Goal: Task Accomplishment & Management: Manage account settings

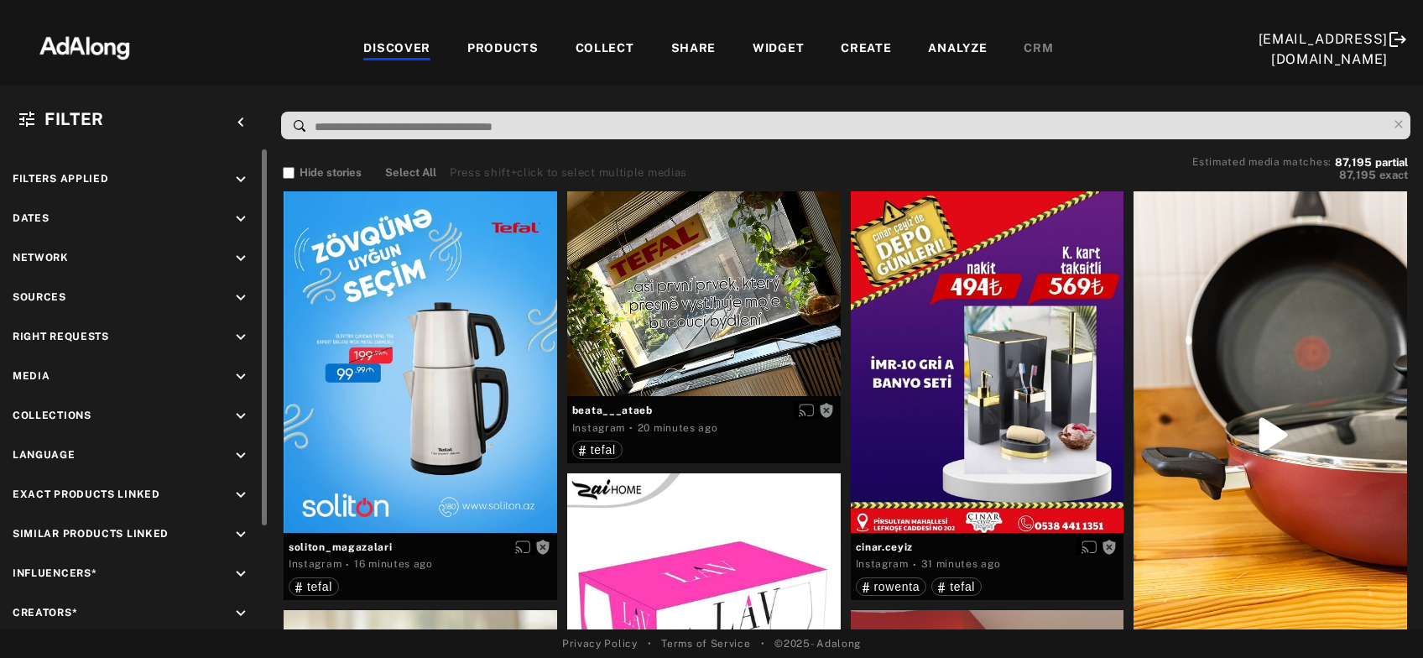
click at [244, 299] on icon "keyboard_arrow_down" at bounding box center [241, 298] width 18 height 18
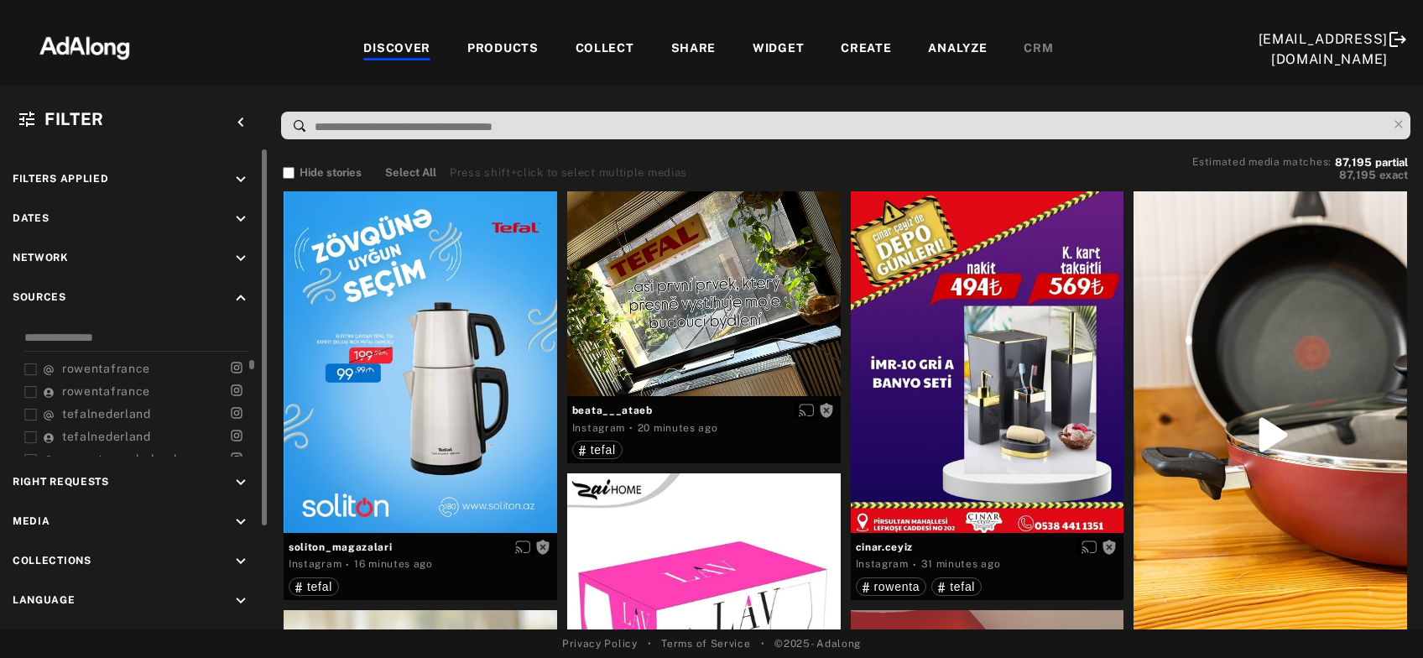
click at [29, 409] on icon at bounding box center [30, 415] width 13 height 13
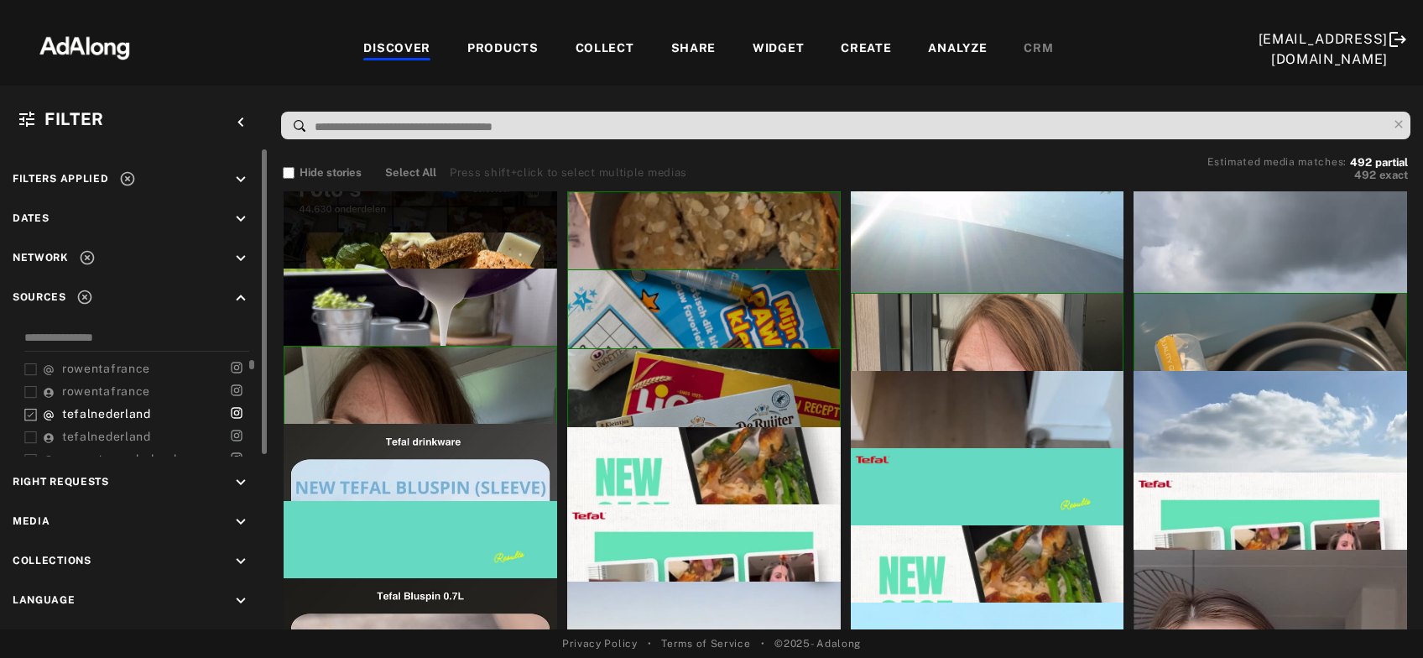
click at [29, 431] on icon at bounding box center [30, 437] width 13 height 13
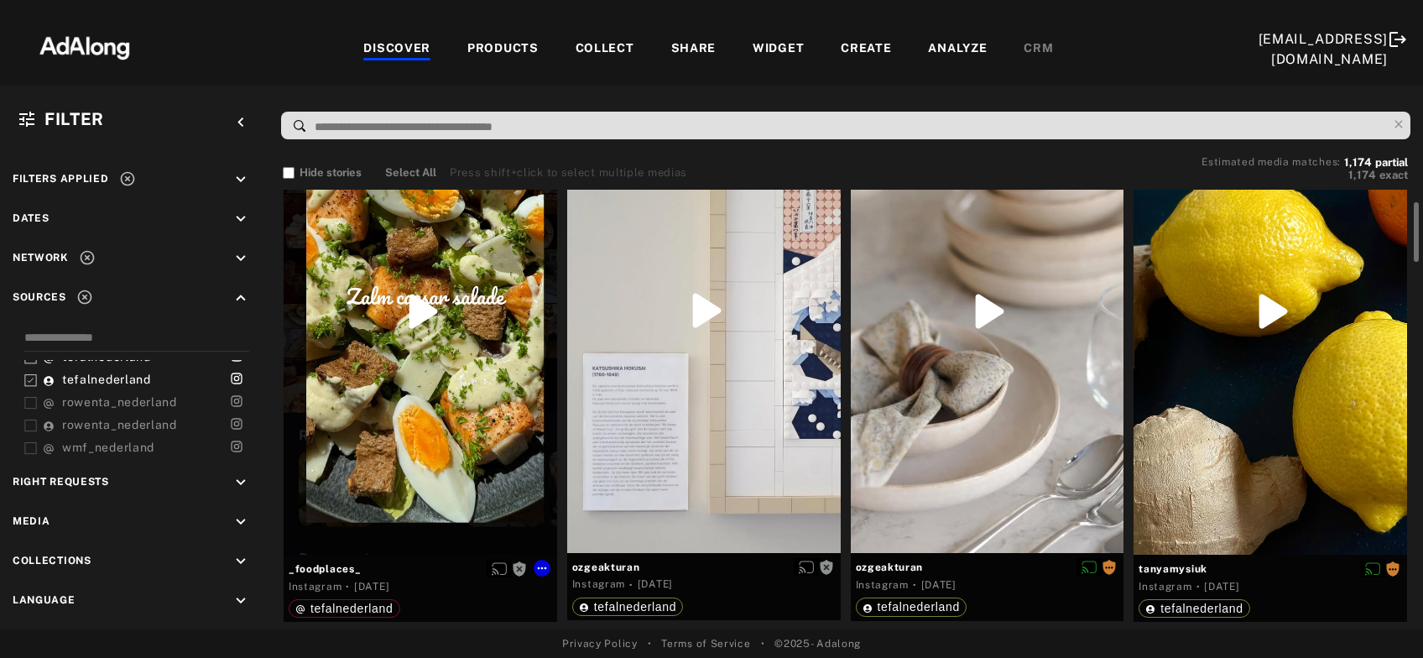
scroll to position [118, 0]
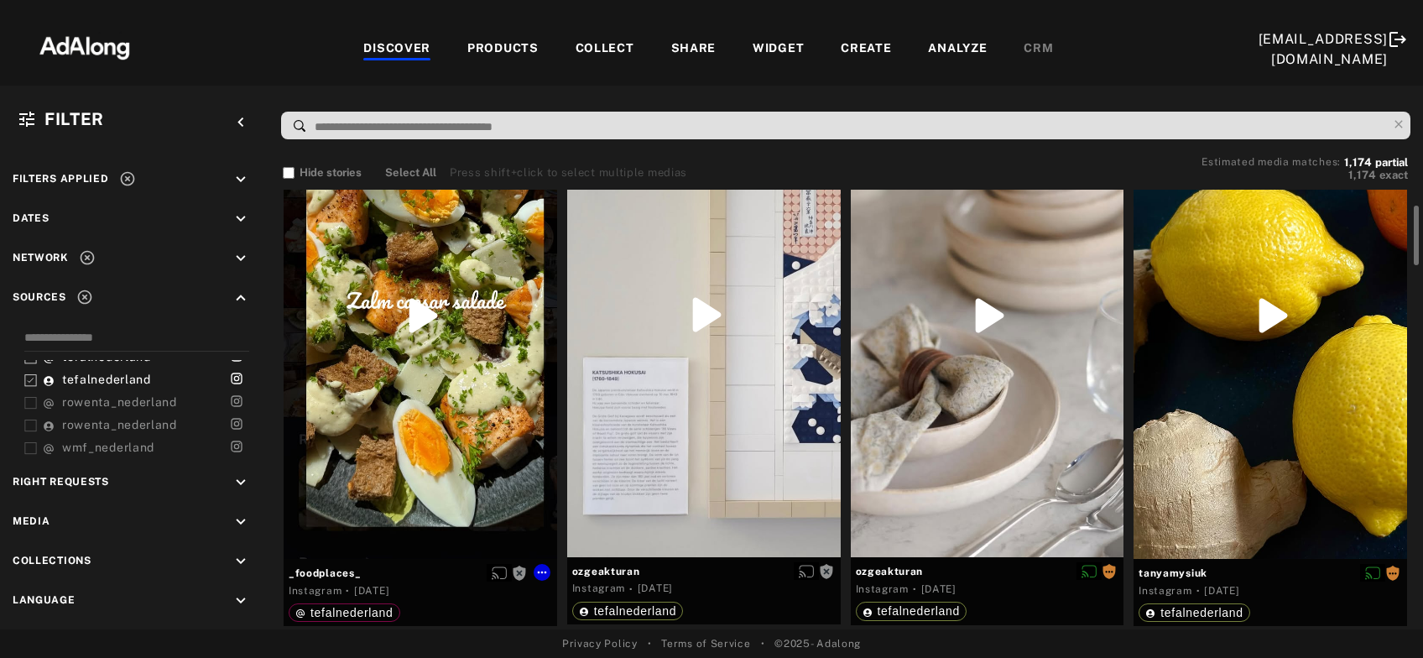
click at [477, 378] on div "Get rights" at bounding box center [421, 316] width 274 height 486
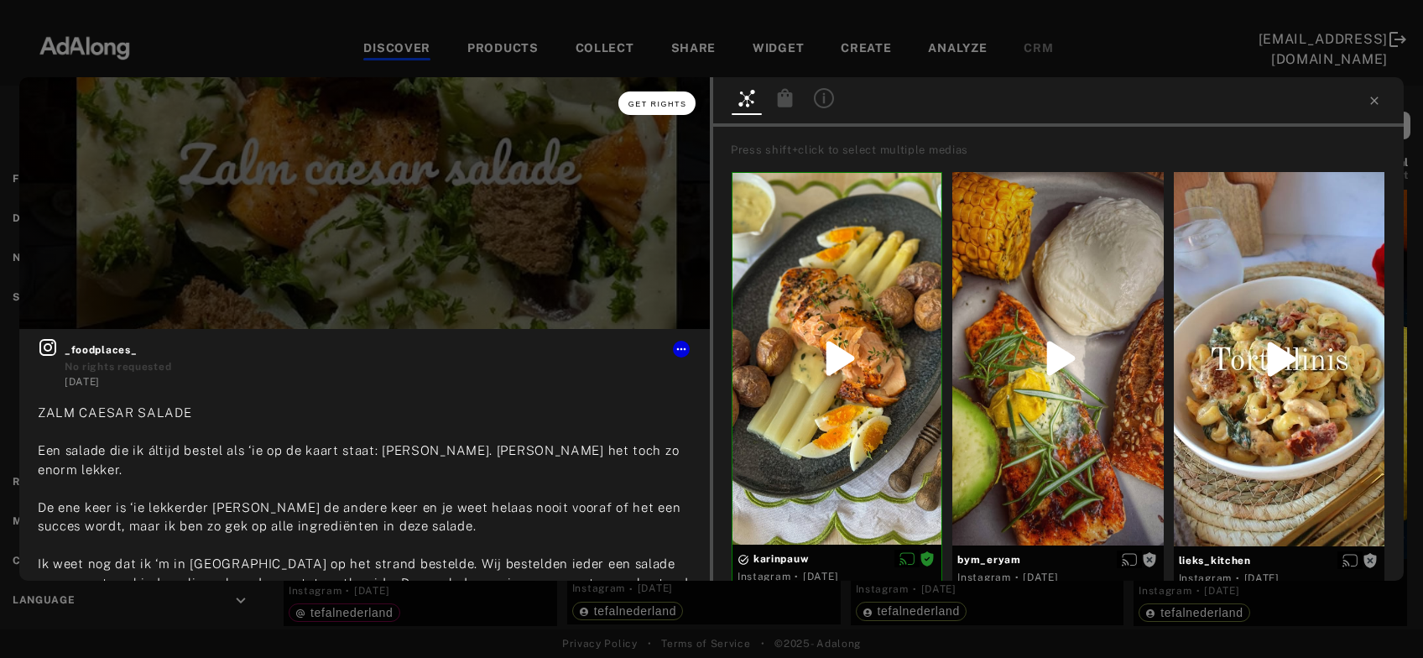
click at [660, 105] on span "Get rights" at bounding box center [658, 104] width 59 height 8
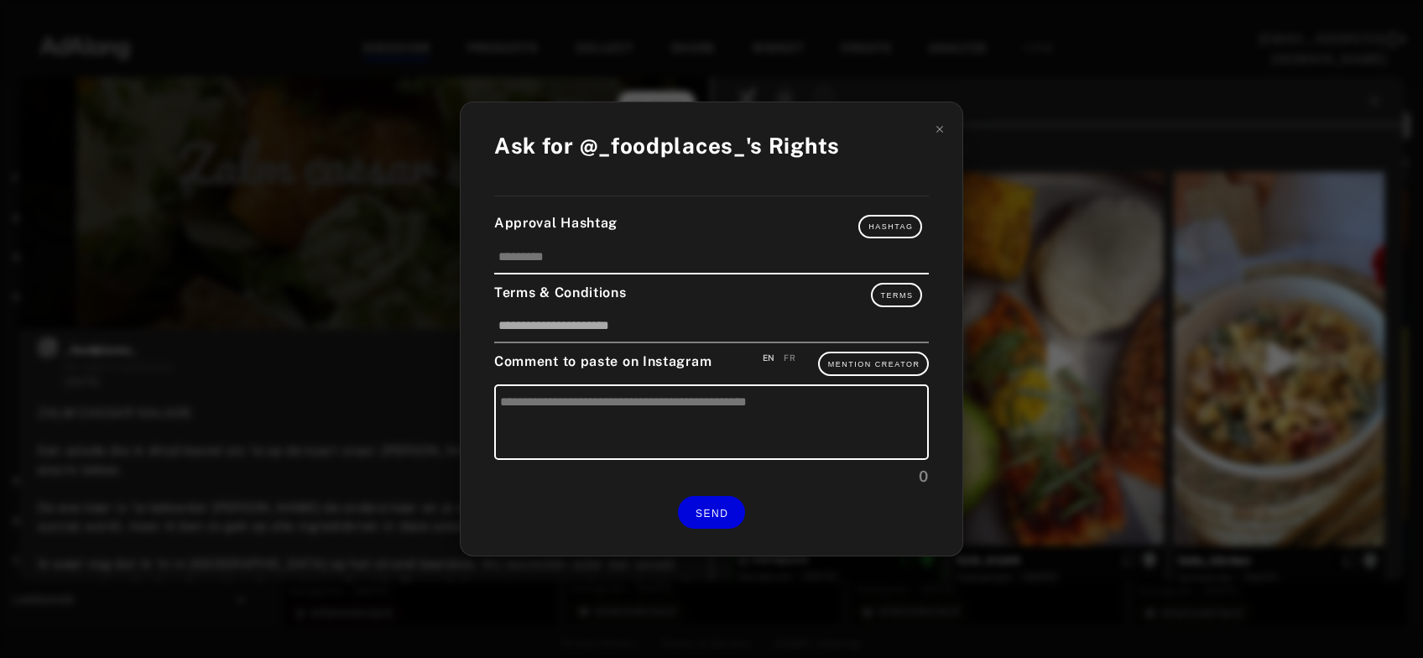
type input "********"
type textarea "**********"
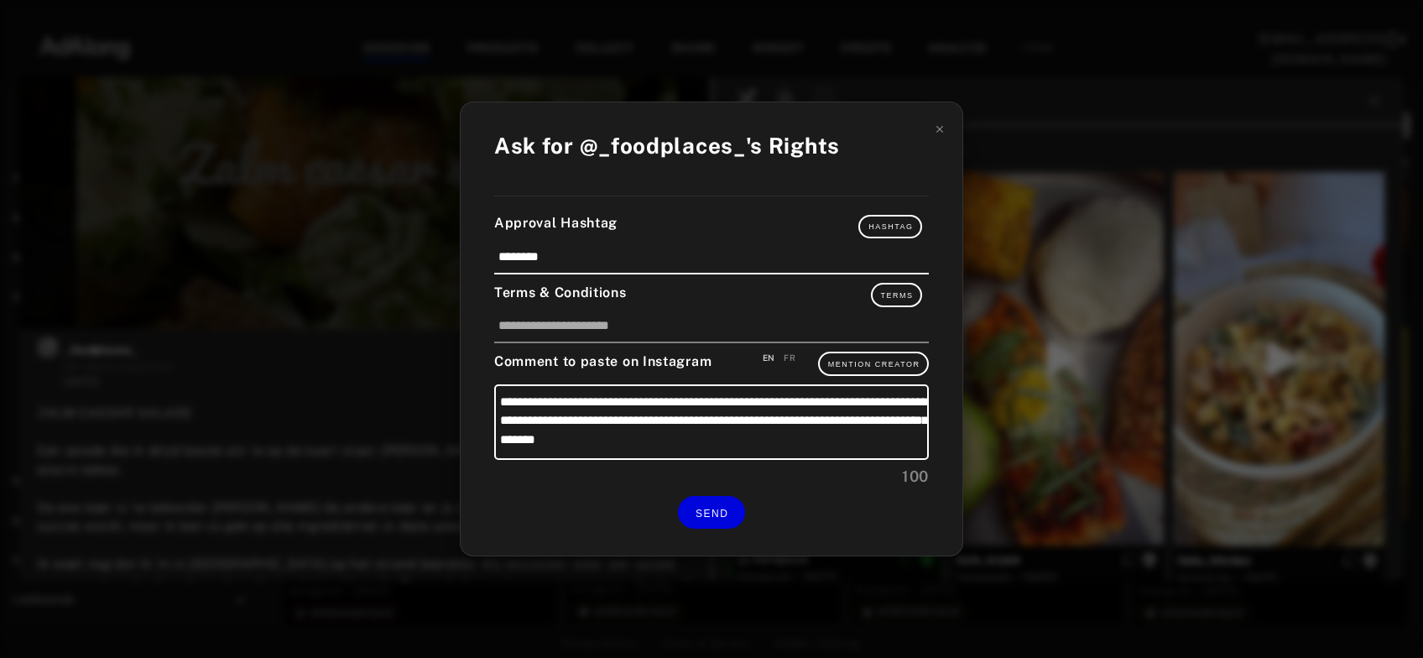
click at [791, 354] on div "FR" at bounding box center [790, 358] width 12 height 13
type textarea "**********"
click at [722, 502] on button "SEND" at bounding box center [711, 512] width 67 height 33
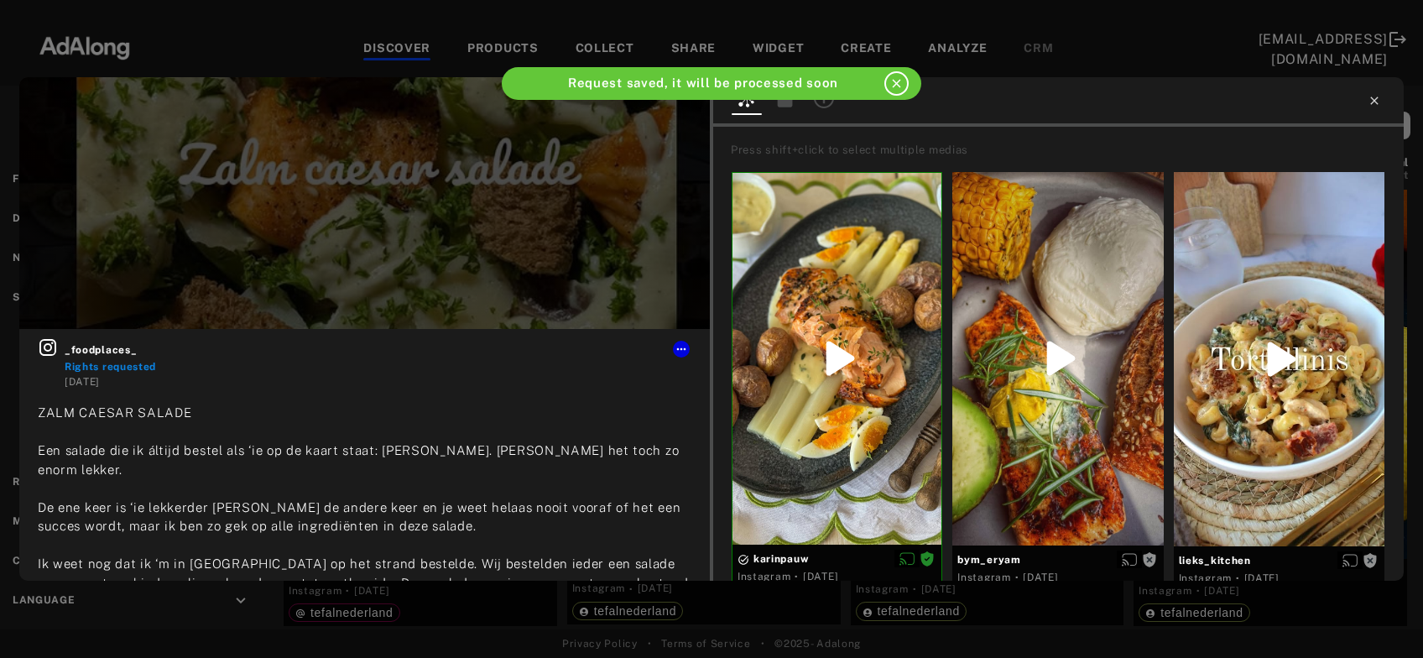
click at [1375, 104] on icon at bounding box center [1374, 100] width 13 height 13
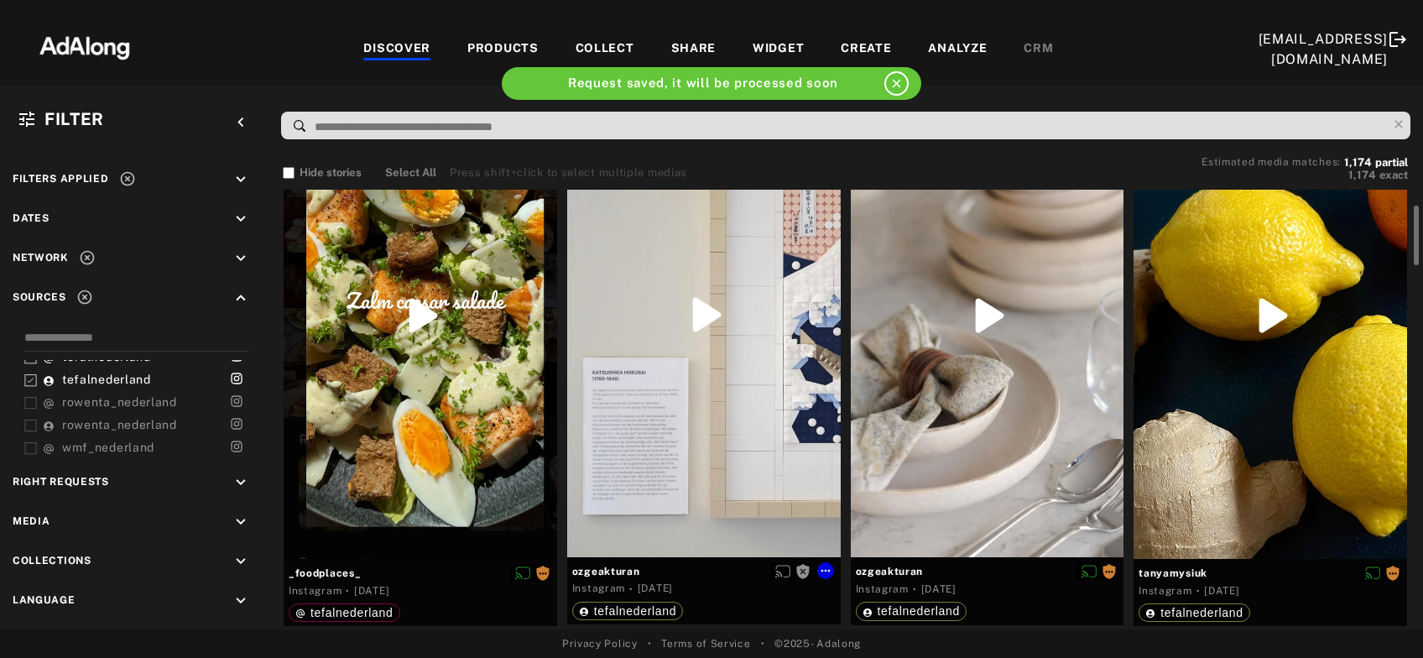
click at [754, 396] on div "Get rights" at bounding box center [704, 315] width 274 height 484
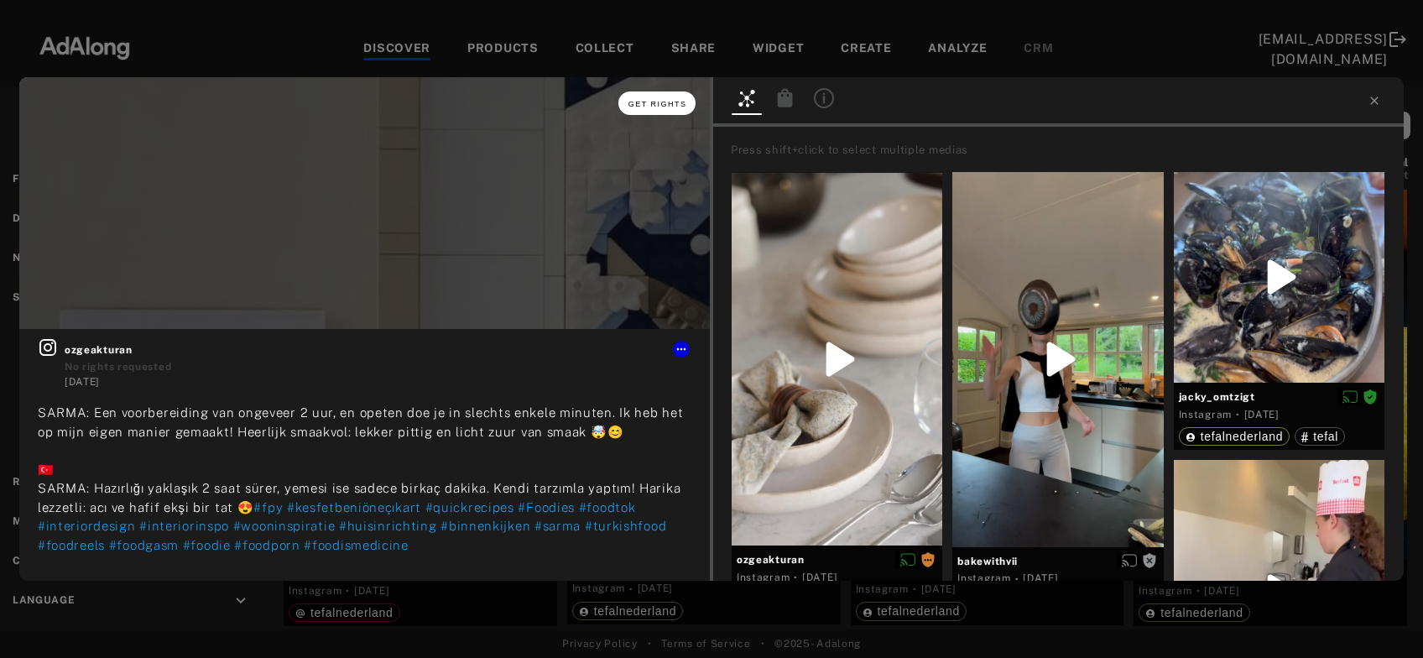
click at [683, 98] on button "Get rights" at bounding box center [656, 102] width 77 height 23
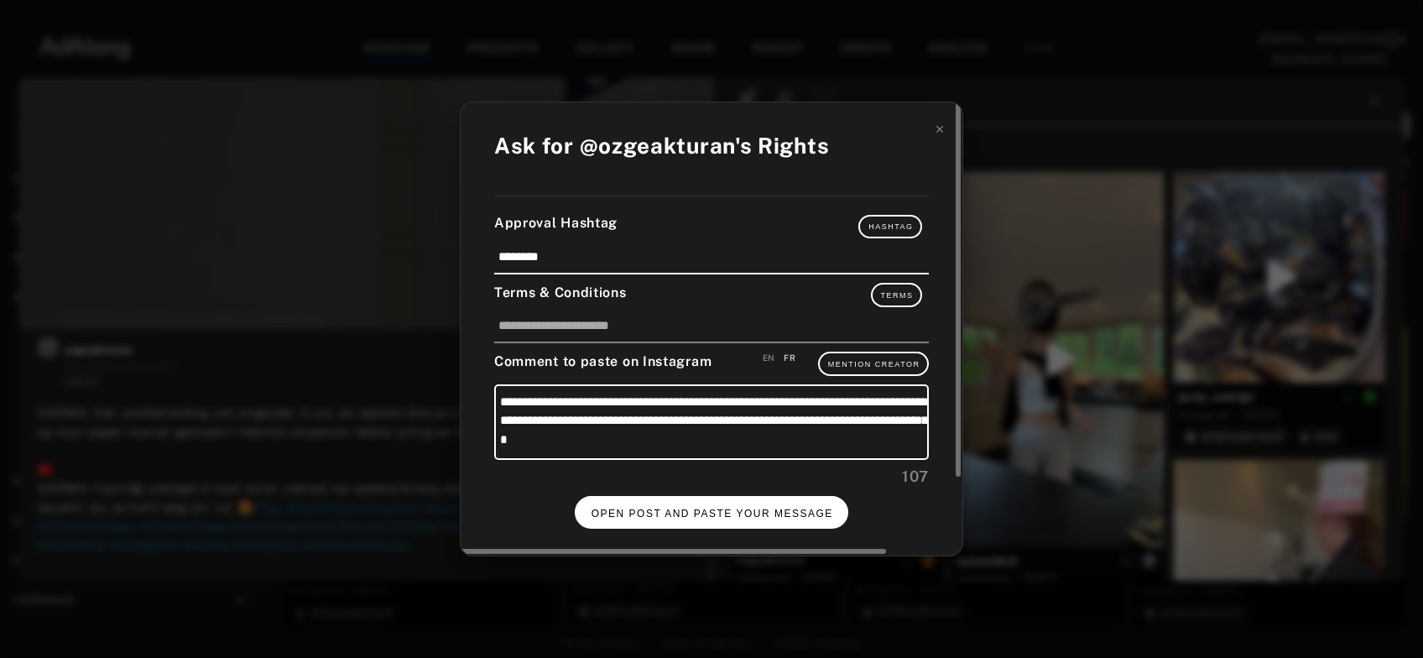
click at [702, 508] on span "OPEN POST AND PASTE YOUR MESSAGE" at bounding box center [713, 514] width 242 height 12
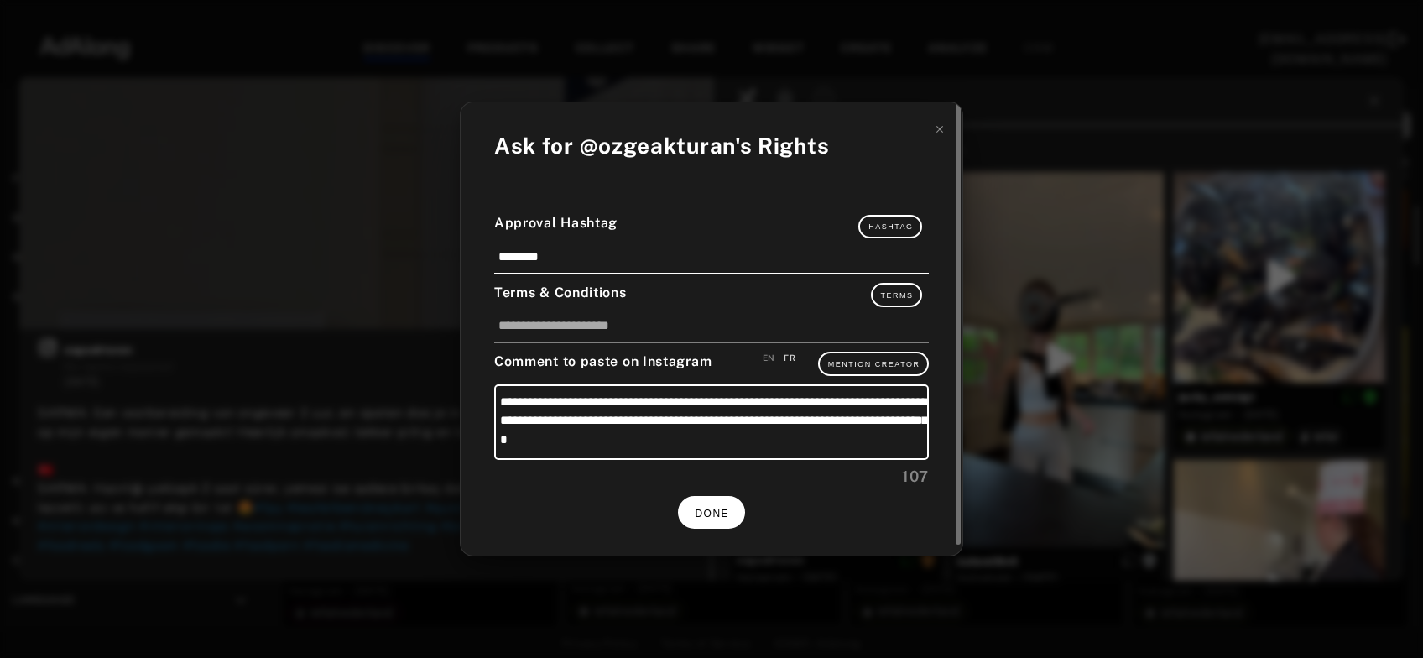
scroll to position [118, 0]
click at [723, 499] on button "DONE" at bounding box center [711, 512] width 67 height 33
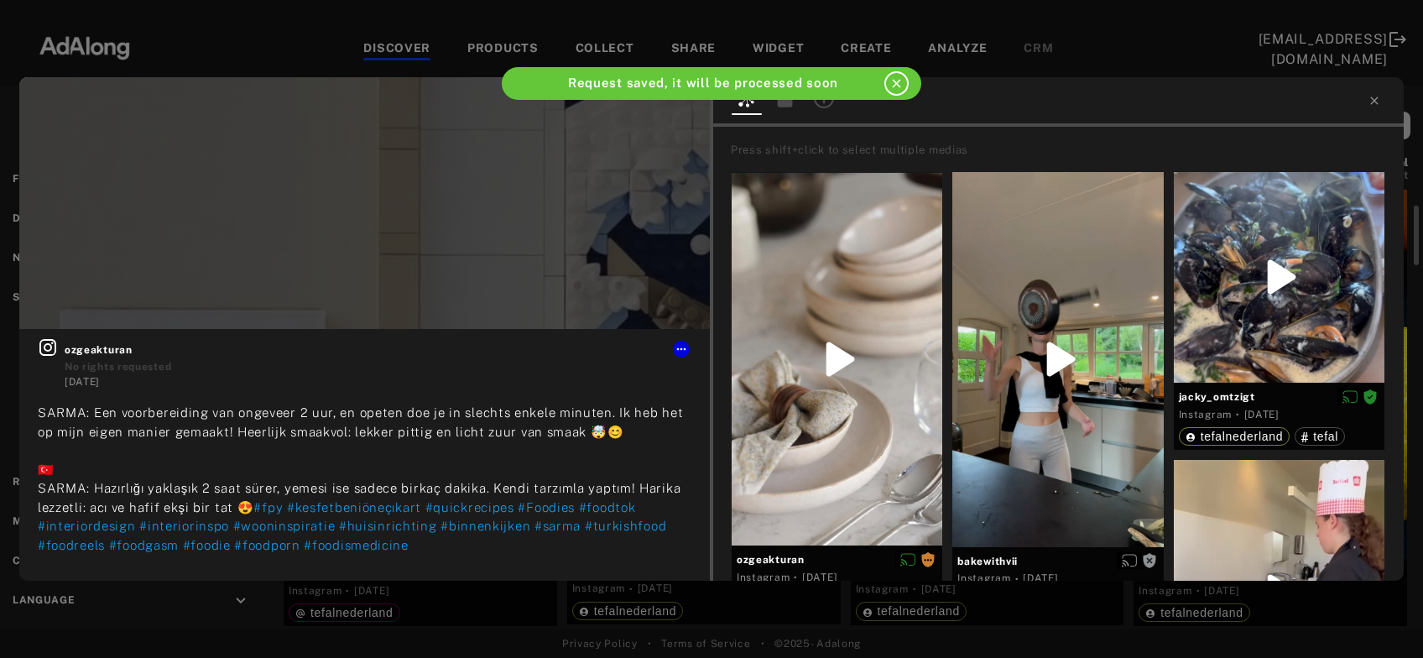
scroll to position [118, 0]
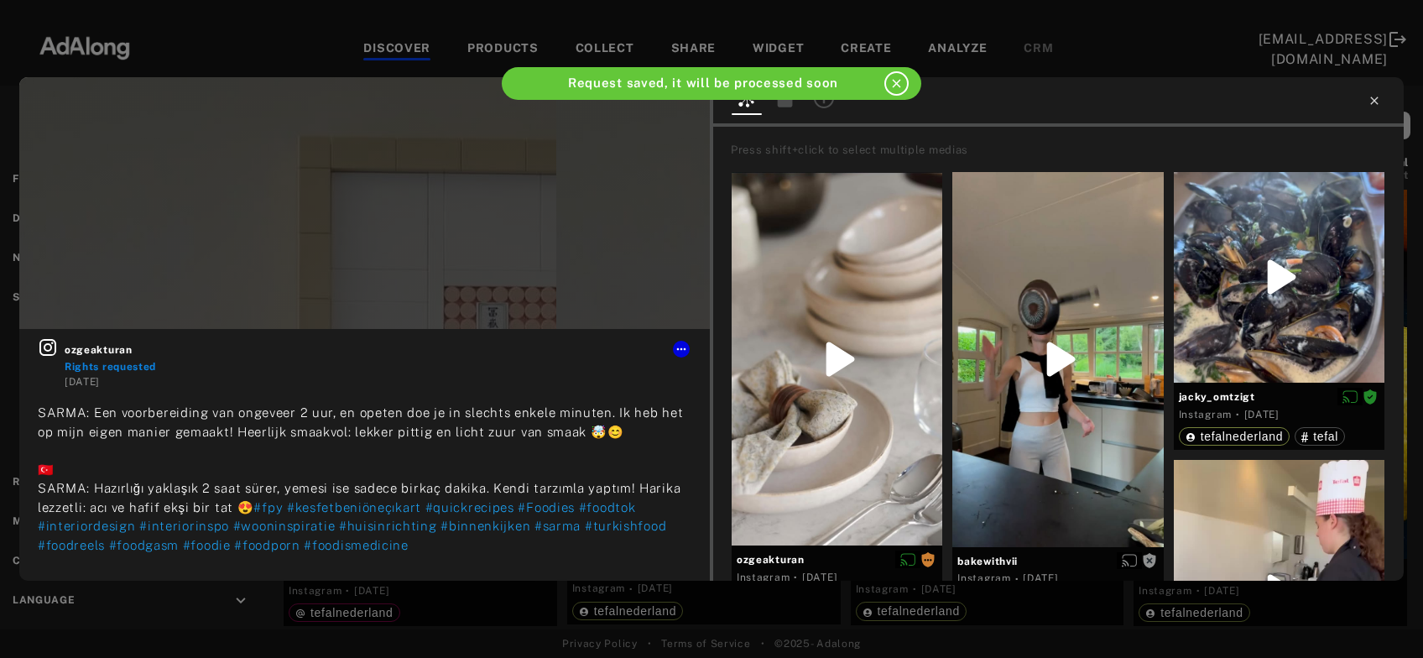
click at [1375, 99] on icon at bounding box center [1374, 100] width 13 height 13
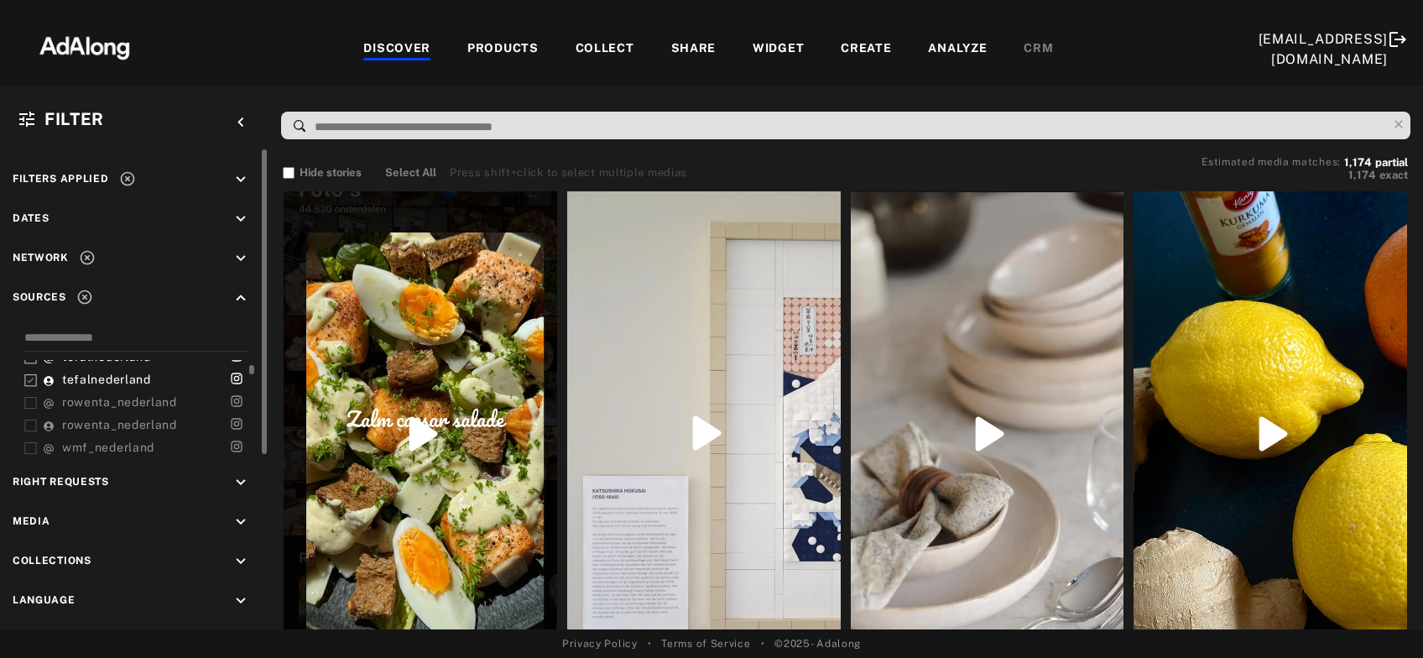
click at [28, 397] on icon at bounding box center [30, 403] width 13 height 13
click at [32, 434] on div "rowentafrance rowentafrance tefalnederland tefalnederland rowenta_nederland row…" at bounding box center [140, 408] width 232 height 97
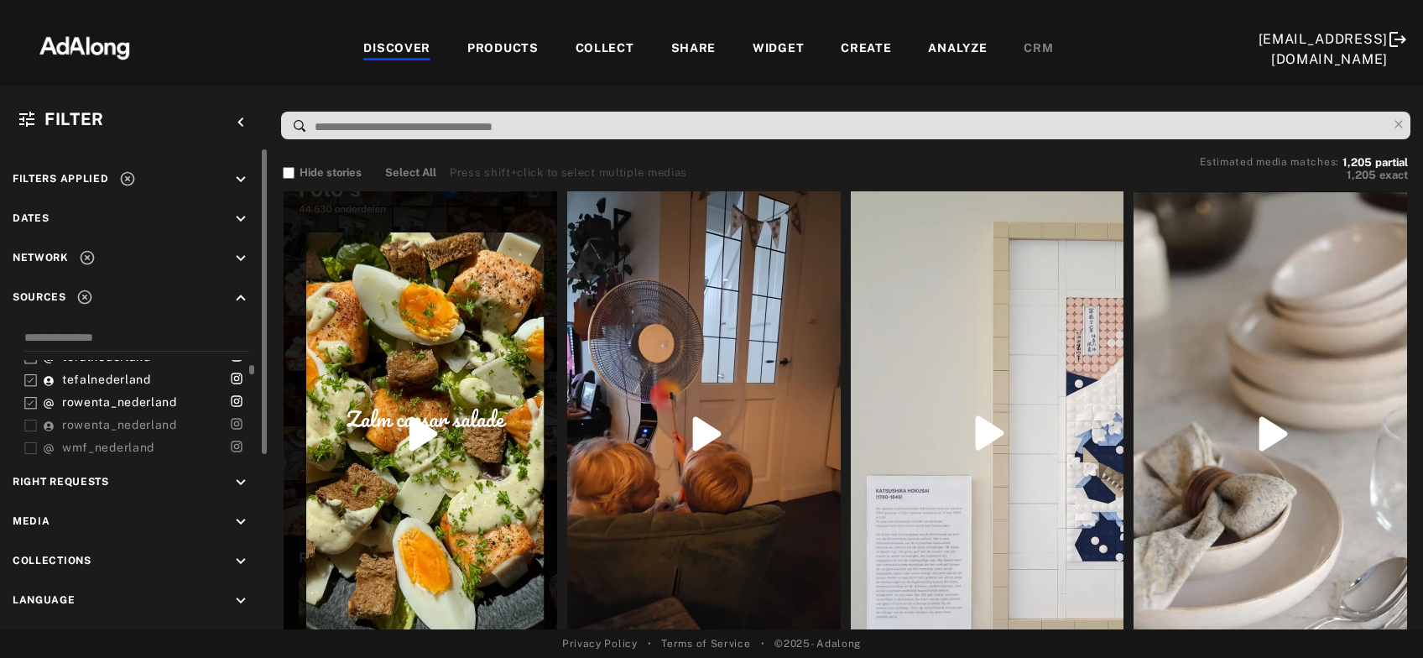
click at [30, 424] on icon at bounding box center [30, 426] width 13 height 13
click at [30, 399] on icon at bounding box center [30, 401] width 13 height 13
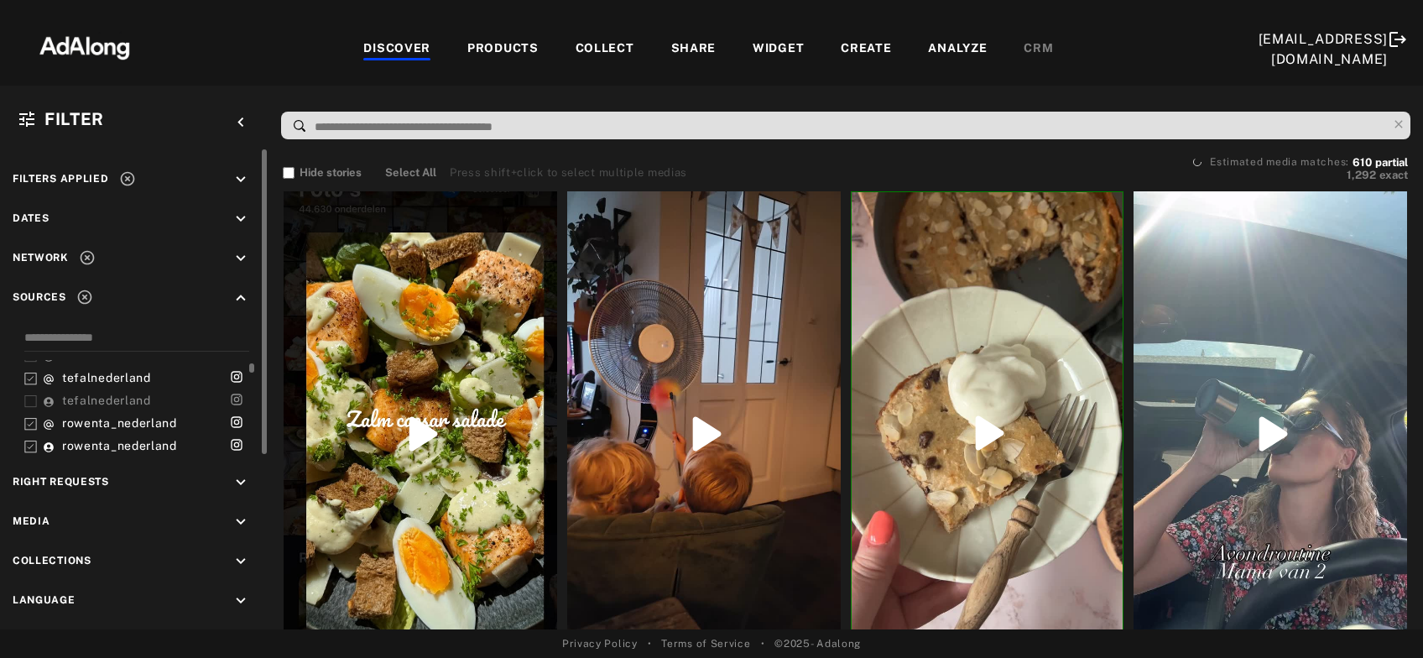
click at [32, 374] on icon at bounding box center [30, 379] width 13 height 13
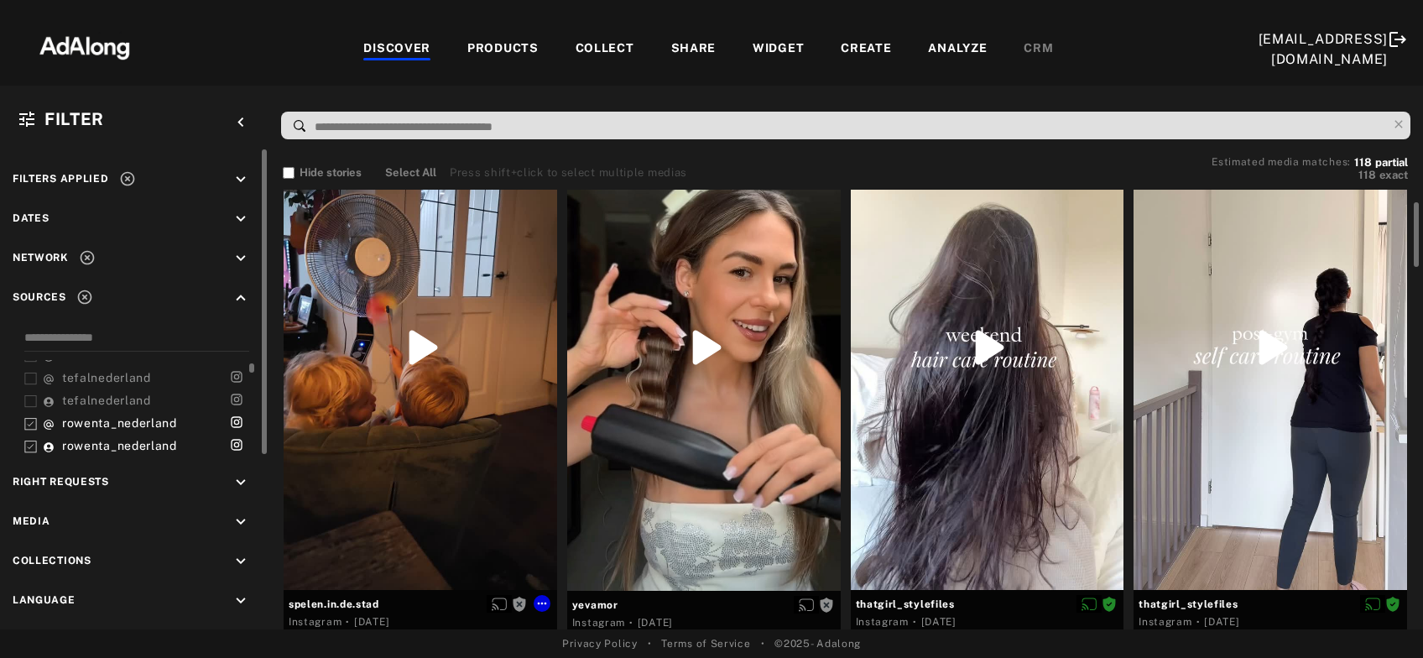
scroll to position [87, 0]
click at [426, 370] on div "Get rights" at bounding box center [421, 346] width 274 height 485
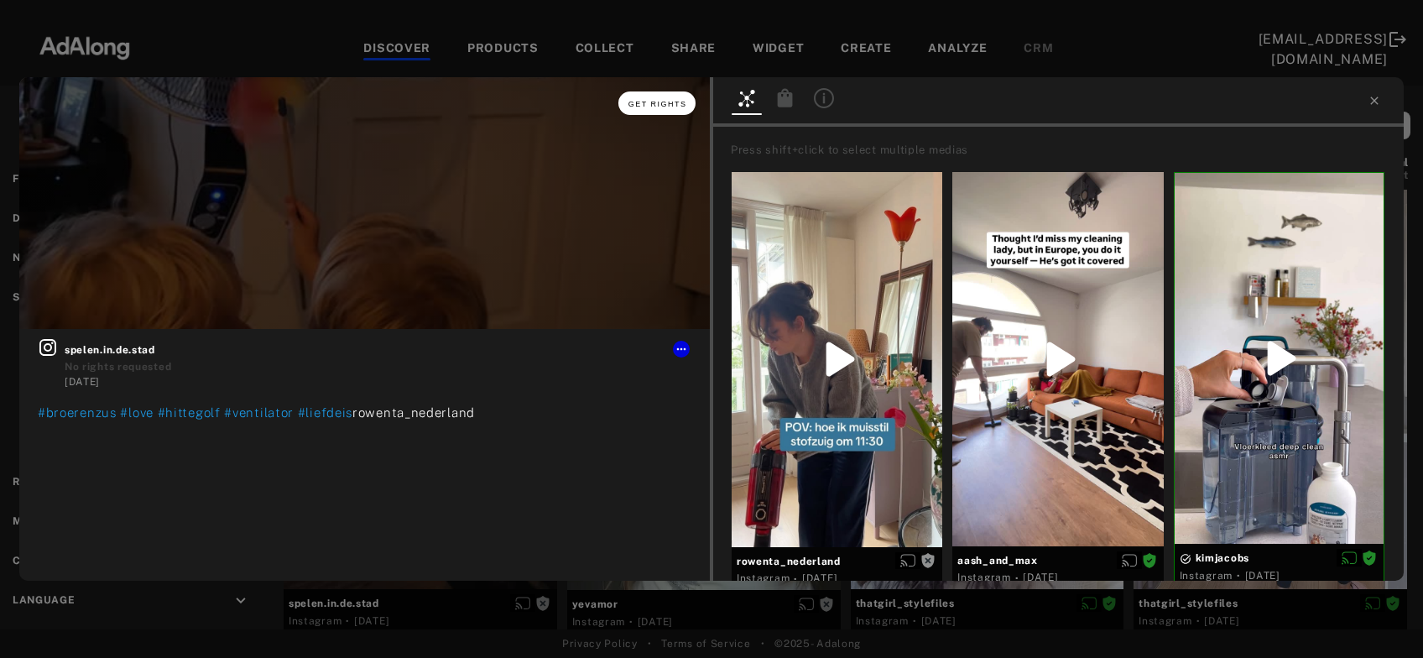
click at [674, 102] on span "Get rights" at bounding box center [658, 104] width 59 height 8
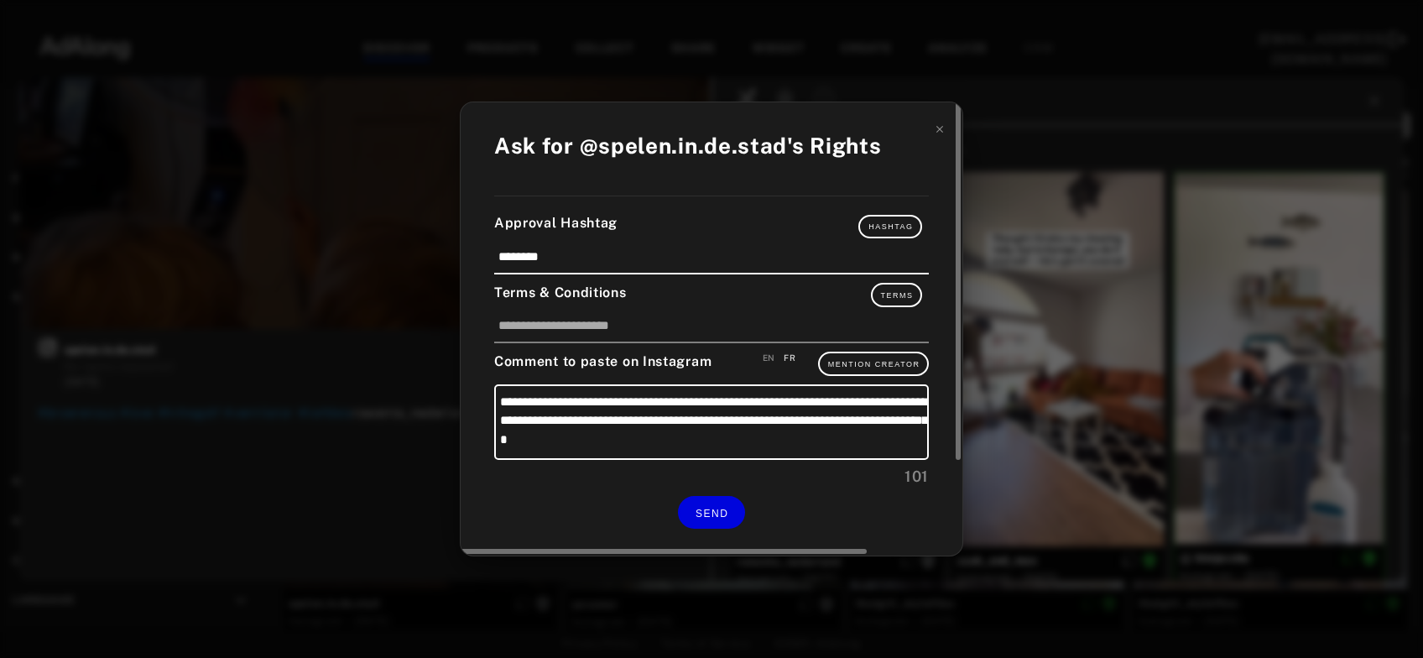
click at [767, 357] on div "EN" at bounding box center [769, 358] width 13 height 13
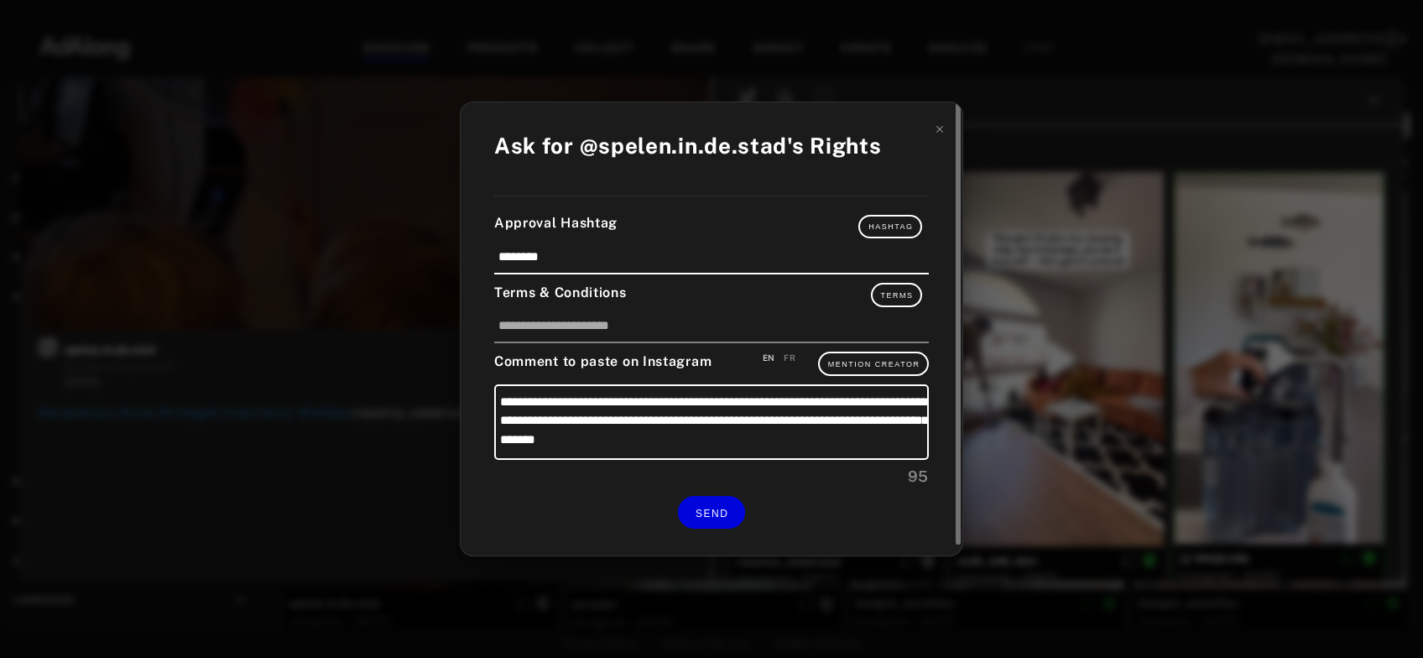
type textarea "**********"
click at [641, 258] on input "********" at bounding box center [711, 262] width 435 height 28
type input "**********"
click at [714, 508] on span "SEND" at bounding box center [712, 514] width 33 height 12
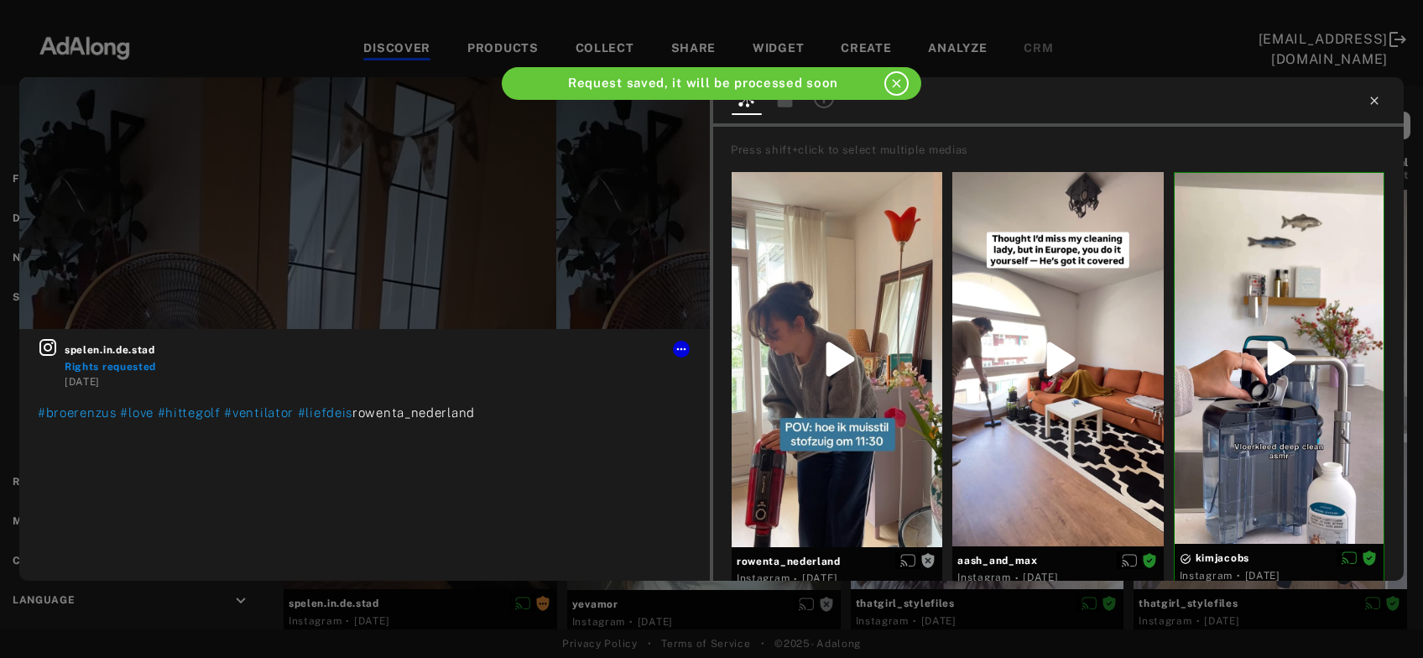
click at [1373, 101] on icon at bounding box center [1374, 100] width 13 height 13
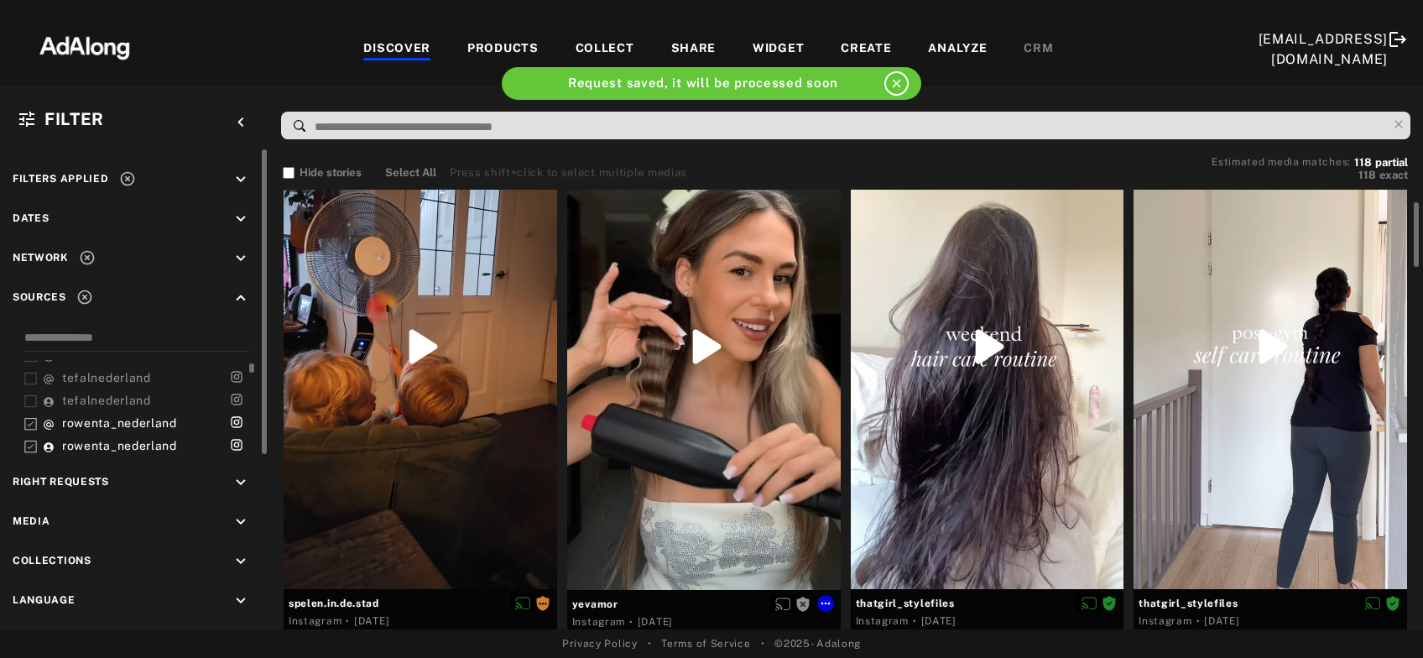
click at [658, 454] on div "Get rights" at bounding box center [704, 347] width 274 height 486
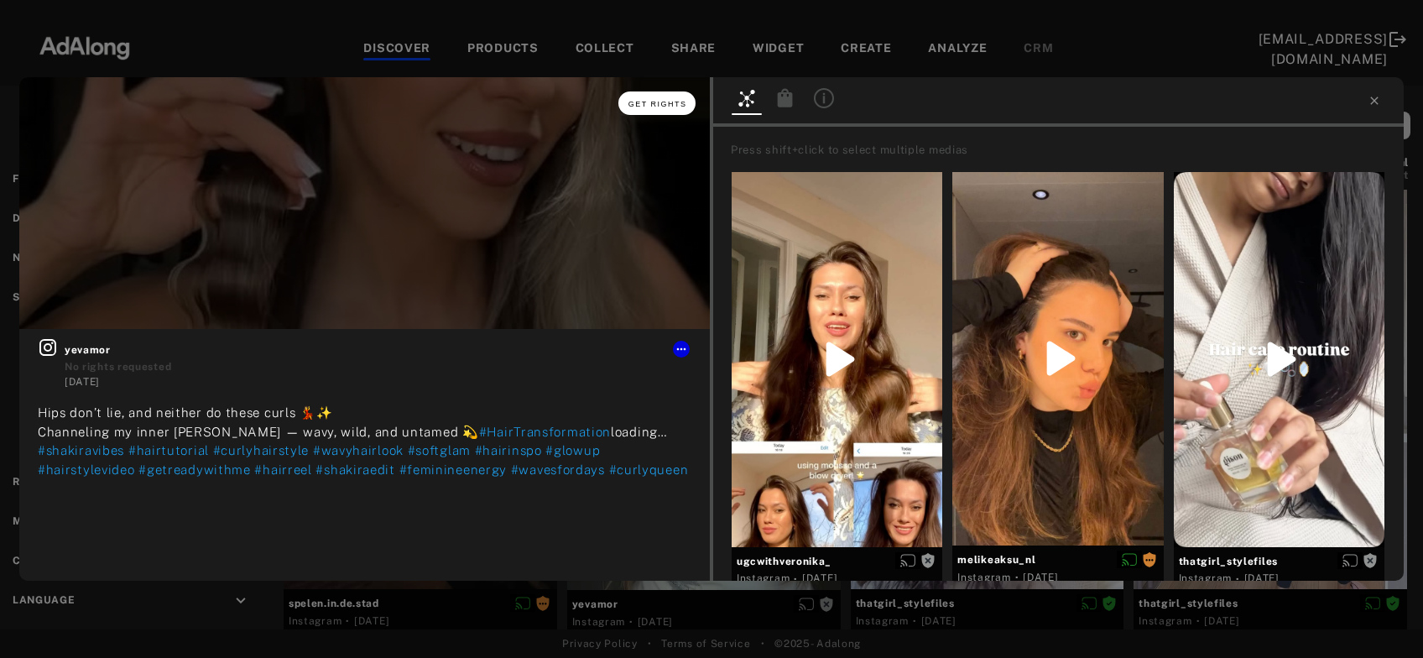
click at [663, 103] on span "Get rights" at bounding box center [658, 104] width 59 height 8
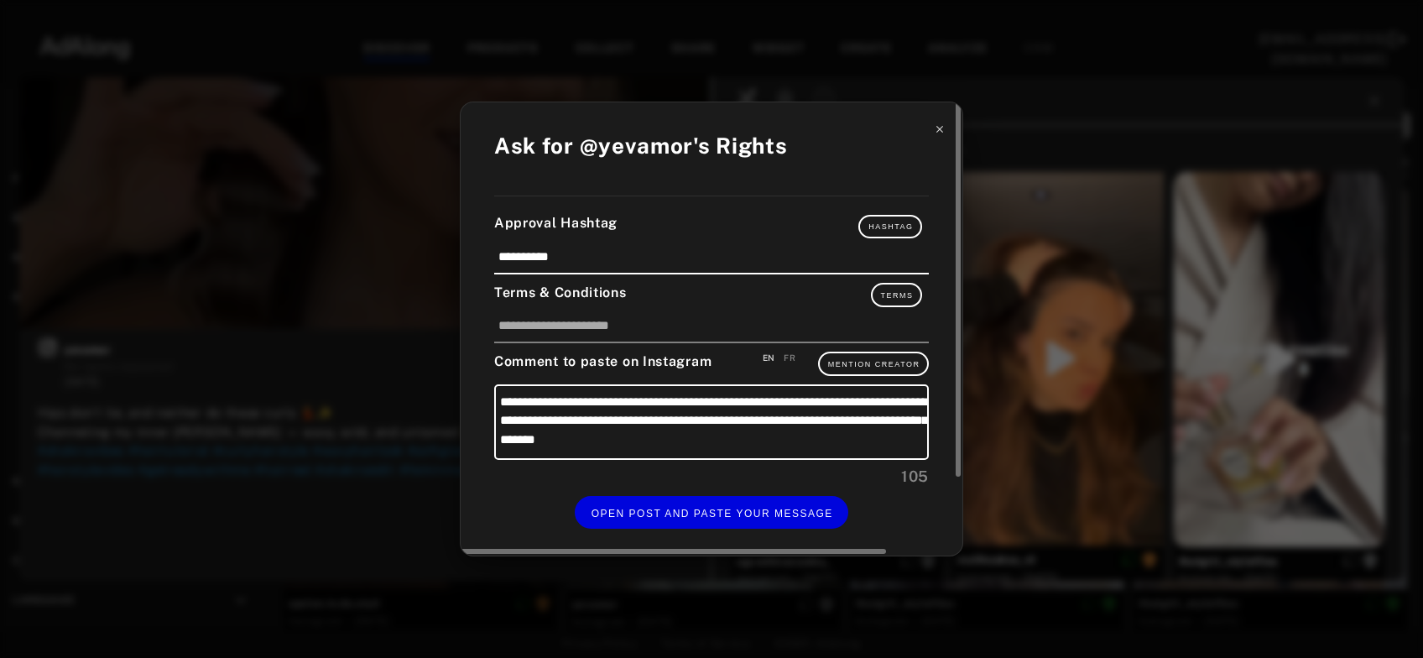
click at [940, 133] on icon at bounding box center [939, 129] width 7 height 7
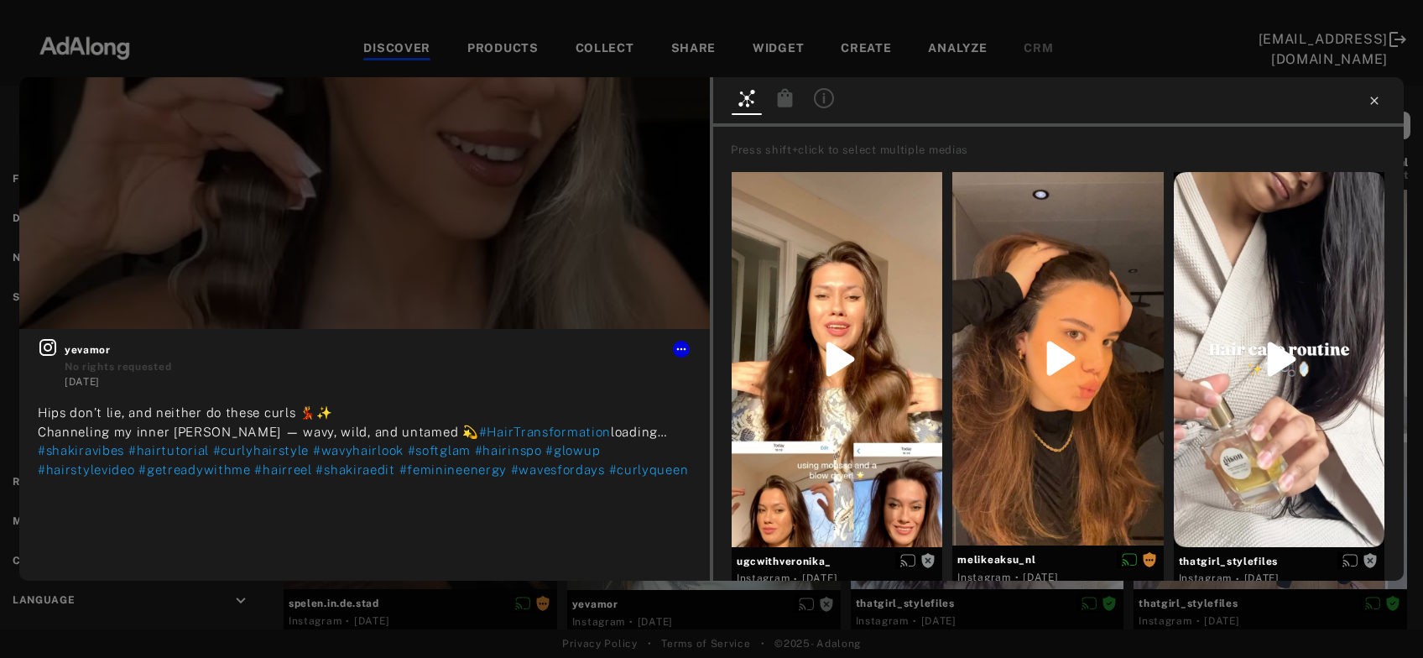
click at [1375, 97] on icon at bounding box center [1374, 100] width 13 height 13
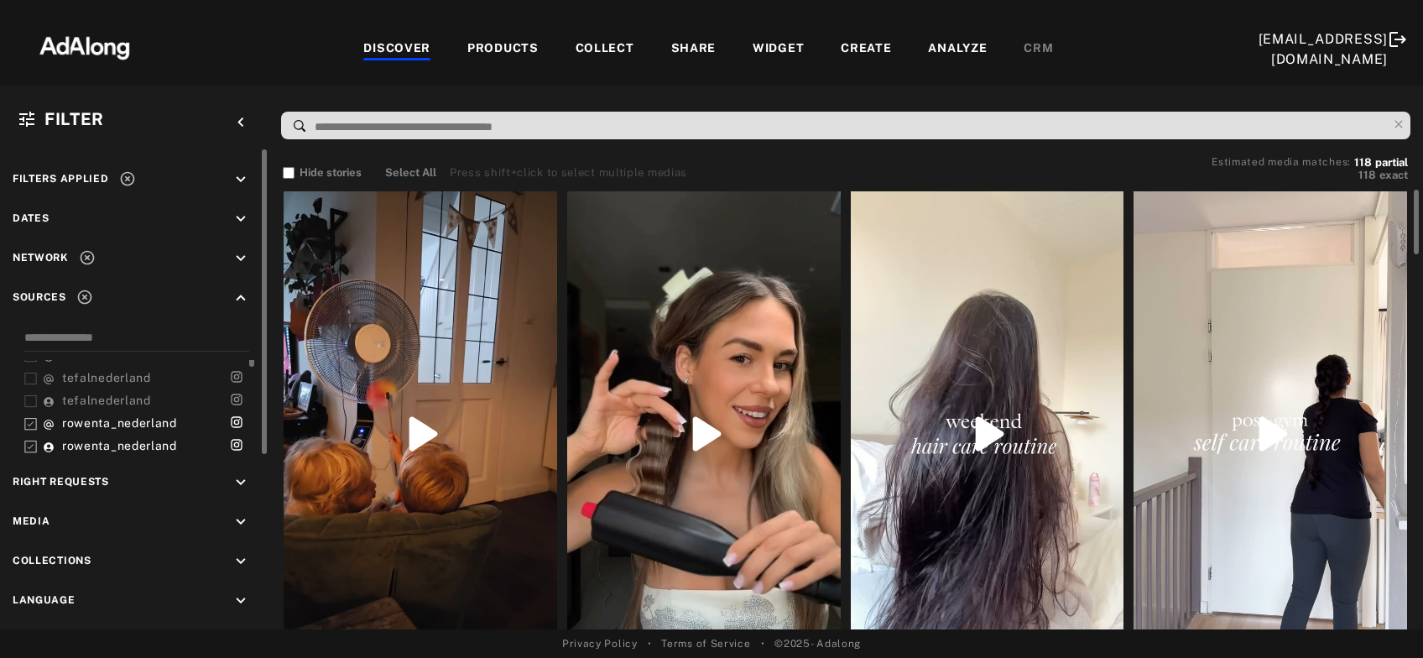
scroll to position [30, 0]
click at [124, 180] on icon at bounding box center [127, 179] width 14 height 14
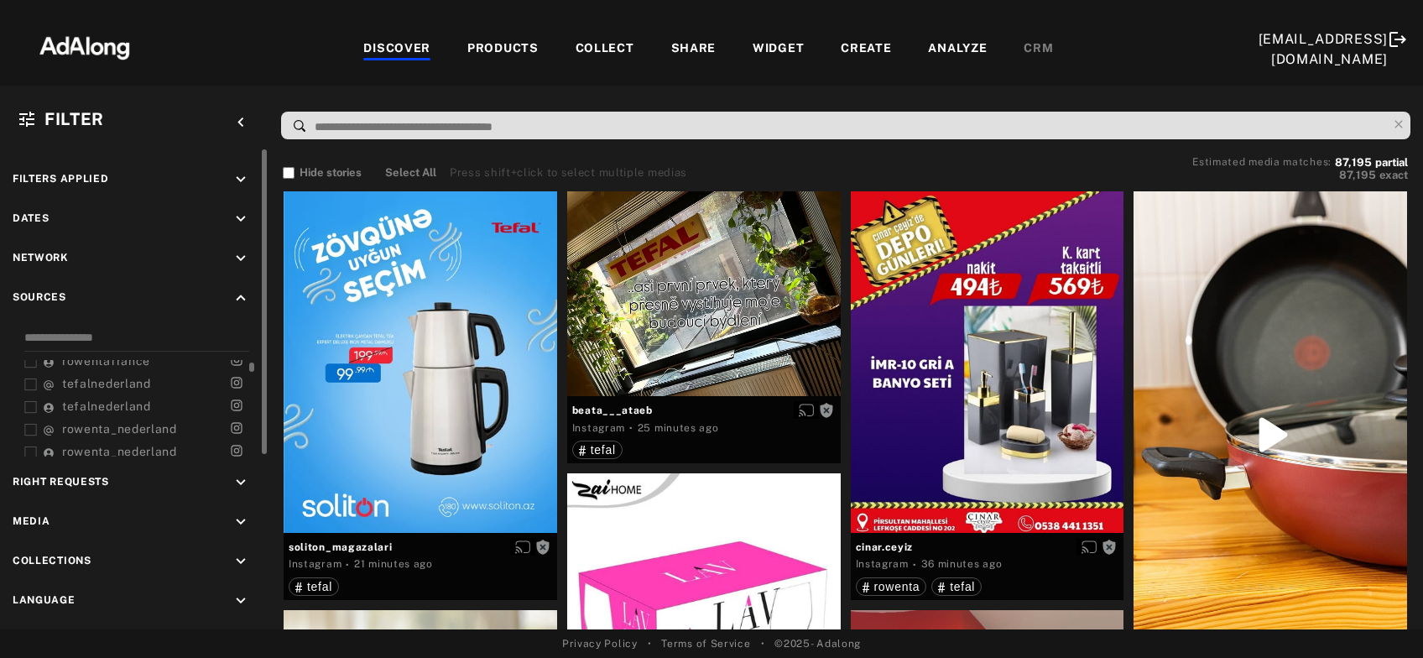
click at [244, 479] on icon "keyboard_arrow_down" at bounding box center [241, 482] width 18 height 18
click at [29, 519] on icon at bounding box center [30, 522] width 13 height 13
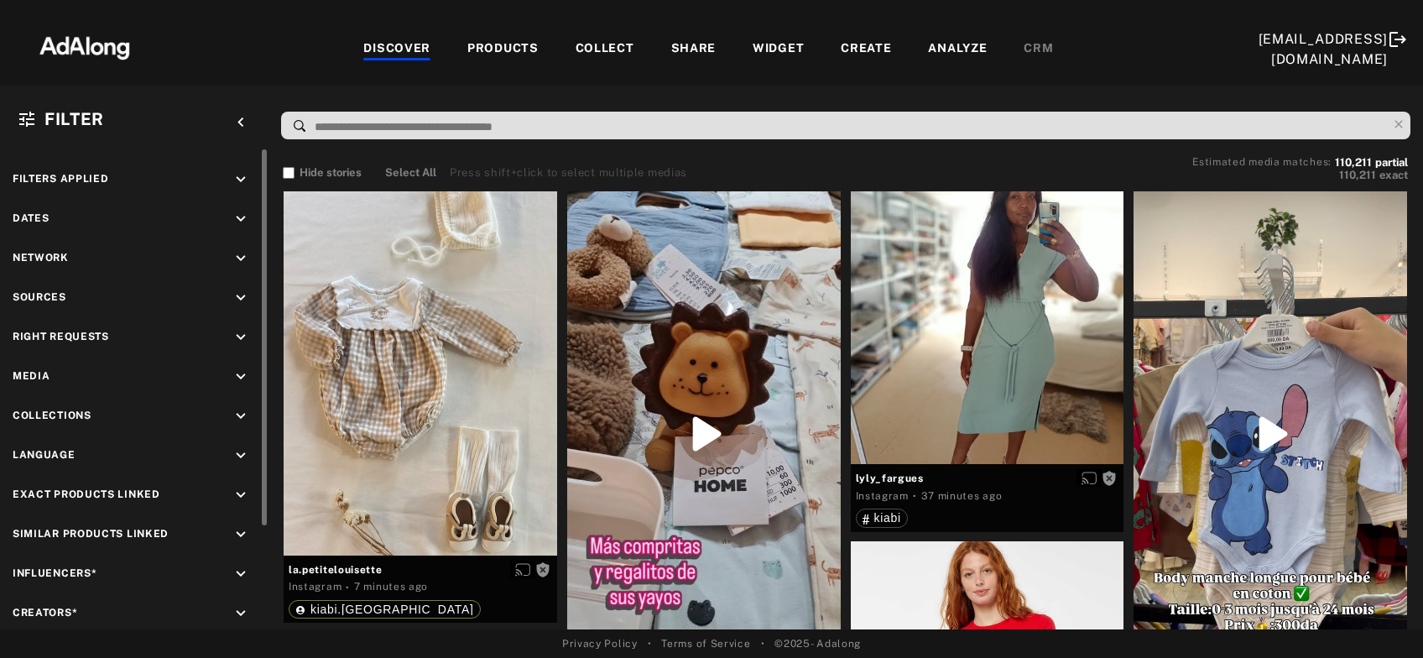
click at [234, 328] on icon "keyboard_arrow_down" at bounding box center [241, 337] width 18 height 18
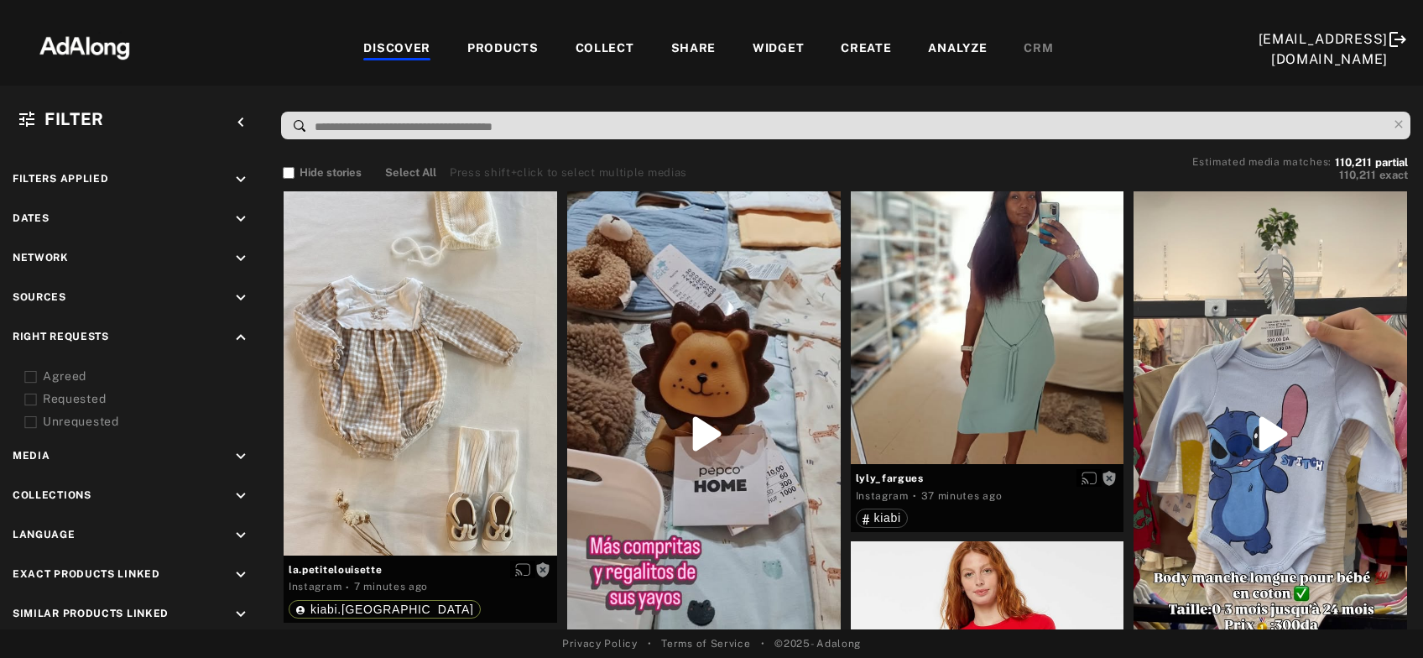
click at [74, 377] on div "Agreed" at bounding box center [149, 377] width 213 height 18
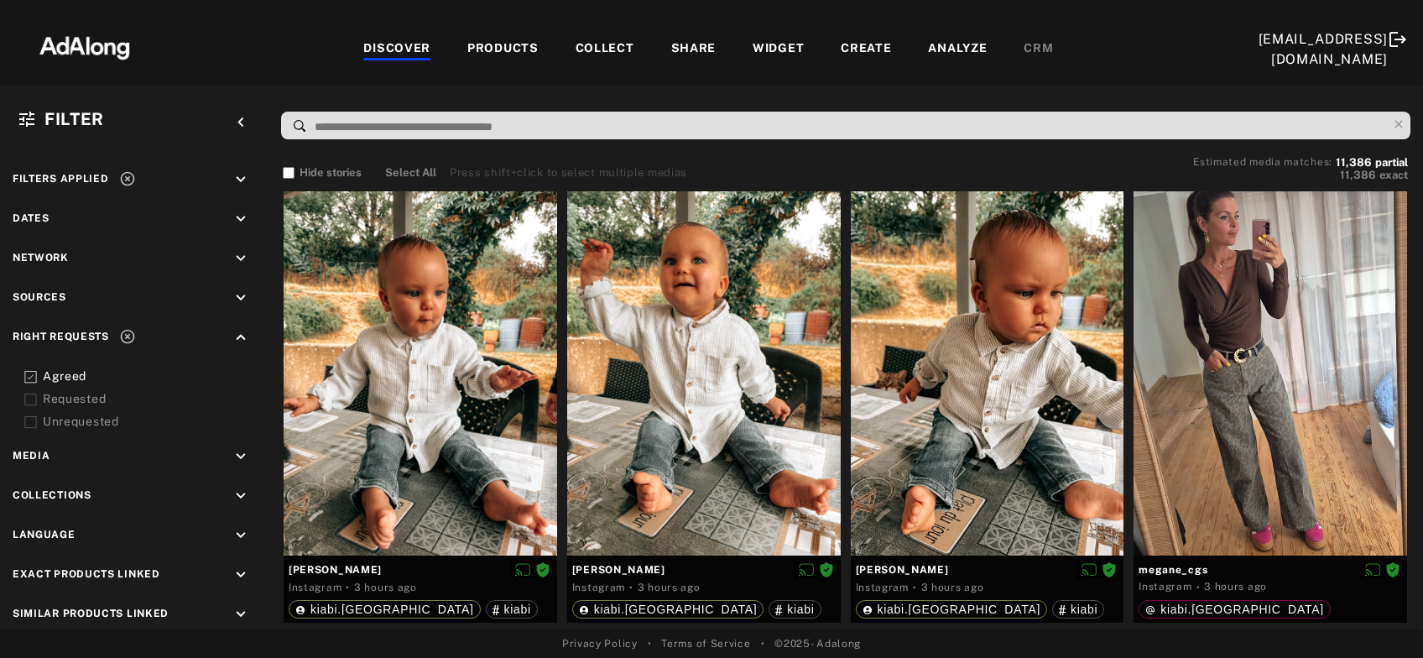
click at [608, 49] on div "COLLECT" at bounding box center [605, 49] width 59 height 20
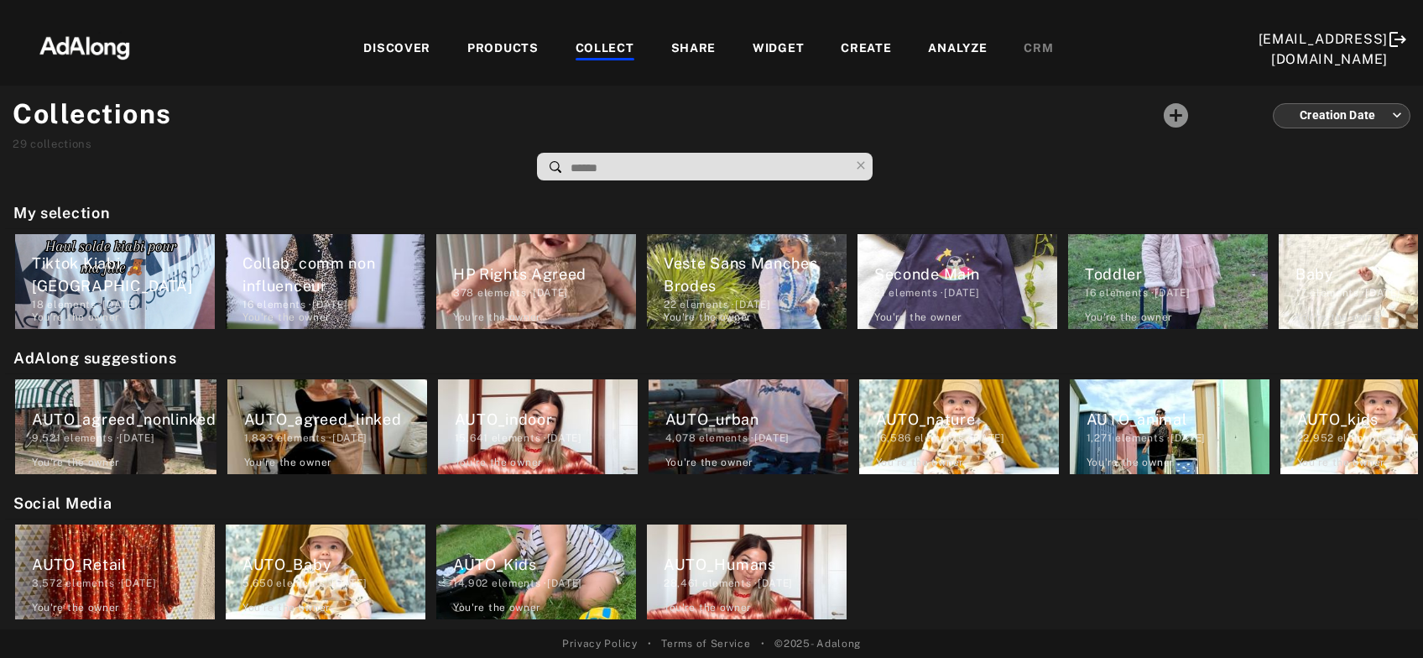
click at [410, 50] on div "DISCOVER" at bounding box center [396, 49] width 67 height 20
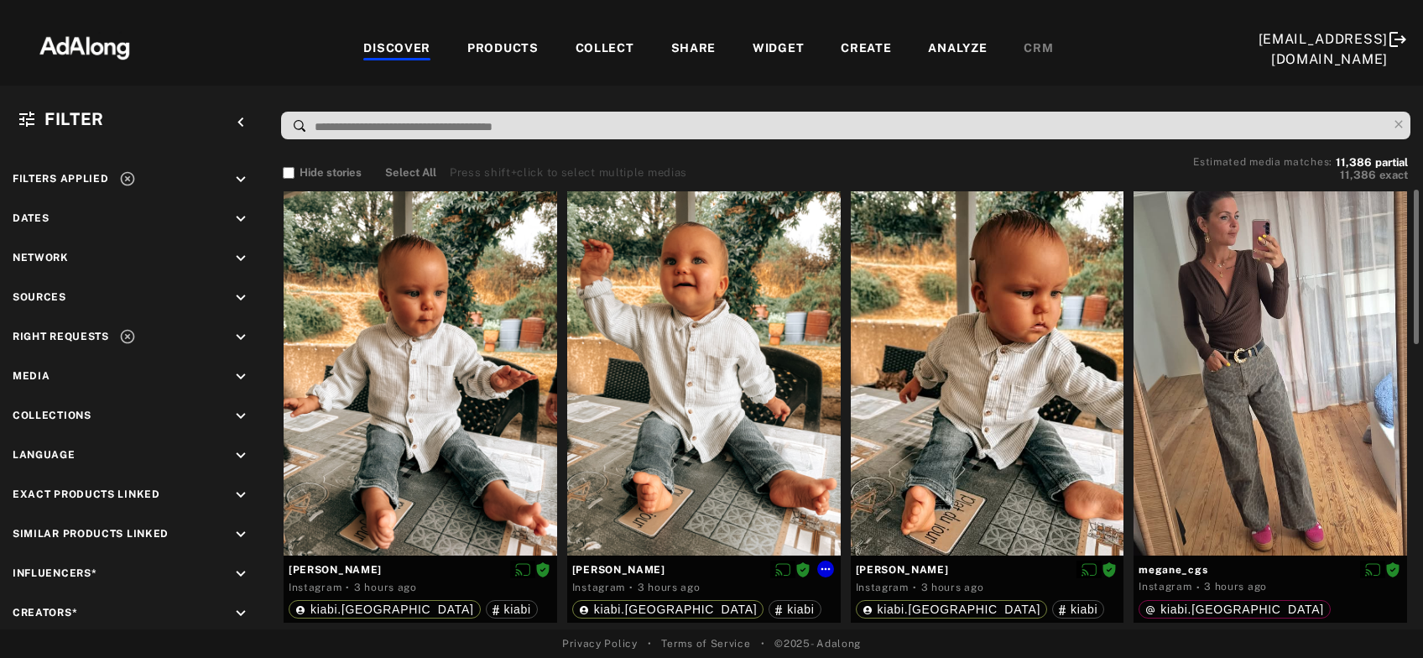
click at [636, 362] on div at bounding box center [704, 373] width 274 height 364
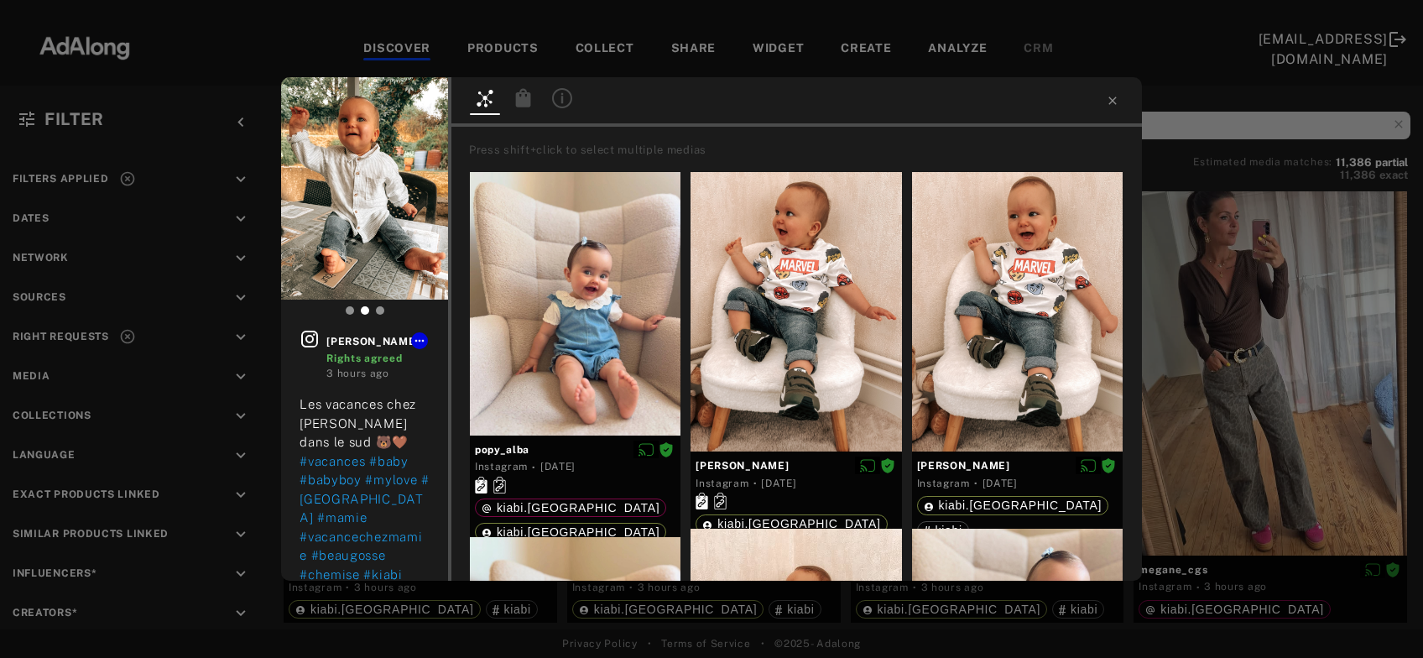
click at [524, 102] on icon at bounding box center [523, 97] width 15 height 18
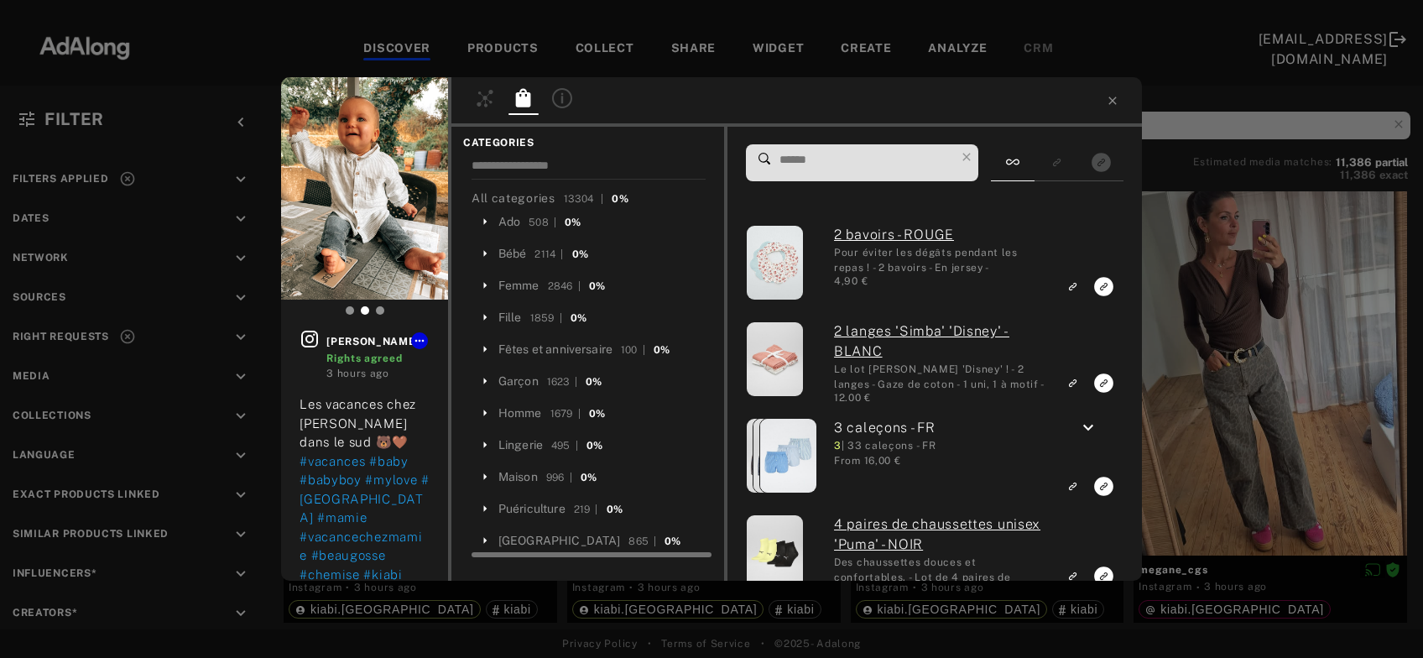
click at [524, 268] on ul "All categories 13304 | 0% Ado 508 | 0% Bébé 2114 | 0% Femme 2846 | 0% Fille 185…" at bounding box center [592, 373] width 241 height 371
click at [518, 256] on div "Bébé" at bounding box center [512, 254] width 29 height 18
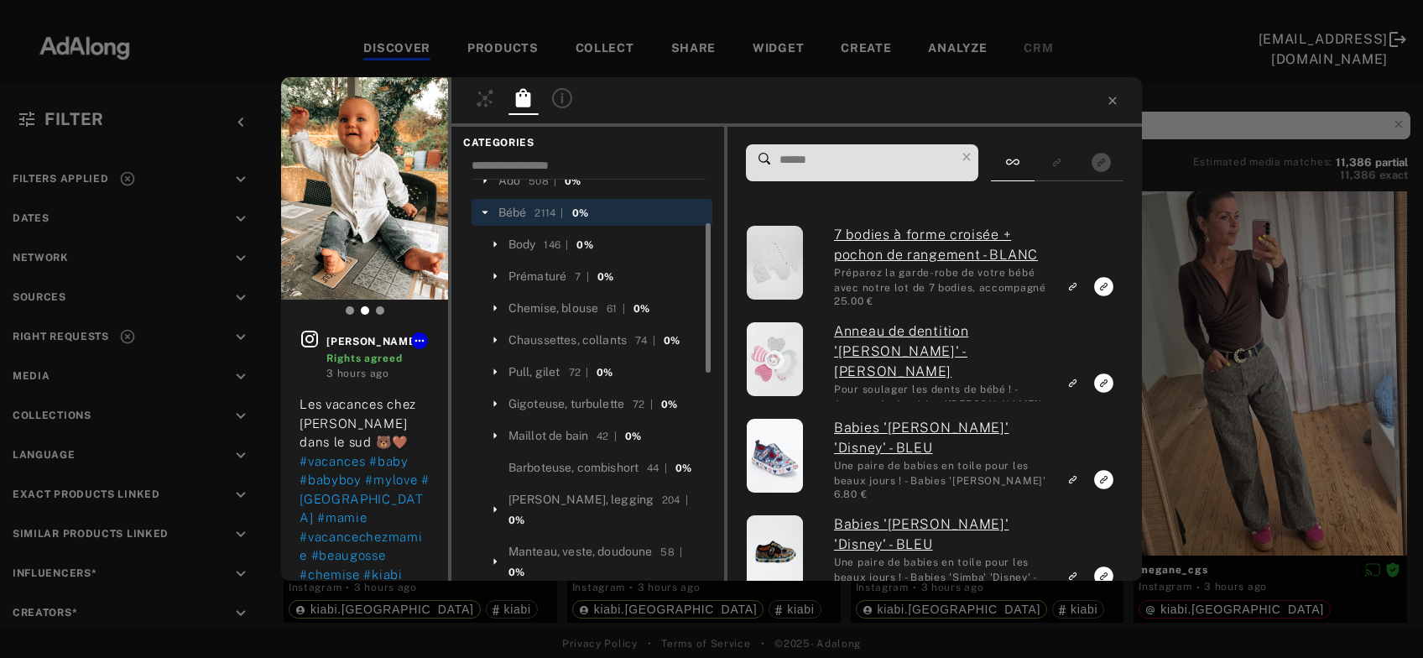
scroll to position [62, 0]
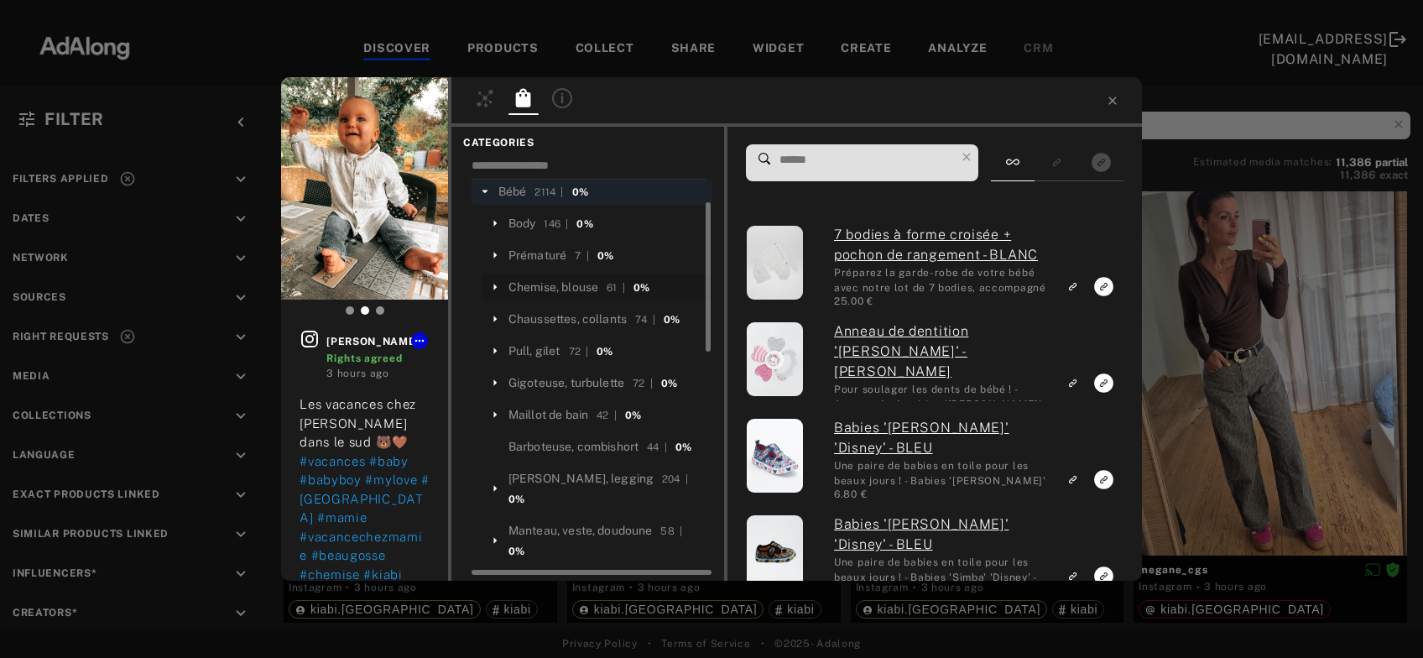
click at [588, 295] on div "Chemise, blouse" at bounding box center [554, 288] width 90 height 18
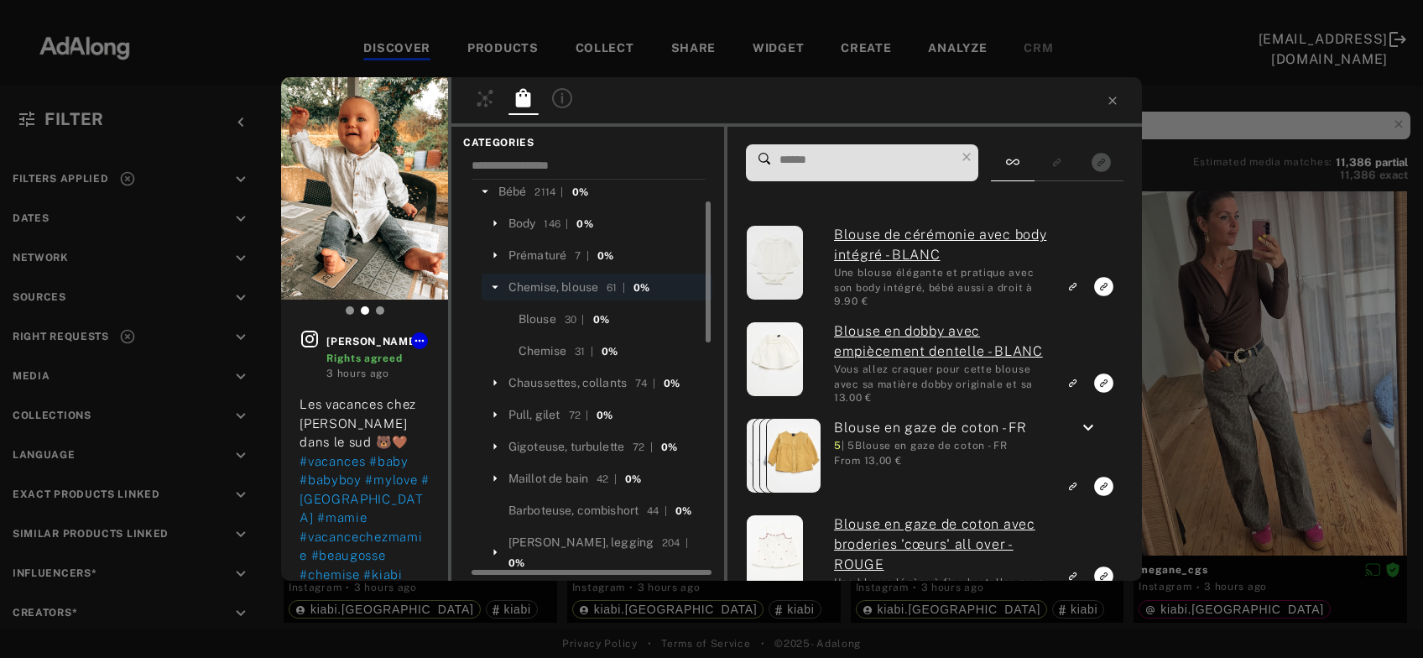
click at [834, 164] on input at bounding box center [866, 160] width 177 height 23
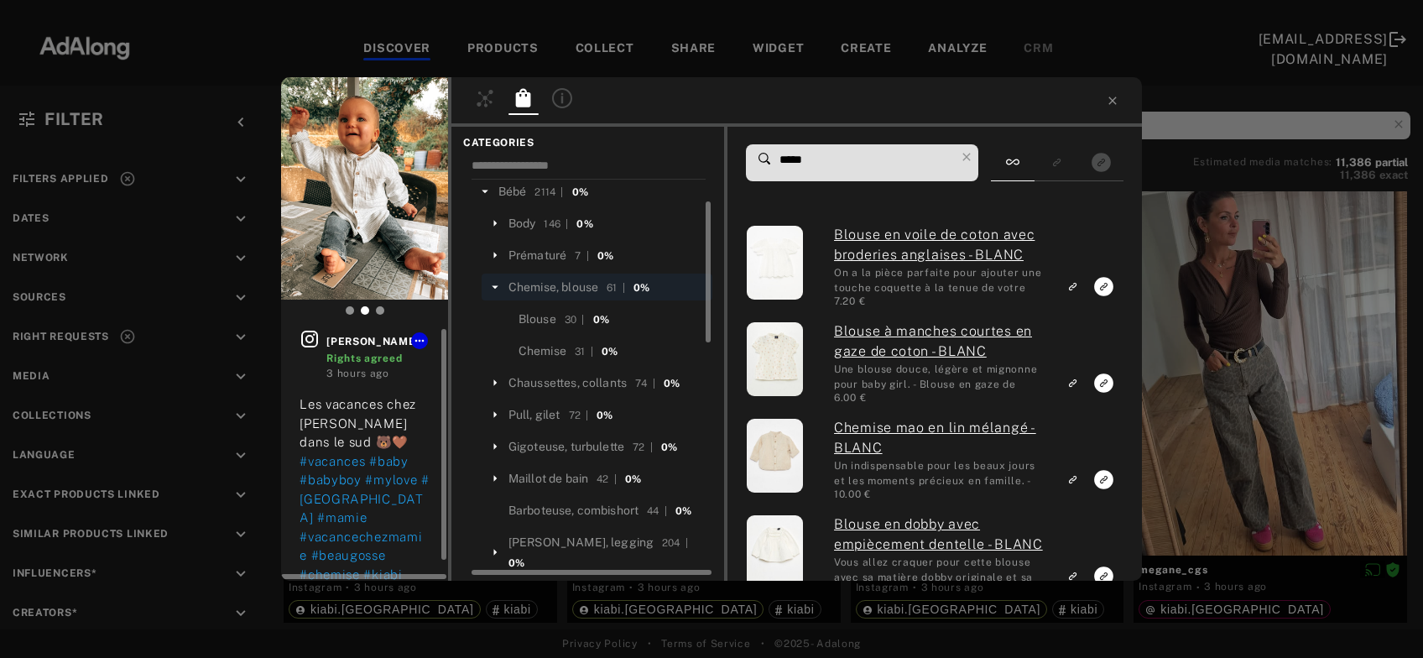
click at [307, 343] on icon at bounding box center [310, 339] width 20 height 20
drag, startPoint x: 860, startPoint y: 162, endPoint x: 712, endPoint y: 154, distance: 147.9
click at [778, 154] on input "*****" at bounding box center [866, 160] width 177 height 23
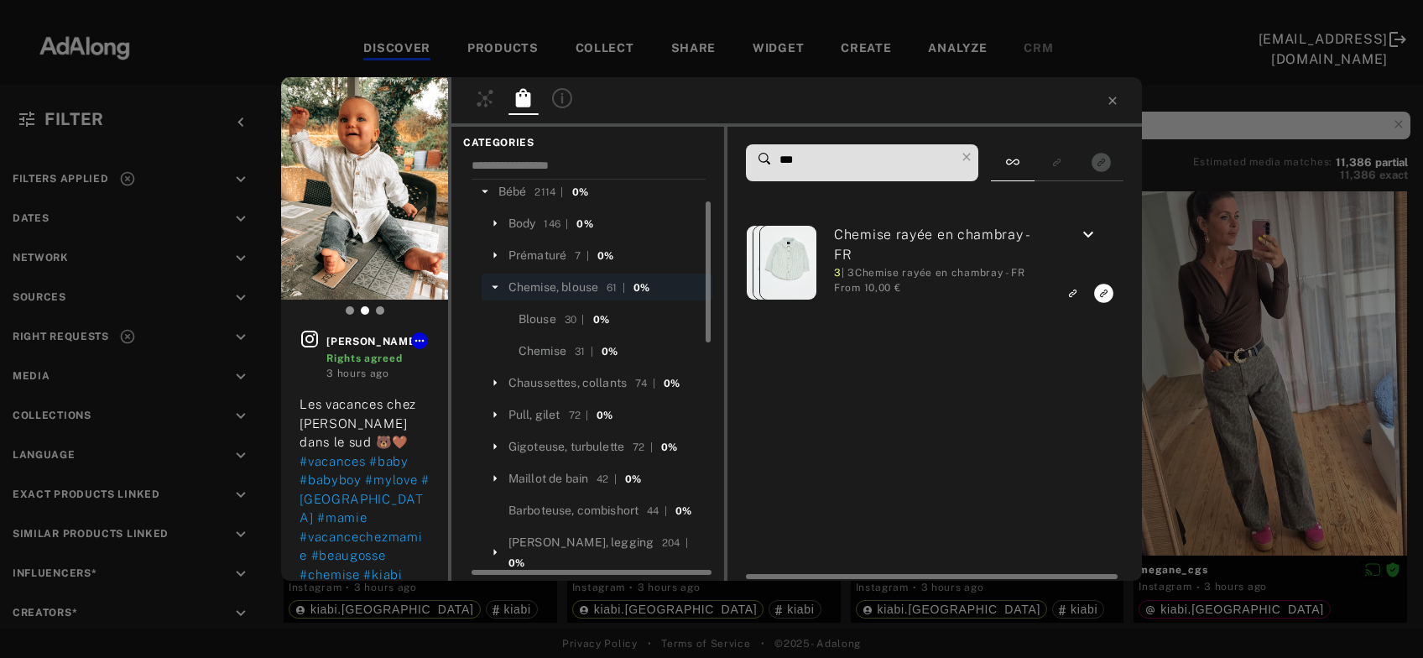
type input "***"
click at [1092, 233] on icon "keyboard_arrow_down" at bounding box center [1088, 235] width 20 height 20
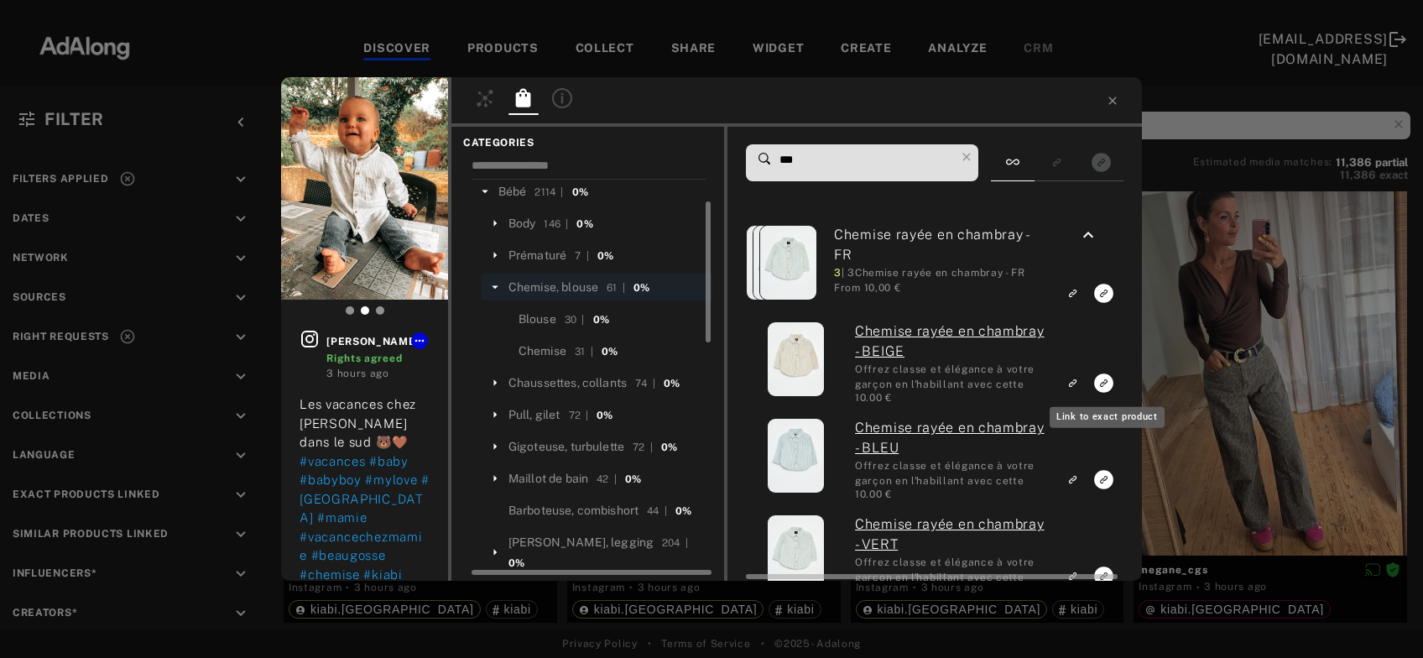
click at [1103, 384] on icon "Link to exact product" at bounding box center [1103, 382] width 19 height 19
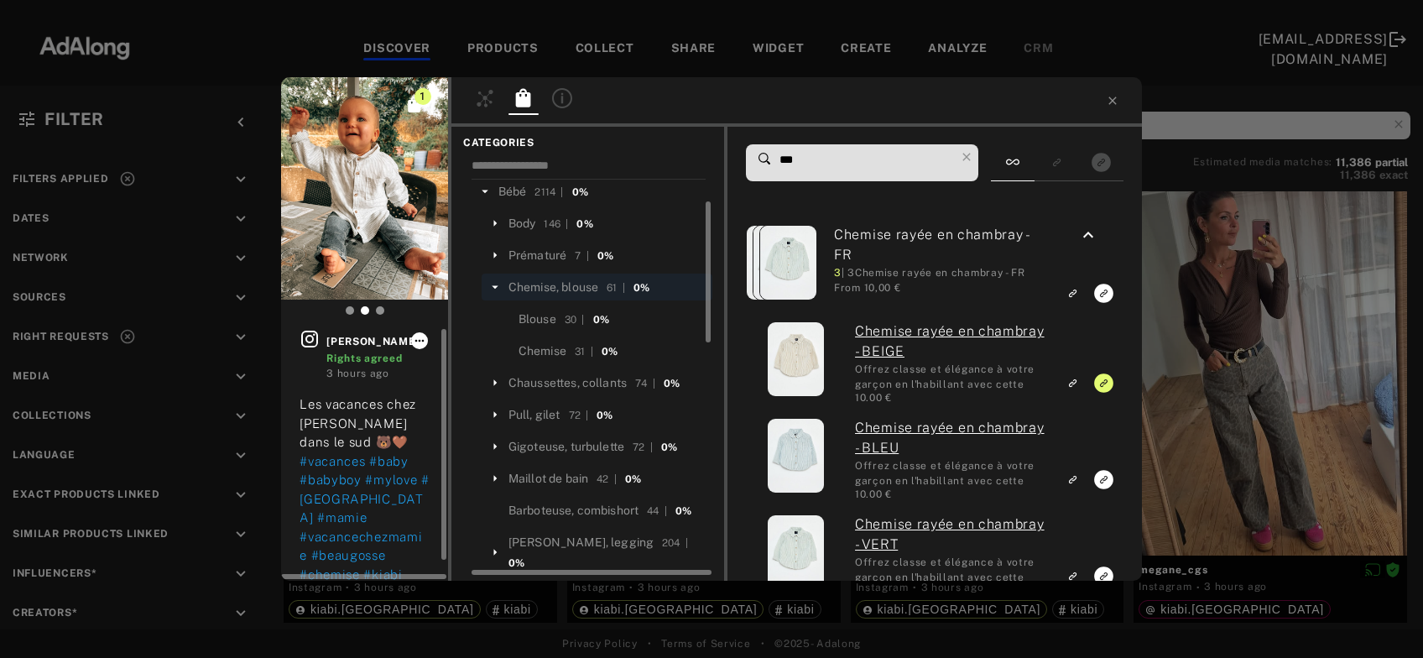
click at [415, 346] on icon at bounding box center [419, 340] width 13 height 13
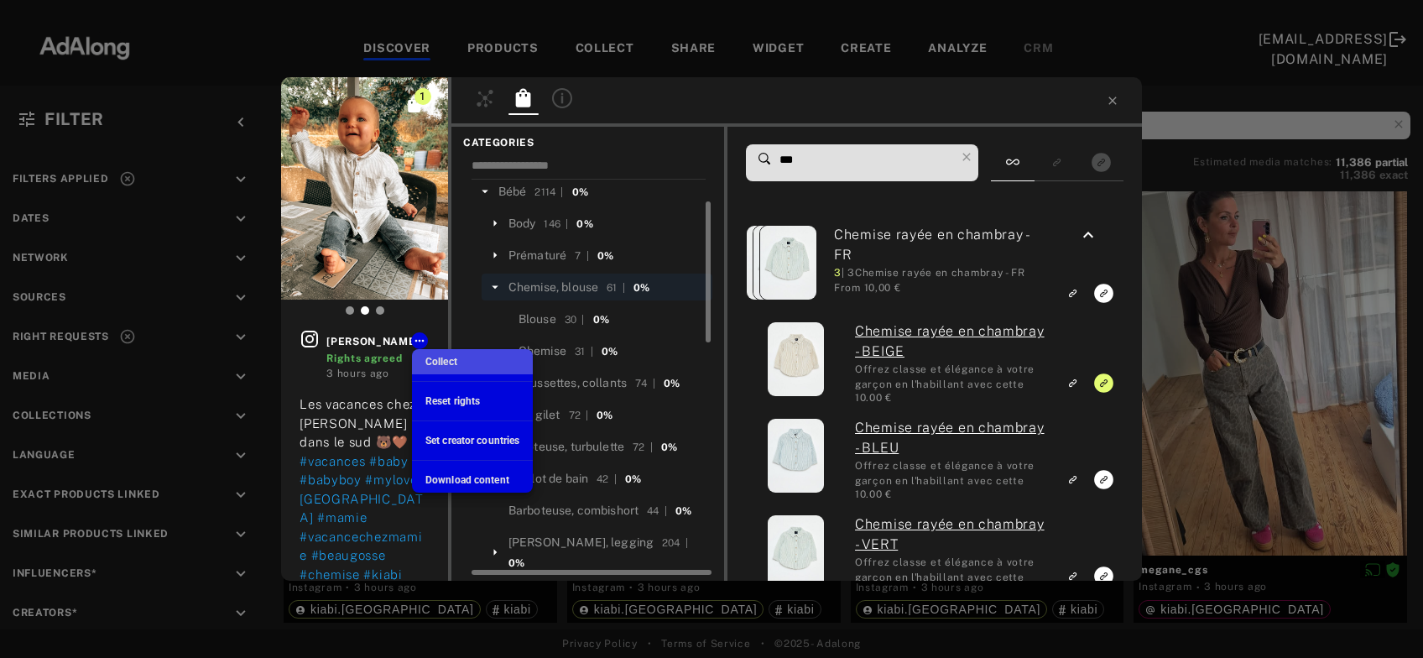
click at [445, 362] on span "Collect" at bounding box center [441, 362] width 32 height 12
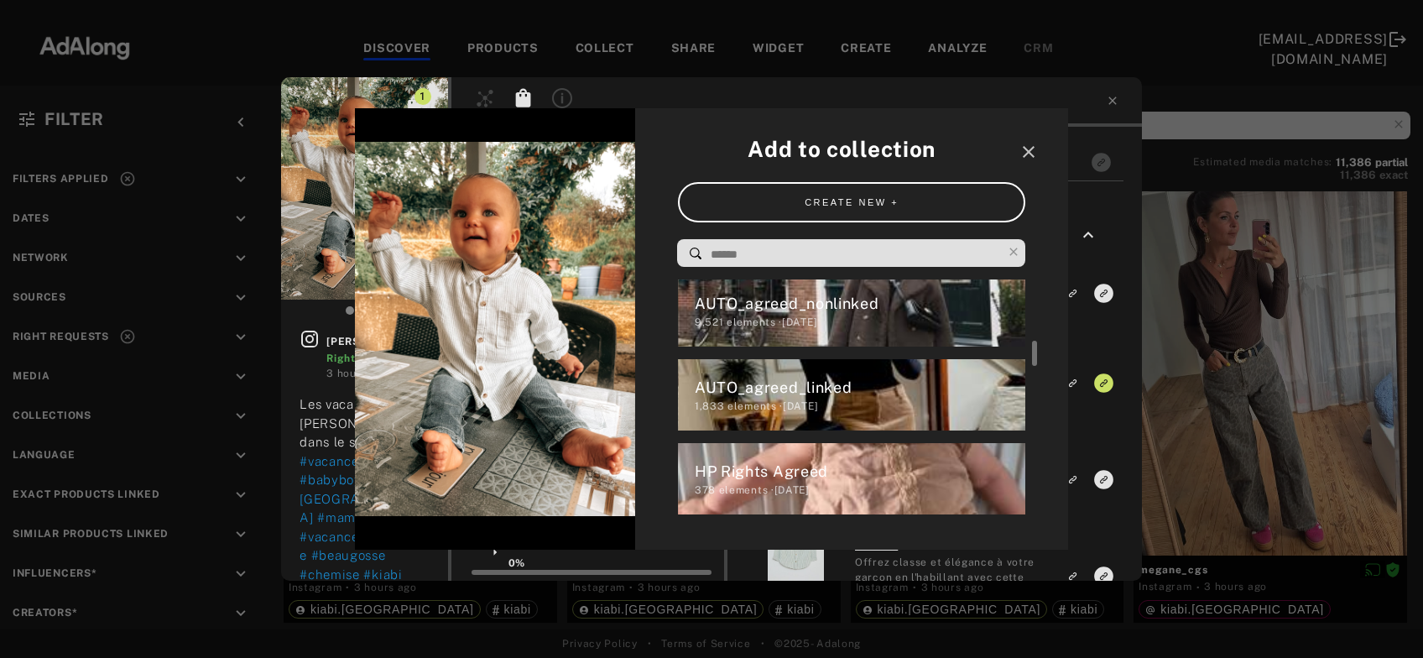
scroll to position [236, 0]
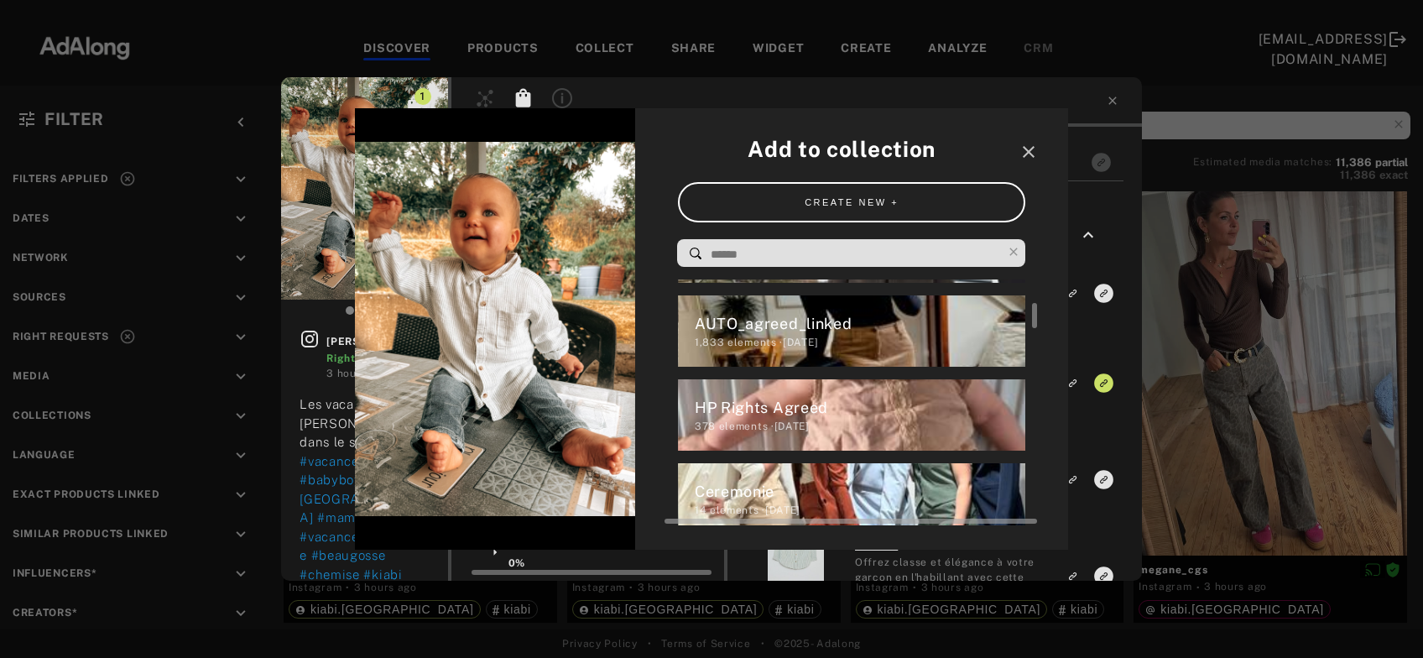
click at [796, 417] on div "HP Rights Agreed" at bounding box center [860, 407] width 331 height 23
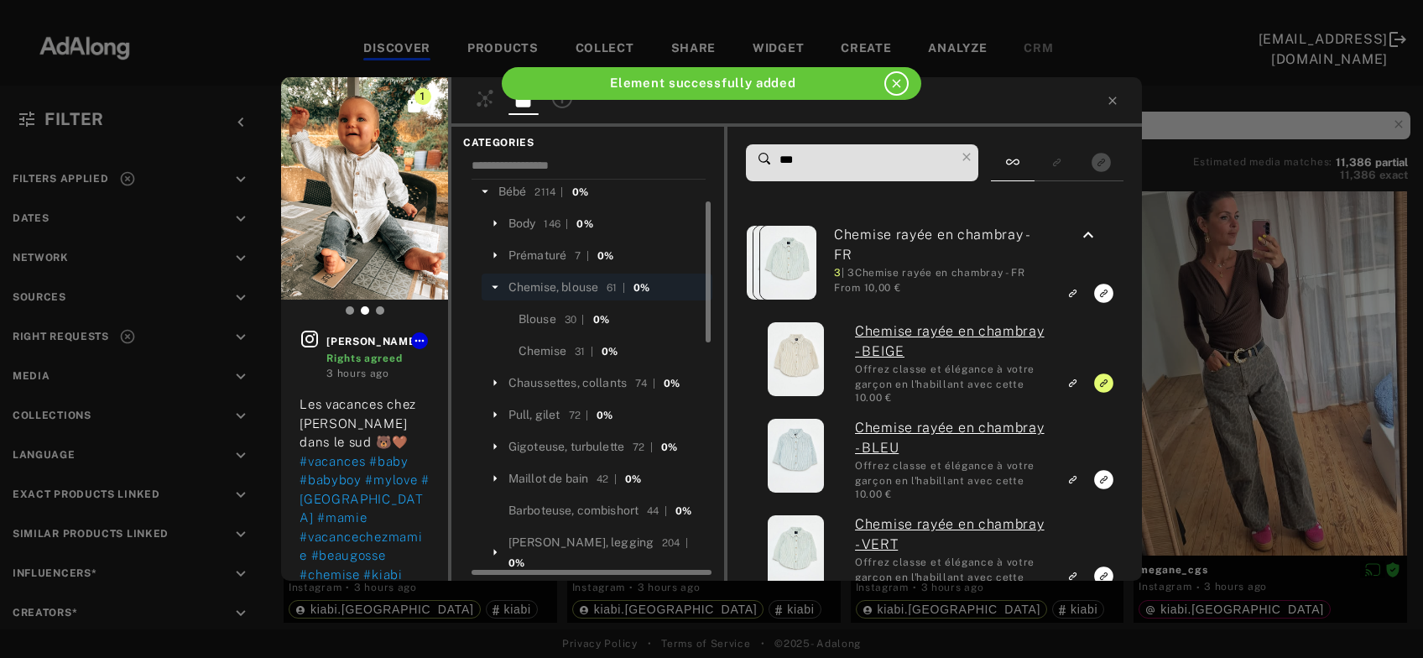
scroll to position [62, 0]
click at [978, 156] on icon at bounding box center [966, 156] width 23 height 23
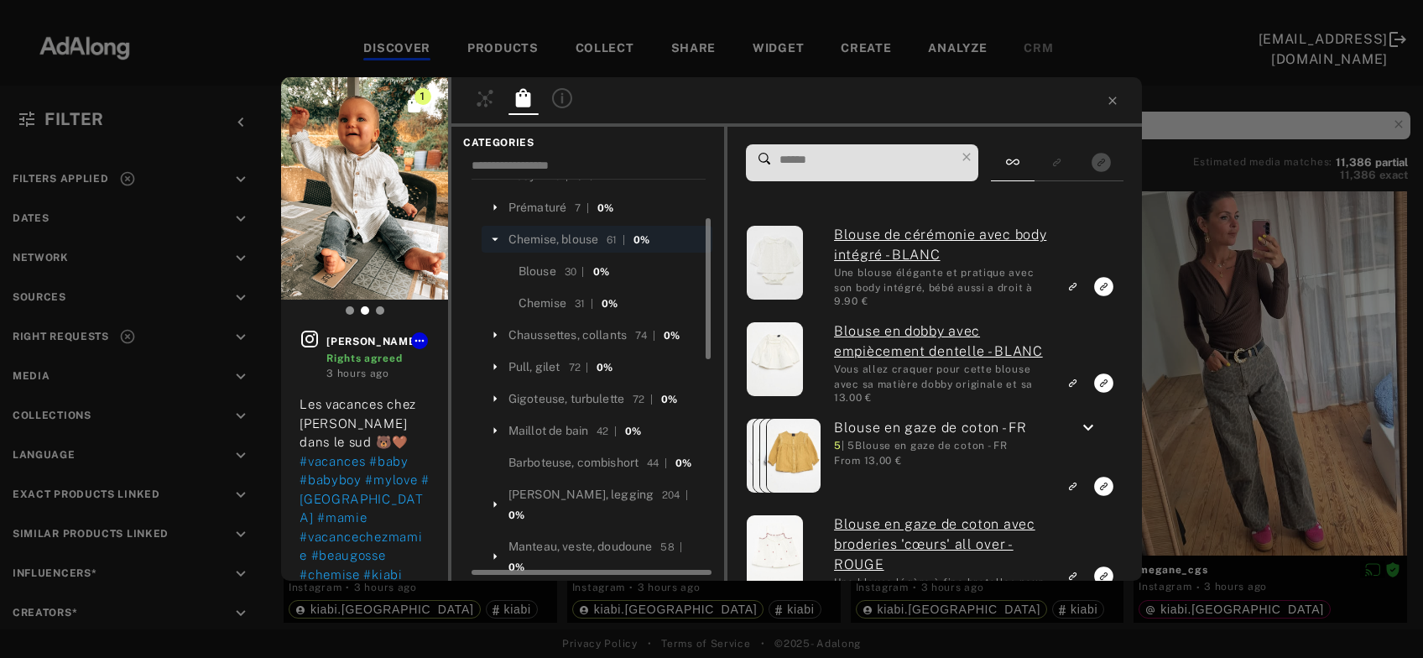
scroll to position [112, 0]
click at [583, 496] on div "Pantalon, jean, legging" at bounding box center [581, 492] width 145 height 18
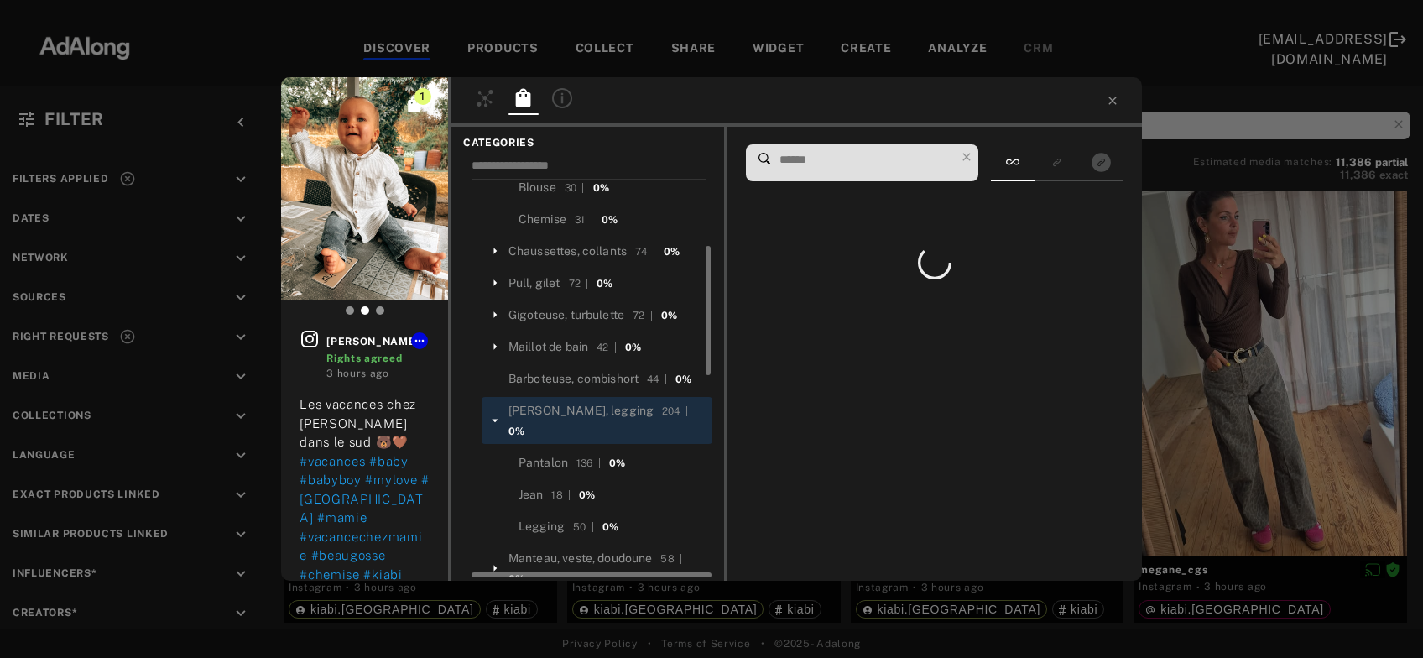
scroll to position [203, 0]
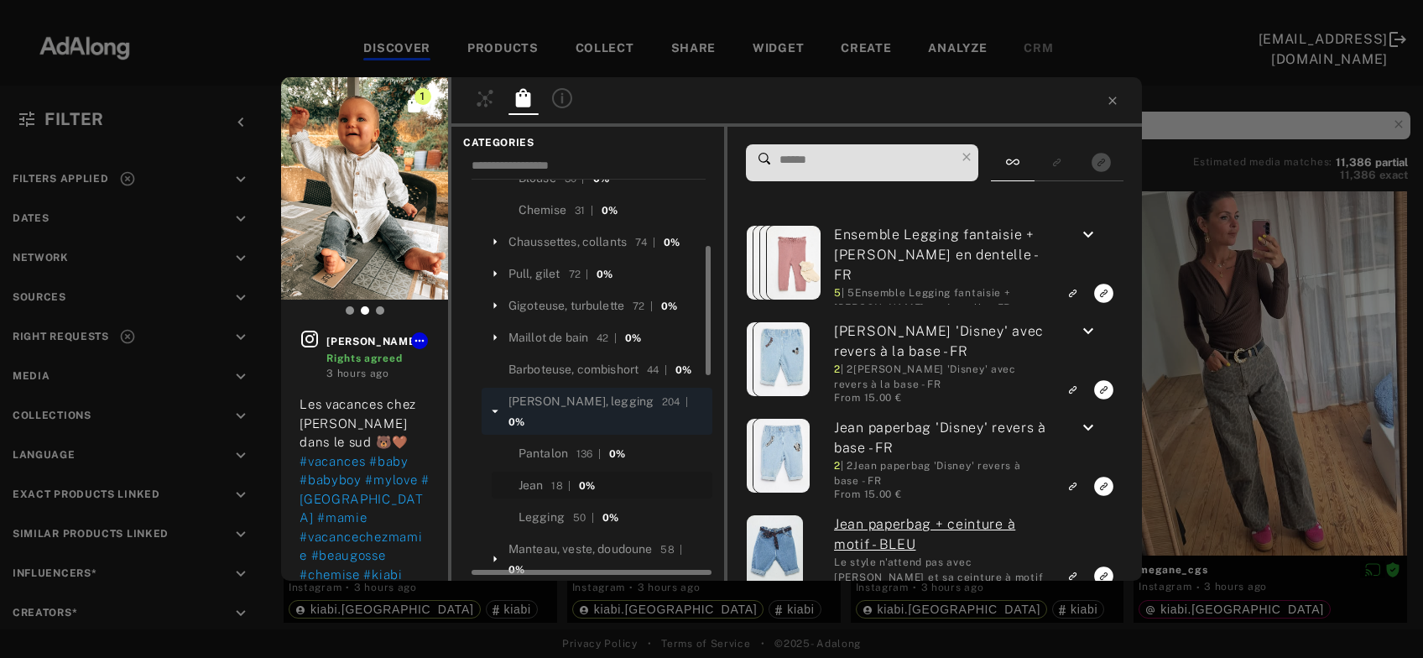
click at [538, 477] on div "Jean" at bounding box center [531, 486] width 25 height 18
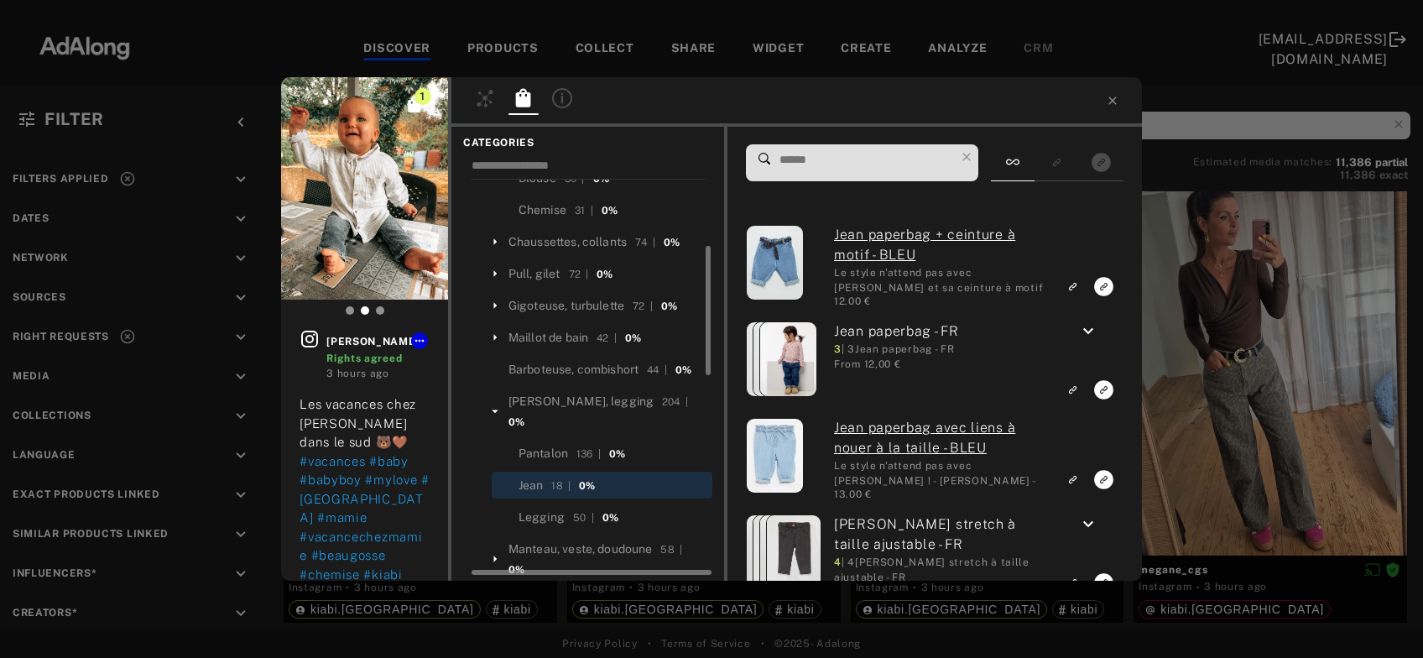
click at [538, 477] on div "Jean" at bounding box center [531, 486] width 25 height 18
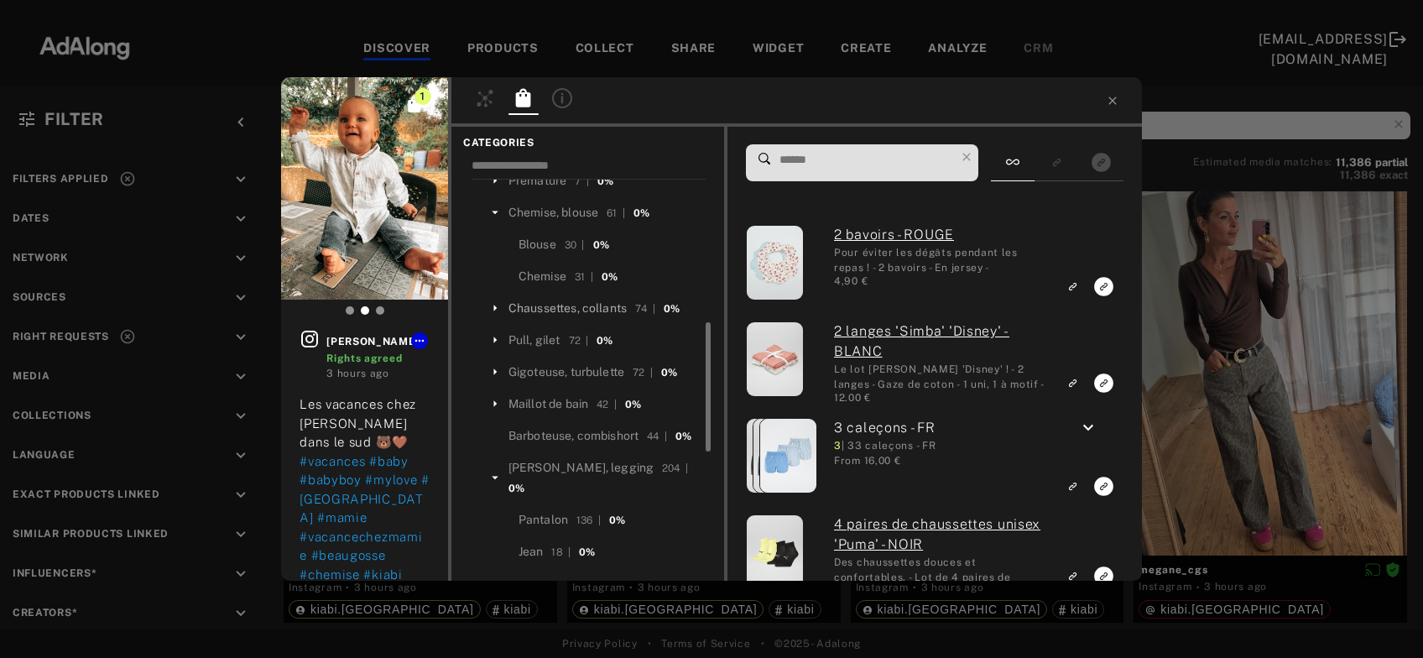
scroll to position [215, 0]
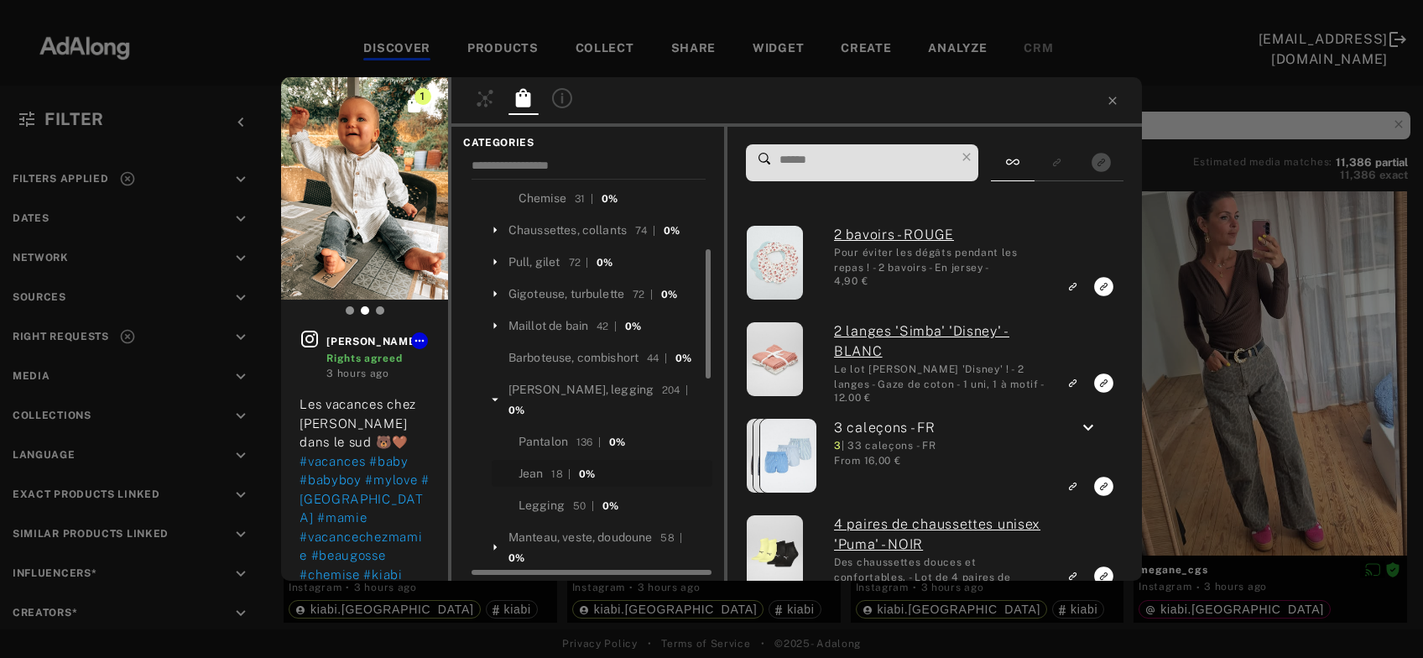
click at [553, 467] on div "18 |" at bounding box center [560, 474] width 19 height 15
click at [535, 465] on div "Jean" at bounding box center [531, 474] width 25 height 18
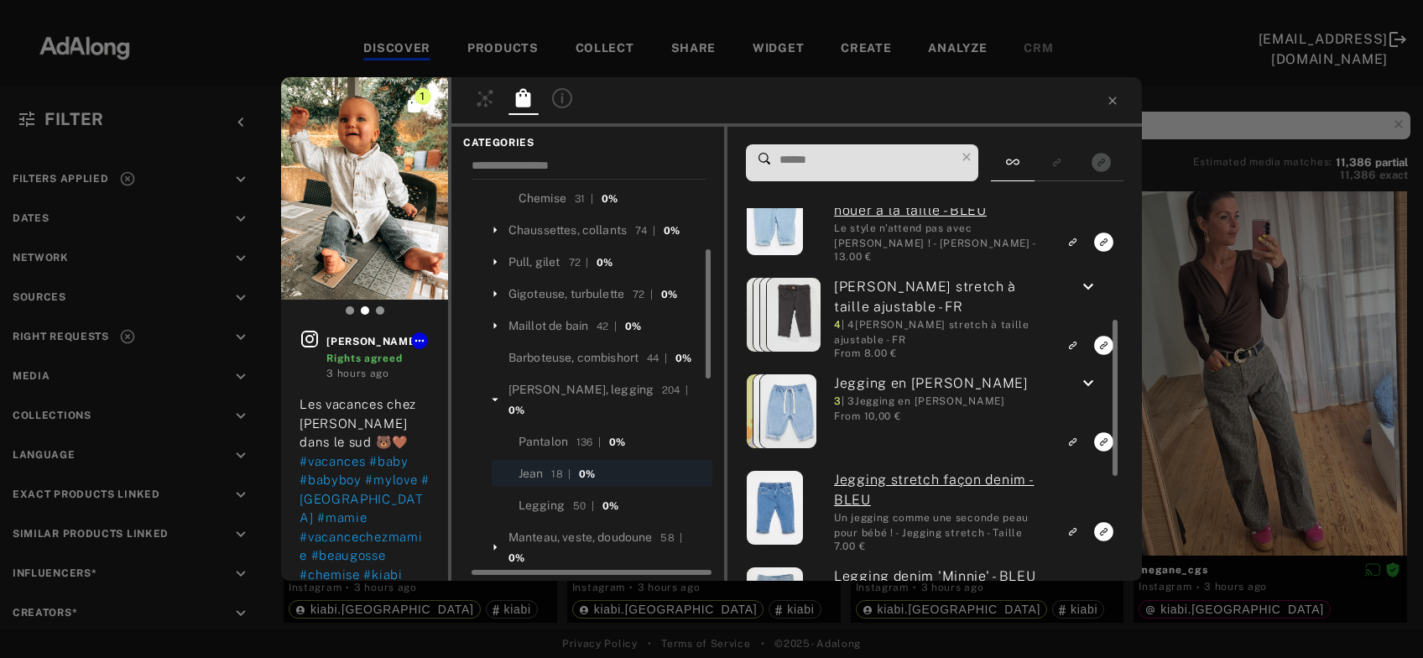
scroll to position [248, 0]
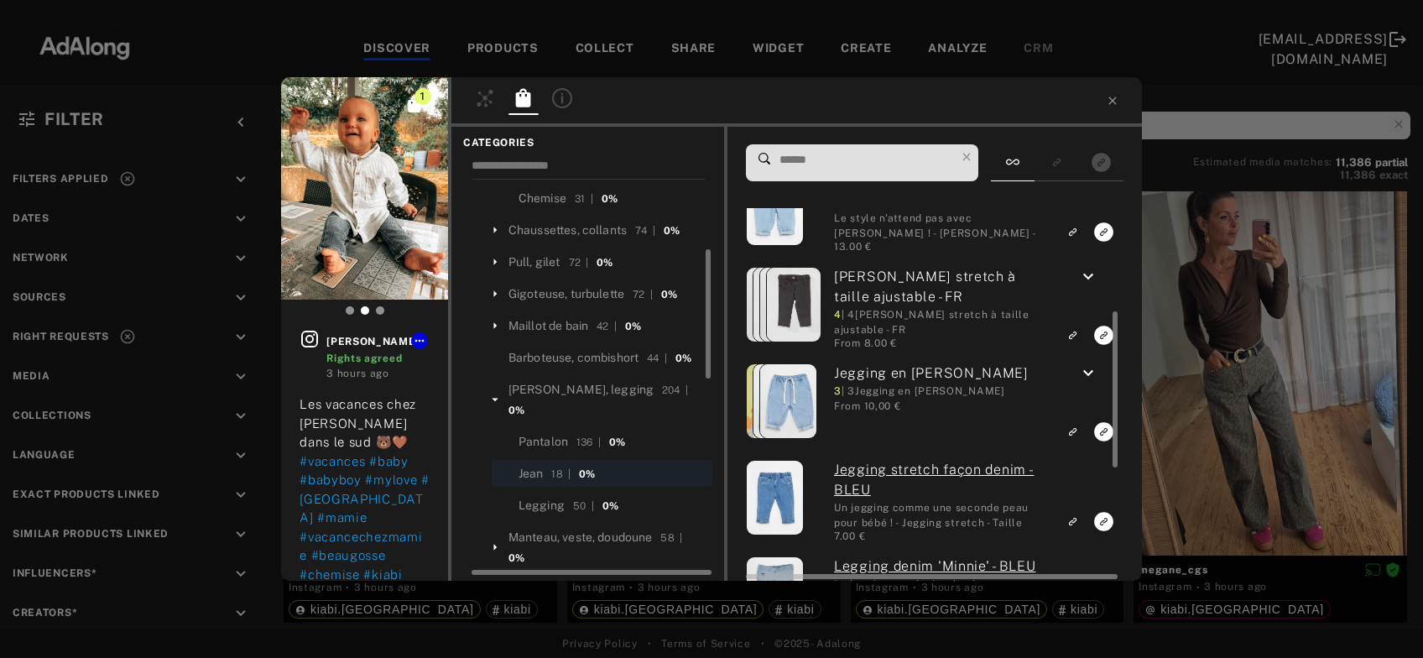
click at [1093, 281] on icon "keyboard_arrow_down" at bounding box center [1088, 277] width 20 height 20
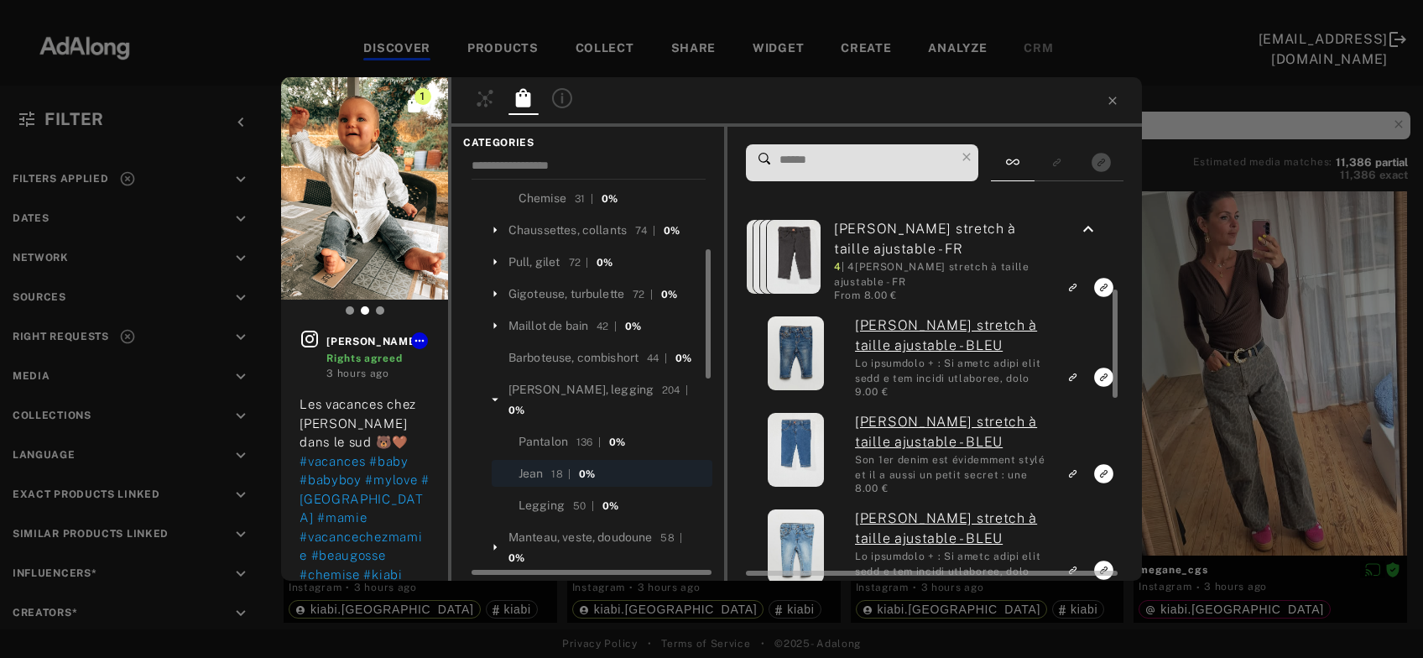
scroll to position [315, 0]
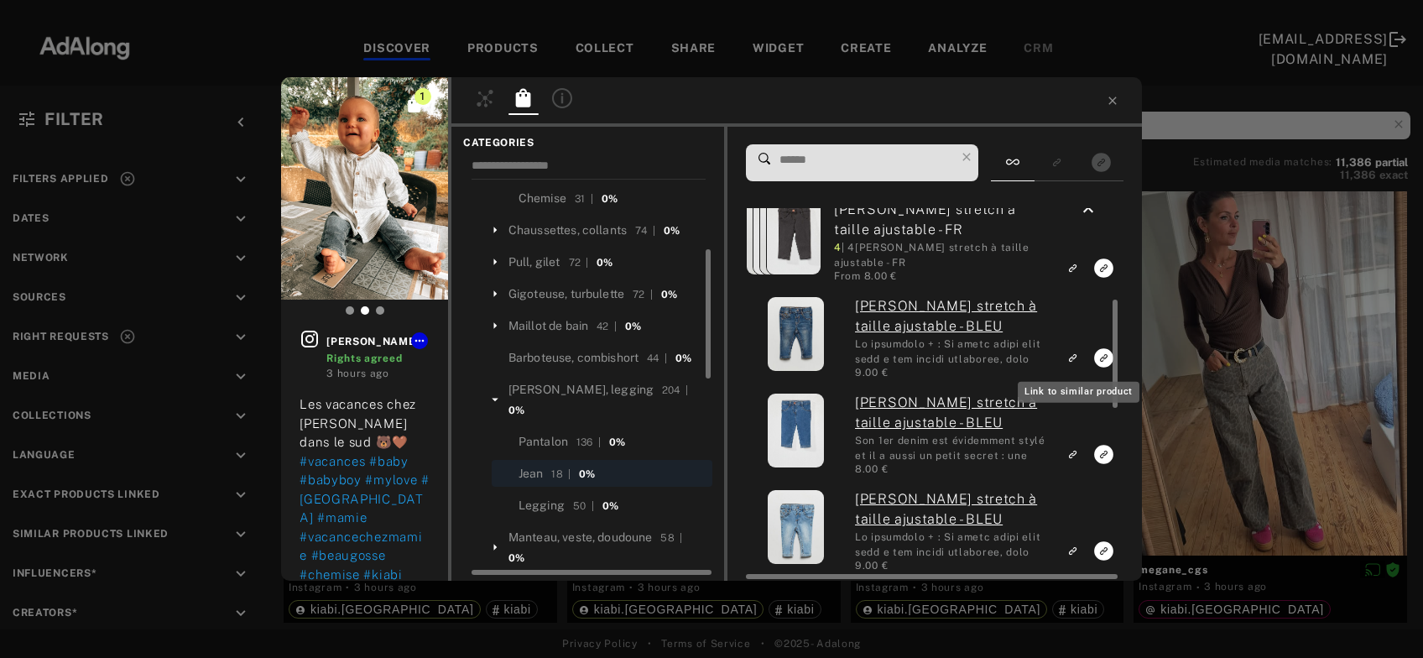
click at [1077, 361] on icon "Link to similar product" at bounding box center [1073, 358] width 12 height 10
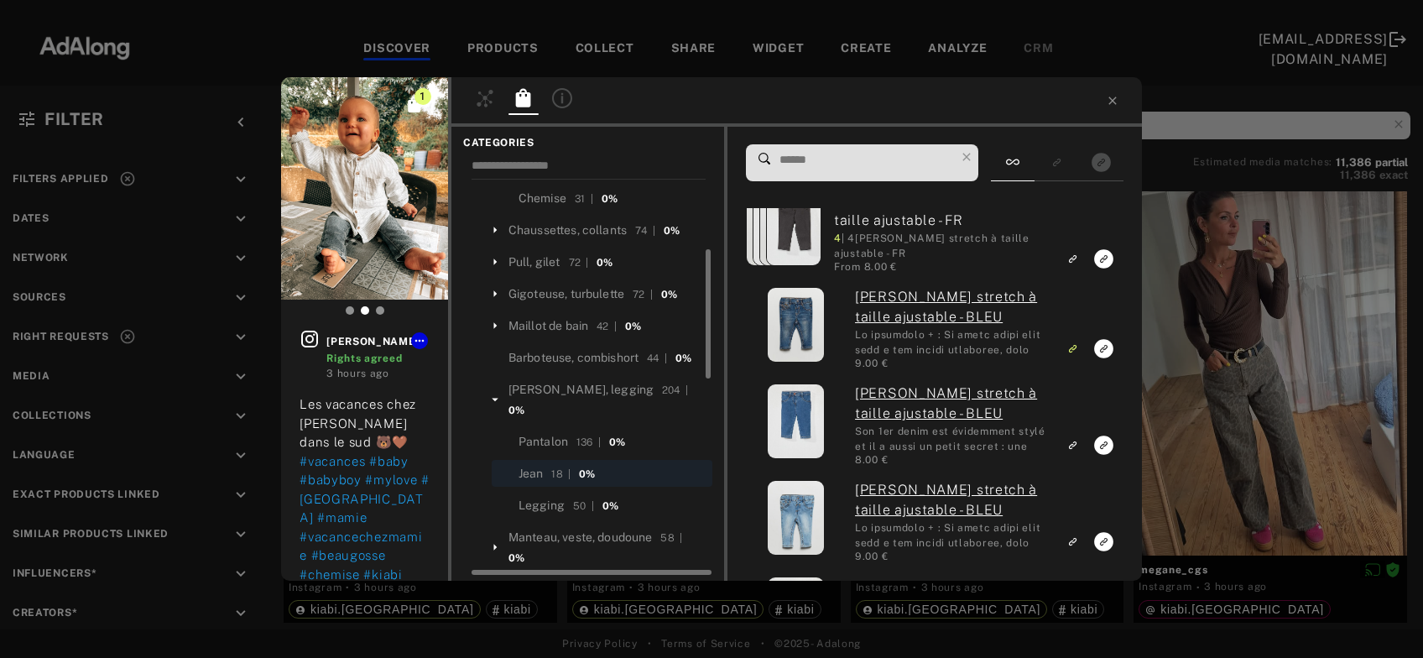
click at [1226, 359] on div "1 annabelle_frl Rights agreed 3 hours ago Les vacances chez mamie dans le sud 🐻…" at bounding box center [711, 329] width 1423 height 658
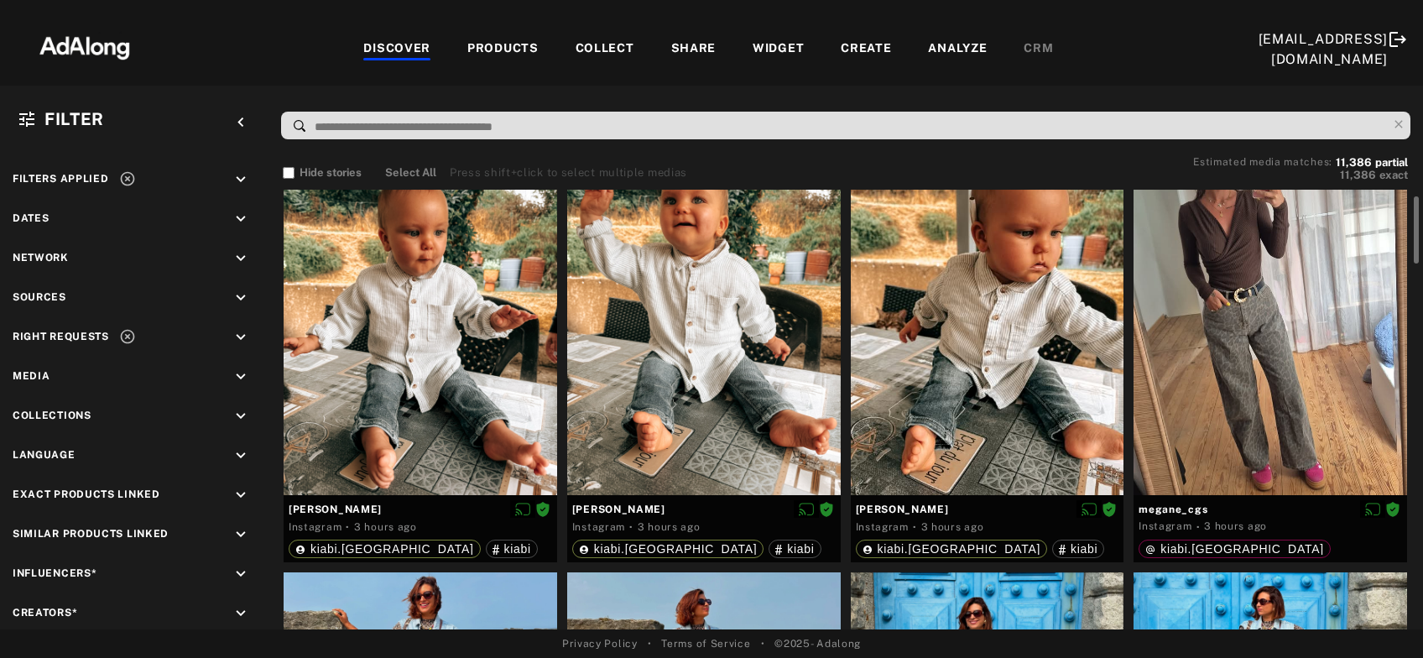
scroll to position [59, 0]
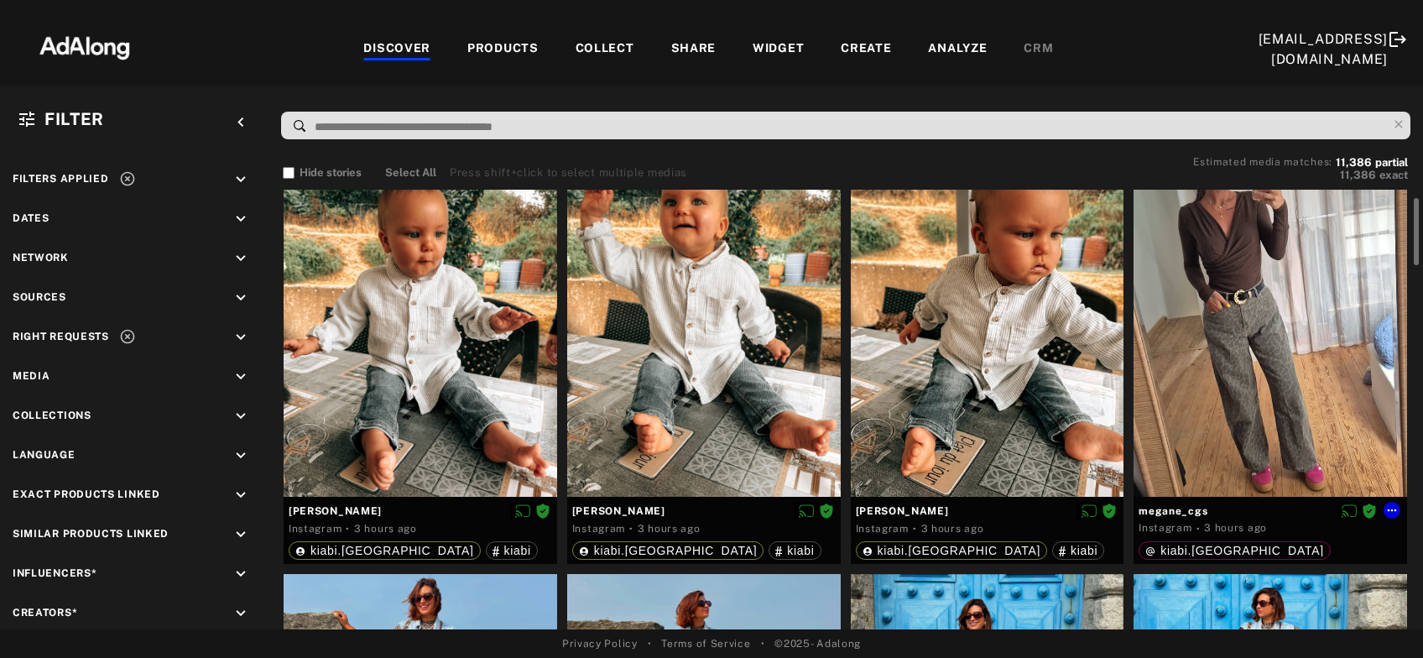
click at [1226, 359] on div at bounding box center [1271, 315] width 274 height 364
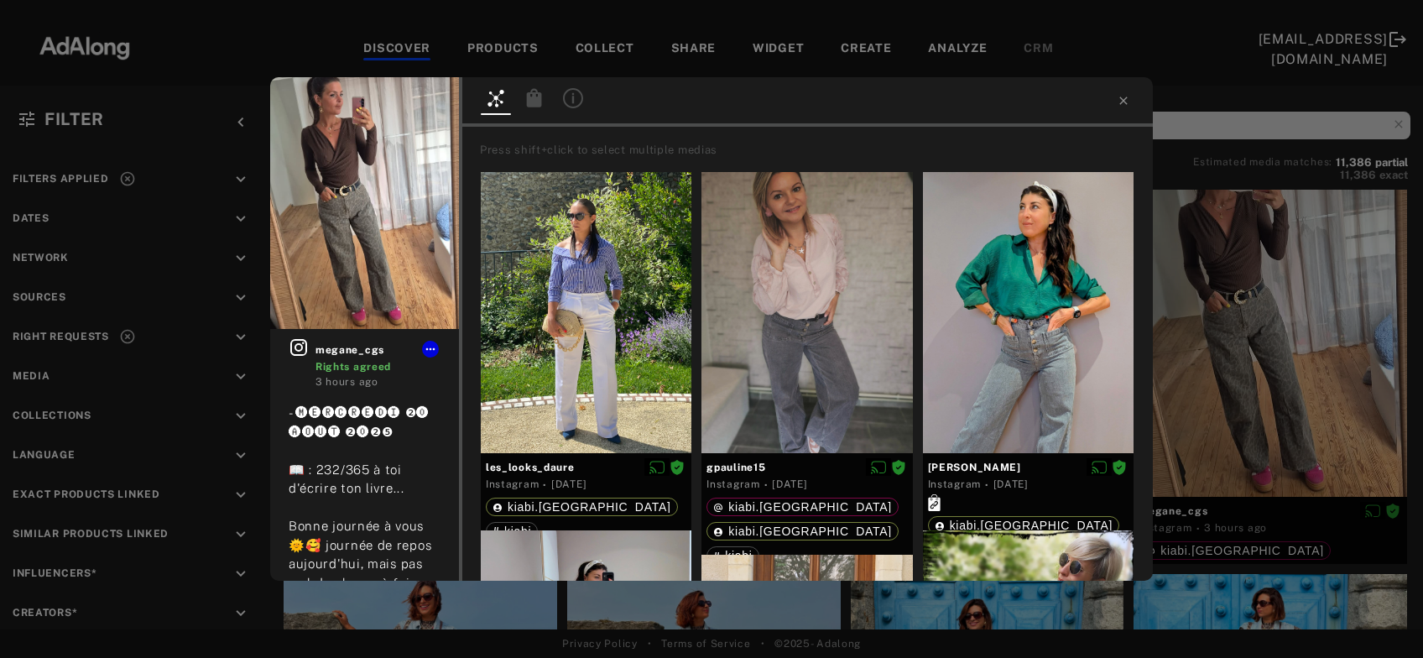
click at [537, 101] on icon at bounding box center [534, 97] width 15 height 18
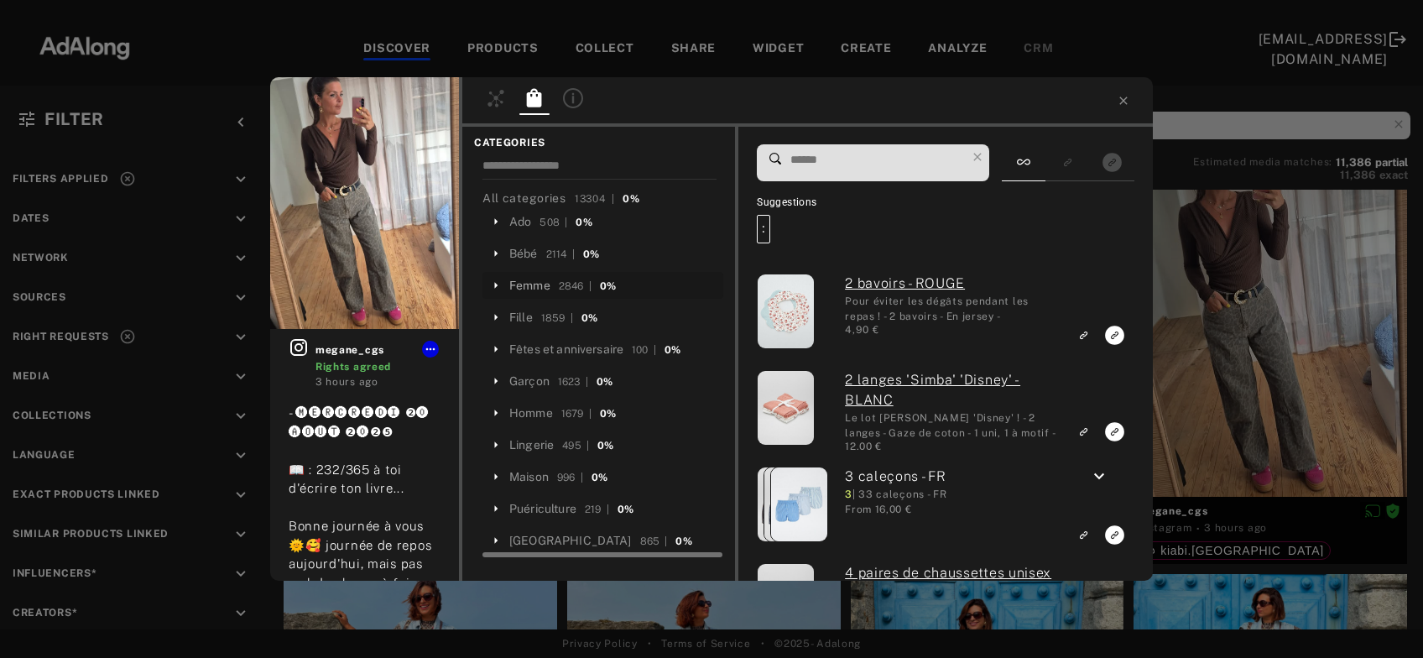
click at [530, 292] on div "Femme" at bounding box center [529, 286] width 41 height 18
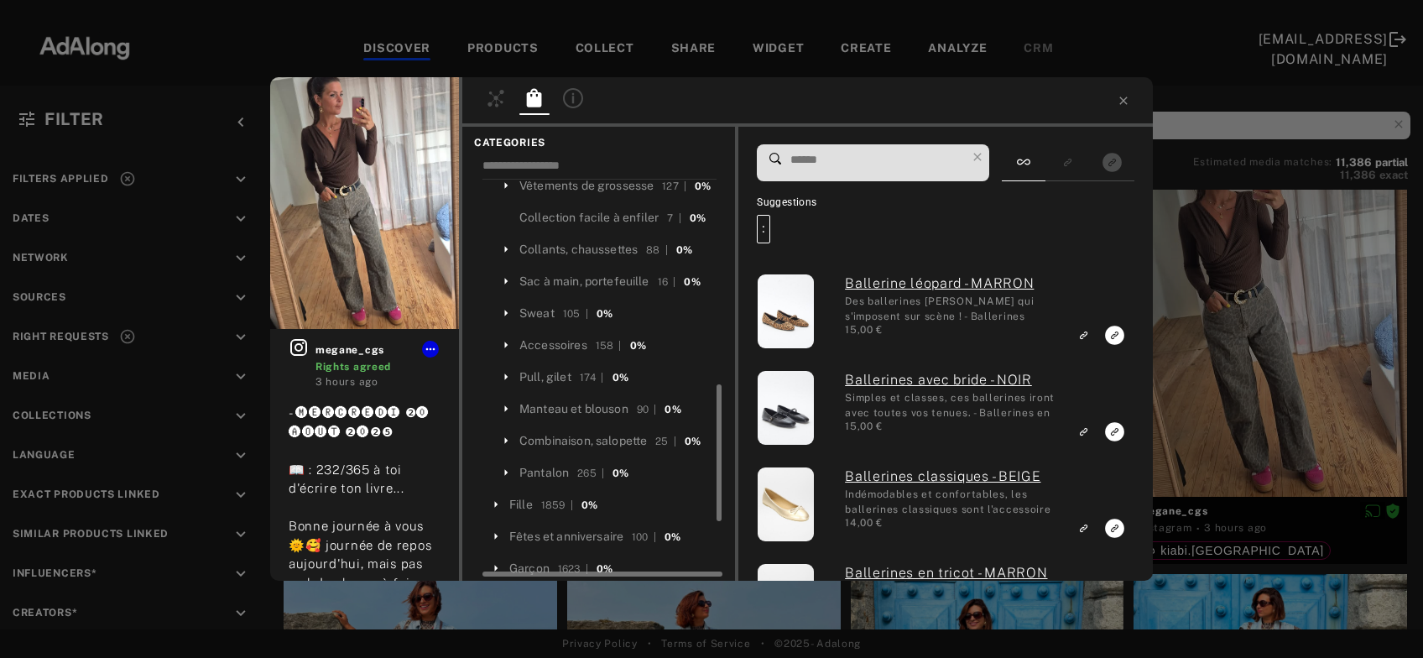
scroll to position [588, 0]
click at [546, 466] on div "Pantalon" at bounding box center [544, 471] width 50 height 18
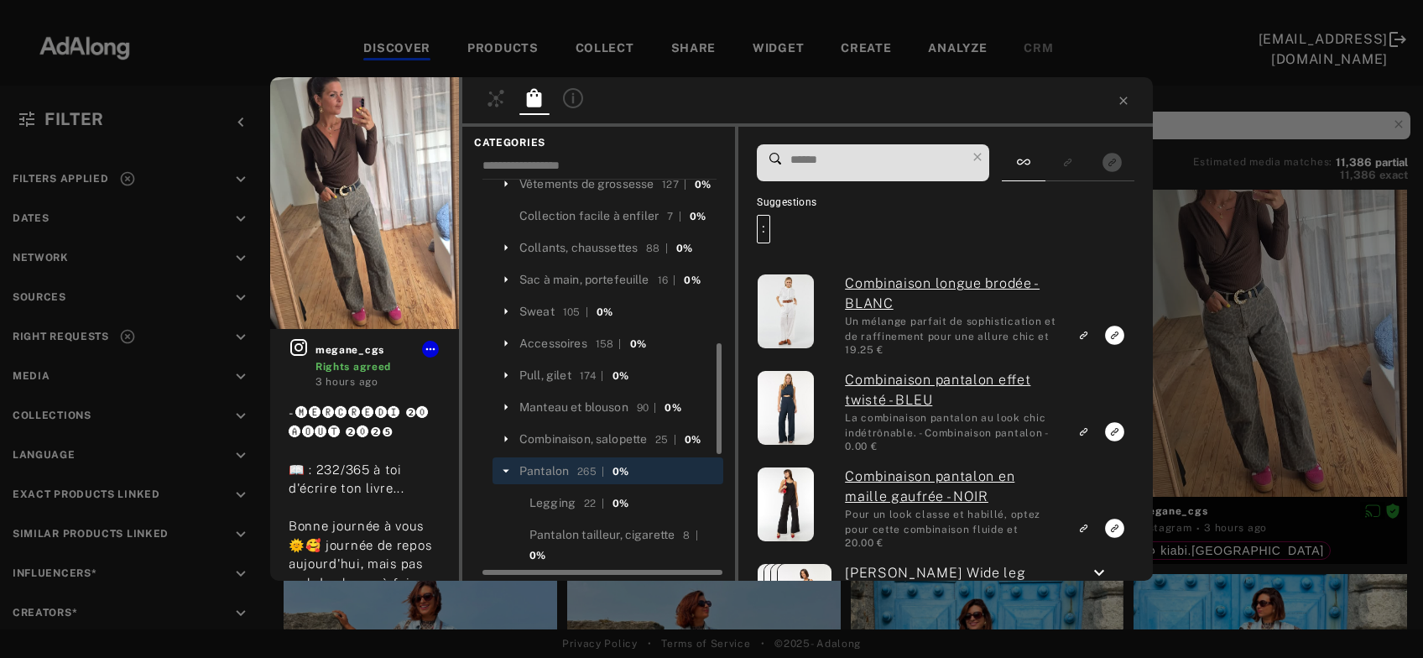
click at [827, 159] on input at bounding box center [877, 160] width 177 height 23
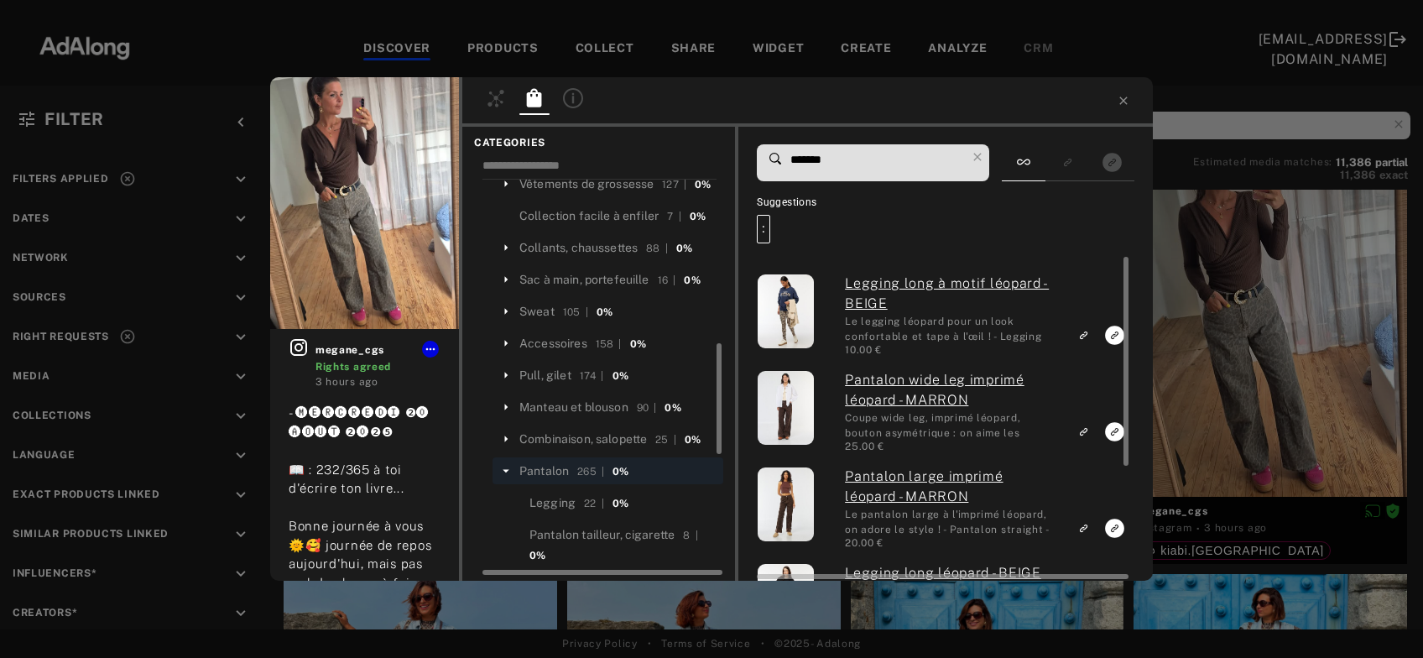
type input "*******"
click at [1088, 340] on icon "Link to similar product" at bounding box center [1083, 335] width 12 height 10
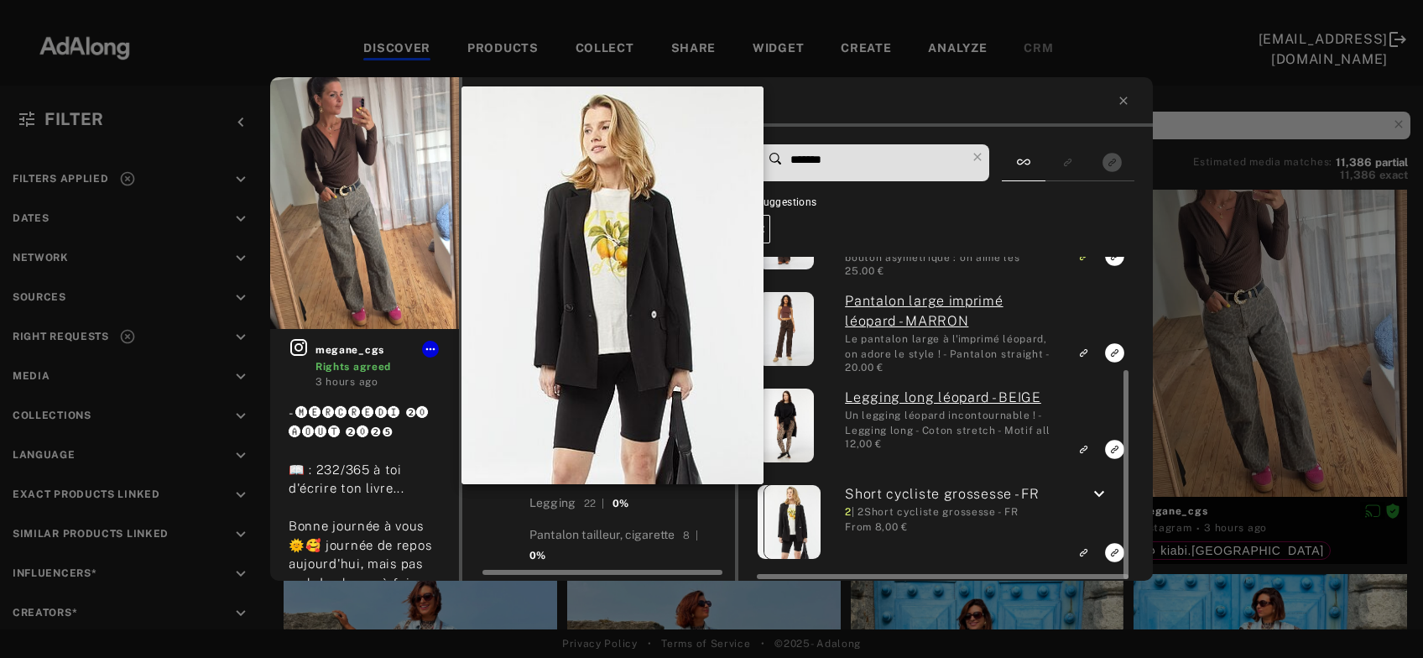
scroll to position [0, 0]
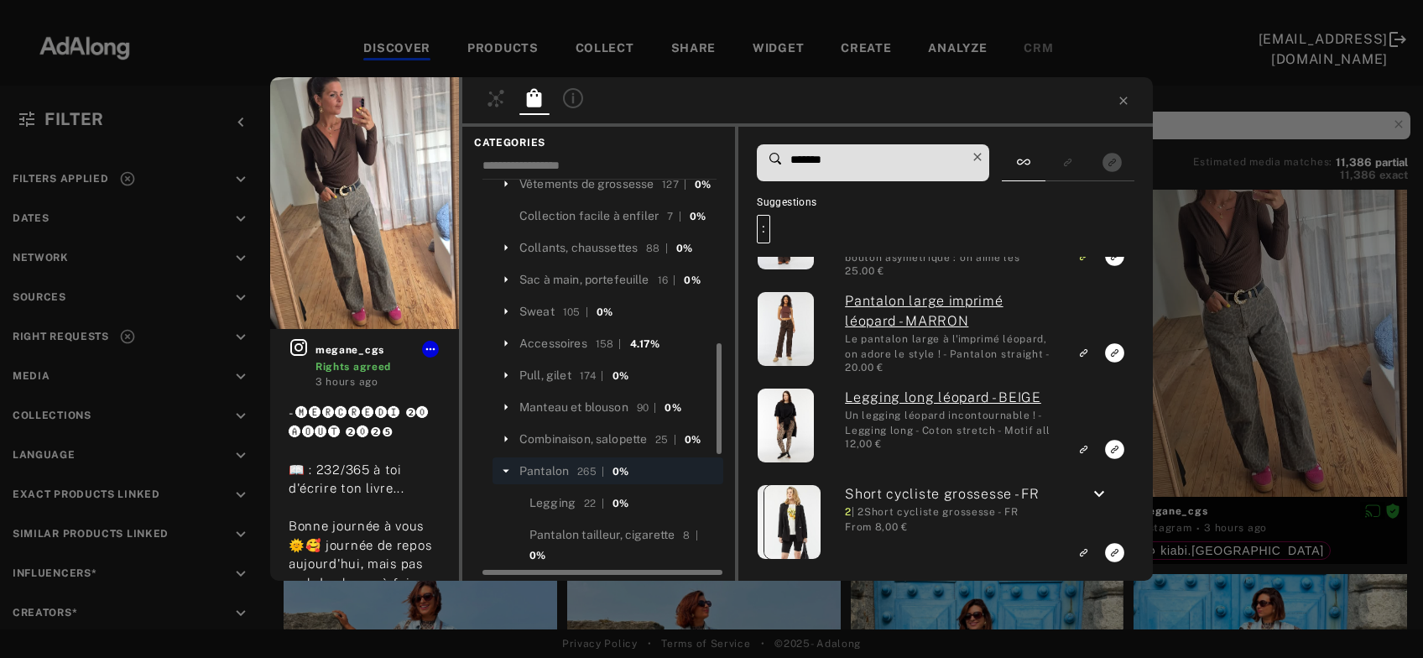
click at [985, 152] on icon at bounding box center [977, 156] width 23 height 23
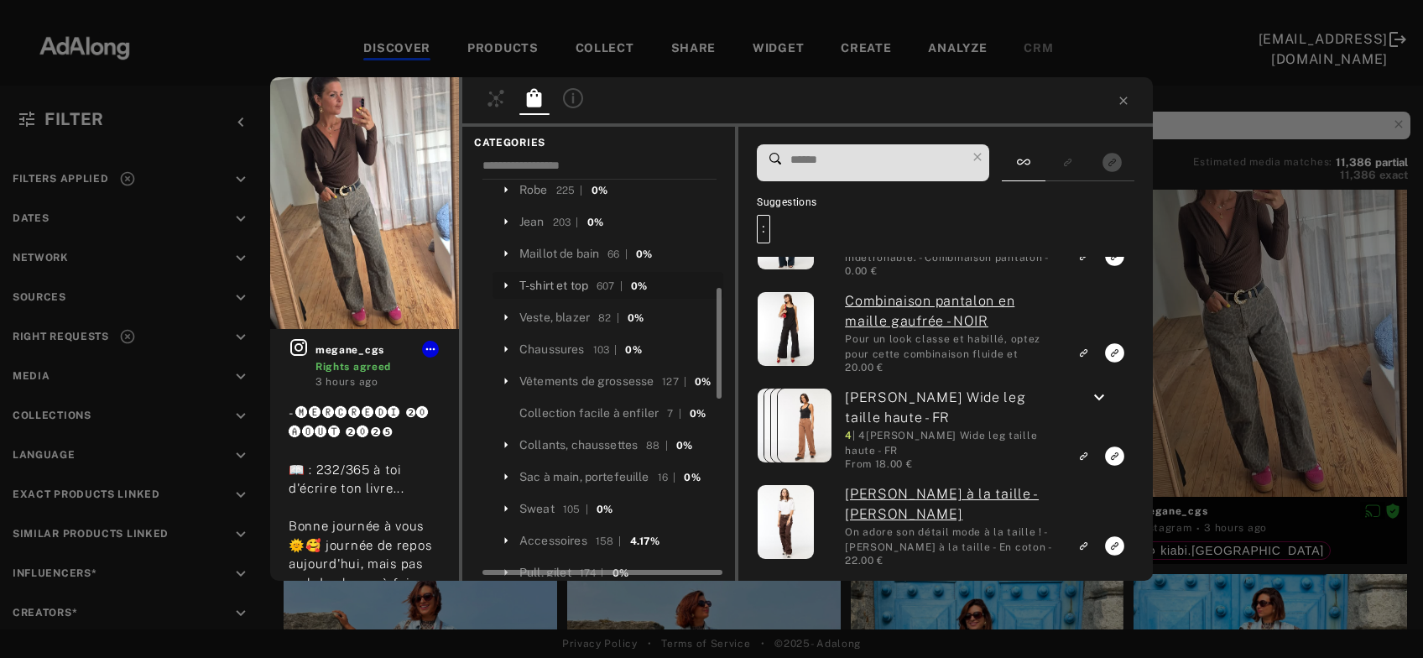
click at [579, 277] on div "T-shirt et top" at bounding box center [553, 286] width 69 height 18
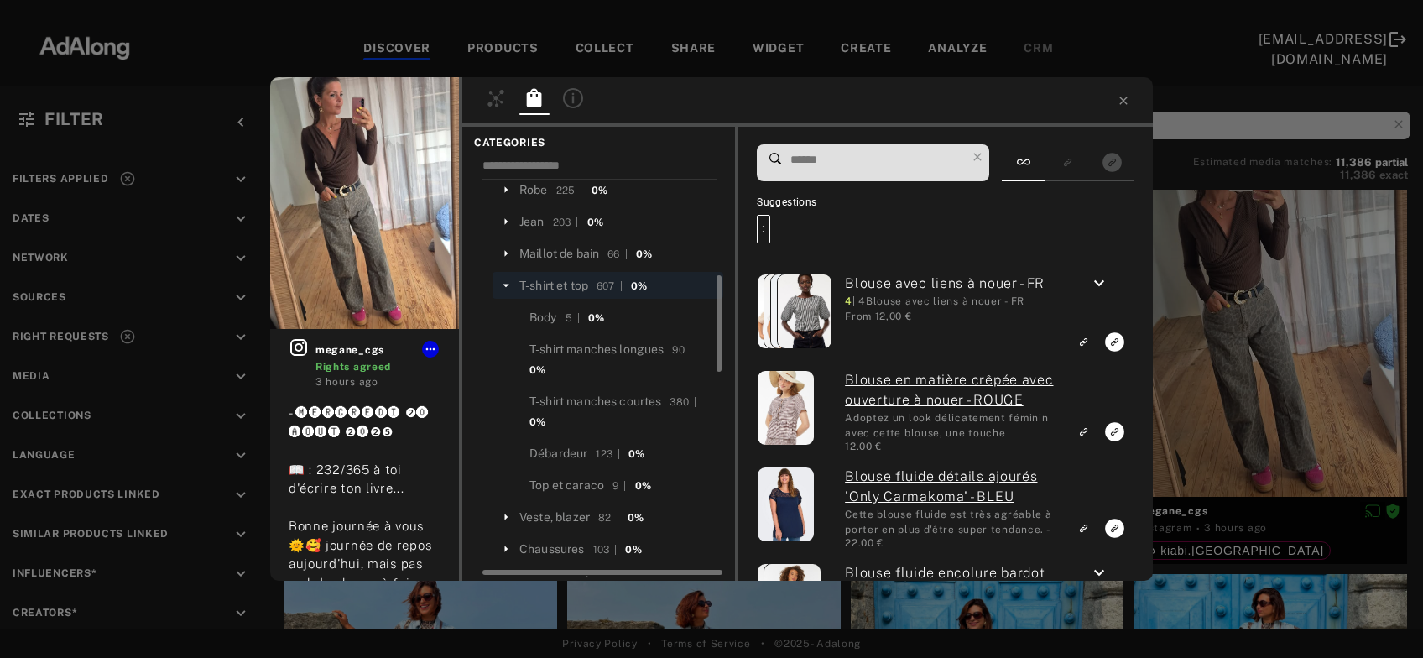
click at [831, 164] on input at bounding box center [877, 160] width 177 height 23
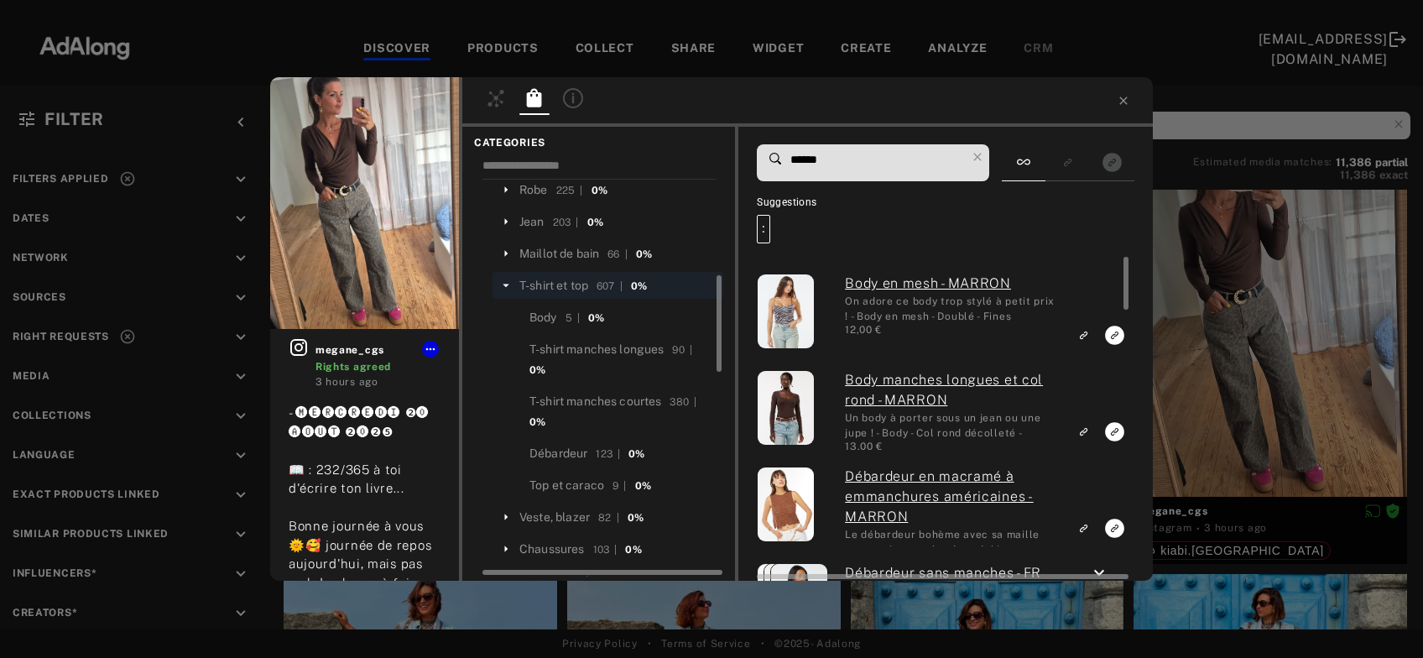
type input "******"
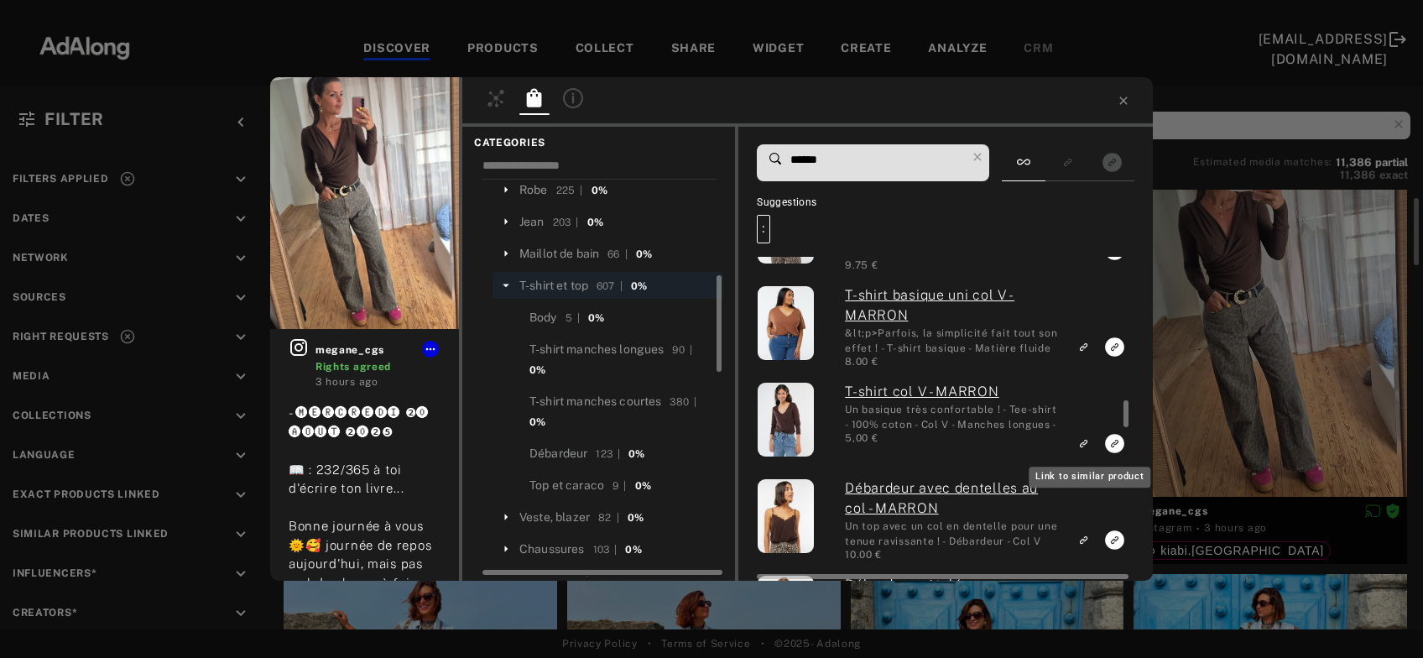
click at [1217, 389] on div "megane_cgs Rights agreed 3 hours ago - 🅜🅔🅡🅒🅡🅔🅓🅘 ❷⓿ 🅐🅞🅤🅣 ❷⓿❷❺ 📖 : 232/365 à toi …" at bounding box center [711, 329] width 1423 height 658
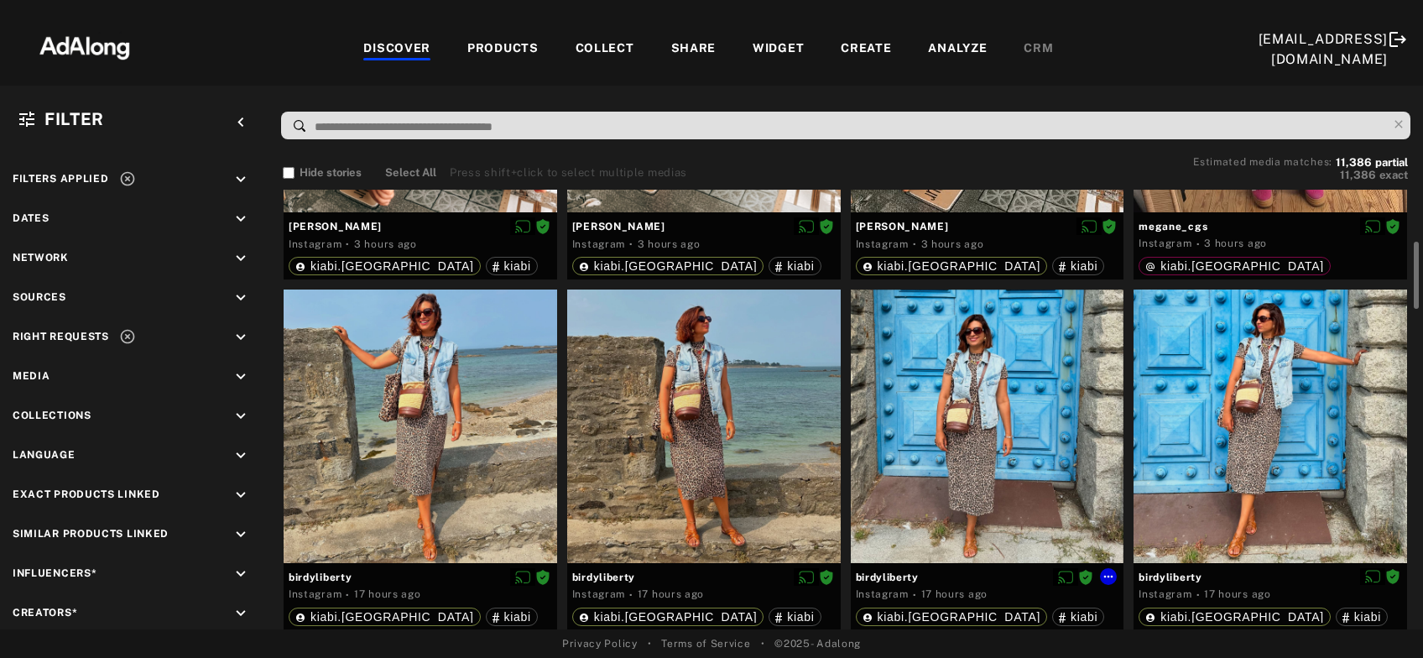
click at [1004, 435] on div at bounding box center [988, 427] width 274 height 274
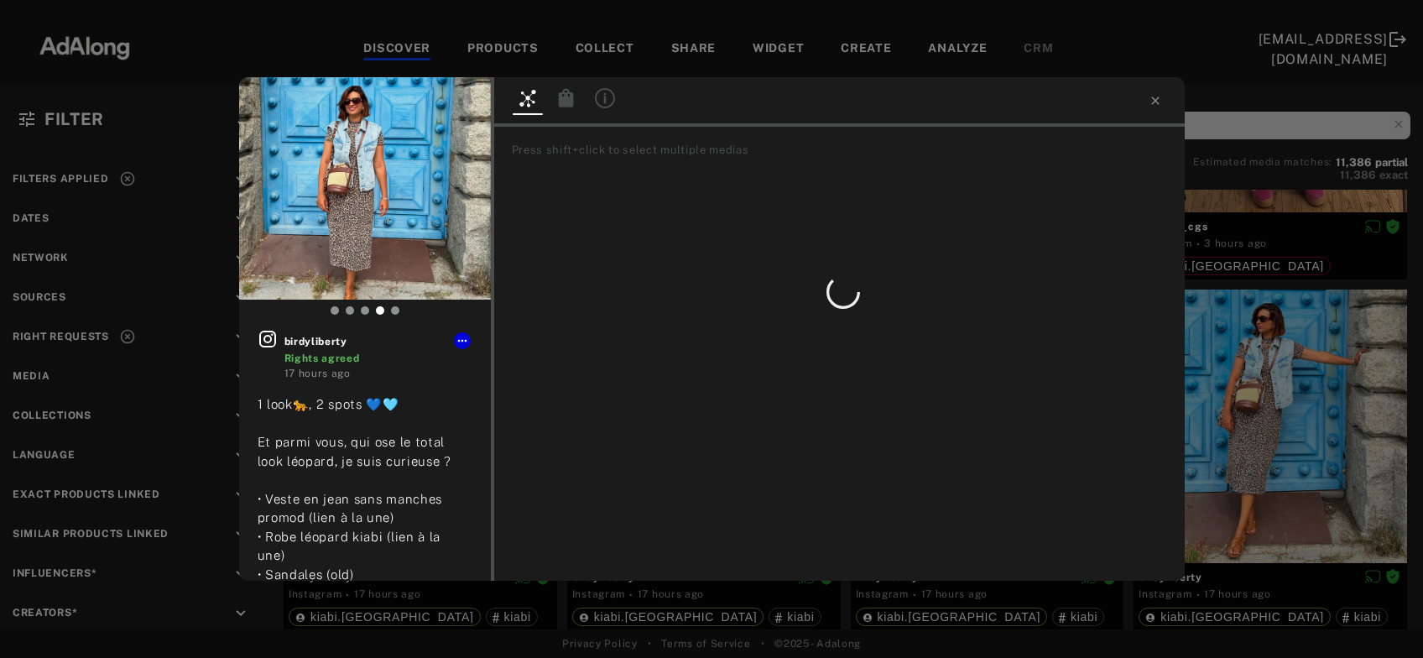
click at [569, 96] on div at bounding box center [566, 100] width 39 height 29
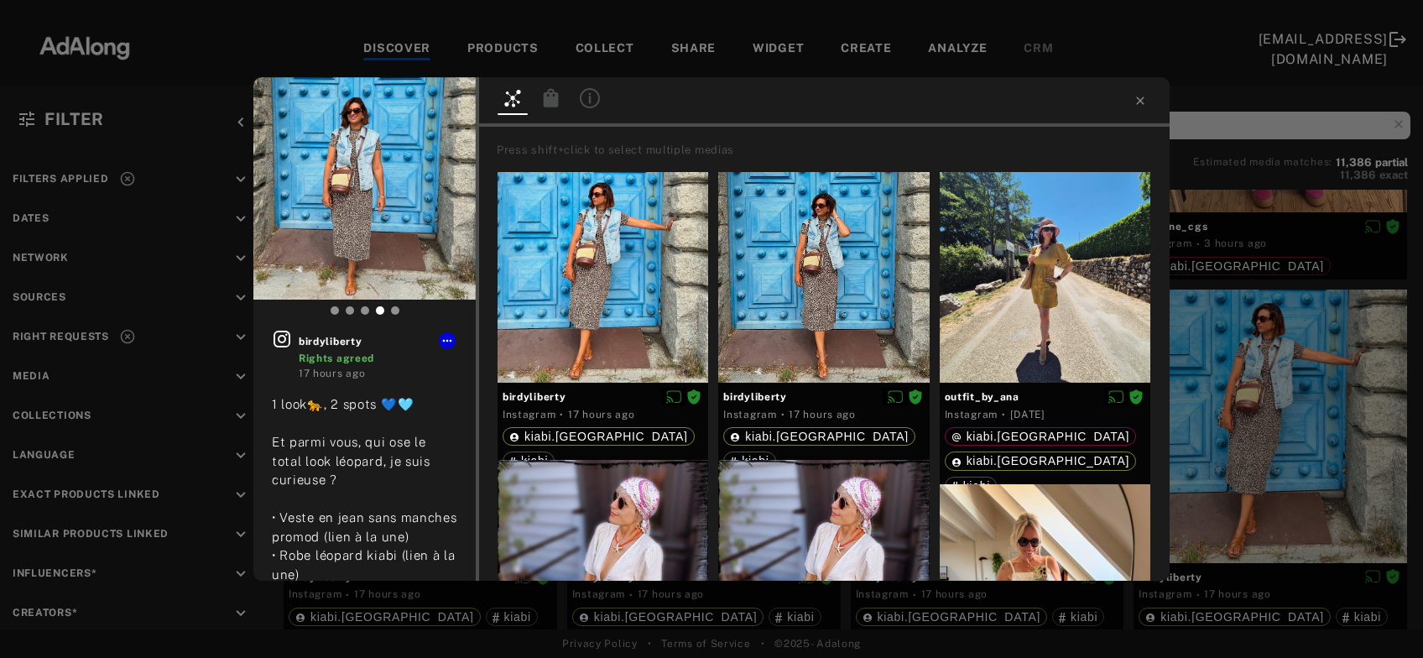
click at [550, 96] on icon at bounding box center [551, 97] width 15 height 18
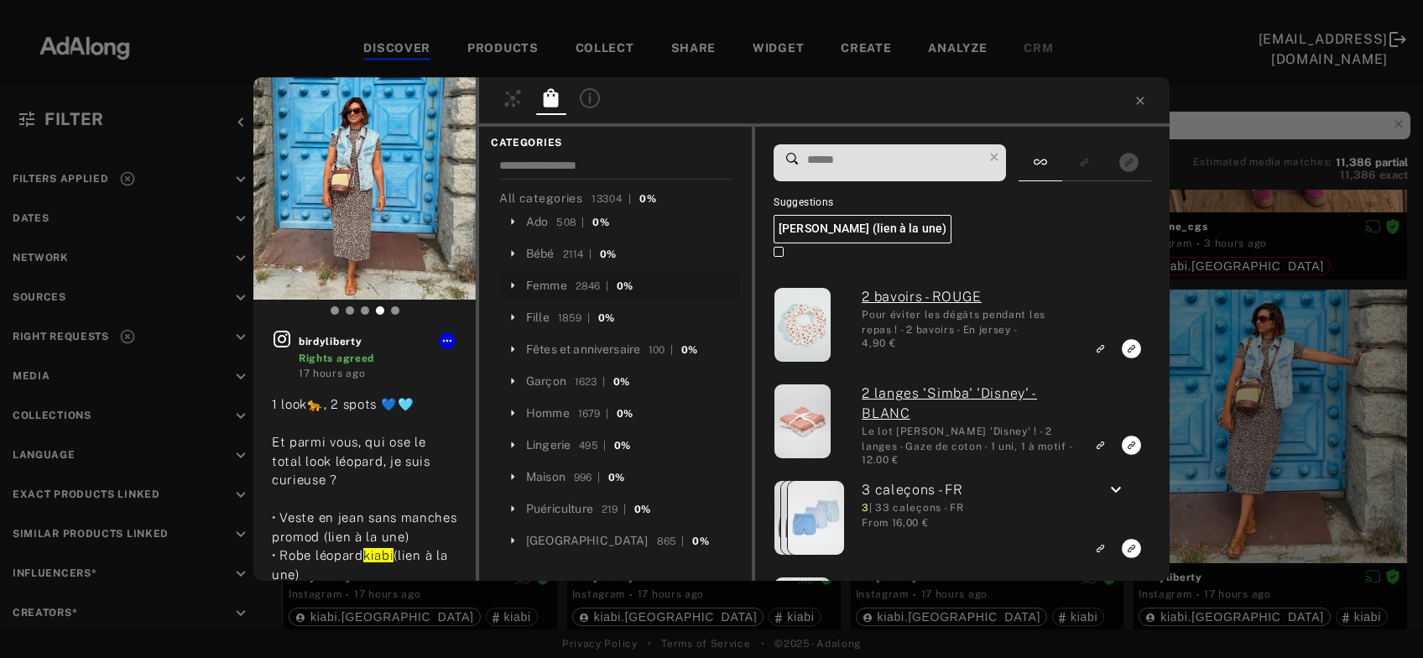
click at [543, 285] on div "Femme" at bounding box center [546, 286] width 41 height 18
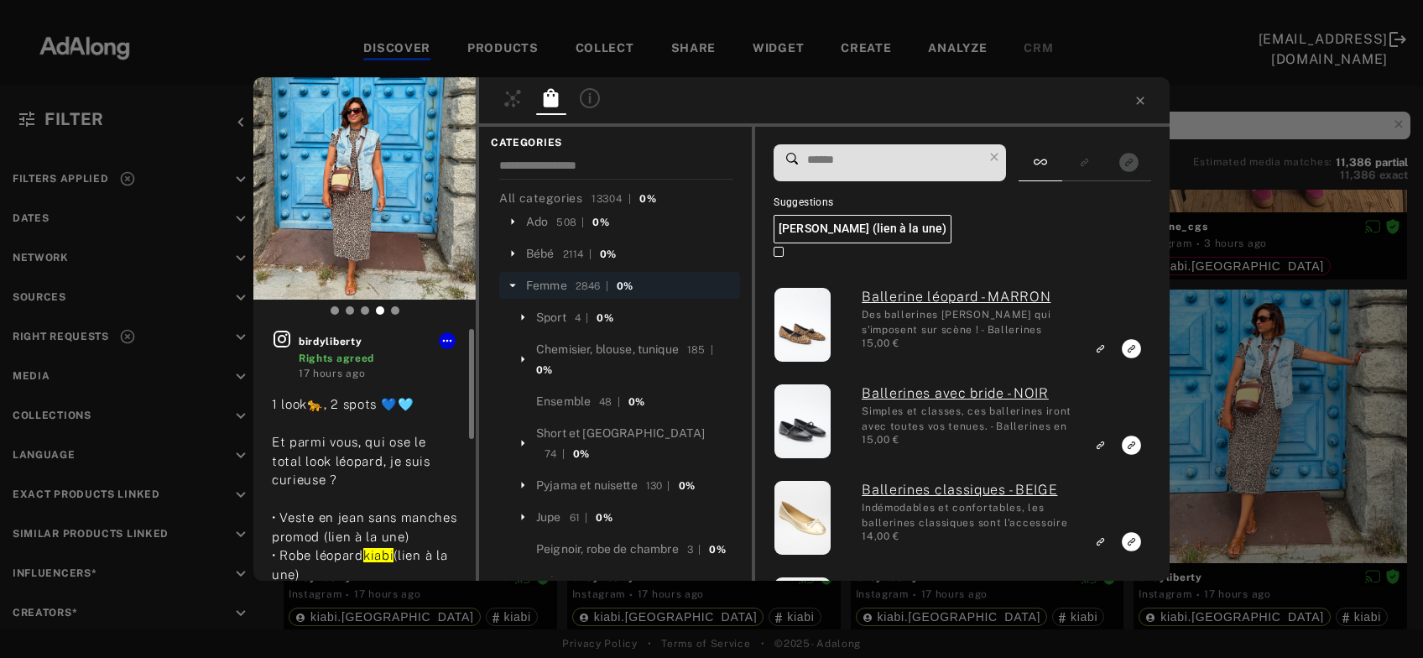
click at [280, 339] on icon at bounding box center [282, 339] width 20 height 20
click at [850, 153] on input at bounding box center [894, 160] width 177 height 23
paste input "*****"
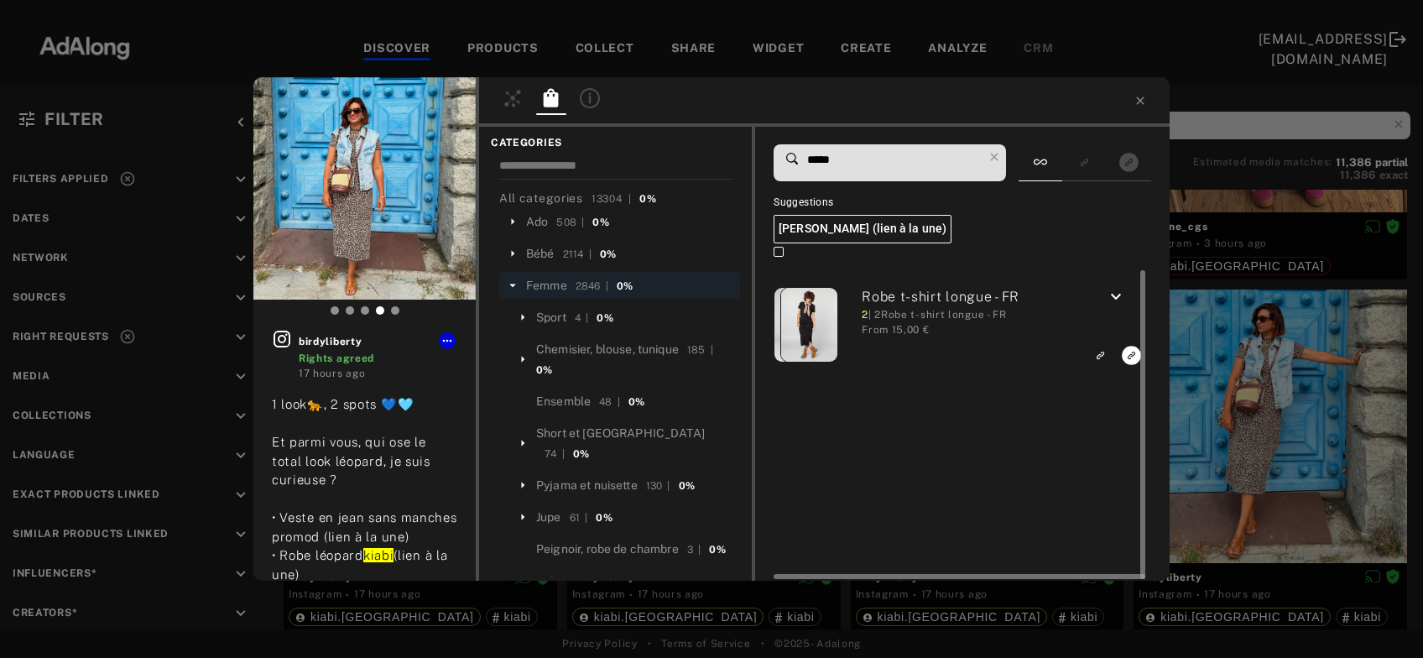
type input "*****"
click at [1121, 300] on icon "keyboard_arrow_down" at bounding box center [1116, 297] width 20 height 20
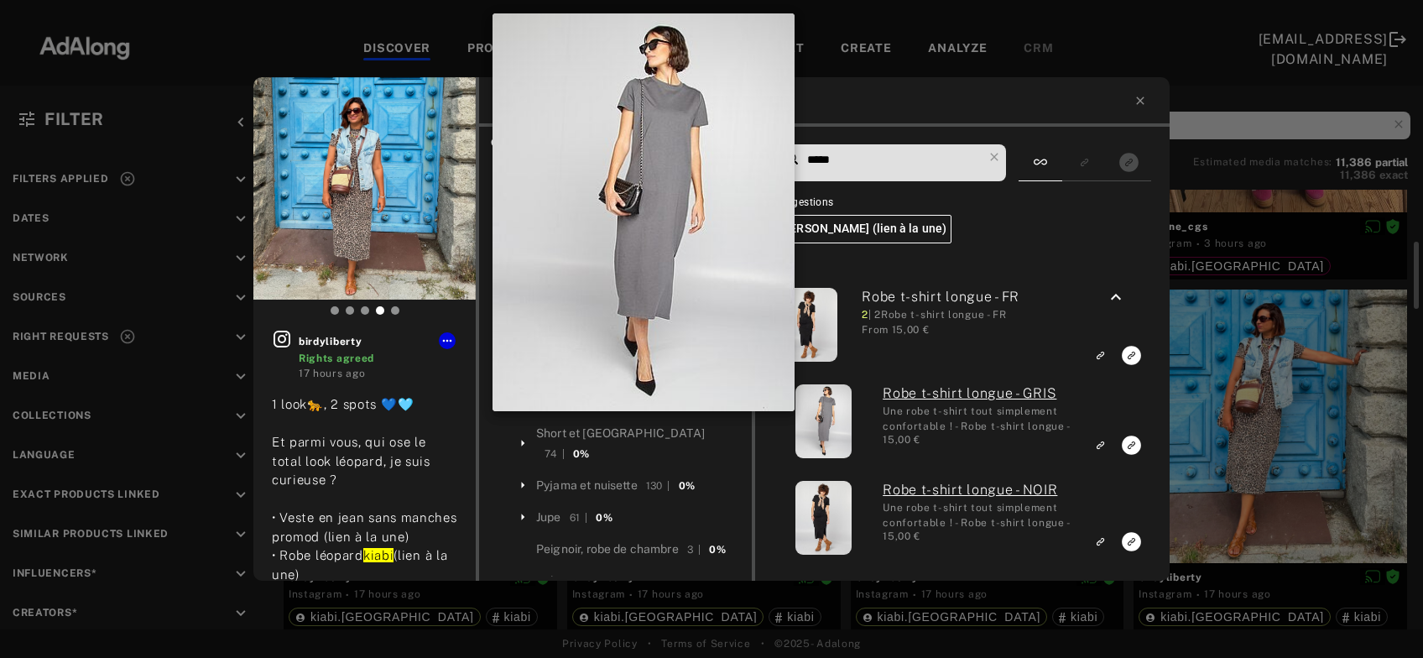
scroll to position [236, 0]
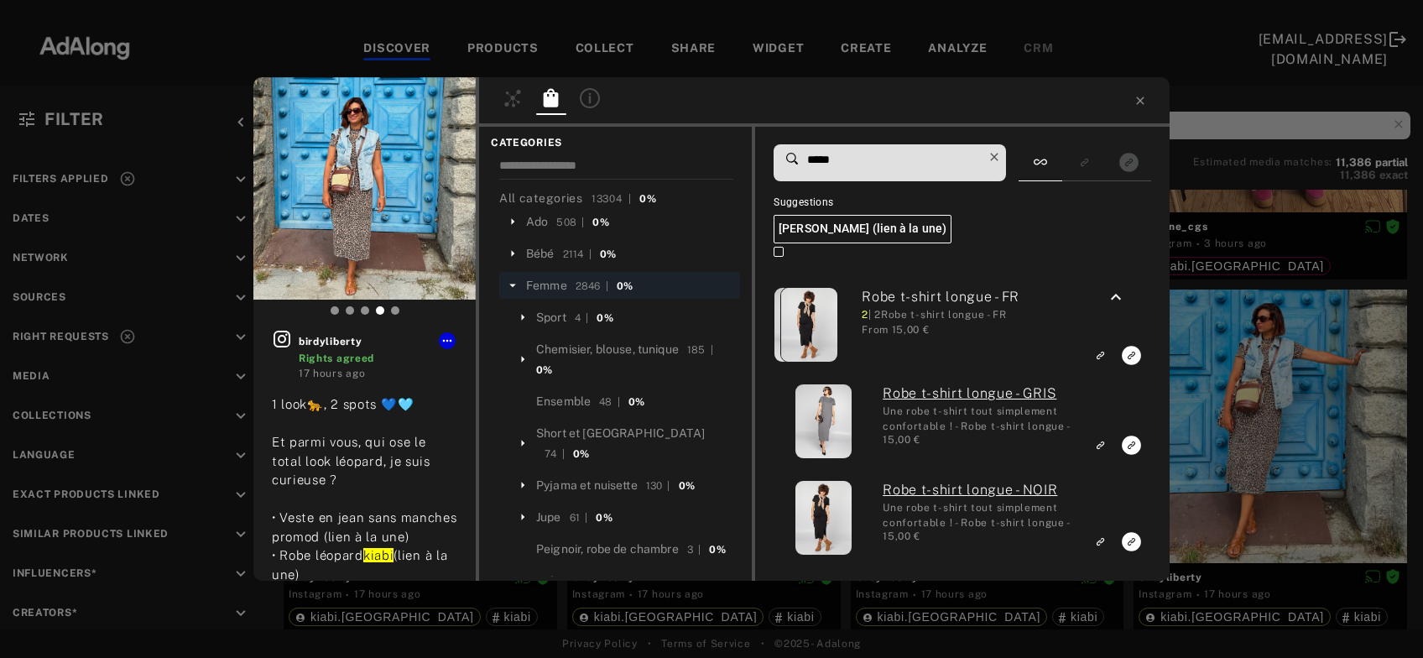
click at [1000, 159] on icon at bounding box center [994, 156] width 23 height 23
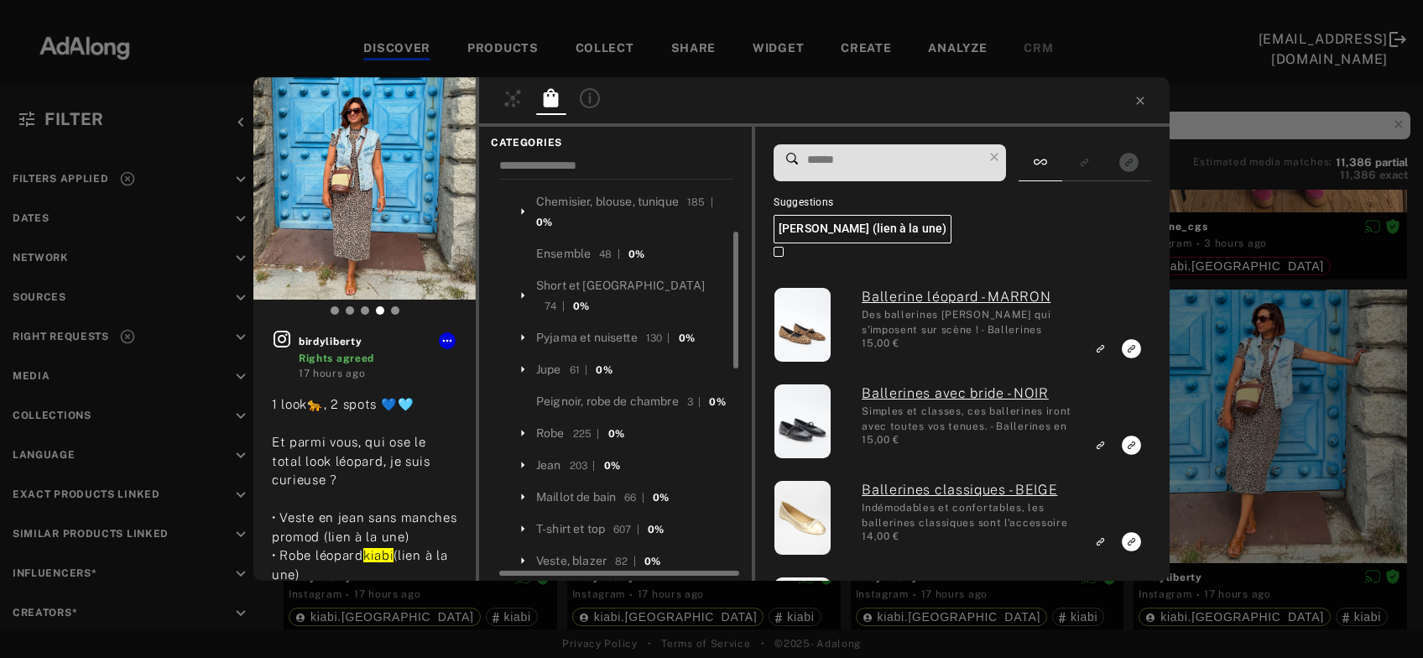
scroll to position [149, 0]
click at [550, 424] on div "Robe" at bounding box center [550, 433] width 29 height 18
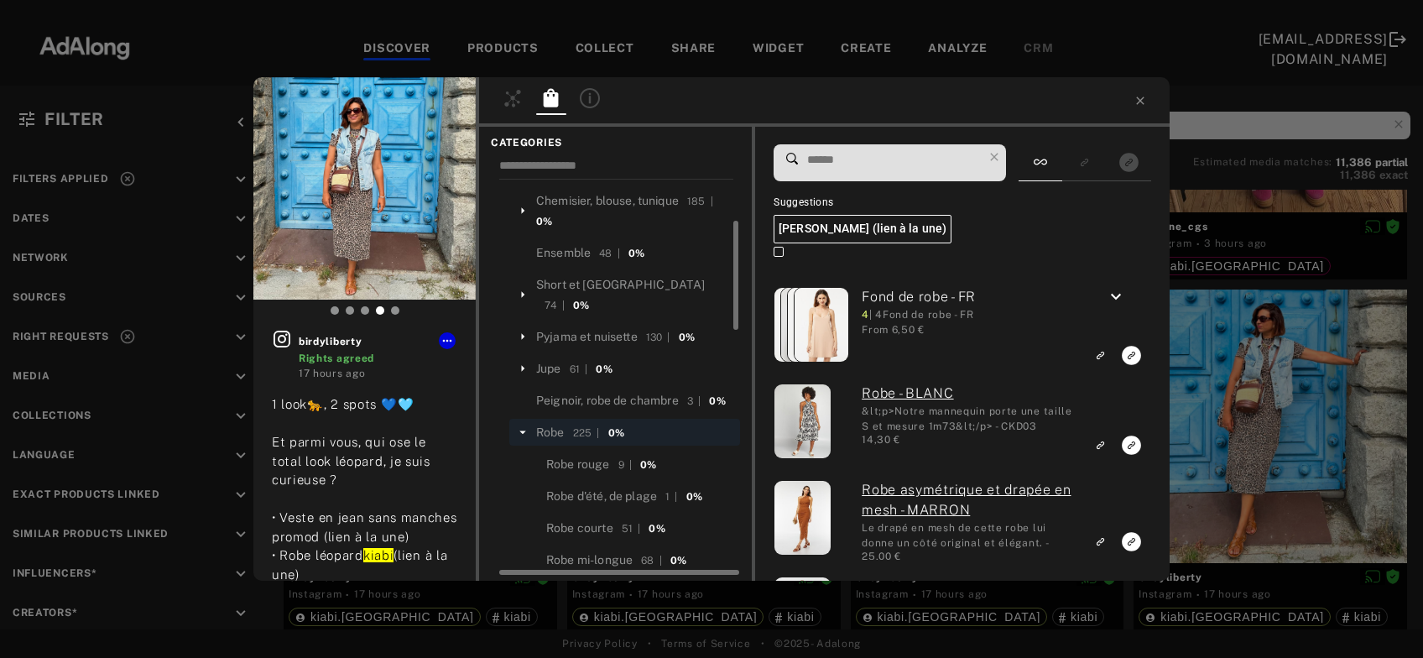
click at [906, 165] on input at bounding box center [894, 160] width 177 height 23
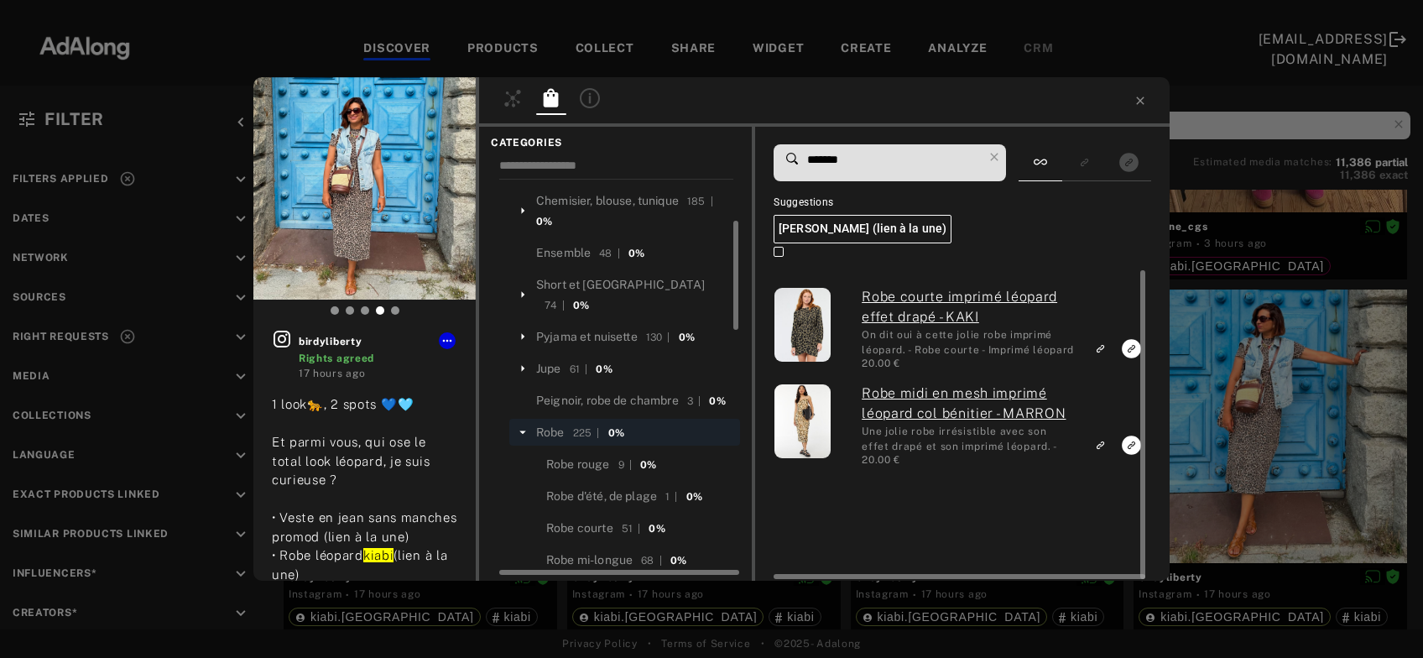
type input "*******"
click at [1101, 353] on icon "Link to similar product" at bounding box center [1100, 348] width 12 height 10
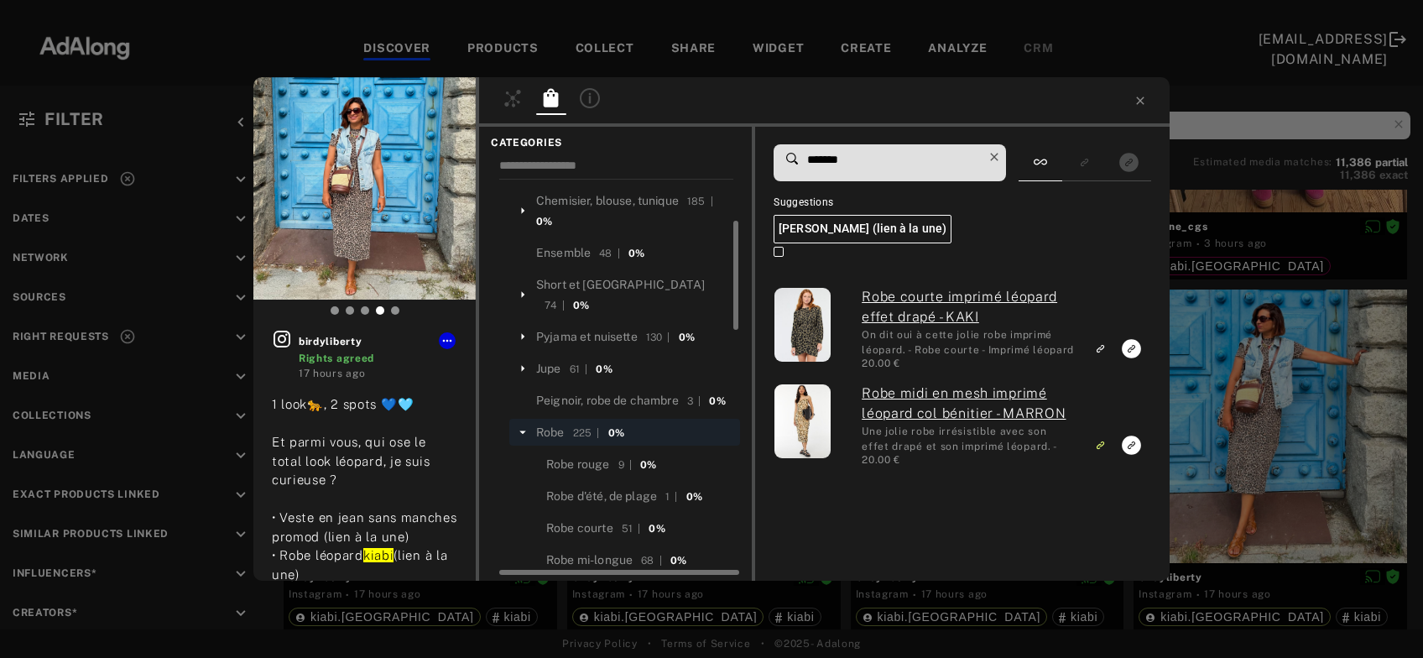
click at [998, 159] on icon at bounding box center [994, 157] width 8 height 8
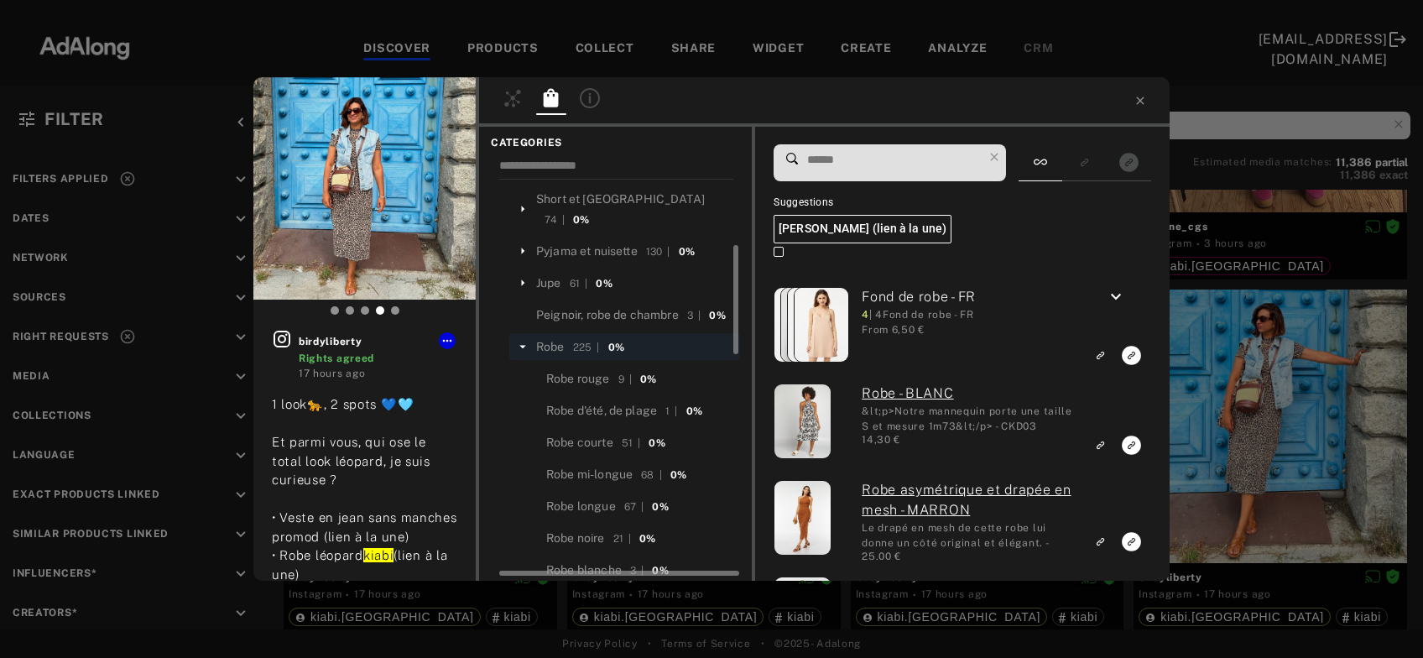
scroll to position [235, 0]
click at [523, 344] on icon at bounding box center [522, 345] width 7 height 3
click at [585, 465] on div "Veste, blazer" at bounding box center [571, 474] width 70 height 18
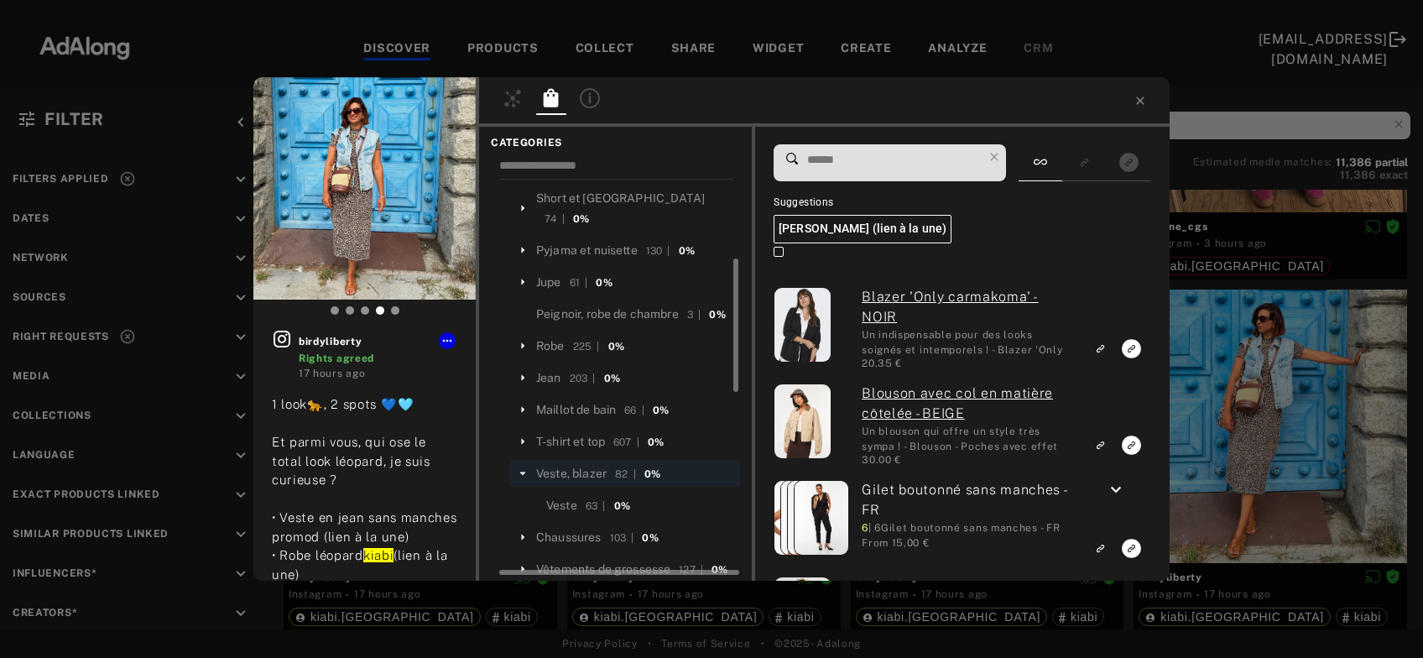
click at [848, 162] on input at bounding box center [894, 160] width 177 height 23
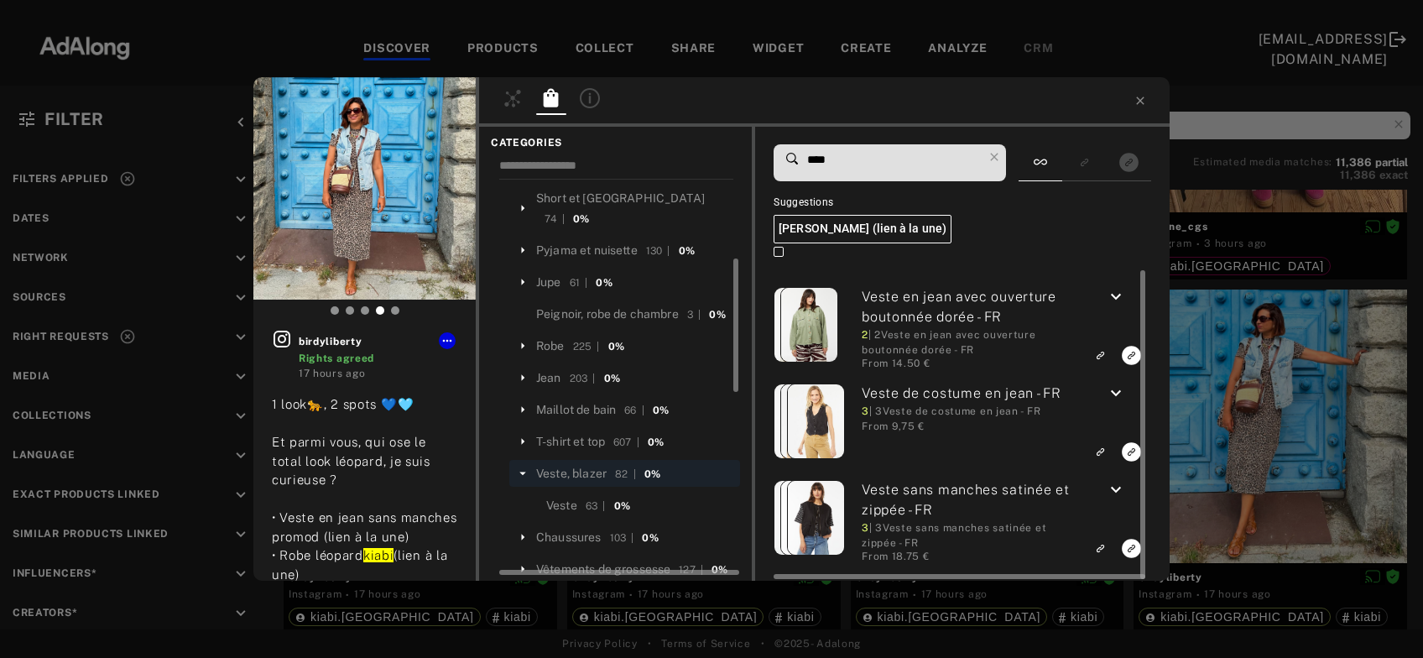
type input "****"
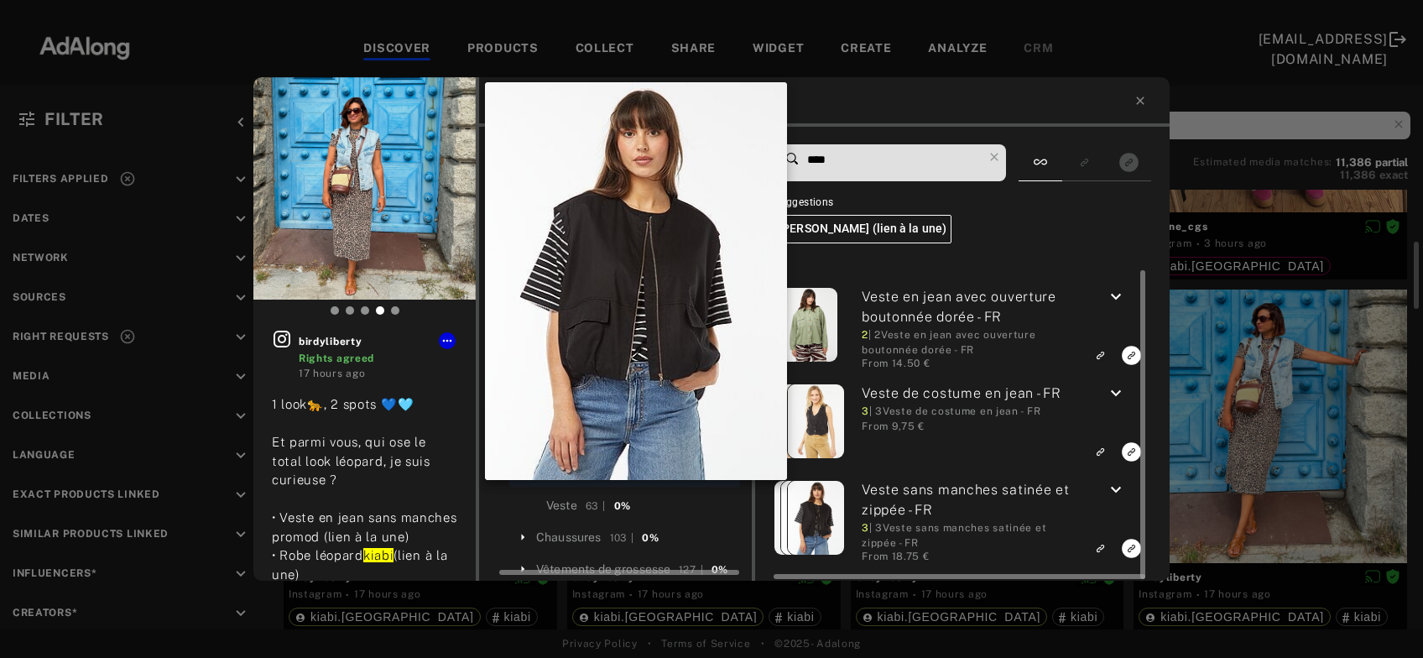
scroll to position [343, 0]
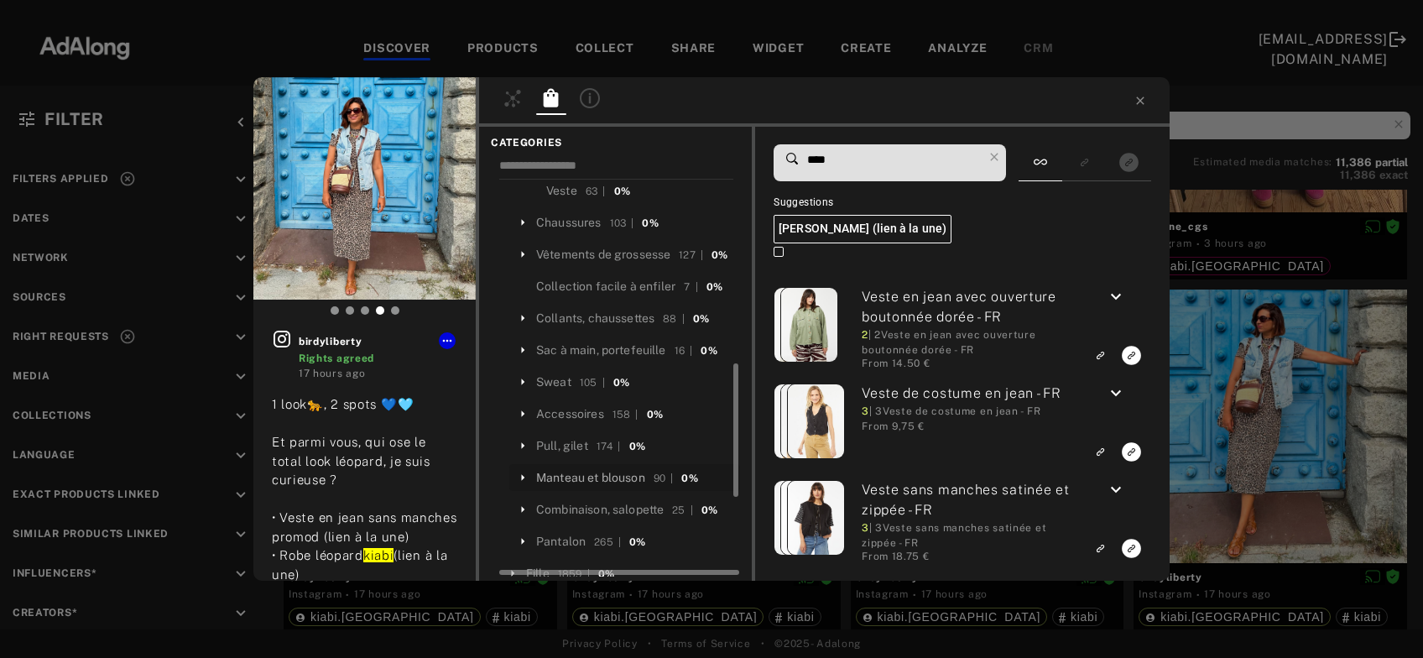
click at [619, 475] on div "Manteau et blouson" at bounding box center [590, 478] width 109 height 18
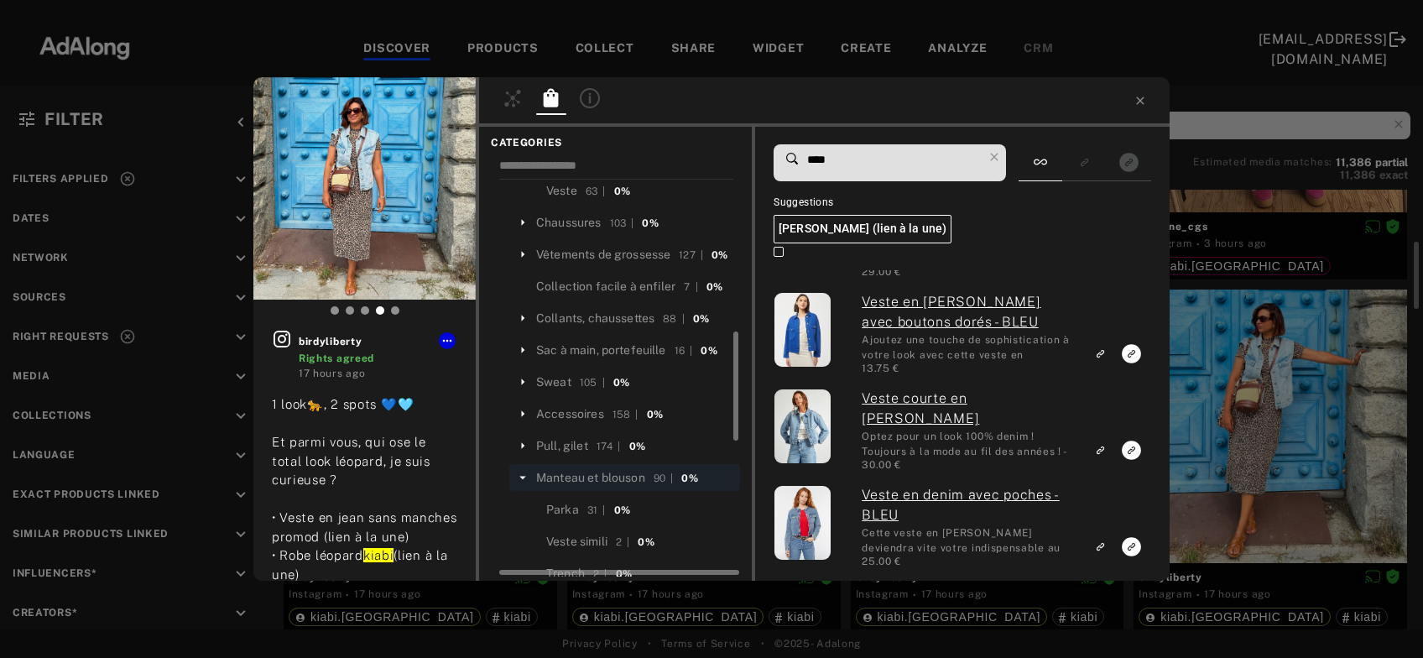
click at [1328, 399] on div "birdyliberty Rights agreed 17 hours ago 1 look🐆, 2 spots 💙🩵 Et parmi vous, qui …" at bounding box center [711, 329] width 1423 height 658
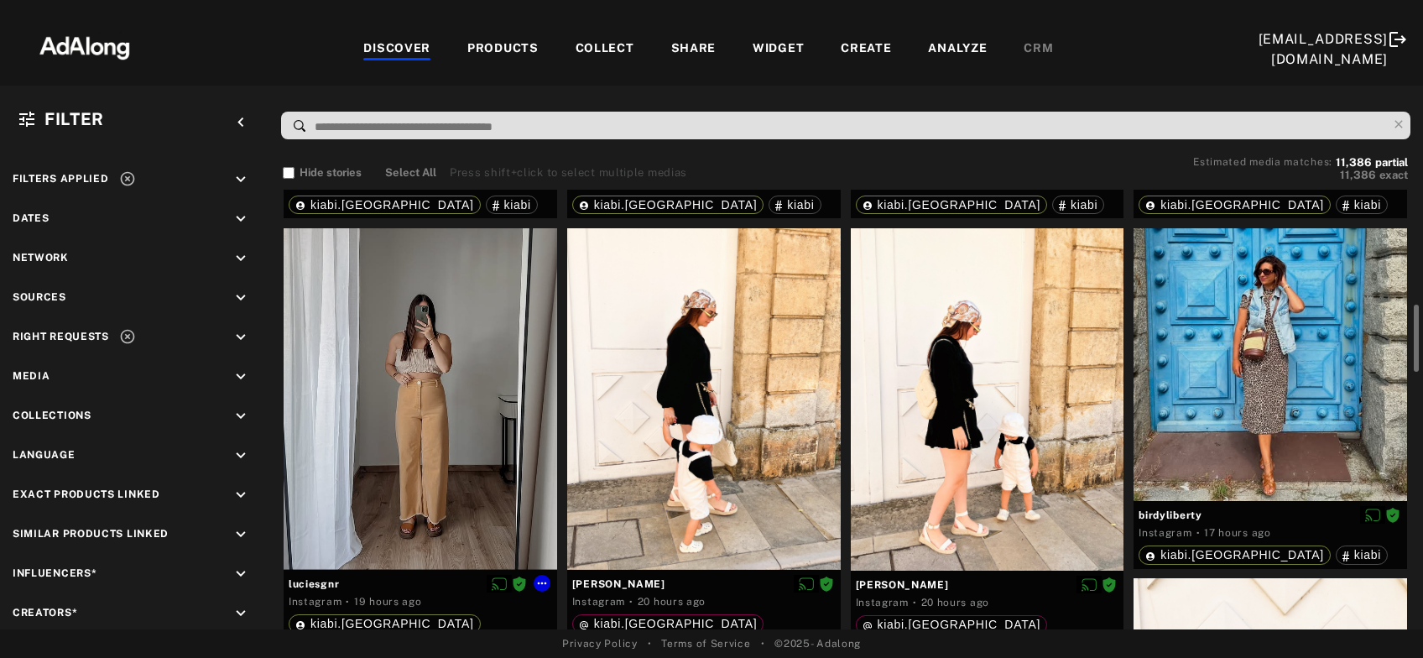
click at [493, 412] on div at bounding box center [421, 399] width 274 height 342
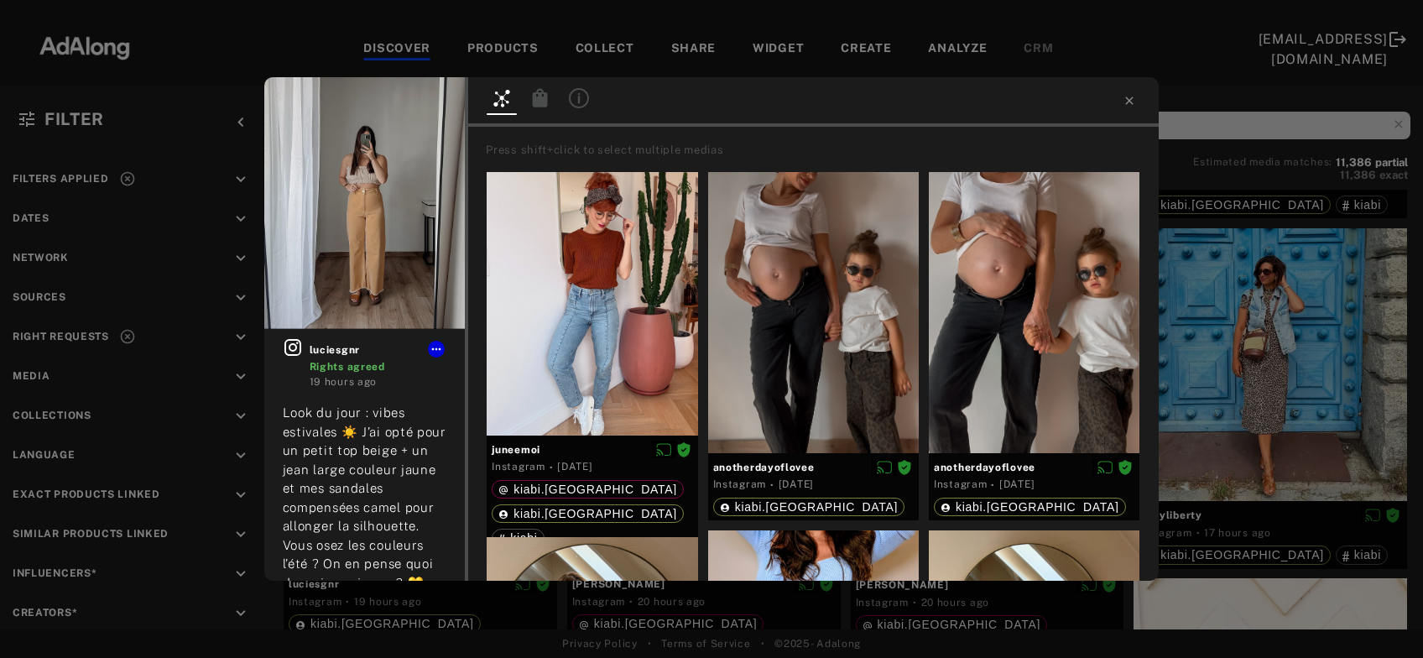
click at [540, 97] on icon at bounding box center [540, 97] width 15 height 18
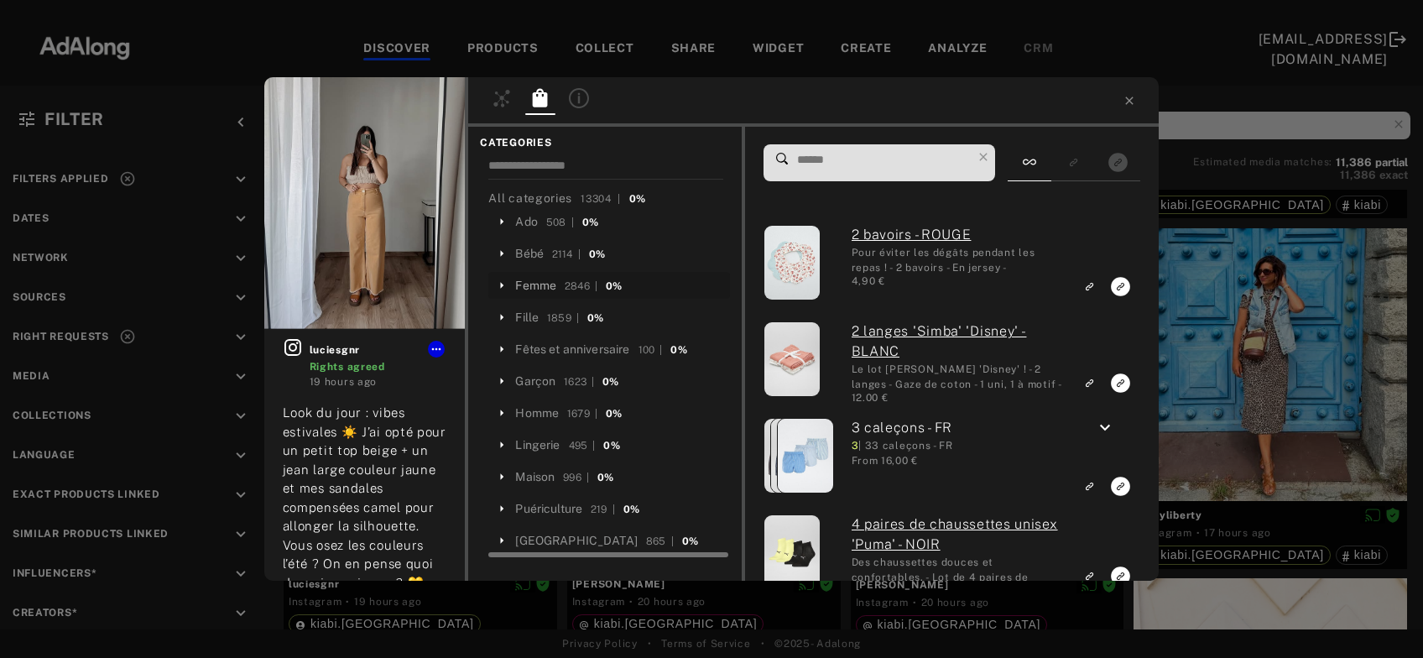
click at [547, 283] on div "Femme" at bounding box center [535, 286] width 41 height 18
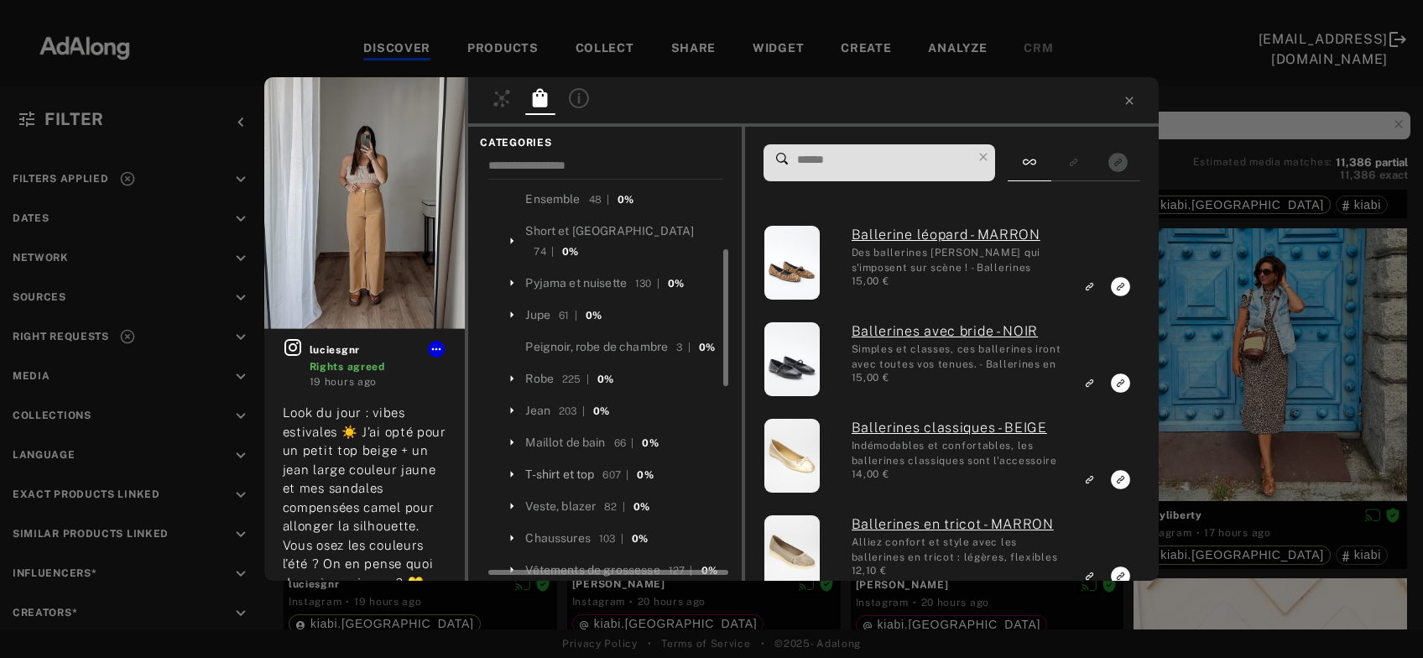
click at [570, 466] on div "T-shirt et top" at bounding box center [559, 475] width 69 height 18
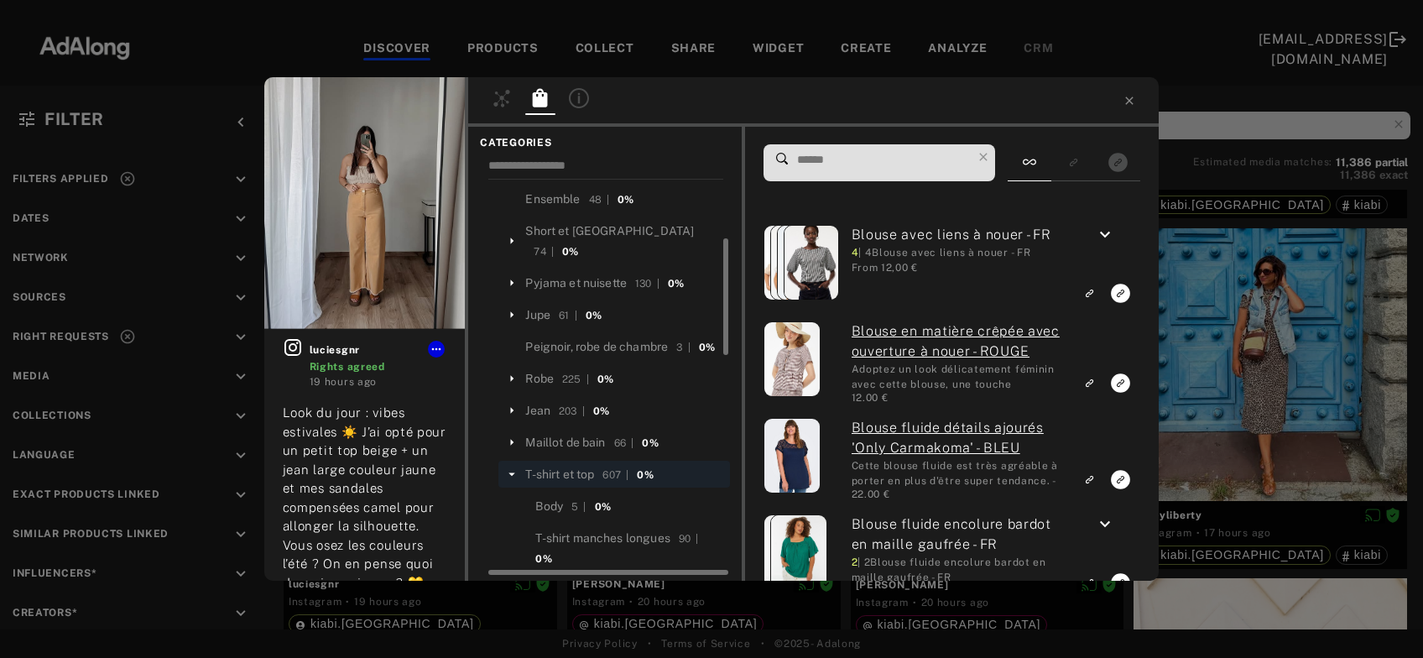
click at [842, 169] on input at bounding box center [884, 160] width 177 height 23
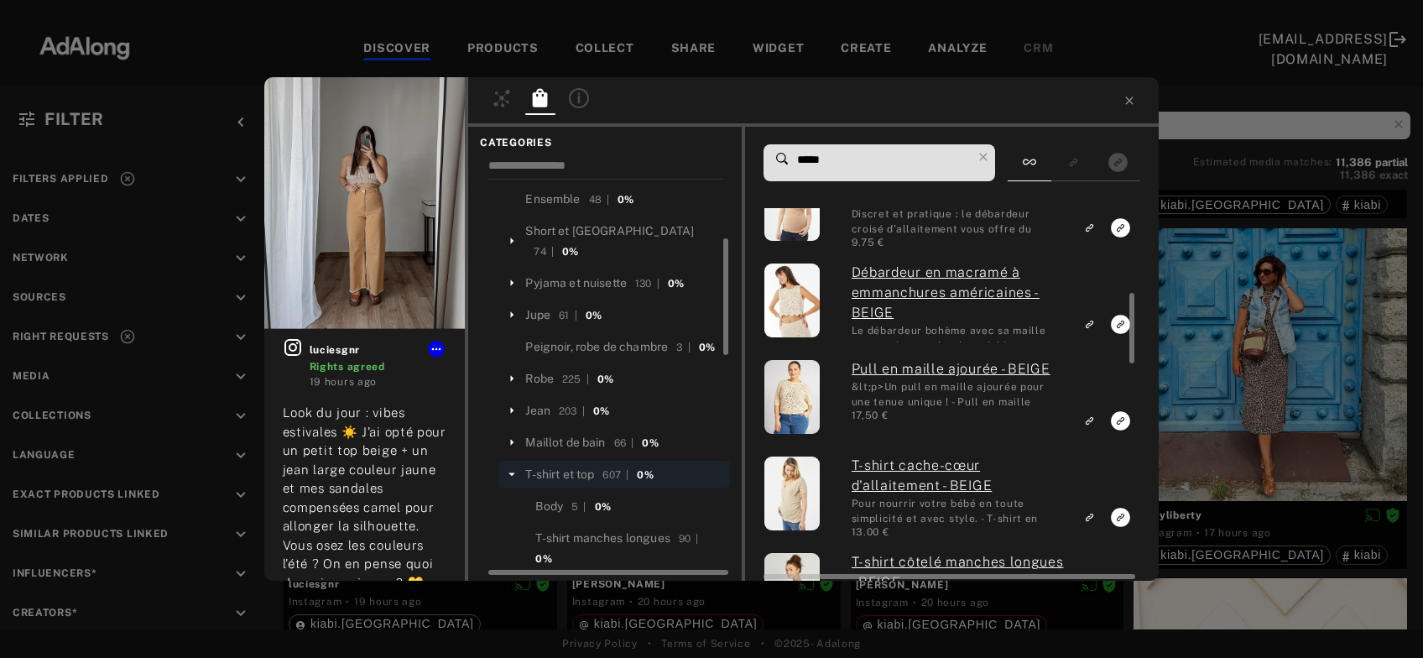
scroll to position [447, 0]
type input "*****"
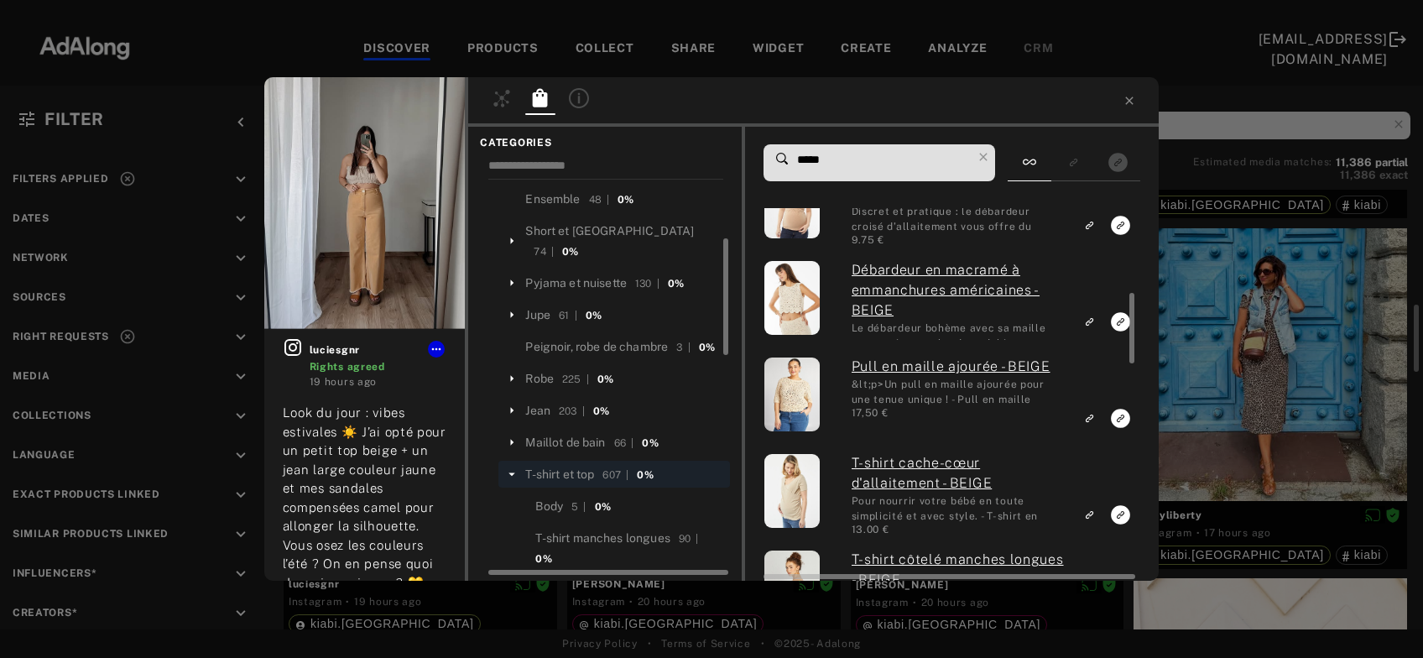
scroll to position [236, 0]
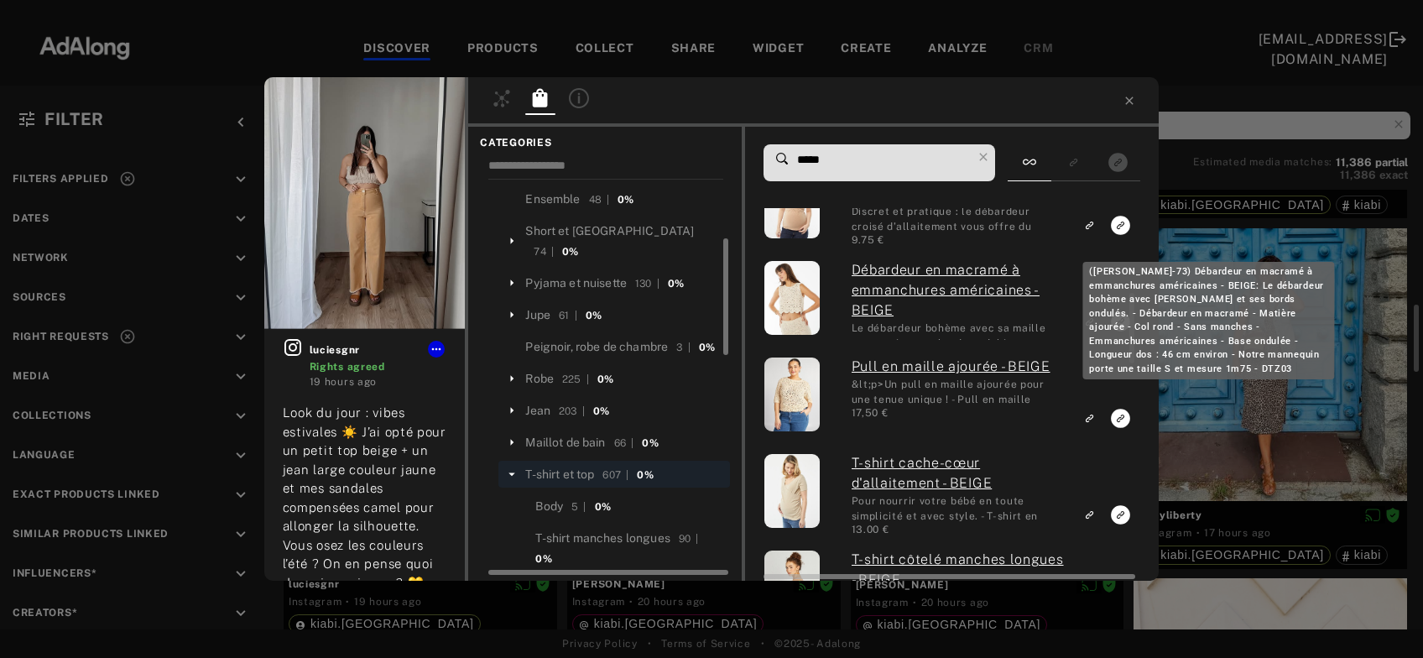
click at [891, 295] on link "Débardeur en macramé à emmanchures américaines - BEIGE" at bounding box center [958, 290] width 213 height 60
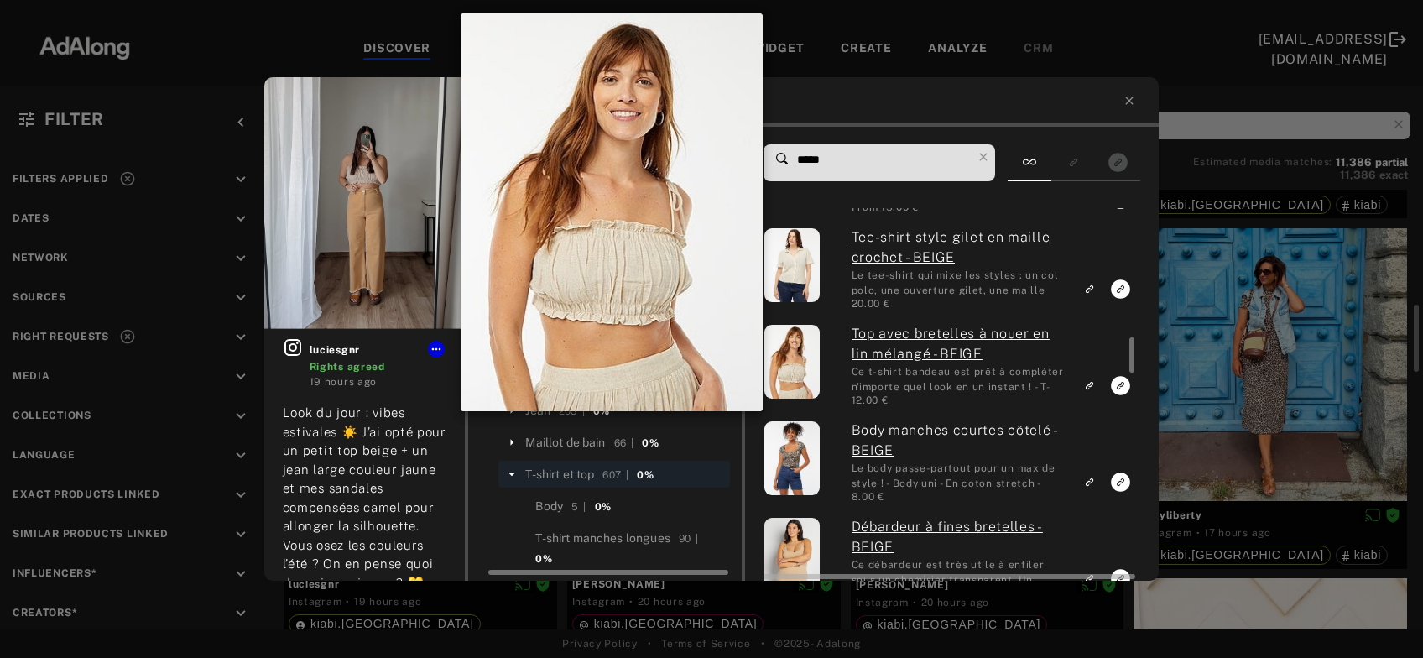
scroll to position [755, 0]
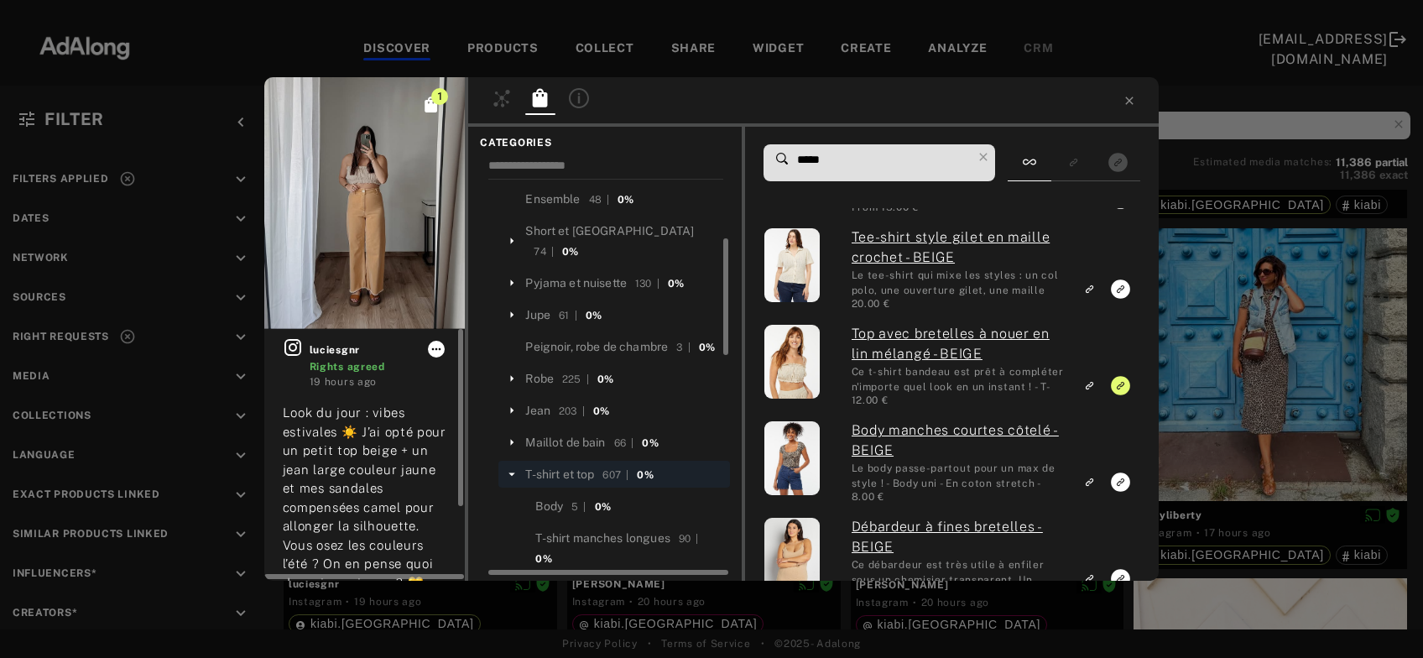
click at [436, 344] on icon at bounding box center [436, 348] width 13 height 13
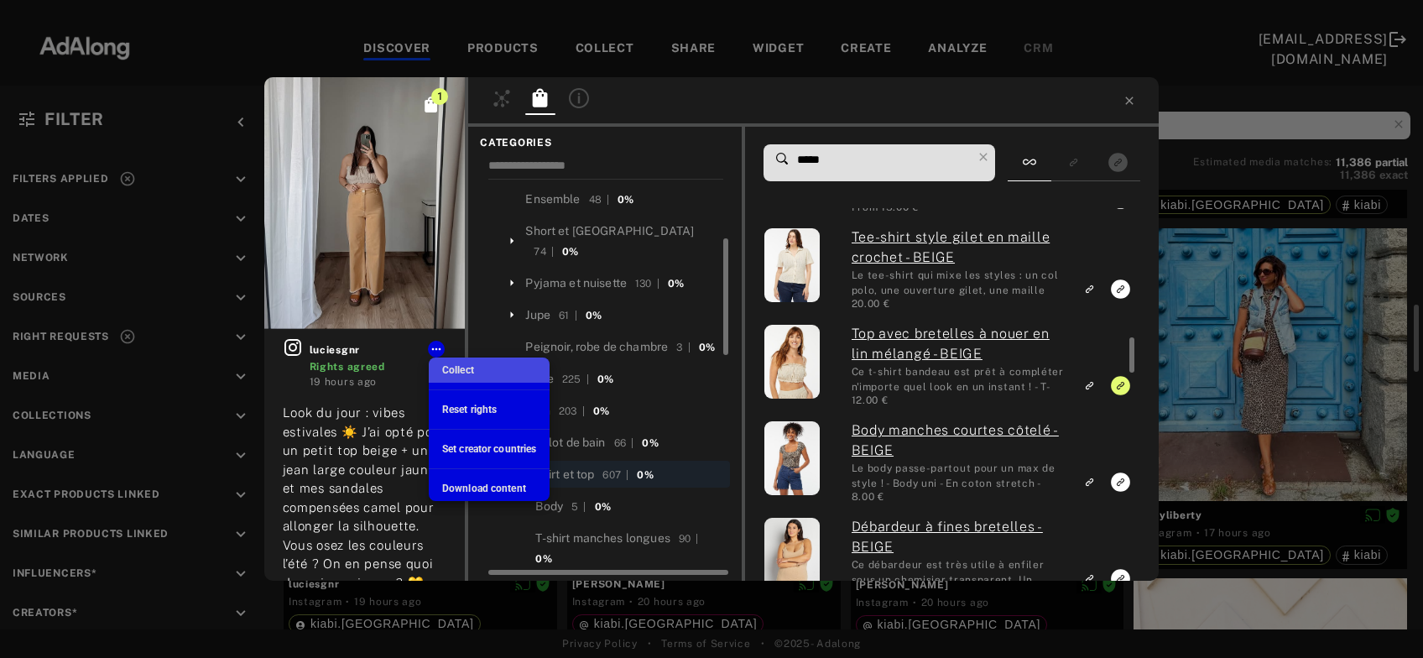
click at [483, 371] on li "Collect" at bounding box center [489, 369] width 121 height 25
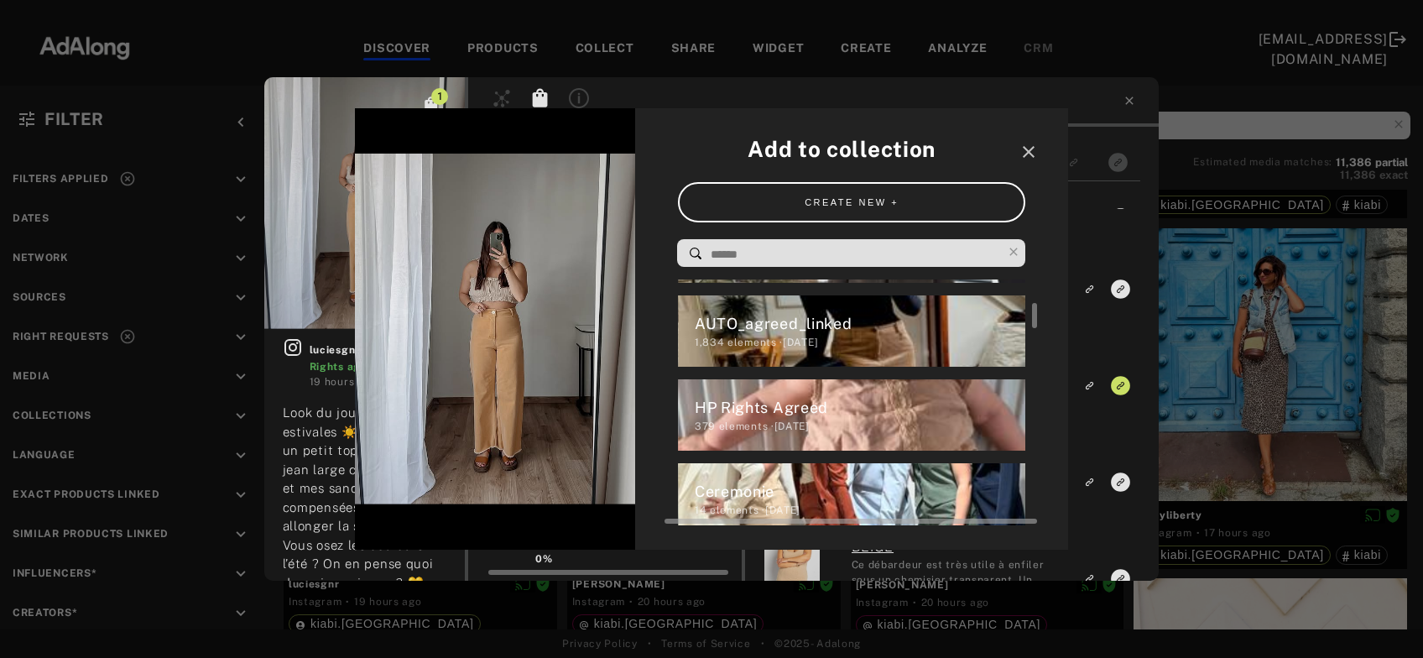
click at [751, 417] on div "HP Rights Agreed" at bounding box center [860, 407] width 331 height 23
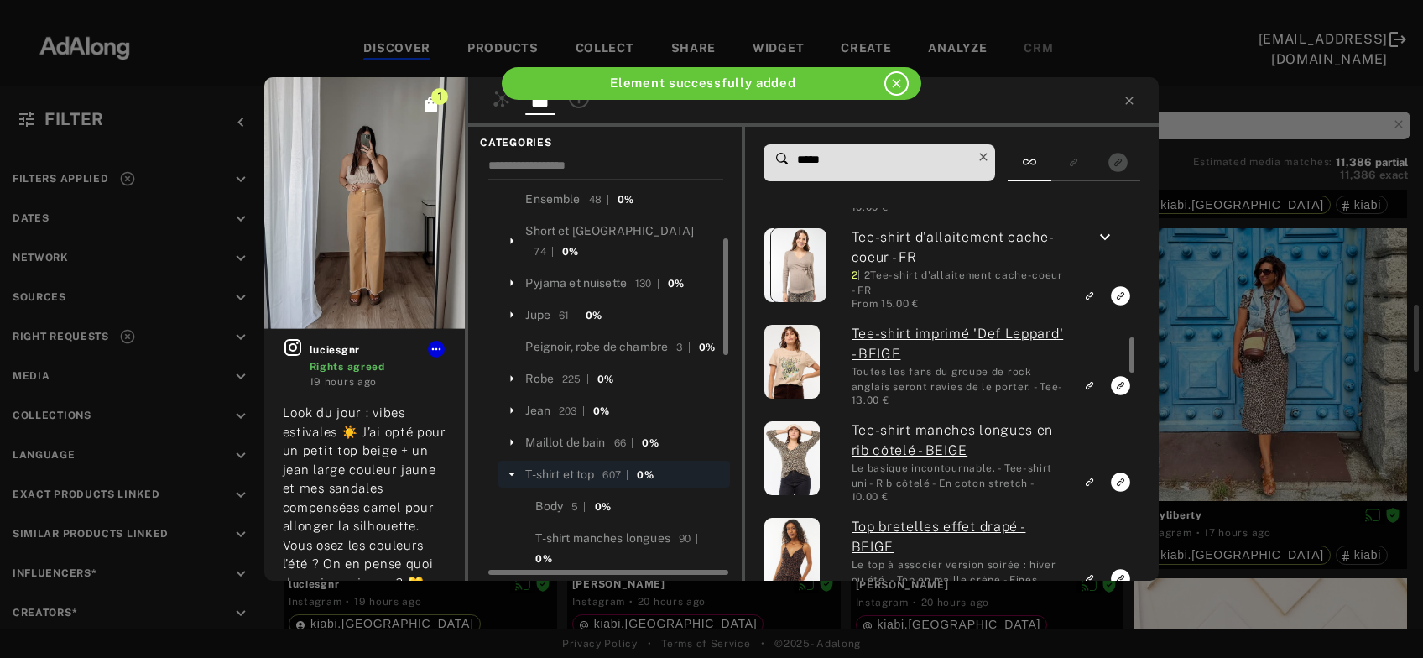
click at [992, 154] on icon at bounding box center [983, 156] width 23 height 23
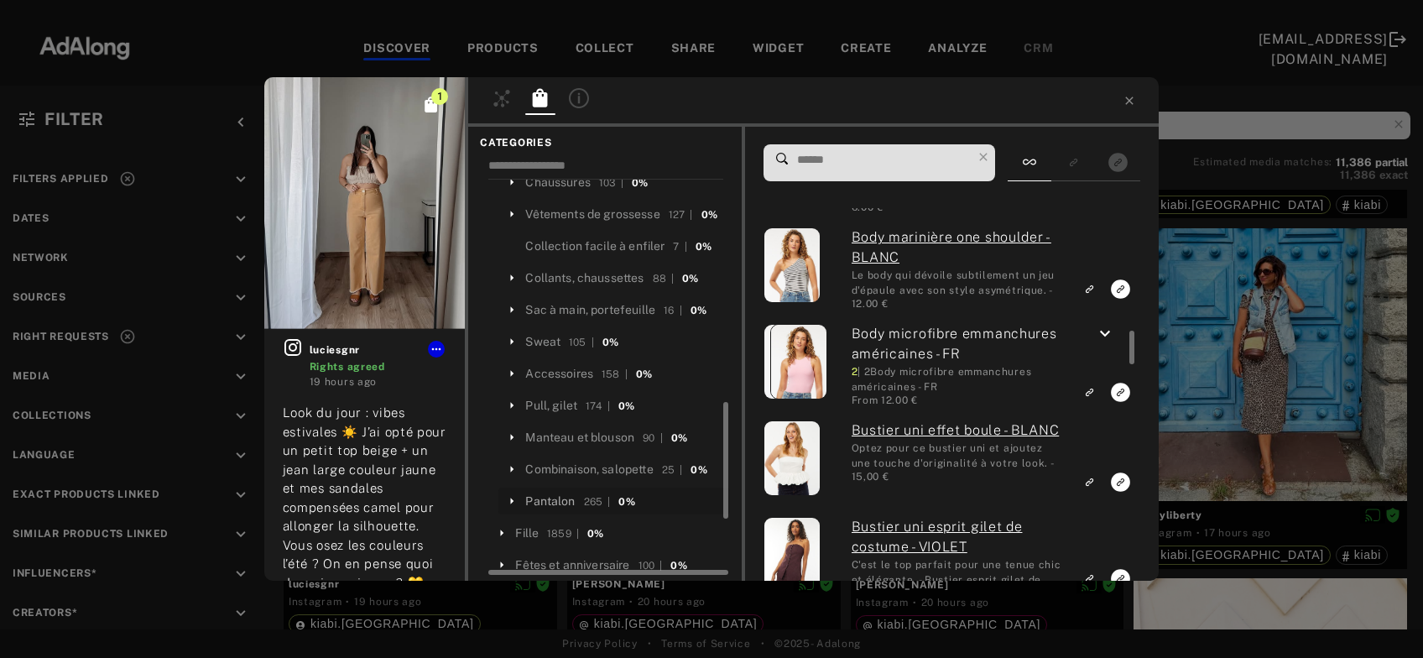
click at [554, 498] on div "Pantalon" at bounding box center [550, 502] width 50 height 18
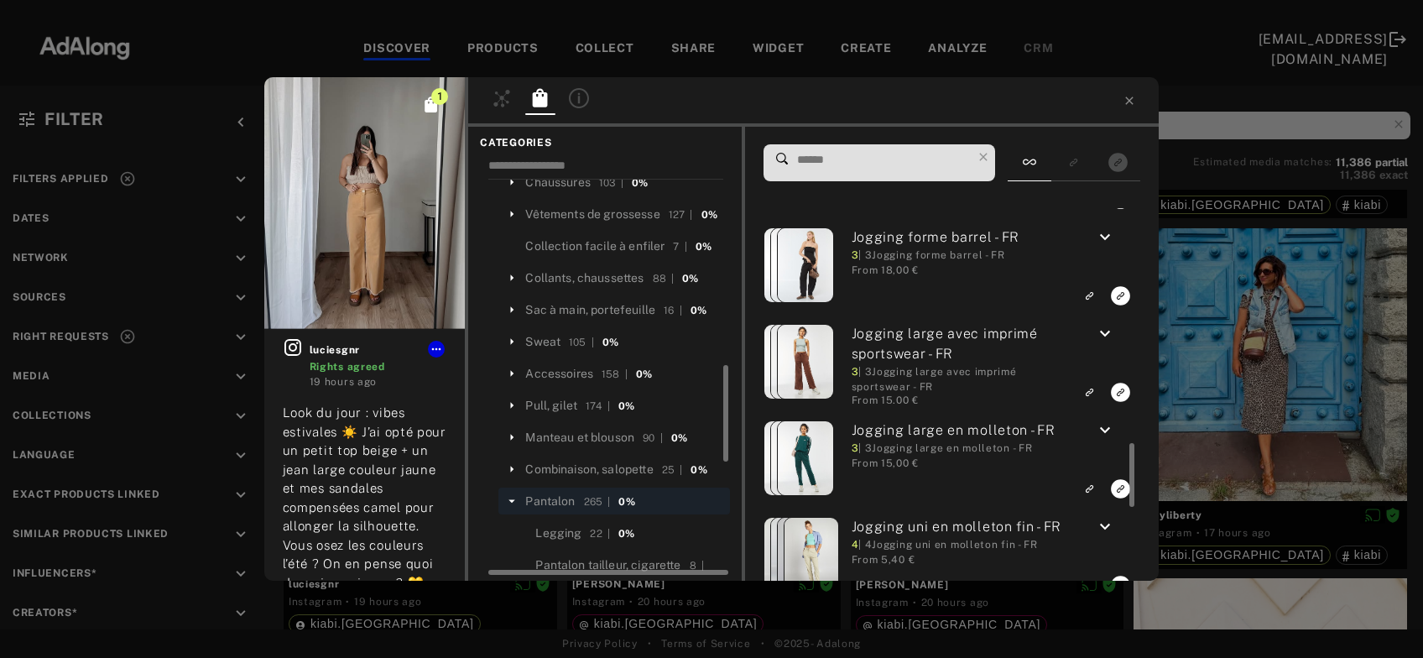
click at [842, 157] on input at bounding box center [884, 160] width 177 height 23
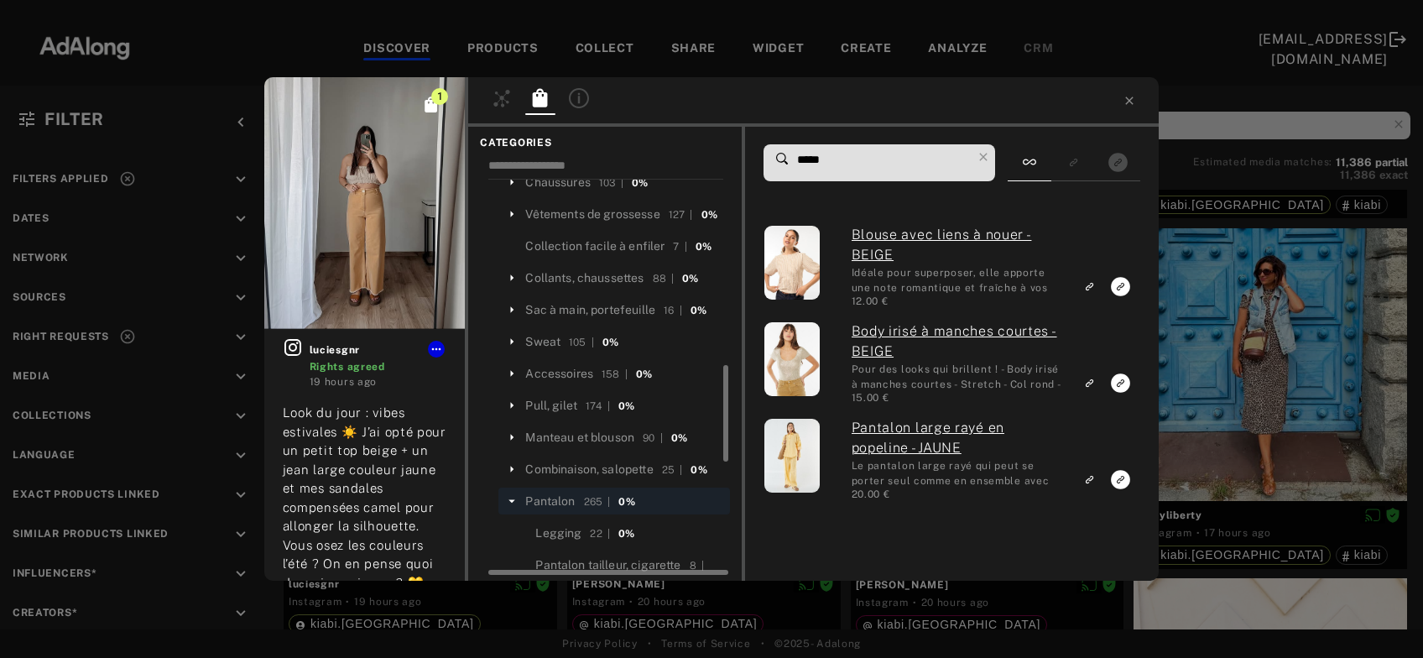
drag, startPoint x: 850, startPoint y: 136, endPoint x: 823, endPoint y: 149, distance: 30.0
click at [823, 149] on div "***** Blouse avec liens à nouer - BEIGE Idéale pour superposer, elle apporte un…" at bounding box center [952, 354] width 415 height 454
drag, startPoint x: 829, startPoint y: 151, endPoint x: 748, endPoint y: 152, distance: 81.4
click at [796, 152] on input "*****" at bounding box center [884, 160] width 177 height 23
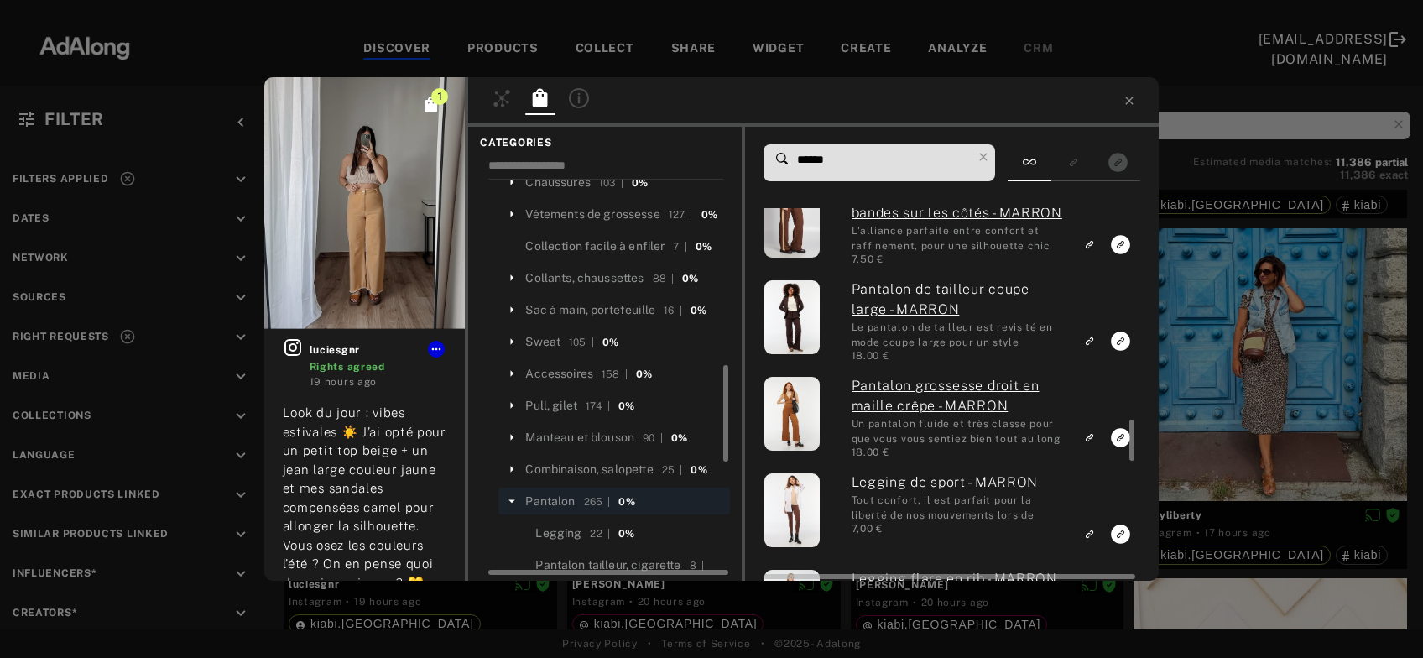
type input "******"
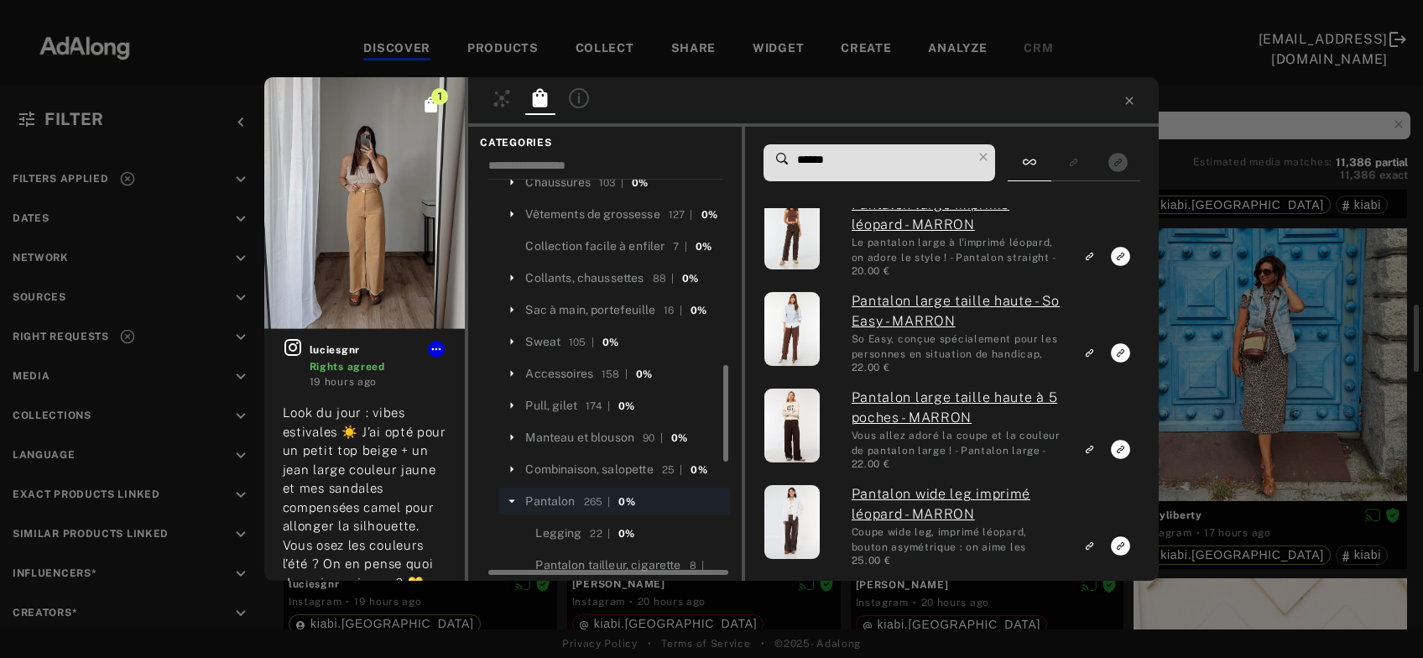
click at [1308, 340] on div "1 luciesgnr Rights agreed 19 hours ago Look du jour : vibes estivales ☀️ J’ai o…" at bounding box center [711, 329] width 1423 height 658
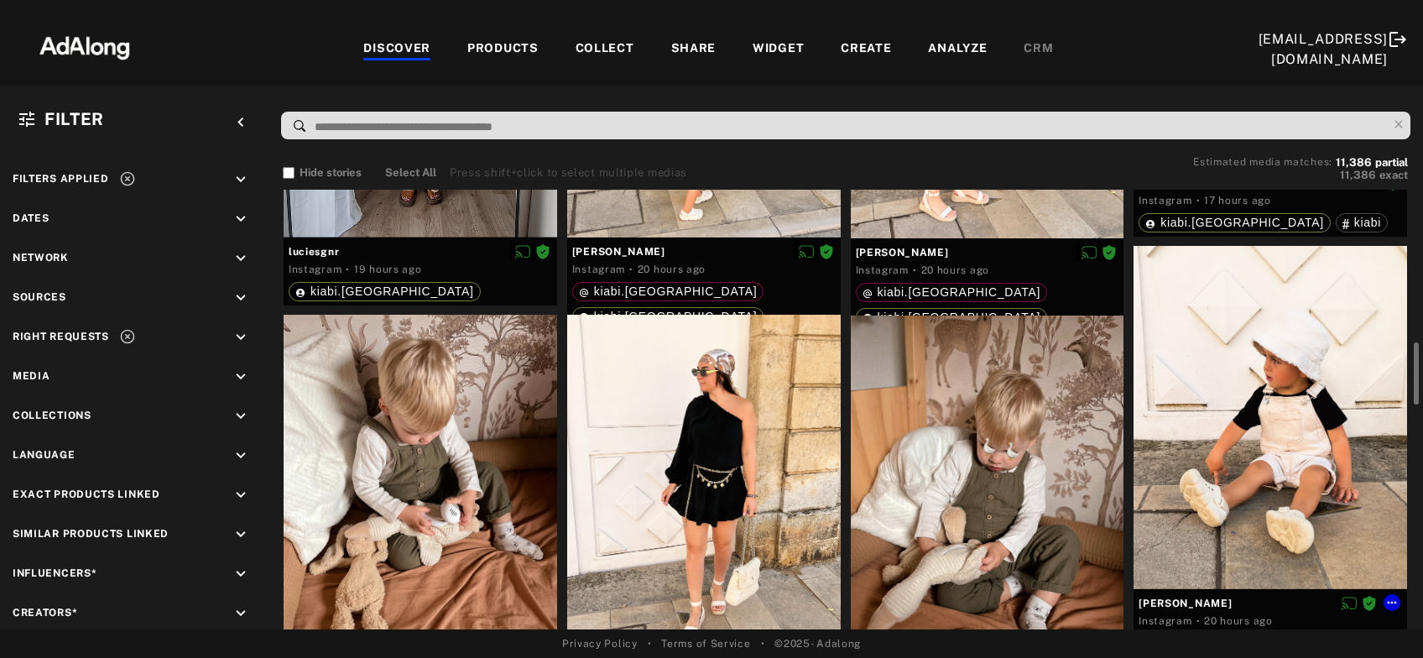
click at [1280, 418] on div at bounding box center [1271, 417] width 274 height 343
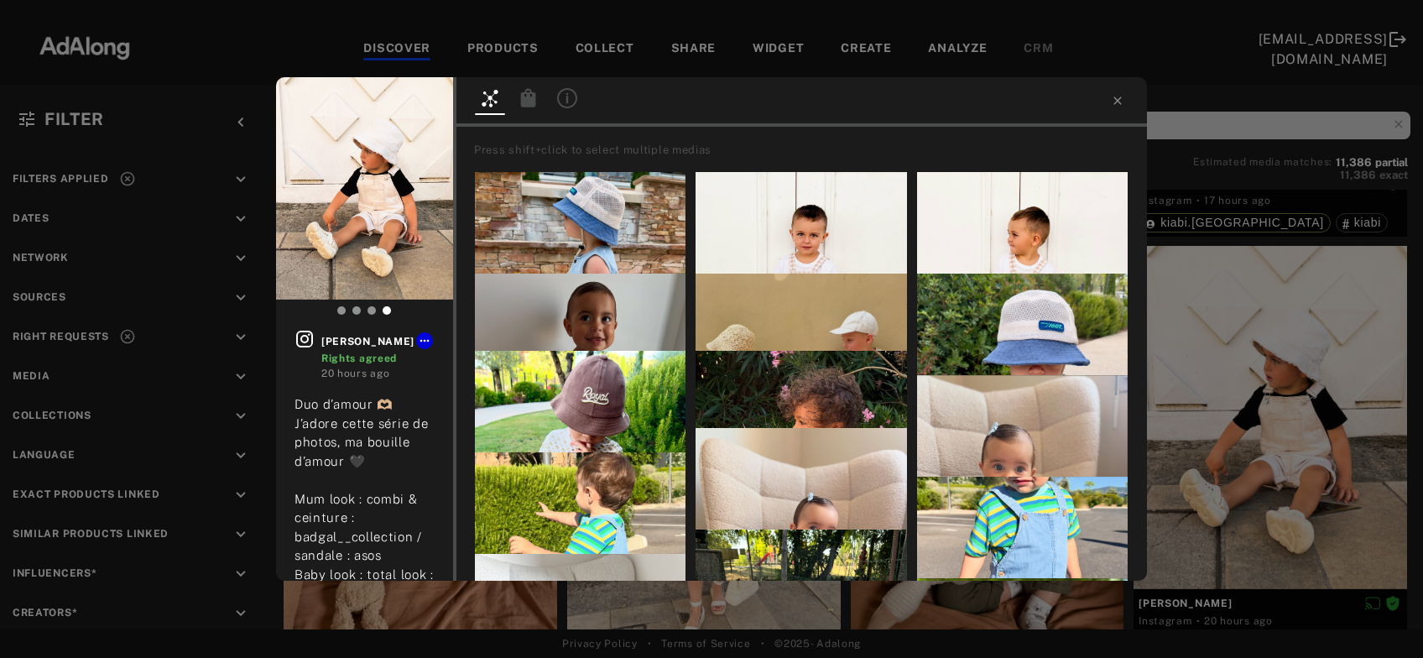
click at [550, 98] on div at bounding box center [567, 100] width 39 height 29
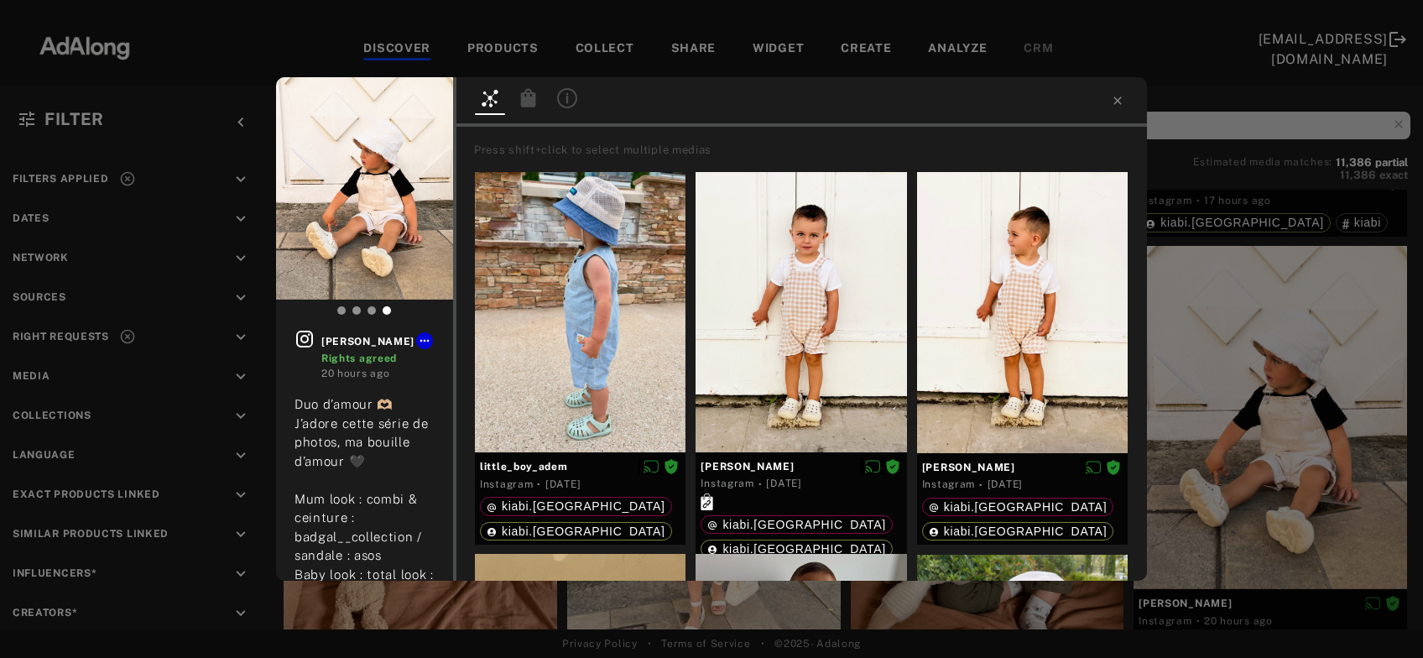
click at [522, 100] on icon at bounding box center [528, 97] width 15 height 18
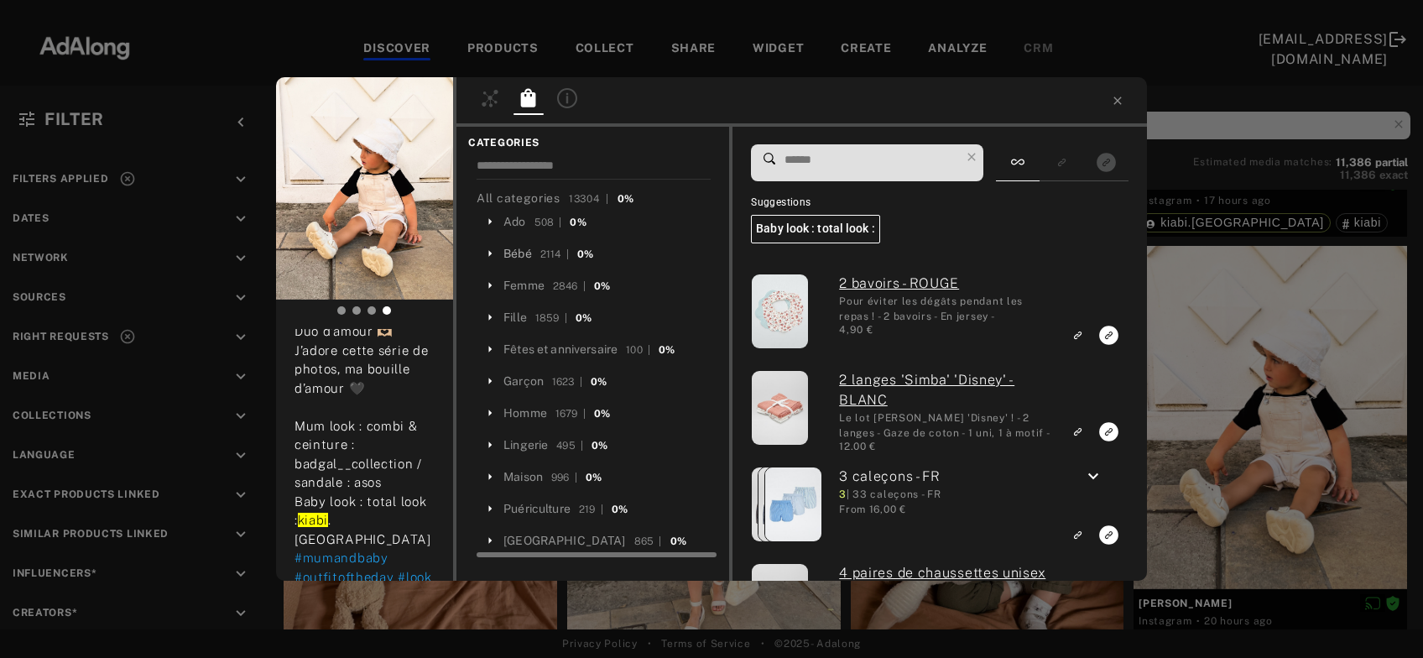
click at [519, 246] on div "Bébé" at bounding box center [517, 254] width 29 height 18
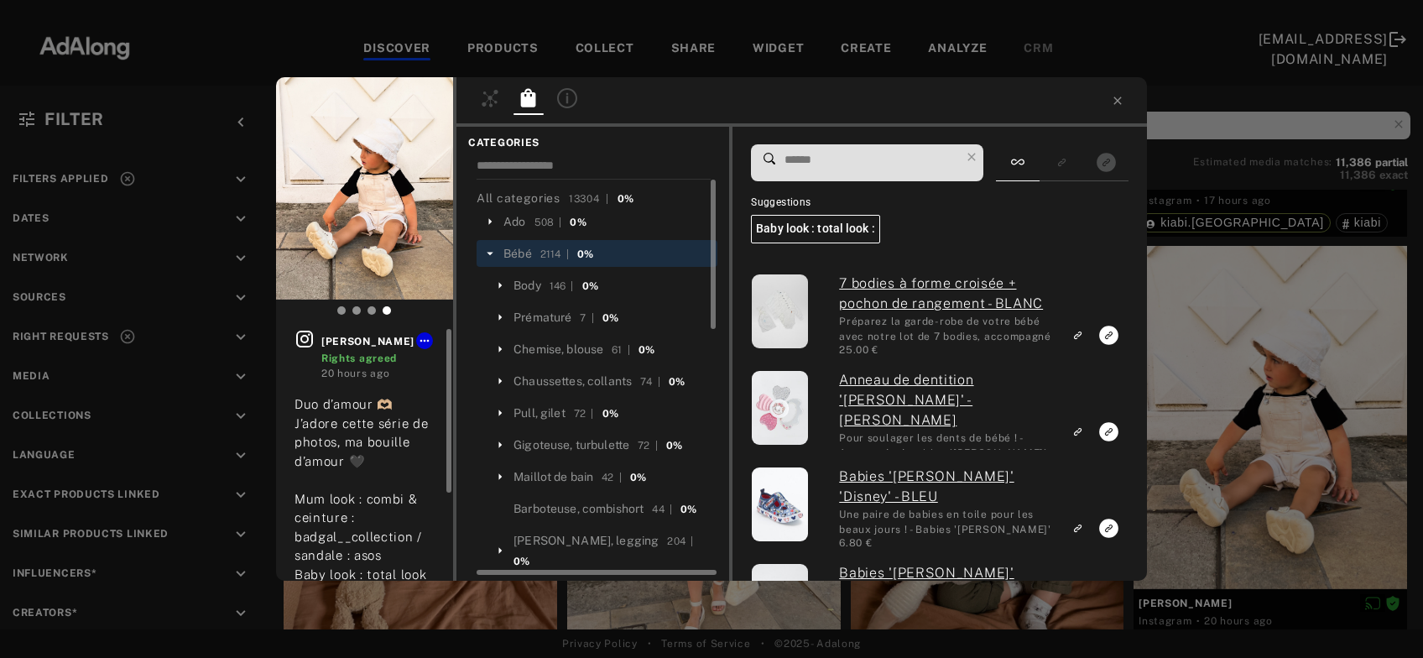
click at [302, 337] on icon at bounding box center [304, 339] width 17 height 17
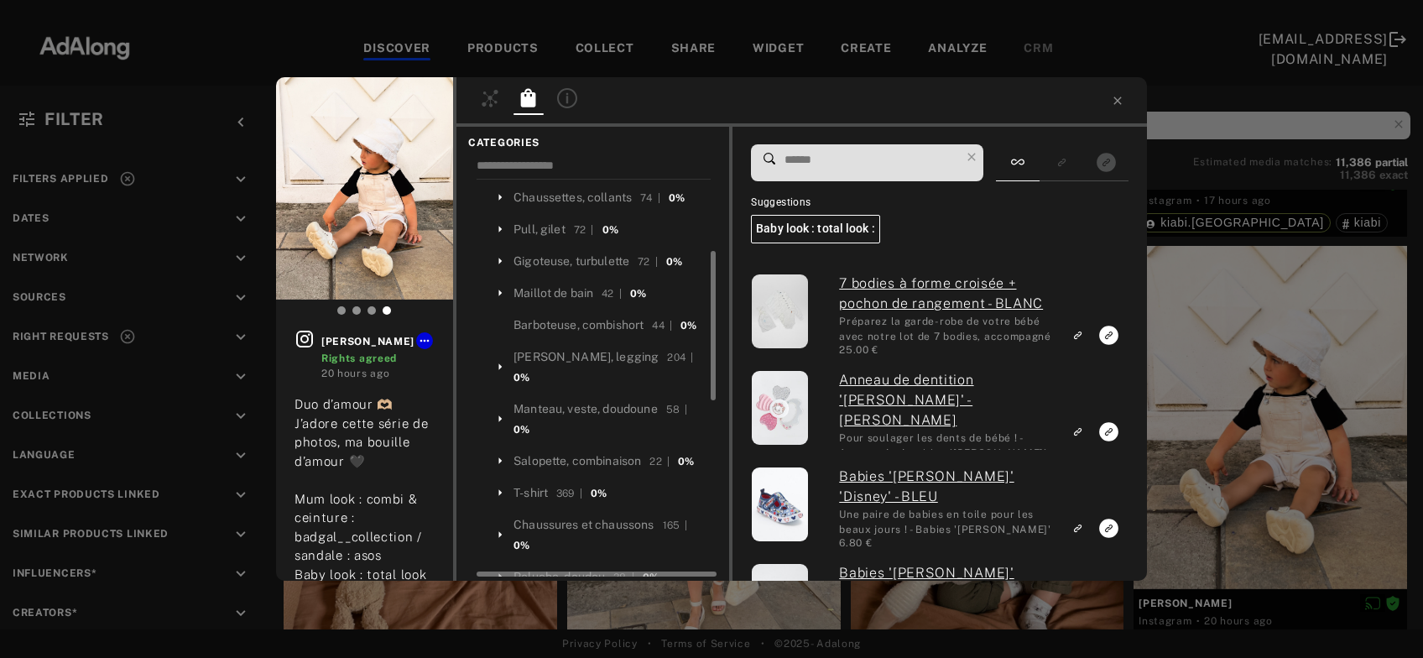
scroll to position [186, 0]
click at [555, 319] on div "Barboteuse, combishort" at bounding box center [579, 323] width 130 height 18
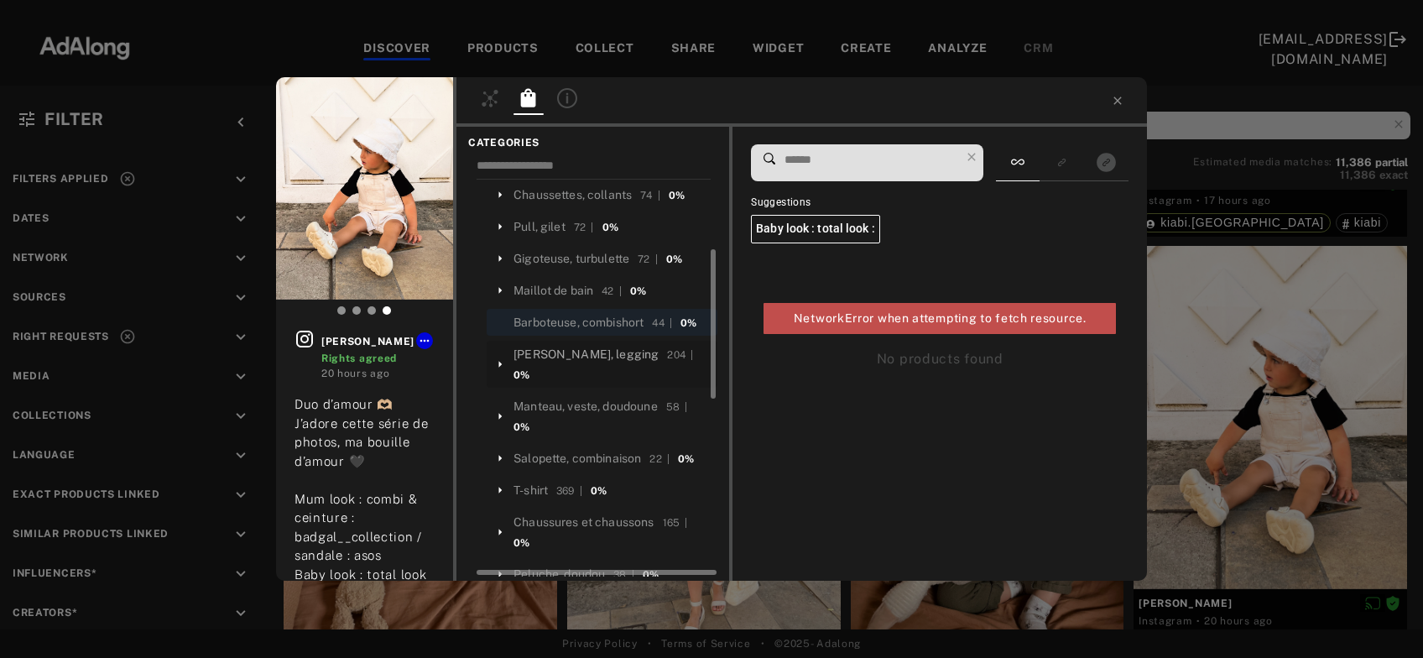
click at [563, 347] on div "Pantalon, jean, legging" at bounding box center [586, 355] width 145 height 18
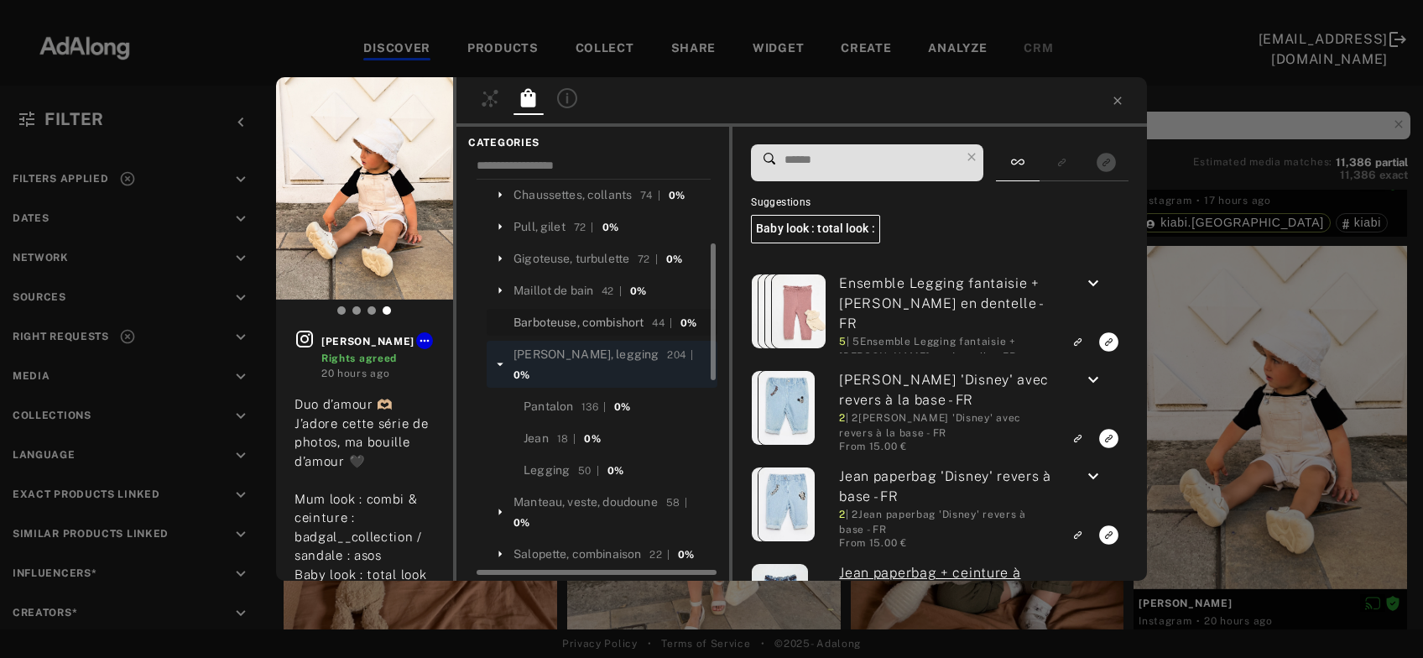
click at [566, 322] on div "Barboteuse, combishort" at bounding box center [579, 323] width 130 height 18
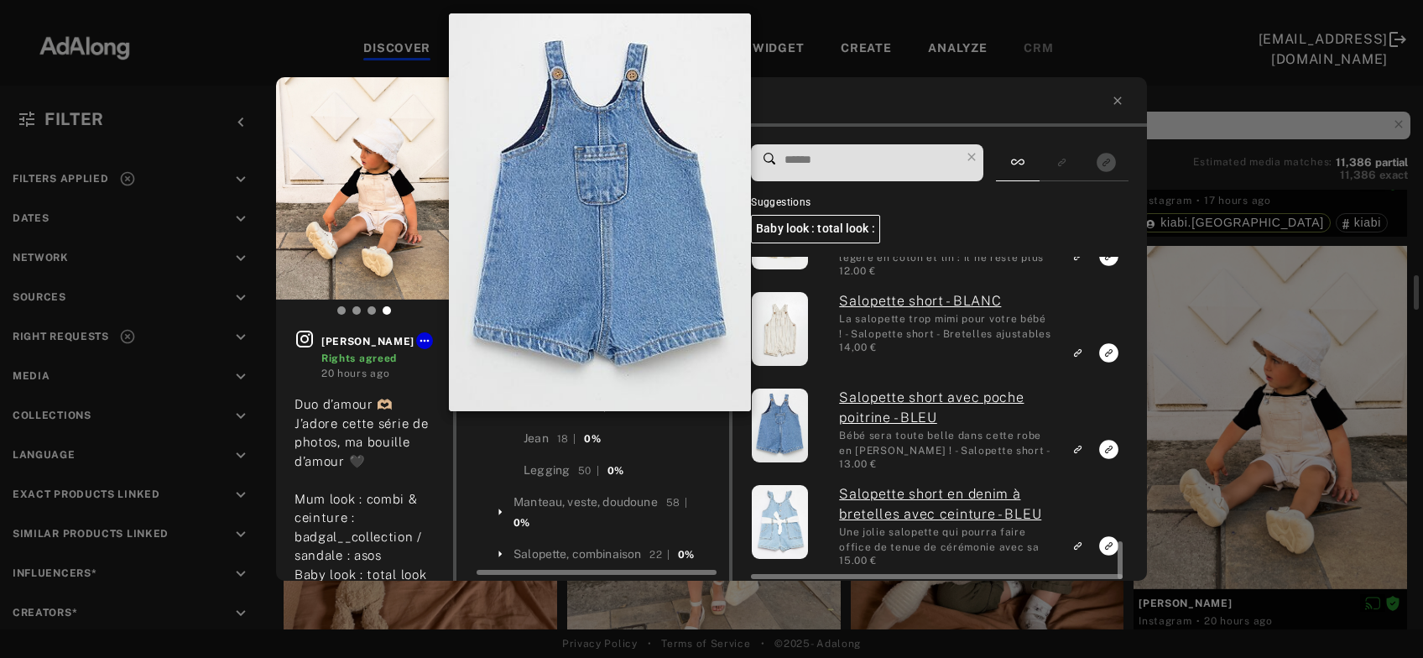
scroll to position [1088, 0]
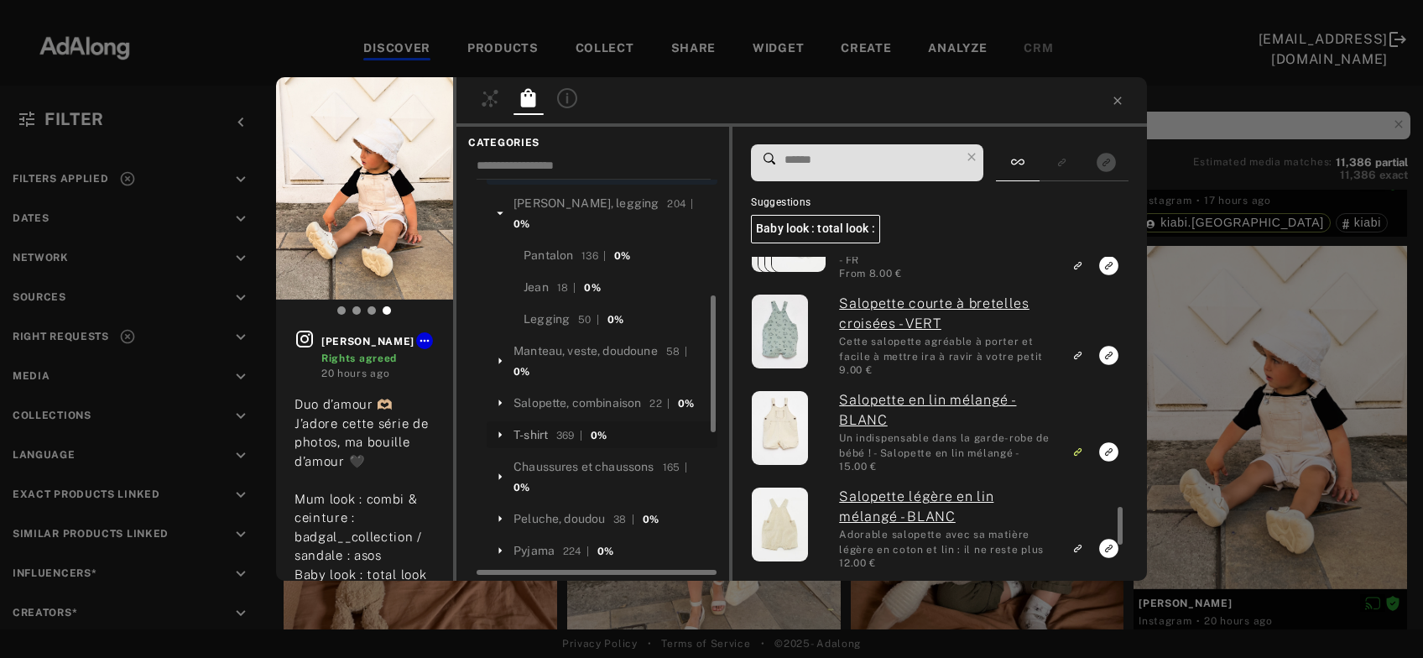
click at [538, 426] on div "T-shirt" at bounding box center [531, 435] width 34 height 18
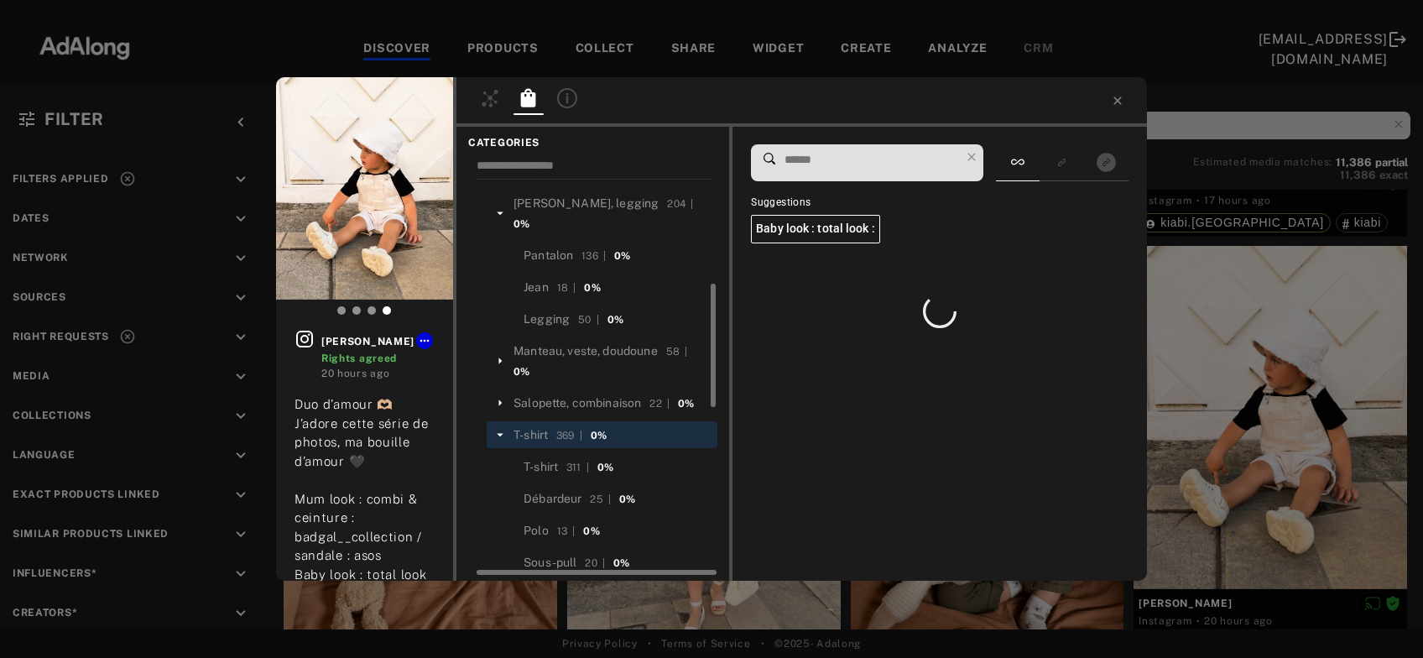
click at [824, 163] on input at bounding box center [871, 160] width 177 height 23
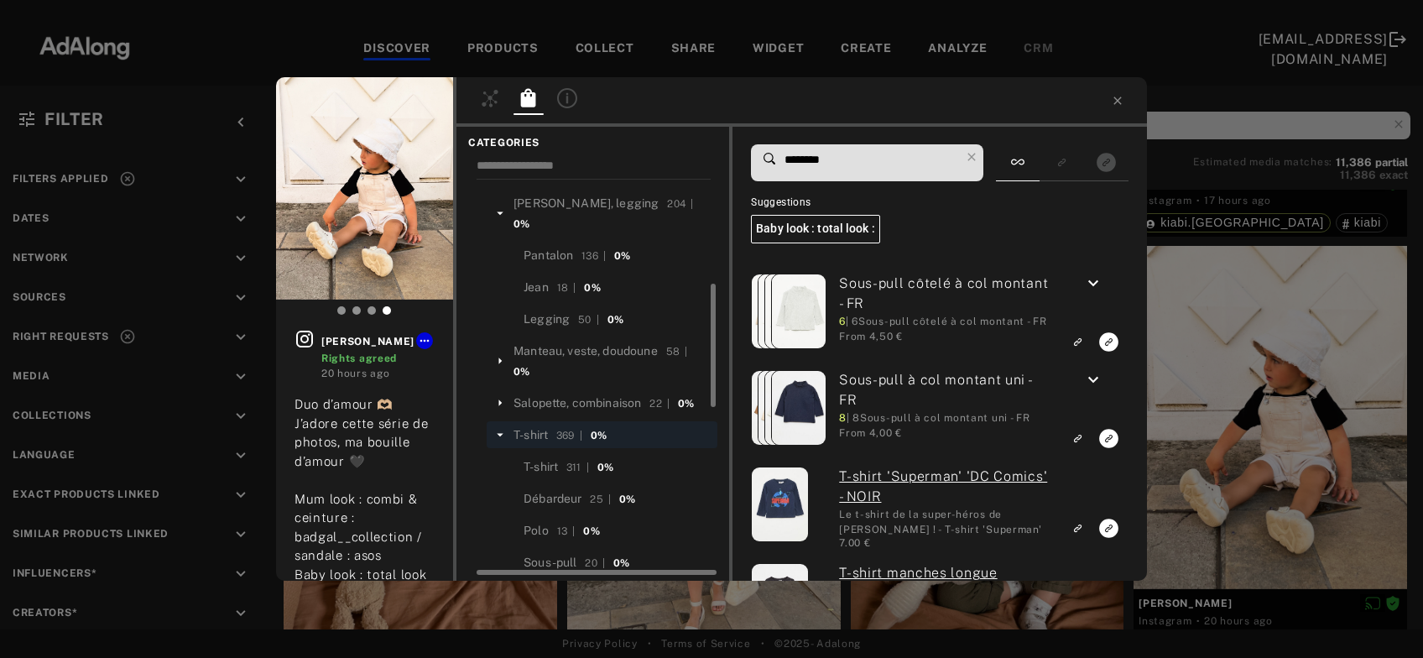
type input "*********"
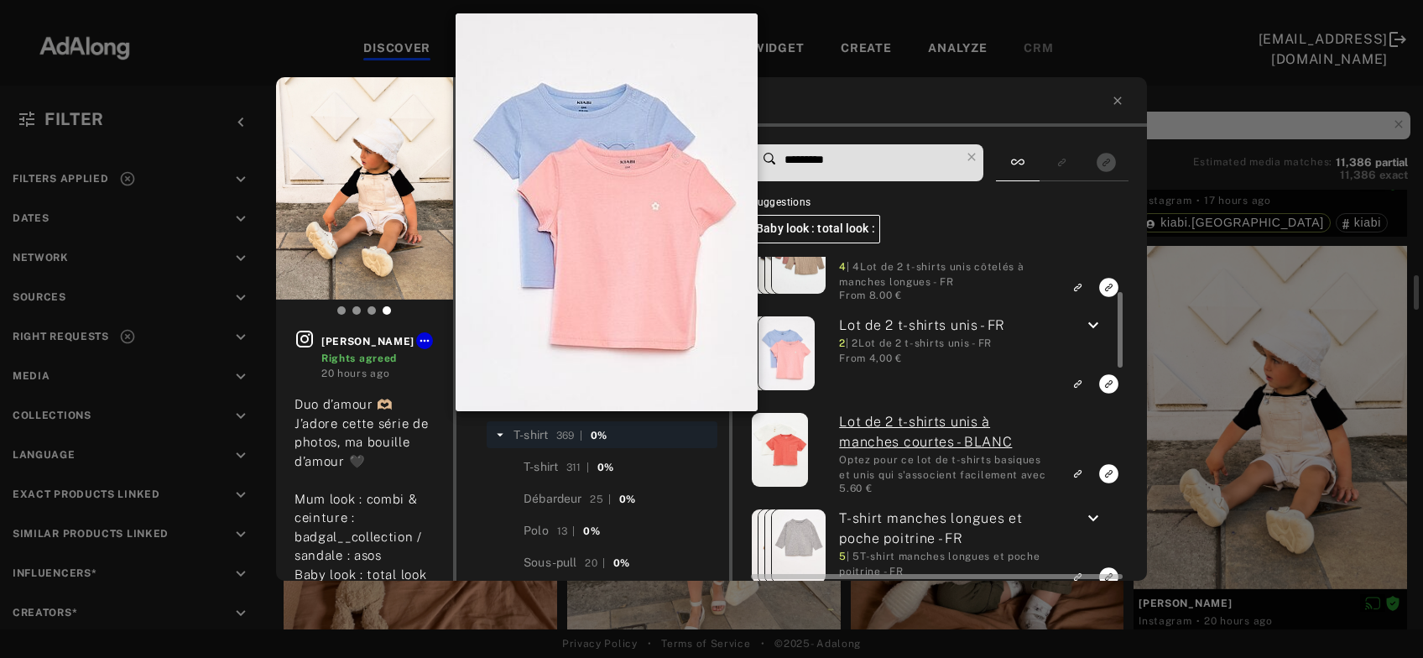
scroll to position [151, 0]
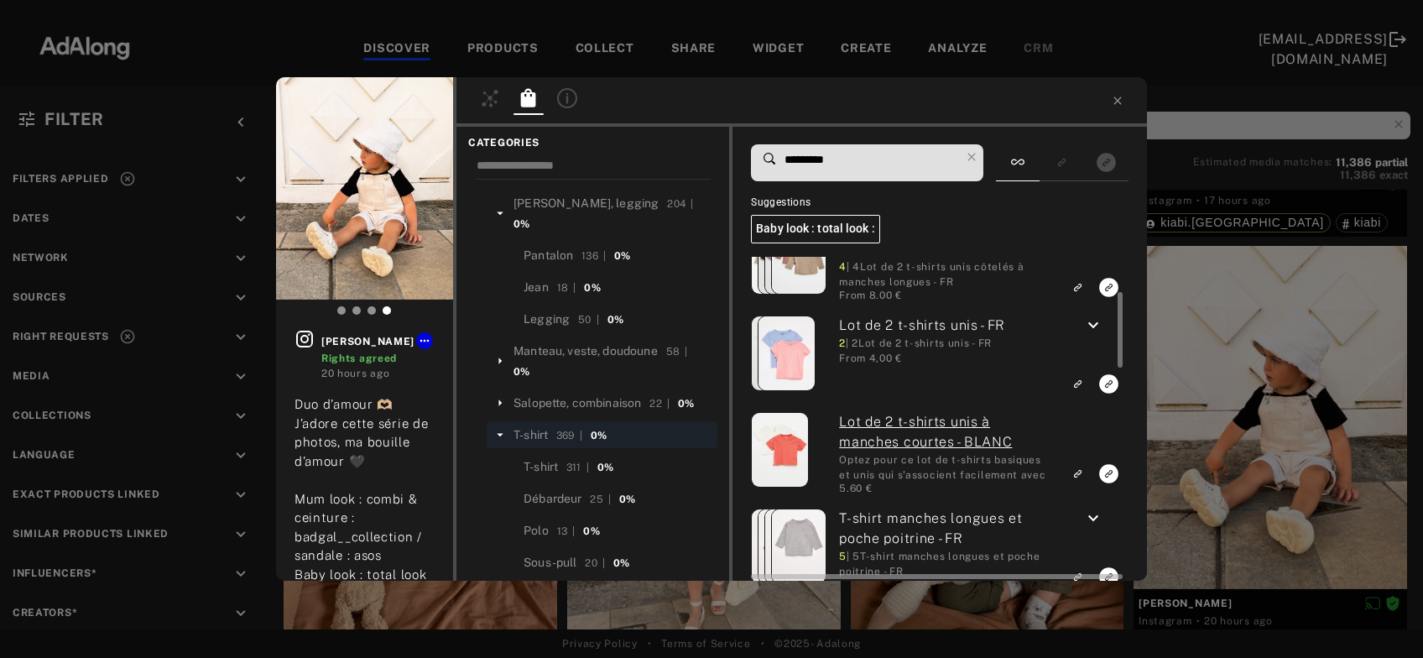
click at [1092, 326] on icon "keyboard_arrow_down" at bounding box center [1093, 326] width 20 height 20
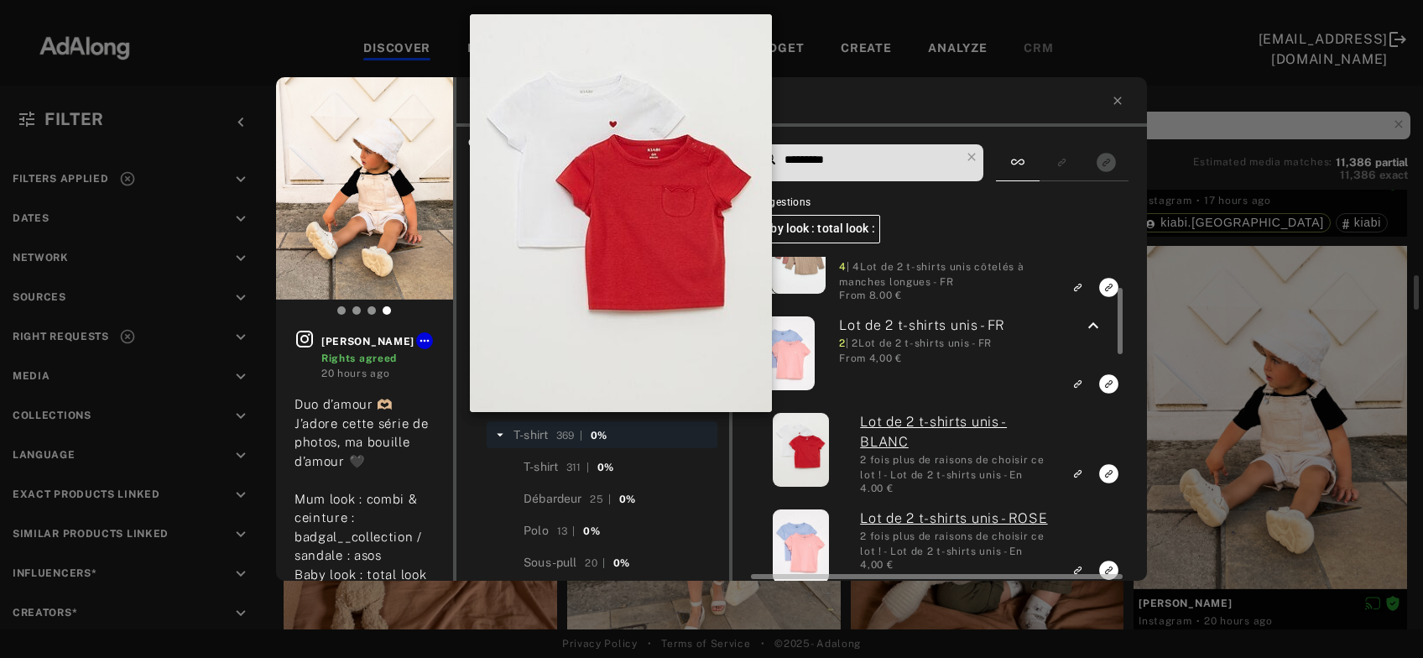
scroll to position [0, 0]
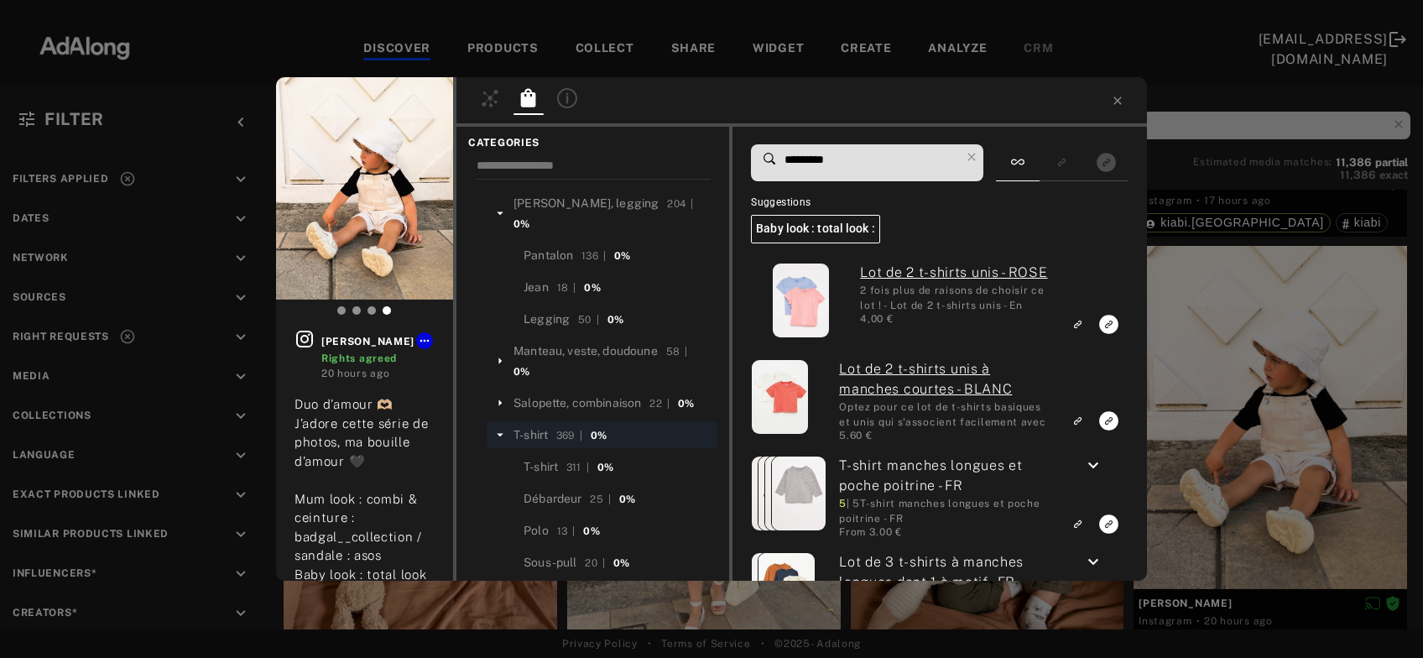
click at [868, 161] on input "*********" at bounding box center [871, 160] width 177 height 23
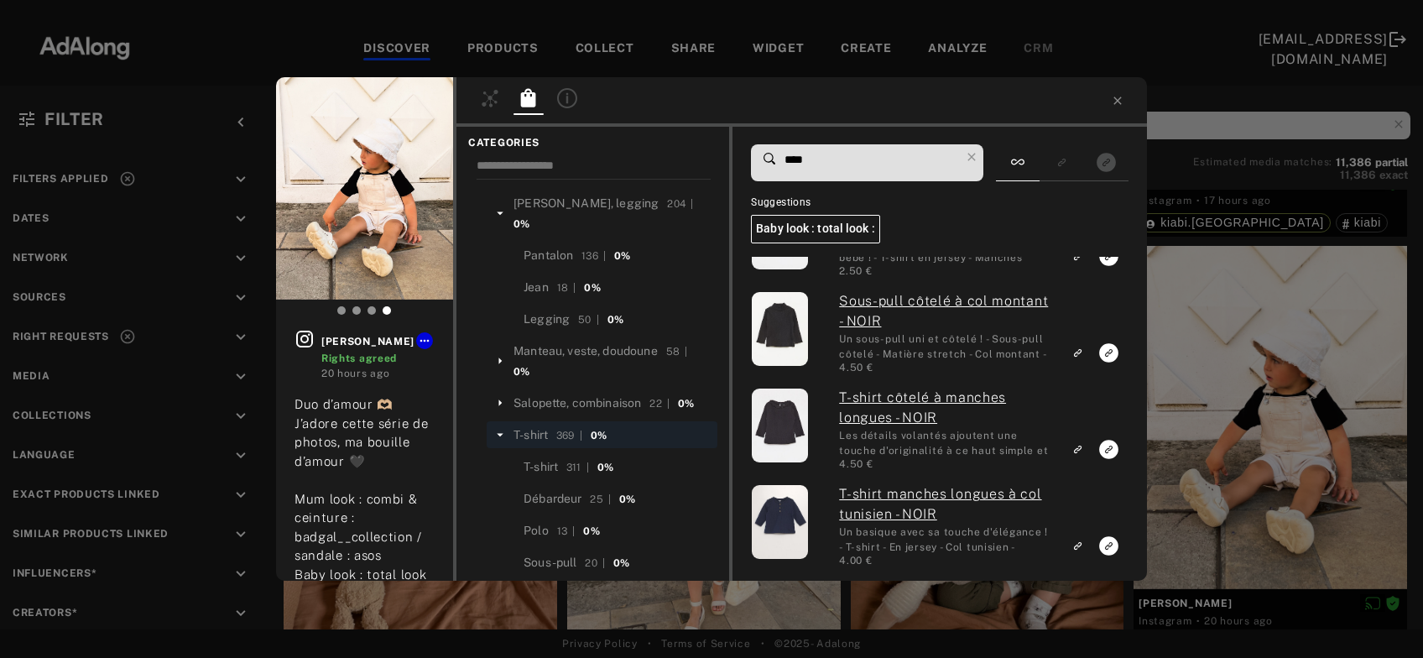
type input "****"
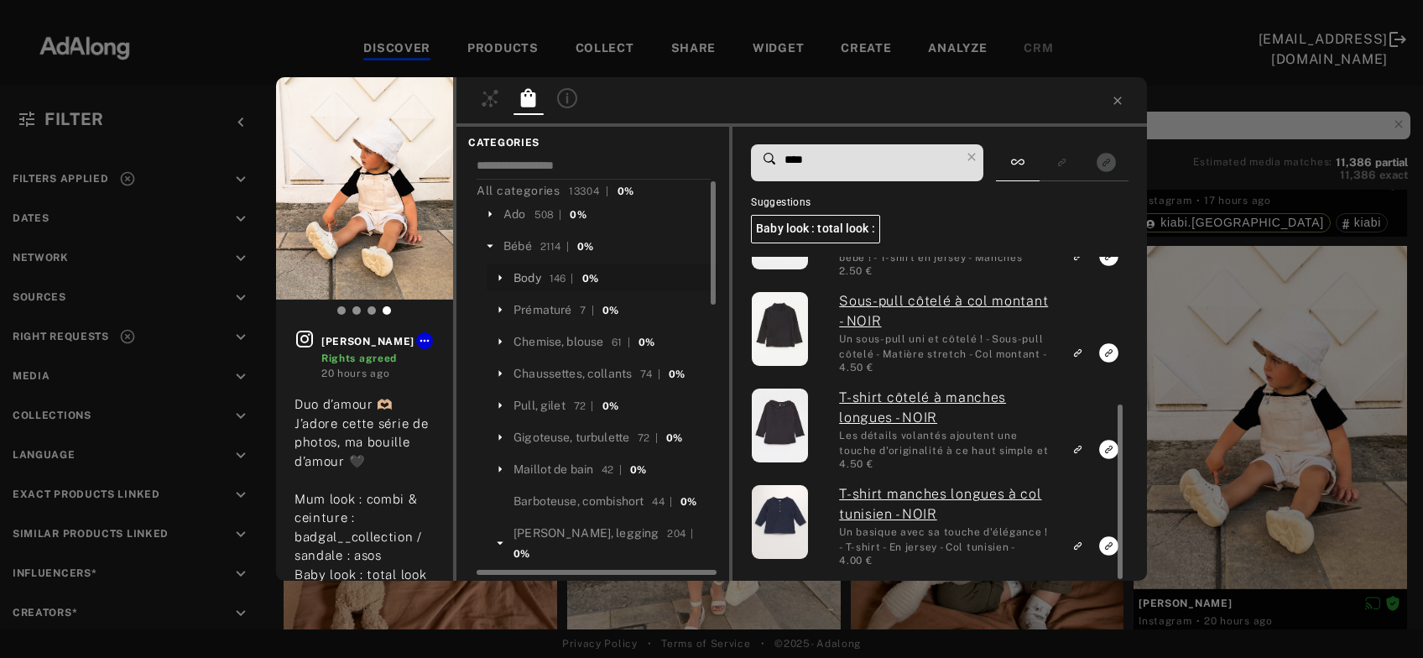
click at [532, 283] on div "Body" at bounding box center [528, 278] width 28 height 18
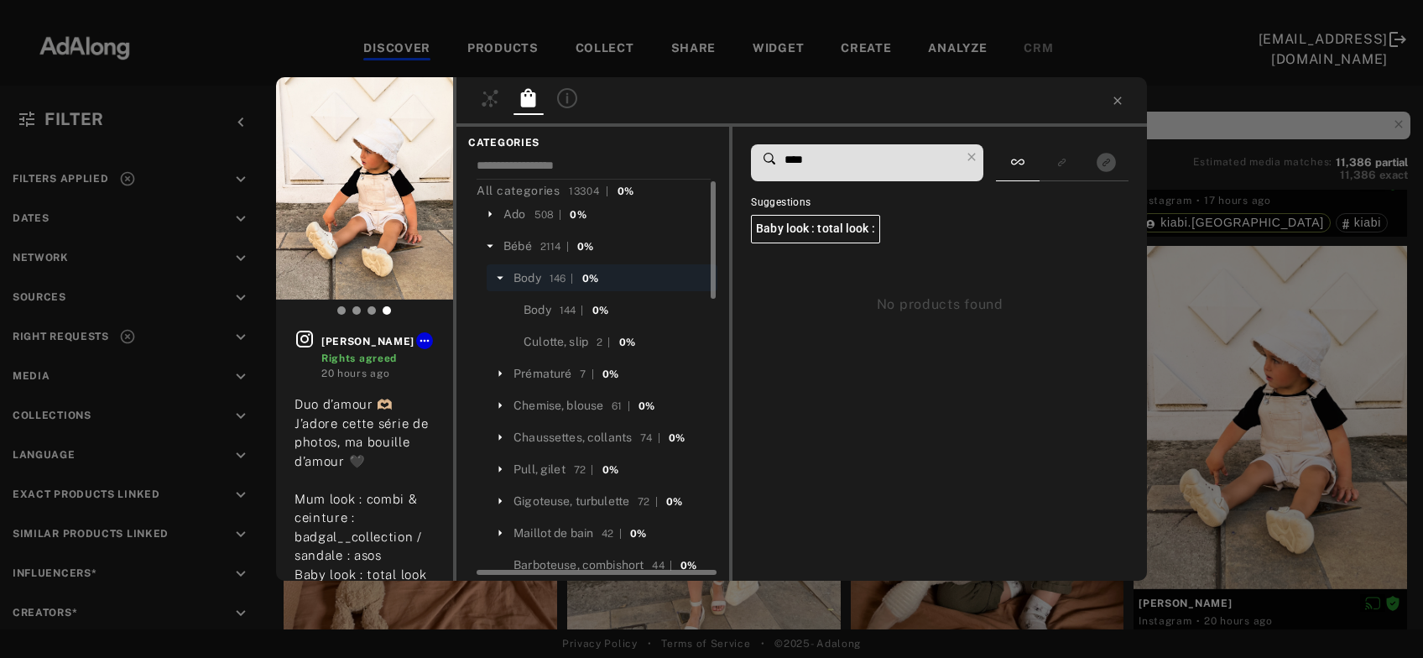
click at [1231, 378] on div "emilie_buu Rights agreed 20 hours ago Duo d’amour 🫶🏼 J’adore cette série de pho…" at bounding box center [711, 329] width 1423 height 658
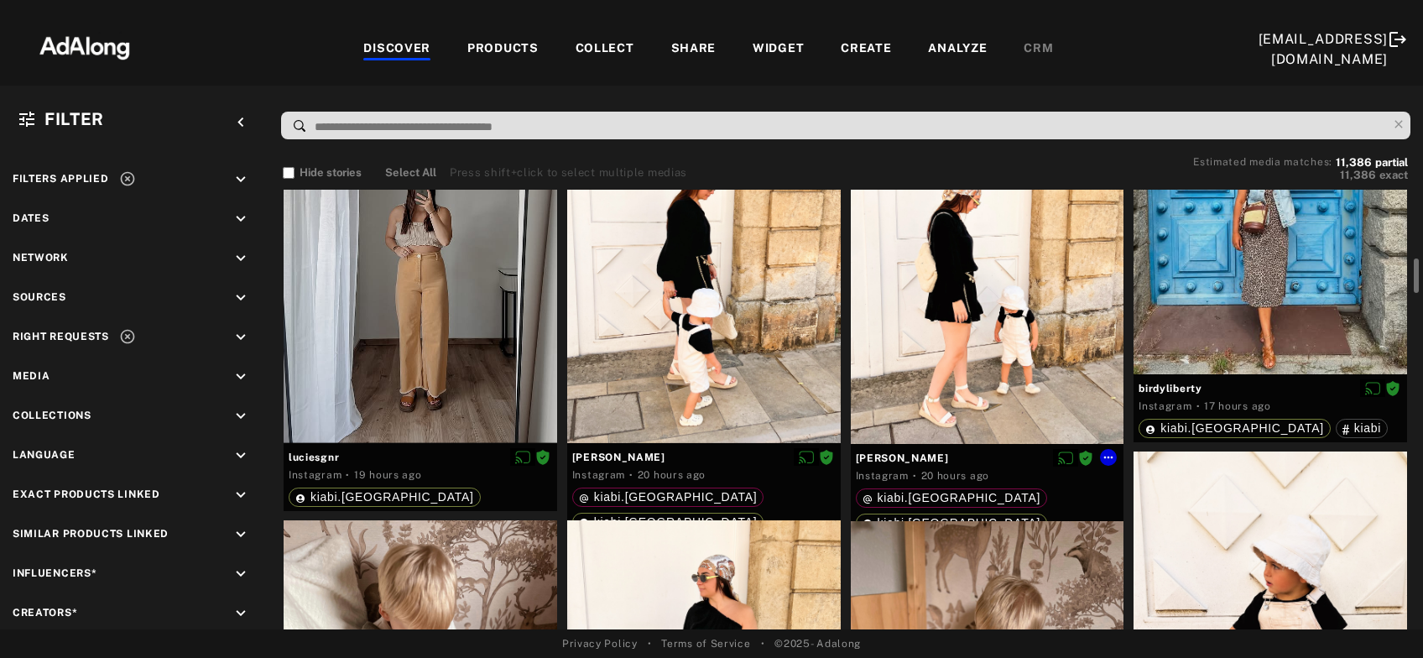
click at [994, 352] on div at bounding box center [988, 273] width 274 height 343
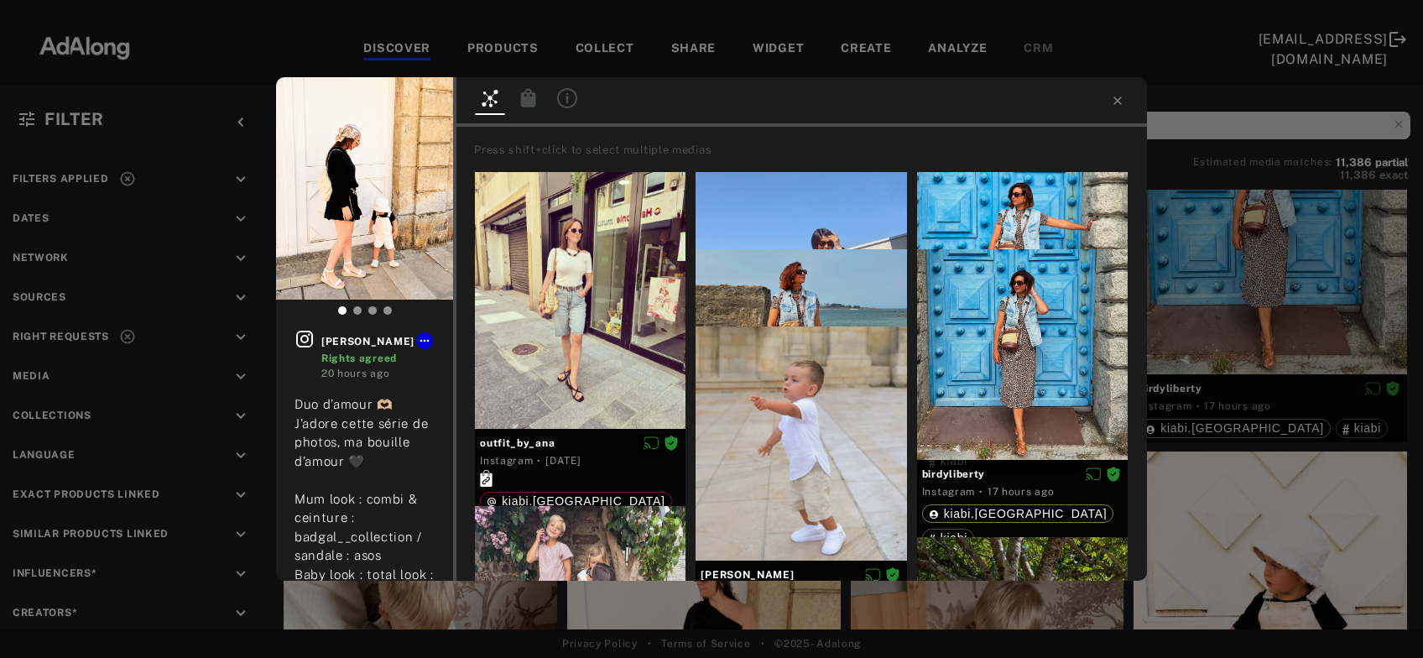
click at [530, 100] on icon at bounding box center [528, 97] width 15 height 18
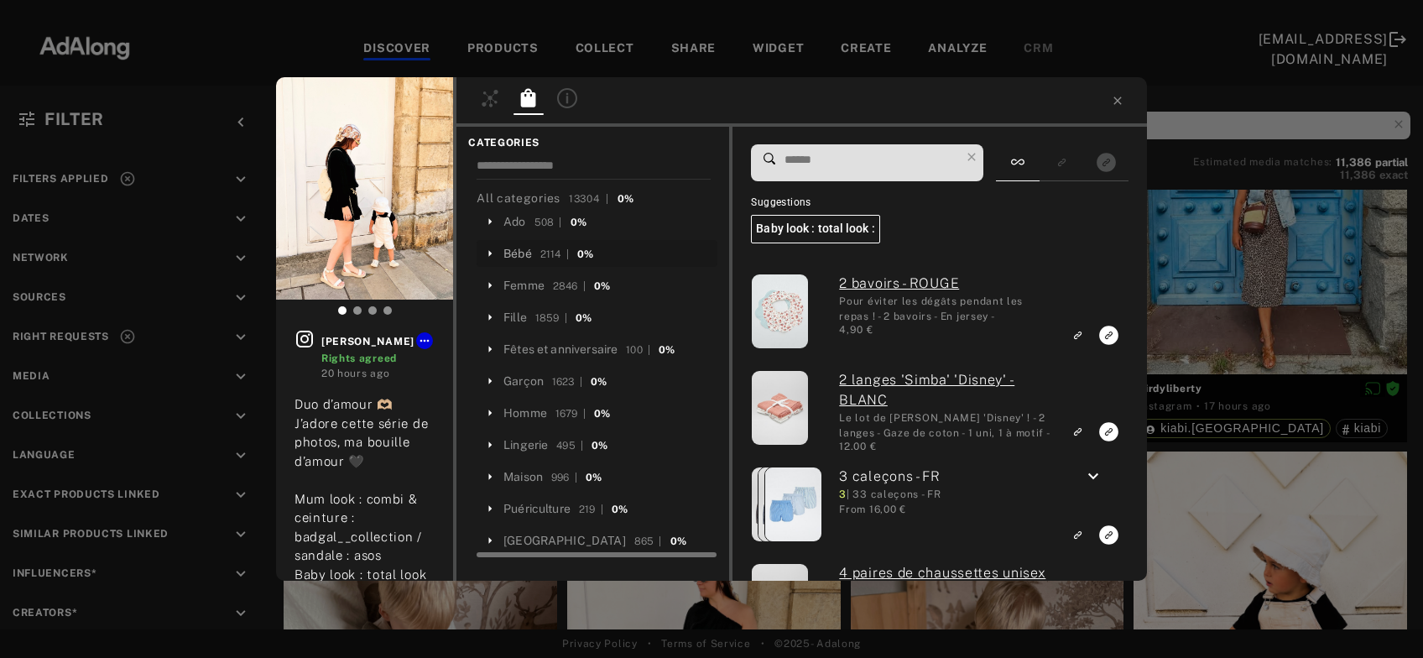
click at [524, 257] on div "Bébé" at bounding box center [517, 254] width 29 height 18
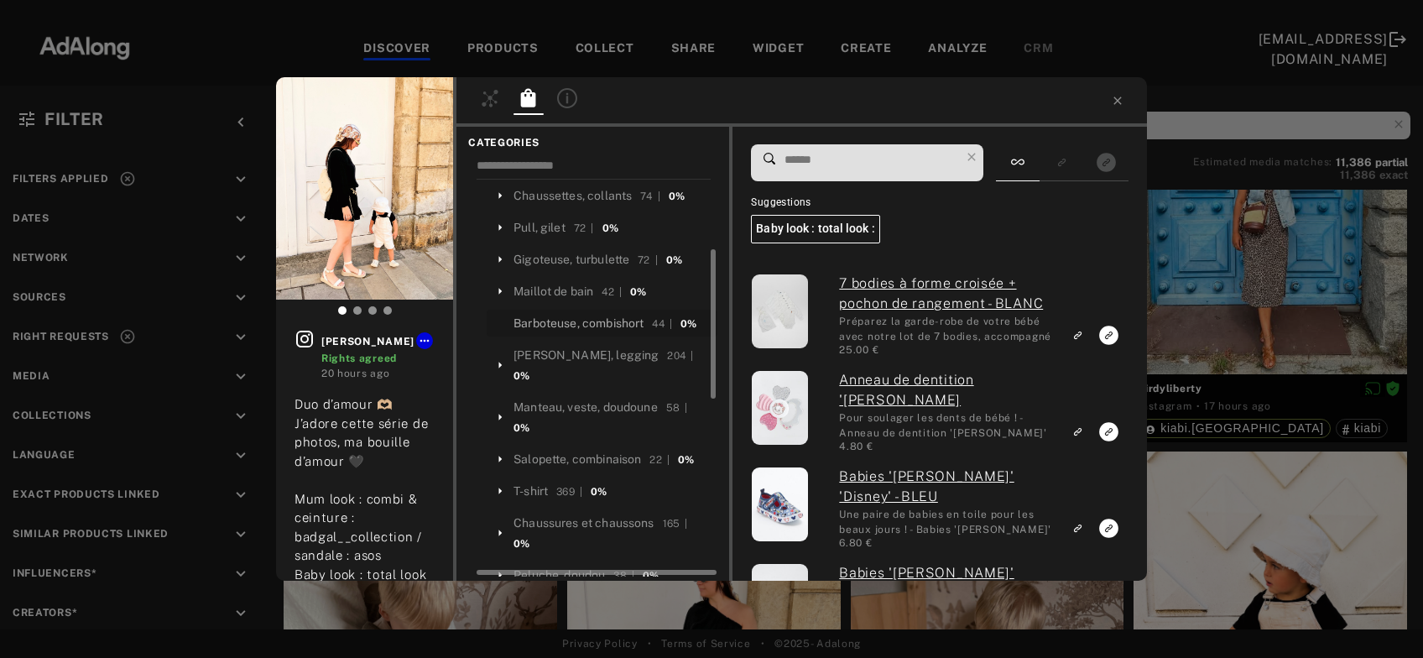
click at [583, 322] on div "Barboteuse, combishort" at bounding box center [579, 324] width 130 height 18
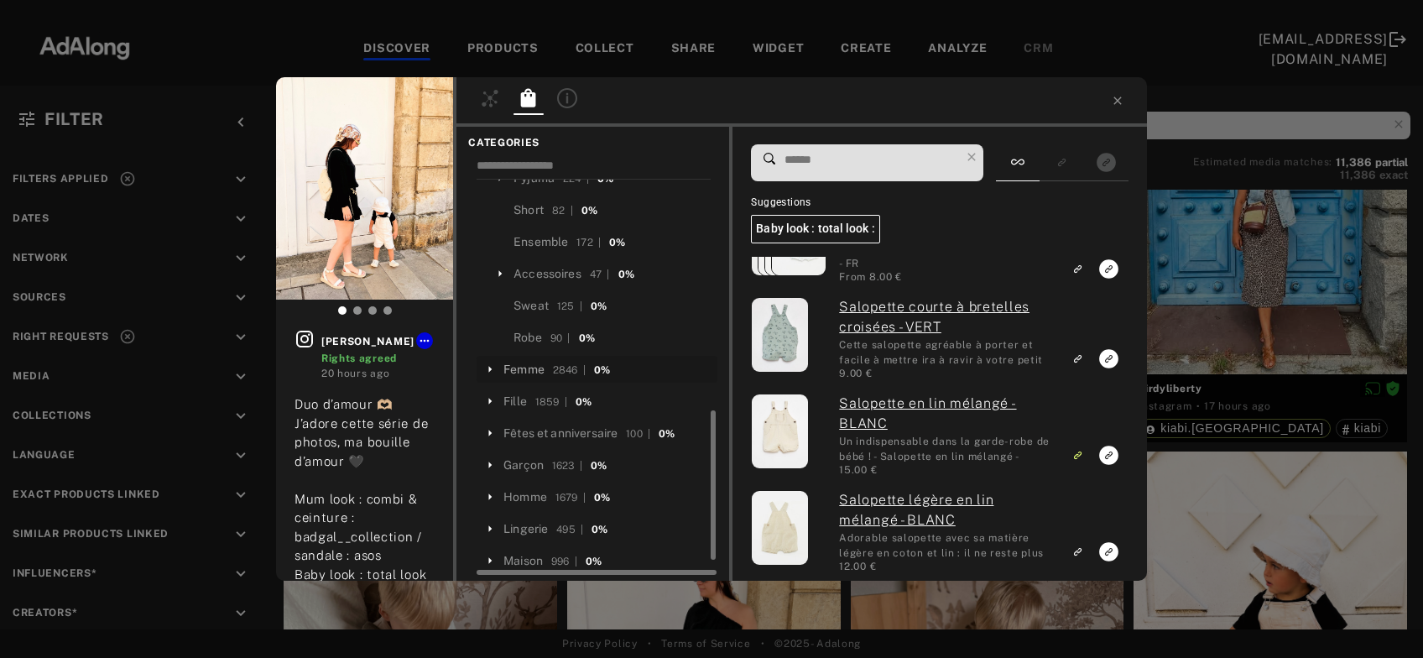
click at [524, 361] on div "Femme" at bounding box center [523, 370] width 41 height 18
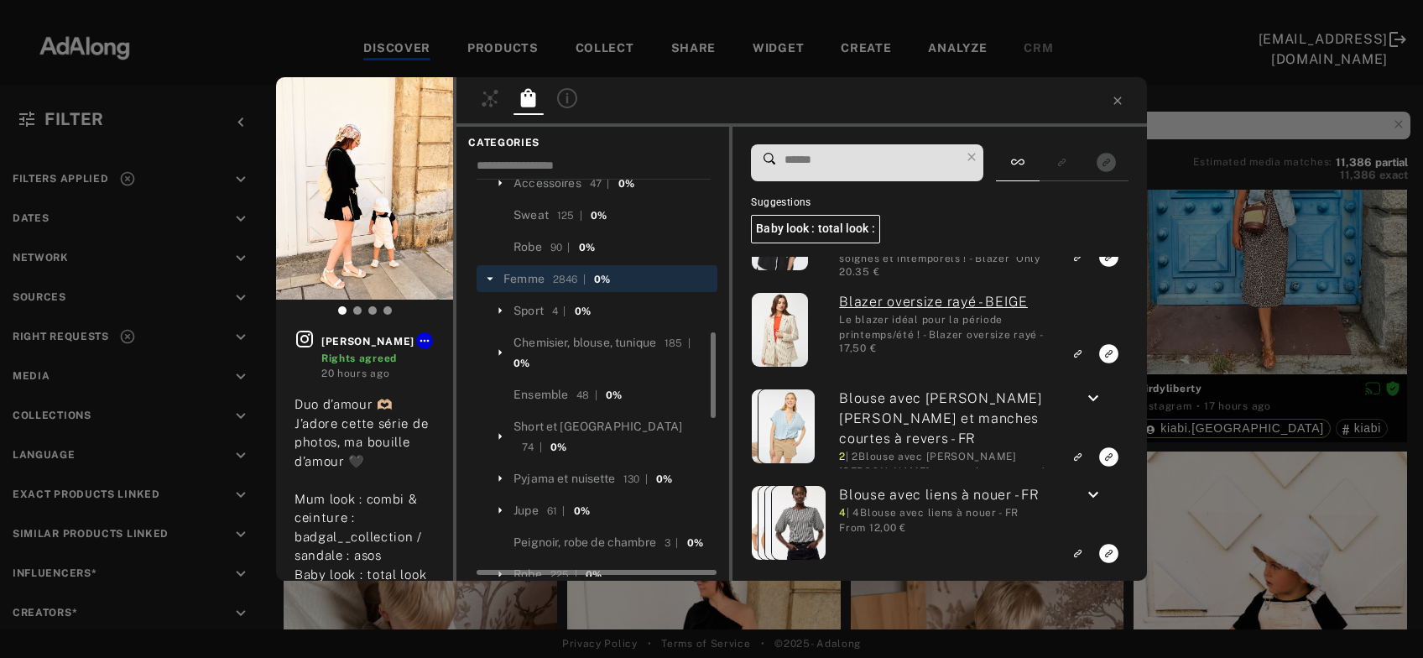
scroll to position [705, 0]
click at [847, 165] on input at bounding box center [871, 160] width 177 height 23
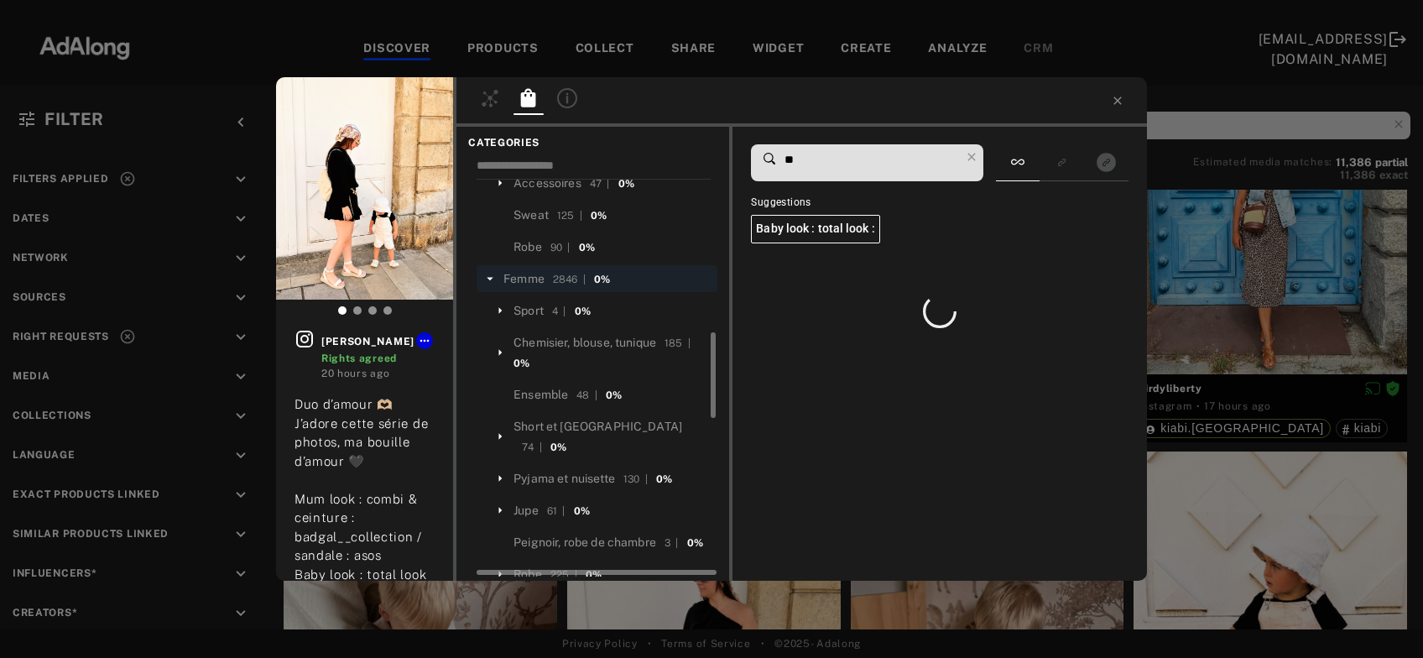
scroll to position [0, 0]
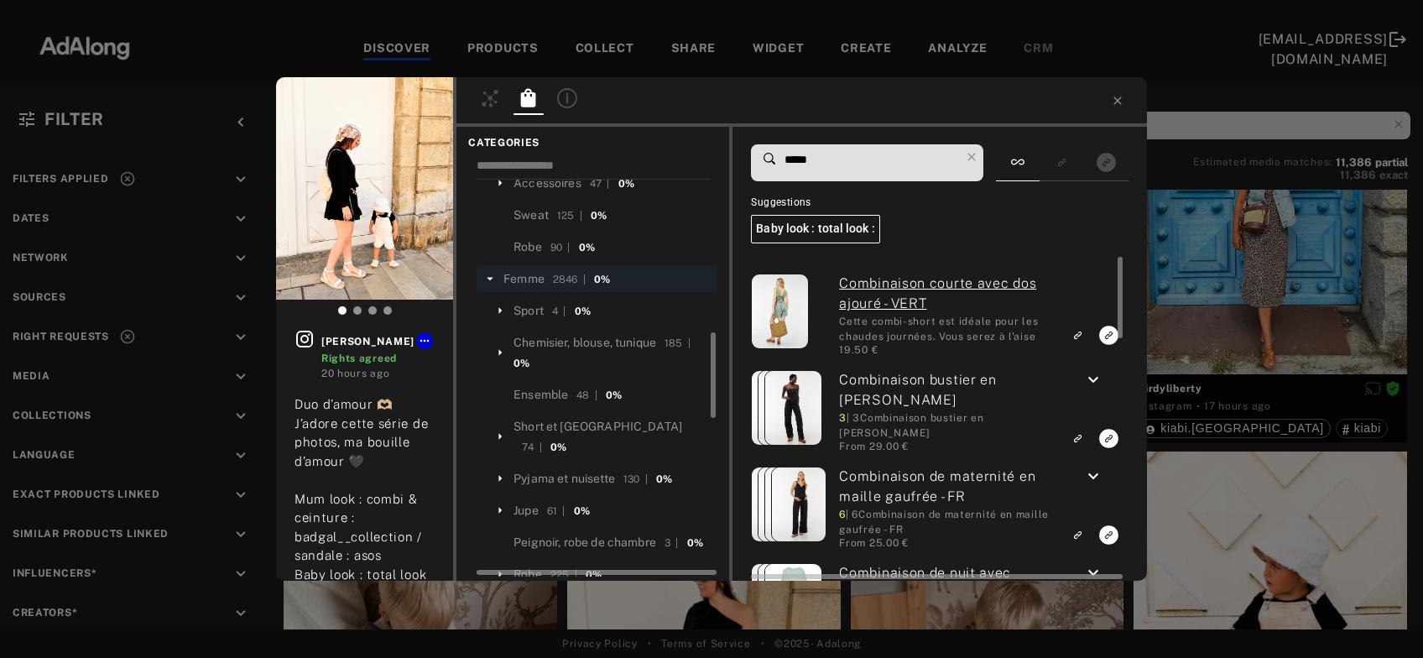
type input "*****"
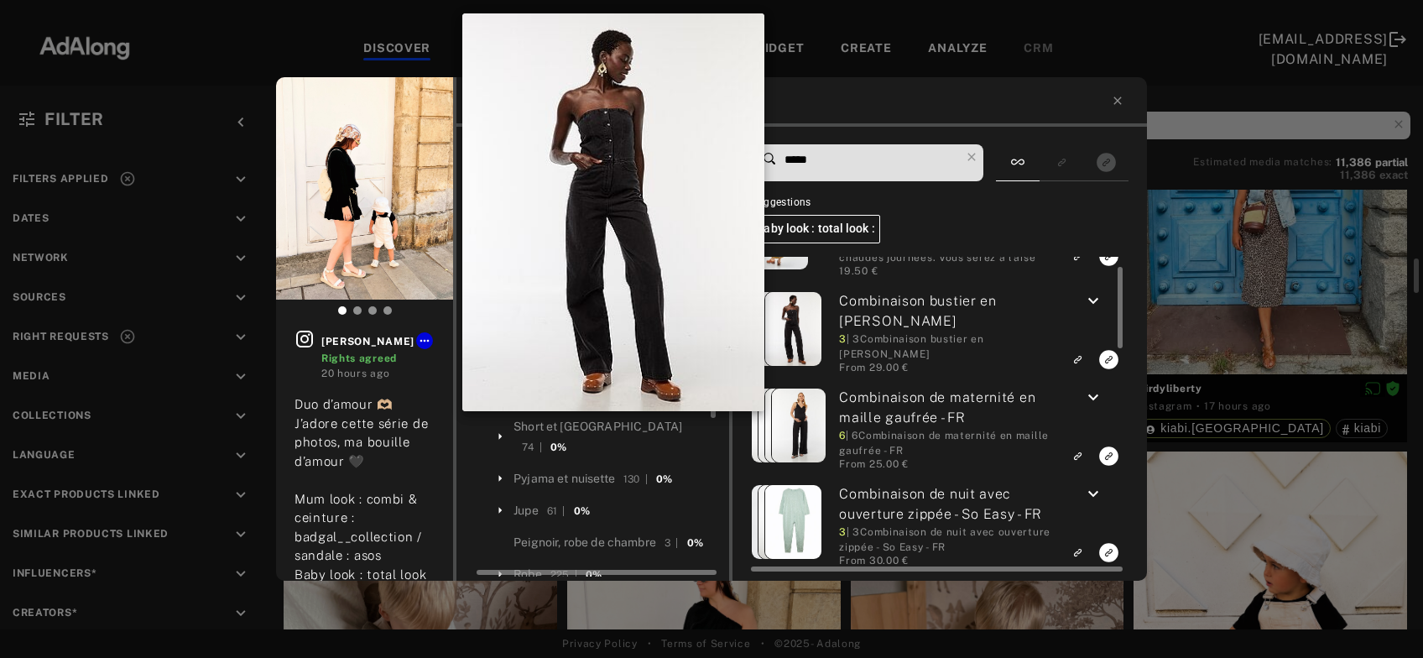
scroll to position [882, 0]
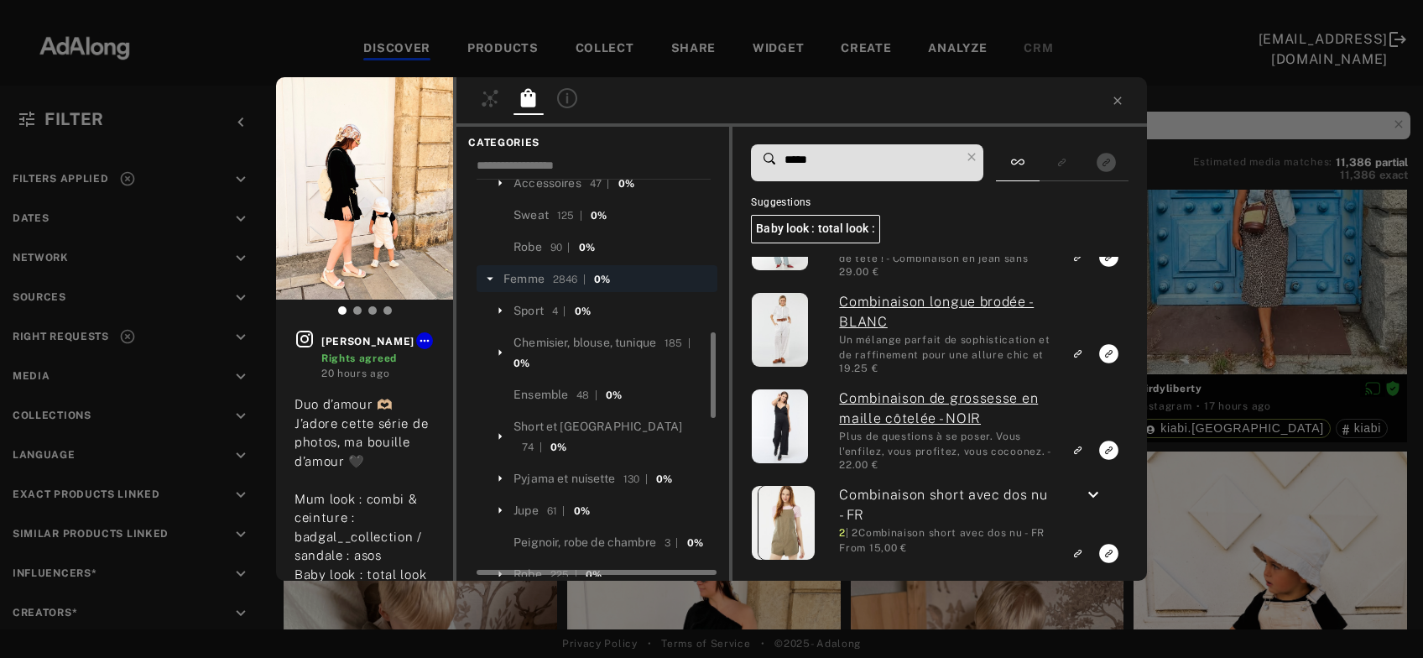
click at [1265, 331] on div "emilie_buu Rights agreed 20 hours ago Duo d’amour 🫶🏼 J’adore cette série de pho…" at bounding box center [711, 329] width 1423 height 658
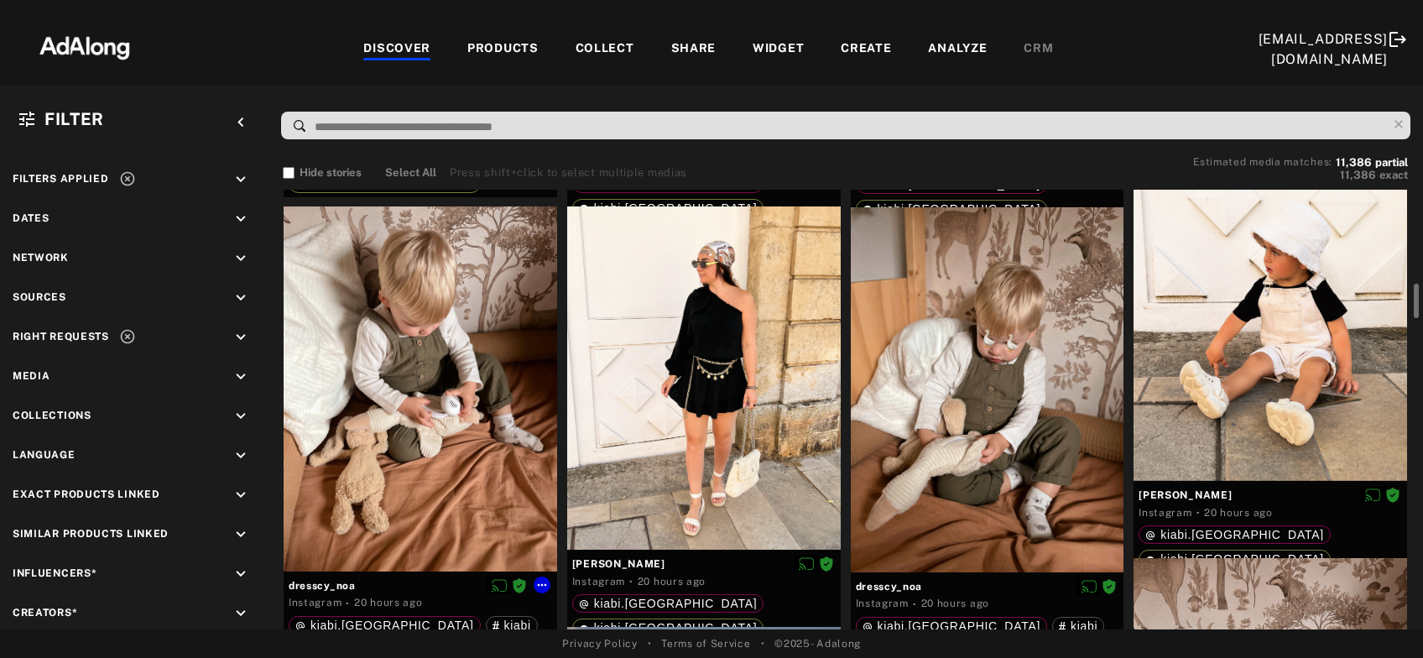
click at [477, 420] on div at bounding box center [421, 388] width 274 height 364
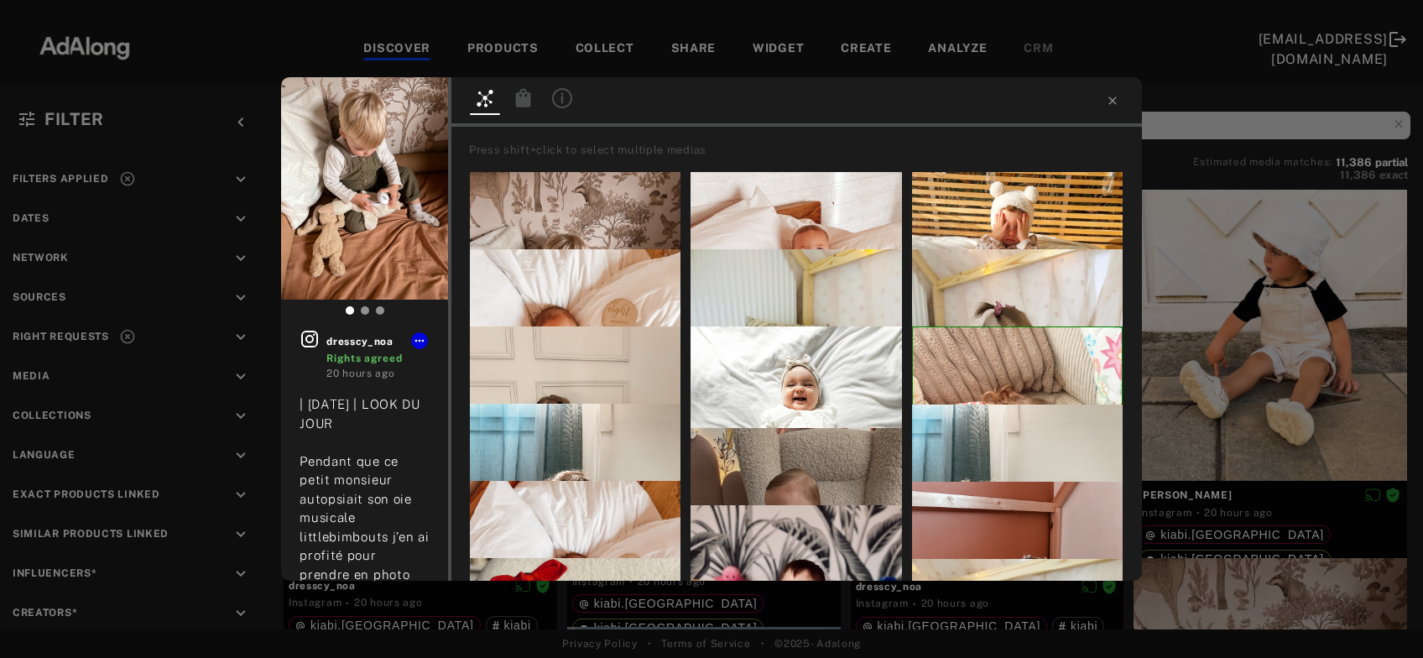
click at [523, 105] on icon at bounding box center [523, 97] width 15 height 18
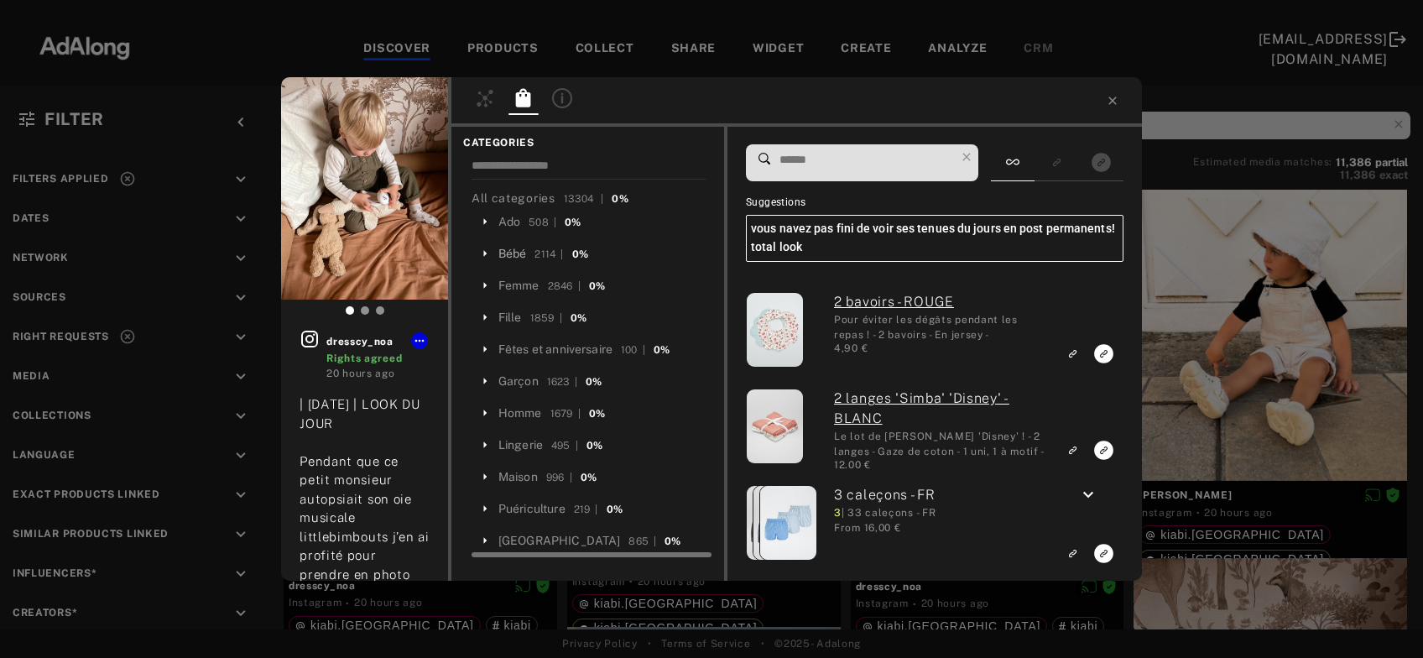
click at [512, 250] on div "Bébé" at bounding box center [512, 254] width 29 height 18
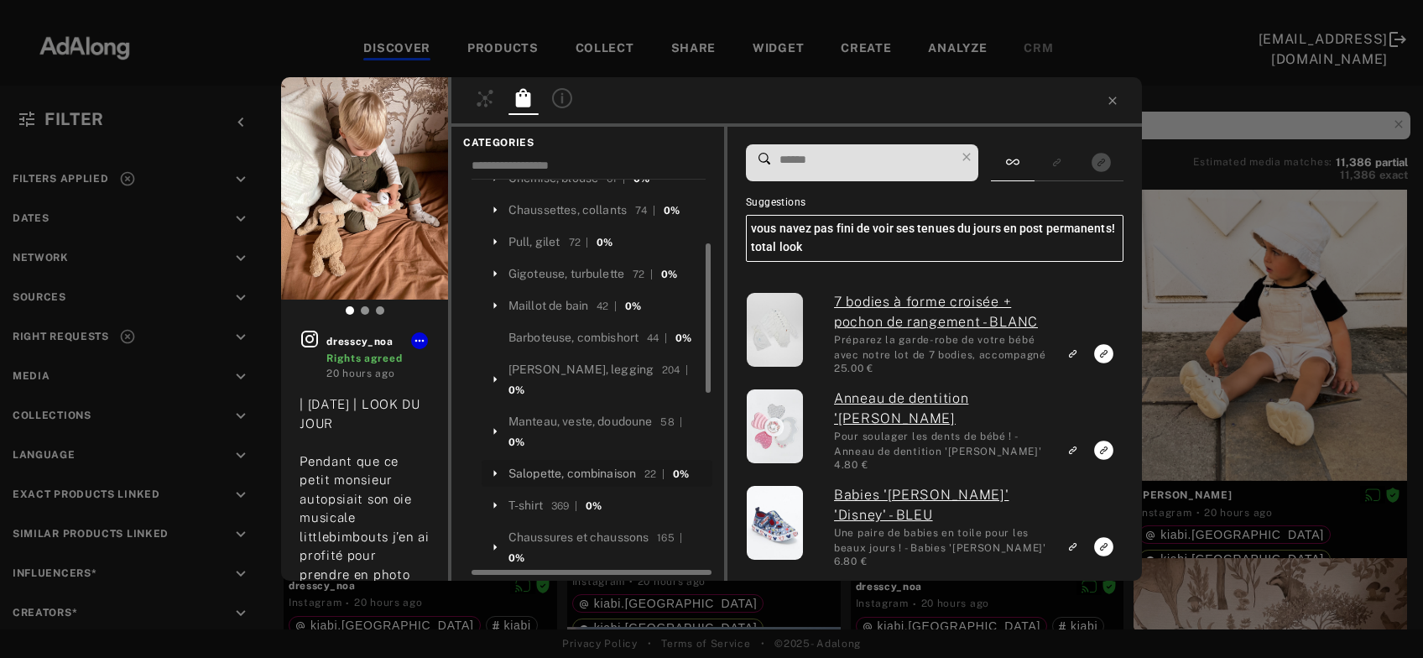
click at [613, 465] on div "Salopette, combinaison" at bounding box center [573, 474] width 128 height 18
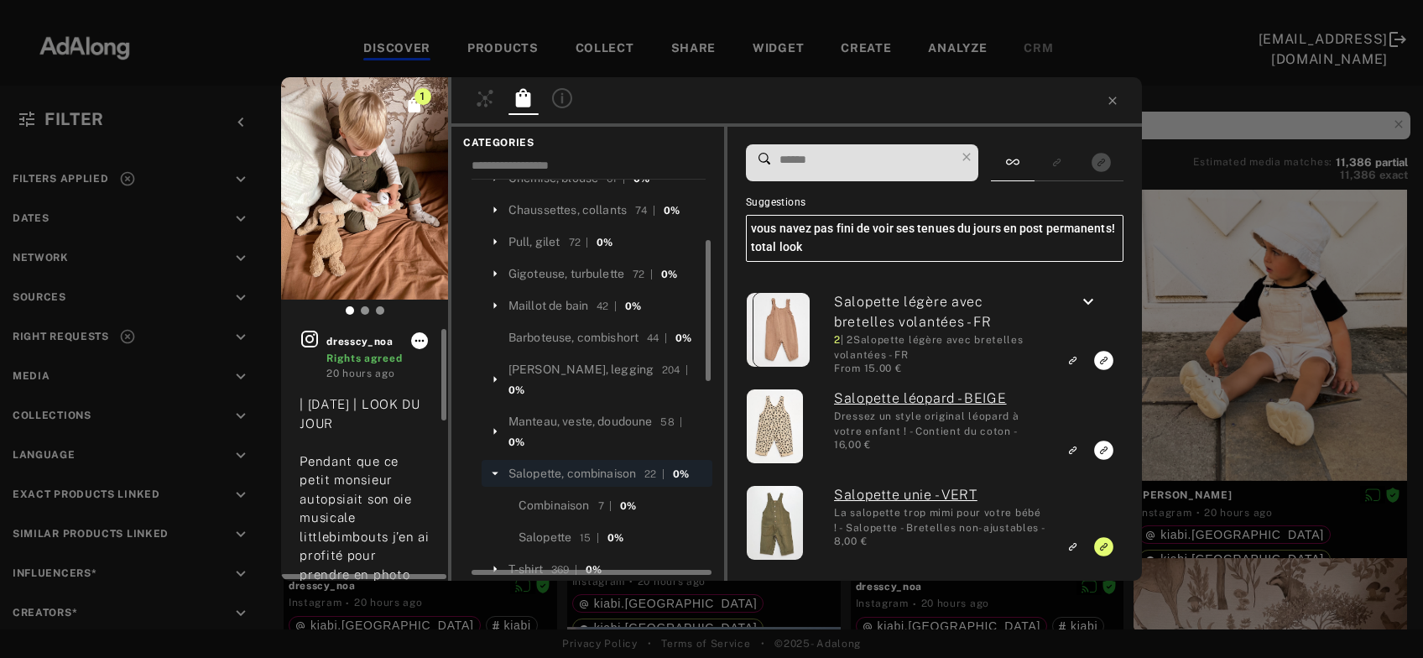
click at [421, 345] on icon at bounding box center [419, 340] width 13 height 13
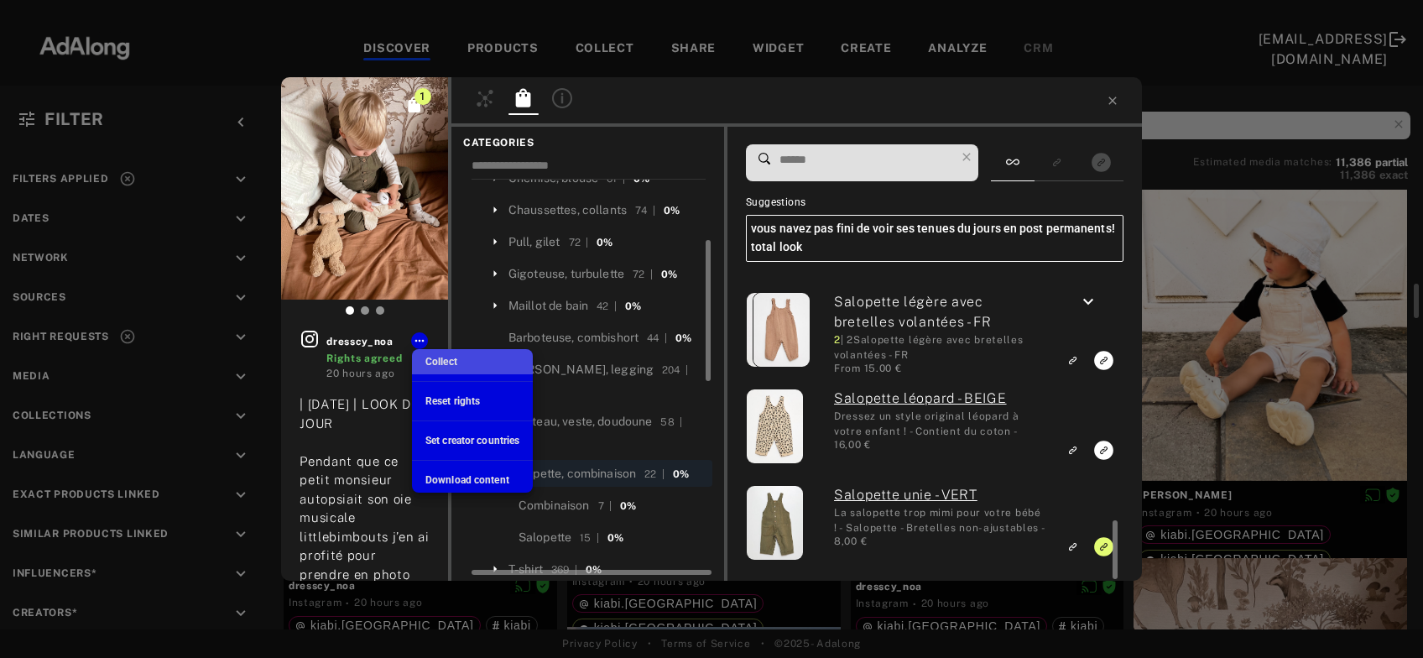
click at [450, 364] on span "Collect" at bounding box center [441, 362] width 32 height 12
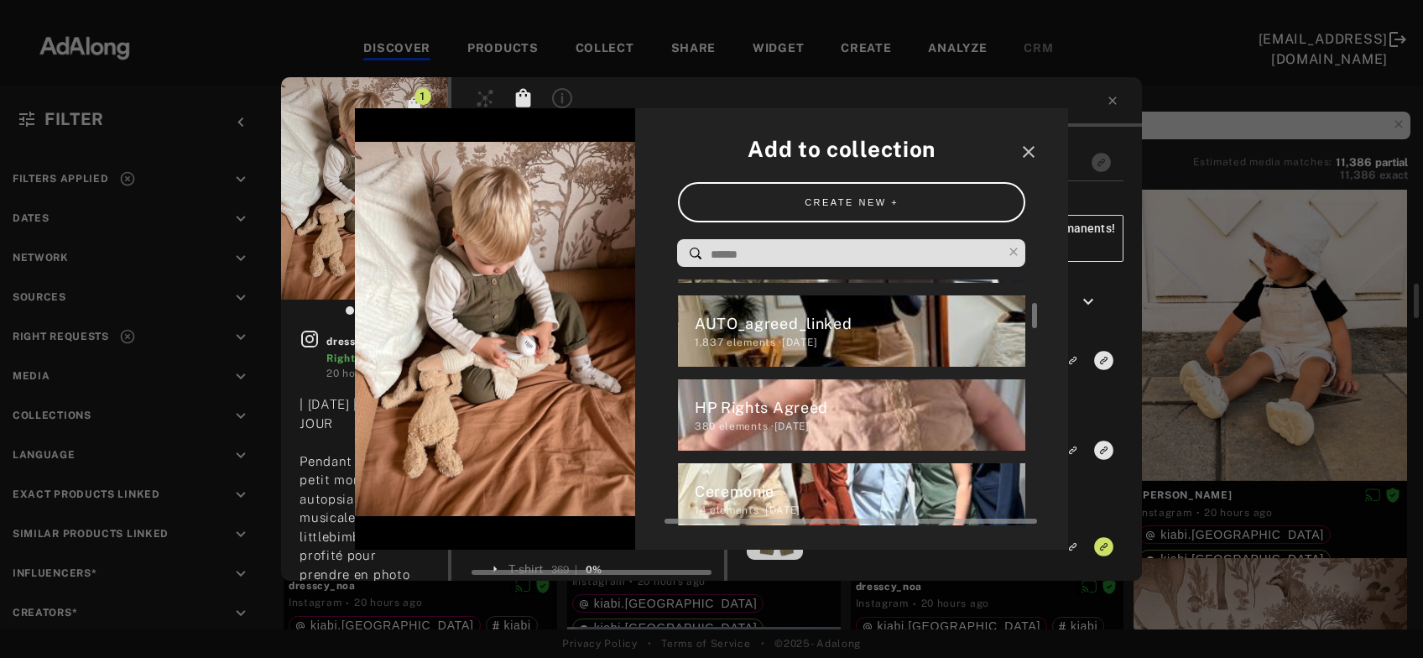
click at [734, 407] on div "HP Rights Agreed" at bounding box center [860, 407] width 331 height 23
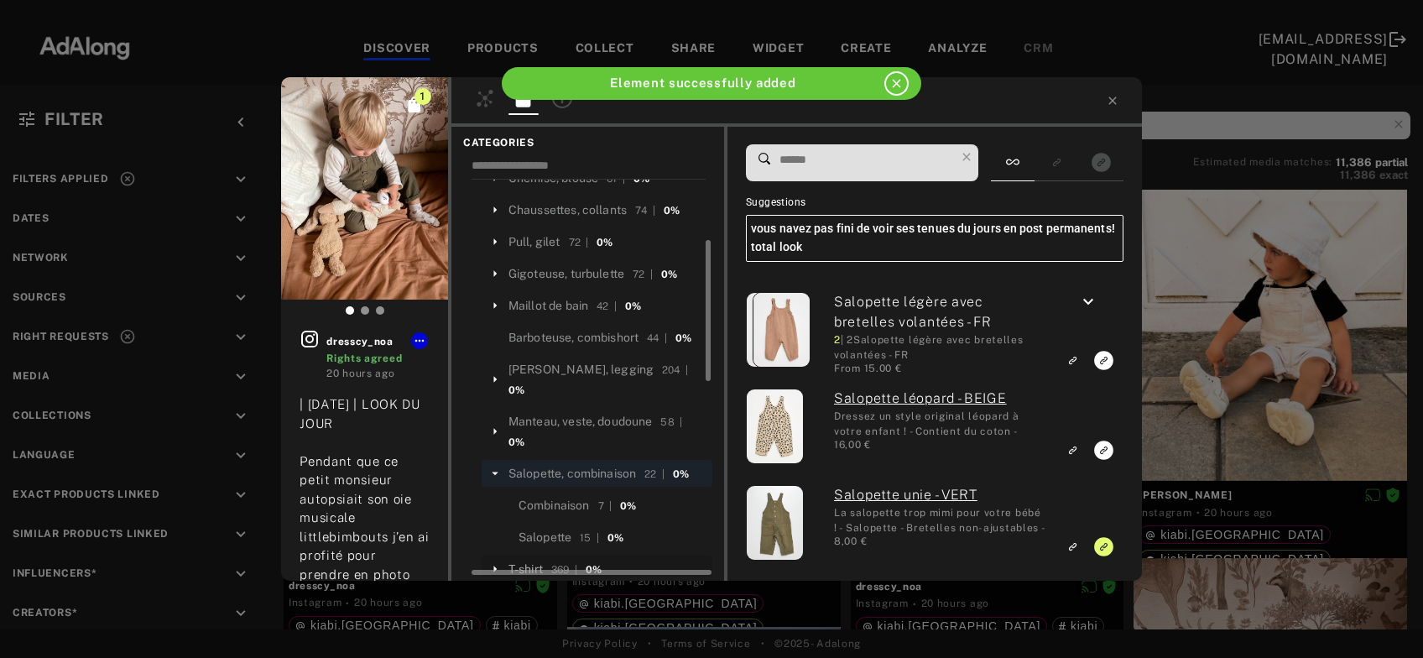
click at [533, 561] on div "T-shirt" at bounding box center [526, 570] width 34 height 18
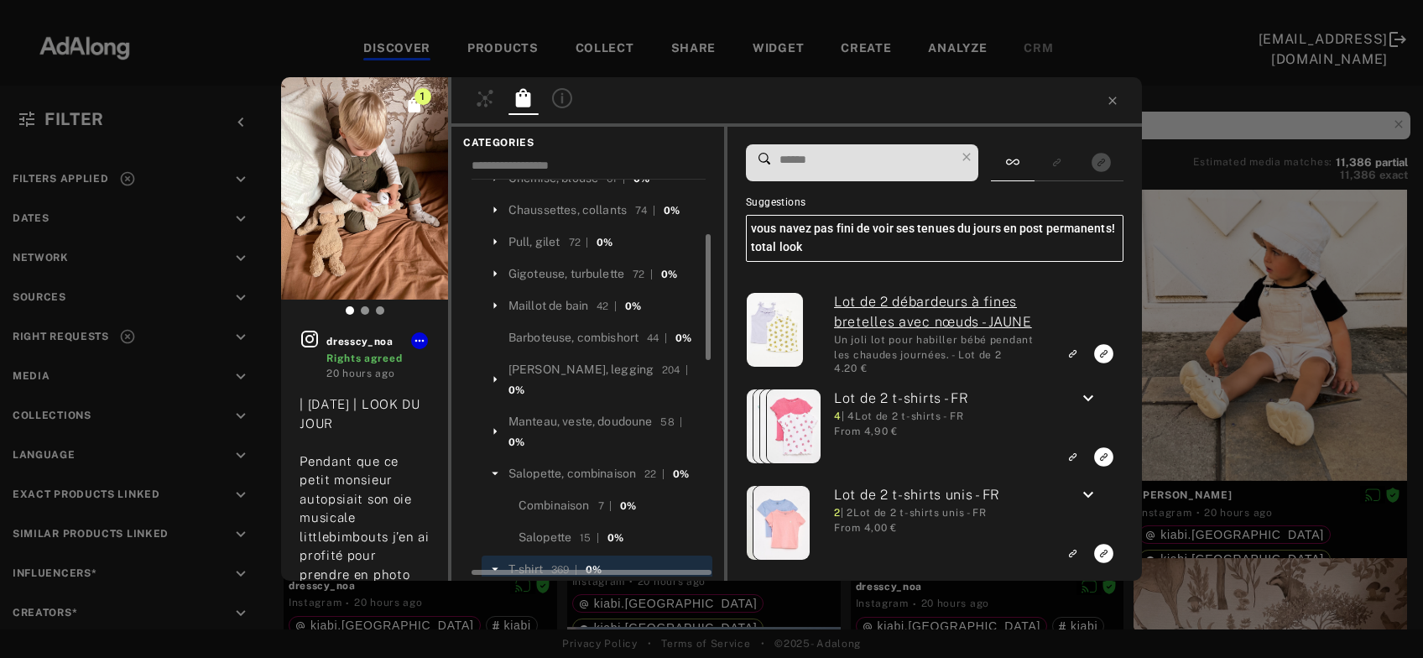
click at [850, 164] on input at bounding box center [866, 160] width 177 height 23
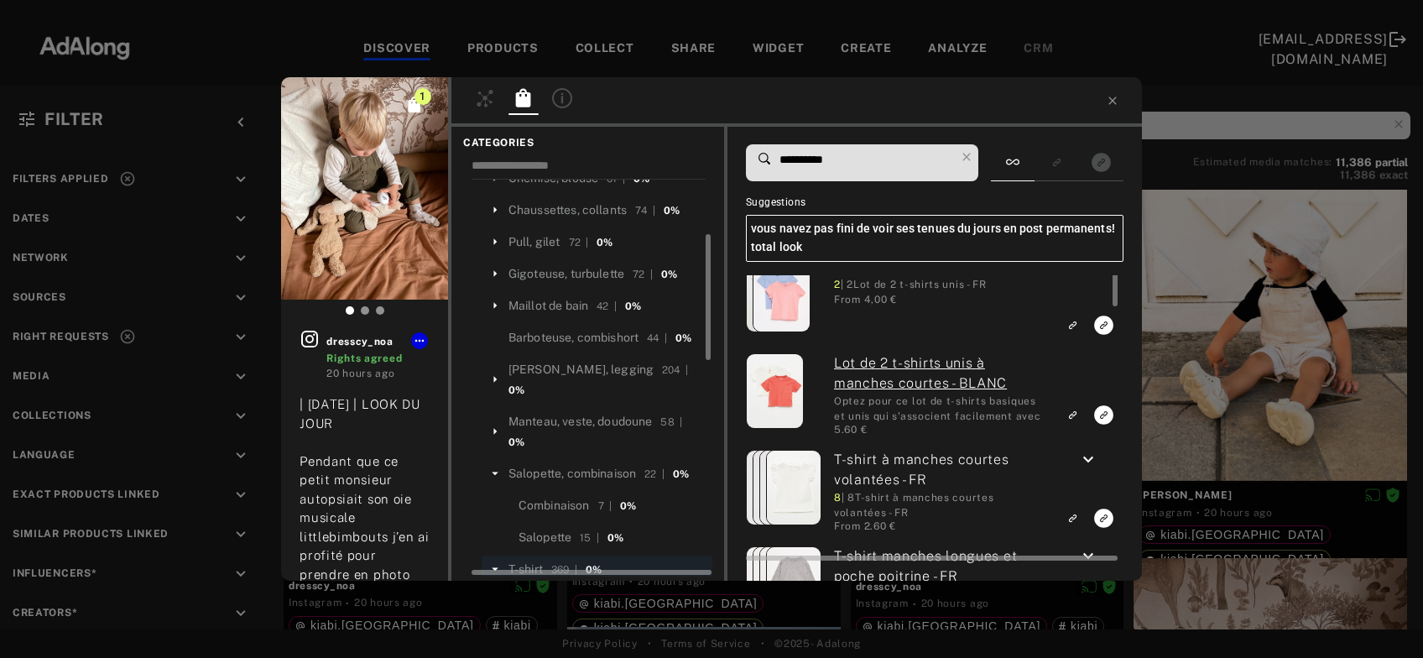
type input "**********"
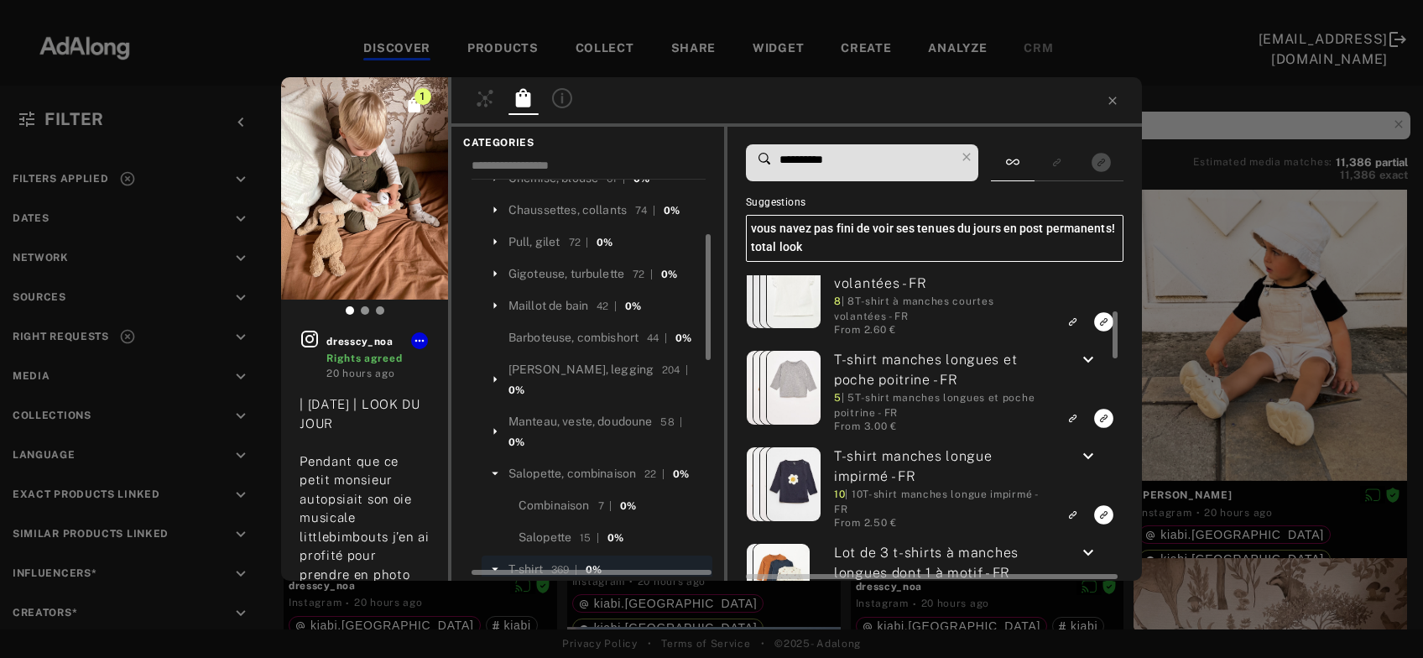
click at [1091, 354] on icon "keyboard_arrow_down" at bounding box center [1088, 360] width 20 height 20
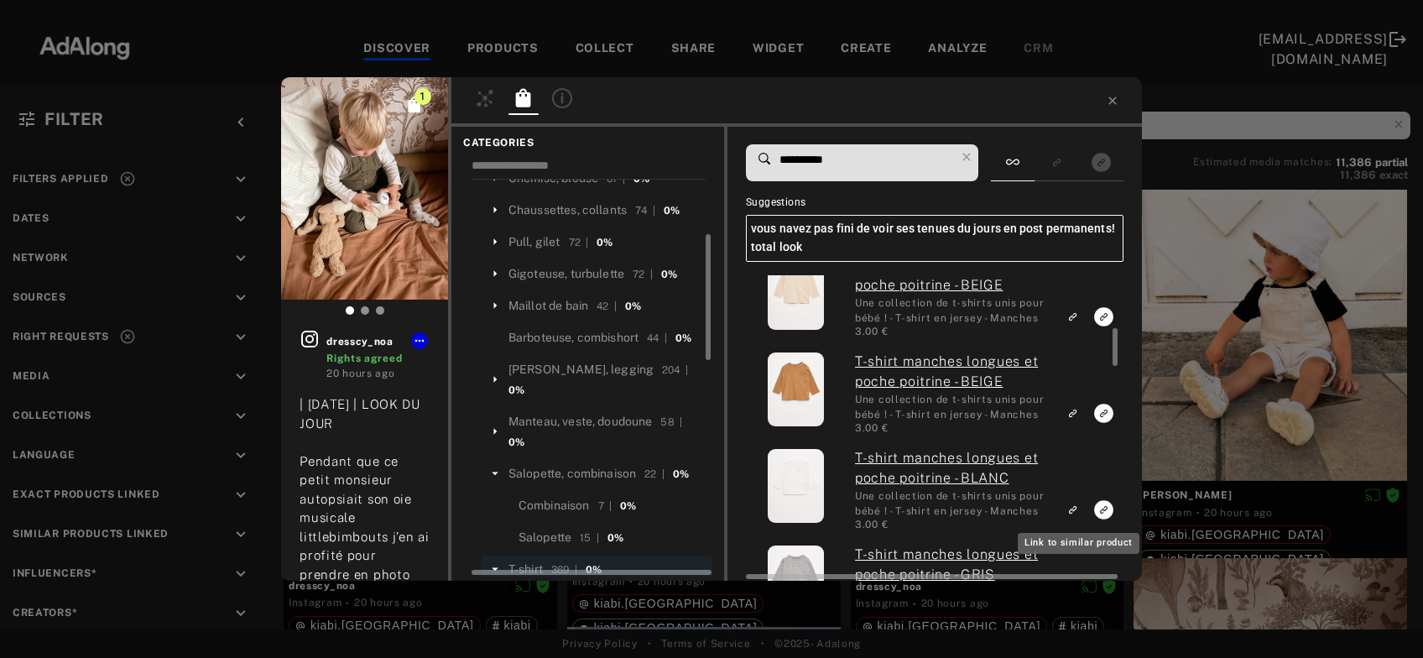
click at [1077, 318] on icon "Link to similar product" at bounding box center [1074, 315] width 5 height 5
click at [1223, 399] on div "1 dresscy_noa Rights agreed 20 hours ago | 𝟷𝟿 𝚊𝚘û𝚝 | LOOK DU JOUR Pendant que c…" at bounding box center [711, 329] width 1423 height 658
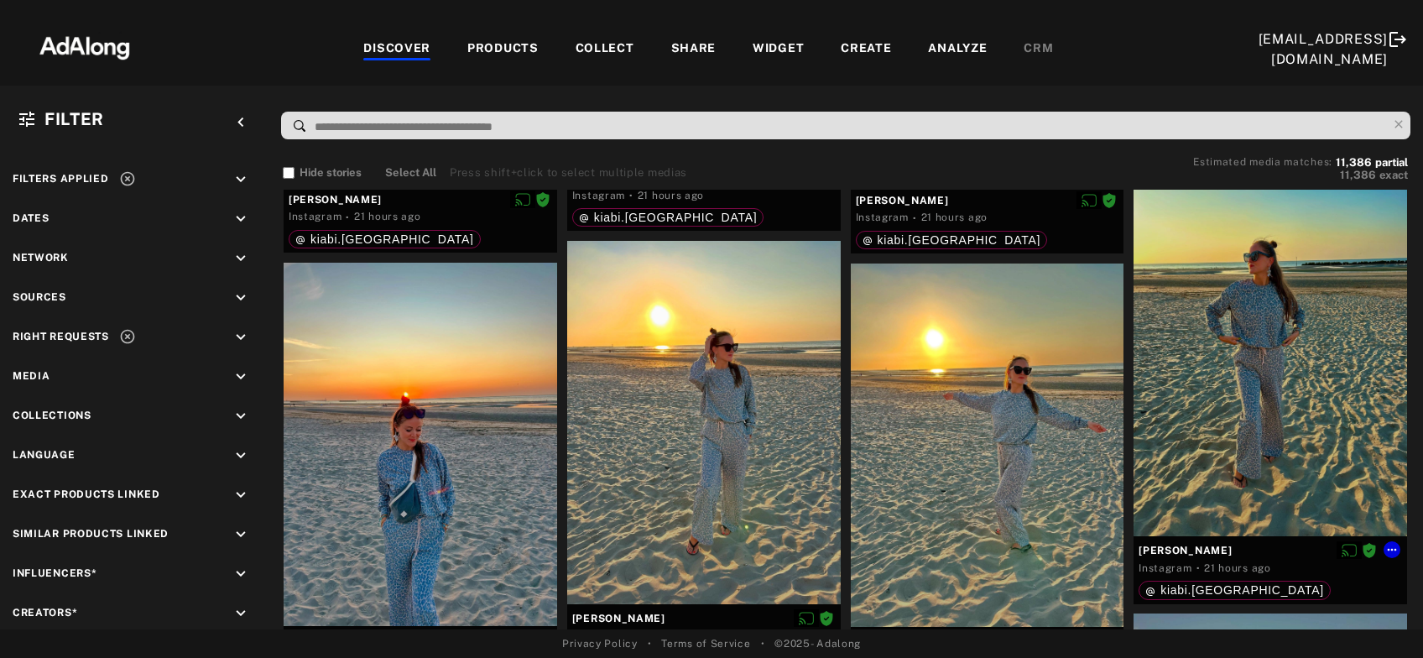
click at [1223, 399] on div at bounding box center [1271, 354] width 274 height 363
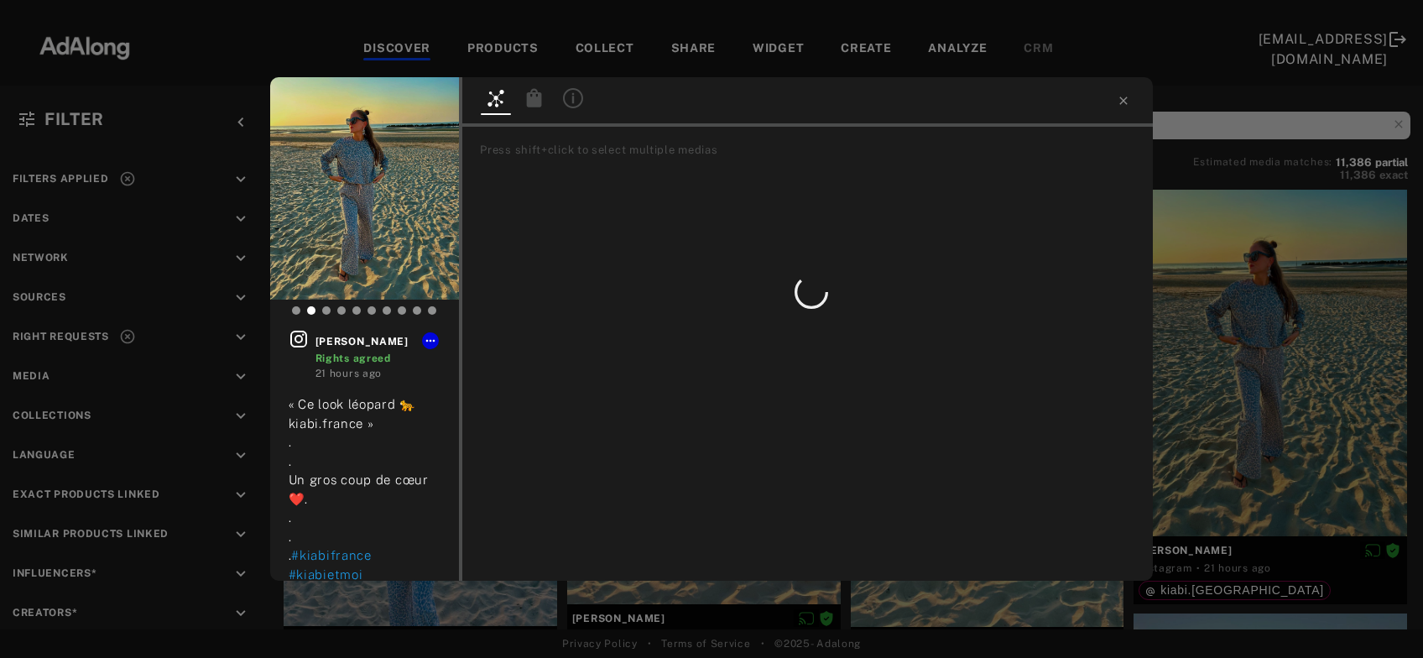
click at [540, 102] on icon at bounding box center [534, 97] width 15 height 18
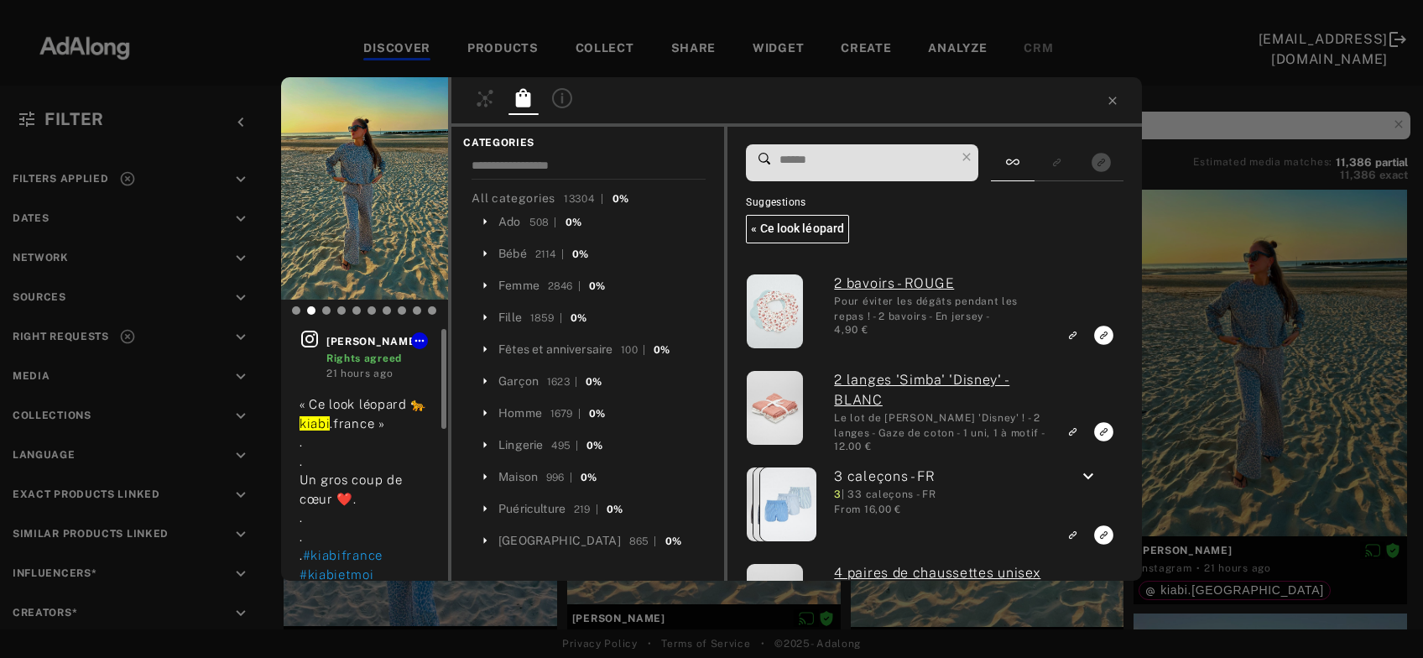
click at [306, 336] on icon at bounding box center [310, 339] width 20 height 20
click at [820, 163] on input at bounding box center [866, 160] width 177 height 23
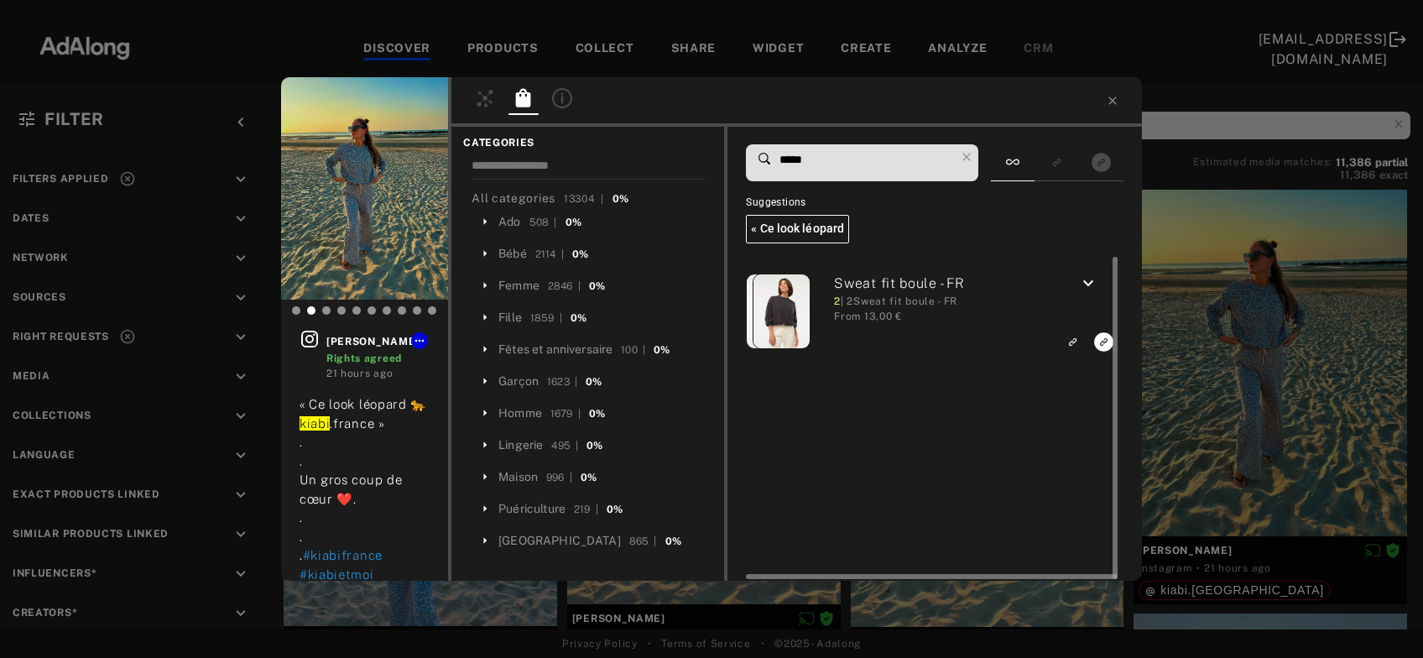
click at [1085, 279] on icon "keyboard_arrow_down" at bounding box center [1088, 284] width 20 height 20
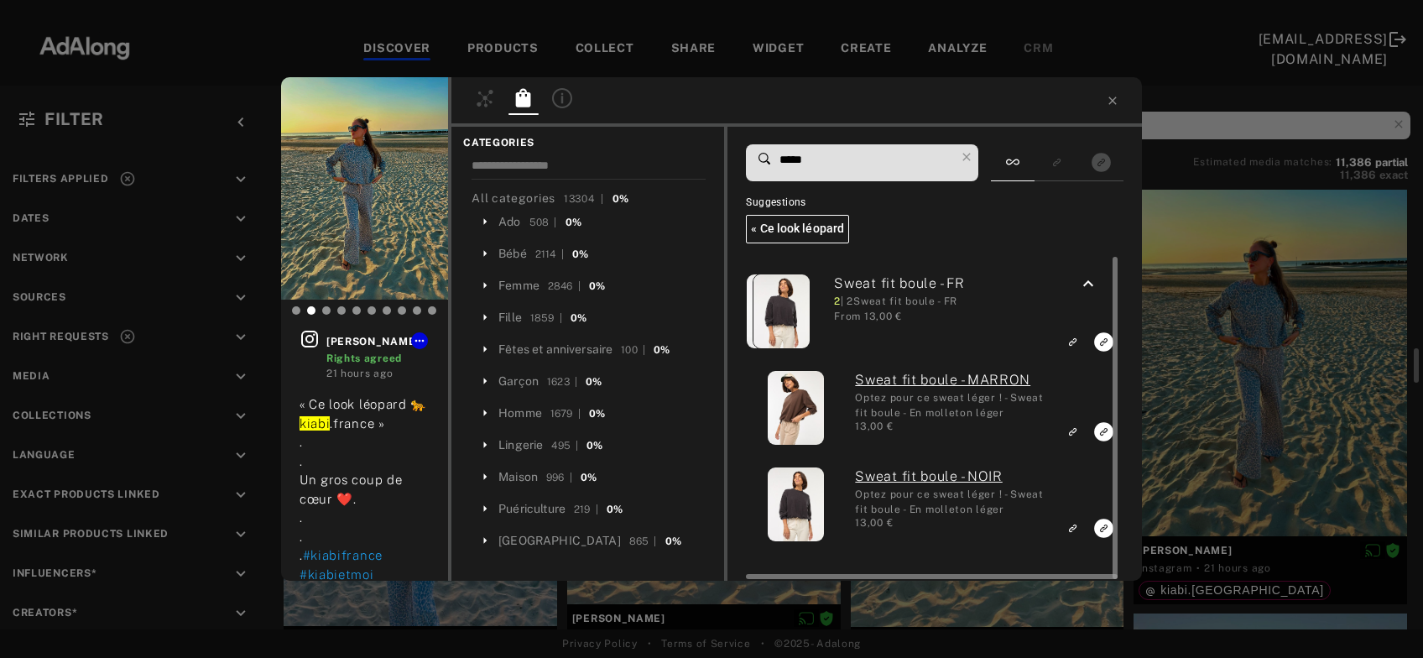
scroll to position [236, 0]
click at [1072, 340] on icon "Link to similar product" at bounding box center [1073, 341] width 12 height 10
drag, startPoint x: 850, startPoint y: 148, endPoint x: 848, endPoint y: 166, distance: 18.6
click at [848, 166] on span "*****" at bounding box center [866, 162] width 177 height 35
click at [848, 166] on input "*****" at bounding box center [866, 160] width 177 height 23
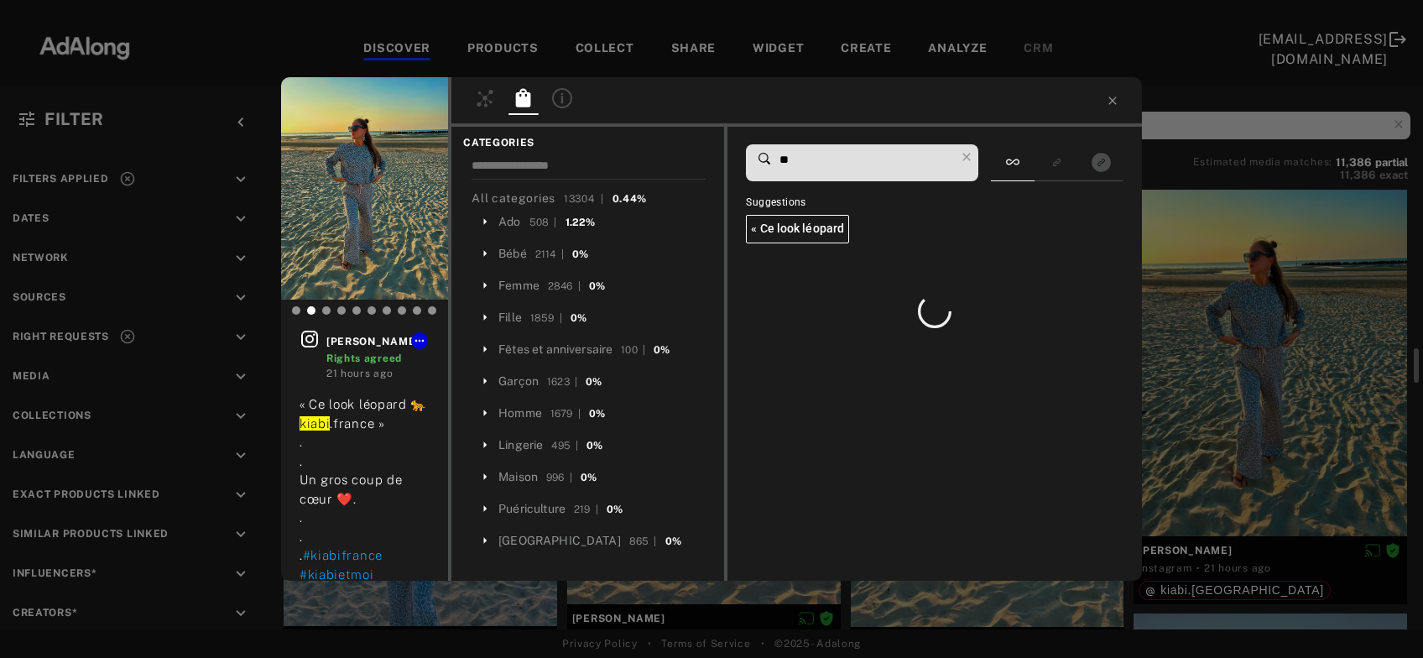
type input "*"
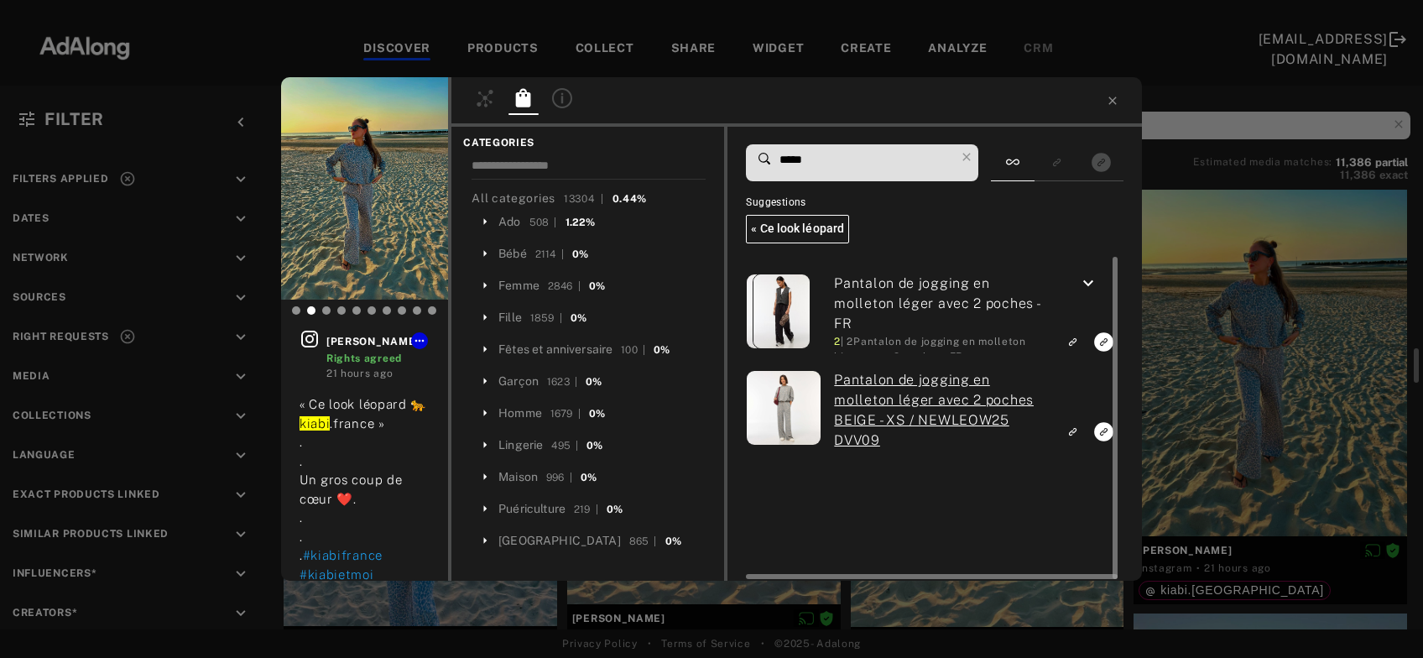
type input "*****"
click at [1105, 433] on rect "Link to exact product" at bounding box center [1103, 431] width 21 height 21
click at [1085, 284] on icon "keyboard_arrow_down" at bounding box center [1088, 284] width 20 height 20
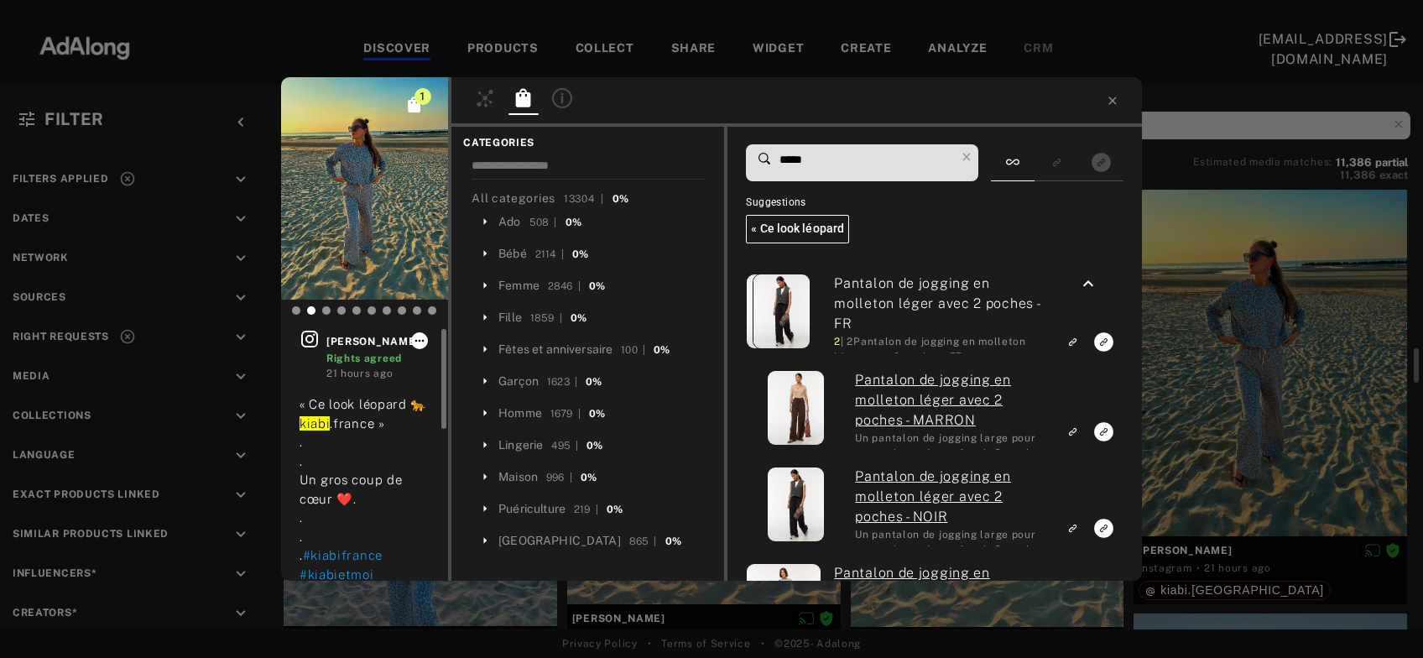
click at [423, 344] on icon at bounding box center [419, 340] width 13 height 13
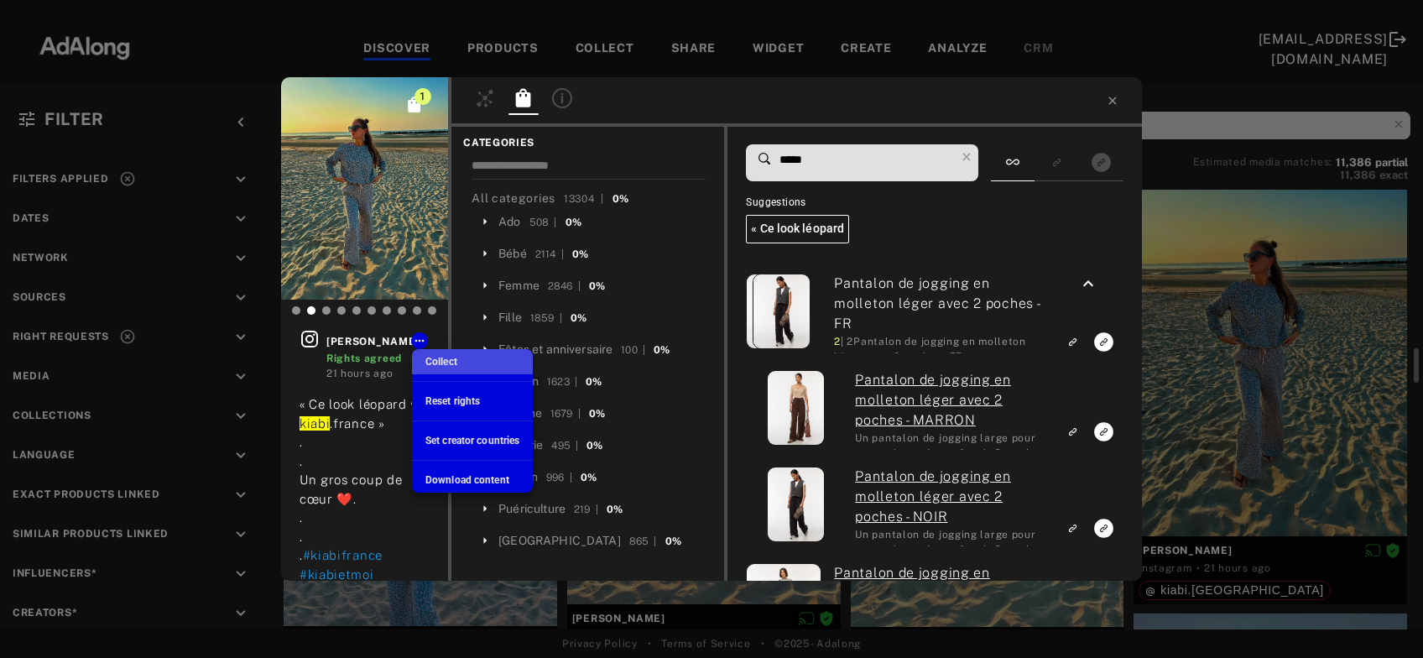
click at [433, 354] on div "Collect" at bounding box center [441, 361] width 32 height 15
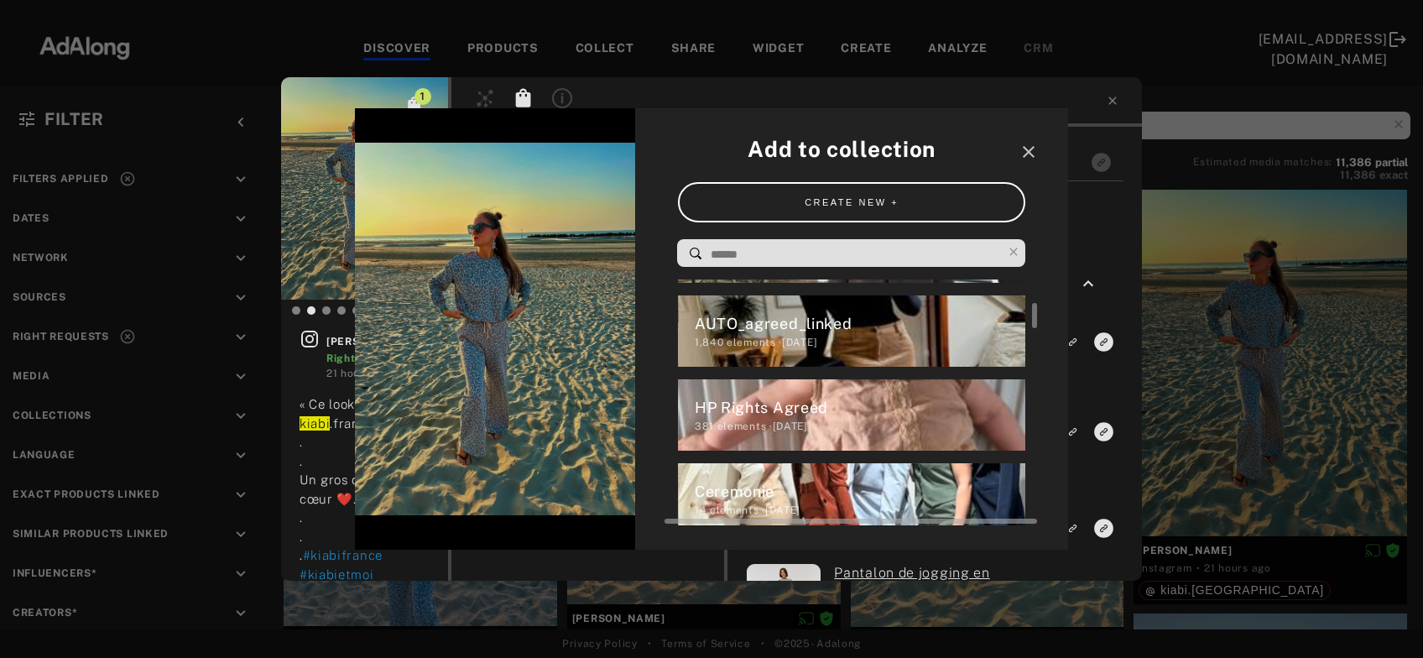
click at [759, 416] on div "HP Rights Agreed" at bounding box center [860, 407] width 331 height 23
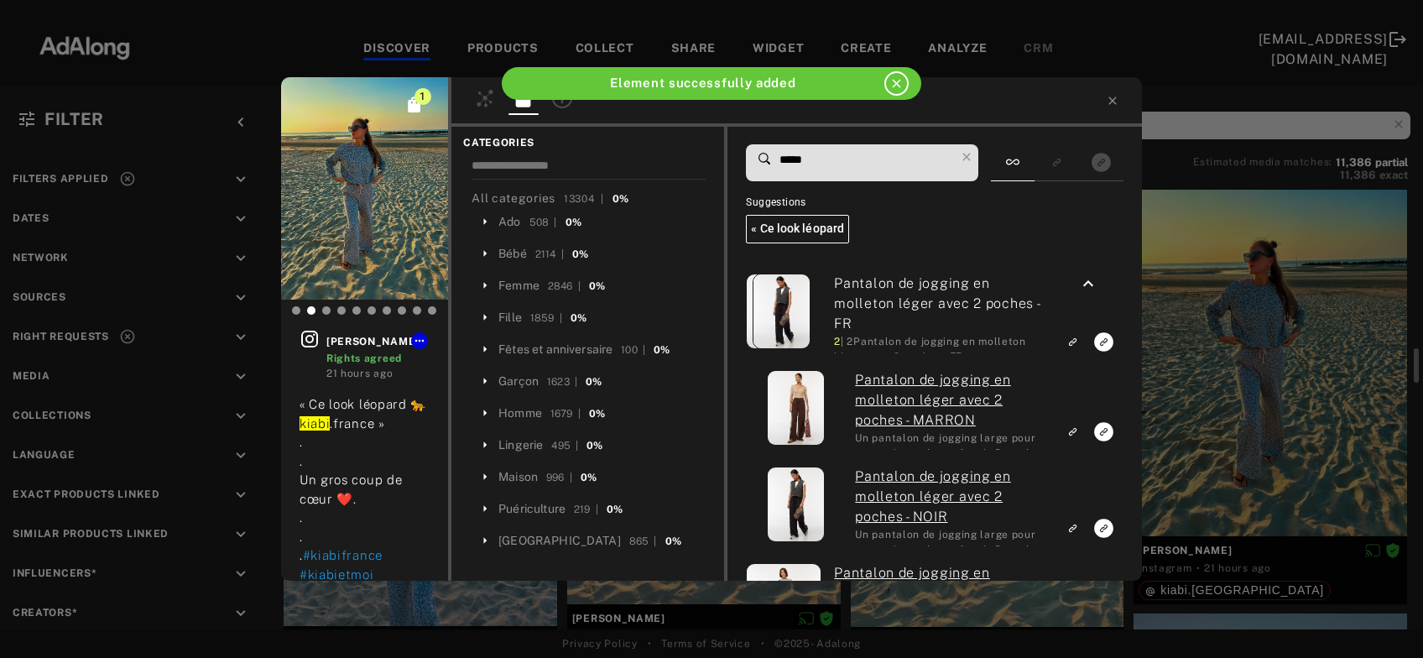
click at [1213, 424] on div "1 carolanne_flandrin Rights agreed 21 hours ago « Ce look léopard 🐆 kiabi .fran…" at bounding box center [711, 329] width 1423 height 658
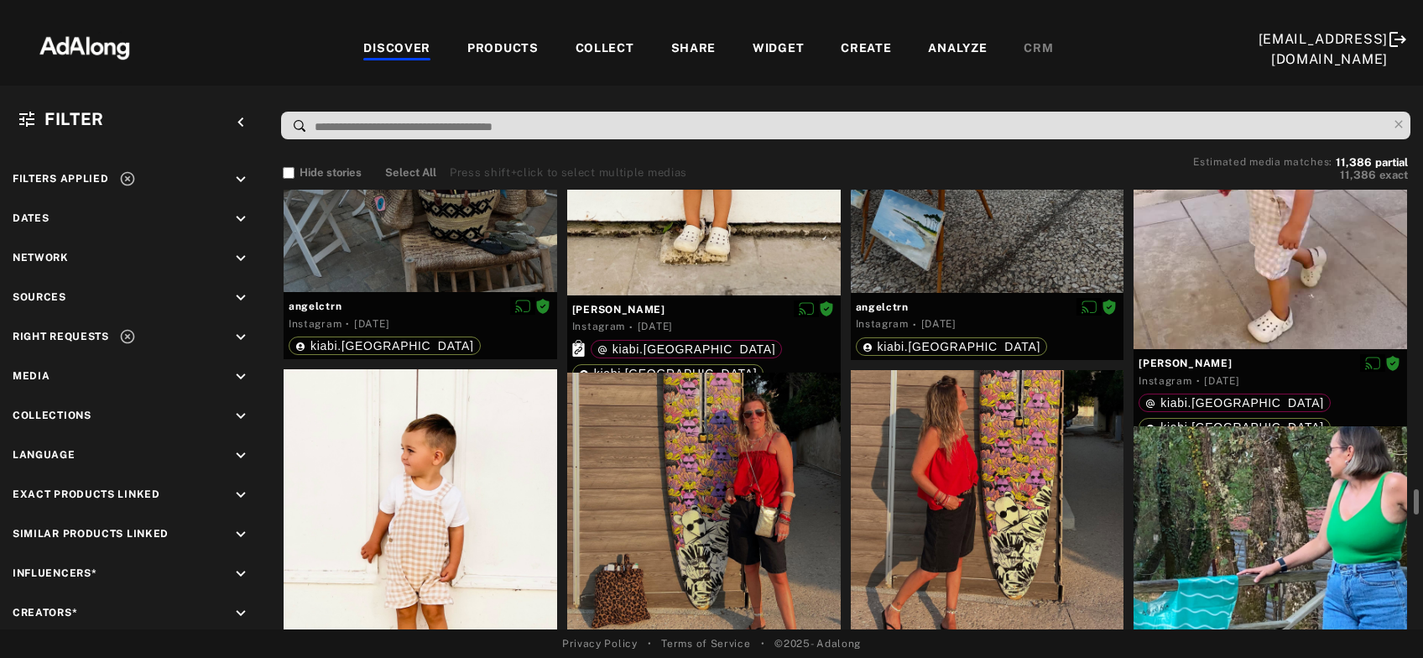
scroll to position [7581, 0]
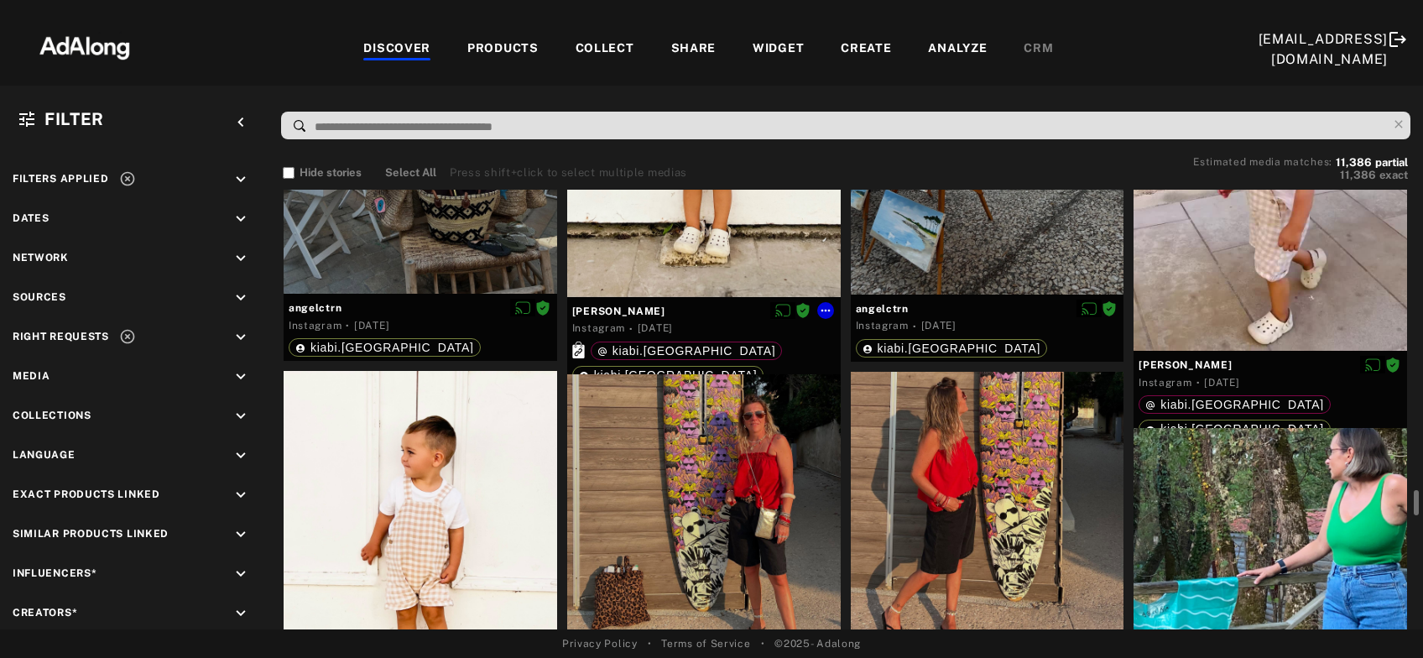
click at [785, 260] on div at bounding box center [704, 115] width 274 height 363
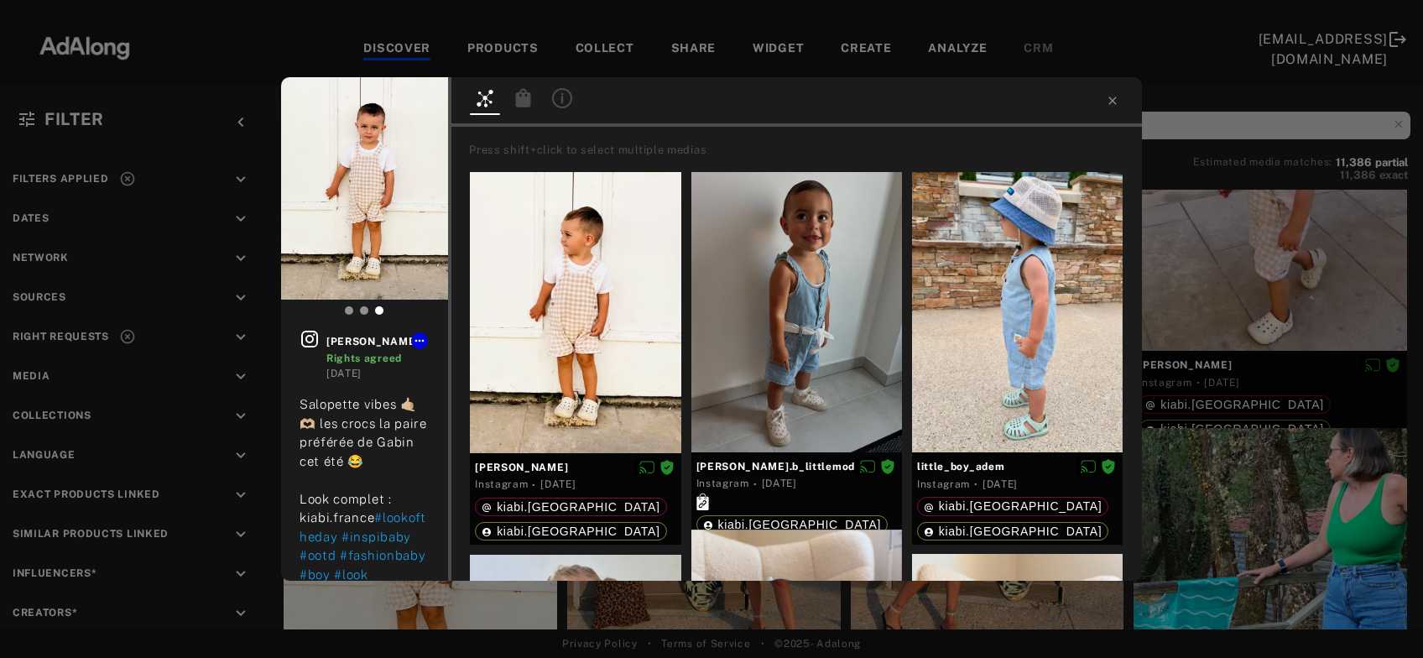
click at [530, 98] on icon at bounding box center [524, 98] width 20 height 20
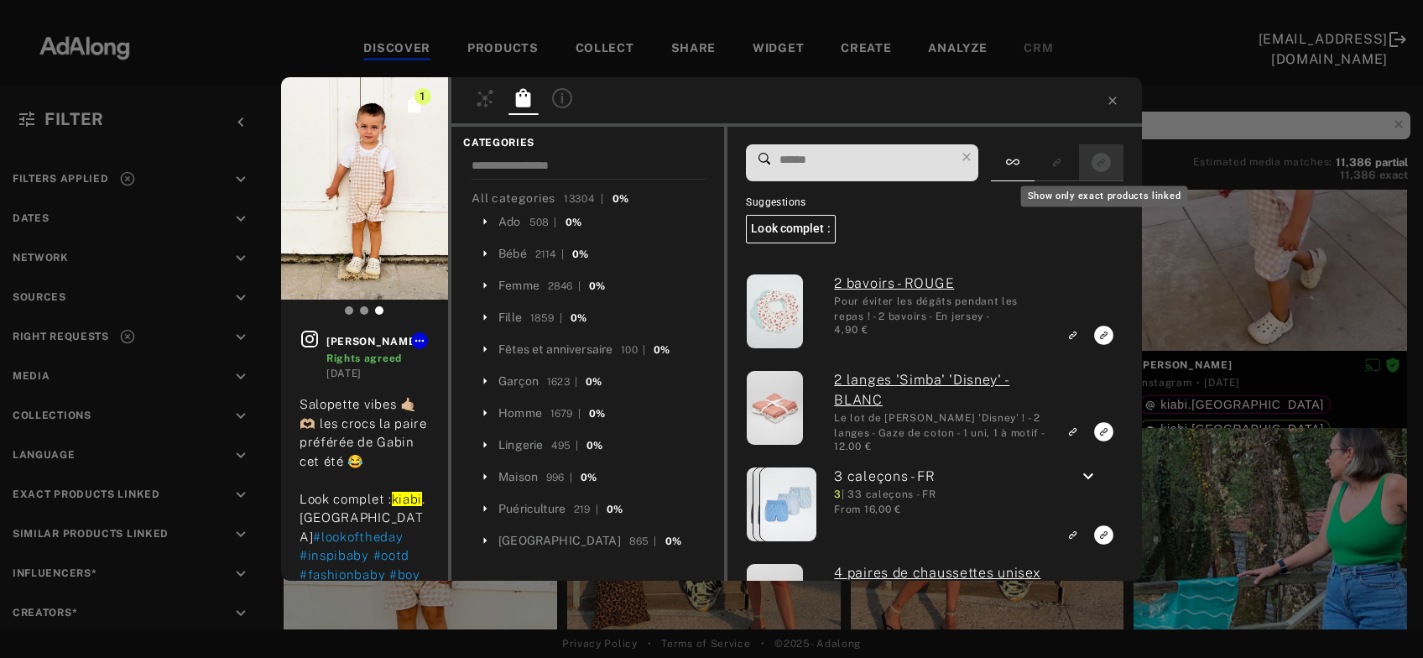
click at [1096, 156] on rect "Show only exact products linked" at bounding box center [1101, 162] width 21 height 21
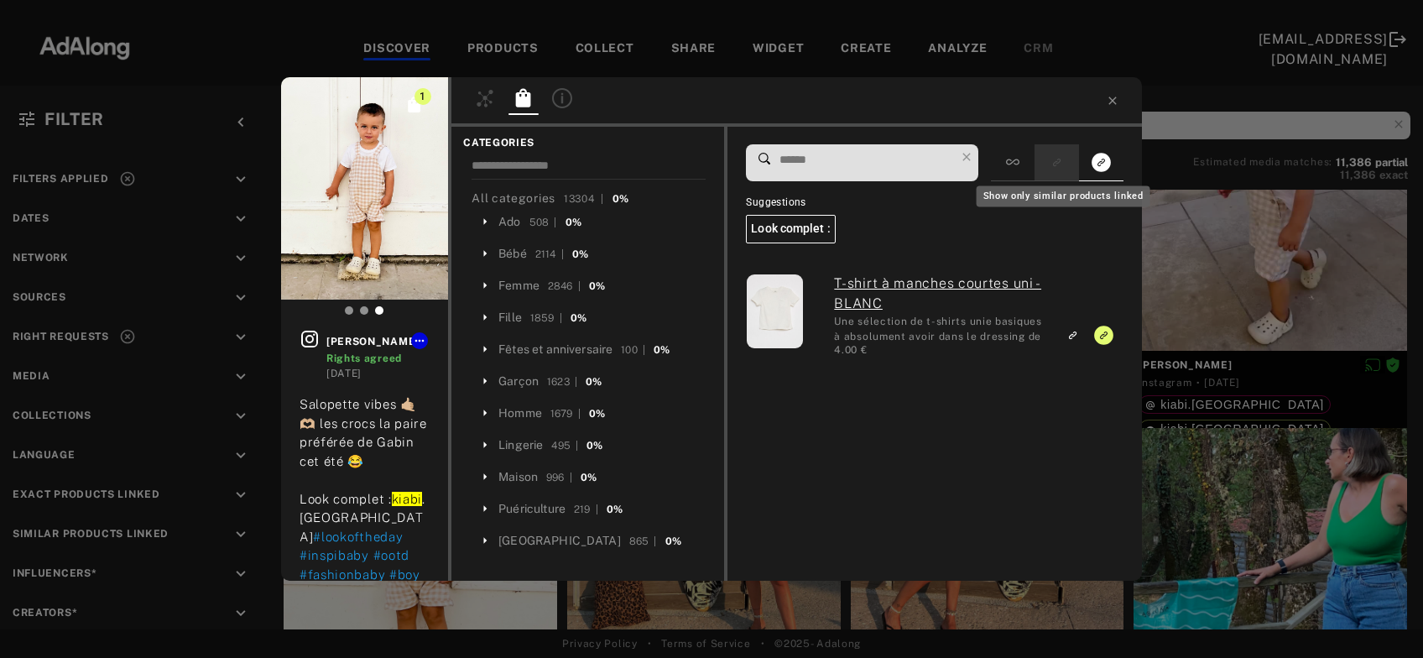
click at [1056, 172] on rect "Show only similar products linked" at bounding box center [1056, 162] width 21 height 21
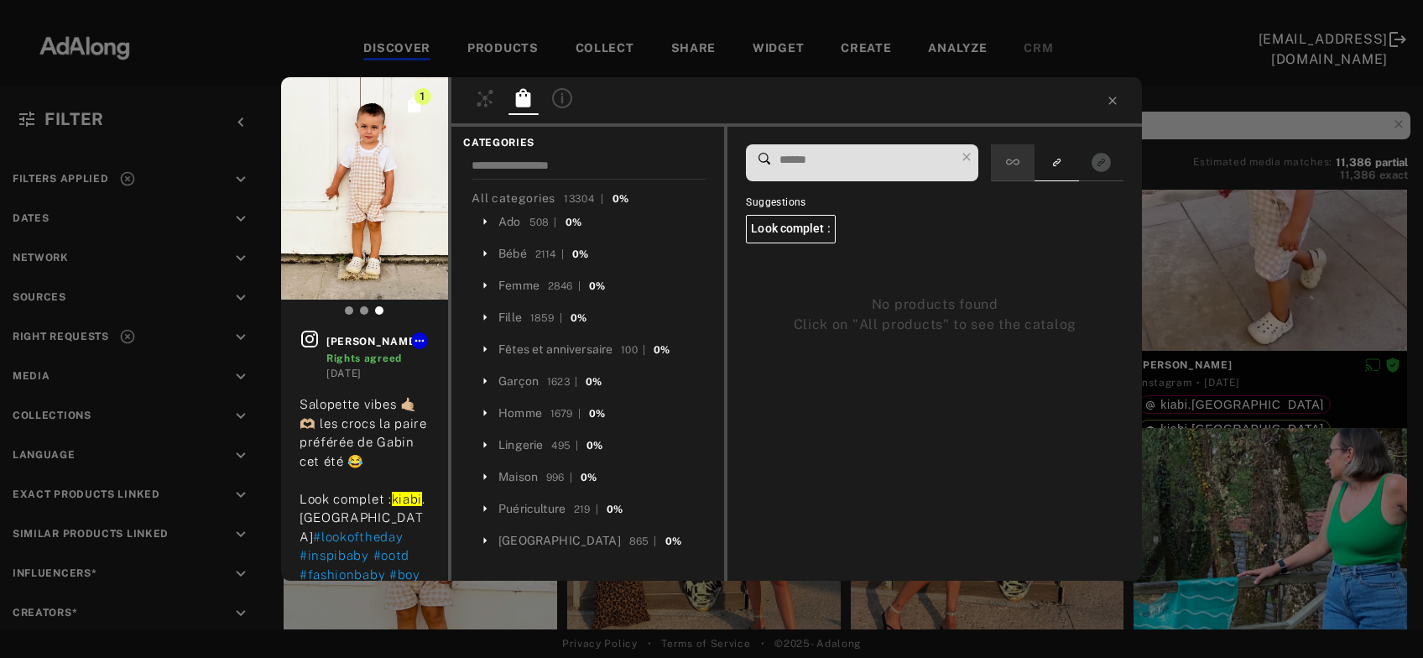
click at [1015, 175] on div at bounding box center [1013, 162] width 44 height 37
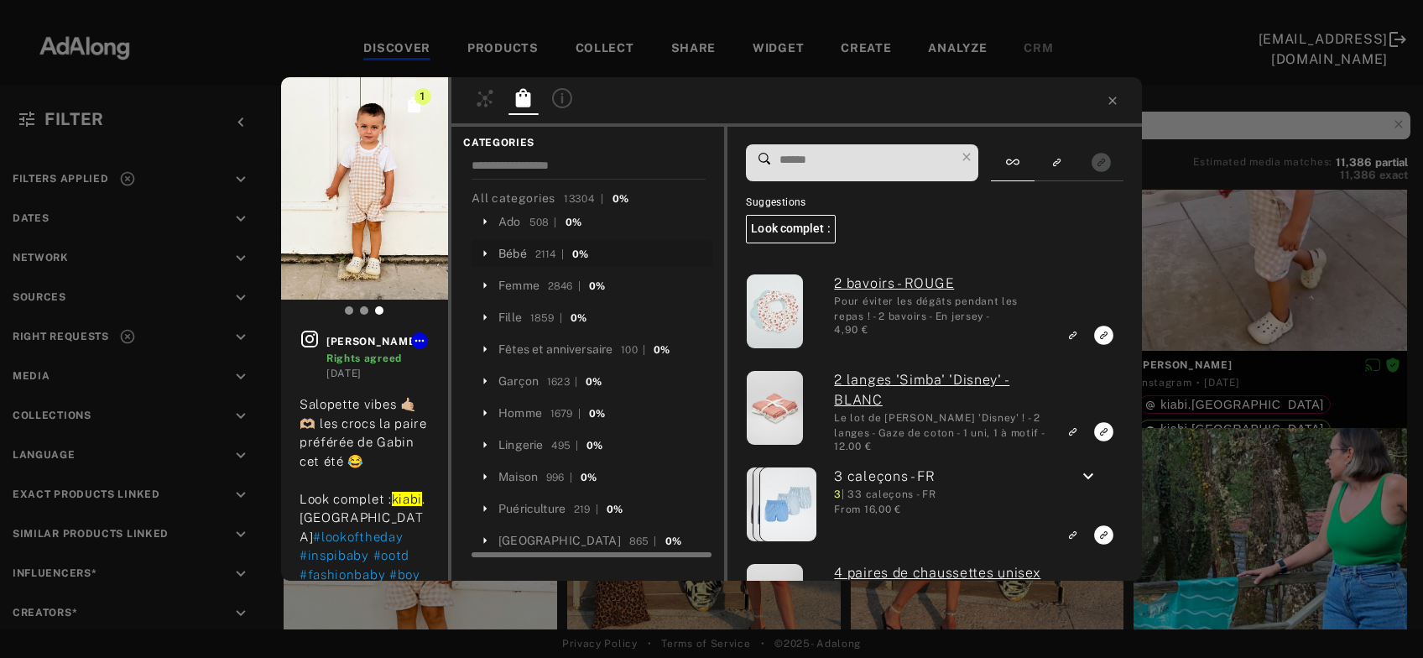
click at [518, 251] on div "Bébé" at bounding box center [512, 254] width 29 height 18
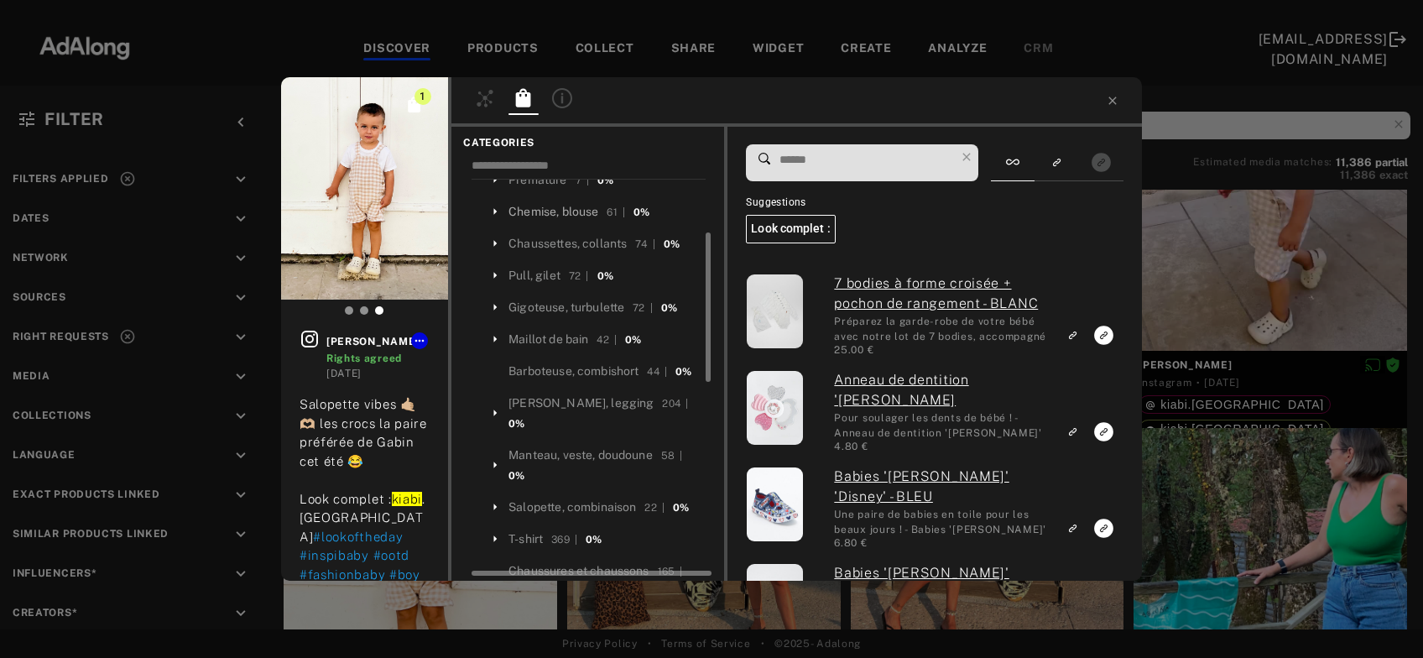
scroll to position [138, 0]
click at [564, 370] on div "Barboteuse, combishort" at bounding box center [574, 371] width 130 height 18
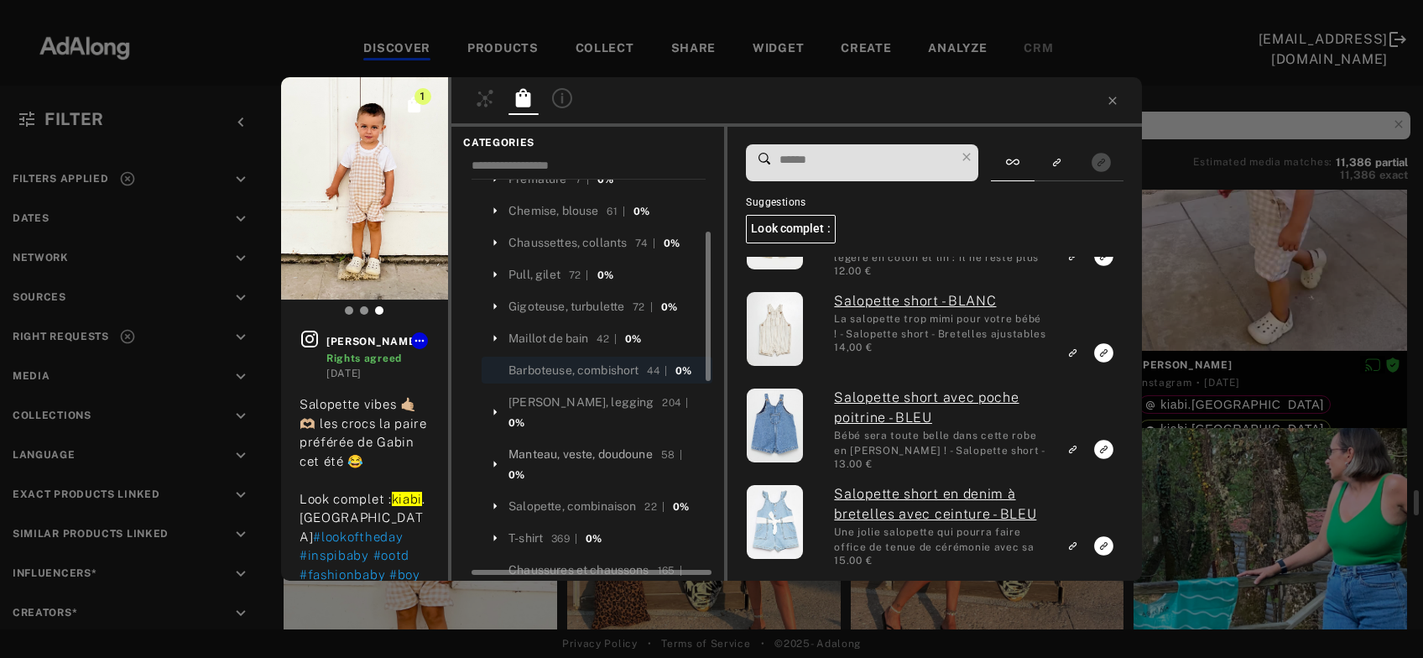
scroll to position [2395, 0]
click at [620, 498] on div "Salopette, combinaison" at bounding box center [573, 507] width 128 height 18
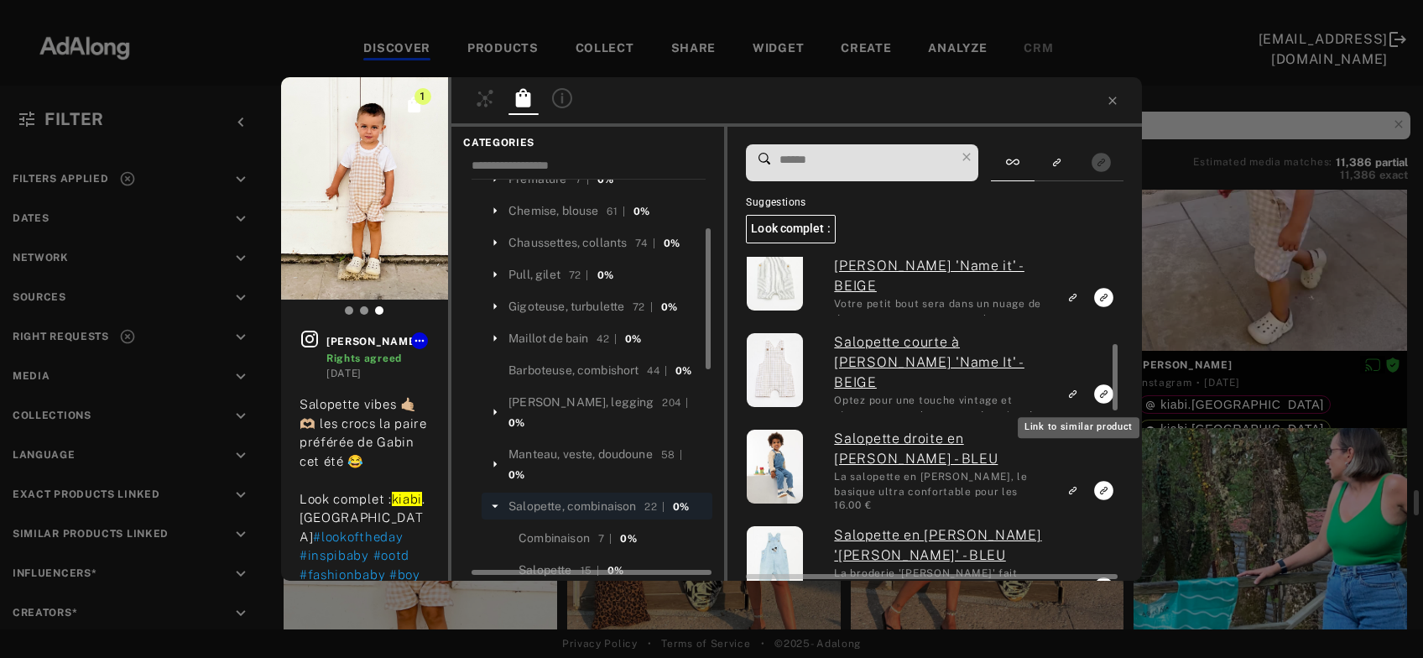
click at [1077, 9] on icon "Link to similar product" at bounding box center [1074, 6] width 5 height 5
click at [1223, 287] on div "1 emilie_buu Rights agreed 2 days ago Salopette vibes 🤙🏼🫶🏼 les crocs la paire p…" at bounding box center [711, 329] width 1423 height 658
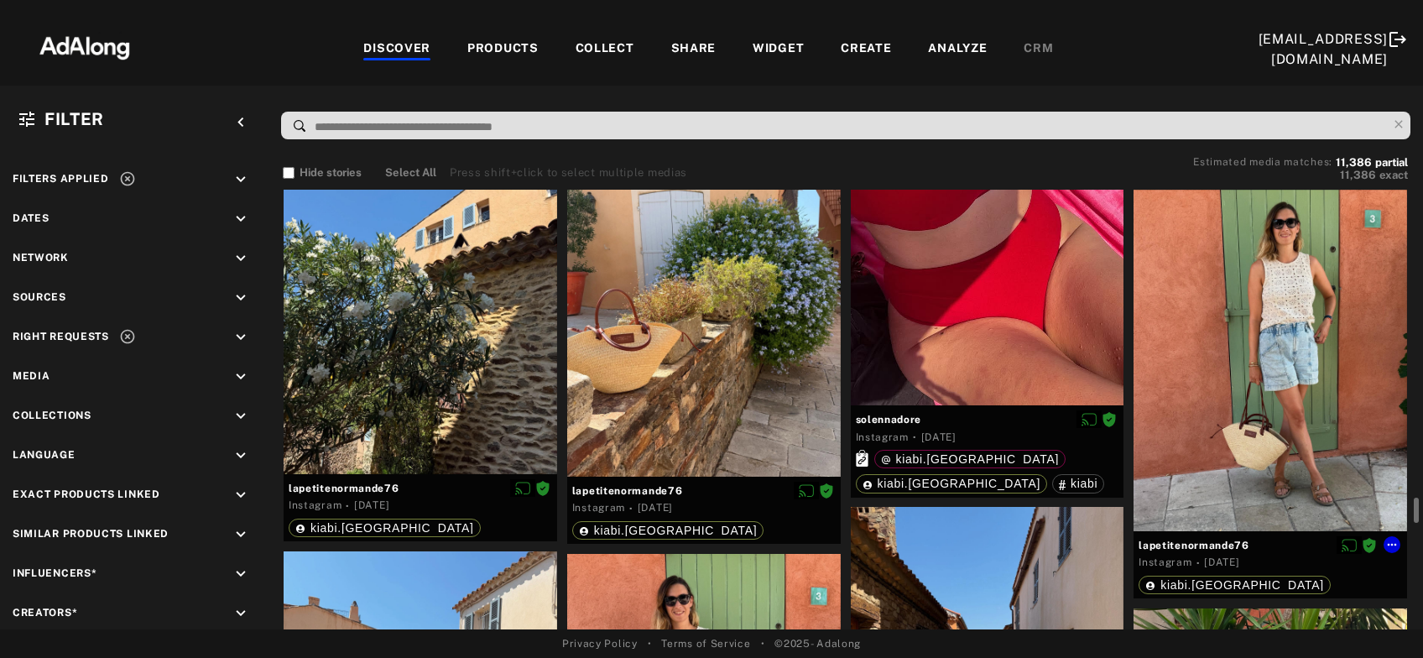
click at [1223, 287] on div at bounding box center [1271, 361] width 274 height 342
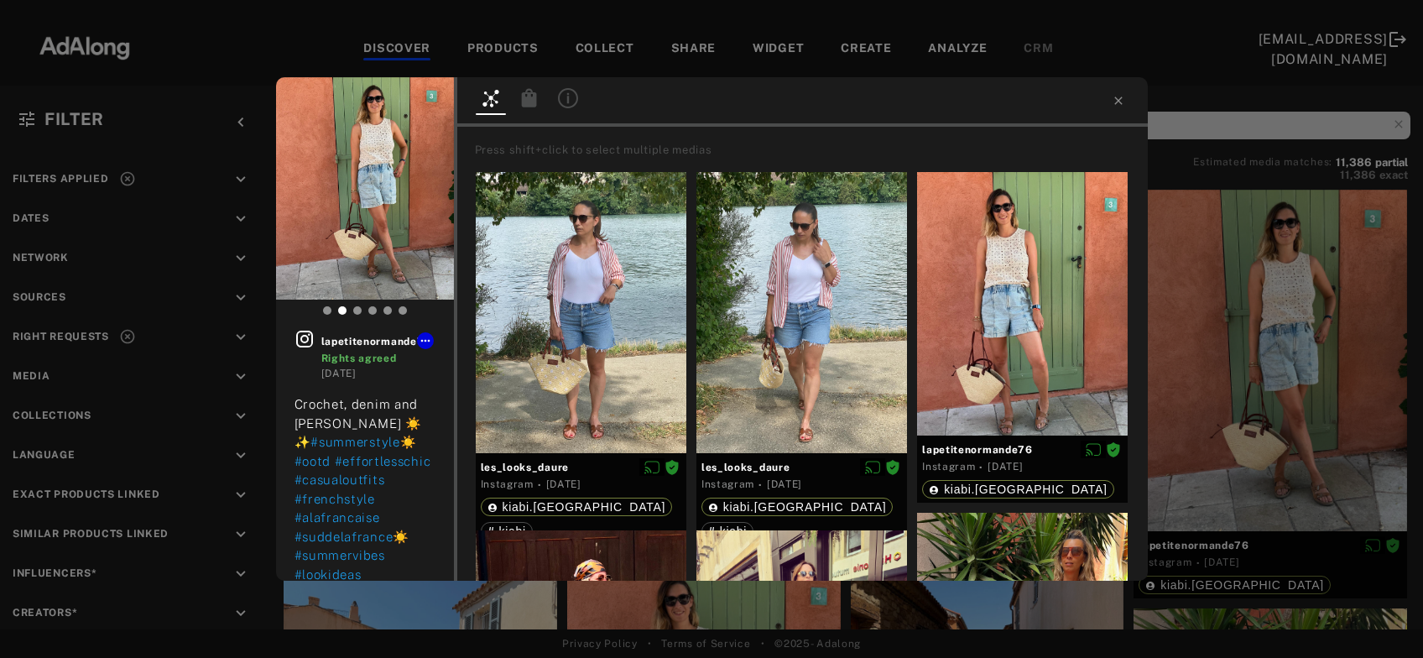
click at [545, 102] on div at bounding box center [529, 100] width 39 height 29
click at [527, 98] on icon at bounding box center [528, 97] width 15 height 18
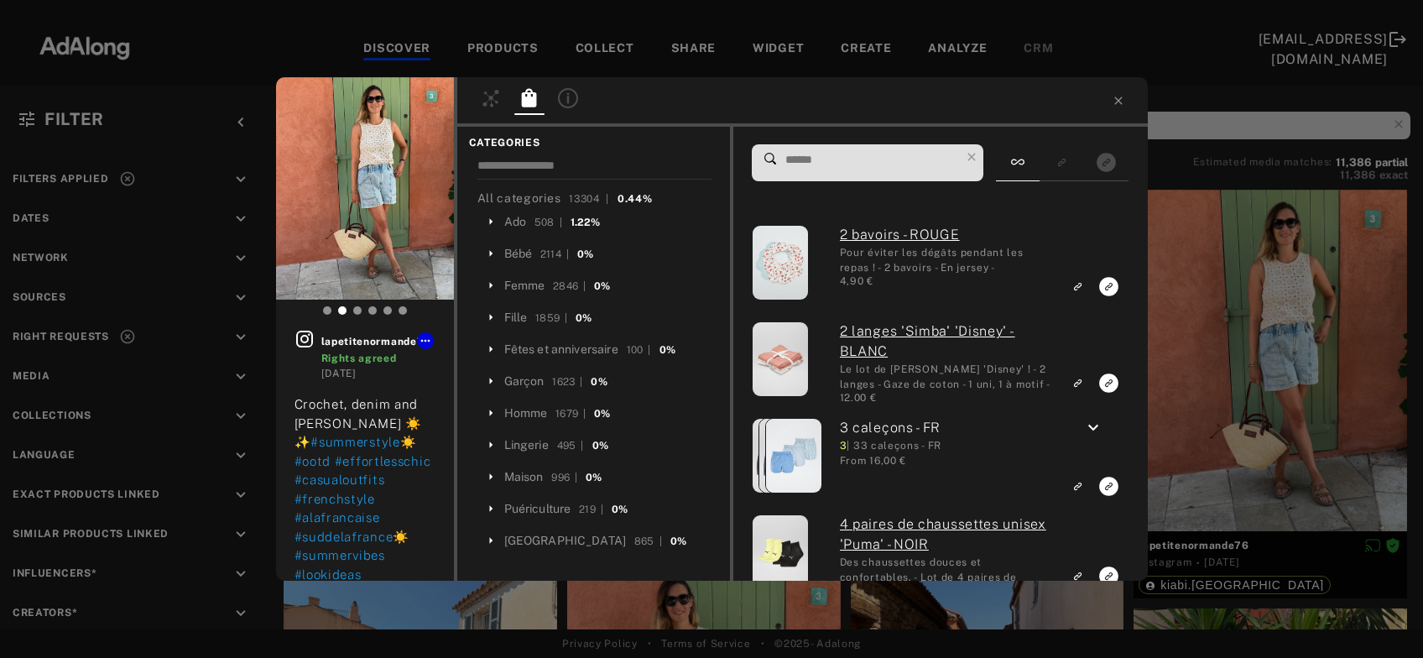
click at [814, 165] on input at bounding box center [872, 160] width 177 height 23
paste input "*****"
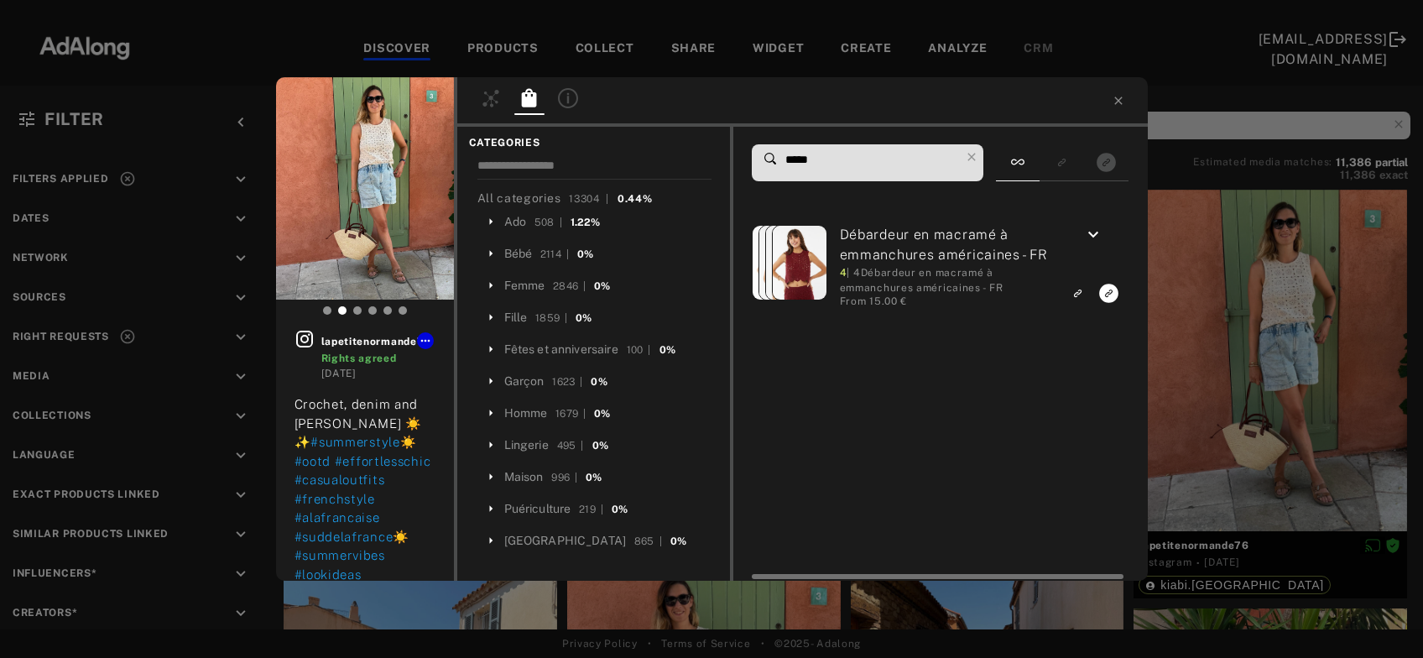
type input "*****"
click at [1093, 233] on icon "keyboard_arrow_down" at bounding box center [1093, 235] width 20 height 20
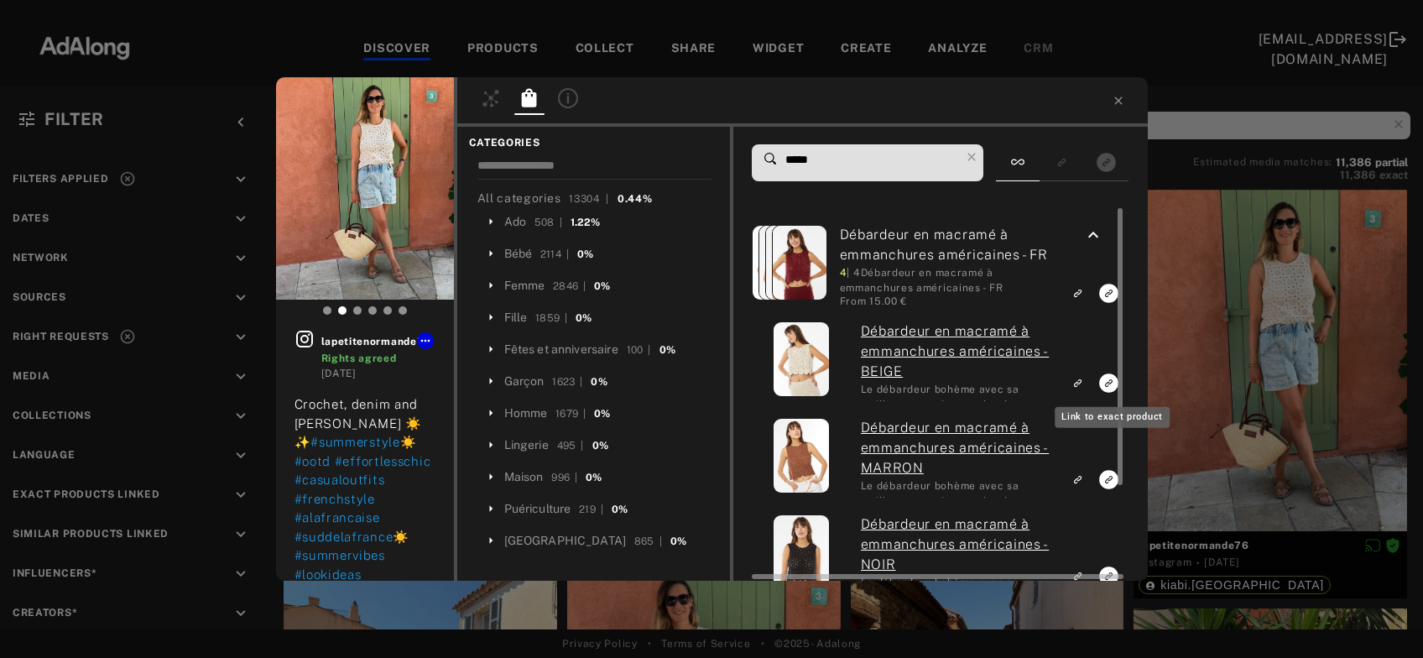
click at [1109, 384] on rect "Link to exact product" at bounding box center [1108, 383] width 21 height 21
click at [976, 154] on icon at bounding box center [972, 157] width 8 height 8
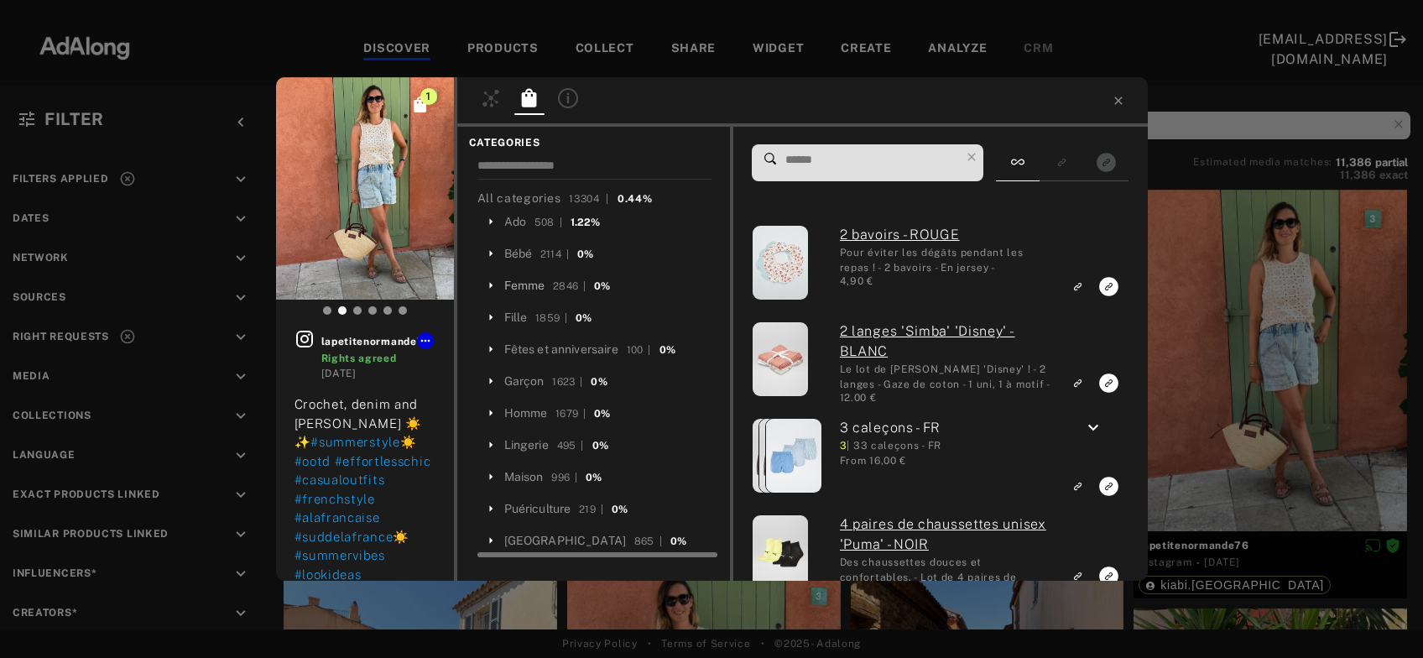
click at [527, 288] on div "Femme" at bounding box center [524, 286] width 41 height 18
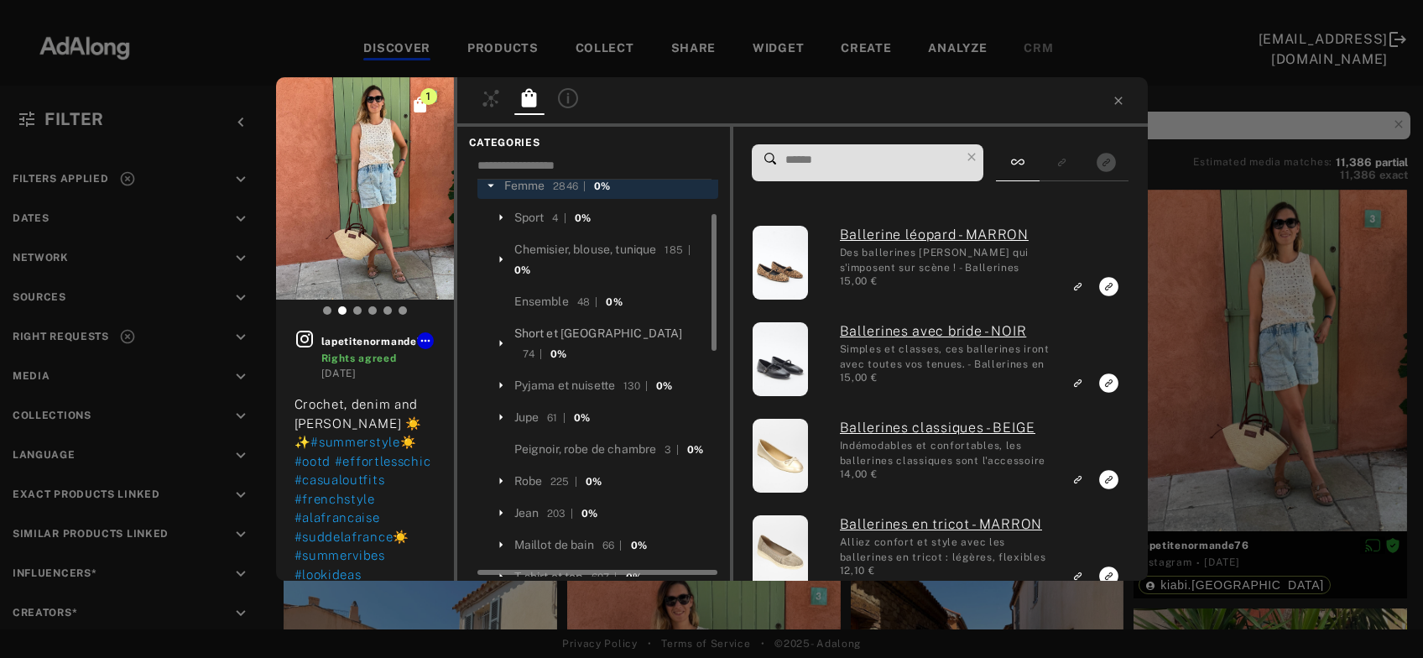
click at [562, 331] on div "Short et bermuda" at bounding box center [598, 334] width 169 height 18
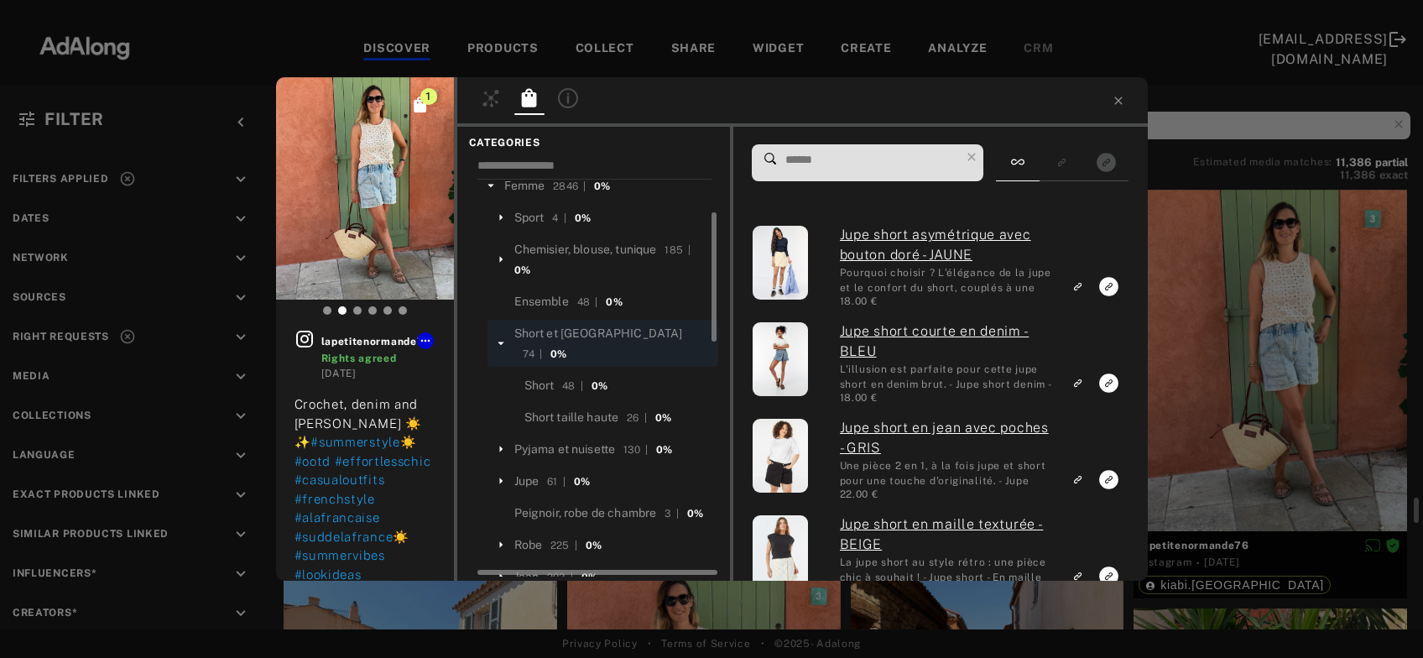
scroll to position [100, 0]
click at [828, 167] on input at bounding box center [872, 160] width 177 height 23
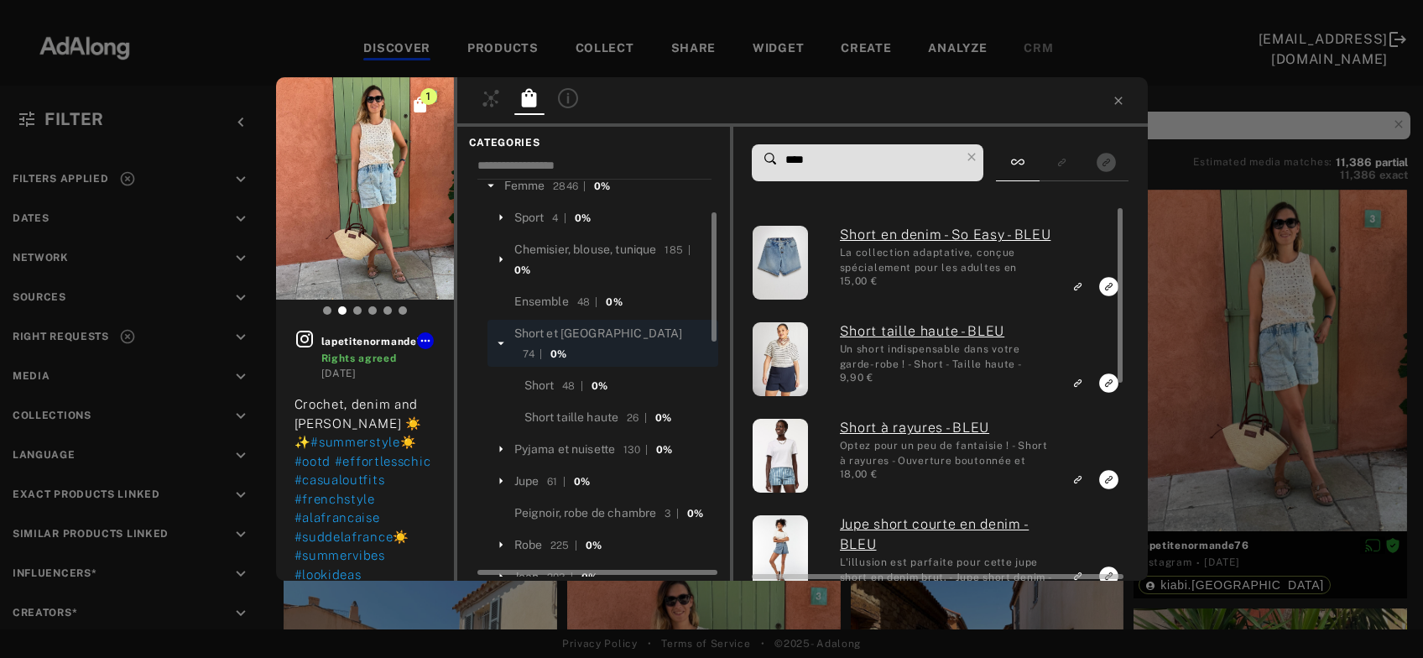
type input "****"
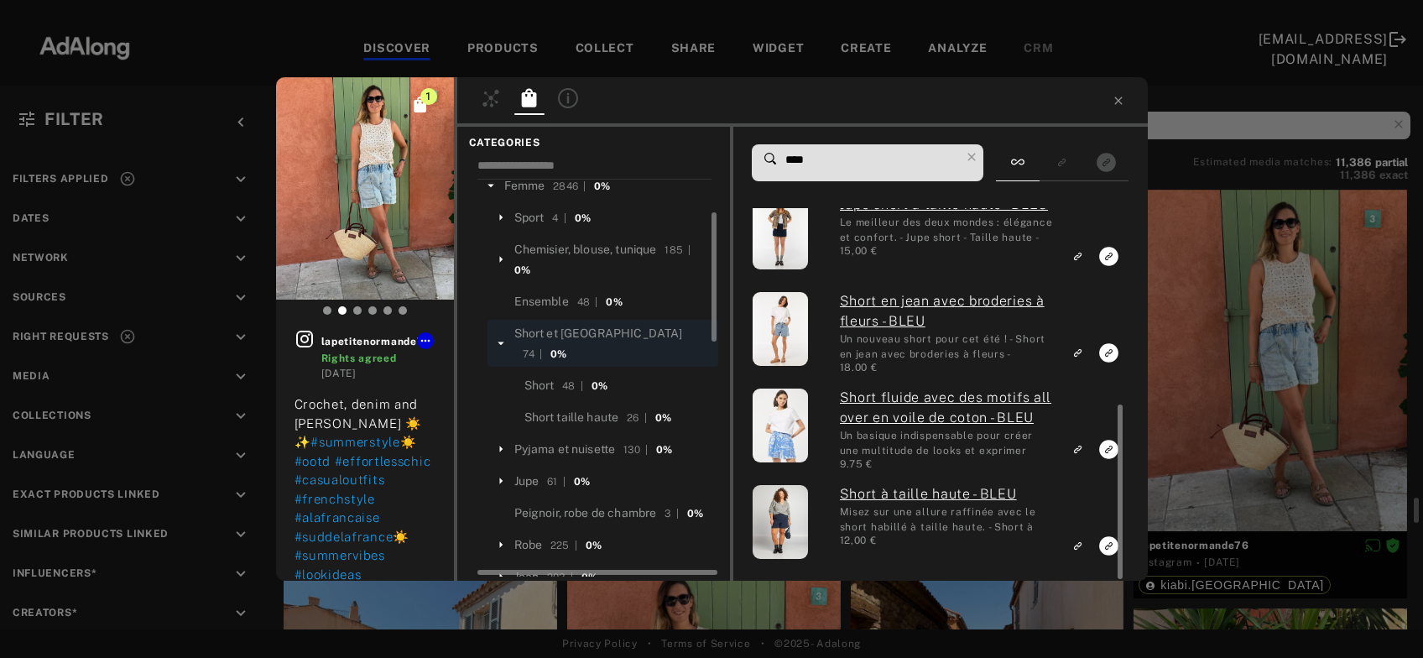
click at [1249, 400] on div "1 lapetitenormande76 Rights agreed 3 days ago Crochet, denim and sushine ☀️✨ #s…" at bounding box center [711, 329] width 1423 height 658
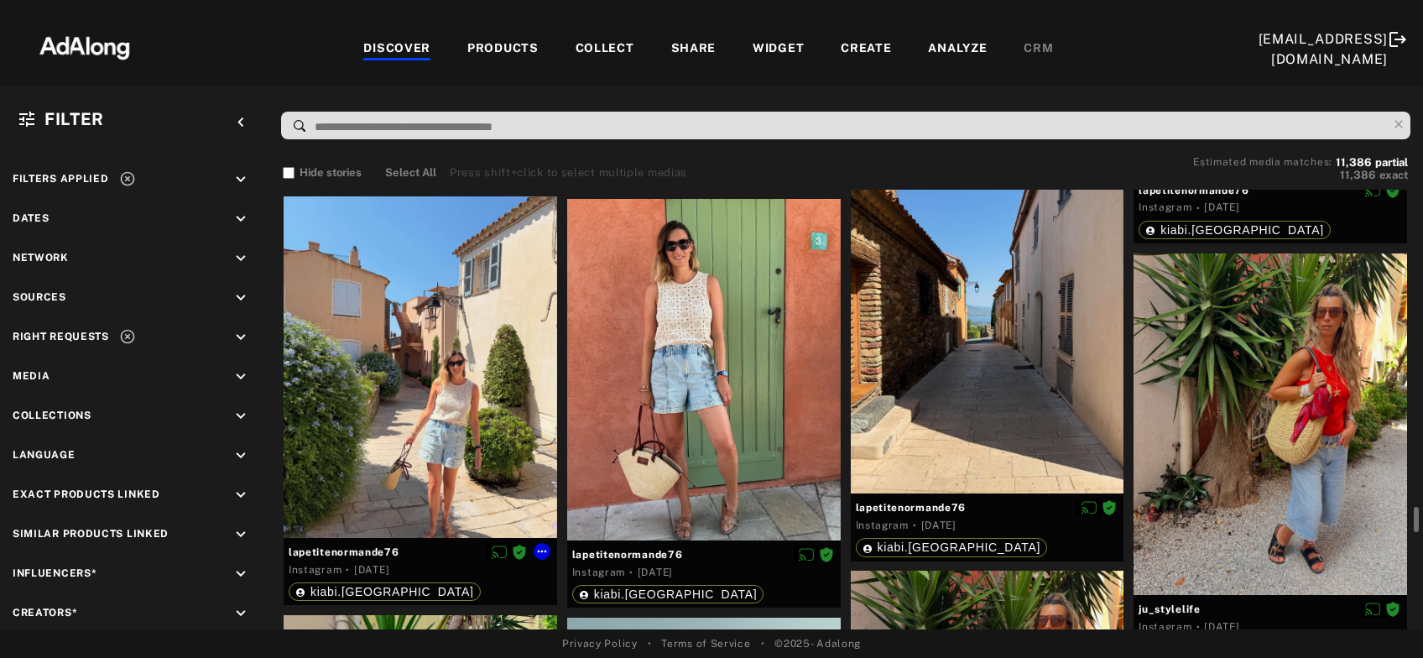
click at [414, 439] on div at bounding box center [421, 367] width 274 height 342
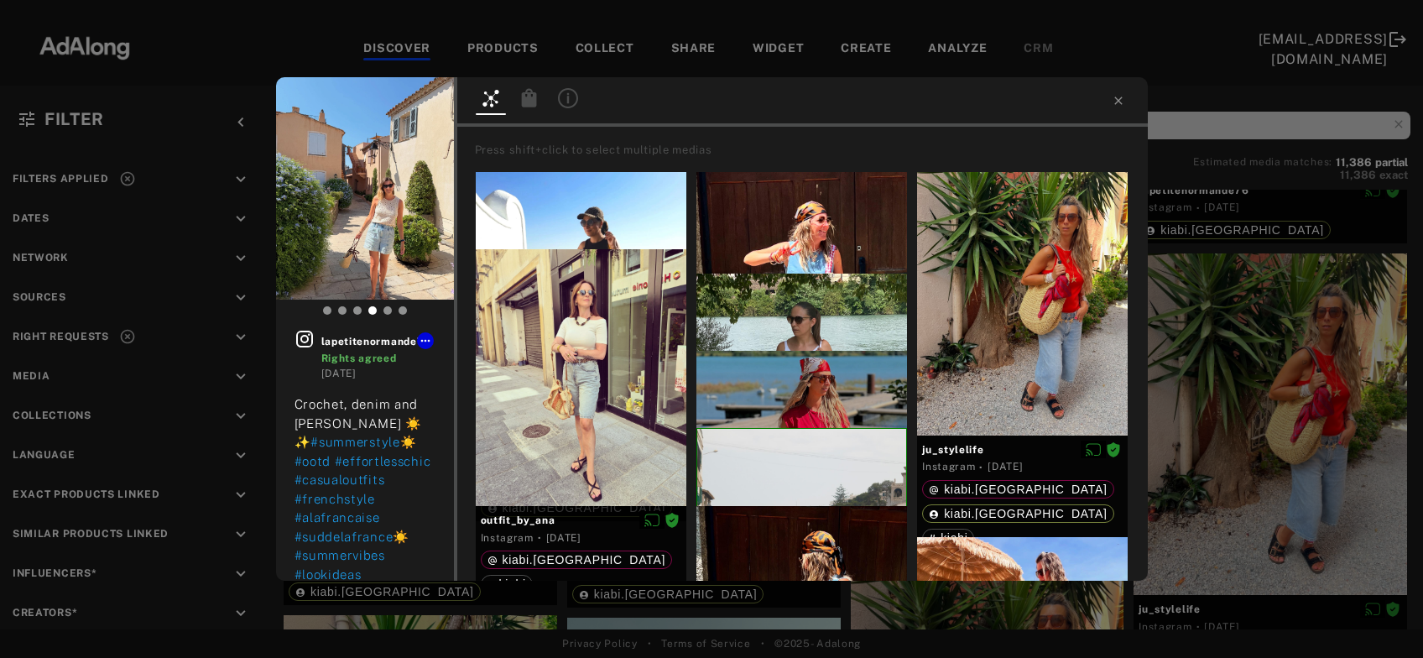
click at [538, 101] on icon at bounding box center [529, 98] width 20 height 20
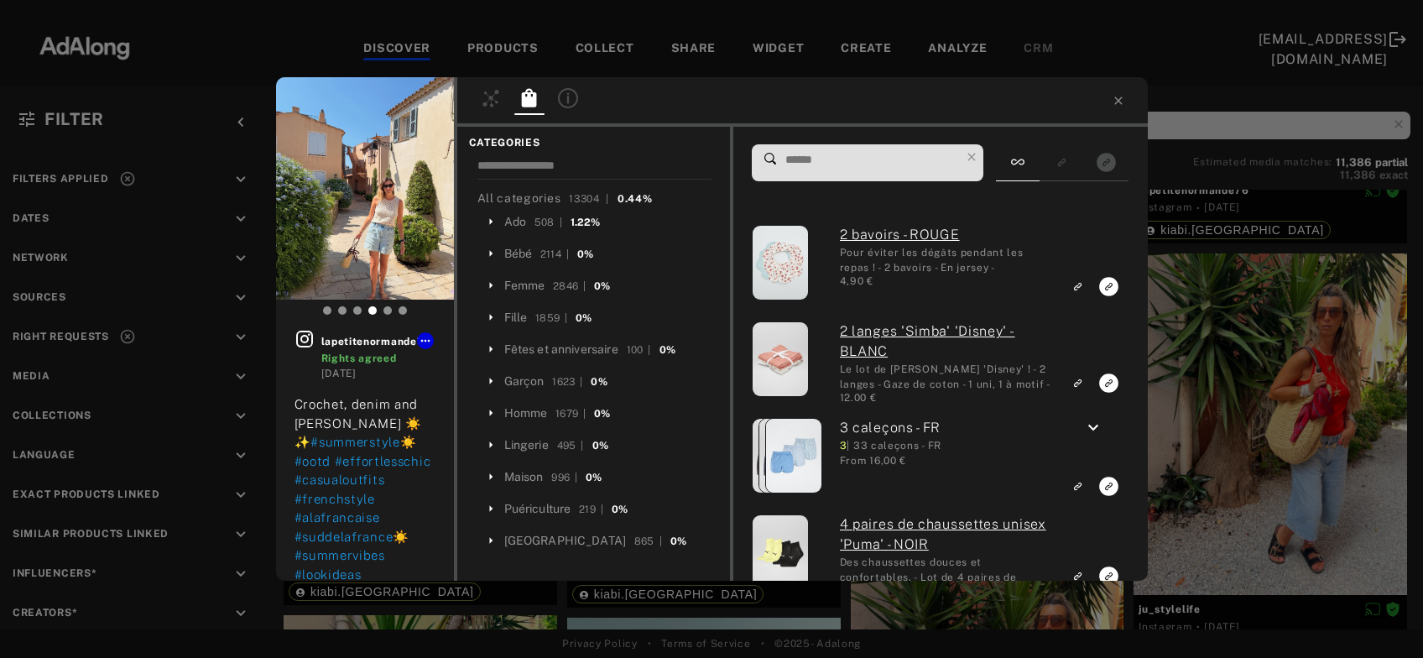
click at [839, 163] on input at bounding box center [872, 160] width 177 height 23
paste input "*****"
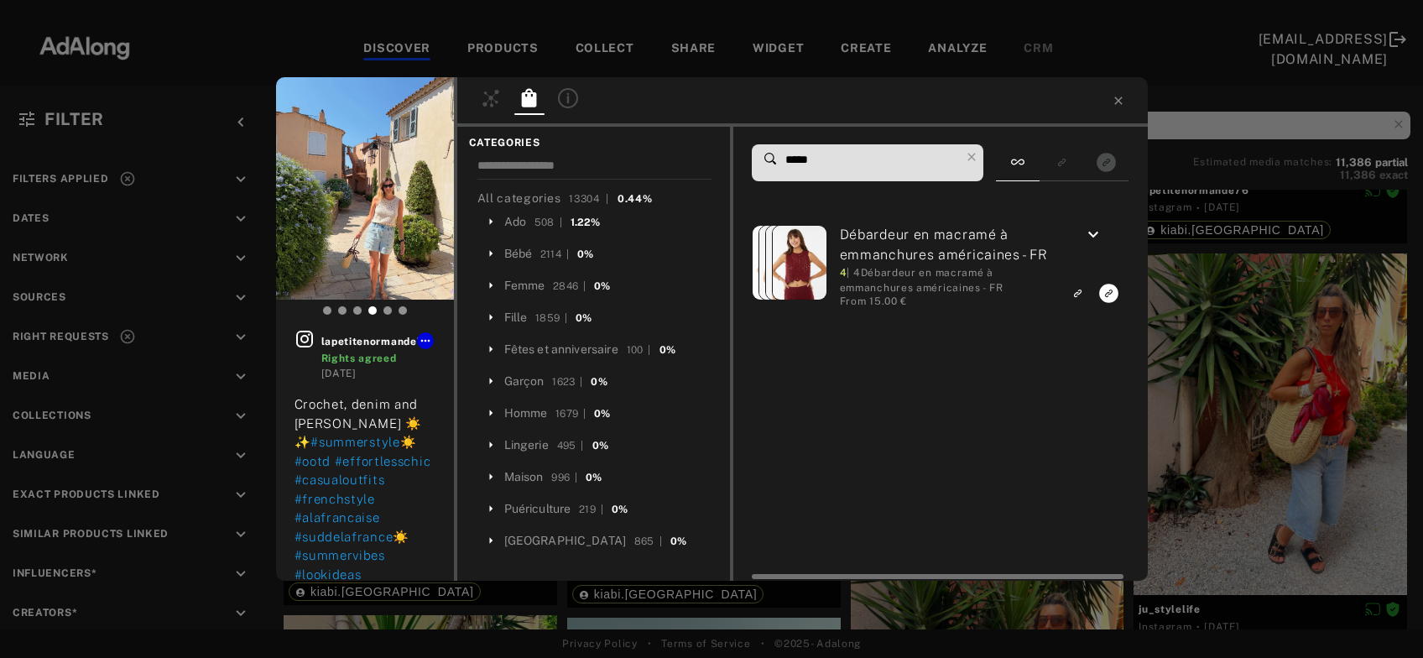
type input "*****"
click at [1091, 238] on icon "keyboard_arrow_down" at bounding box center [1093, 235] width 20 height 20
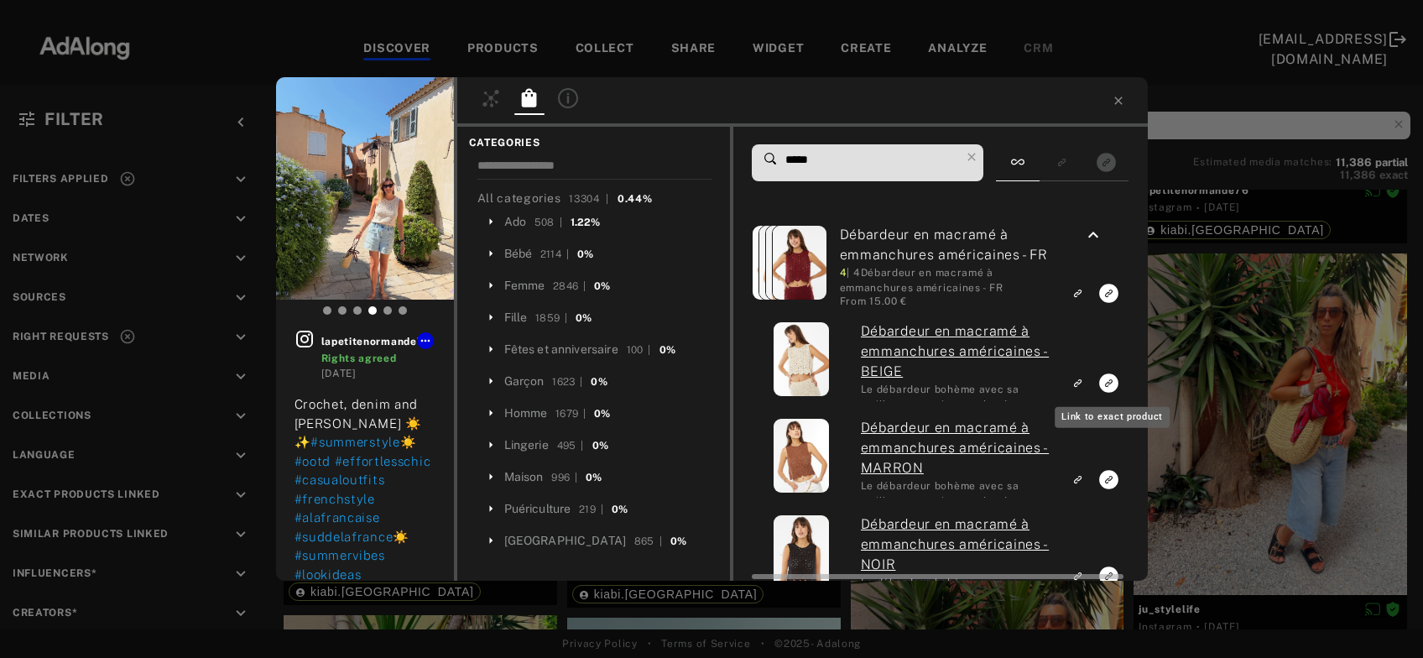
click at [1109, 386] on icon "Link to exact product" at bounding box center [1109, 382] width 19 height 19
click at [1234, 373] on div "1 lapetitenormande76 Rights agreed 3 days ago Crochet, denim and sushine ☀️✨ #s…" at bounding box center [711, 329] width 1423 height 658
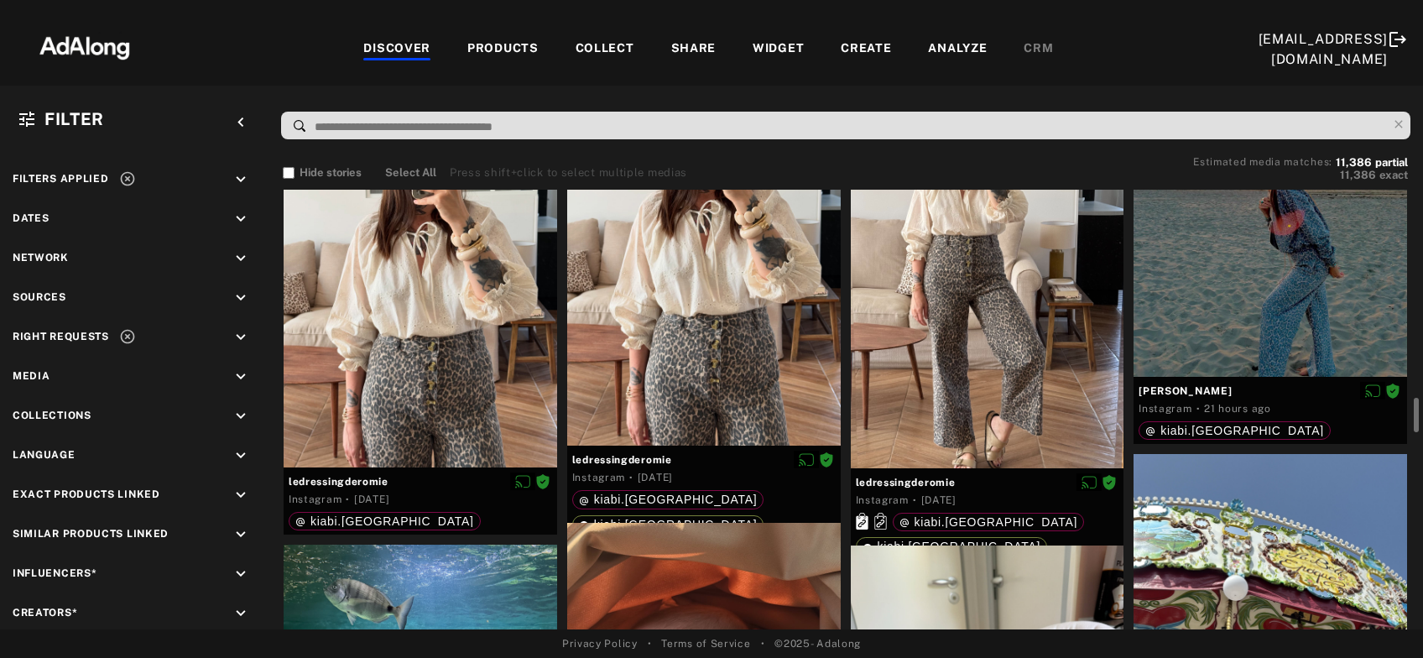
scroll to position [2624, 0]
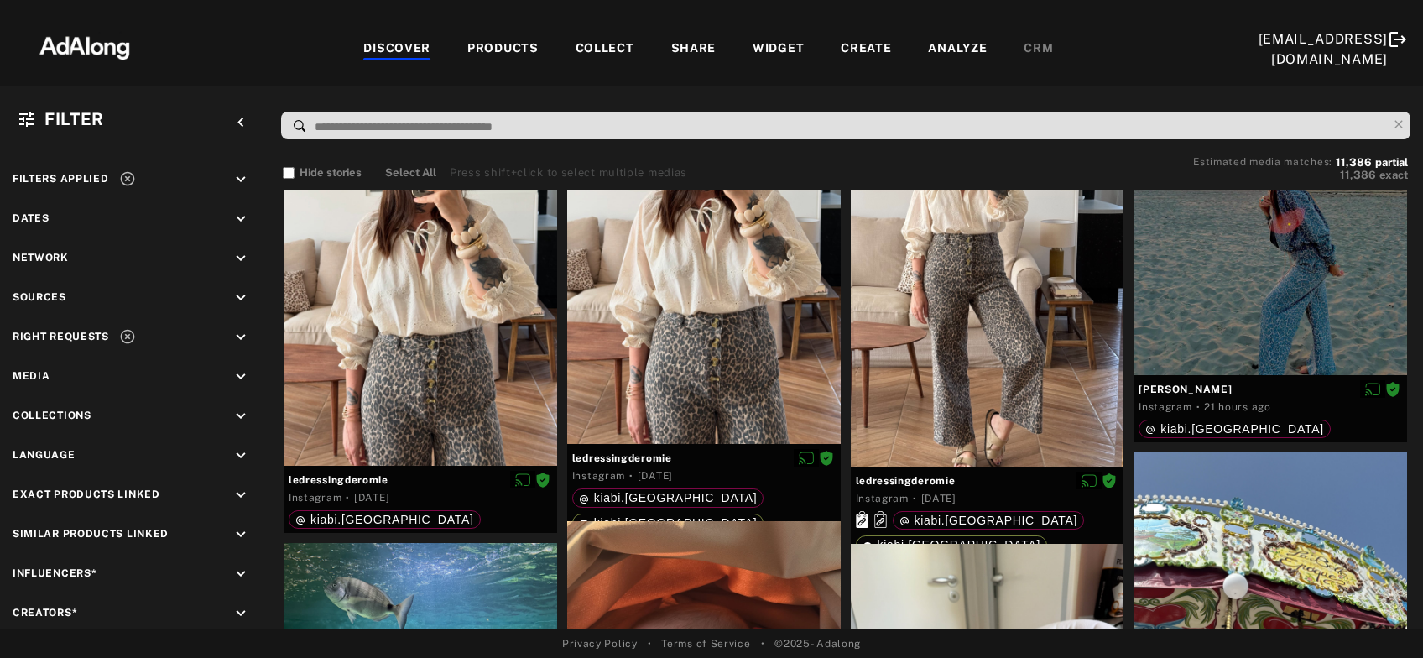
click at [606, 42] on div "COLLECT" at bounding box center [605, 49] width 59 height 20
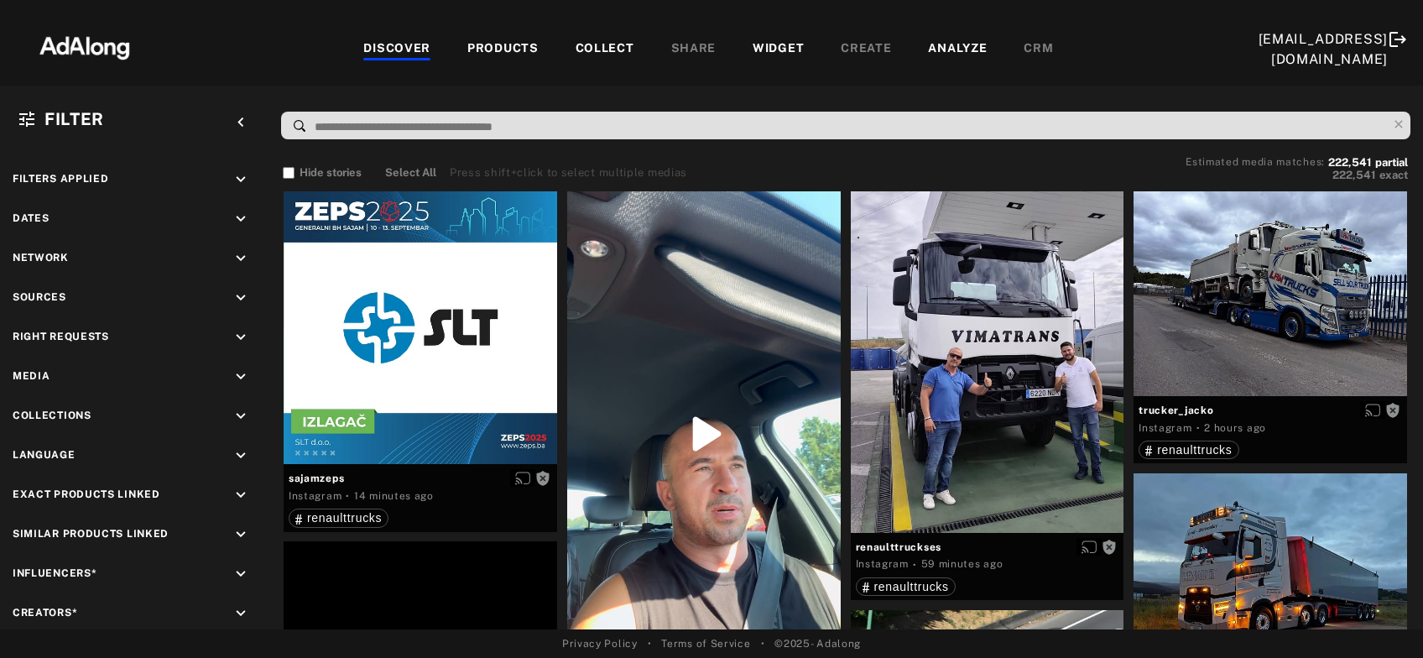
click at [240, 336] on icon "keyboard_arrow_down" at bounding box center [241, 337] width 18 height 18
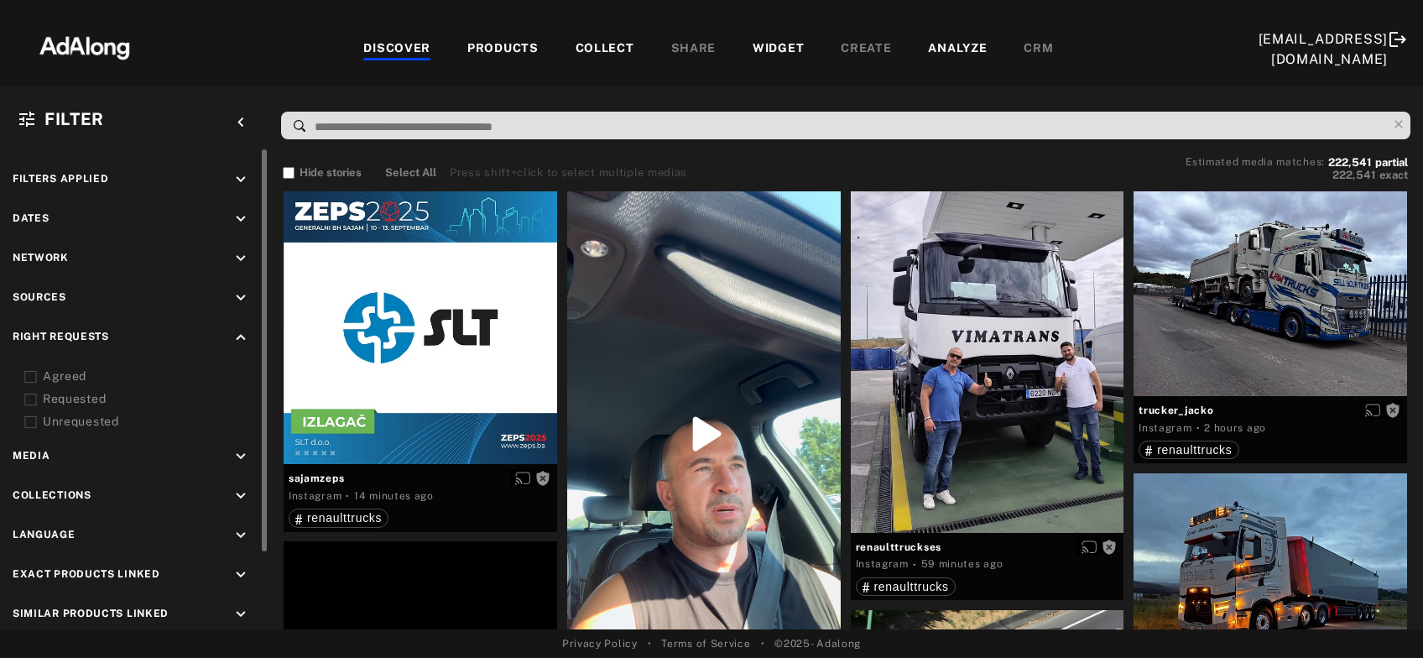
click at [29, 373] on icon at bounding box center [30, 377] width 13 height 13
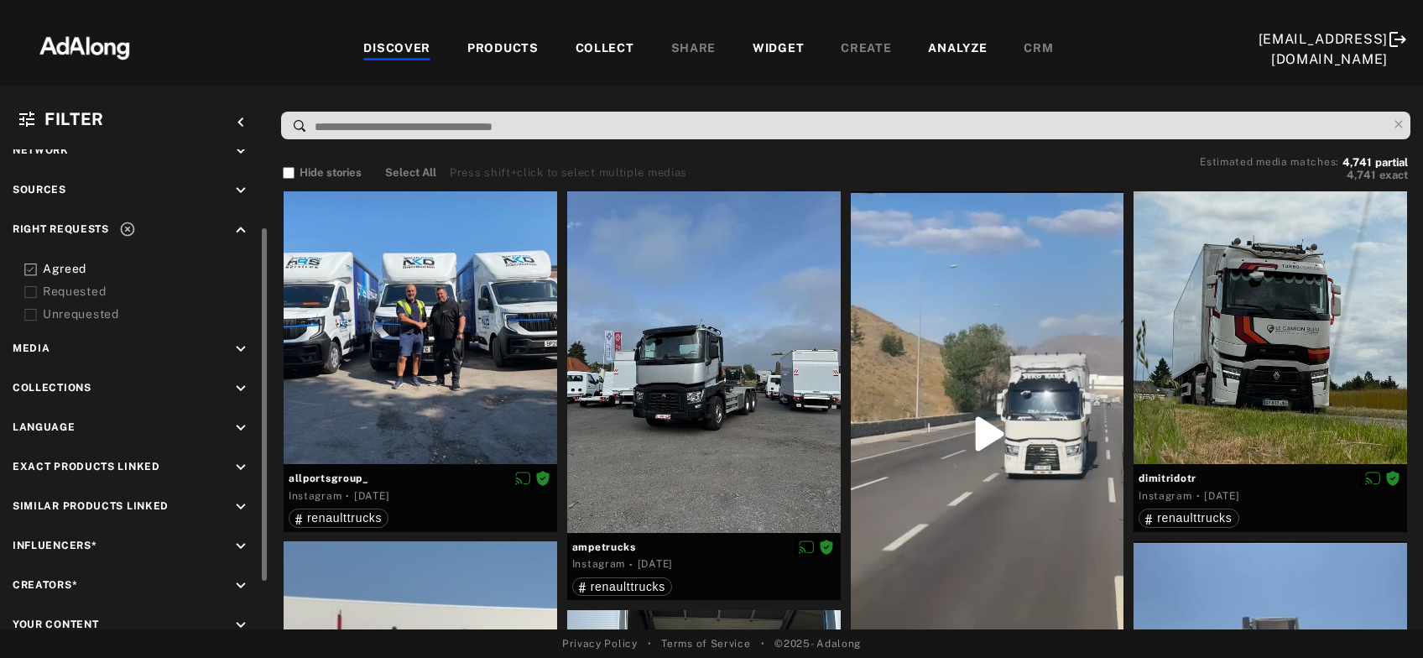
scroll to position [171, 0]
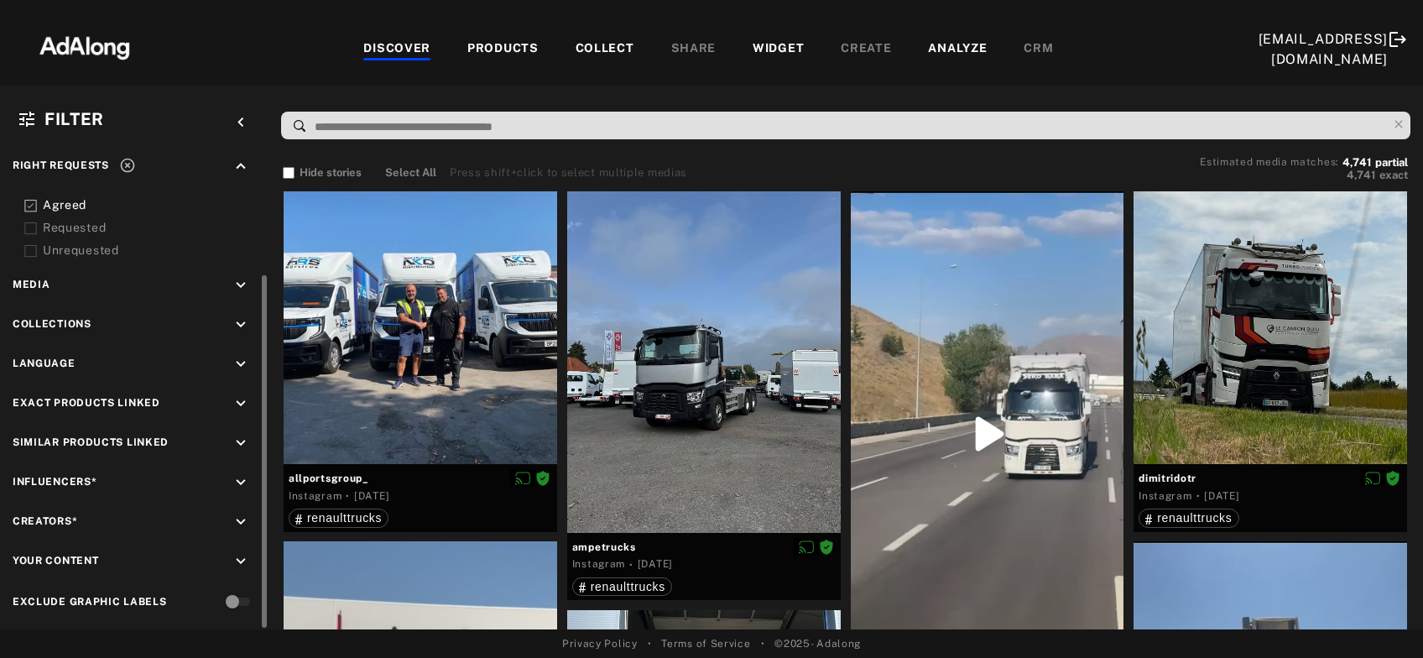
click at [243, 474] on icon "keyboard_arrow_down" at bounding box center [241, 482] width 18 height 18
click at [207, 515] on div "EXCLUSION" at bounding box center [189, 522] width 61 height 18
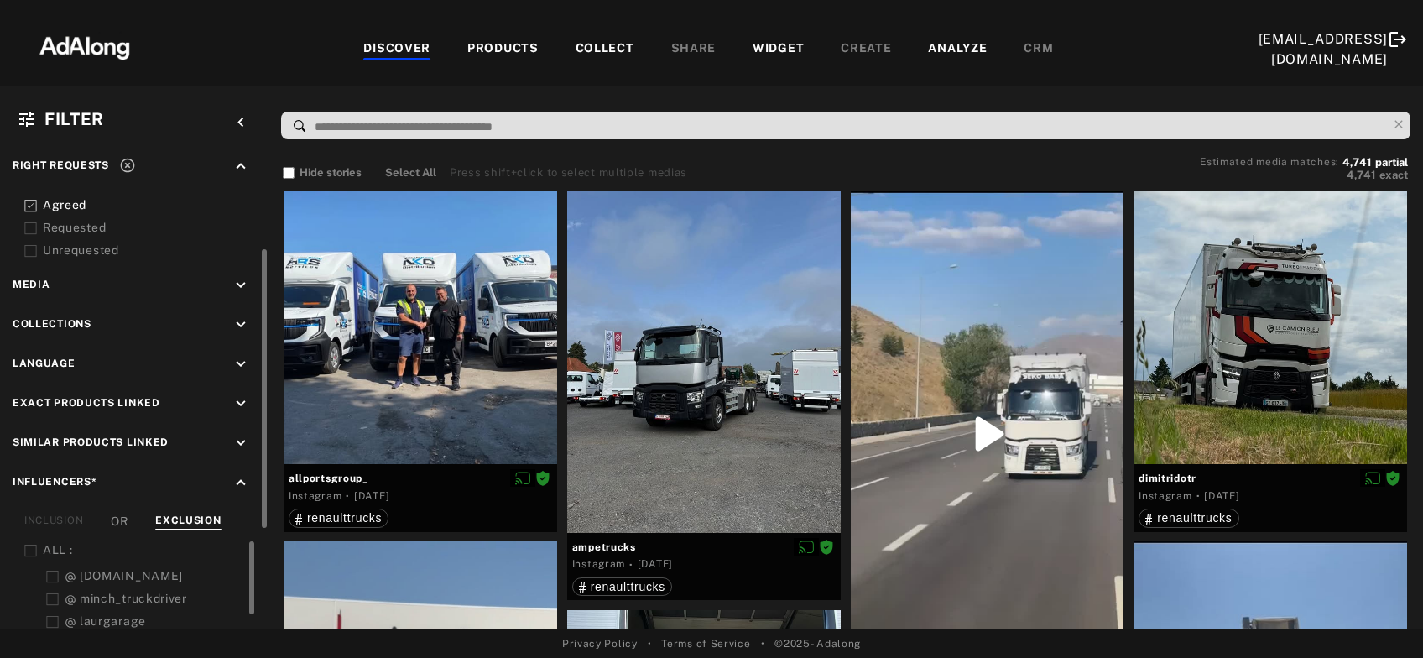
click at [28, 549] on icon at bounding box center [30, 551] width 13 height 13
click at [504, 352] on div at bounding box center [421, 328] width 274 height 274
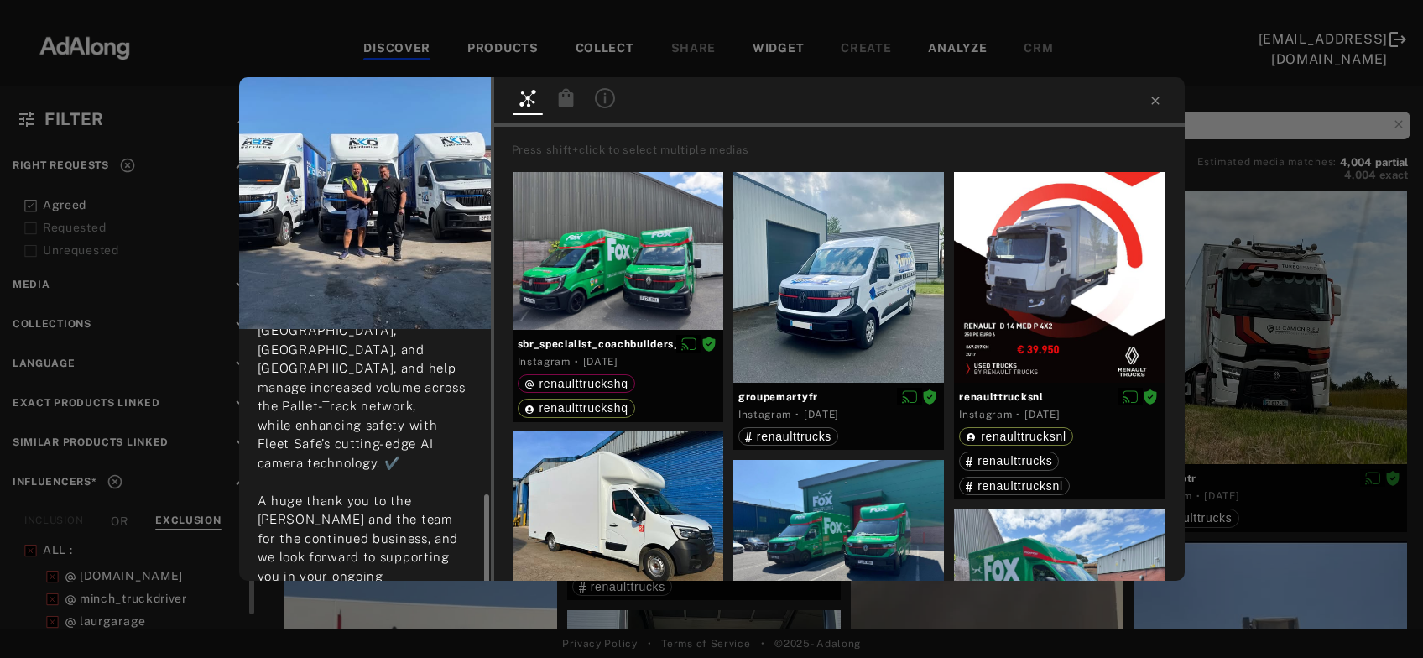
scroll to position [331, 0]
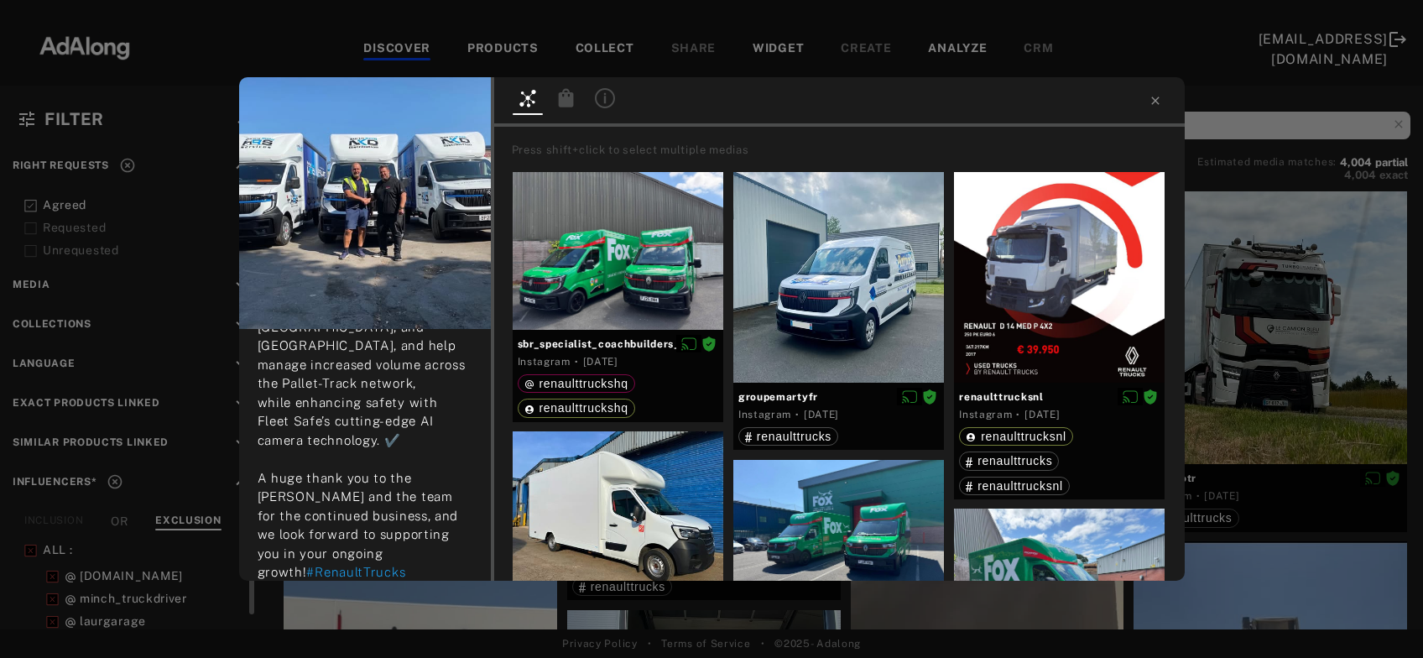
click at [1285, 263] on div "allportsgroup_ Rights agreed [DATE] Fueling Growth with an Expanding Fleet 👏🏼 A…" at bounding box center [711, 329] width 1423 height 658
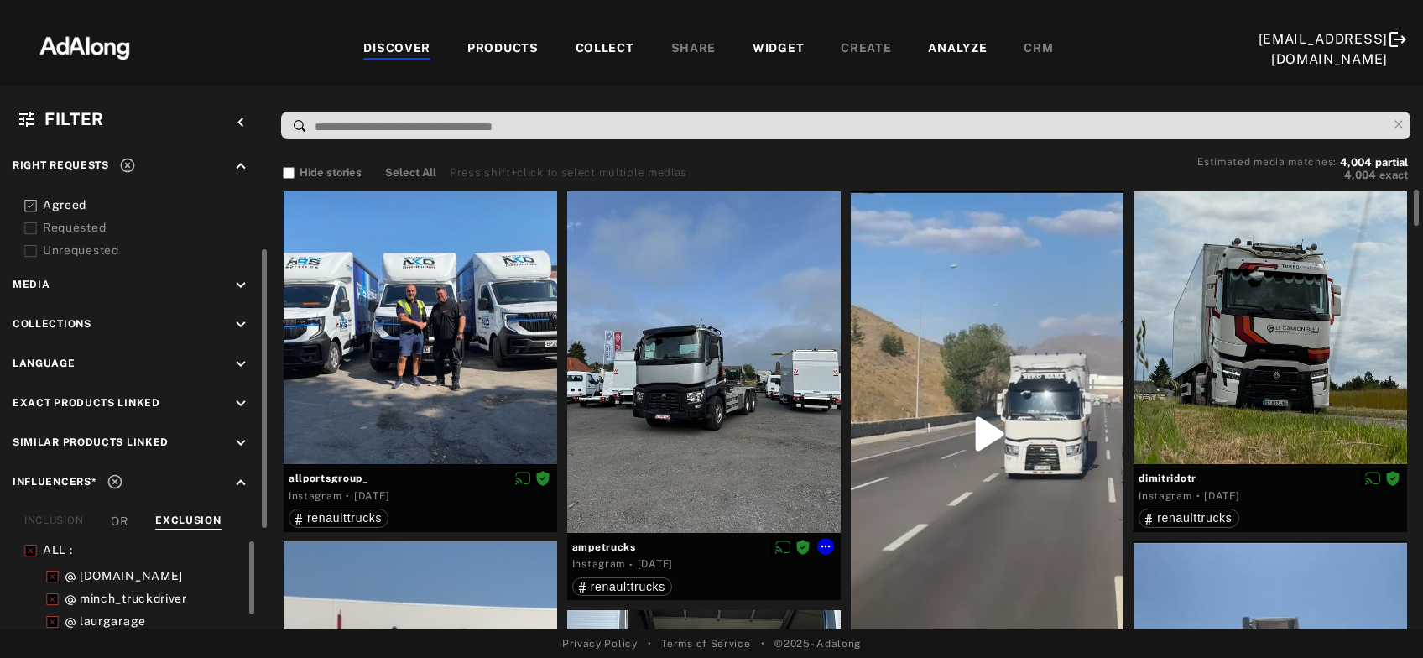
click at [732, 477] on div at bounding box center [704, 362] width 274 height 342
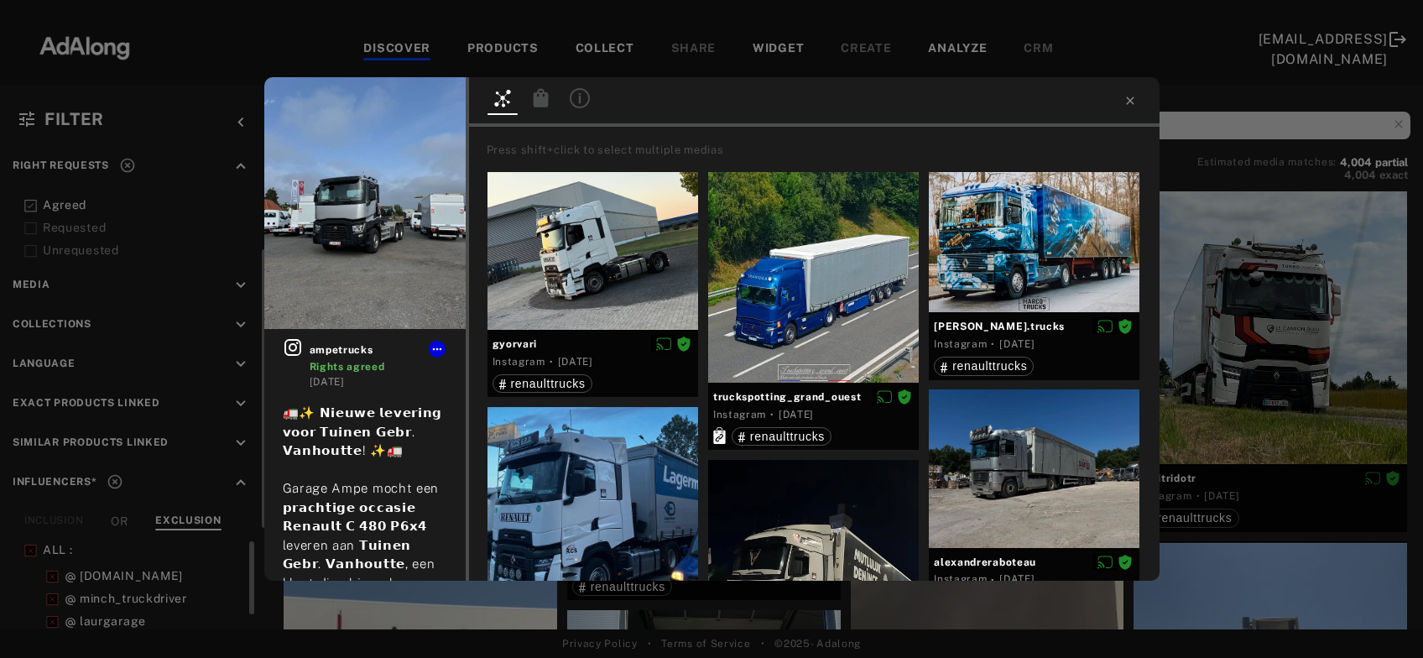
click at [545, 103] on icon at bounding box center [540, 97] width 15 height 18
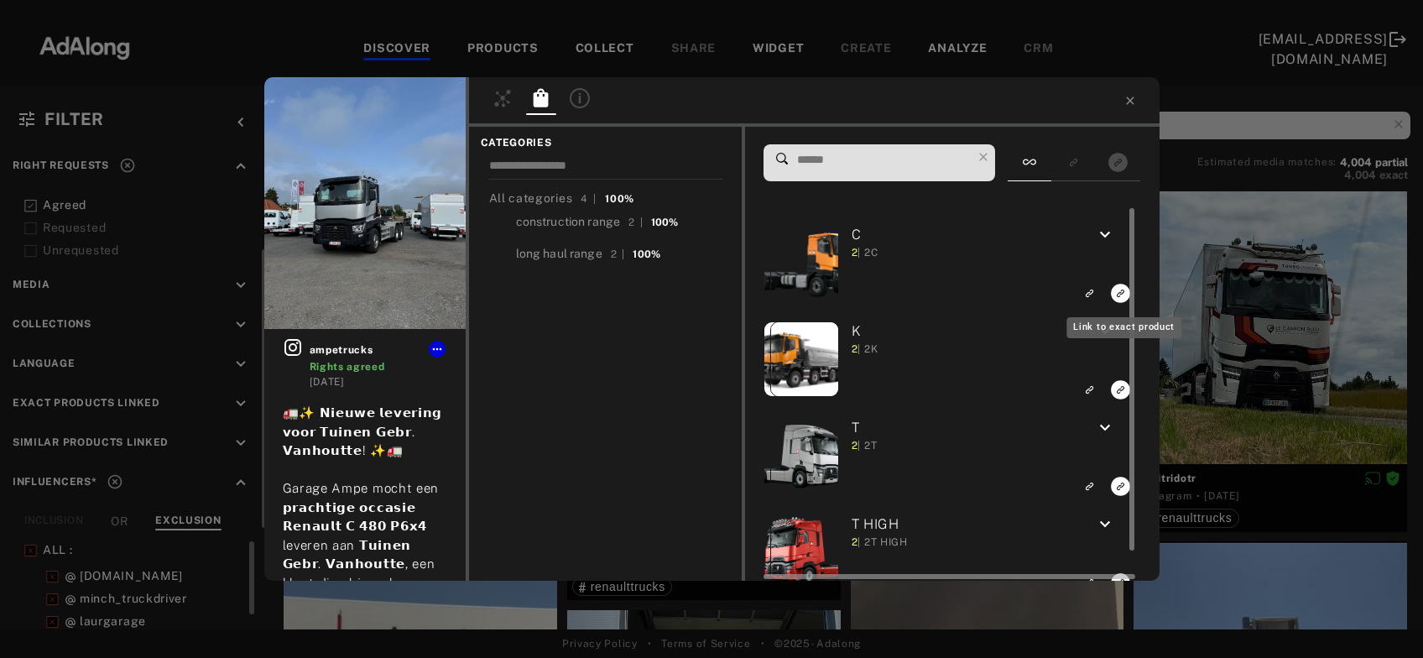
click at [1122, 301] on icon "Link to exact product" at bounding box center [1121, 293] width 19 height 19
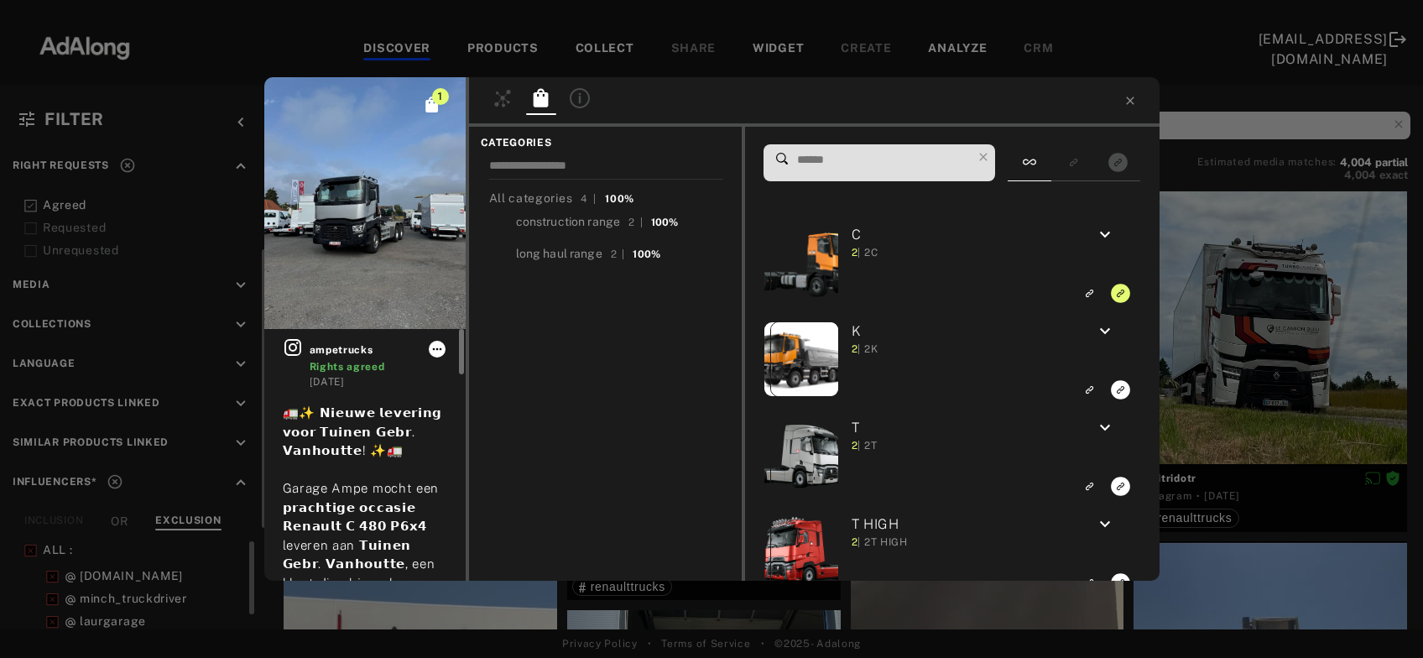
click at [434, 342] on button at bounding box center [437, 349] width 17 height 17
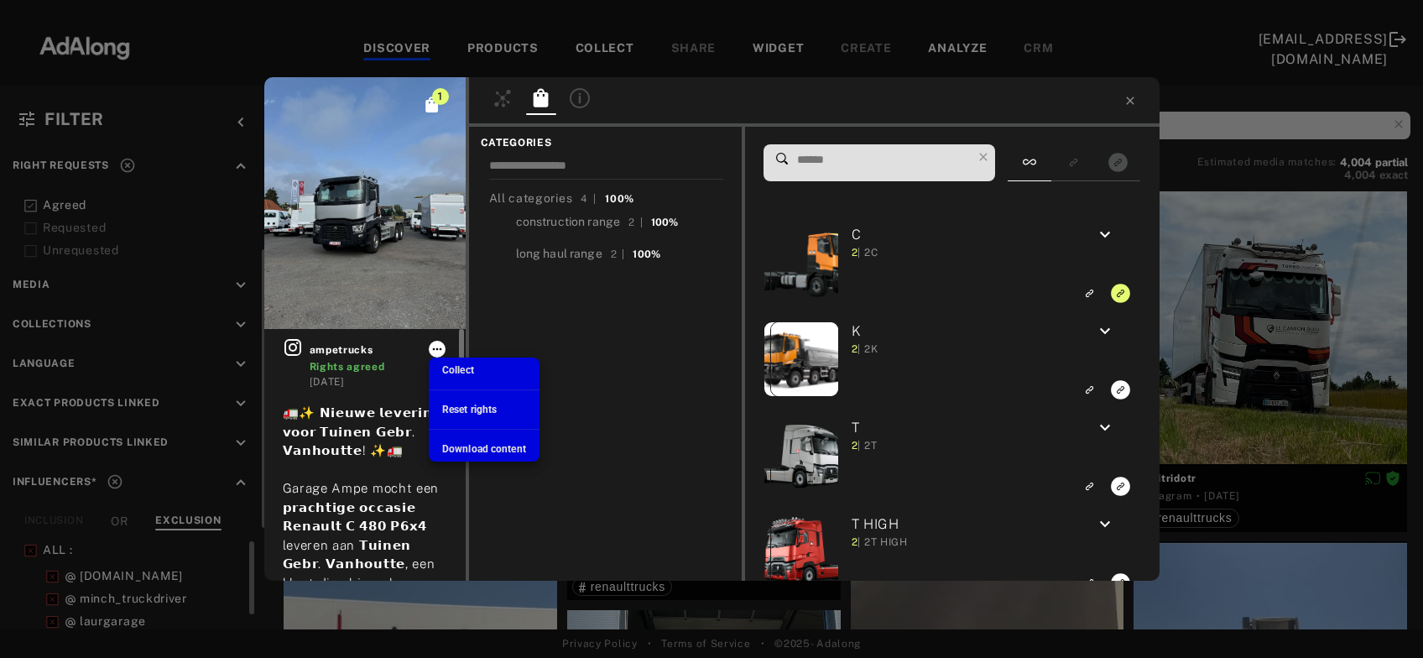
scroll to position [171, 0]
click at [466, 369] on span "Collect" at bounding box center [458, 370] width 32 height 12
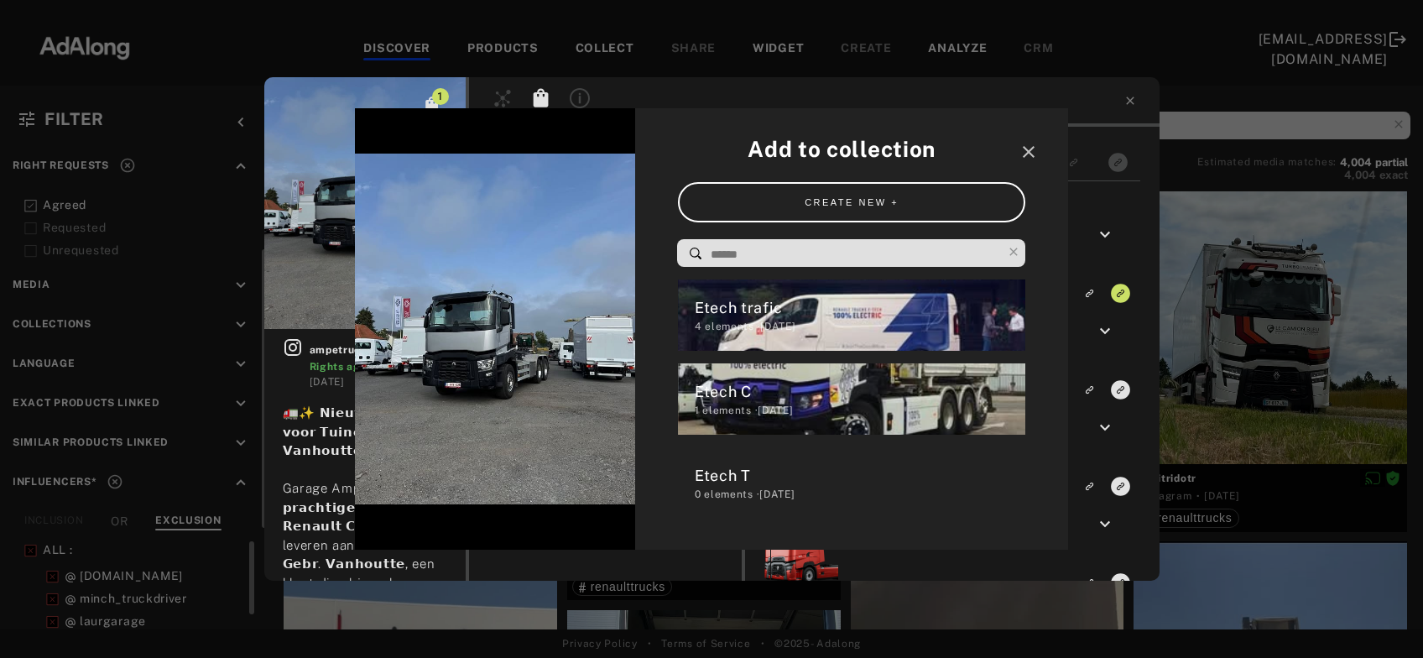
click at [807, 255] on input at bounding box center [855, 254] width 293 height 23
type input "*"
click at [845, 292] on div "Etech trafic 4 elements · [DATE]" at bounding box center [852, 314] width 348 height 71
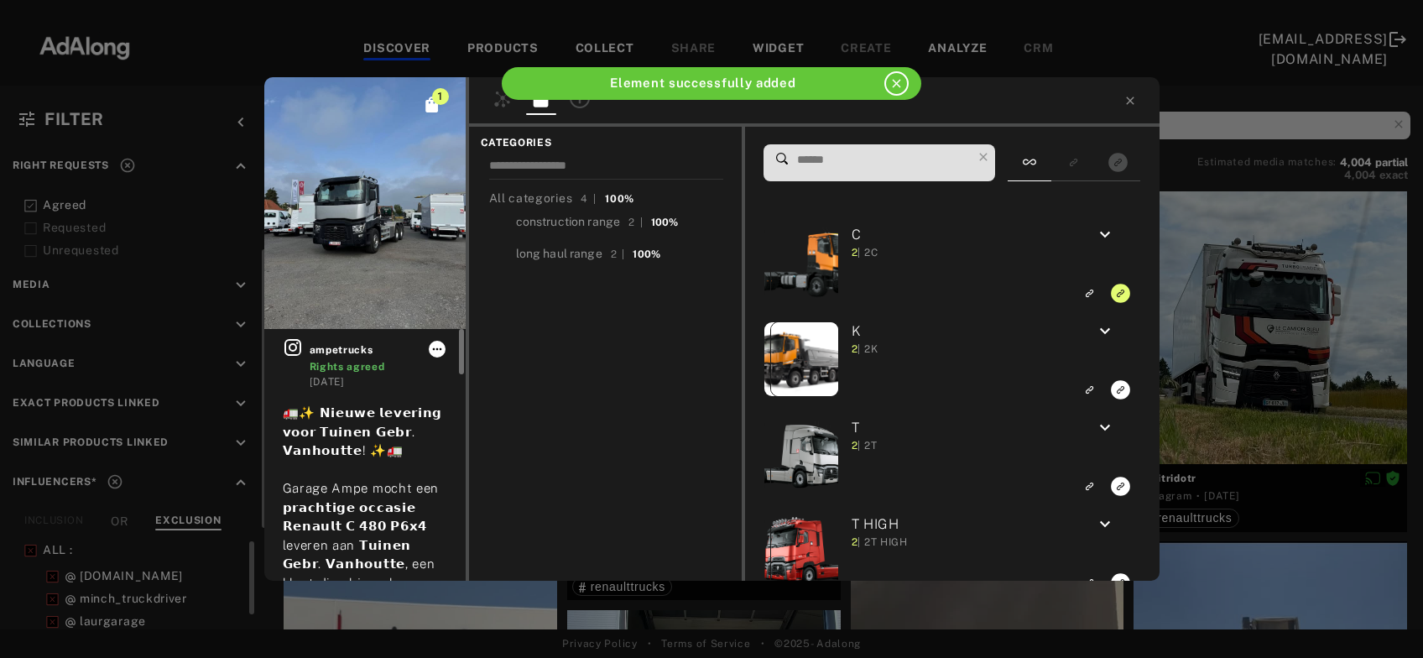
click at [441, 348] on icon at bounding box center [436, 348] width 13 height 13
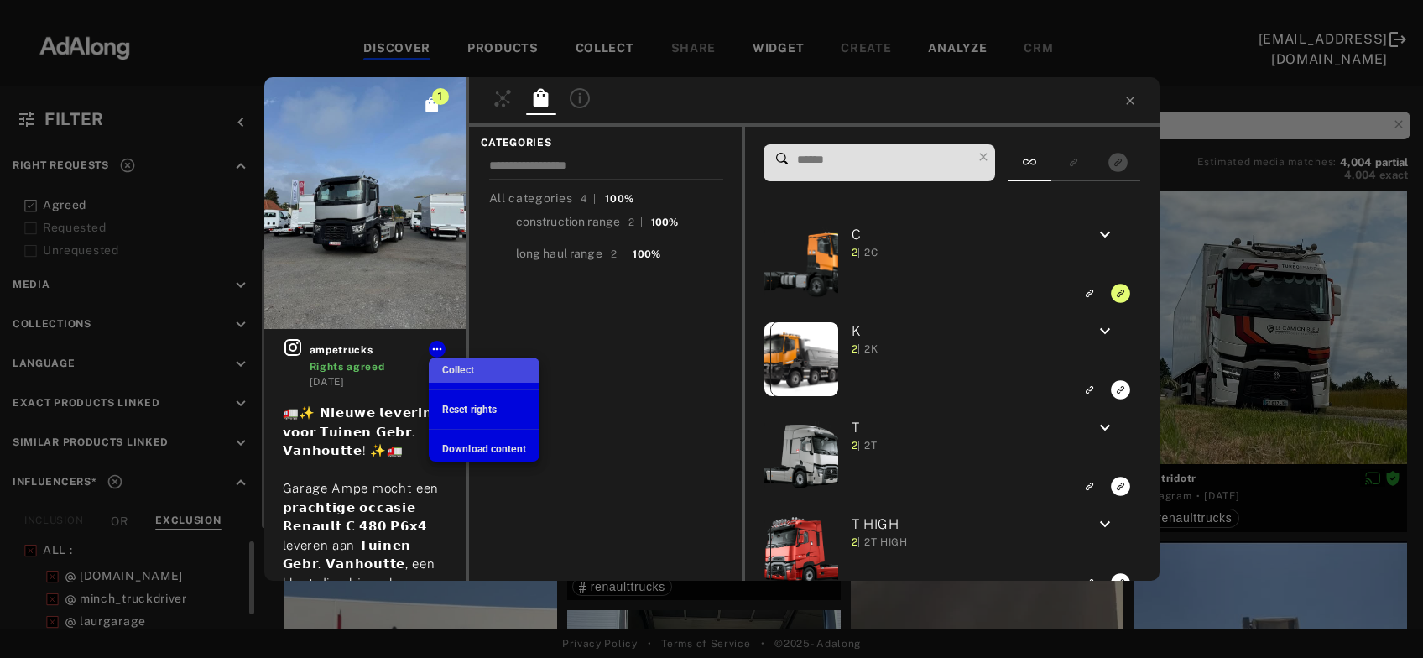
click at [466, 373] on span "Collect" at bounding box center [458, 370] width 32 height 12
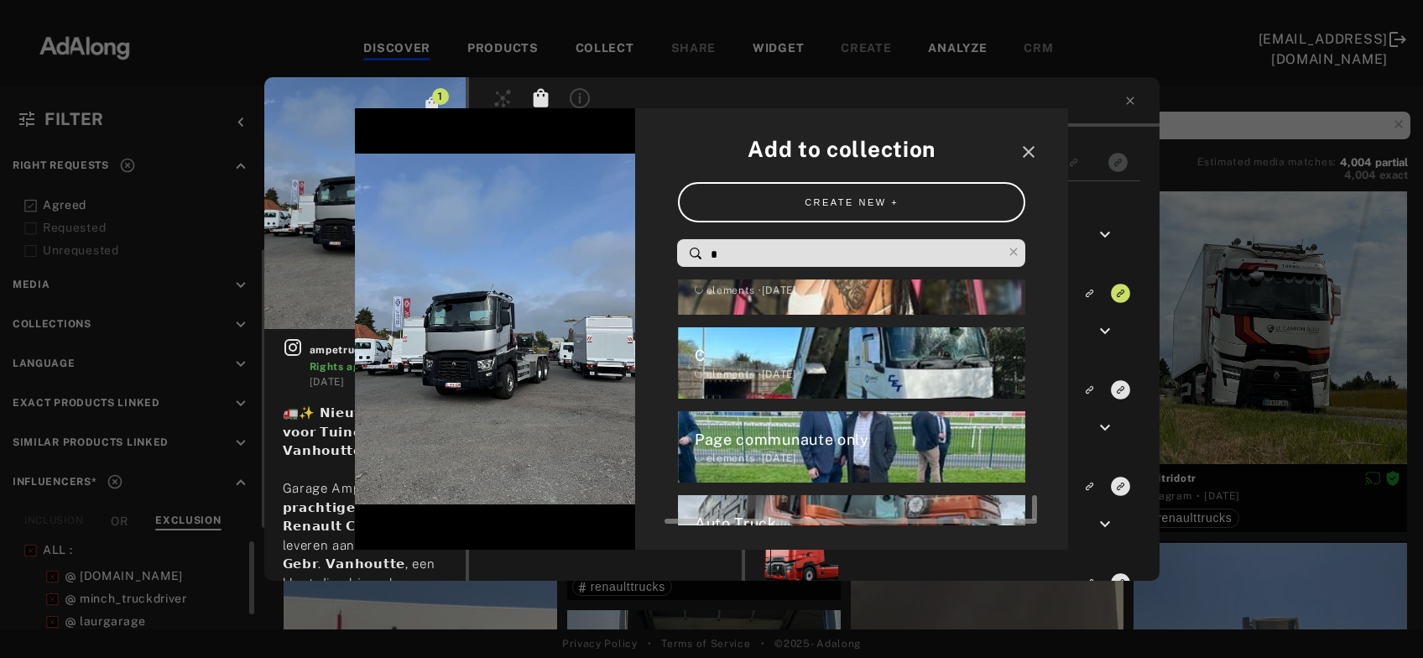
scroll to position [2355, 0]
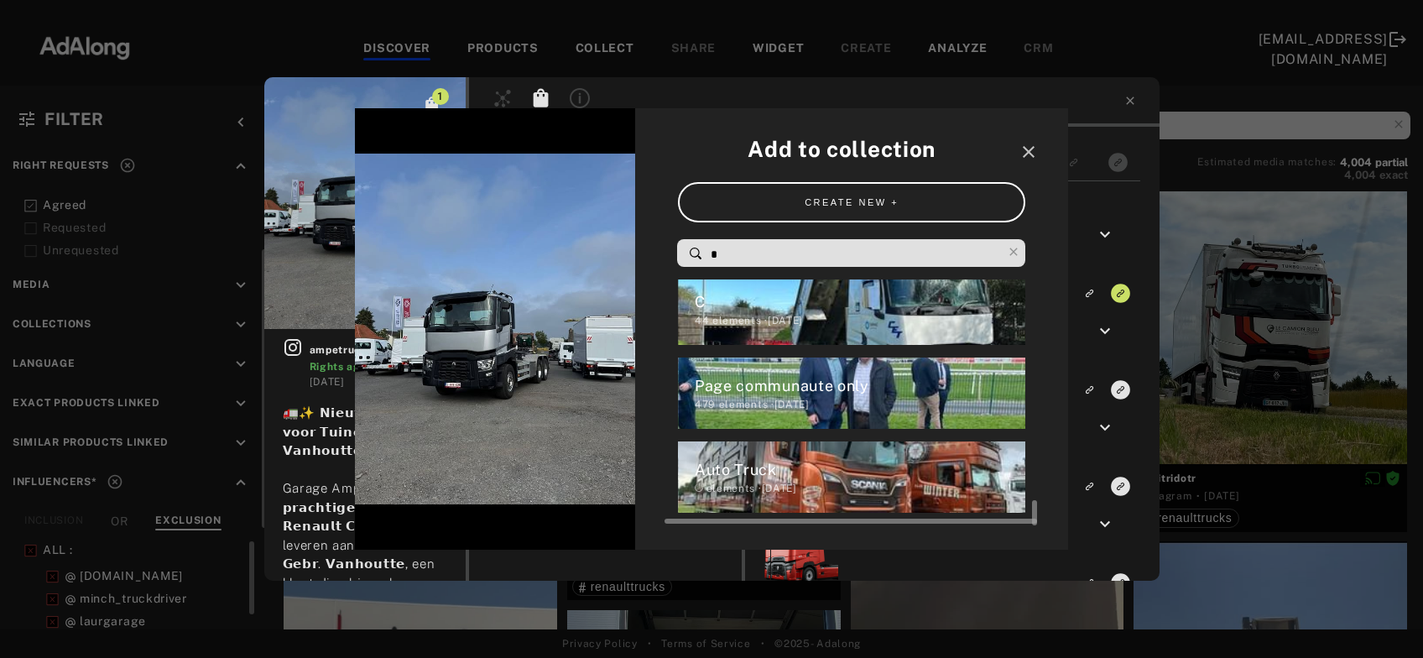
click at [769, 306] on div "C" at bounding box center [860, 301] width 331 height 23
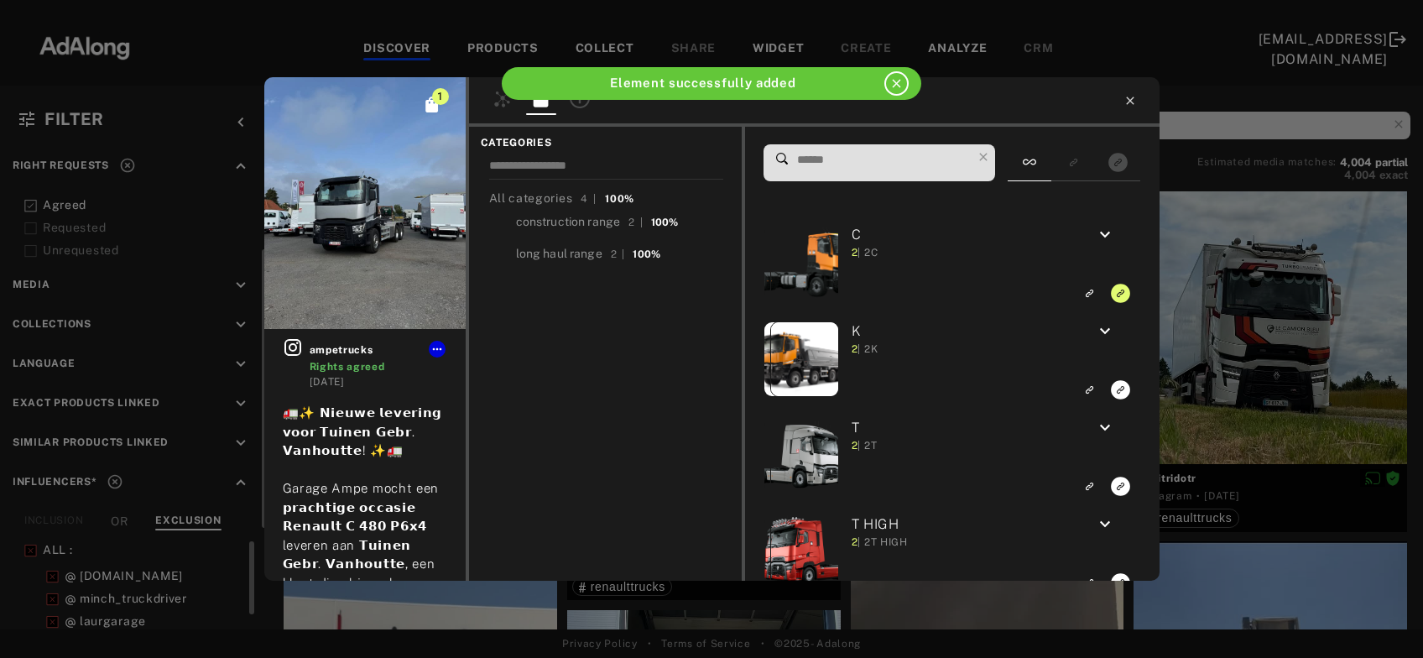
click at [1131, 105] on icon at bounding box center [1130, 100] width 13 height 13
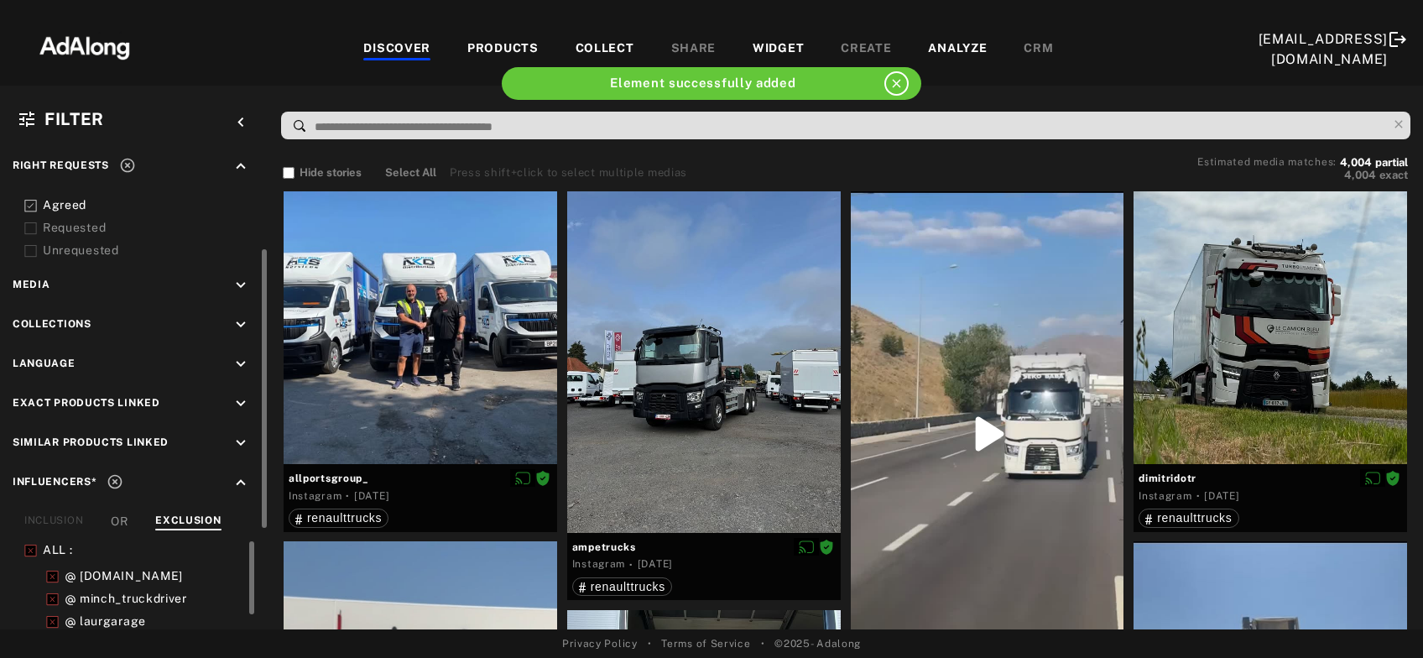
click at [576, 44] on div "COLLECT" at bounding box center [605, 49] width 59 height 20
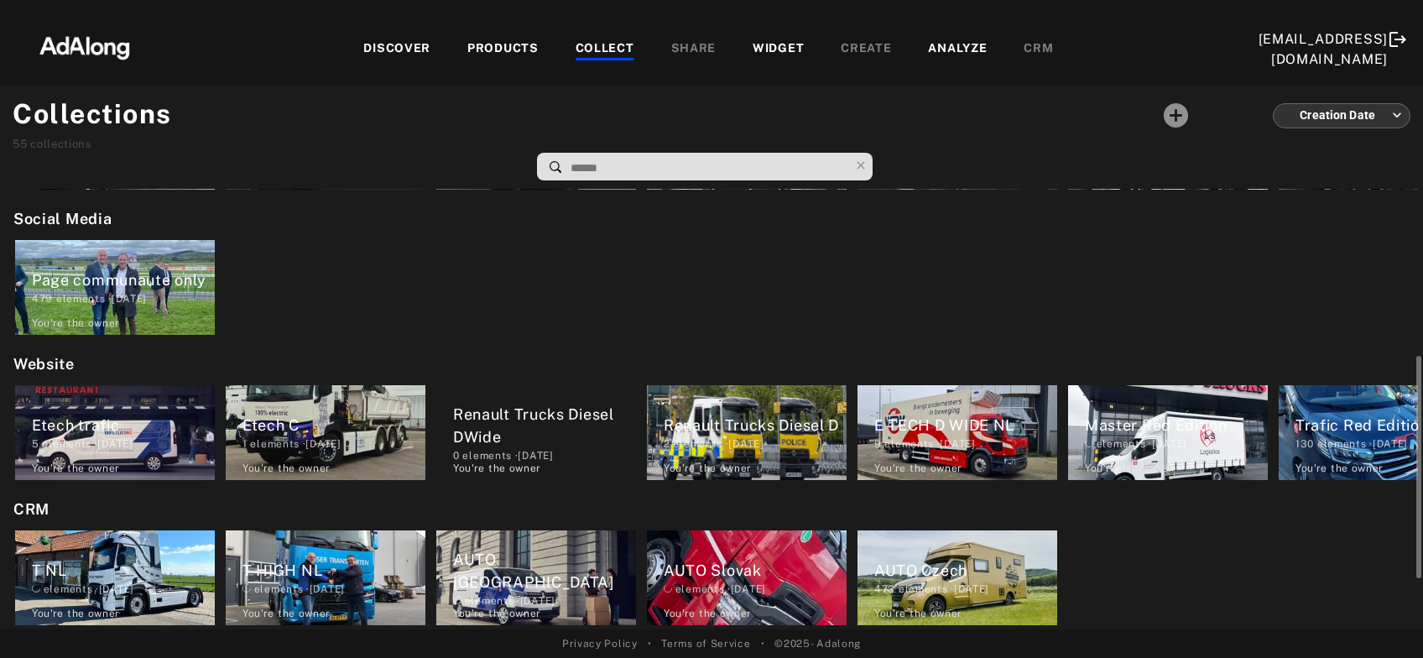
scroll to position [363, 0]
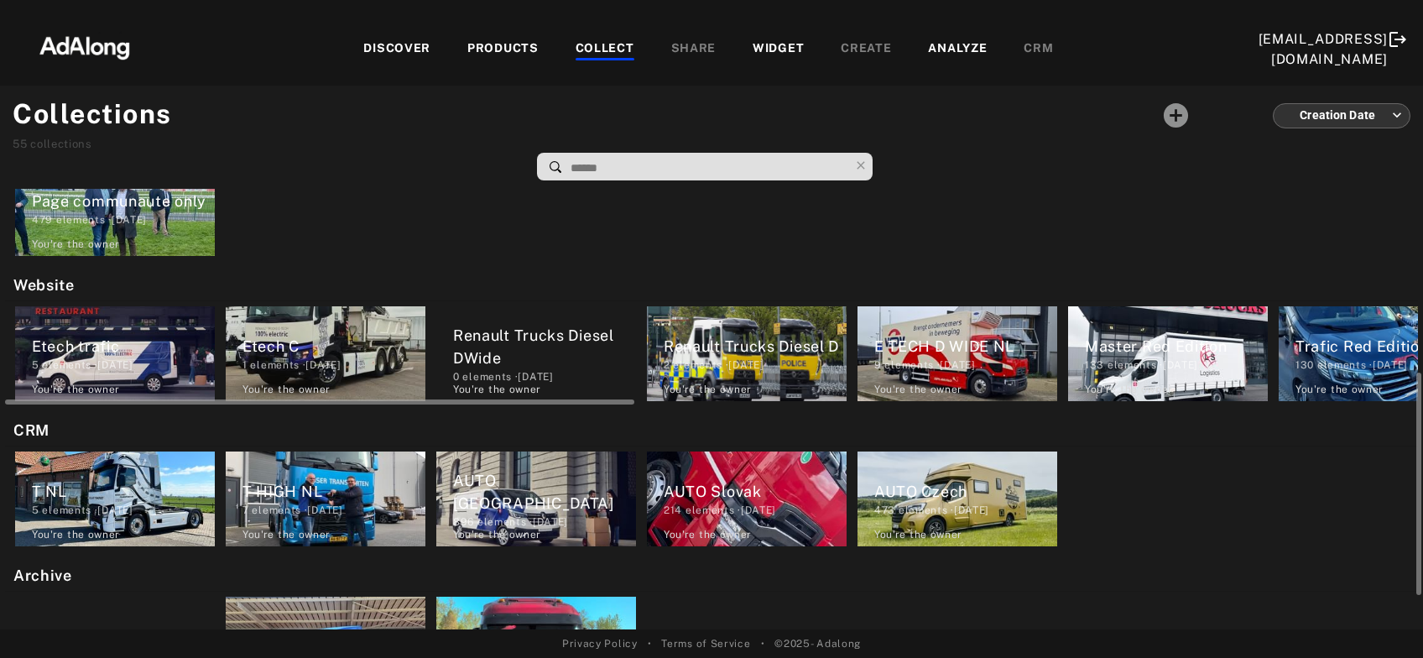
click at [290, 376] on div "Etech C 1 elements · [DATE] You're the owner delete" at bounding box center [326, 353] width 200 height 95
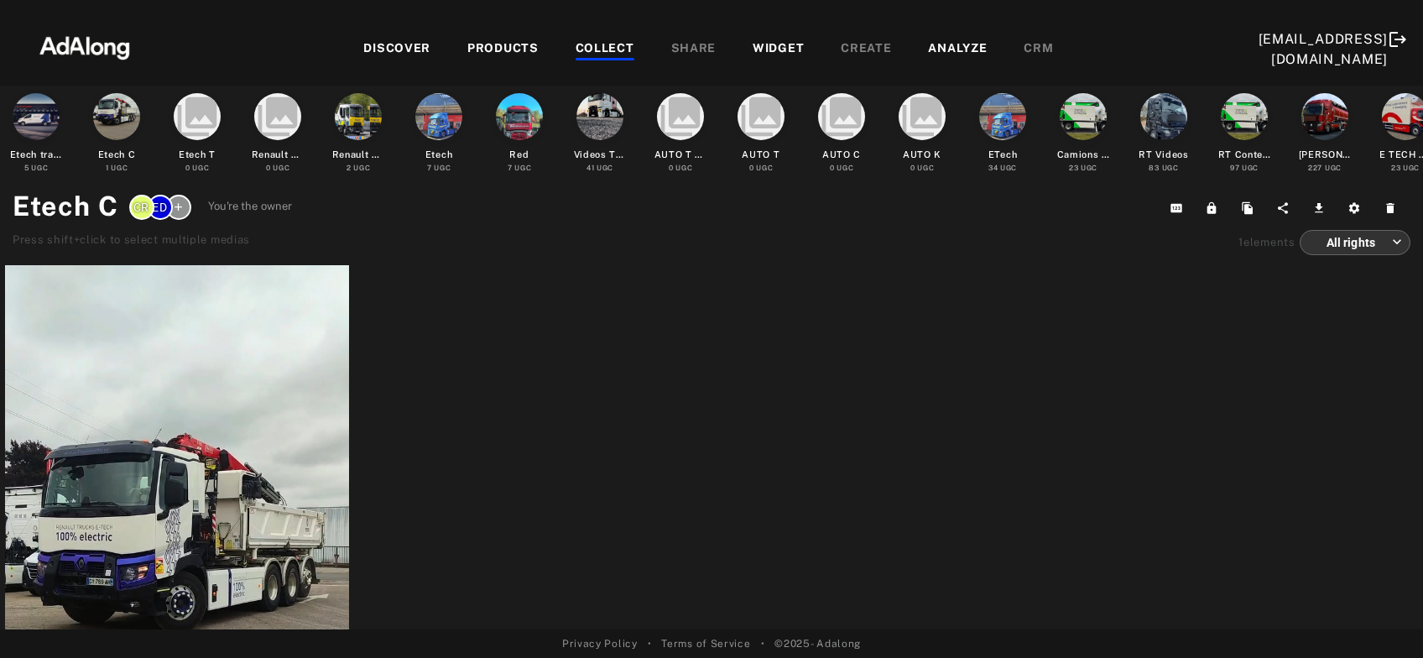
click at [576, 49] on div "COLLECT" at bounding box center [605, 49] width 59 height 20
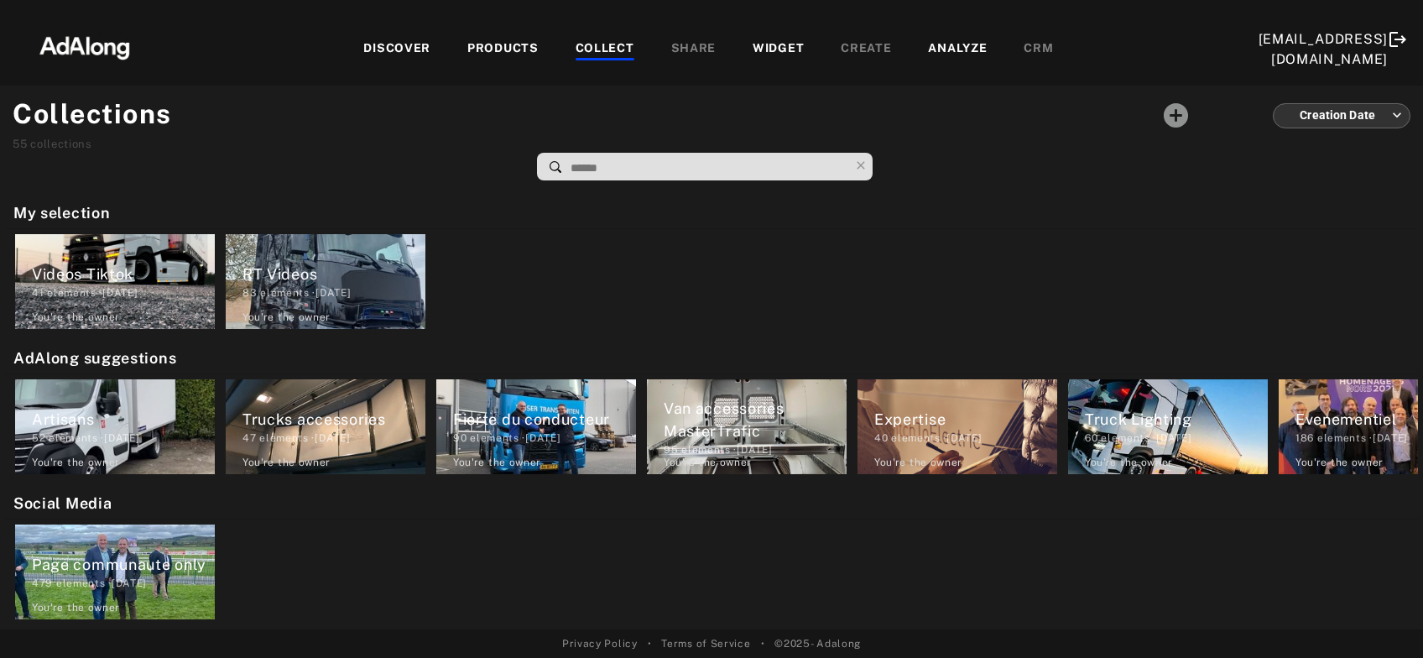
click at [363, 55] on div "DISCOVER" at bounding box center [396, 49] width 67 height 20
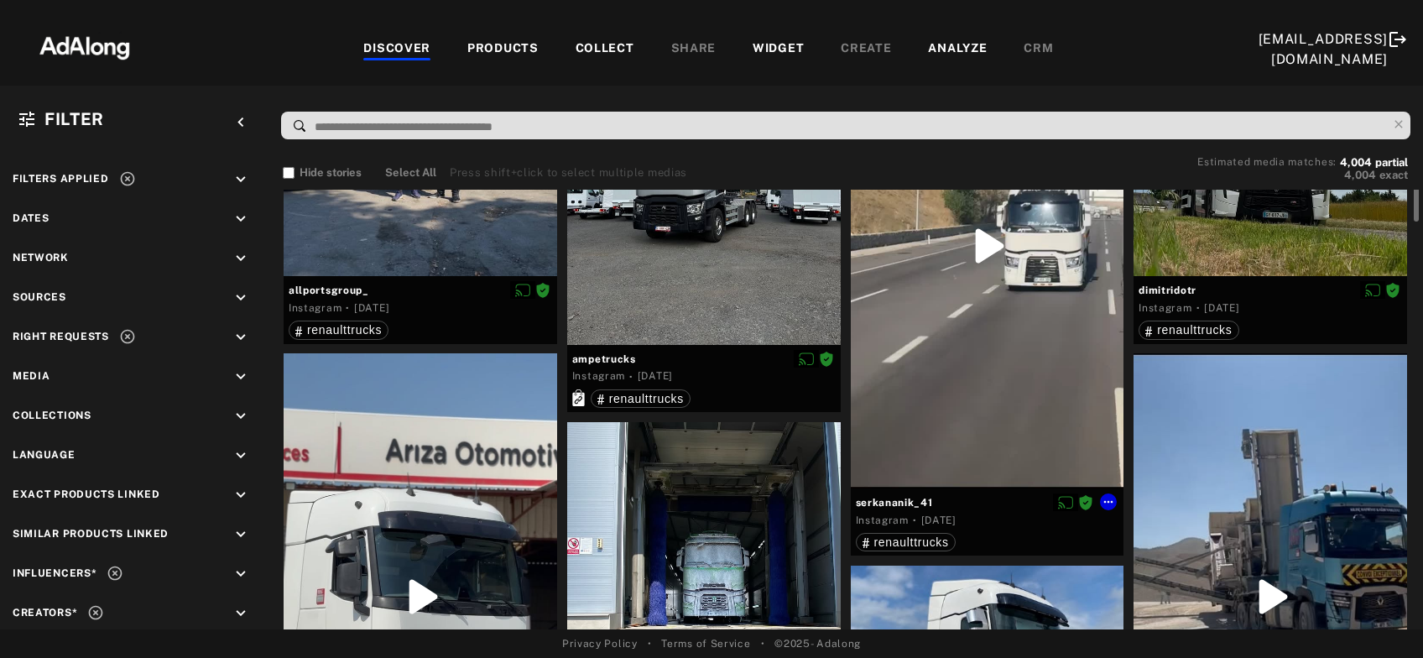
scroll to position [189, 0]
click at [988, 373] on div at bounding box center [988, 245] width 274 height 485
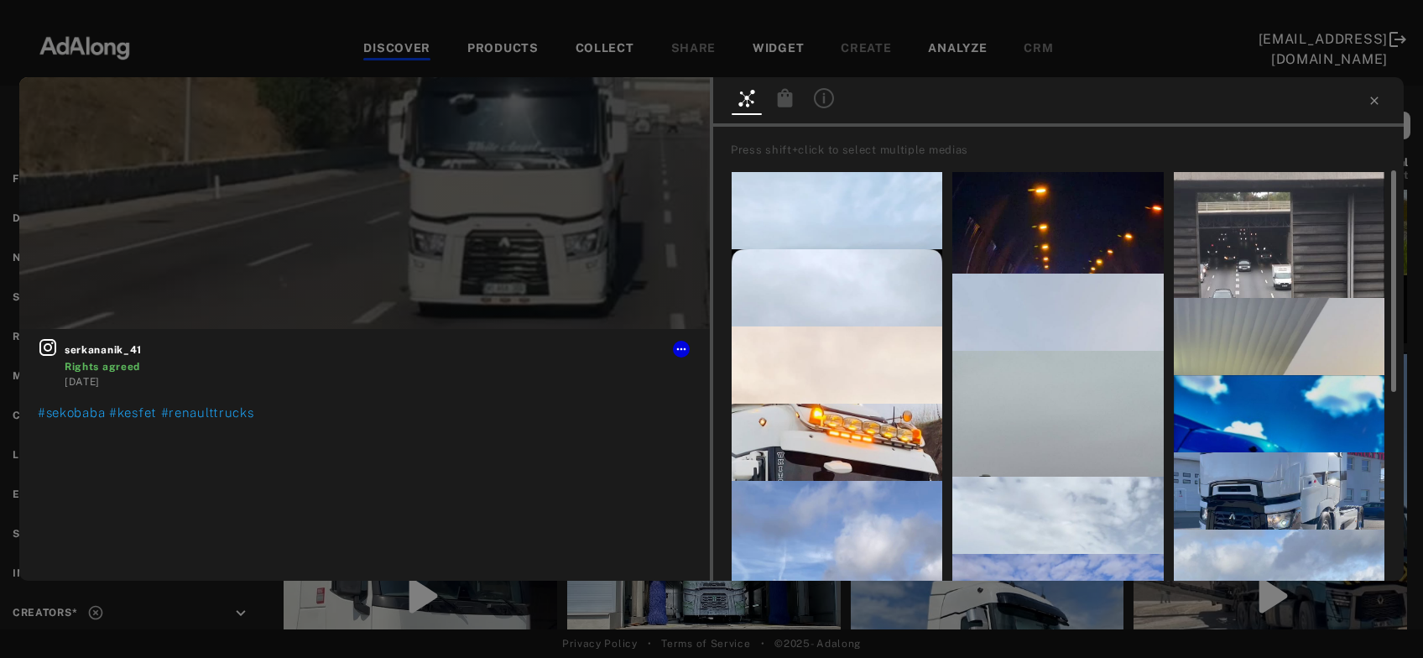
click at [1174, 571] on div "renault_trucks_cz Instagram · [DATE] renaulttruckscz" at bounding box center [1279, 604] width 211 height 67
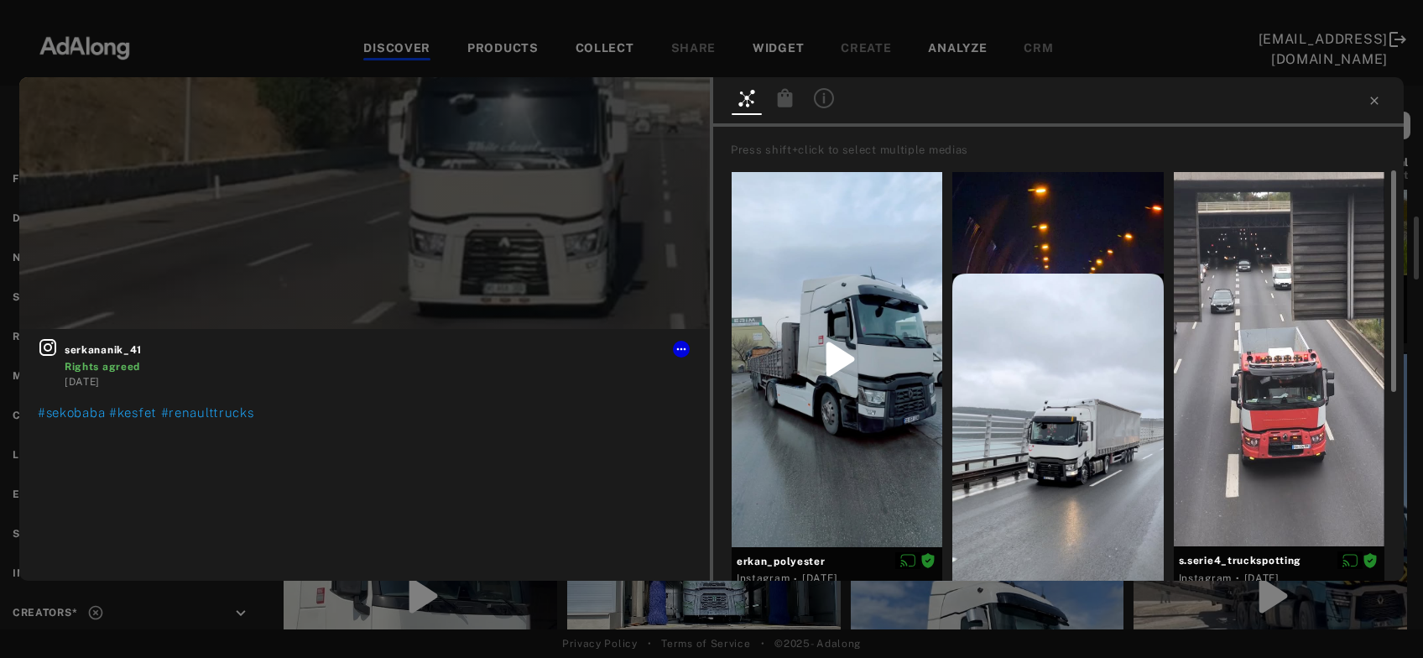
scroll to position [2355, 0]
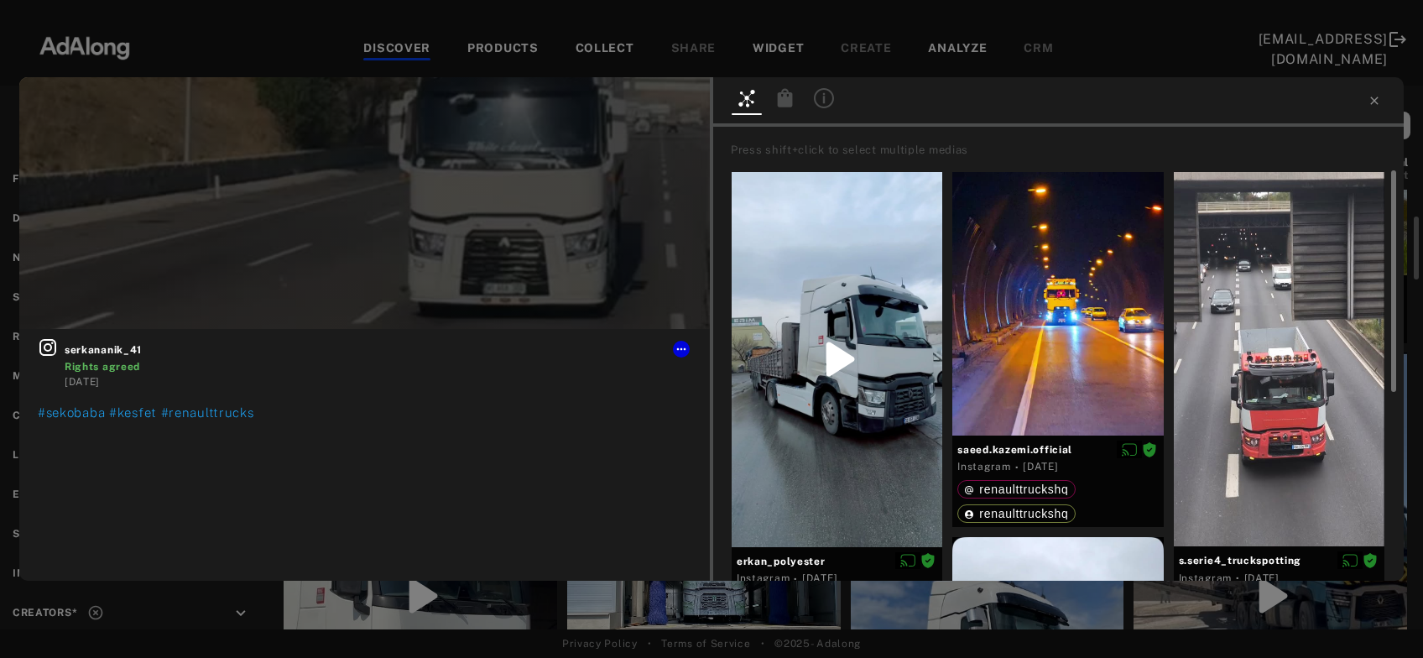
click at [691, 441] on div "#sekobaba #kesfet #renaulttrucks" at bounding box center [365, 467] width 654 height 126
click at [776, 97] on icon at bounding box center [785, 98] width 20 height 20
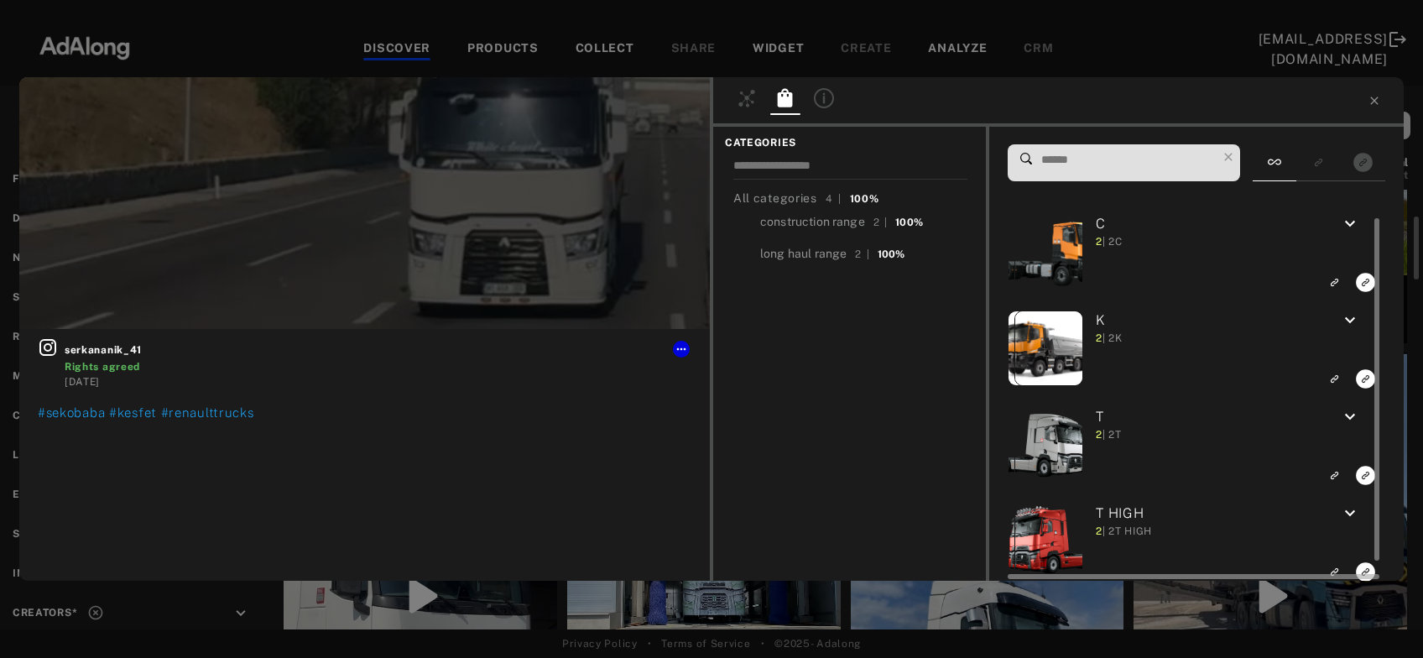
scroll to position [11, 0]
click at [1364, 477] on rect "Link to exact product" at bounding box center [1365, 475] width 21 height 21
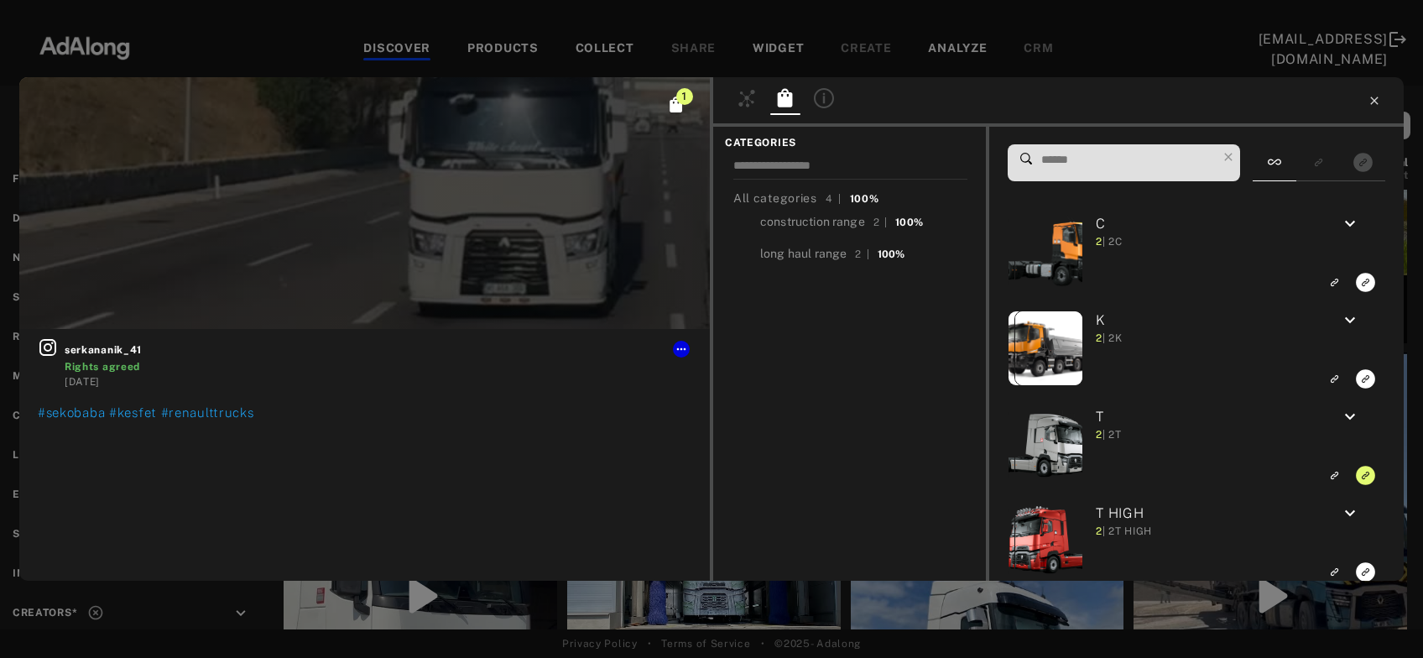
click at [1381, 104] on icon at bounding box center [1374, 100] width 13 height 13
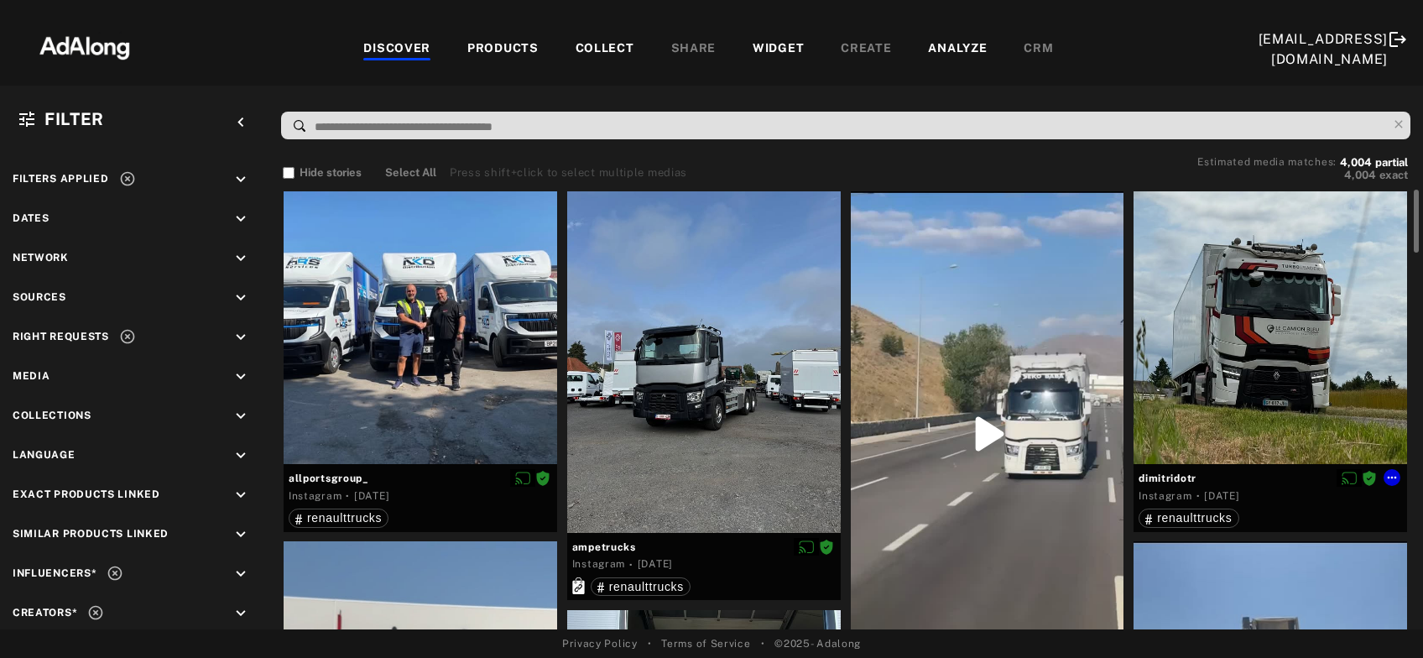
click at [1220, 276] on div at bounding box center [1271, 328] width 274 height 274
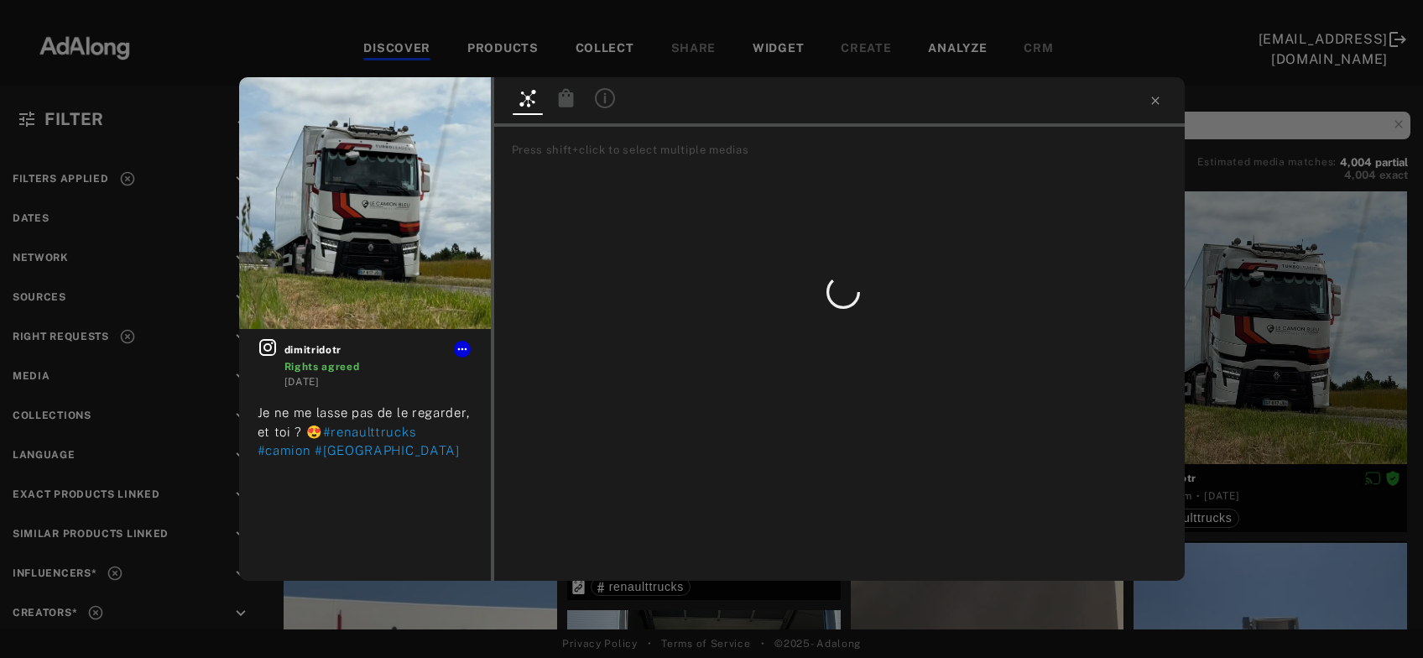
click at [569, 104] on icon at bounding box center [565, 97] width 15 height 18
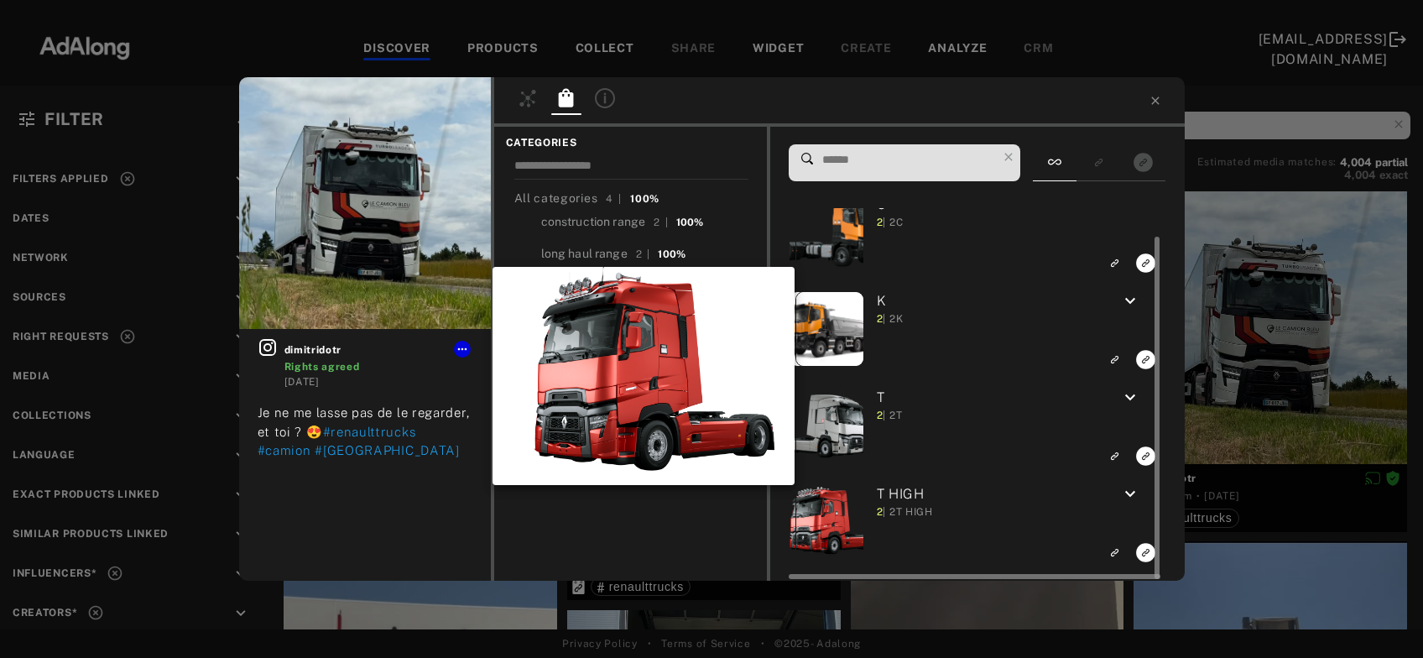
scroll to position [30, 0]
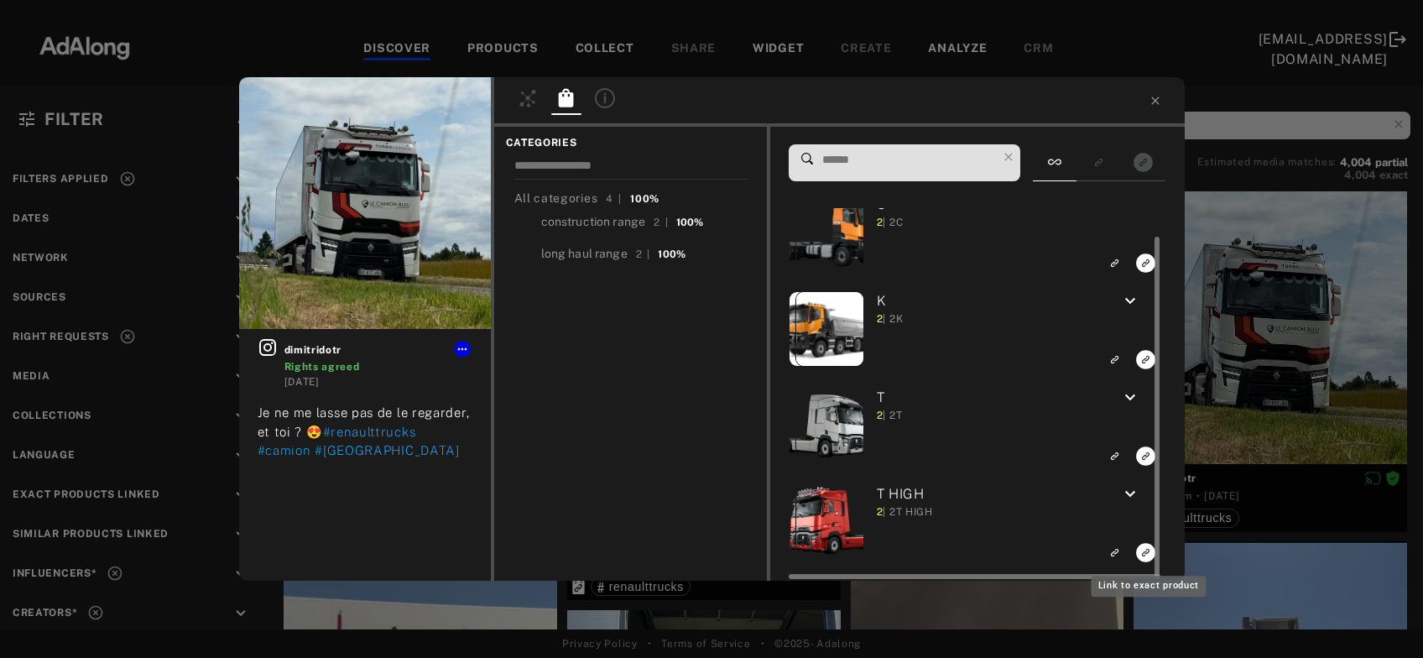
click at [1143, 273] on icon "Link to exact product" at bounding box center [1146, 262] width 19 height 19
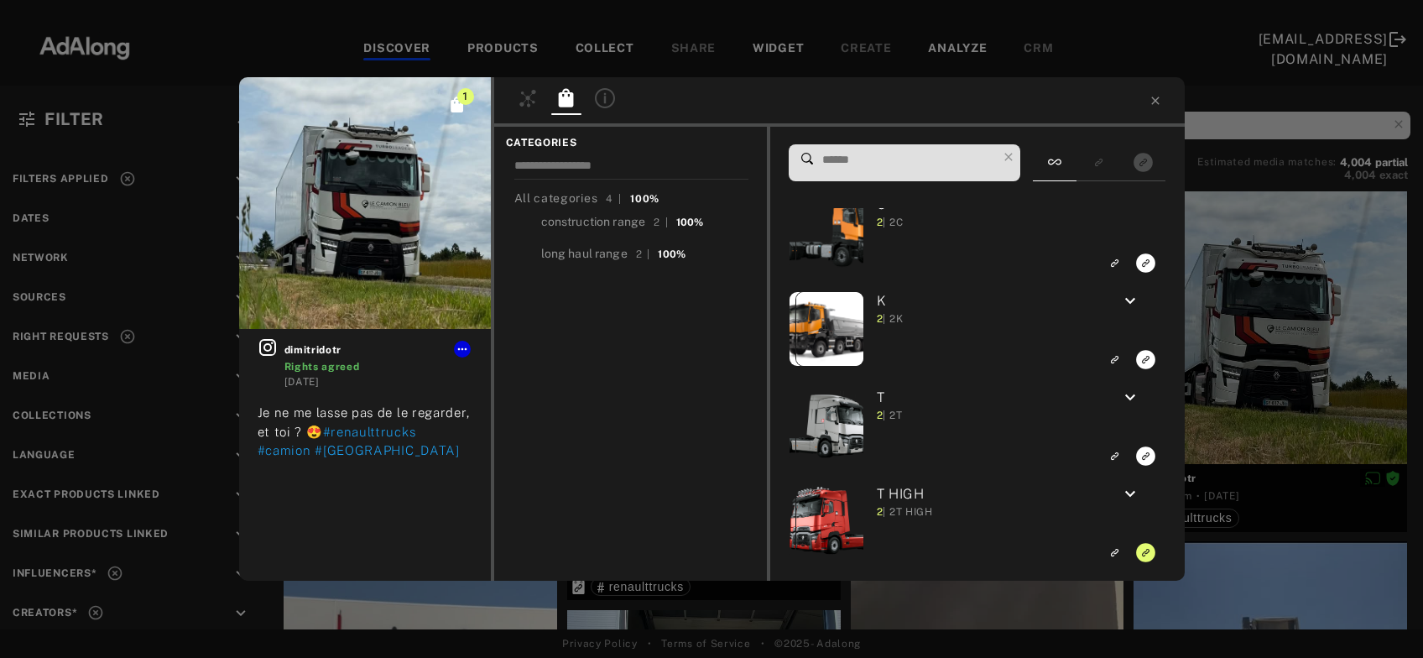
click at [1274, 387] on div "1 dimitridotr Rights agreed [DATE] Je ne me lasse pas de le regarder, et toi ? …" at bounding box center [711, 329] width 1423 height 658
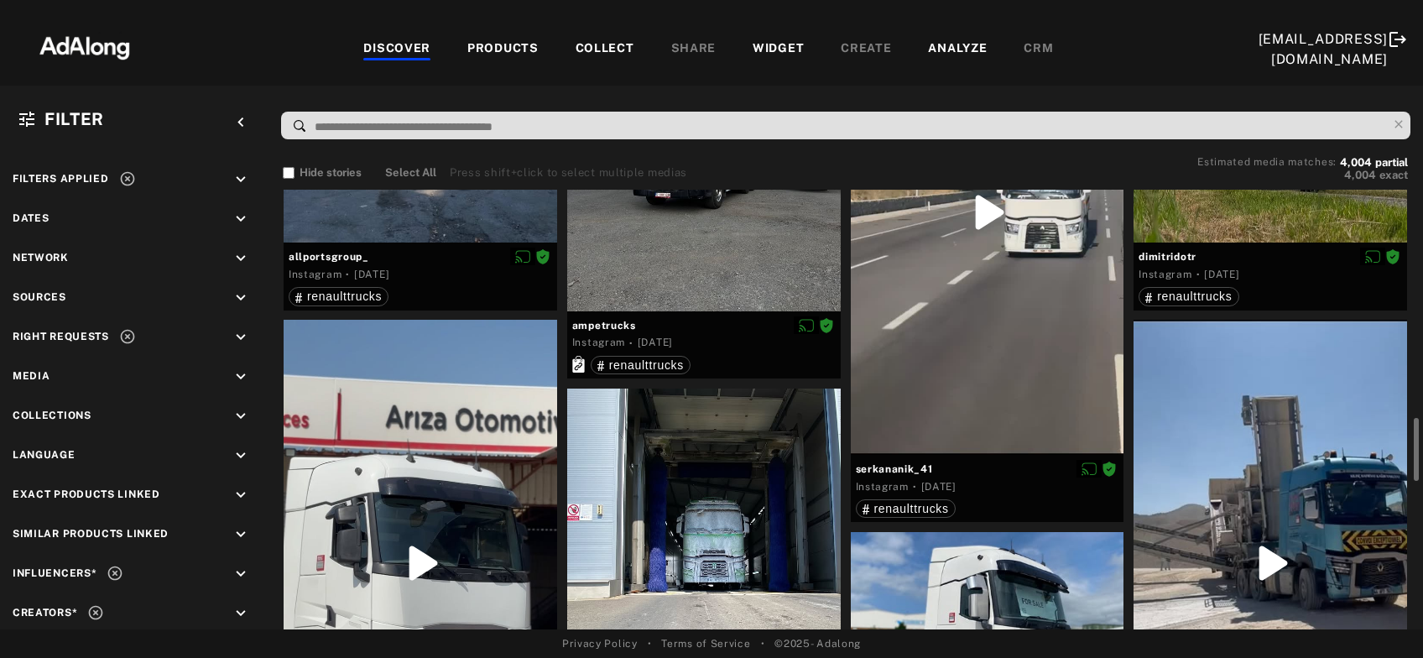
scroll to position [431, 0]
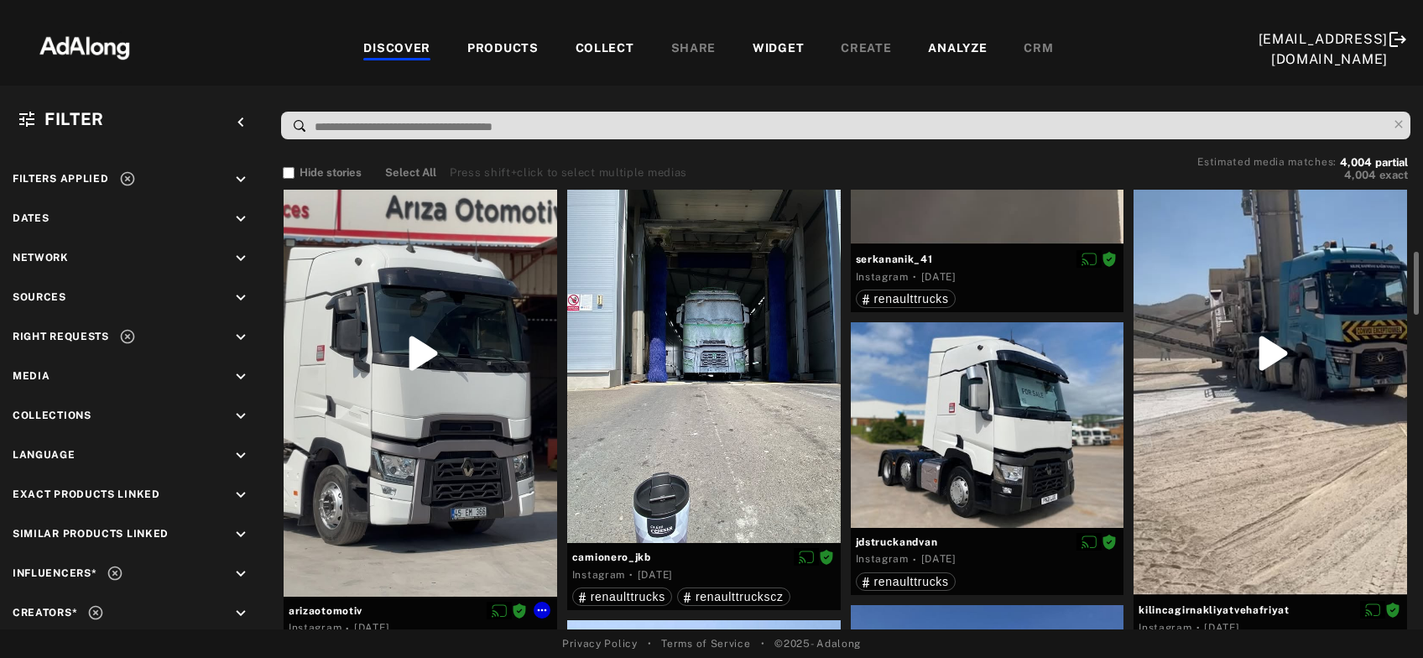
click at [408, 455] on div at bounding box center [421, 353] width 274 height 486
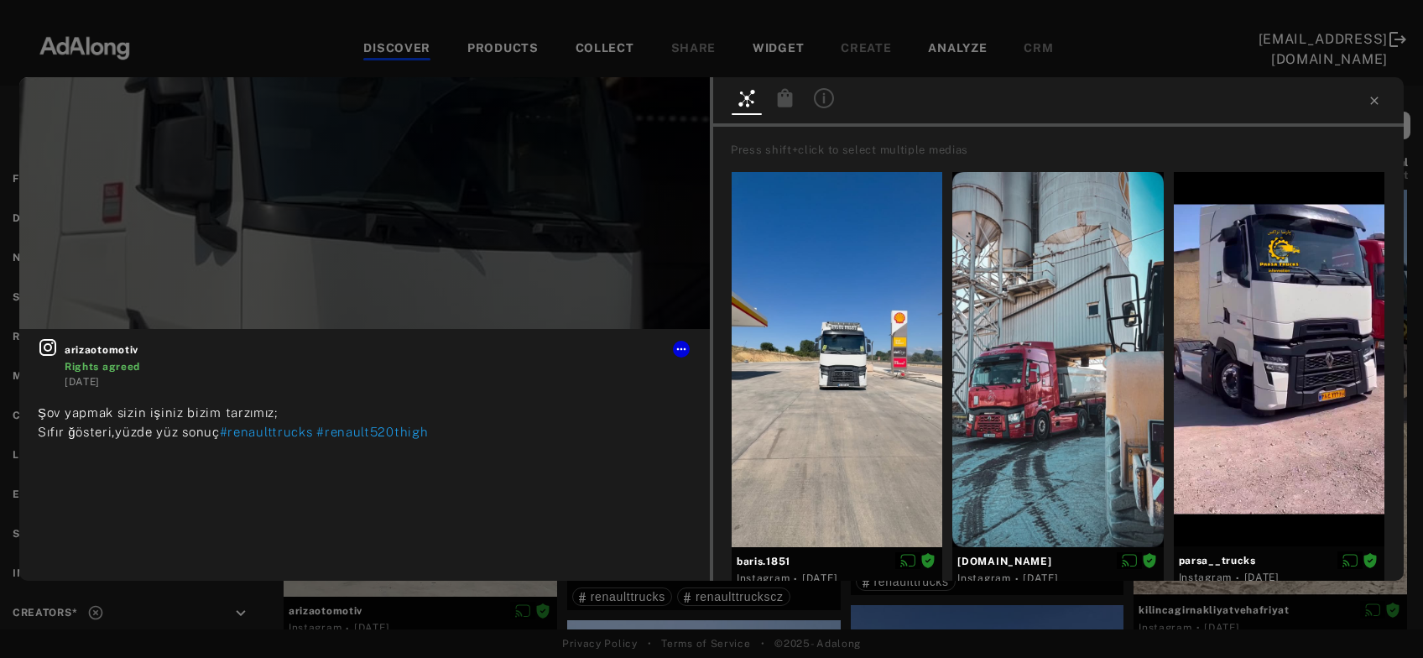
click at [791, 99] on icon at bounding box center [785, 97] width 15 height 18
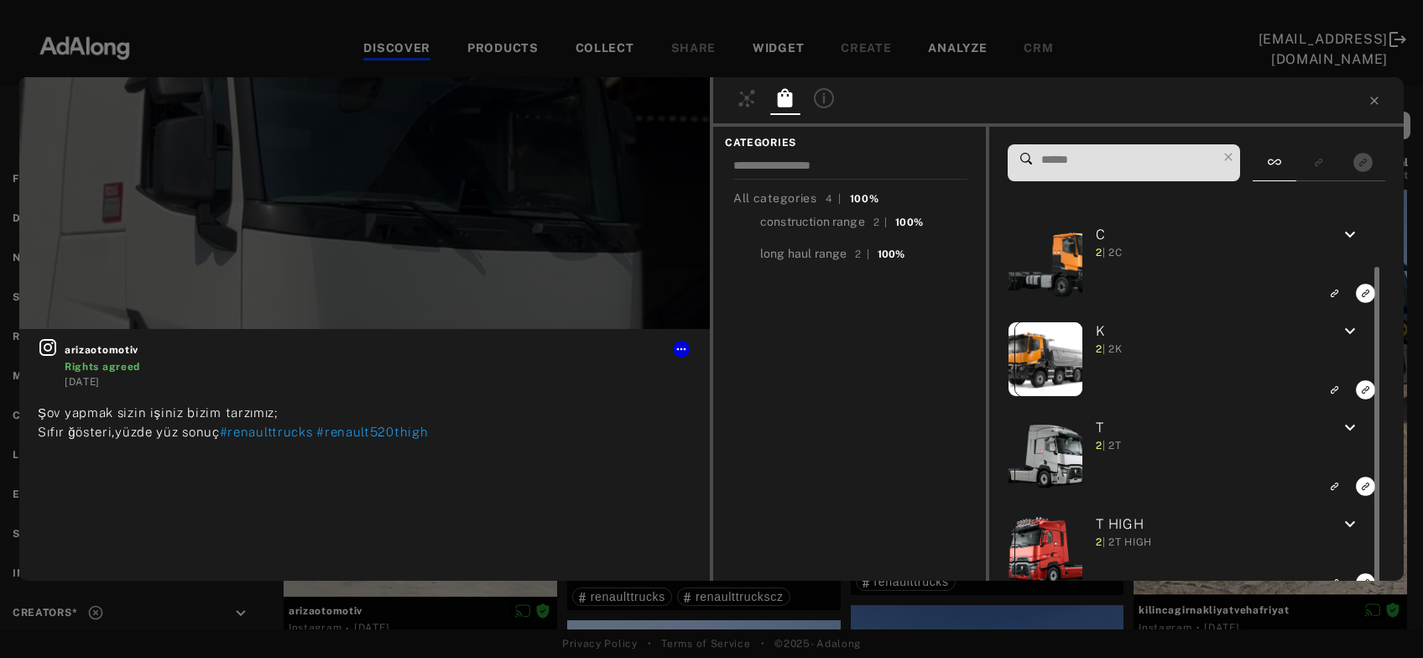
scroll to position [30, 0]
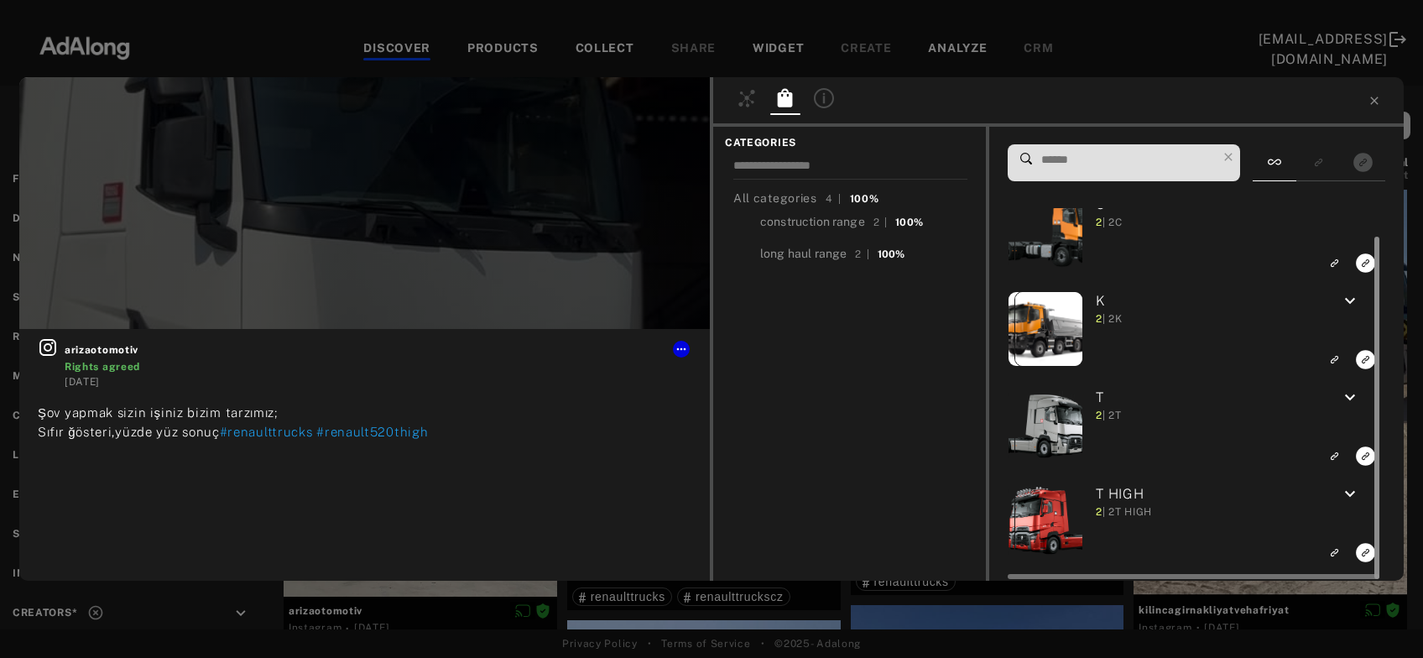
click at [1370, 551] on div at bounding box center [1375, 394] width 13 height 372
click at [1363, 273] on icon "Link to exact product" at bounding box center [1365, 262] width 19 height 19
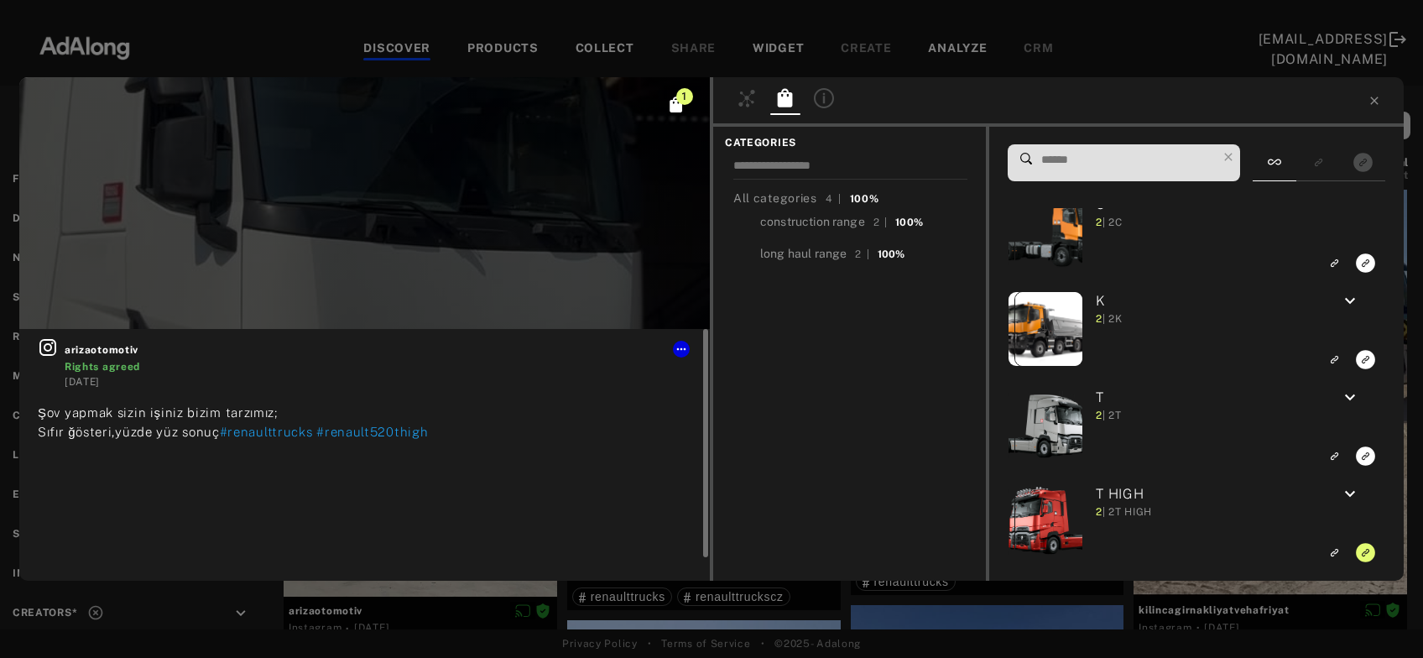
click at [677, 357] on div at bounding box center [681, 349] width 17 height 17
click at [677, 351] on icon at bounding box center [681, 348] width 13 height 13
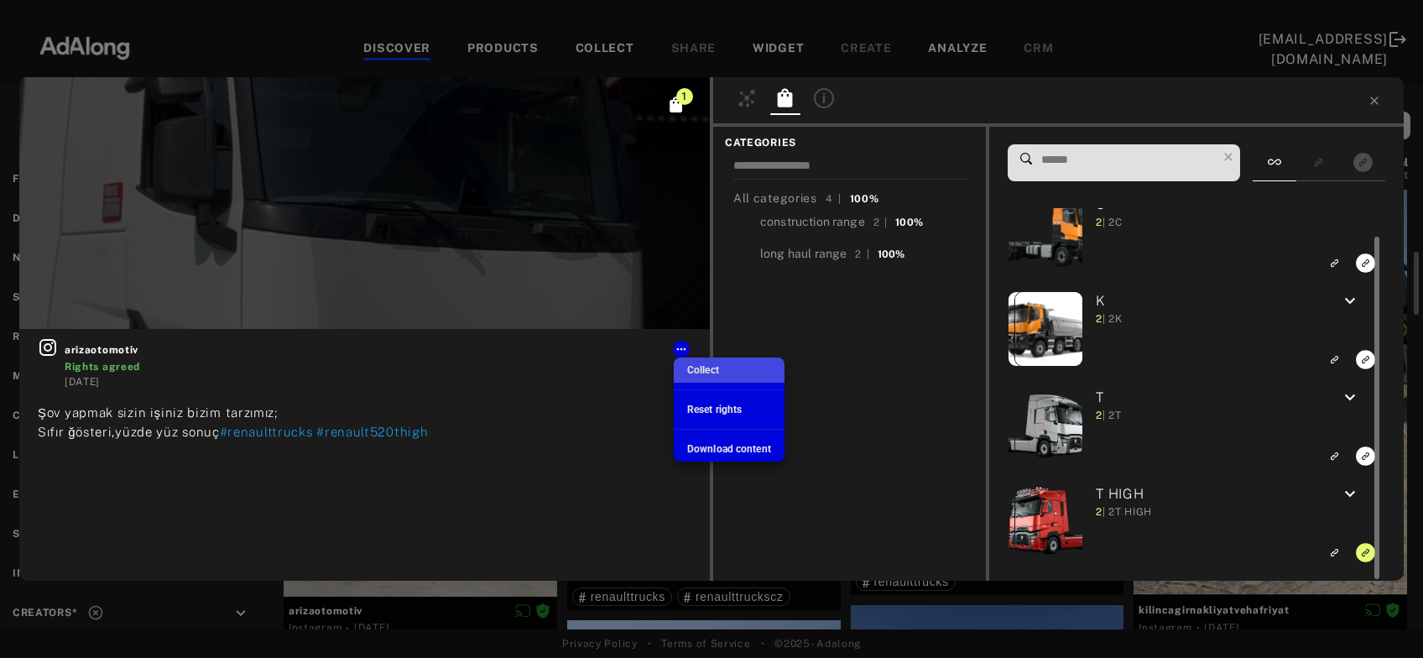
click at [702, 365] on span "Collect" at bounding box center [703, 370] width 32 height 12
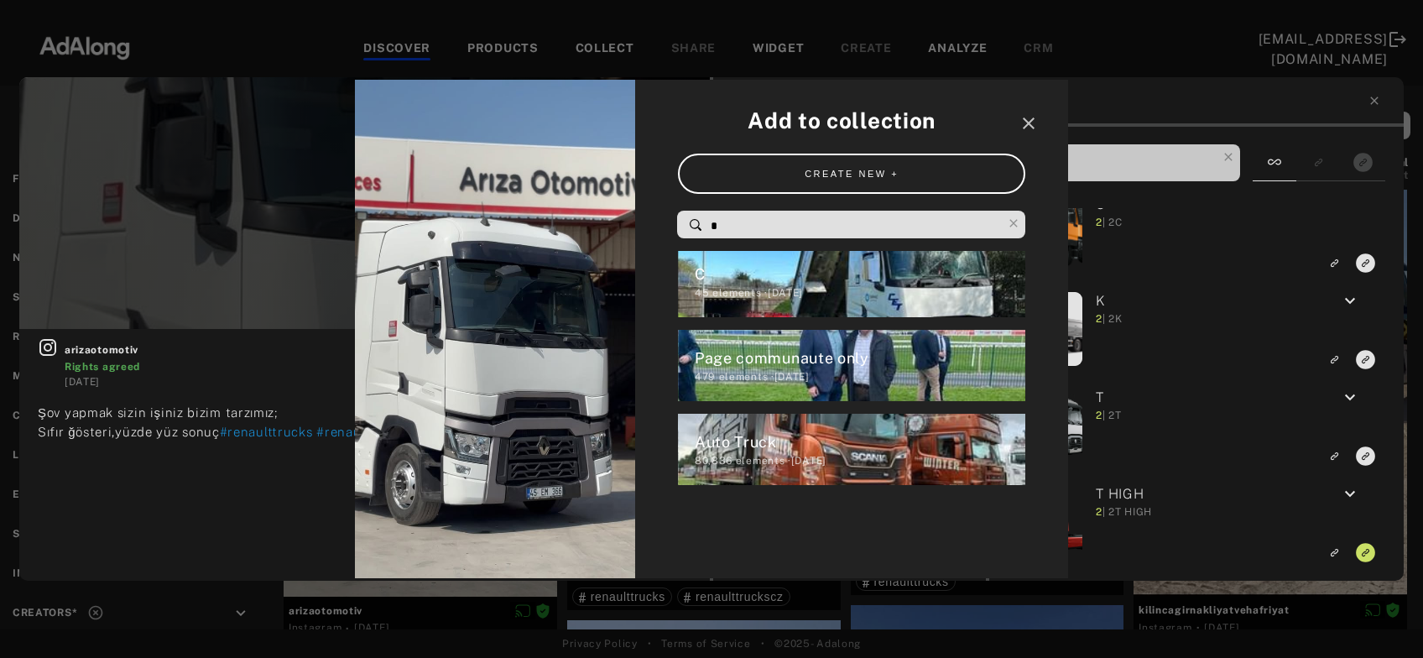
click at [759, 227] on input "*" at bounding box center [855, 226] width 293 height 23
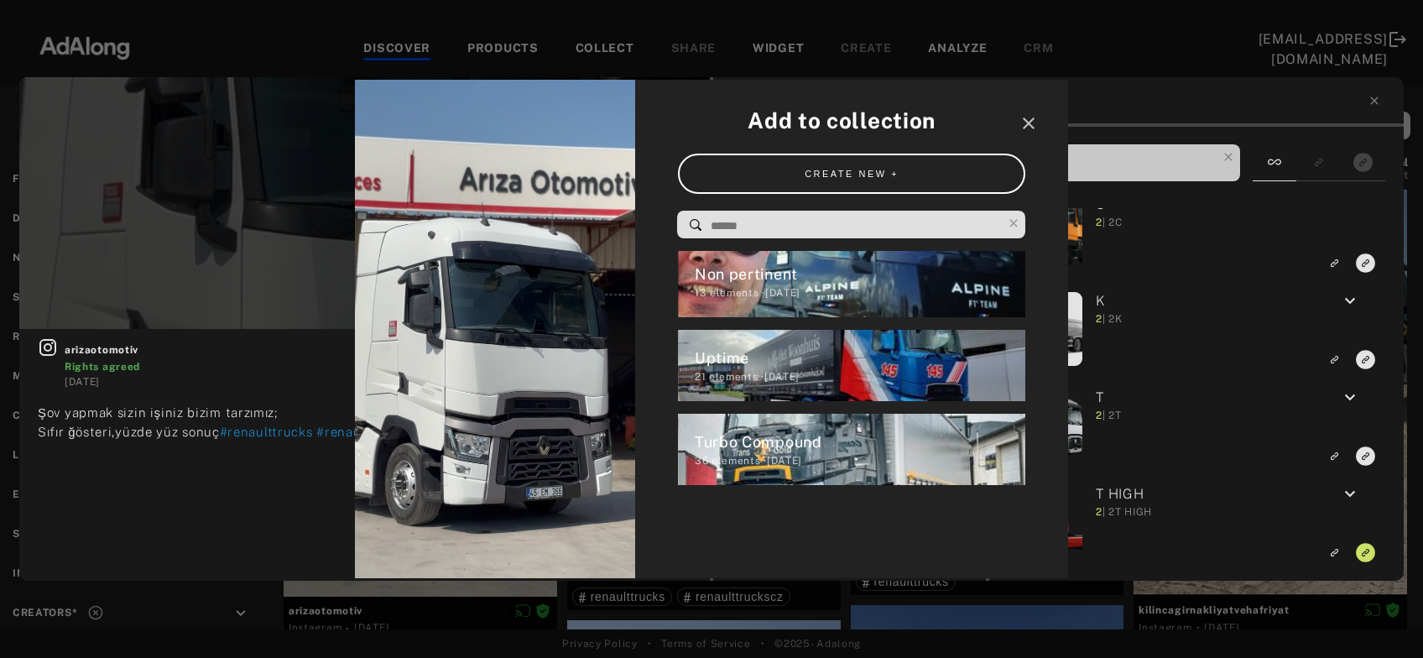
type input "*"
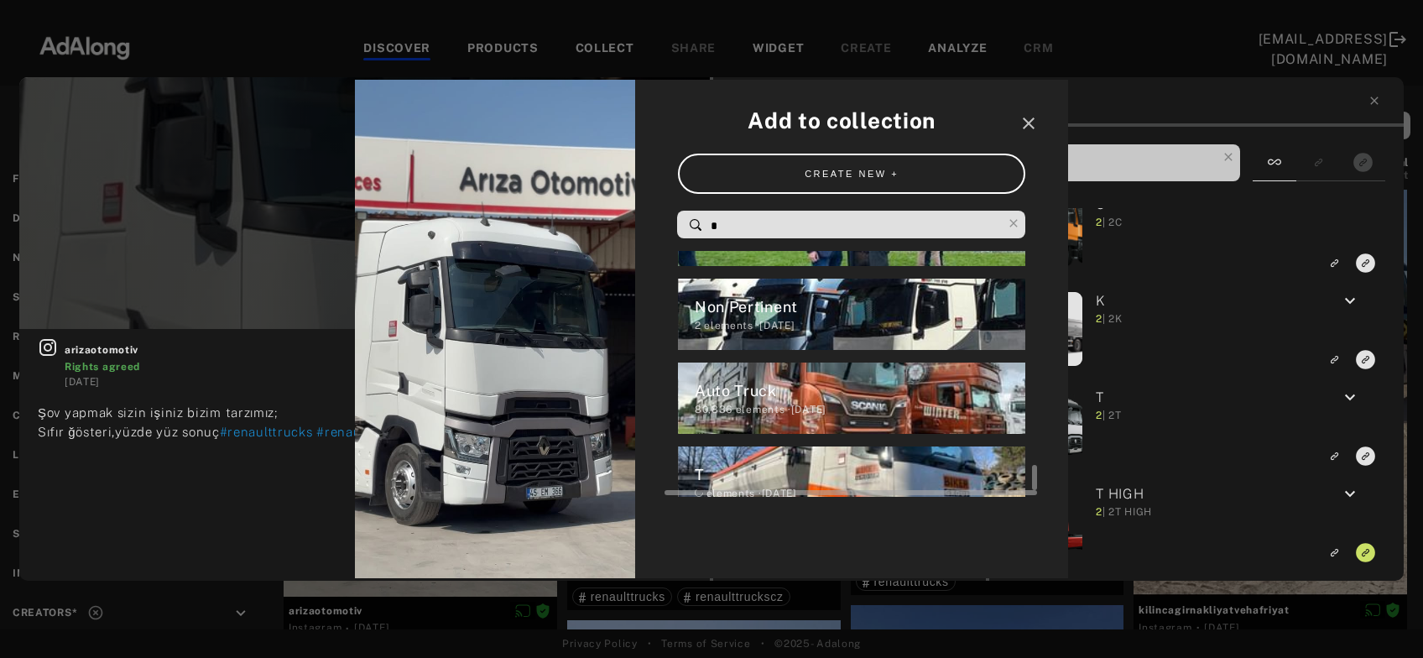
scroll to position [3865, 0]
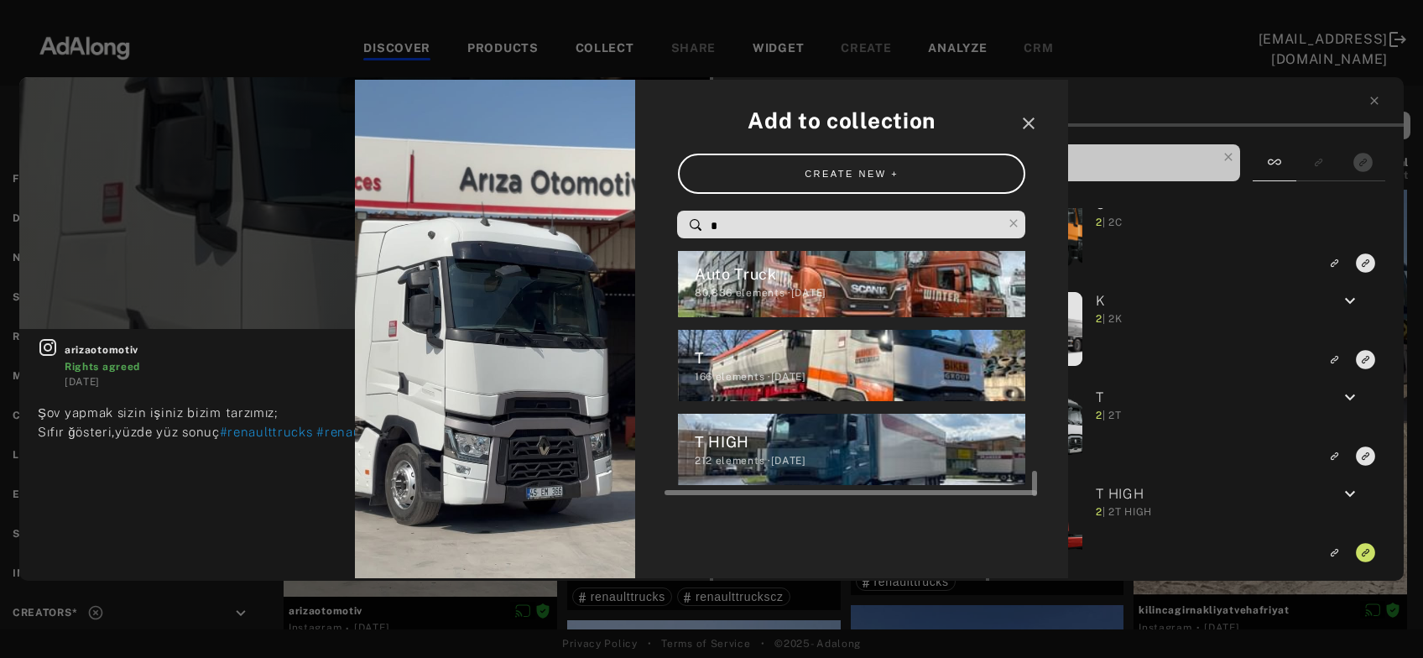
type input "*"
click at [747, 471] on div "T HIGH 212 elements · 2022.01.06" at bounding box center [852, 449] width 348 height 71
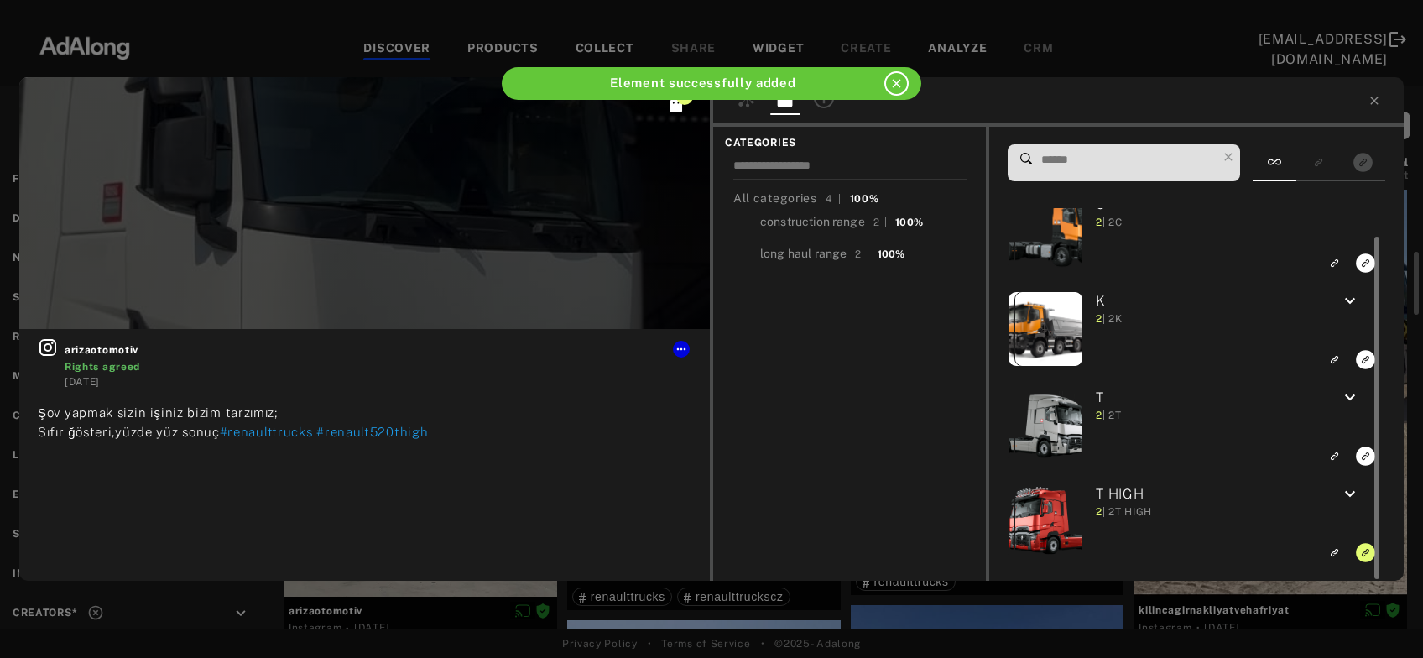
scroll to position [30, 0]
click at [1375, 98] on icon at bounding box center [1374, 100] width 13 height 13
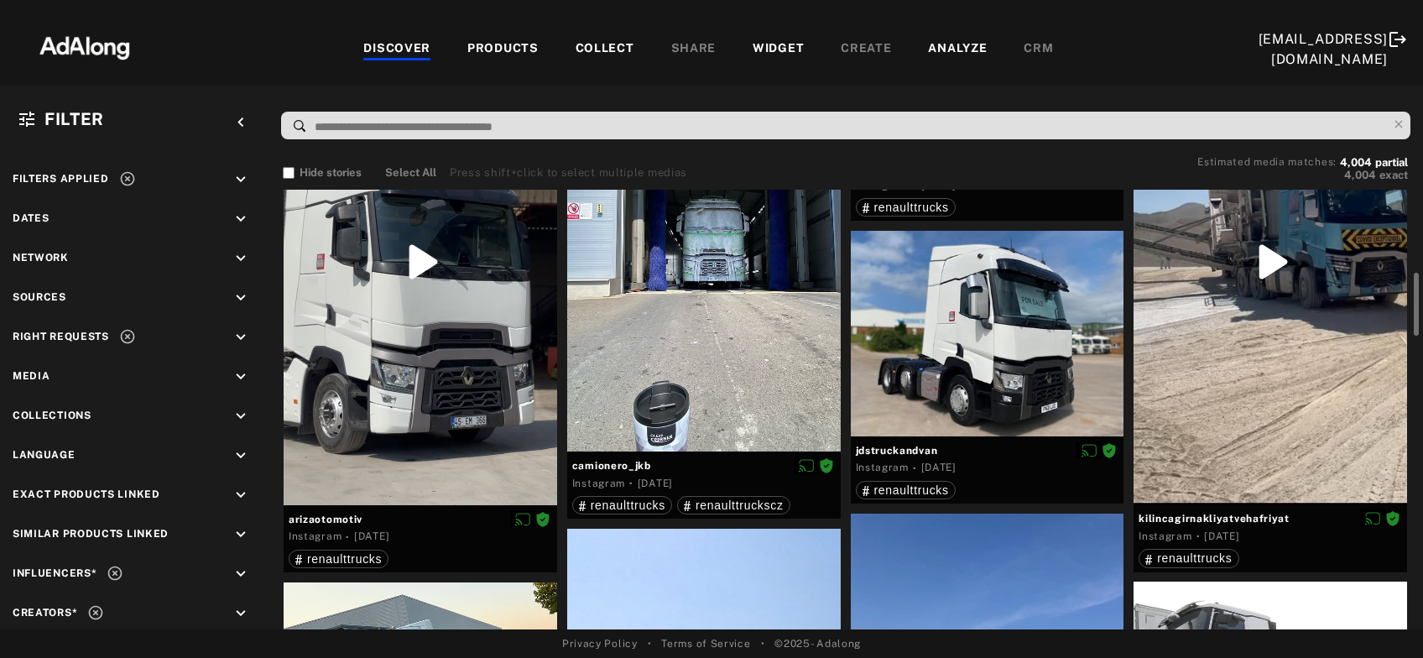
scroll to position [533, 0]
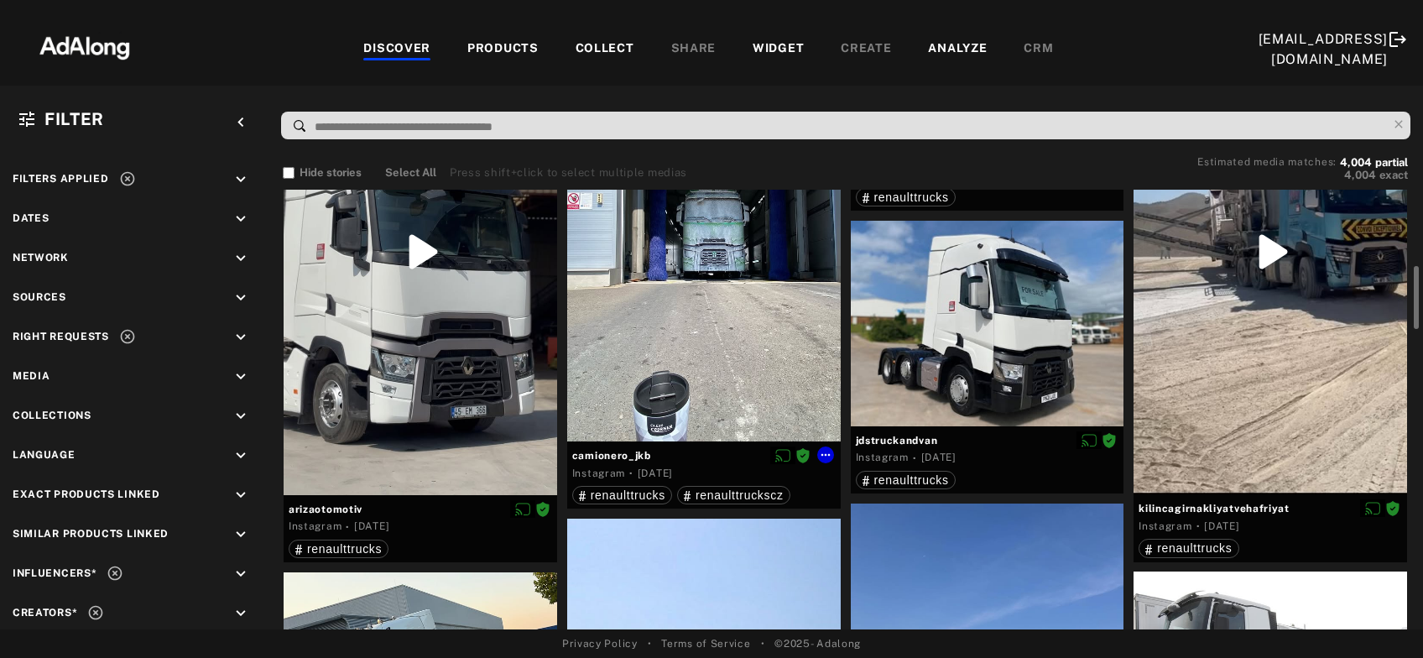
click at [733, 309] on div at bounding box center [704, 259] width 274 height 364
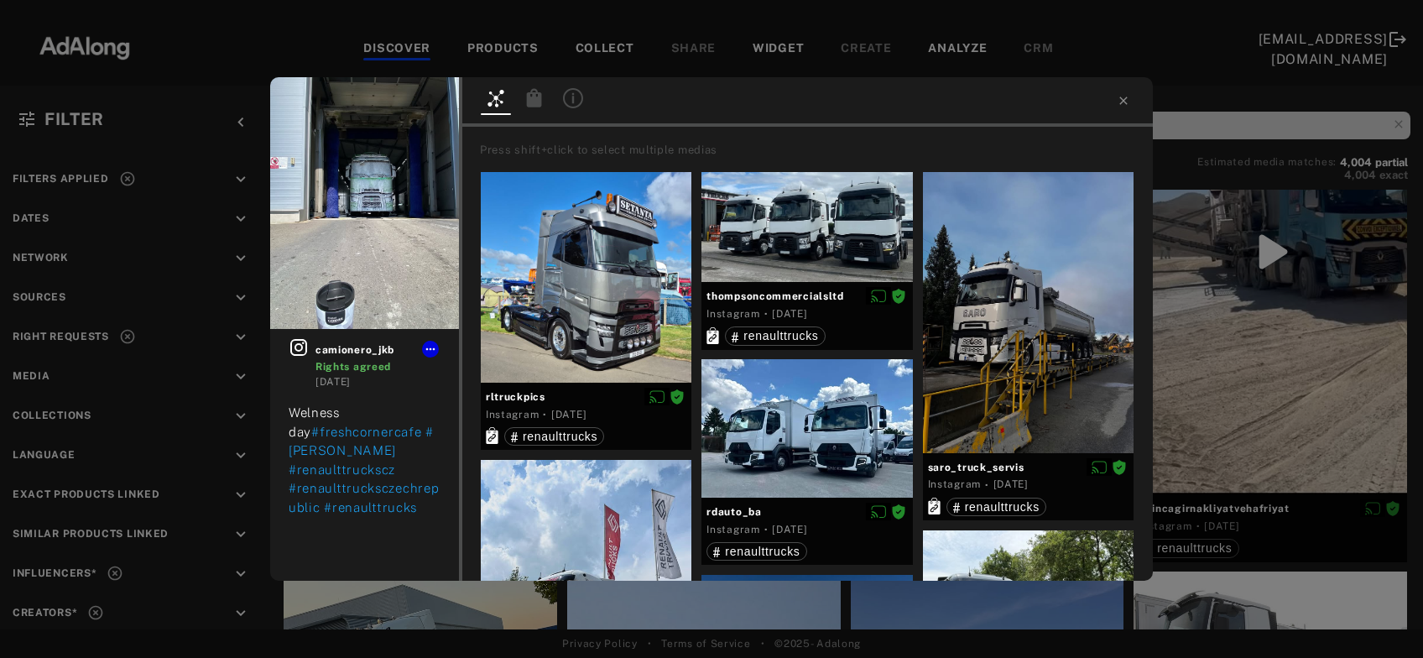
click at [529, 105] on icon at bounding box center [534, 97] width 15 height 18
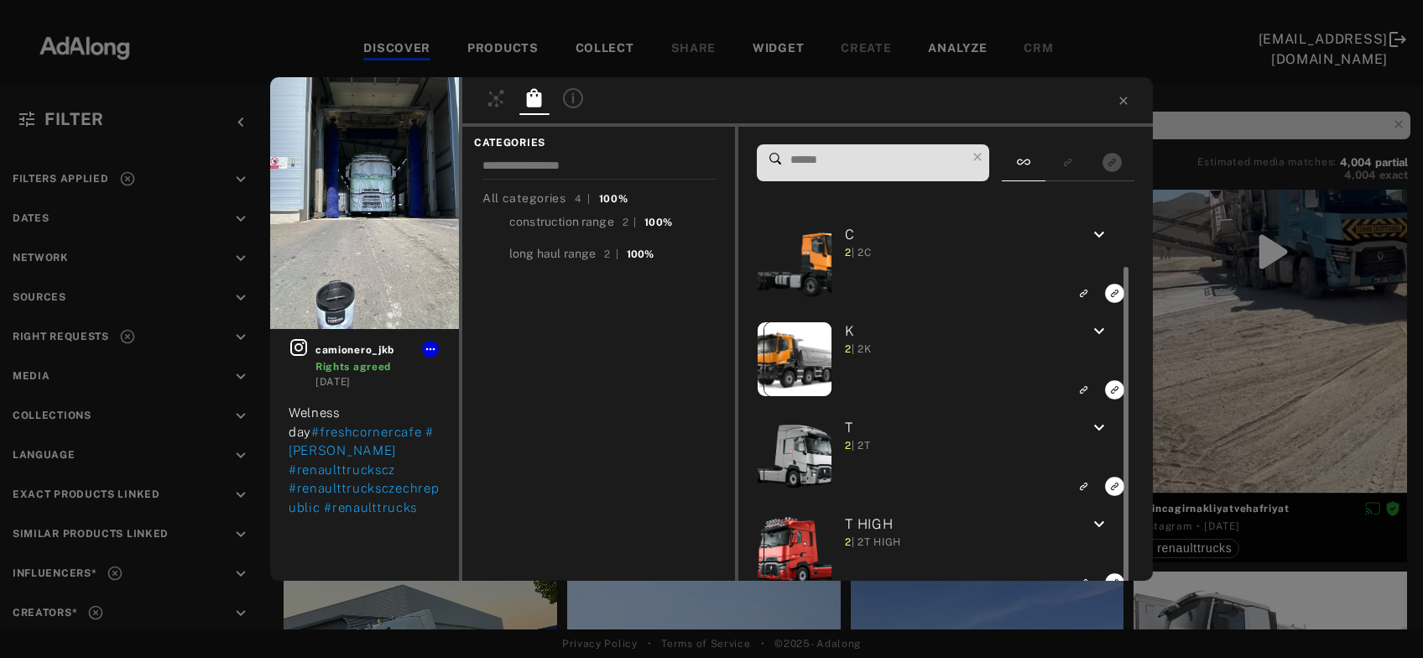
scroll to position [30, 0]
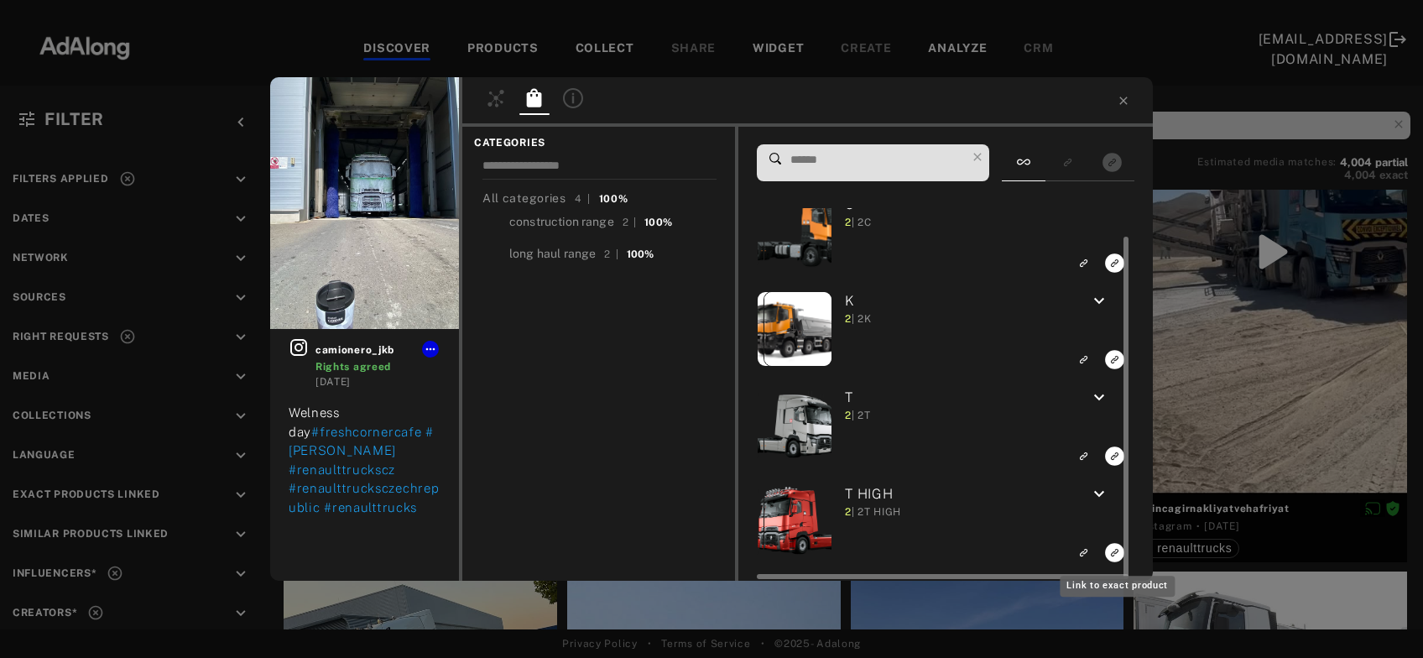
click at [1115, 552] on rect "Link to exact product" at bounding box center [1114, 552] width 21 height 21
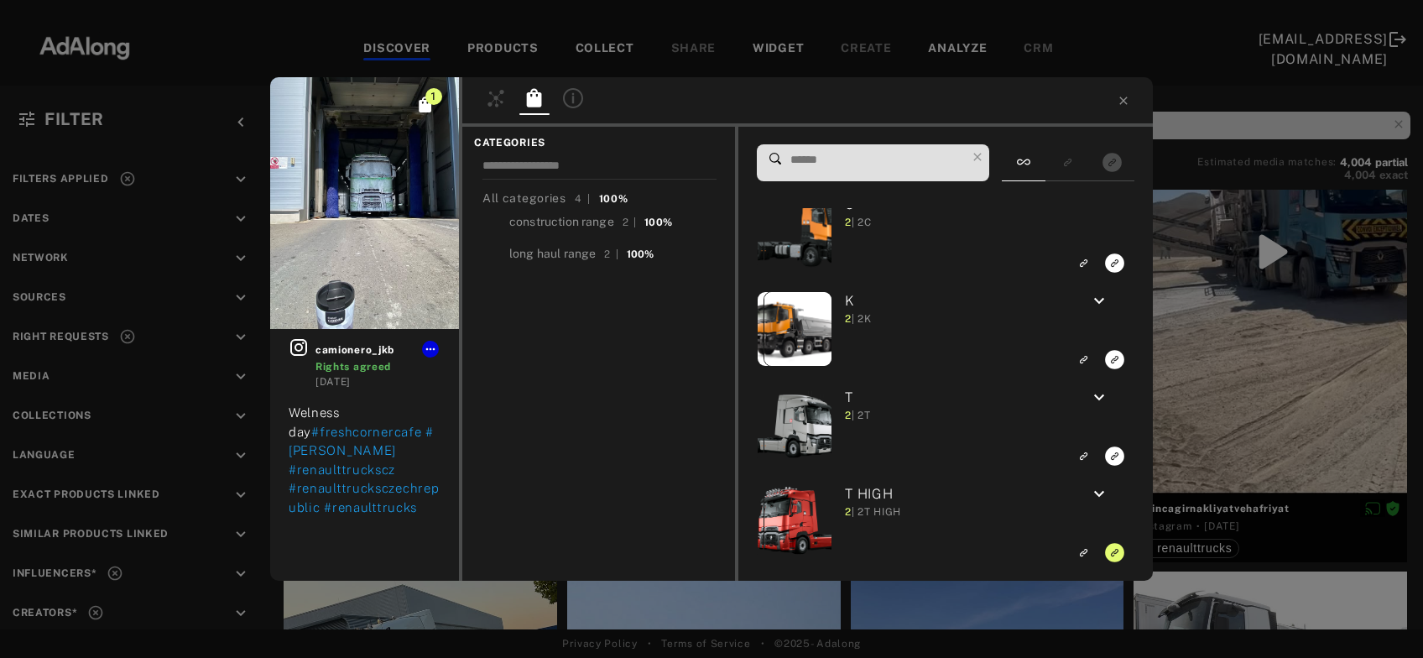
click at [1249, 386] on div "1 camionero_jkb Rights agreed 5 days ago Welness day #freshcornercafe #nickey #…" at bounding box center [711, 329] width 1423 height 658
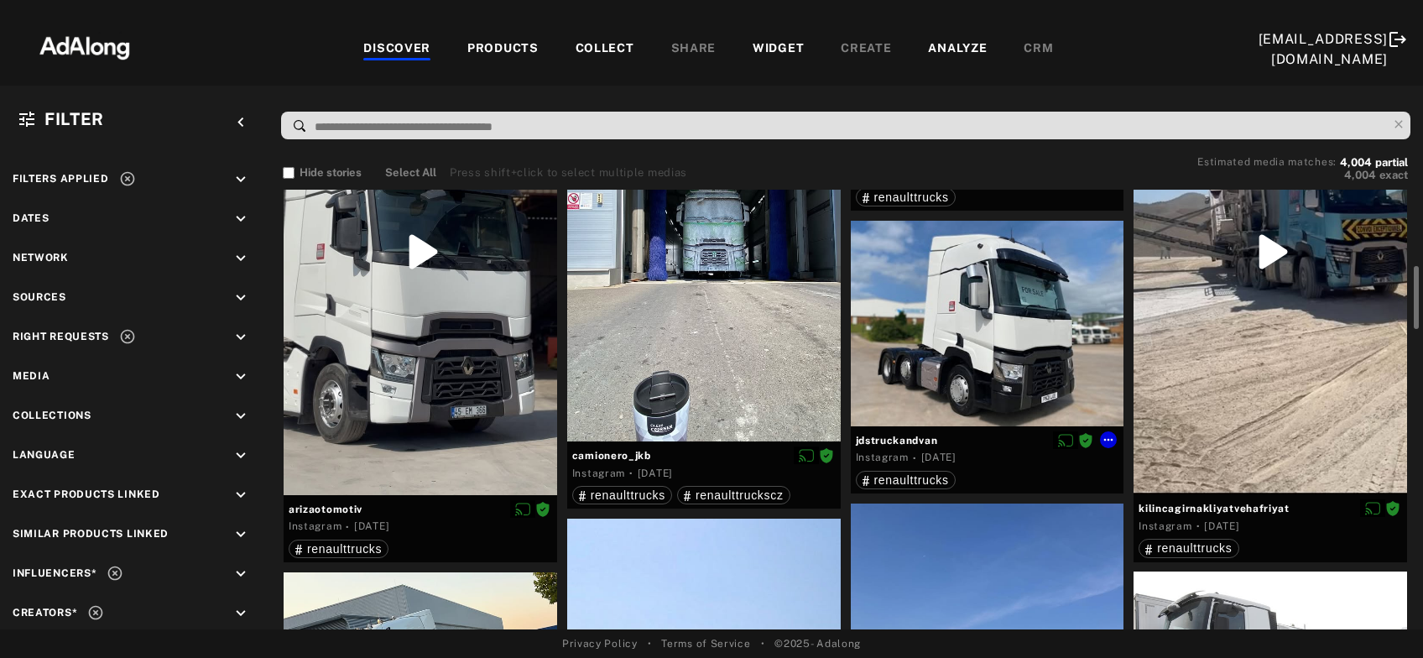
click at [1034, 361] on div at bounding box center [988, 324] width 274 height 206
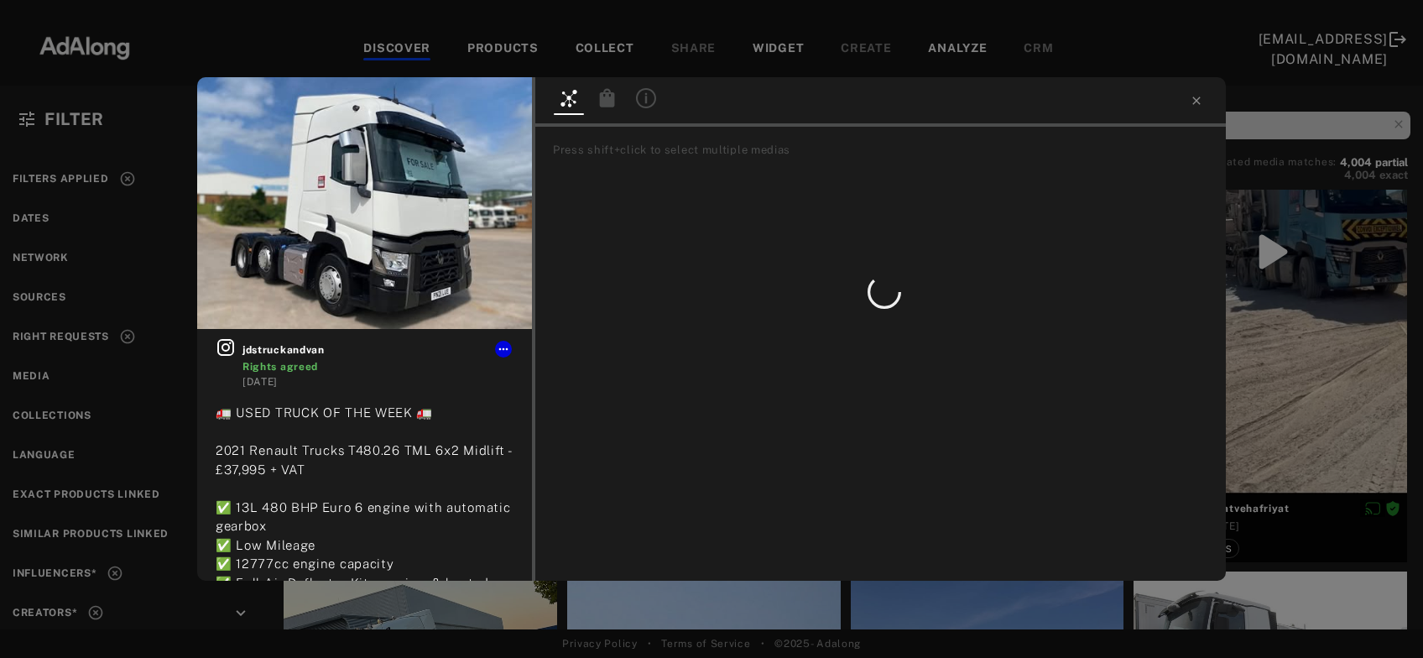
click at [605, 107] on icon at bounding box center [607, 97] width 15 height 18
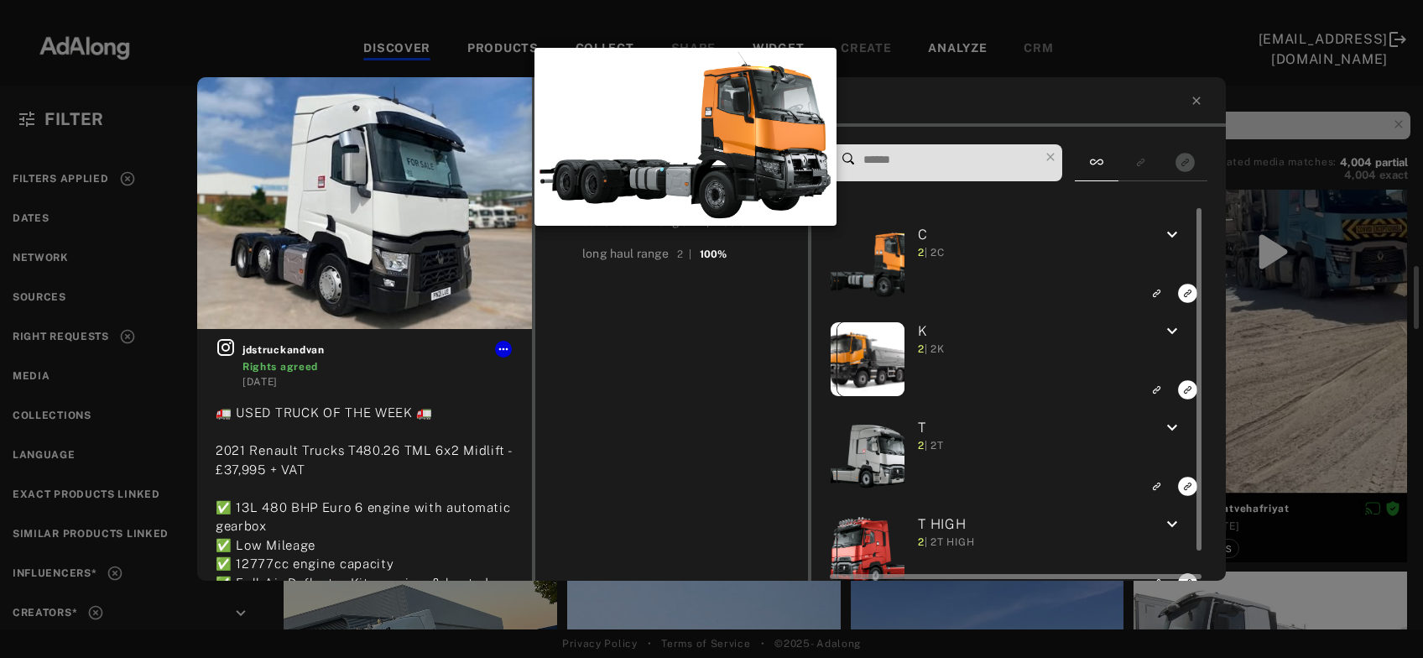
scroll to position [3865, 0]
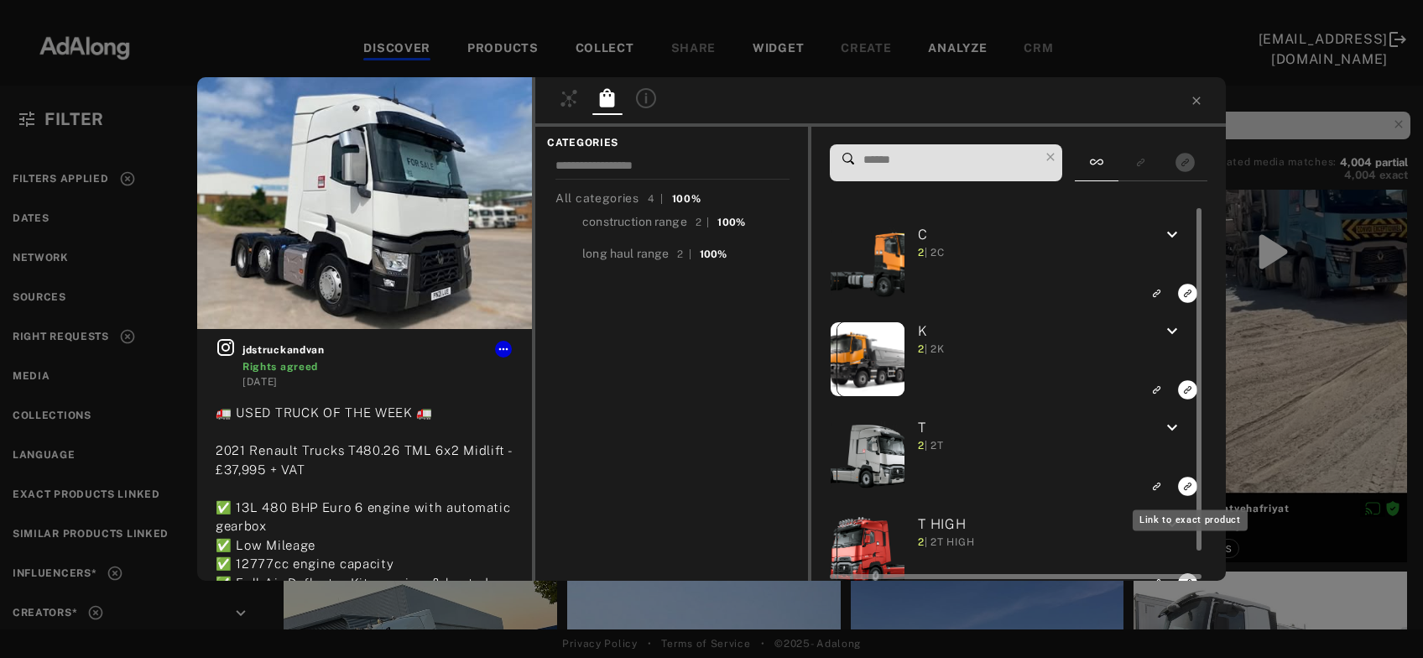
click at [1187, 303] on icon "Link to exact product" at bounding box center [1187, 293] width 19 height 19
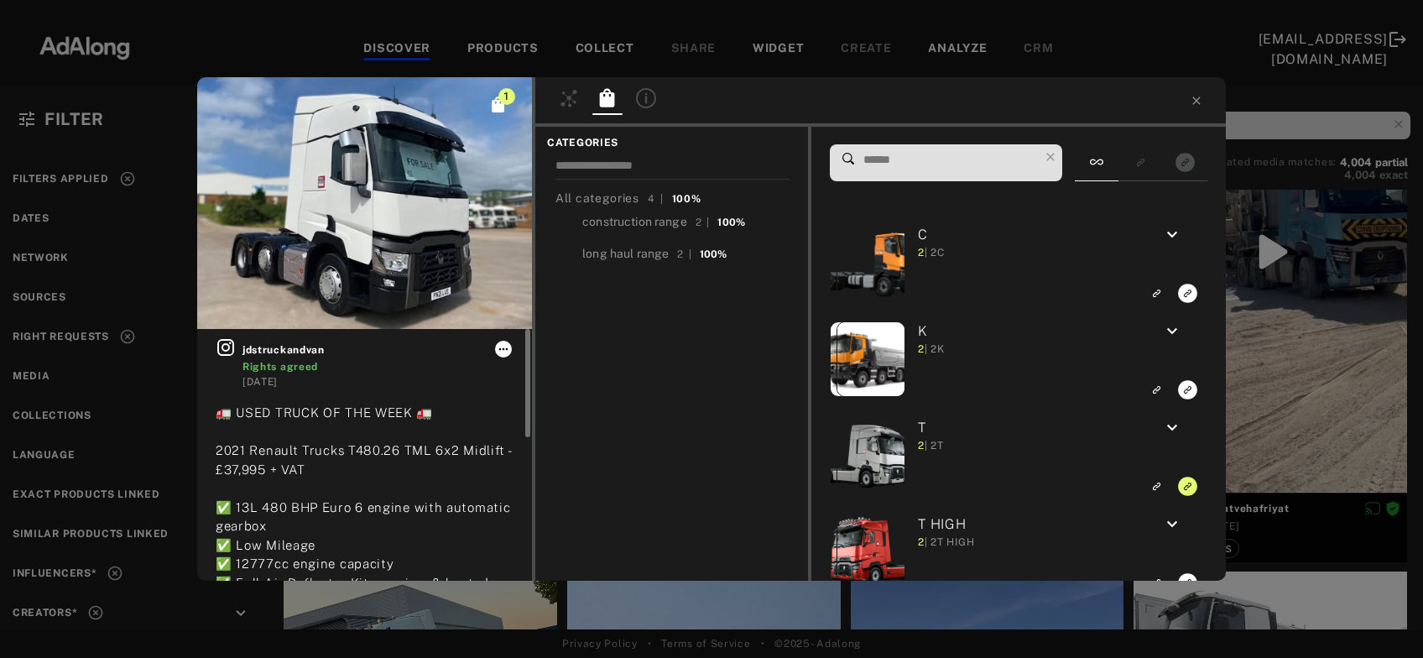
click at [498, 349] on icon at bounding box center [503, 348] width 13 height 13
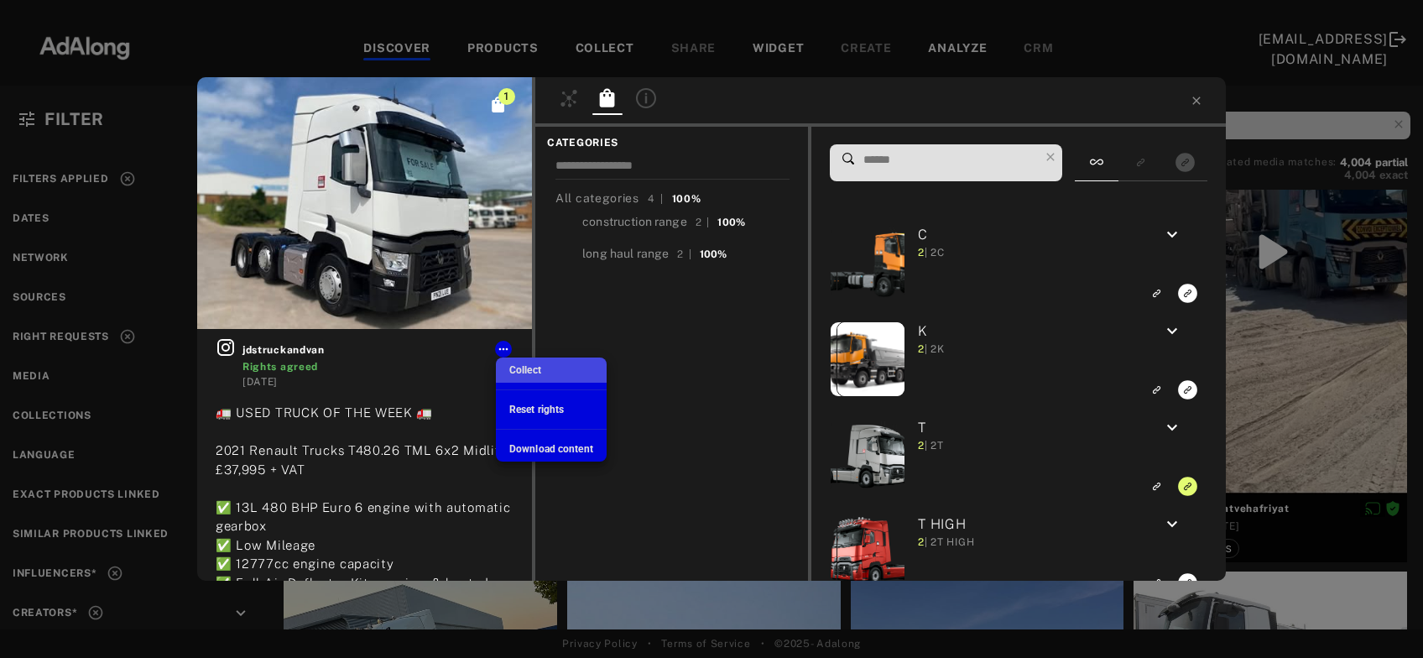
click at [518, 373] on span "Collect" at bounding box center [525, 370] width 32 height 12
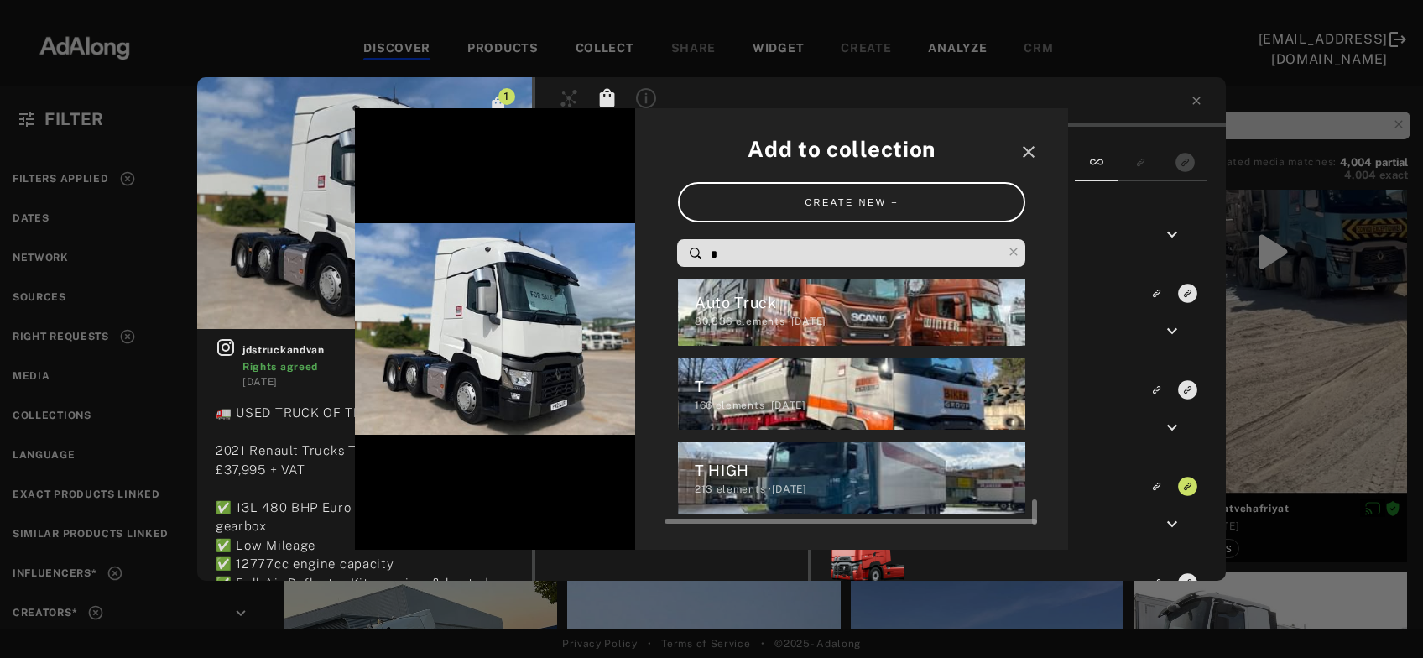
click at [765, 392] on div "T" at bounding box center [860, 386] width 331 height 23
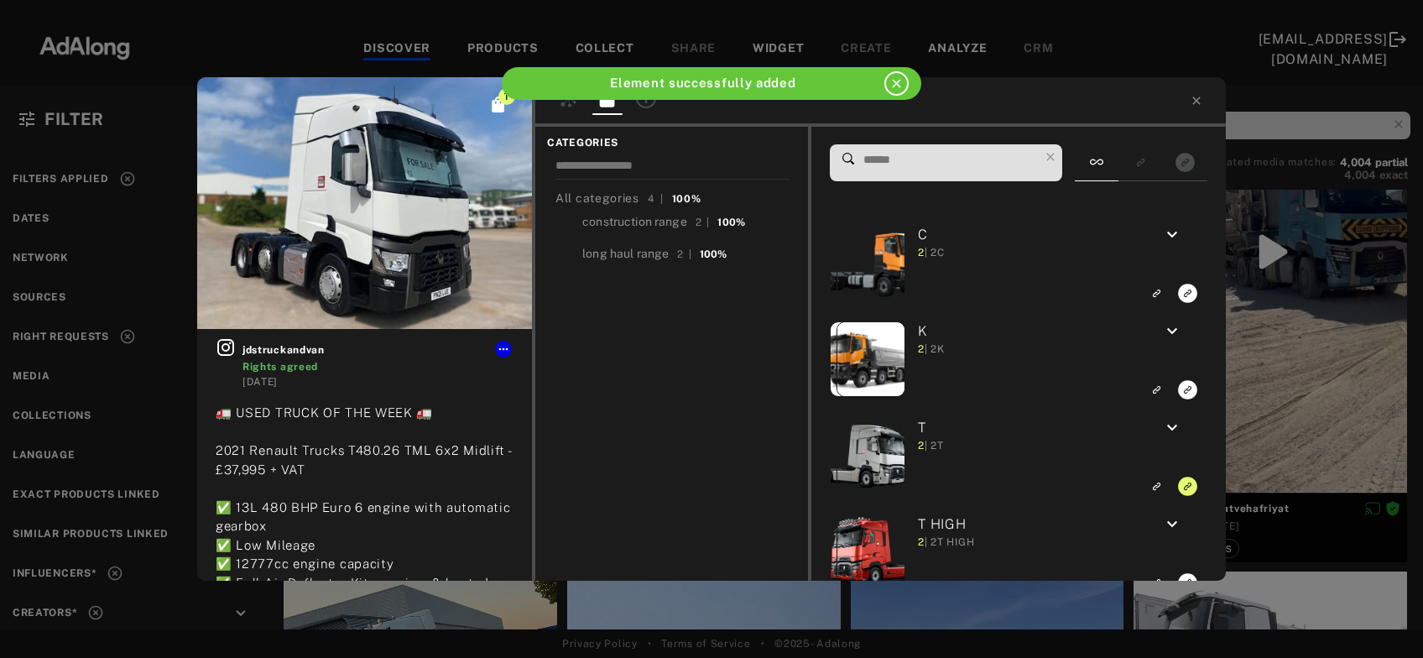
click at [1268, 352] on div "1 jdstruckandvan Rights agreed 5 days ago 🚛 USED TRUCK OF THE WEEK 🚛 2021 Renau…" at bounding box center [711, 329] width 1423 height 658
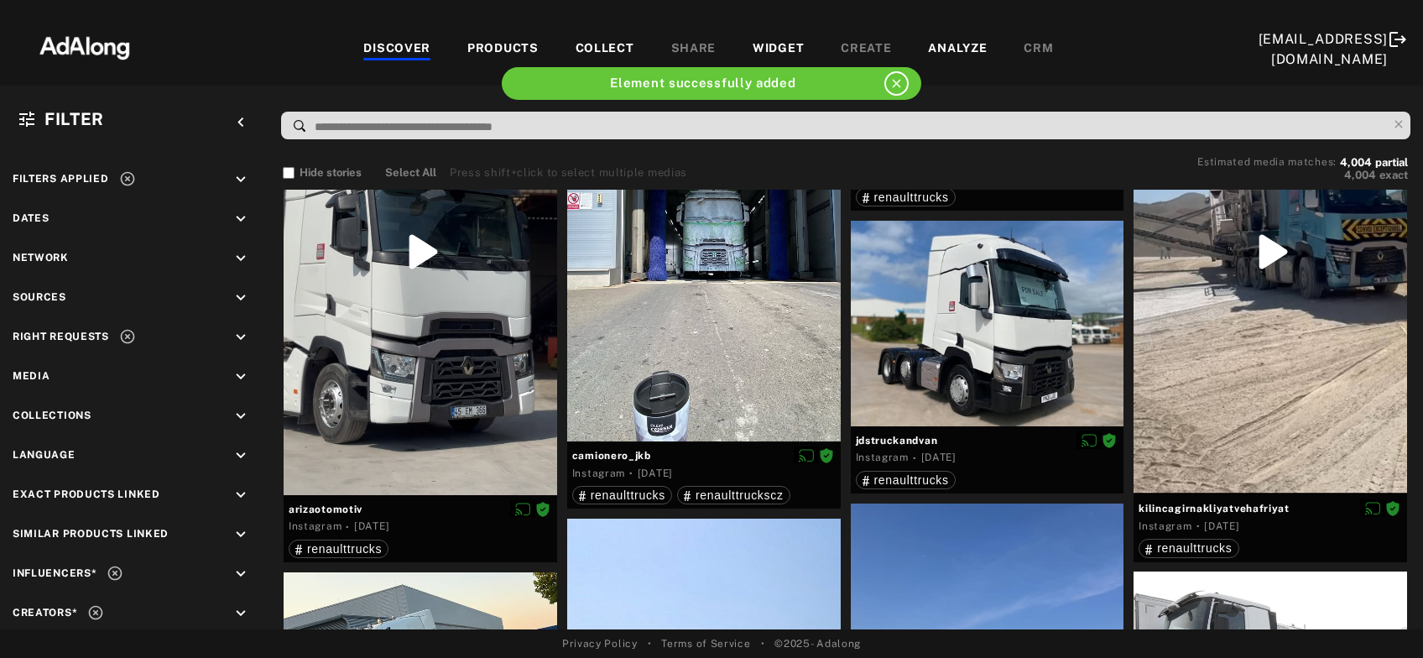
click at [1268, 352] on div at bounding box center [1271, 251] width 274 height 486
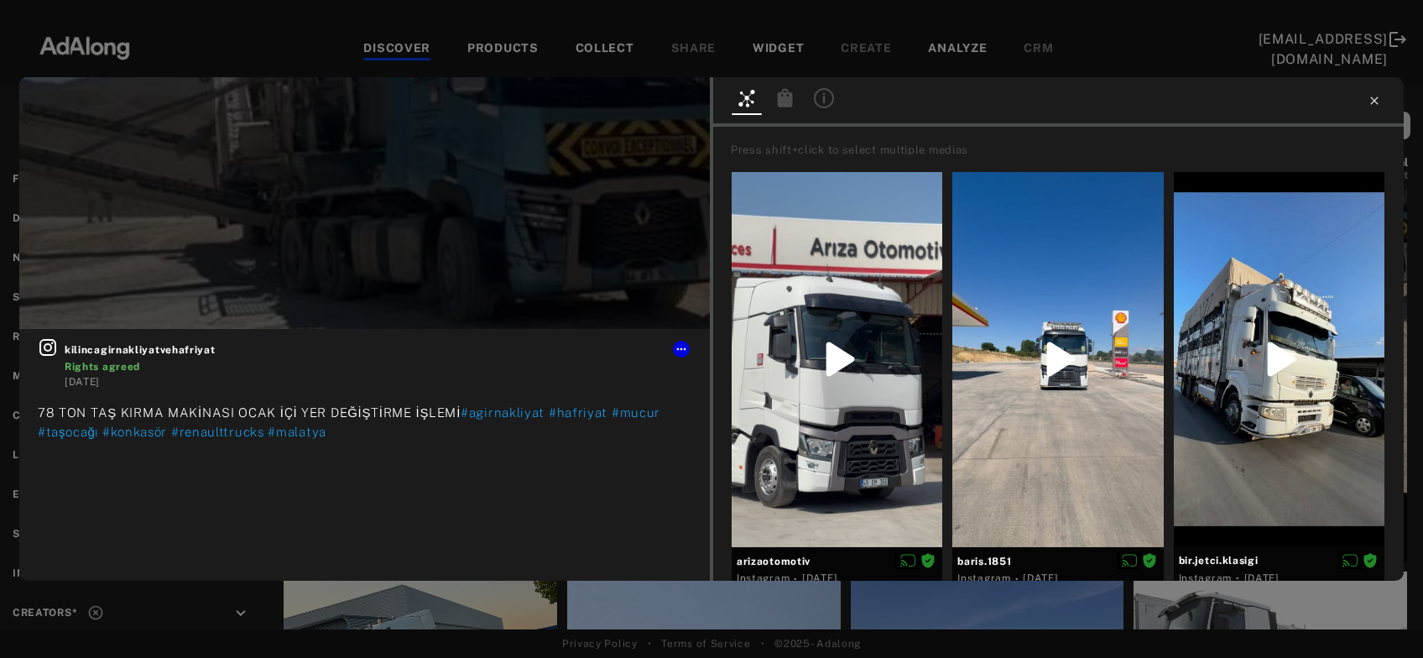
click at [1374, 105] on icon at bounding box center [1374, 100] width 13 height 13
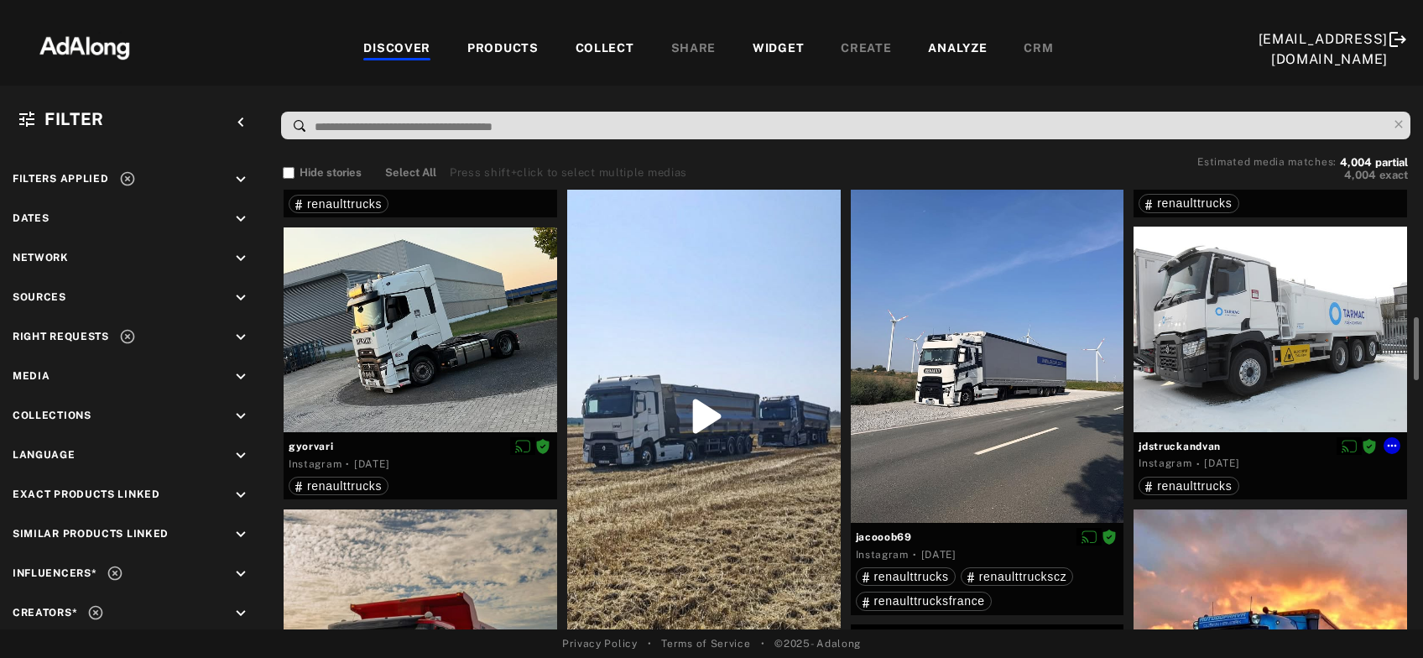
scroll to position [879, 0]
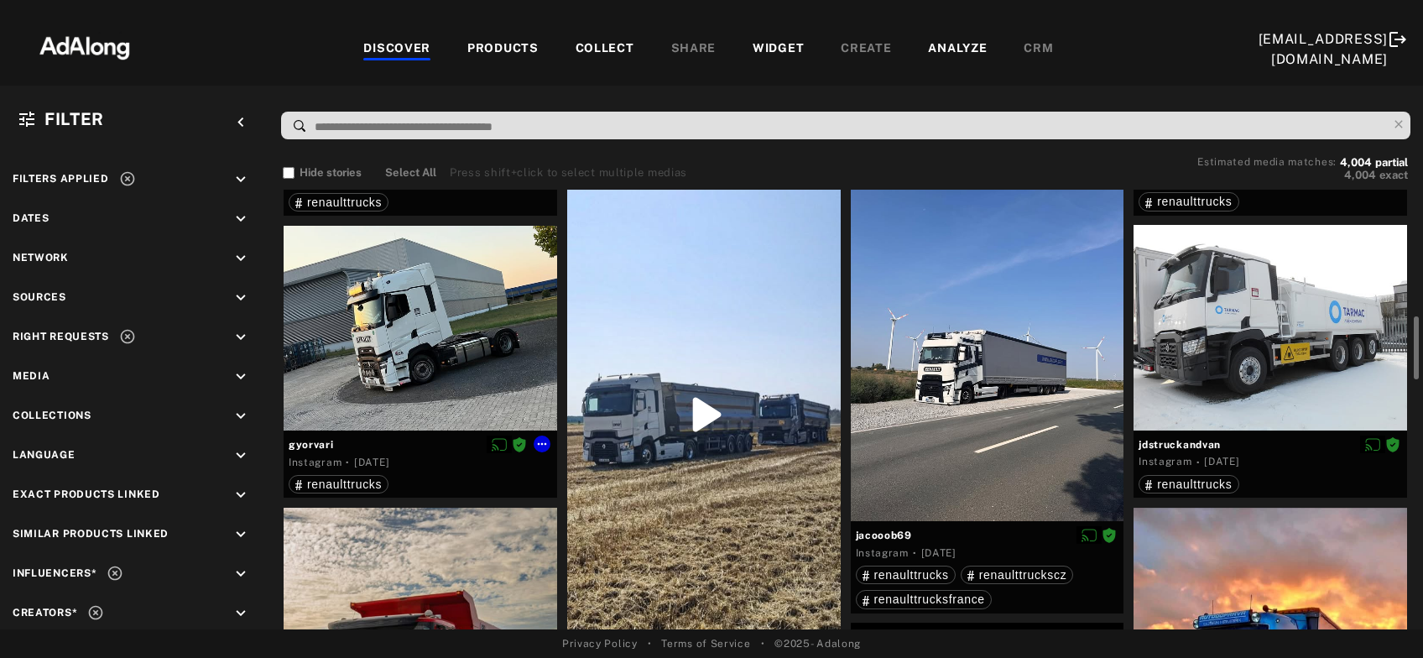
click at [412, 380] on div at bounding box center [421, 328] width 274 height 205
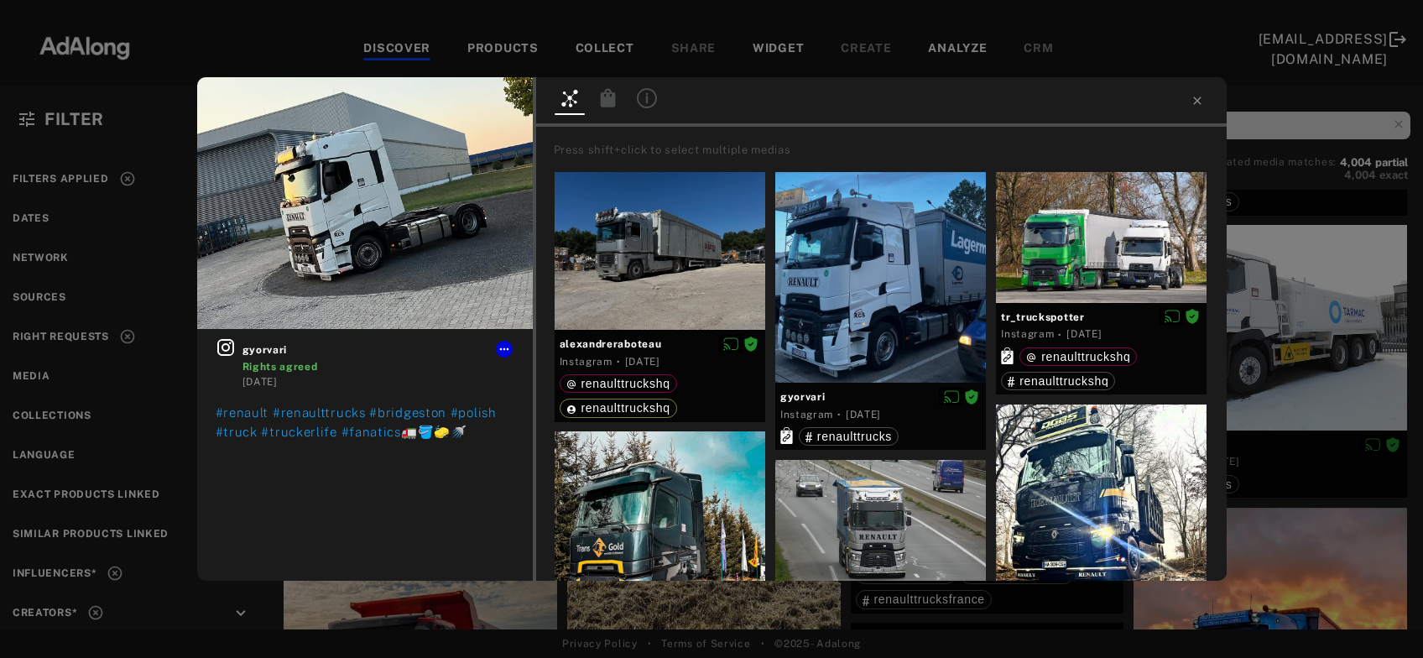
click at [607, 97] on icon at bounding box center [607, 97] width 15 height 18
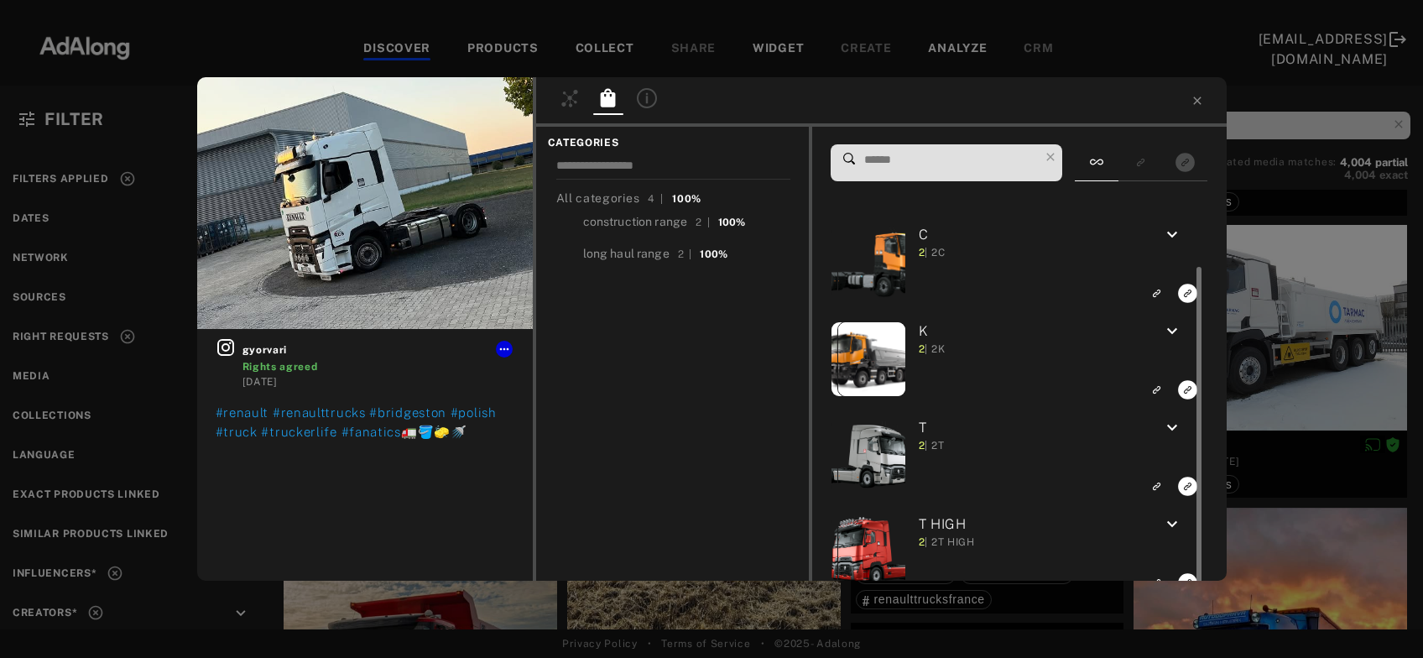
scroll to position [30, 0]
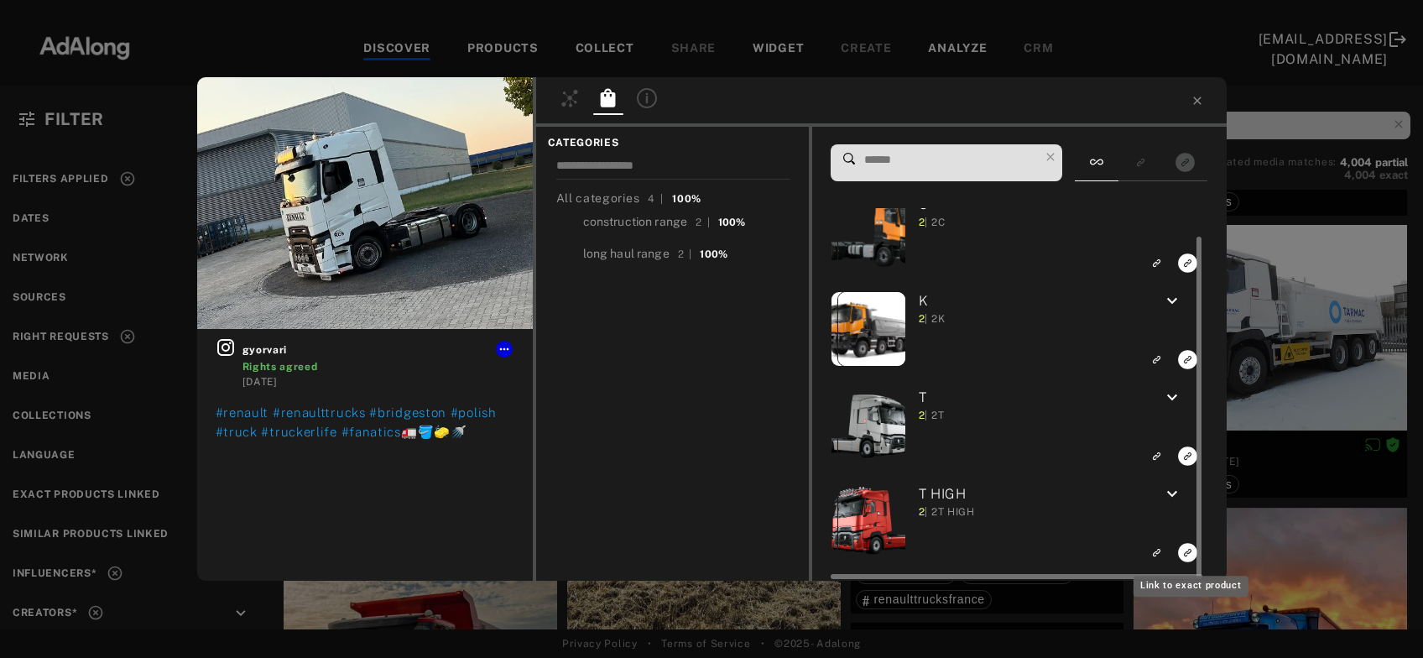
click at [1189, 556] on rect "Link to exact product" at bounding box center [1187, 552] width 21 height 21
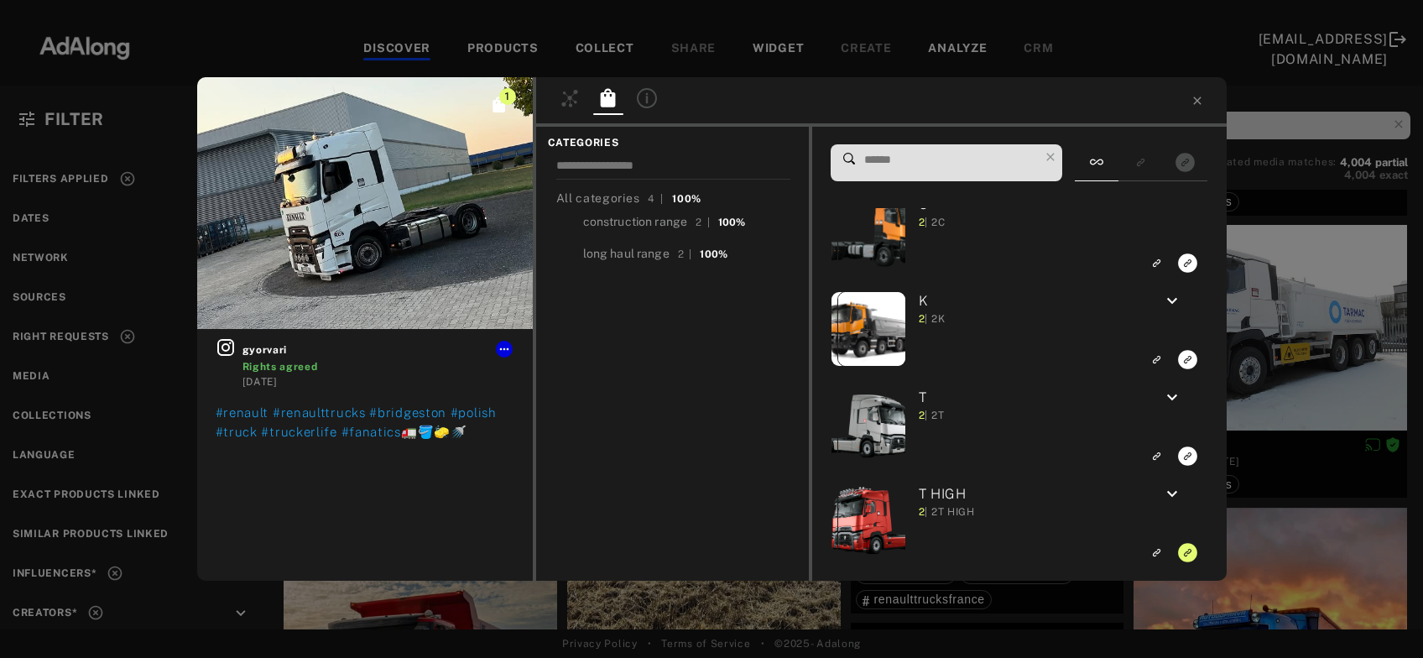
click at [1286, 342] on div "1 gyorvari Rights agreed 7 days ago #renault #renaulttrucks #bridgeston #polish…" at bounding box center [711, 329] width 1423 height 658
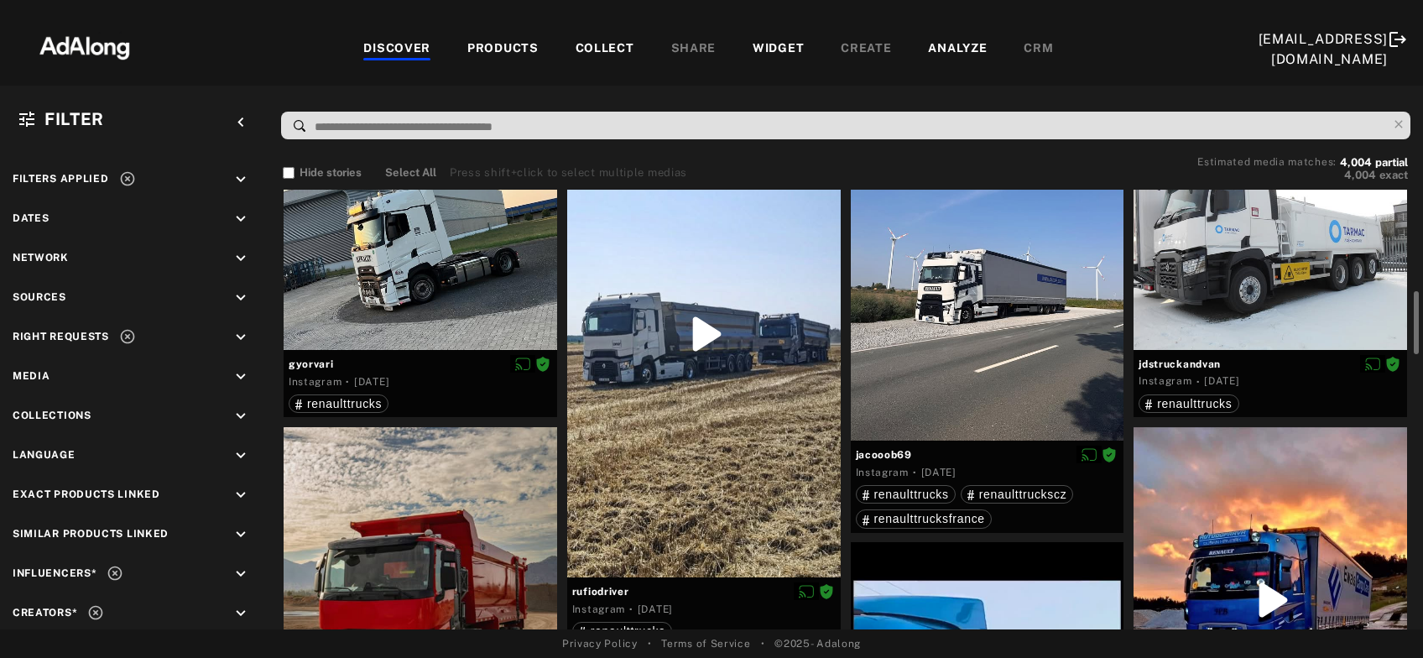
scroll to position [928, 0]
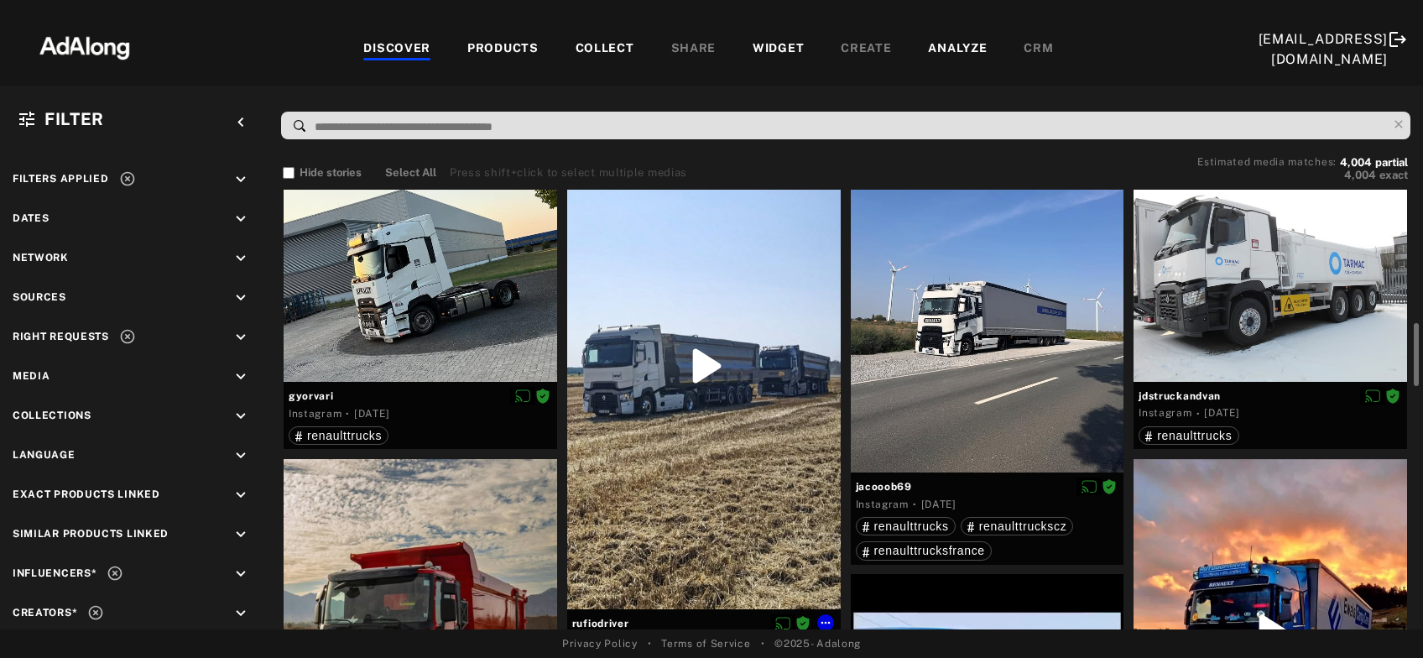
click at [675, 413] on div at bounding box center [704, 366] width 274 height 486
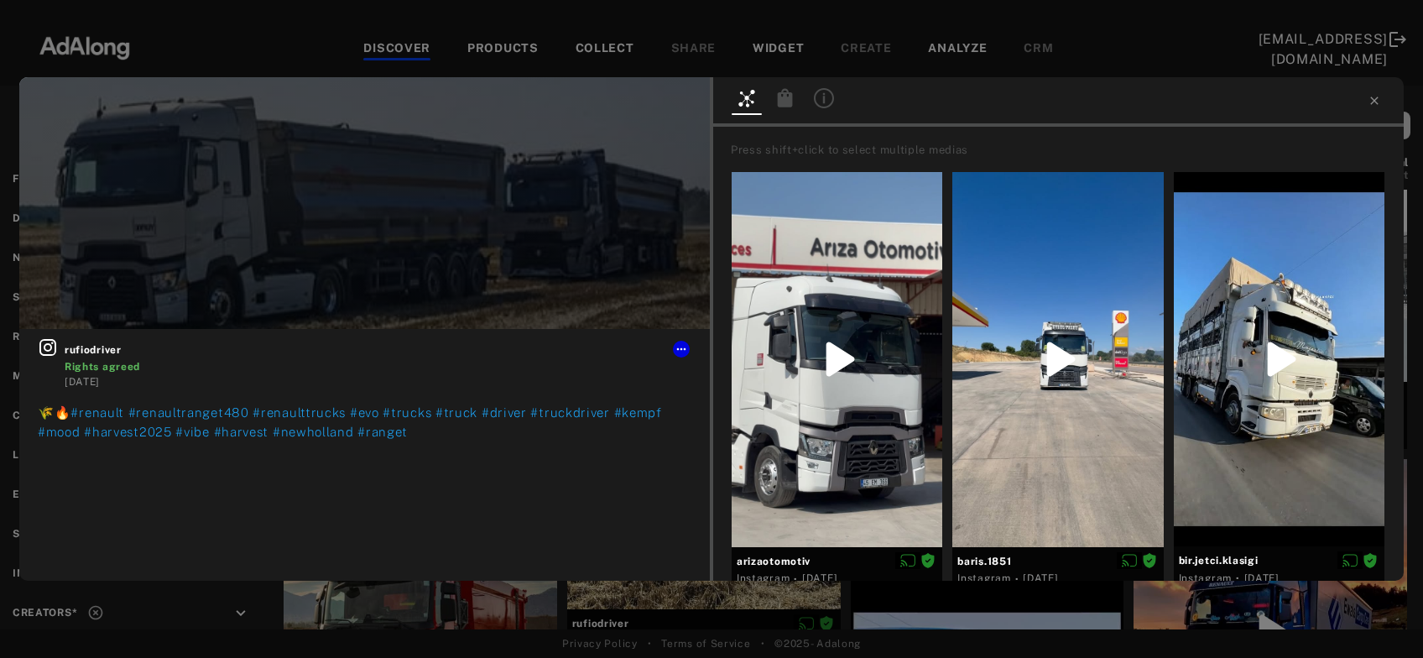
click at [778, 99] on icon at bounding box center [785, 98] width 20 height 20
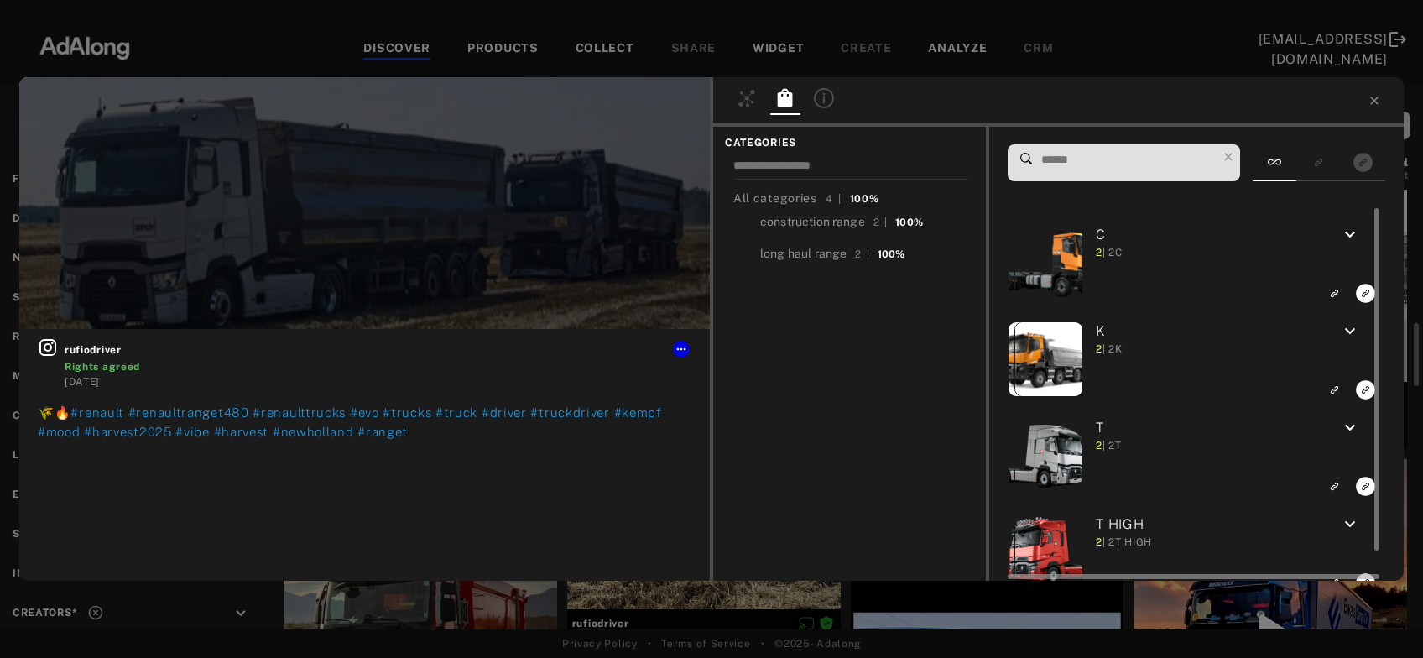
scroll to position [3865, 0]
click at [1361, 303] on icon "Link to exact product" at bounding box center [1365, 293] width 19 height 19
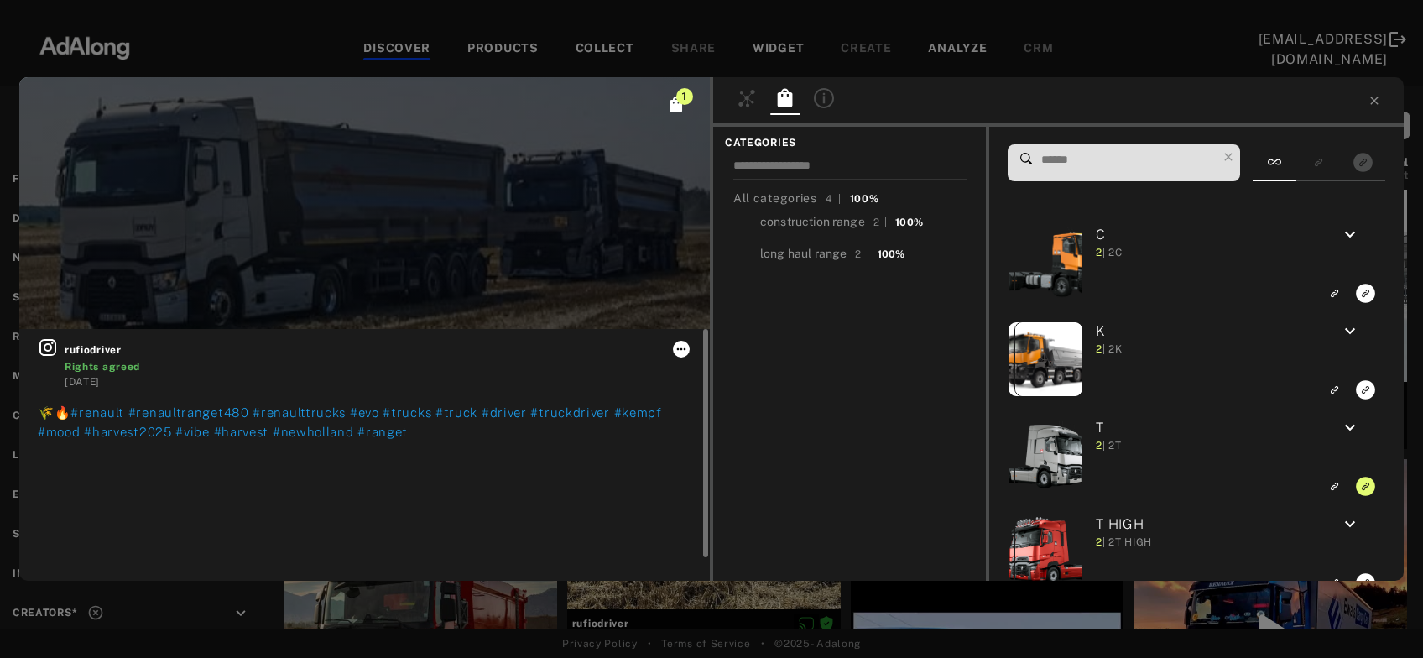
click at [676, 347] on icon at bounding box center [681, 348] width 13 height 13
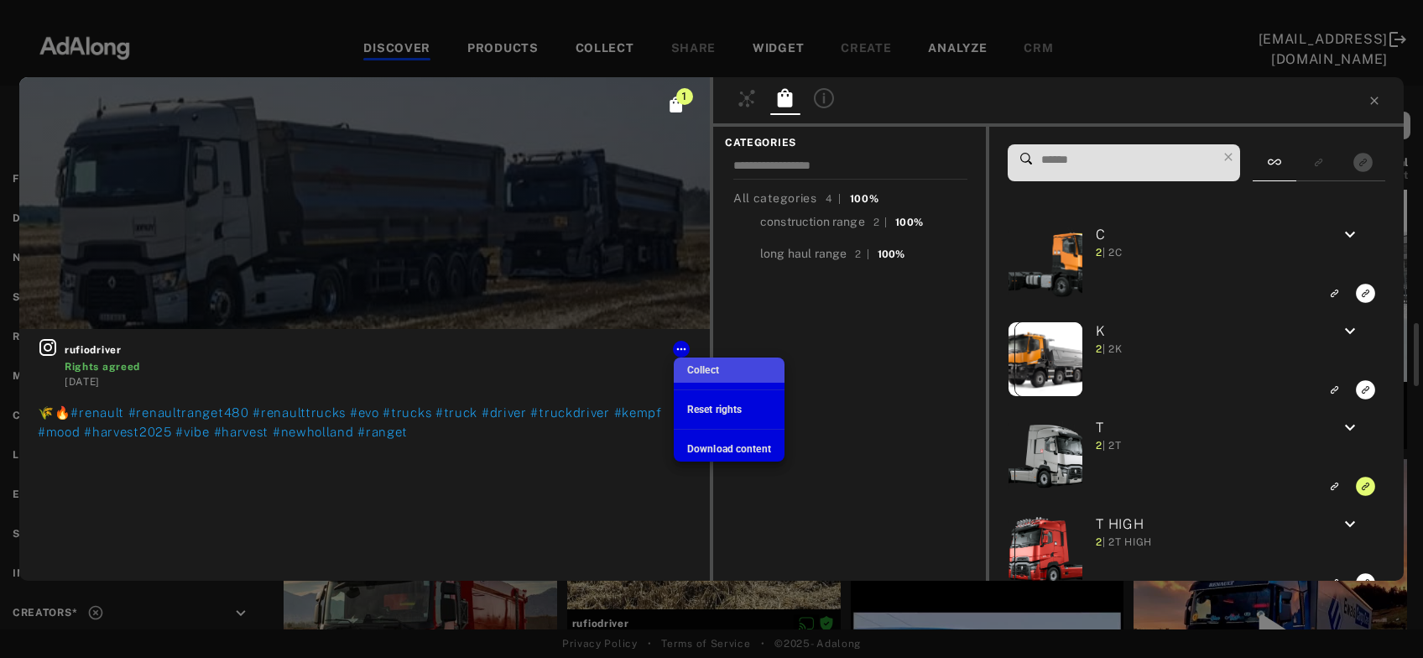
click at [713, 366] on span "Collect" at bounding box center [703, 370] width 32 height 12
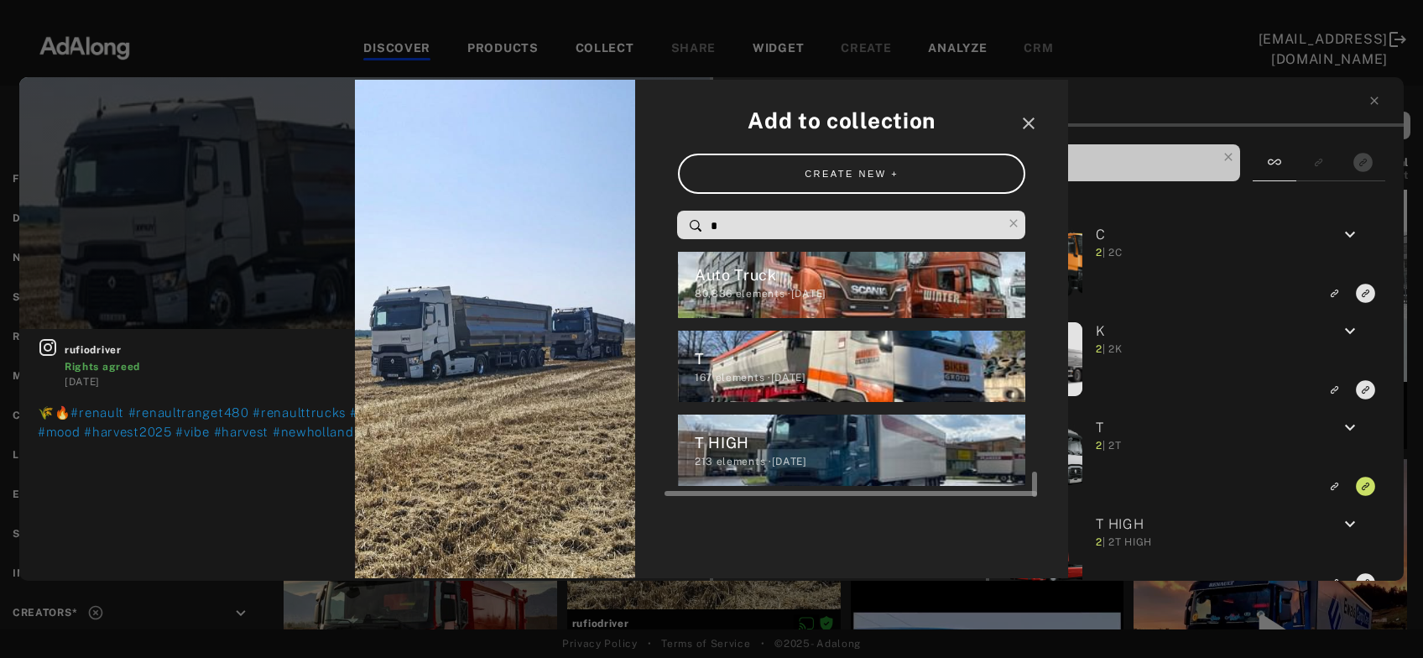
click at [756, 365] on div "T" at bounding box center [860, 358] width 331 height 23
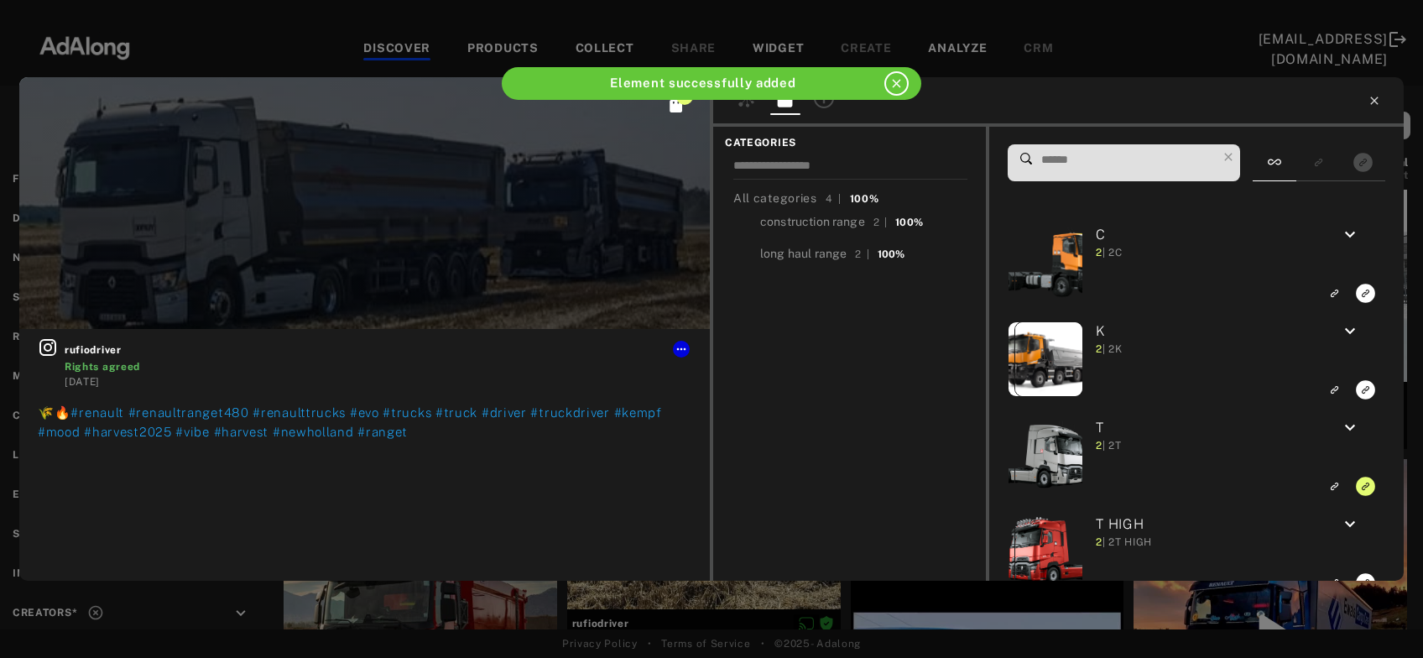
click at [1373, 97] on icon at bounding box center [1374, 100] width 13 height 13
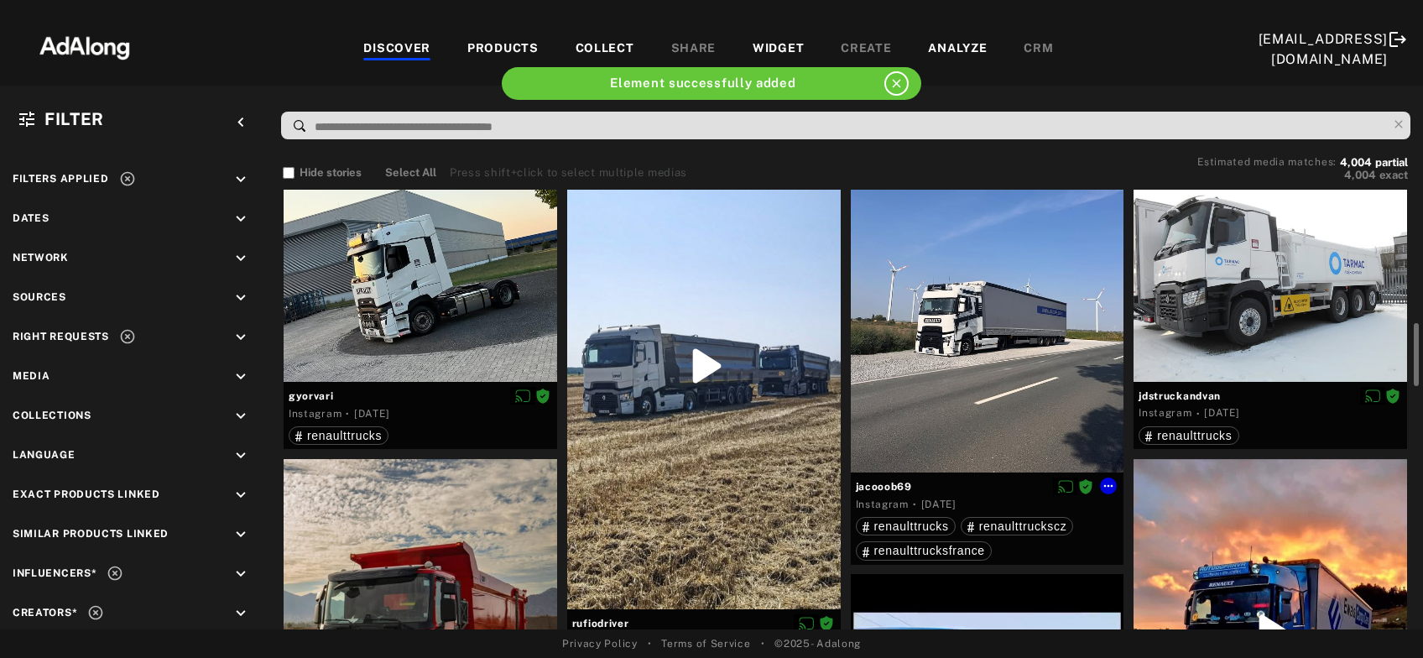
click at [988, 347] on div at bounding box center [988, 290] width 274 height 364
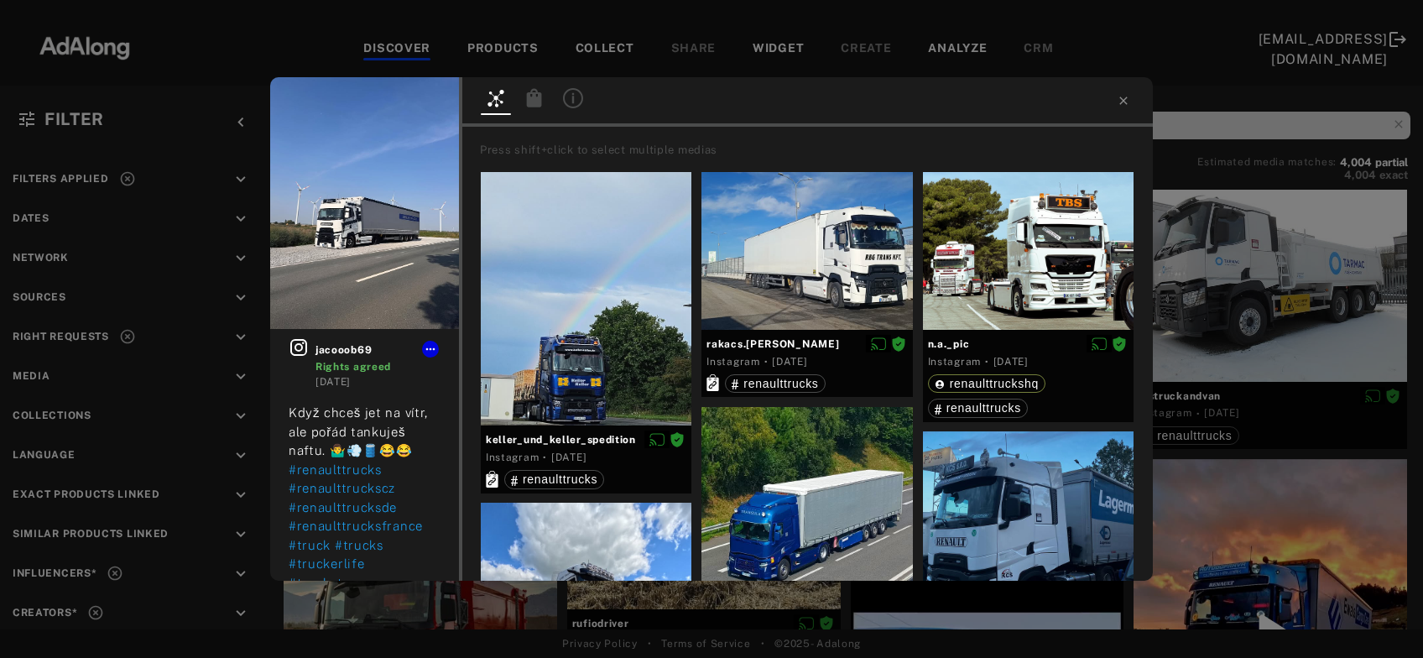
click at [1222, 274] on div "jacooob69 Rights agreed 5 days ago Když chceš jet na vítr, ale pořád tankuješ n…" at bounding box center [711, 329] width 1423 height 658
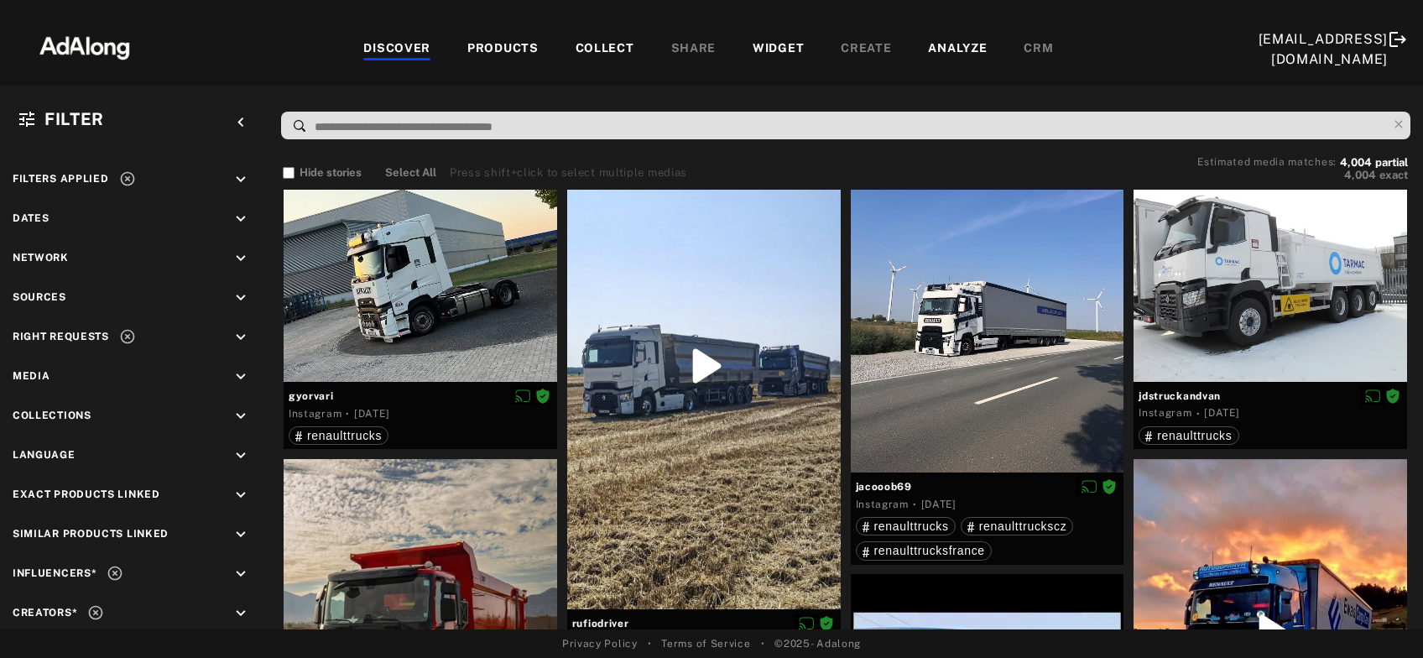
click at [1222, 274] on div at bounding box center [1271, 278] width 274 height 205
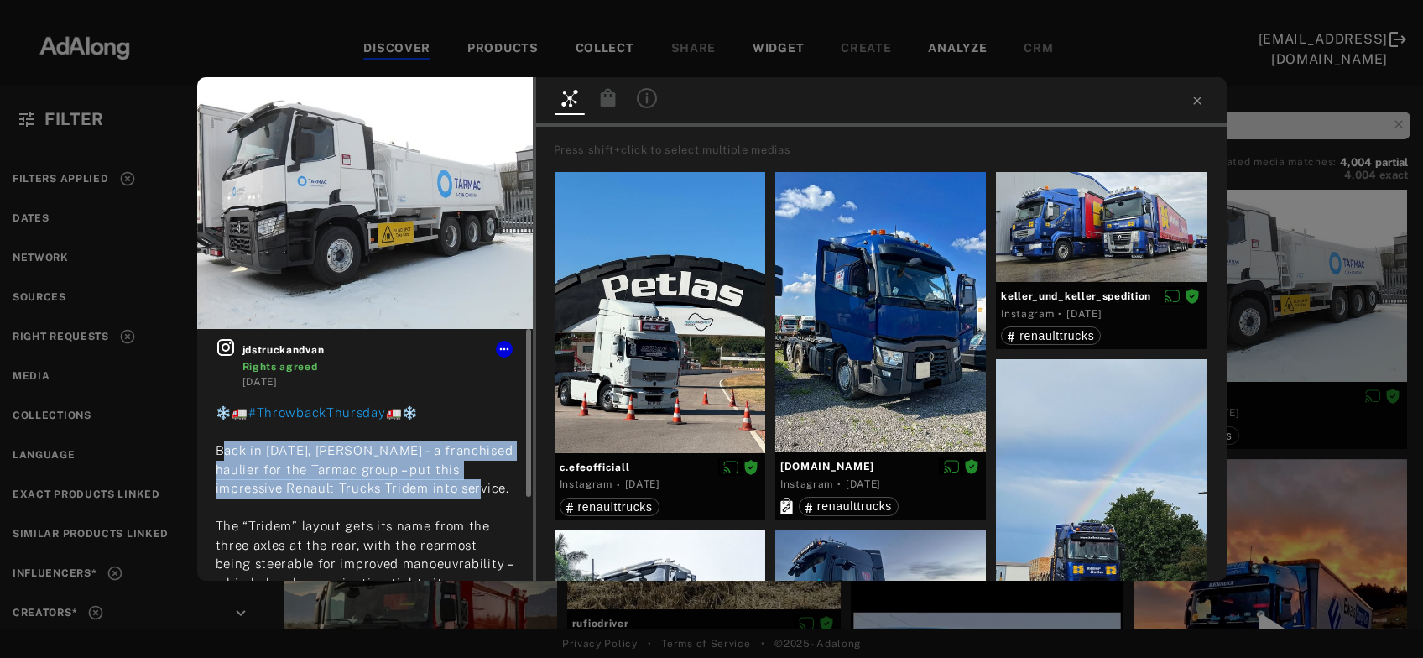
drag, startPoint x: 454, startPoint y: 487, endPoint x: 216, endPoint y: 447, distance: 241.6
click at [216, 447] on div "❄️🚛 #ThrowbackThursday 🚛❄️ Back in 2019, T C Jones – a franchised haulier for t…" at bounding box center [365, 546] width 299 height 284
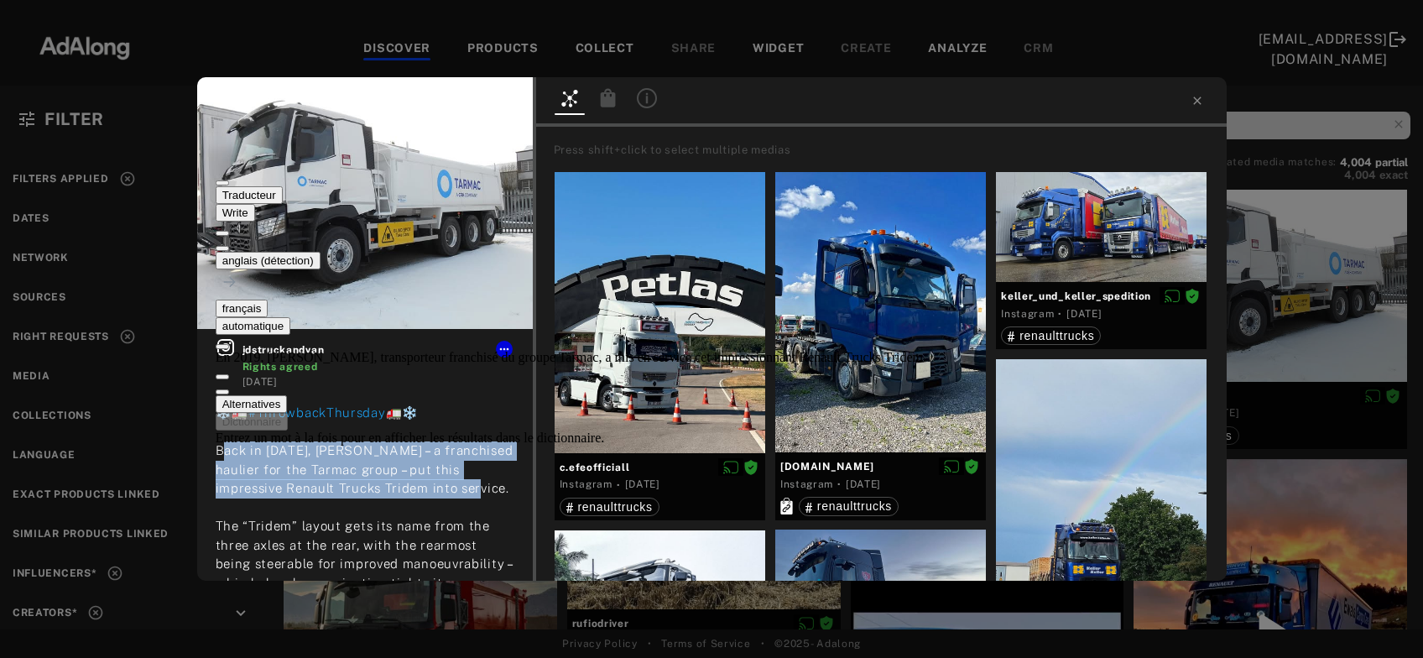
click at [229, 246] on button at bounding box center [222, 248] width 13 height 5
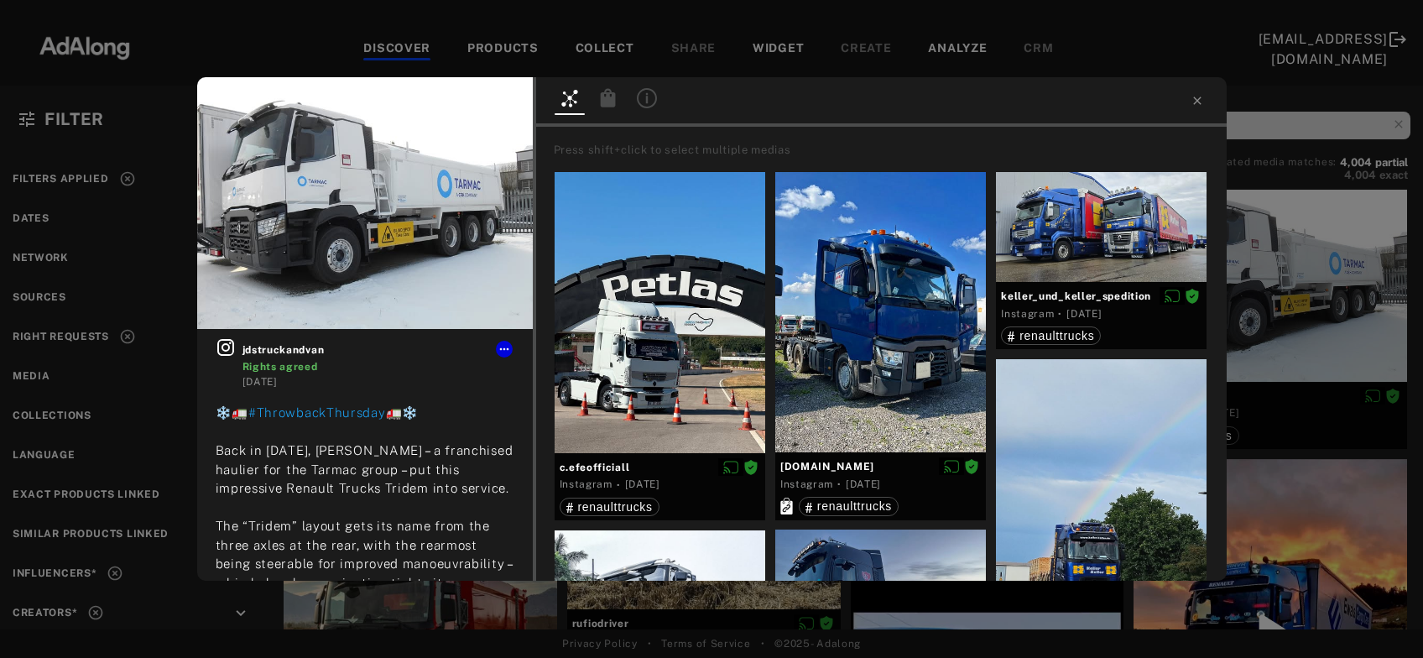
click at [1304, 320] on div "jdstruckandvan Rights agreed 6 days ago ❄️🚛 #ThrowbackThursday 🚛❄️ Back in 2019…" at bounding box center [711, 329] width 1423 height 658
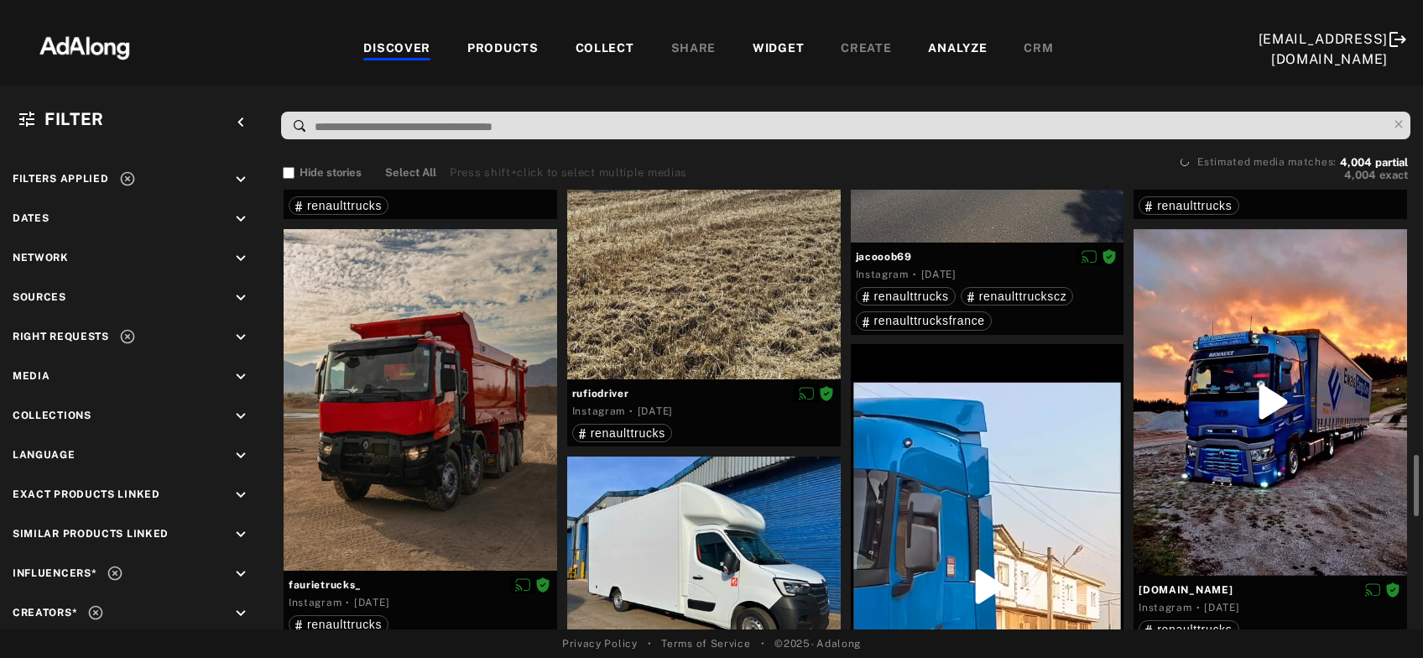
scroll to position [1249, 0]
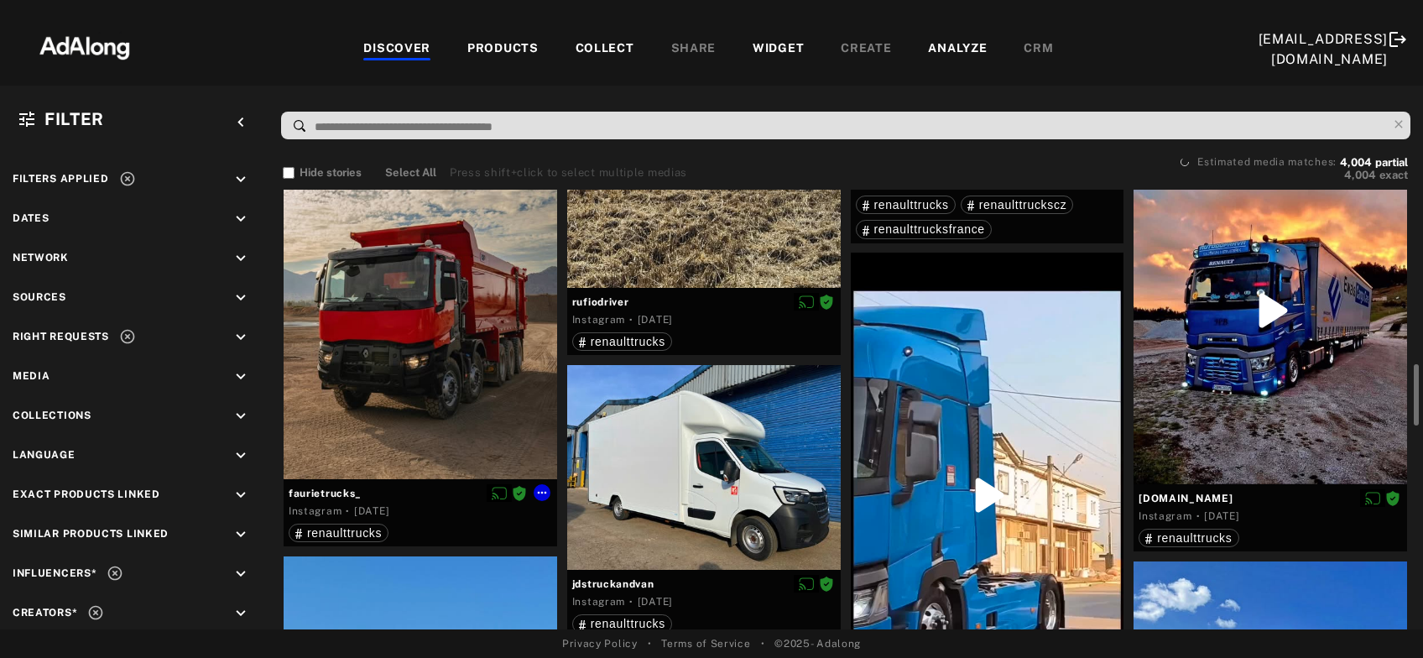
click at [369, 370] on div at bounding box center [421, 309] width 274 height 342
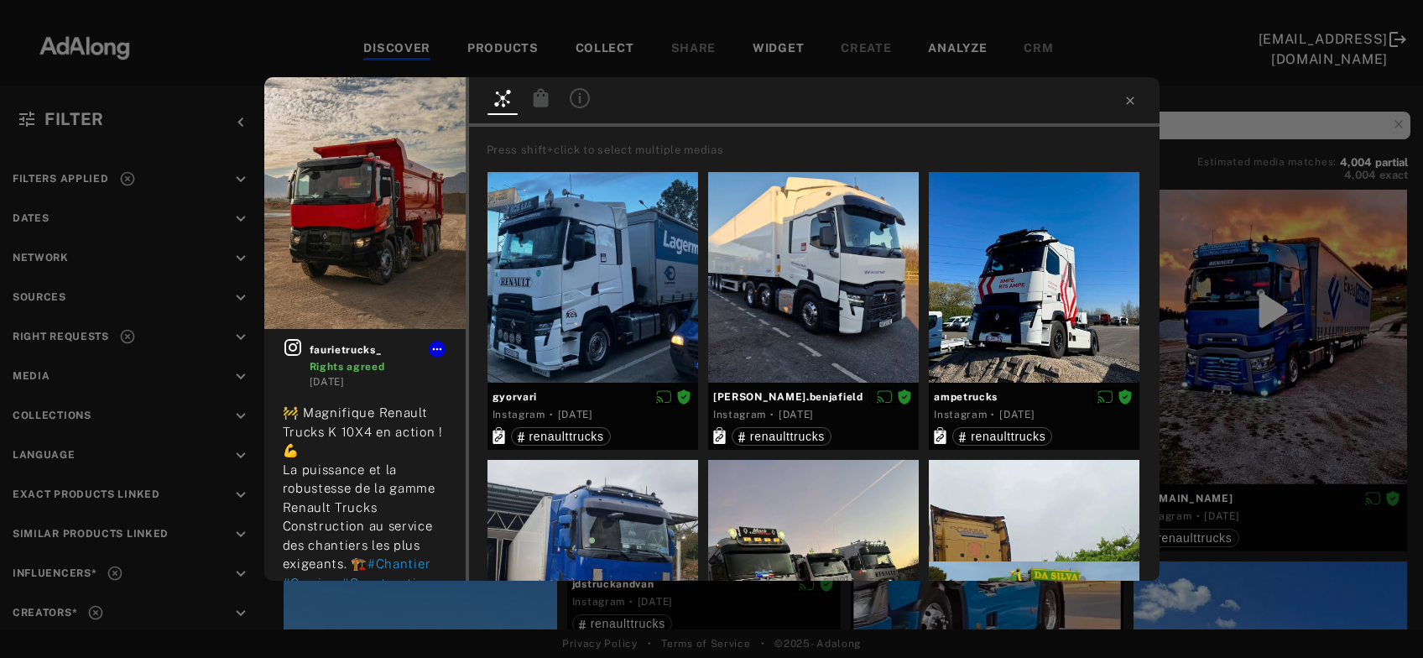
click at [543, 103] on icon at bounding box center [540, 97] width 15 height 18
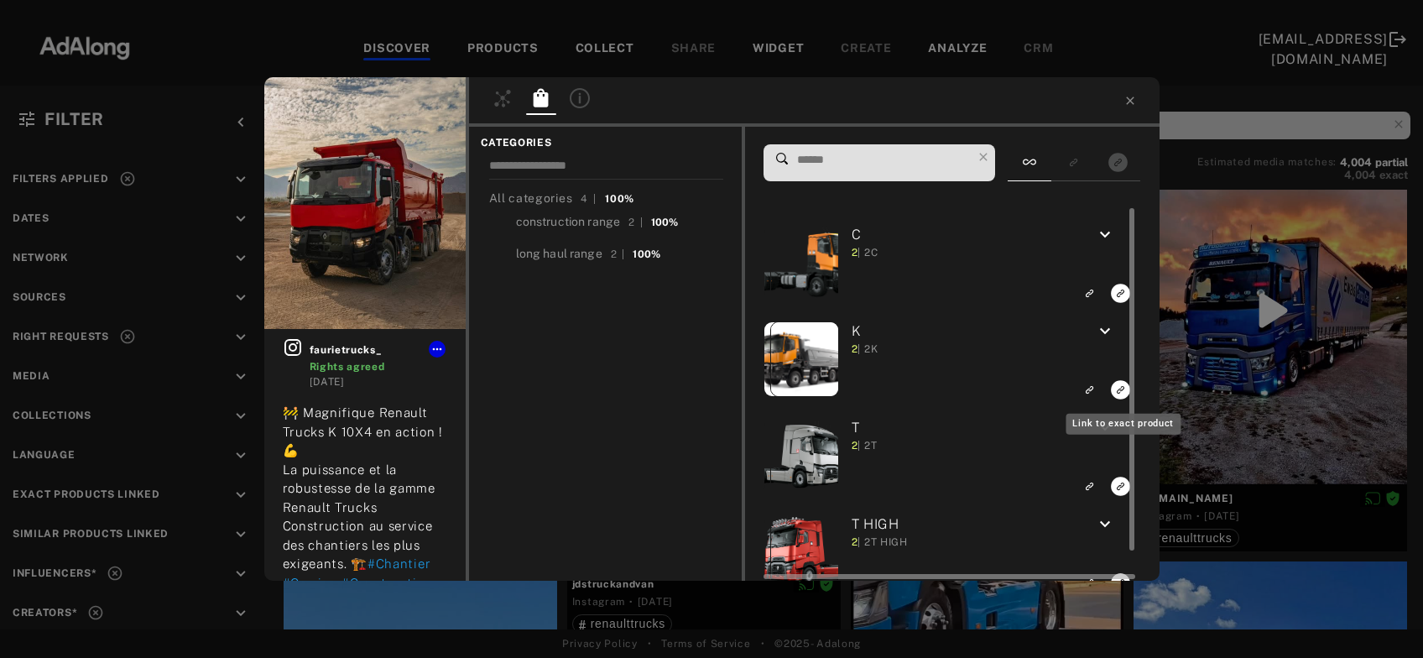
click at [1121, 390] on rect "Link to exact product" at bounding box center [1120, 389] width 21 height 21
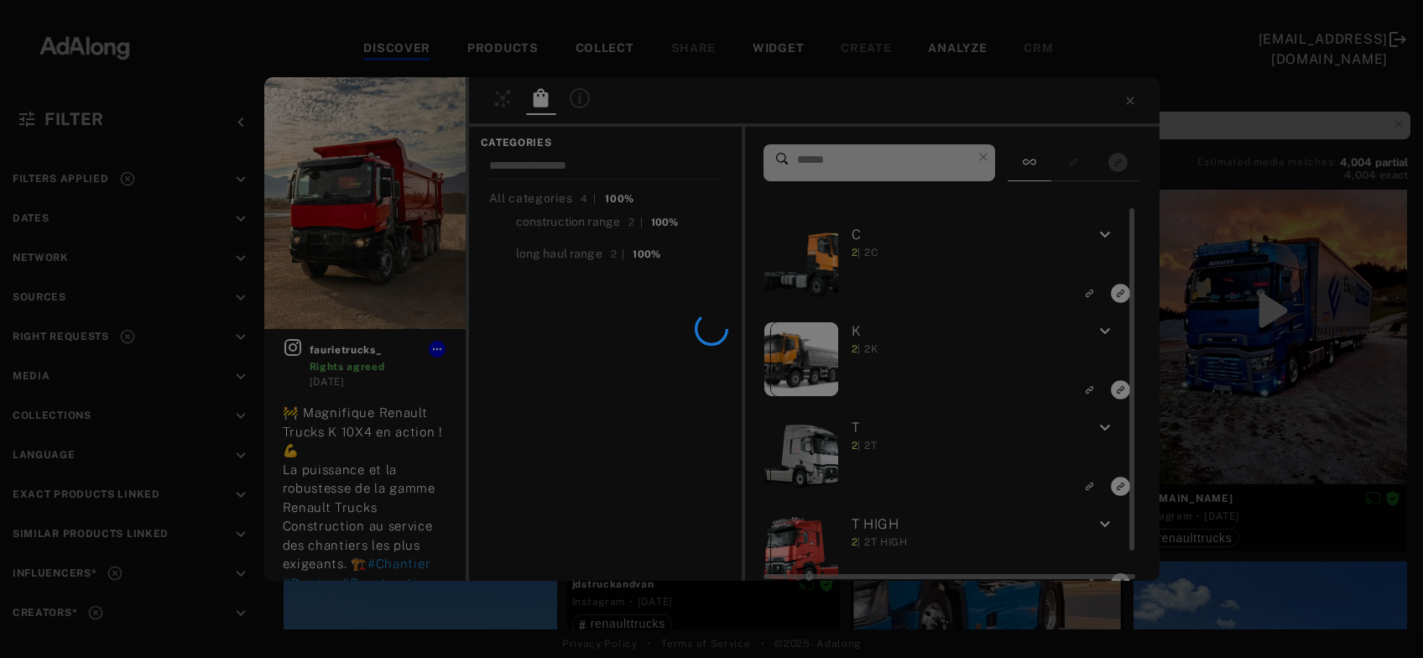
click at [1121, 390] on div at bounding box center [711, 329] width 1423 height 658
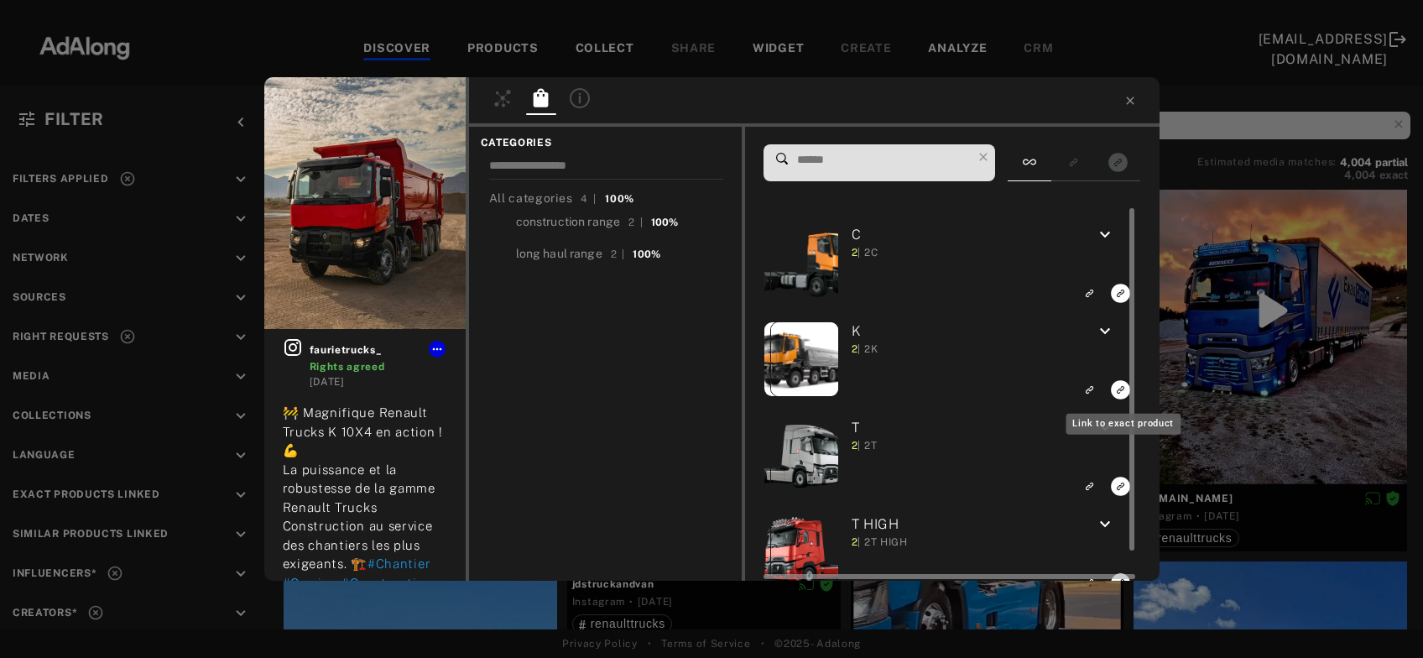
click at [1121, 390] on rect "Link to exact product" at bounding box center [1120, 389] width 21 height 21
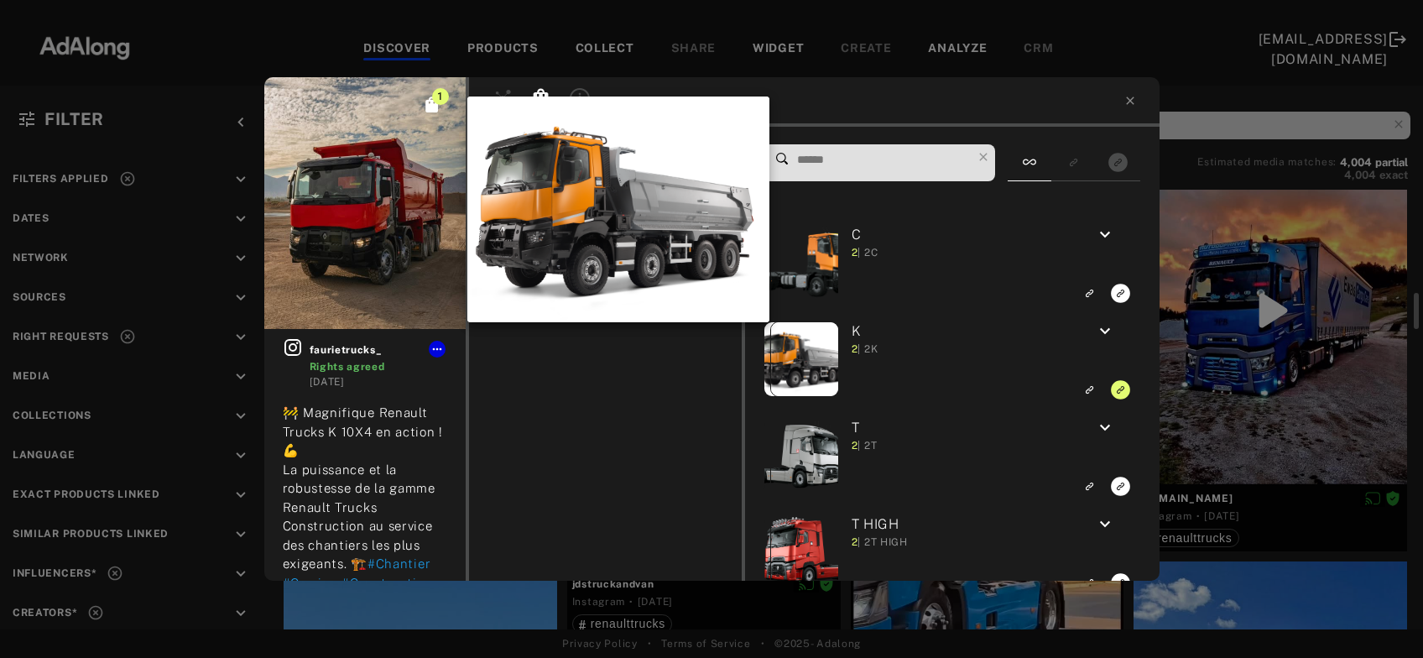
scroll to position [3865, 0]
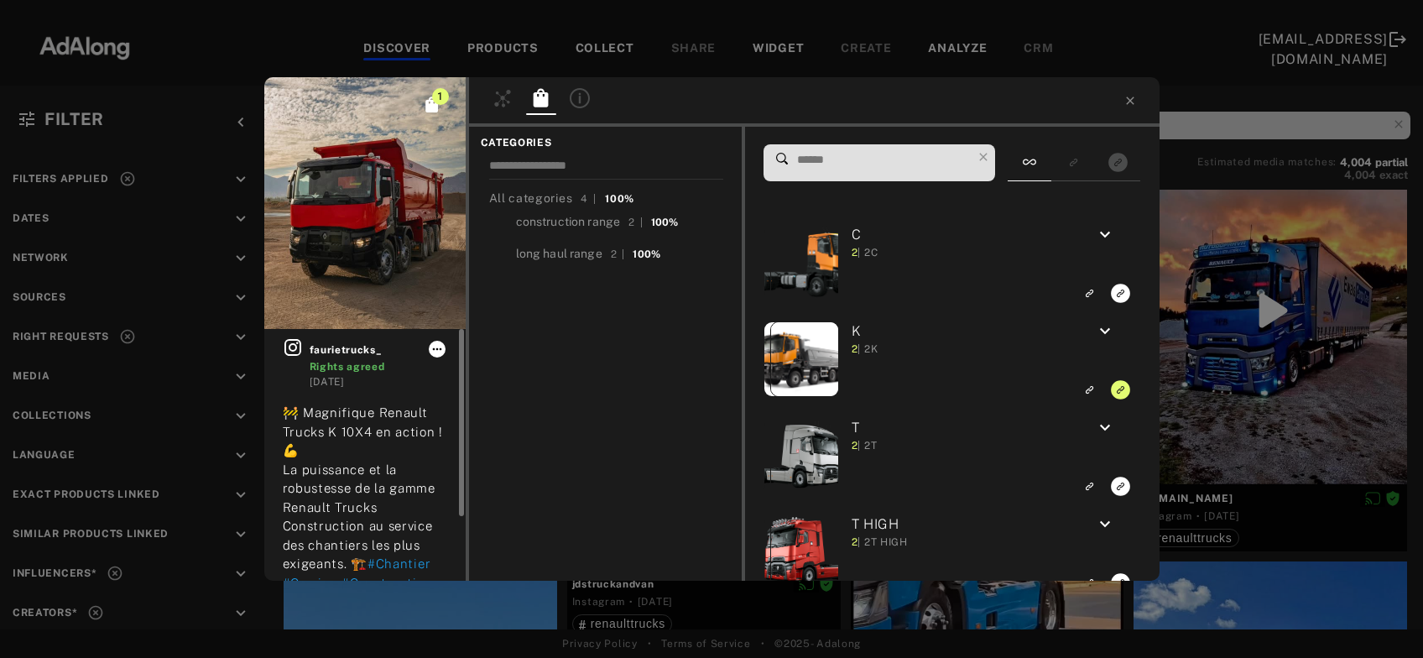
click at [443, 350] on icon at bounding box center [436, 348] width 13 height 13
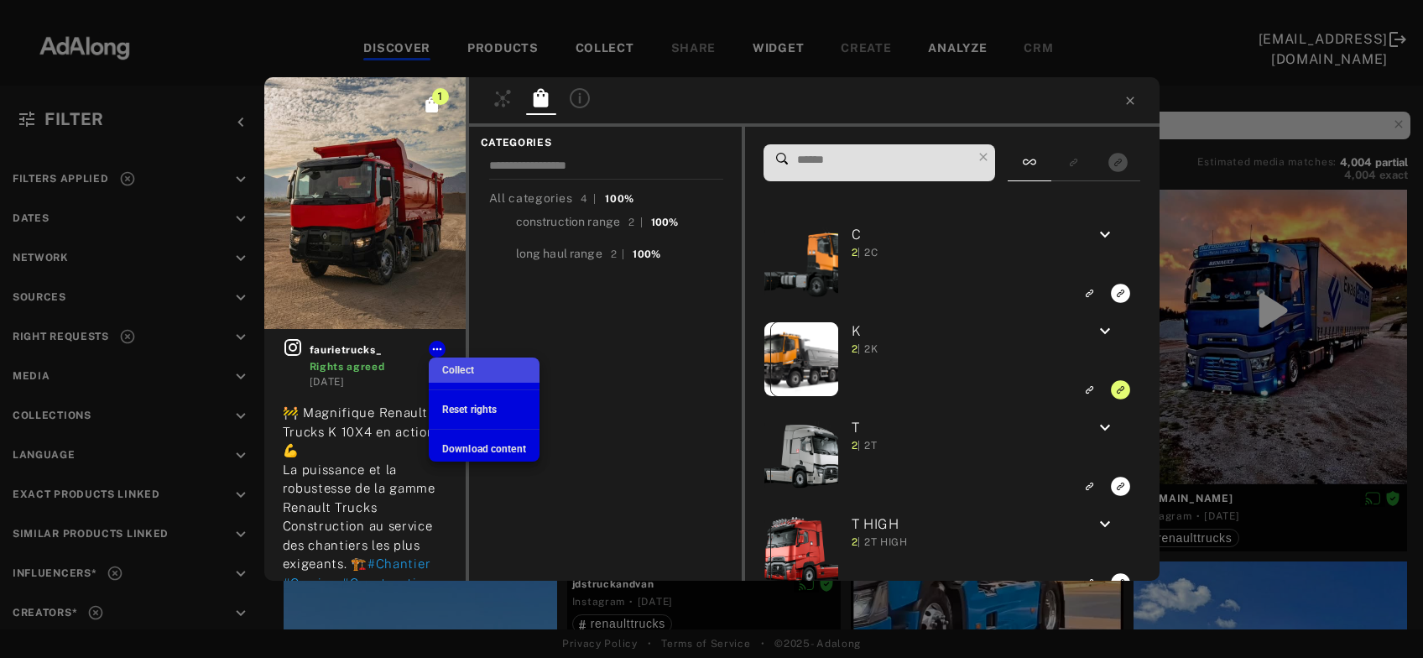
click at [467, 378] on div "Collect" at bounding box center [458, 370] width 32 height 15
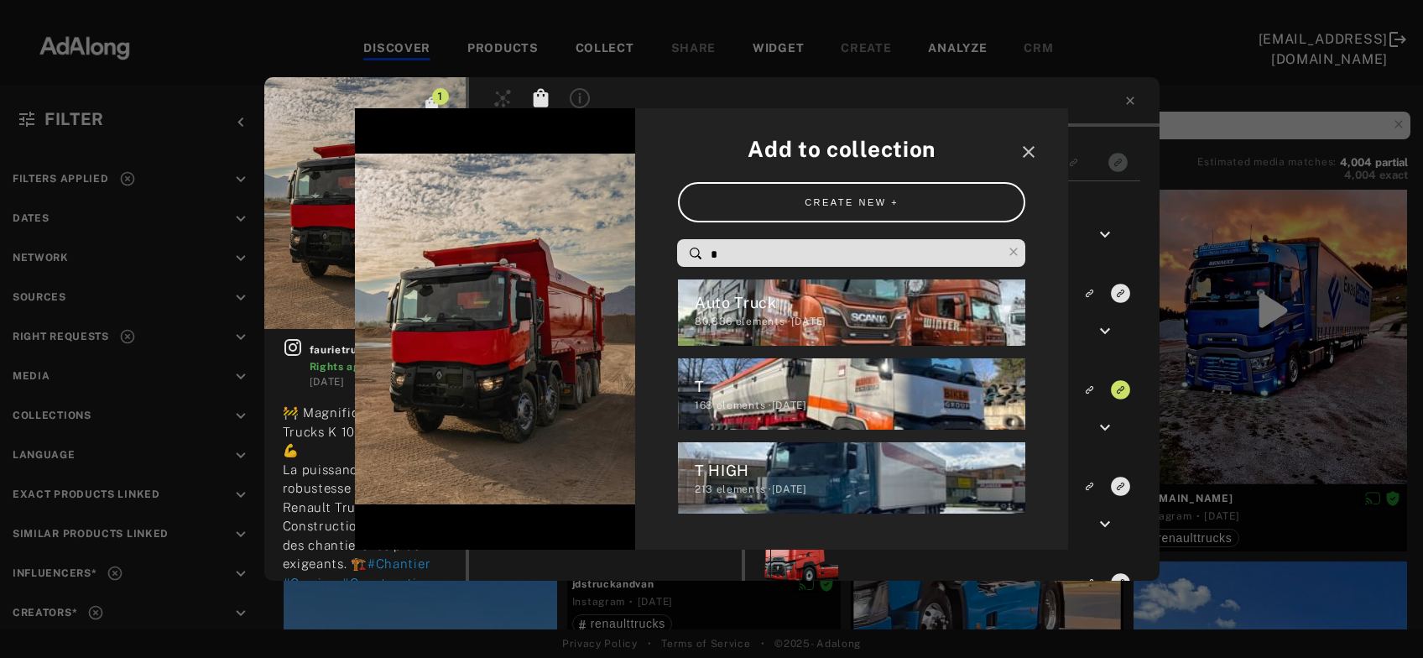
click at [723, 249] on input "*" at bounding box center [855, 254] width 293 height 23
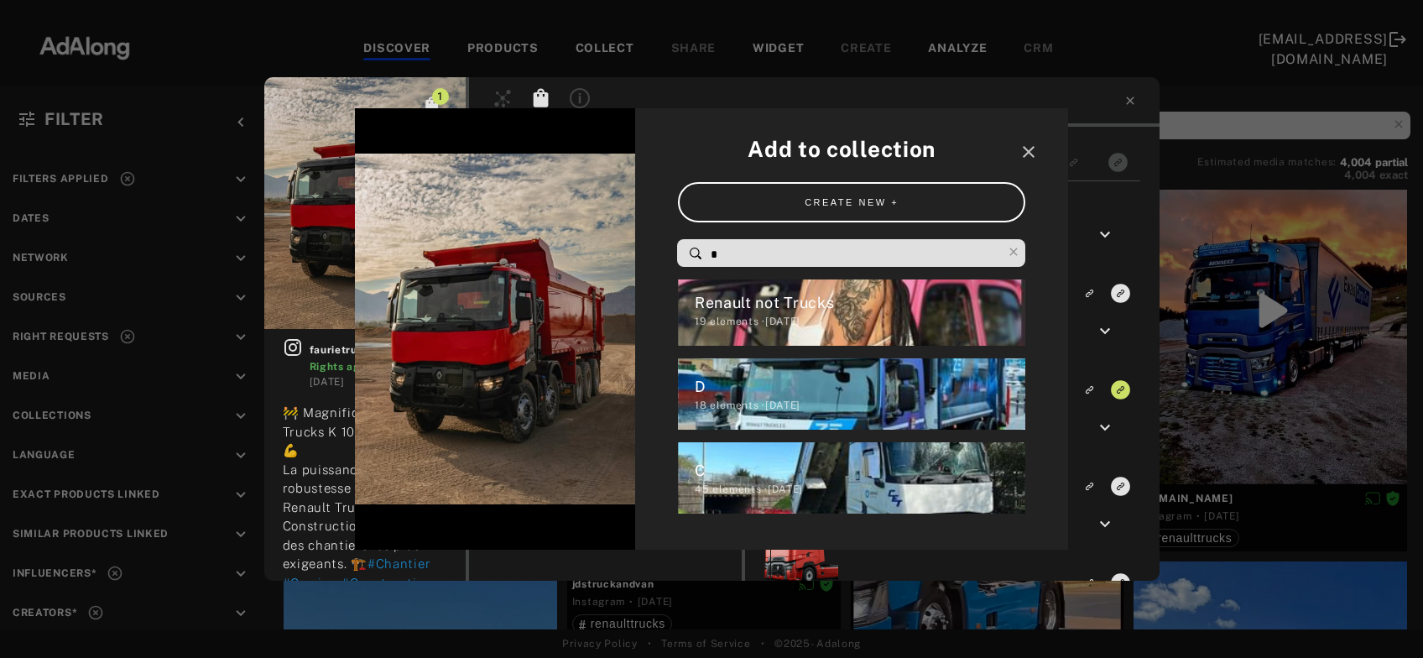
scroll to position [593, 0]
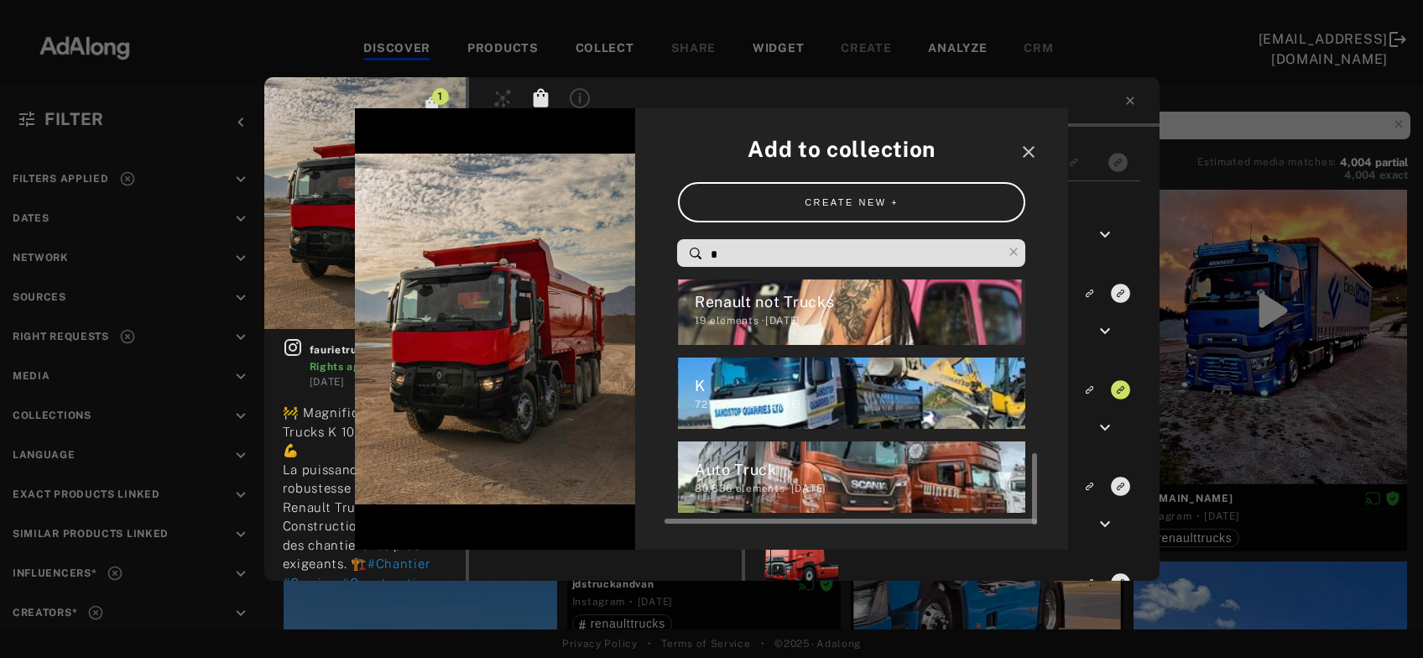
type input "*"
click at [725, 393] on div "K" at bounding box center [860, 385] width 331 height 23
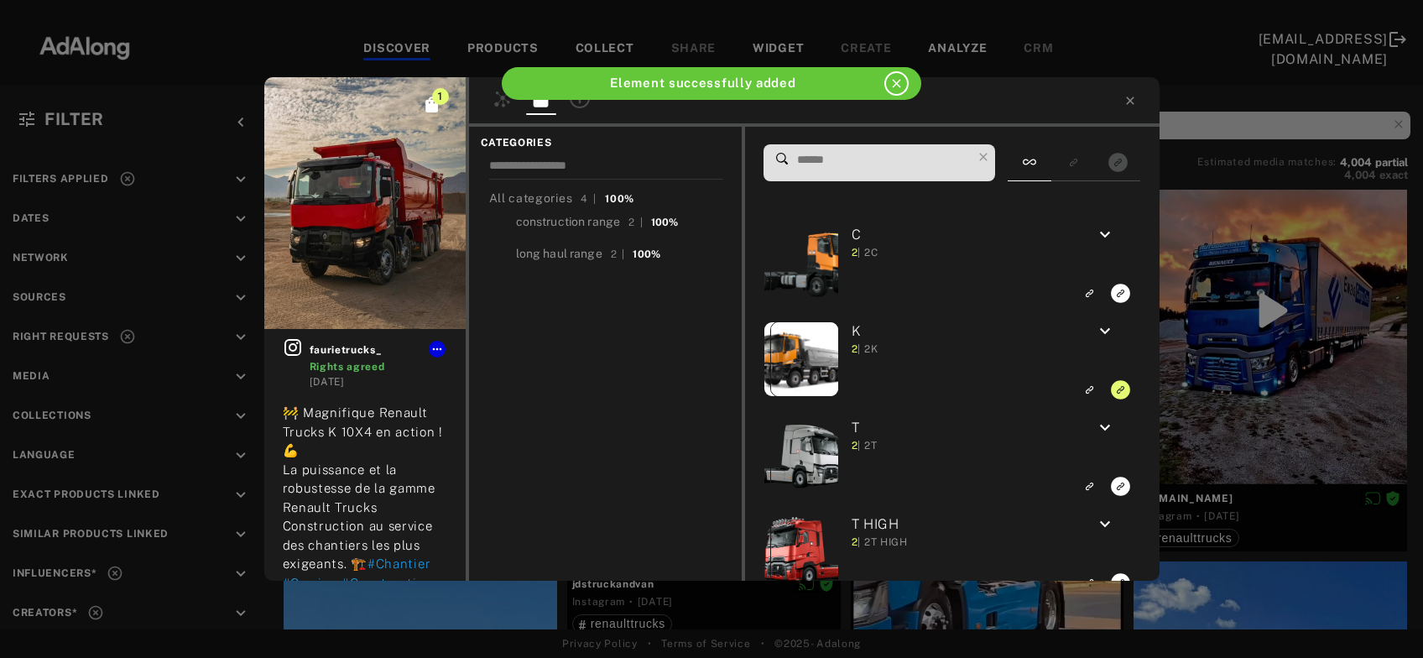
click at [1181, 395] on div "1 faurietrucks_ Rights agreed 1 week ago 🚧 Magnifique Renault Trucks K 10X4 en …" at bounding box center [711, 329] width 1423 height 658
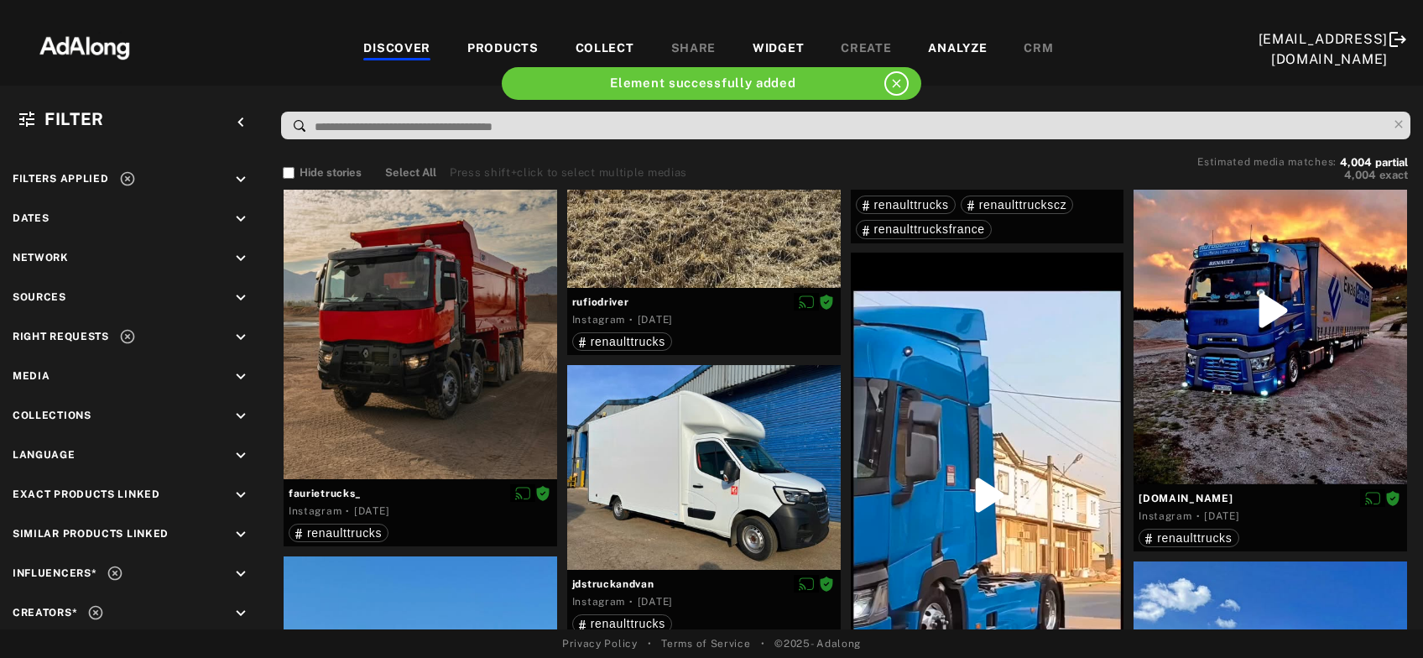
click at [1181, 395] on div at bounding box center [1271, 311] width 274 height 347
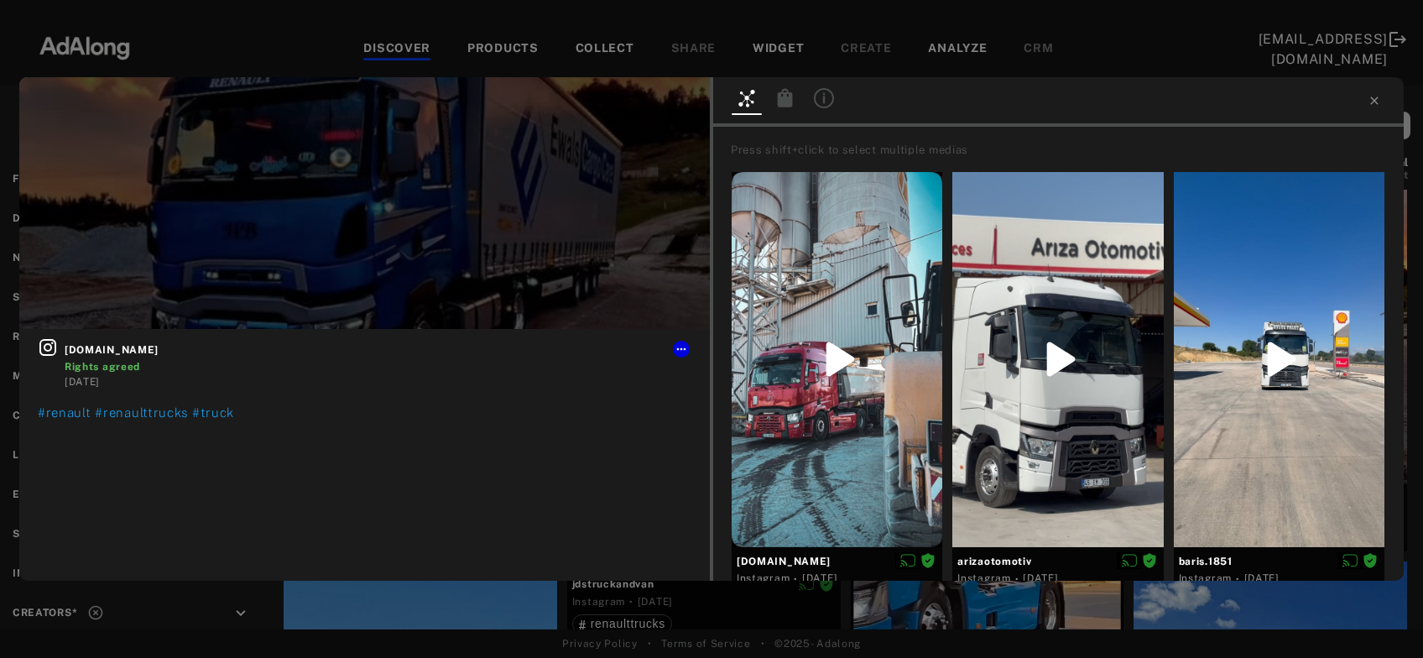
click at [782, 107] on icon at bounding box center [785, 97] width 15 height 18
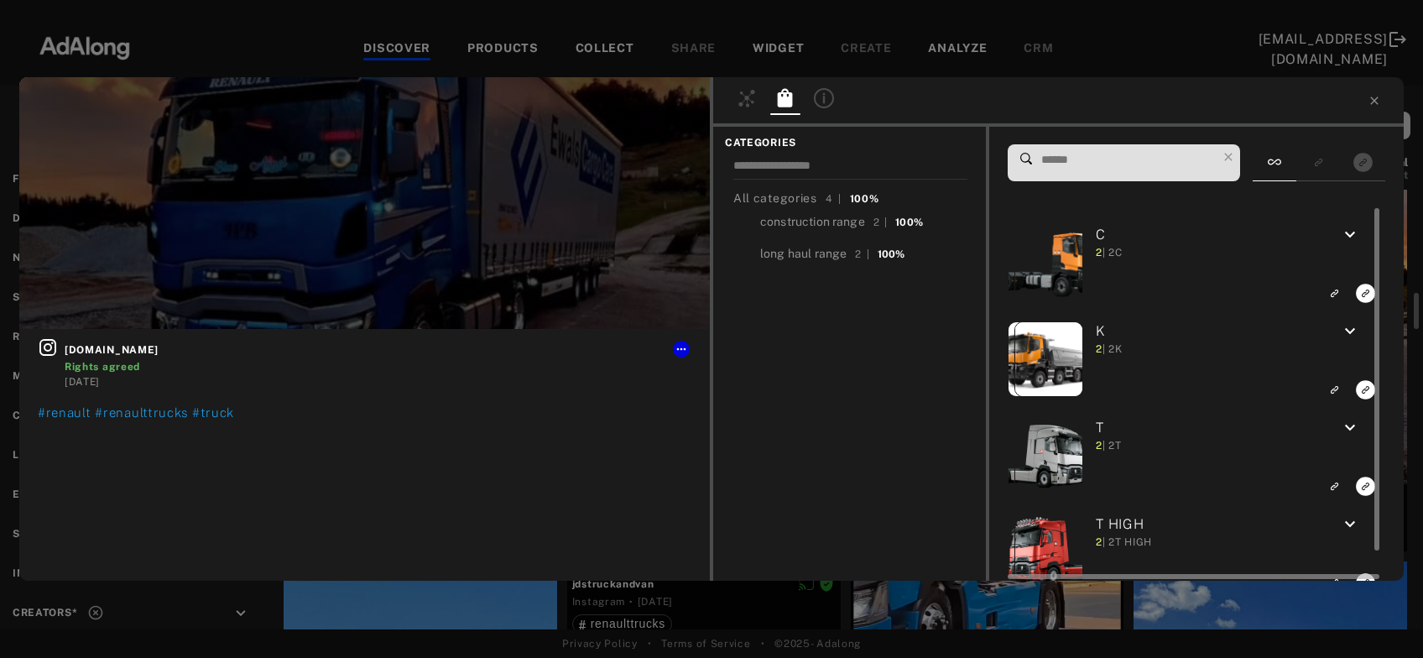
scroll to position [30, 0]
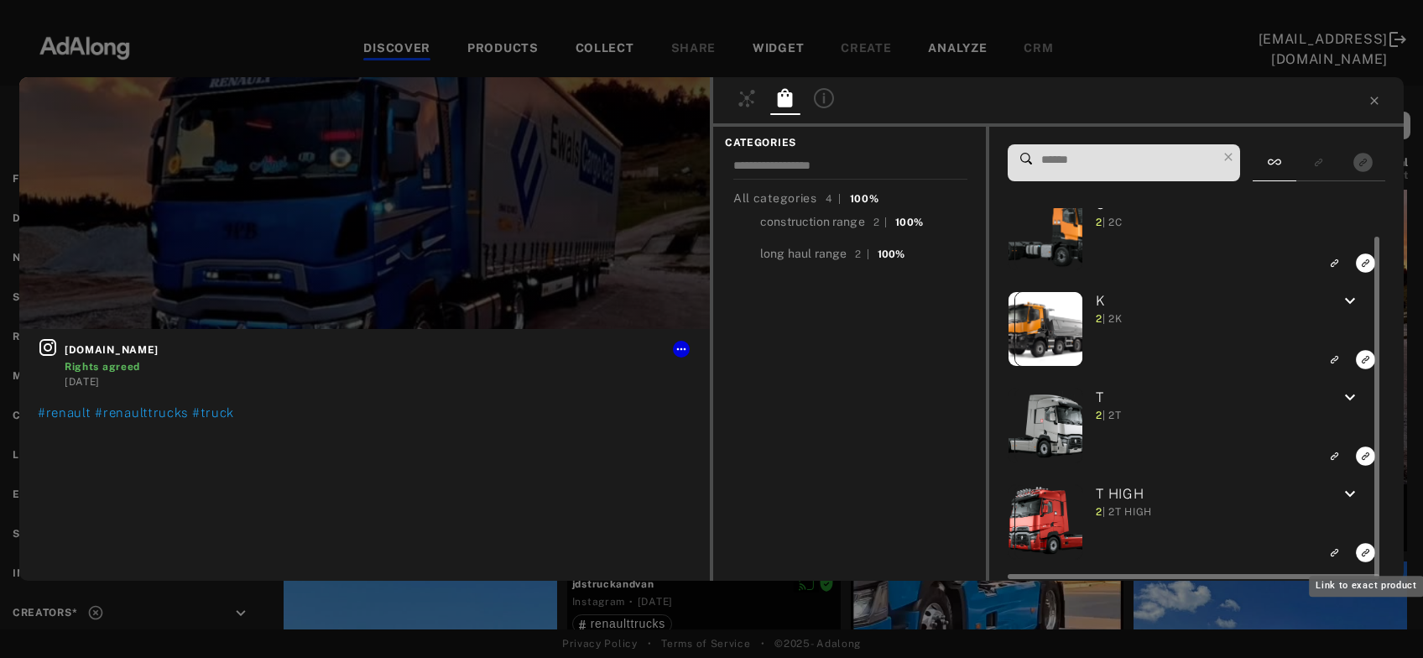
click at [1363, 273] on icon "Link to exact product" at bounding box center [1365, 262] width 19 height 19
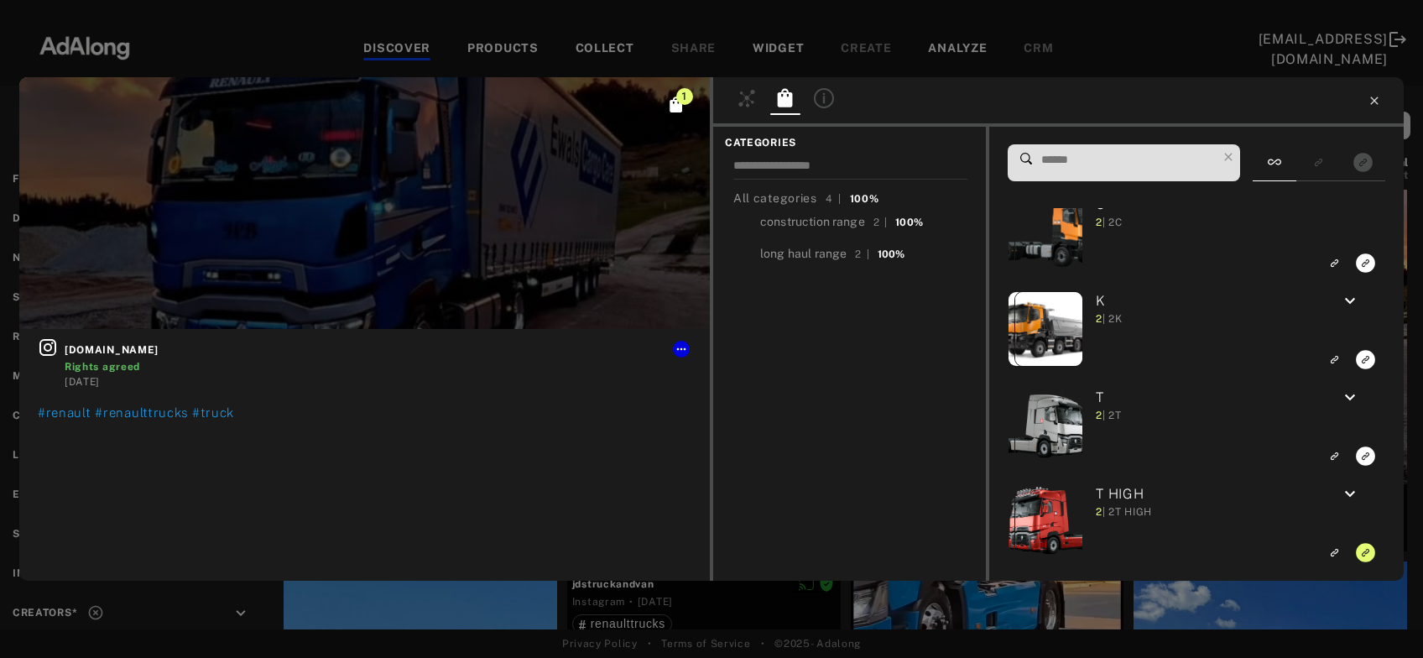
click at [1375, 100] on icon at bounding box center [1374, 101] width 8 height 8
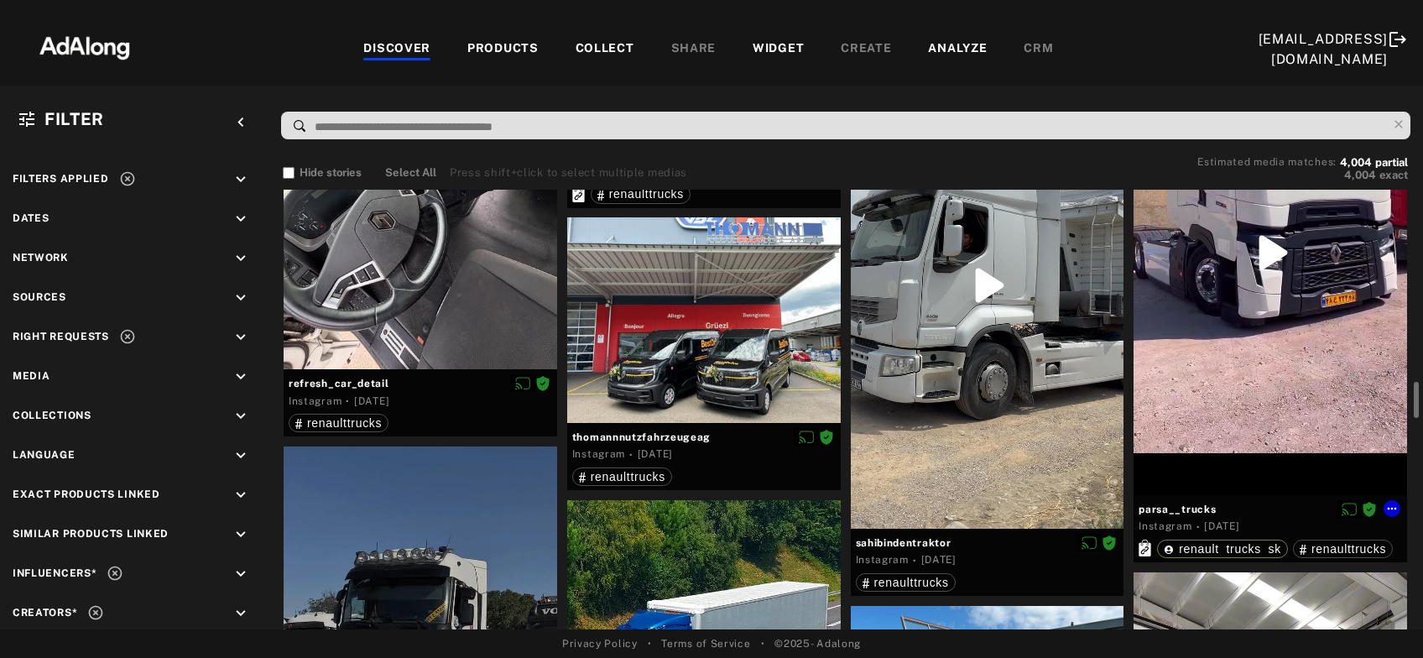
scroll to position [2259, 0]
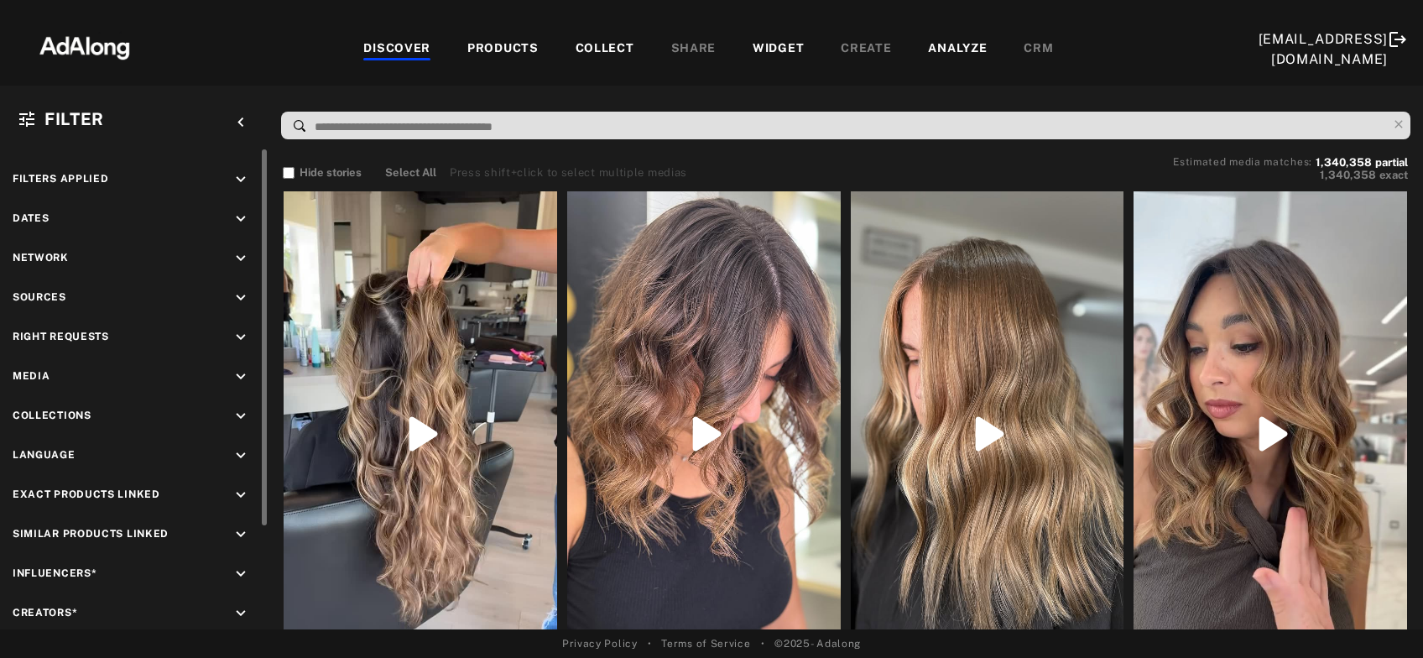
click at [245, 329] on icon "keyboard_arrow_down" at bounding box center [241, 337] width 18 height 18
click at [65, 370] on div "Agreed" at bounding box center [149, 377] width 213 height 18
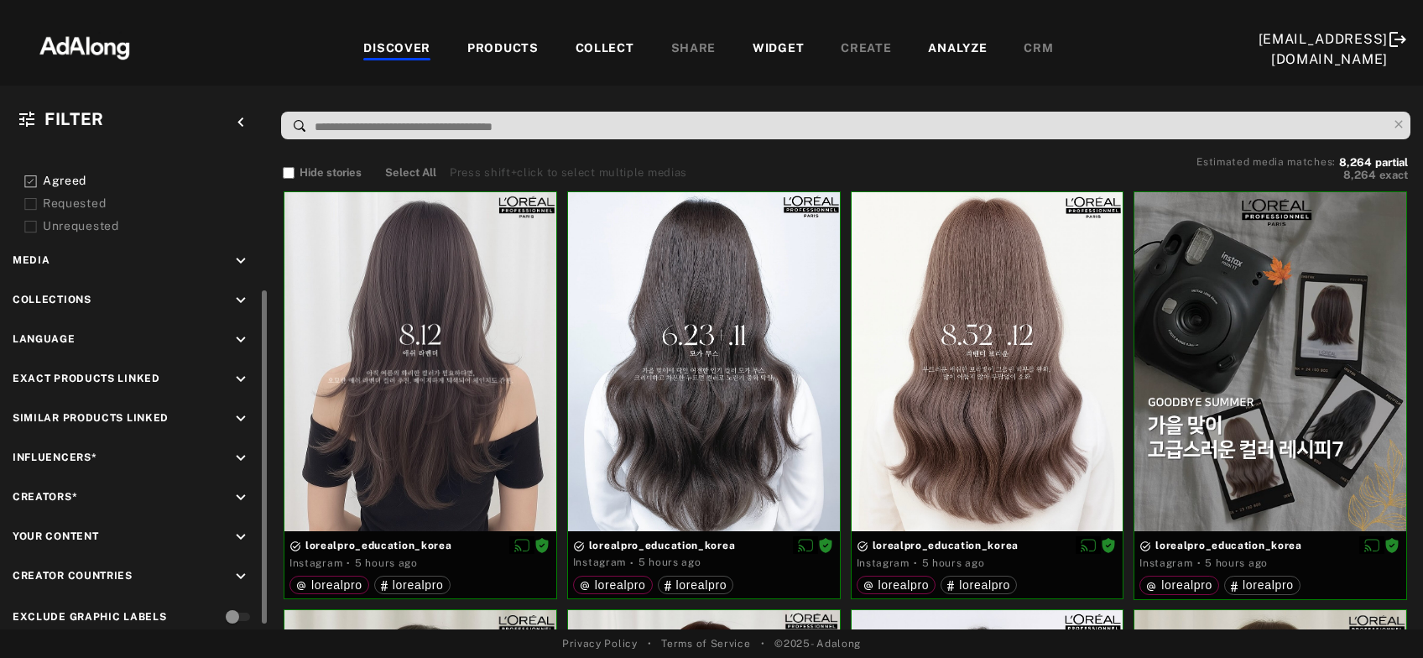
scroll to position [211, 0]
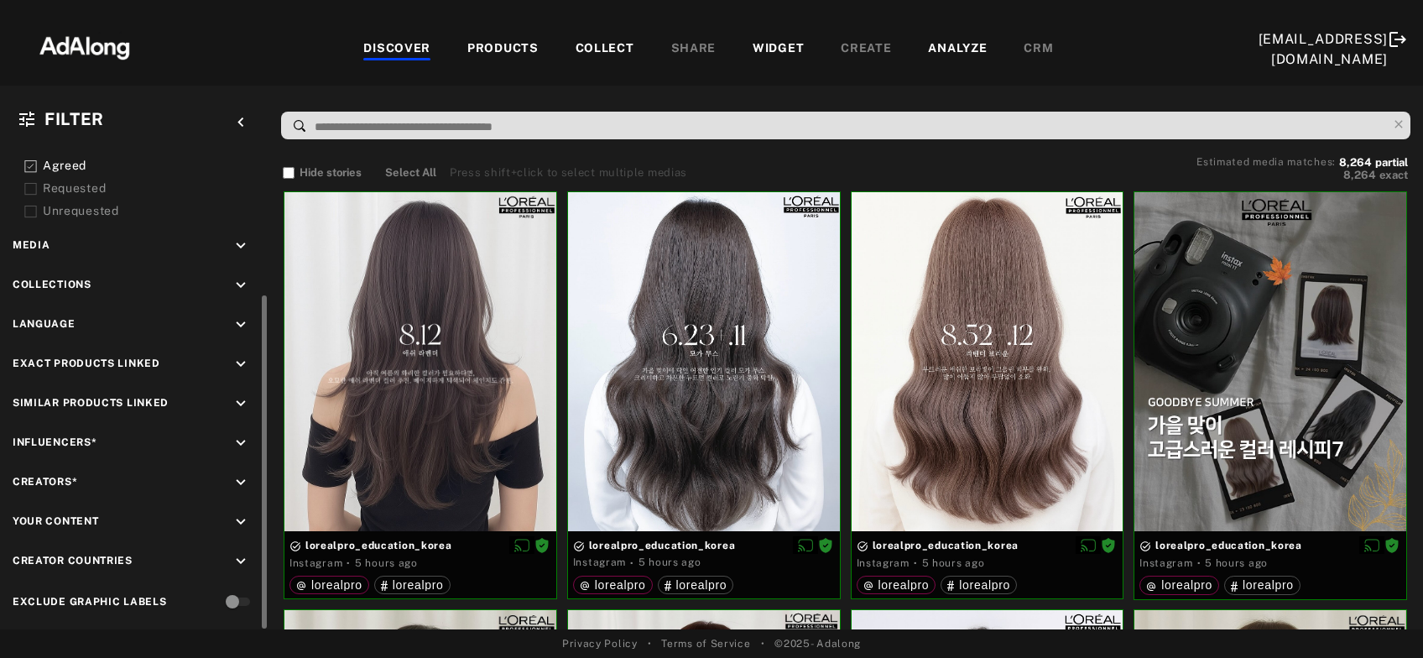
click at [247, 434] on icon "keyboard_arrow_down" at bounding box center [241, 443] width 18 height 18
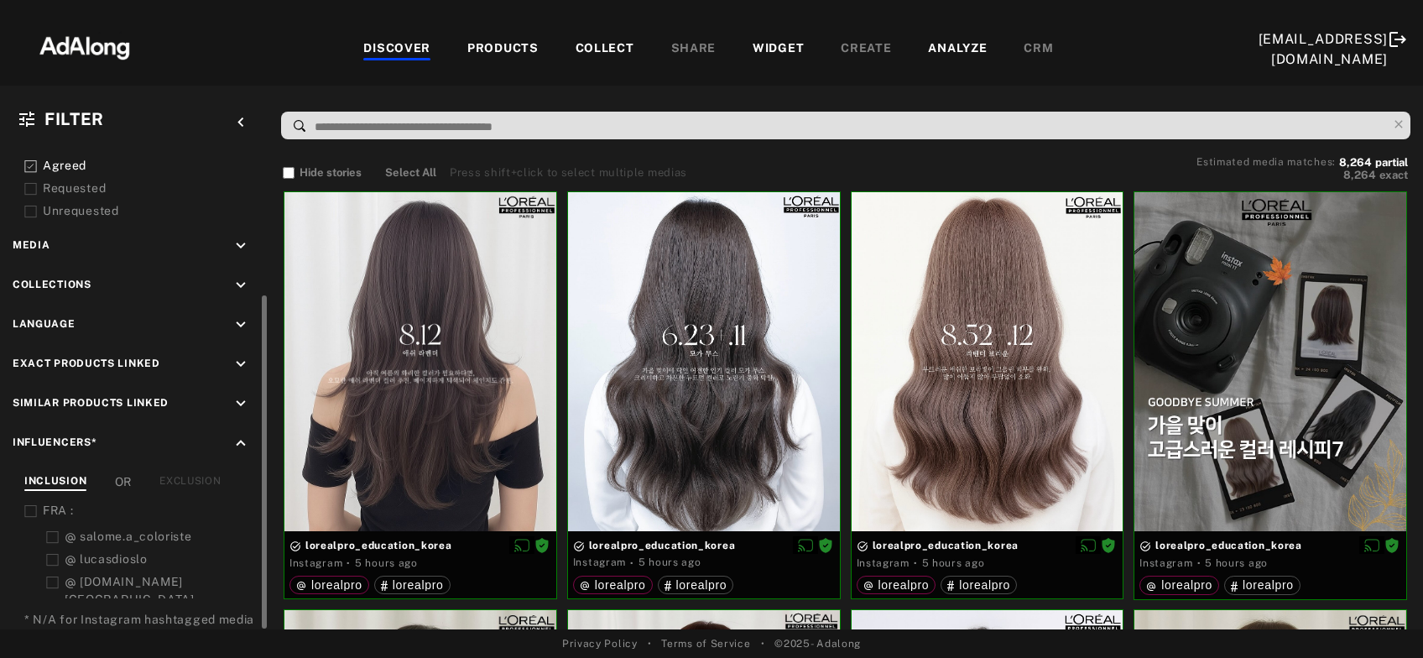
click at [184, 478] on div "EXCLUSION" at bounding box center [189, 482] width 61 height 18
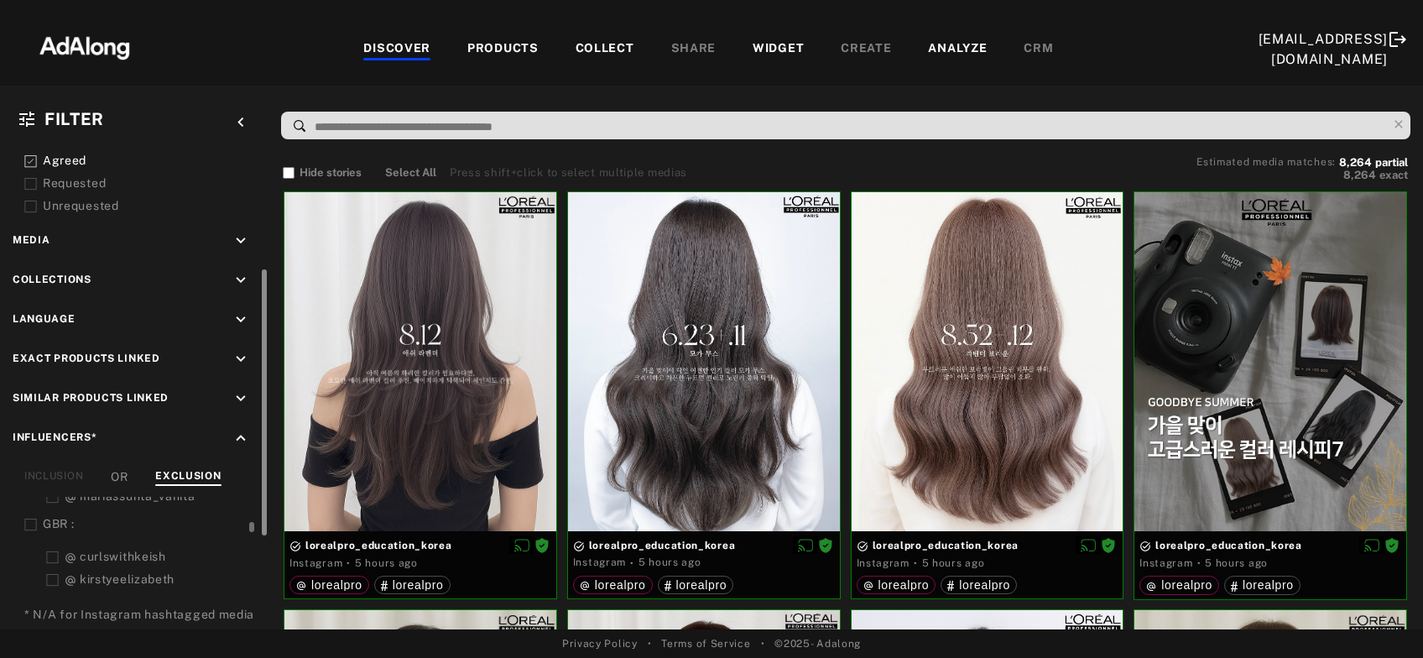
scroll to position [216, 0]
drag, startPoint x: 251, startPoint y: 520, endPoint x: 253, endPoint y: 571, distance: 51.2
click at [253, 581] on div at bounding box center [251, 586] width 5 height 10
click at [34, 564] on icon at bounding box center [30, 570] width 13 height 13
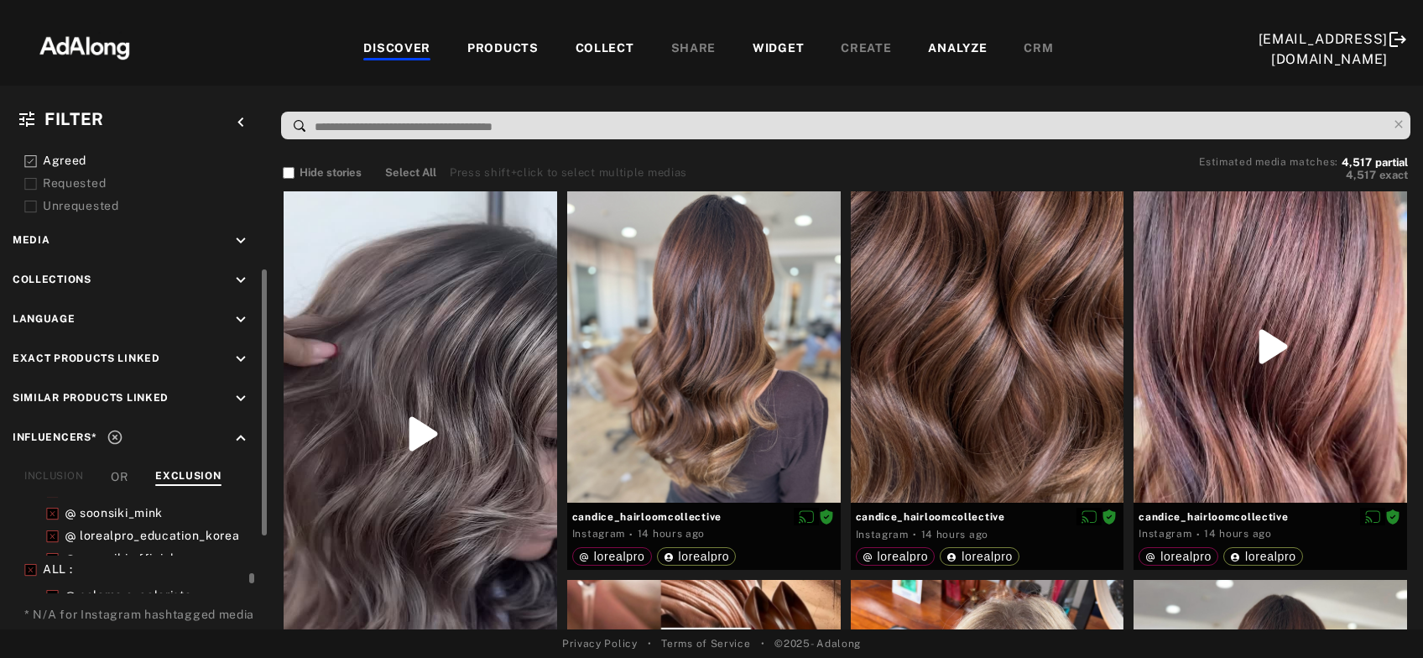
click at [601, 43] on div "COLLECT" at bounding box center [605, 49] width 59 height 20
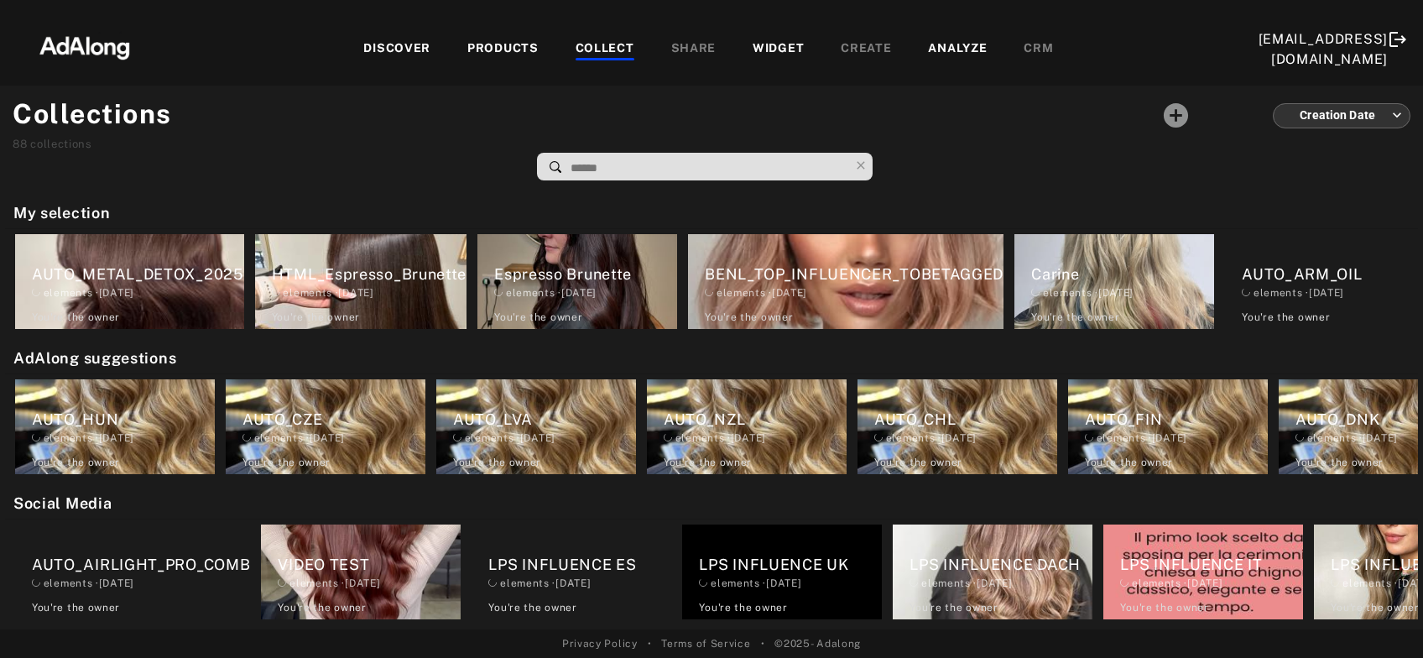
click at [629, 175] on input at bounding box center [709, 168] width 280 height 23
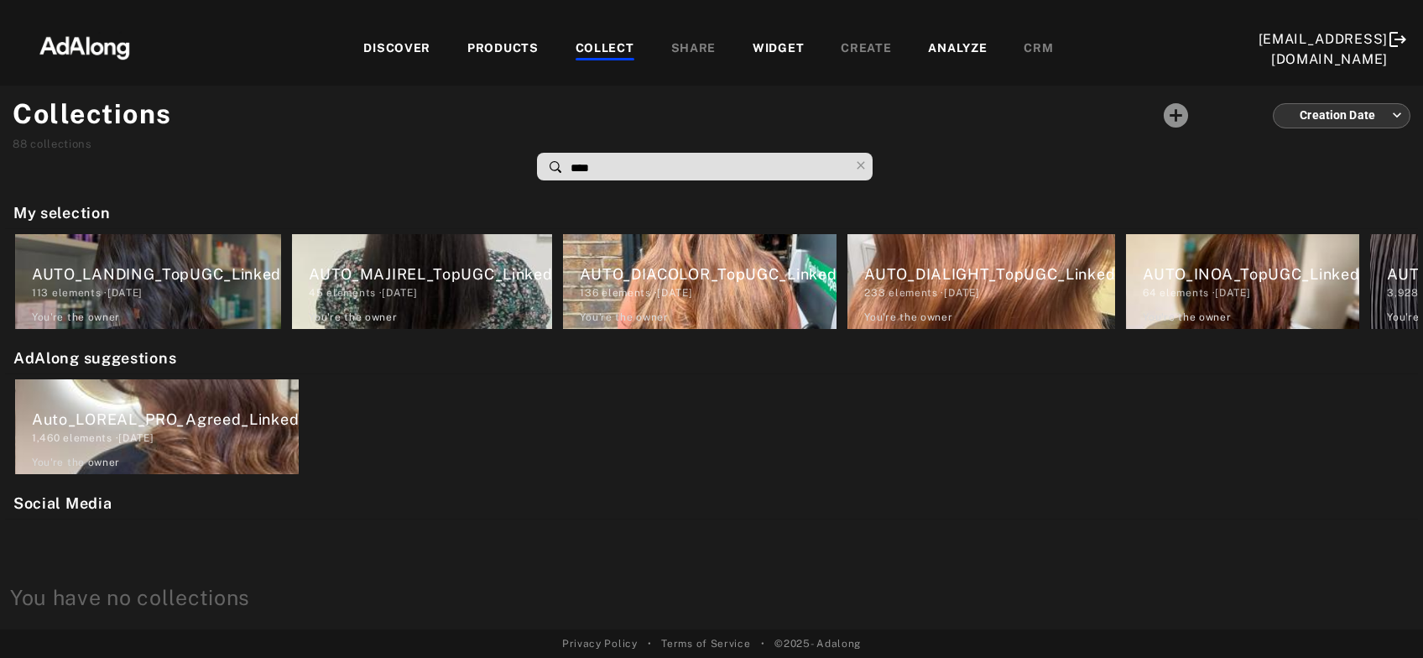
type input "****"
click at [397, 39] on div "DISCOVER PRODUCTS COLLECT SHARE WIDGET CREATE ANALYZE CRM" at bounding box center [708, 49] width 1099 height 56
click at [399, 45] on div "DISCOVER" at bounding box center [396, 49] width 67 height 20
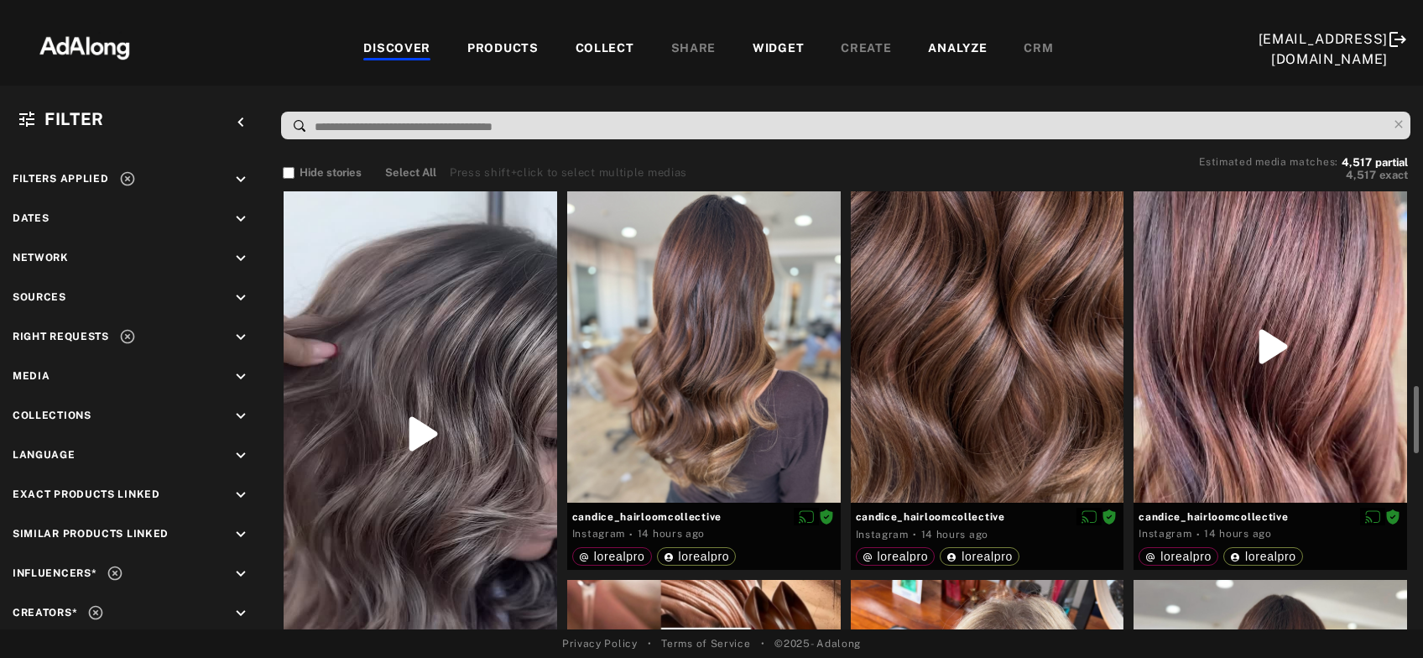
scroll to position [171, 0]
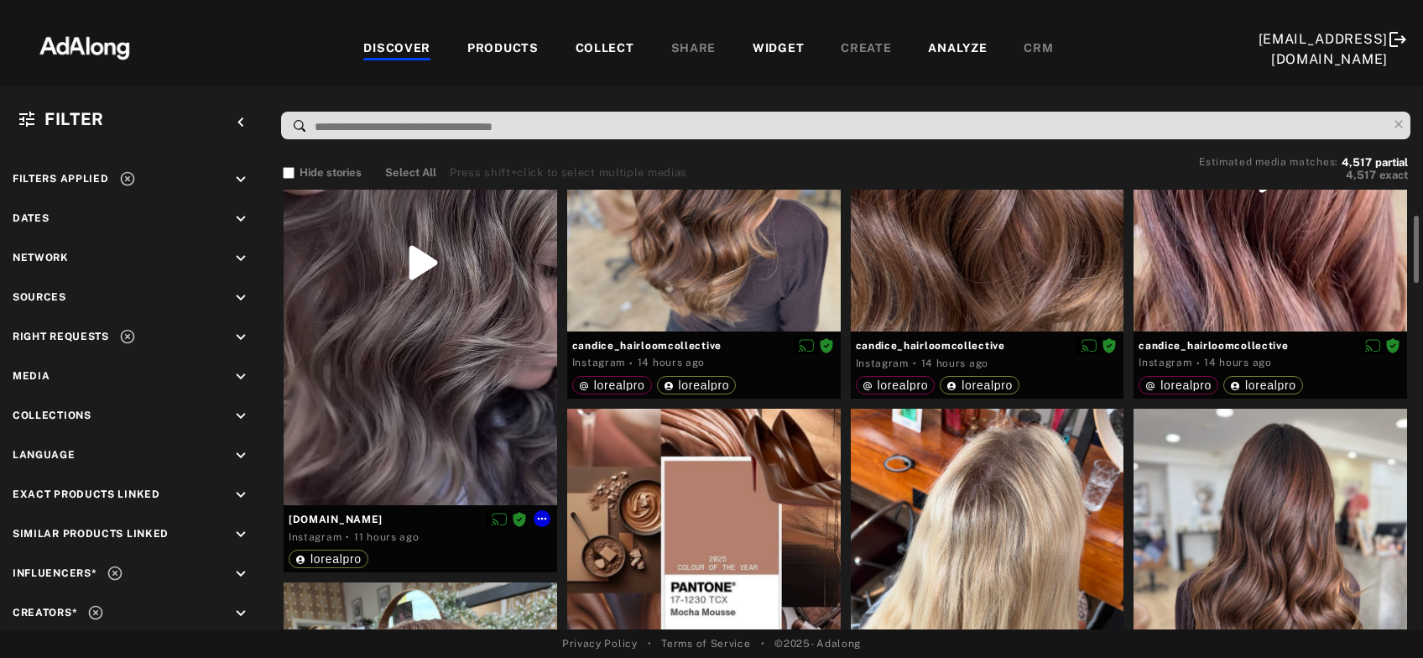
click at [432, 309] on div at bounding box center [421, 262] width 274 height 485
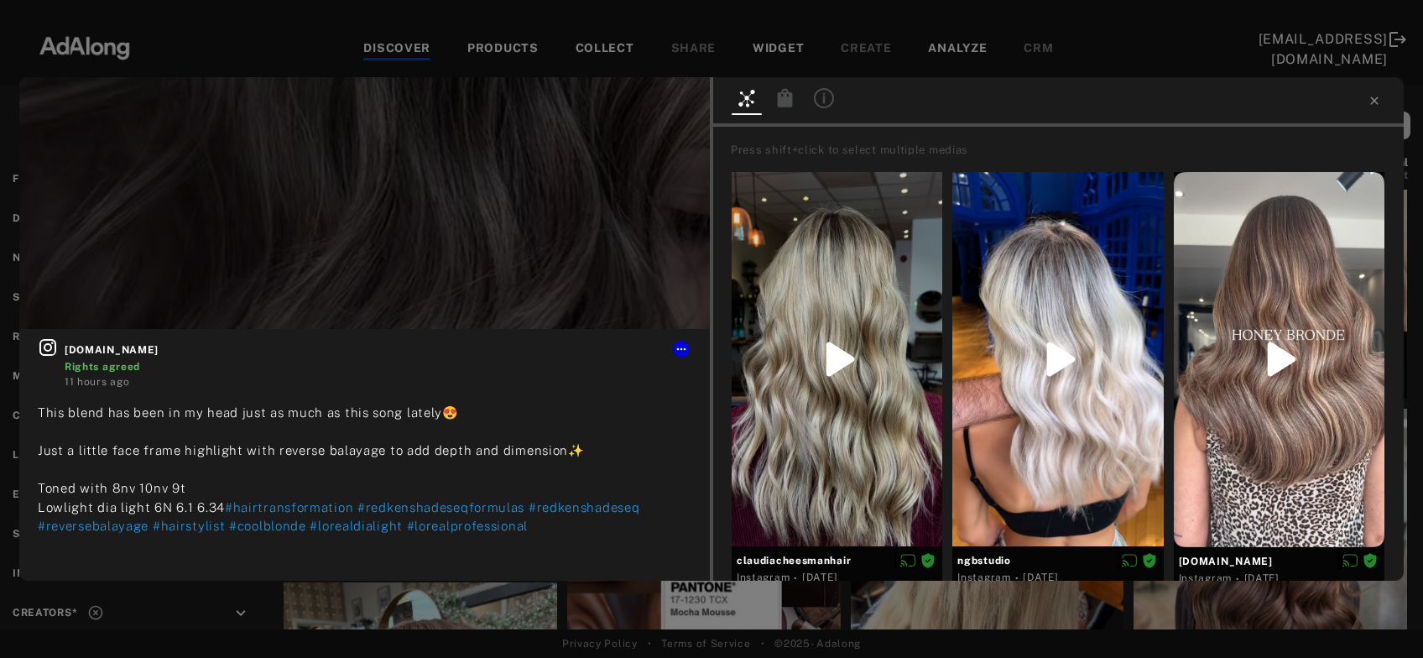
click at [789, 102] on icon at bounding box center [785, 97] width 15 height 18
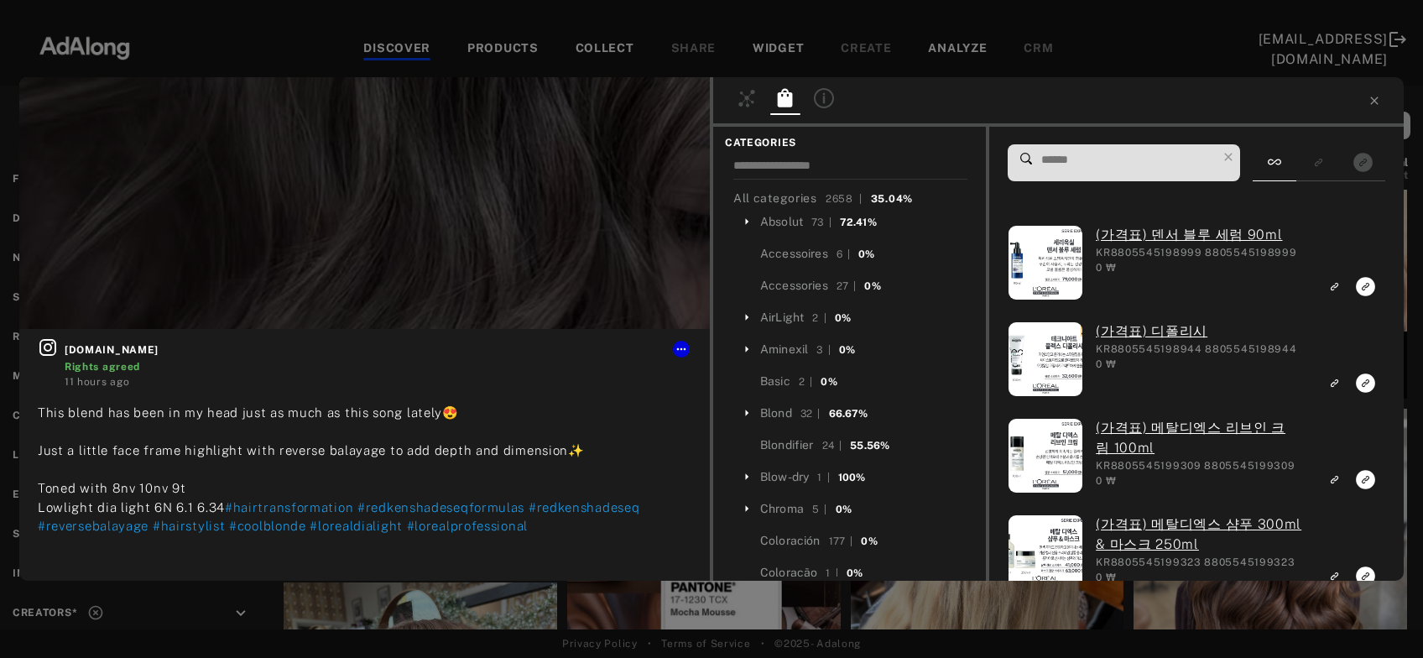
click at [1082, 165] on input at bounding box center [1128, 160] width 177 height 23
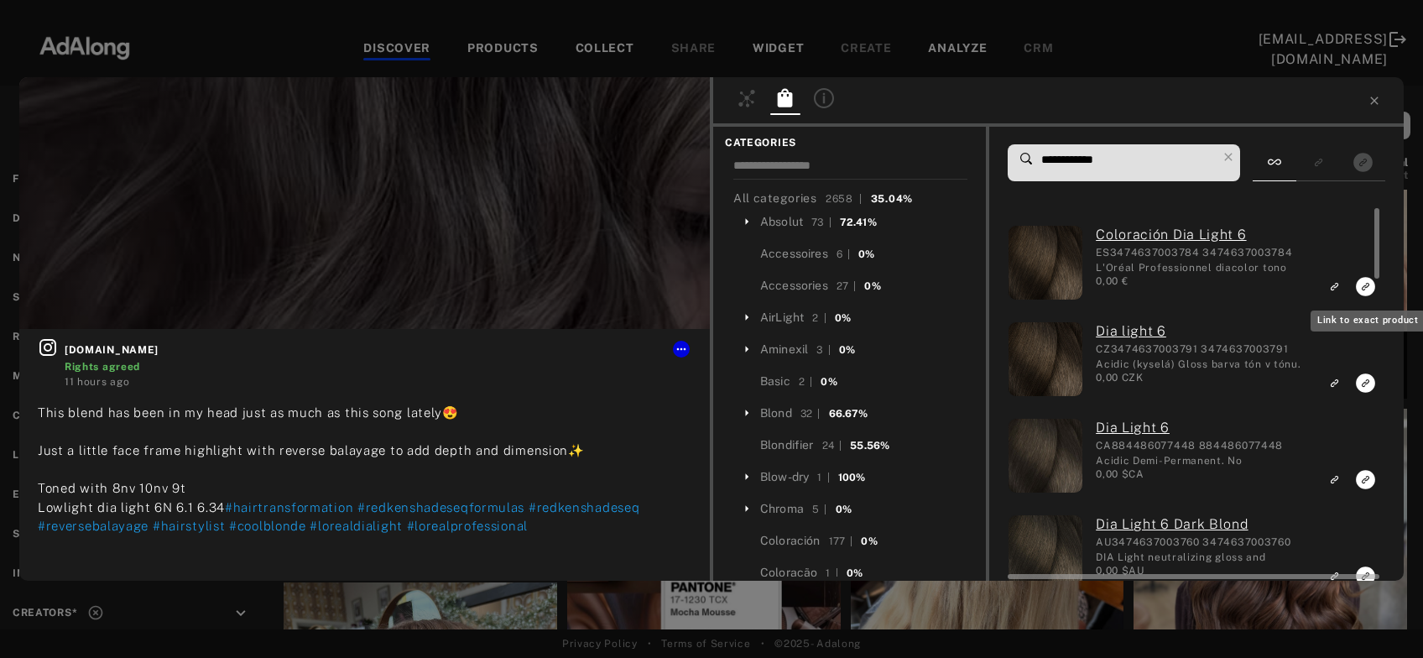
click at [1363, 288] on icon "Link to exact product" at bounding box center [1365, 286] width 19 height 19
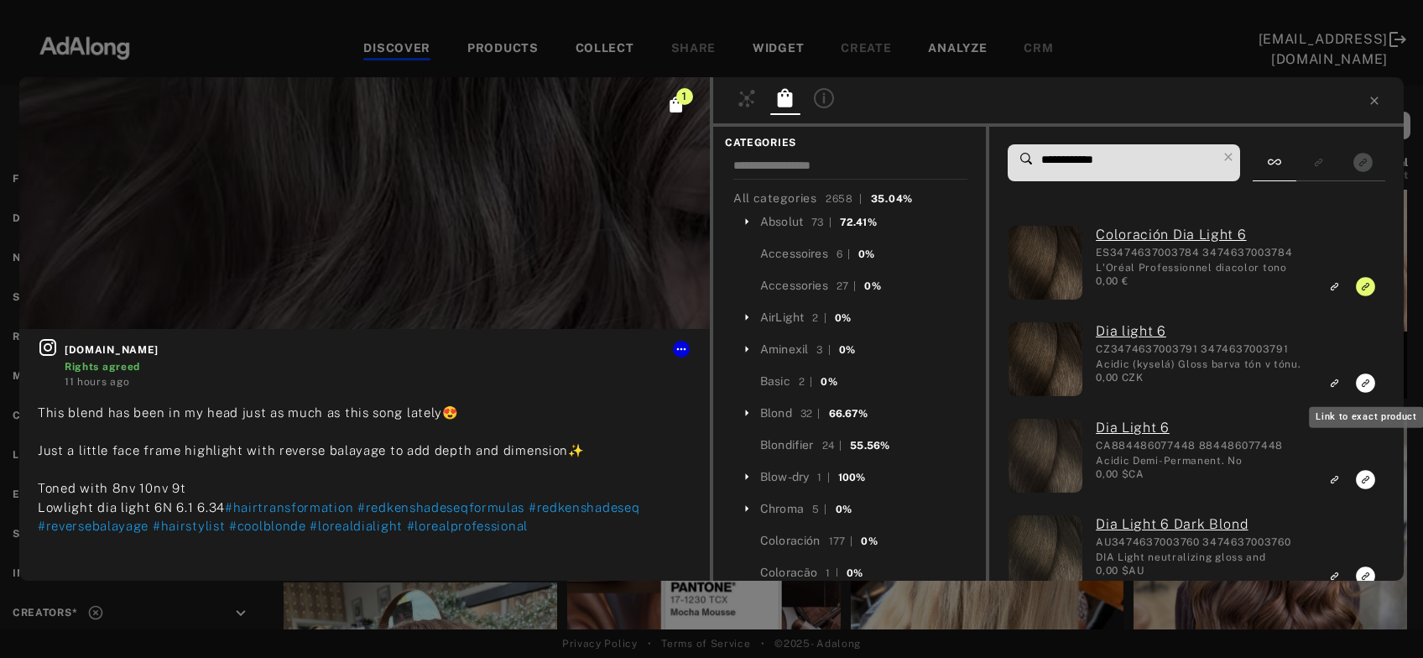
click at [1362, 383] on icon "Link to exact product" at bounding box center [1365, 382] width 19 height 19
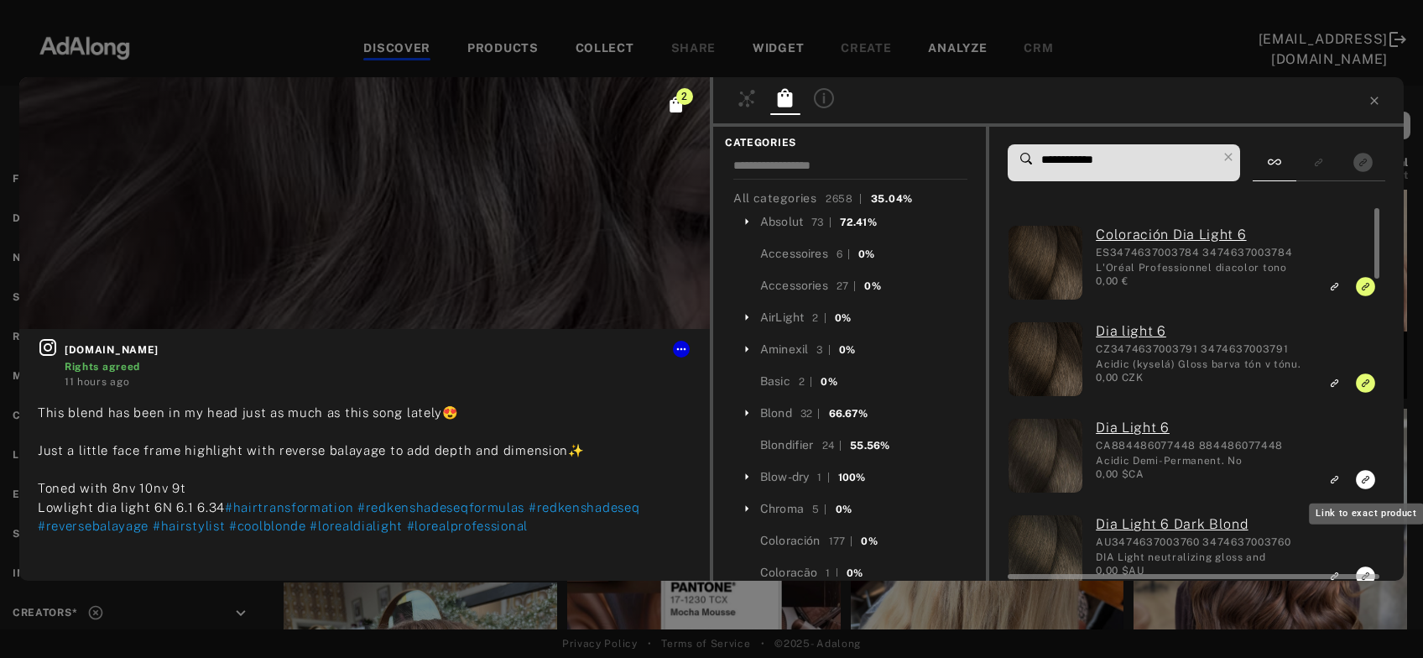
click at [1363, 487] on icon "Link to exact product" at bounding box center [1365, 479] width 19 height 19
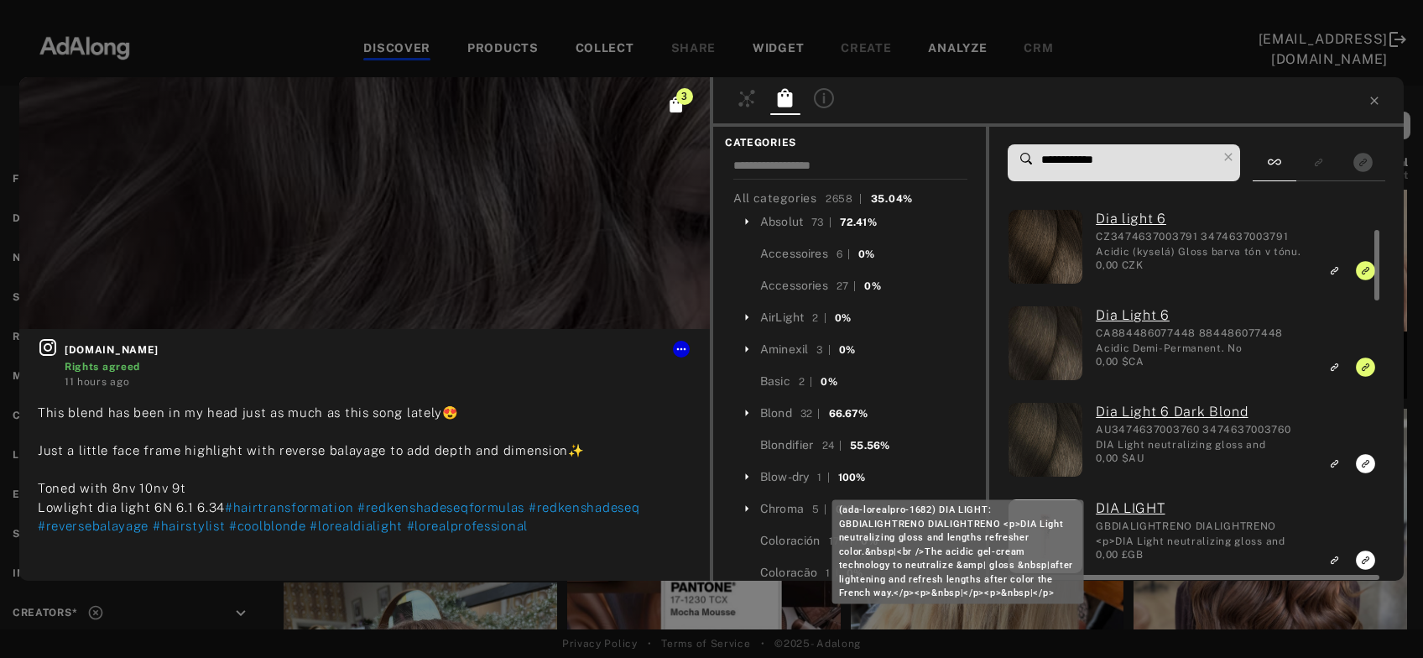
scroll to position [113, 0]
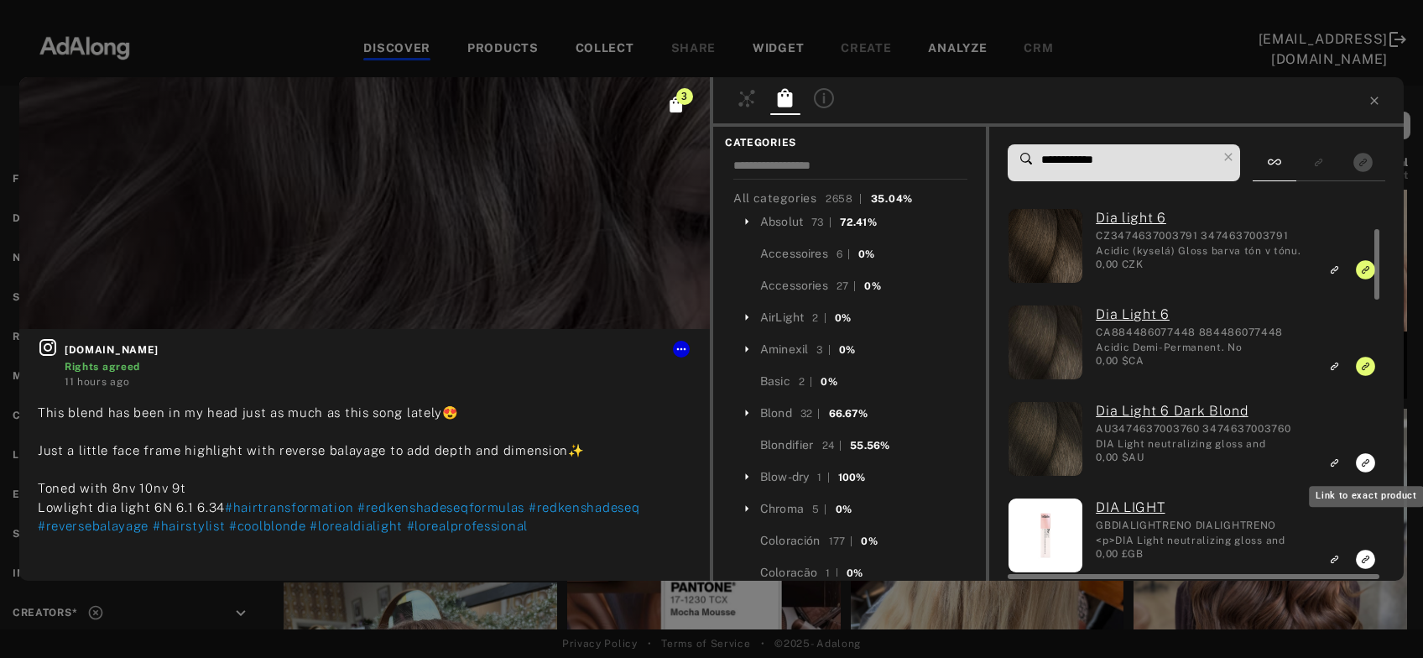
click at [1363, 465] on icon "Link to exact product" at bounding box center [1365, 462] width 19 height 19
click at [1108, 160] on input "**********" at bounding box center [1128, 160] width 177 height 23
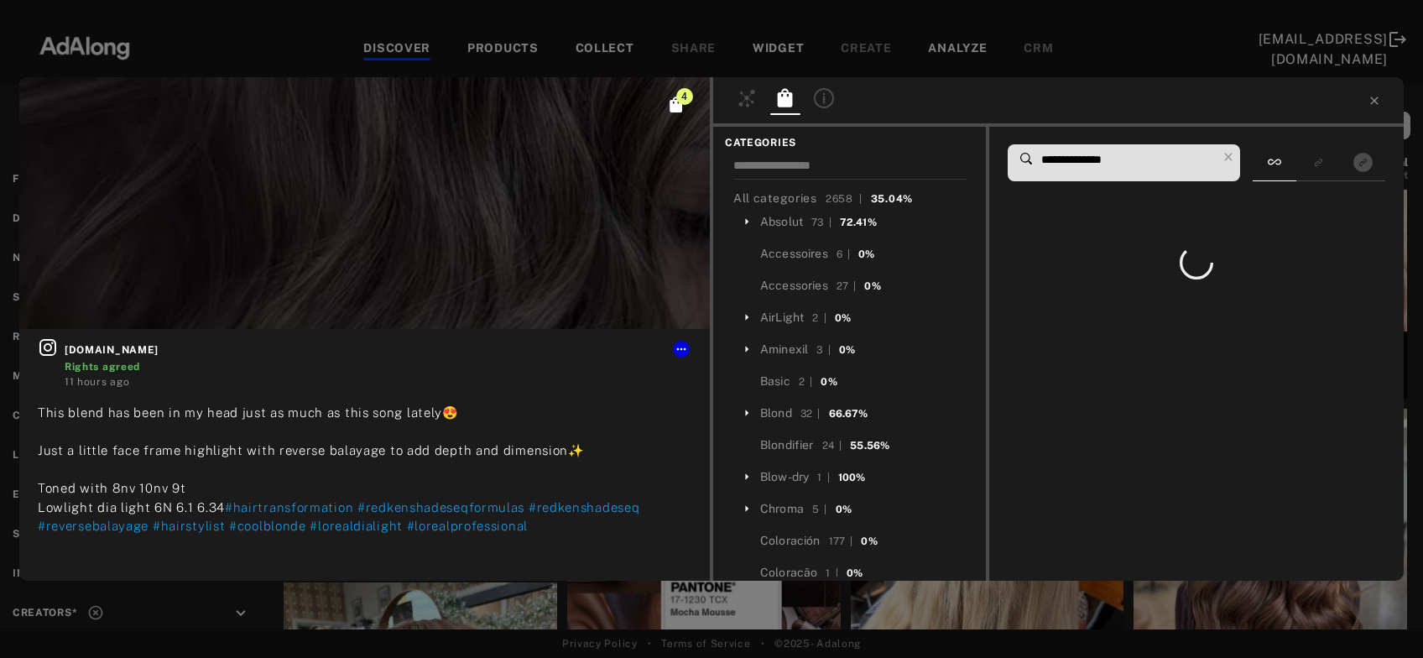
scroll to position [0, 0]
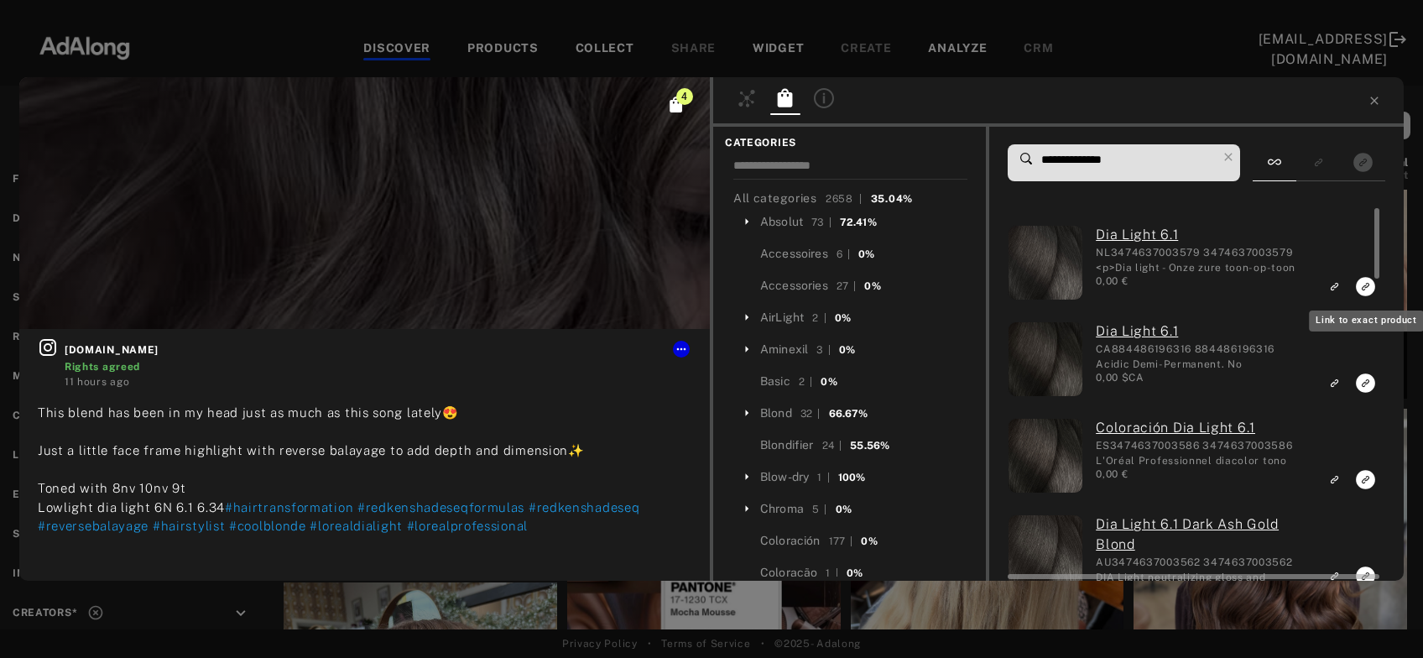
click at [1364, 287] on rect "Link to exact product" at bounding box center [1365, 286] width 21 height 21
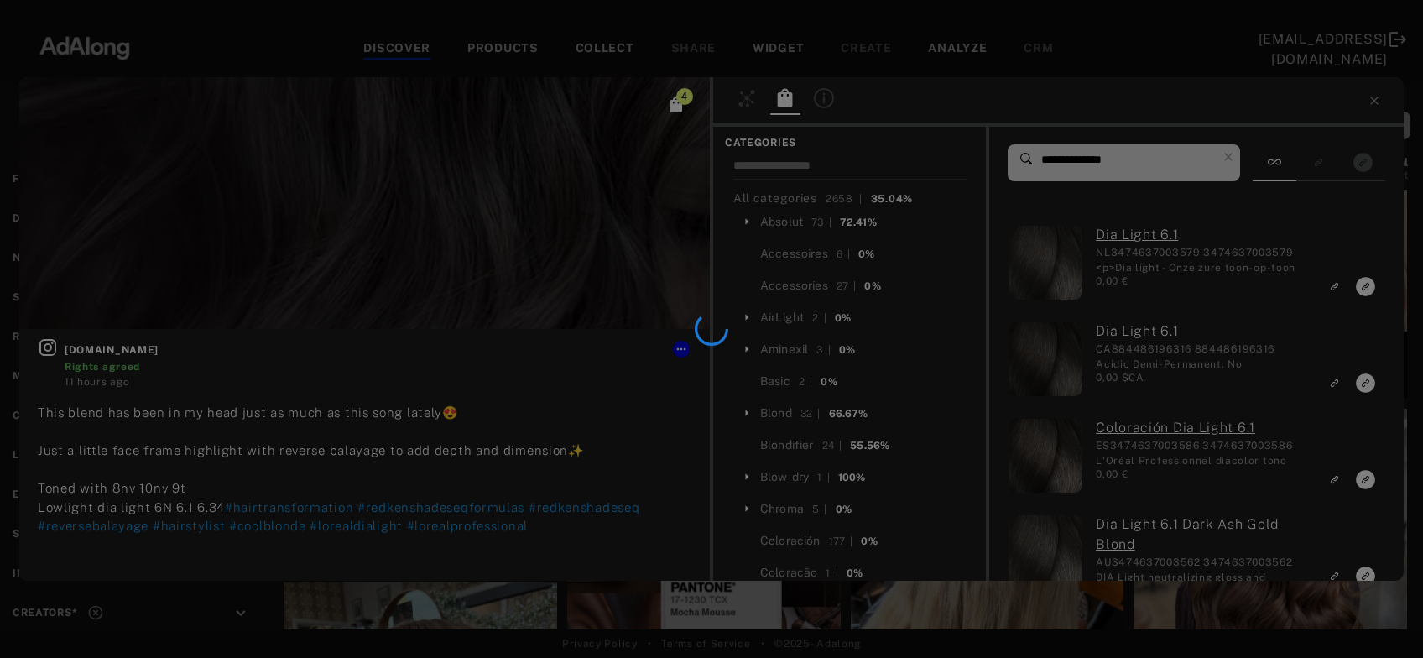
click at [1364, 383] on div at bounding box center [711, 329] width 1423 height 658
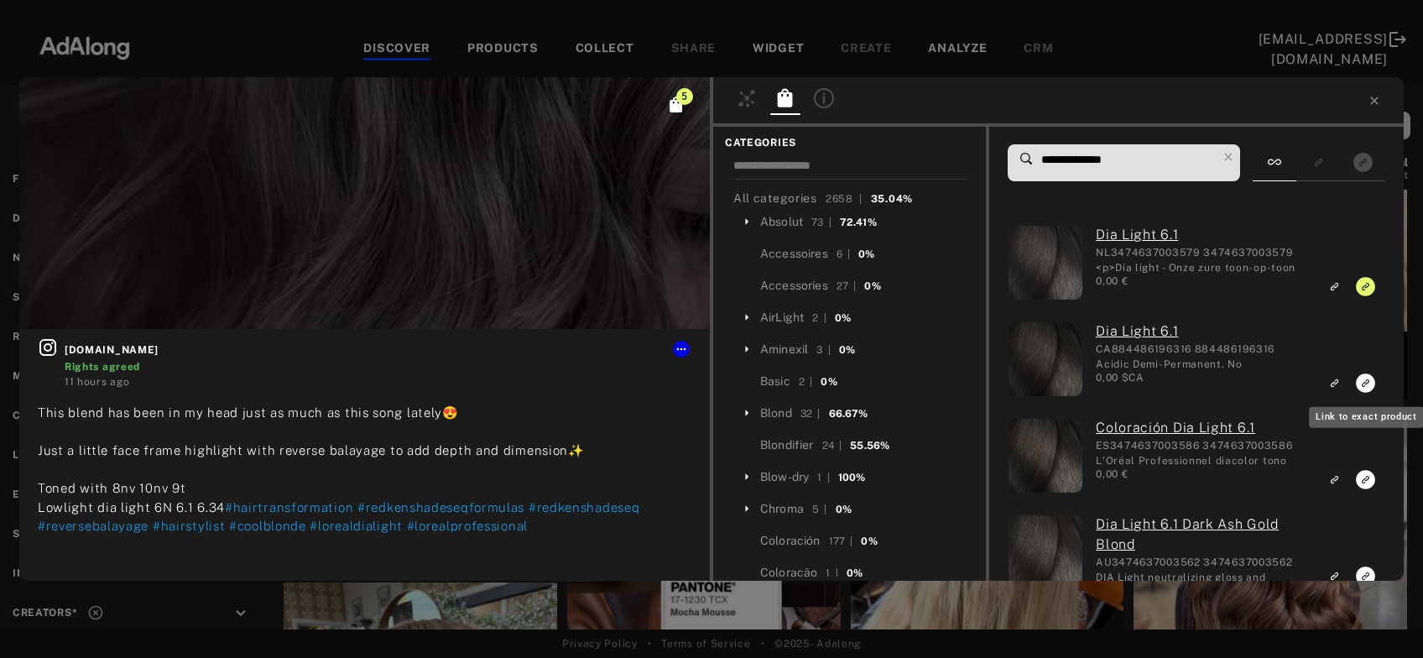
click at [1364, 383] on icon "Link to exact product" at bounding box center [1365, 382] width 19 height 19
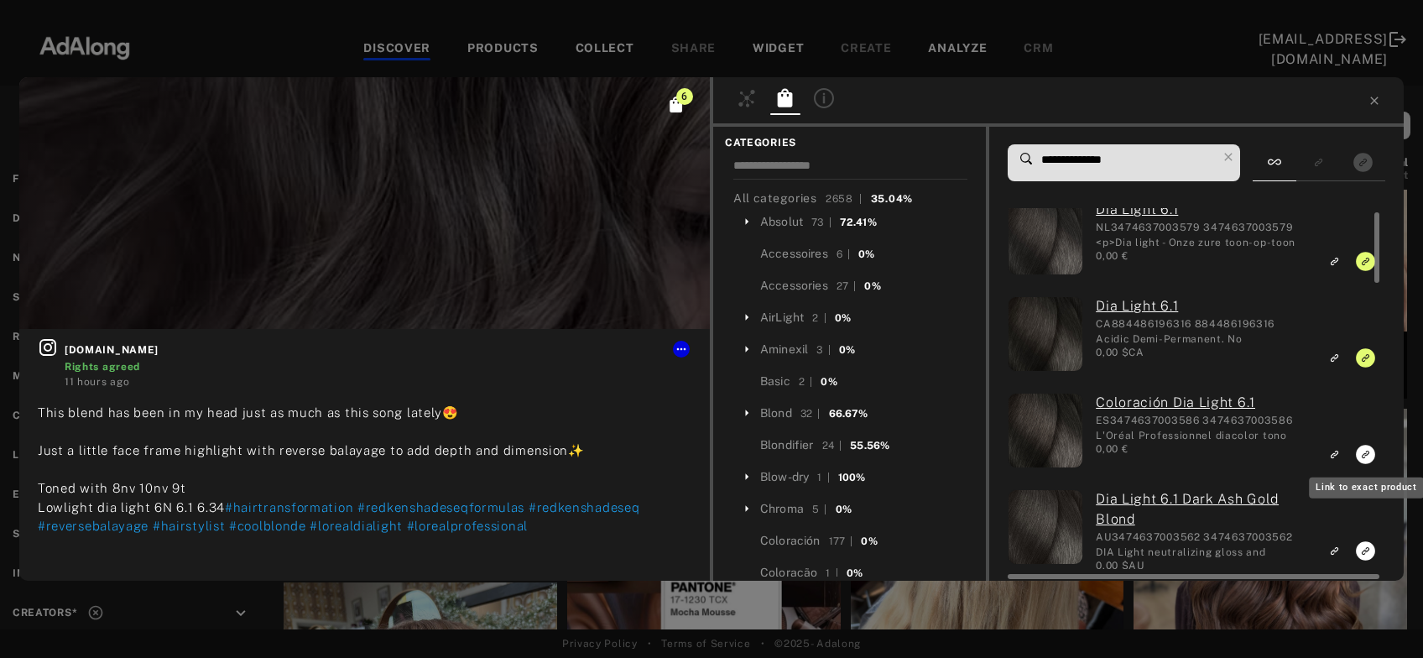
click at [1366, 454] on icon "Link to exact product" at bounding box center [1365, 454] width 19 height 19
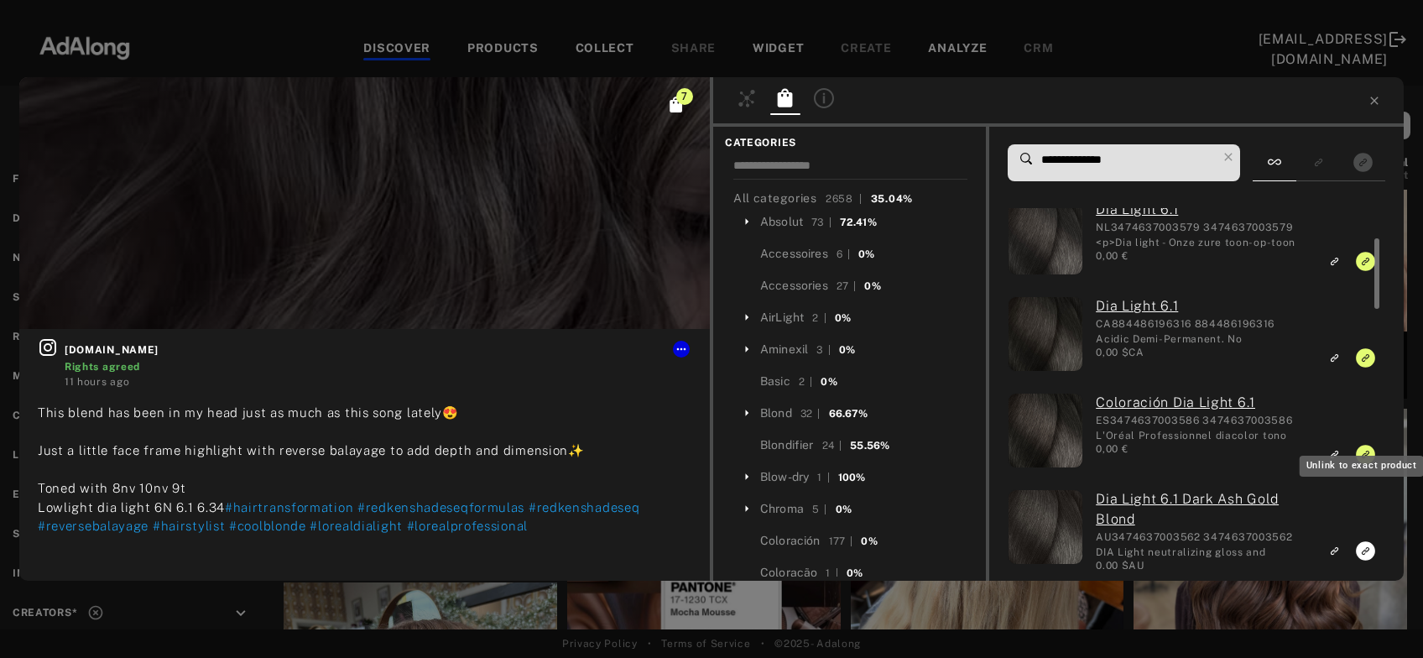
scroll to position [47, 0]
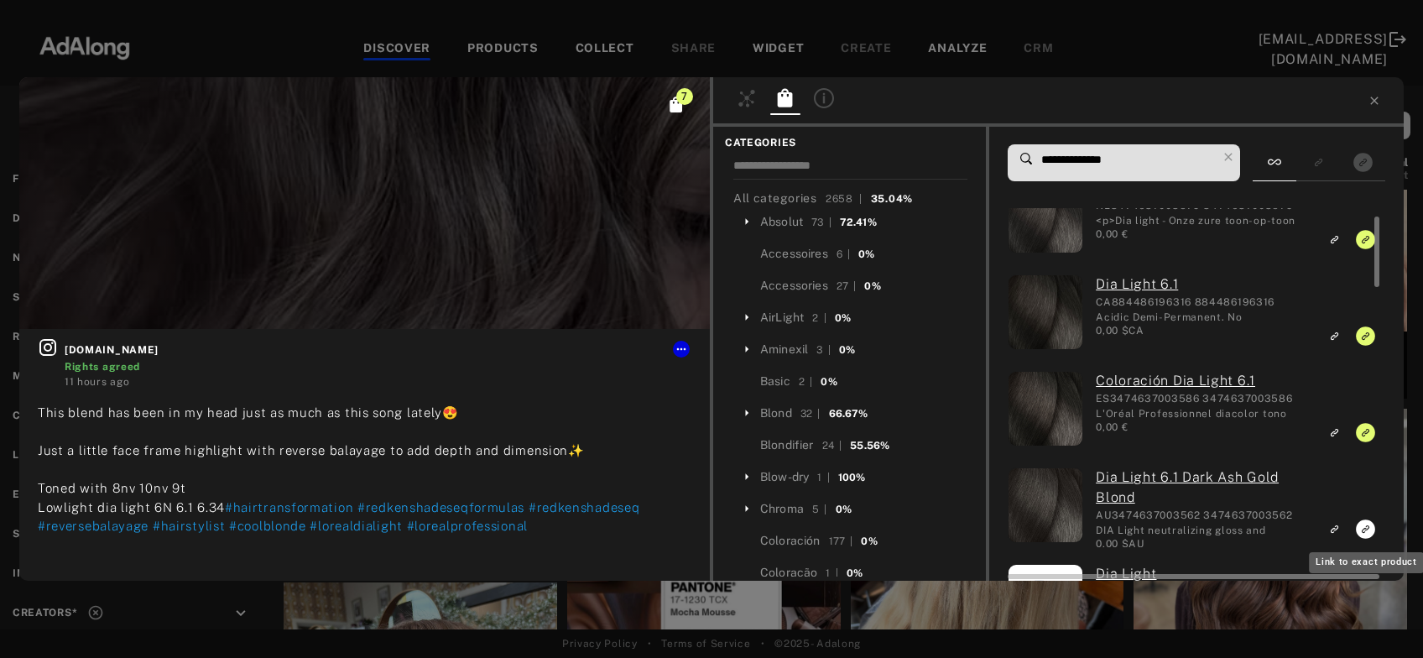
click at [1363, 532] on icon "Link to exact product" at bounding box center [1365, 528] width 19 height 19
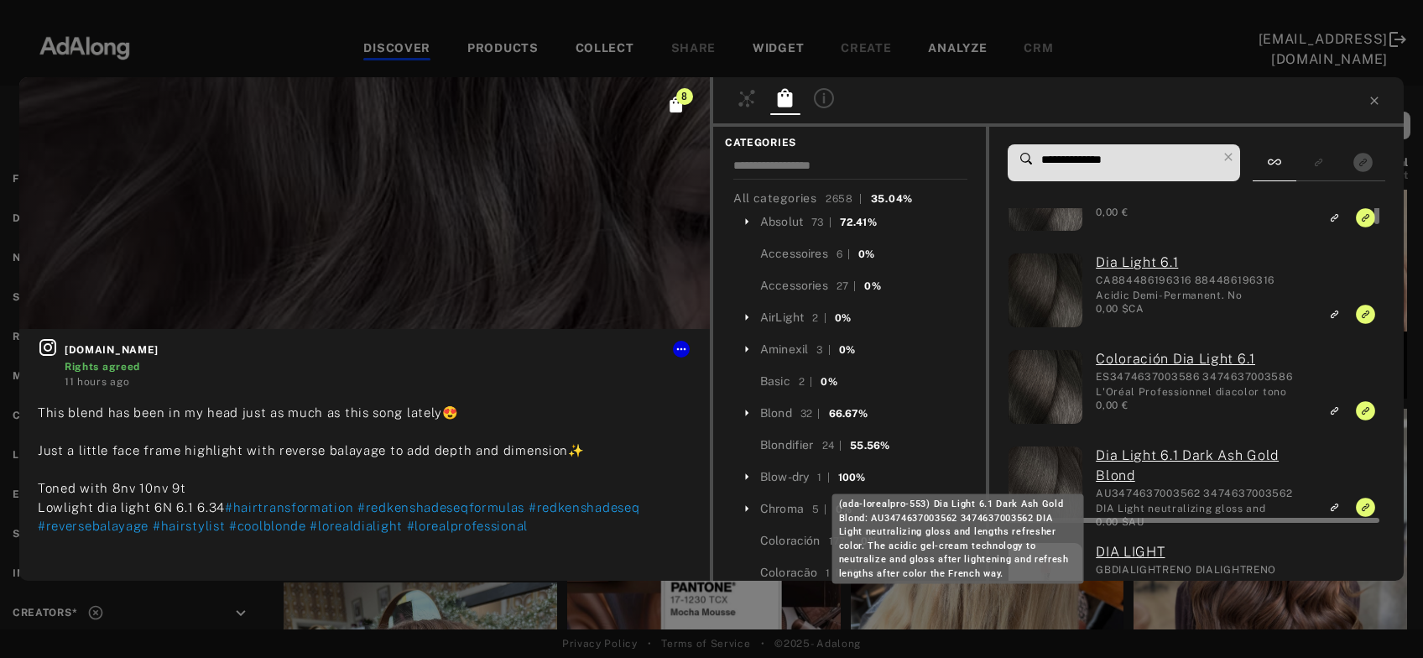
scroll to position [0, 0]
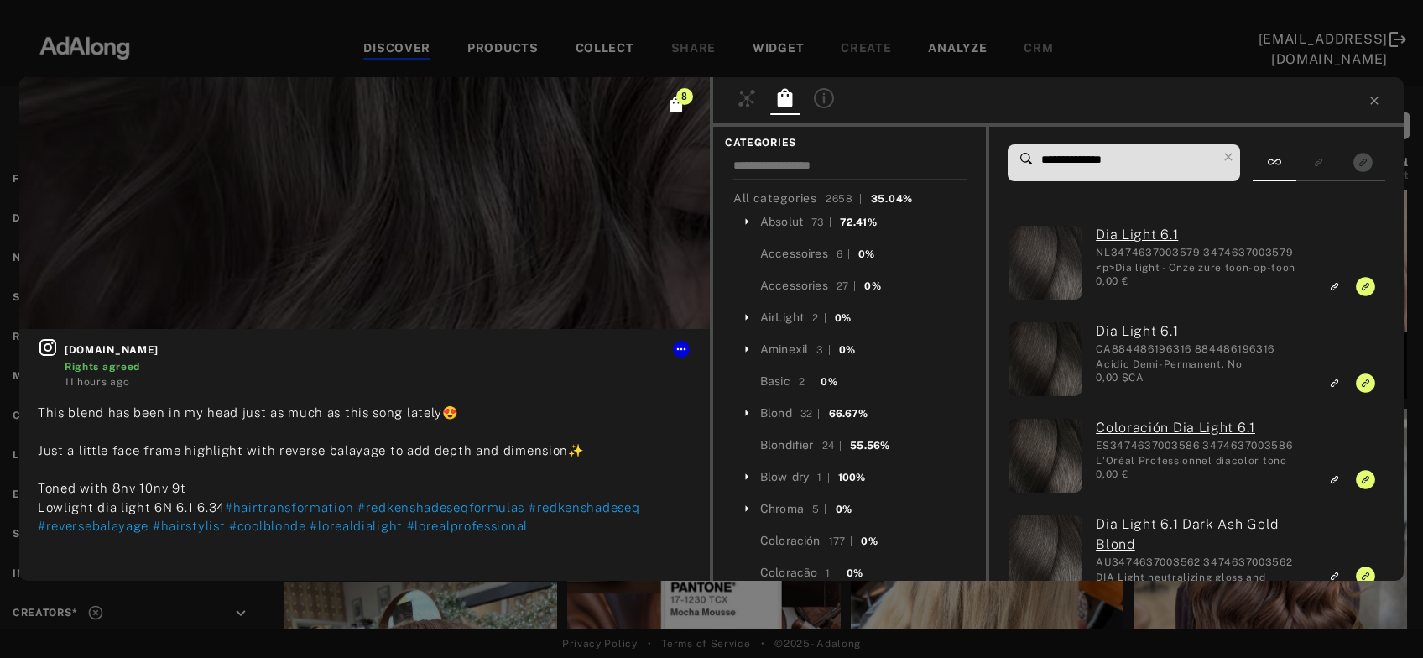
click at [1119, 162] on input "**********" at bounding box center [1128, 160] width 177 height 23
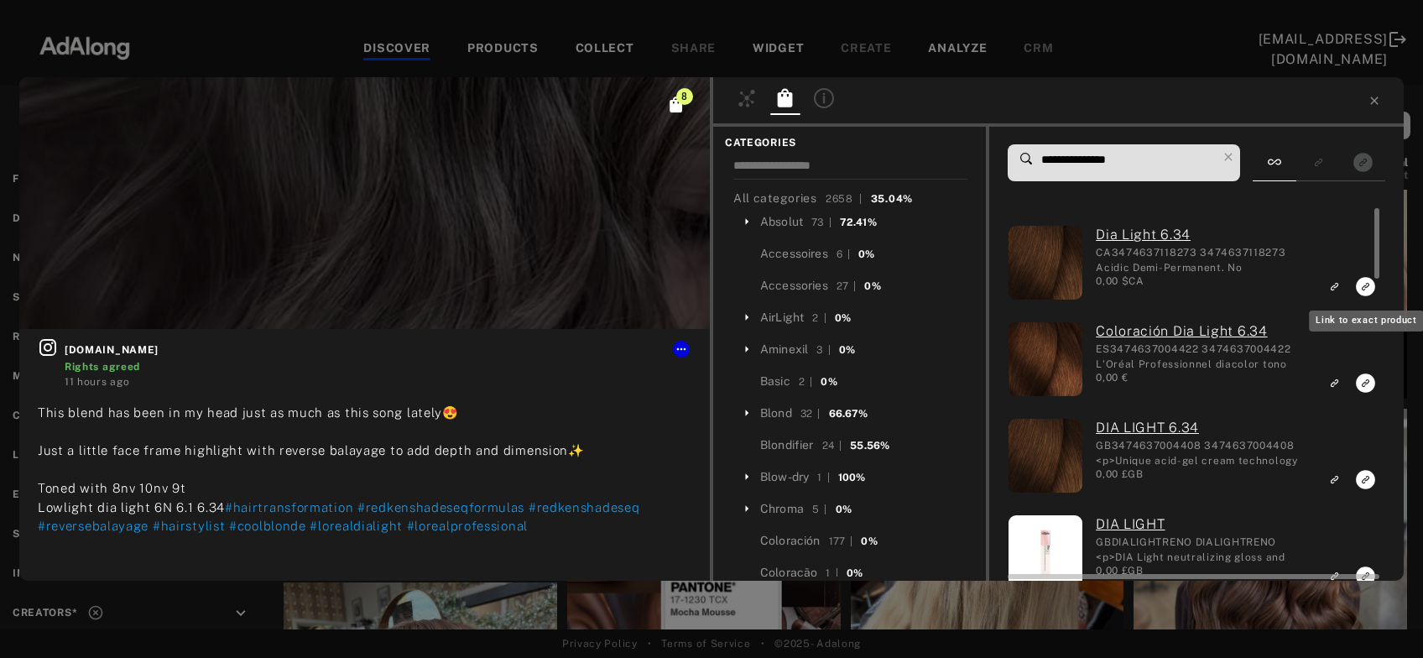
type input "**********"
click at [1361, 283] on icon "Link to exact product" at bounding box center [1365, 286] width 19 height 19
click at [1365, 384] on icon "Link to exact product" at bounding box center [1365, 382] width 19 height 19
click at [1366, 479] on icon "Link to exact product" at bounding box center [1365, 479] width 19 height 19
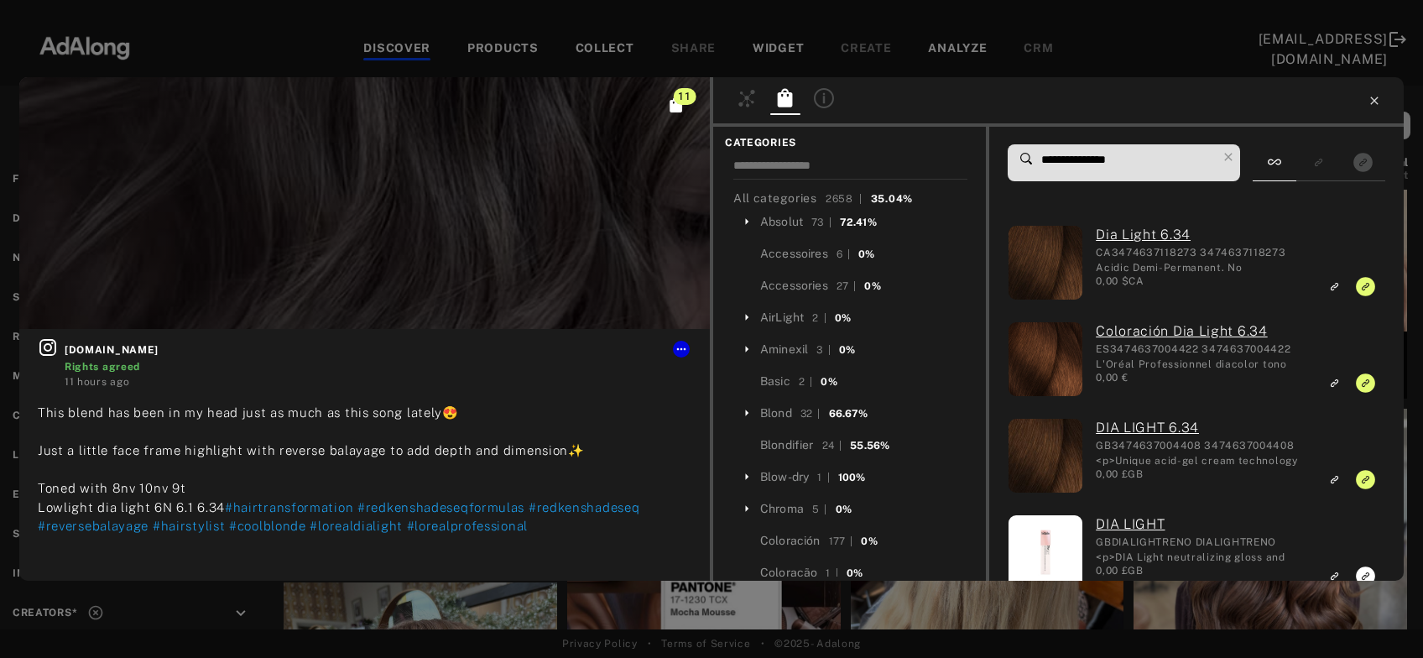
click at [1376, 101] on icon at bounding box center [1374, 100] width 13 height 13
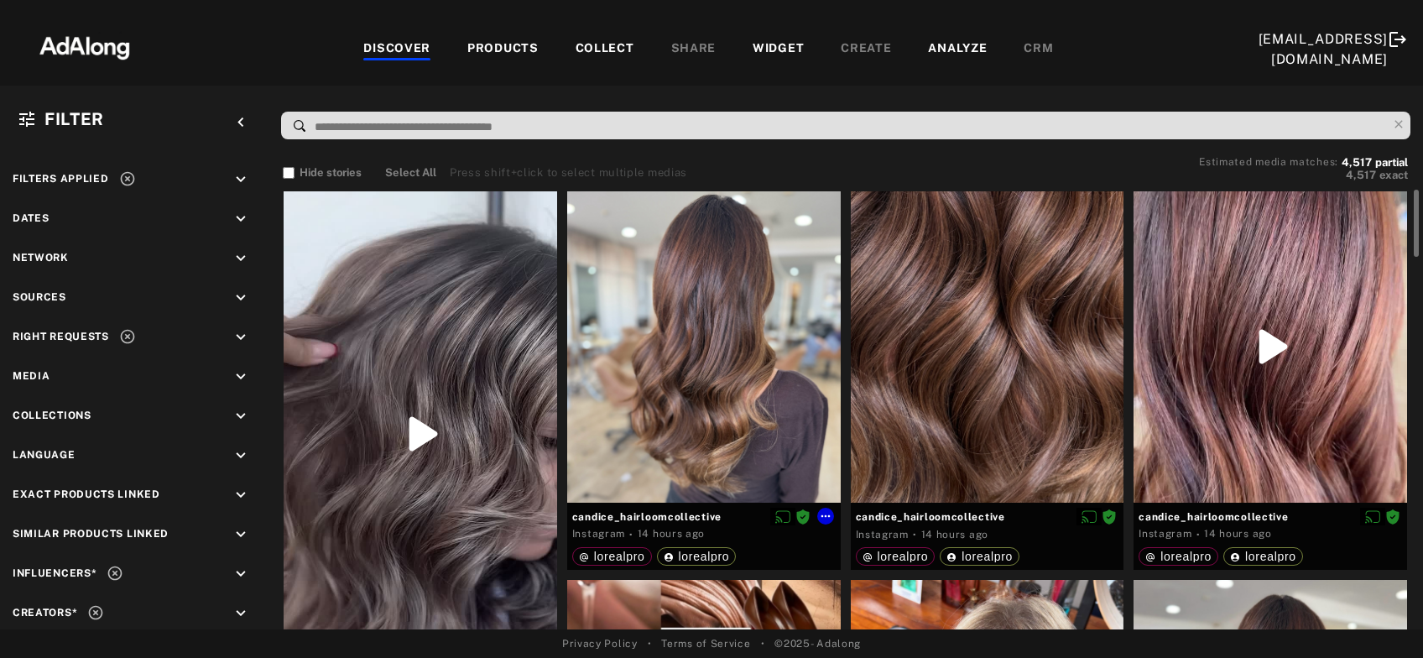
click at [718, 383] on div at bounding box center [704, 346] width 274 height 311
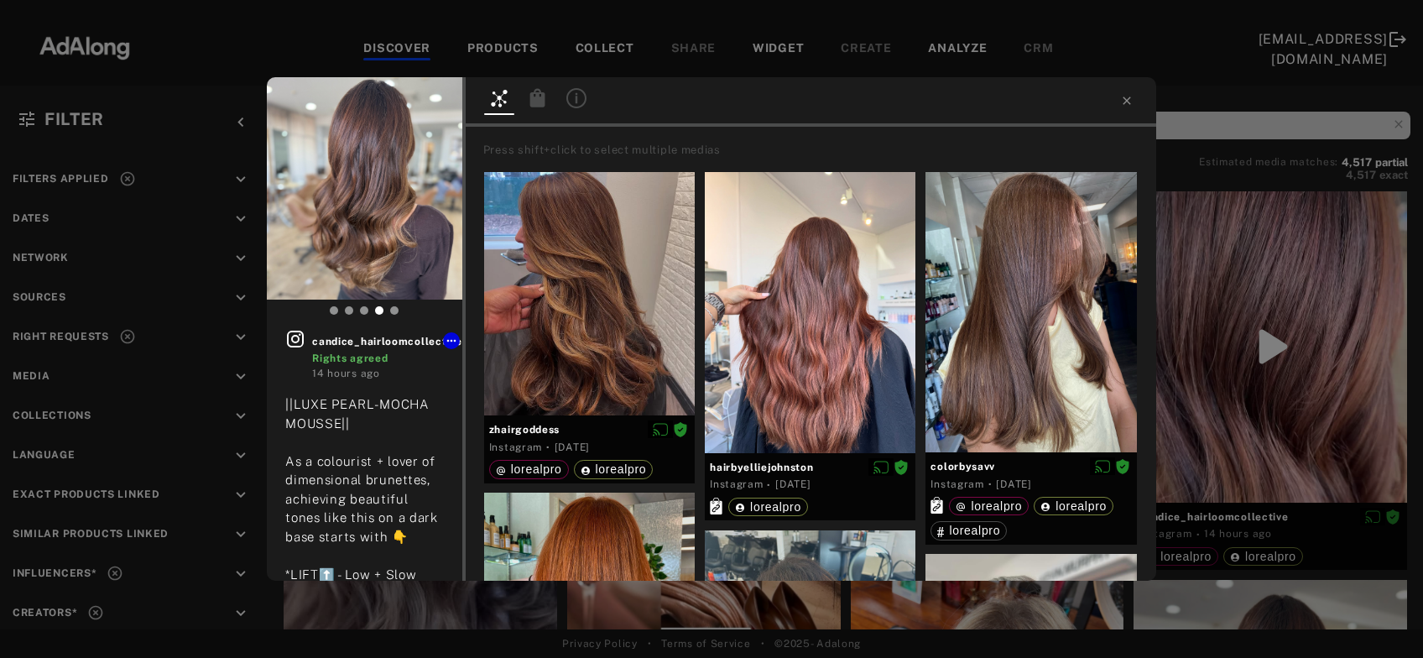
click at [530, 98] on icon at bounding box center [538, 98] width 20 height 20
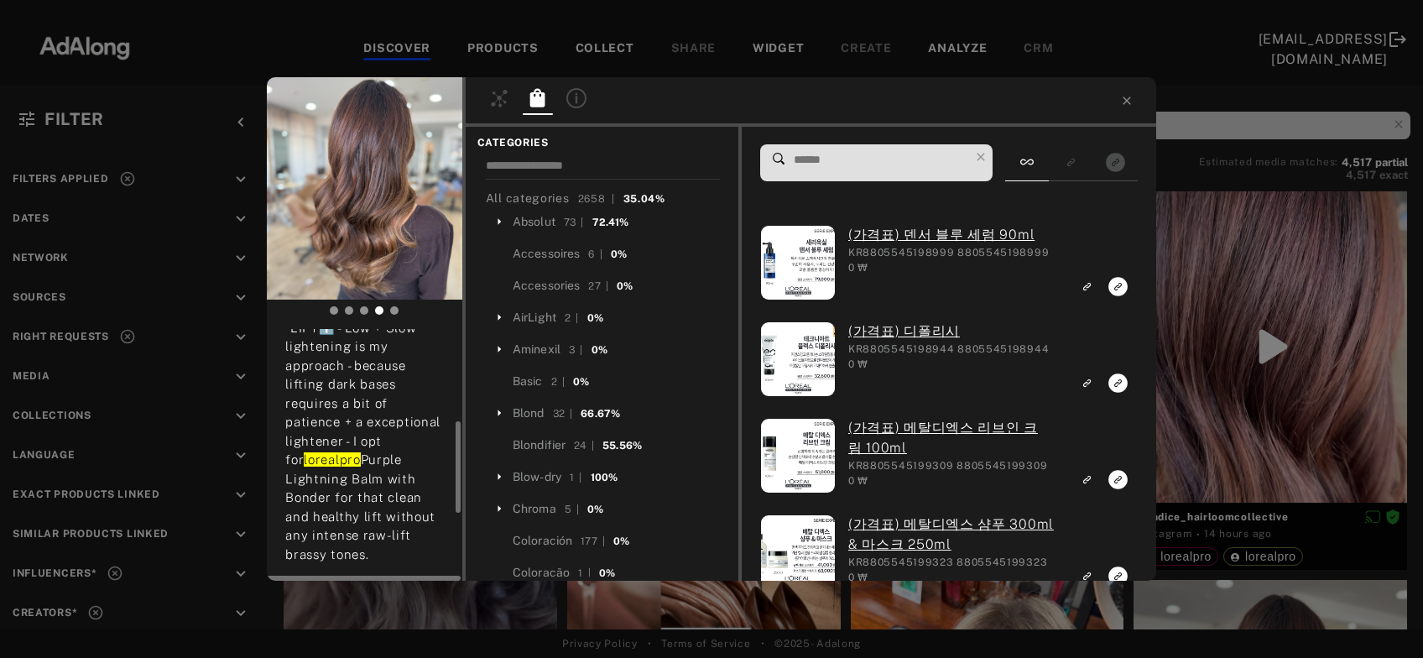
scroll to position [251, 0]
drag, startPoint x: 290, startPoint y: 455, endPoint x: 361, endPoint y: 473, distance: 73.7
click at [361, 473] on span "lorealpro Purple Lightning Balm with Bonder for that clean and healthy lift wit…" at bounding box center [360, 625] width 150 height 354
copy span "urple Lightning Balm with Bonder"
click at [816, 164] on input at bounding box center [880, 160] width 177 height 23
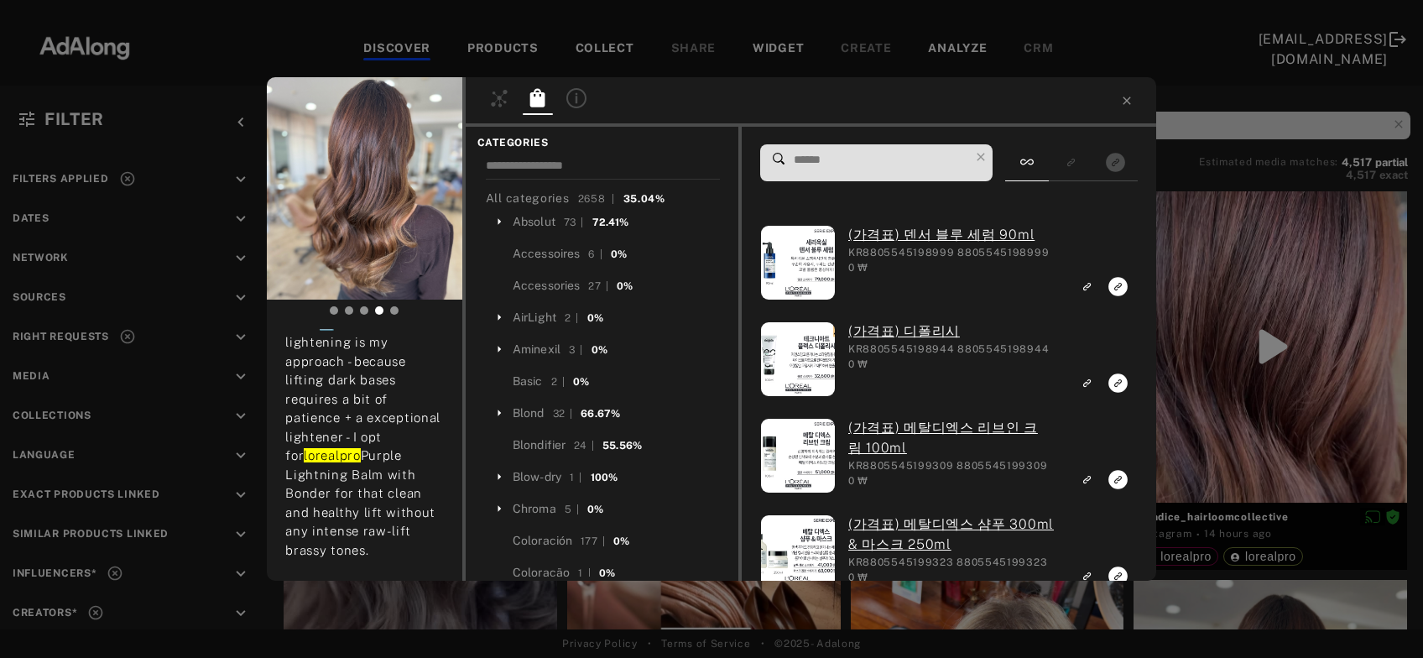
paste input "**********"
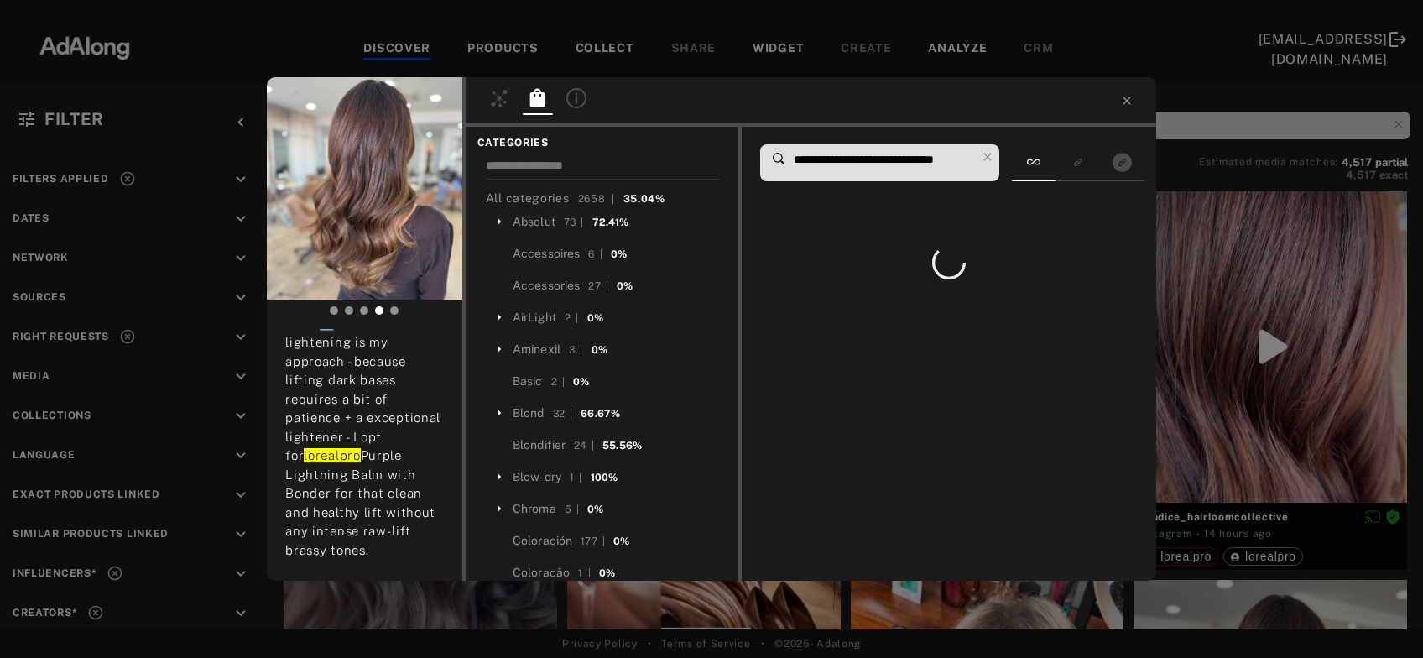
scroll to position [0, 7]
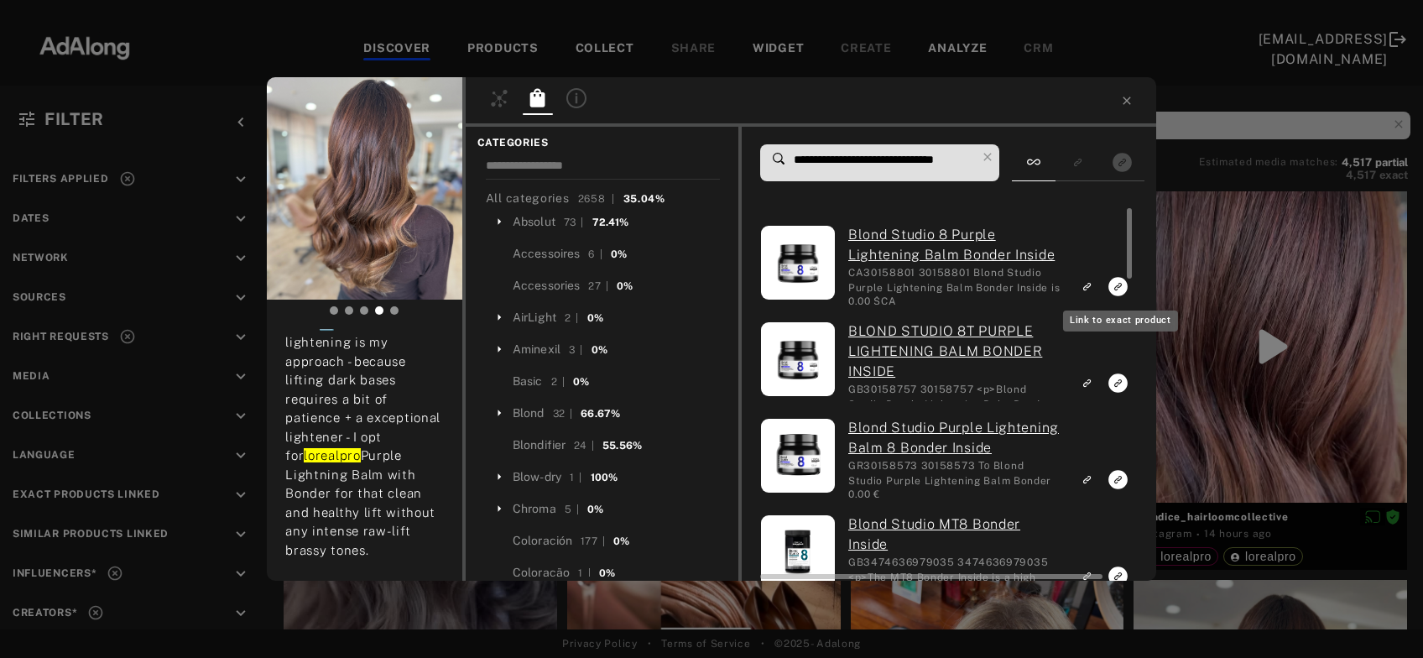
type input "**********"
click at [1110, 285] on icon "Link to exact product" at bounding box center [1118, 286] width 19 height 19
click at [1115, 382] on icon "Link to exact product" at bounding box center [1118, 382] width 19 height 19
click at [1116, 478] on icon "Link to exact product" at bounding box center [1118, 479] width 19 height 19
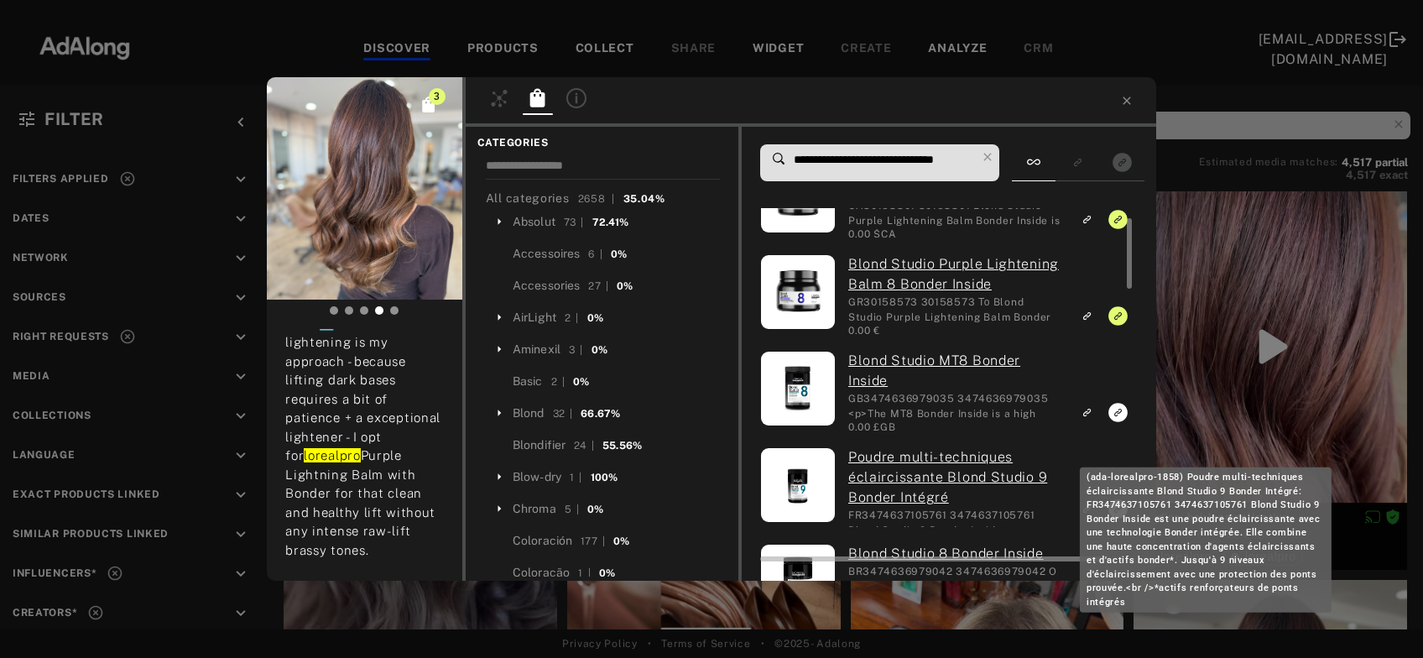
scroll to position [0, 0]
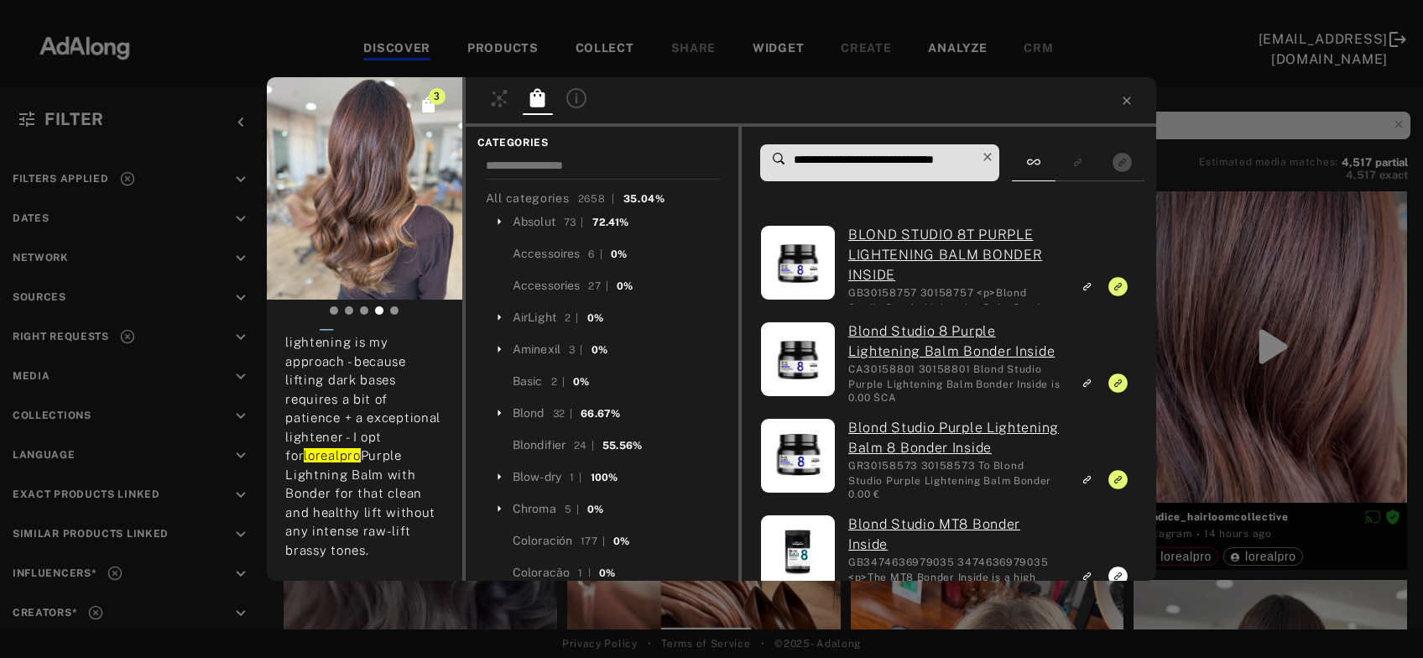
click at [993, 154] on icon at bounding box center [987, 156] width 23 height 23
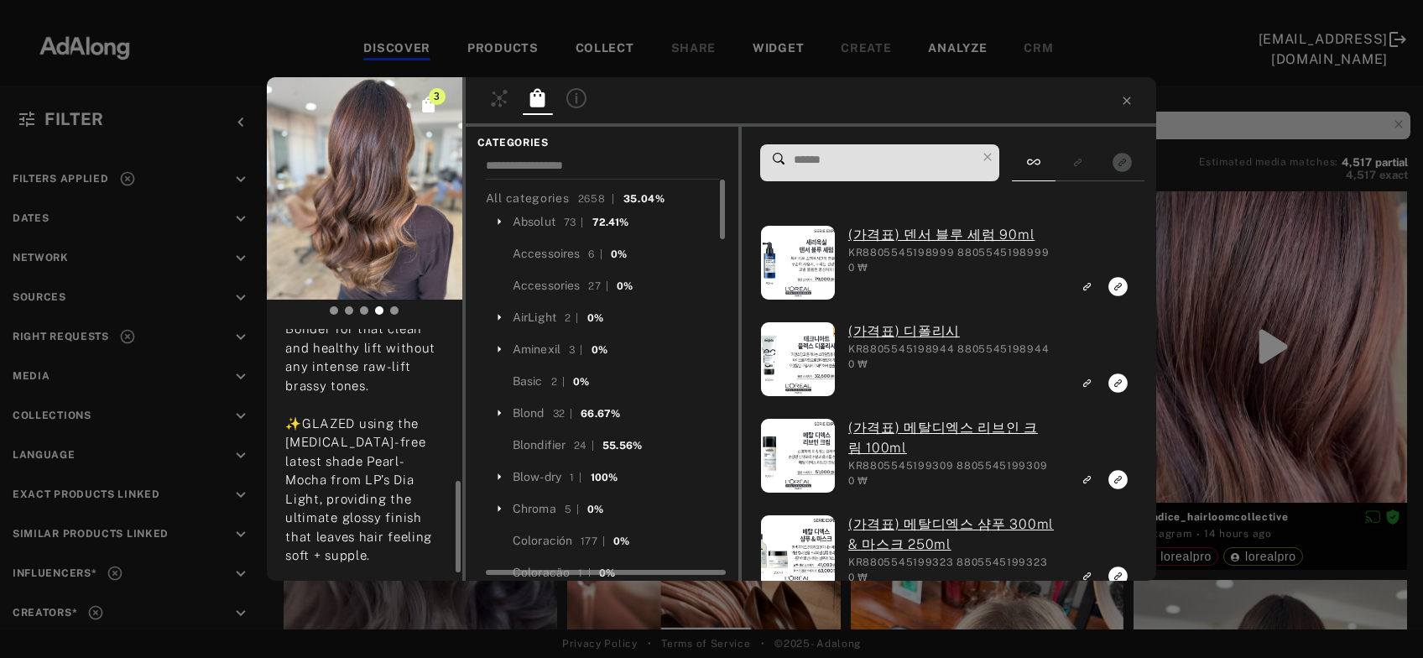
scroll to position [415, 0]
click at [816, 159] on input at bounding box center [884, 160] width 184 height 23
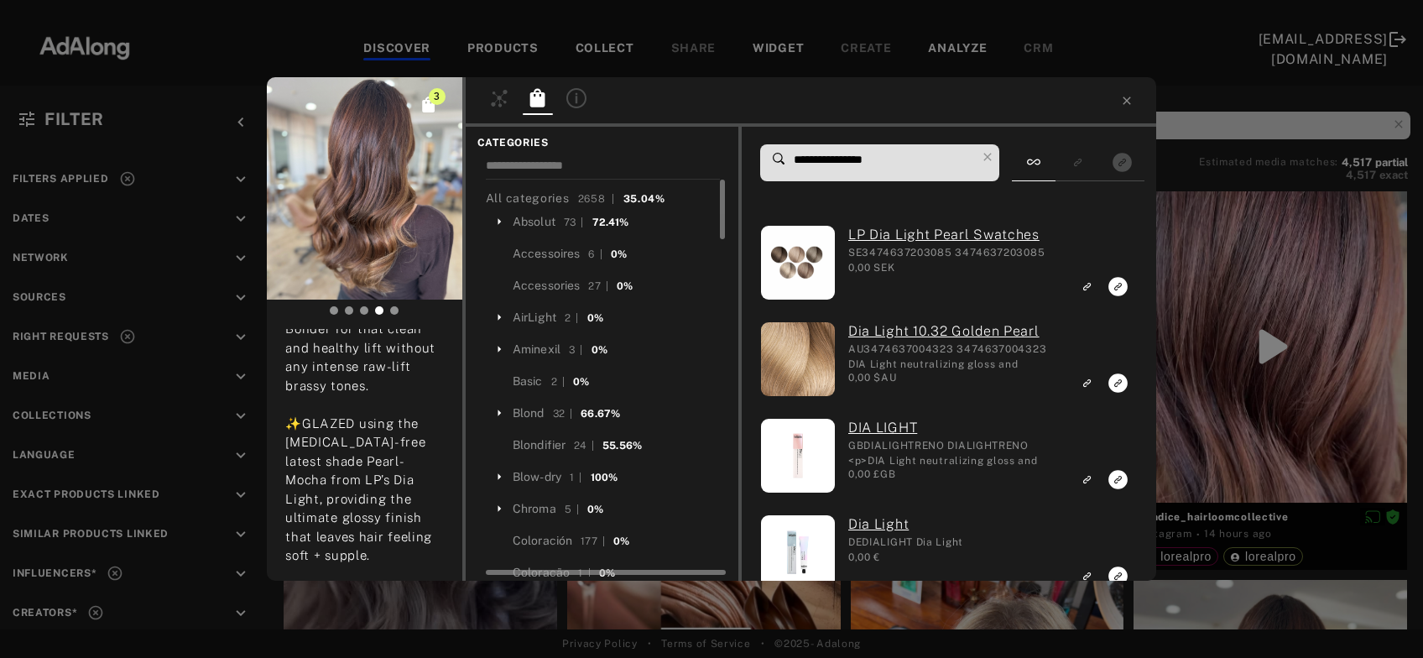
click at [880, 160] on input "**********" at bounding box center [884, 160] width 184 height 23
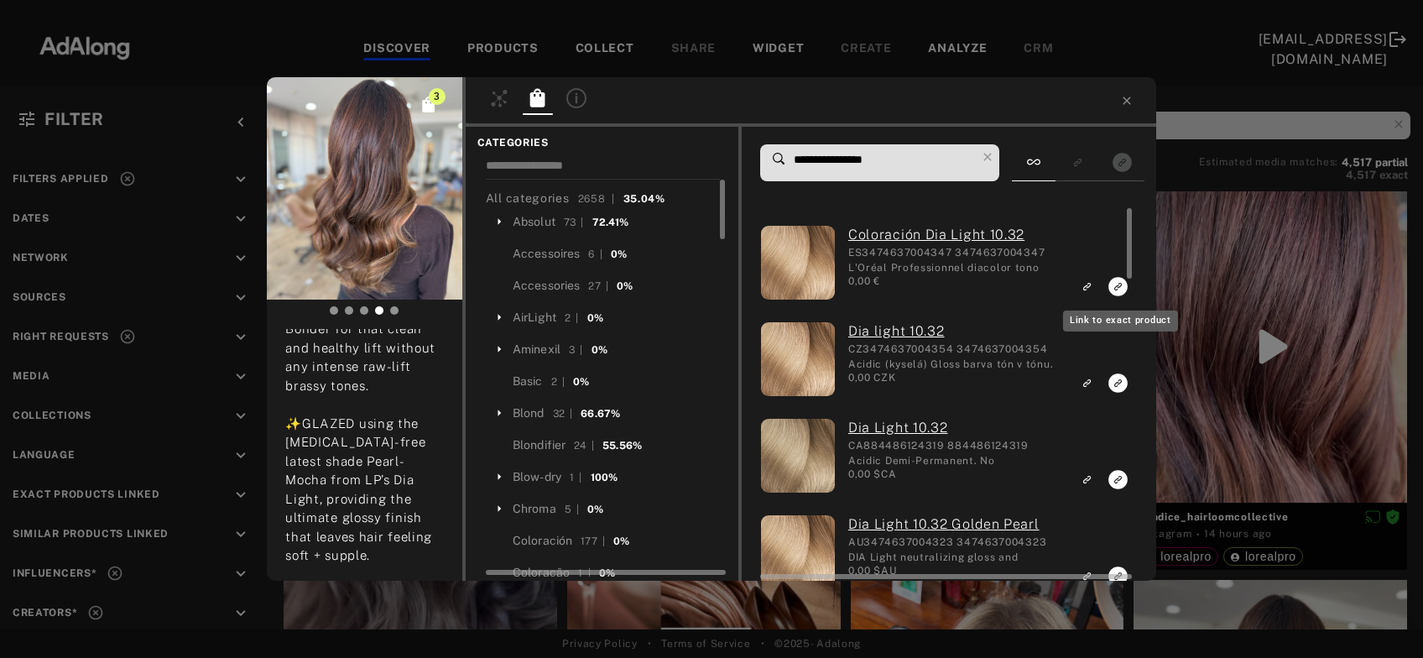
click at [1115, 288] on icon "Link to exact product" at bounding box center [1118, 286] width 19 height 19
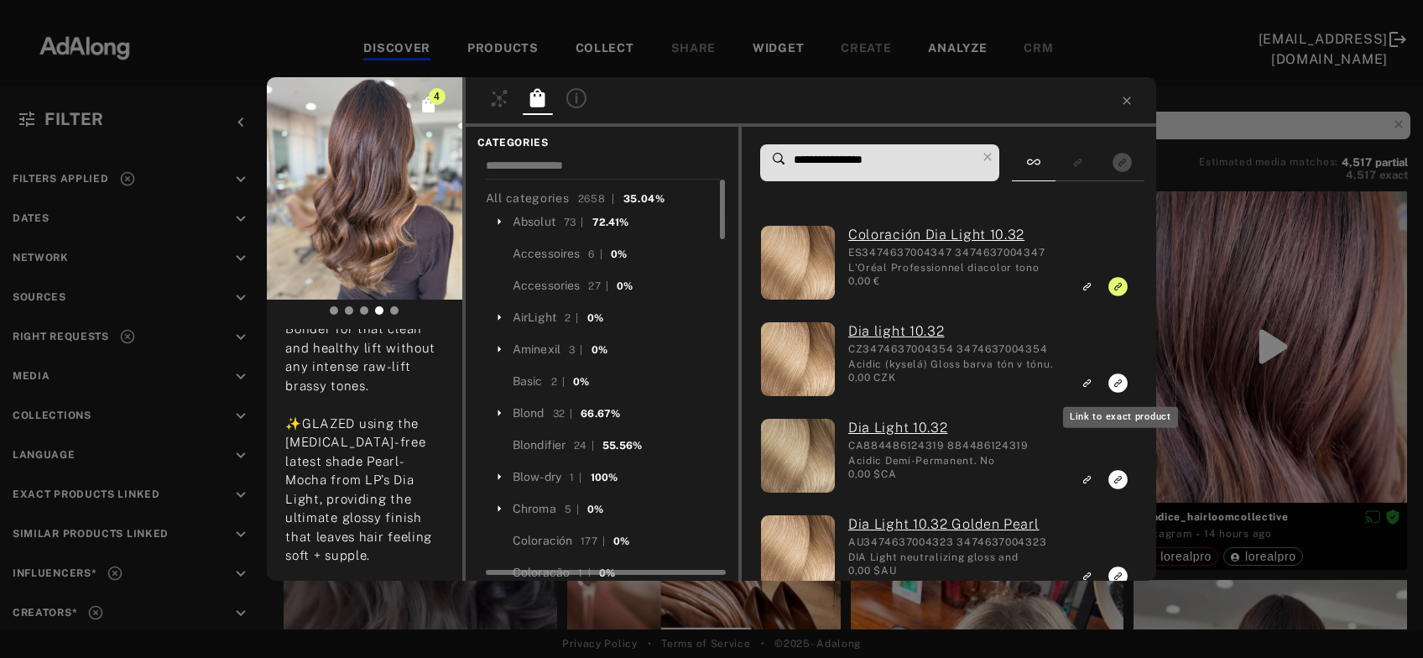
click at [1118, 379] on icon "Link to exact product" at bounding box center [1118, 382] width 19 height 19
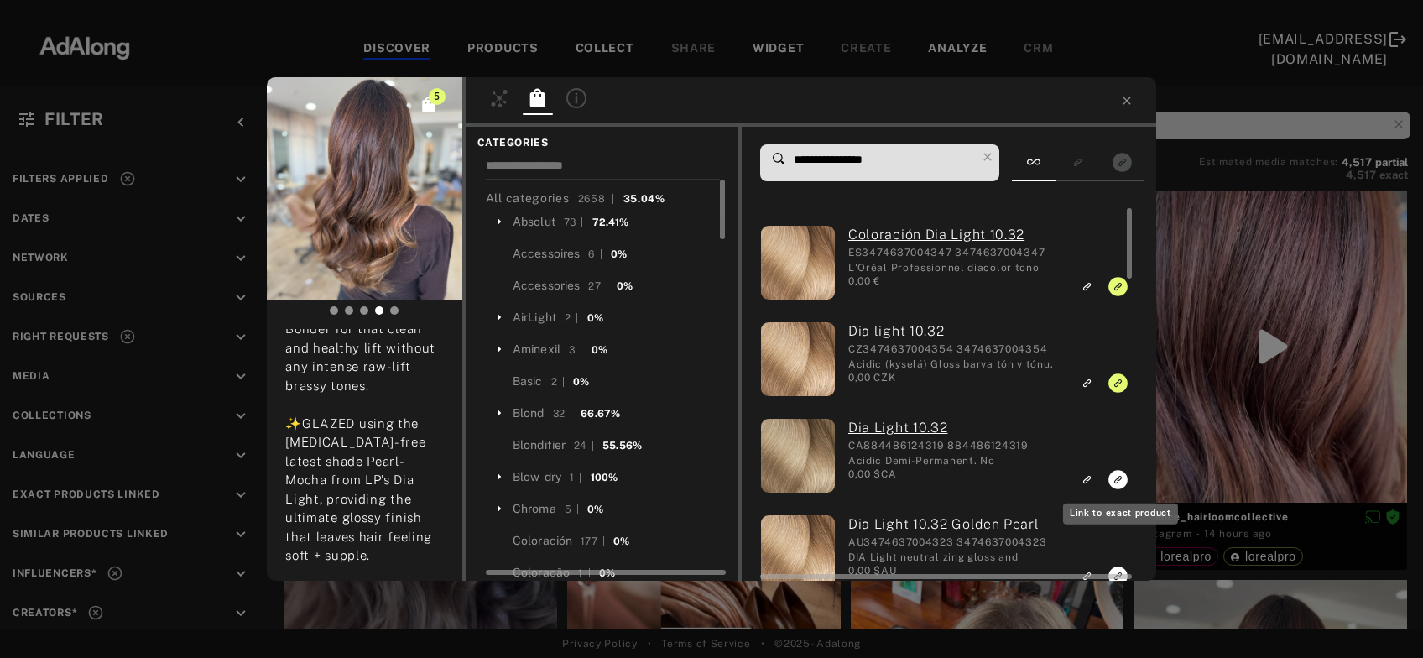
click at [1116, 483] on rect "Link to exact product" at bounding box center [1118, 479] width 21 height 21
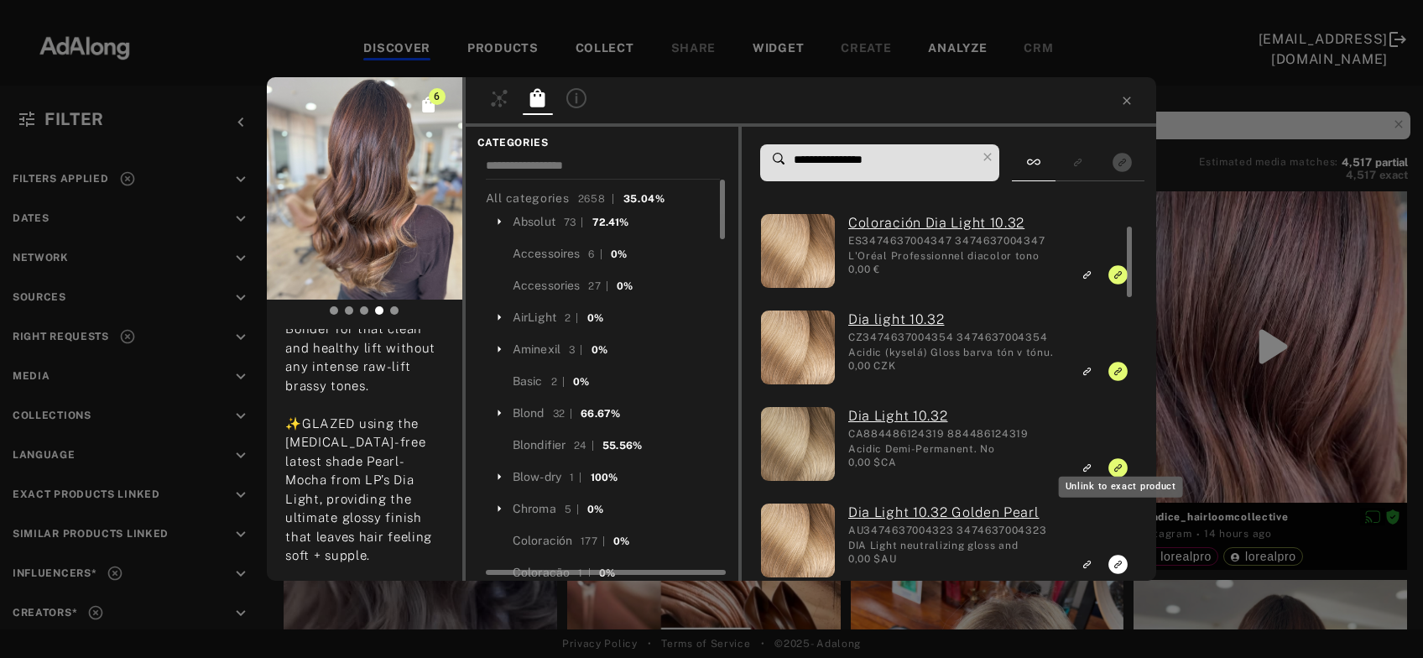
scroll to position [29, 0]
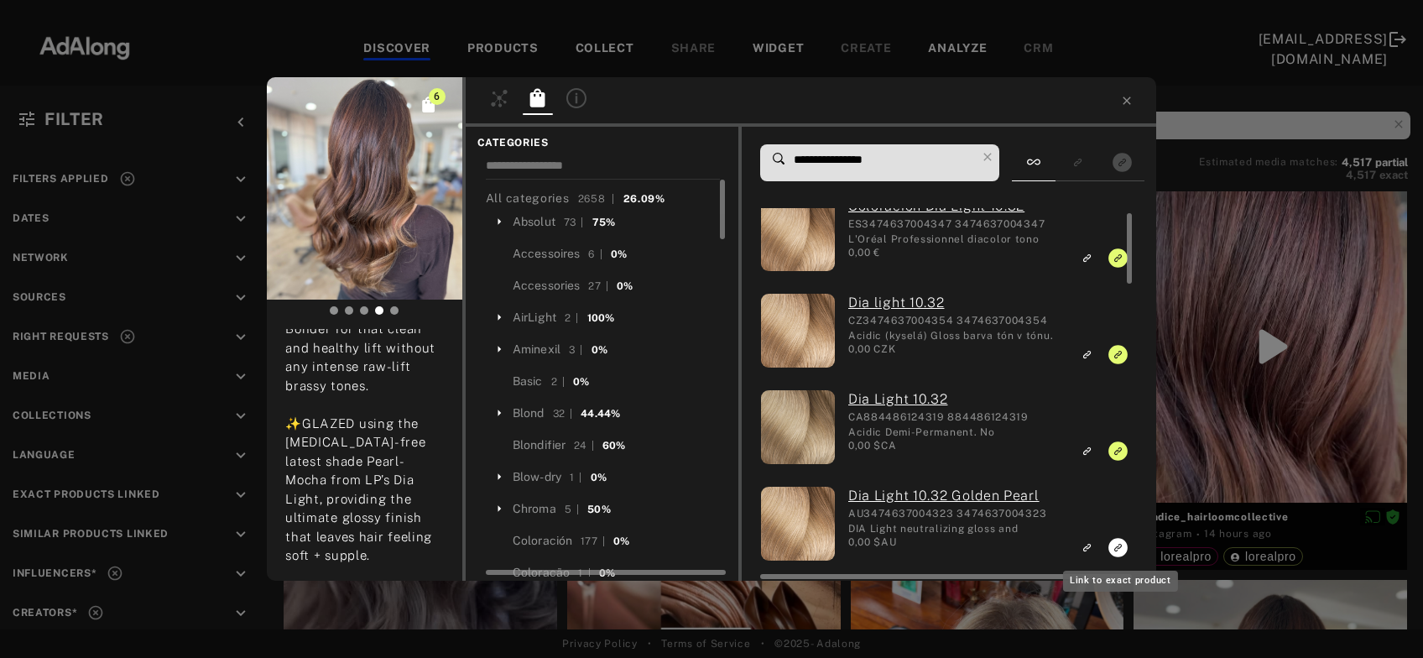
click at [1114, 547] on icon "Link to exact product" at bounding box center [1118, 547] width 19 height 19
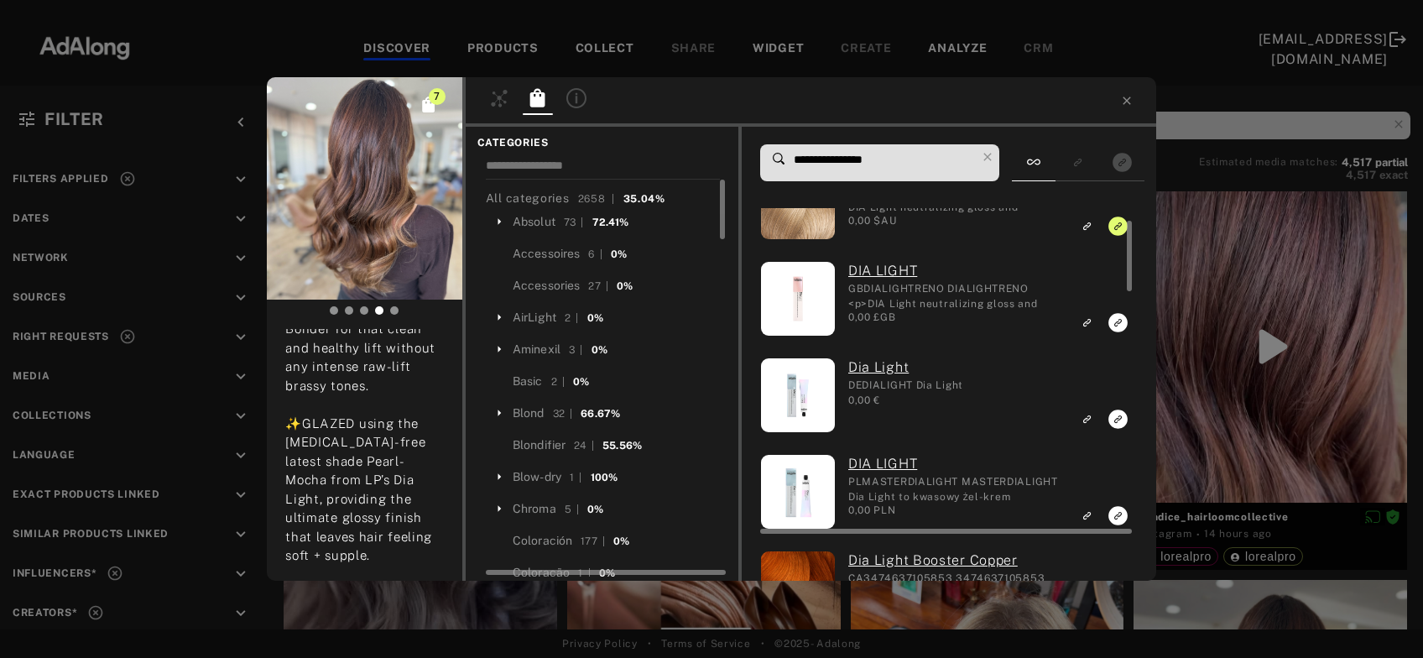
scroll to position [0, 0]
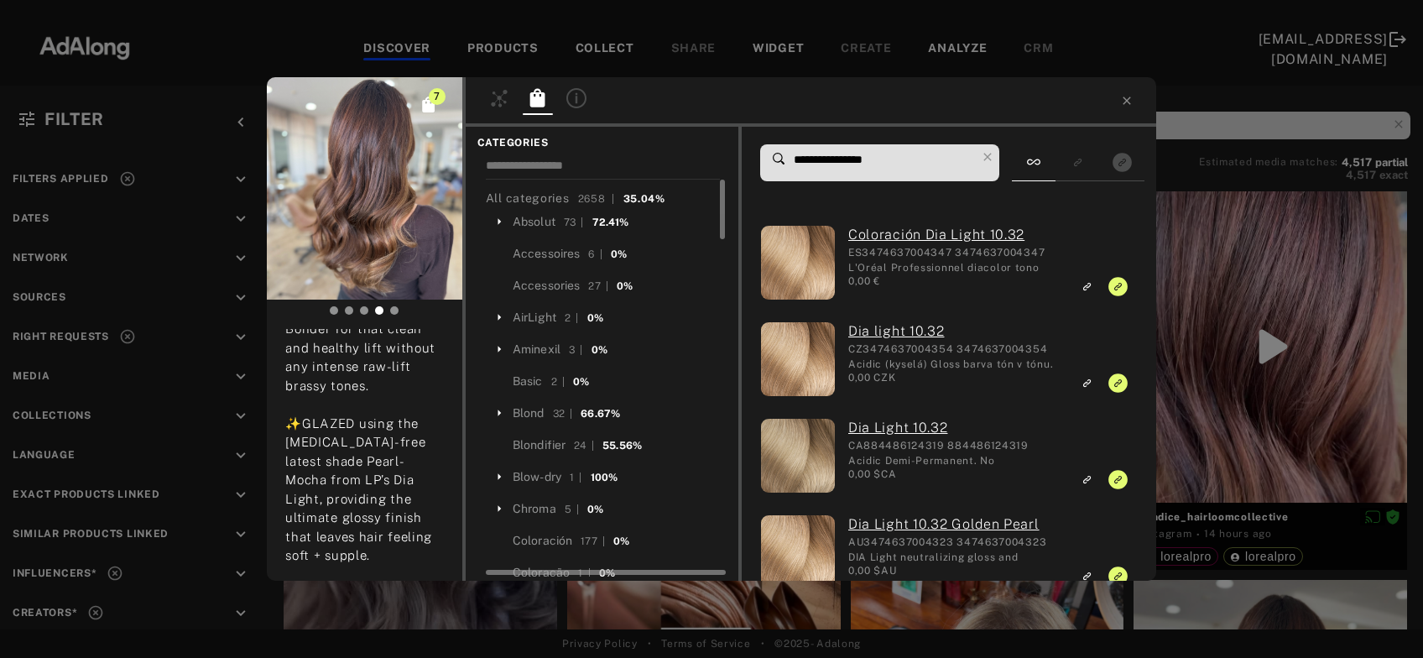
click at [880, 156] on input "**********" at bounding box center [884, 160] width 184 height 23
click at [879, 156] on input "**********" at bounding box center [884, 160] width 184 height 23
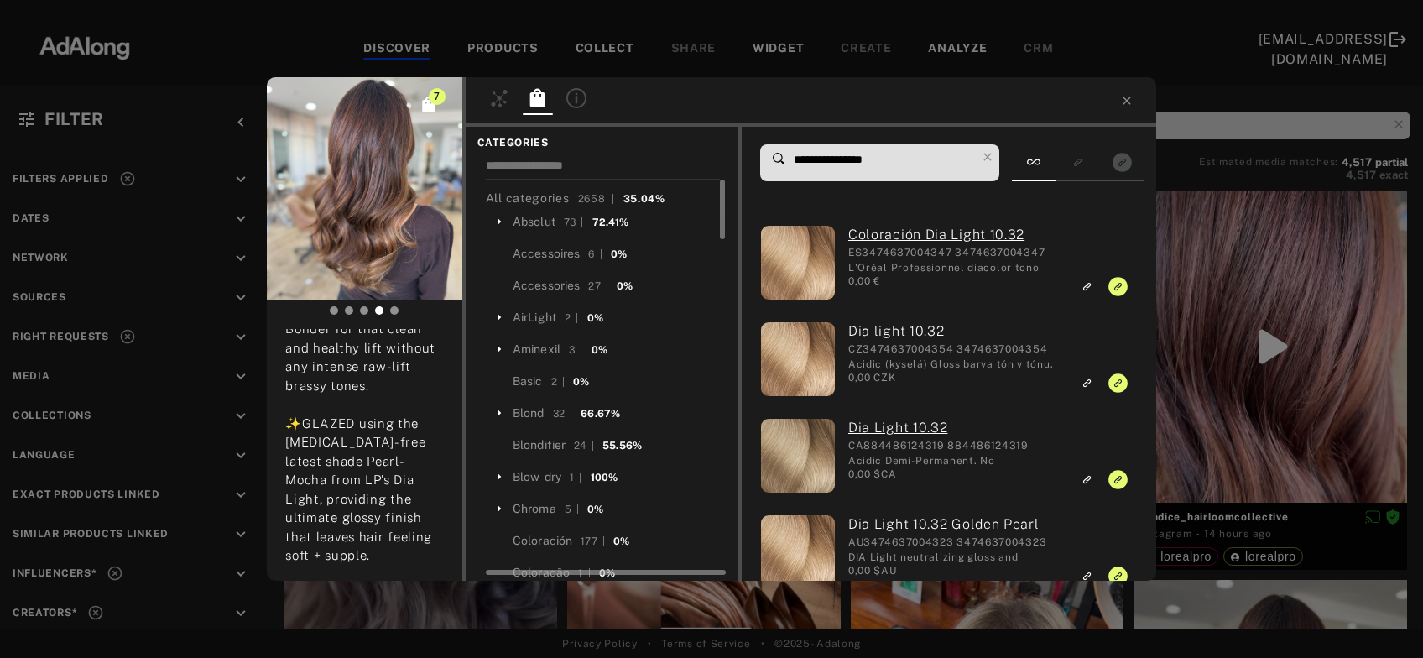
click at [879, 156] on input "**********" at bounding box center [884, 160] width 184 height 23
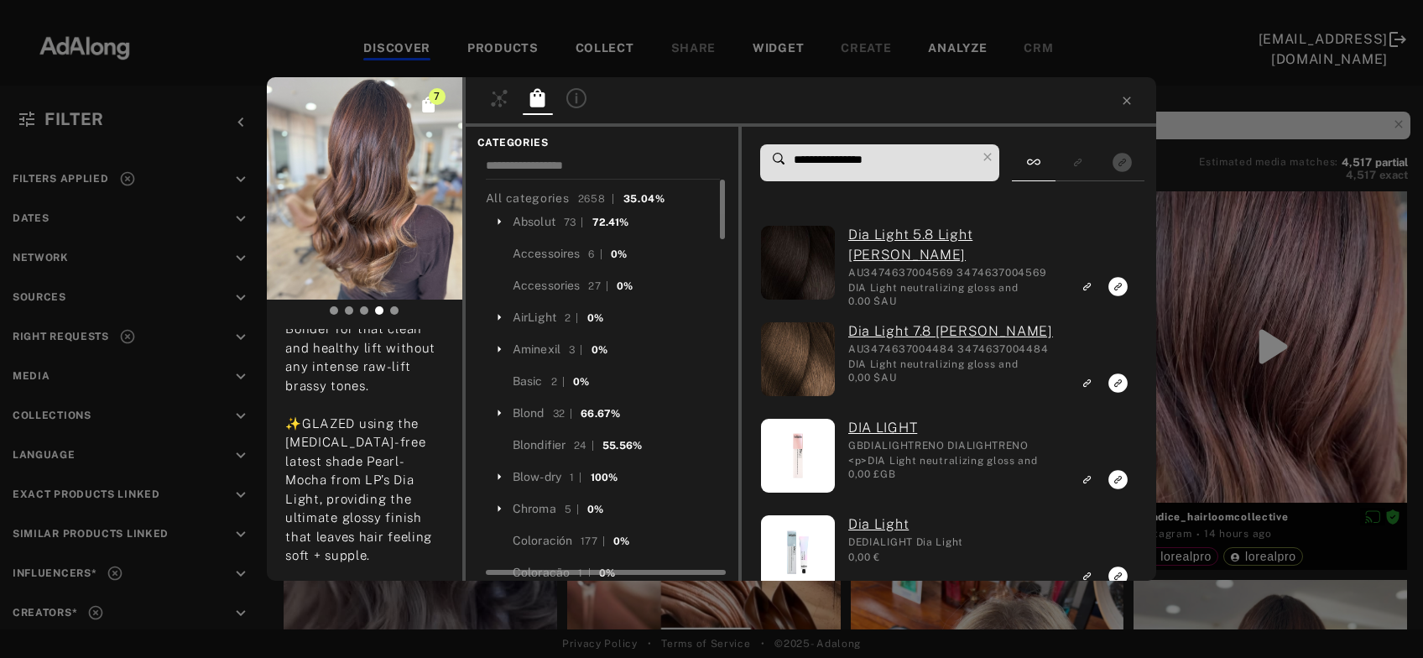
click at [870, 165] on input "**********" at bounding box center [884, 160] width 184 height 23
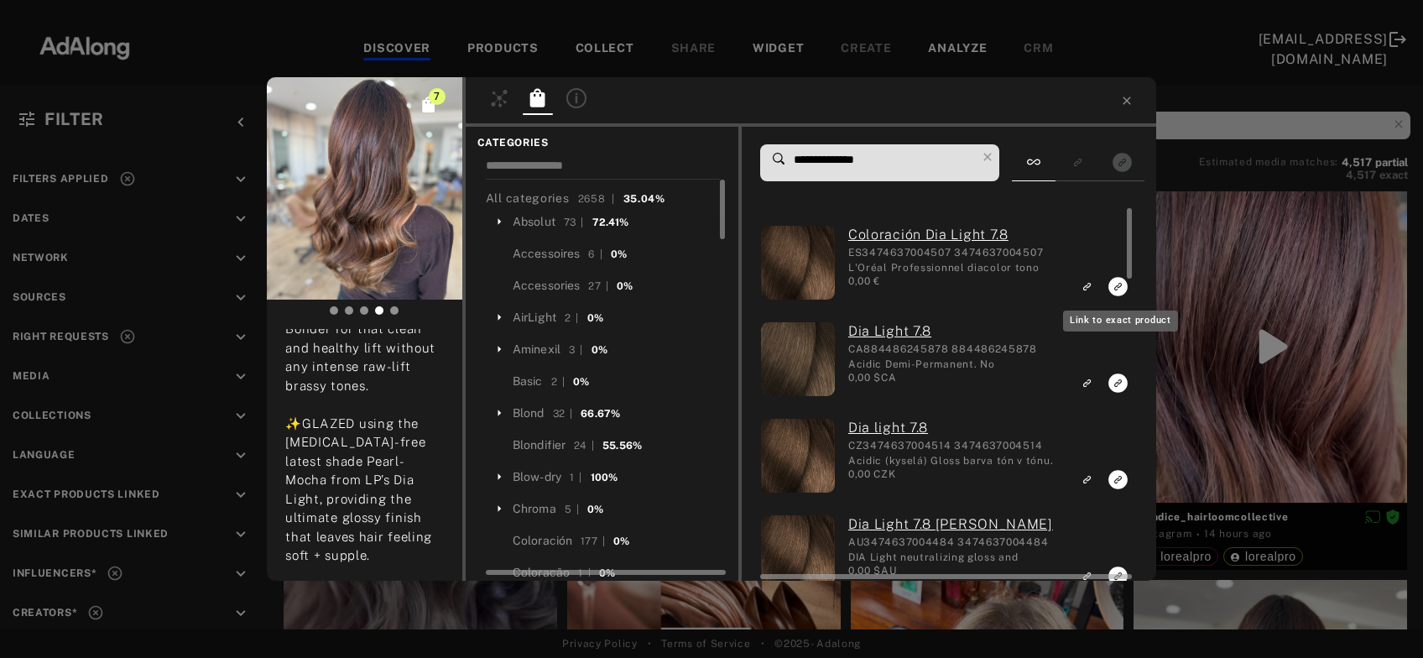
type input "**********"
click at [1116, 284] on icon "Link to exact product" at bounding box center [1118, 286] width 19 height 19
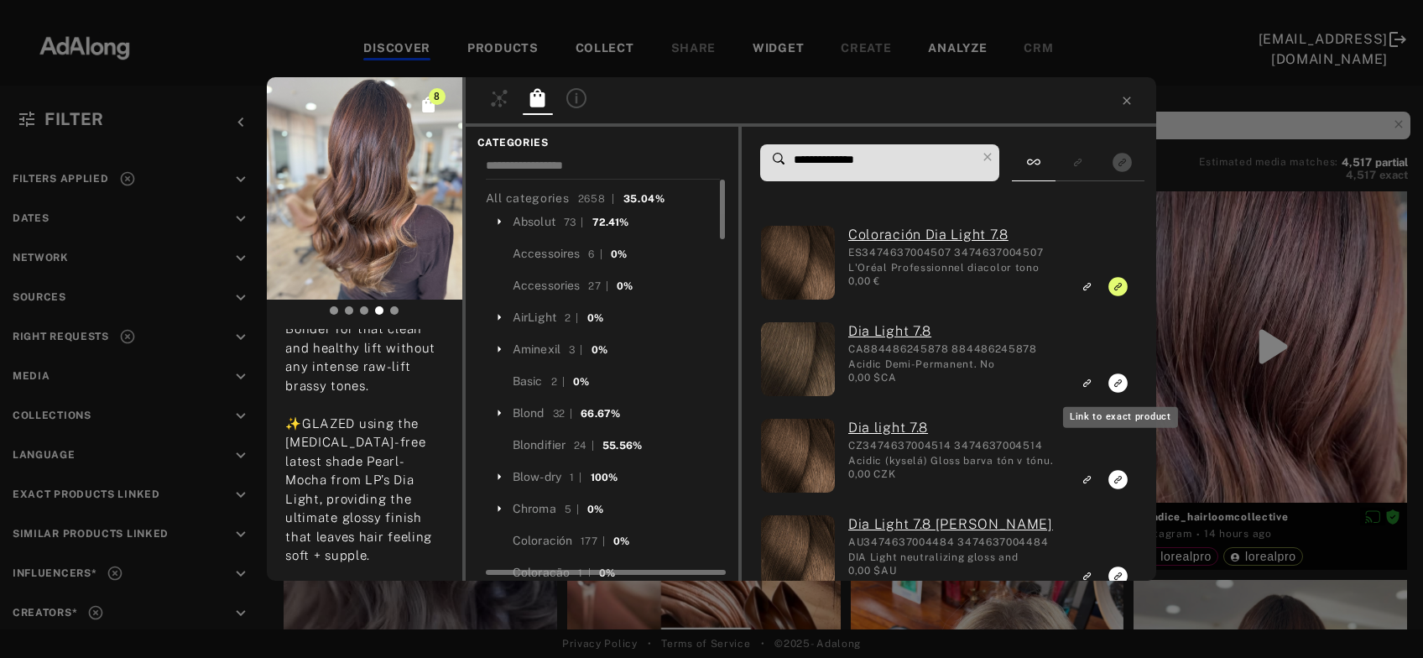
click at [1116, 387] on rect "Link to exact product" at bounding box center [1118, 383] width 21 height 21
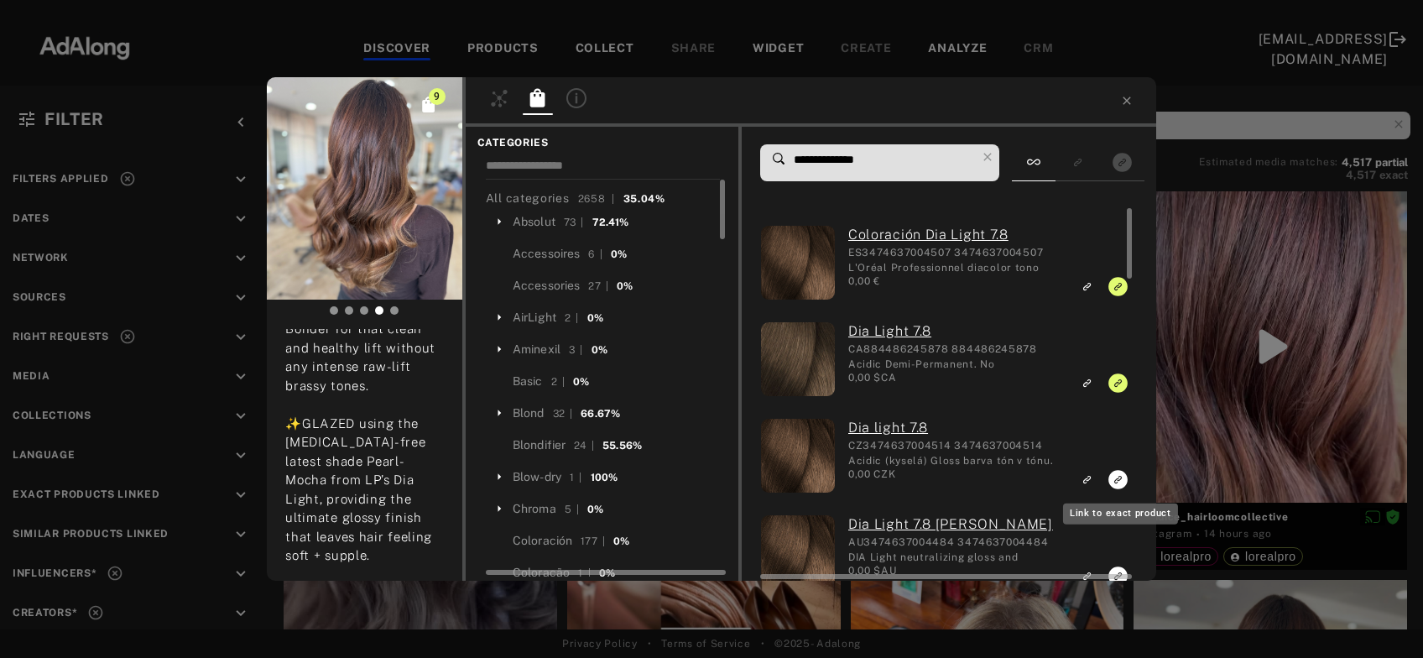
click at [1114, 481] on icon "Link to exact product" at bounding box center [1118, 479] width 19 height 19
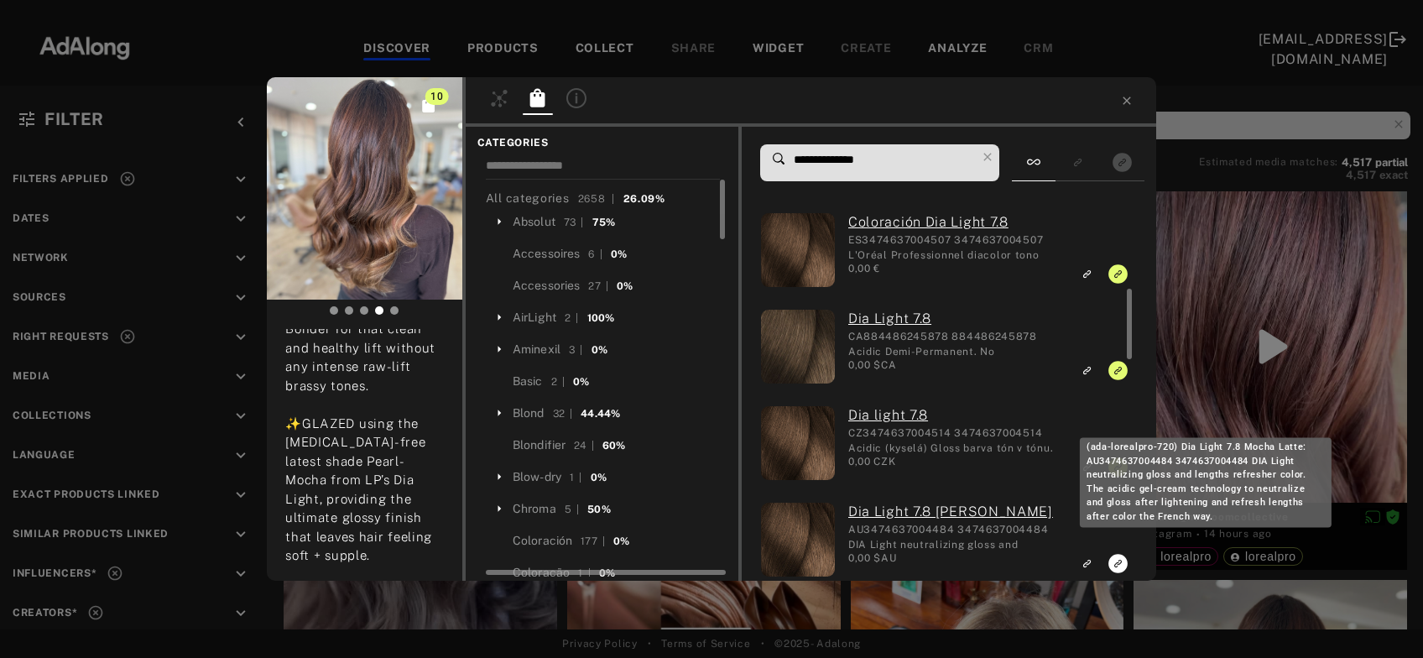
scroll to position [185, 0]
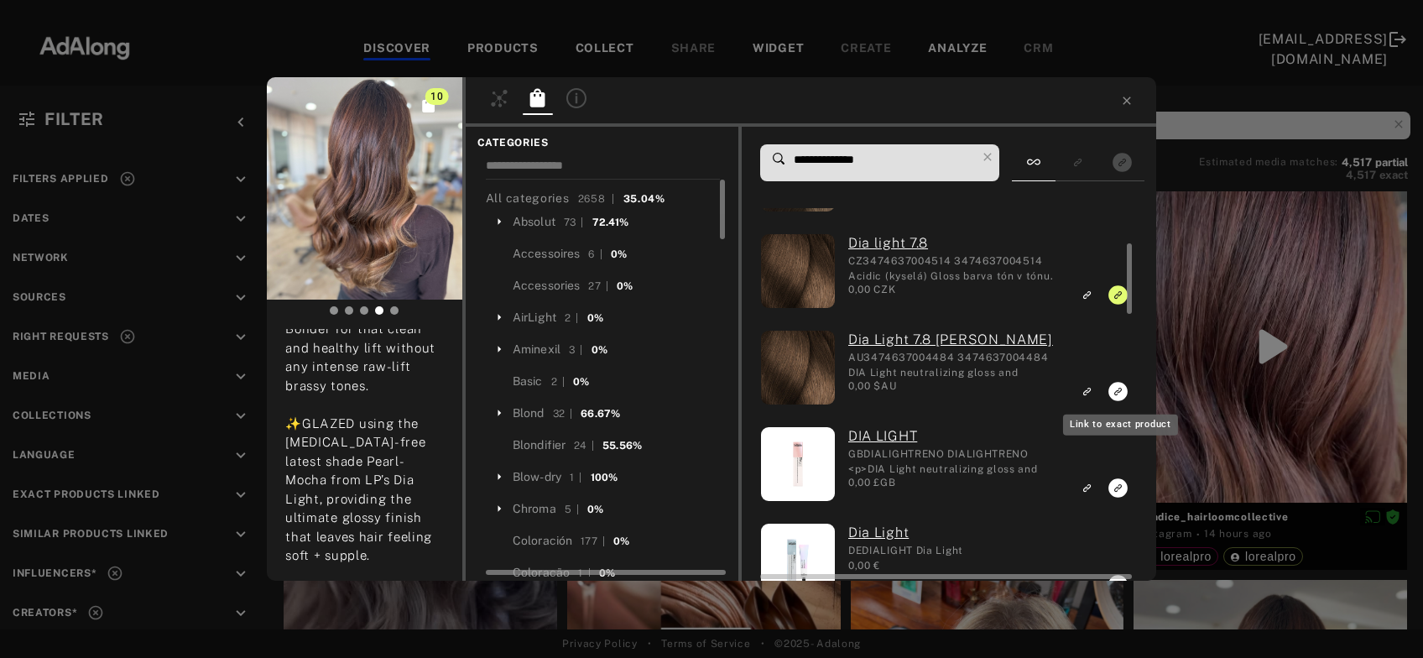
click at [1115, 394] on icon "Link to exact product" at bounding box center [1118, 391] width 19 height 19
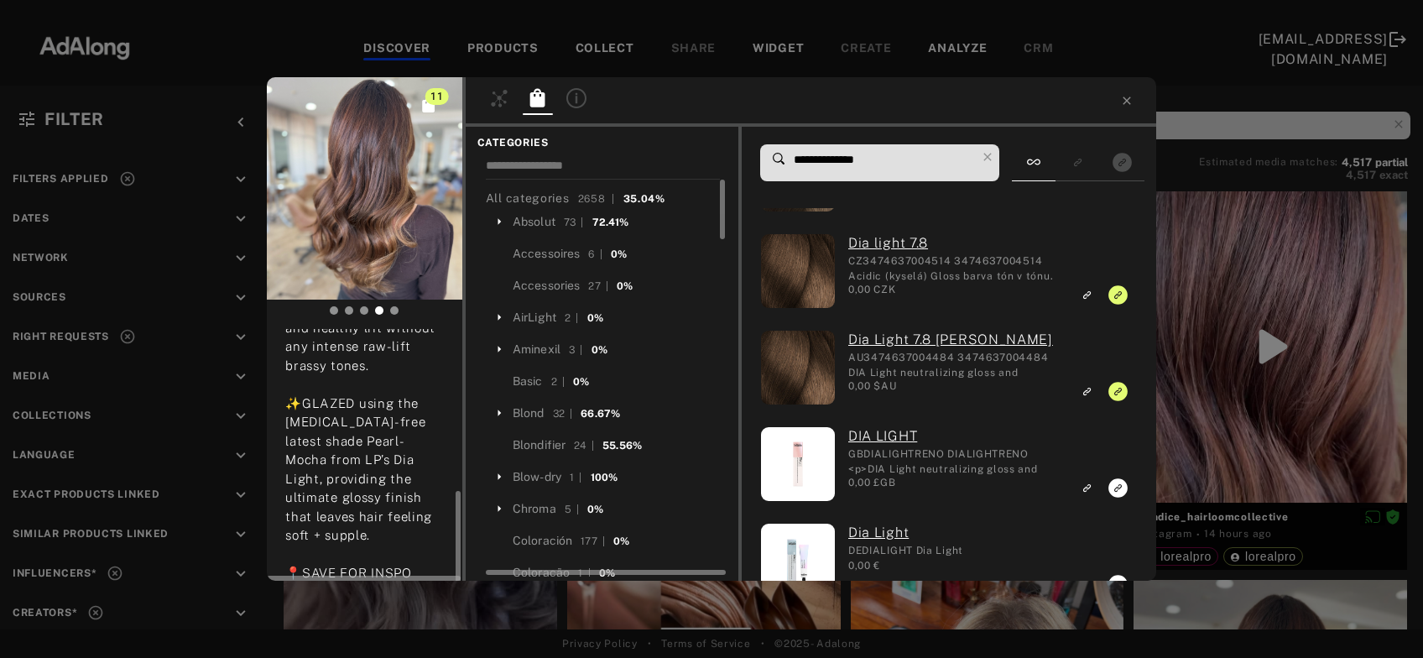
scroll to position [437, 0]
click at [1388, 363] on div "11 candice_hairloomcollective Rights agreed 14 hours ago ||LUXE PEARL-MOCHA MOU…" at bounding box center [711, 329] width 1423 height 658
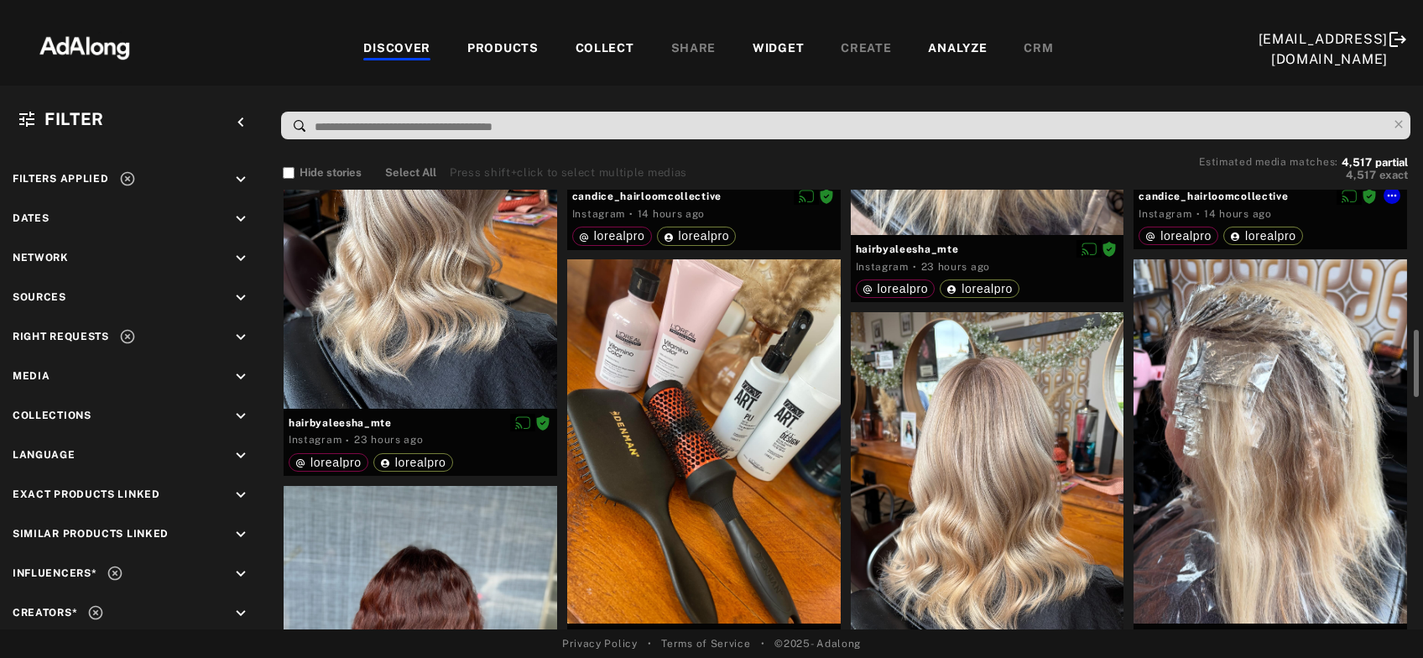
scroll to position [737, 0]
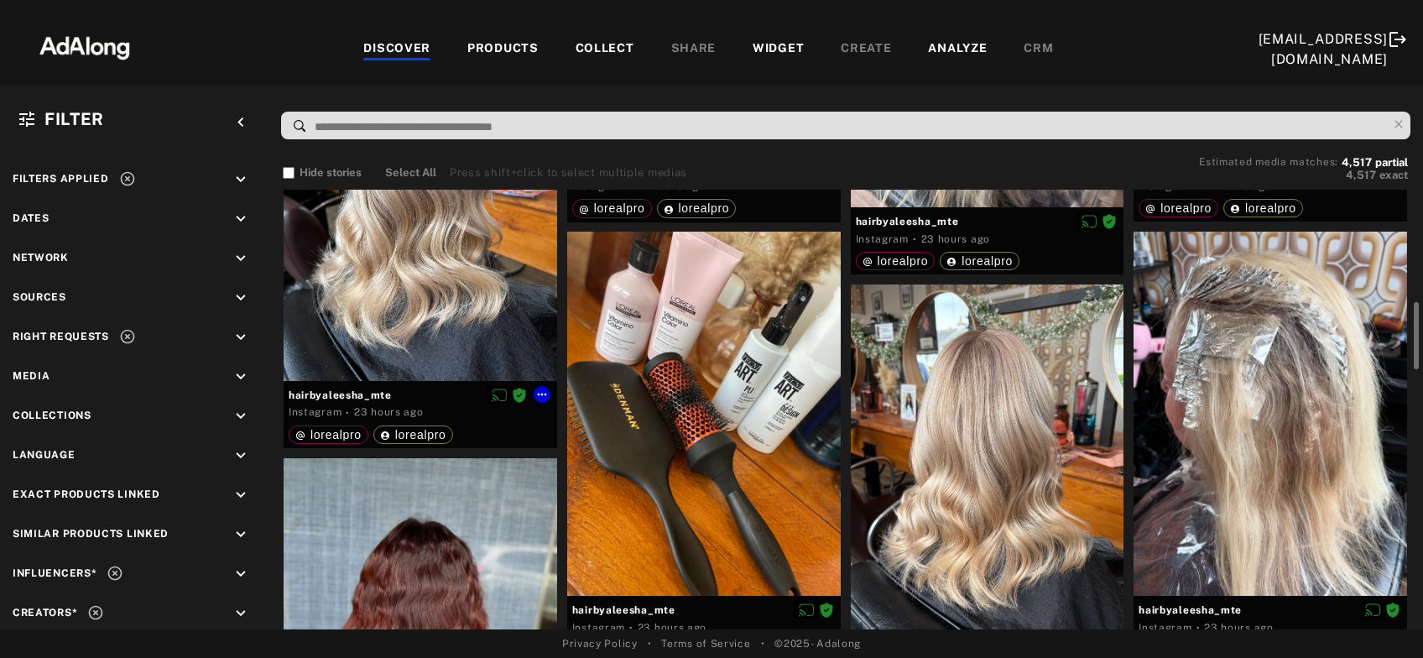
click at [369, 277] on div at bounding box center [421, 199] width 274 height 364
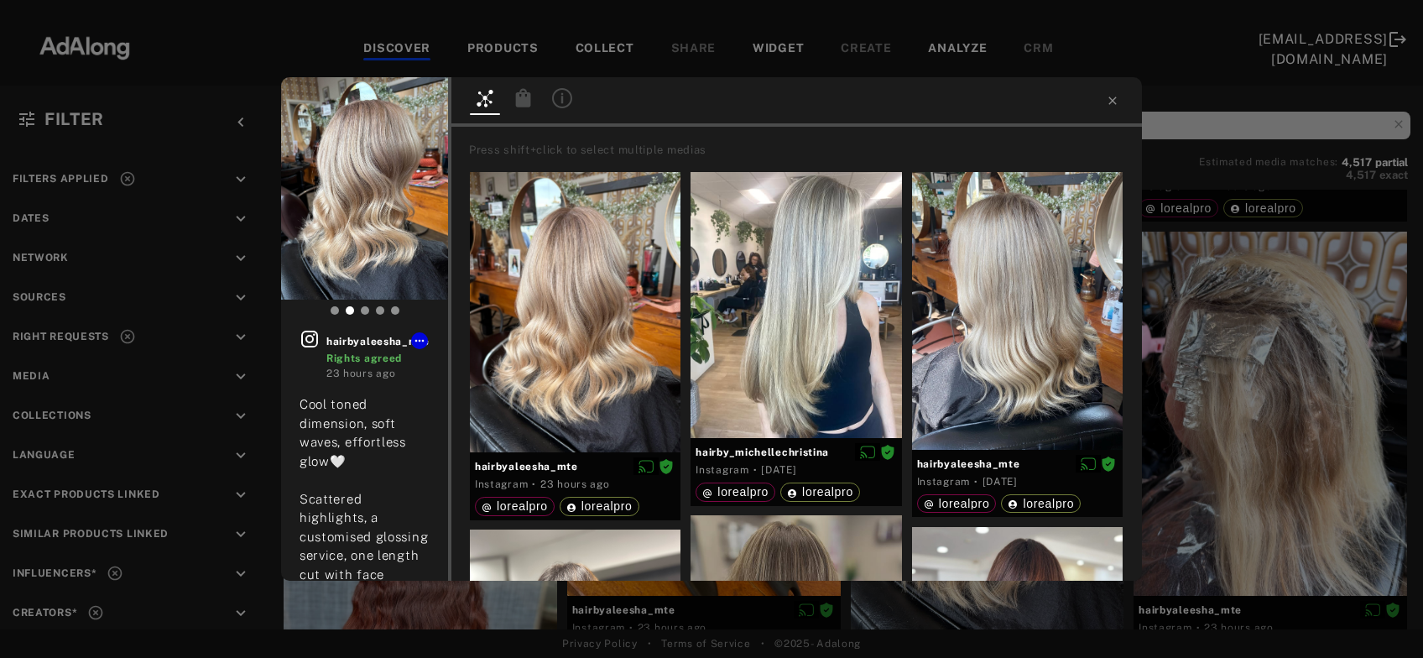
click at [515, 104] on icon at bounding box center [524, 98] width 20 height 20
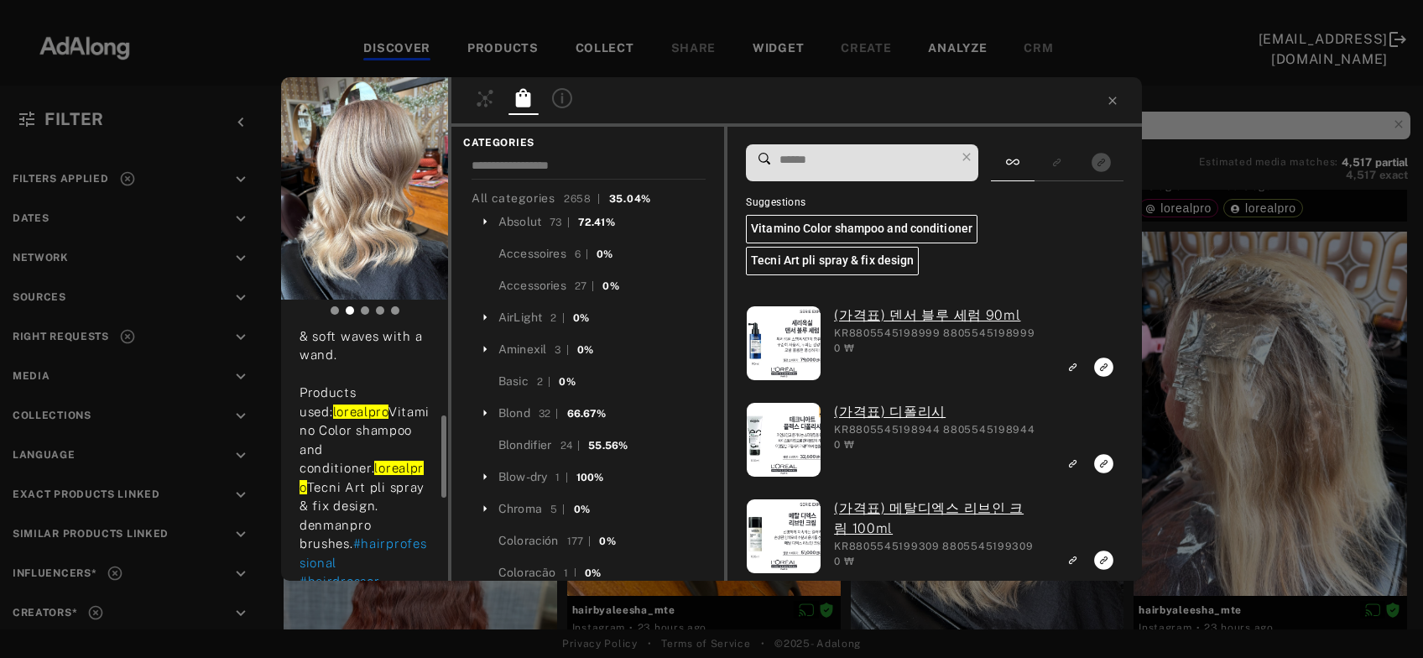
scroll to position [278, 0]
click at [599, 168] on input at bounding box center [589, 168] width 234 height 23
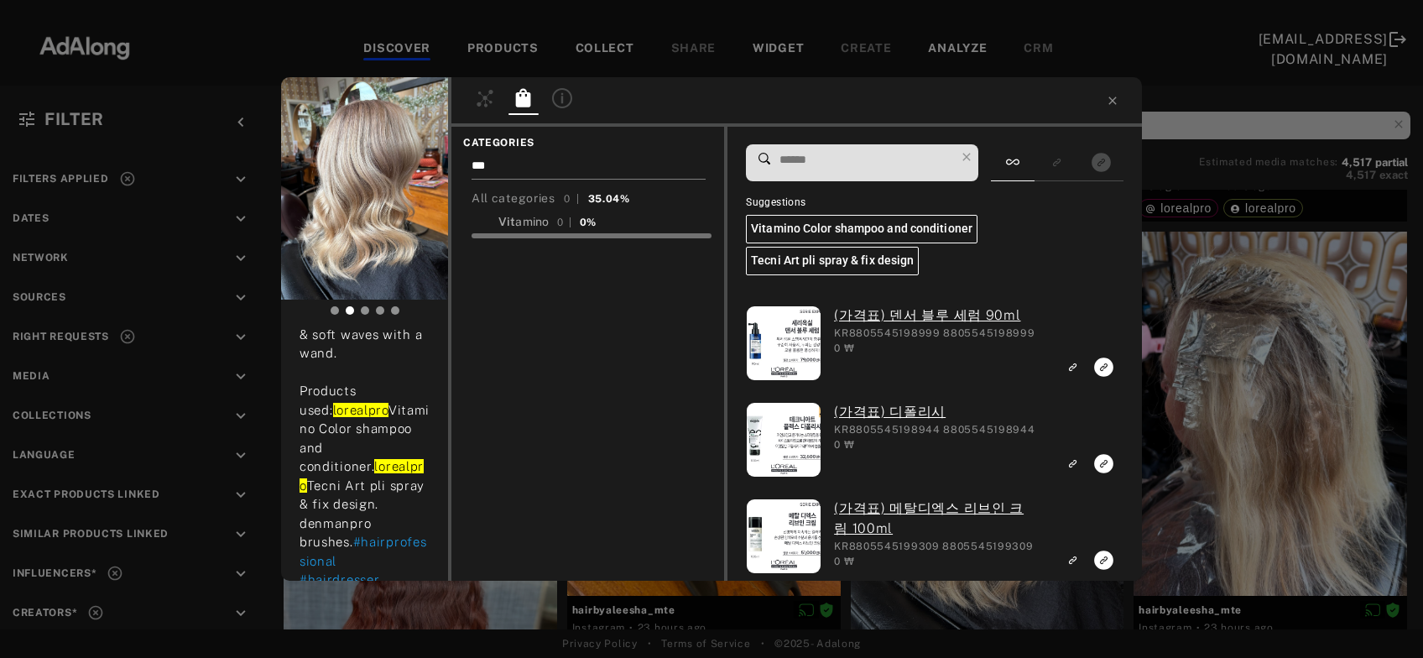
type input "***"
click at [527, 221] on span "amino" at bounding box center [532, 221] width 34 height 13
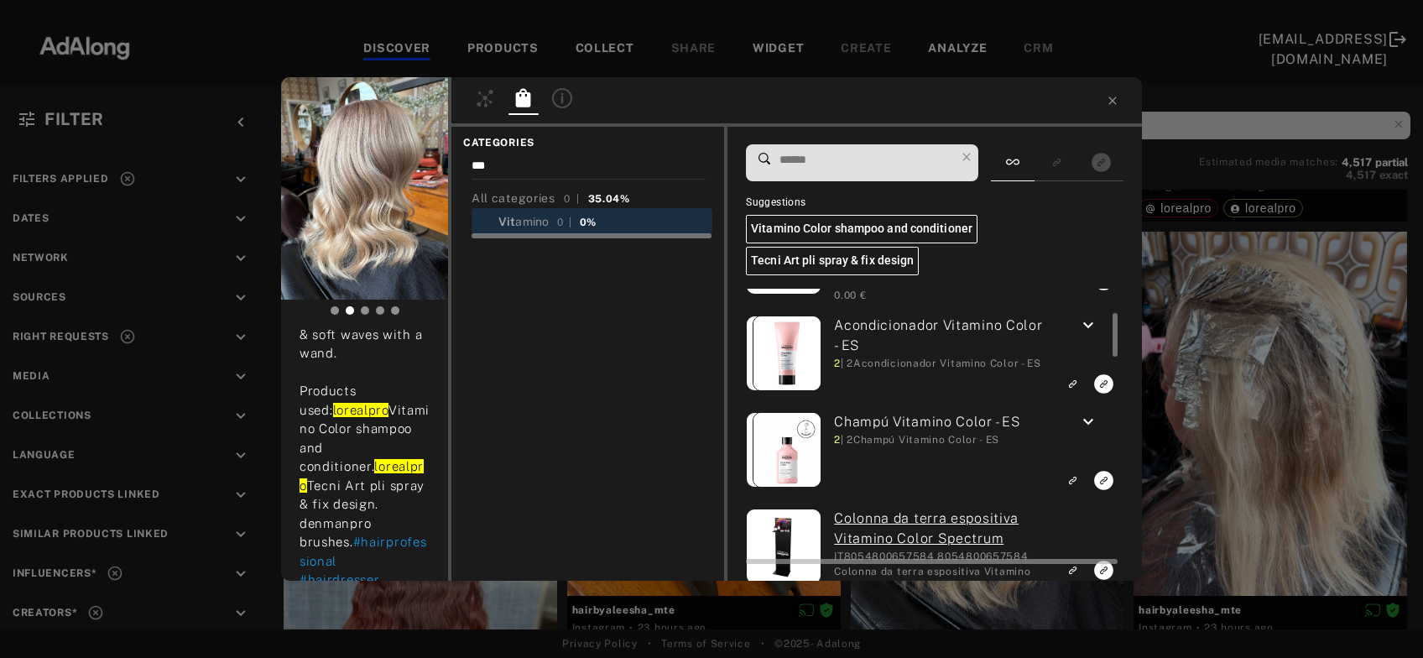
scroll to position [262, 0]
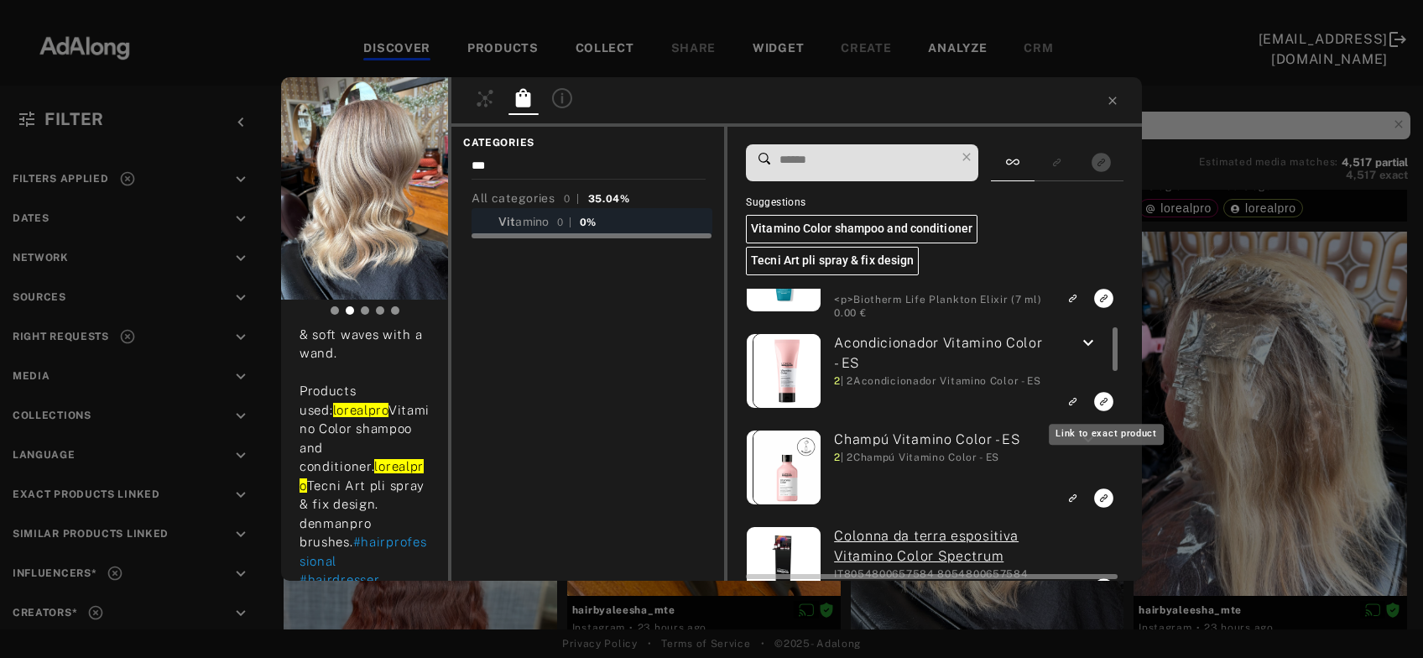
click at [1096, 115] on icon "Link to exact product" at bounding box center [1103, 105] width 19 height 19
click at [1106, 115] on icon "Link to exact product" at bounding box center [1103, 105] width 19 height 19
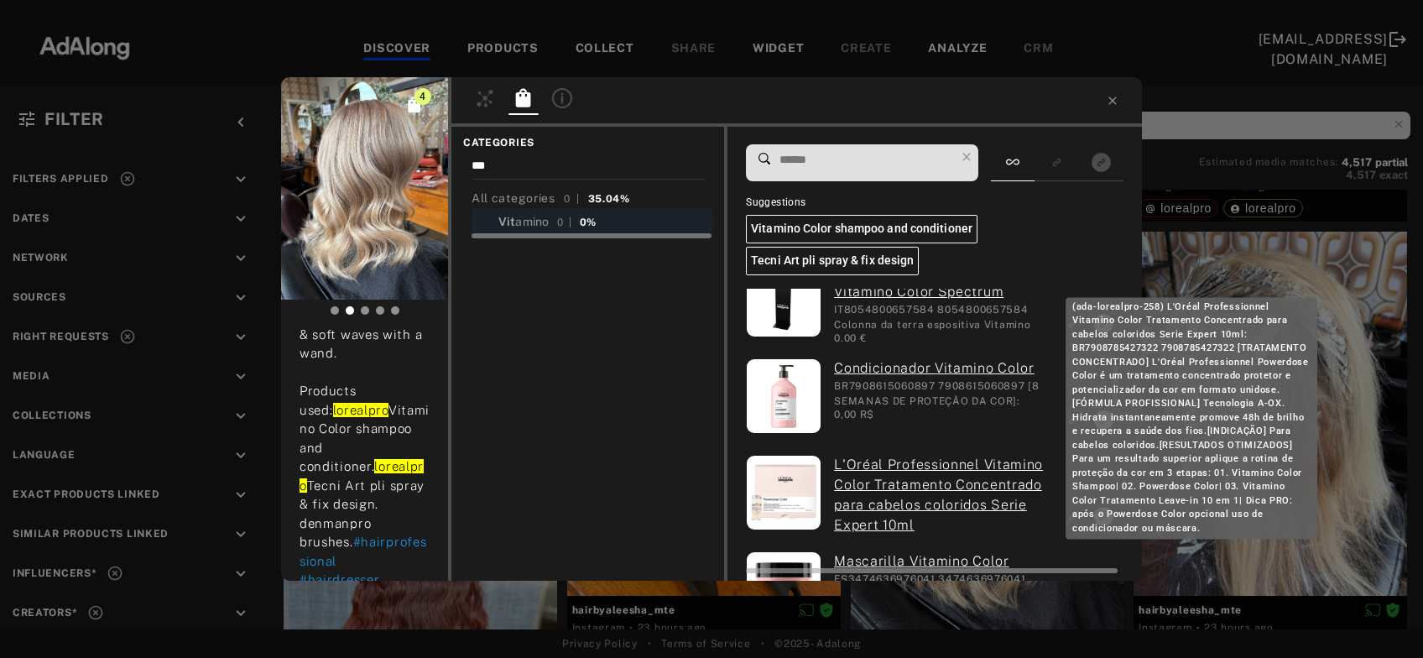
scroll to position [527, 0]
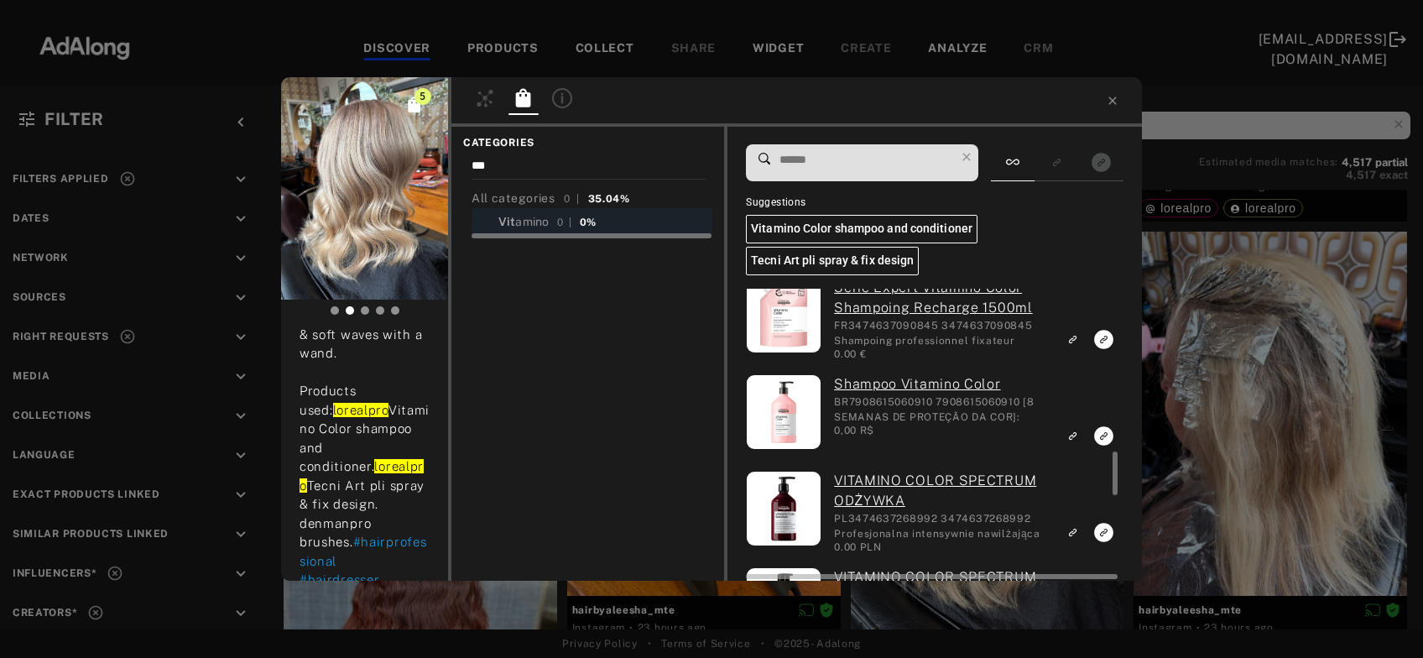
scroll to position [1090, 0]
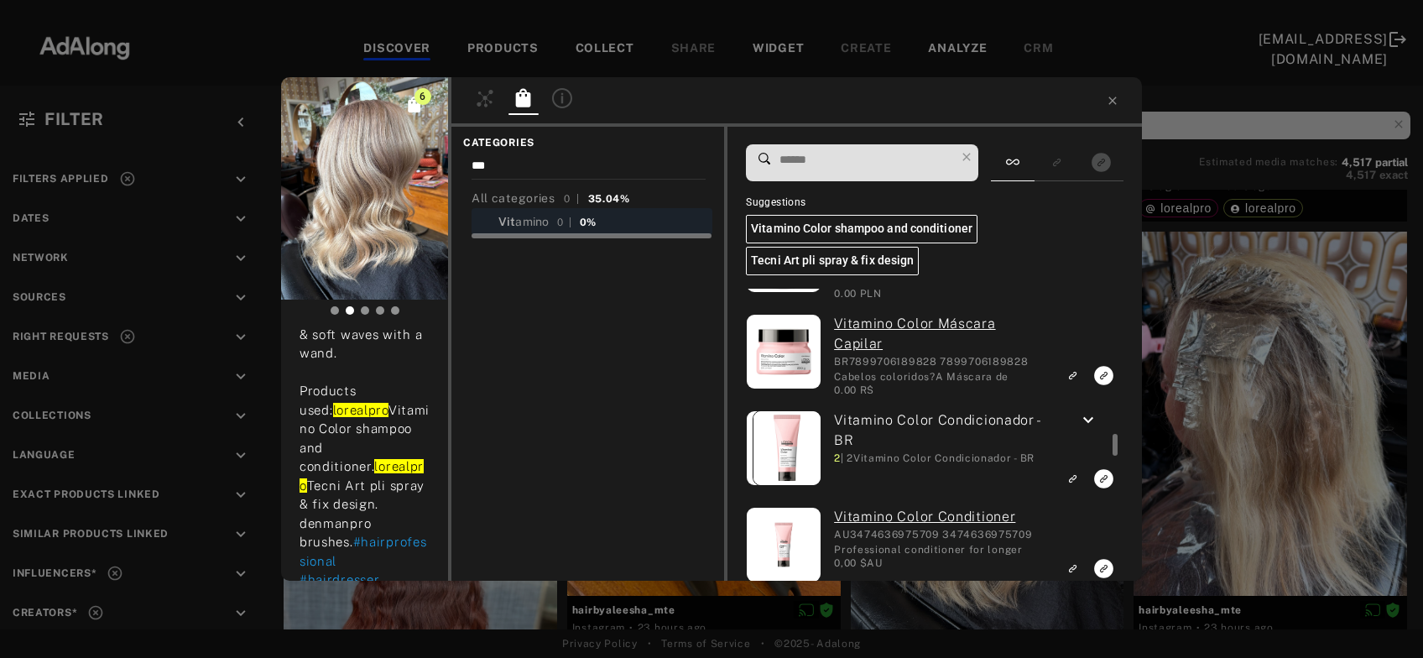
scroll to position [1757, 0]
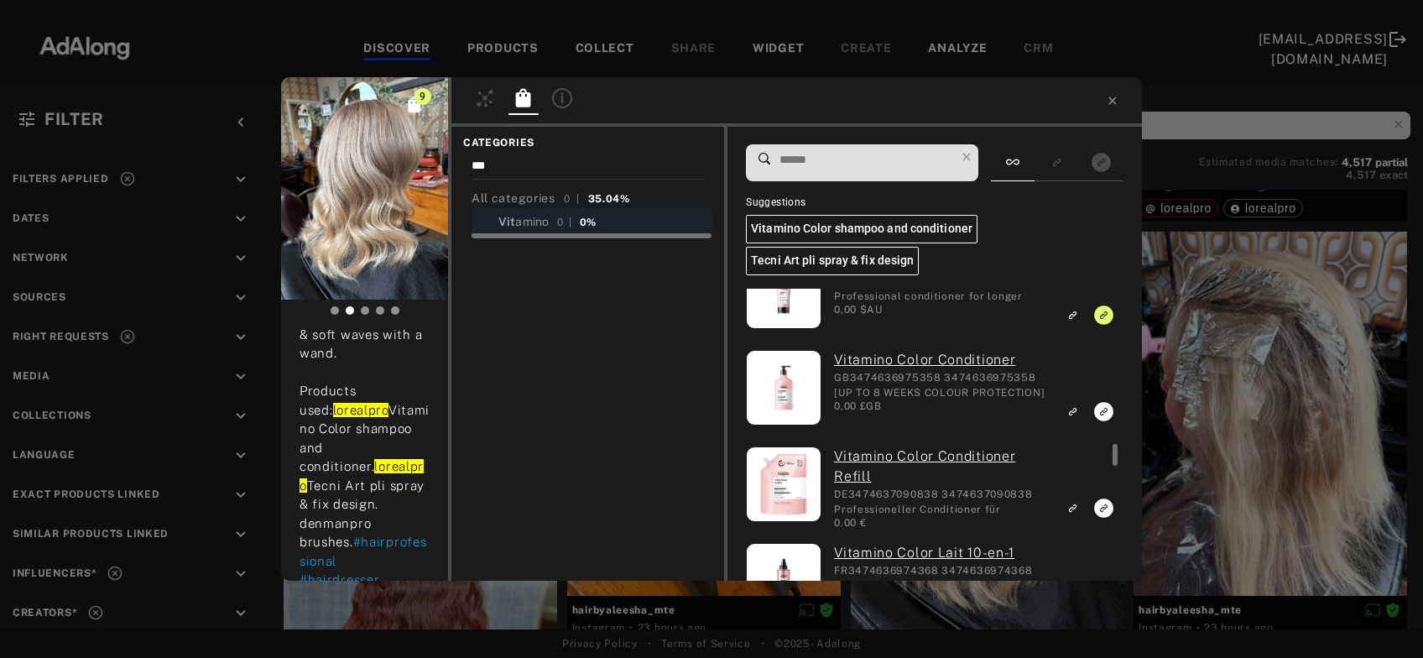
scroll to position [1988, 0]
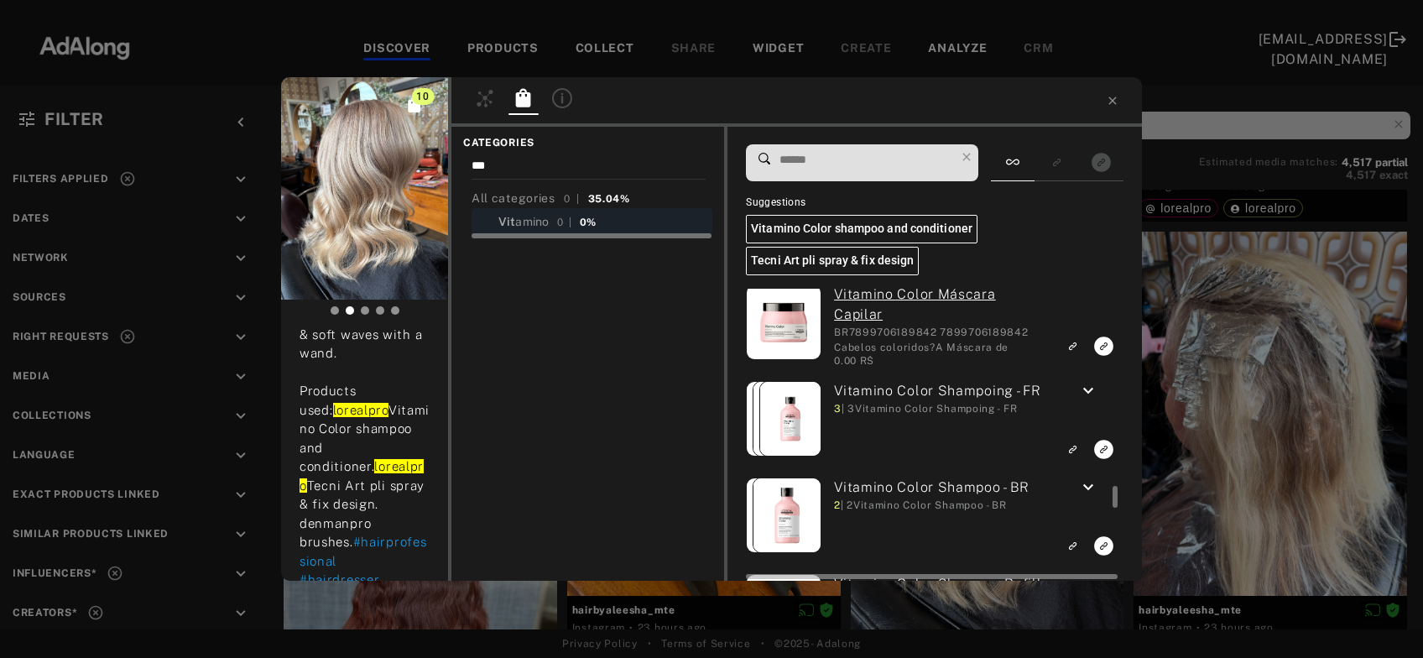
scroll to position [2643, 0]
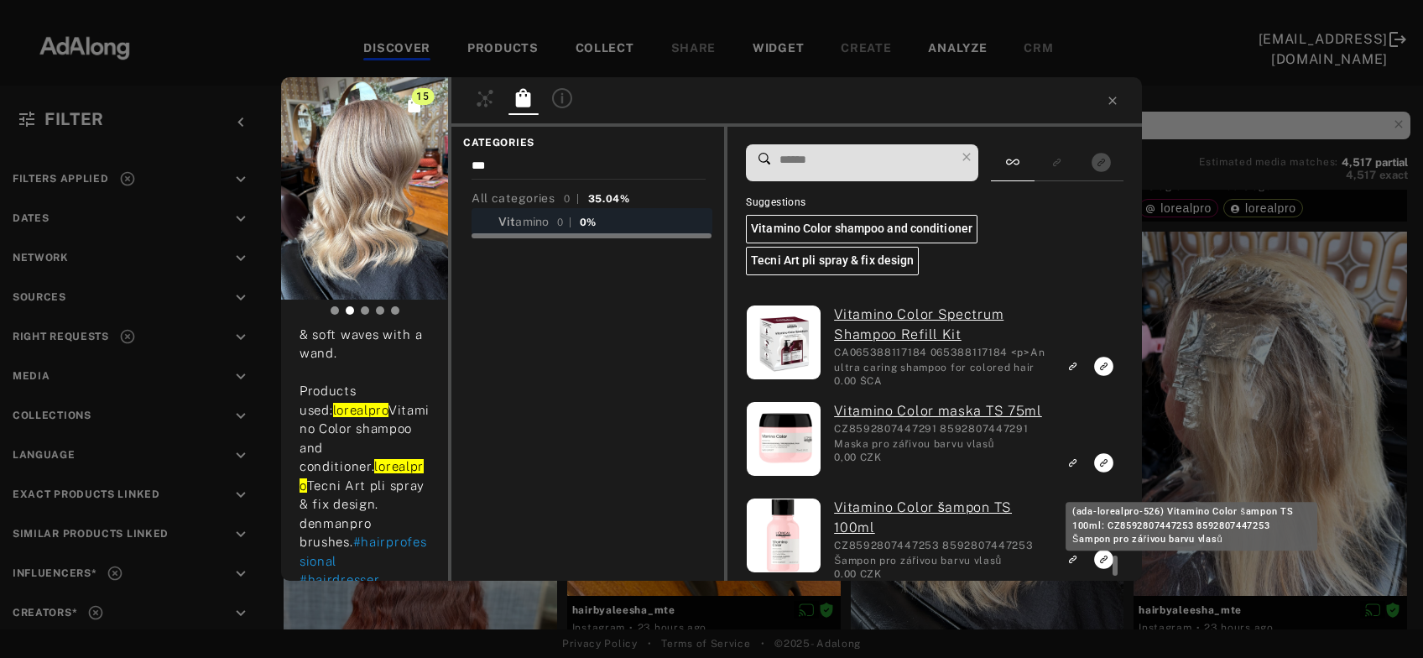
scroll to position [3873, 0]
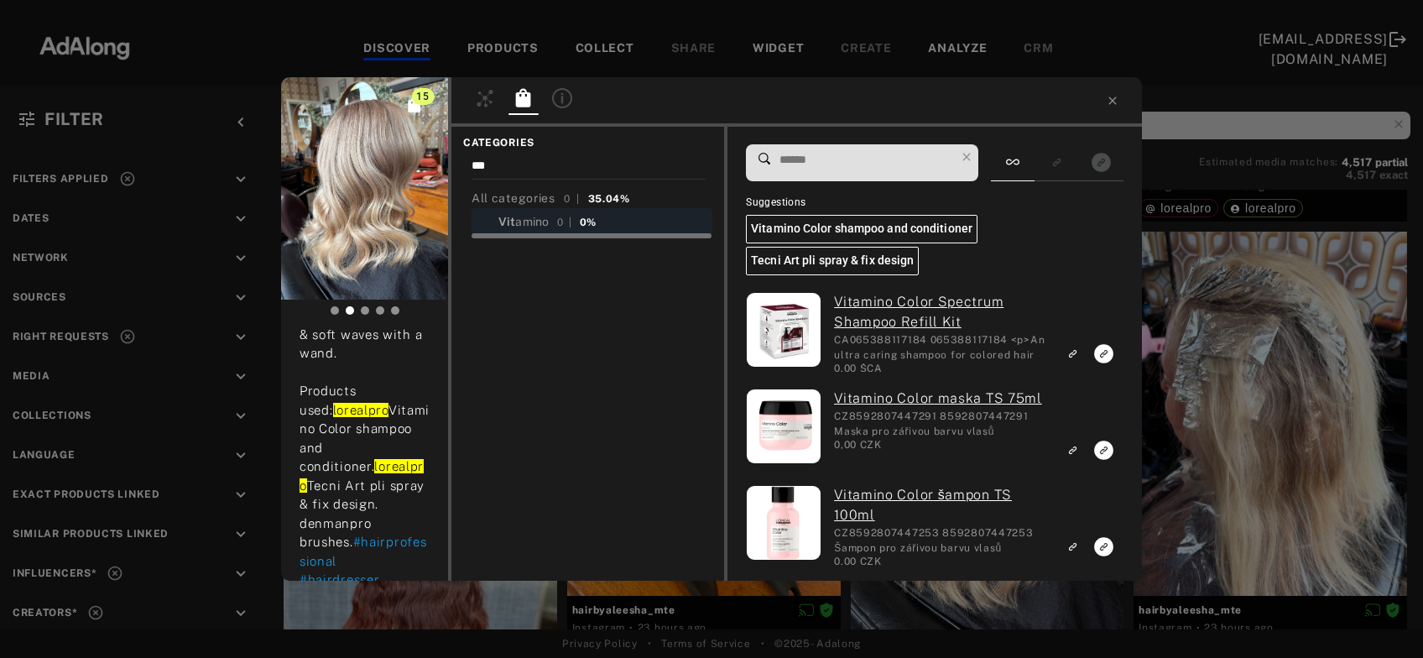
click at [1219, 393] on div "15 hairbyaleesha_mte Rights agreed 23 hours ago Cool toned dimension, soft wave…" at bounding box center [711, 329] width 1423 height 658
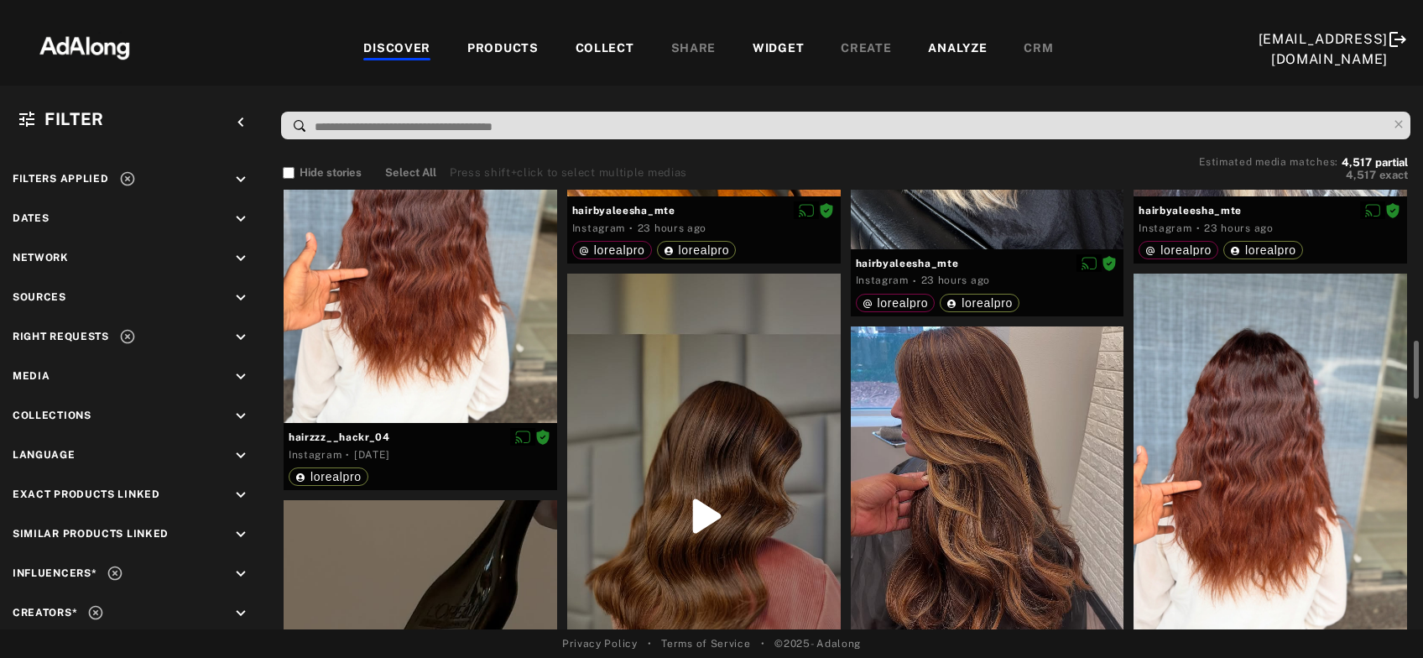
scroll to position [1137, 0]
click at [399, 340] on div at bounding box center [421, 240] width 274 height 364
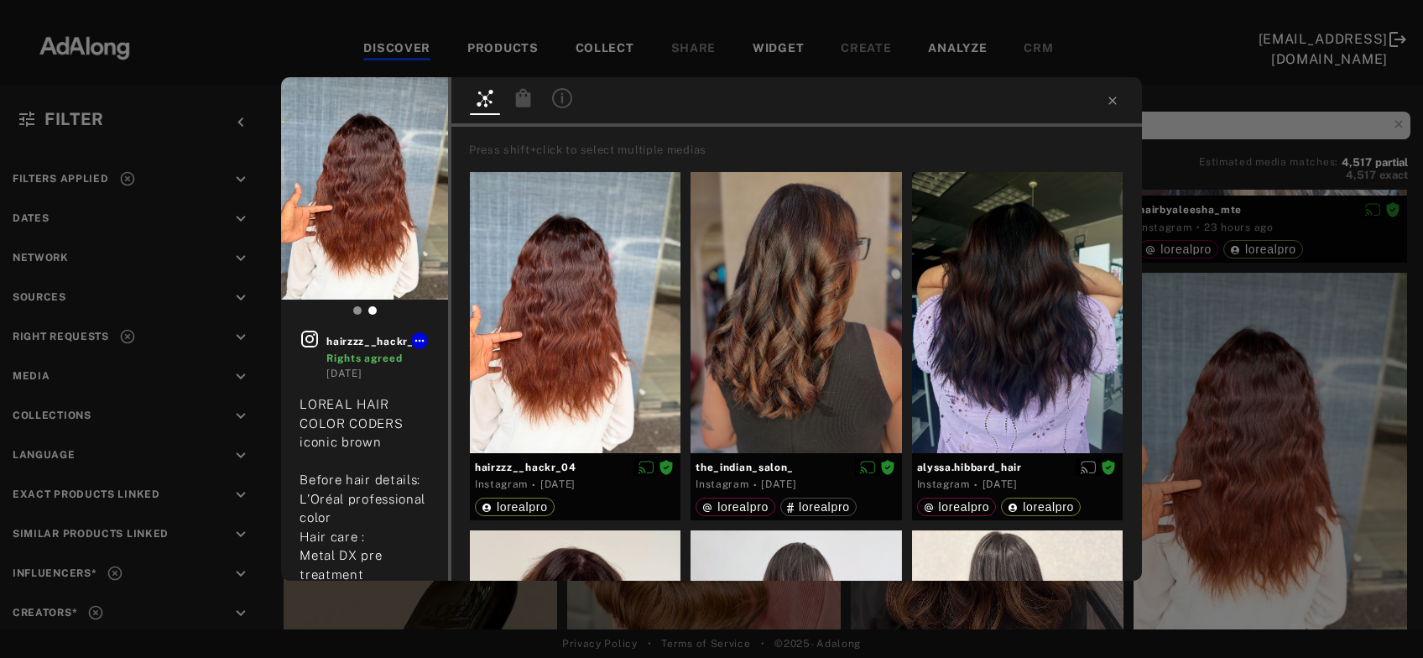
click at [520, 95] on icon at bounding box center [523, 97] width 15 height 18
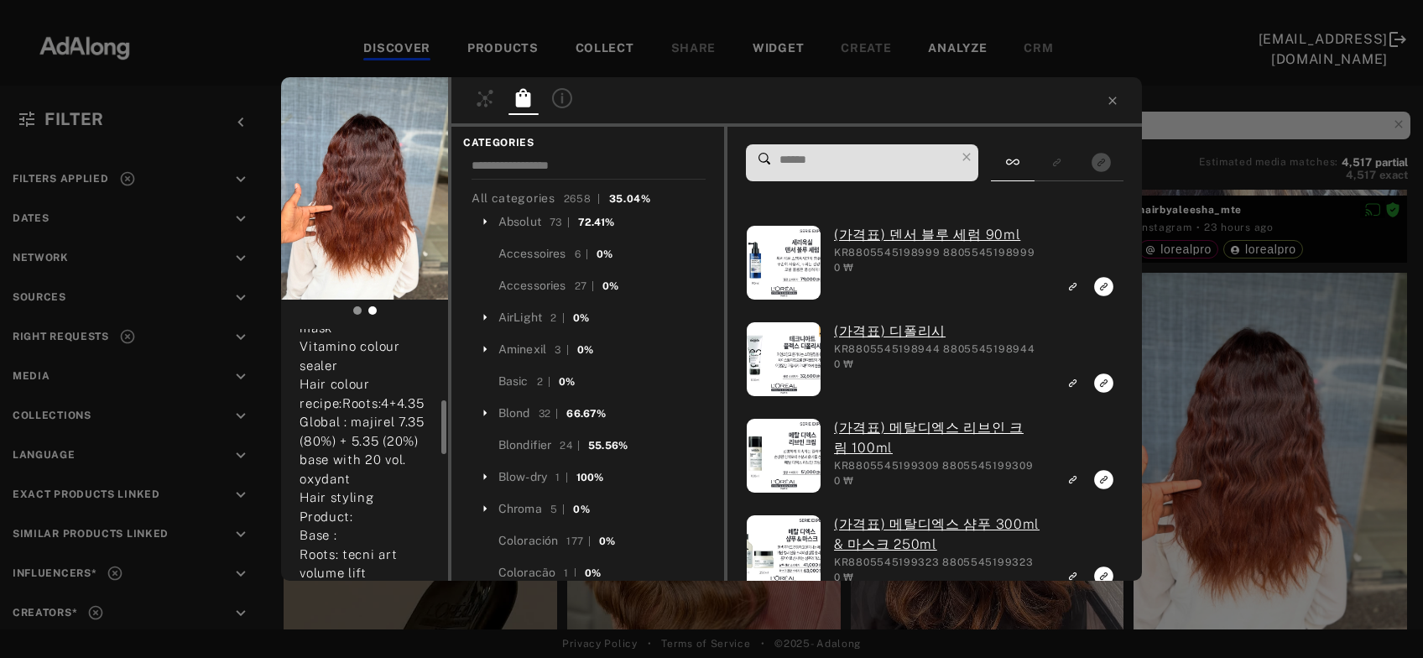
scroll to position [294, 0]
drag, startPoint x: 352, startPoint y: 414, endPoint x: 423, endPoint y: 414, distance: 70.5
click at [423, 414] on span "LOREAL HAIR COLOR CODERS iconic brown Before hair details: L’Oréal professional…" at bounding box center [364, 403] width 128 height 600
copy span "majirel 7.35"
click at [792, 152] on input at bounding box center [866, 160] width 177 height 23
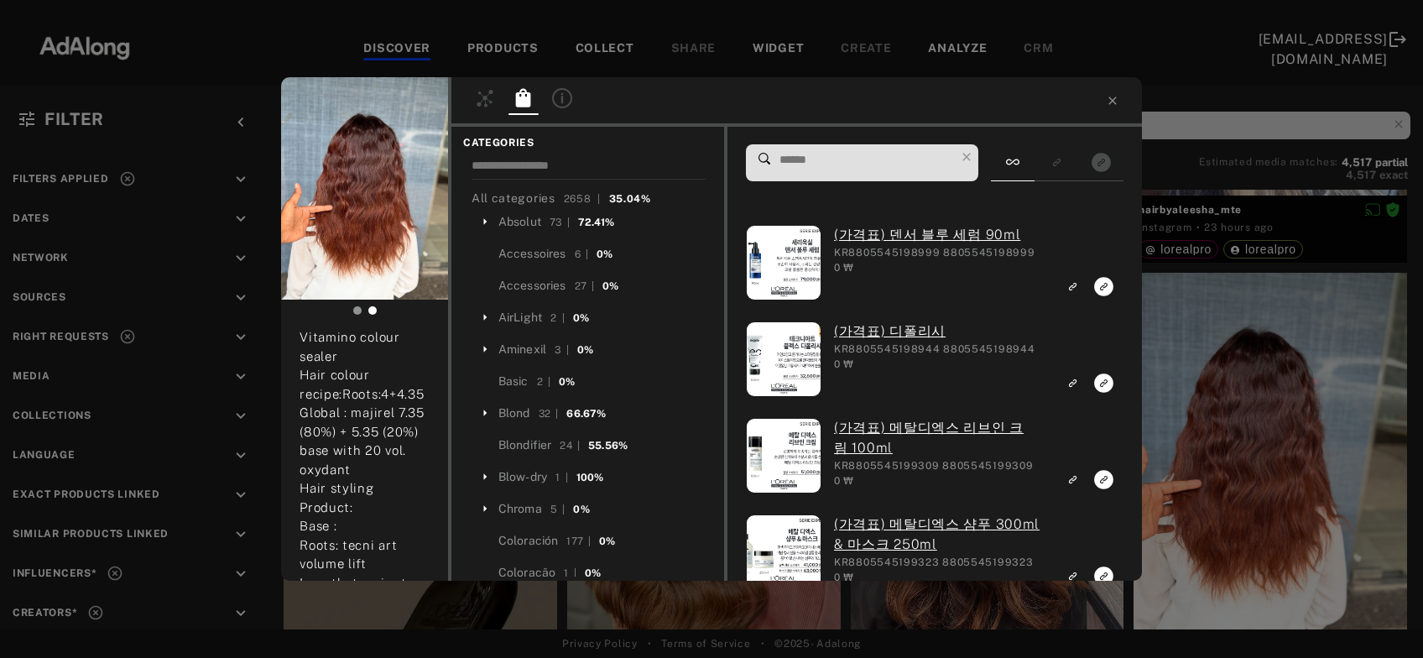
paste input "**********"
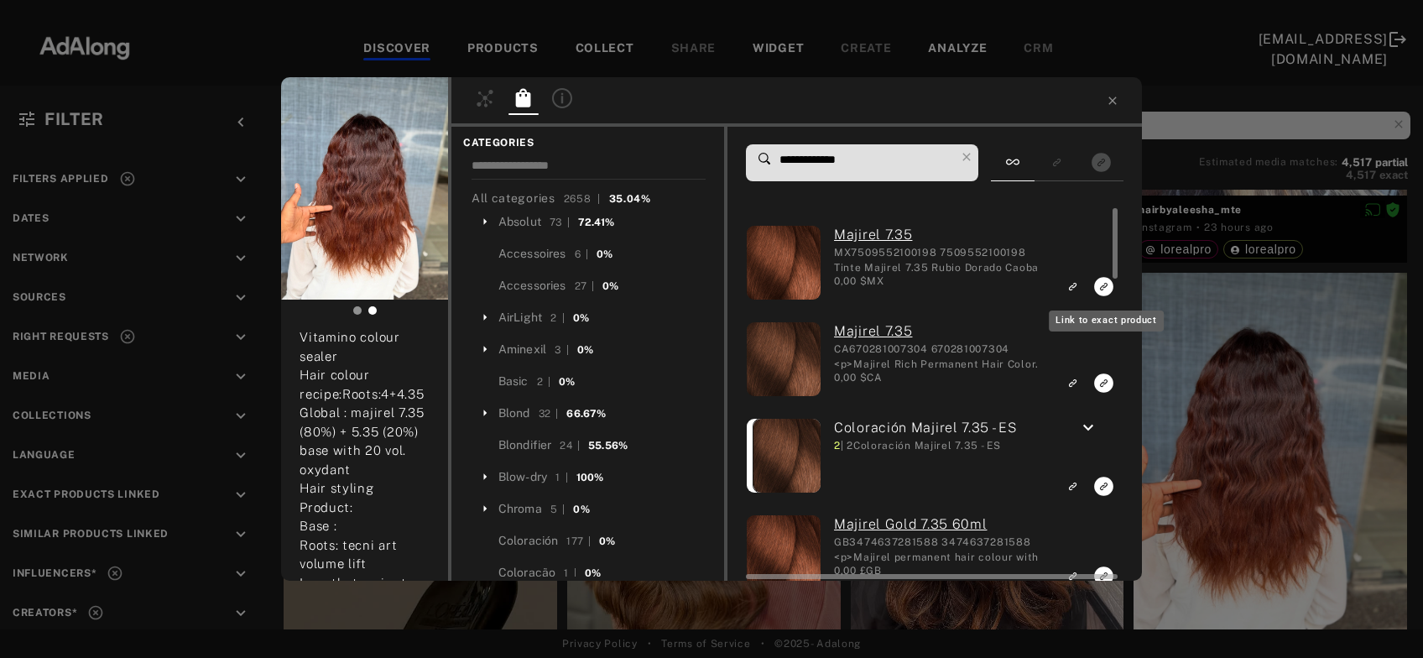
click at [1098, 284] on icon "Link to exact product" at bounding box center [1103, 286] width 19 height 19
click at [1103, 383] on rect "Link to exact product" at bounding box center [1103, 383] width 21 height 21
click at [1102, 488] on icon "Link to exact product" at bounding box center [1103, 486] width 19 height 19
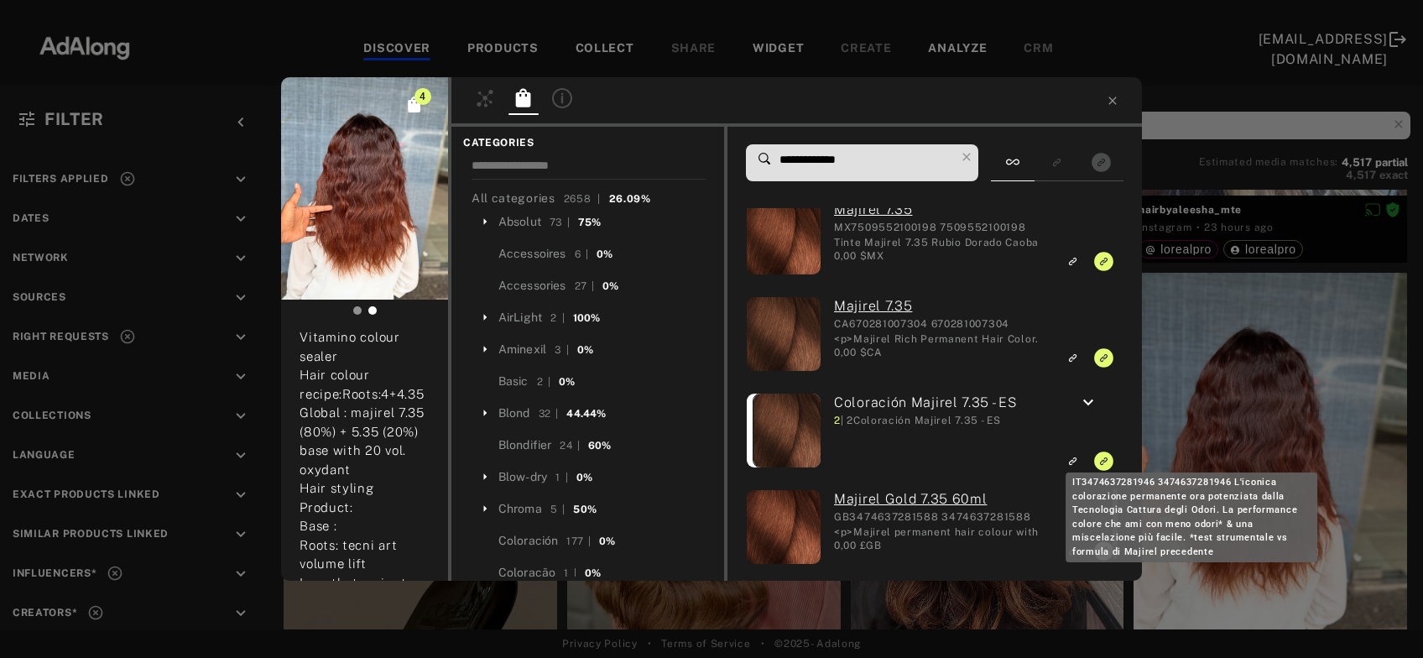
scroll to position [257, 0]
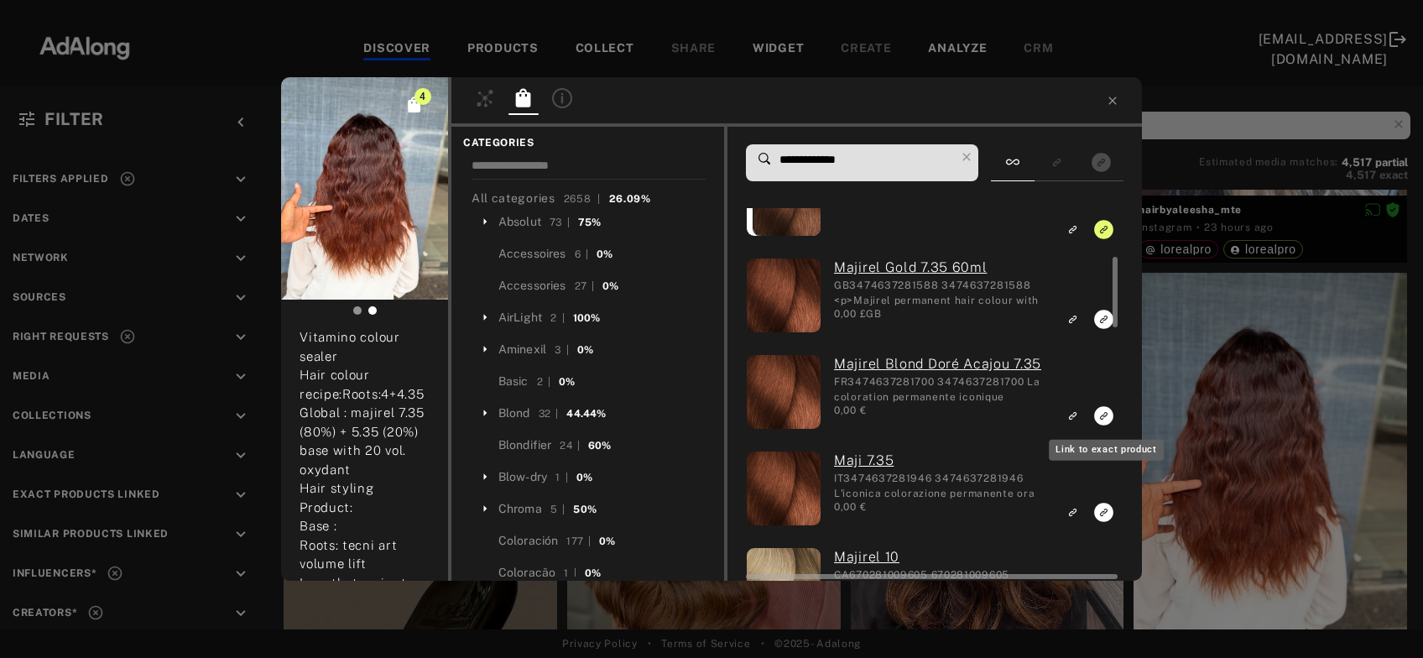
click at [1105, 329] on icon "Link to exact product" at bounding box center [1103, 319] width 19 height 19
click at [1101, 329] on icon "Link to exact product" at bounding box center [1103, 319] width 19 height 19
click at [1099, 324] on icon "Link to exact product" at bounding box center [1103, 319] width 19 height 19
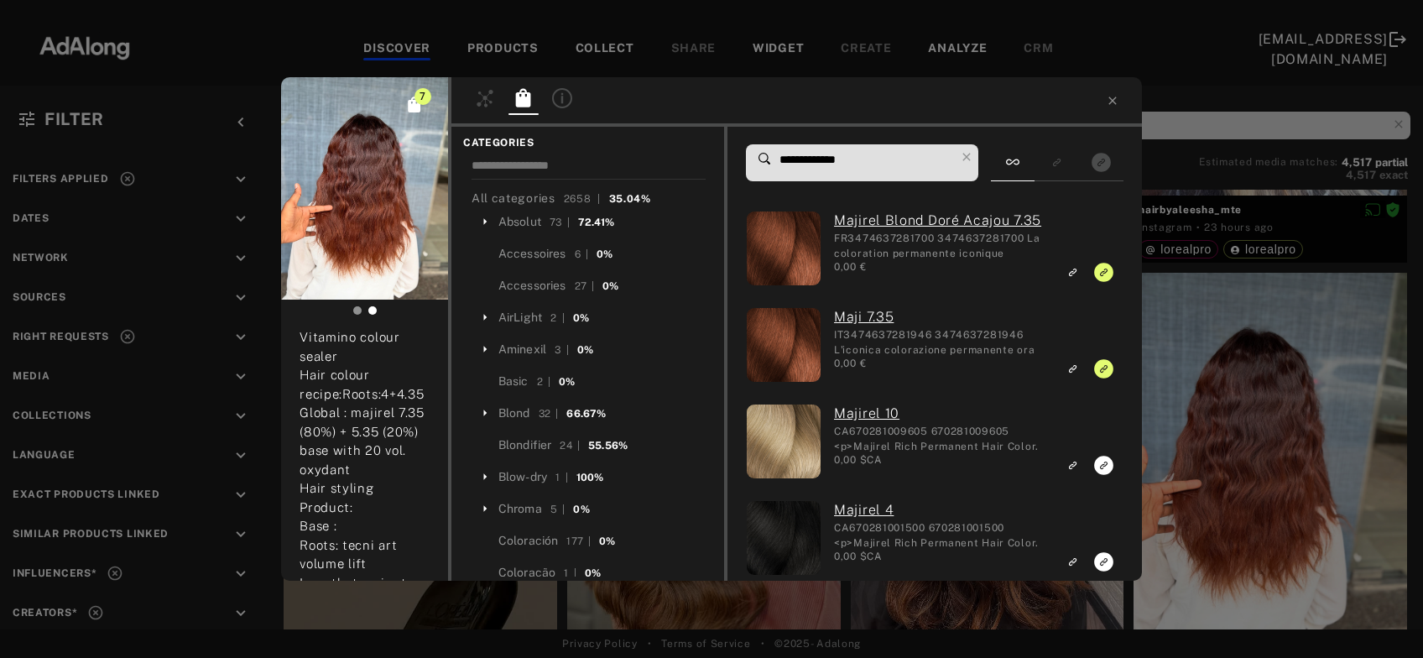
scroll to position [0, 0]
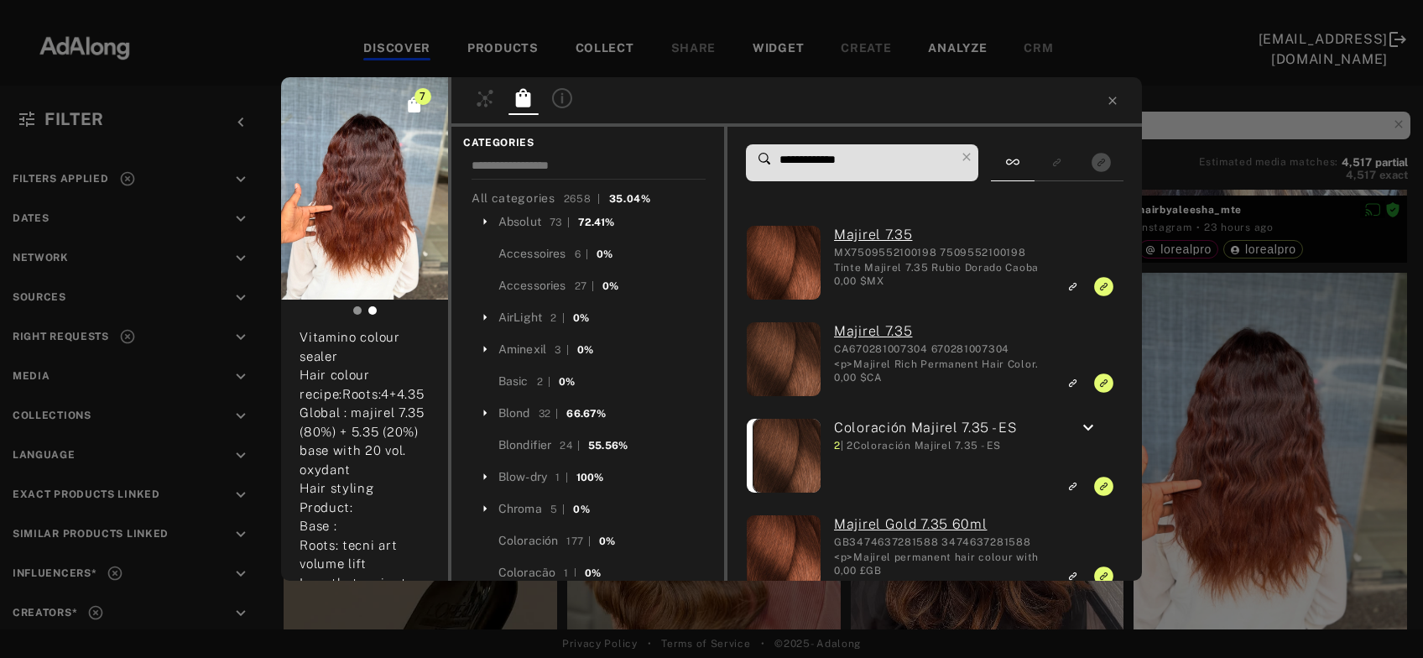
click at [843, 158] on input "**********" at bounding box center [866, 160] width 177 height 23
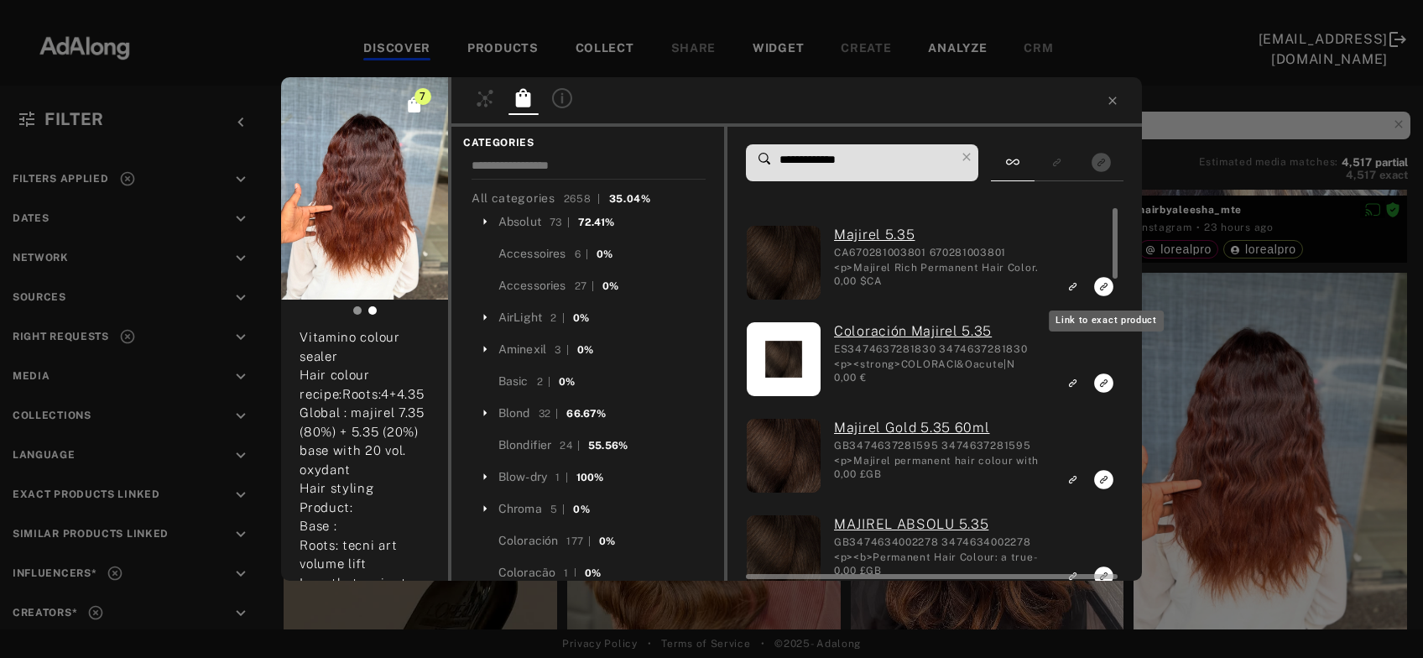
type input "**********"
click at [1098, 290] on icon "Link to exact product" at bounding box center [1103, 286] width 19 height 19
click at [1103, 382] on icon "Link to exact product" at bounding box center [1103, 382] width 19 height 19
click at [1101, 478] on icon "Link to exact product" at bounding box center [1103, 479] width 19 height 19
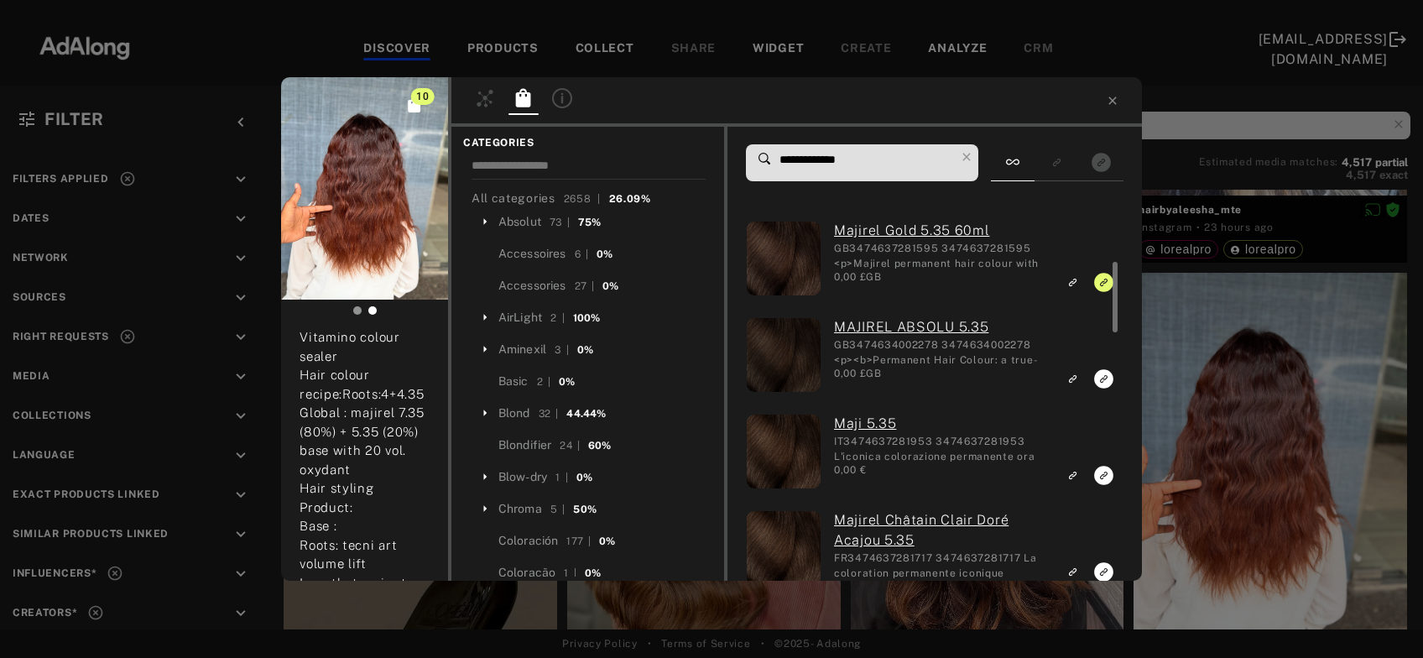
scroll to position [229, 0]
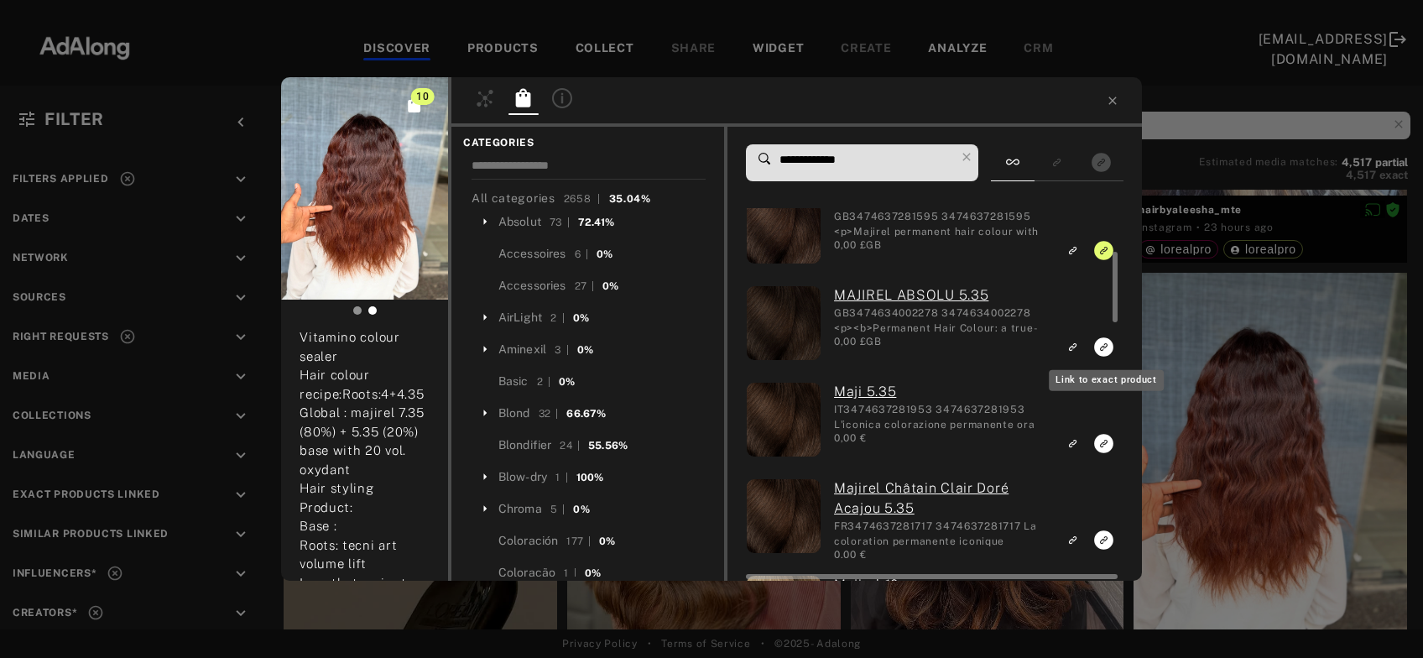
click at [1098, 342] on icon "Link to exact product" at bounding box center [1103, 346] width 19 height 19
click at [1102, 442] on icon "Link to exact product" at bounding box center [1103, 443] width 19 height 19
click at [1101, 537] on icon "Link to exact product" at bounding box center [1103, 539] width 19 height 19
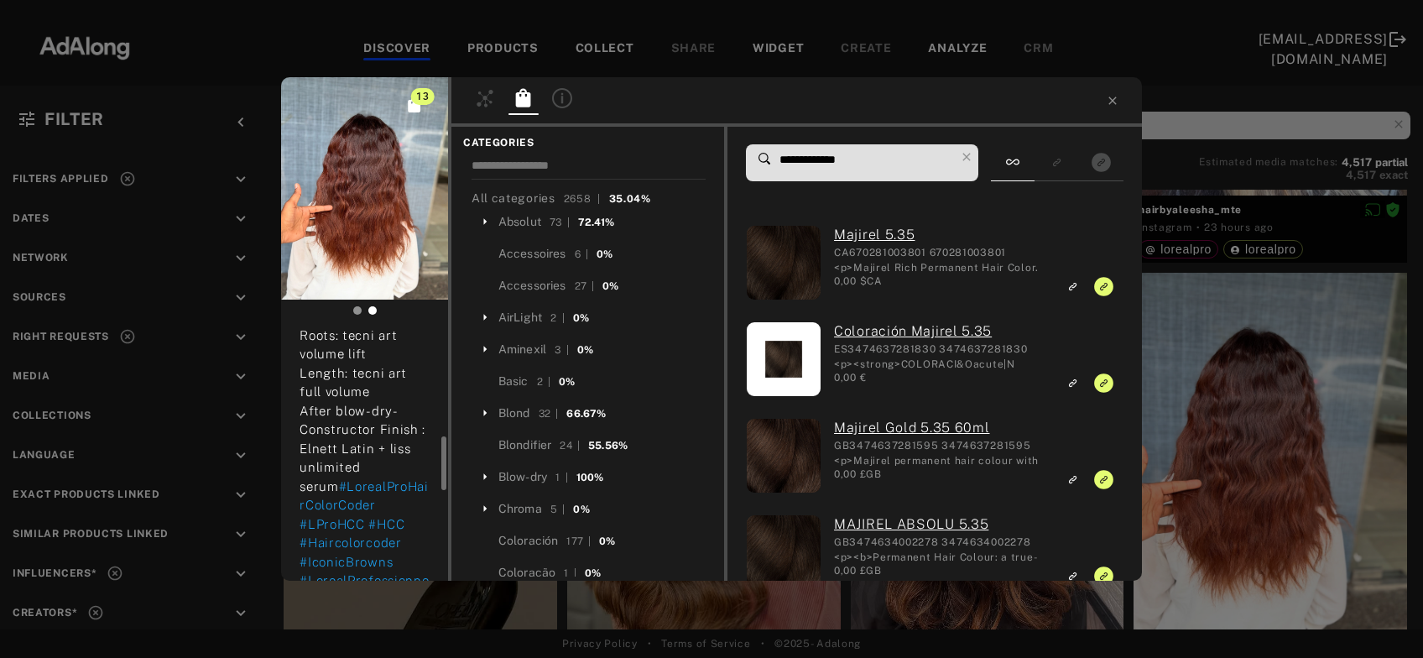
scroll to position [503, 0]
click at [1242, 397] on div "13 hairzzz__hackr_04 Rights agreed 1 day ago LOREAL HAIR COLOR CODERS iconic br…" at bounding box center [711, 329] width 1423 height 658
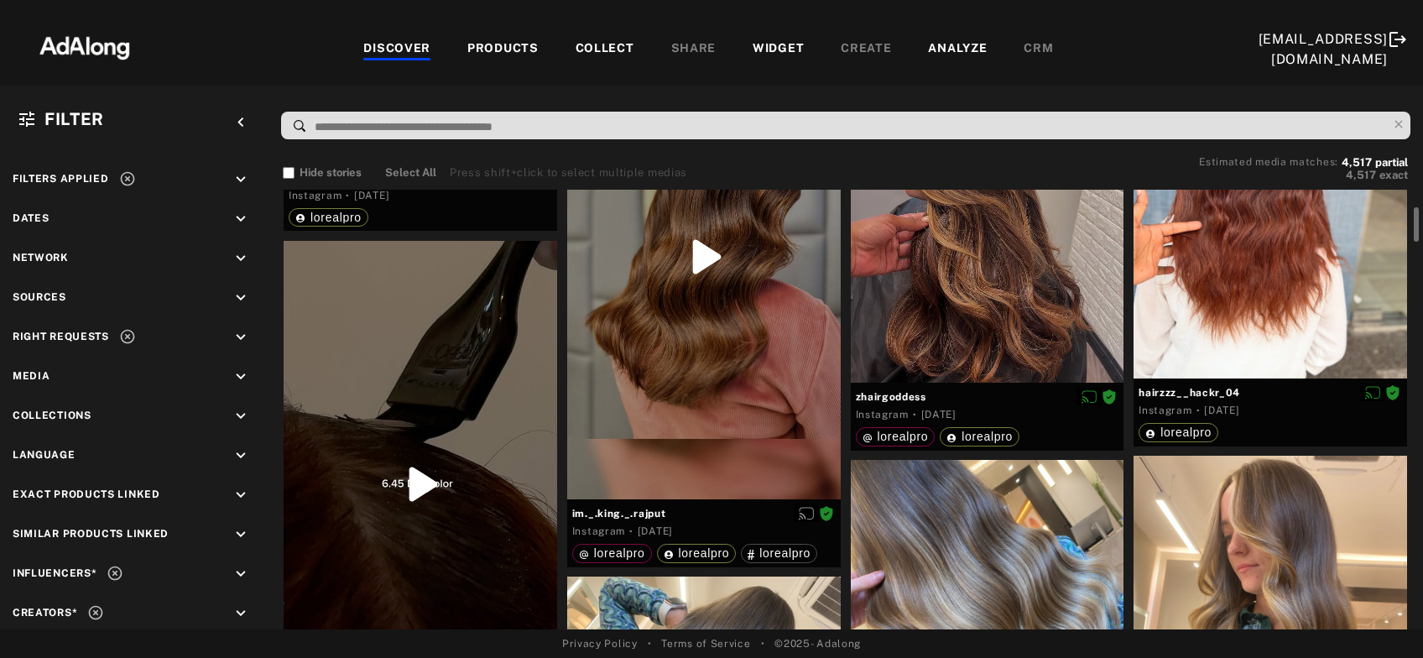
scroll to position [1247, 0]
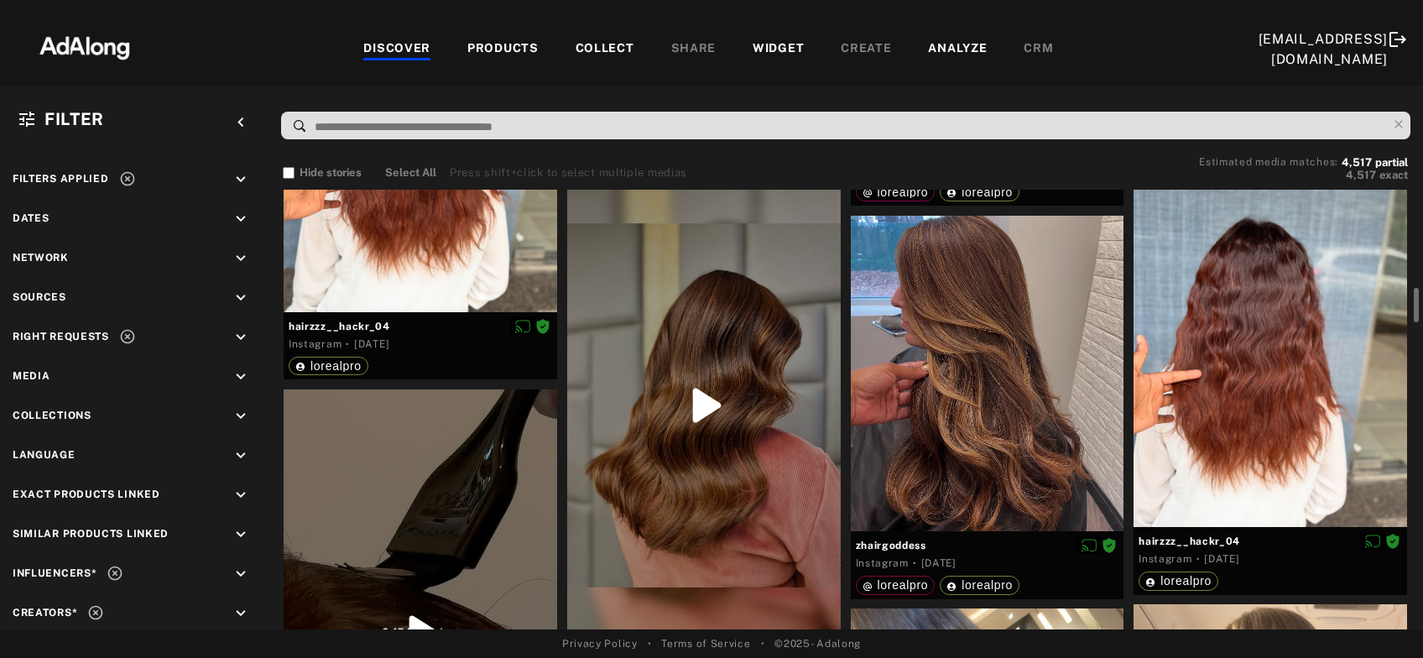
click at [684, 492] on div at bounding box center [704, 405] width 274 height 485
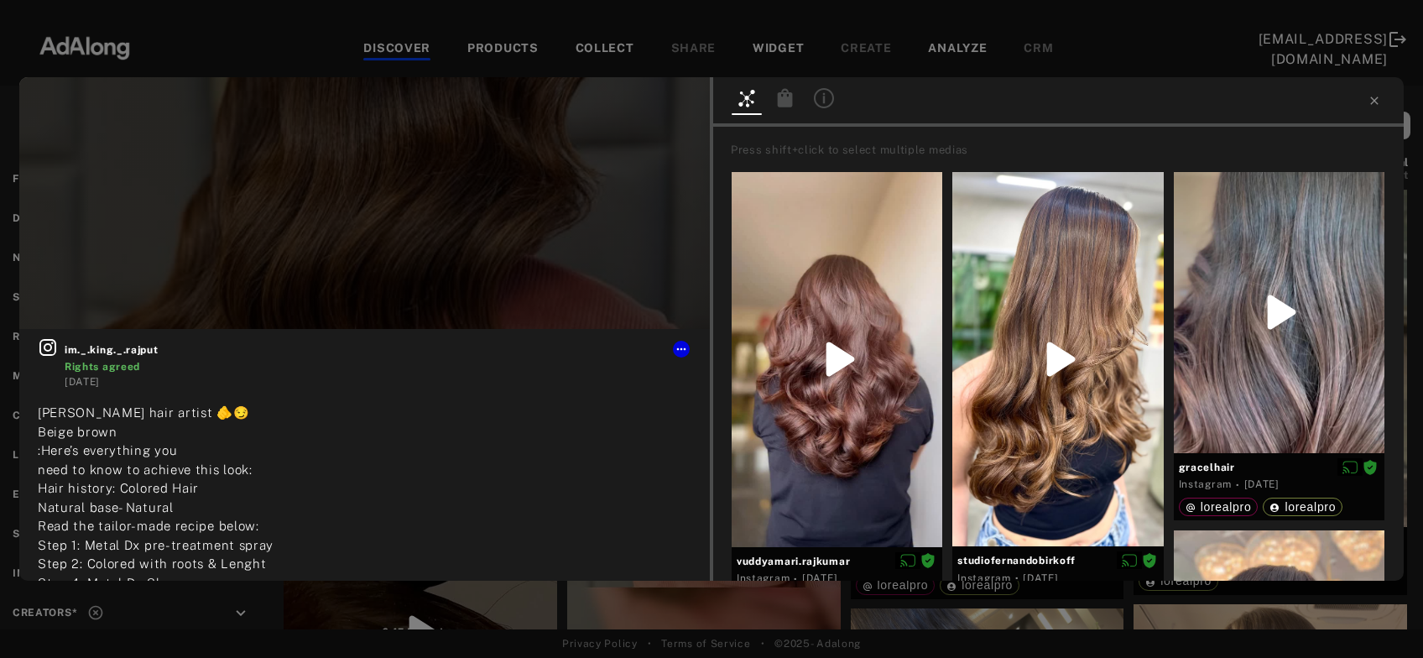
click at [782, 98] on icon at bounding box center [785, 97] width 15 height 18
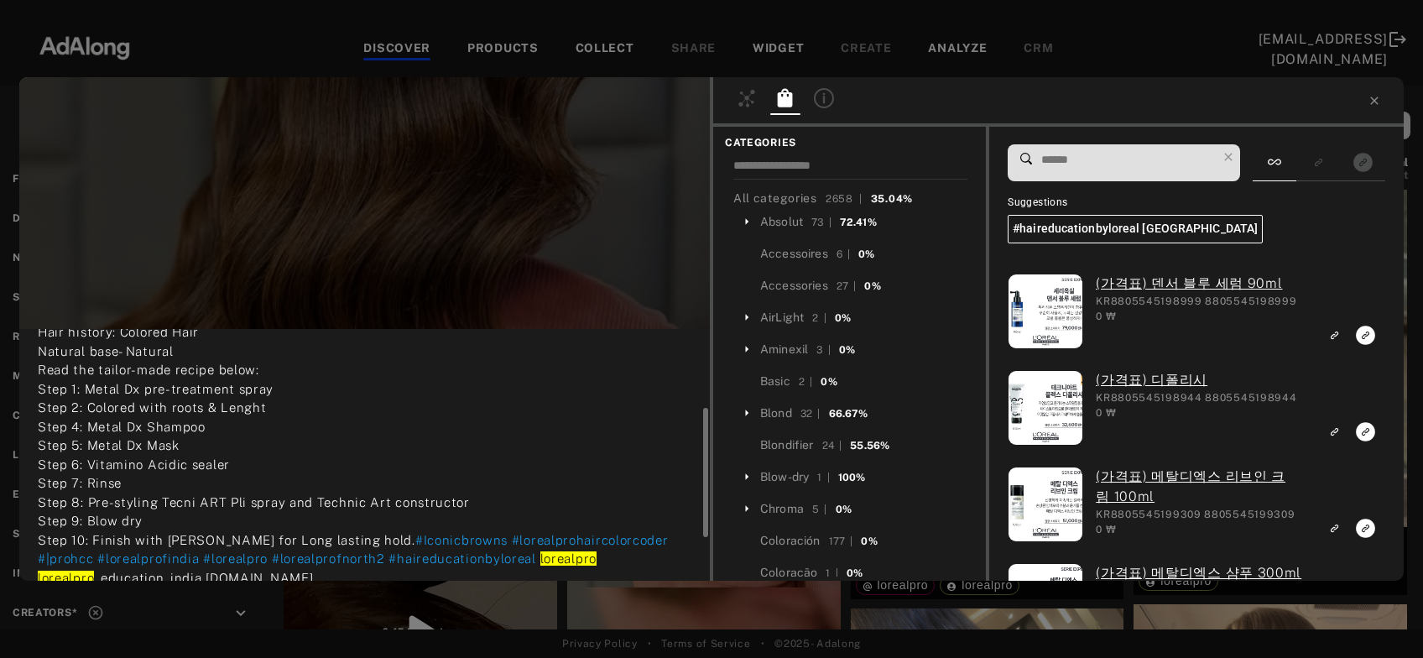
scroll to position [155, 0]
click at [828, 175] on input at bounding box center [850, 168] width 234 height 23
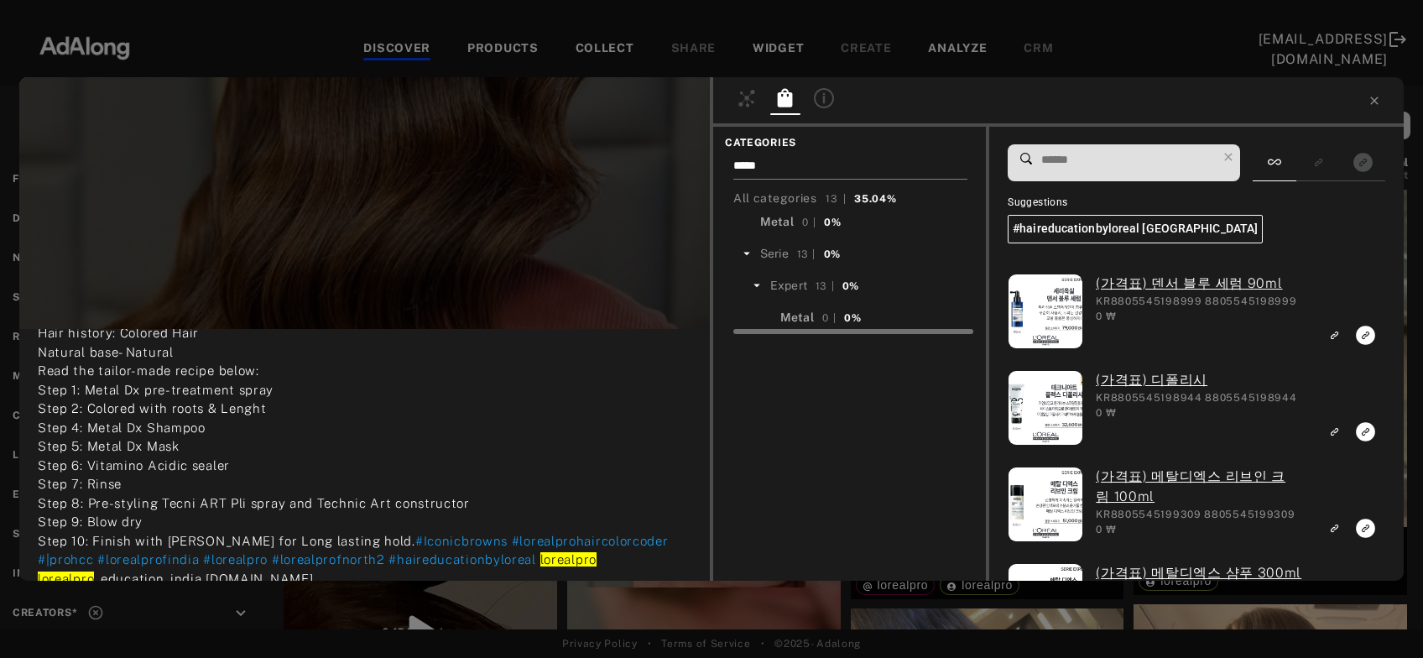
type input "*****"
click at [771, 219] on span "Metal" at bounding box center [777, 221] width 34 height 13
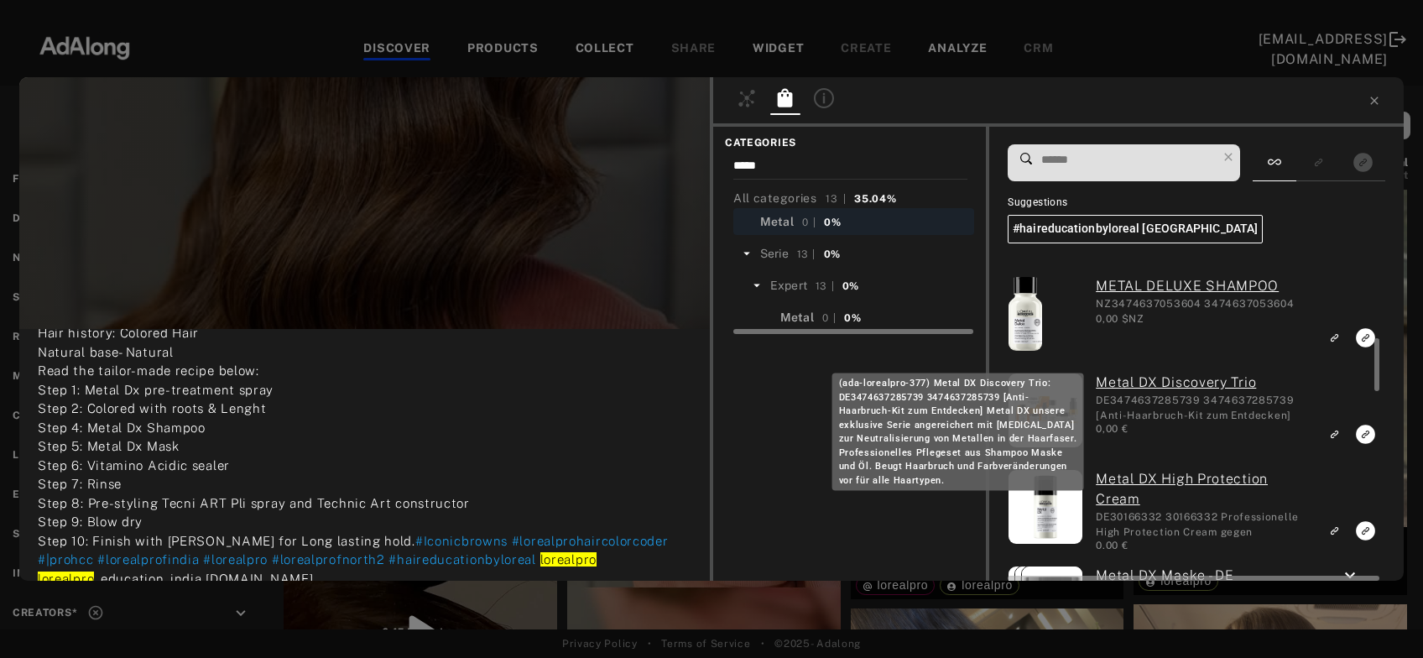
scroll to position [482, 0]
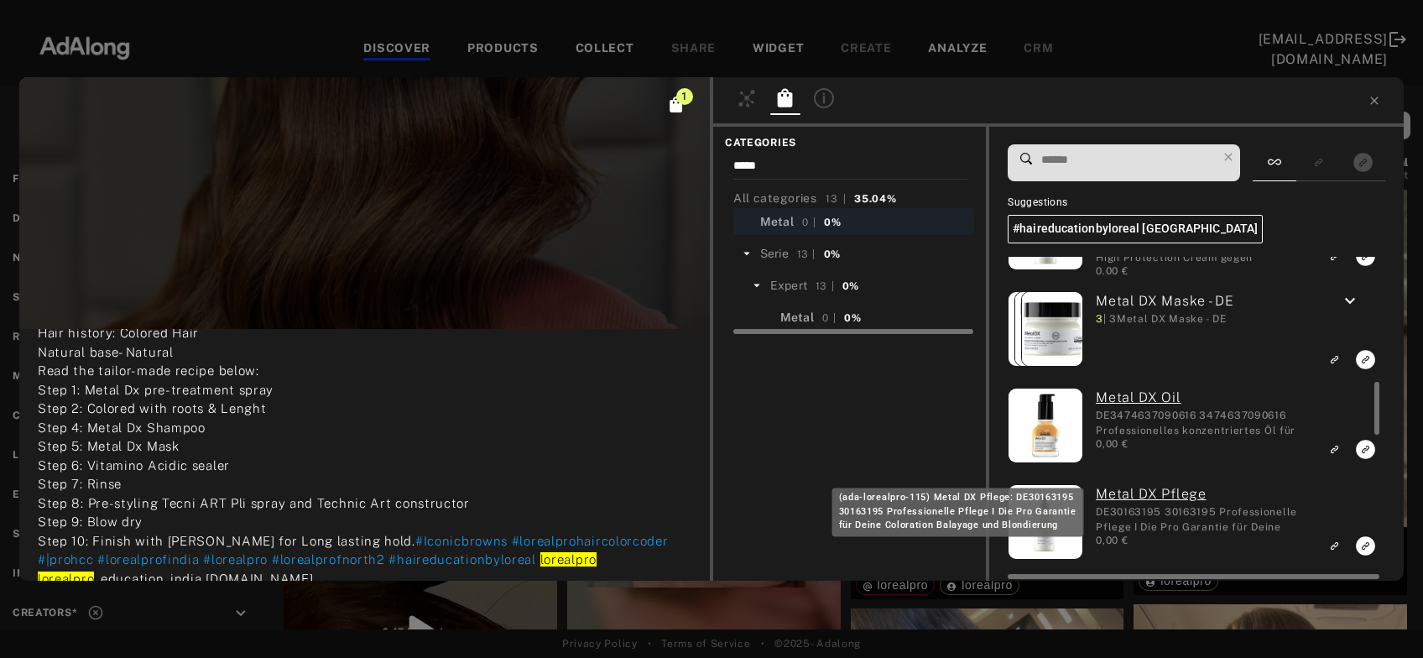
scroll to position [771, 0]
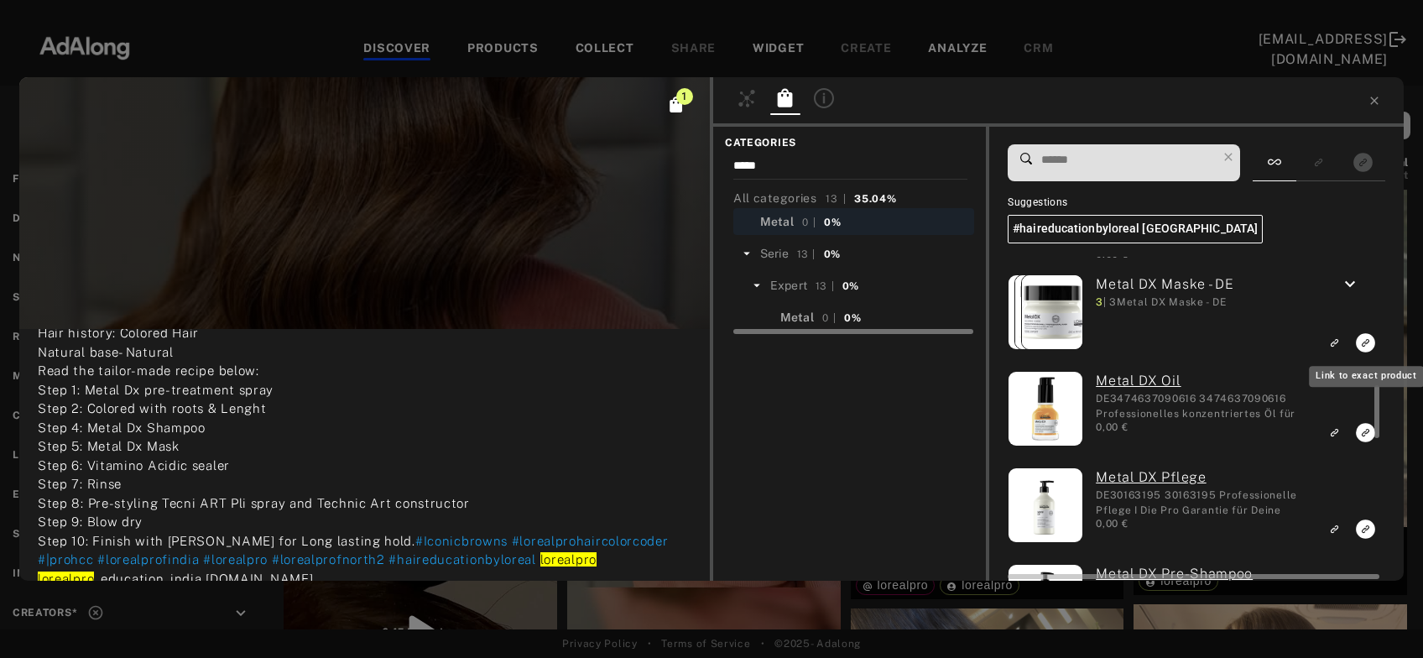
click at [1364, 346] on rect "Link to exact product" at bounding box center [1365, 342] width 21 height 21
click at [1366, 530] on rect "Link to exact product" at bounding box center [1365, 529] width 21 height 21
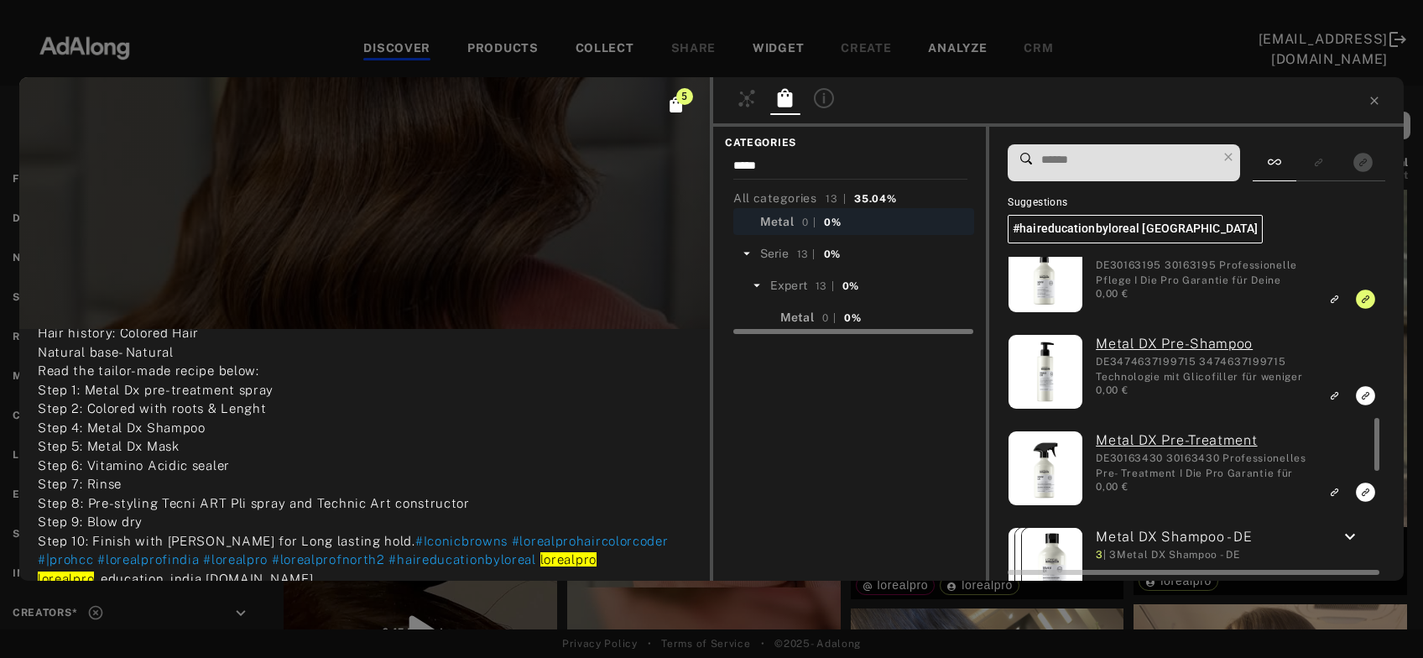
scroll to position [1002, 0]
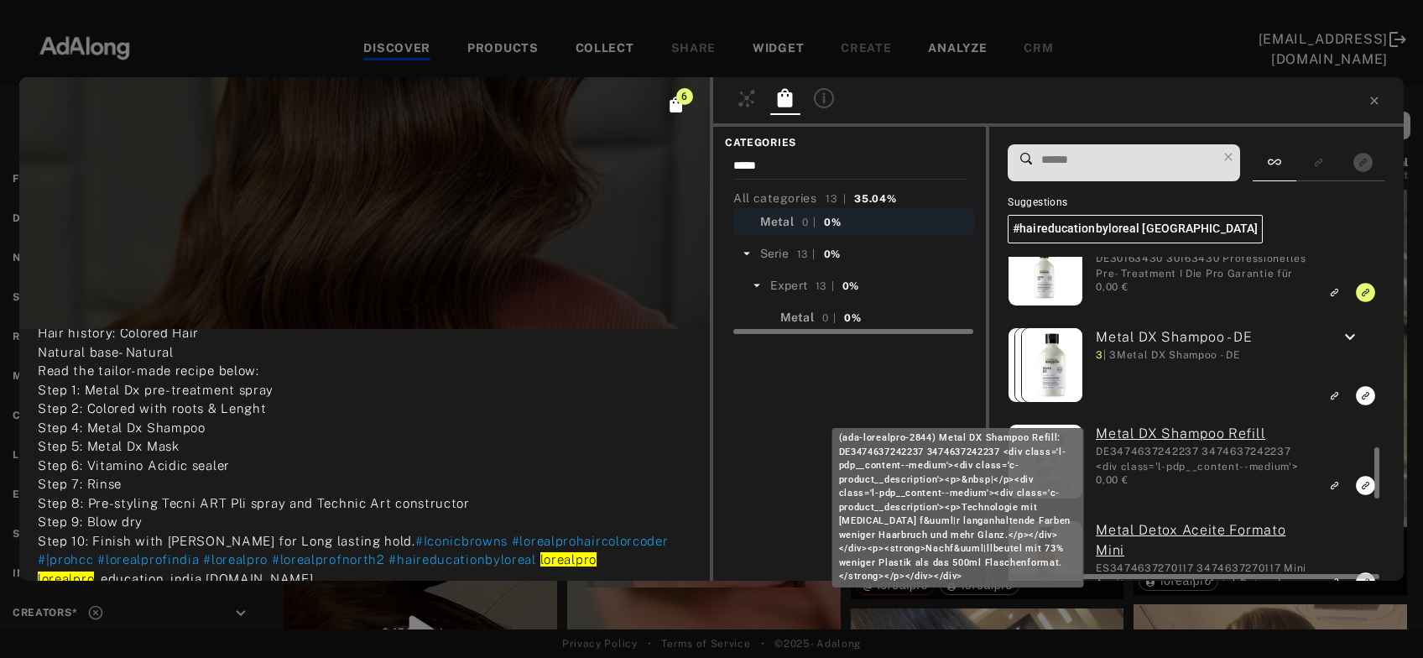
scroll to position [1203, 0]
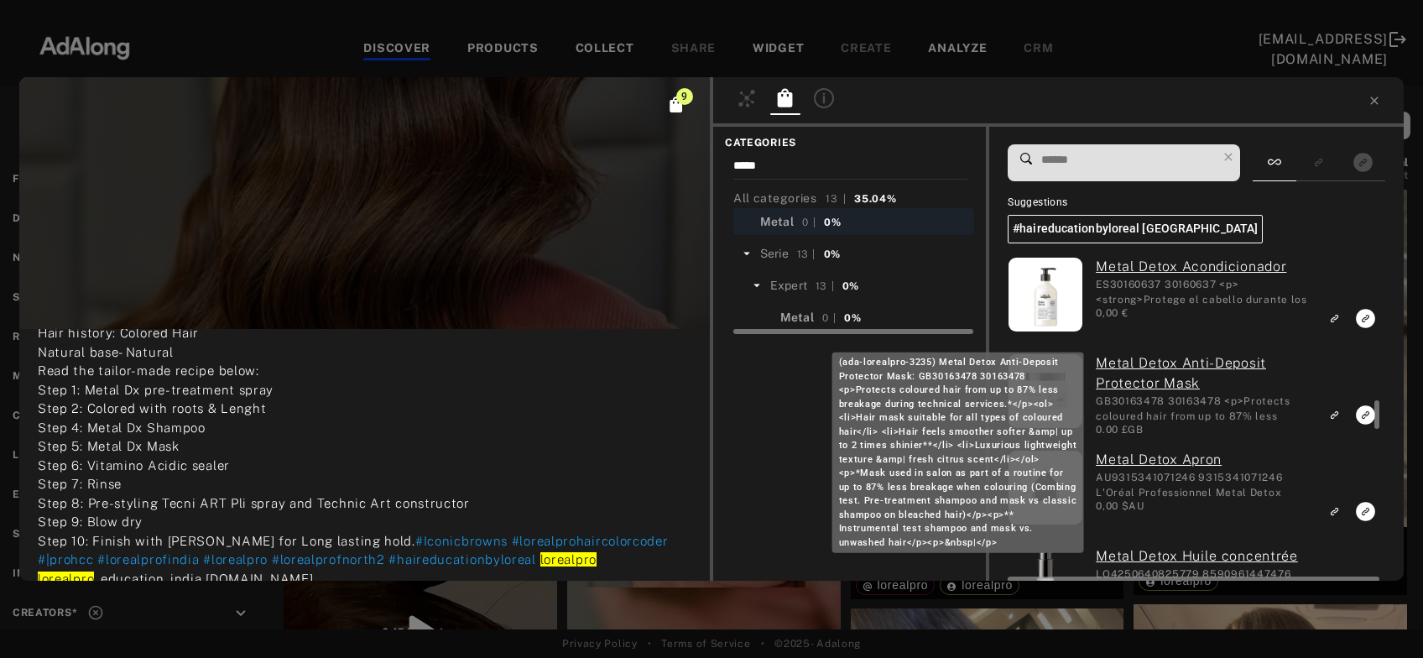
scroll to position [1563, 0]
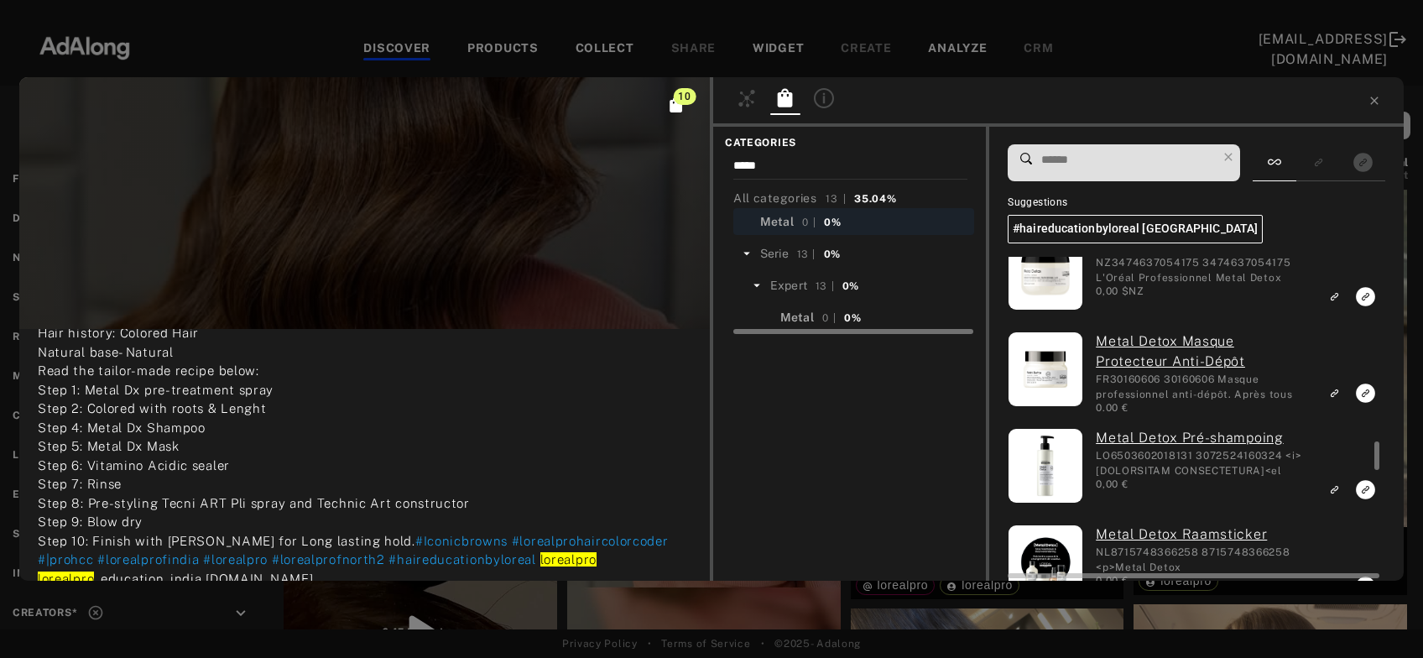
scroll to position [2066, 0]
click at [1365, 391] on rect "Link to exact product" at bounding box center [1365, 392] width 21 height 21
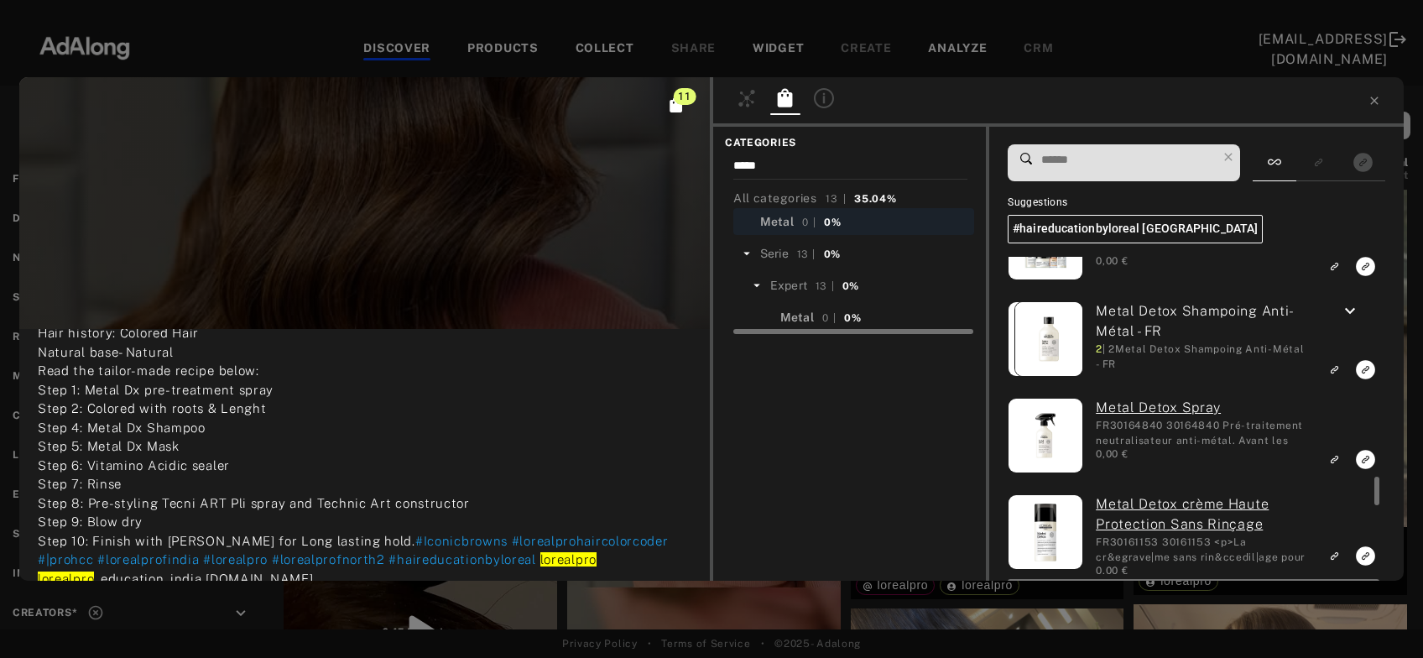
scroll to position [2390, 0]
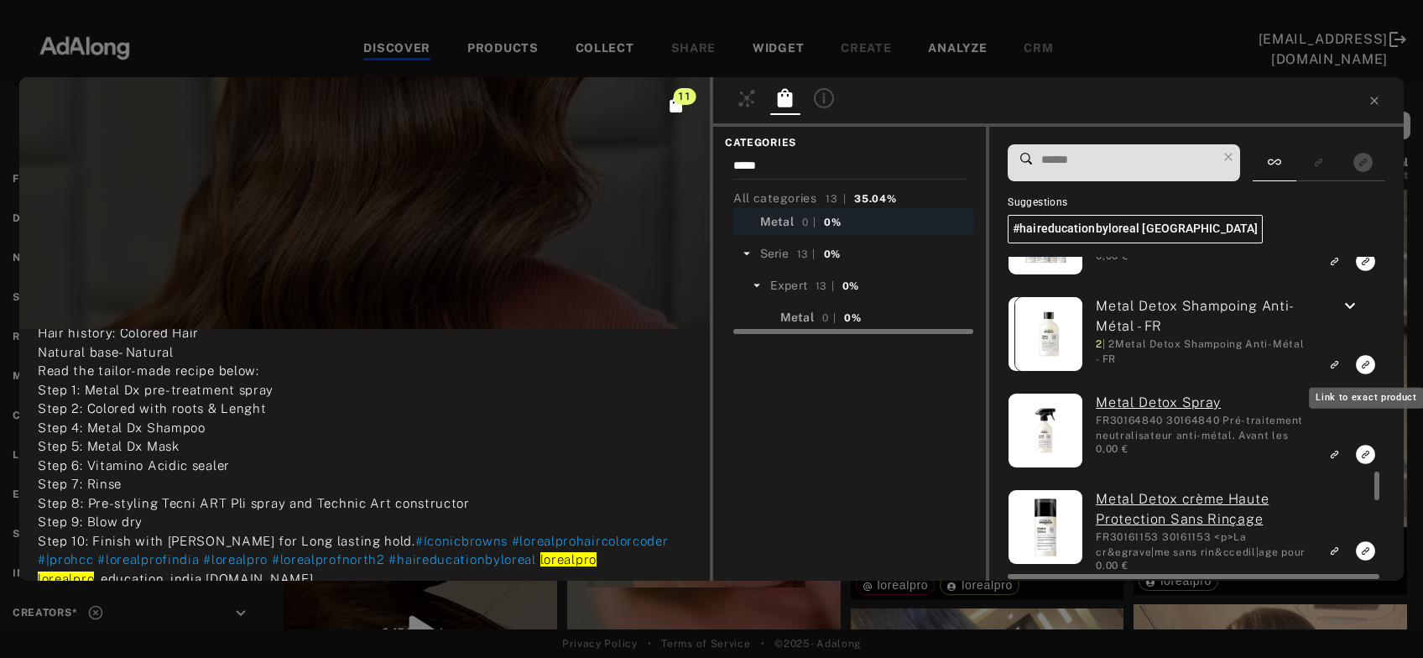
click at [1367, 455] on rect "Link to exact product" at bounding box center [1365, 454] width 21 height 21
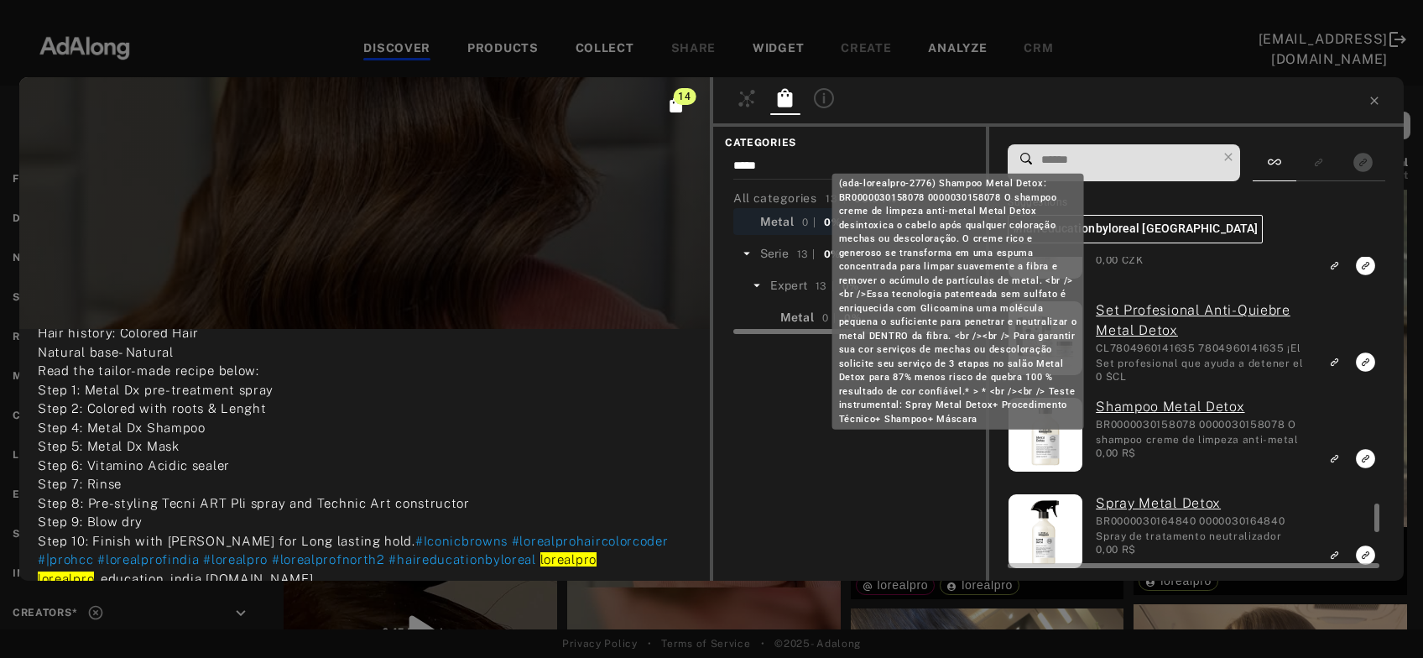
scroll to position [2873, 0]
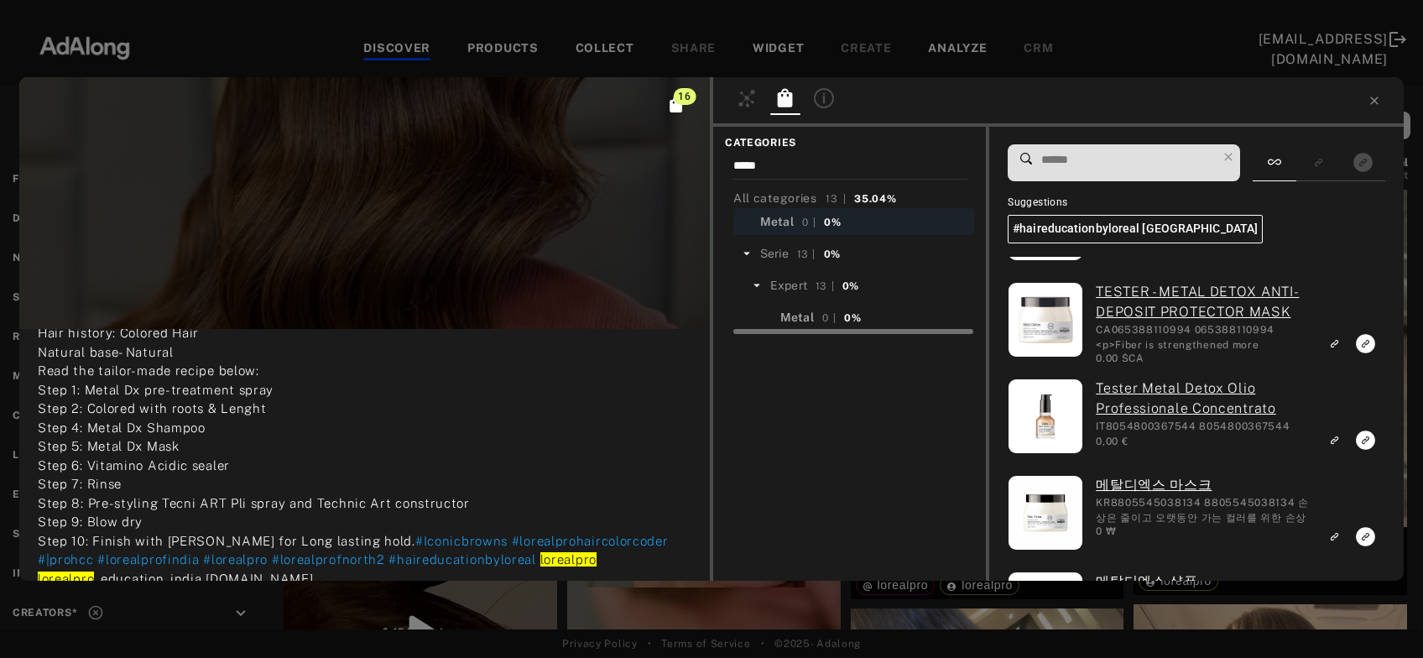
scroll to position [3263, 0]
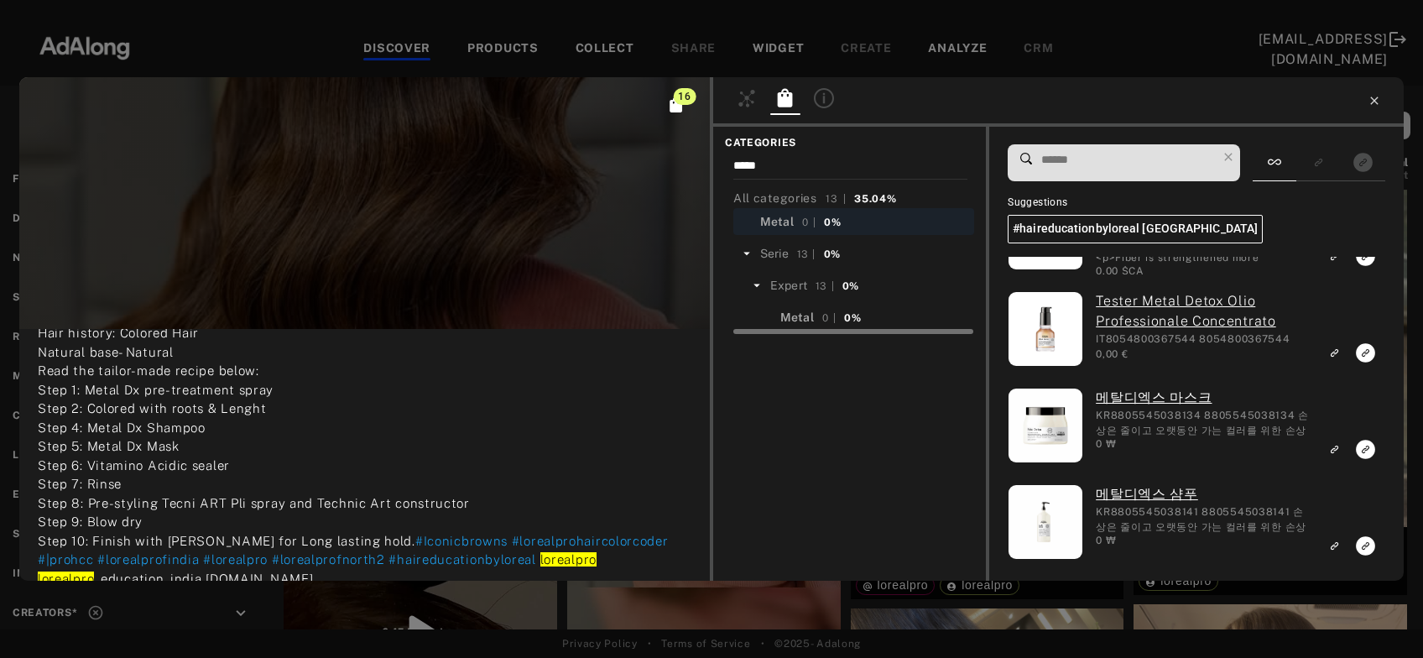
click at [1369, 99] on icon at bounding box center [1374, 100] width 13 height 13
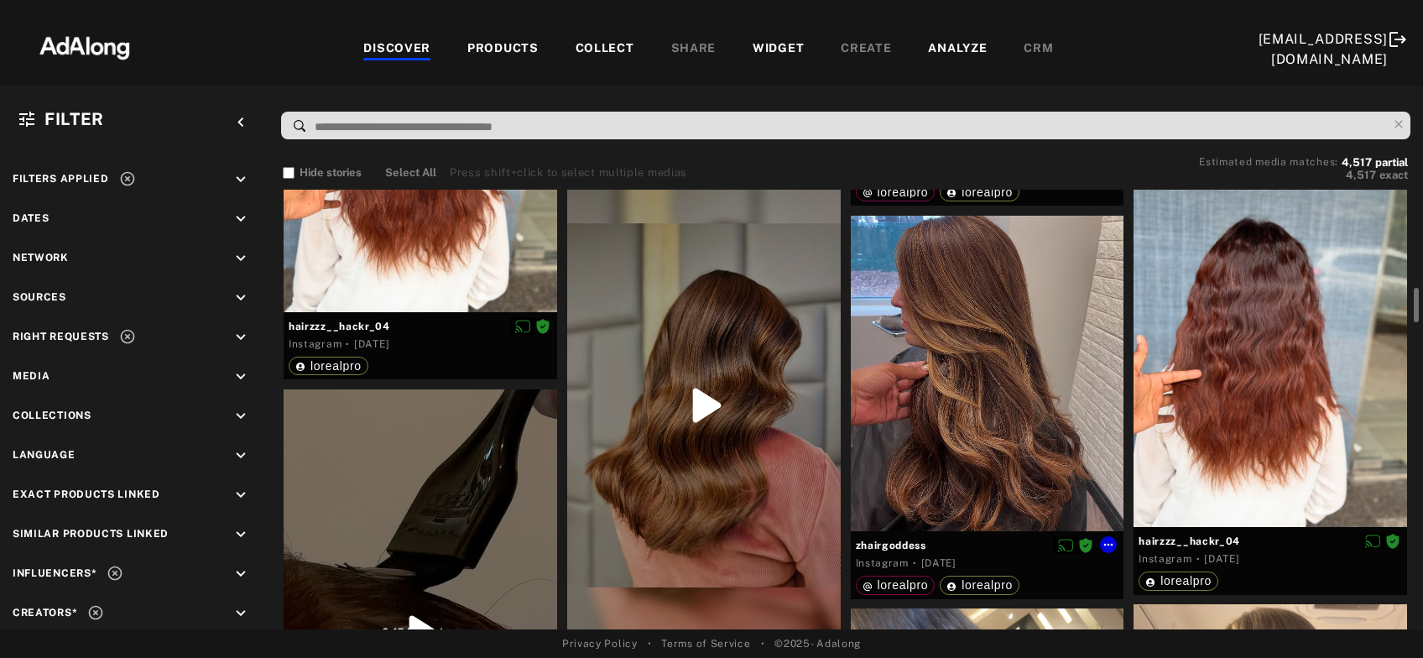
click at [1001, 373] on div at bounding box center [988, 374] width 274 height 316
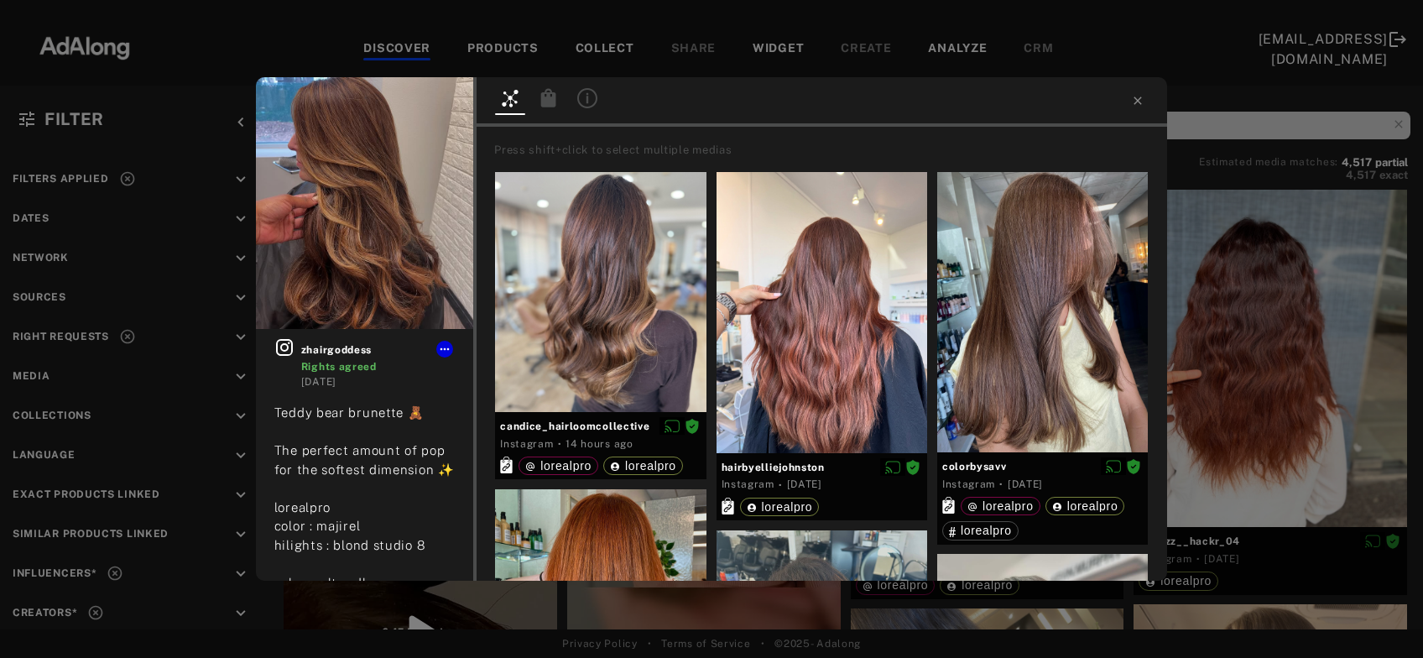
click at [547, 105] on icon at bounding box center [548, 97] width 15 height 18
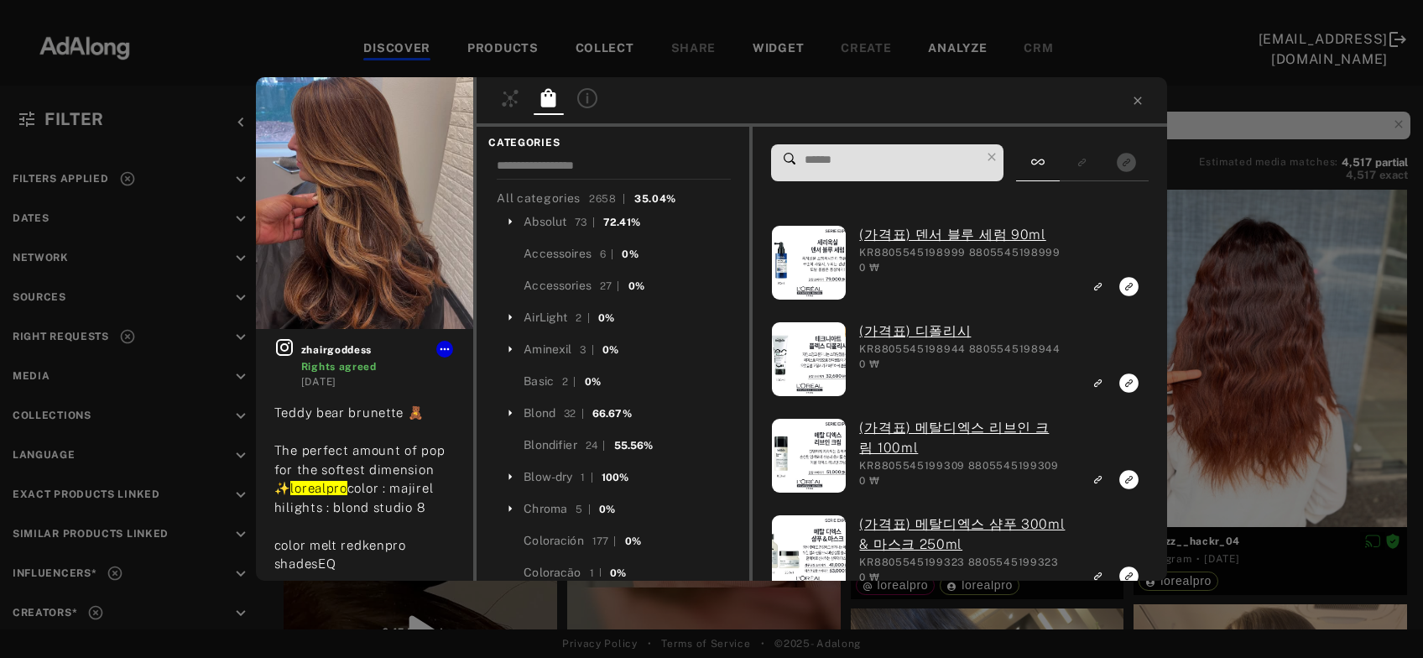
click at [824, 162] on input at bounding box center [891, 160] width 177 height 23
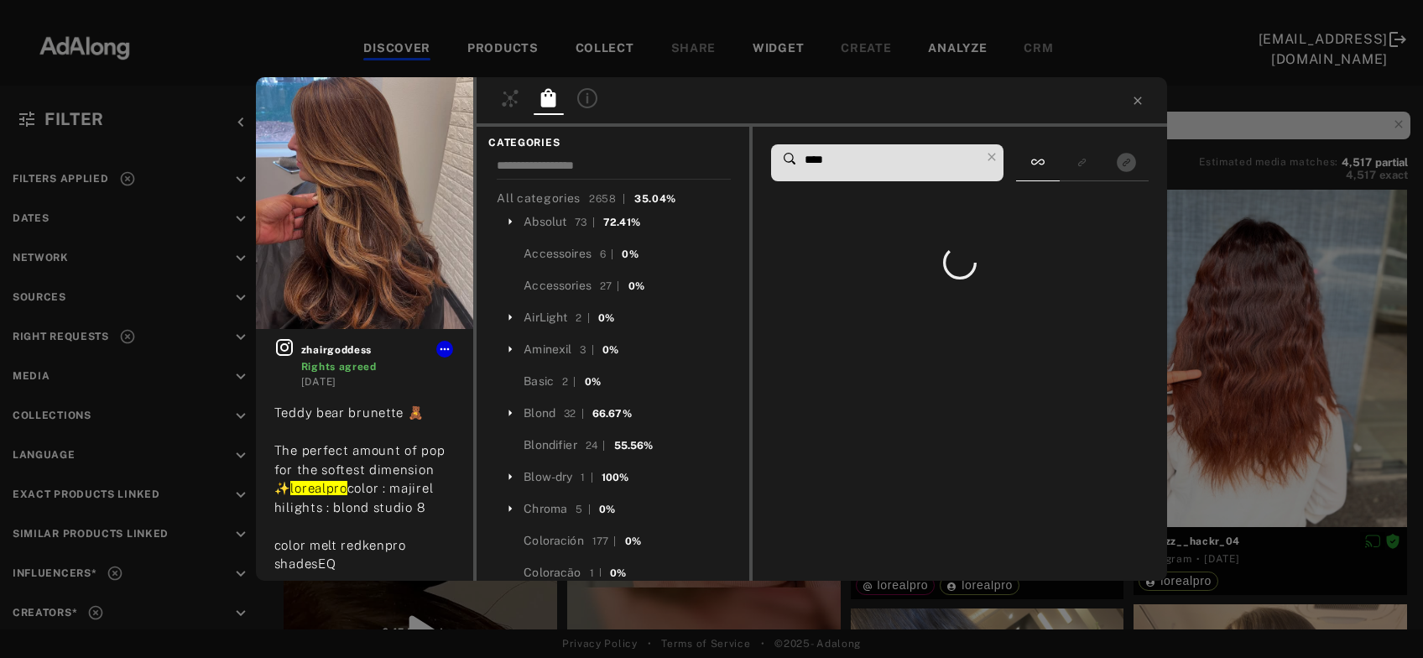
type input "*****"
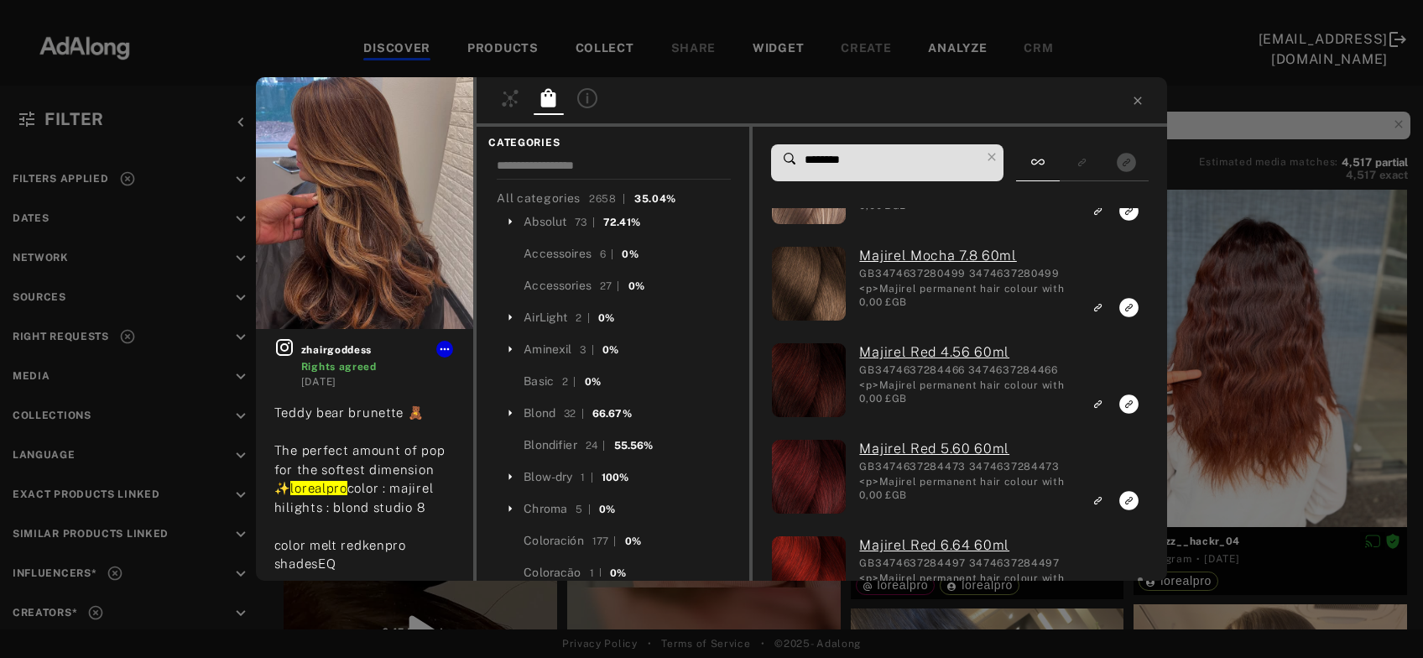
scroll to position [7400, 0]
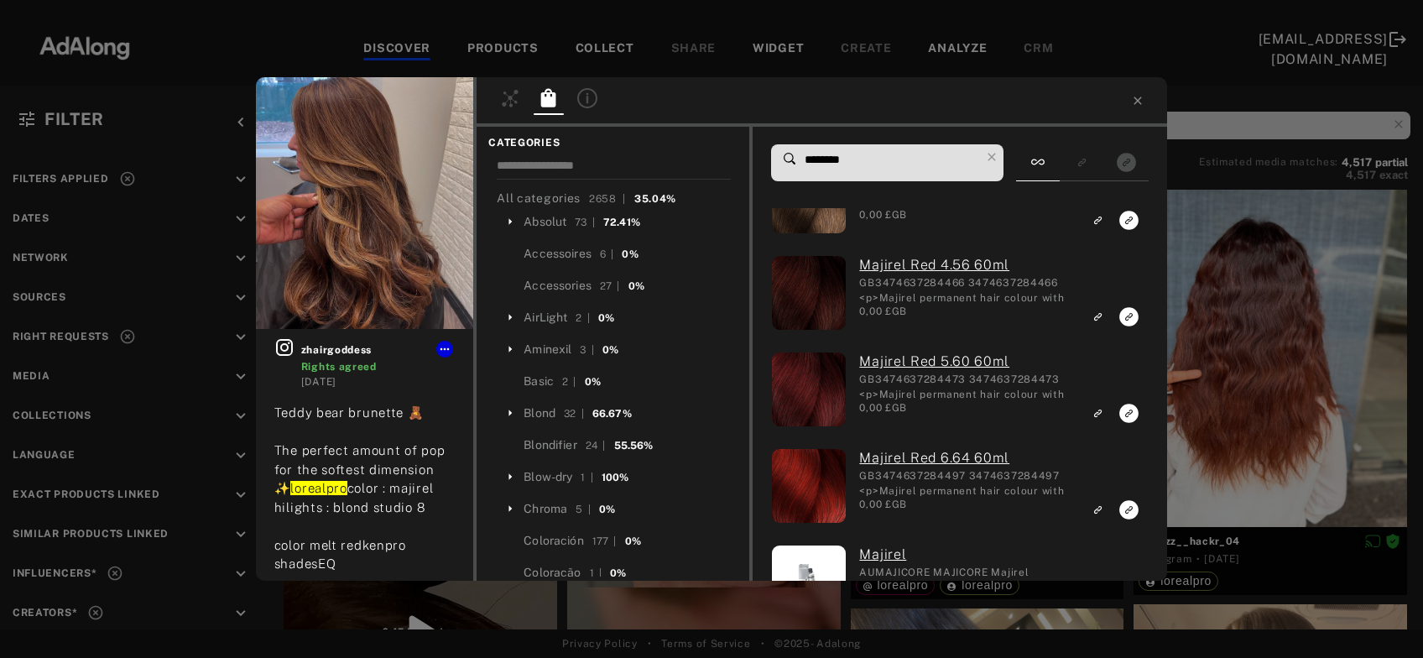
click at [854, 162] on input "********" at bounding box center [891, 160] width 177 height 23
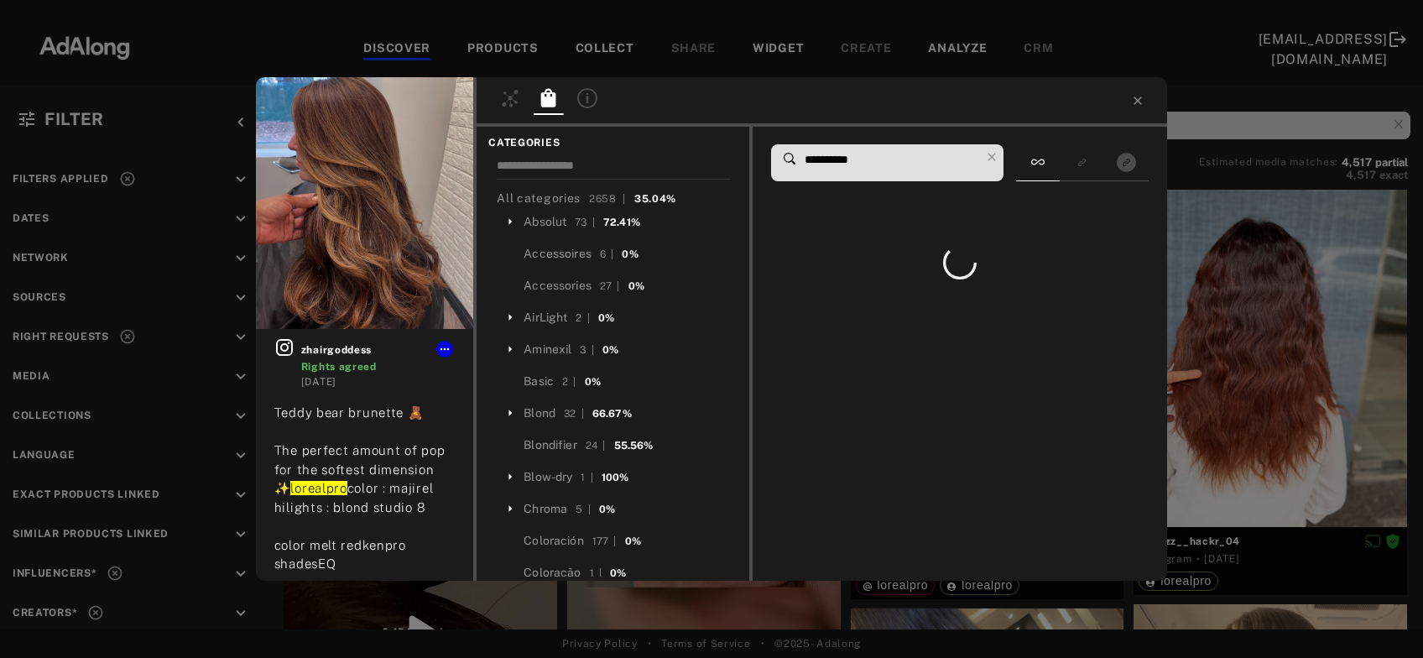
scroll to position [0, 0]
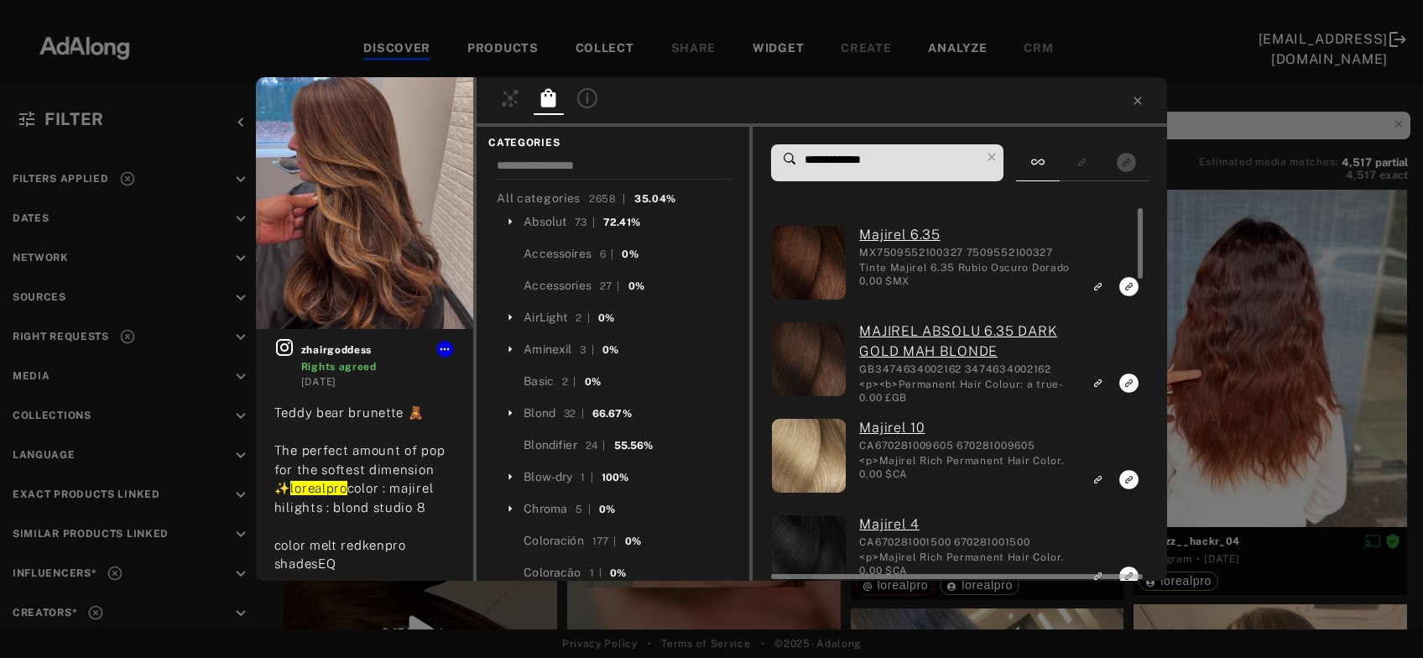
type input "**********"
click at [1125, 294] on icon "Link to exact product" at bounding box center [1128, 286] width 19 height 19
click at [1132, 387] on icon "Link to exact product" at bounding box center [1128, 382] width 19 height 19
click at [1252, 359] on div "2 zhairgoddess Rights agreed [DATE] Teddy bear brunette 🧸 The perfect amount of…" at bounding box center [711, 329] width 1423 height 658
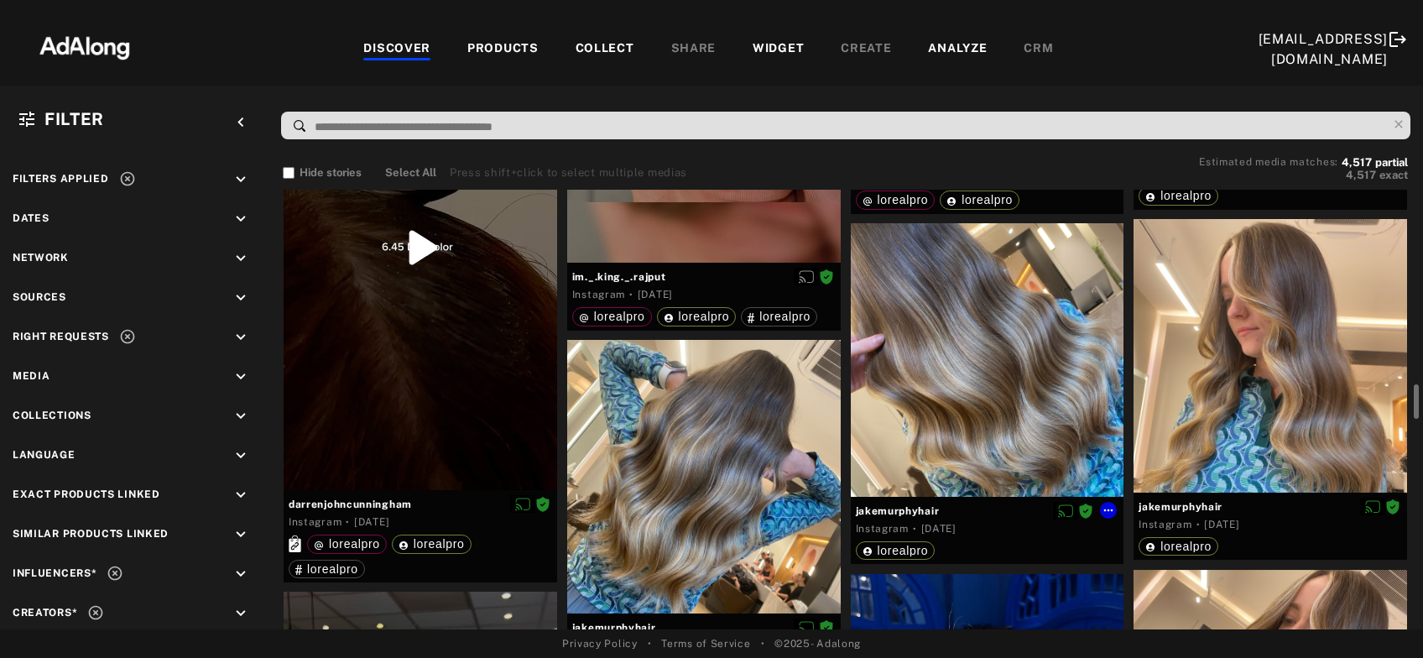
scroll to position [1776, 0]
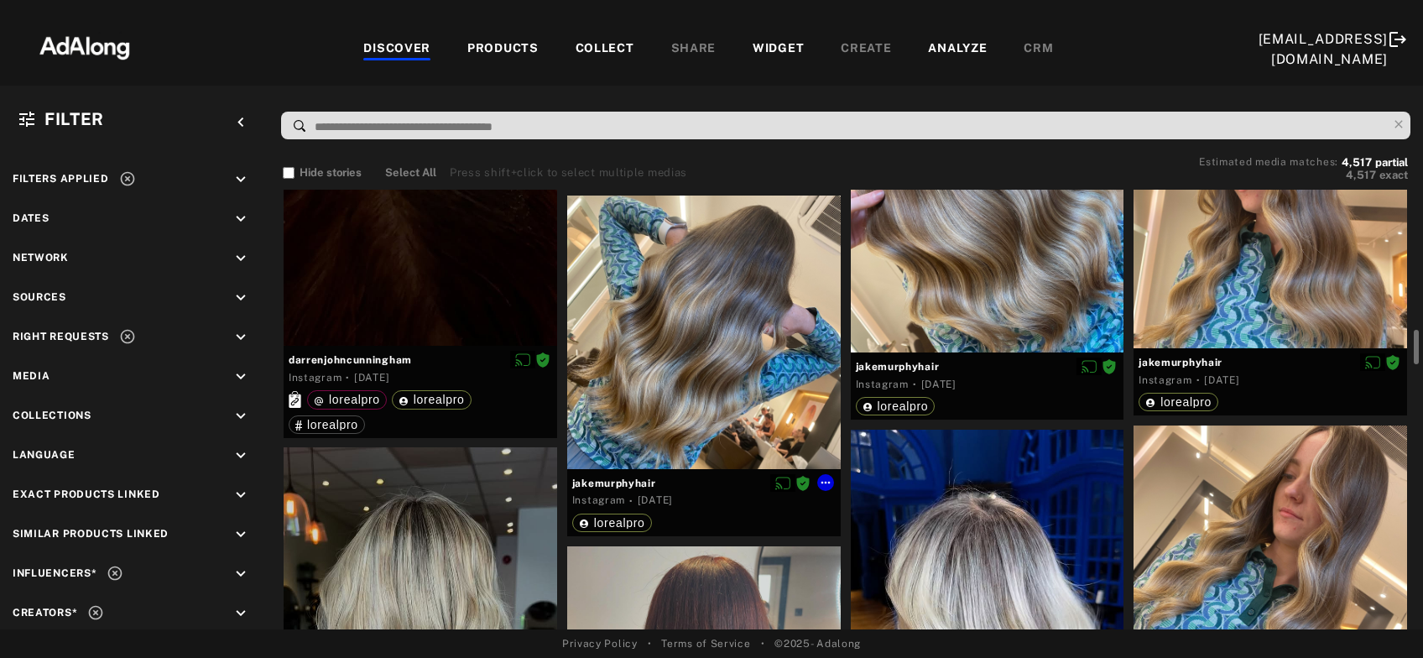
click at [722, 349] on div at bounding box center [704, 333] width 274 height 274
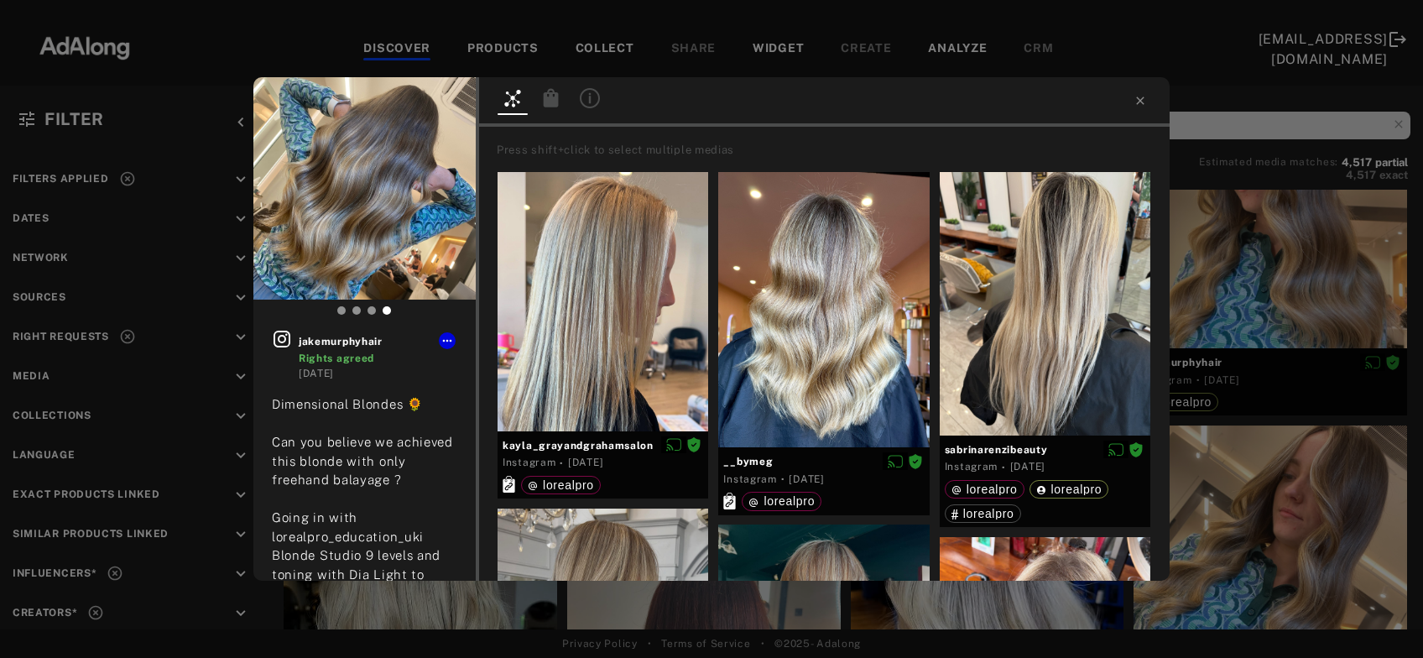
click at [551, 102] on icon at bounding box center [551, 97] width 15 height 18
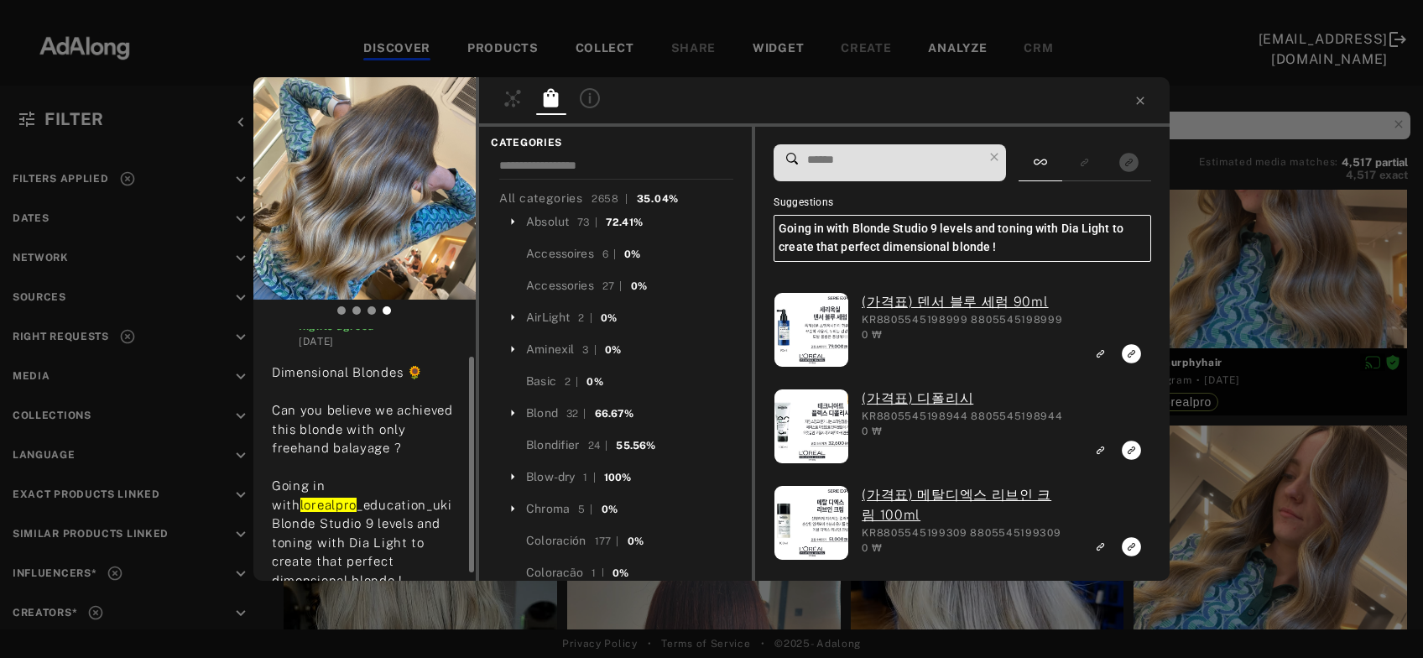
scroll to position [40, 0]
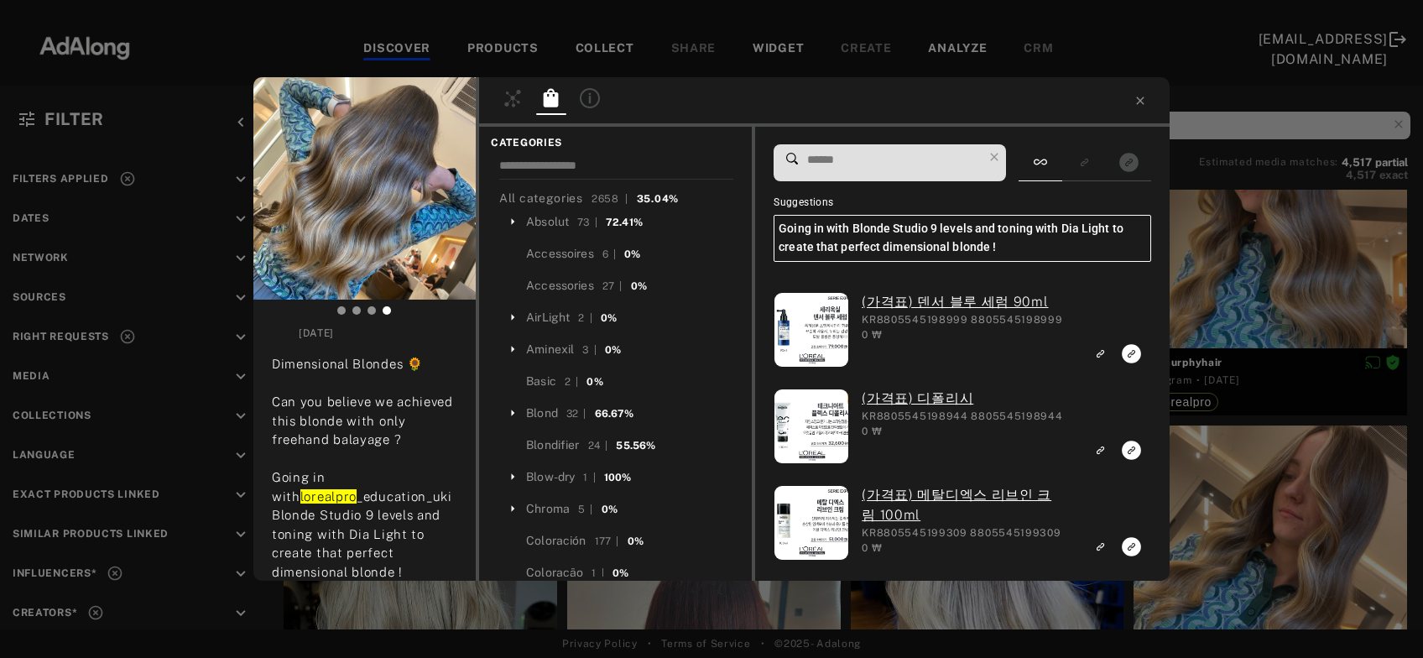
click at [844, 155] on input at bounding box center [894, 160] width 177 height 23
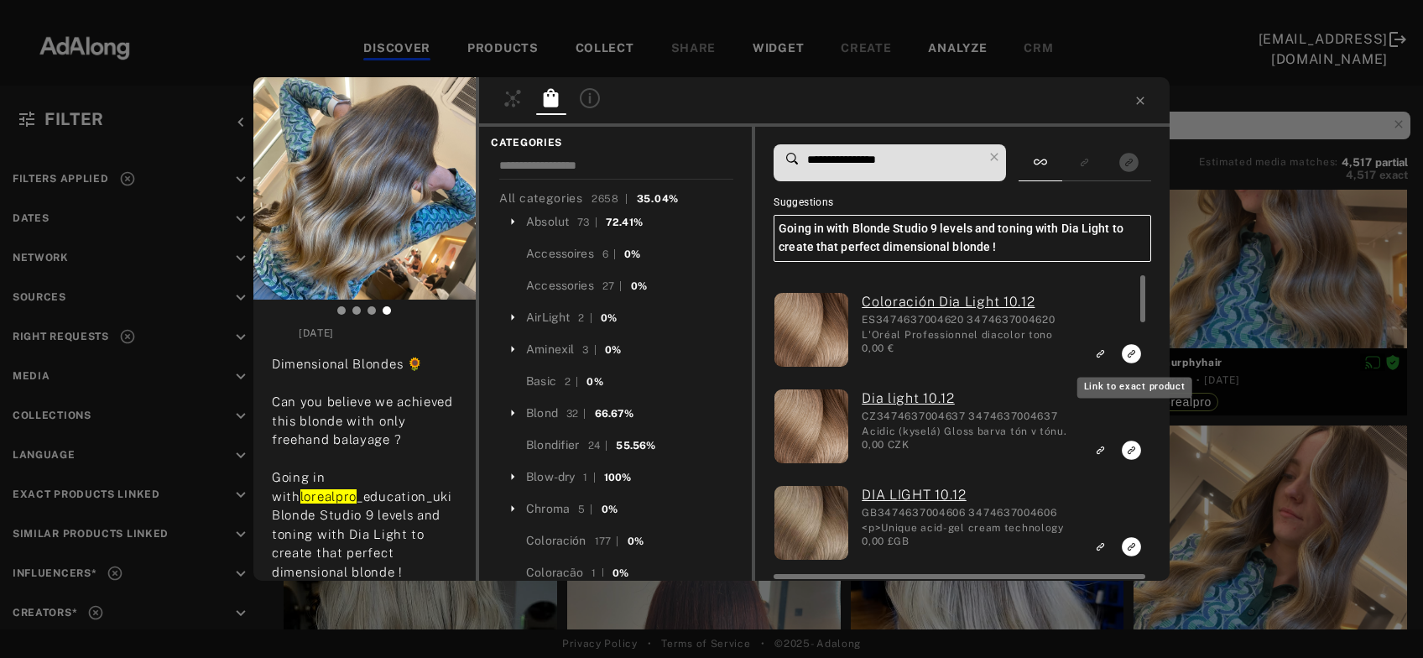
type input "**********"
click at [1126, 357] on icon "Link to exact product" at bounding box center [1131, 353] width 19 height 19
click at [1129, 450] on icon "Link to exact product" at bounding box center [1131, 450] width 19 height 19
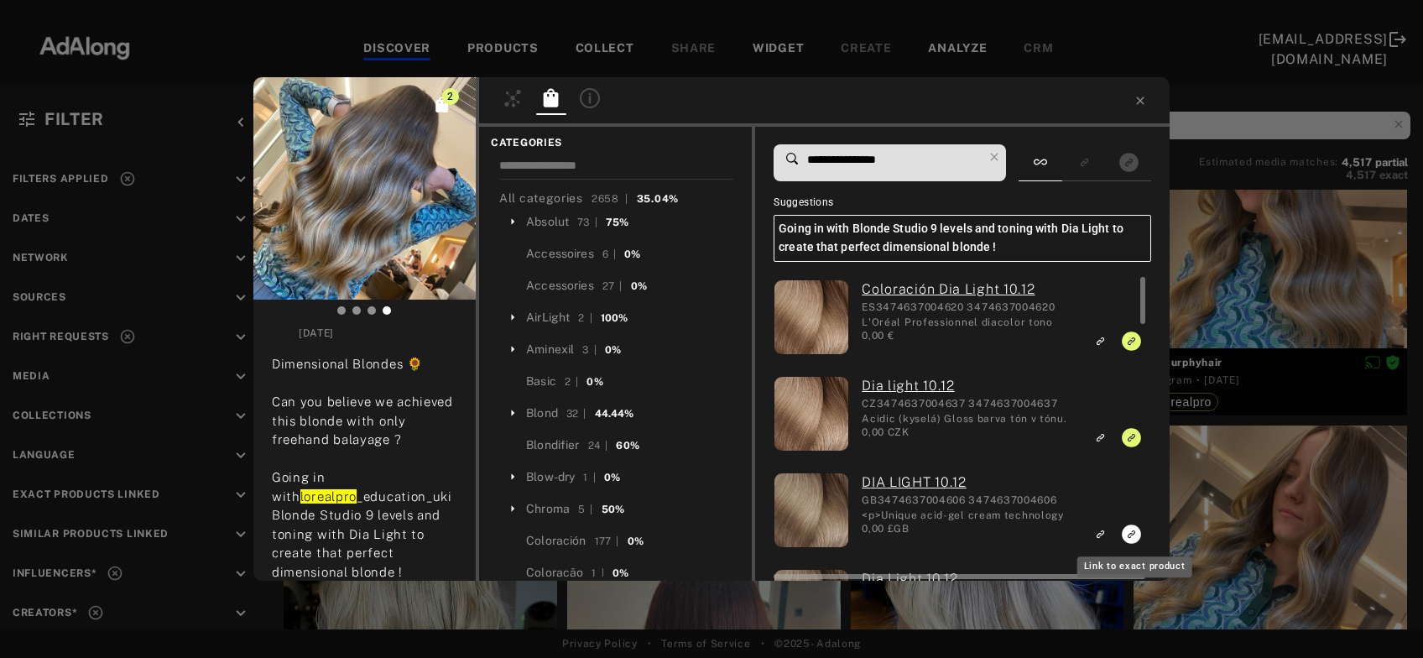
click at [1128, 536] on icon "Link to exact product" at bounding box center [1131, 533] width 19 height 19
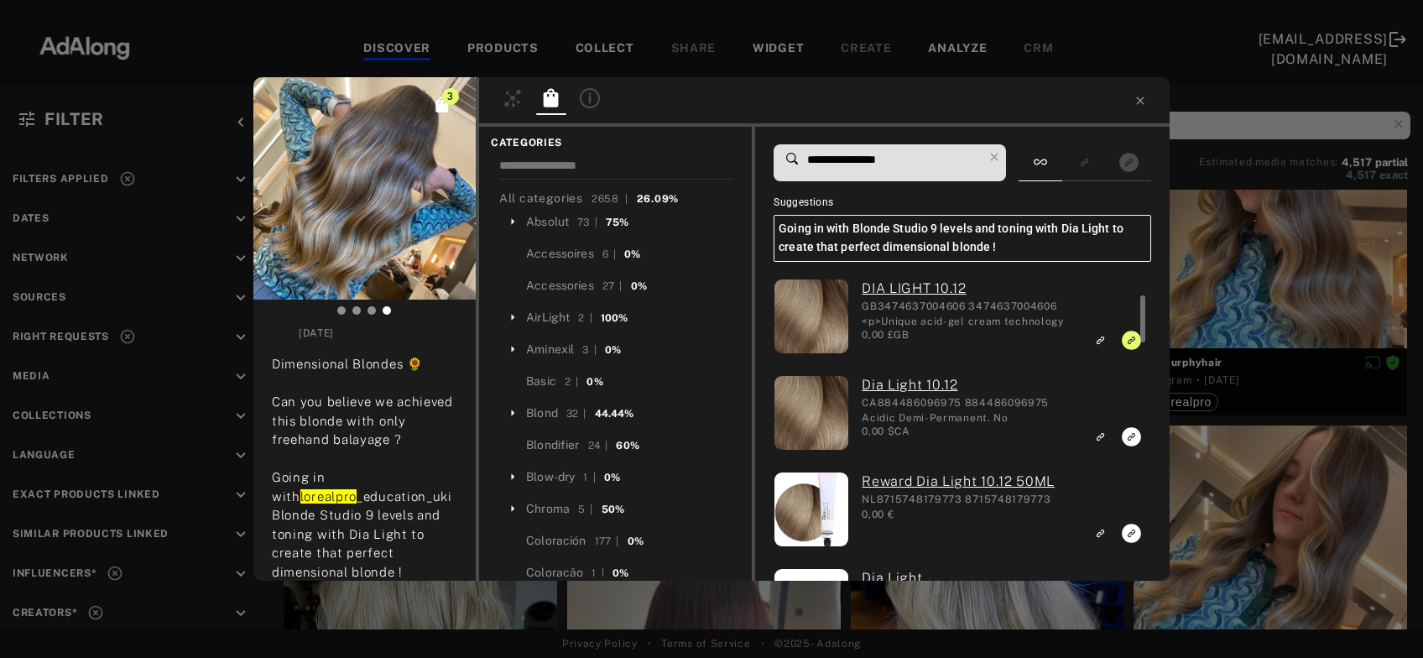
scroll to position [236, 0]
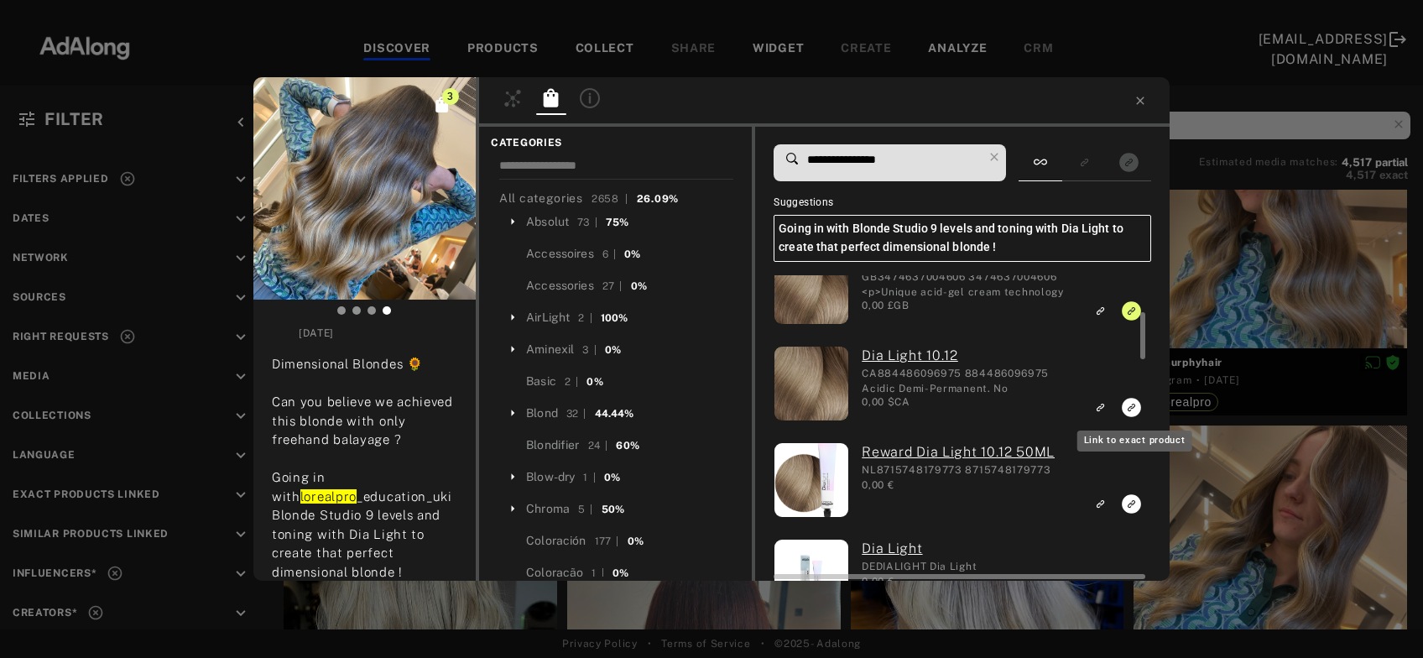
click at [1133, 409] on icon "Link to exact product" at bounding box center [1131, 407] width 19 height 19
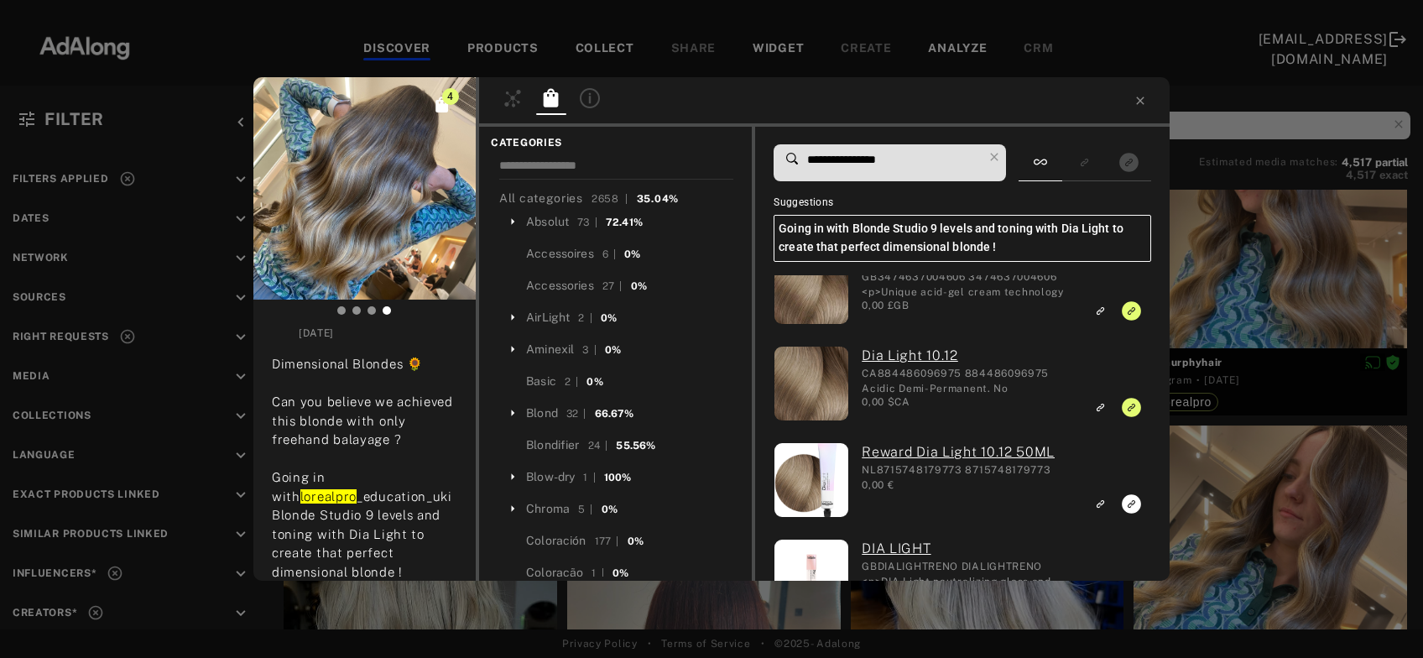
click at [1325, 281] on div "4 jakemurphyhair Rights agreed [DATE] Dimensional Blondes 🌻 Can you believe we …" at bounding box center [711, 329] width 1423 height 658
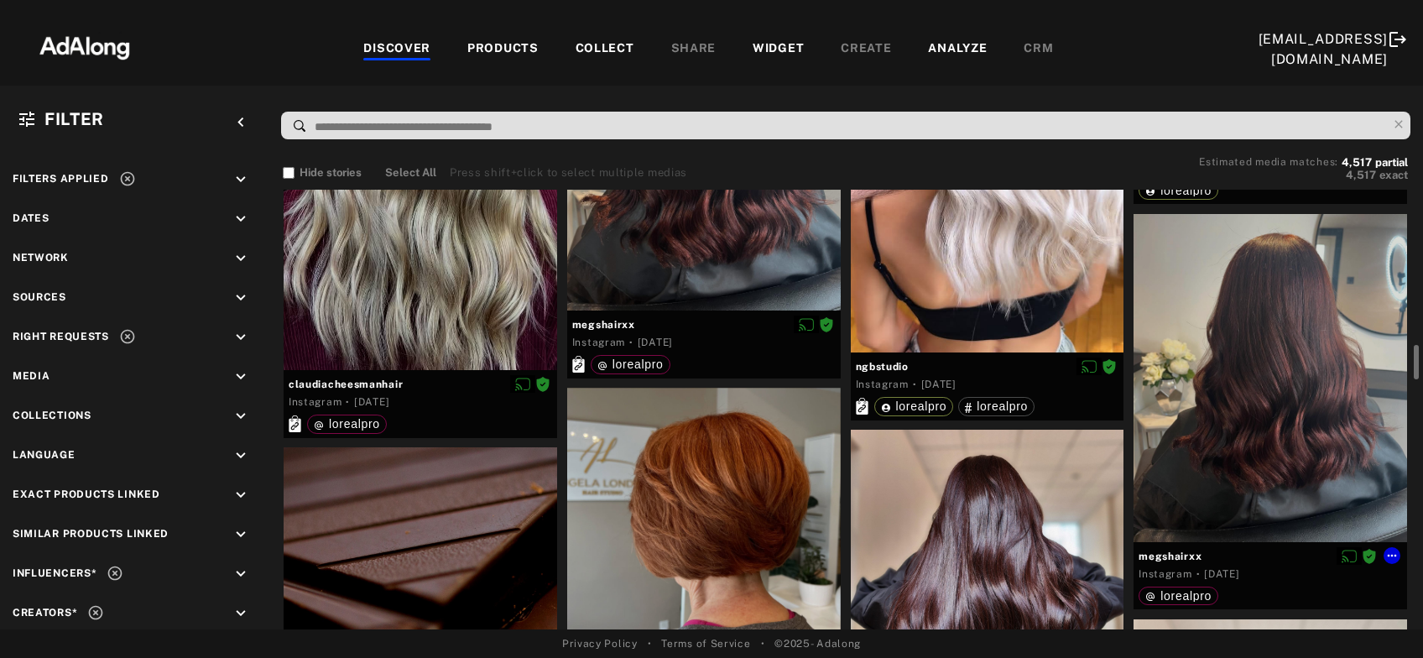
scroll to position [2433, 0]
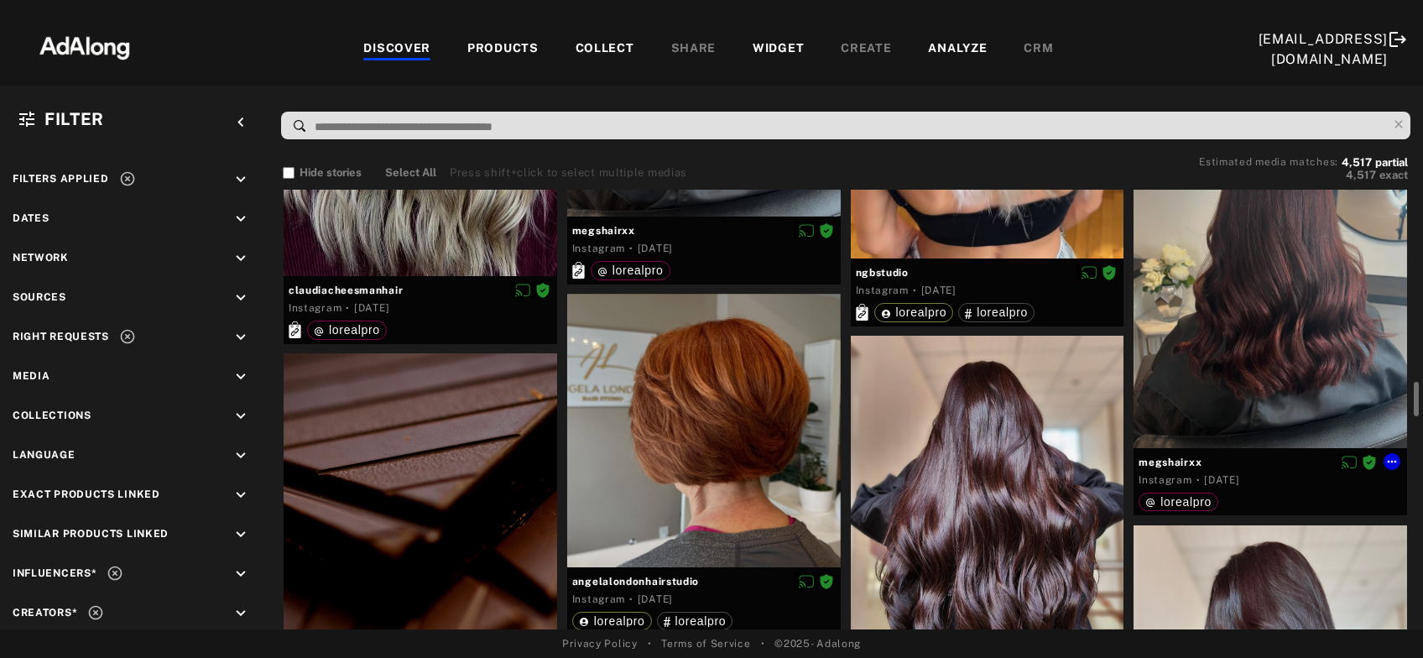
click at [1325, 281] on div at bounding box center [1271, 284] width 274 height 328
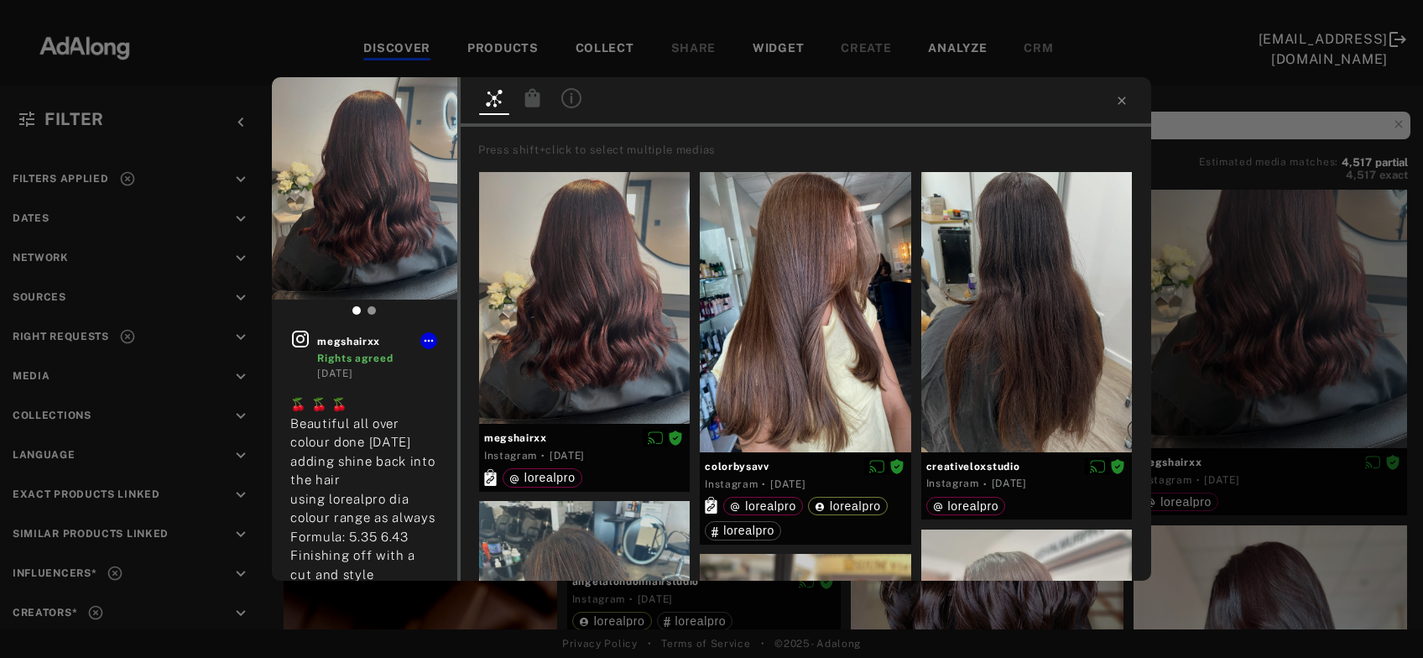
click at [1260, 315] on div "megshairxx Rights agreed [DATE] 🍒 🍒 🍒 Beautiful all over colour done [DATE] add…" at bounding box center [711, 329] width 1423 height 658
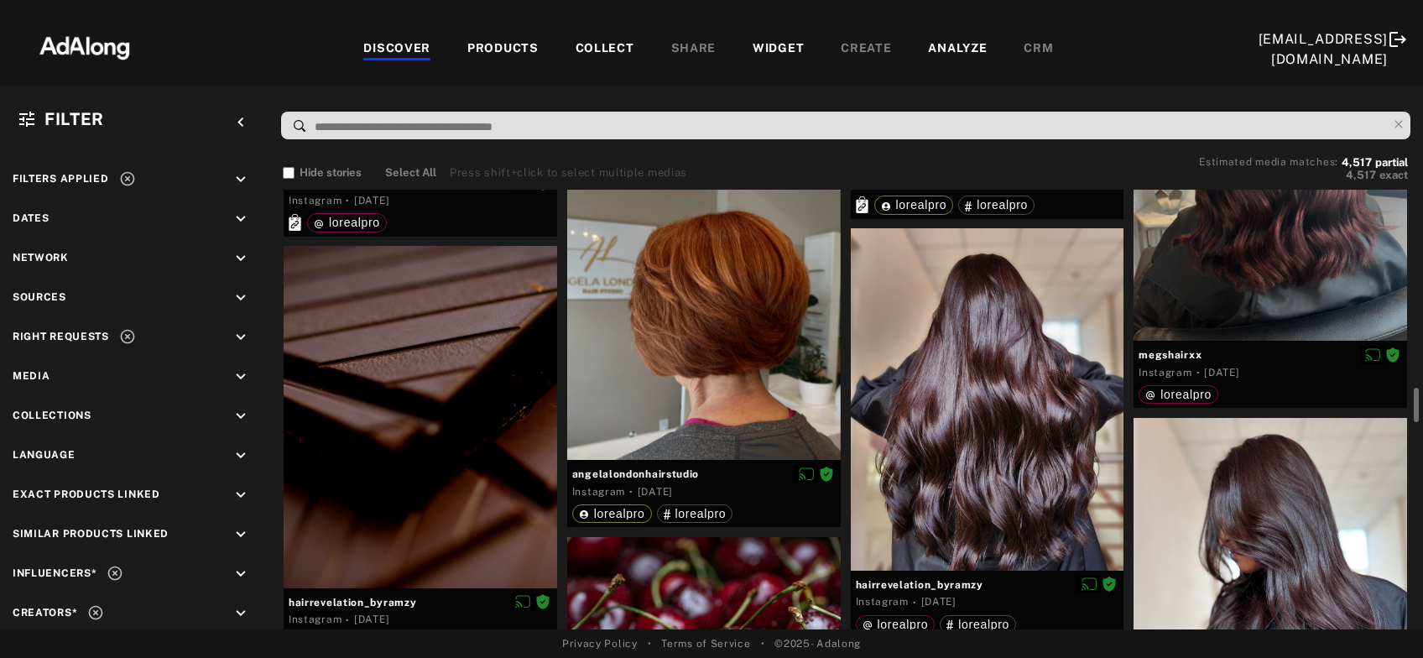
scroll to position [2538, 0]
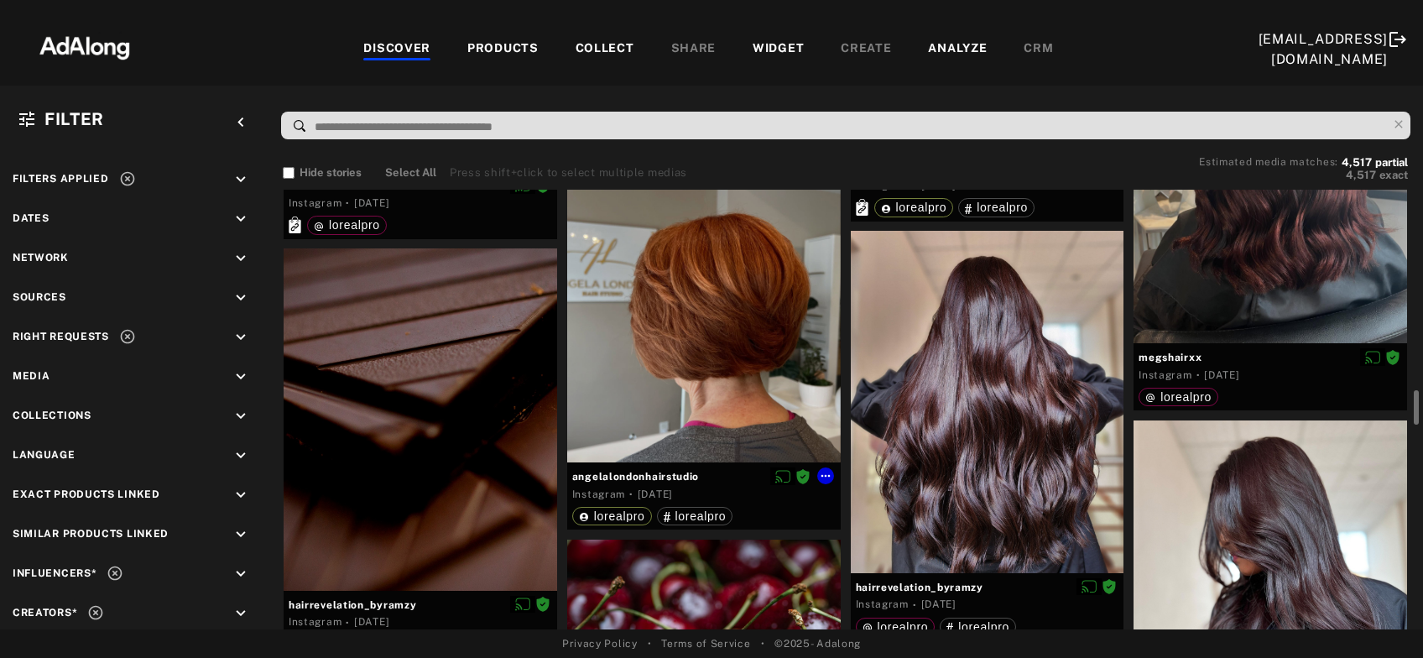
click at [620, 352] on div at bounding box center [704, 326] width 274 height 274
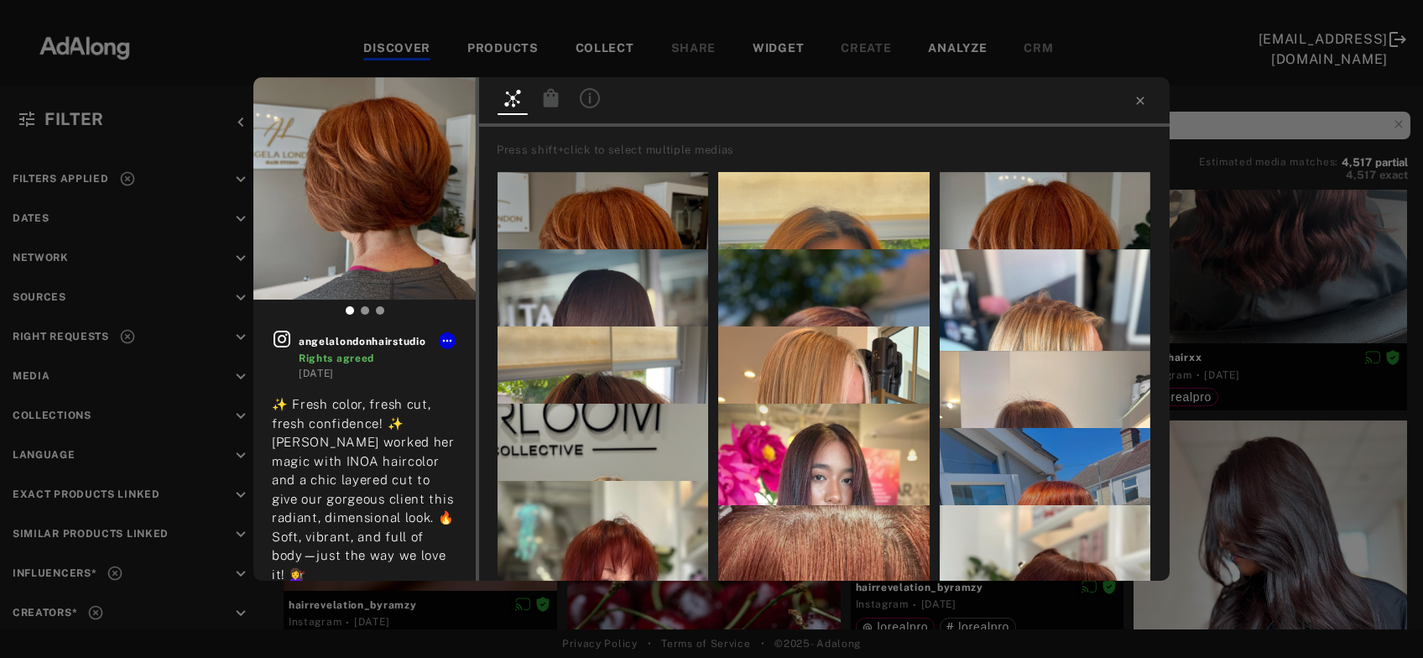
click at [556, 106] on icon at bounding box center [551, 97] width 15 height 18
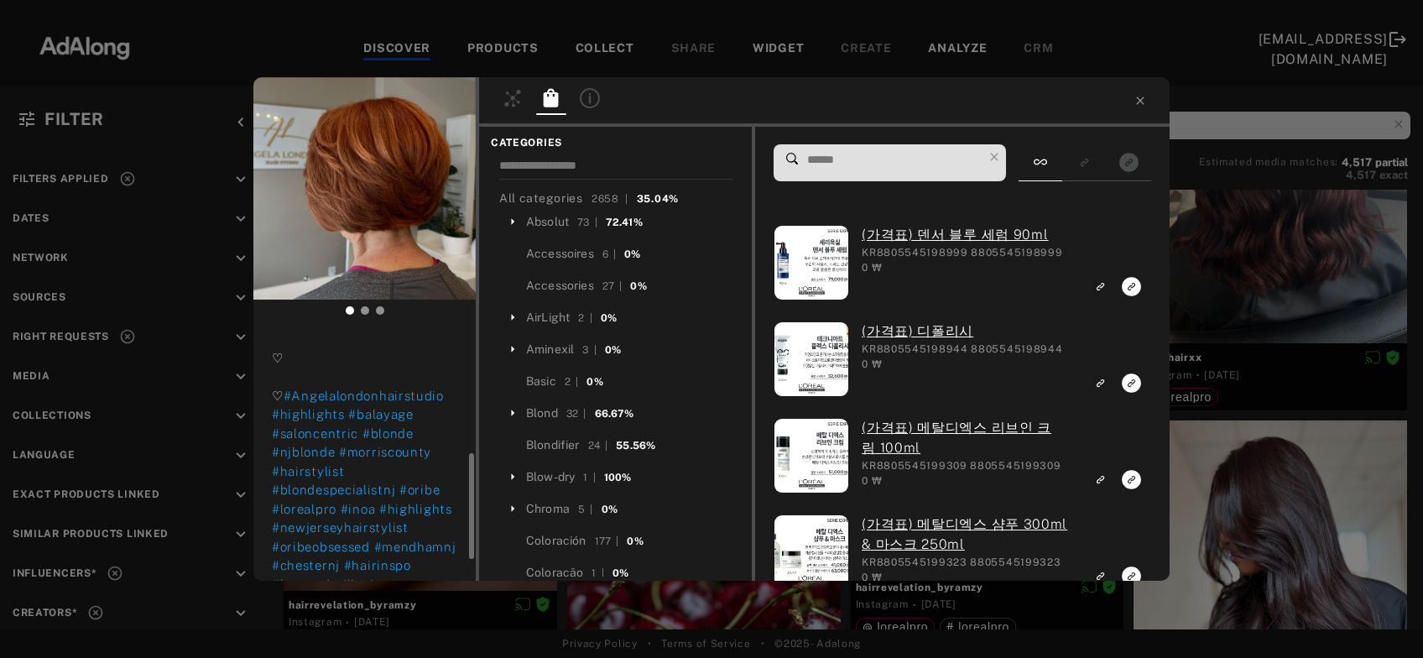
scroll to position [342, 0]
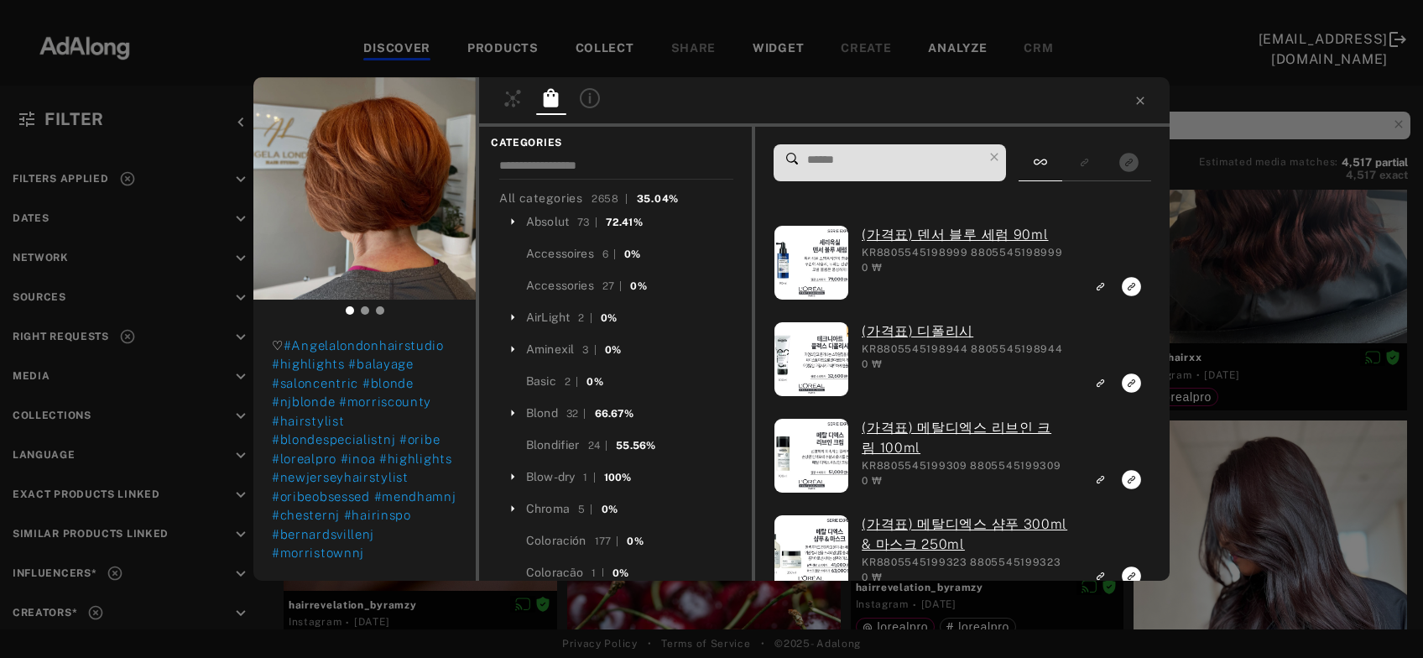
click at [840, 159] on input at bounding box center [894, 160] width 177 height 23
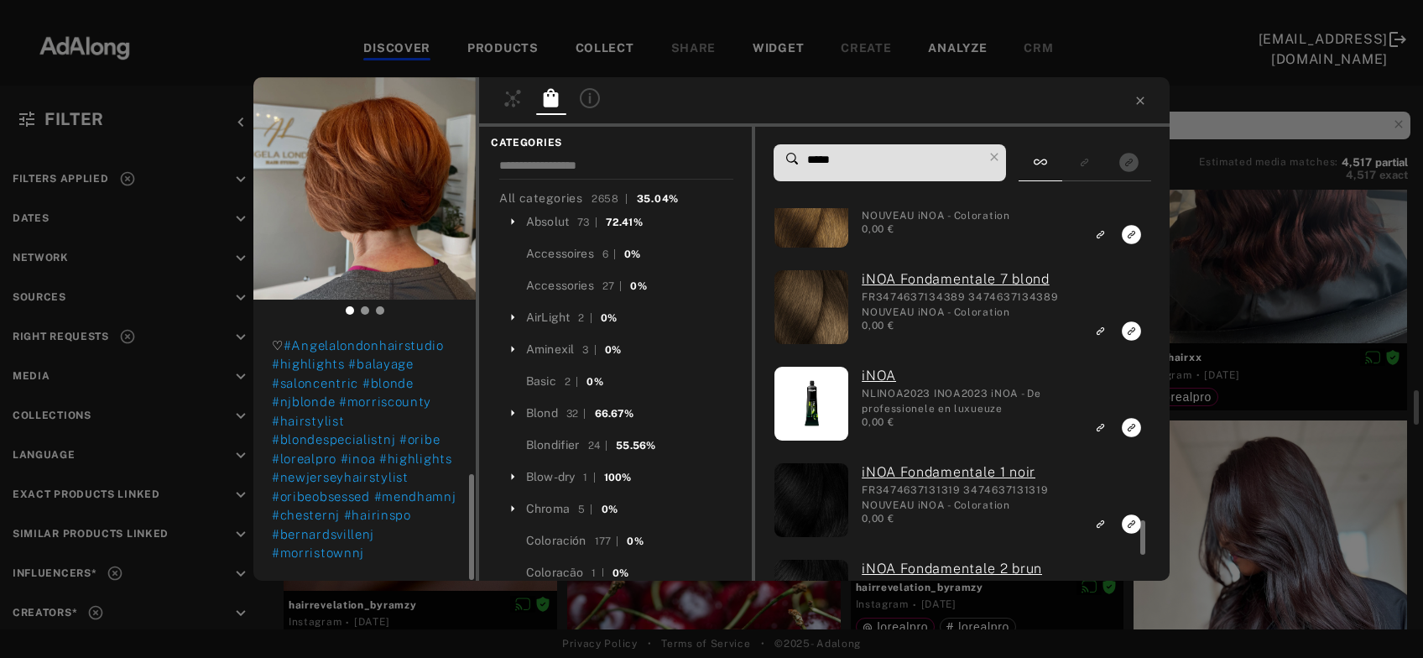
scroll to position [3333, 0]
click at [839, 159] on input "*****" at bounding box center [894, 160] width 177 height 23
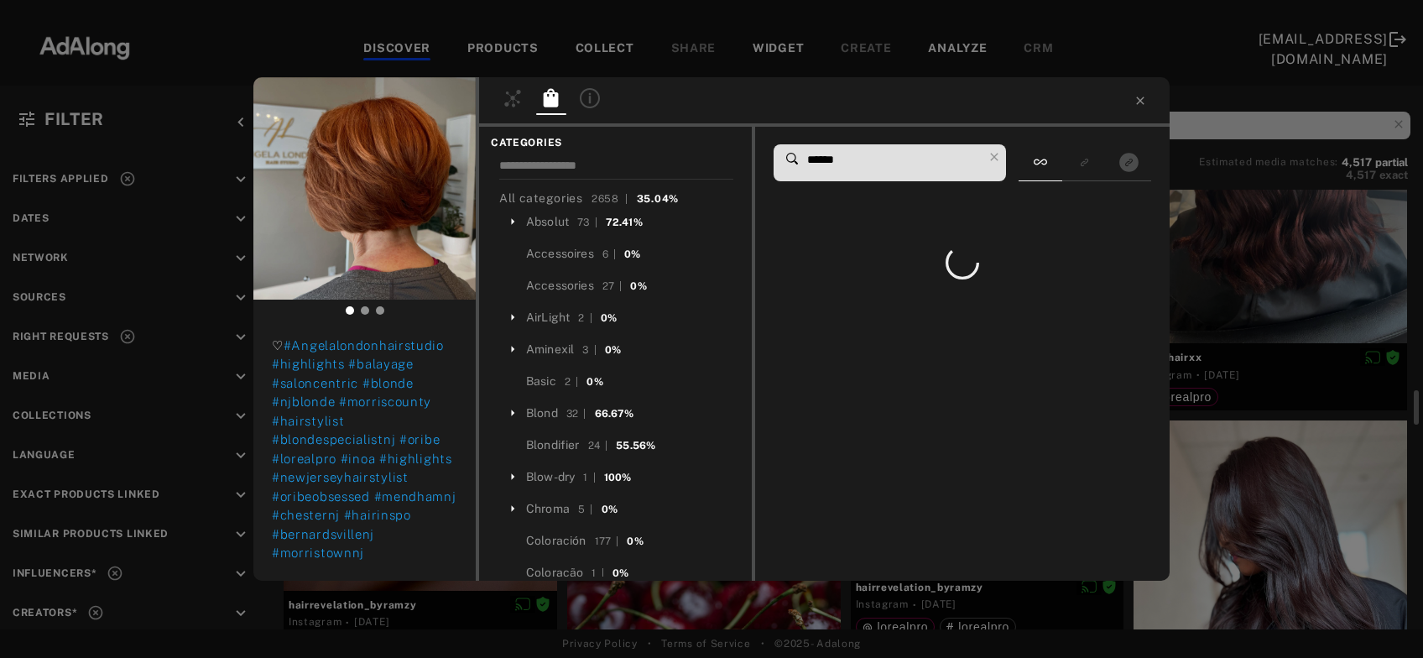
scroll to position [0, 0]
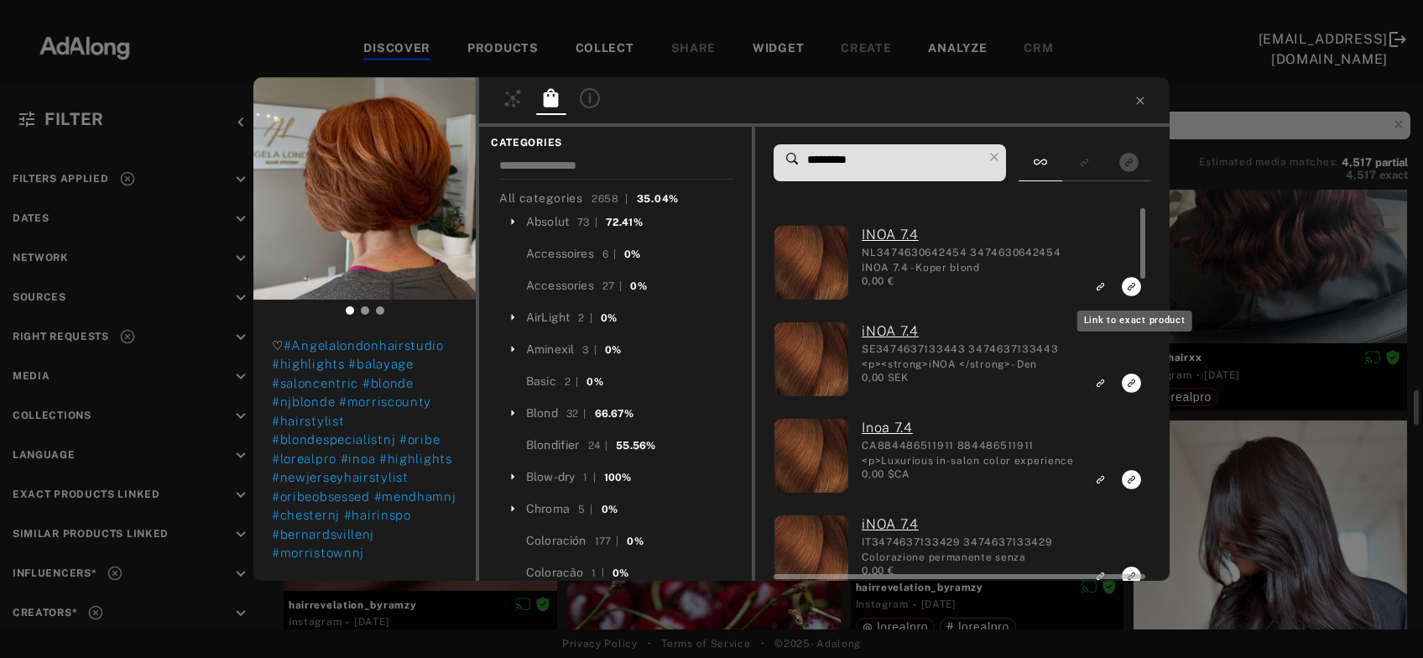
click at [1128, 290] on icon "Link to exact product" at bounding box center [1131, 286] width 19 height 19
click at [1131, 386] on icon "Link to exact product" at bounding box center [1131, 382] width 19 height 19
click at [1129, 482] on rect "Link to exact product" at bounding box center [1131, 479] width 21 height 21
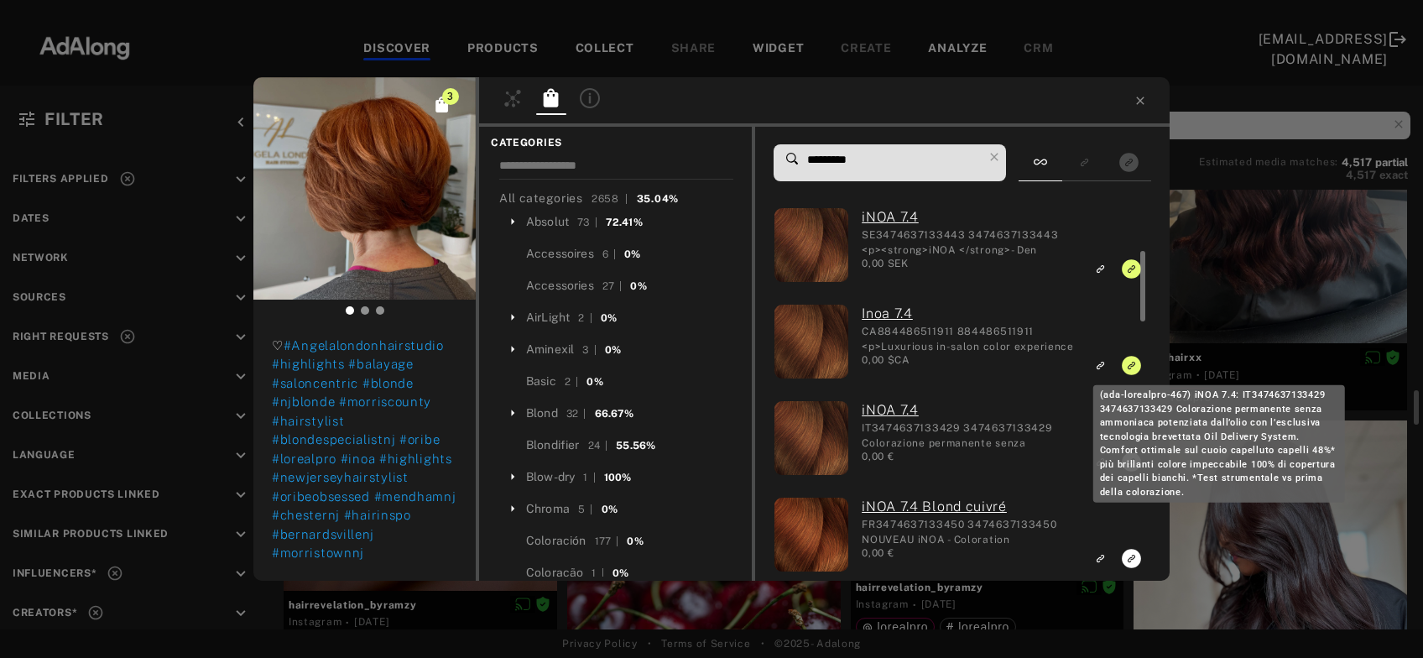
scroll to position [171, 0]
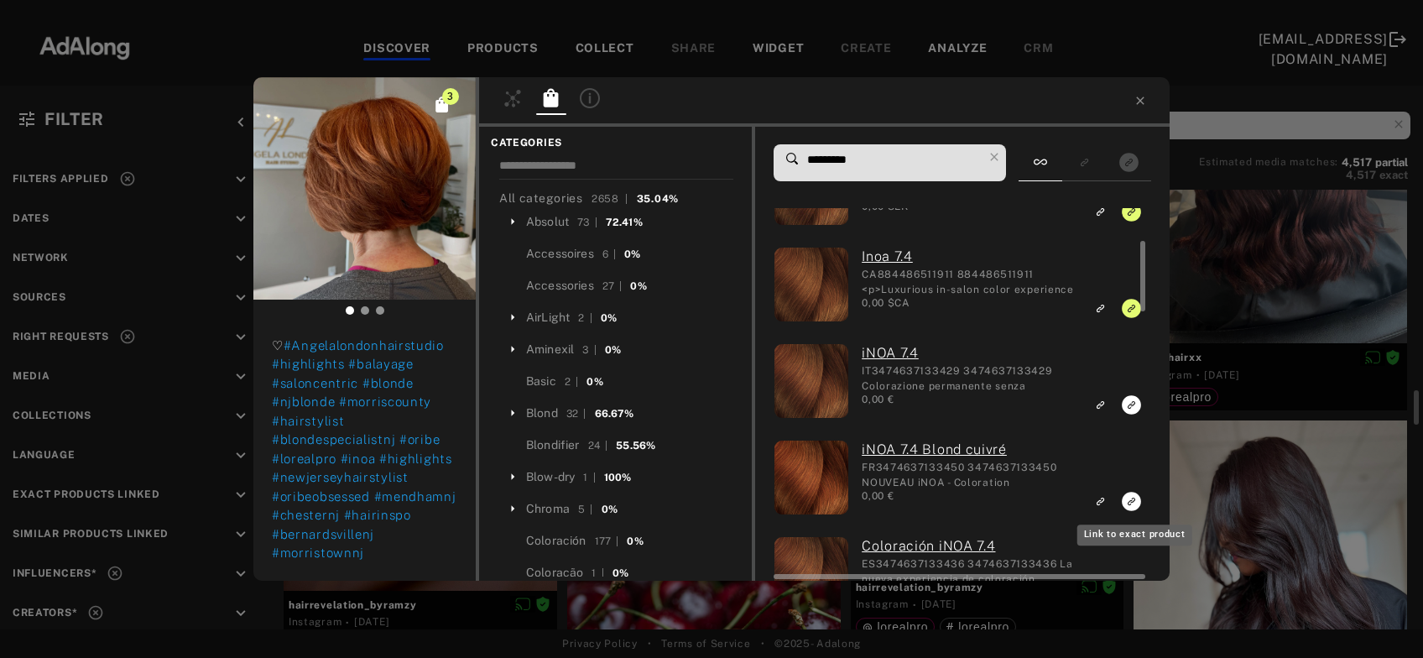
click at [1133, 415] on icon "Link to exact product" at bounding box center [1131, 404] width 19 height 19
click at [1130, 409] on rect "Link to exact product" at bounding box center [1131, 404] width 21 height 21
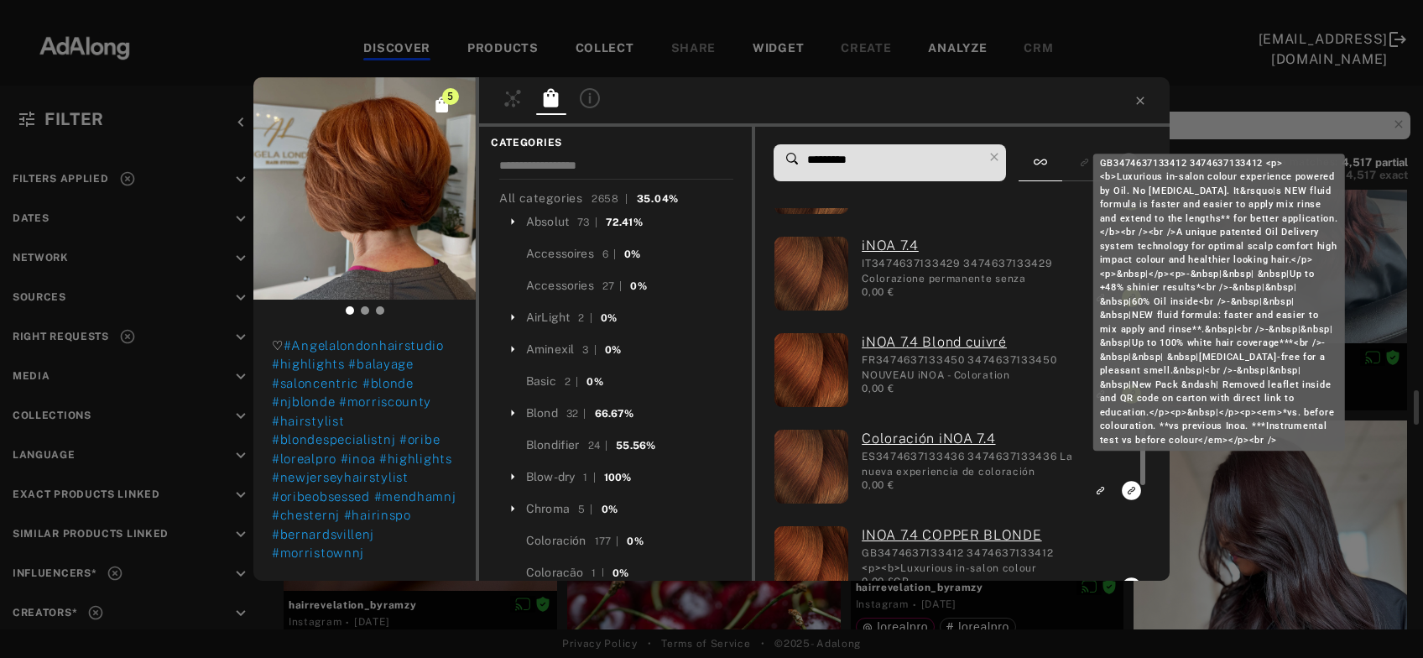
scroll to position [411, 0]
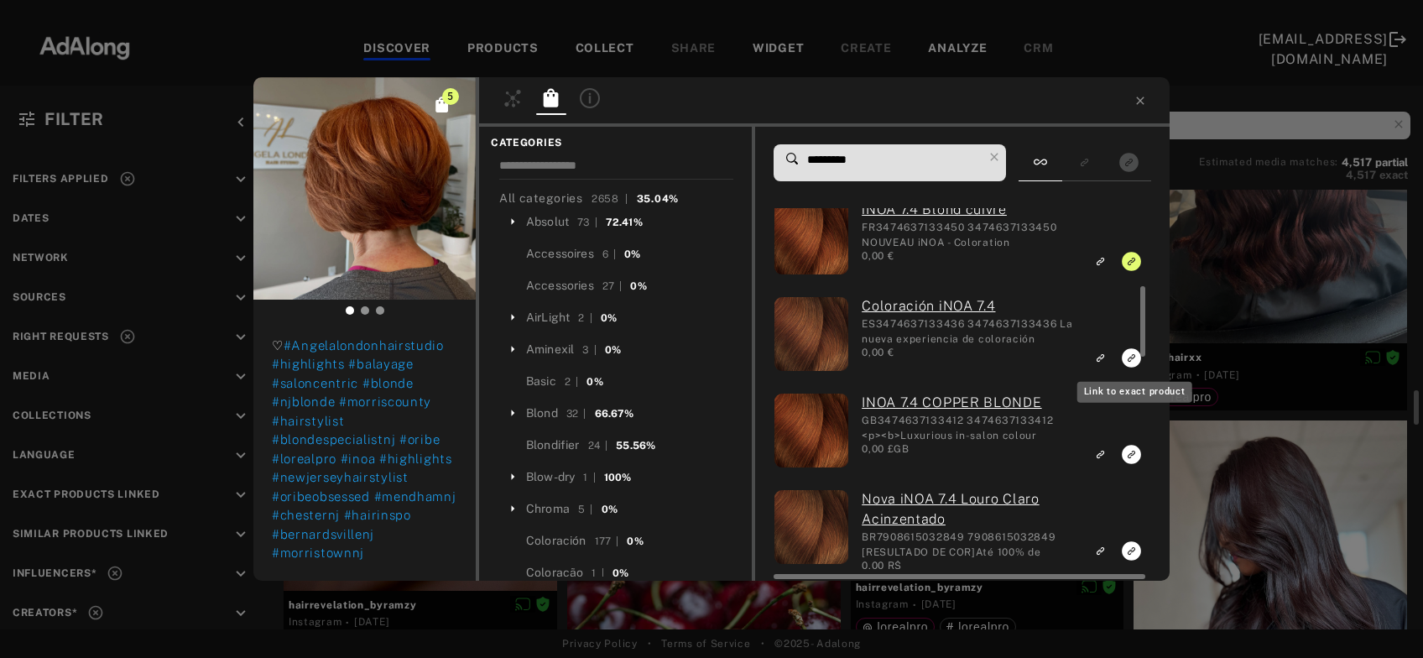
click at [1131, 356] on icon "Link to exact product" at bounding box center [1131, 357] width 19 height 19
click at [1129, 455] on rect "Link to exact product" at bounding box center [1131, 454] width 21 height 21
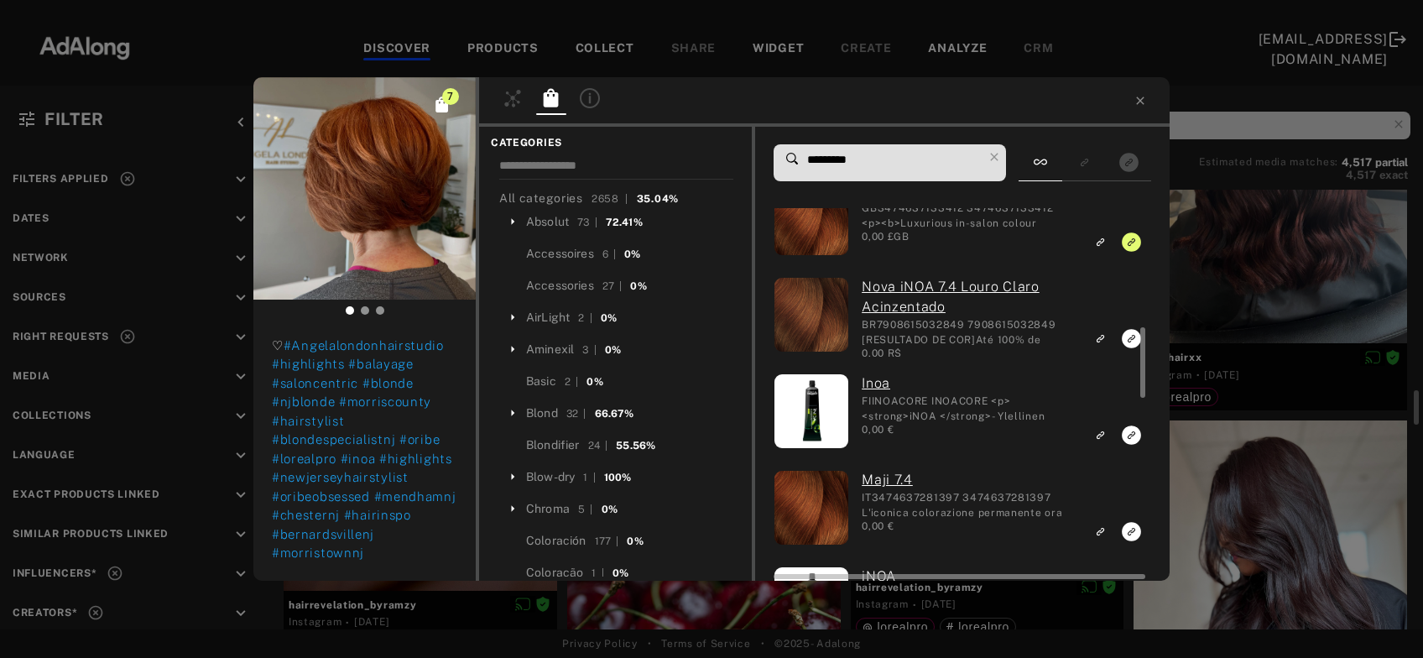
scroll to position [623, 0]
click at [854, 155] on input "*********" at bounding box center [894, 160] width 177 height 23
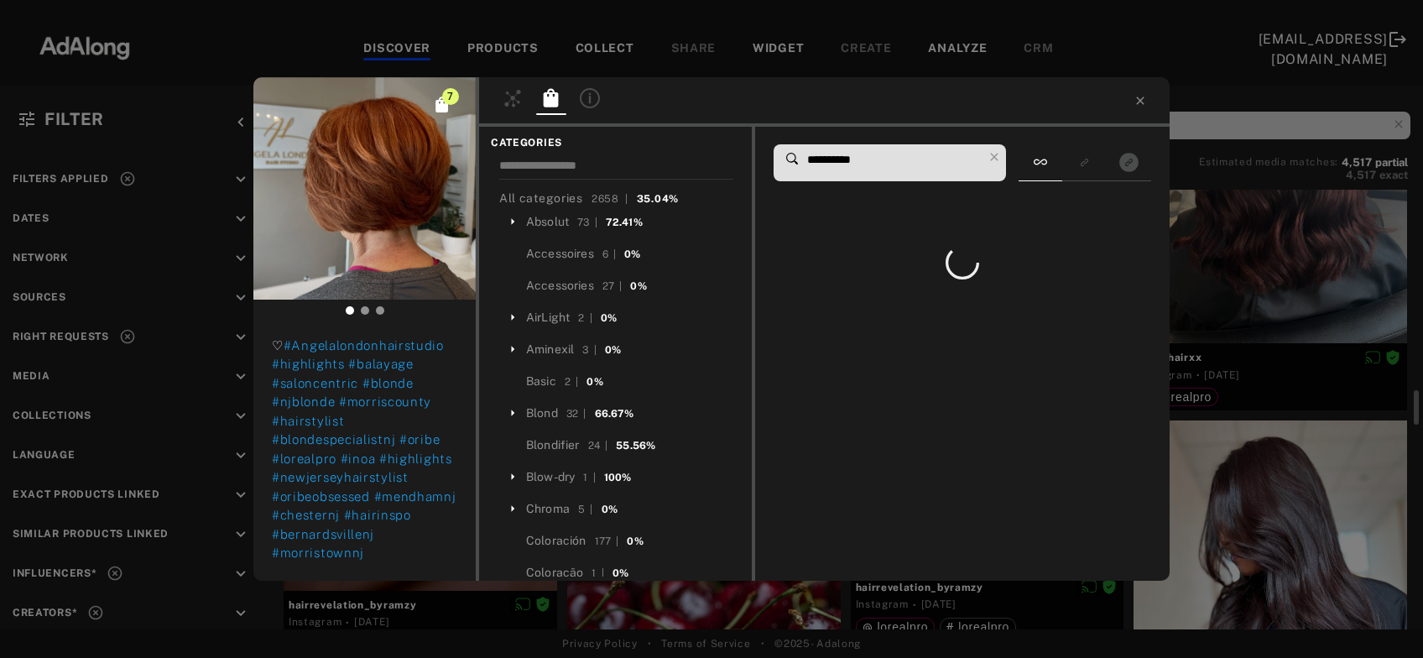
scroll to position [0, 0]
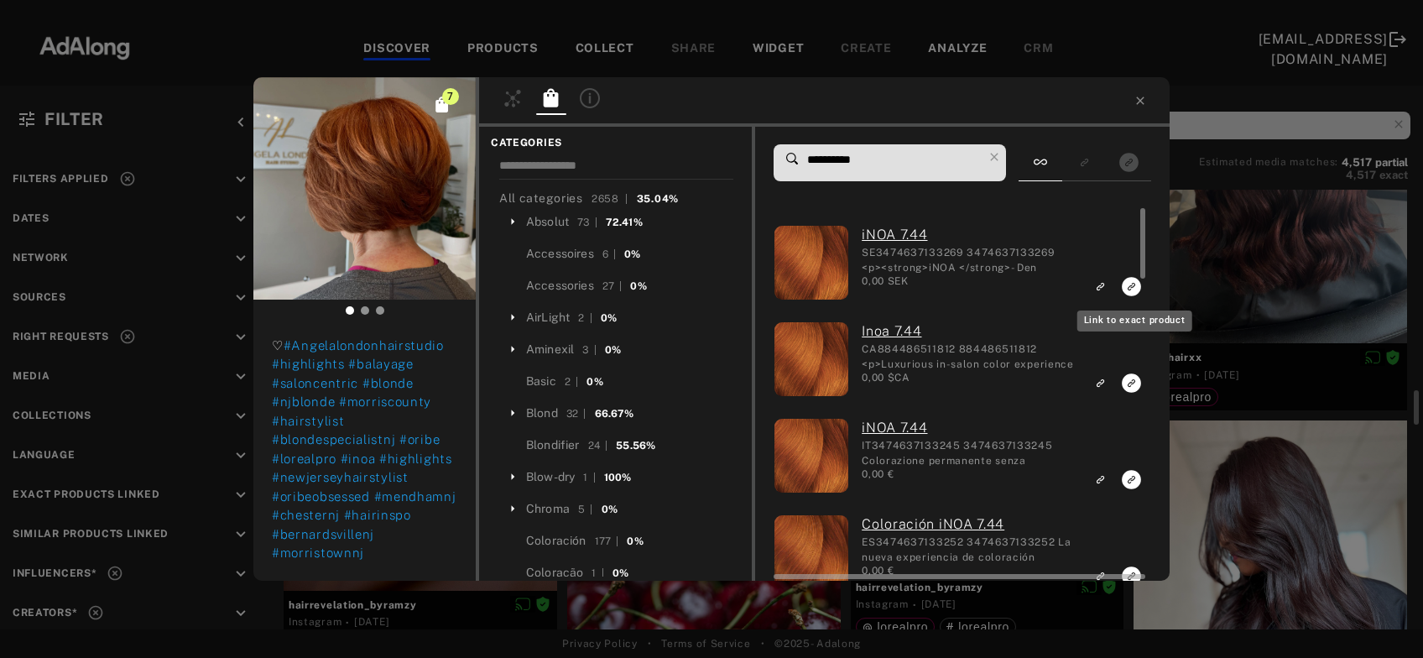
type input "**********"
click at [1129, 290] on icon "Link to exact product" at bounding box center [1131, 286] width 19 height 19
click at [1130, 378] on icon "Link to exact product" at bounding box center [1131, 382] width 19 height 19
click at [1131, 476] on icon "Link to exact product" at bounding box center [1131, 479] width 19 height 19
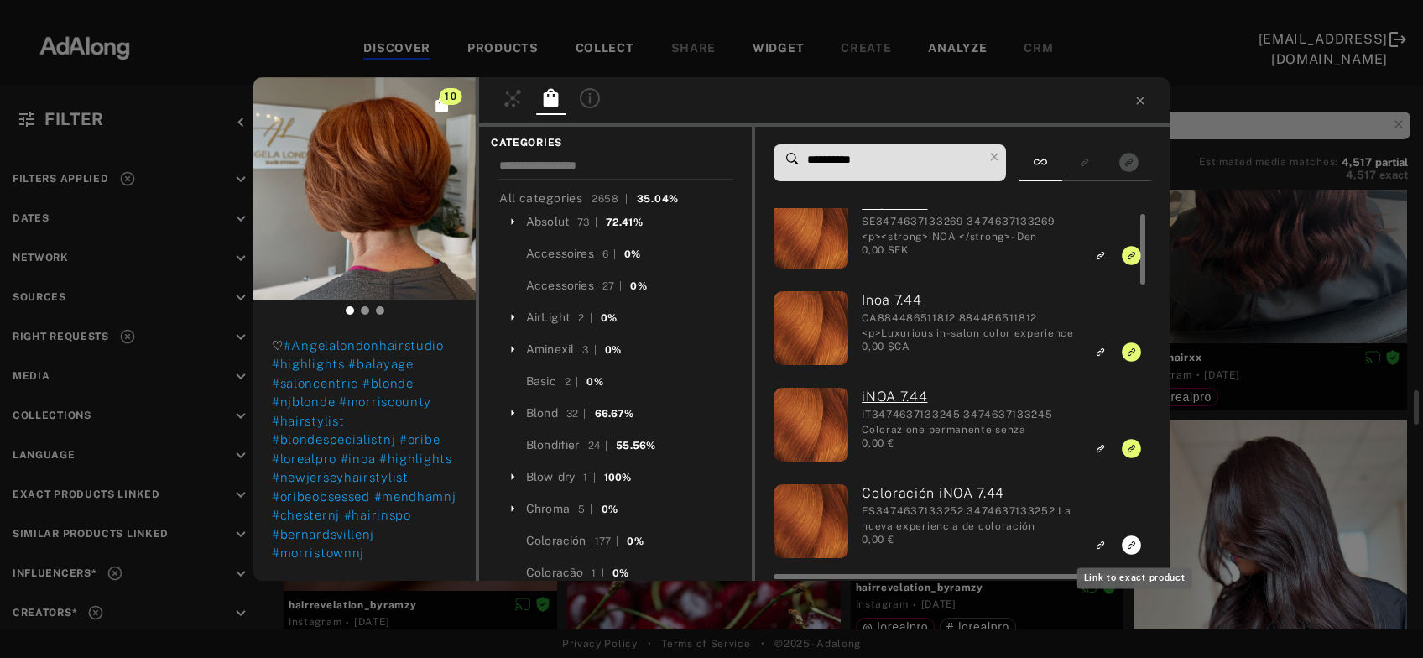
click at [1130, 540] on icon "Link to exact product" at bounding box center [1131, 544] width 19 height 19
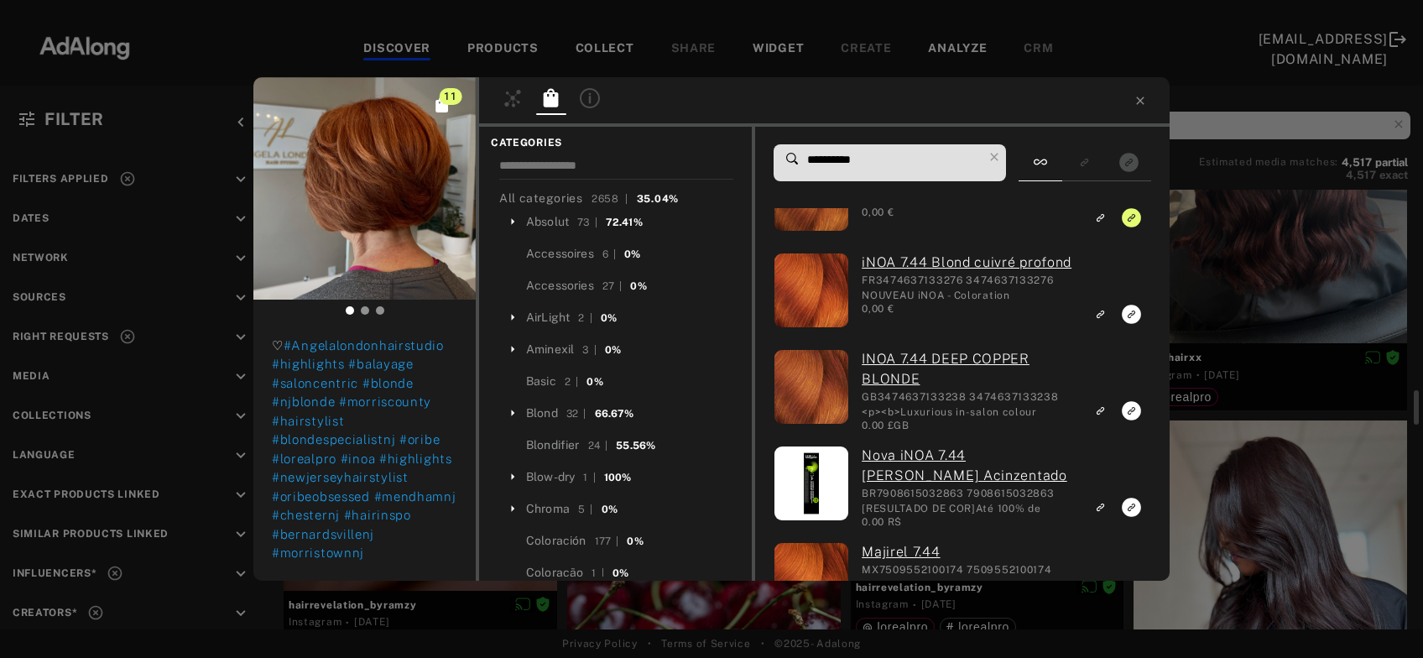
scroll to position [730, 0]
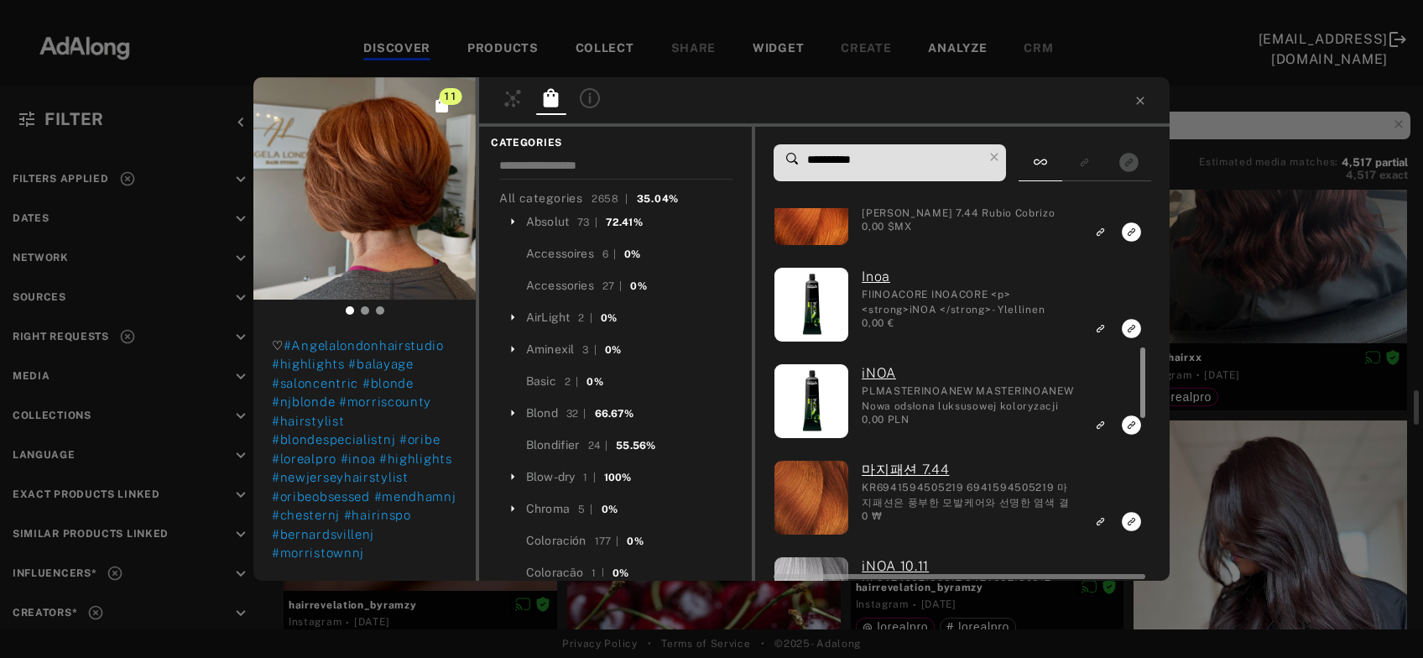
click at [1135, 318] on div at bounding box center [1141, 394] width 13 height 372
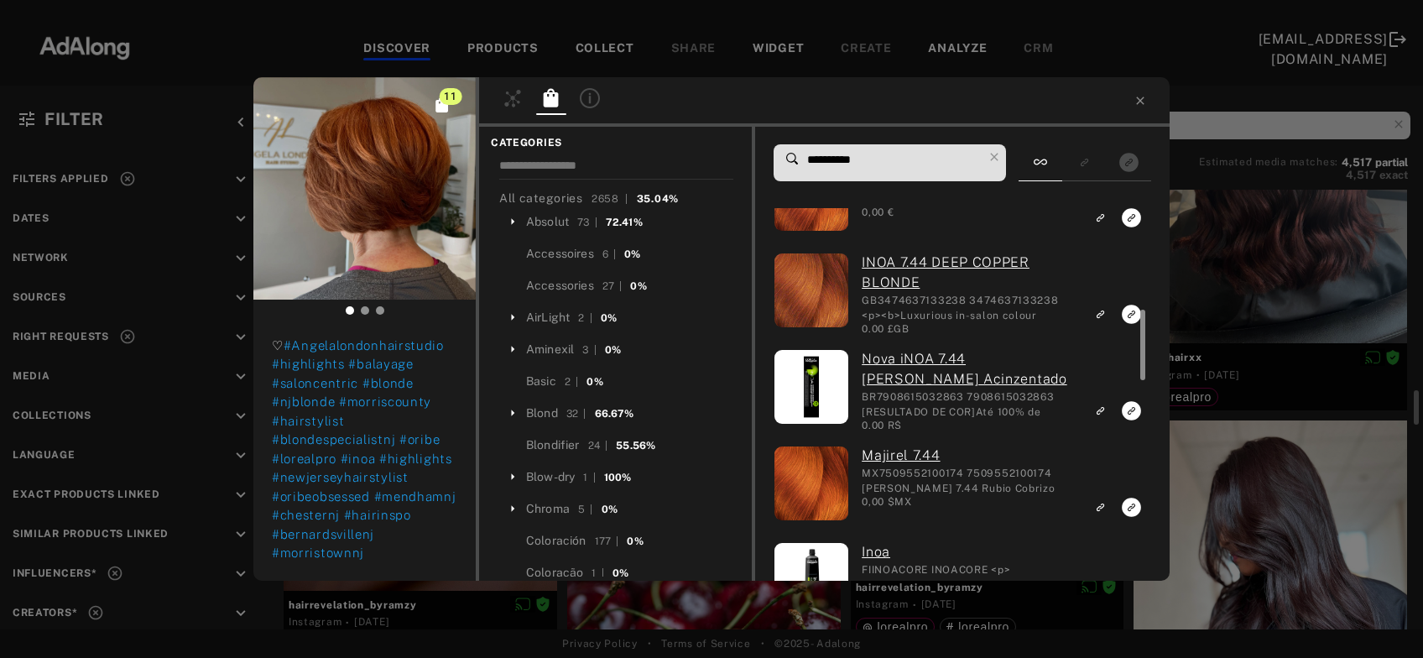
scroll to position [449, 0]
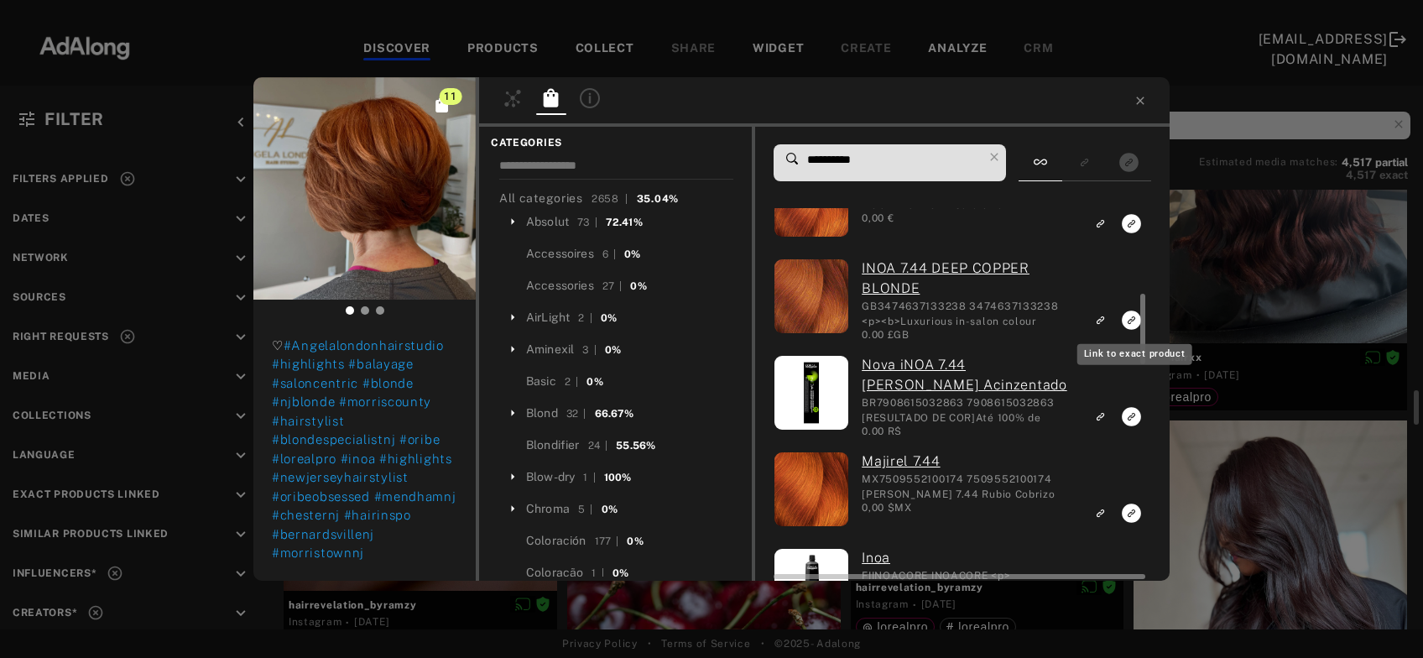
click at [1129, 233] on icon "Link to exact product" at bounding box center [1131, 223] width 19 height 19
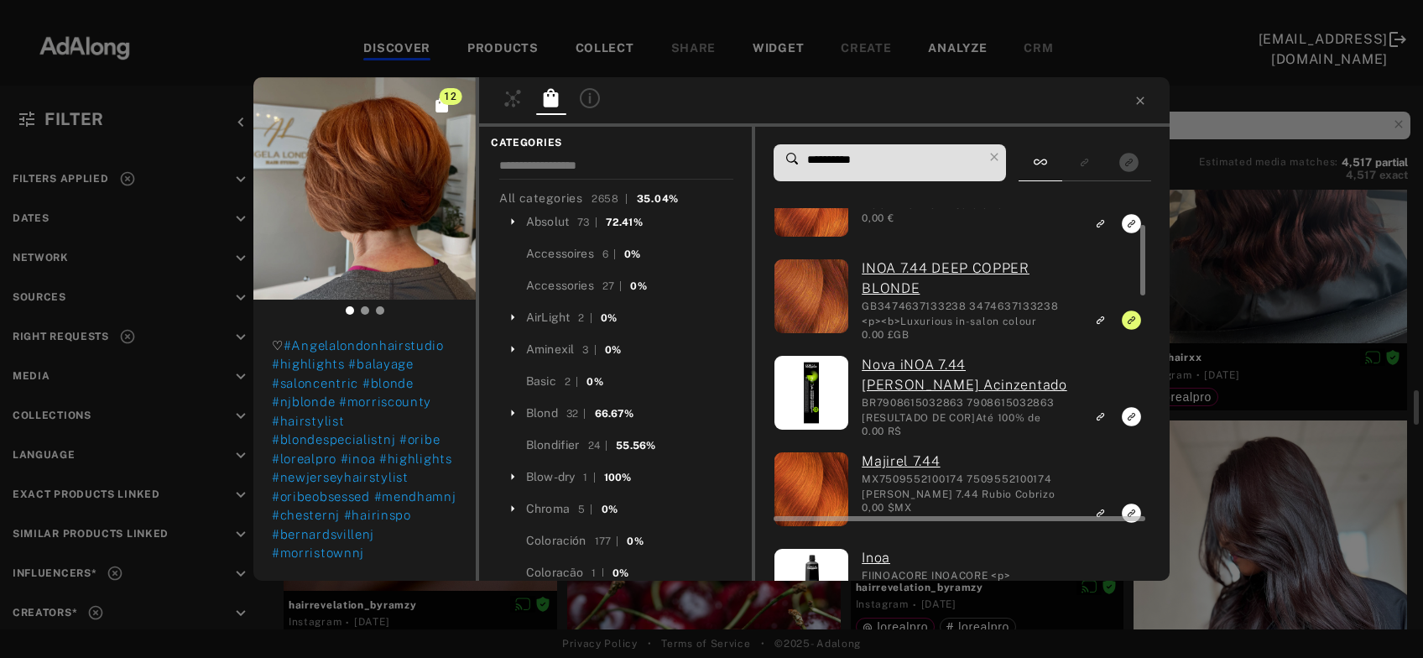
scroll to position [366, 0]
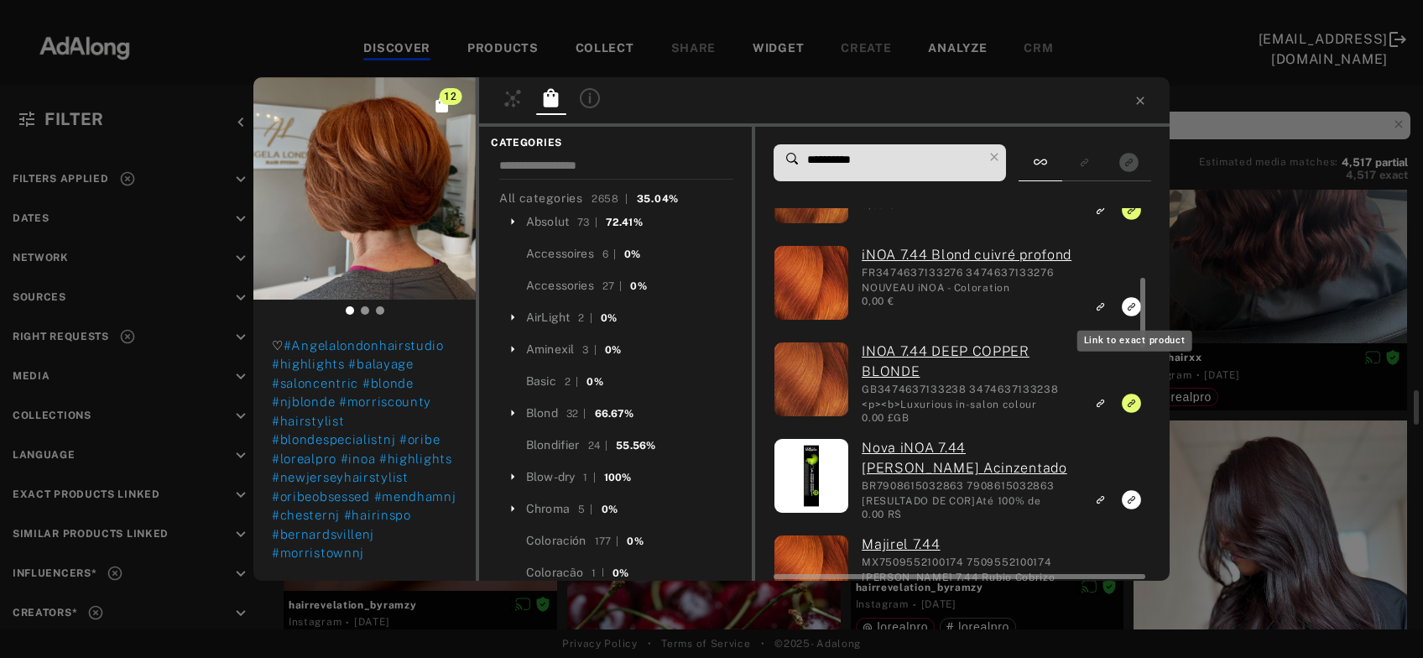
click at [1129, 317] on rect "Link to exact product" at bounding box center [1131, 306] width 21 height 21
click at [1197, 300] on div "13 angelalondonhairstudio Rights agreed 4 days ago ✨ Fresh color, fresh cut, fr…" at bounding box center [711, 329] width 1423 height 658
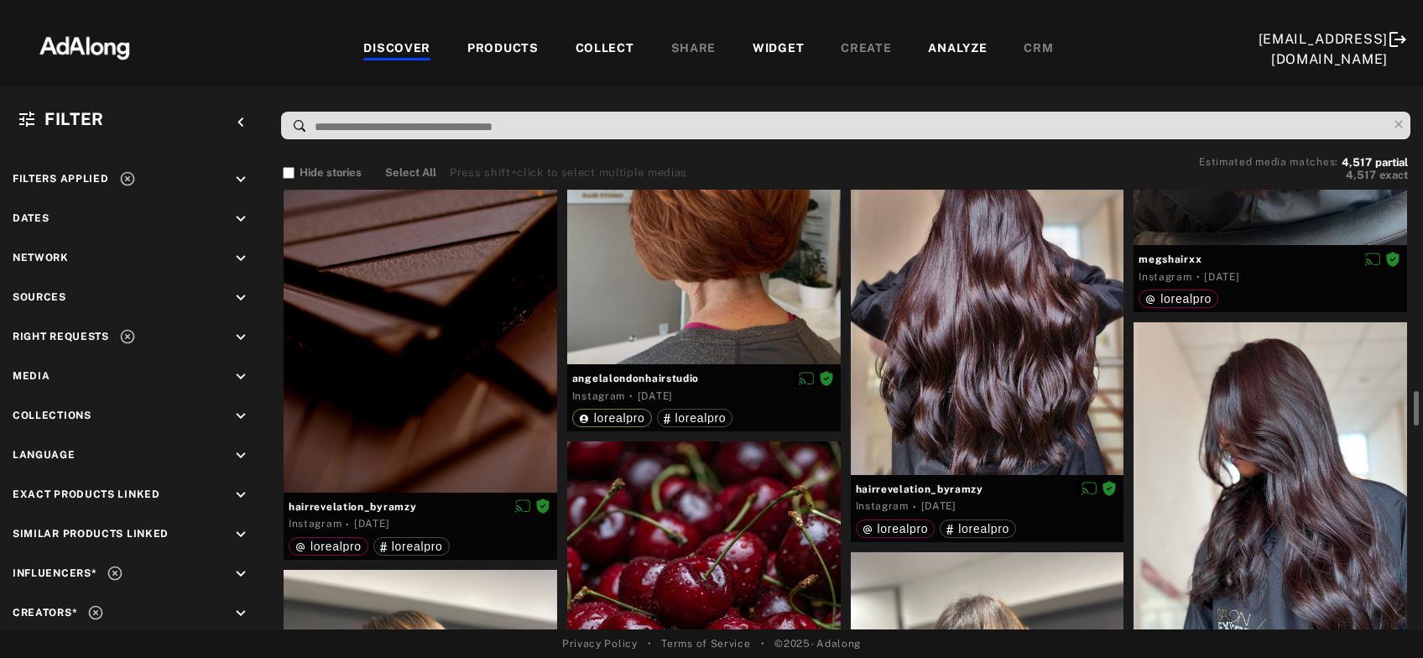
scroll to position [2625, 0]
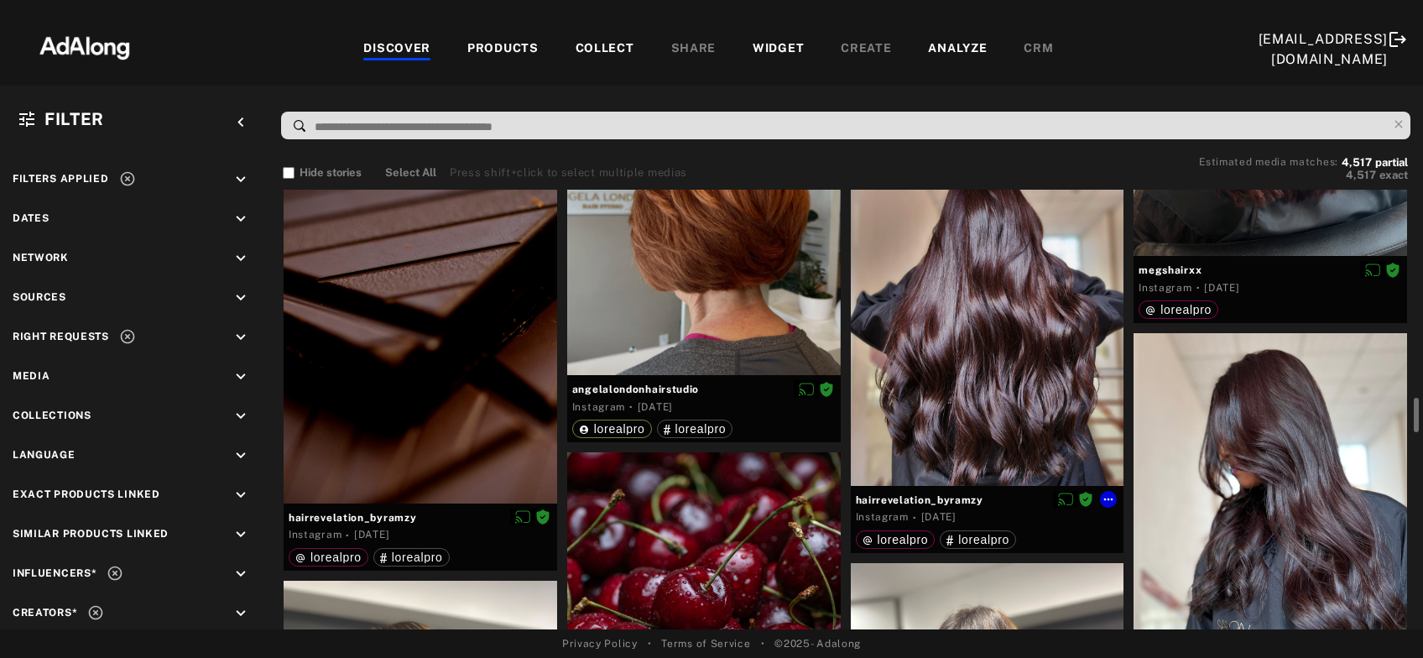
click at [1053, 344] on div at bounding box center [988, 314] width 274 height 342
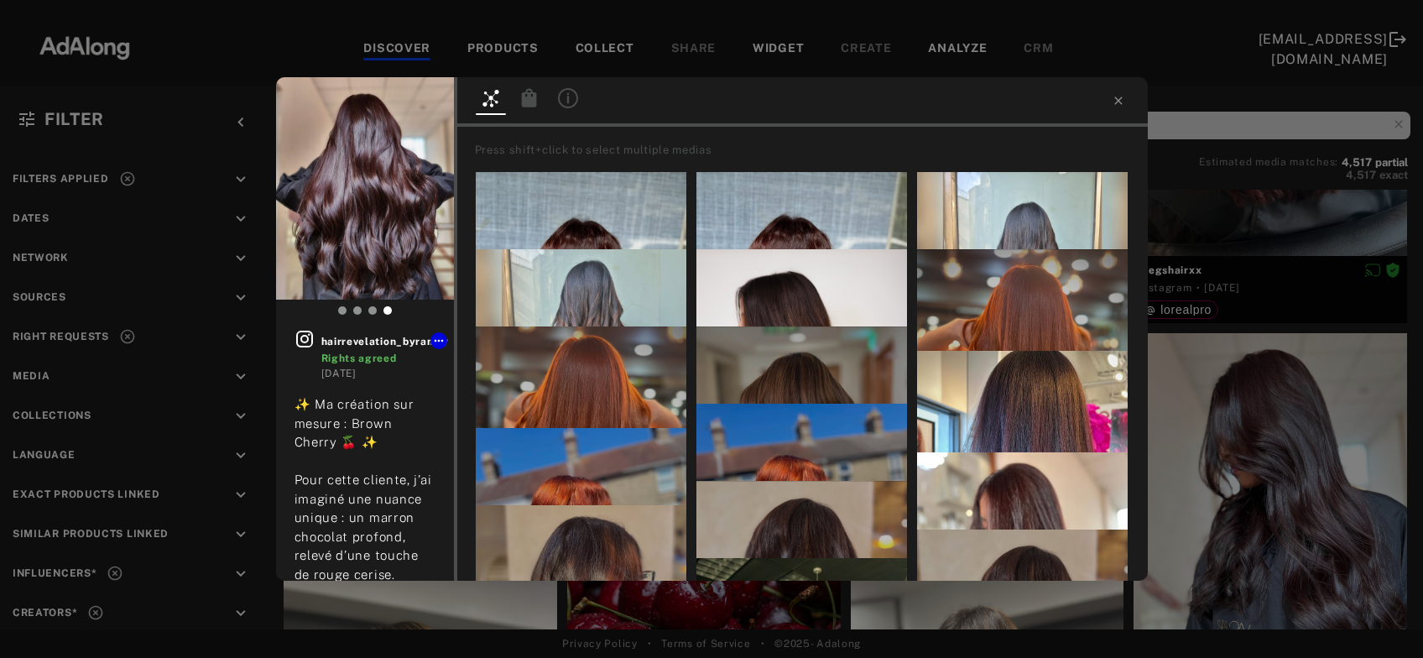
click at [527, 97] on icon at bounding box center [528, 97] width 15 height 18
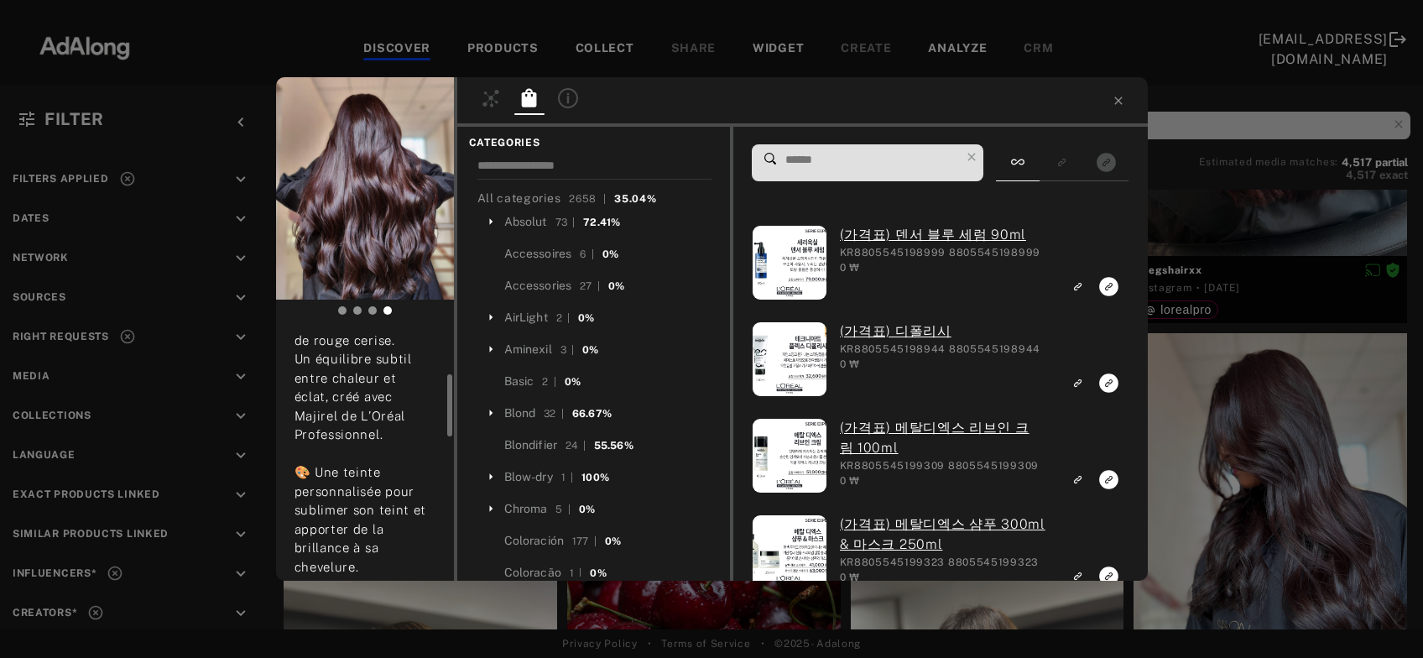
scroll to position [224, 0]
click at [822, 154] on input at bounding box center [872, 160] width 177 height 23
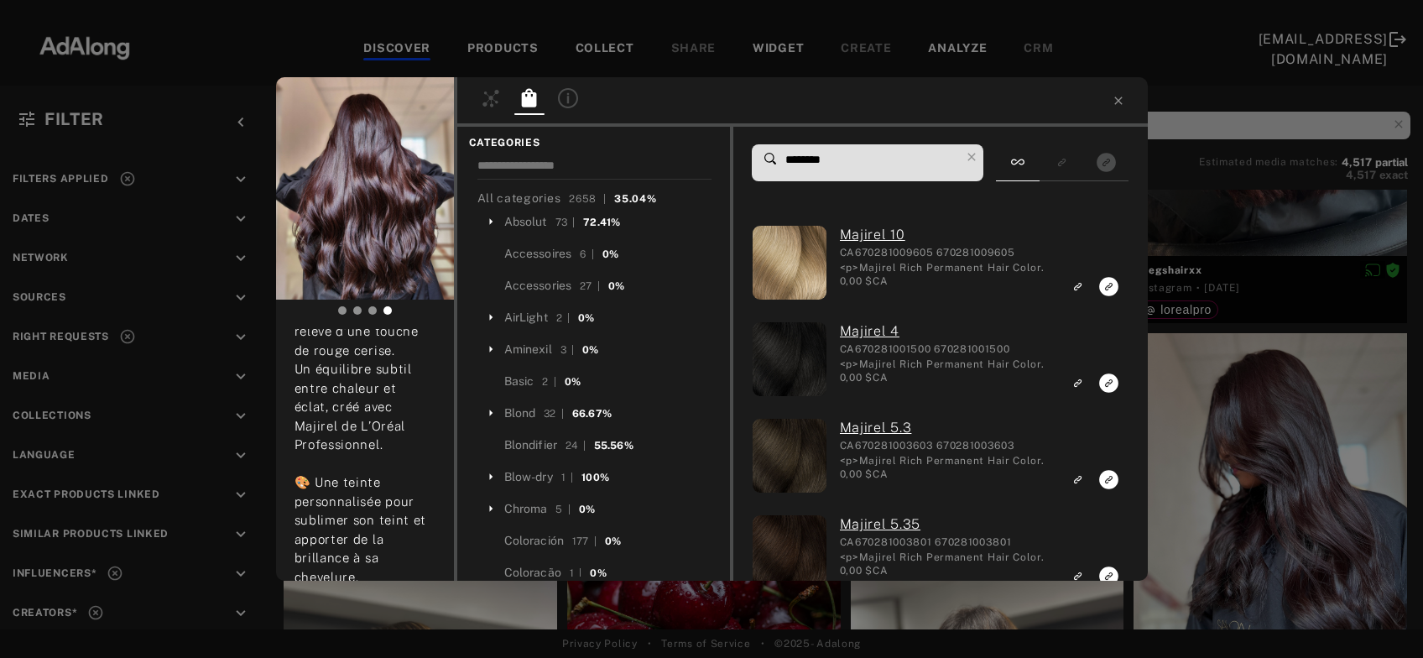
scroll to position [0, 0]
click at [308, 334] on icon at bounding box center [304, 339] width 17 height 17
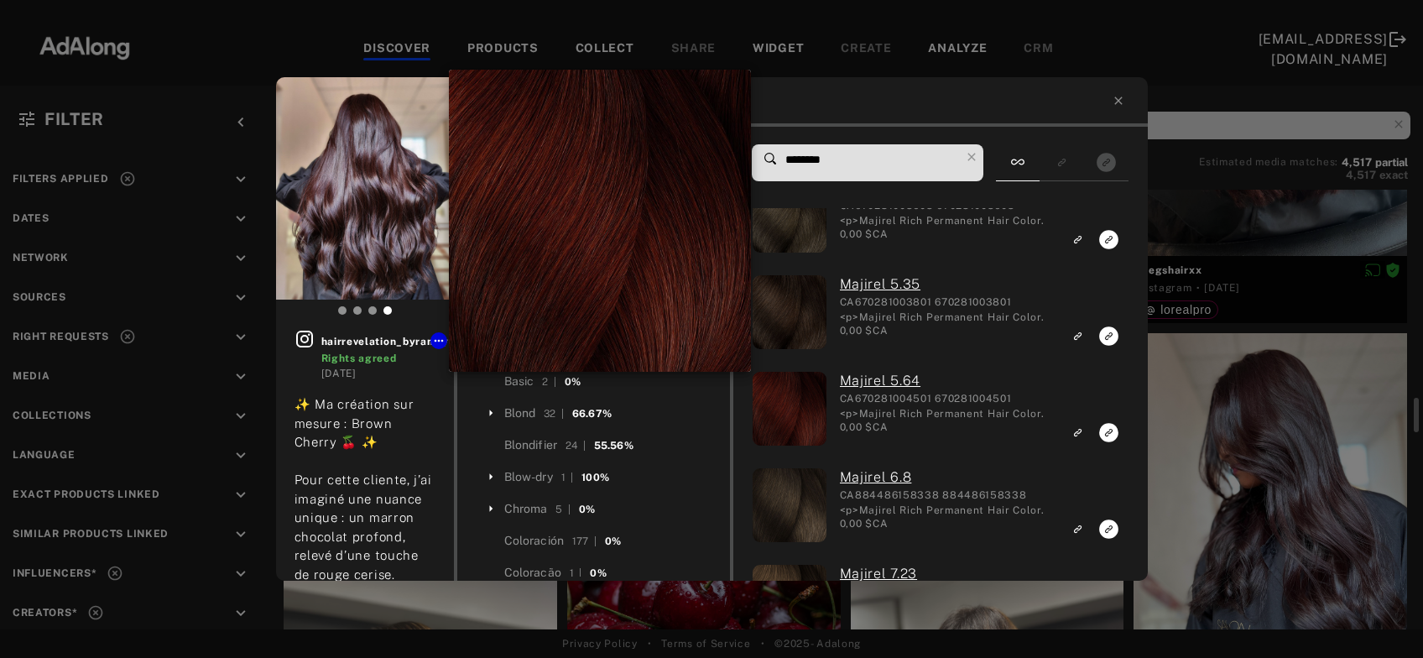
scroll to position [240, 0]
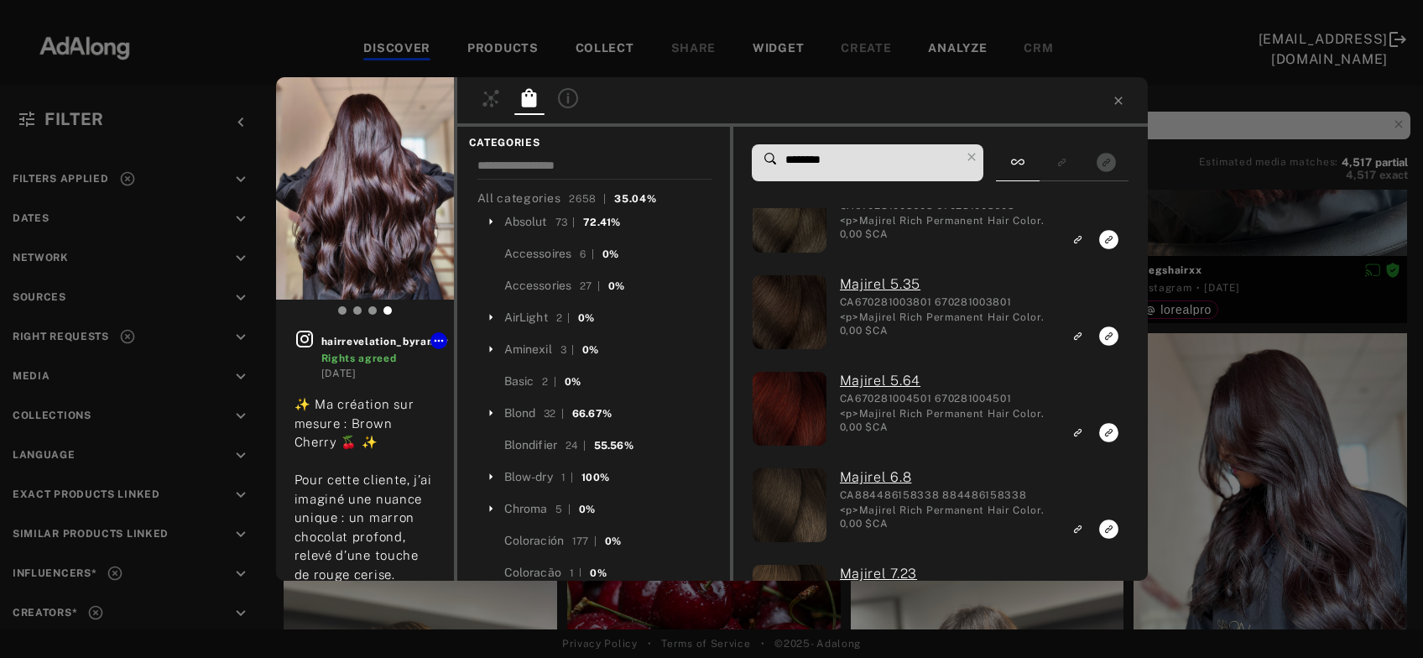
click at [832, 162] on input "********" at bounding box center [872, 160] width 177 height 23
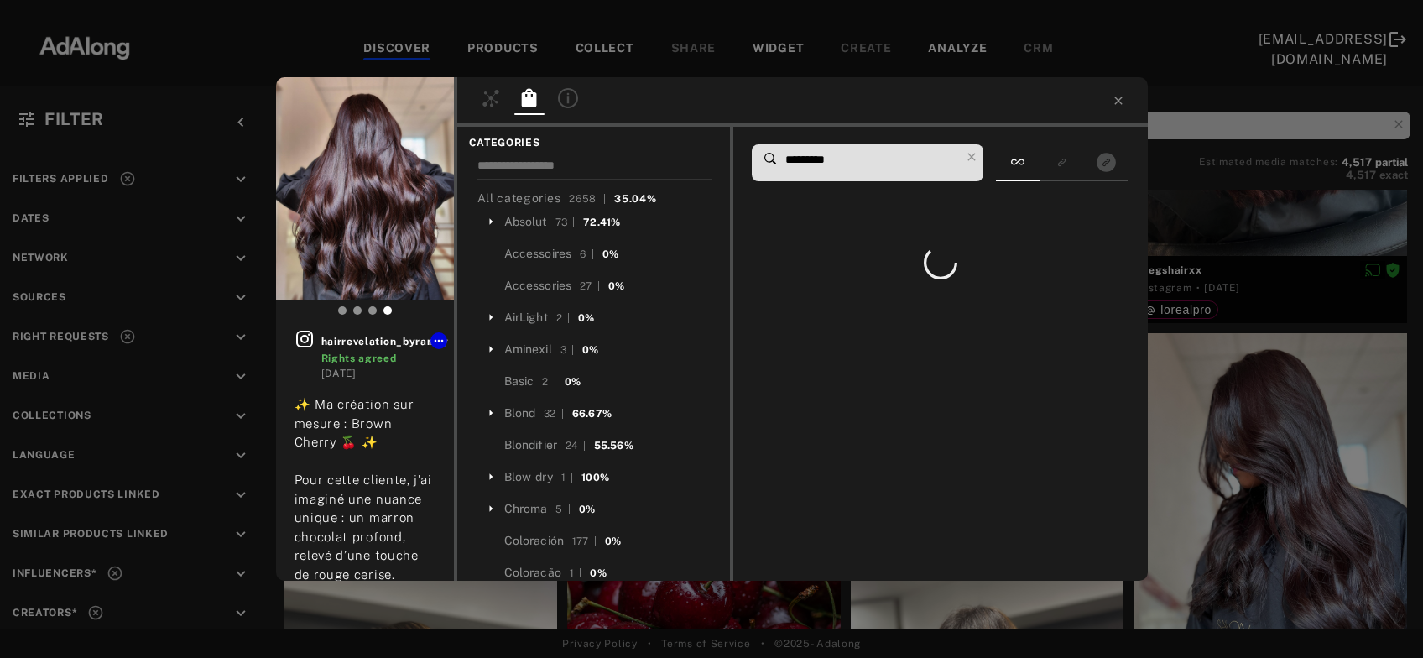
scroll to position [0, 0]
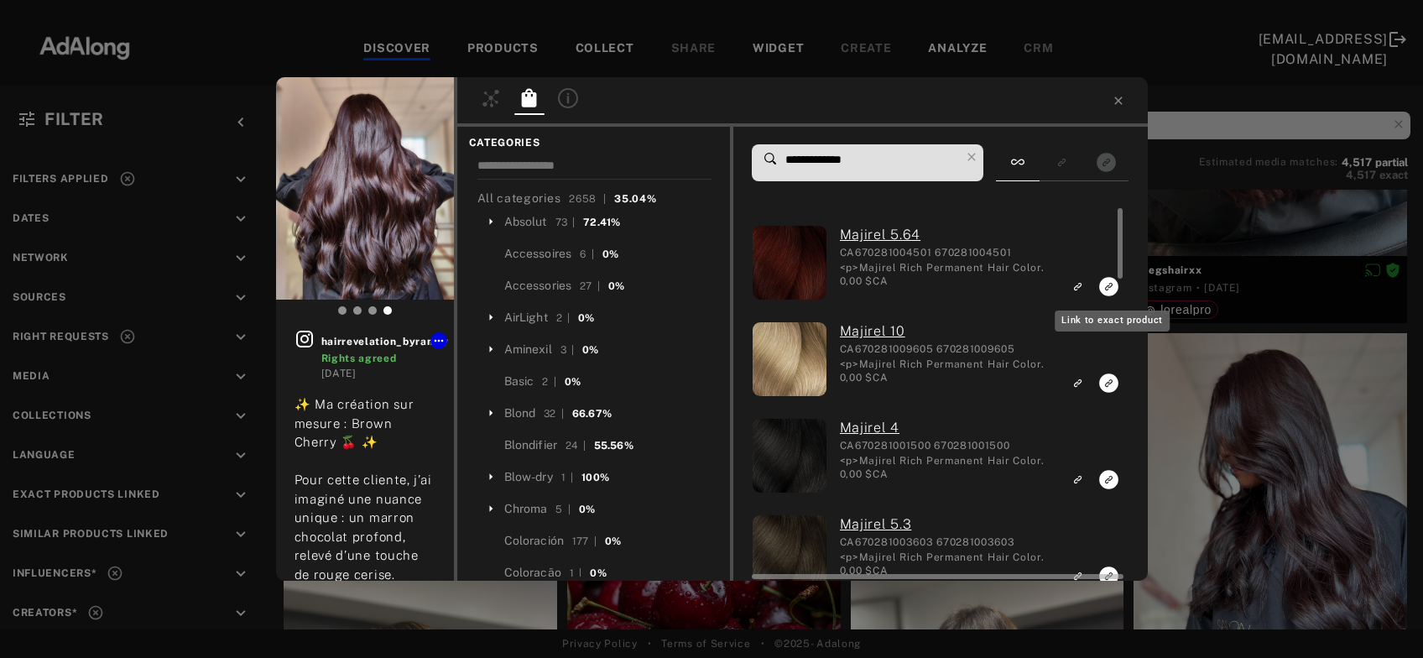
click at [1104, 282] on icon "Link to exact product" at bounding box center [1109, 286] width 19 height 19
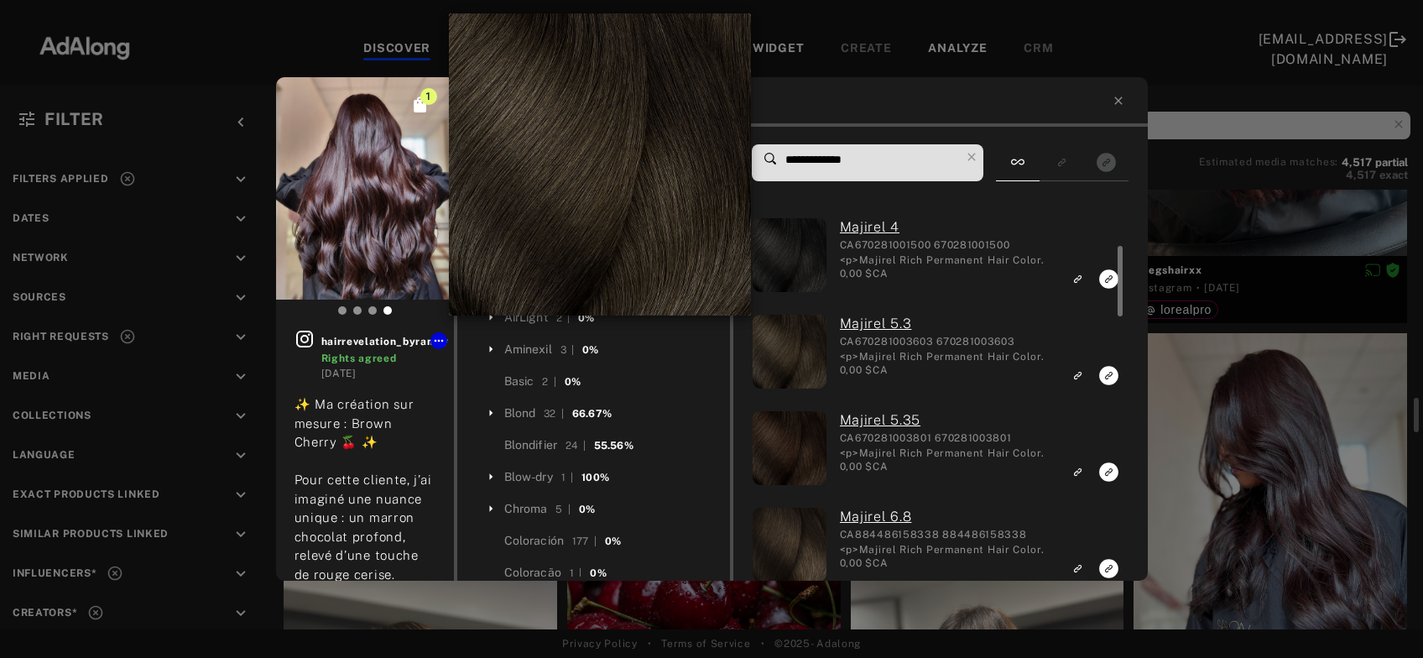
scroll to position [201, 0]
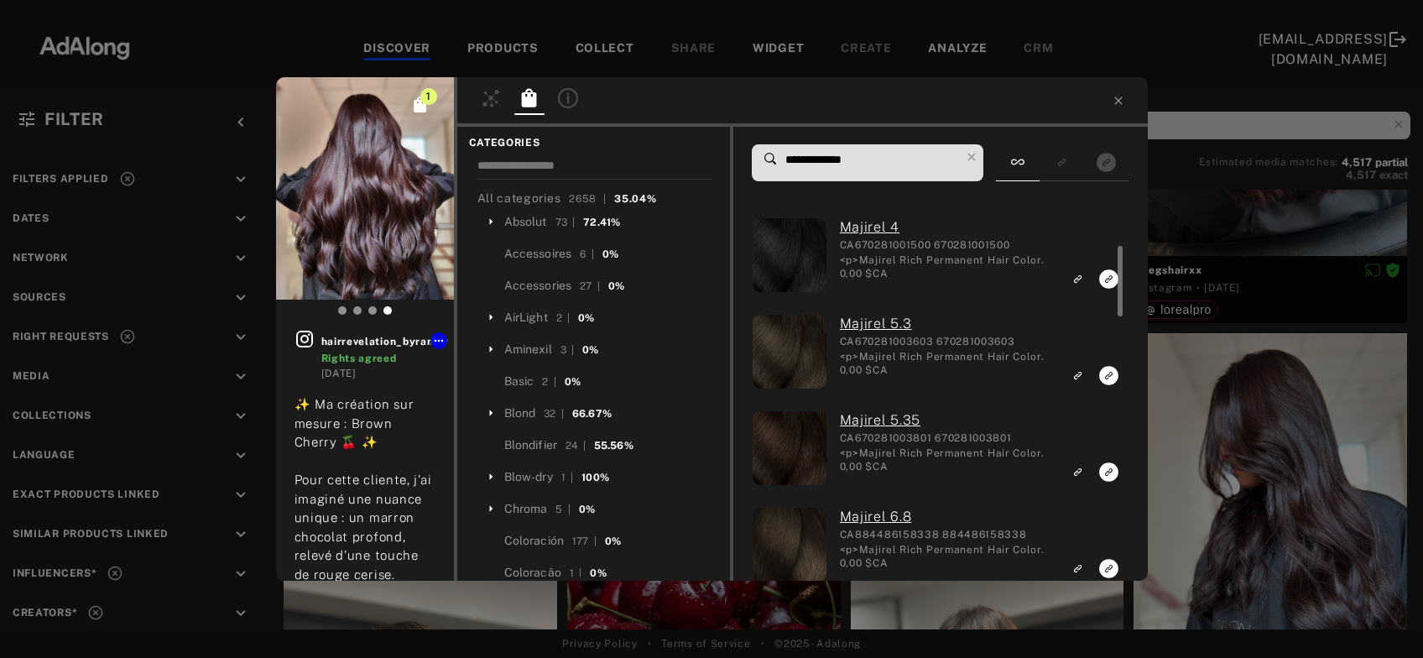
click at [861, 159] on input "**********" at bounding box center [872, 160] width 177 height 23
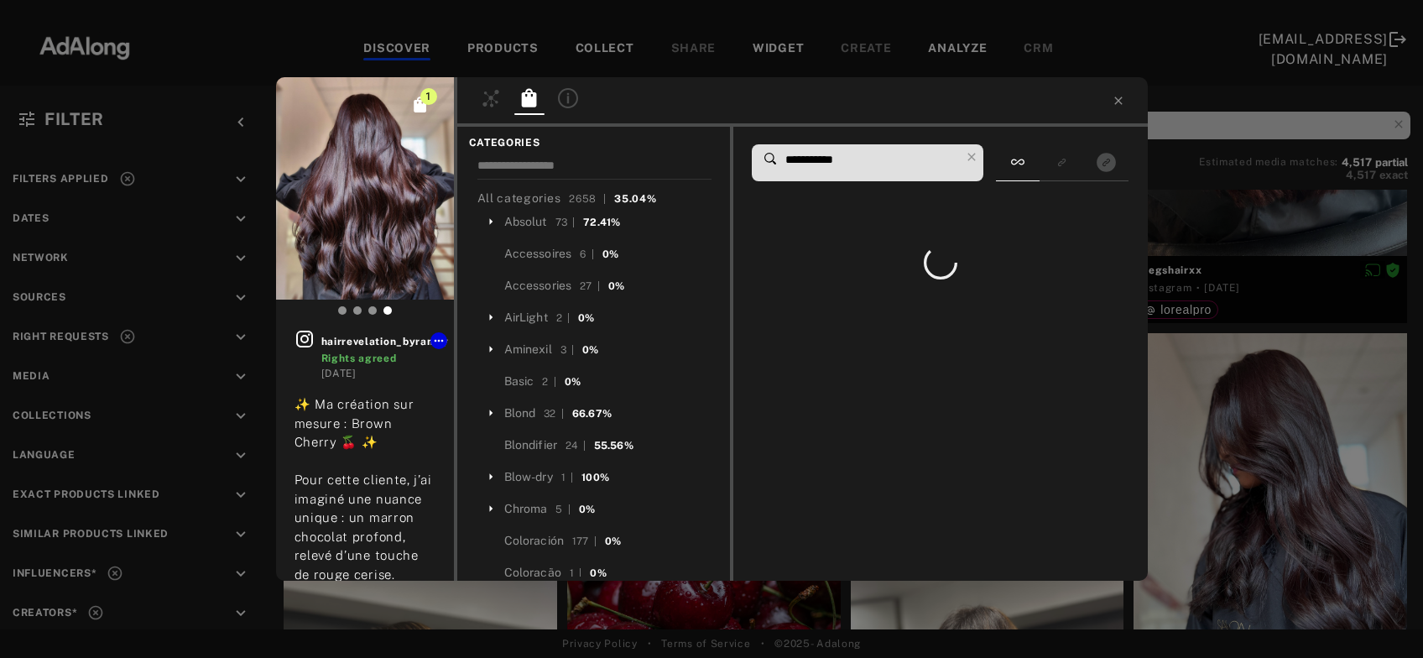
scroll to position [0, 0]
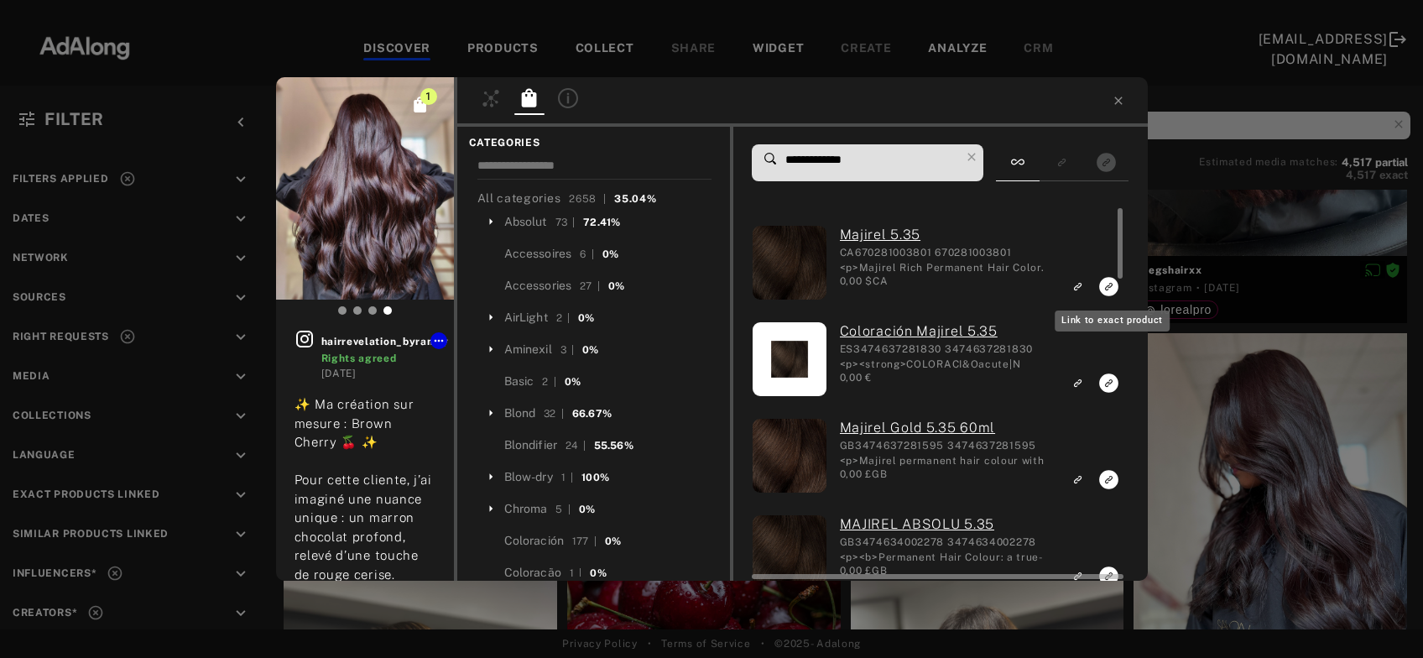
type input "**********"
click at [1106, 284] on icon "Link to exact product" at bounding box center [1109, 286] width 19 height 19
click at [1110, 383] on icon "Link to exact product" at bounding box center [1109, 382] width 19 height 19
click at [1111, 479] on icon "Link to exact product" at bounding box center [1109, 479] width 19 height 19
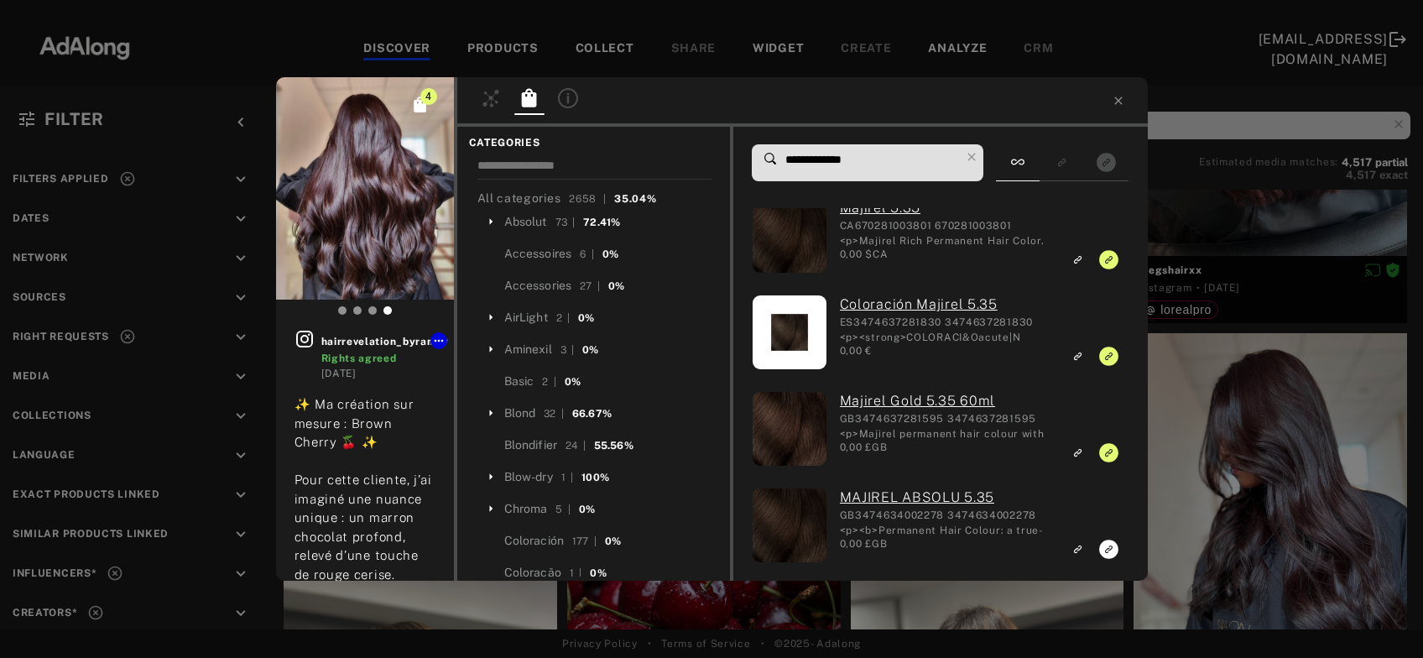
click at [1245, 487] on div "4 hairrevelation_byramzy Rights agreed 4 days ago ✨ Ma création sur mesure : Br…" at bounding box center [711, 329] width 1423 height 658
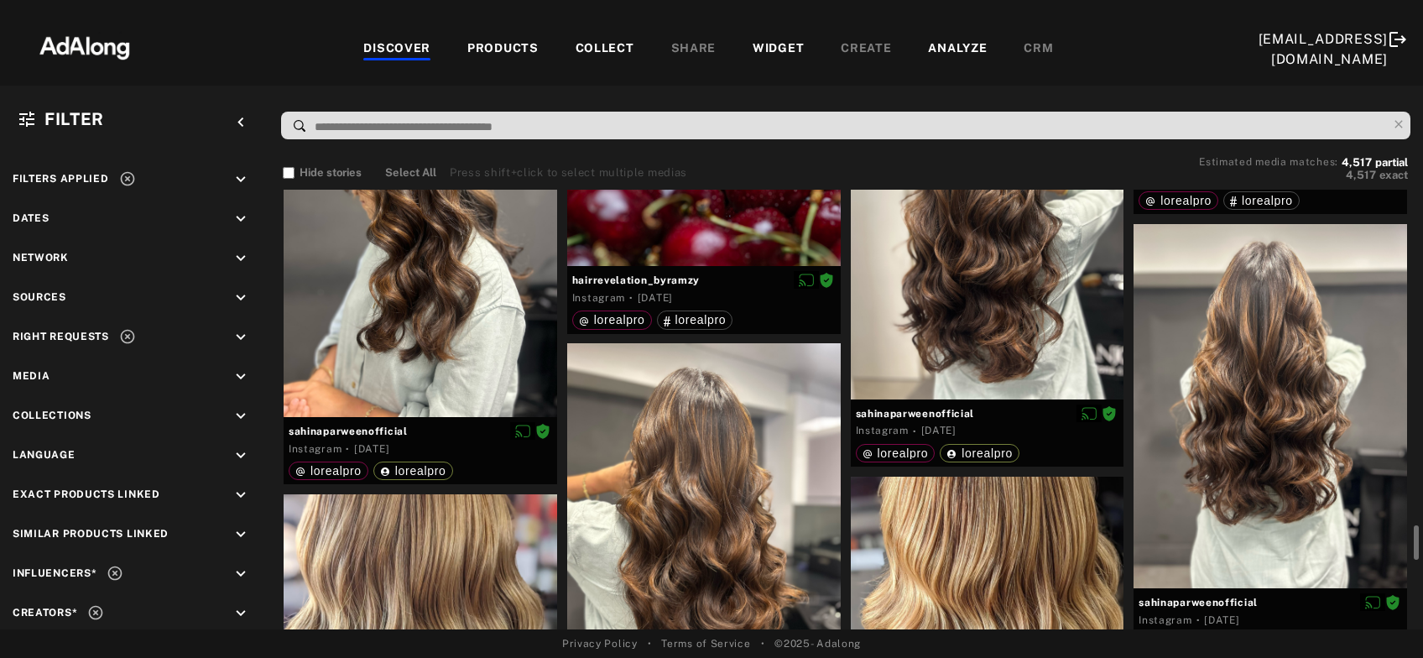
scroll to position [3148, 0]
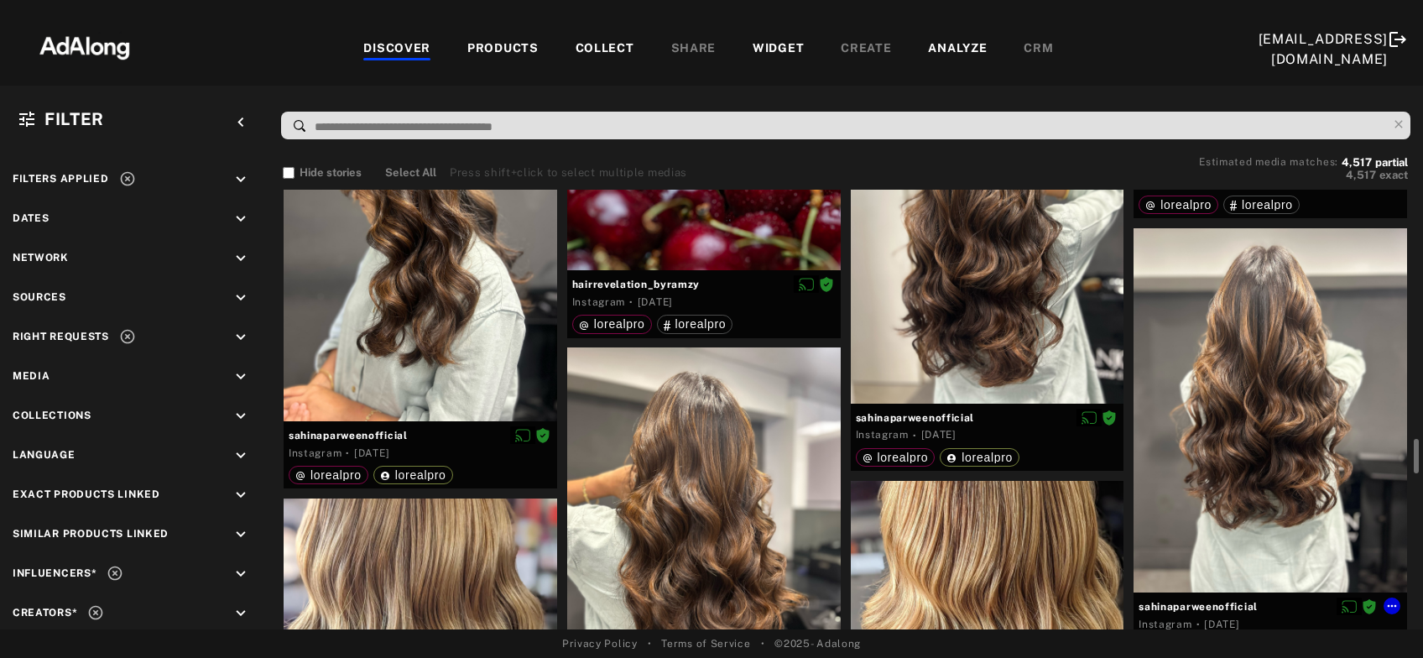
click at [1245, 487] on div at bounding box center [1271, 410] width 274 height 364
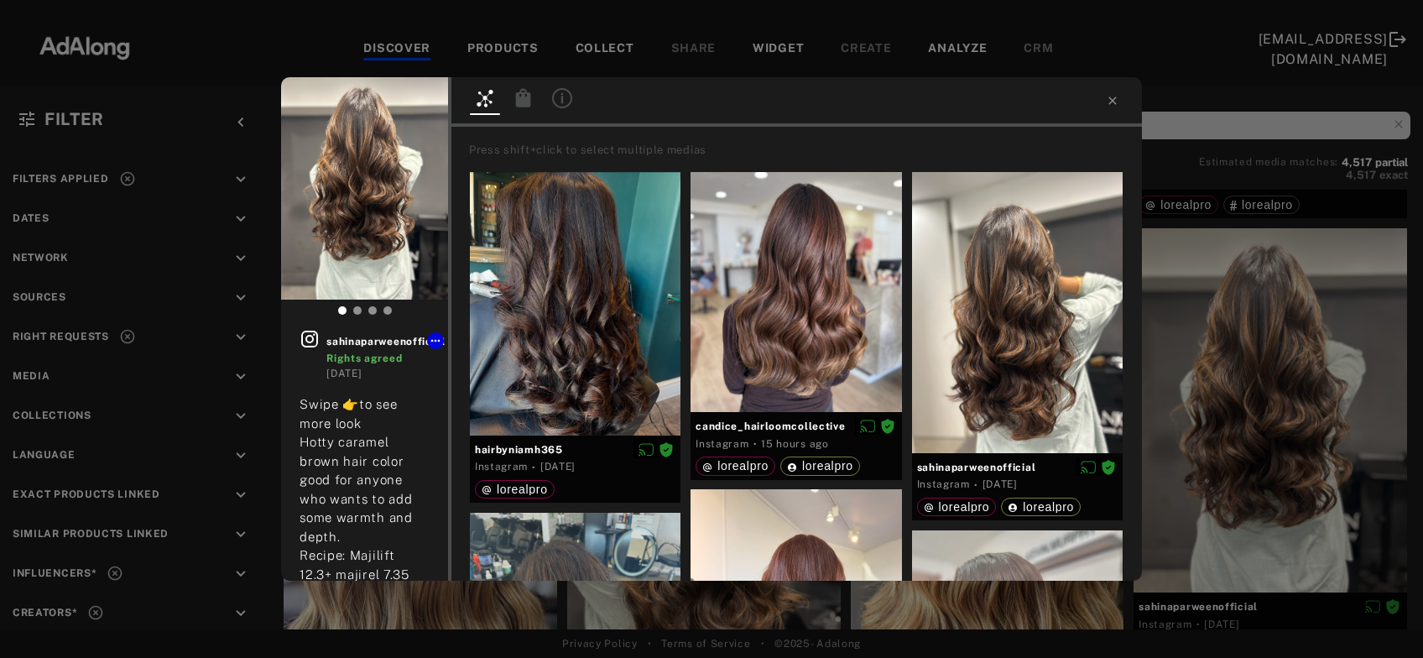
click at [524, 98] on icon at bounding box center [523, 97] width 15 height 18
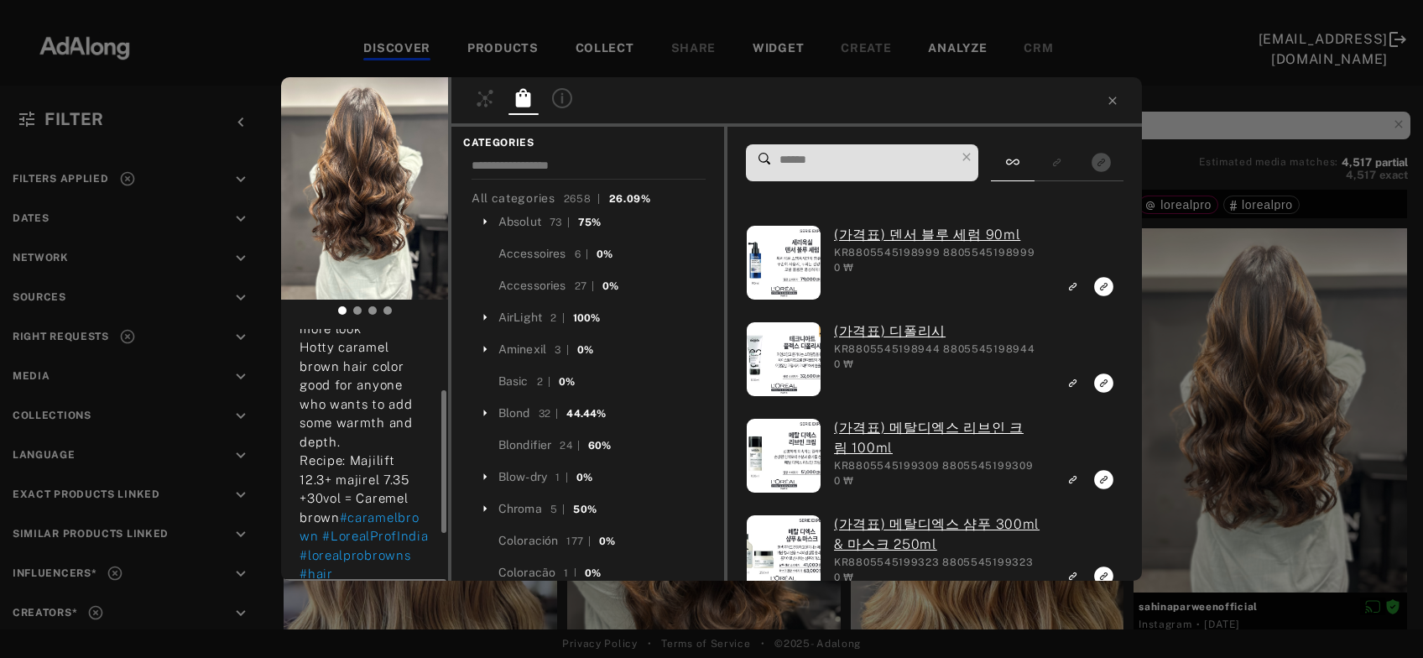
scroll to position [102, 0]
click at [802, 167] on input at bounding box center [866, 160] width 177 height 23
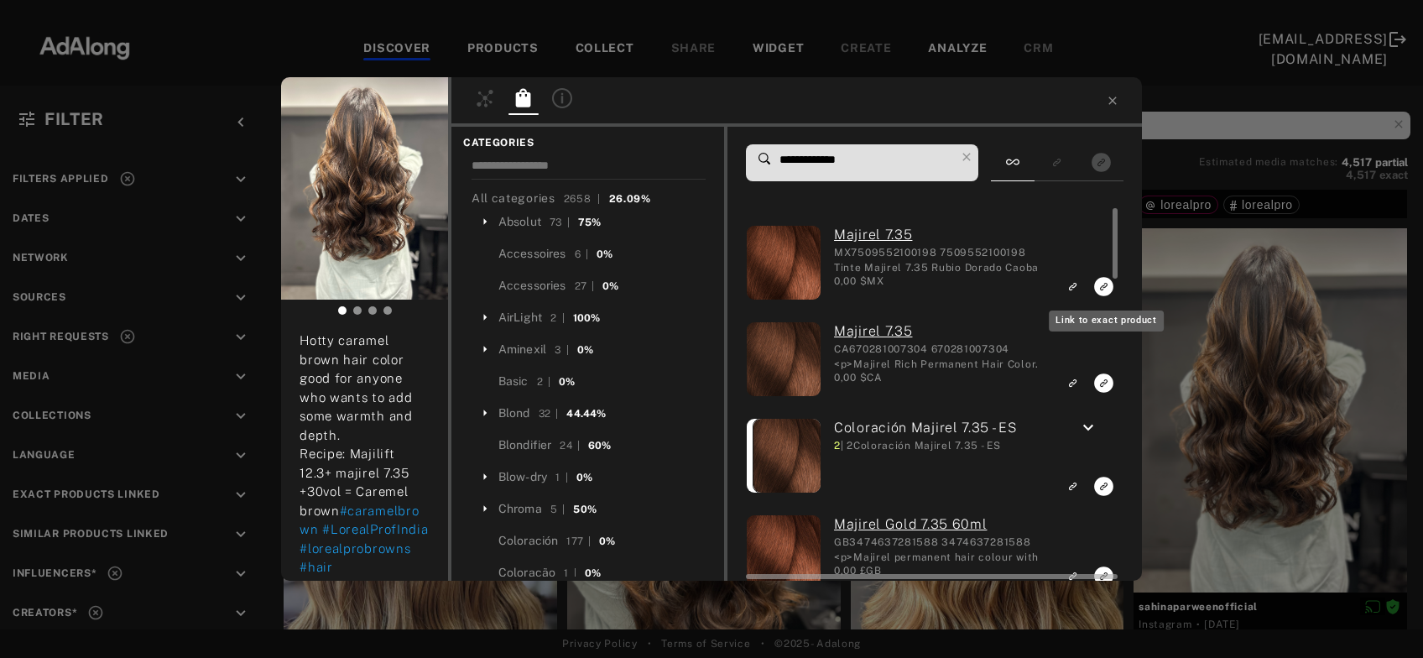
click at [1103, 292] on icon "Link to exact product" at bounding box center [1103, 286] width 19 height 19
click at [1104, 382] on icon "Link to exact product" at bounding box center [1103, 382] width 19 height 19
click at [1105, 489] on icon "Link to exact product" at bounding box center [1103, 486] width 19 height 19
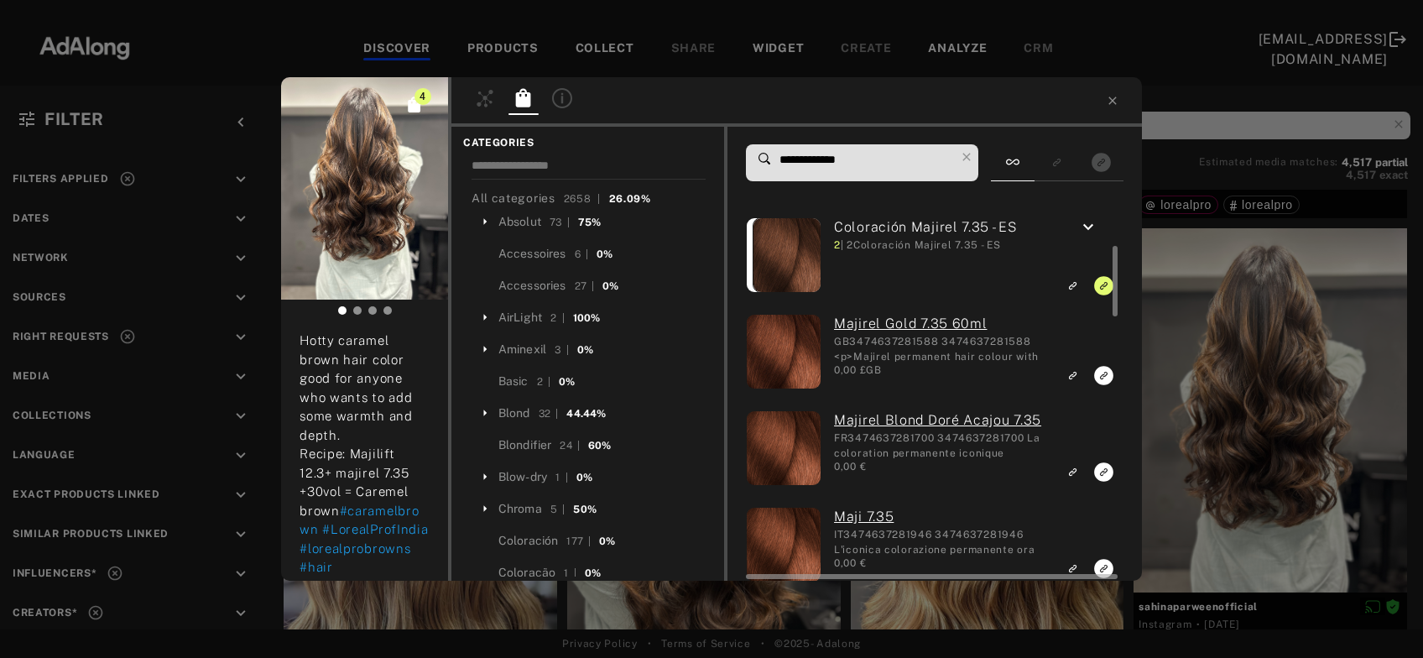
scroll to position [201, 0]
click at [1104, 379] on icon "Link to exact product" at bounding box center [1103, 375] width 19 height 19
click at [1103, 476] on icon "Link to exact product" at bounding box center [1103, 471] width 19 height 19
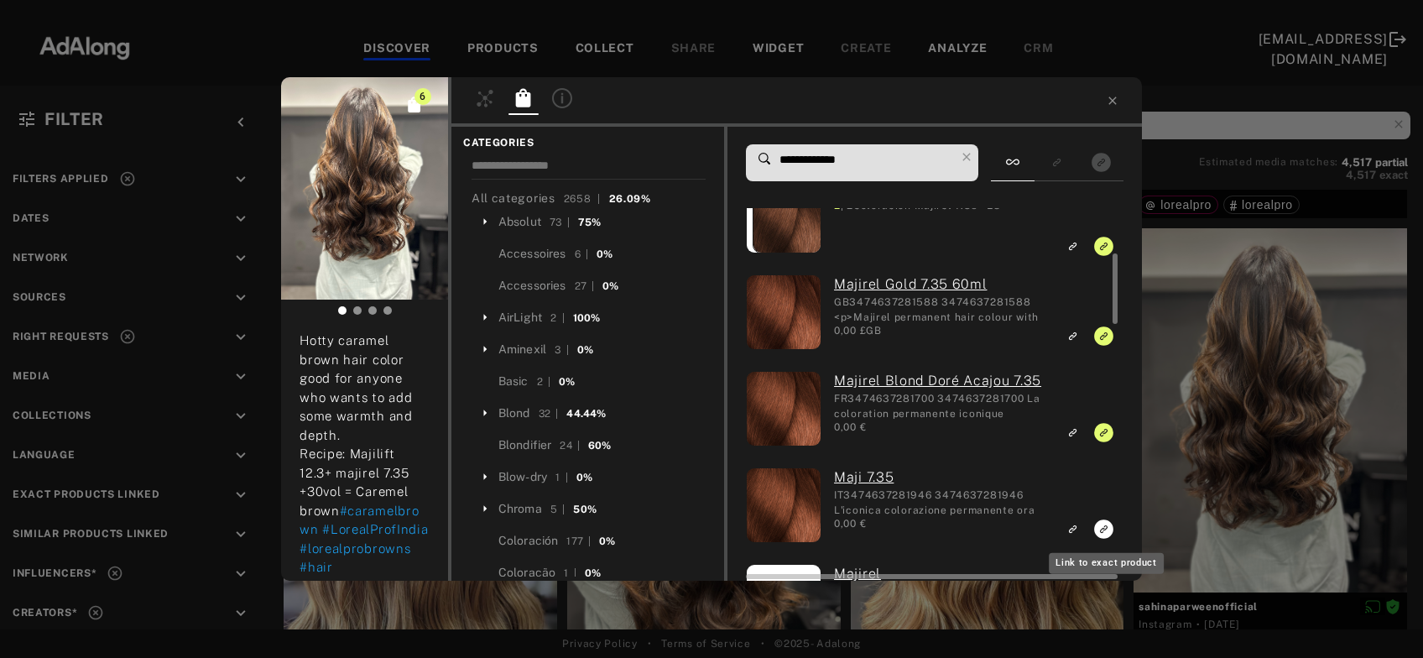
click at [1101, 537] on icon "Link to exact product" at bounding box center [1103, 528] width 19 height 19
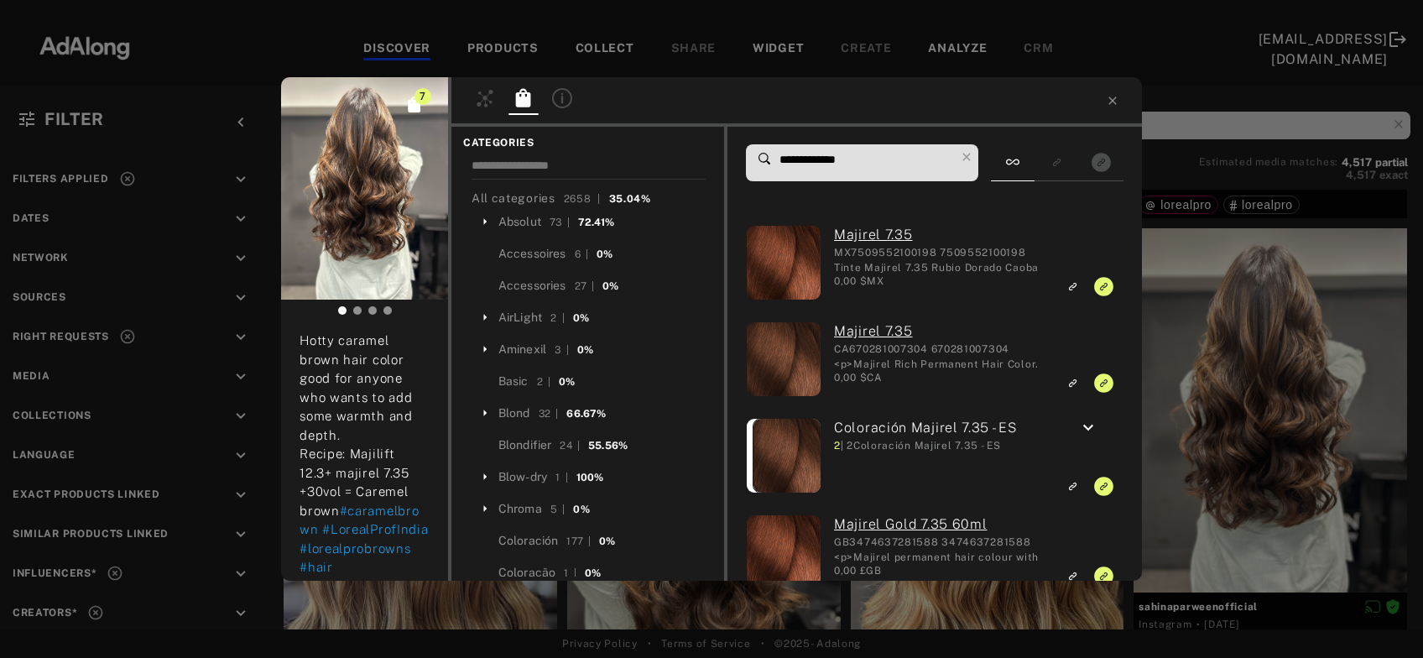
click at [848, 150] on input "**********" at bounding box center [866, 160] width 177 height 23
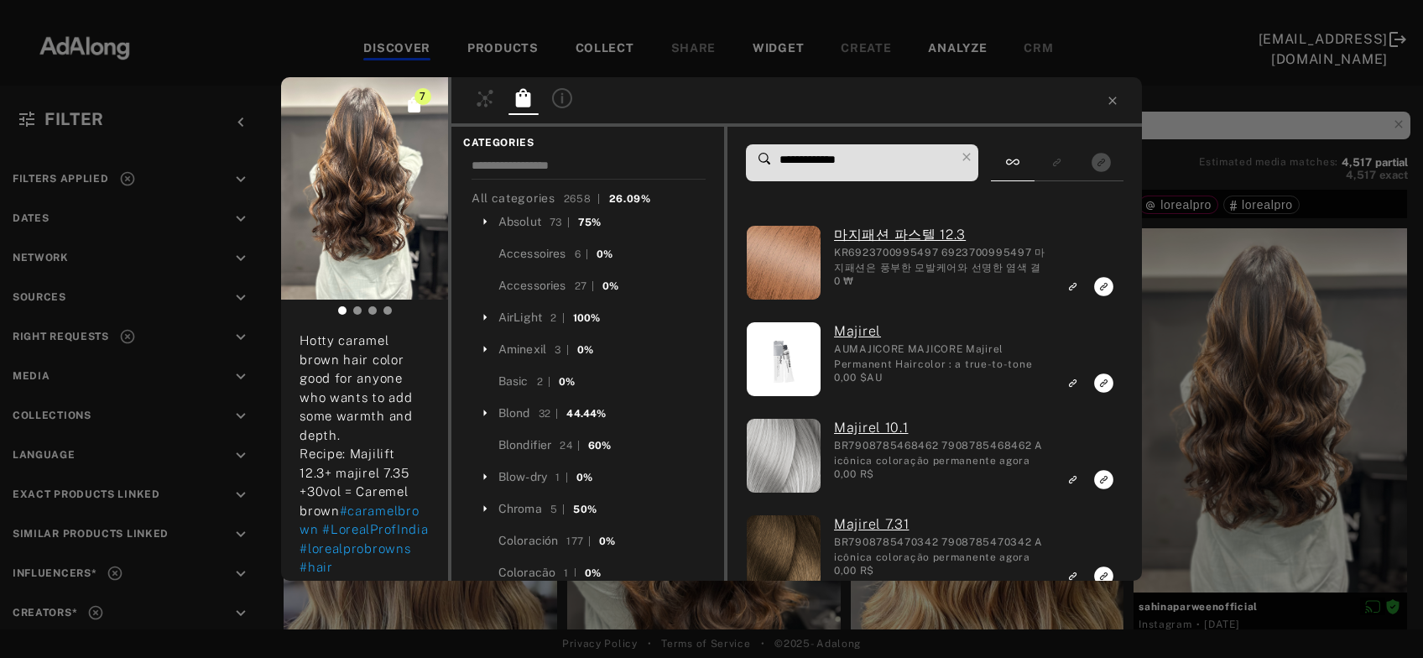
type input "**********"
click at [1218, 330] on div "7 sahinaparweenofficial Rights agreed 4 days ago Swipe 👉to see more look Hotty …" at bounding box center [711, 329] width 1423 height 658
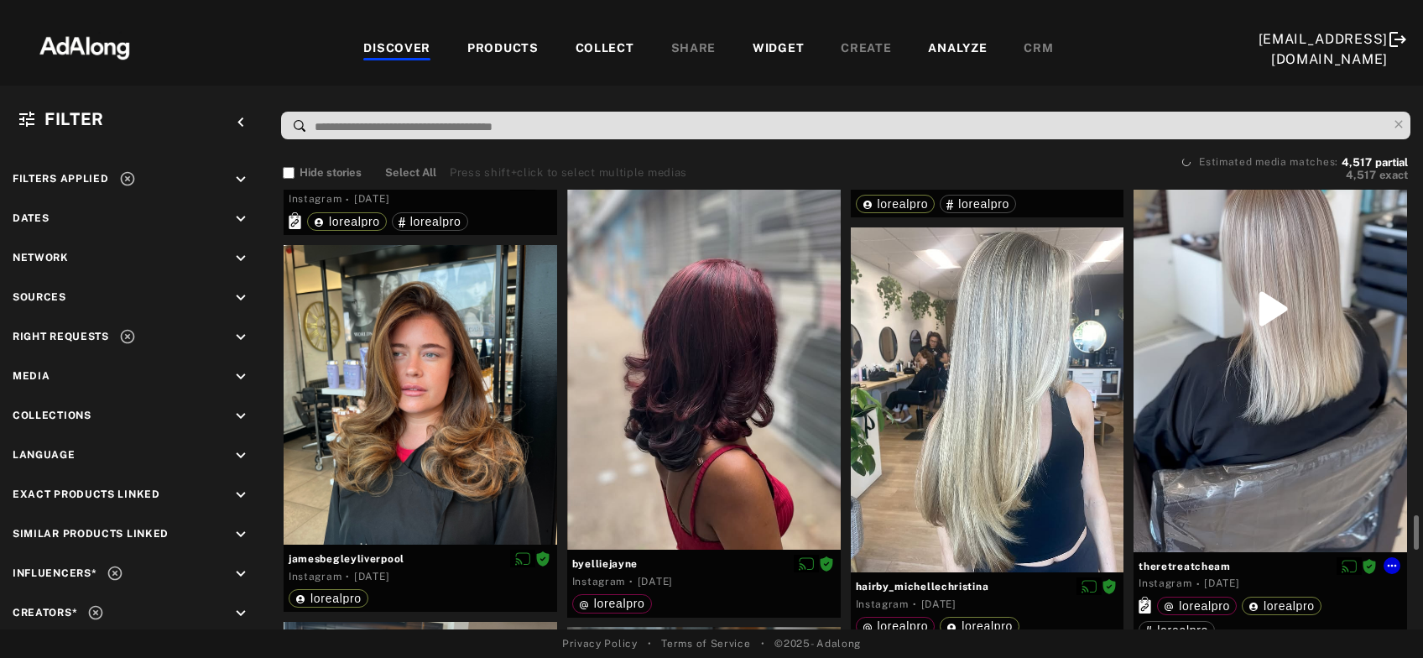
scroll to position [3811, 0]
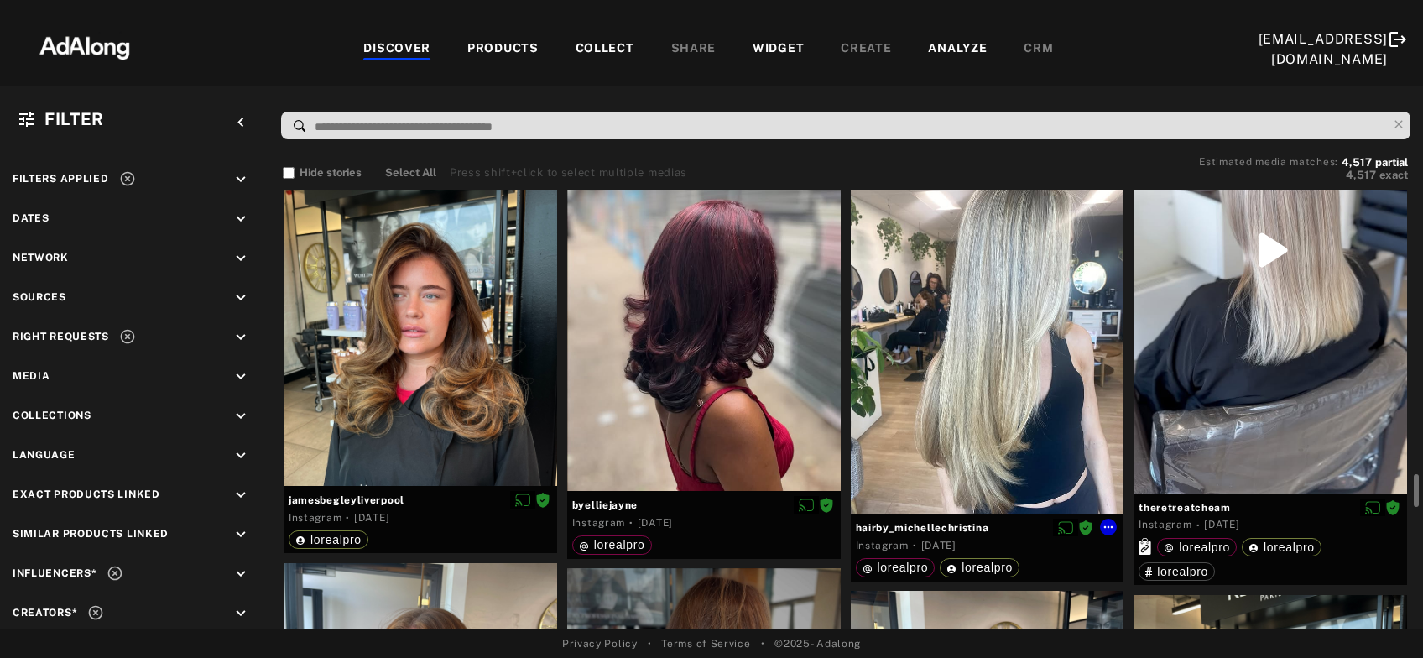
click at [1013, 379] on div at bounding box center [988, 342] width 274 height 346
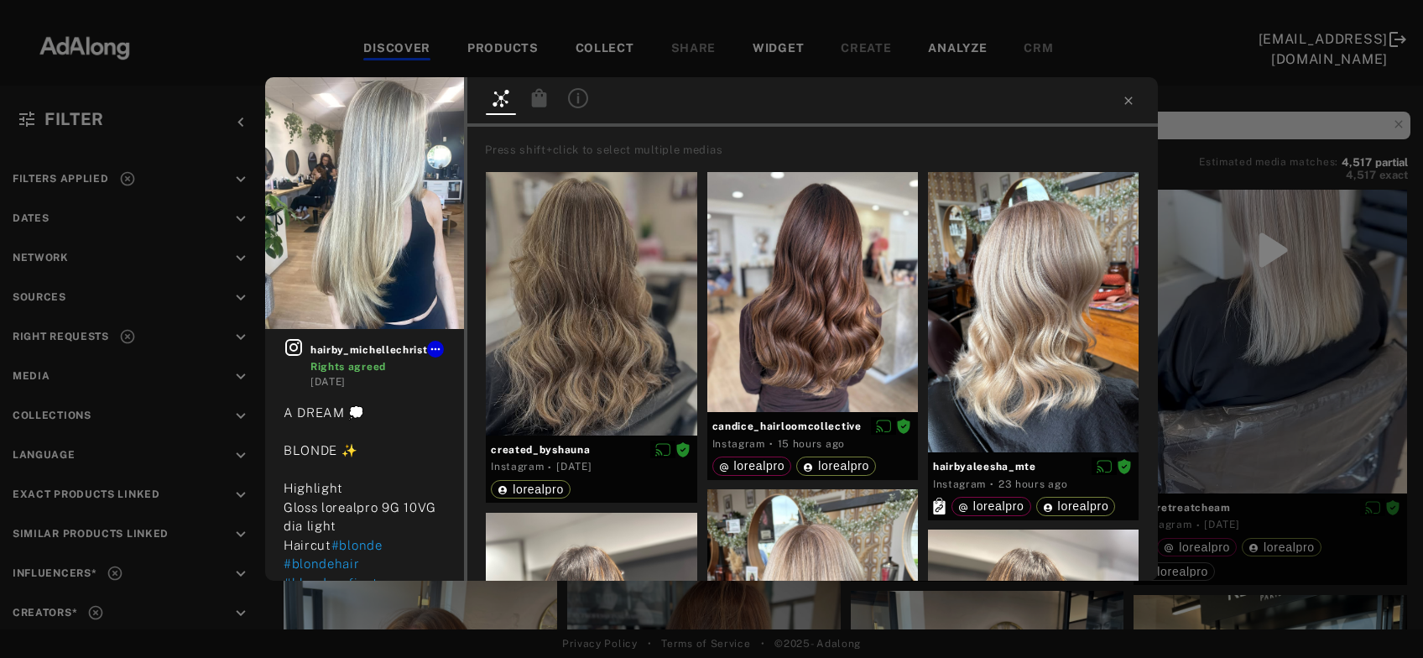
click at [543, 98] on icon at bounding box center [539, 97] width 15 height 18
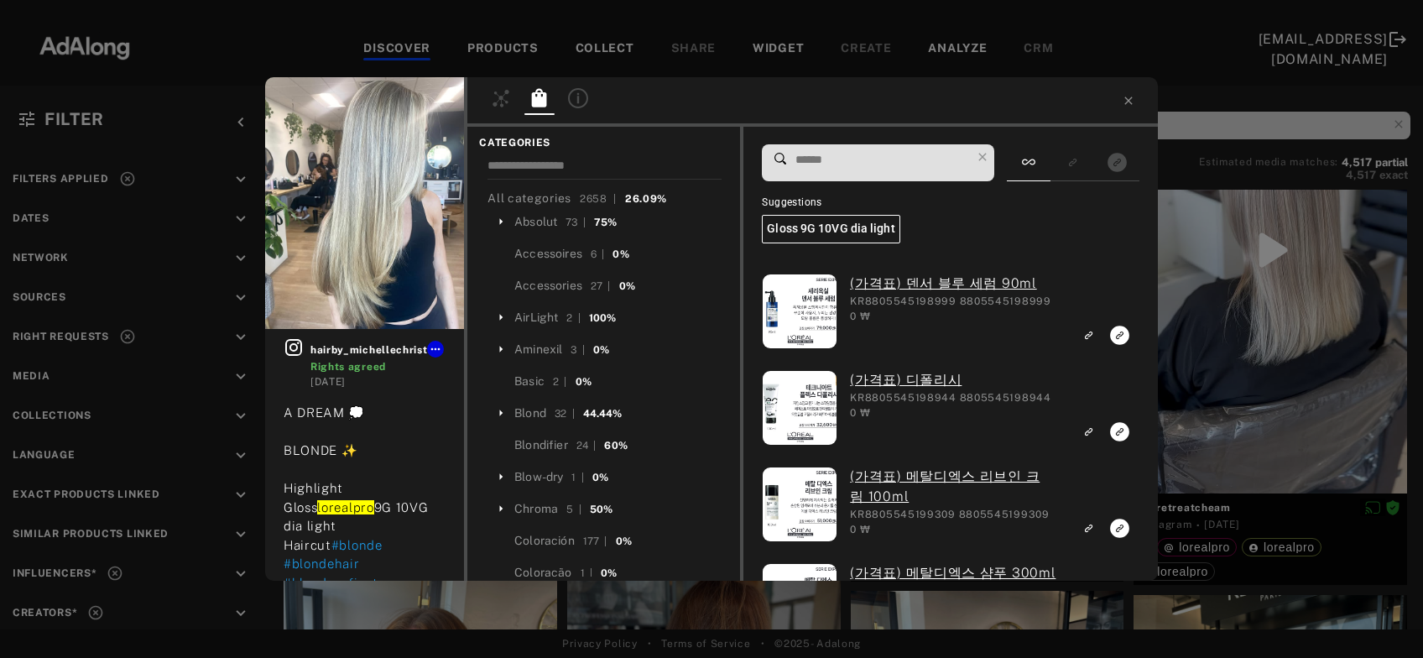
click at [847, 156] on input at bounding box center [882, 160] width 177 height 23
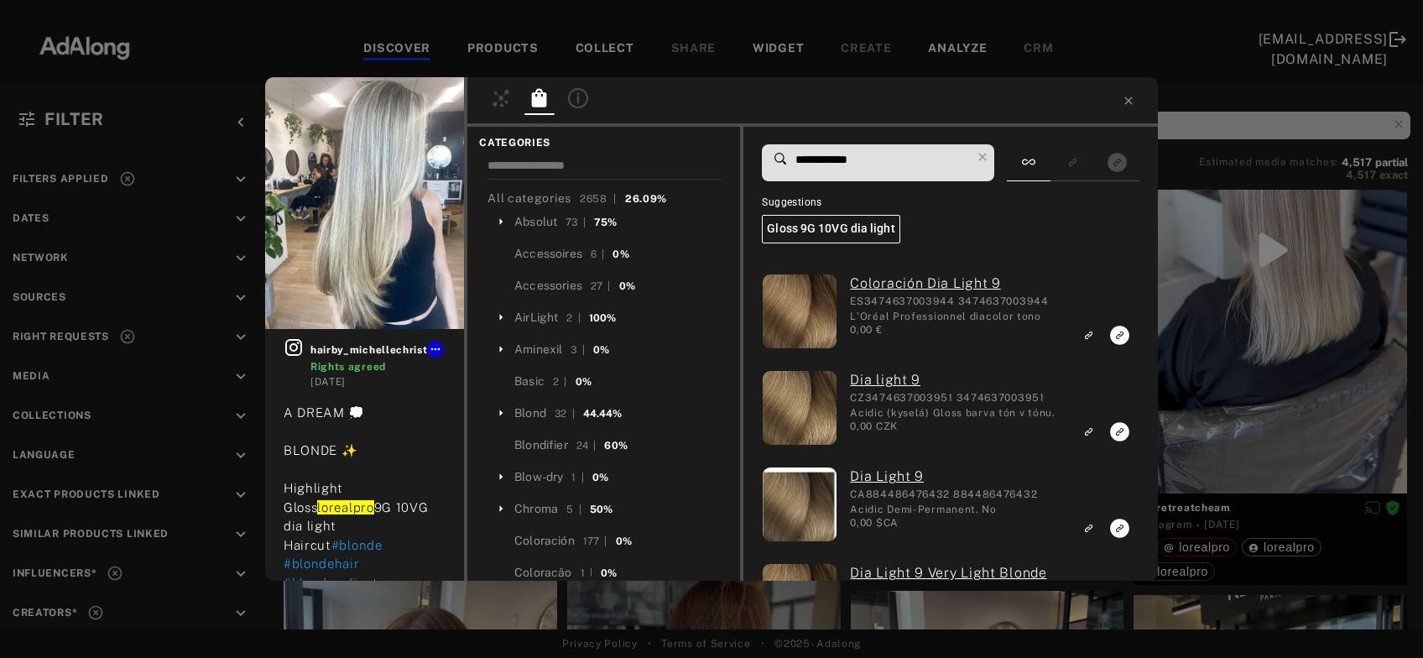
click at [899, 156] on input "**********" at bounding box center [882, 160] width 177 height 23
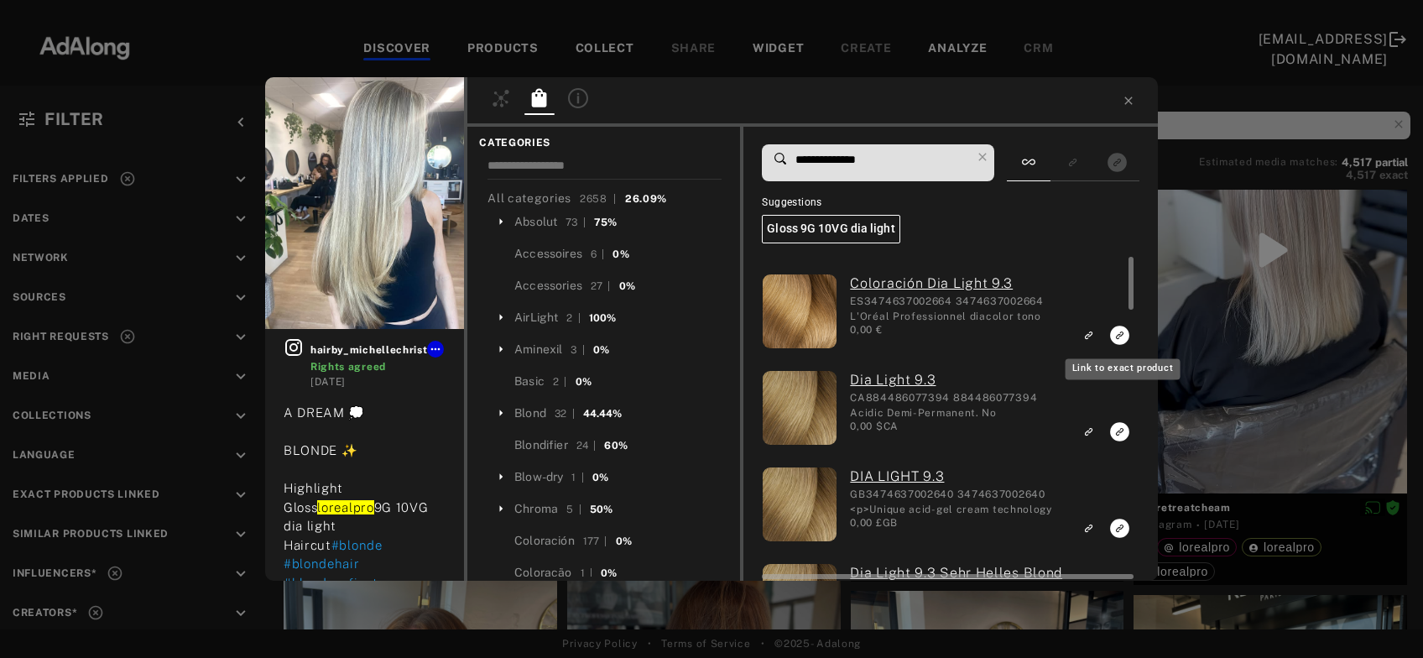
click at [1113, 337] on icon "Link to exact product" at bounding box center [1119, 335] width 19 height 19
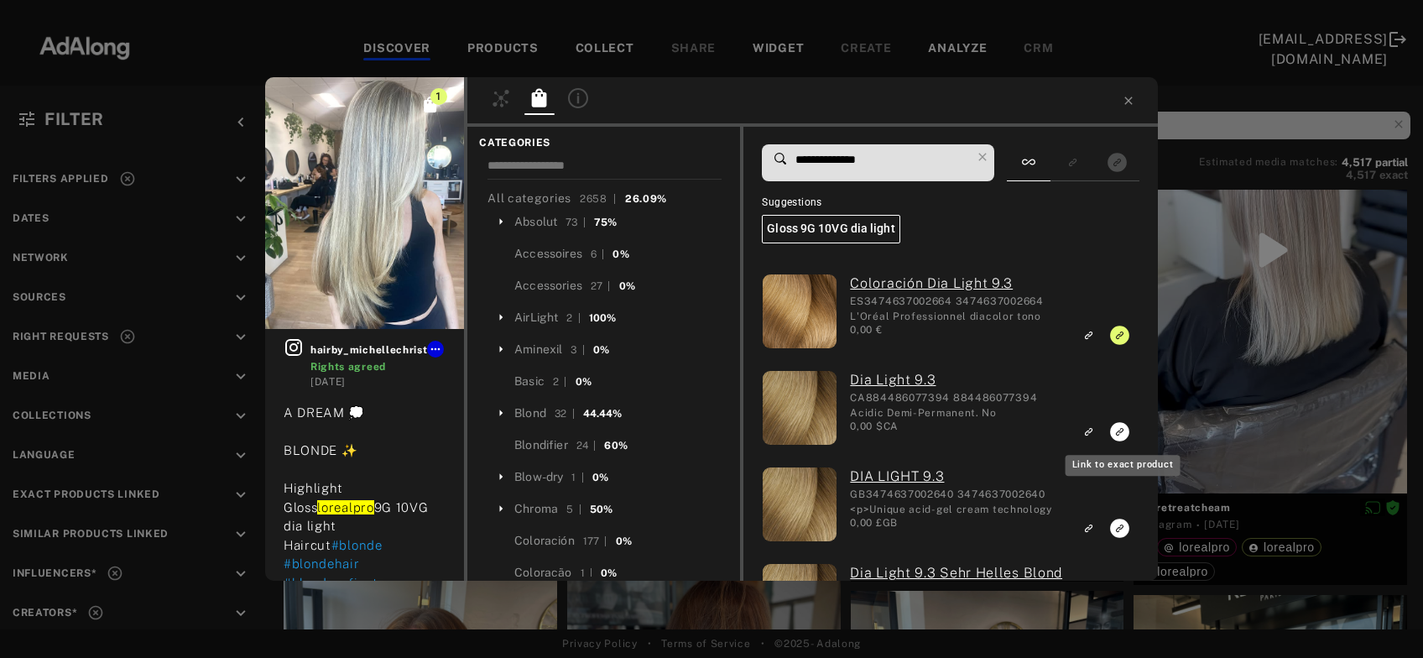
click at [1122, 433] on rect "Link to exact product" at bounding box center [1119, 431] width 21 height 21
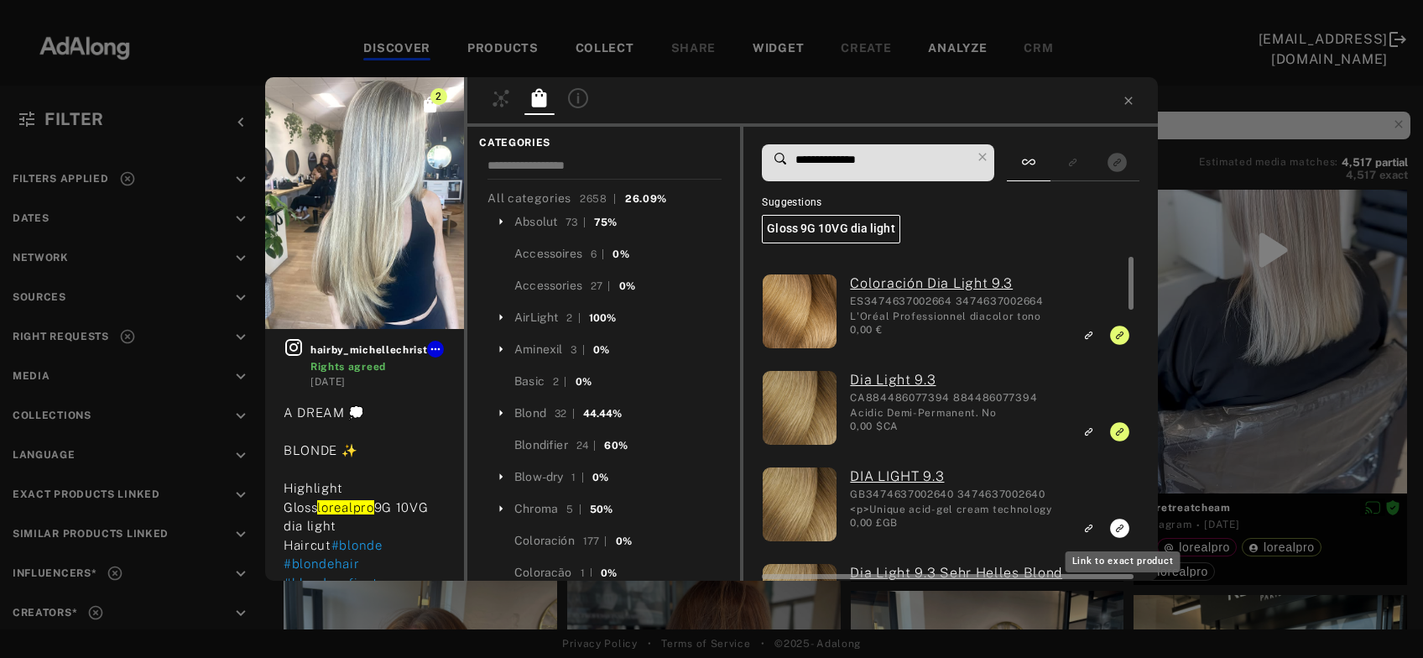
click at [1120, 532] on rect "Link to exact product" at bounding box center [1119, 528] width 21 height 21
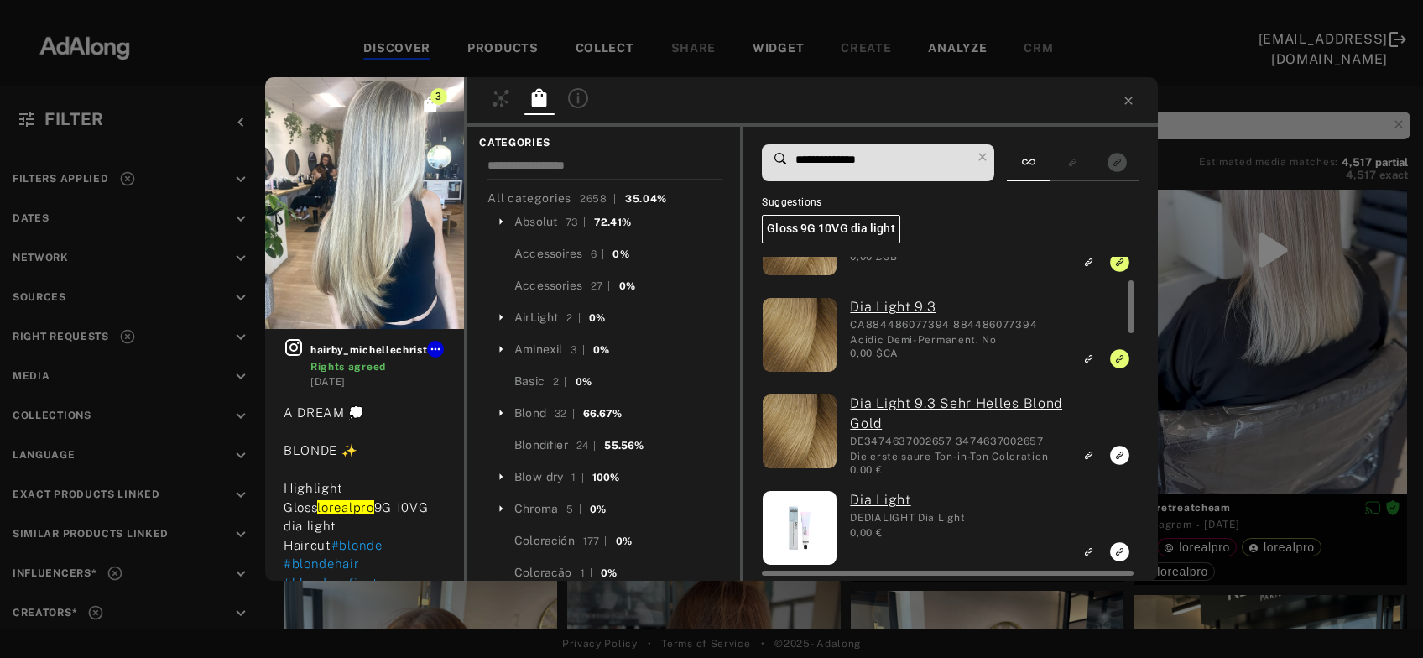
scroll to position [184, 0]
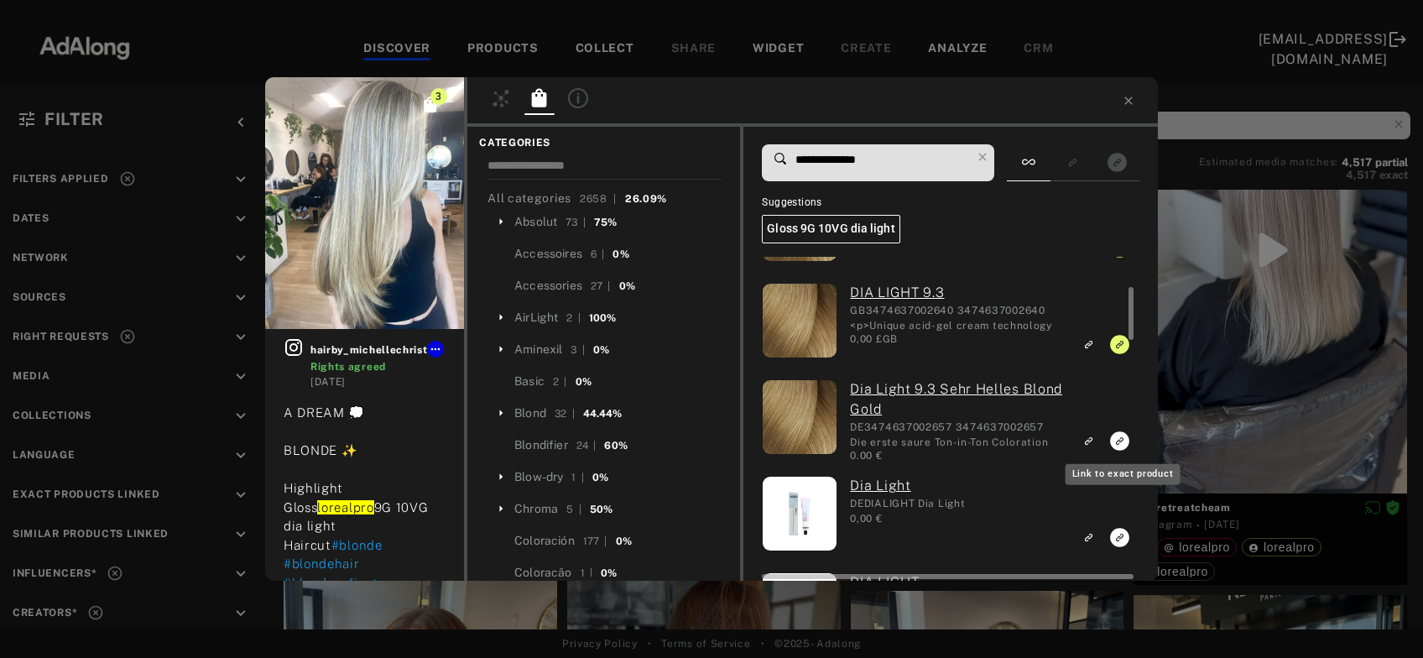
click at [1119, 439] on icon "Link to exact product" at bounding box center [1119, 440] width 19 height 19
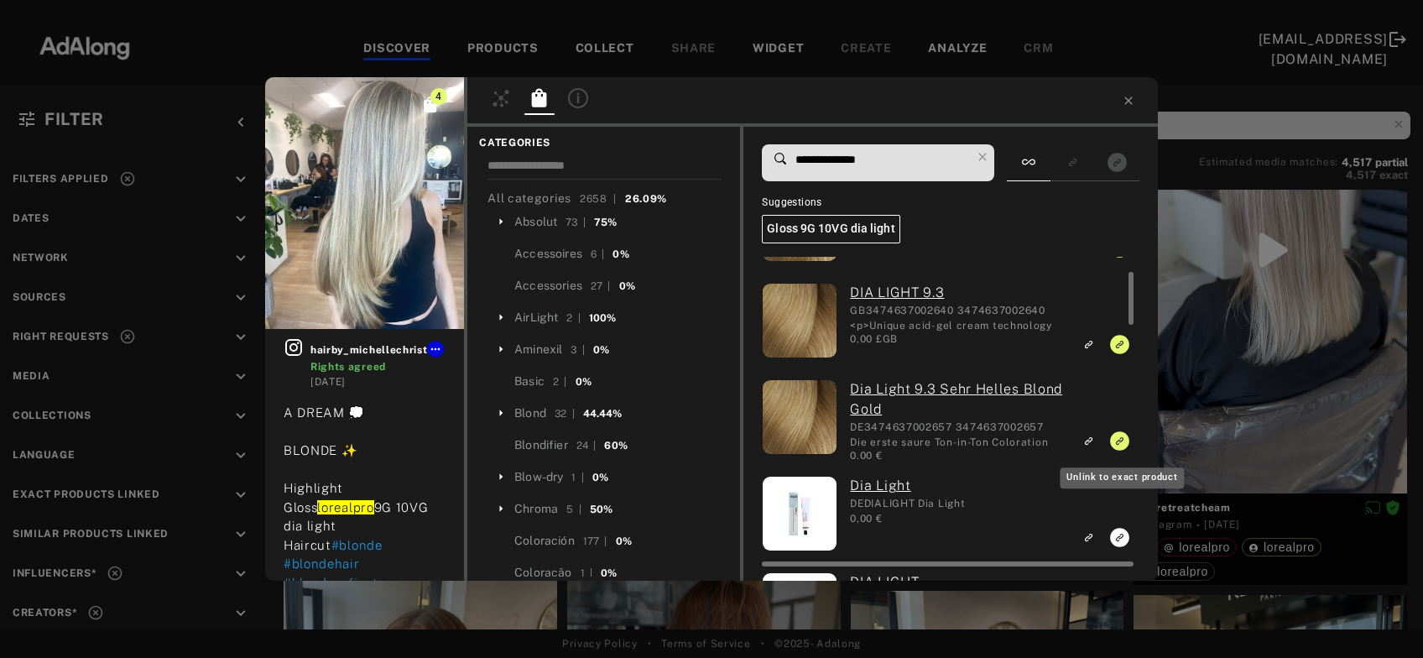
scroll to position [0, 0]
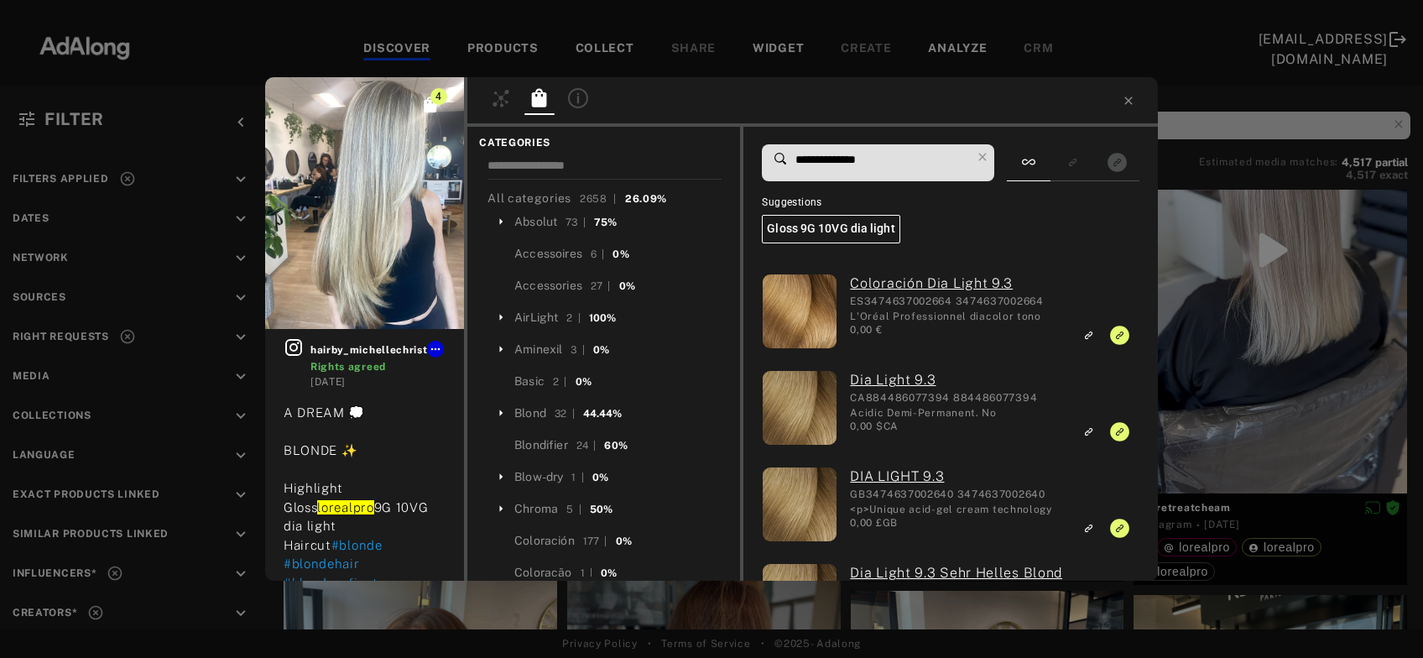
click at [861, 159] on input "**********" at bounding box center [882, 160] width 177 height 23
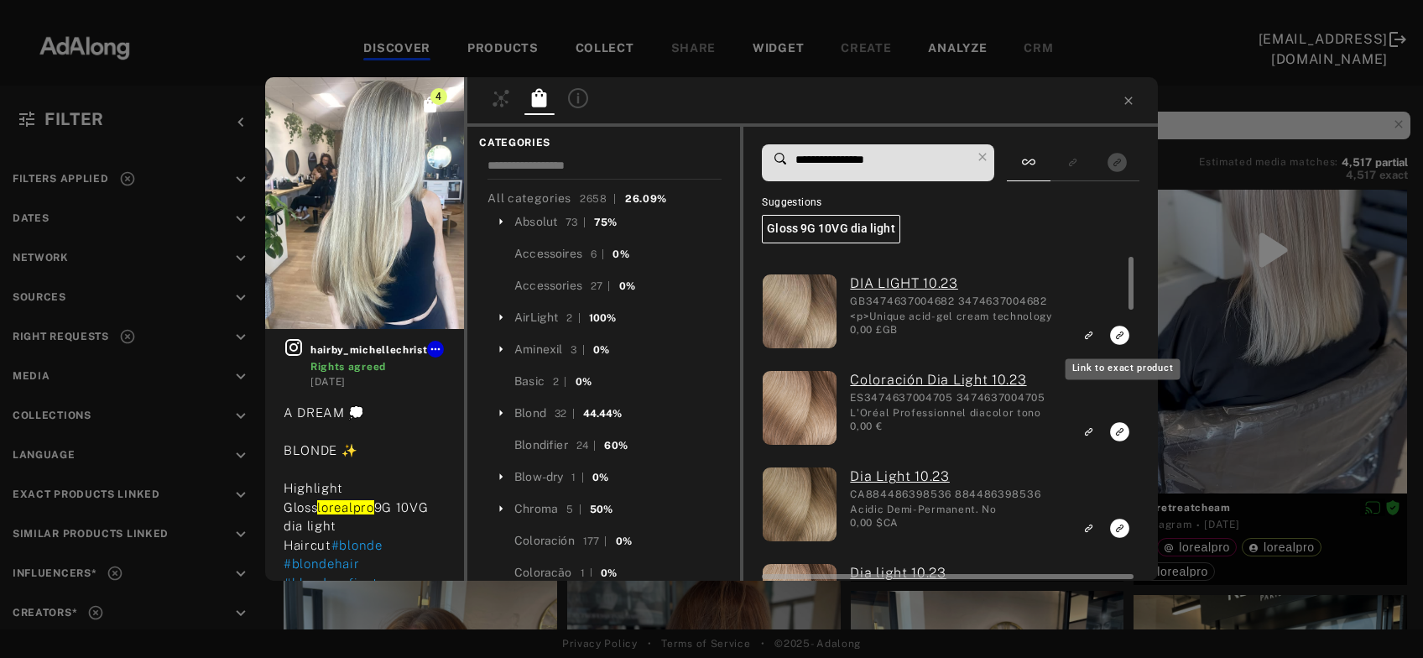
type input "**********"
click at [1121, 337] on rect "Link to exact product" at bounding box center [1119, 335] width 21 height 21
click at [1120, 427] on icon "Link to exact product" at bounding box center [1119, 431] width 19 height 19
click at [1116, 525] on icon "Link to exact product" at bounding box center [1119, 528] width 19 height 19
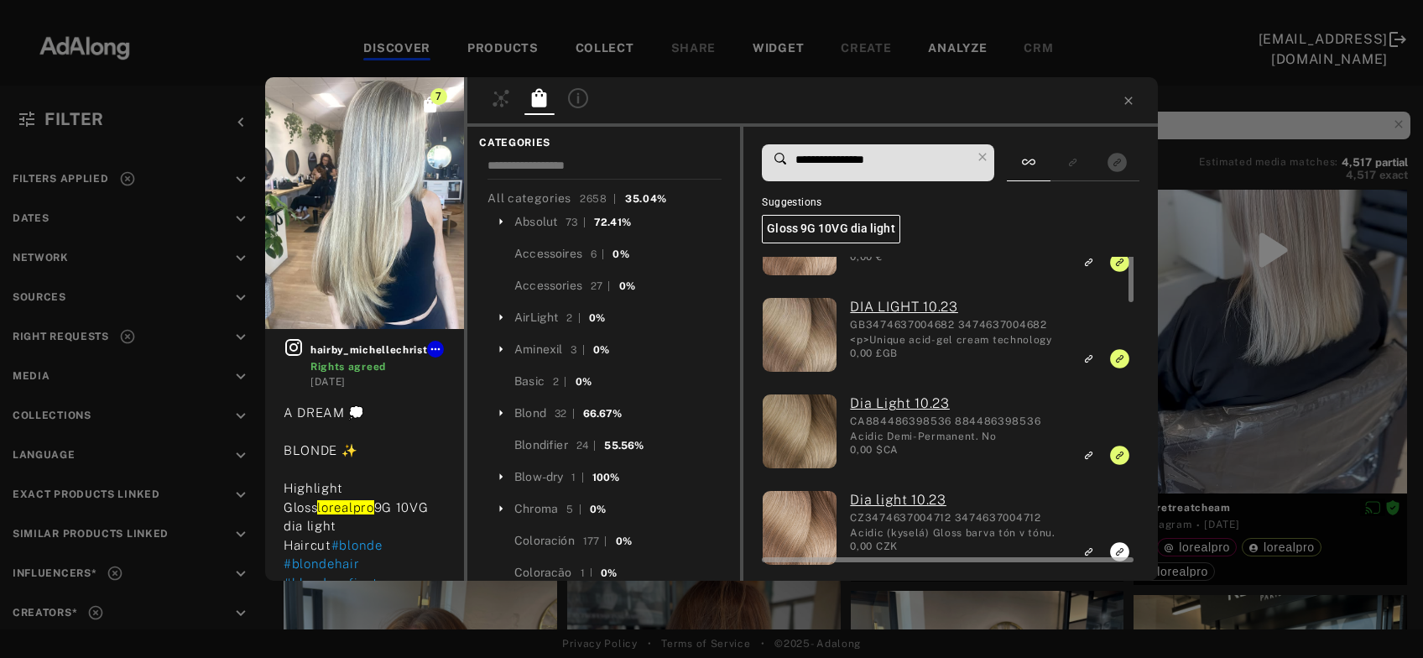
scroll to position [91, 0]
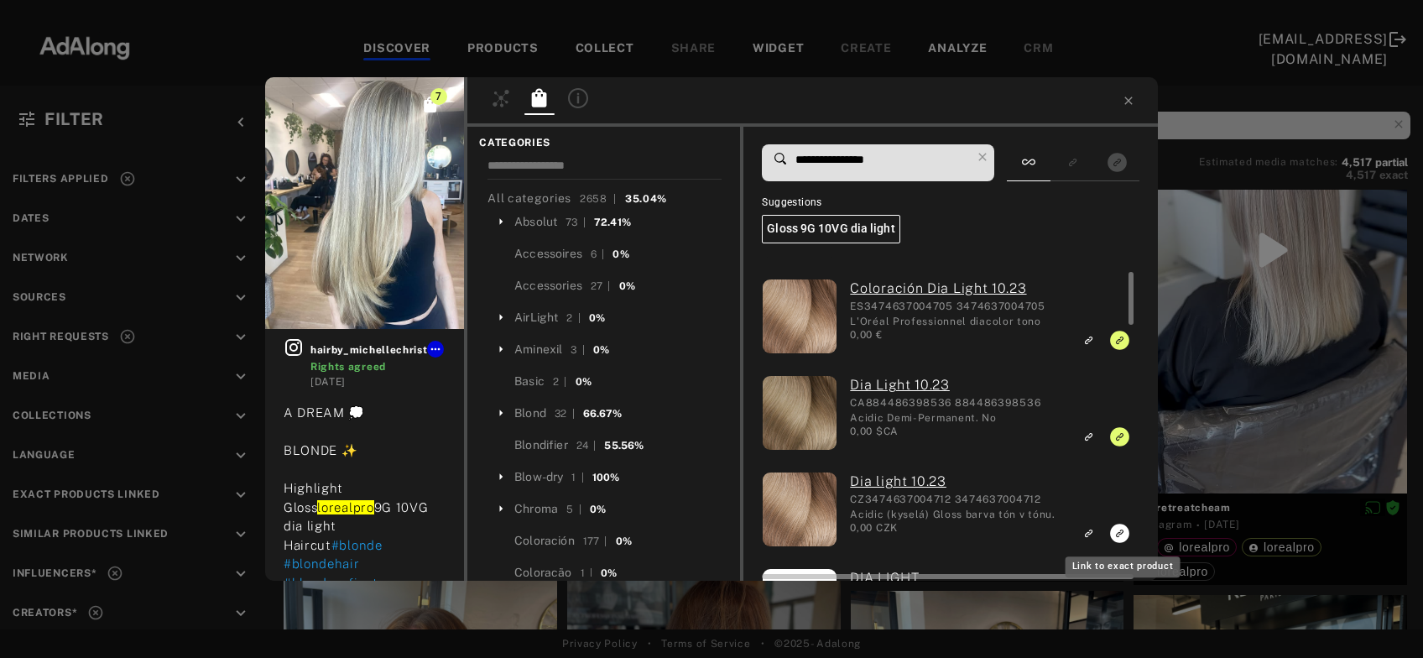
click at [1118, 534] on icon "Link to exact product" at bounding box center [1119, 533] width 19 height 19
click at [1132, 104] on icon at bounding box center [1129, 101] width 8 height 8
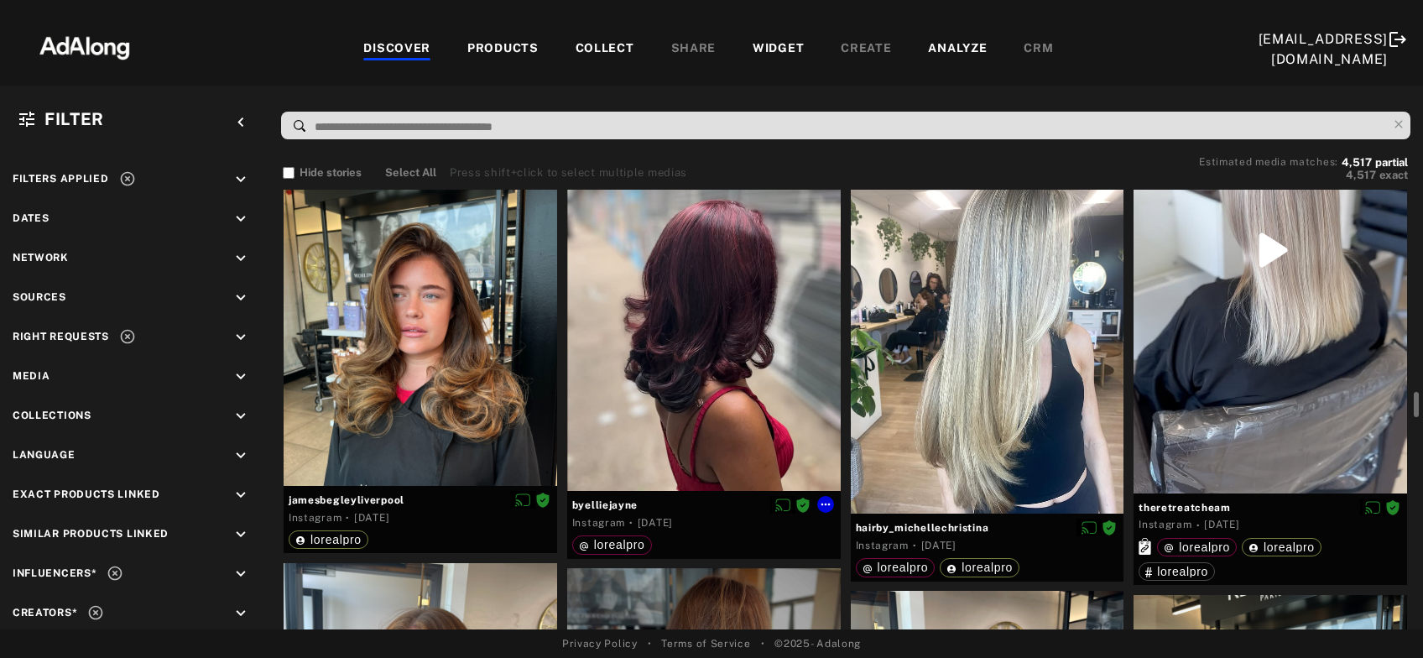
click at [764, 304] on div at bounding box center [704, 309] width 274 height 365
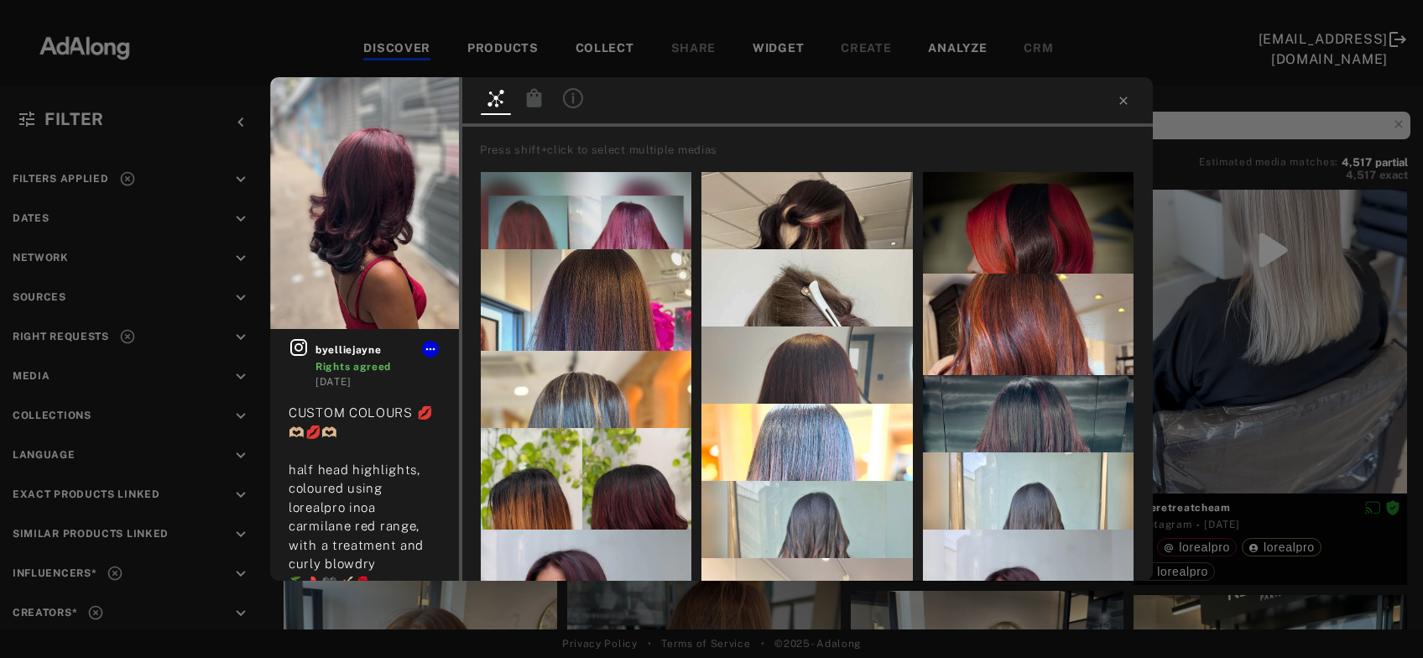
click at [532, 105] on icon at bounding box center [534, 97] width 15 height 18
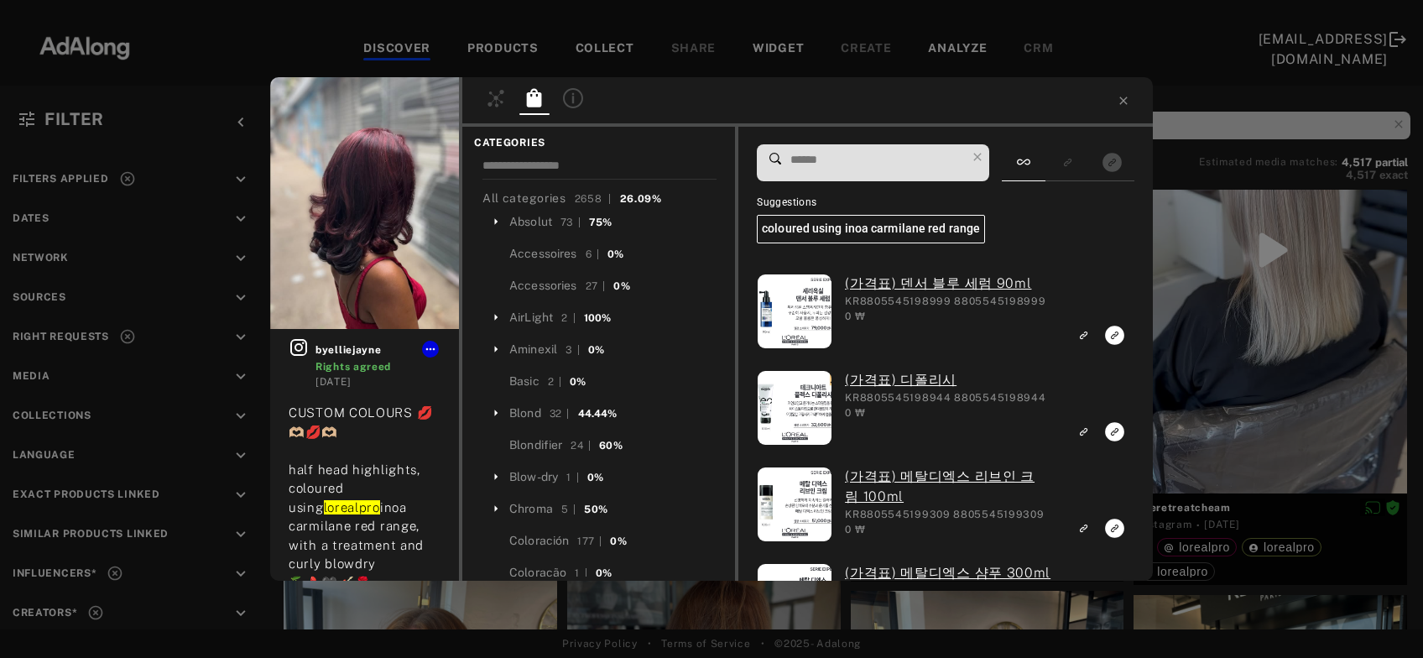
click at [817, 168] on input at bounding box center [877, 160] width 177 height 23
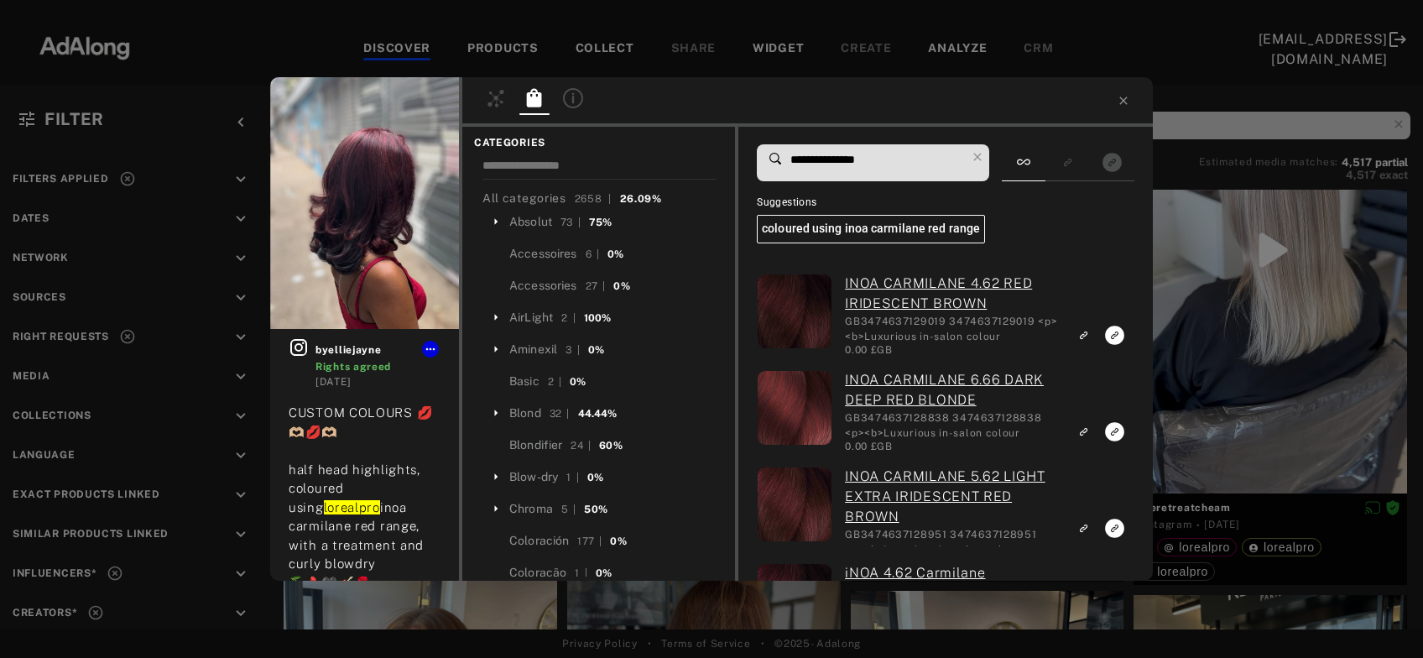
click at [862, 159] on input "**********" at bounding box center [877, 160] width 177 height 23
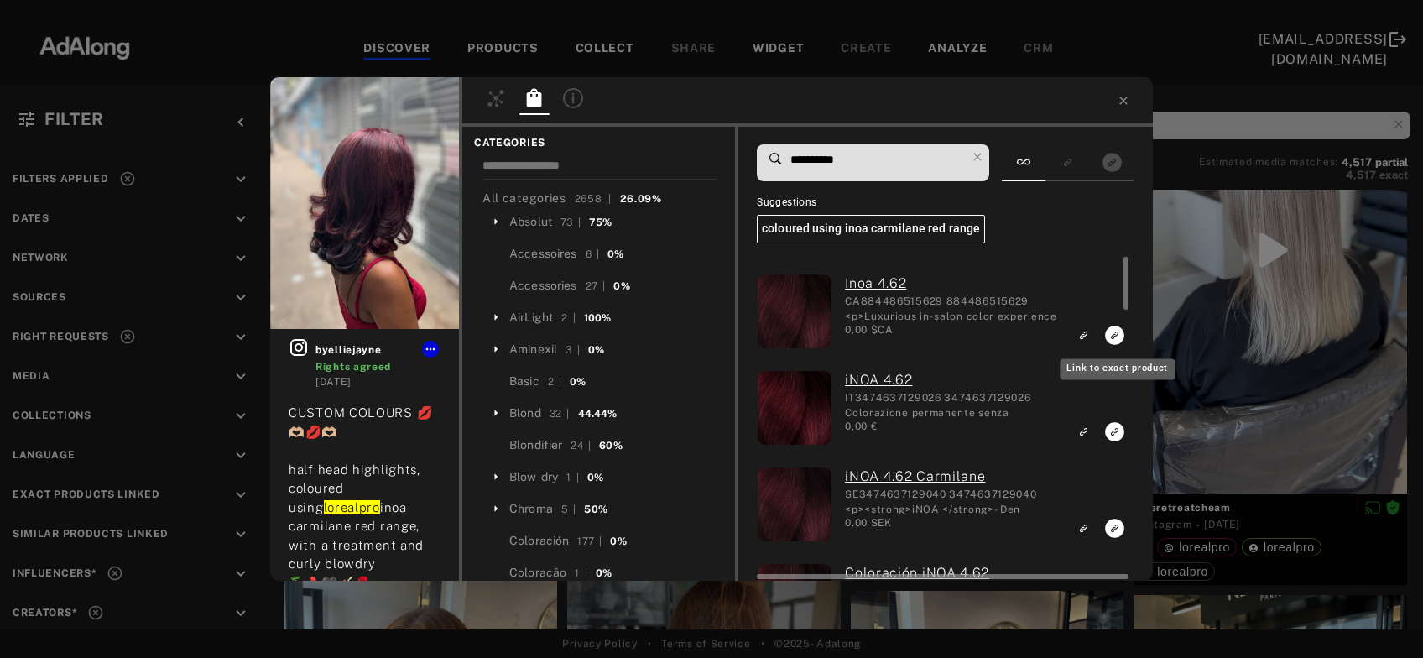
type input "**********"
click at [1114, 330] on icon "Link to exact product" at bounding box center [1114, 335] width 19 height 19
click at [1115, 436] on rect "Link to exact product" at bounding box center [1114, 431] width 21 height 21
click at [1111, 441] on icon "Unlink to exact product" at bounding box center [1114, 431] width 19 height 19
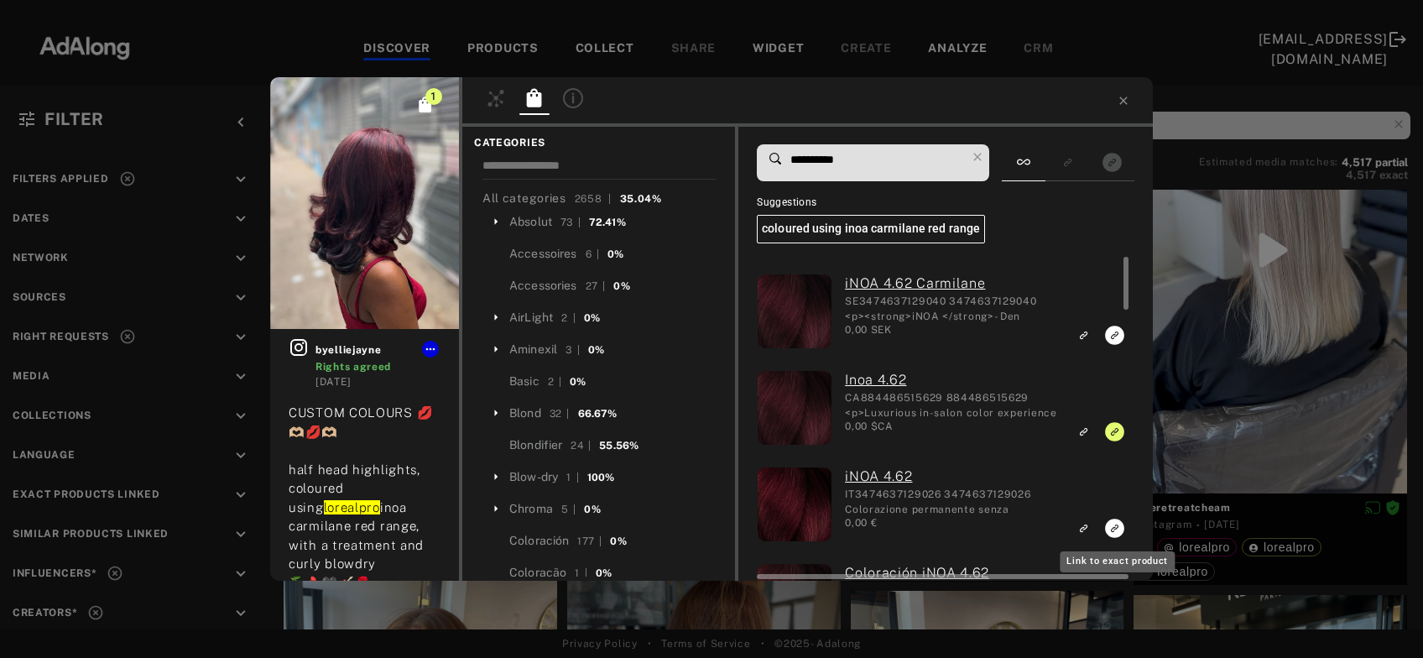
click at [1111, 345] on icon "Link to exact product" at bounding box center [1114, 335] width 19 height 19
click at [1115, 336] on rect "Link to exact product" at bounding box center [1114, 335] width 21 height 21
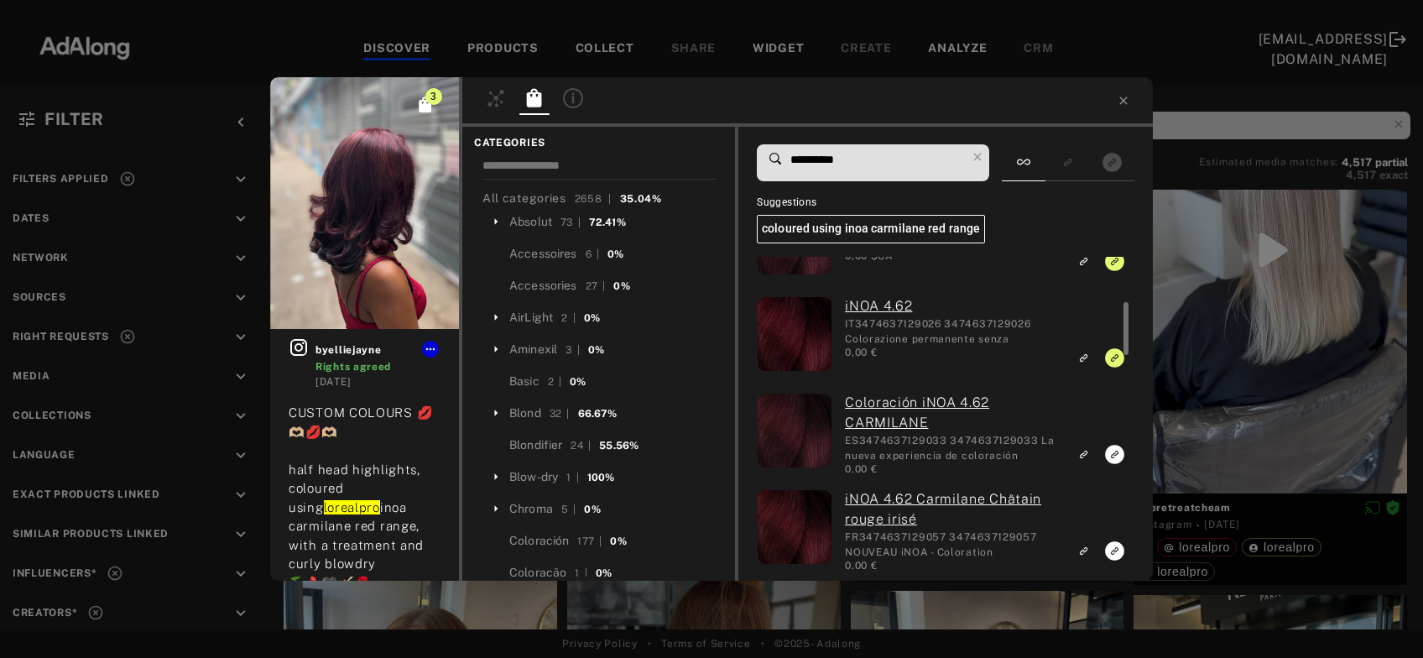
scroll to position [185, 0]
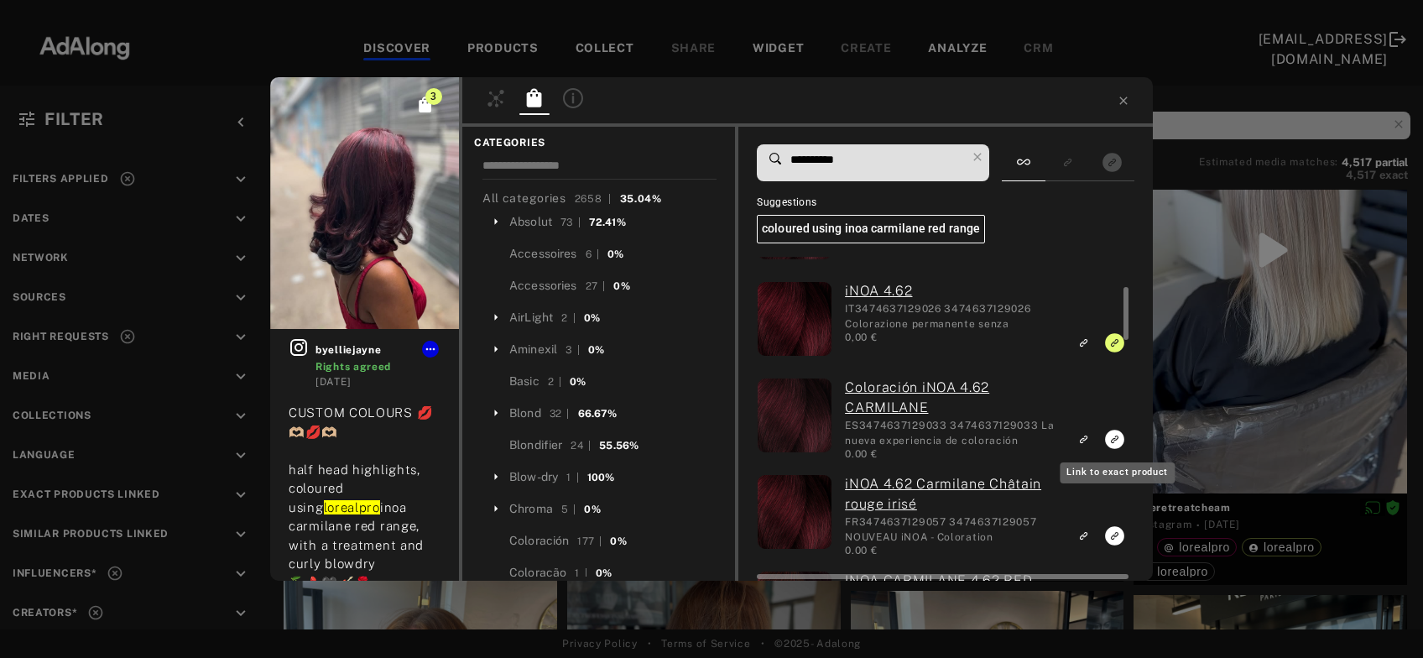
click at [1112, 441] on icon "Link to exact product" at bounding box center [1114, 439] width 19 height 19
click at [1114, 529] on icon "Link to exact product" at bounding box center [1114, 535] width 19 height 19
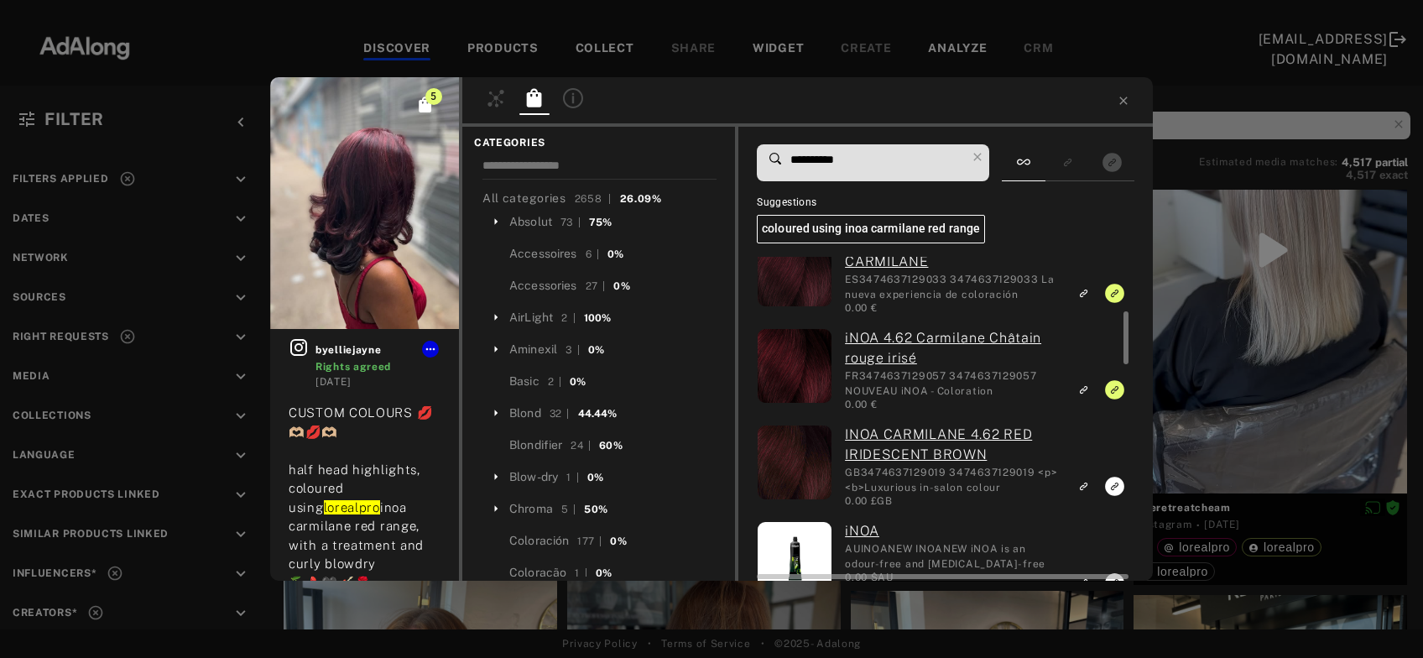
scroll to position [332, 0]
click at [1113, 485] on icon "Link to exact product" at bounding box center [1114, 485] width 19 height 19
click at [1121, 103] on icon at bounding box center [1123, 101] width 8 height 8
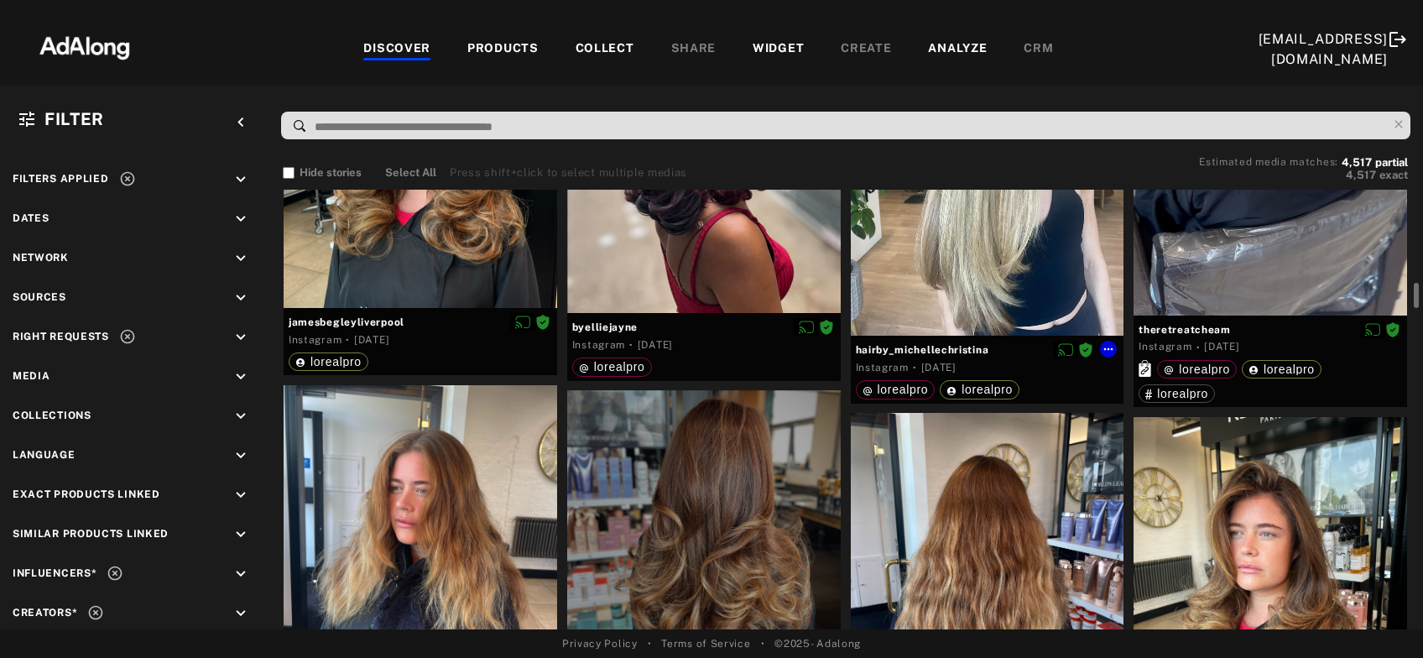
scroll to position [4085, 0]
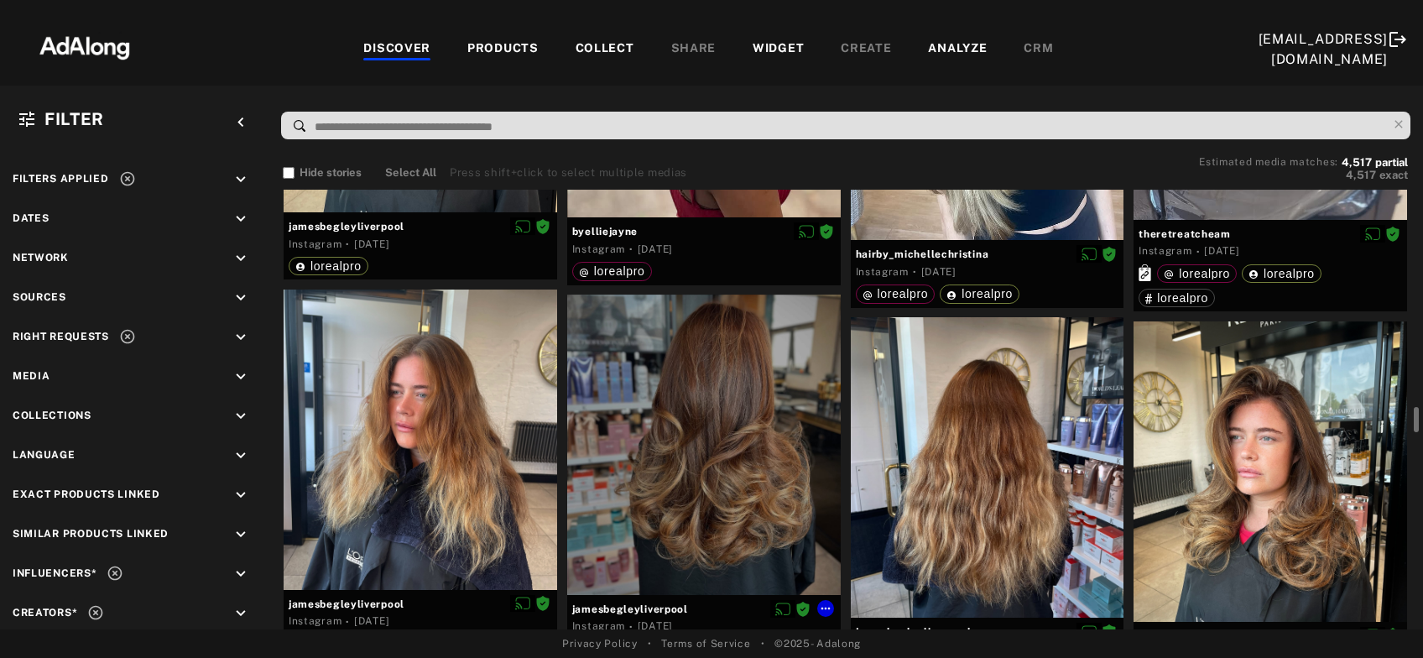
click at [678, 524] on div at bounding box center [704, 445] width 274 height 300
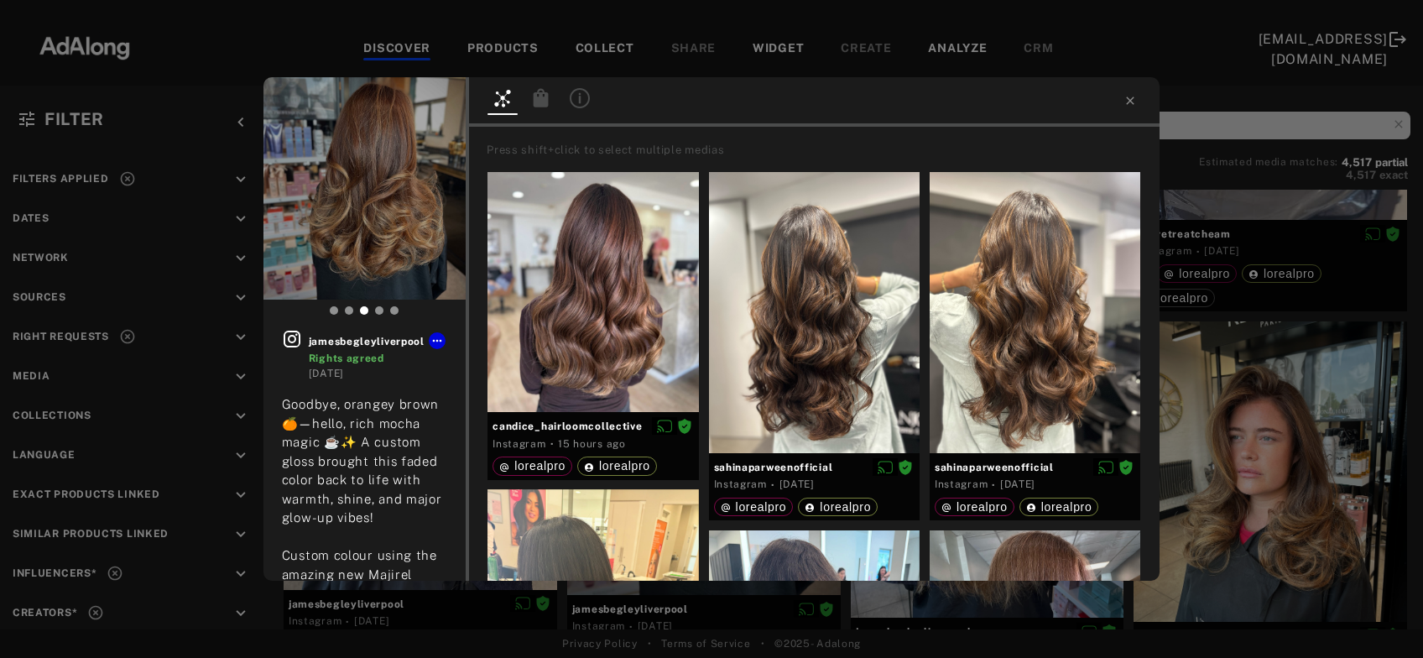
click at [545, 97] on icon at bounding box center [541, 97] width 15 height 18
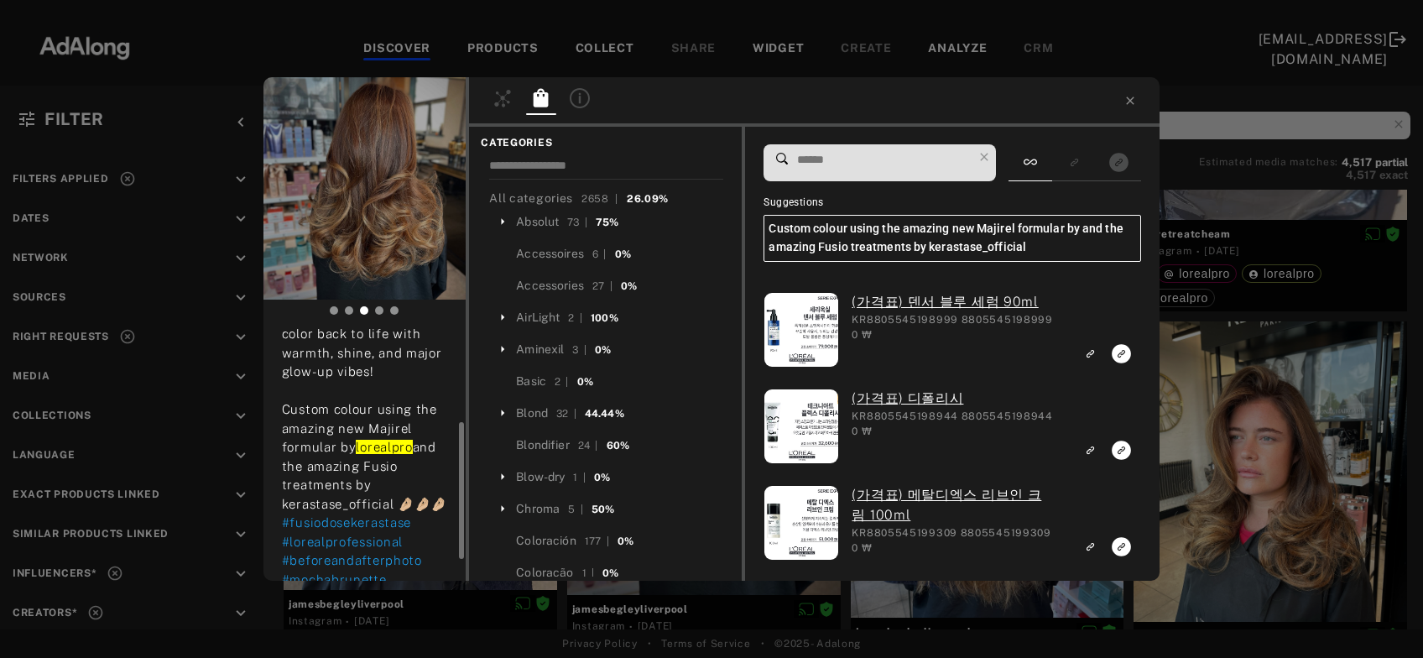
scroll to position [155, 0]
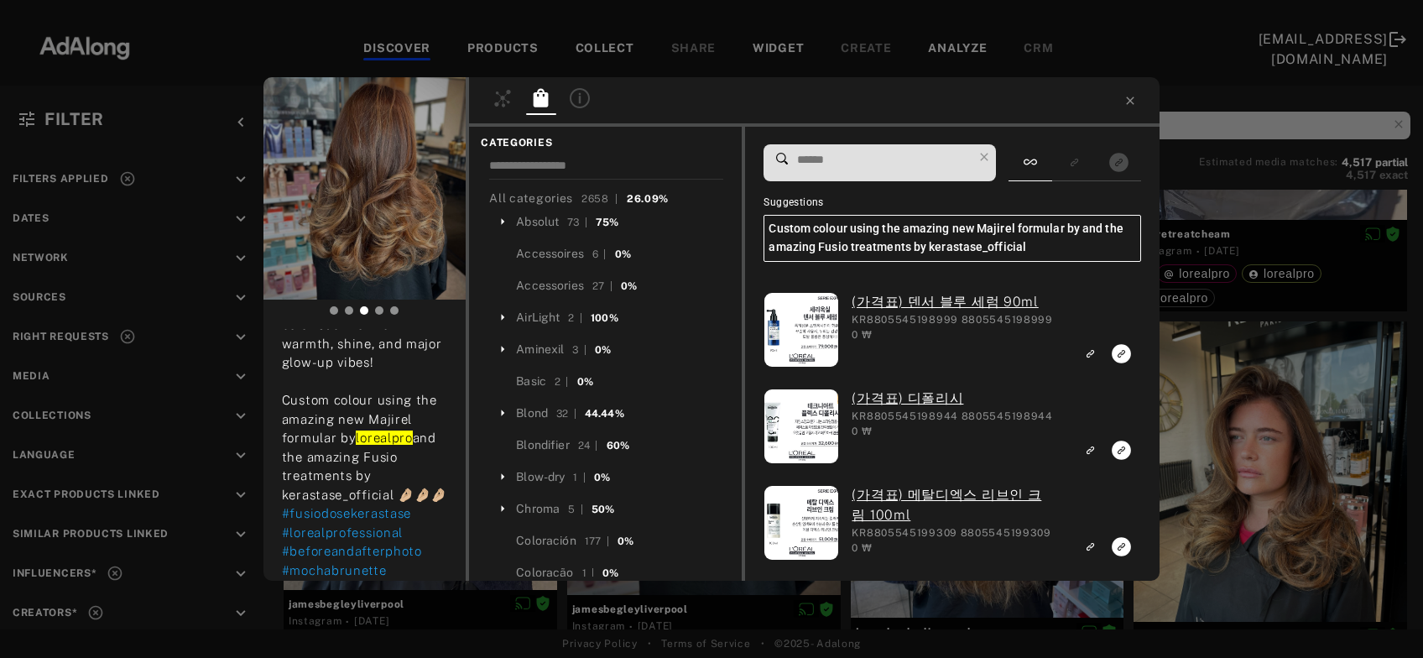
click at [844, 164] on input at bounding box center [884, 160] width 177 height 23
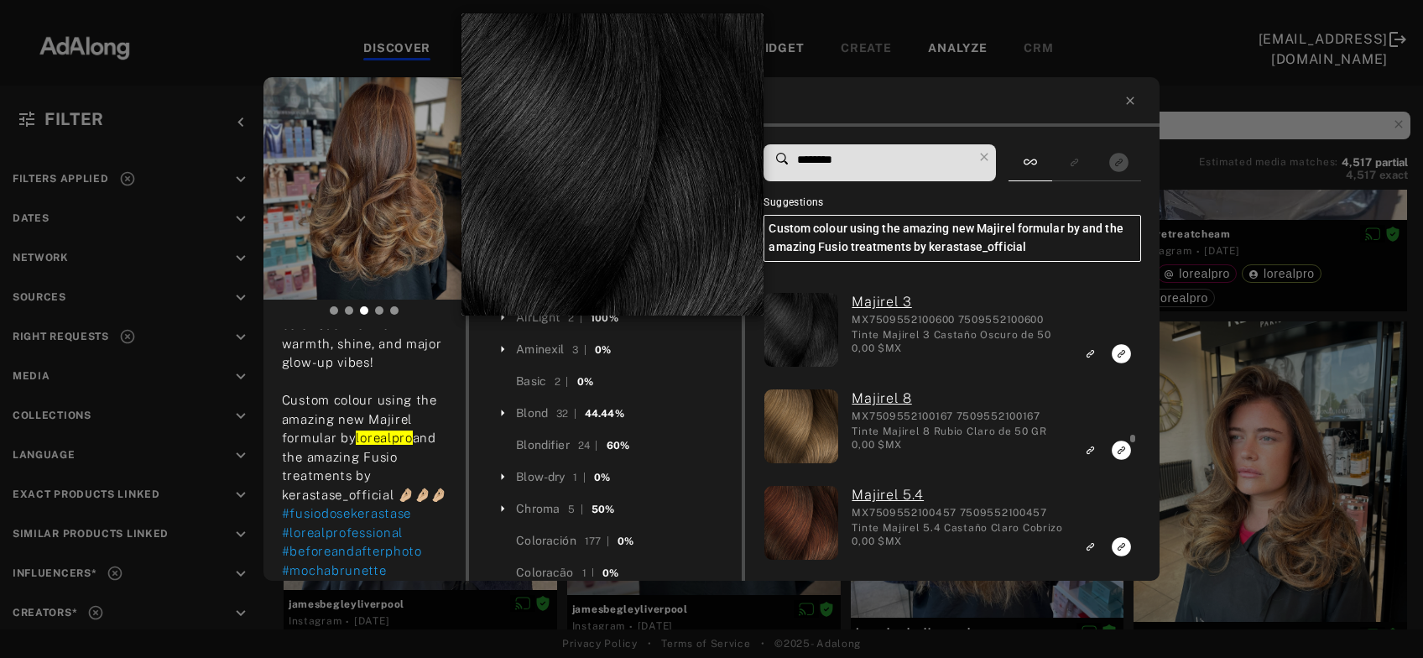
scroll to position [6080, 0]
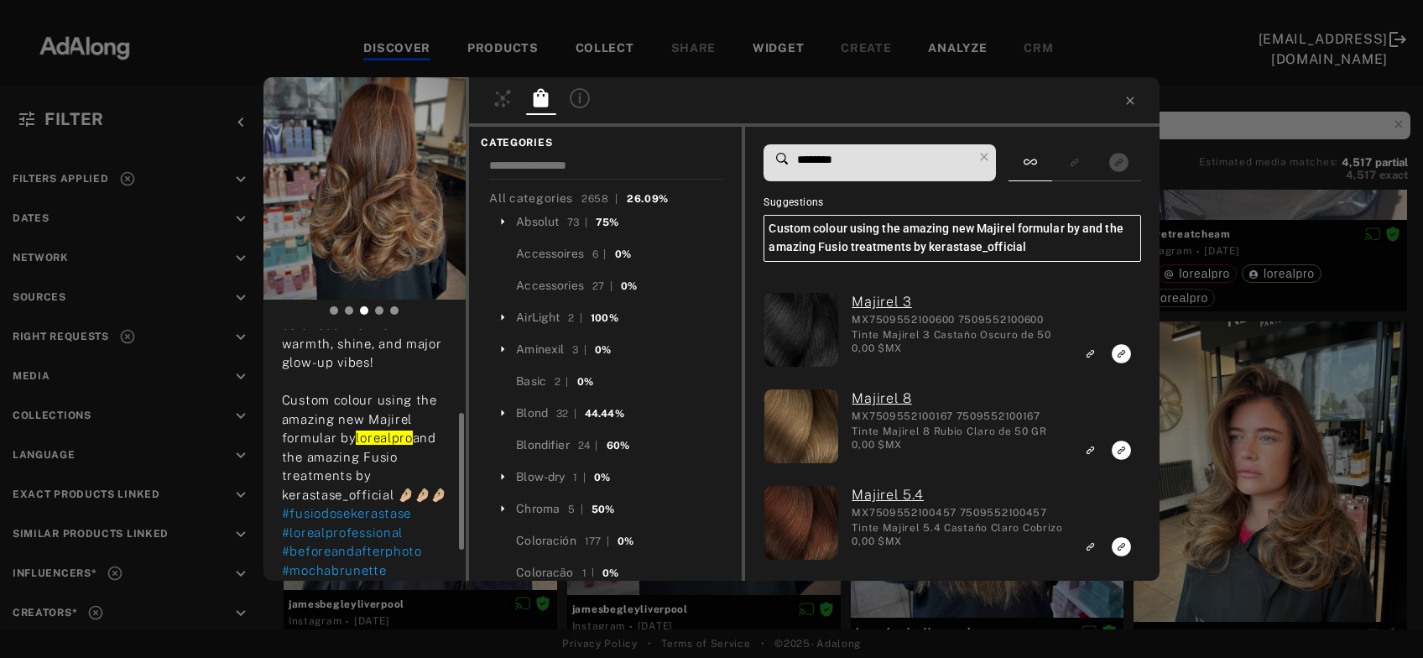
click at [844, 166] on input "********" at bounding box center [884, 160] width 177 height 23
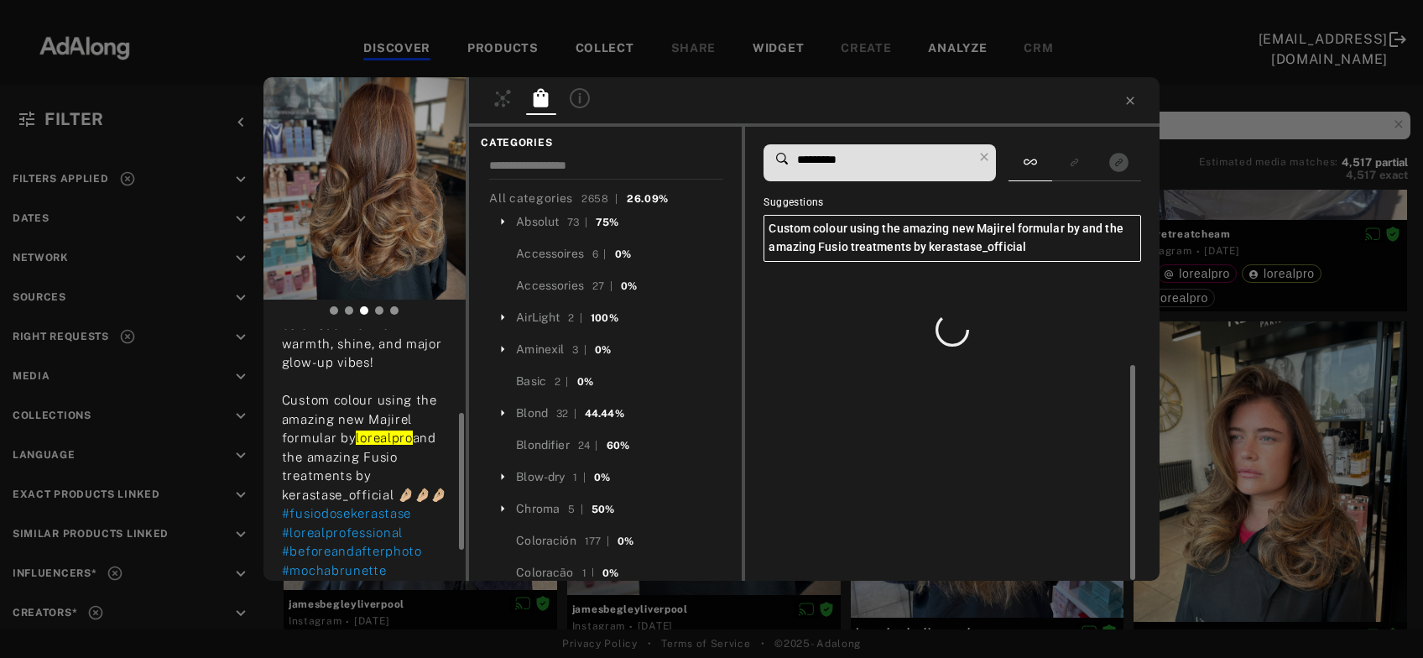
scroll to position [0, 0]
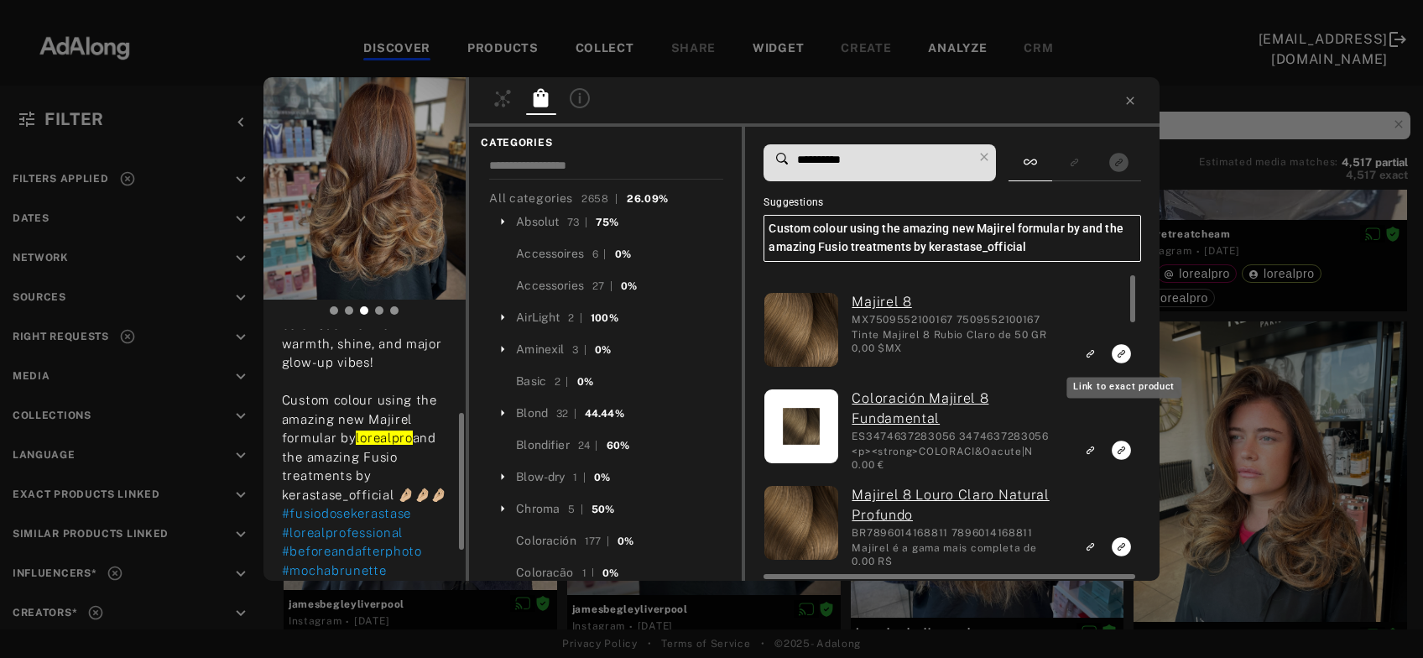
type input "**********"
click at [1117, 359] on icon "Link to exact product" at bounding box center [1121, 353] width 19 height 19
click at [1127, 95] on icon at bounding box center [1130, 100] width 13 height 13
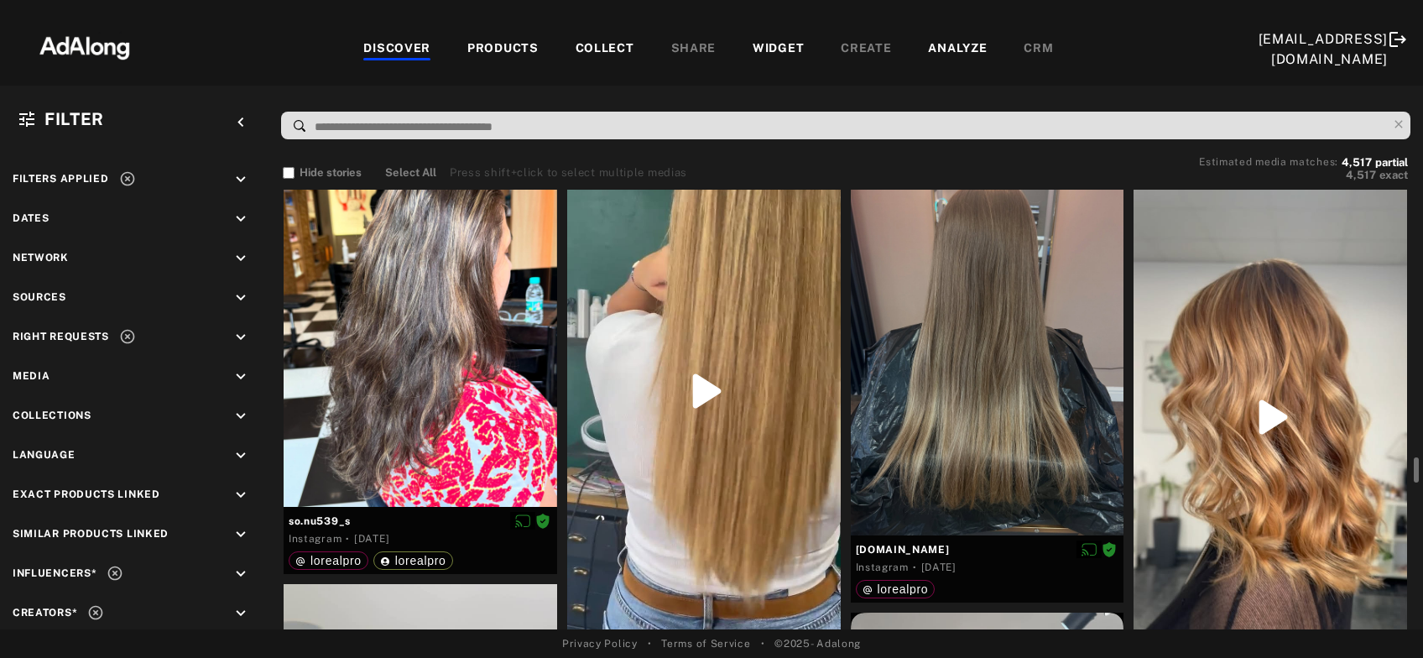
scroll to position [5050, 0]
click at [1032, 434] on div at bounding box center [988, 354] width 274 height 364
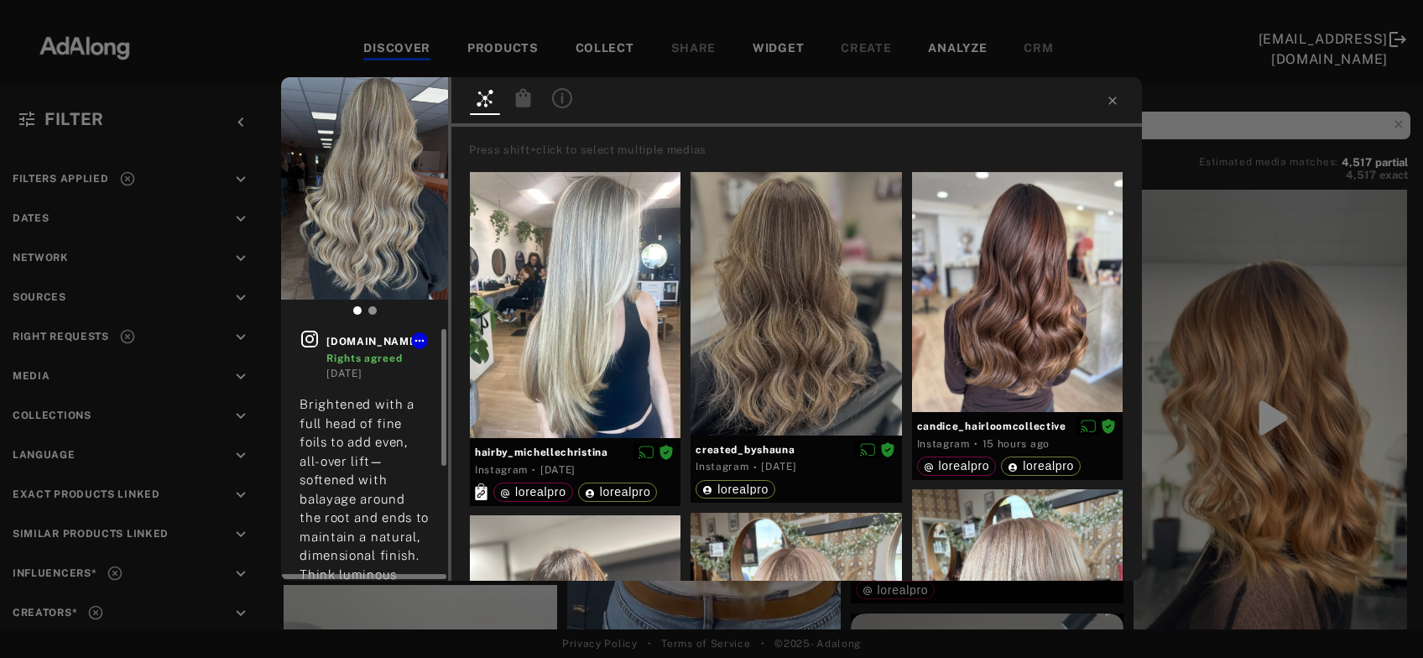
click at [305, 342] on icon at bounding box center [310, 339] width 20 height 20
click at [1192, 333] on div "maciejane.hair Rights agreed 1 week ago Brightened with a full head of fine foi…" at bounding box center [711, 329] width 1423 height 658
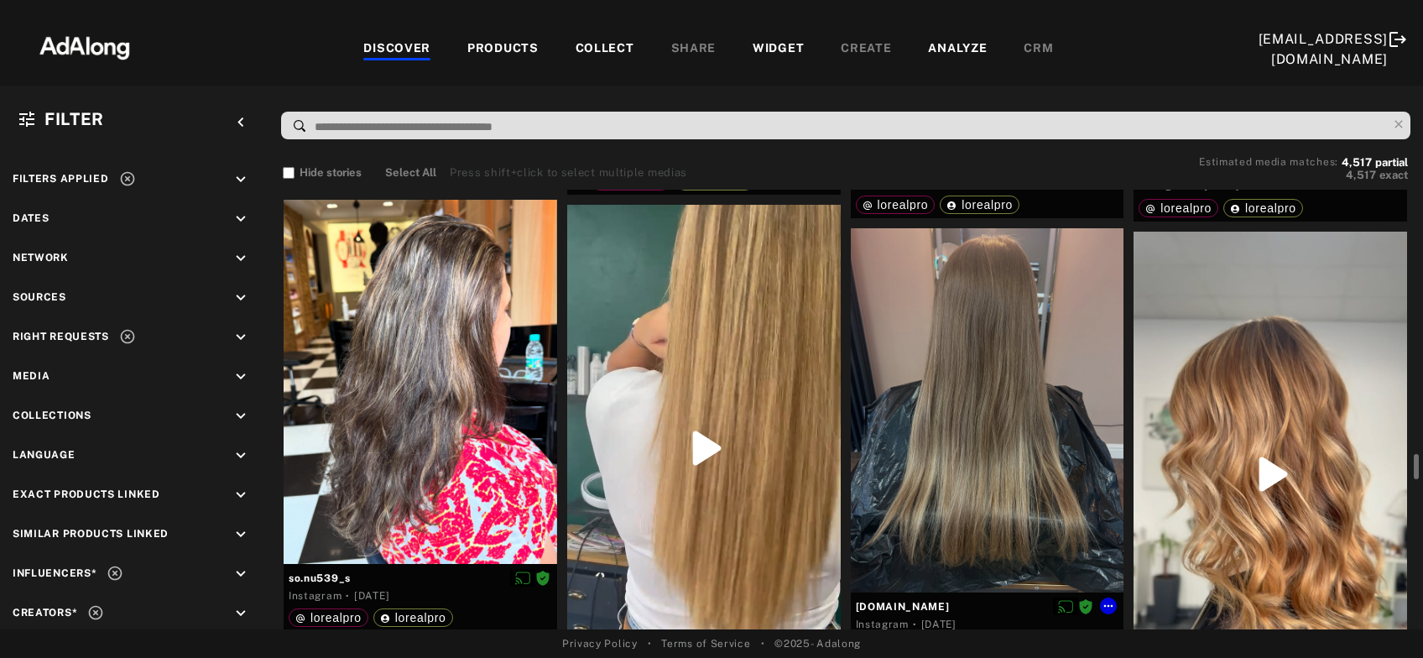
scroll to position [4992, 0]
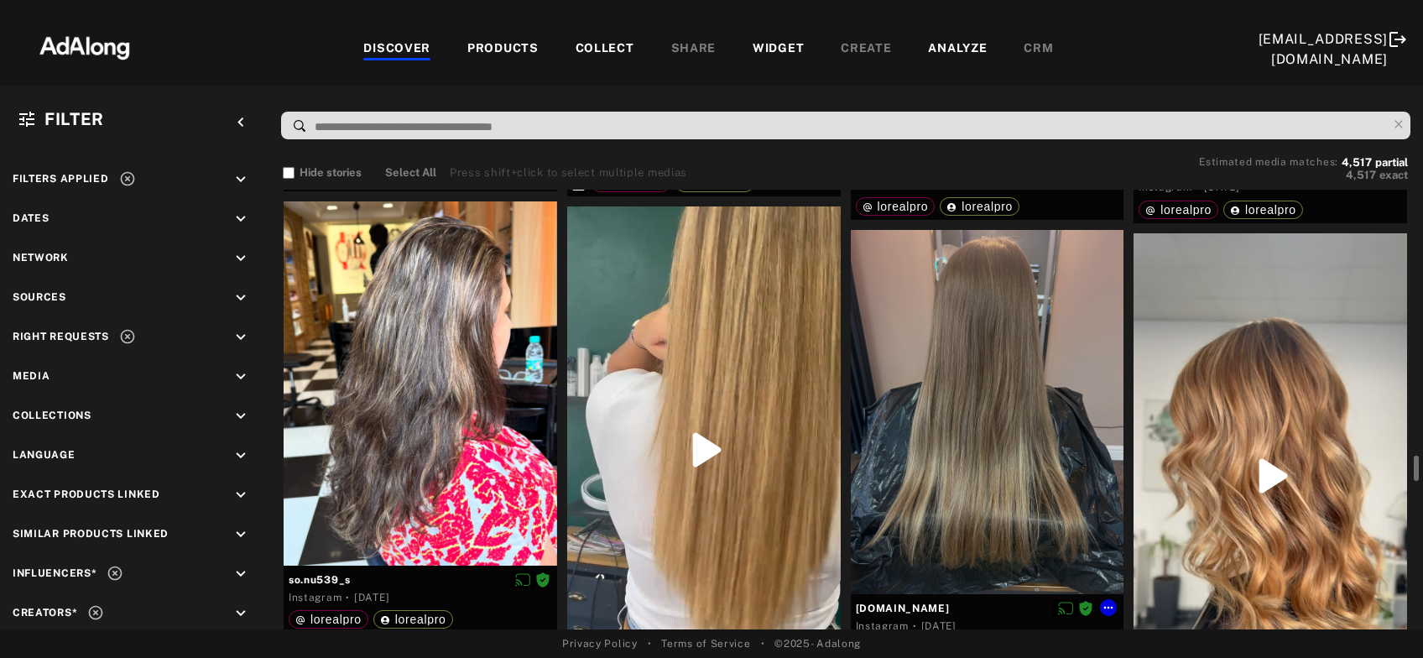
click at [1052, 371] on div at bounding box center [988, 412] width 274 height 364
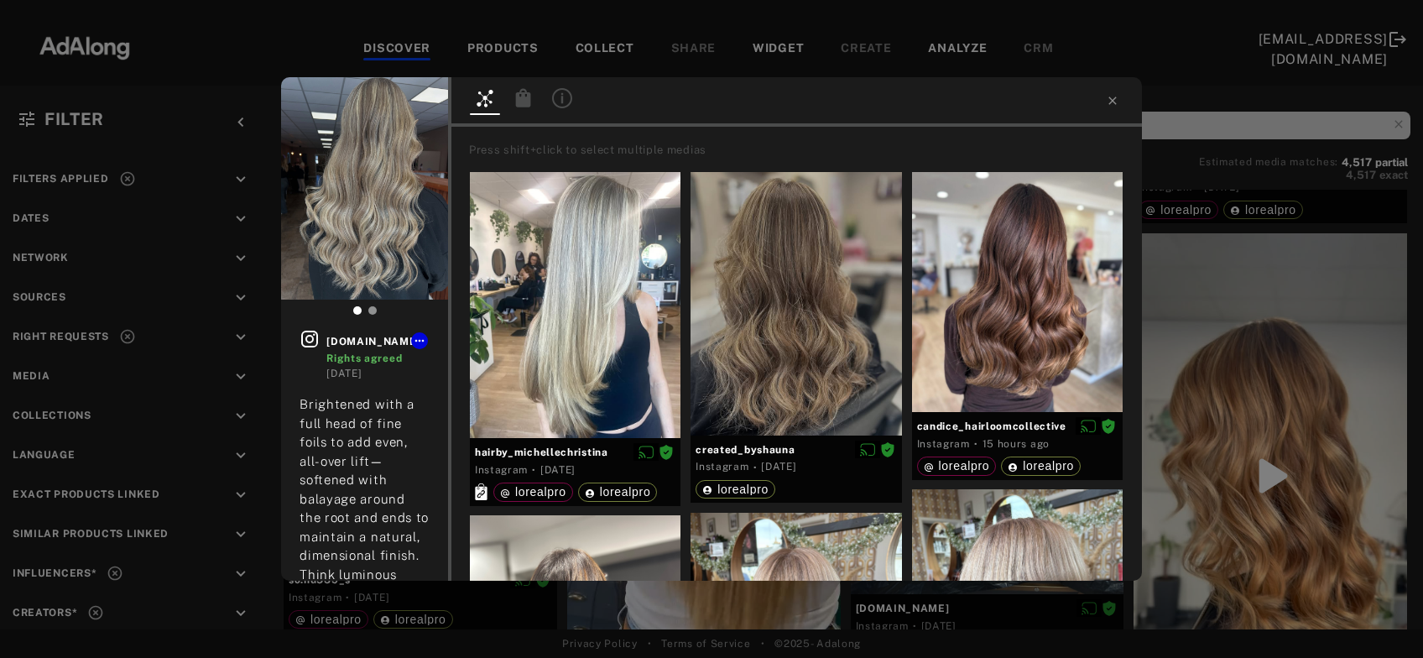
click at [524, 98] on icon at bounding box center [523, 97] width 15 height 18
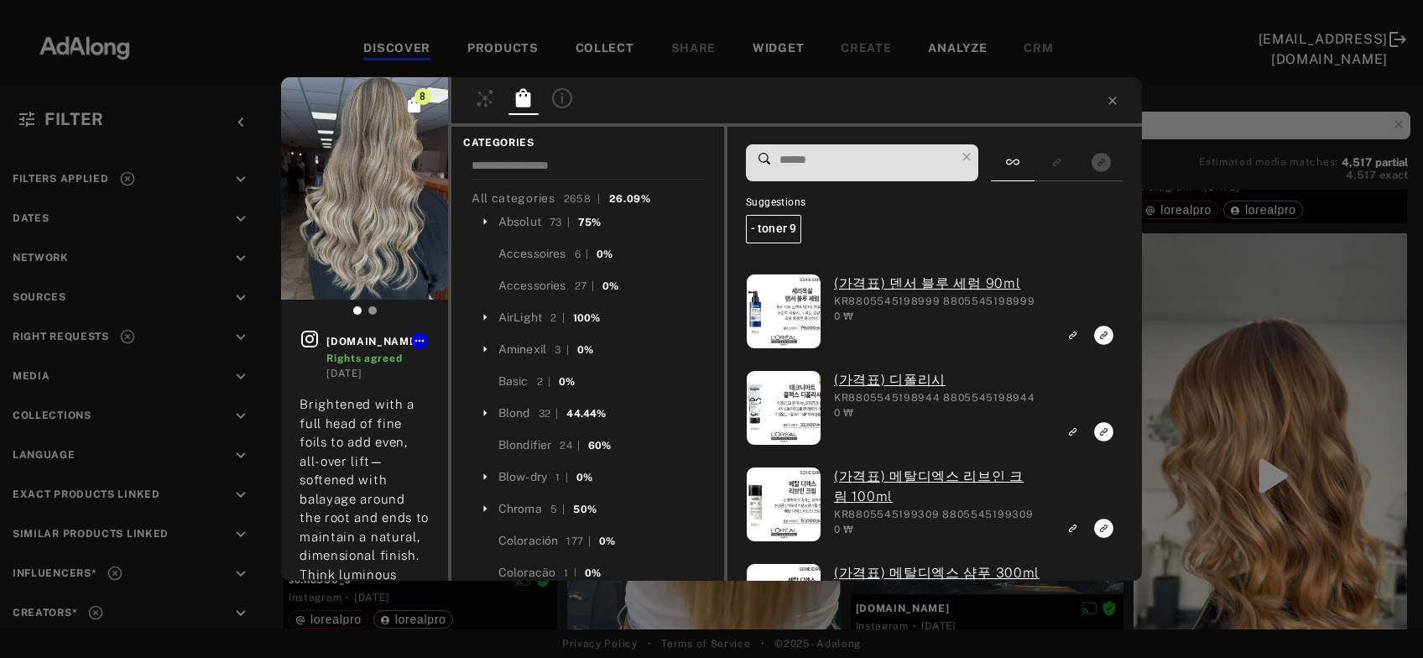
click at [1251, 337] on div "8 maciejane.hair Rights agreed 1 week ago Brightened with a full head of fine f…" at bounding box center [711, 329] width 1423 height 658
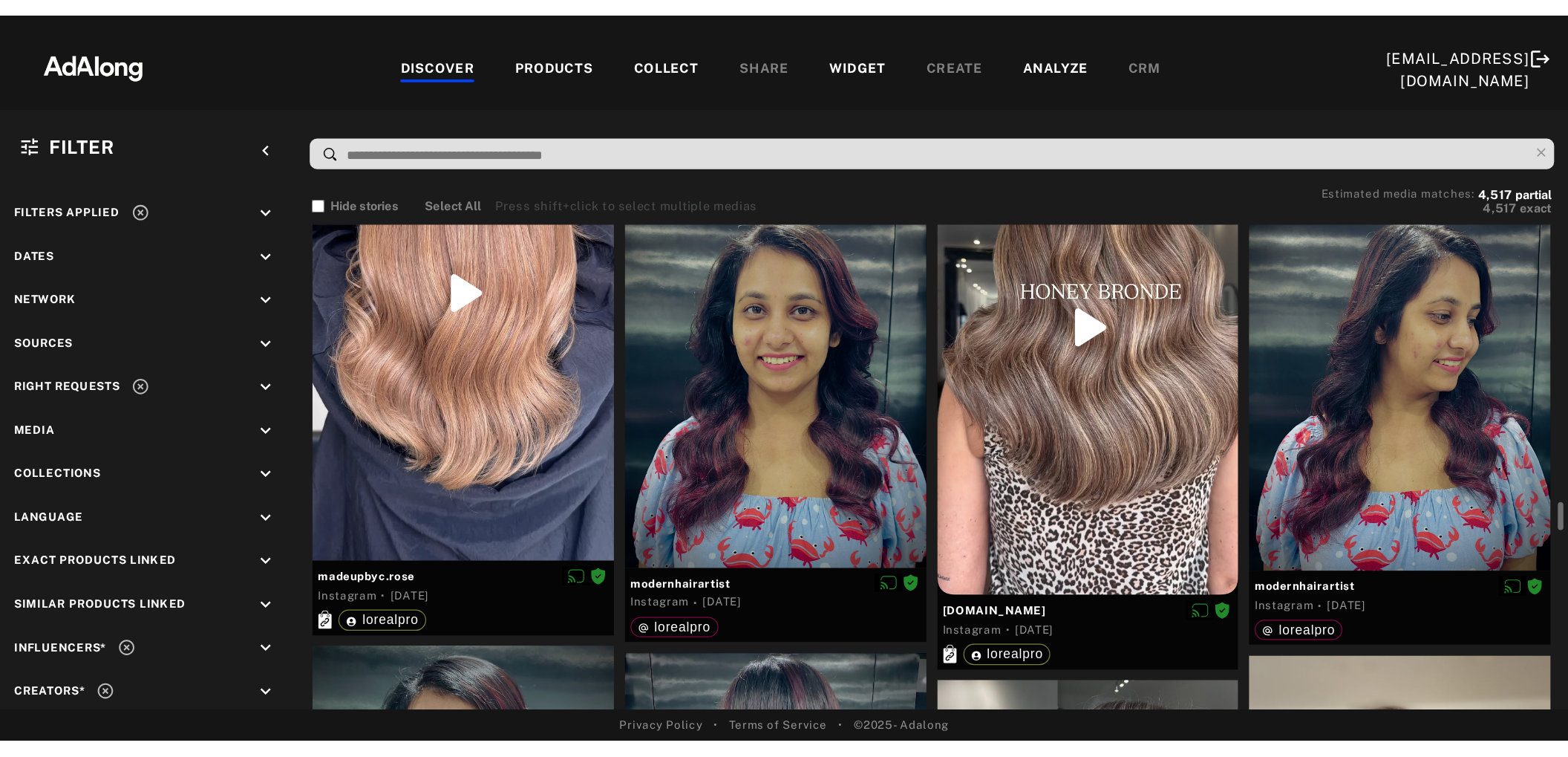
scroll to position [5009, 0]
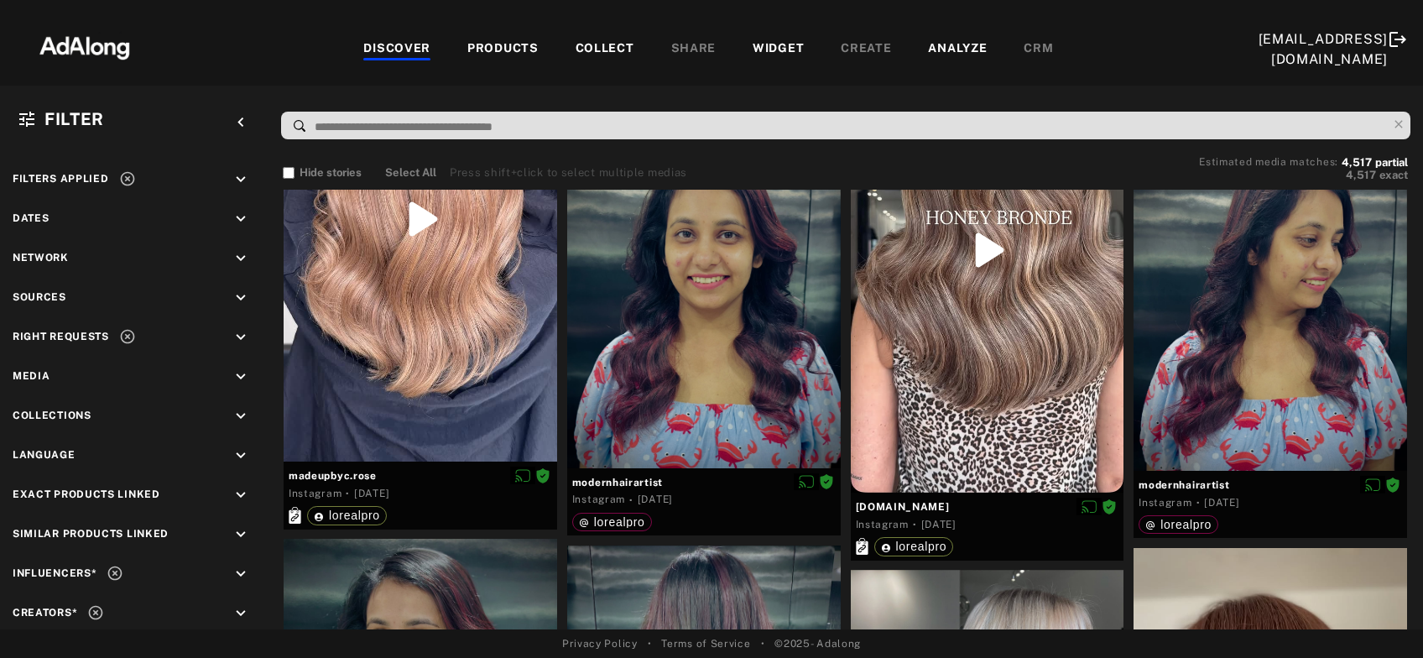
click at [596, 40] on div "COLLECT" at bounding box center [605, 49] width 59 height 20
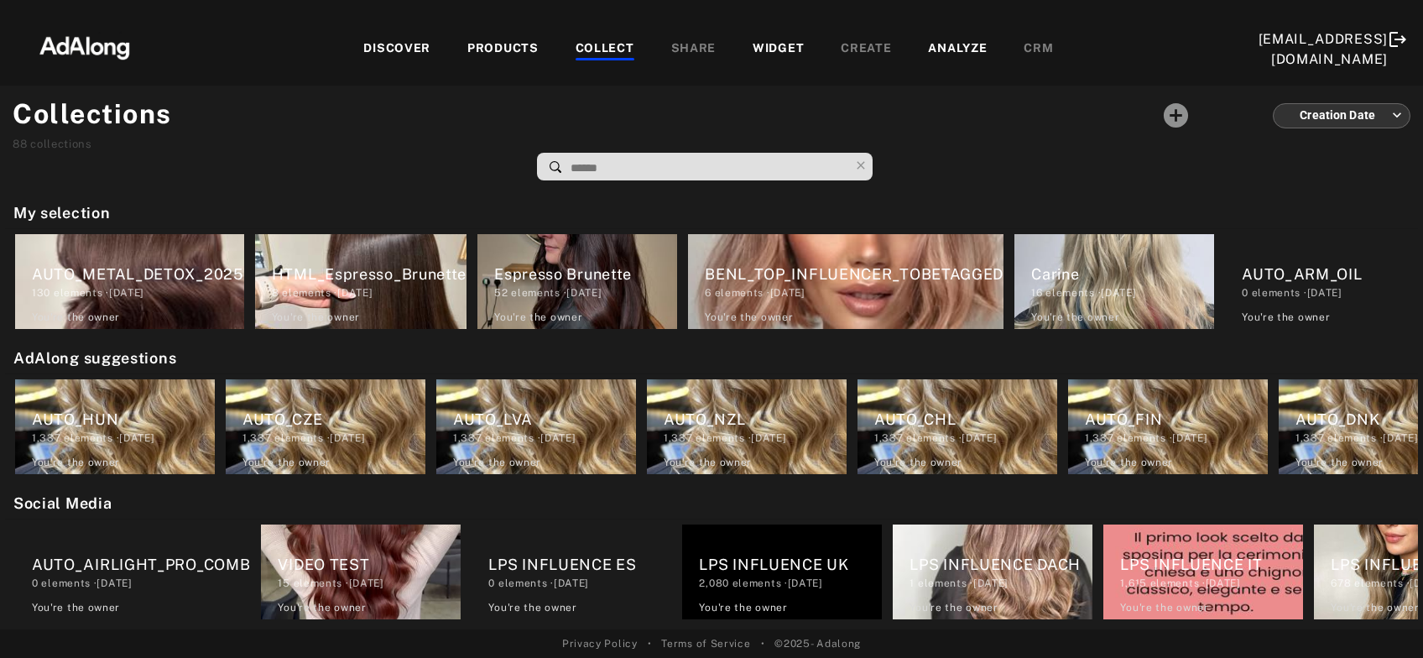
click at [630, 166] on input at bounding box center [709, 168] width 280 height 23
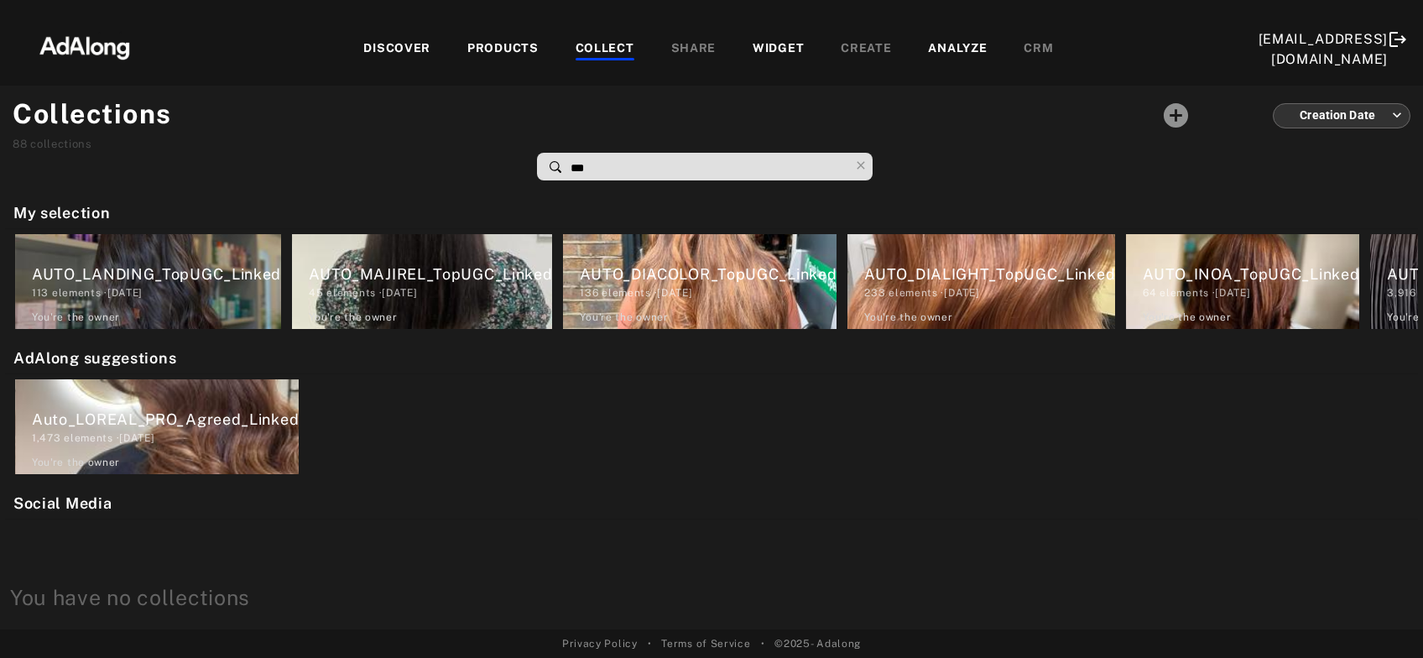
type input "***"
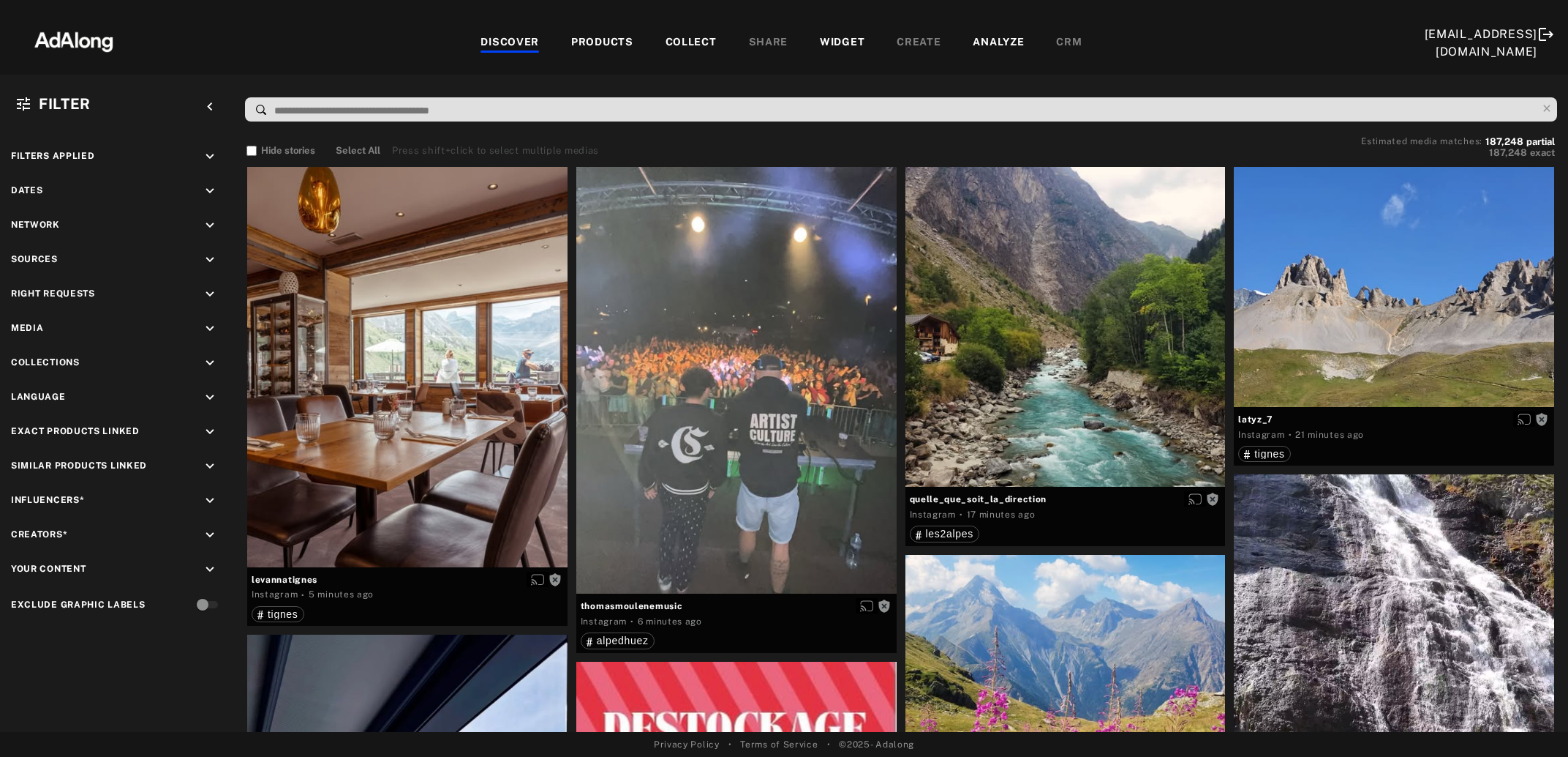
click at [703, 38] on div "COLLECT" at bounding box center [691, 43] width 51 height 17
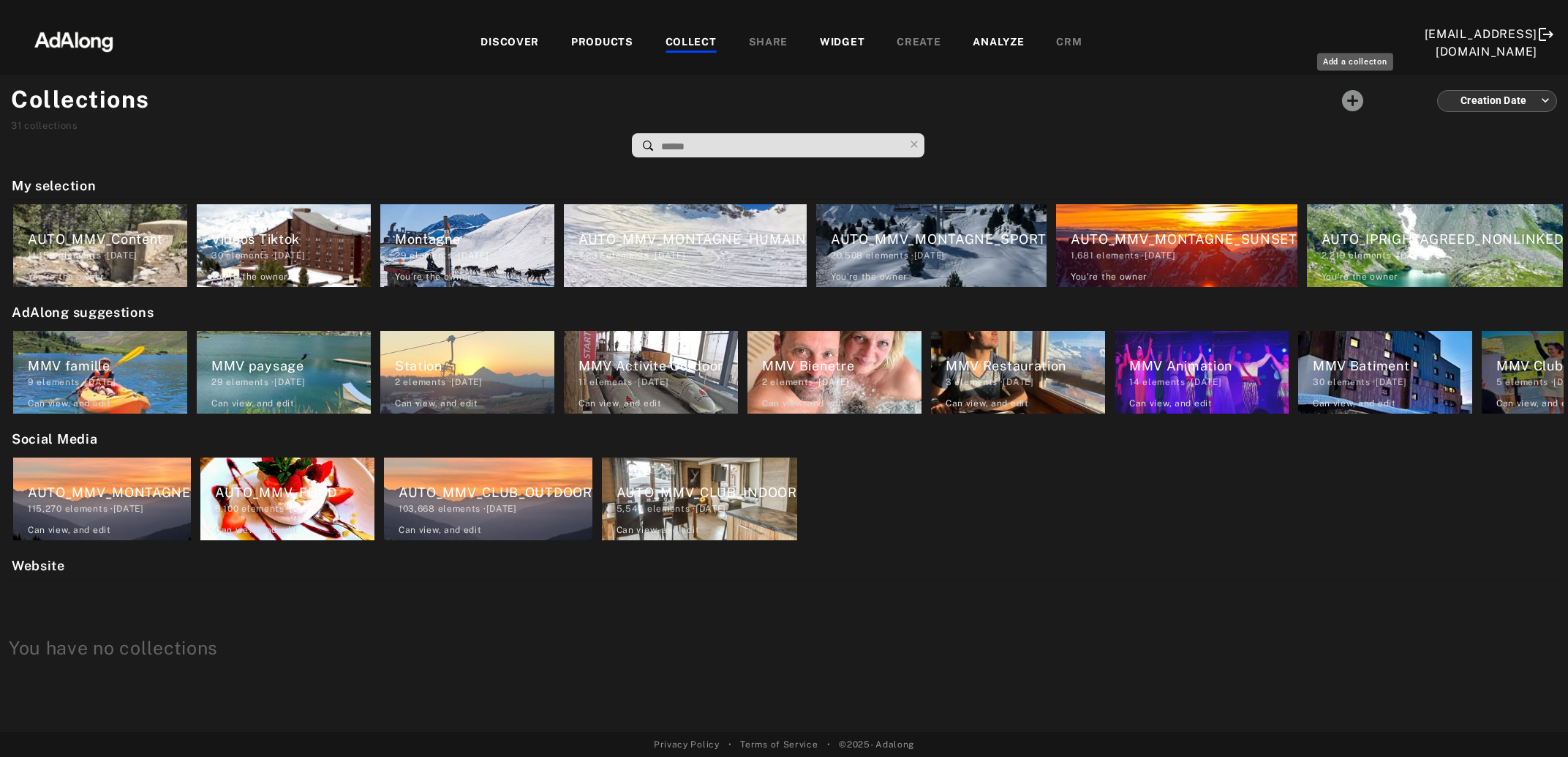
click at [1354, 103] on icon "Add a collecton" at bounding box center [1352, 100] width 25 height 25
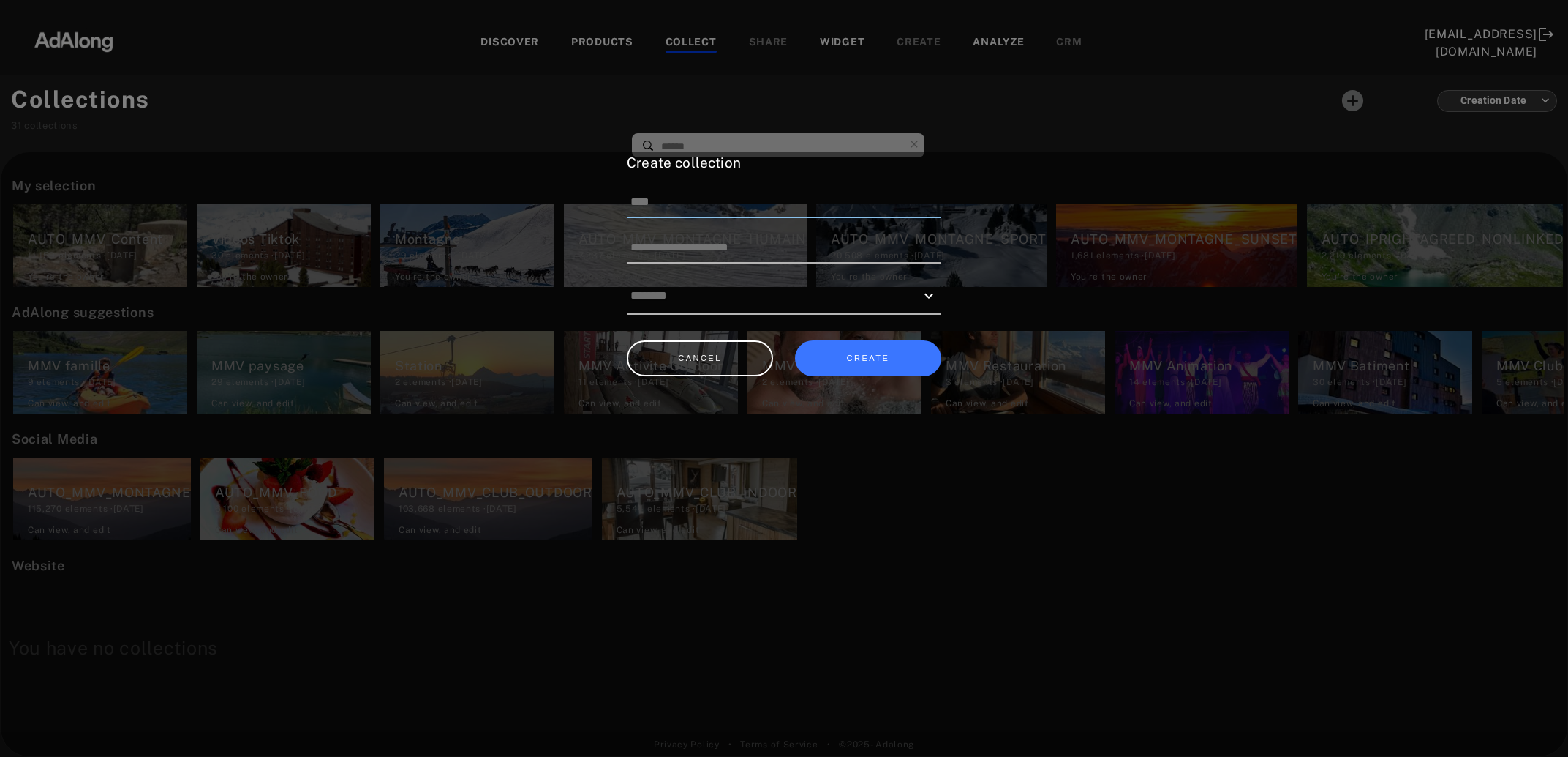
click at [736, 201] on input at bounding box center [784, 202] width 315 height 31
drag, startPoint x: 705, startPoint y: 211, endPoint x: 621, endPoint y: 208, distance: 84.1
click at [627, 208] on input "*********" at bounding box center [784, 202] width 315 height 31
click at [716, 201] on input "*********" at bounding box center [784, 202] width 315 height 31
type input "**********"
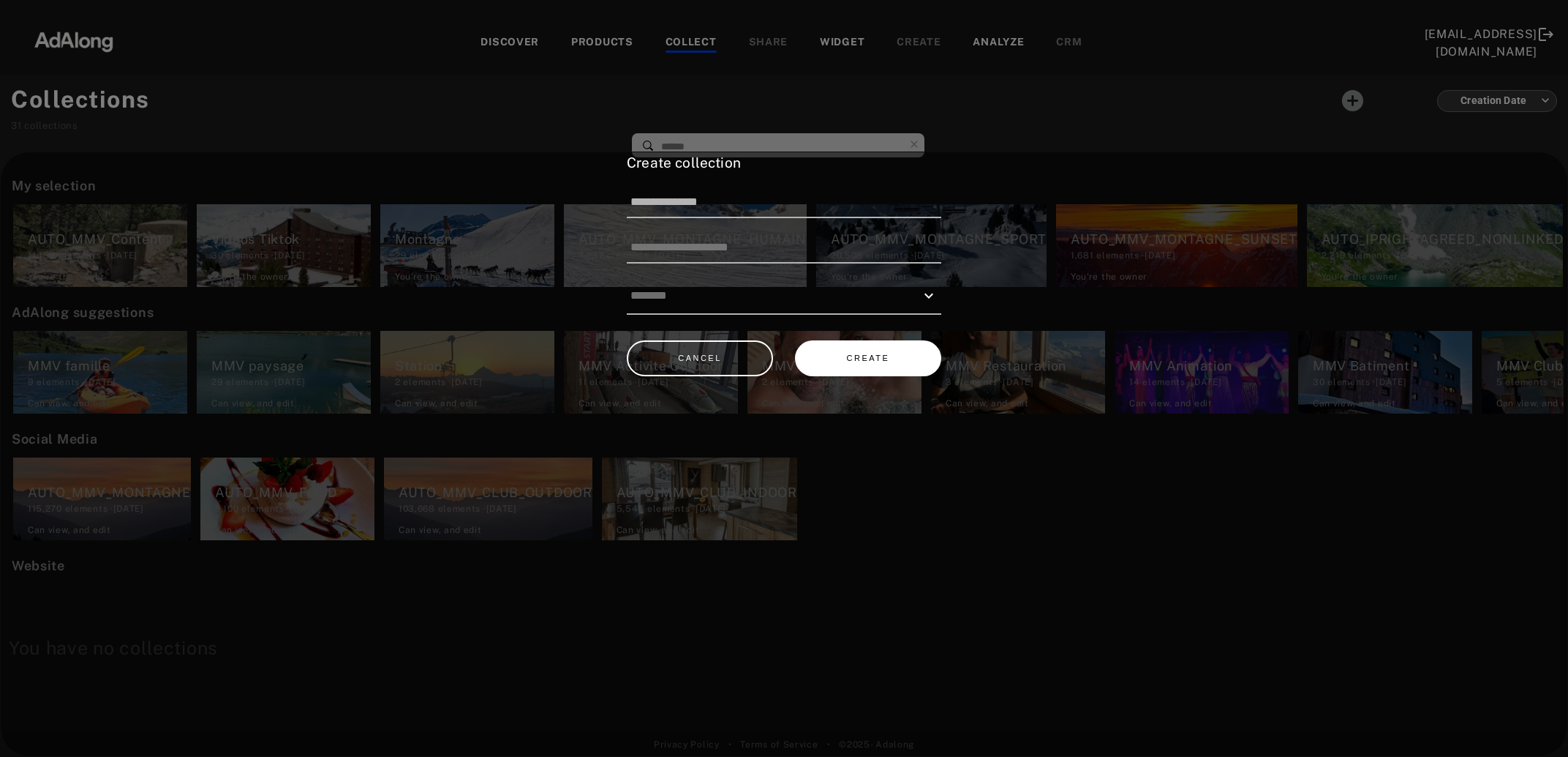
click at [891, 350] on button "CREATE" at bounding box center [868, 358] width 146 height 36
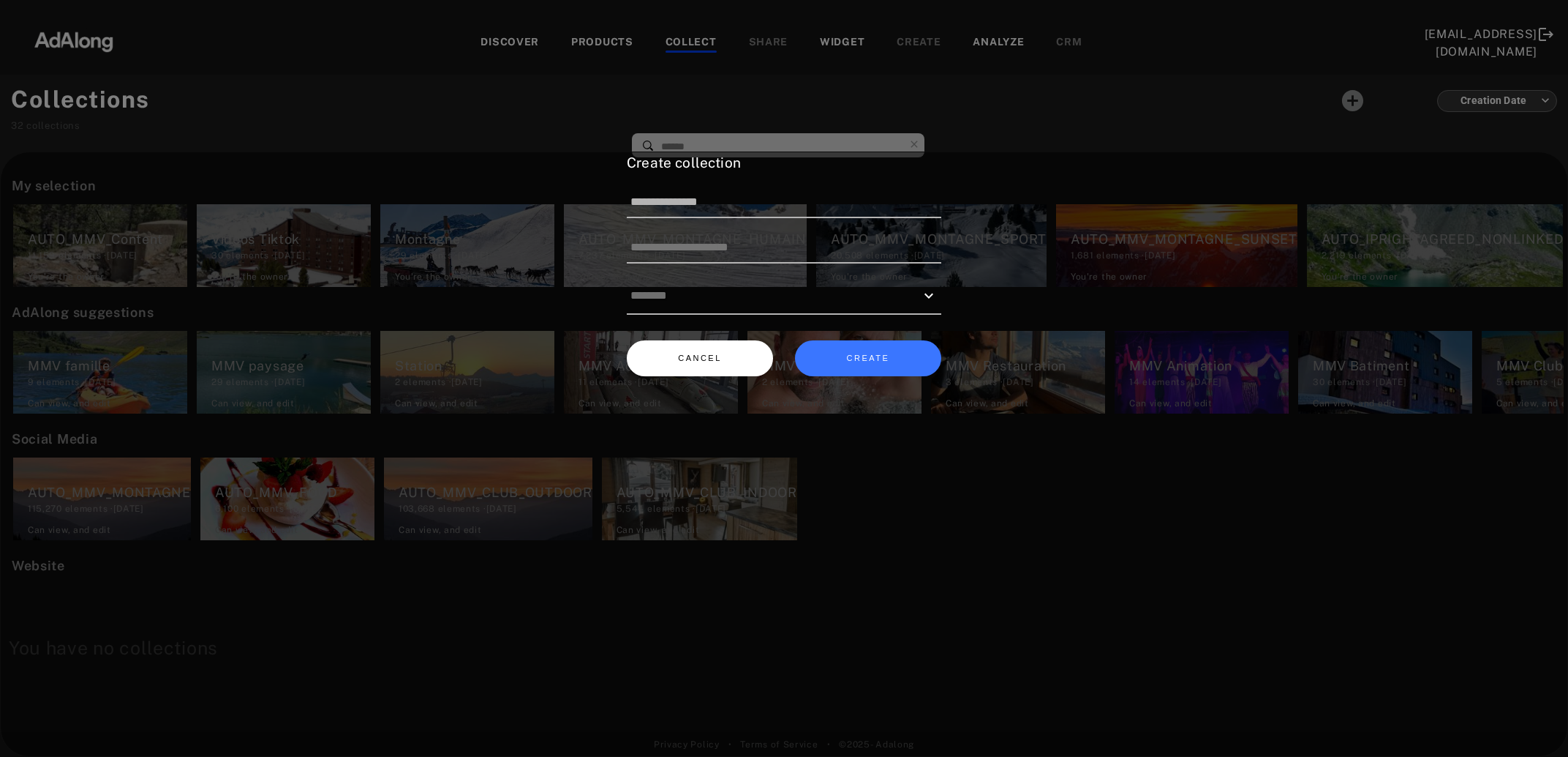
click at [668, 354] on button "CANCEL" at bounding box center [700, 358] width 146 height 36
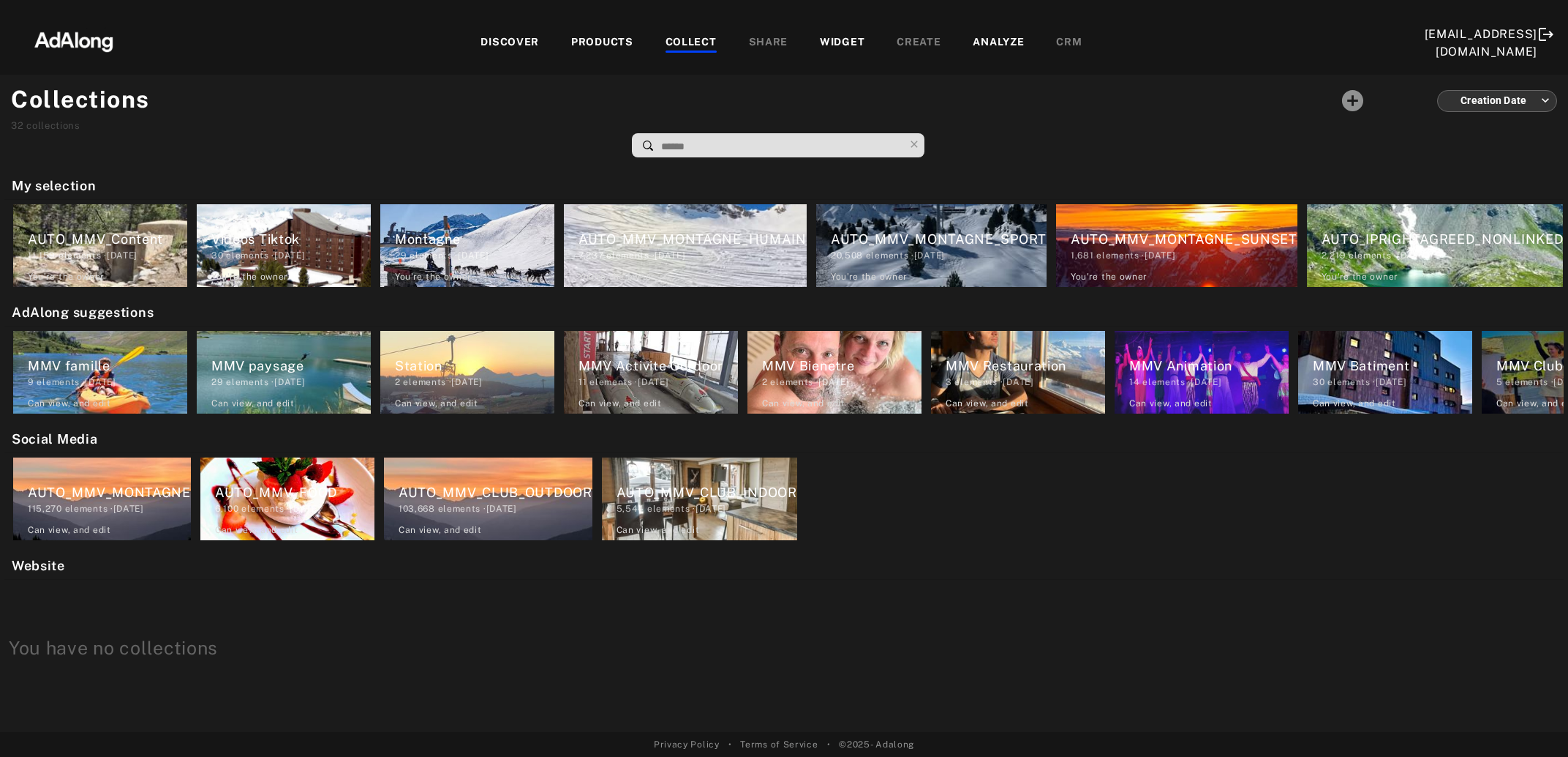
click at [512, 44] on div "DISCOVER" at bounding box center [509, 43] width 58 height 17
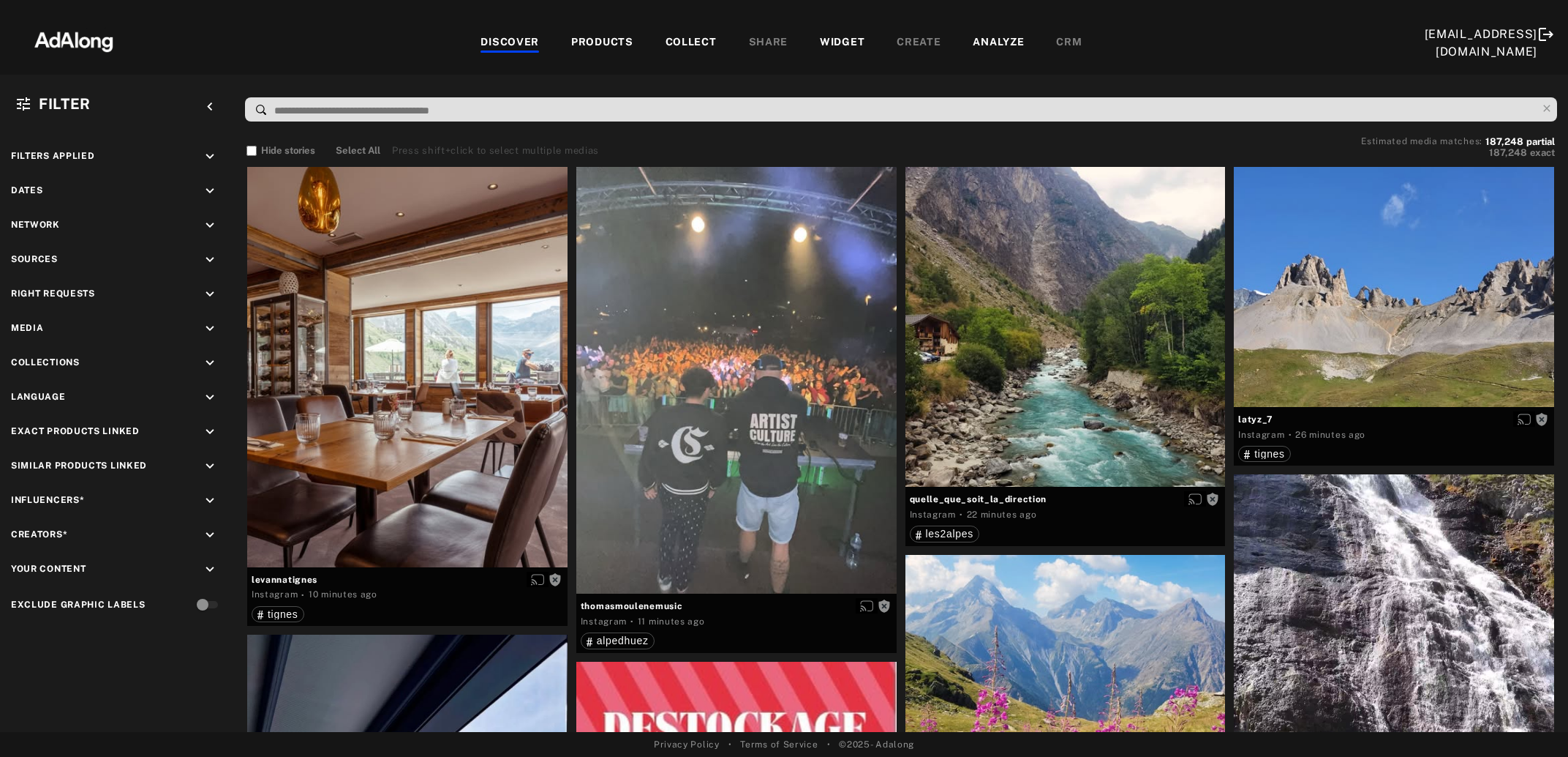
click at [698, 40] on div "COLLECT" at bounding box center [691, 43] width 51 height 17
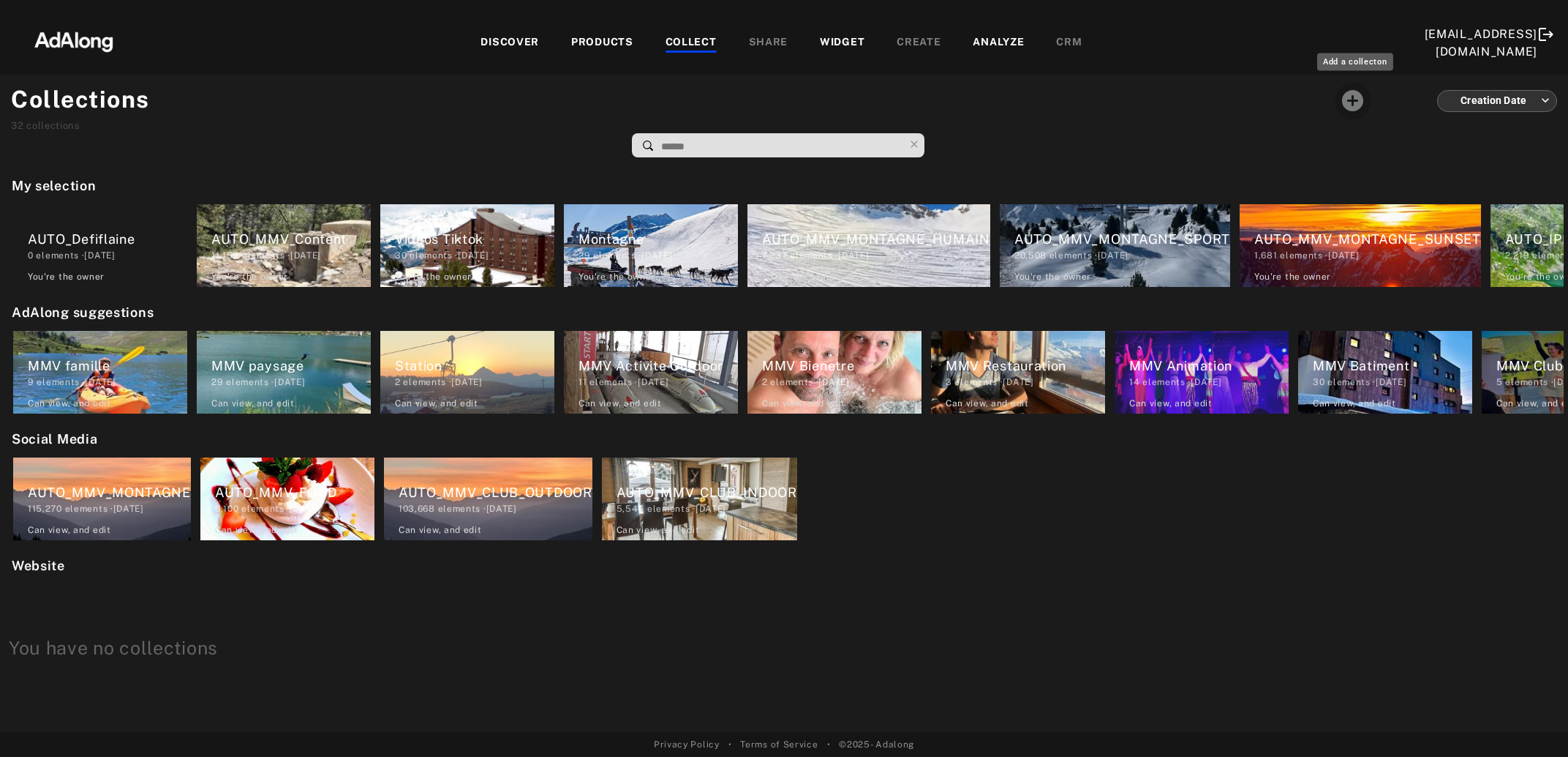
click at [1357, 100] on icon "Add a collecton" at bounding box center [1353, 100] width 21 height 21
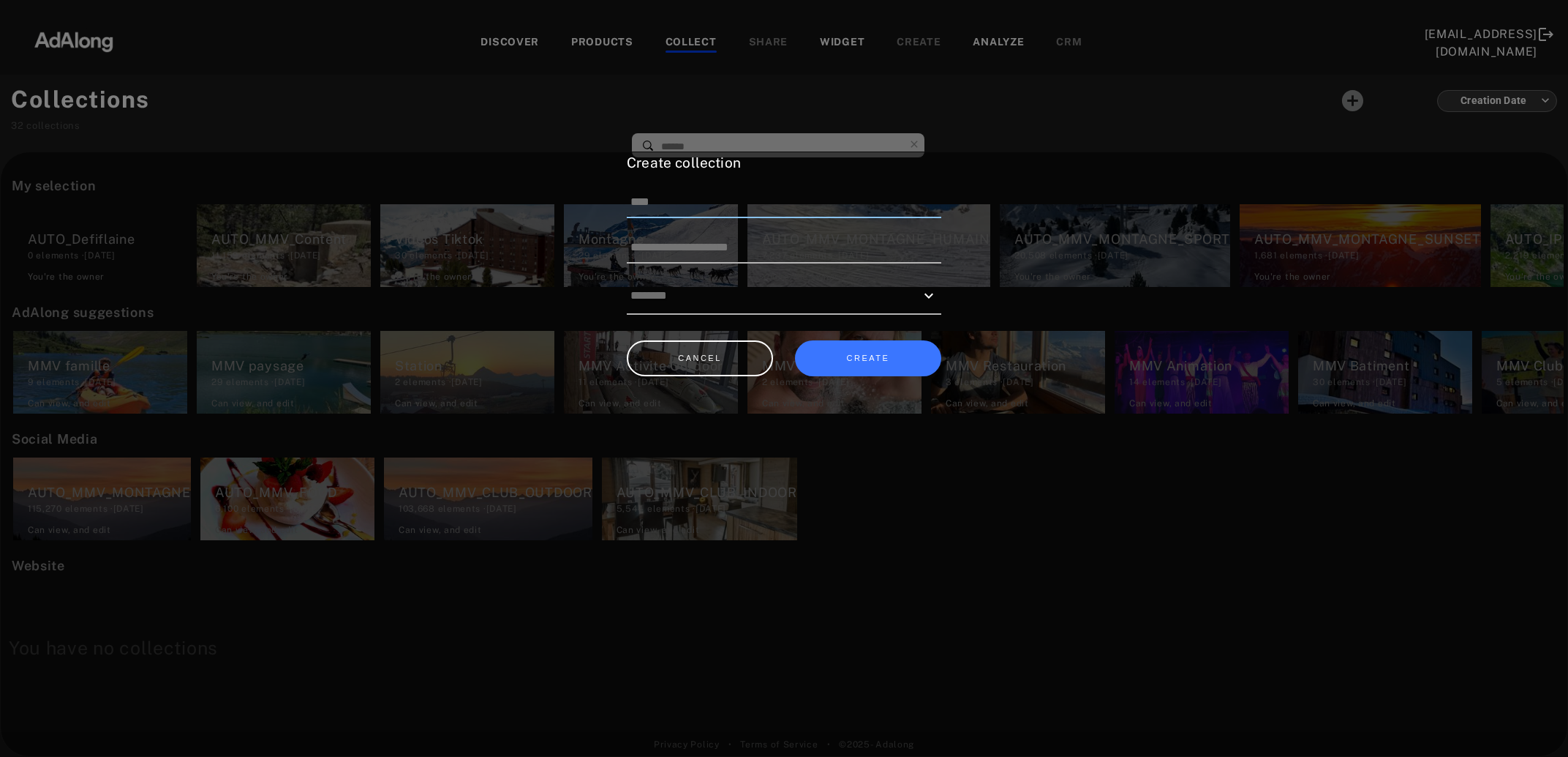
click at [750, 198] on input at bounding box center [784, 202] width 315 height 31
paste input "*********"
click at [850, 357] on button "CREATE" at bounding box center [868, 358] width 146 height 36
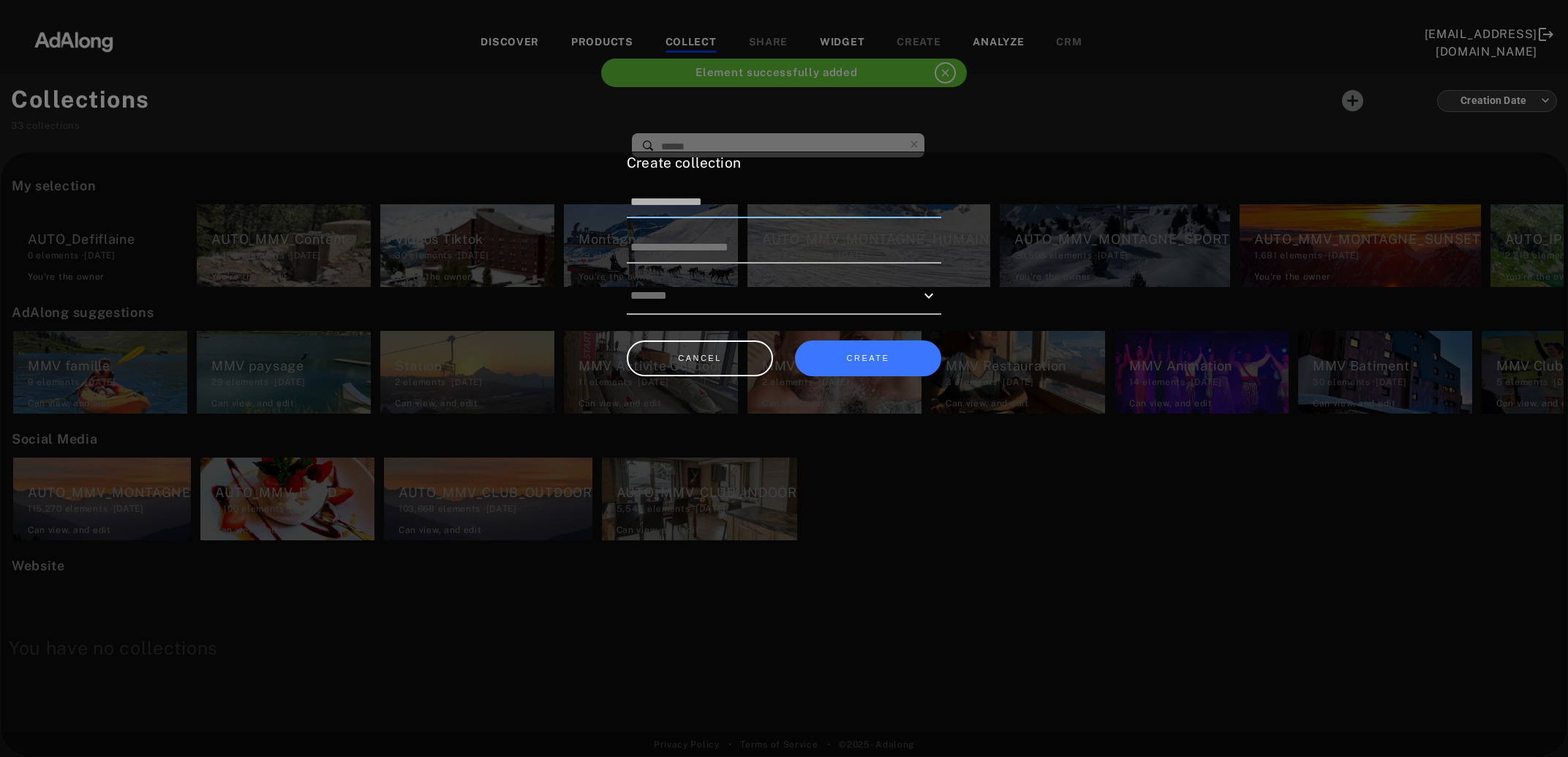
click at [766, 198] on input "**********" at bounding box center [784, 202] width 315 height 31
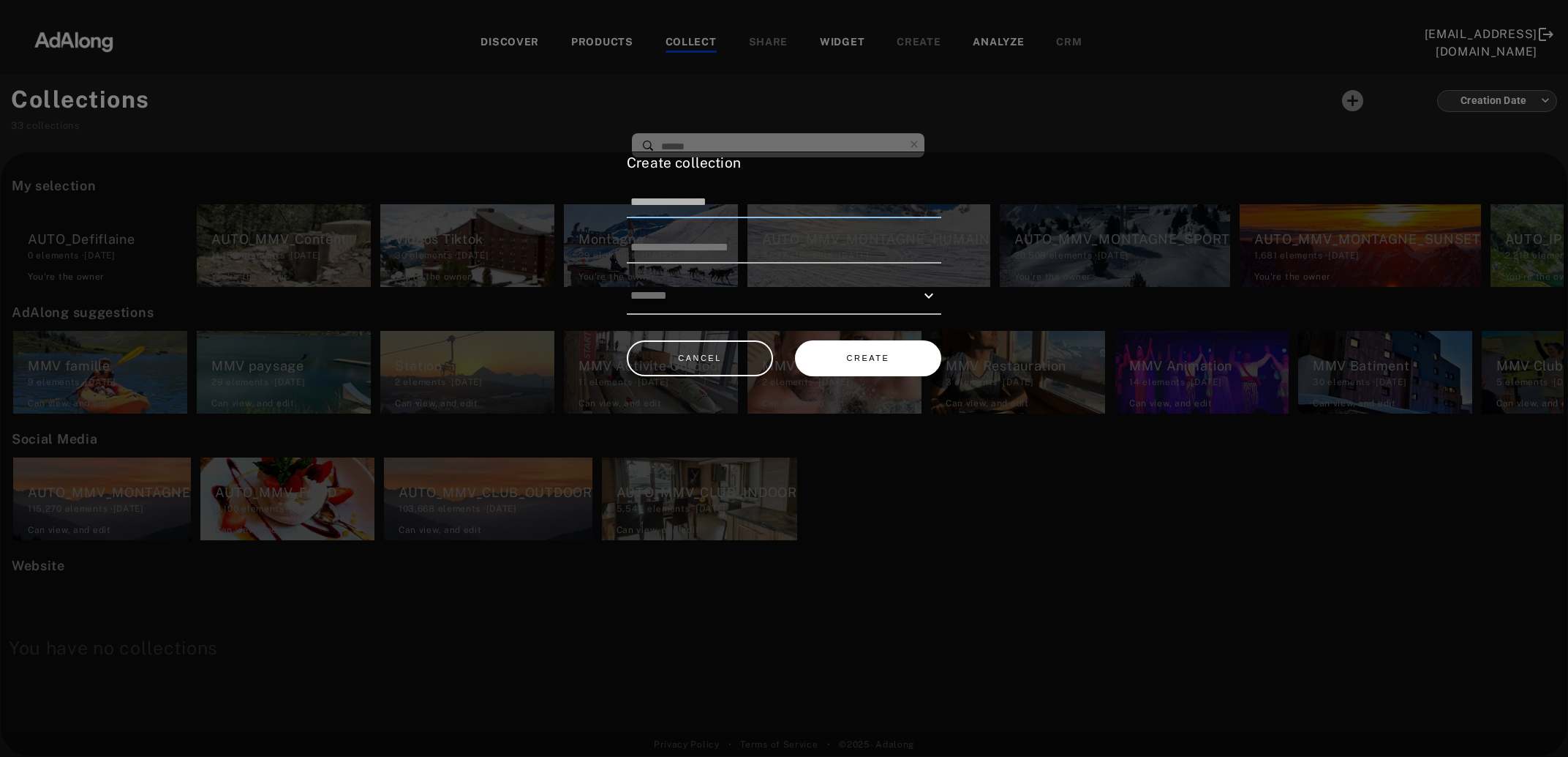
type input "**********"
click at [867, 348] on button "CREATE" at bounding box center [868, 358] width 146 height 36
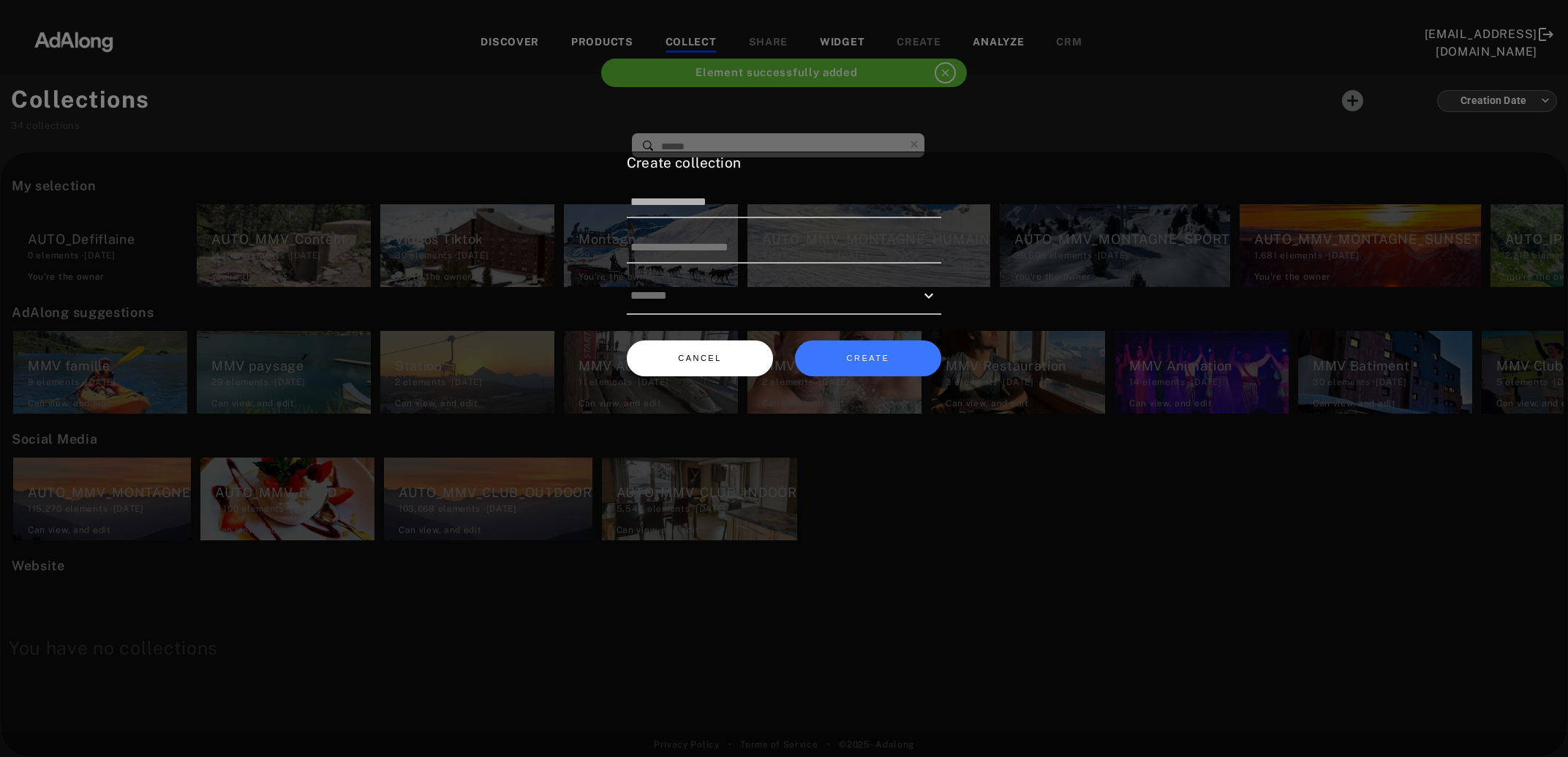
click at [698, 350] on button "CANCEL" at bounding box center [700, 358] width 146 height 36
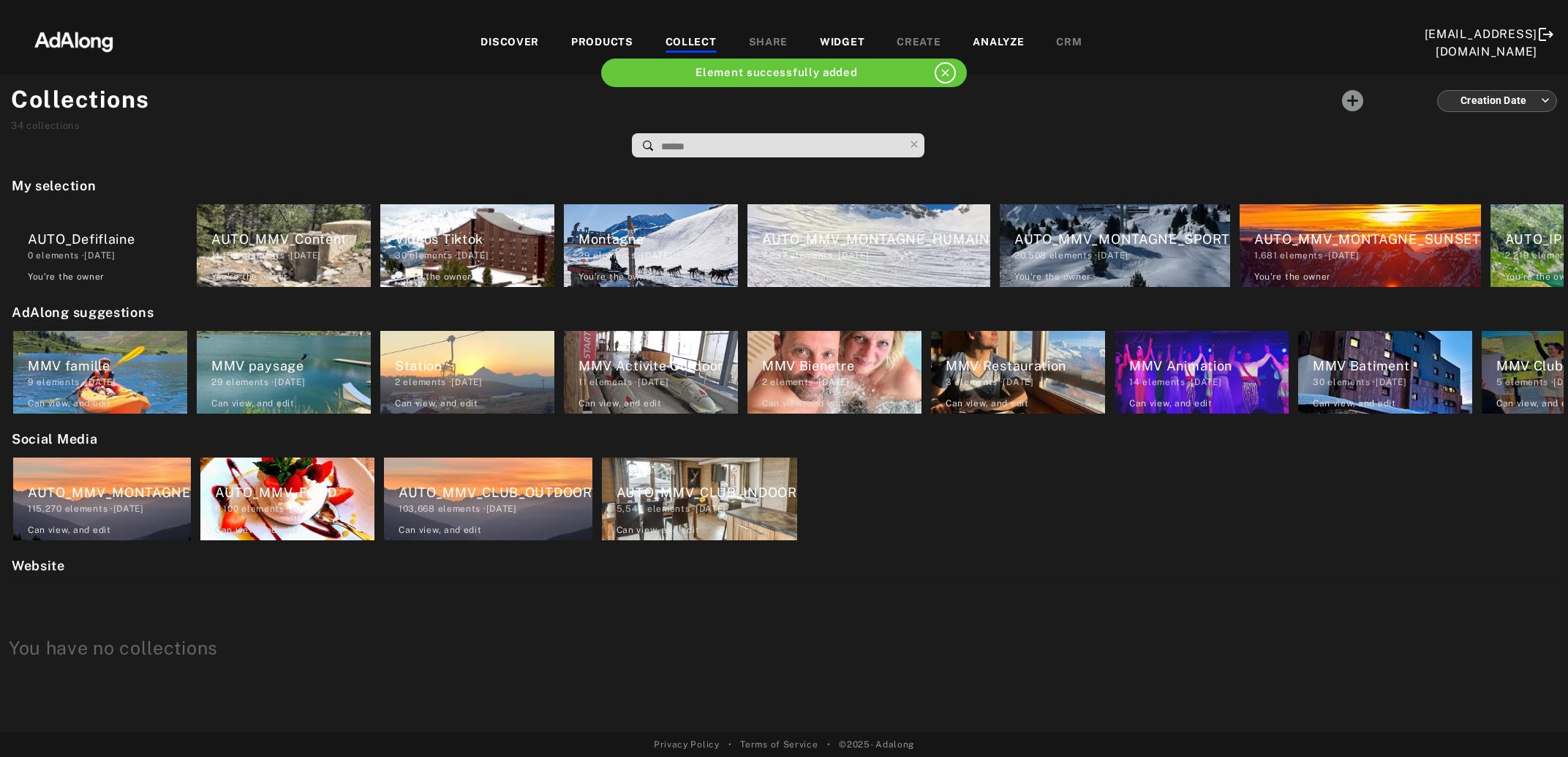
click at [526, 35] on div "DISCOVER" at bounding box center [509, 43] width 58 height 17
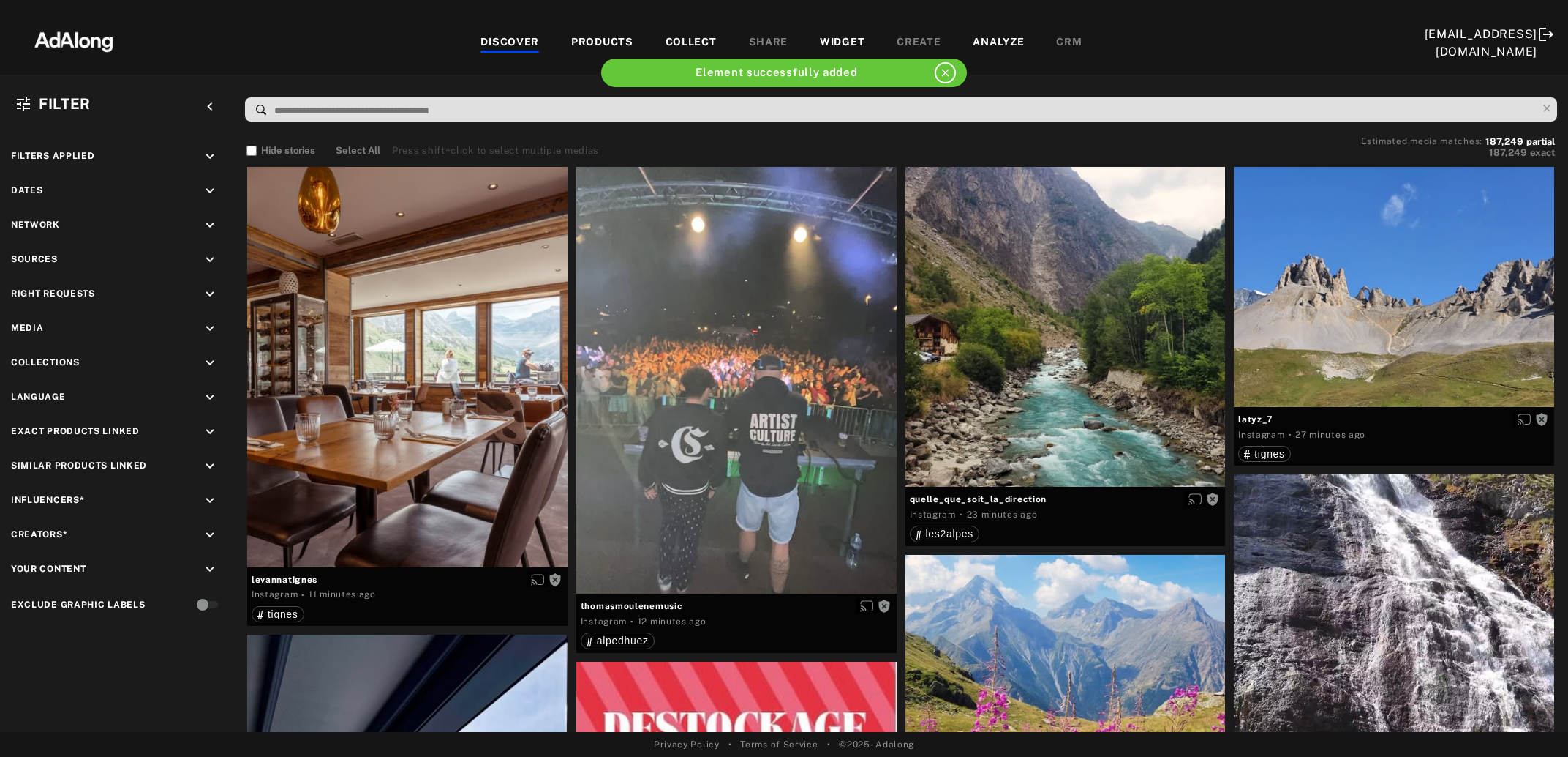
click at [693, 40] on div "COLLECT" at bounding box center [691, 43] width 51 height 17
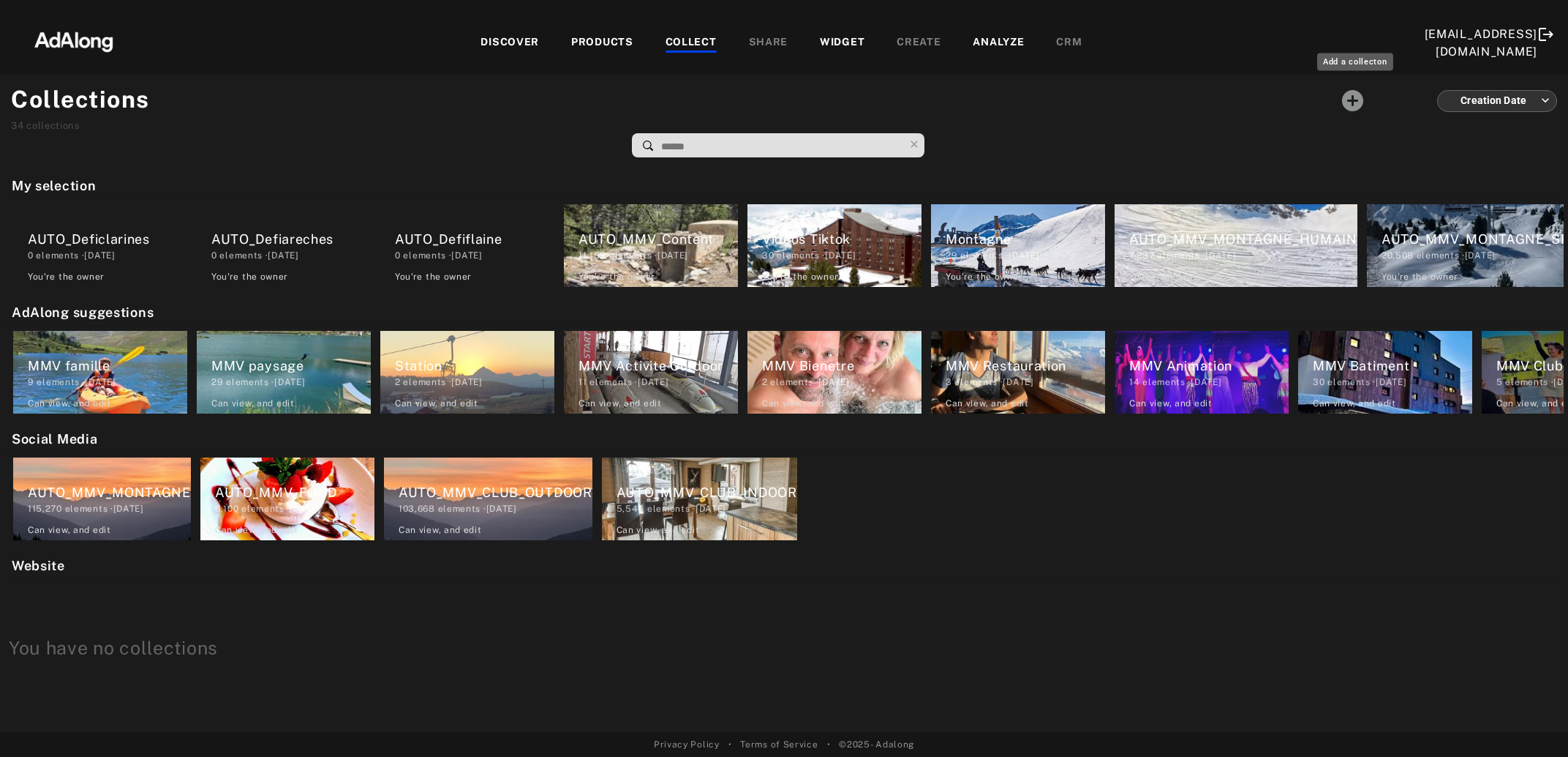
click at [1356, 103] on icon "Add a collecton" at bounding box center [1353, 100] width 21 height 21
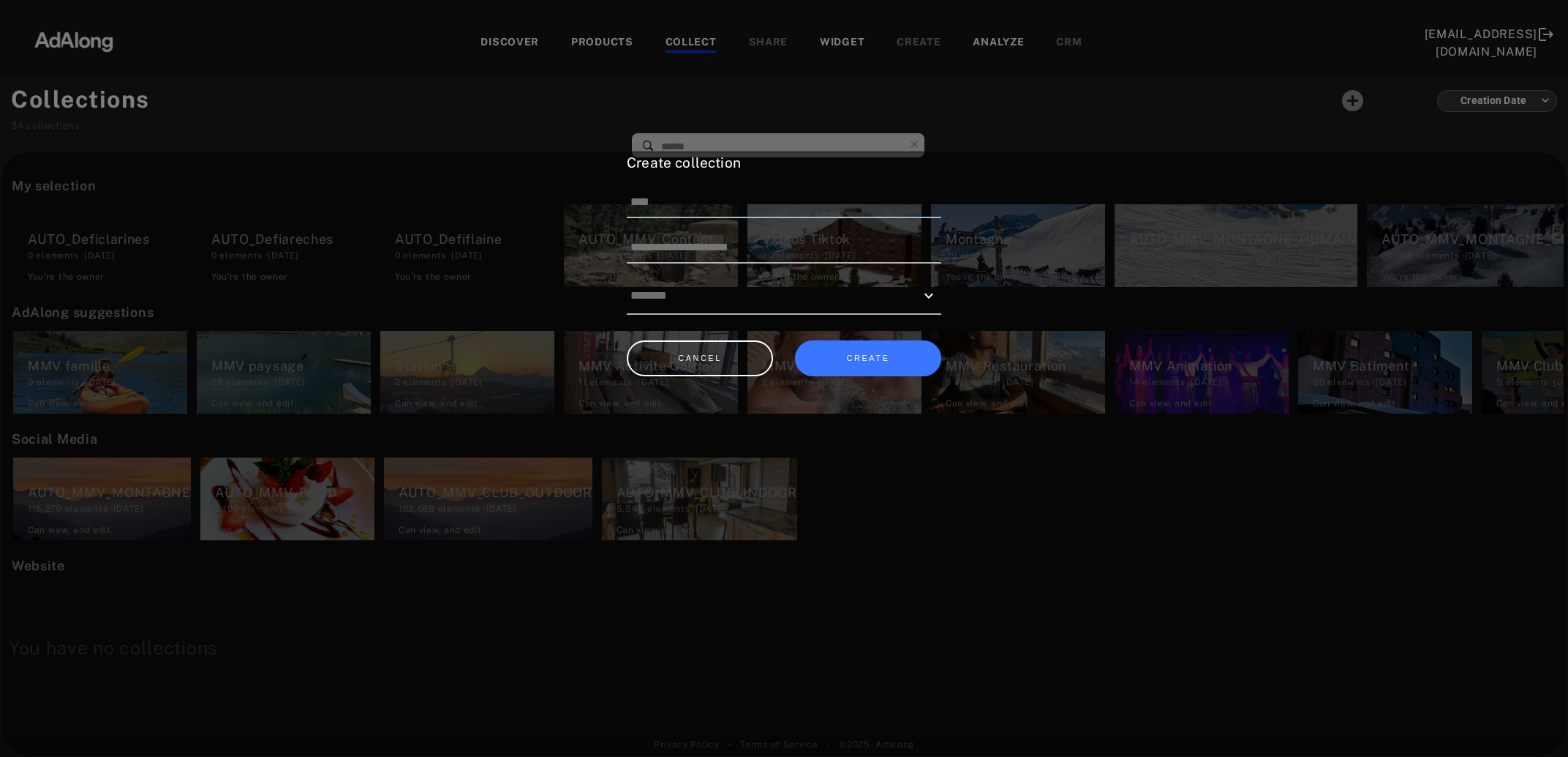
click at [761, 207] on input at bounding box center [784, 202] width 315 height 31
paste input "*********"
click at [721, 208] on input "*********" at bounding box center [784, 202] width 315 height 31
paste input "********"
click at [866, 358] on button "CREATE" at bounding box center [868, 358] width 146 height 36
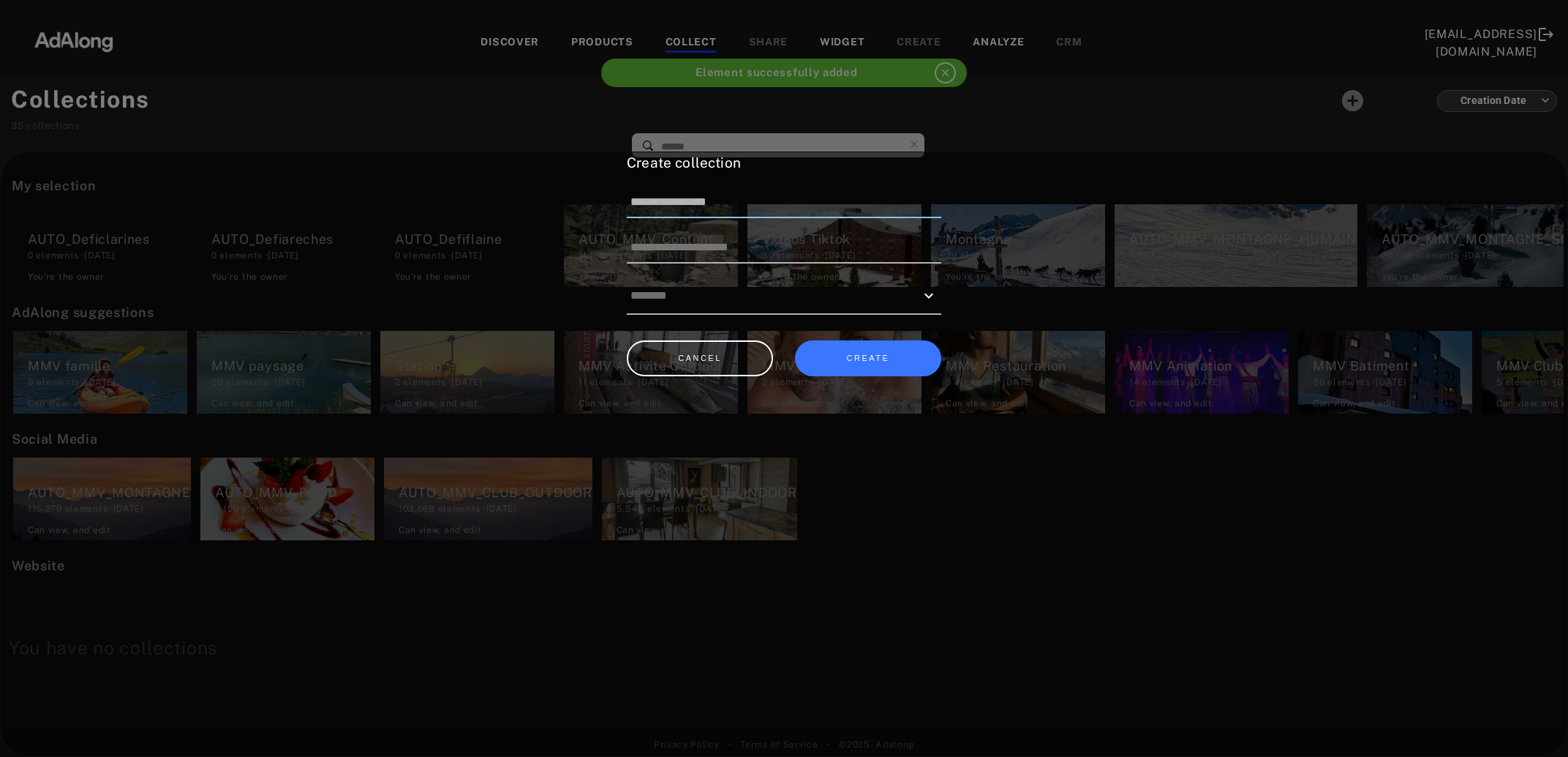
drag, startPoint x: 762, startPoint y: 196, endPoint x: 695, endPoint y: 198, distance: 67.0
click at [695, 198] on input "**********" at bounding box center [784, 202] width 315 height 31
paste input
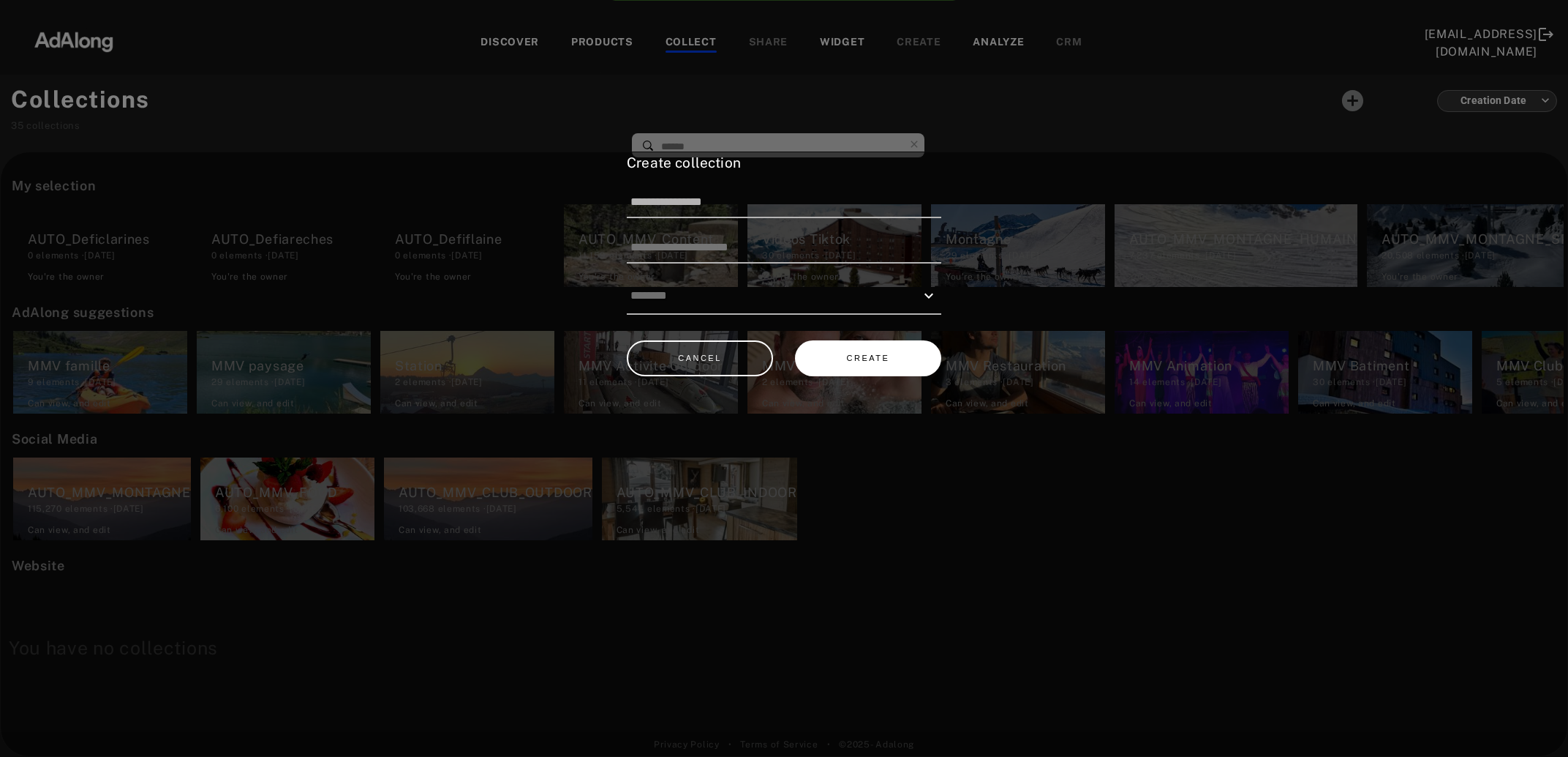
click at [865, 351] on button "CREATE" at bounding box center [868, 358] width 146 height 36
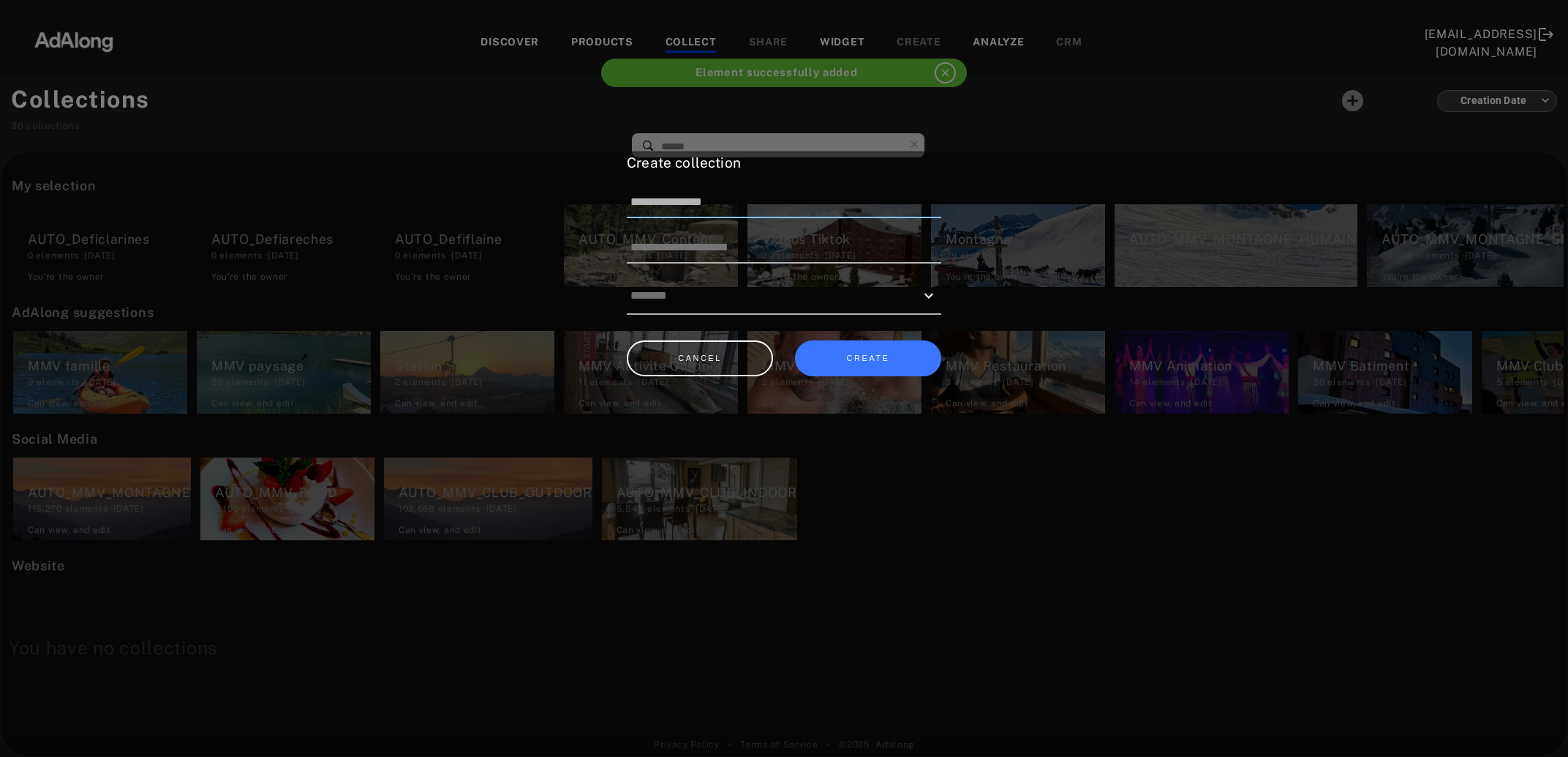
drag, startPoint x: 757, startPoint y: 208, endPoint x: 695, endPoint y: 213, distance: 62.2
click at [695, 213] on input "**********" at bounding box center [784, 202] width 315 height 31
paste input "*"
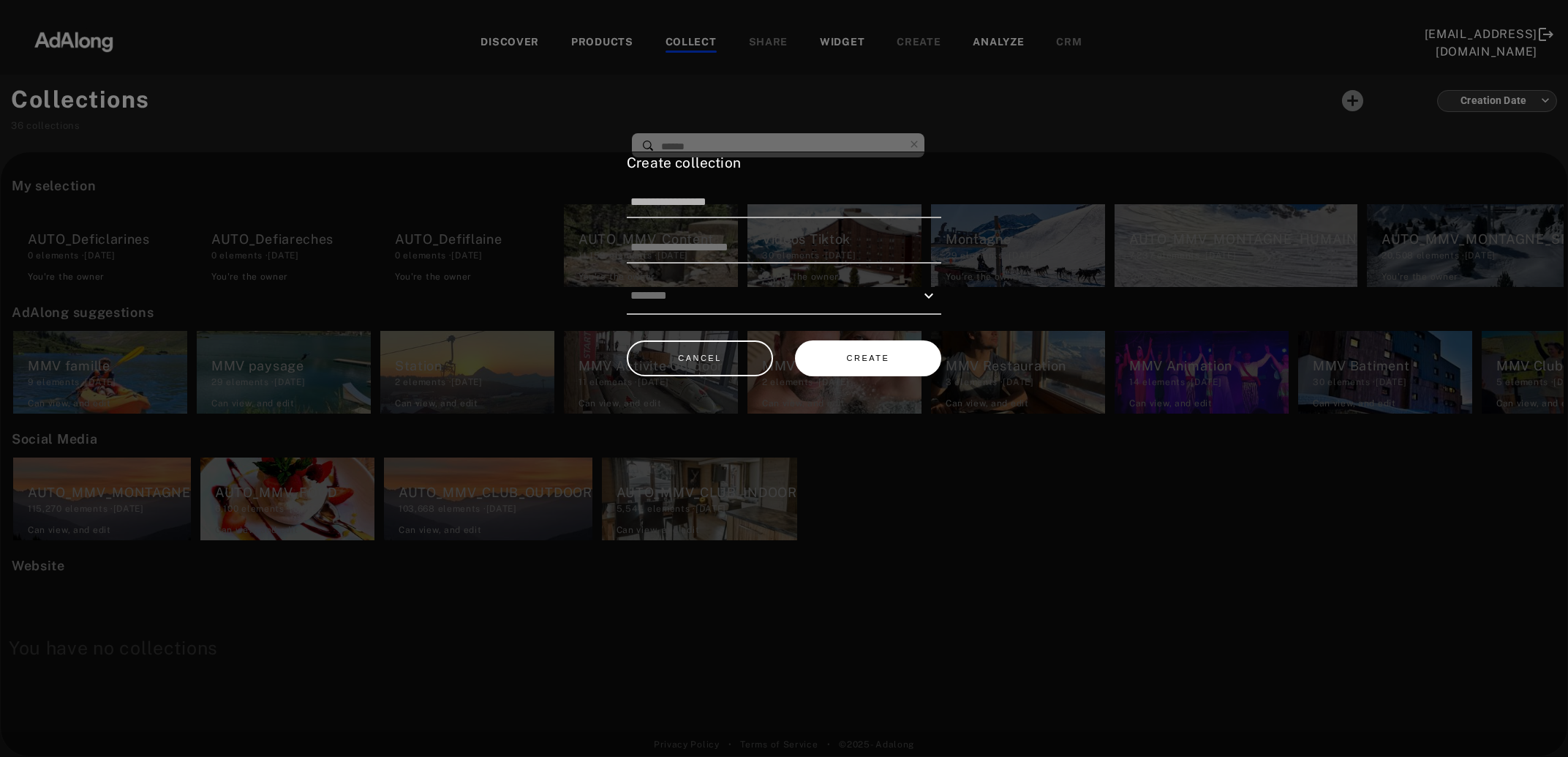
click at [852, 348] on button "CREATE" at bounding box center [868, 358] width 146 height 36
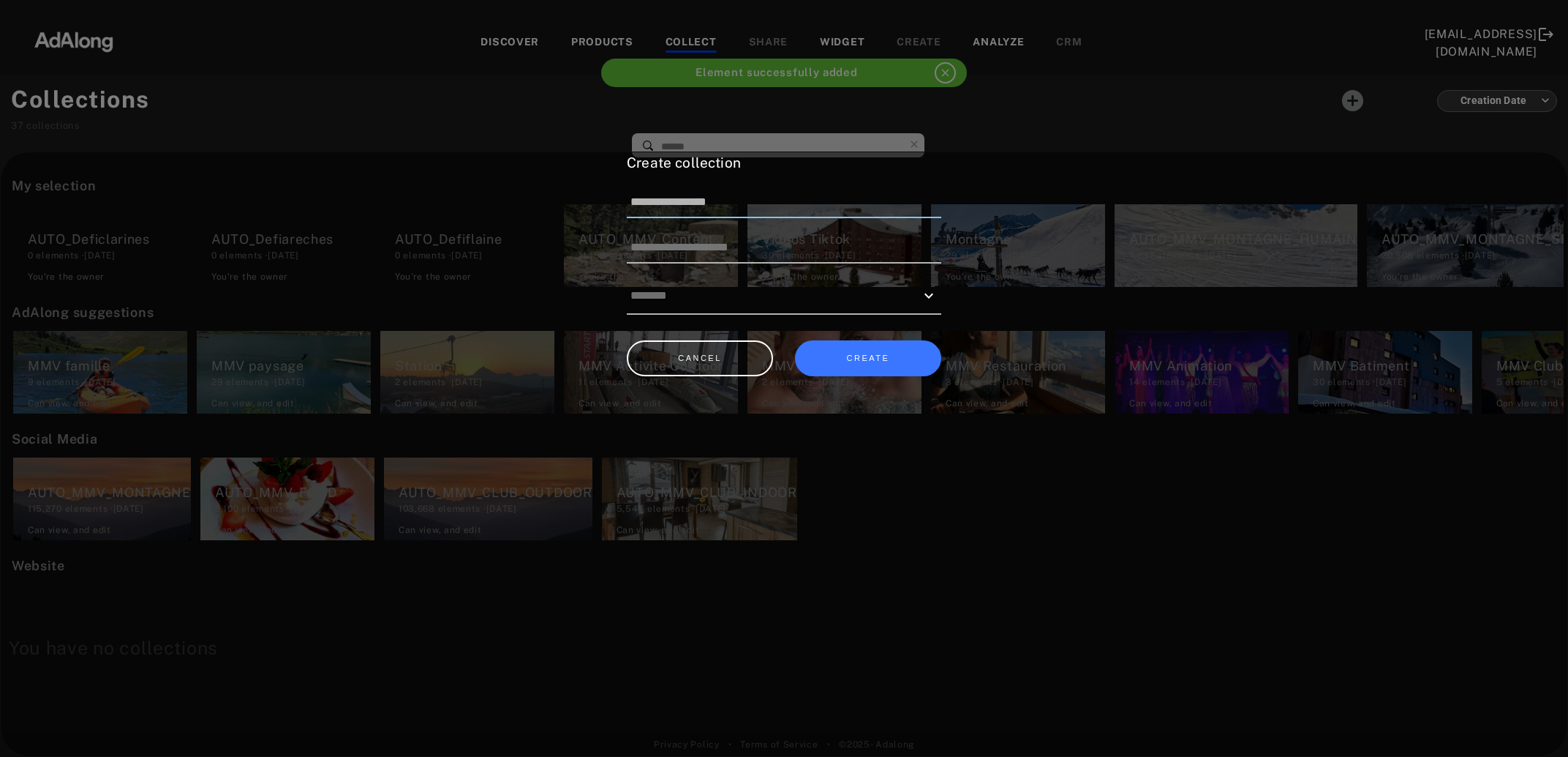
drag, startPoint x: 763, startPoint y: 202, endPoint x: 695, endPoint y: 211, distance: 68.6
click at [695, 211] on input "**********" at bounding box center [784, 202] width 315 height 31
paste input "***"
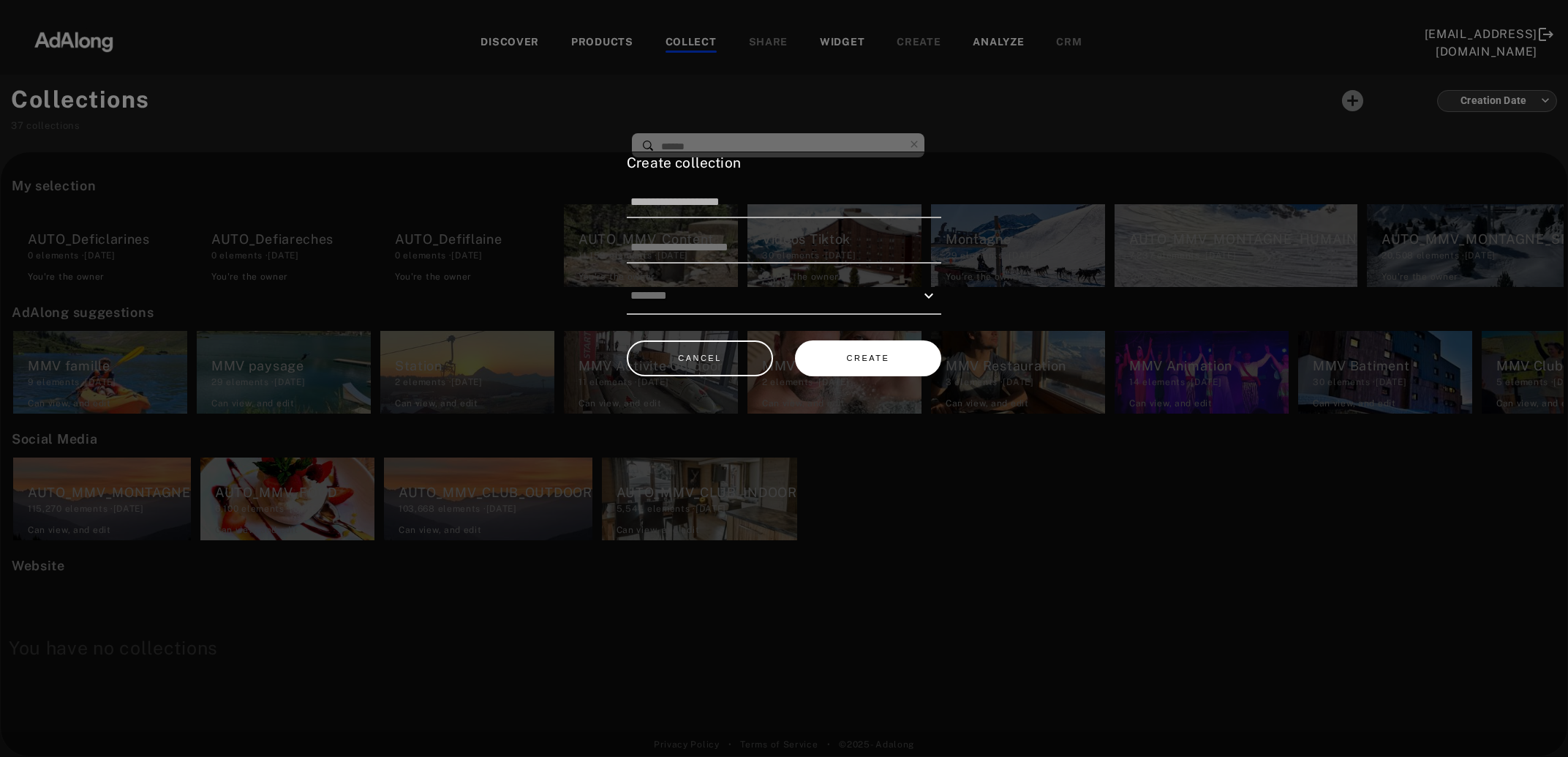
click at [852, 348] on button "CREATE" at bounding box center [868, 358] width 146 height 36
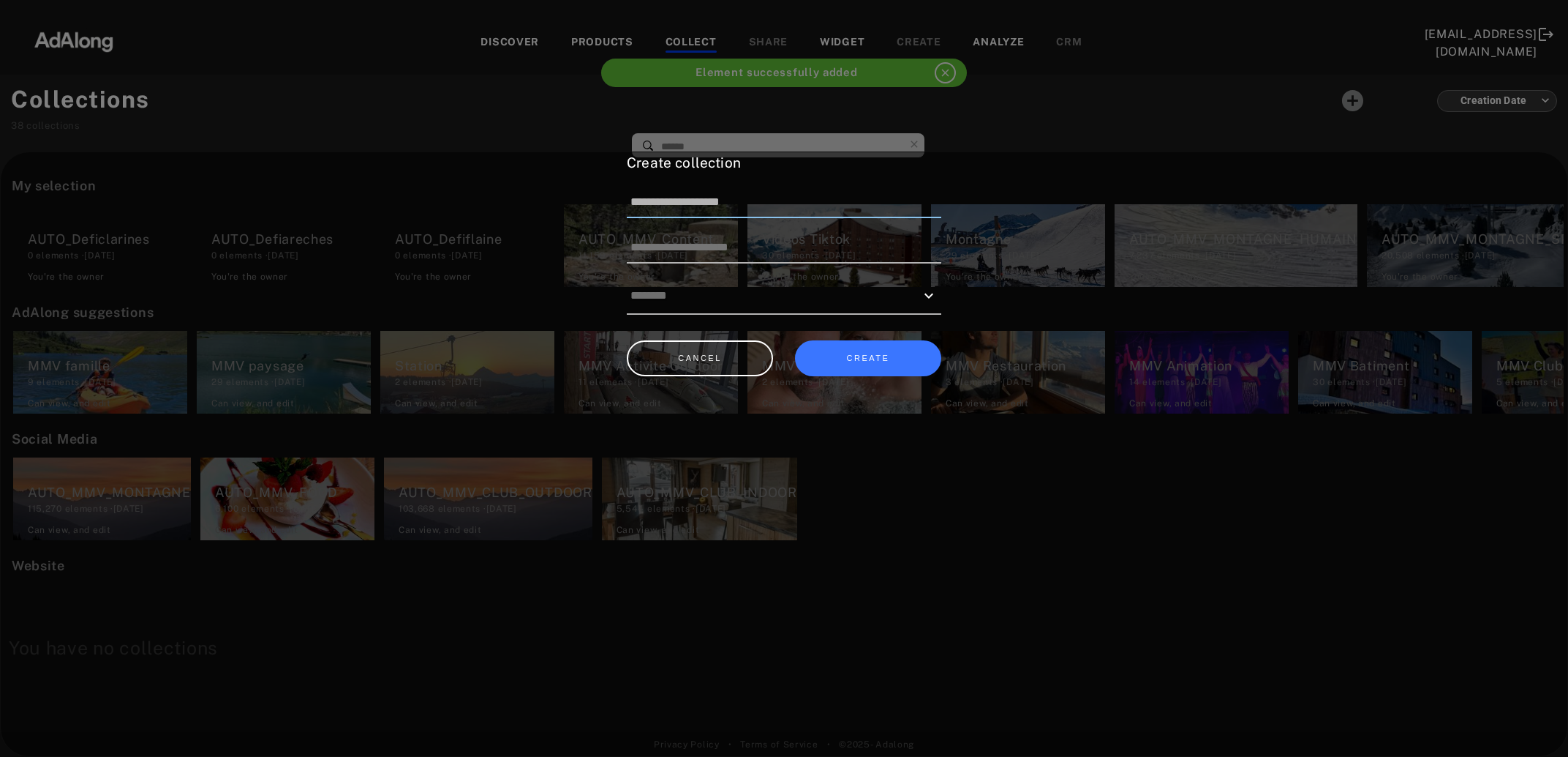
drag, startPoint x: 800, startPoint y: 202, endPoint x: 695, endPoint y: 202, distance: 105.0
click at [695, 202] on input "**********" at bounding box center [784, 202] width 315 height 31
paste input "*******"
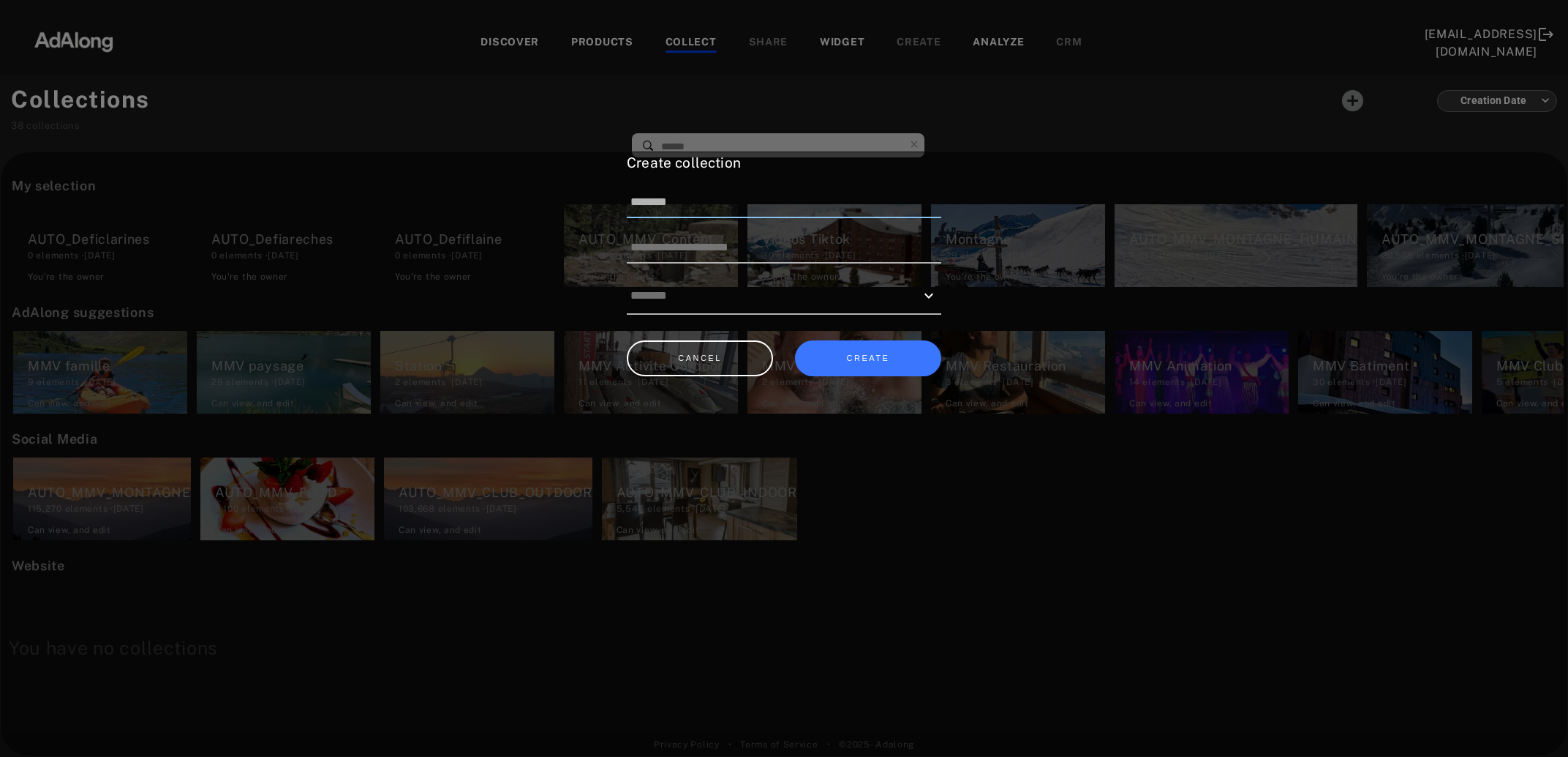
paste input "*******"
click at [874, 352] on button "CREATE" at bounding box center [868, 358] width 146 height 36
drag, startPoint x: 770, startPoint y: 205, endPoint x: 695, endPoint y: 211, distance: 75.2
click at [695, 211] on input "**********" at bounding box center [784, 202] width 315 height 31
paste input "***"
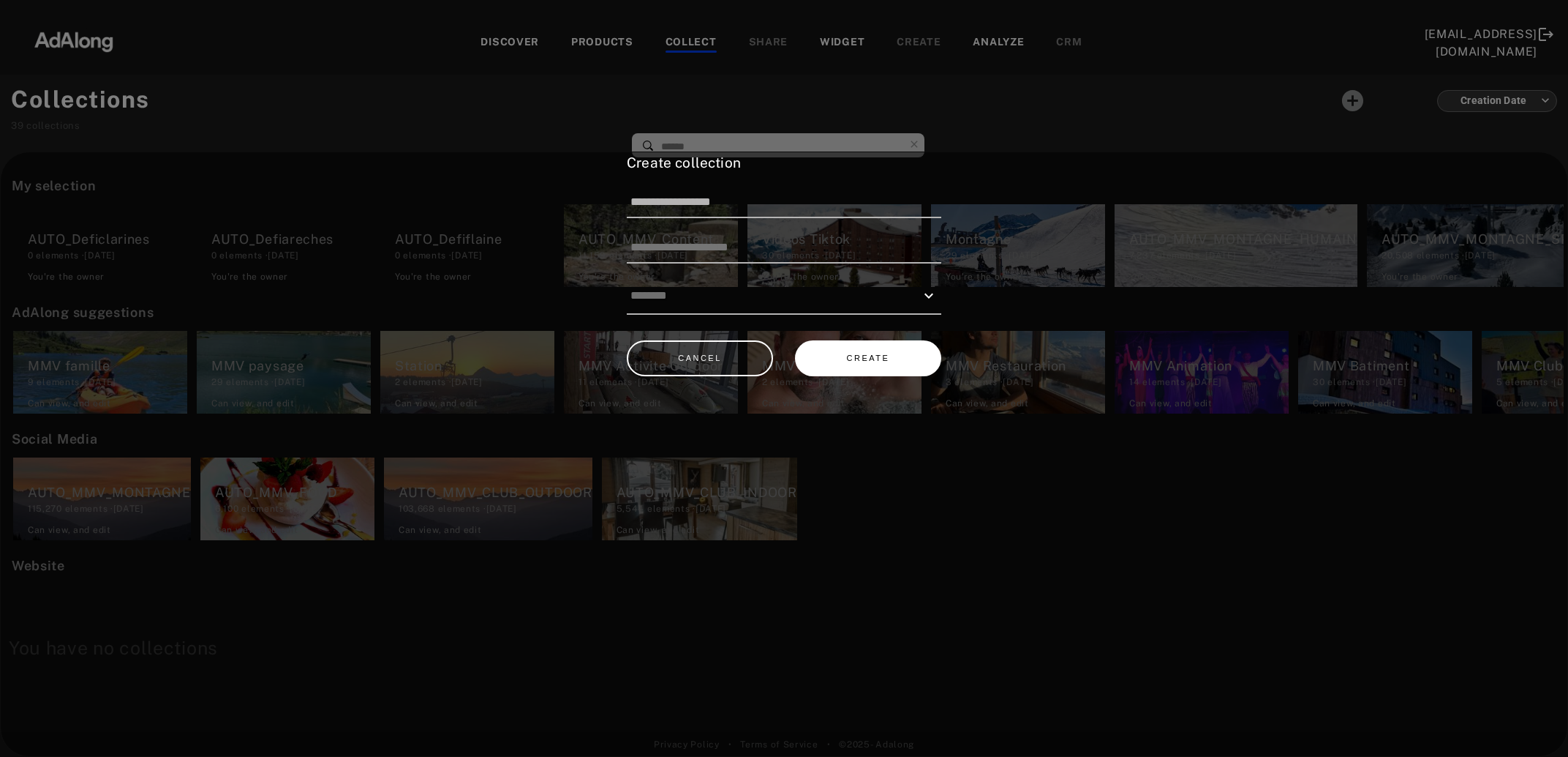
click at [859, 354] on button "CREATE" at bounding box center [868, 358] width 146 height 36
drag, startPoint x: 770, startPoint y: 202, endPoint x: 694, endPoint y: 222, distance: 78.6
click at [694, 218] on input "**********" at bounding box center [784, 202] width 315 height 31
paste input
click at [897, 351] on button "CREATE" at bounding box center [868, 358] width 146 height 36
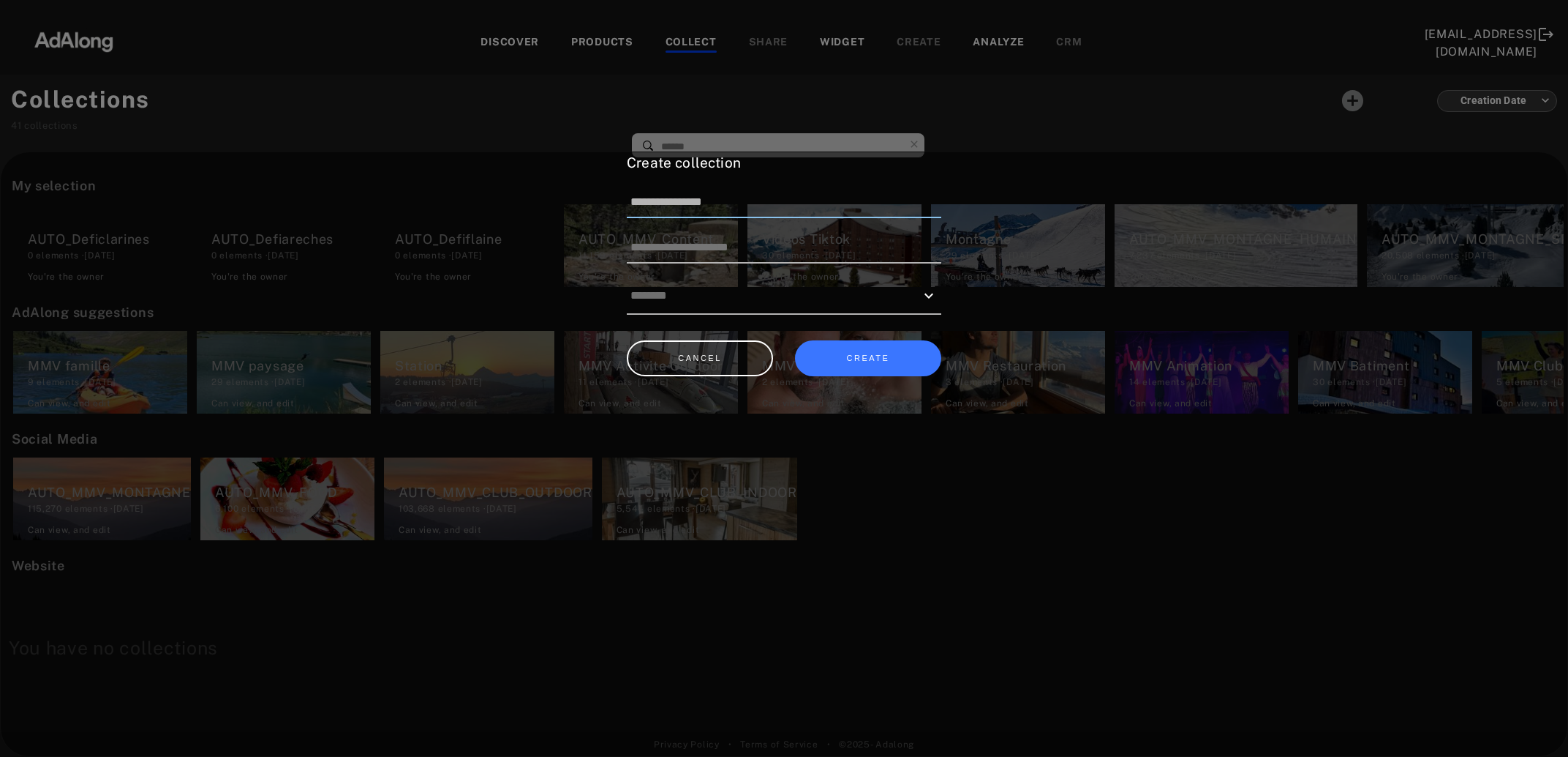
drag, startPoint x: 734, startPoint y: 205, endPoint x: 694, endPoint y: 206, distance: 40.0
click at [694, 206] on input "**********" at bounding box center [784, 202] width 315 height 31
paste input "*"
click at [867, 351] on button "CREATE" at bounding box center [868, 358] width 146 height 36
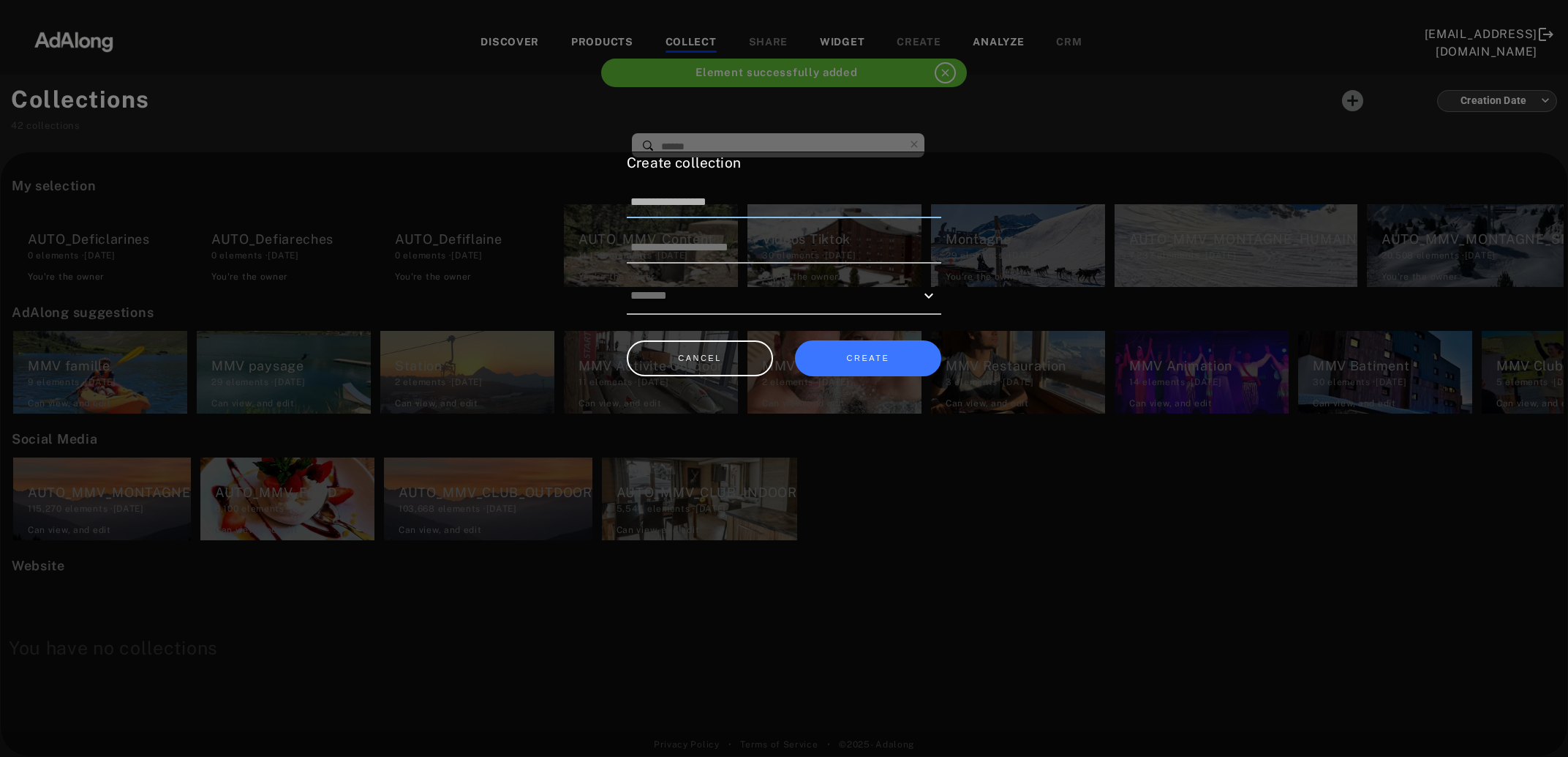
drag, startPoint x: 757, startPoint y: 206, endPoint x: 695, endPoint y: 215, distance: 62.6
click at [695, 215] on input "**********" at bounding box center [784, 202] width 315 height 31
paste input "*"
click at [850, 345] on button "CREATE" at bounding box center [868, 358] width 146 height 36
drag, startPoint x: 772, startPoint y: 208, endPoint x: 696, endPoint y: 210, distance: 76.0
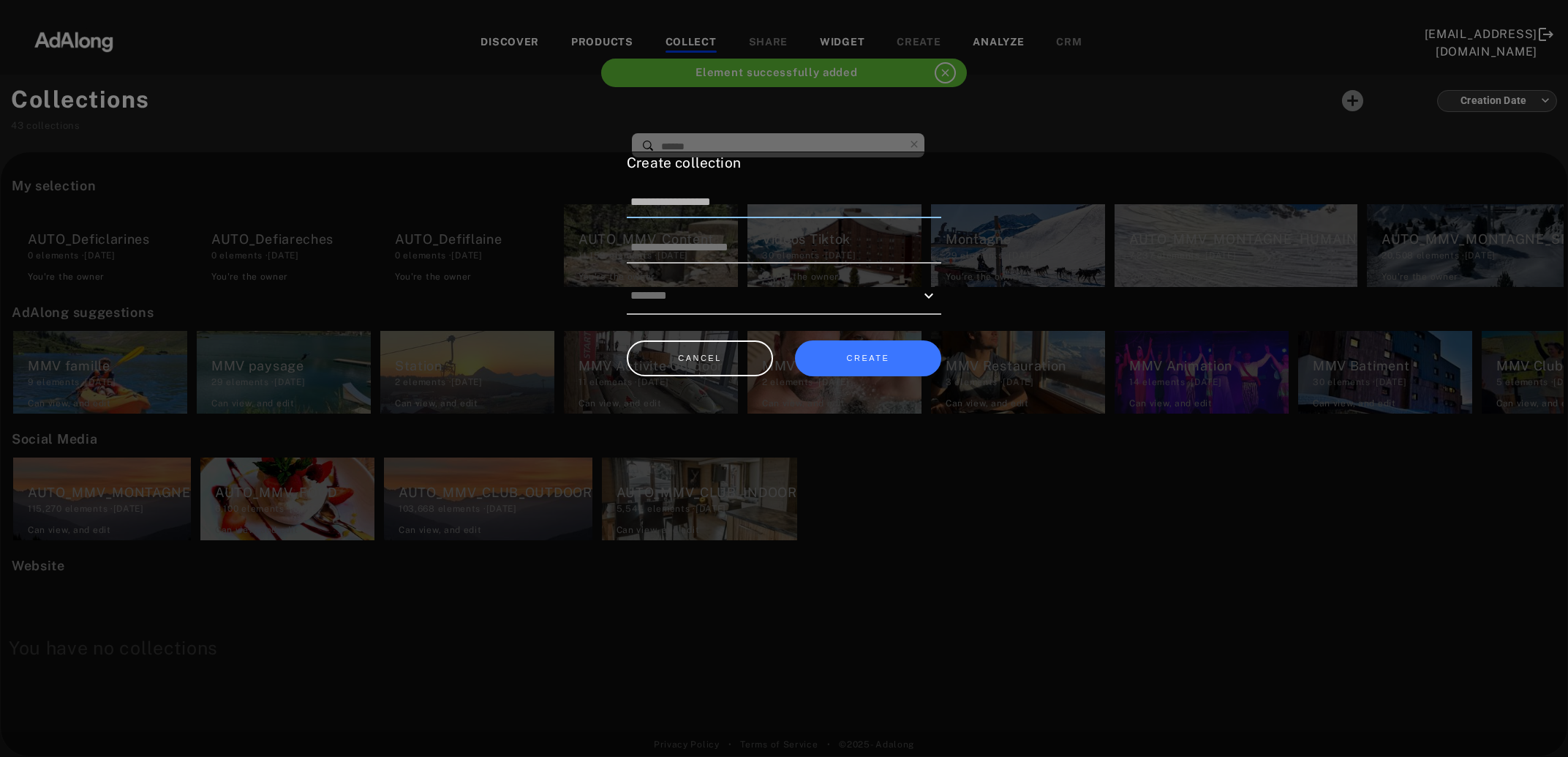
click at [696, 210] on input "**********" at bounding box center [784, 202] width 315 height 31
paste input
click at [858, 352] on button "CREATE" at bounding box center [868, 358] width 146 height 36
drag, startPoint x: 740, startPoint y: 209, endPoint x: 695, endPoint y: 216, distance: 45.5
click at [695, 216] on input "**********" at bounding box center [784, 202] width 315 height 31
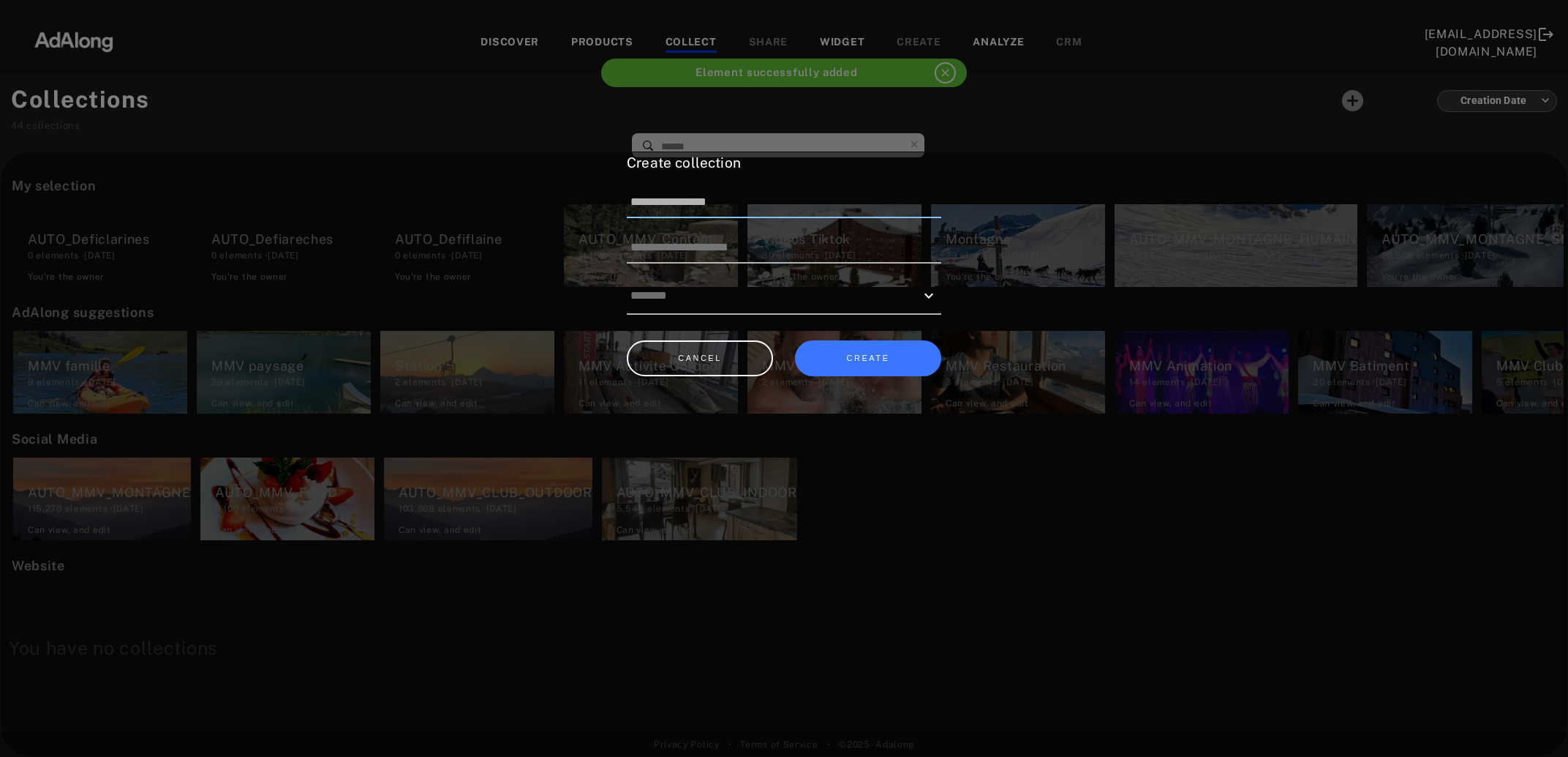
paste input
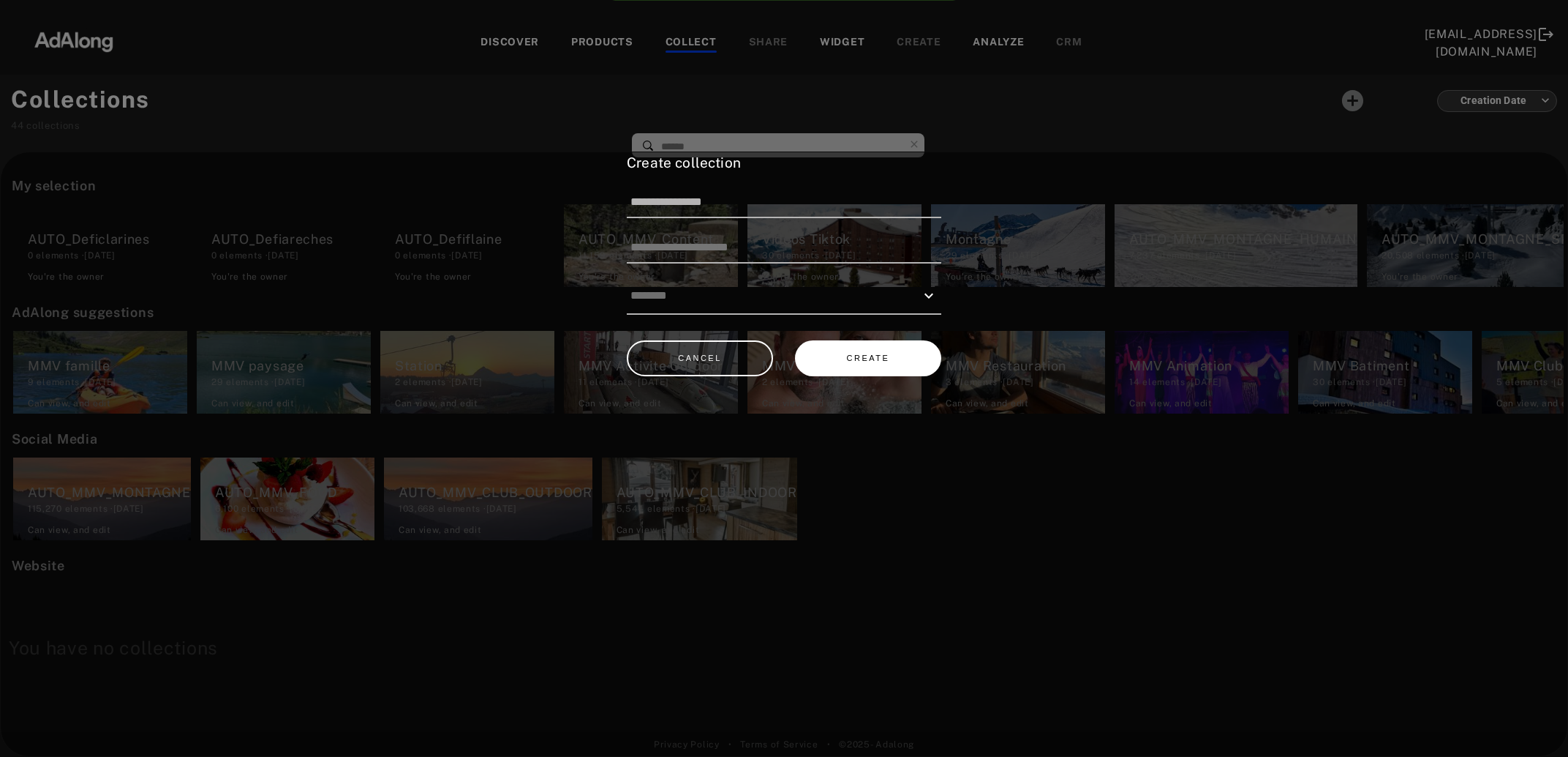
click at [838, 357] on button "CREATE" at bounding box center [868, 358] width 146 height 36
drag, startPoint x: 769, startPoint y: 201, endPoint x: 696, endPoint y: 213, distance: 74.0
click at [696, 213] on input "**********" at bounding box center [784, 202] width 315 height 31
paste input "*"
click at [860, 355] on button "CREATE" at bounding box center [868, 358] width 146 height 36
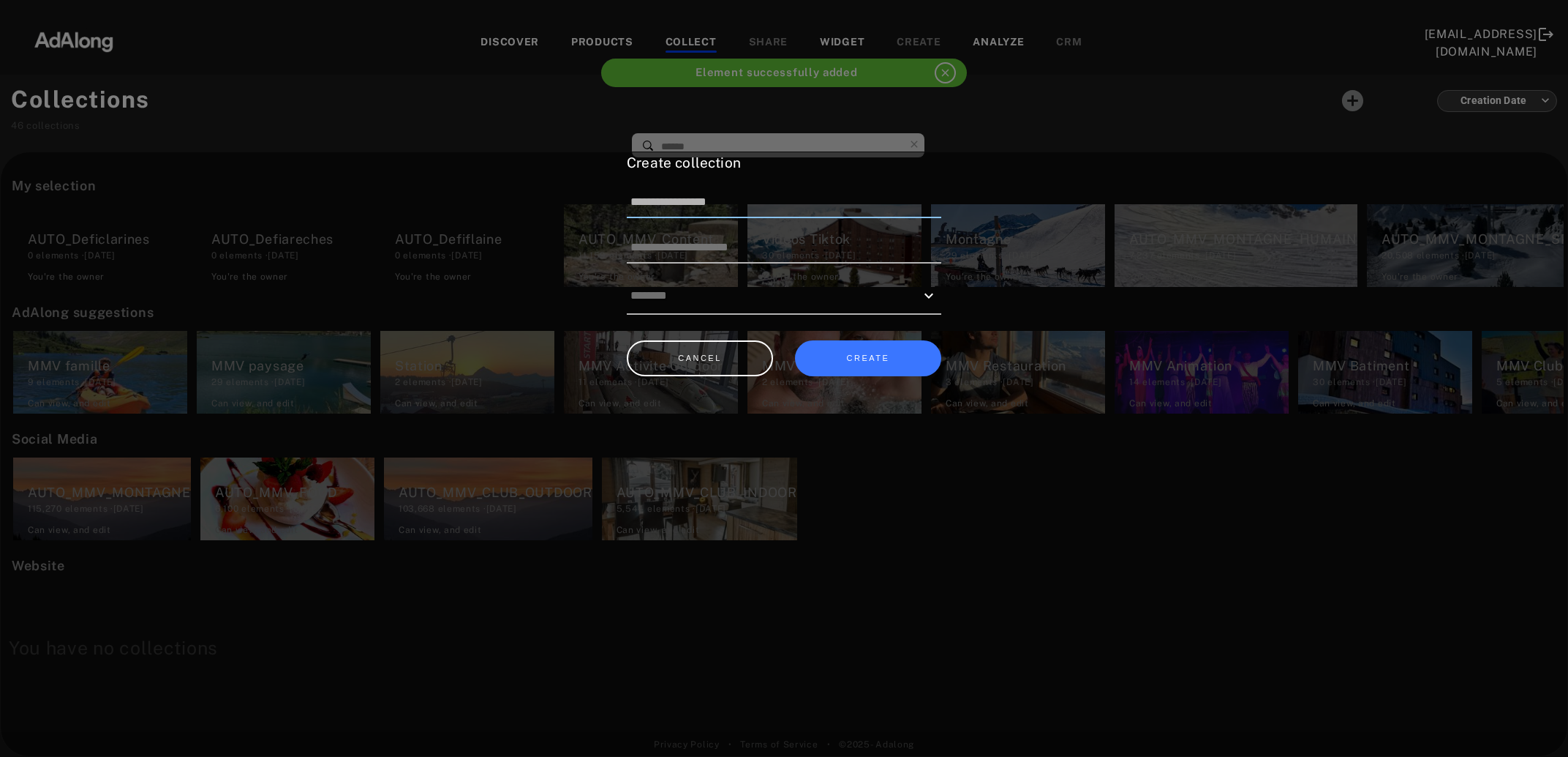
drag, startPoint x: 772, startPoint y: 198, endPoint x: 696, endPoint y: 209, distance: 76.8
click at [696, 209] on input "**********" at bounding box center [784, 202] width 315 height 31
paste input "**"
click at [880, 354] on button "CREATE" at bounding box center [868, 358] width 146 height 36
drag, startPoint x: 775, startPoint y: 203, endPoint x: 694, endPoint y: 205, distance: 81.0
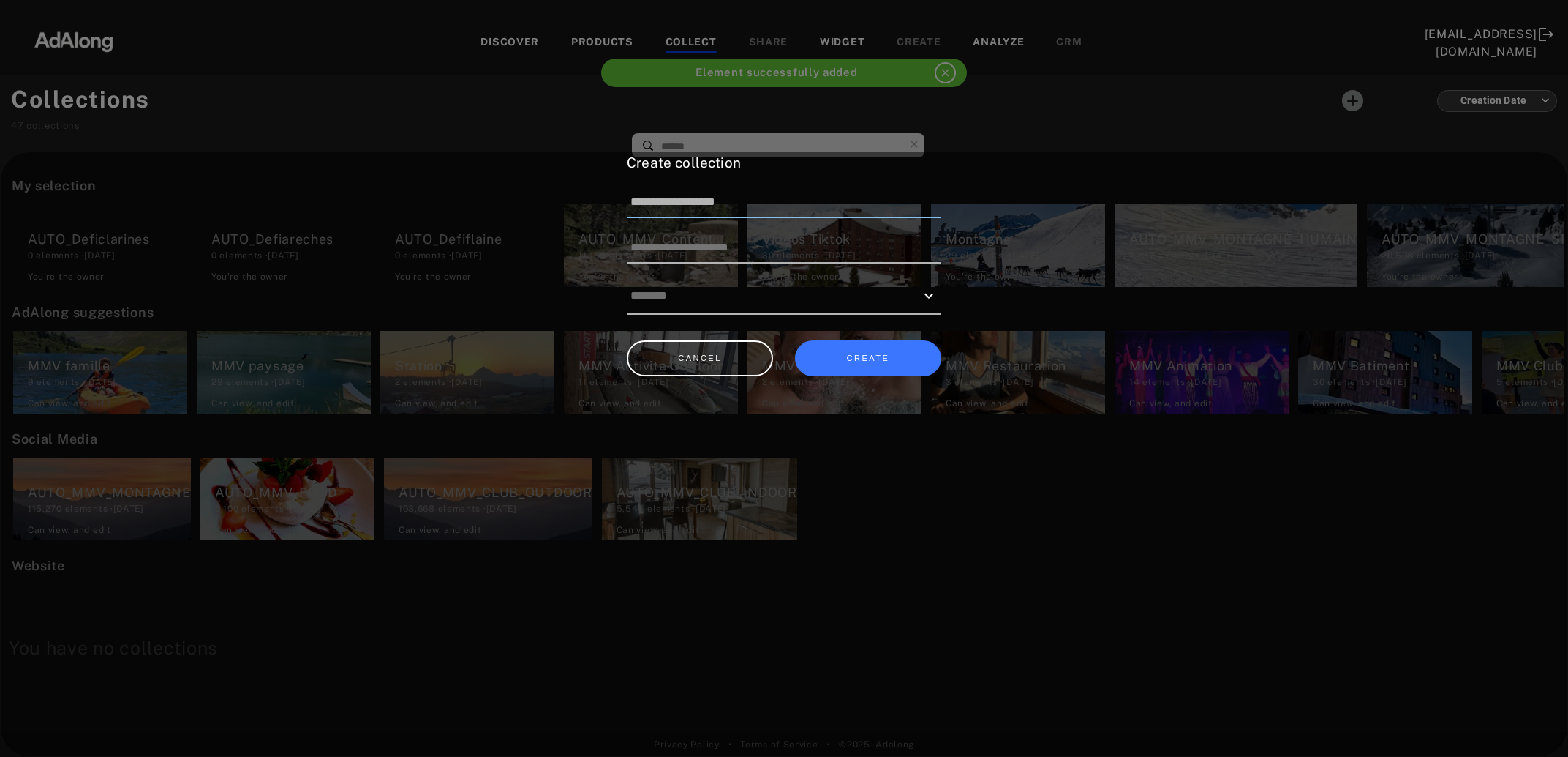
click at [694, 205] on input "**********" at bounding box center [784, 202] width 315 height 31
paste input
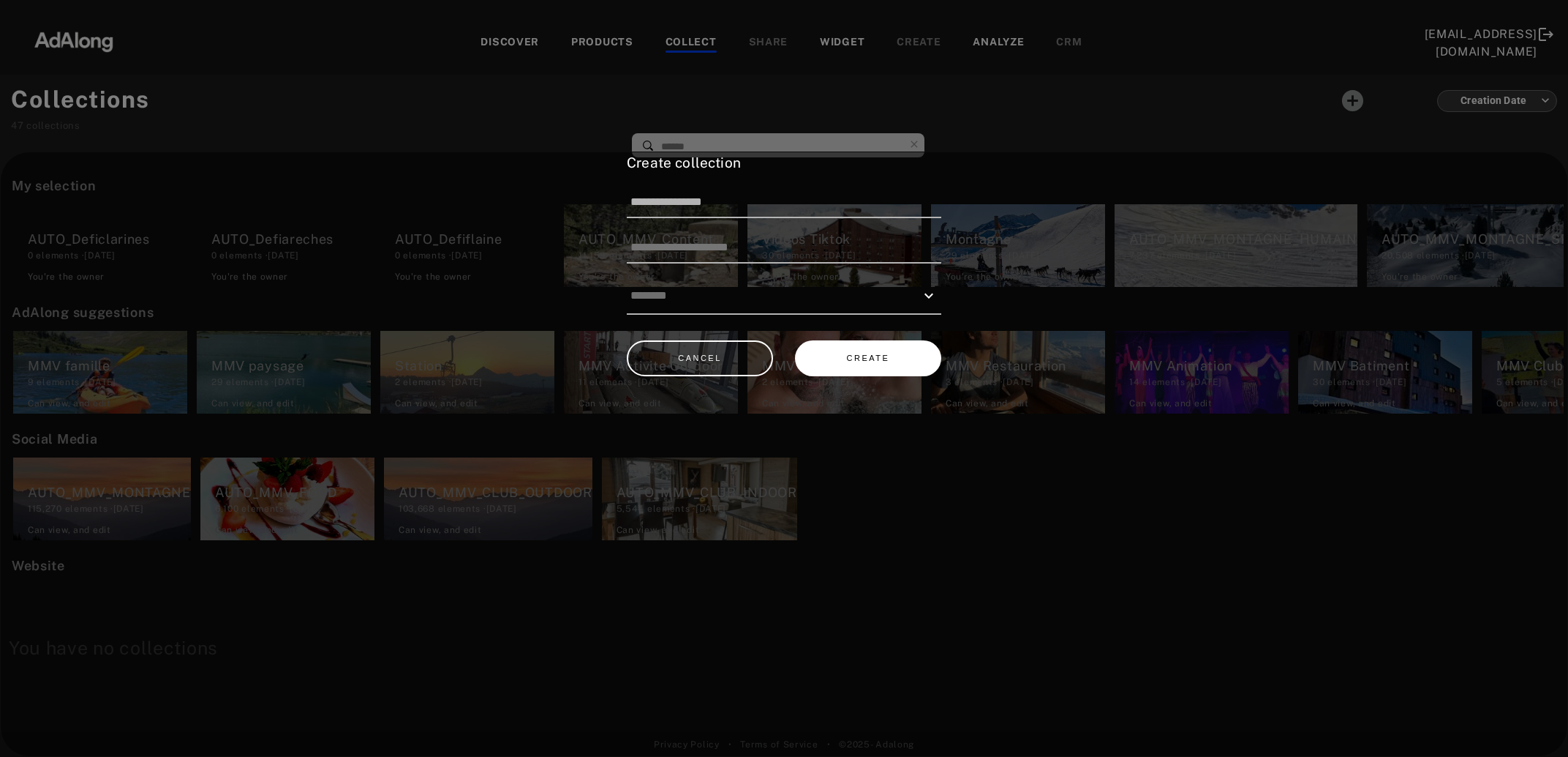
click at [838, 354] on button "CREATE" at bounding box center [868, 358] width 146 height 36
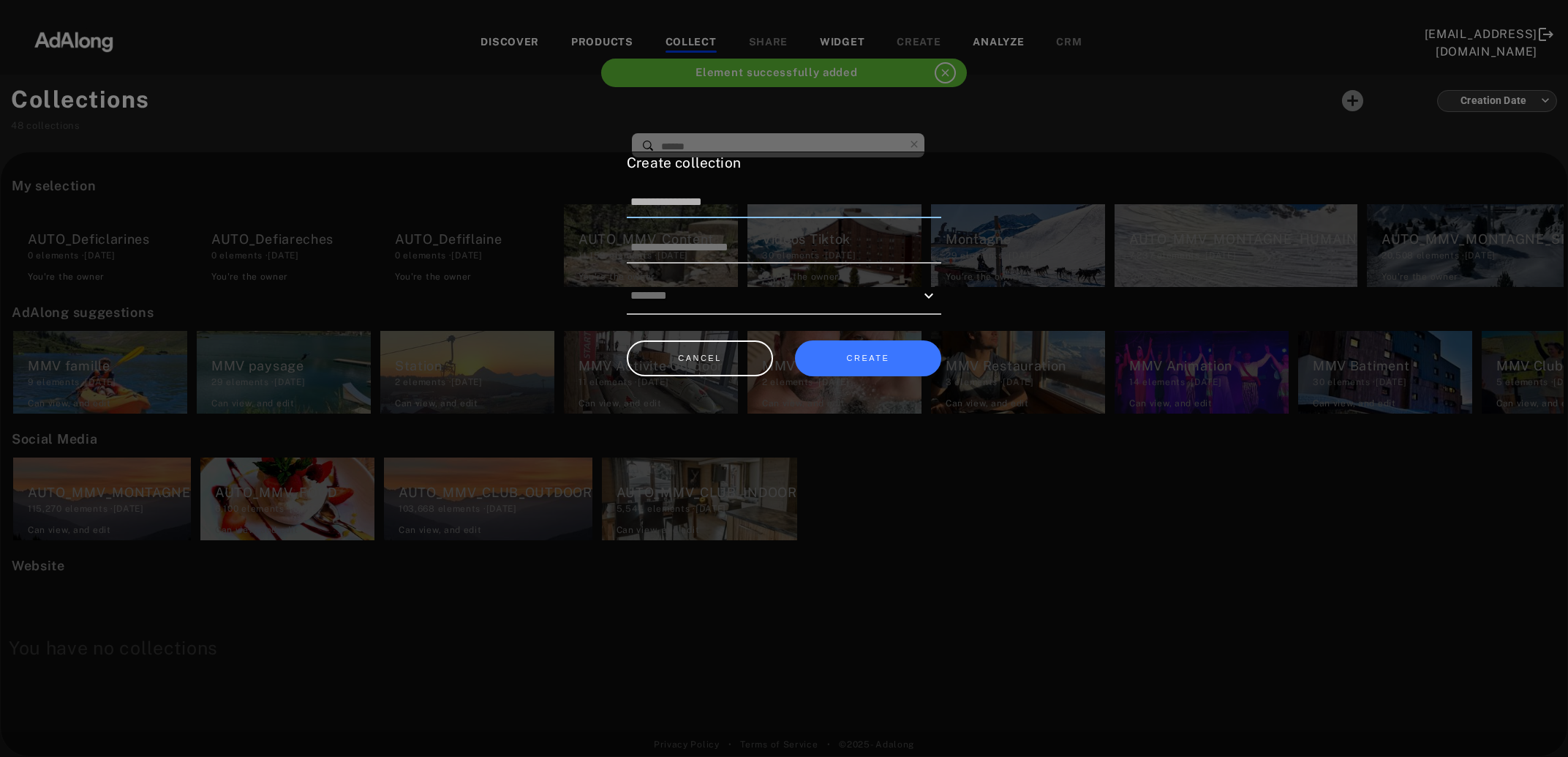
drag, startPoint x: 748, startPoint y: 208, endPoint x: 696, endPoint y: 209, distance: 52.0
click at [696, 209] on input "**********" at bounding box center [784, 202] width 315 height 31
paste input "*"
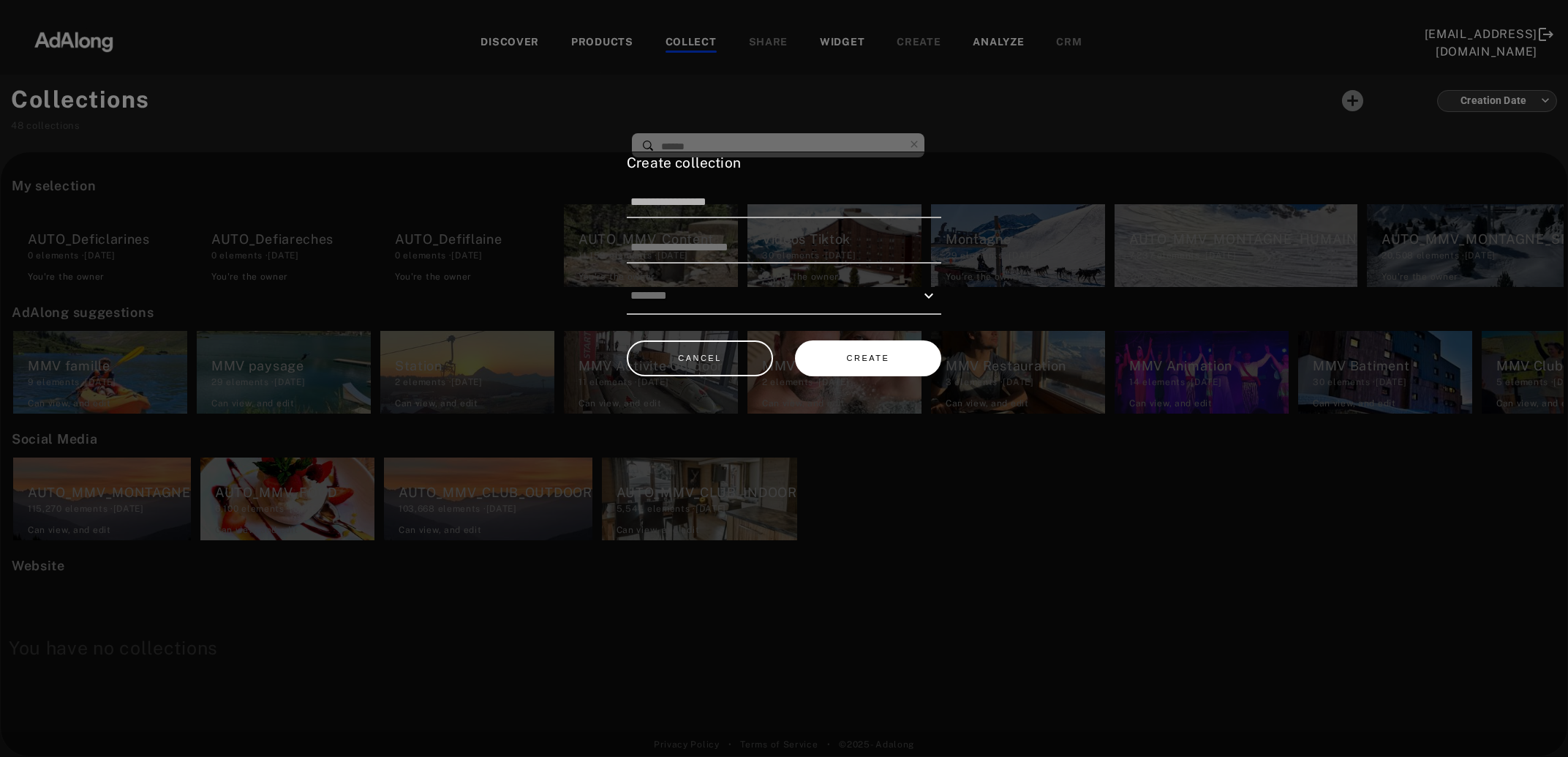
click at [867, 351] on button "CREATE" at bounding box center [868, 358] width 146 height 36
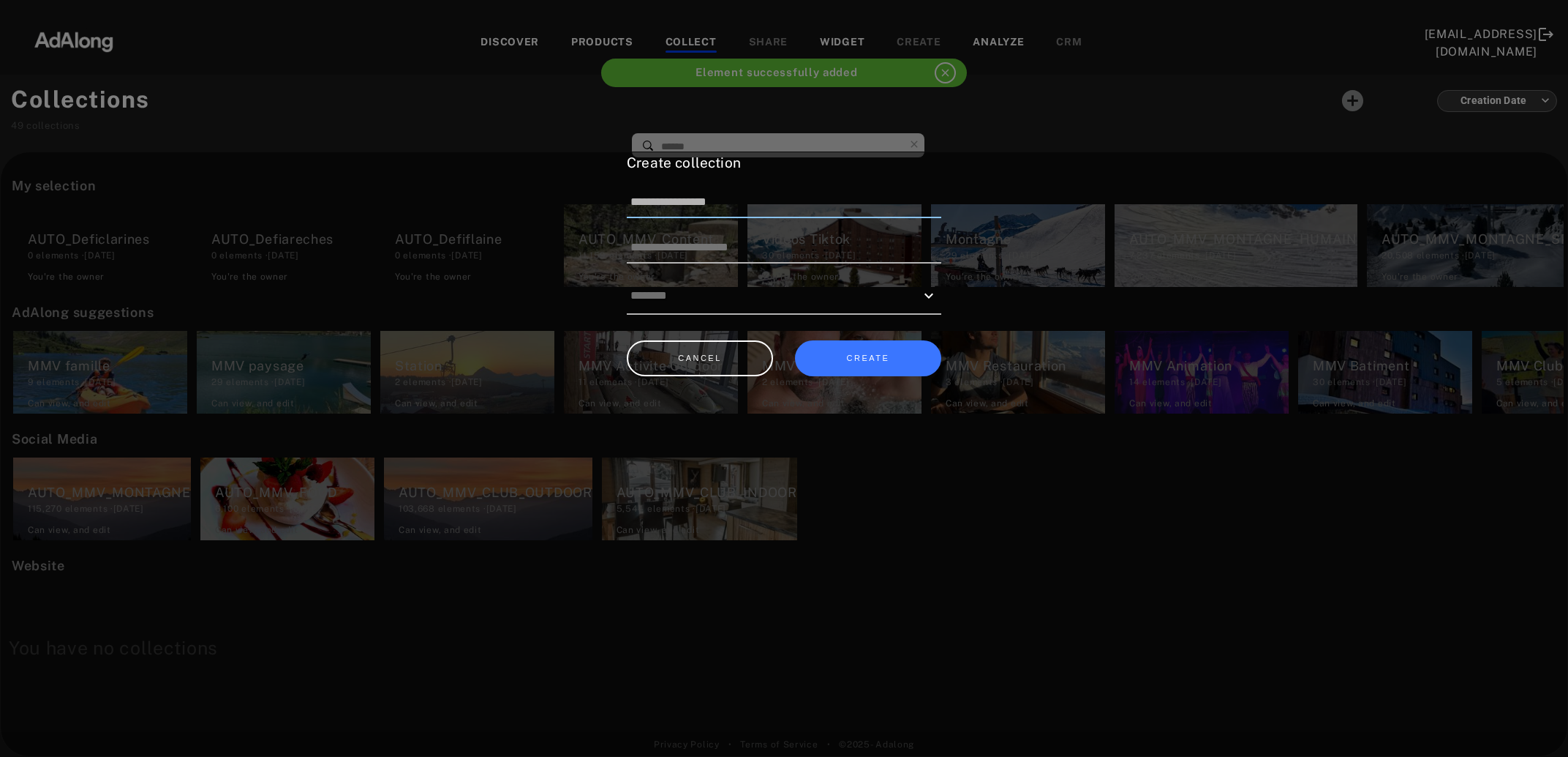
drag, startPoint x: 764, startPoint y: 207, endPoint x: 693, endPoint y: 220, distance: 72.2
click at [693, 218] on input "**********" at bounding box center [784, 202] width 315 height 31
paste input "*"
click at [889, 357] on button "CREATE" at bounding box center [868, 358] width 146 height 36
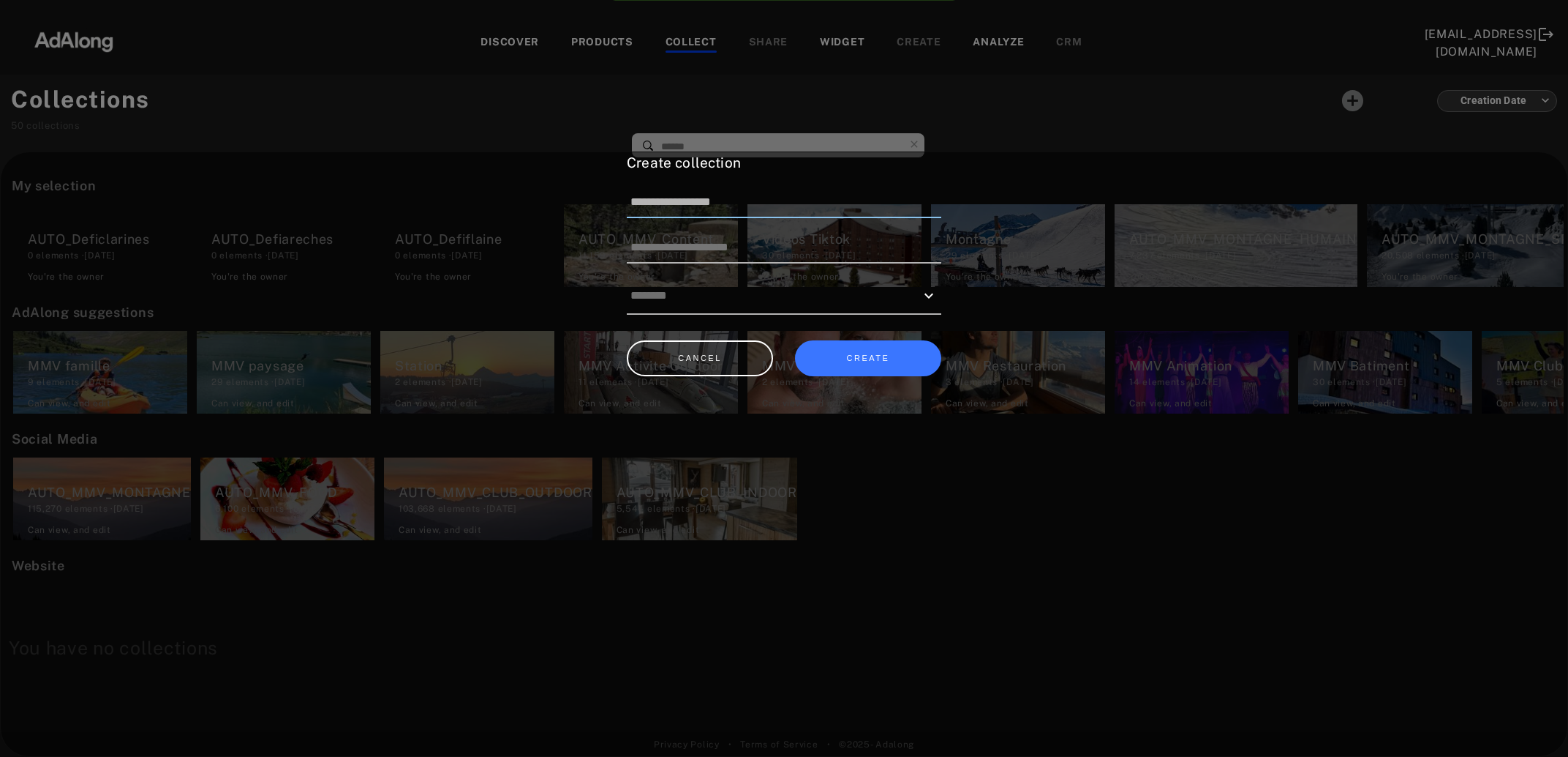
drag, startPoint x: 763, startPoint y: 207, endPoint x: 694, endPoint y: 221, distance: 70.4
click at [694, 218] on input "**********" at bounding box center [784, 202] width 315 height 31
paste input
type input "**********"
click at [874, 362] on button "CREATE" at bounding box center [868, 358] width 146 height 36
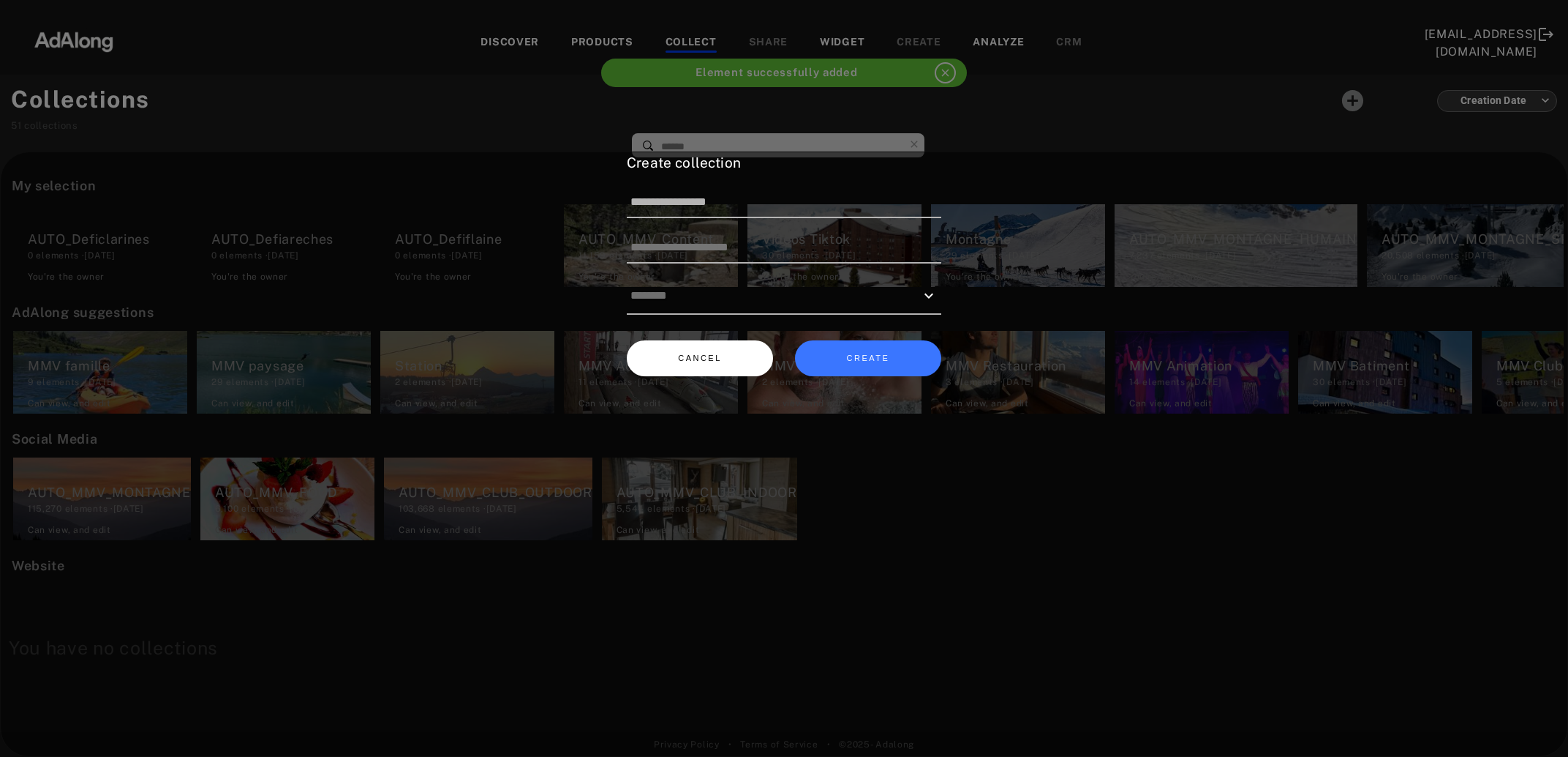
click at [720, 356] on button "CANCEL" at bounding box center [700, 358] width 146 height 36
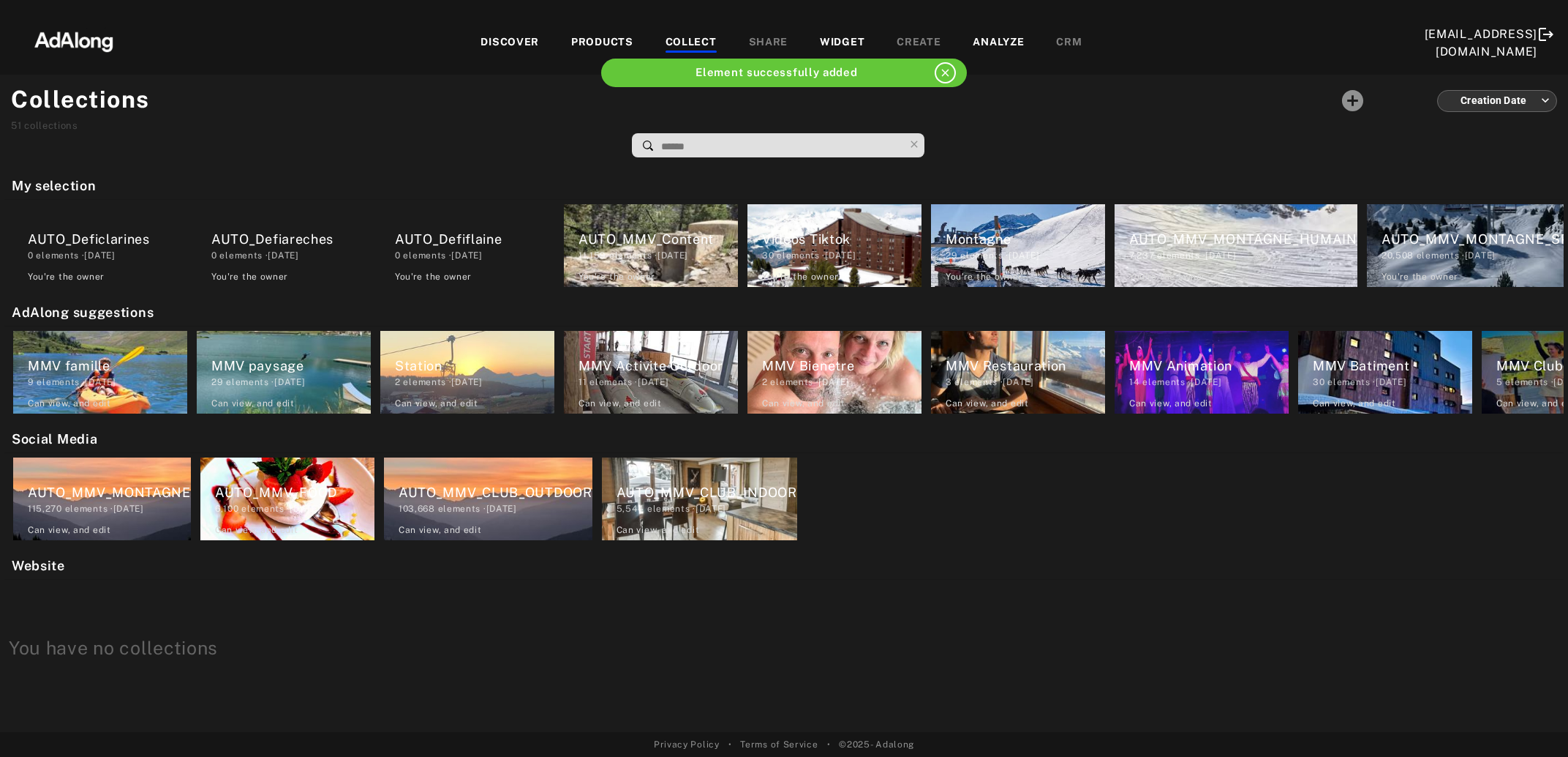
click at [479, 38] on div "DISCOVER" at bounding box center [510, 43] width 91 height 17
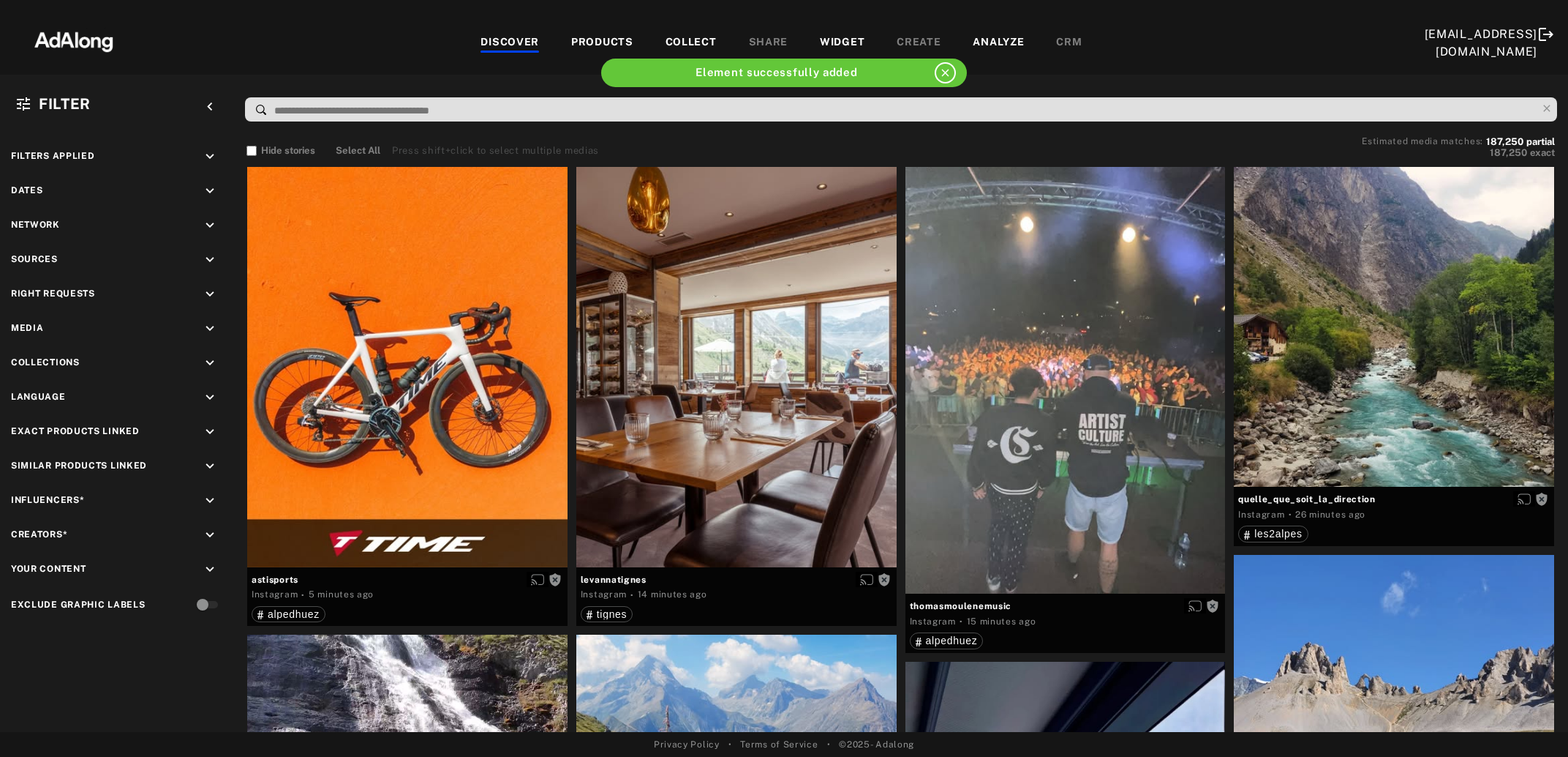
click at [700, 34] on div "COLLECT" at bounding box center [691, 43] width 51 height 17
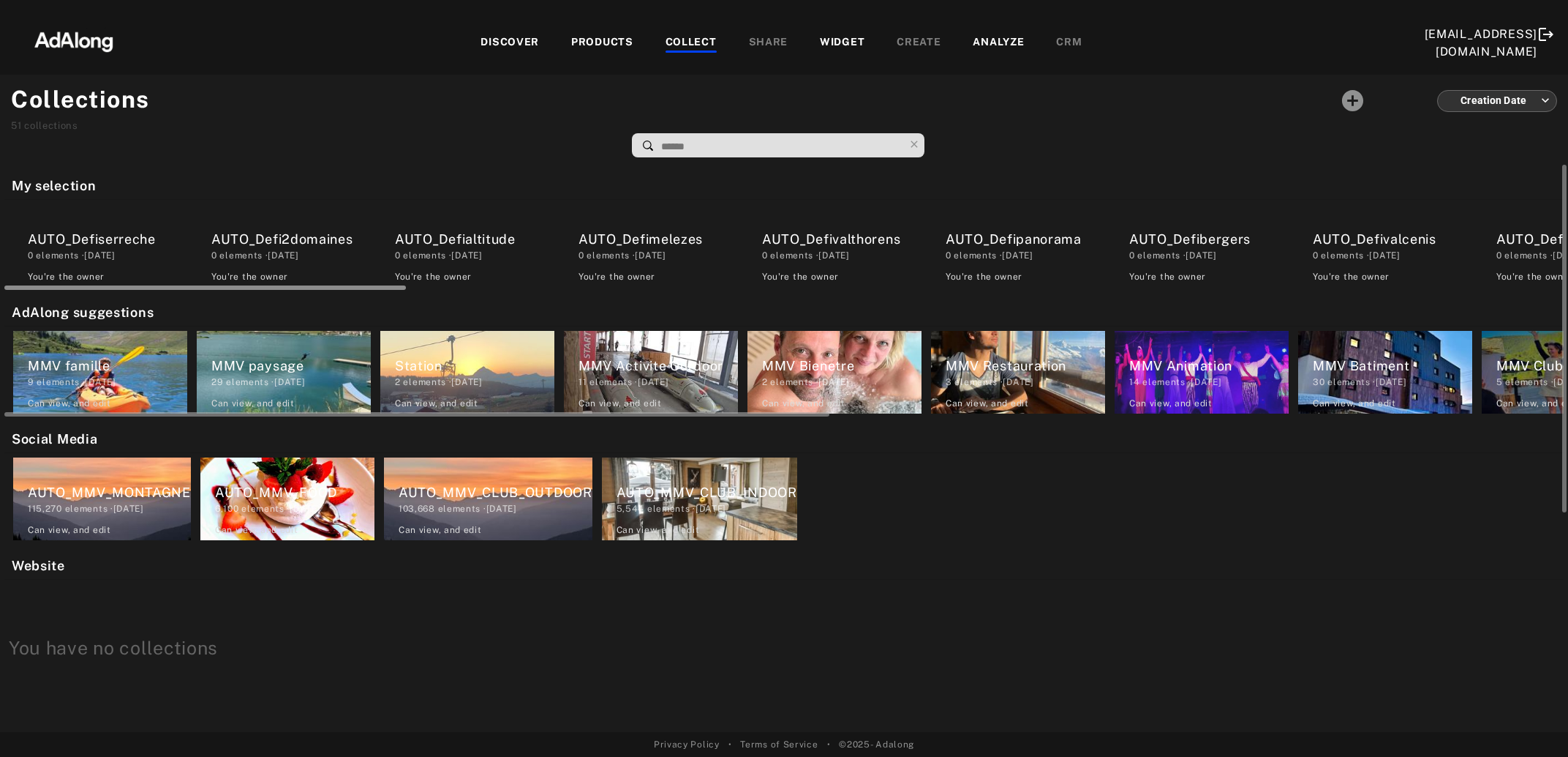
drag, startPoint x: 349, startPoint y: 287, endPoint x: 91, endPoint y: 345, distance: 264.4
click at [91, 345] on div "My selection AUTO_Defiserreche 0 elements · 2025.08.20 You're the owner delete …" at bounding box center [784, 448] width 1568 height 567
click at [141, 239] on div "AUTO_Defiserreche" at bounding box center [107, 239] width 160 height 20
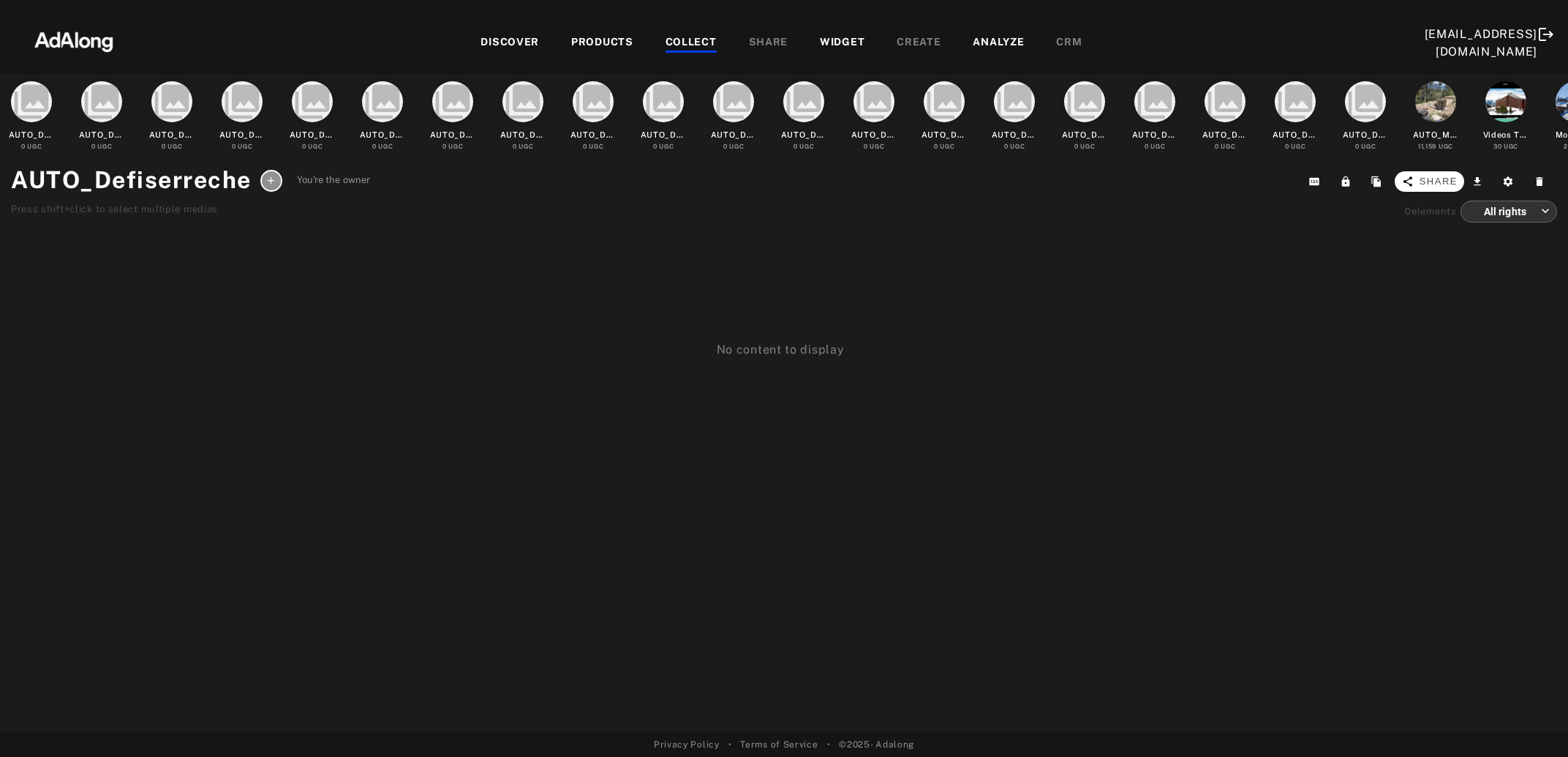
click at [1441, 184] on span "Share" at bounding box center [1439, 181] width 38 height 15
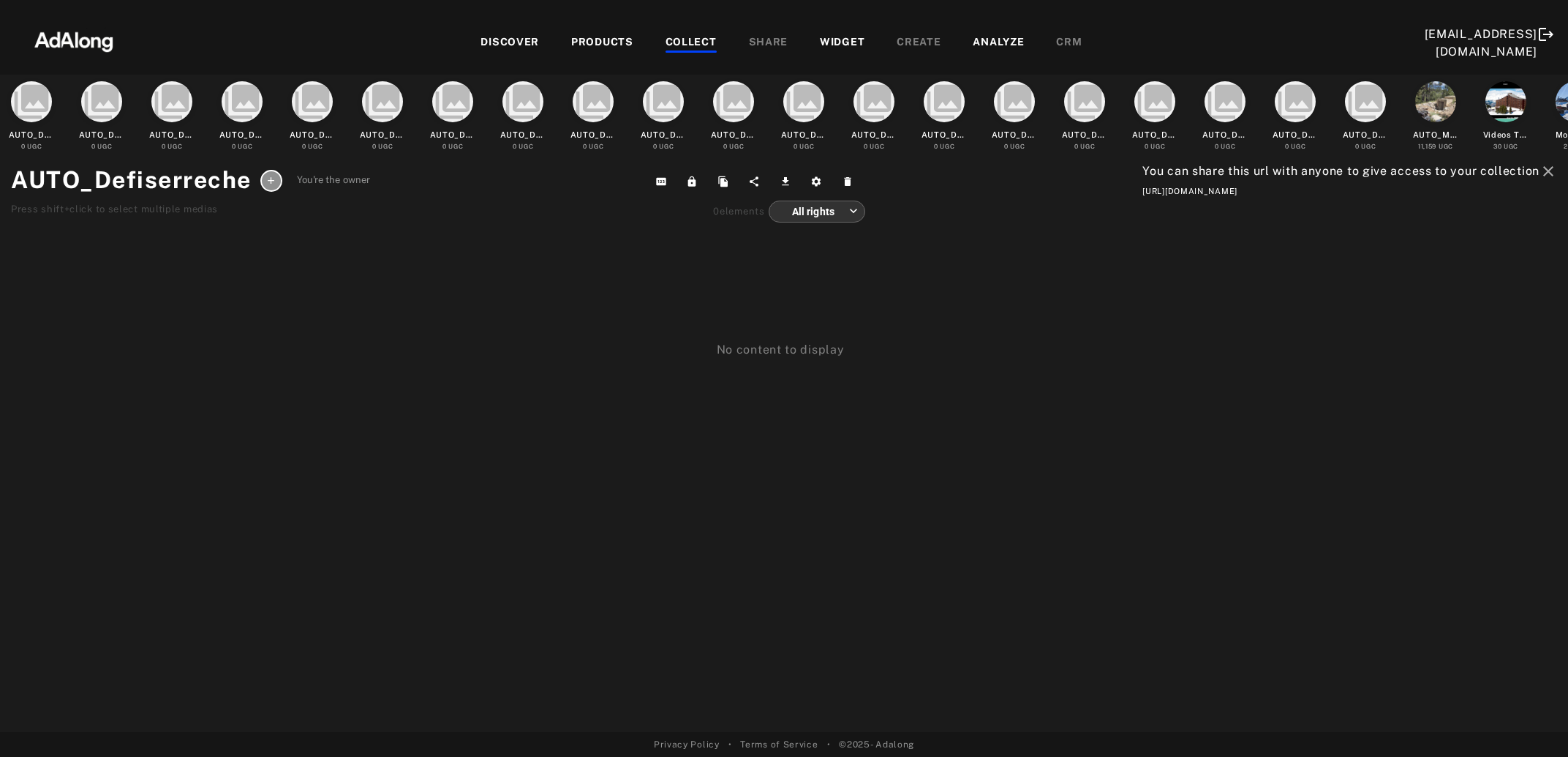
drag, startPoint x: 1130, startPoint y: 190, endPoint x: 1558, endPoint y: 198, distance: 428.1
click at [1558, 198] on div "collections AUTO_Defiserreche 0 UGC collections AUTO_Defi2domaines 0 UGC collec…" at bounding box center [784, 404] width 1568 height 658
copy div "https://app.adalong.com/collections/68a5ca608508a96a399edc6a?t=MOfoLXaZiVKdR6Zq…"
click at [675, 44] on div "COLLECT" at bounding box center [691, 43] width 51 height 17
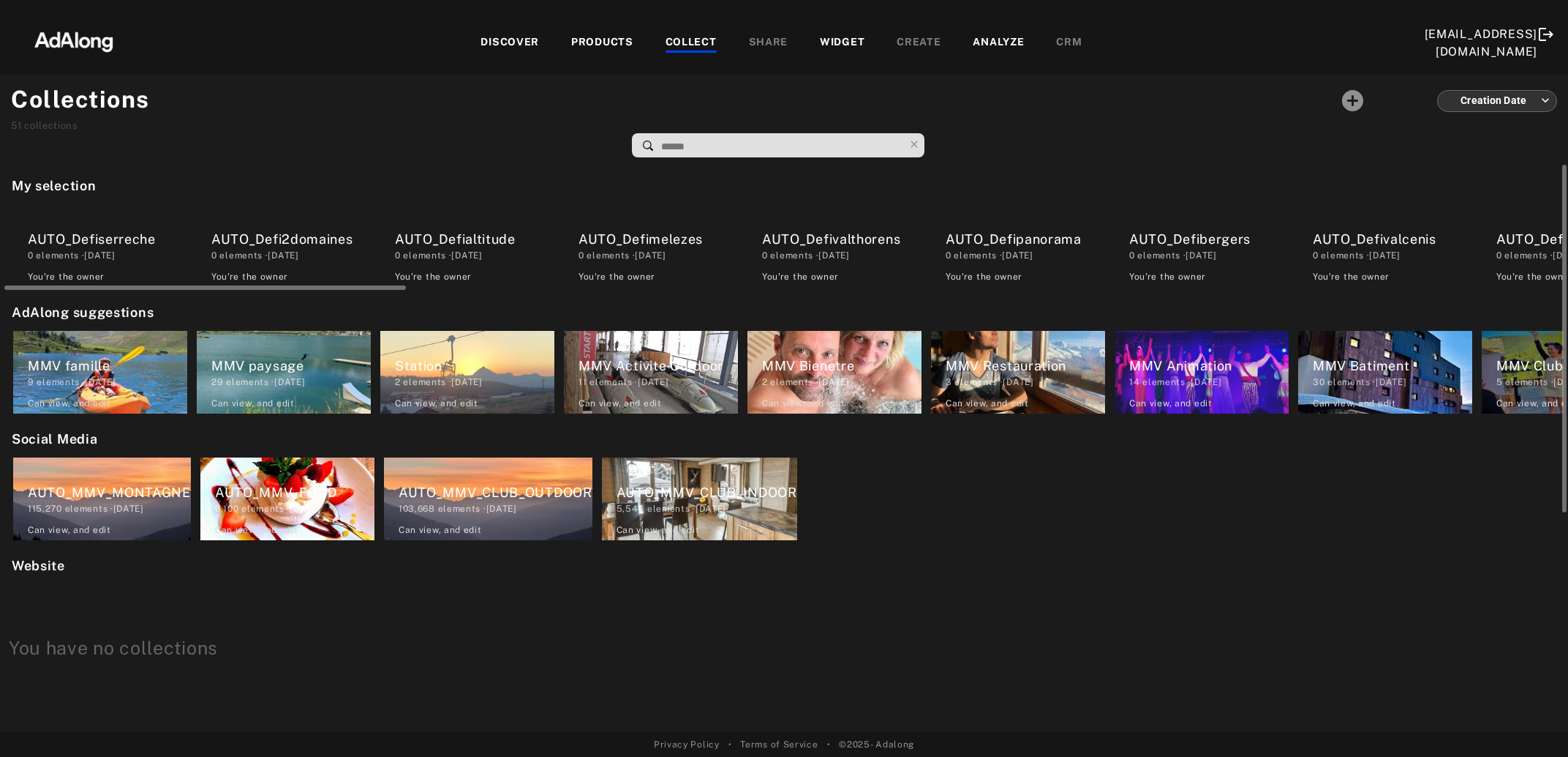
click at [274, 257] on div "0 elements · 2025.08.20" at bounding box center [291, 255] width 160 height 13
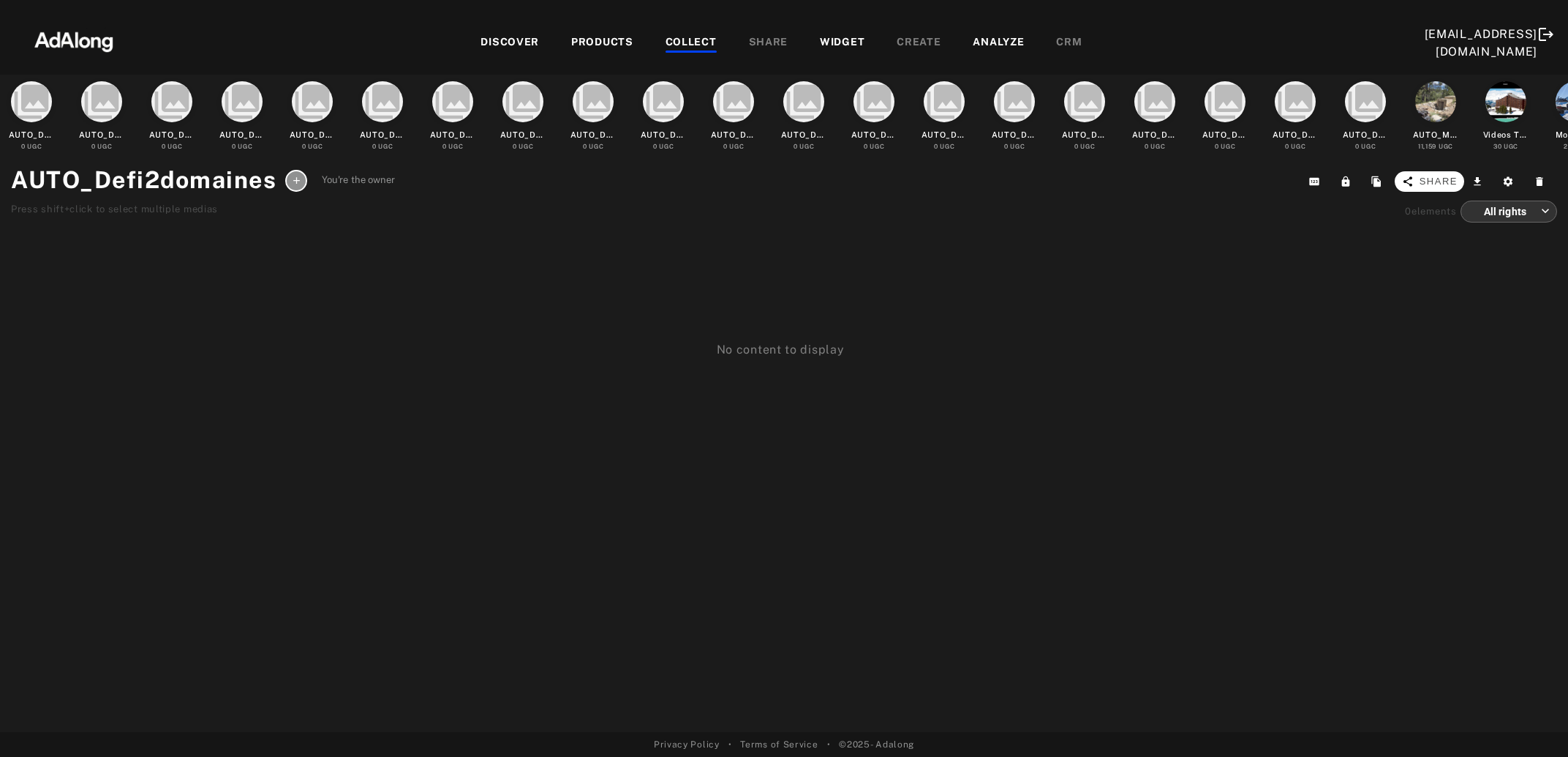
click at [1440, 175] on span "Share" at bounding box center [1439, 181] width 38 height 15
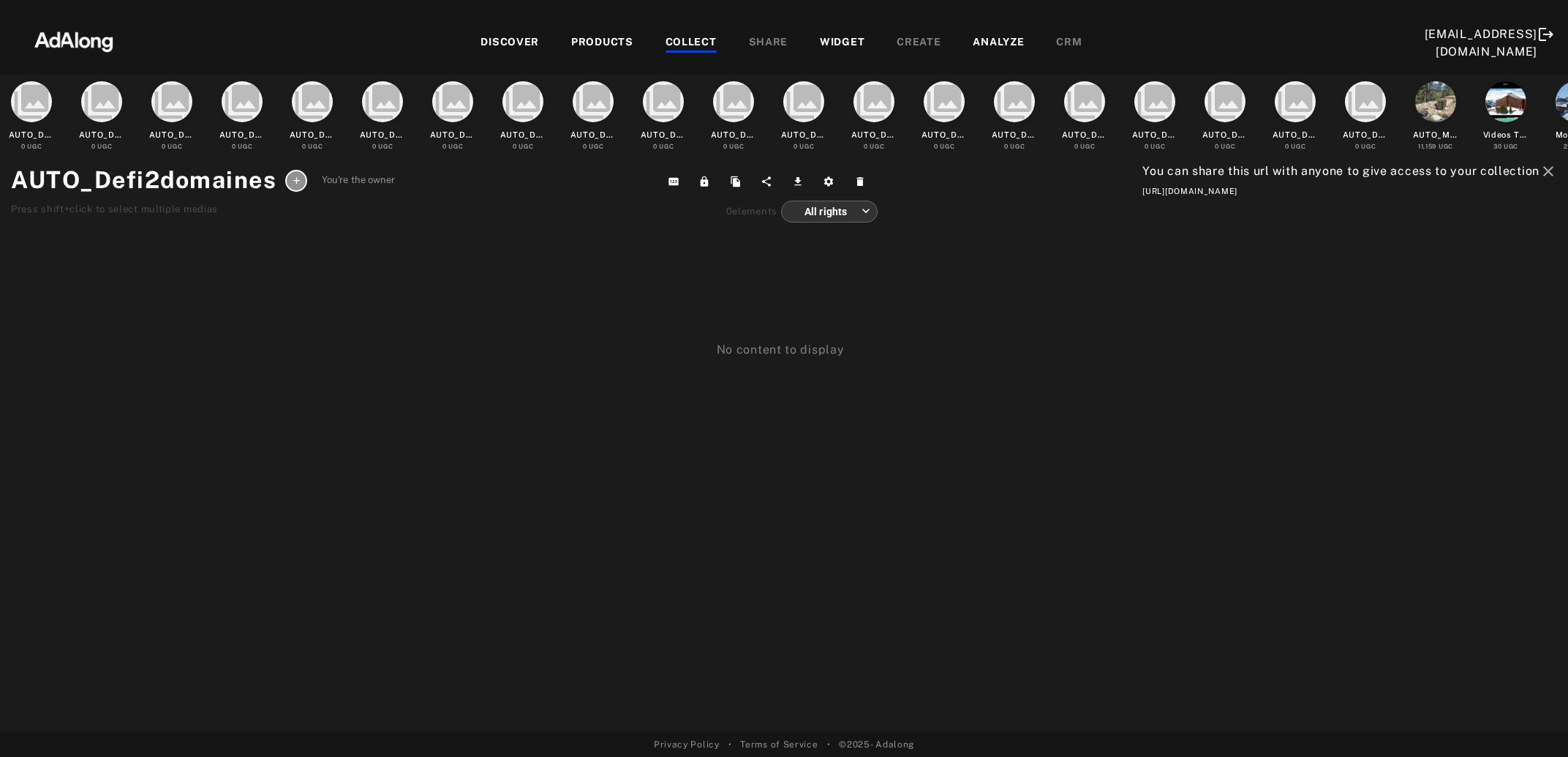
drag, startPoint x: 1563, startPoint y: 185, endPoint x: 1125, endPoint y: 194, distance: 438.1
click at [1125, 194] on div "collections AUTO_Defiserreche 0 UGC collections AUTO_Defi2domaines 0 UGC collec…" at bounding box center [784, 404] width 1568 height 658
copy div "https://app.adalong.com/collections/68a5ca568508a96a399edb03?t=DIM4379tD5r6L9kW…"
click at [683, 44] on div "COLLECT" at bounding box center [691, 43] width 51 height 17
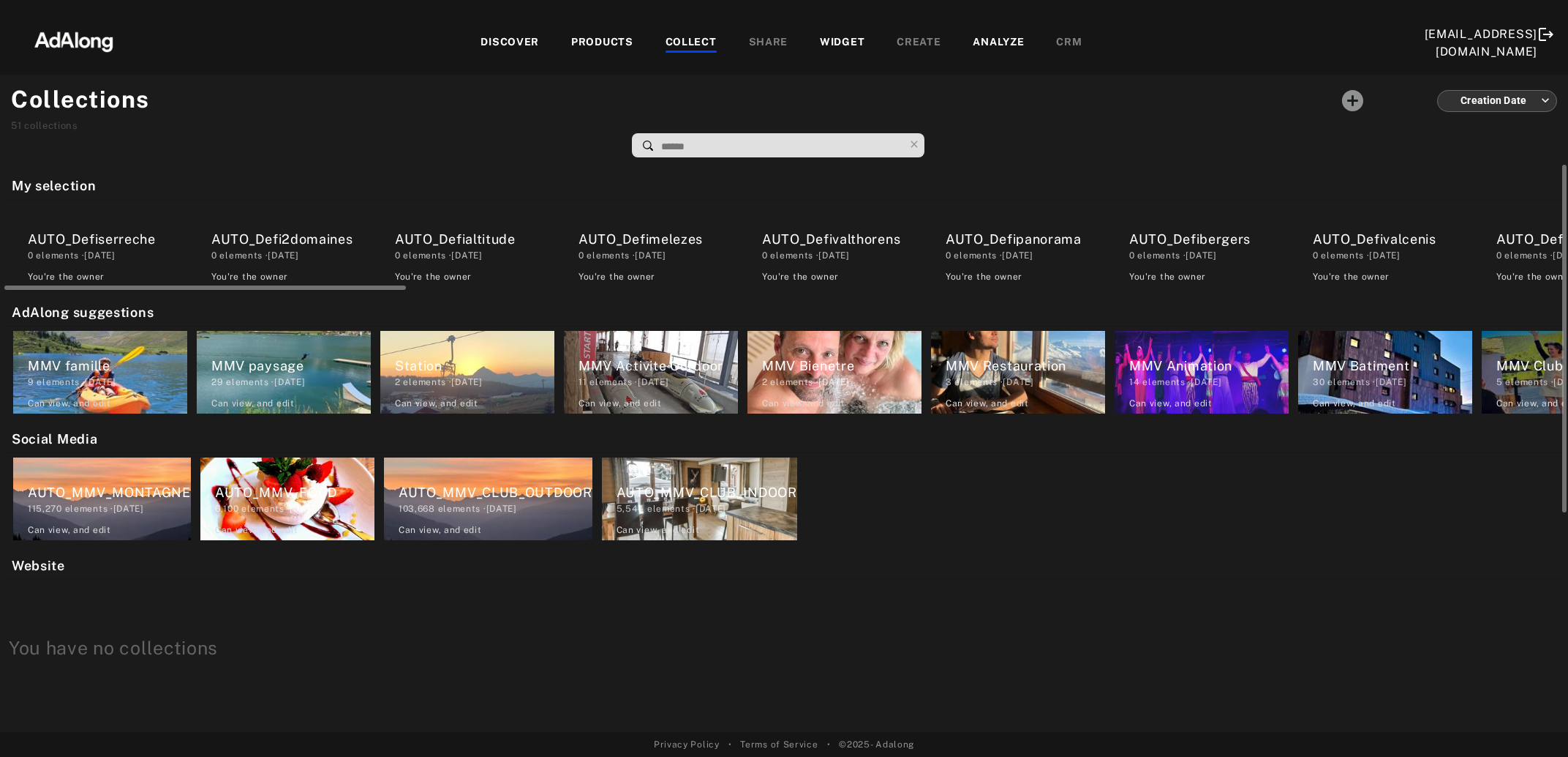
click at [455, 263] on div "AUTO_Defialtitude 0 elements · 2025.08.20 You're the owner delete" at bounding box center [467, 245] width 174 height 83
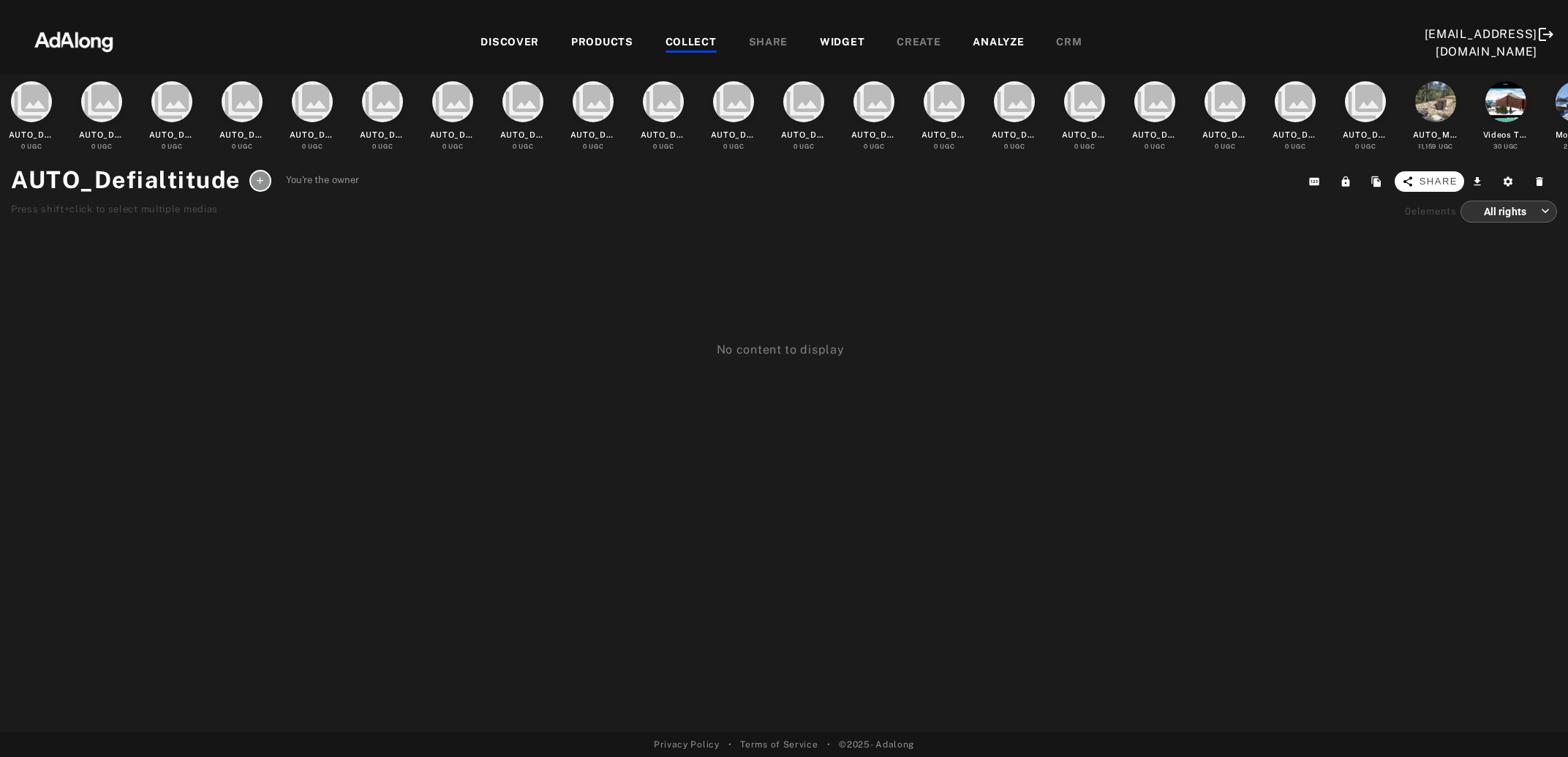
click at [1449, 184] on span "Share" at bounding box center [1439, 181] width 38 height 15
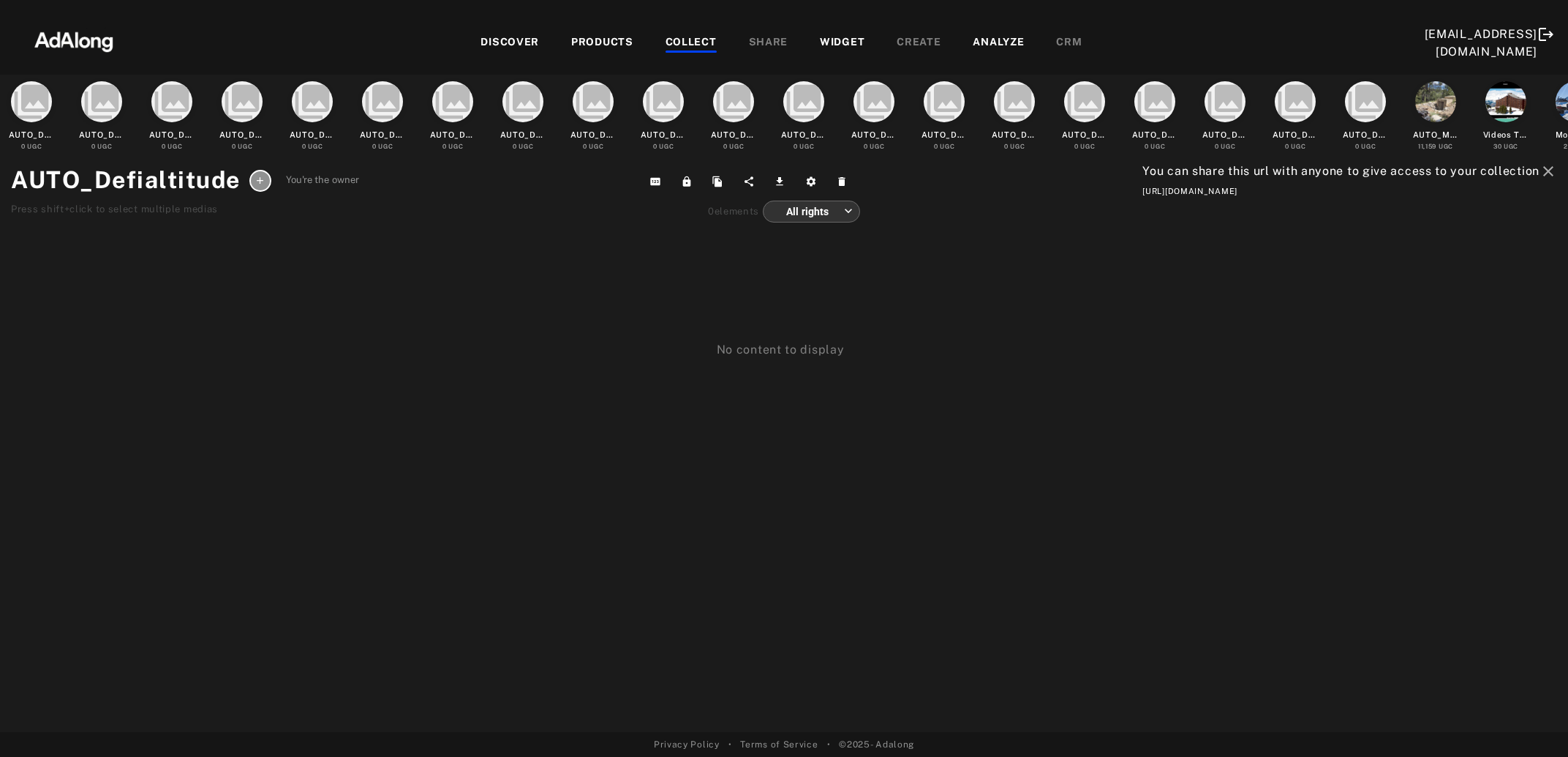
drag, startPoint x: 1561, startPoint y: 191, endPoint x: 1103, endPoint y: 191, distance: 458.0
click at [1103, 191] on div "collections AUTO_Defiserreche 0 UGC collections AUTO_Defi2domaines 0 UGC collec…" at bounding box center [784, 404] width 1568 height 658
copy div "https://app.adalong.com/collections/68a5ca4f8508a96a399ed951?t=qLAeOJDttwtBQZmc…"
click at [689, 42] on div "COLLECT" at bounding box center [691, 43] width 51 height 17
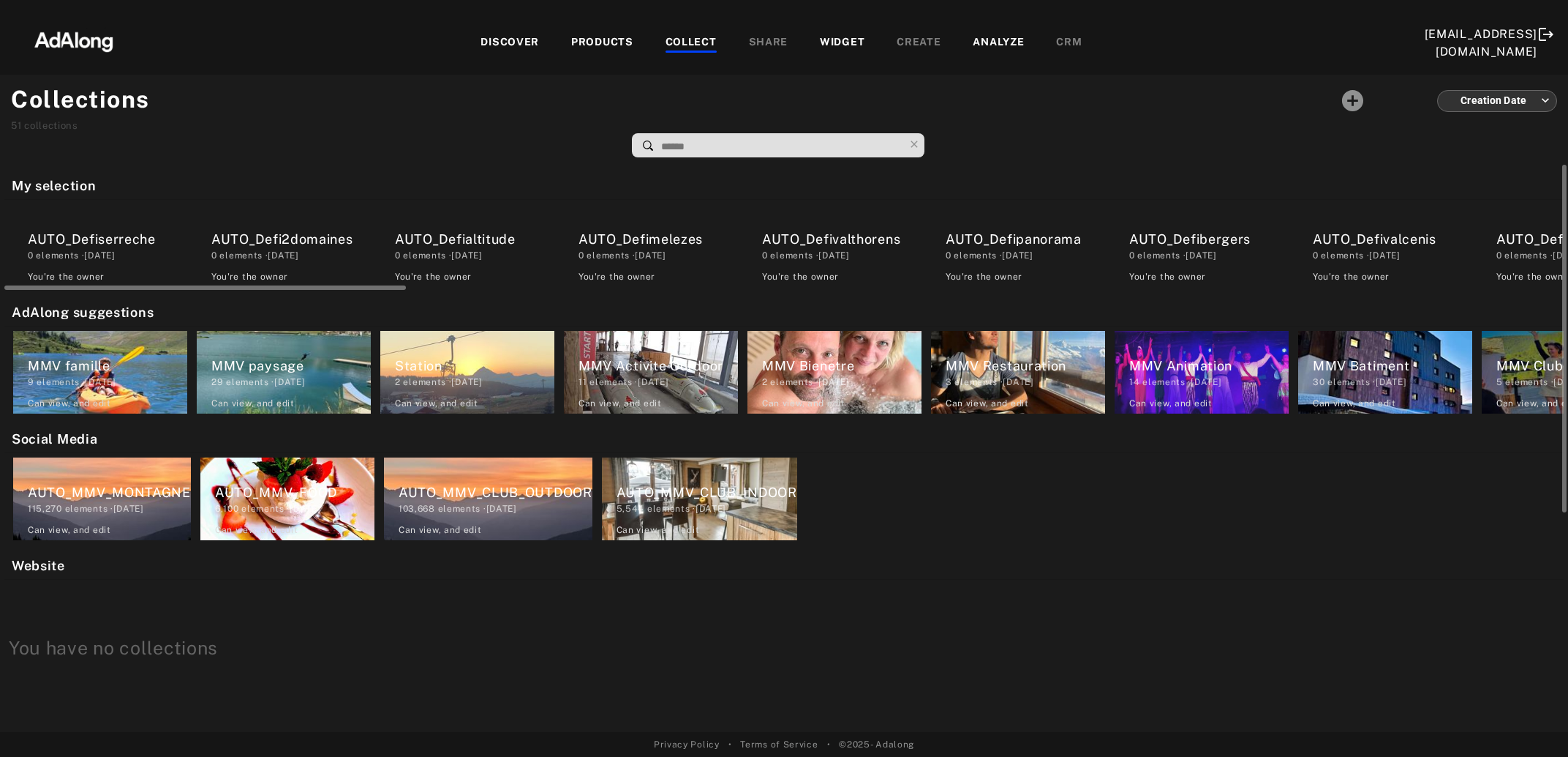
click at [643, 255] on div "0 elements · 2025.08.20" at bounding box center [658, 255] width 160 height 13
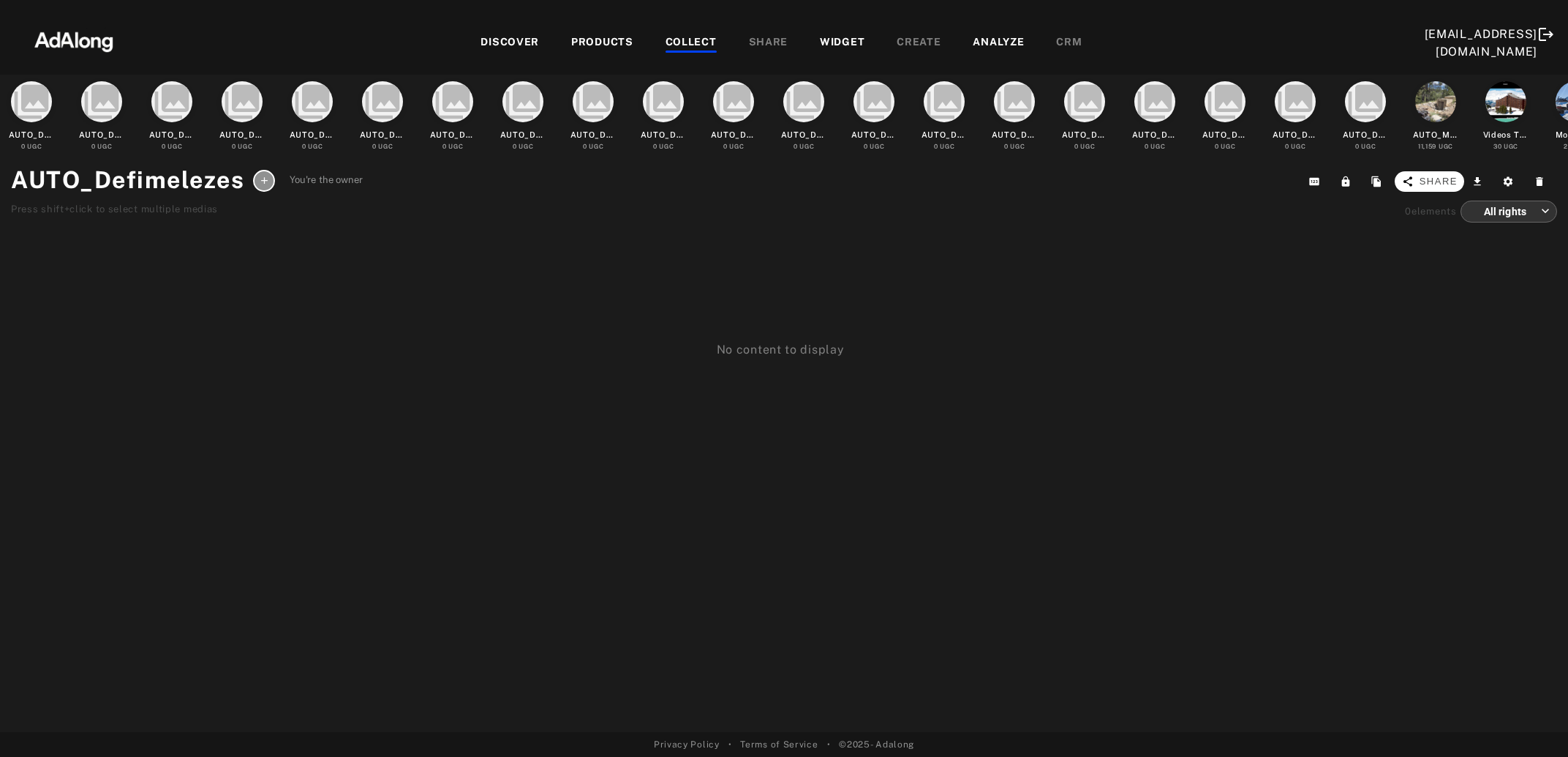
click at [1443, 180] on span "Share" at bounding box center [1439, 181] width 38 height 15
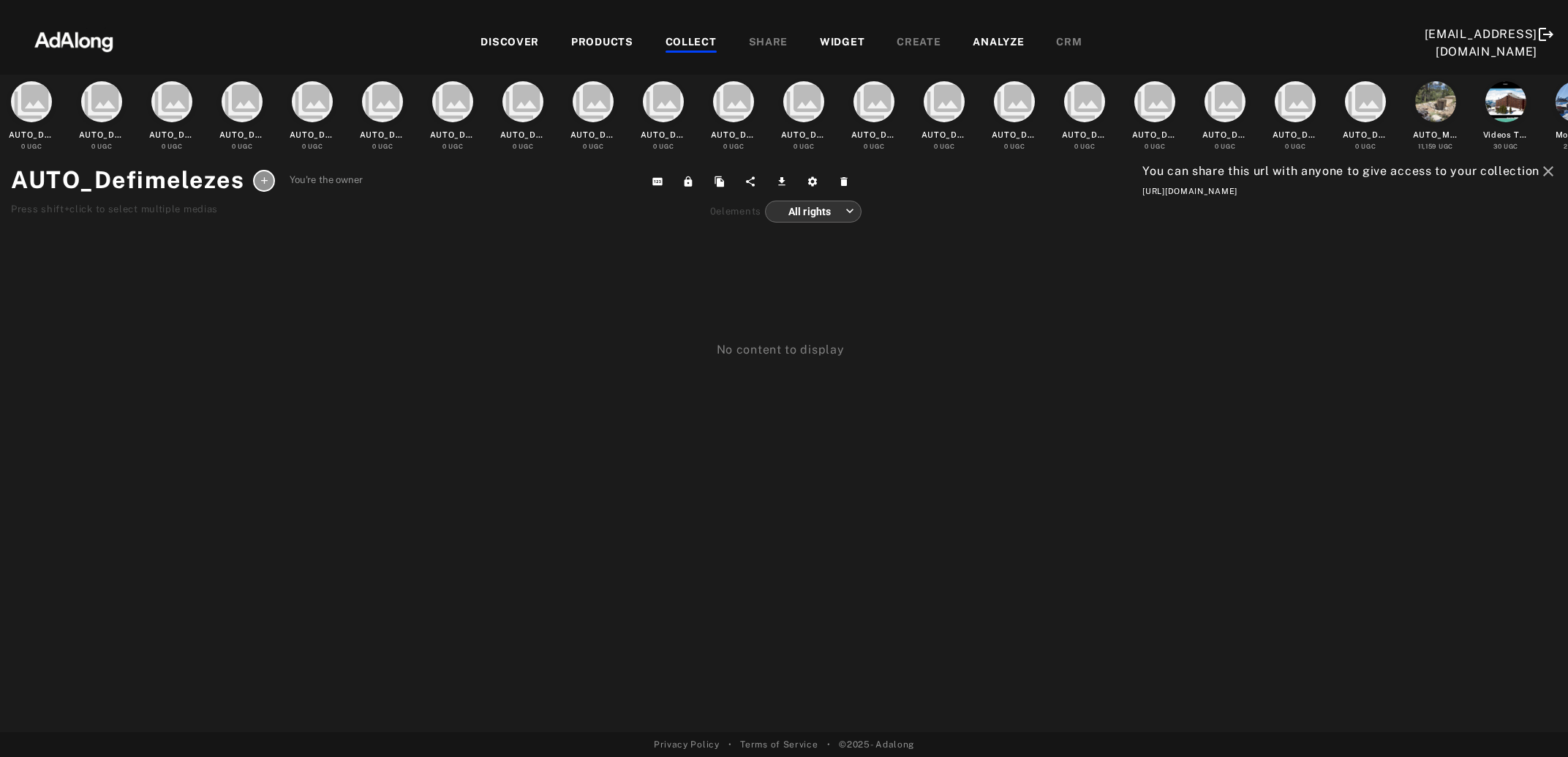
drag, startPoint x: 1117, startPoint y: 194, endPoint x: 1567, endPoint y: 209, distance: 450.2
click at [1567, 209] on div "collections AUTO_Defiserreche 0 UGC collections AUTO_Defi2domaines 0 UGC collec…" at bounding box center [784, 404] width 1568 height 658
copy div "https://app.adalong.com/collections/68a5ca468508a96a399ed7f2?t=CMLKmIIcOwS4fyb1…"
click at [692, 42] on div "COLLECT" at bounding box center [691, 43] width 51 height 17
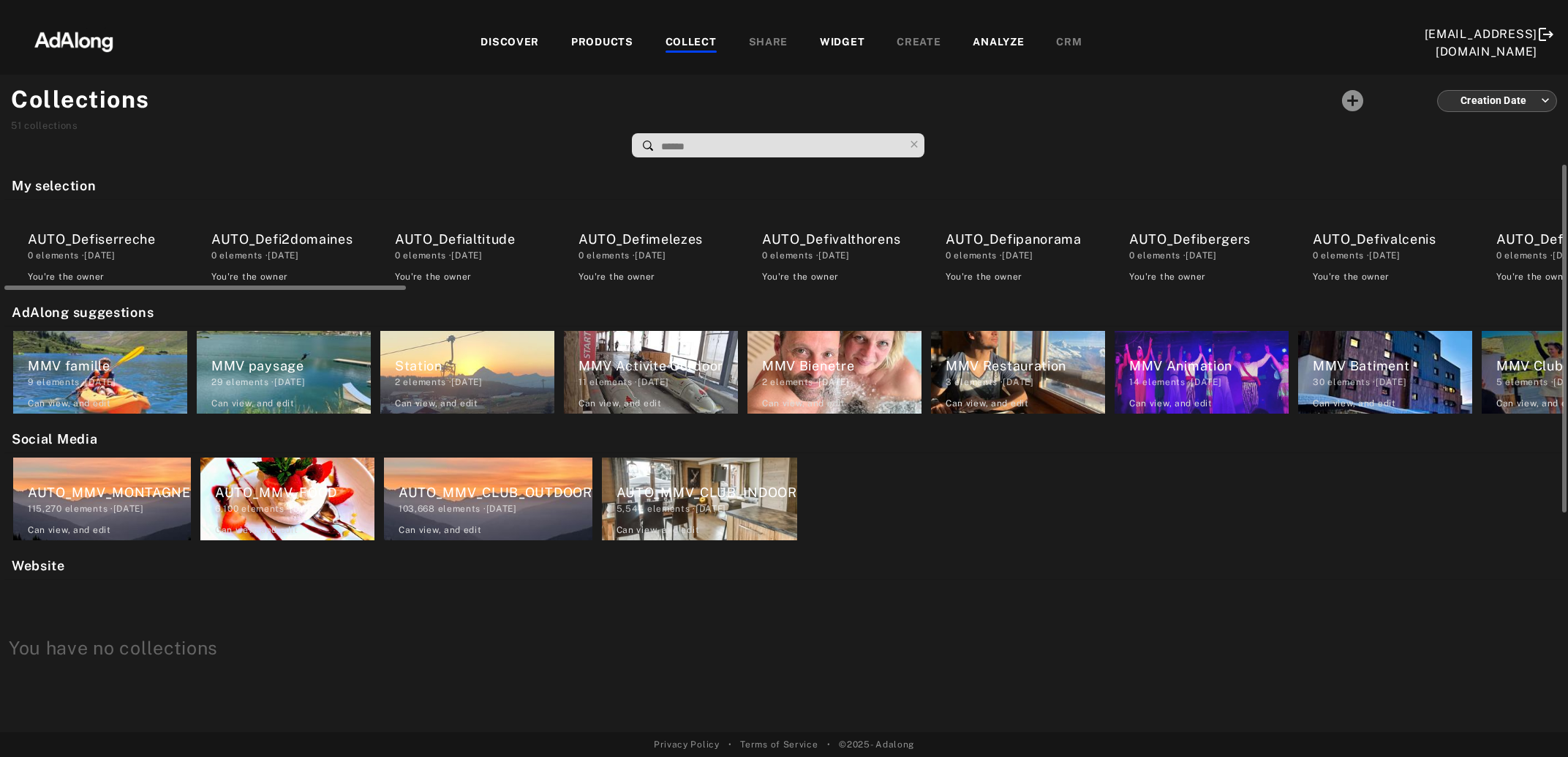
click at [867, 243] on div "AUTO_Defivalthorens" at bounding box center [841, 239] width 160 height 20
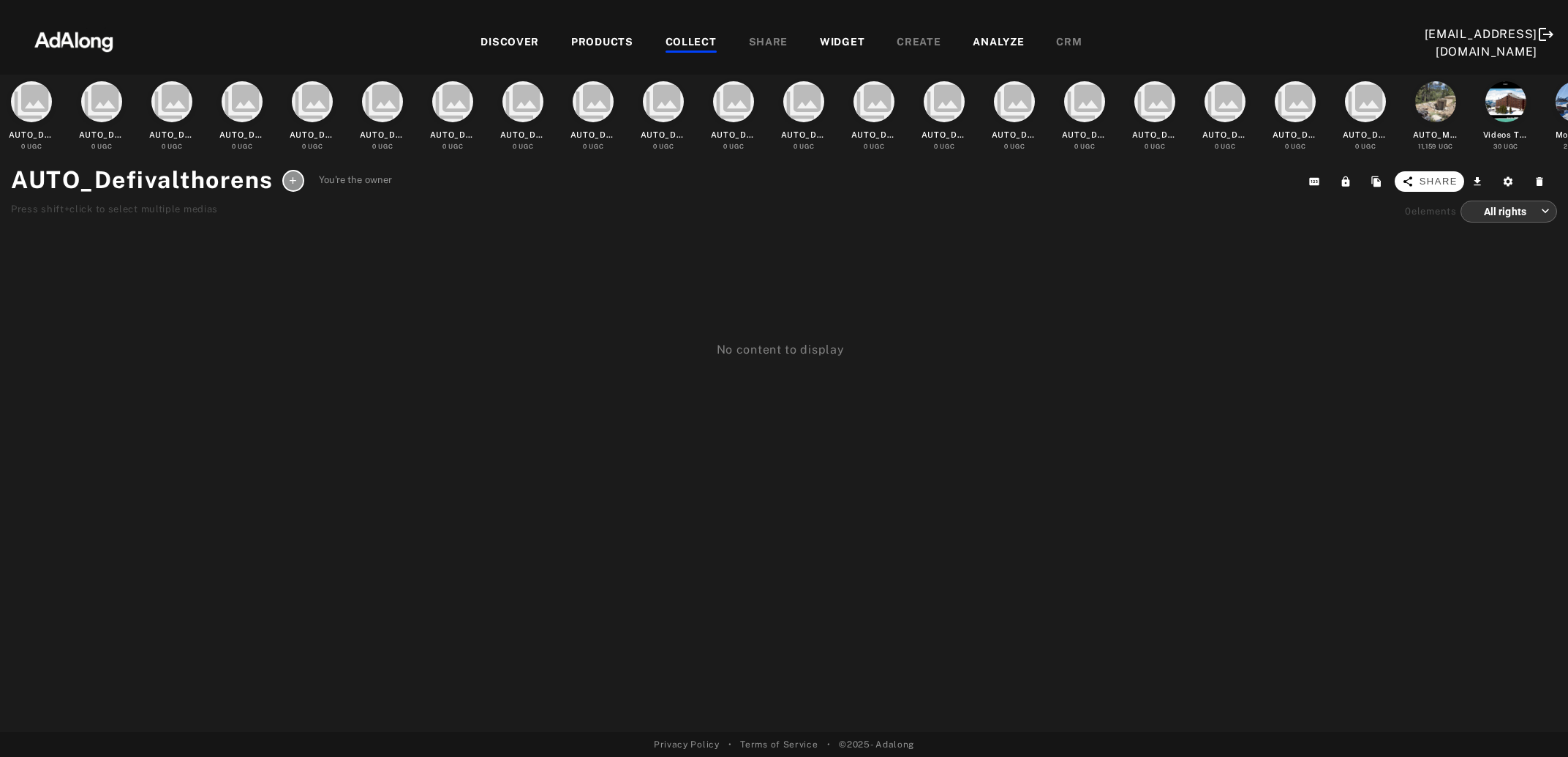
click at [1449, 185] on span "Share" at bounding box center [1439, 181] width 38 height 15
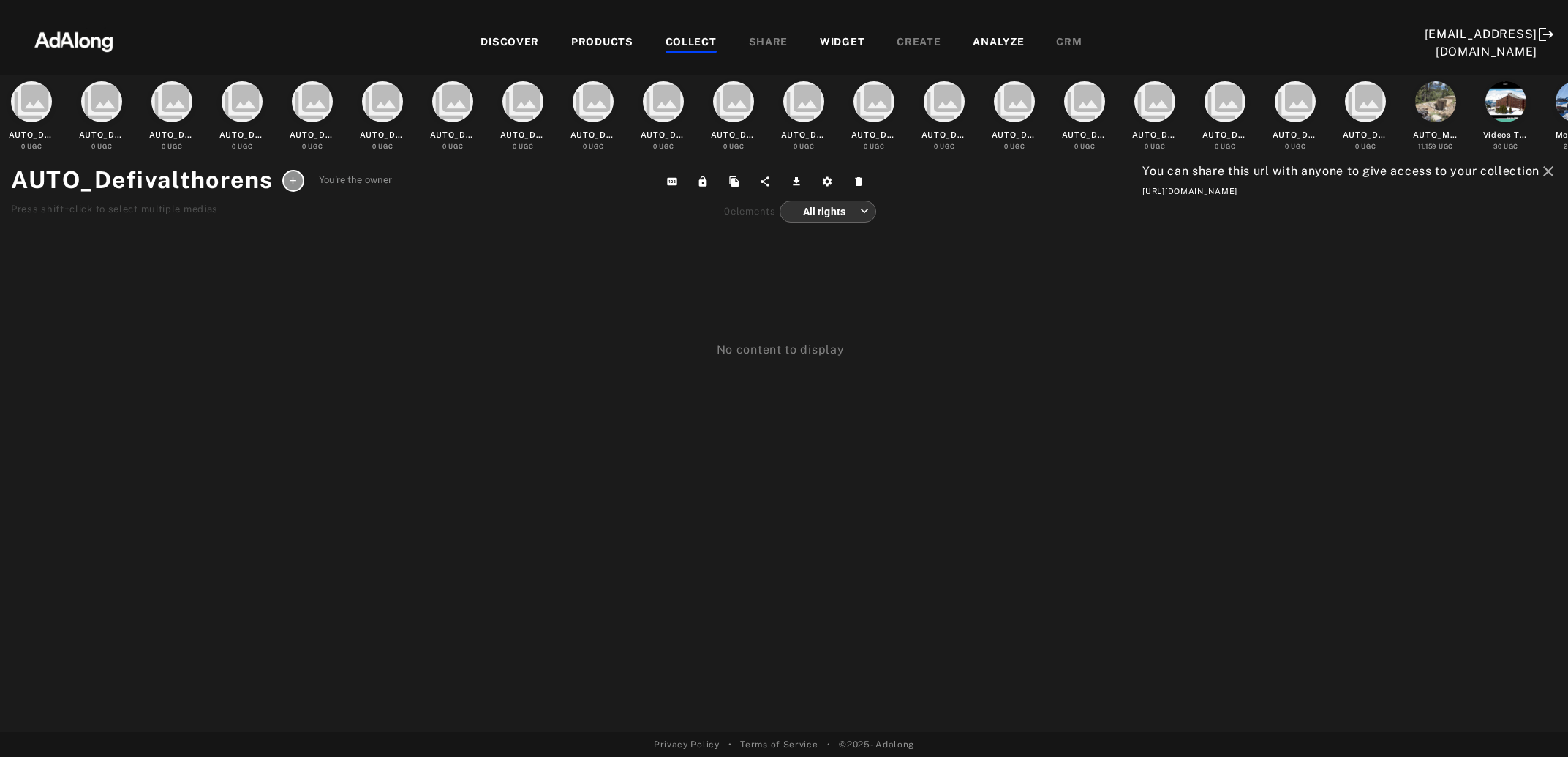
drag, startPoint x: 1114, startPoint y: 195, endPoint x: 1561, endPoint y: 203, distance: 447.1
click at [1561, 203] on div "collections AUTO_Defiserreche 0 UGC collections AUTO_Defi2domaines 0 UGC collec…" at bounding box center [784, 404] width 1568 height 658
copy div "https://app.adalong.com/collections/68a5ca3d8508a96a399ed69b?t=fQJyAHOJEohmUGM0…"
click at [683, 44] on div "COLLECT" at bounding box center [691, 43] width 51 height 17
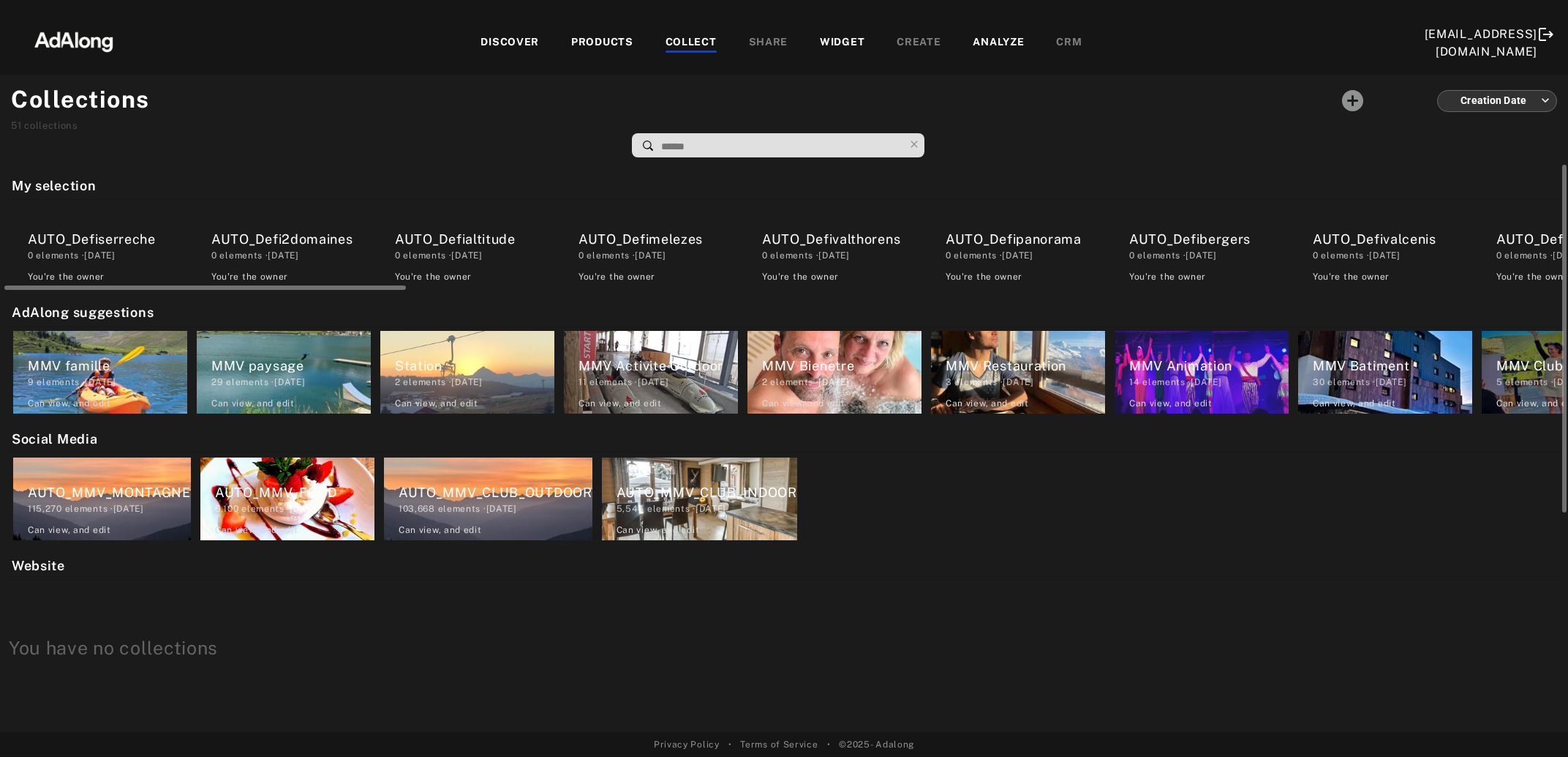
click at [994, 261] on div "0 elements · 2025.08.20" at bounding box center [1025, 255] width 160 height 13
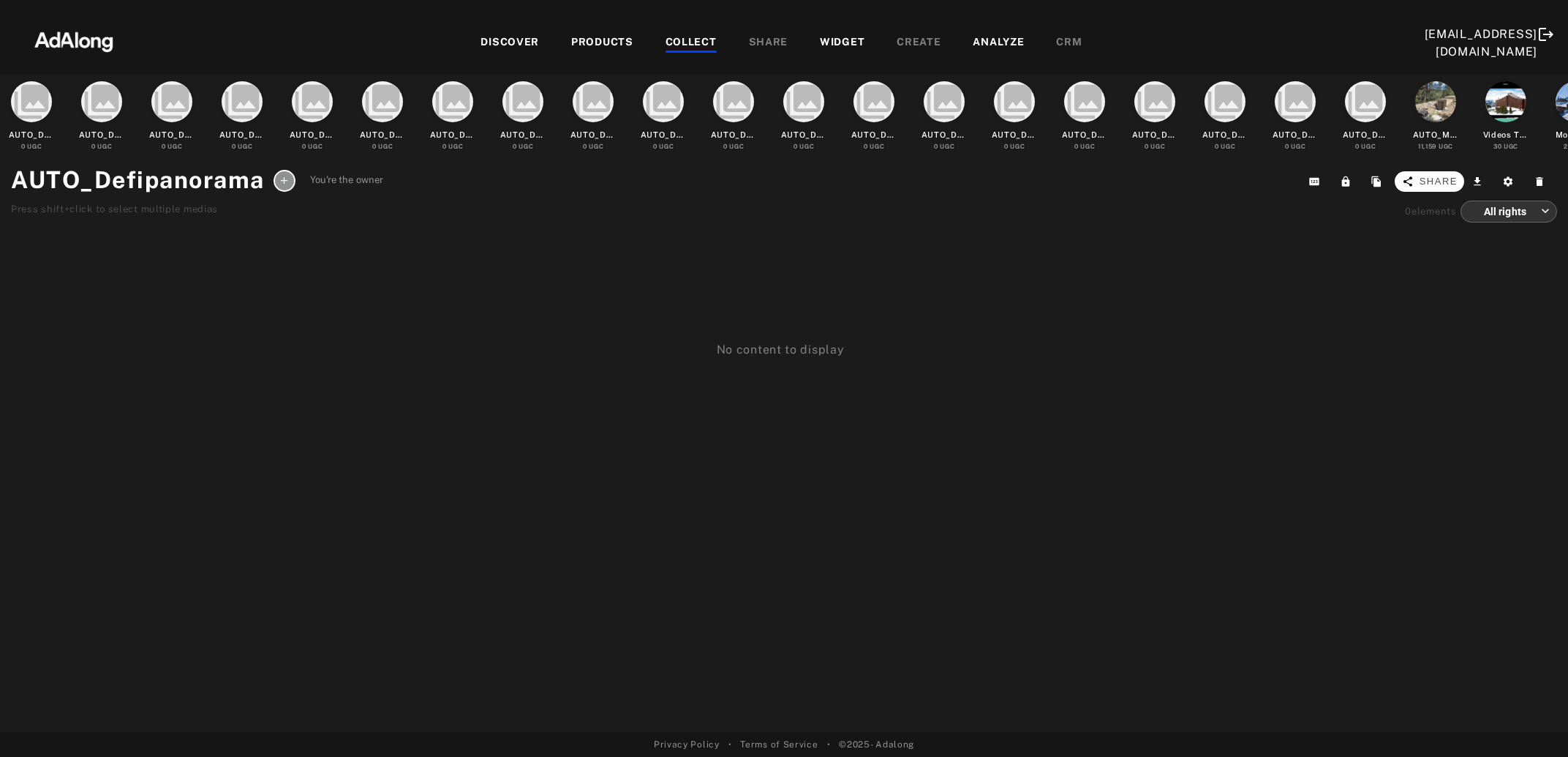
click at [1449, 184] on span "Share" at bounding box center [1439, 181] width 38 height 15
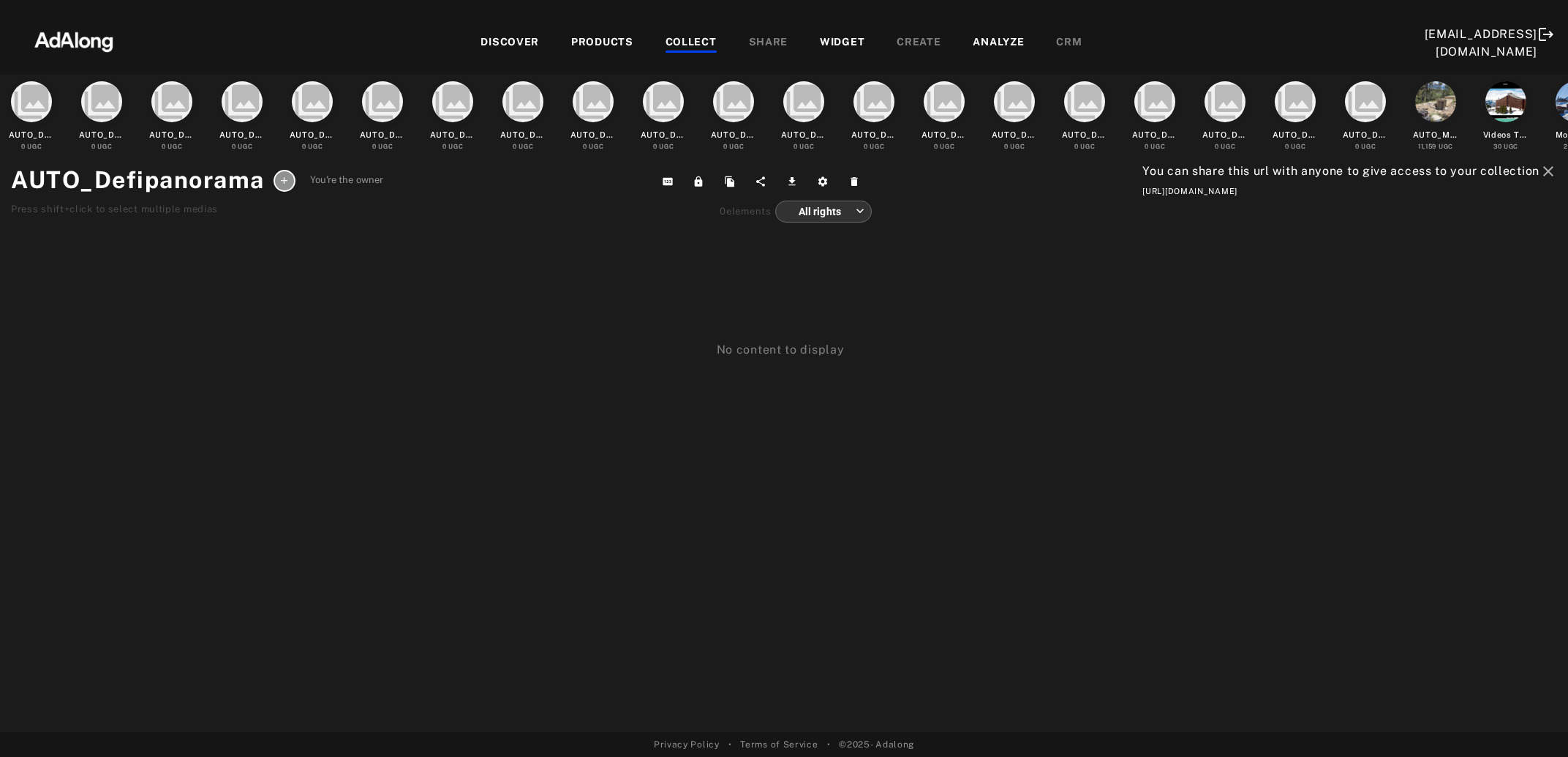
drag, startPoint x: 1142, startPoint y: 191, endPoint x: 1562, endPoint y: 201, distance: 420.1
click at [1562, 201] on div "collections AUTO_Defiserreche 0 UGC collections AUTO_Defi2domaines 0 UGC collec…" at bounding box center [784, 404] width 1568 height 658
copy div "https://app.adalong.com/collections/68a5ca368508a96a399ed543?t=rQX5IrFfLJjRu8LM…"
click at [687, 44] on div "COLLECT" at bounding box center [691, 43] width 51 height 17
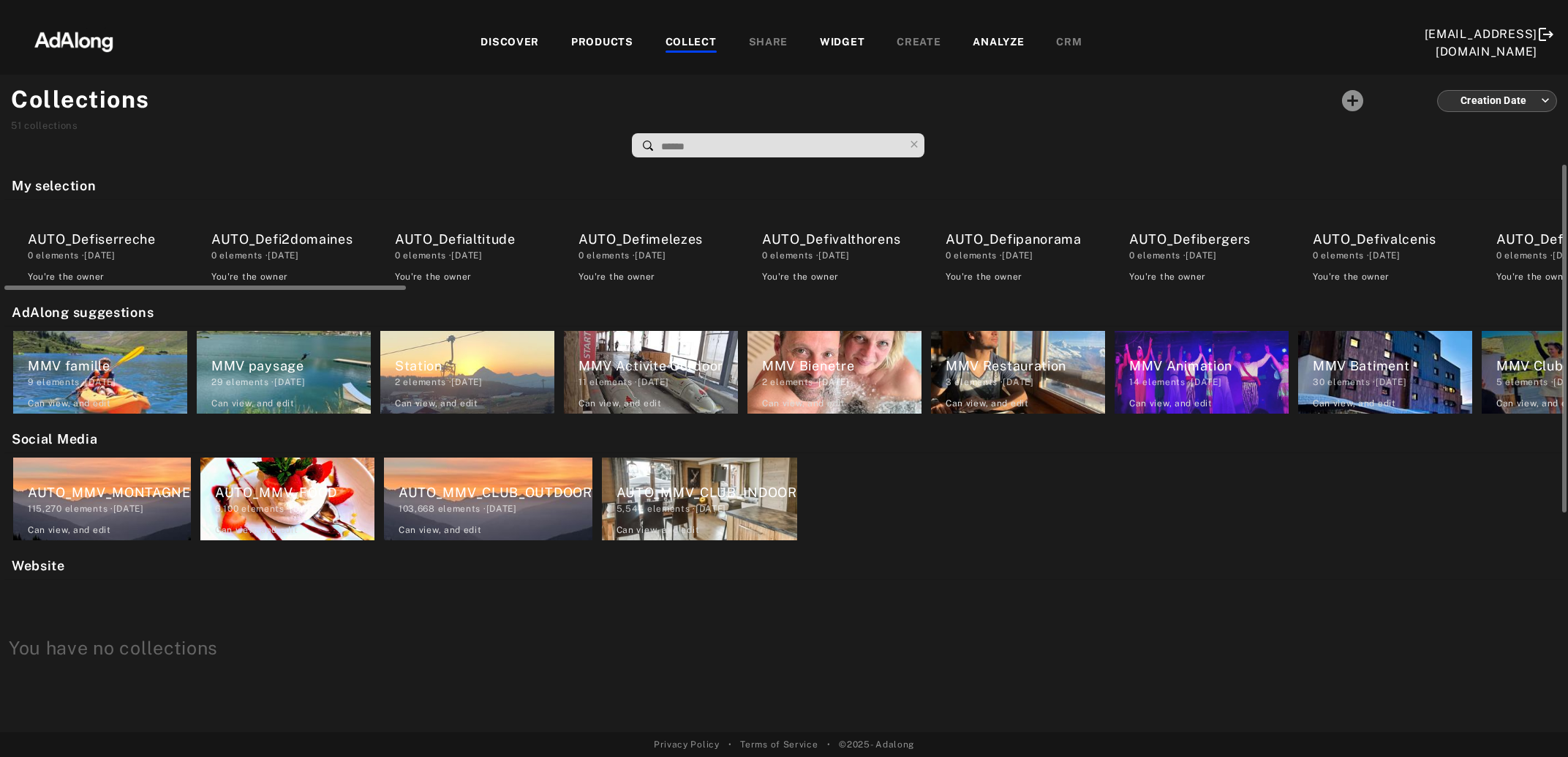
click at [1221, 249] on div "0 elements · 2025.08.20" at bounding box center [1209, 255] width 160 height 13
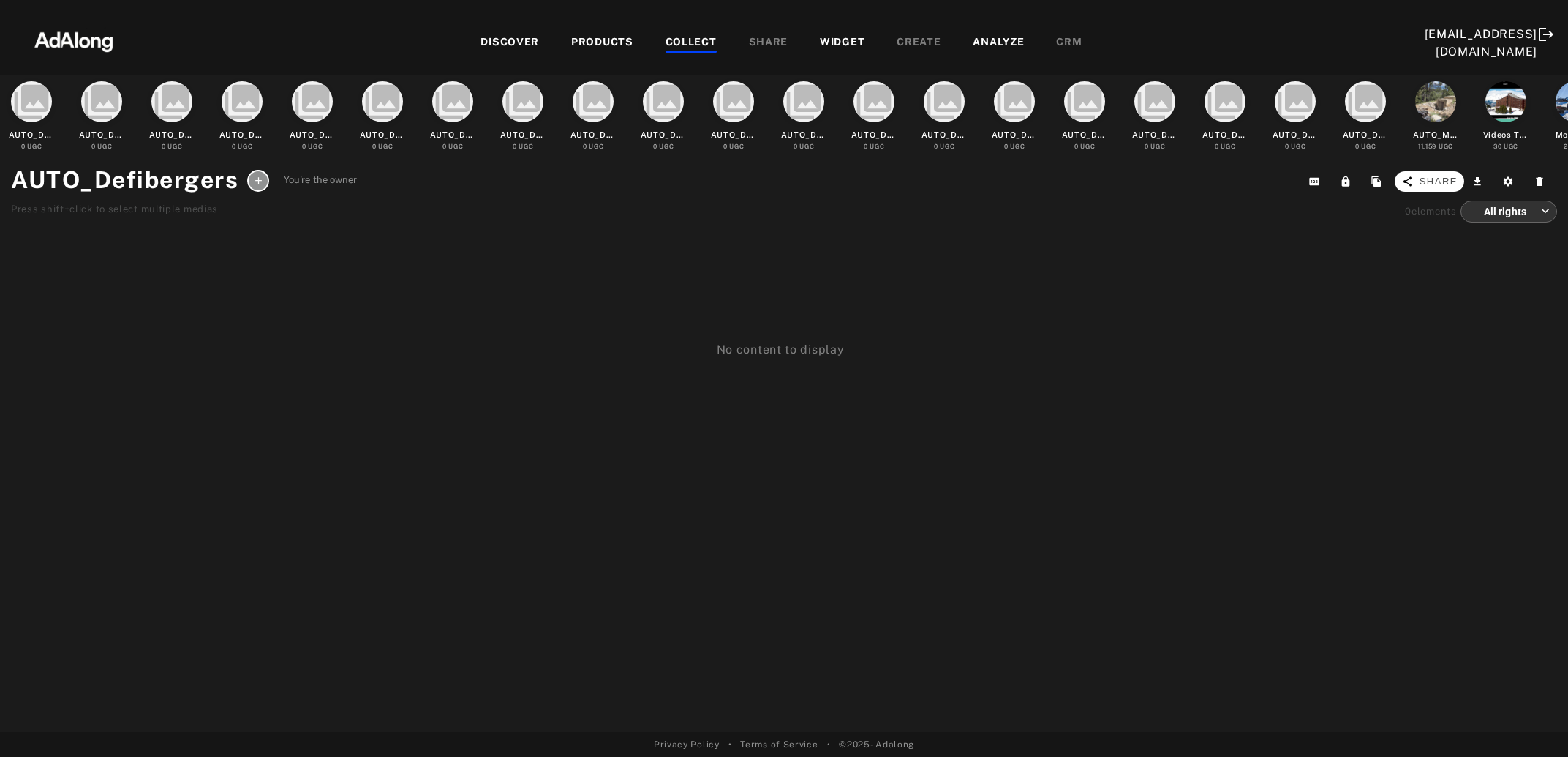
click at [1436, 183] on span "Share" at bounding box center [1439, 181] width 38 height 15
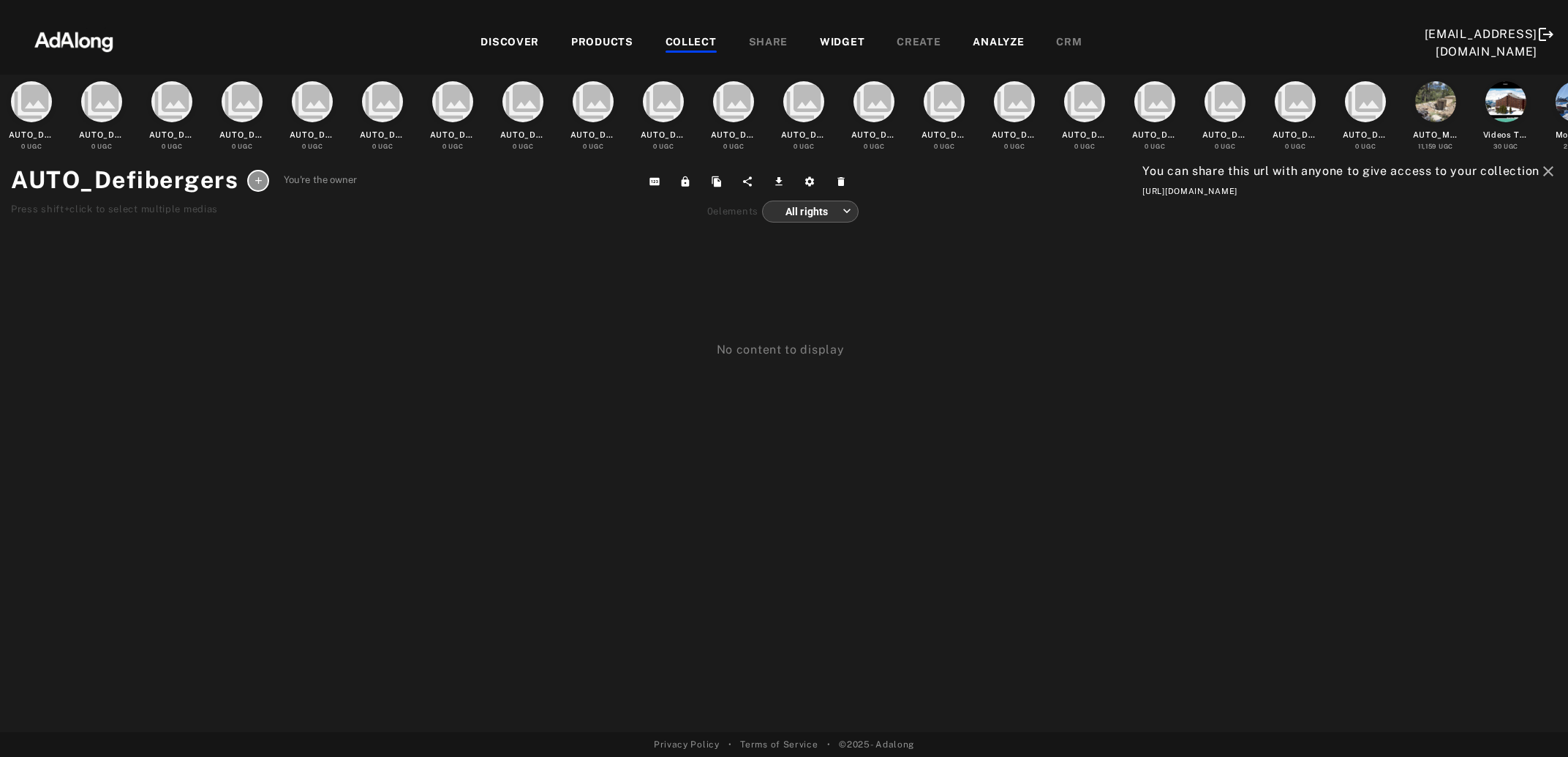
drag, startPoint x: 1121, startPoint y: 195, endPoint x: 1564, endPoint y: 195, distance: 443.0
click at [1564, 195] on div "collections AUTO_Defiserreche 0 UGC collections AUTO_Defi2domaines 0 UGC collec…" at bounding box center [784, 404] width 1568 height 658
copy div "https://app.adalong.com/collections/68a5ca2c8508a96a399ed3f2?t=XxUZke5r8vXWLAsf…"
click at [677, 44] on div "COLLECT" at bounding box center [691, 43] width 51 height 17
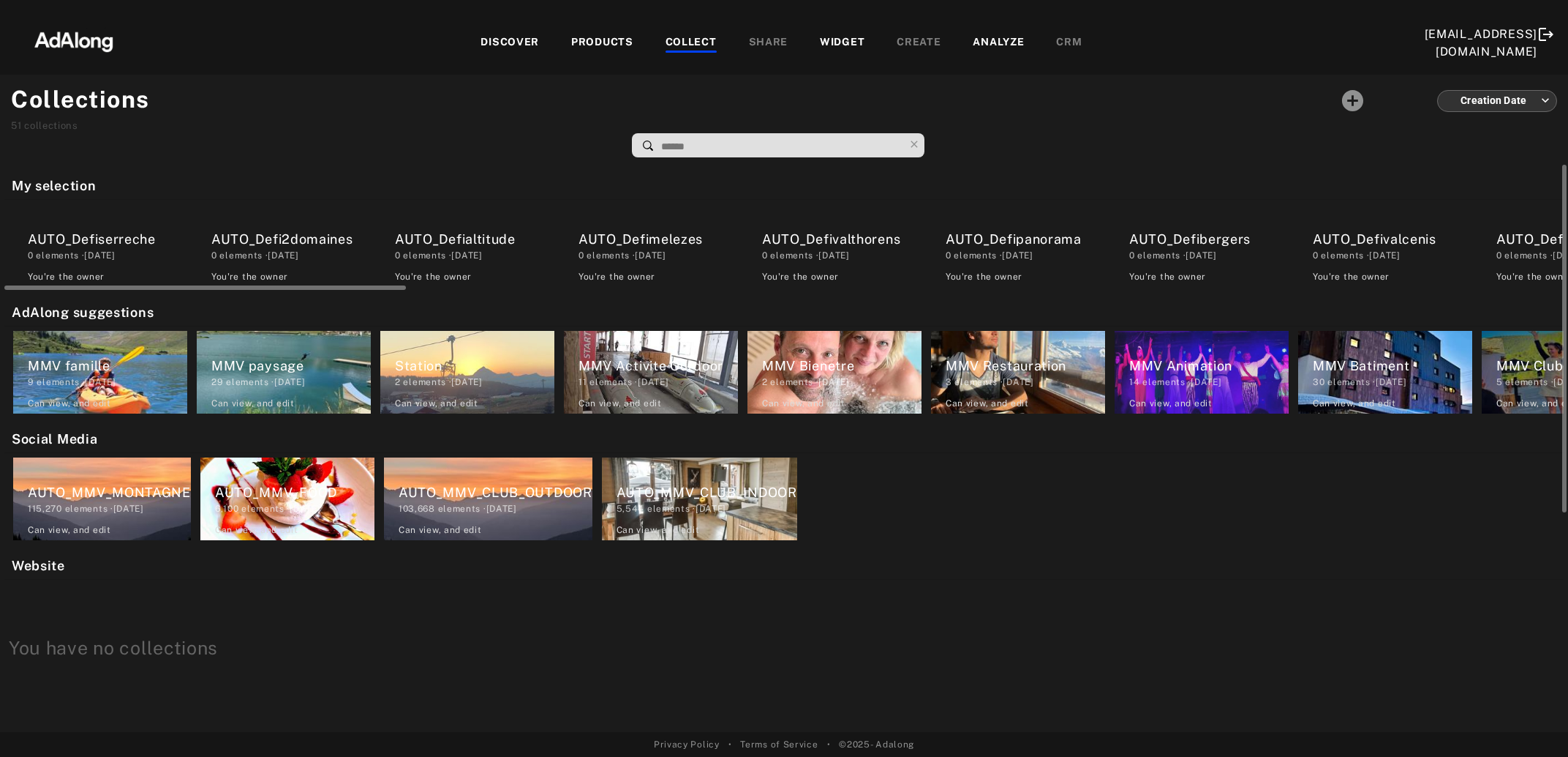
click at [1352, 243] on div "AUTO_Defivalcenis" at bounding box center [1392, 239] width 160 height 20
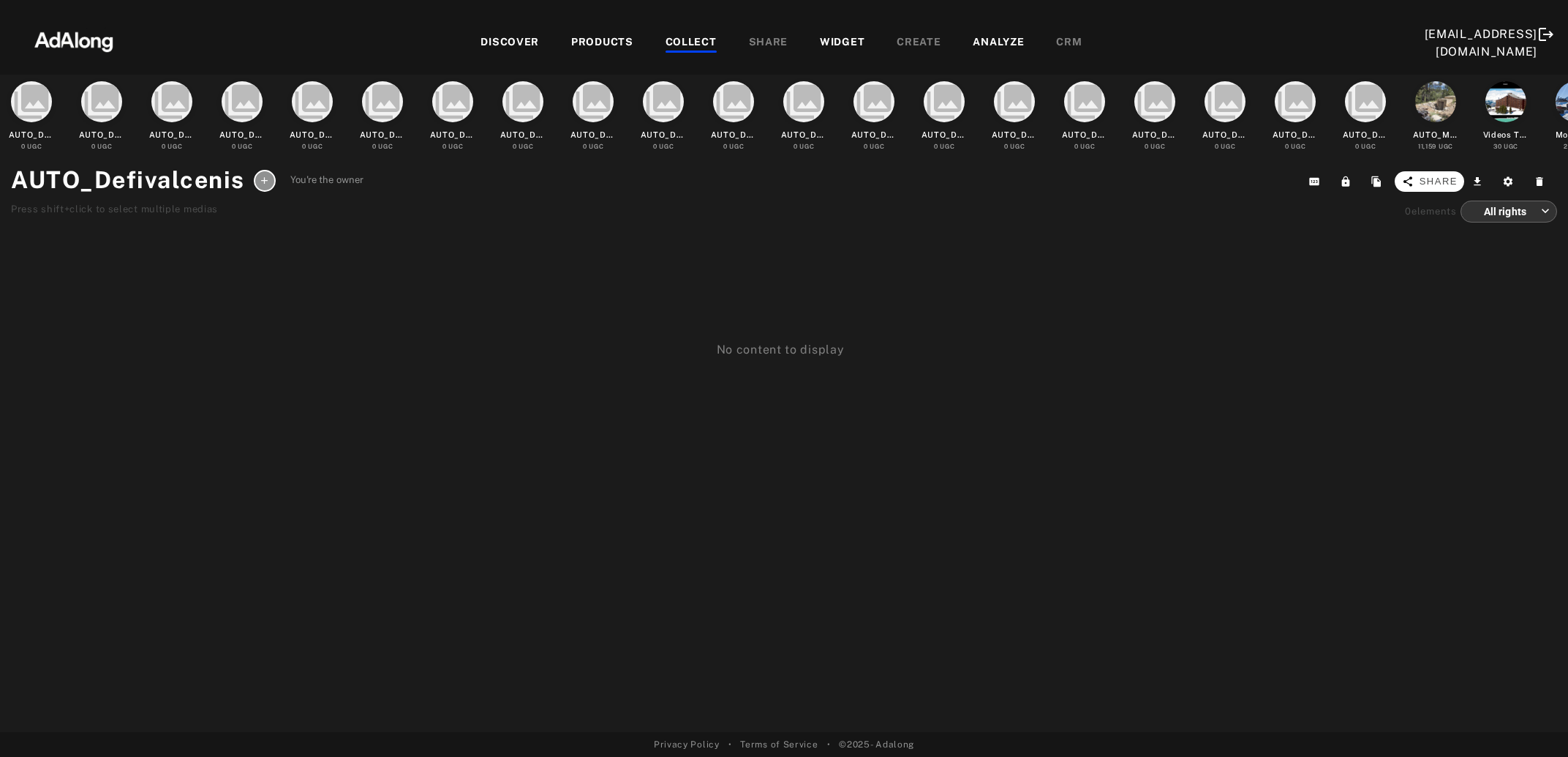
click at [1448, 181] on span "Share" at bounding box center [1439, 181] width 38 height 15
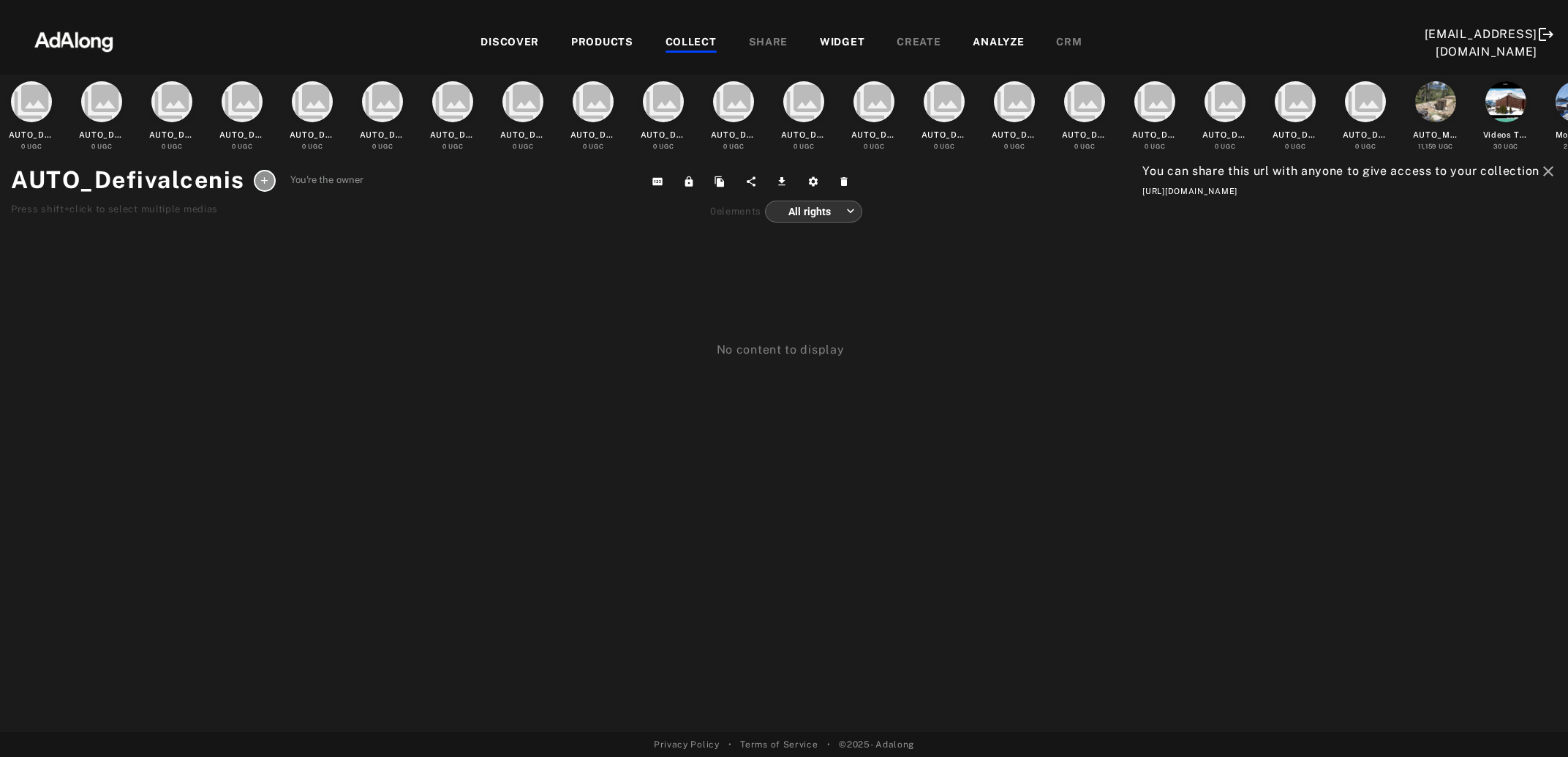
drag, startPoint x: 1561, startPoint y: 188, endPoint x: 1094, endPoint y: 188, distance: 467.0
click at [1094, 188] on div "collections AUTO_Defiserreche 0 UGC collections AUTO_Defi2domaines 0 UGC collec…" at bounding box center [784, 404] width 1568 height 658
copy div "https://app.adalong.com/collections/68a5ca238508a96a399ed2a0?t=DpGBKMGVKT8YLojm…"
click at [703, 39] on div "COLLECT" at bounding box center [691, 43] width 51 height 17
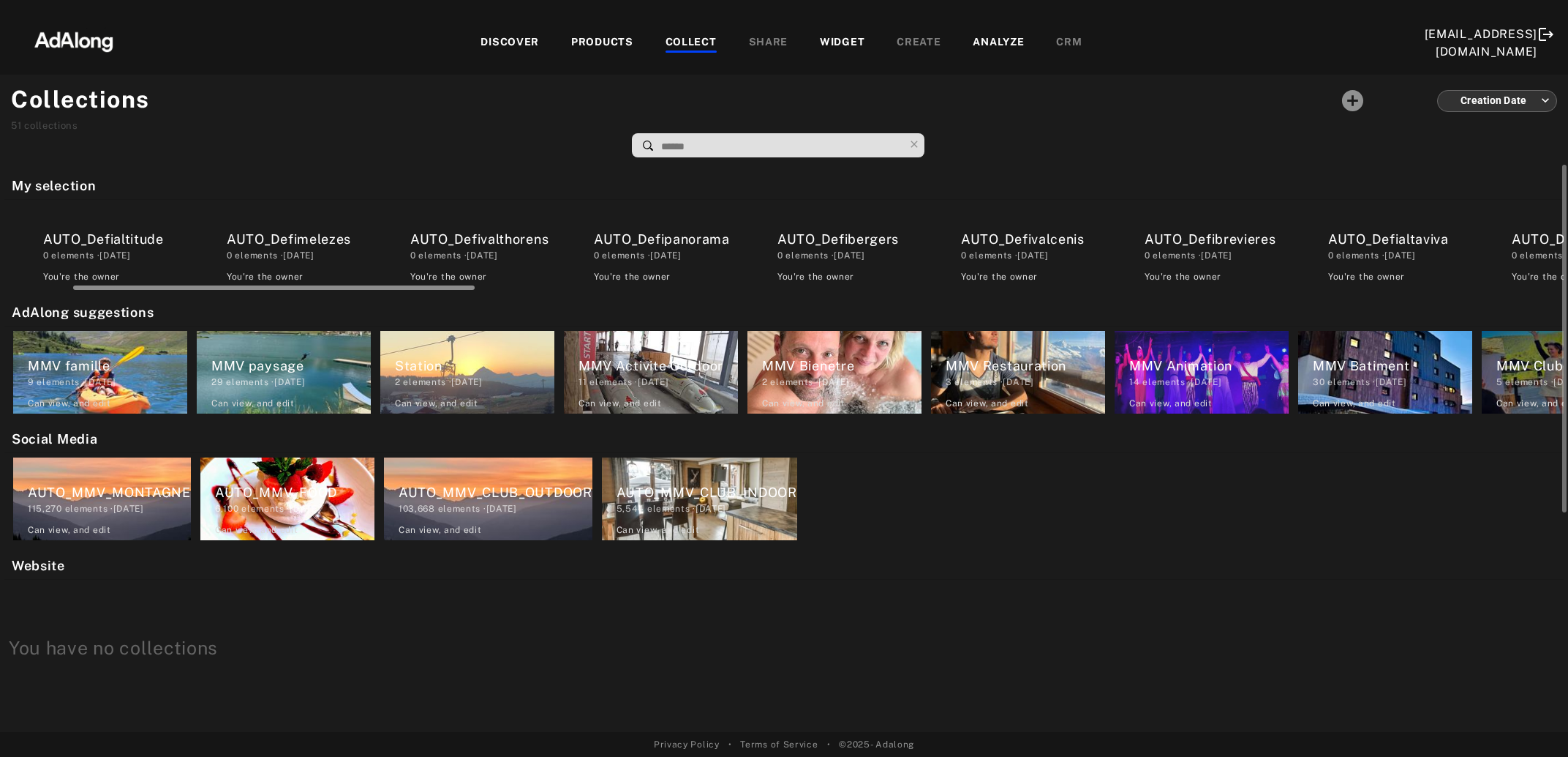
scroll to position [0, 366]
drag, startPoint x: 153, startPoint y: 285, endPoint x: 248, endPoint y: 293, distance: 95.3
click at [248, 293] on div "My selection AUTO_Defiserreche 0 elements · 2025.08.20 You're the owner delete …" at bounding box center [784, 448] width 1568 height 567
click at [1225, 249] on div "0 elements · 2025.08.20" at bounding box center [1210, 255] width 160 height 13
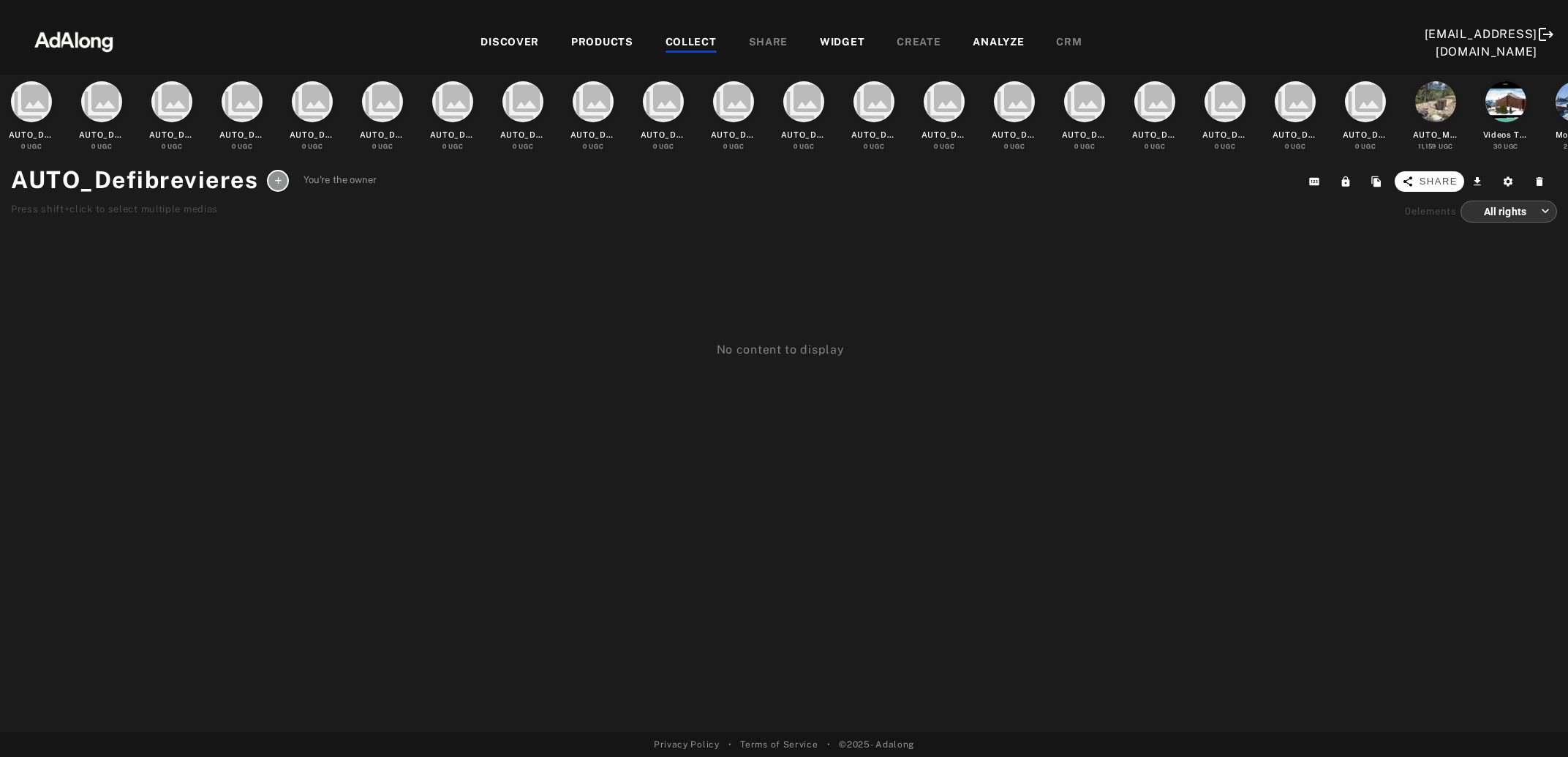
click at [1442, 188] on button "Share" at bounding box center [1429, 181] width 70 height 20
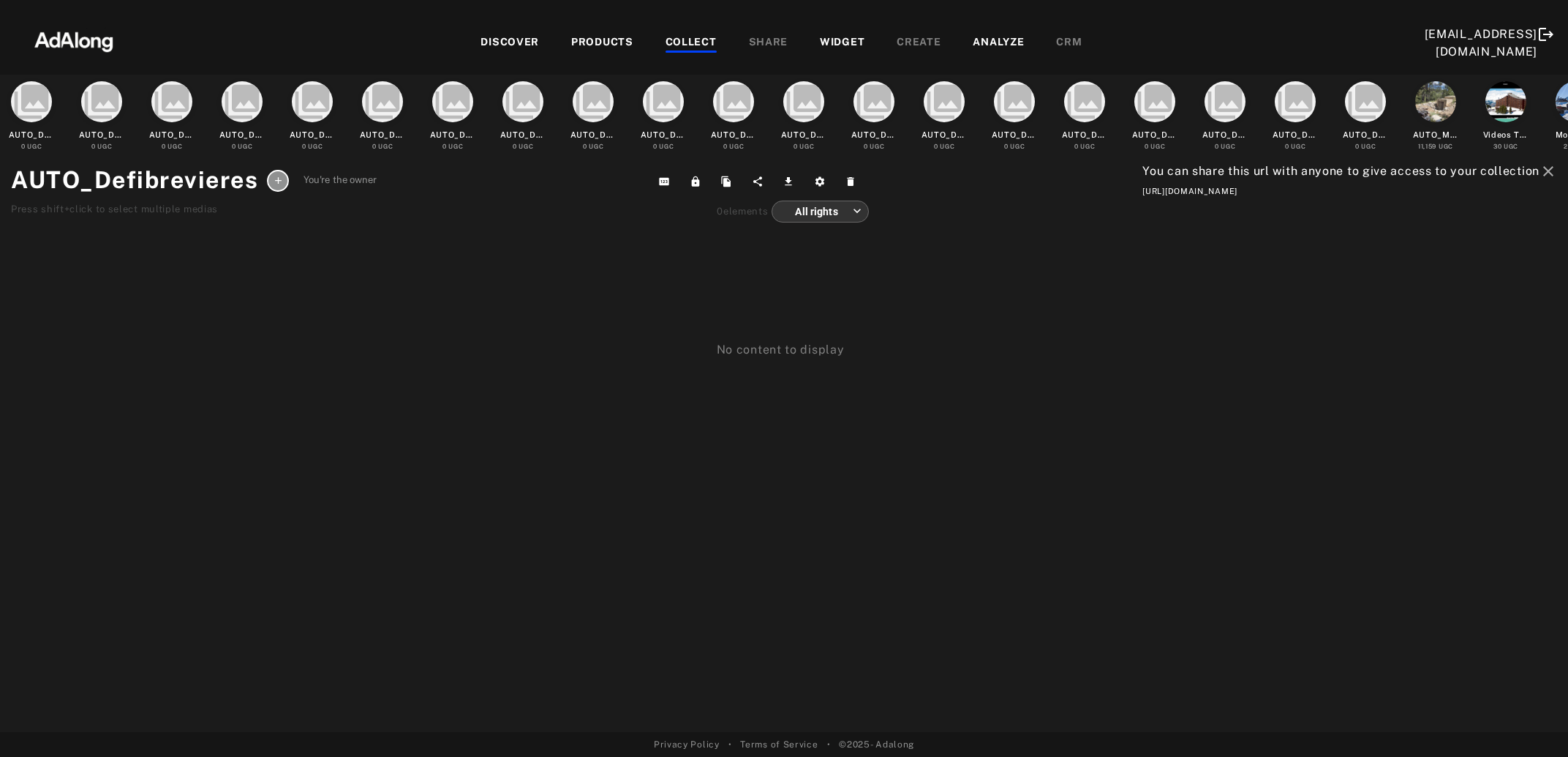
drag, startPoint x: 1567, startPoint y: 194, endPoint x: 1137, endPoint y: 194, distance: 430.0
click at [1137, 194] on div "collections AUTO_Defiserreche 0 UGC collections AUTO_Defi2domaines 0 UGC collec…" at bounding box center [784, 404] width 1568 height 658
copy div "https://app.adalong.com/collections/68a5ca1b8508a96a399ed152?t=UssijZJbtout2kz4…"
click at [1365, 106] on icon "collections" at bounding box center [1365, 101] width 41 height 41
drag, startPoint x: 1567, startPoint y: 194, endPoint x: 1563, endPoint y: 184, distance: 10.8
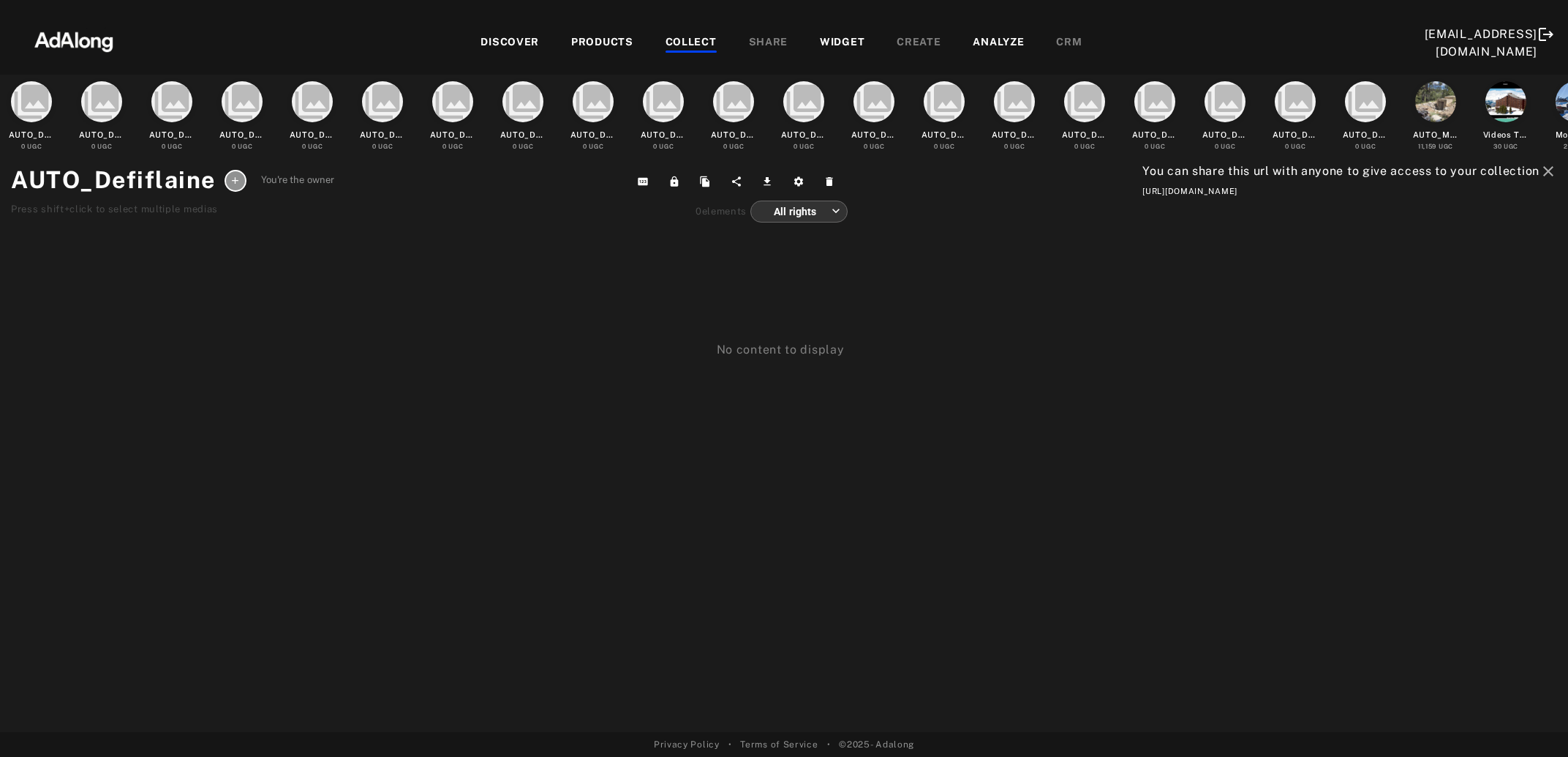
click at [1563, 184] on div "collections AUTO_Defiserreche 0 UGC collections AUTO_Defi2domaines 0 UGC collec…" at bounding box center [784, 404] width 1568 height 658
click at [1291, 109] on icon "collections" at bounding box center [1295, 101] width 41 height 41
click at [1549, 169] on icon "close" at bounding box center [1548, 171] width 17 height 17
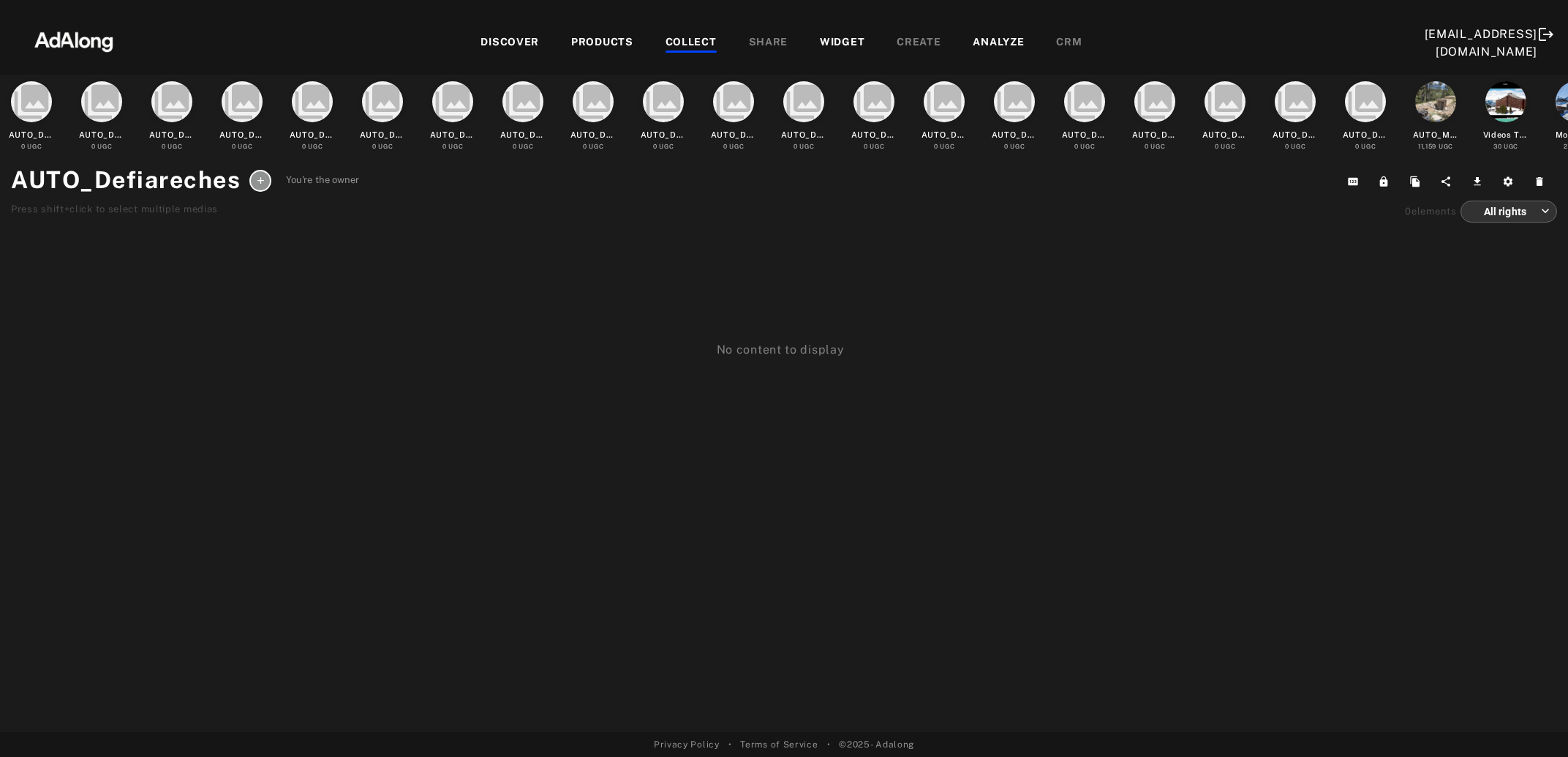
click at [703, 44] on div "COLLECT" at bounding box center [691, 43] width 51 height 17
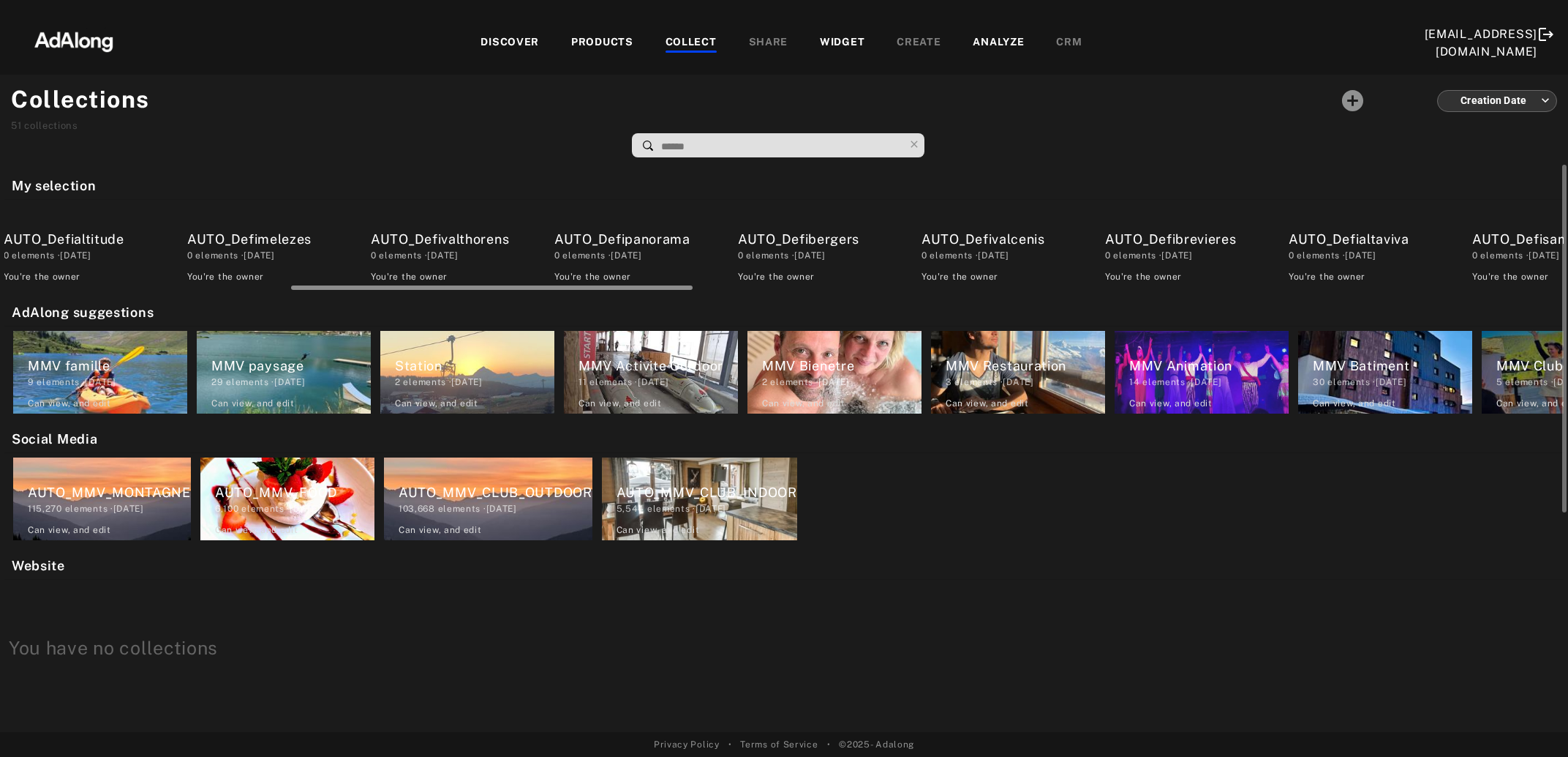
scroll to position [0, 771]
drag, startPoint x: 175, startPoint y: 289, endPoint x: 374, endPoint y: 307, distance: 199.8
click at [374, 307] on div "My selection AUTO_Defiserreche 0 elements · 2025.08.20 You're the owner delete …" at bounding box center [784, 448] width 1568 height 567
click at [996, 242] on div "AUTO_Defialtaviva" at bounding box center [988, 239] width 160 height 20
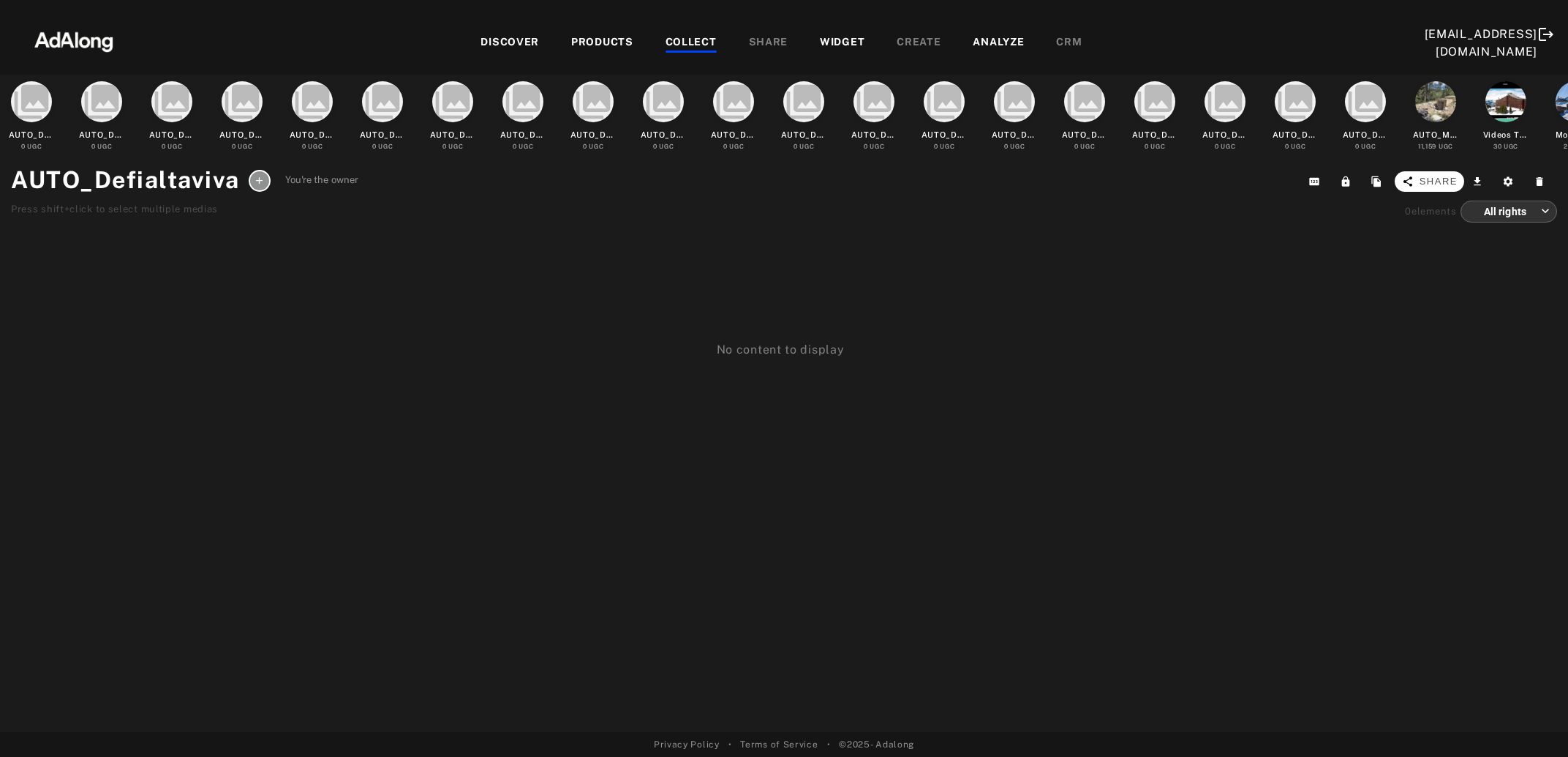
click at [1398, 176] on button "Share" at bounding box center [1429, 181] width 70 height 20
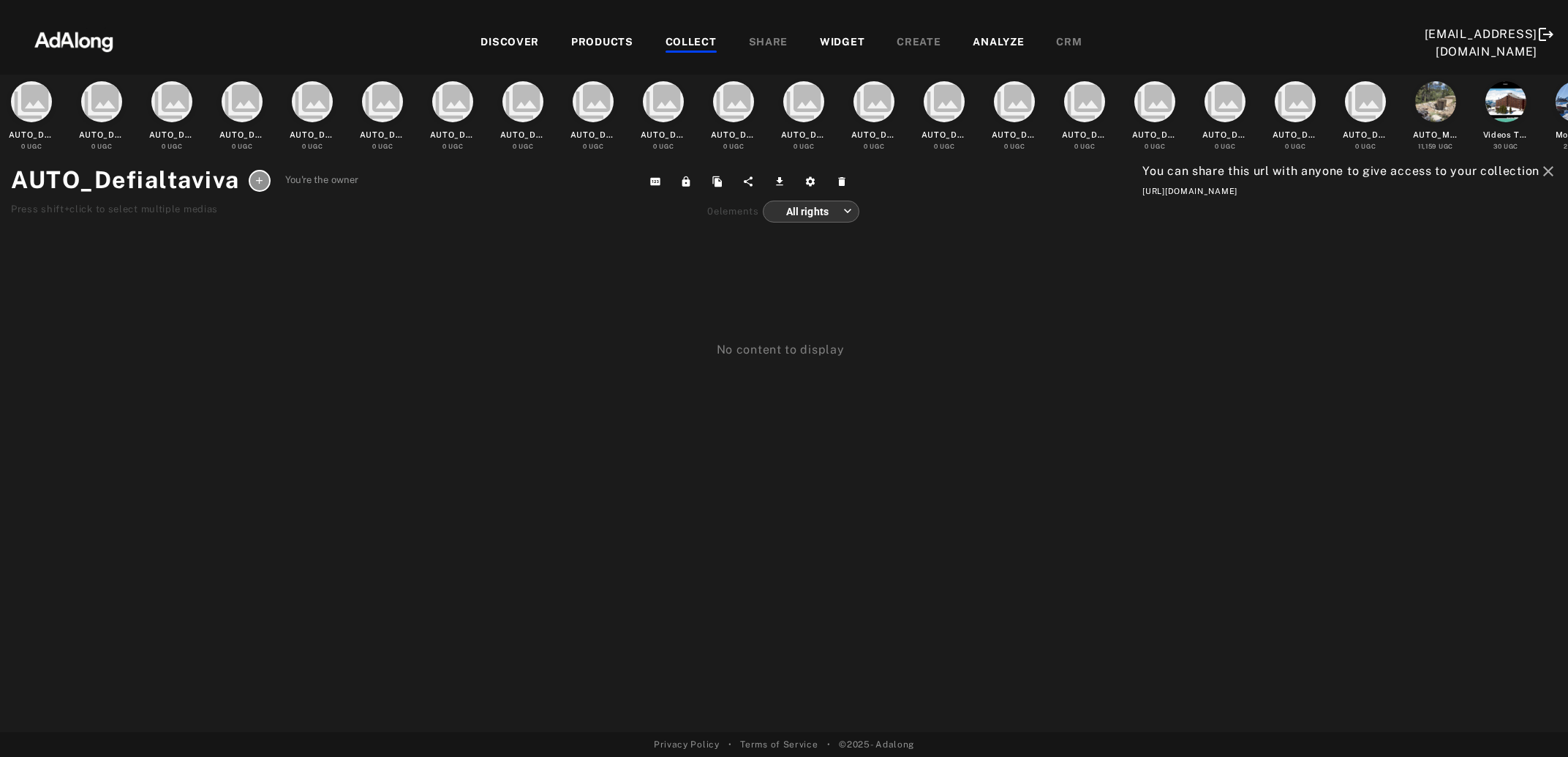
drag, startPoint x: 1565, startPoint y: 188, endPoint x: 1100, endPoint y: 184, distance: 465.0
click at [1100, 184] on div "collections AUTO_Defiserreche 0 UGC collections AUTO_Defi2domaines 0 UGC collec…" at bounding box center [784, 404] width 1568 height 658
copy div "https://app.adalong.com/collections/68a5ca138508a96a399ed00e?t=uJjOVwE3906gCUQq…"
click at [675, 43] on div "COLLECT" at bounding box center [691, 43] width 51 height 17
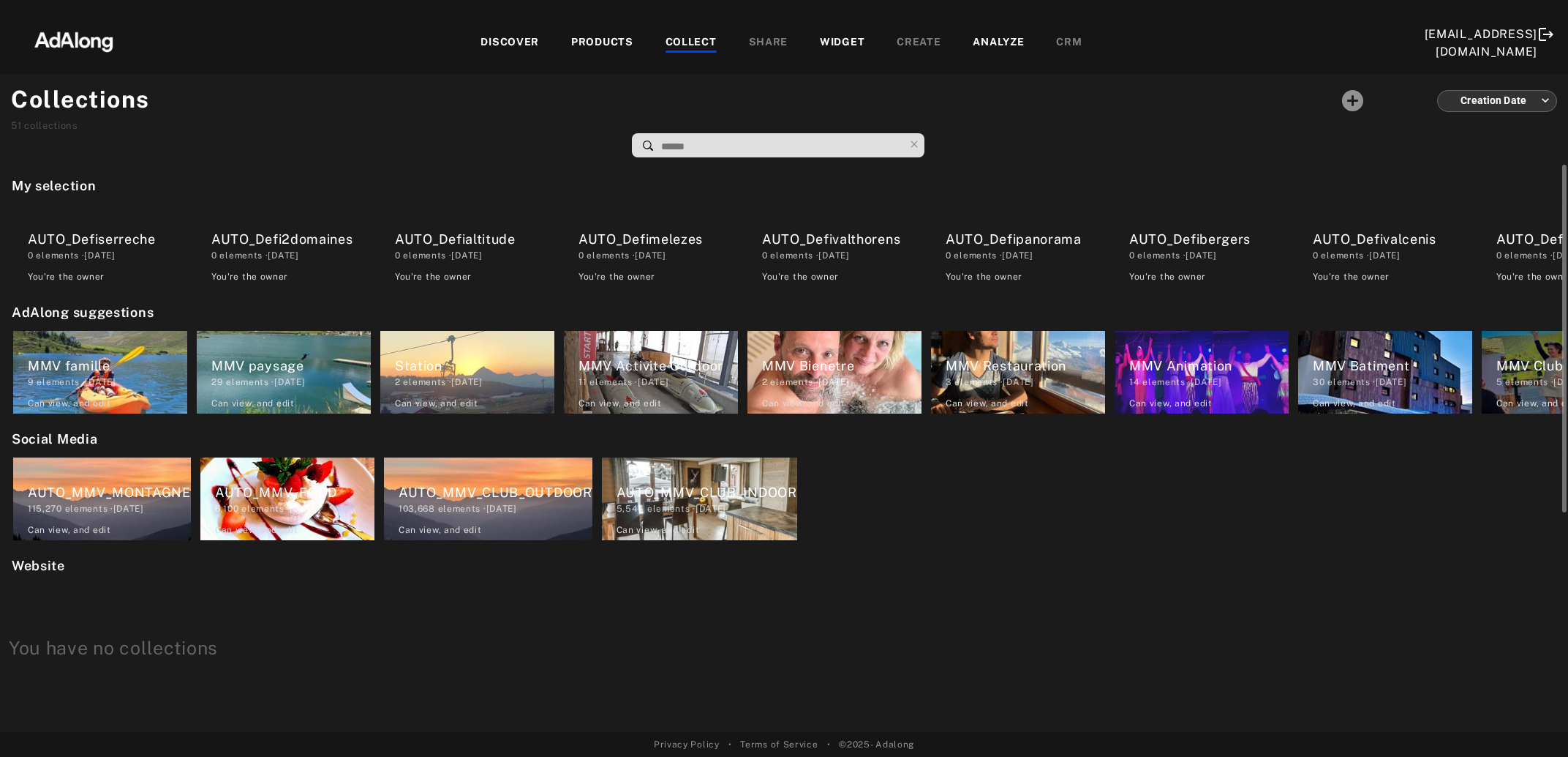
scroll to position [0, 1558]
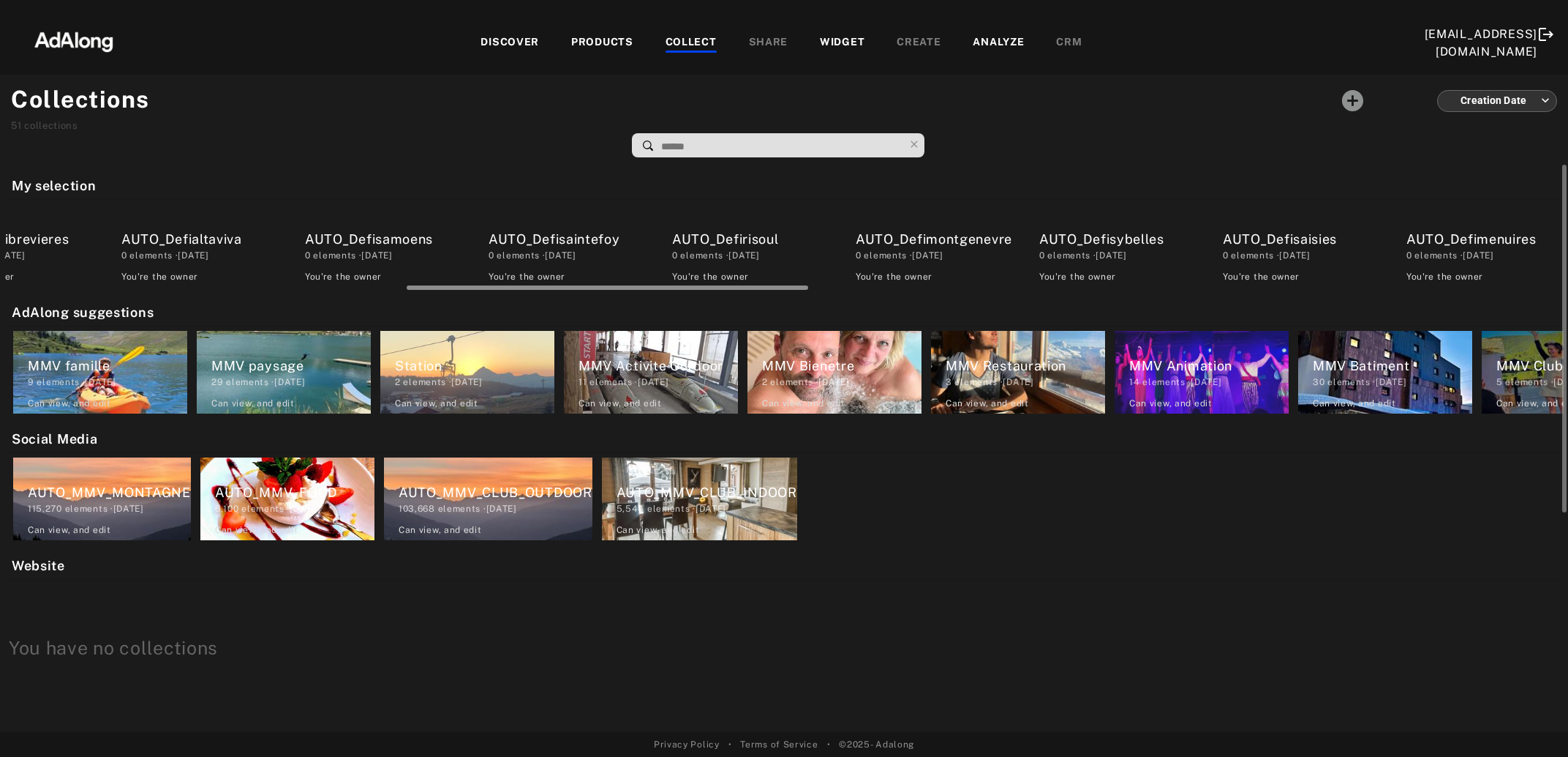
drag, startPoint x: 314, startPoint y: 283, endPoint x: 354, endPoint y: 288, distance: 40.3
click at [354, 288] on div at bounding box center [784, 285] width 1559 height 11
click at [411, 249] on div "0 elements · 2025.08.20" at bounding box center [384, 255] width 160 height 13
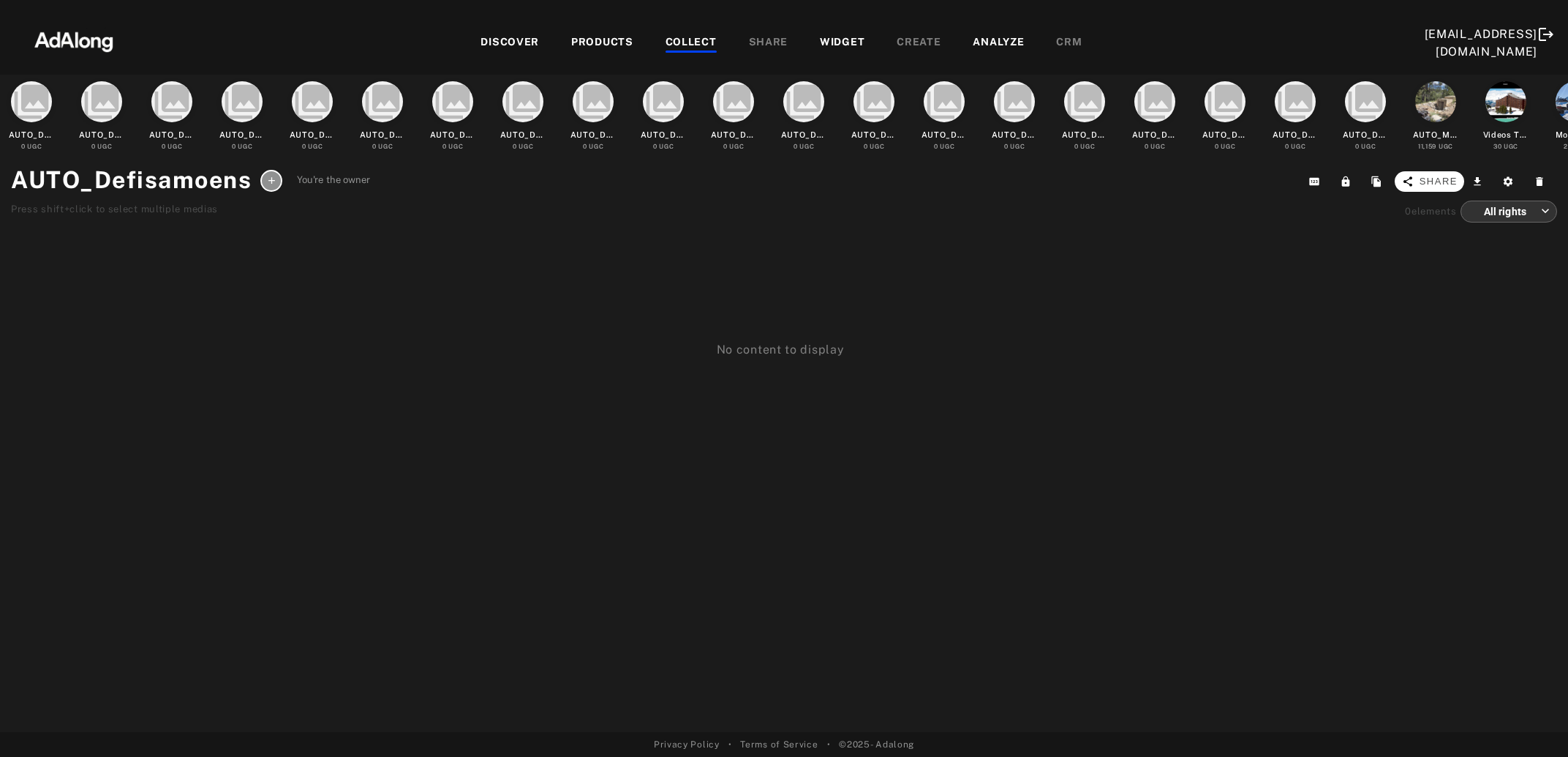
click at [1451, 178] on span "Share" at bounding box center [1439, 181] width 38 height 15
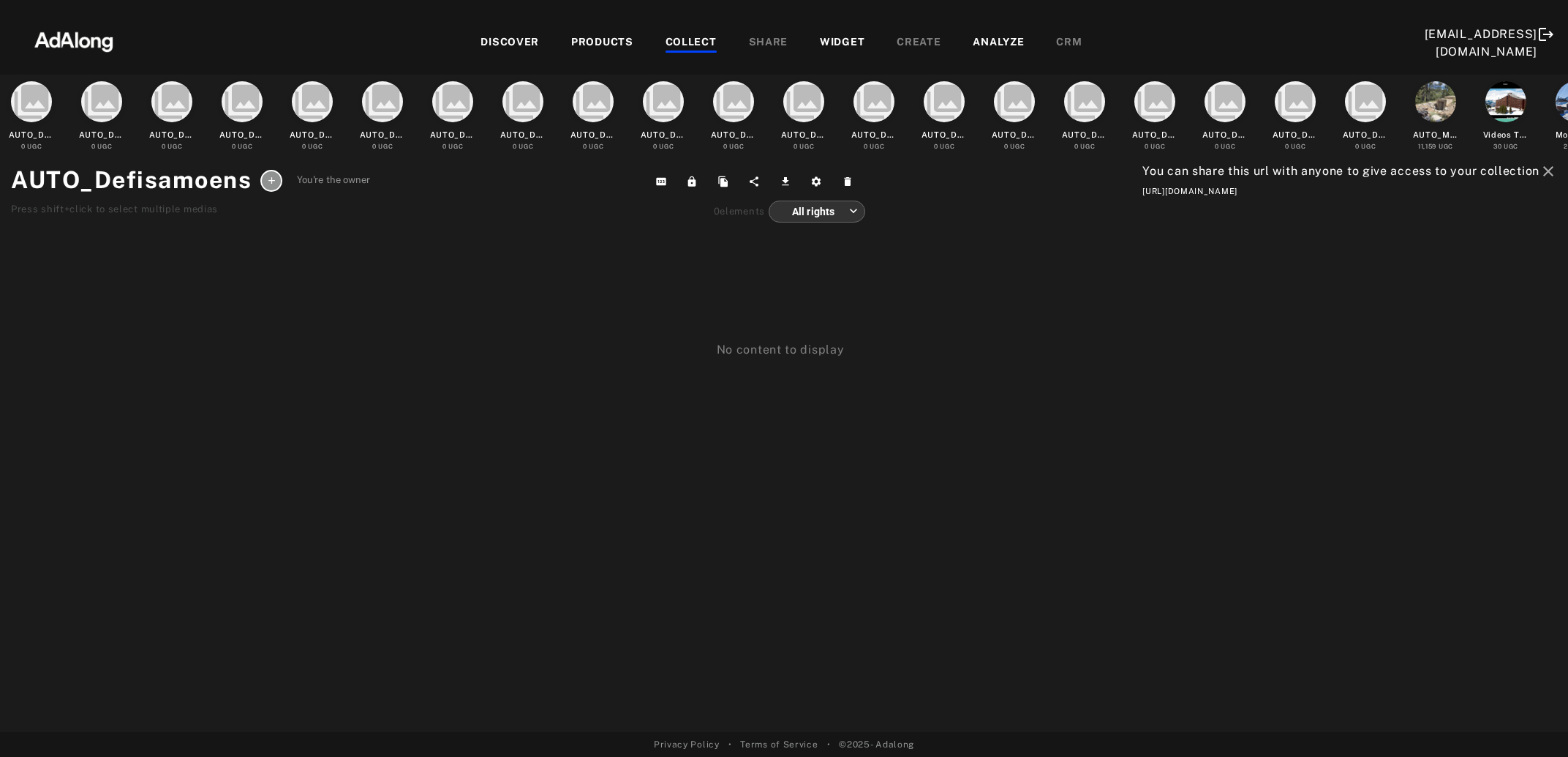
drag, startPoint x: 1563, startPoint y: 188, endPoint x: 1083, endPoint y: 201, distance: 480.2
click at [1083, 201] on div "collections AUTO_Defiserreche 0 UGC collections AUTO_Defi2domaines 0 UGC collec…" at bounding box center [784, 404] width 1568 height 658
click at [695, 44] on div "COLLECT" at bounding box center [691, 43] width 51 height 17
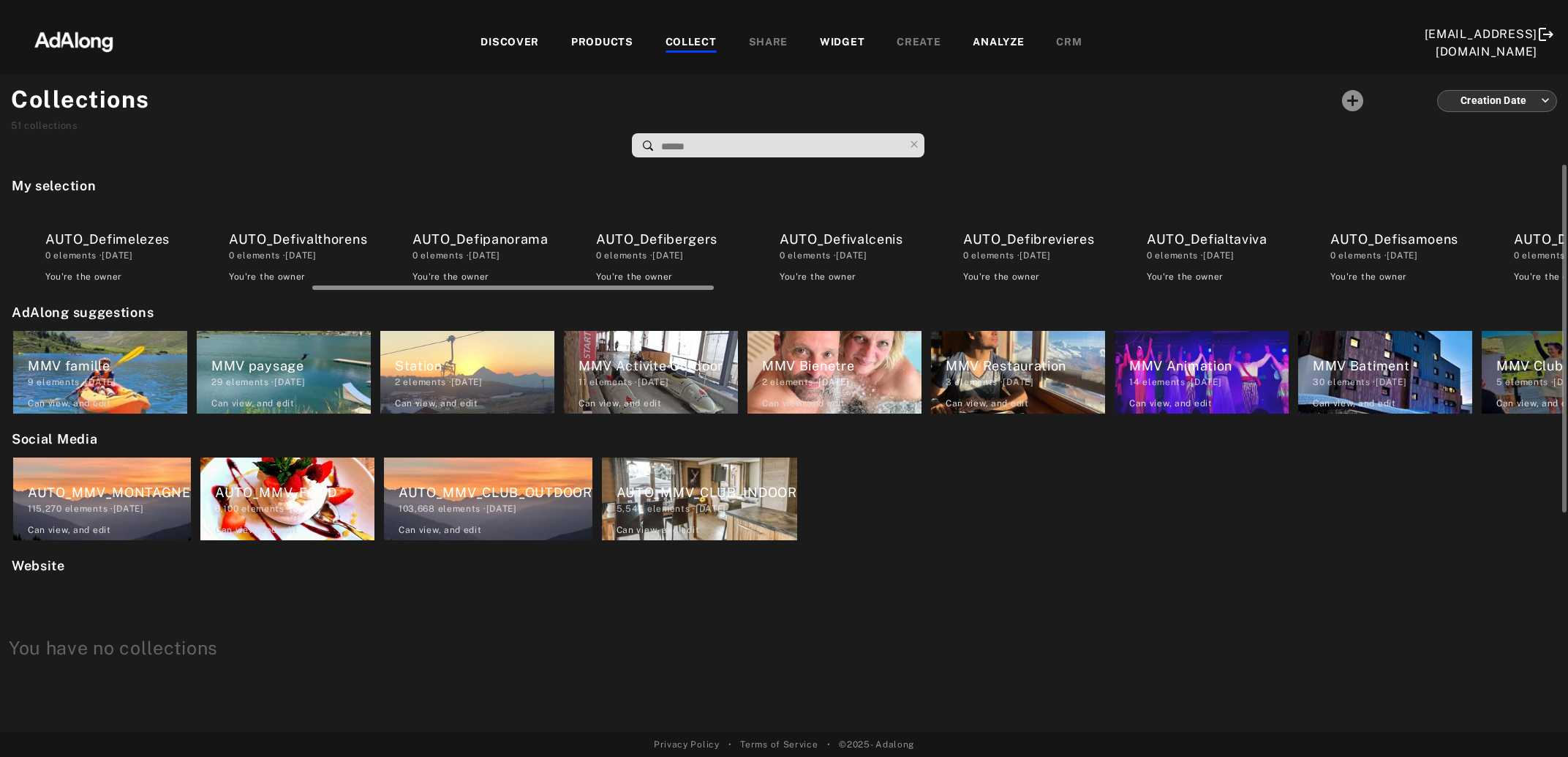
scroll to position [0, 669]
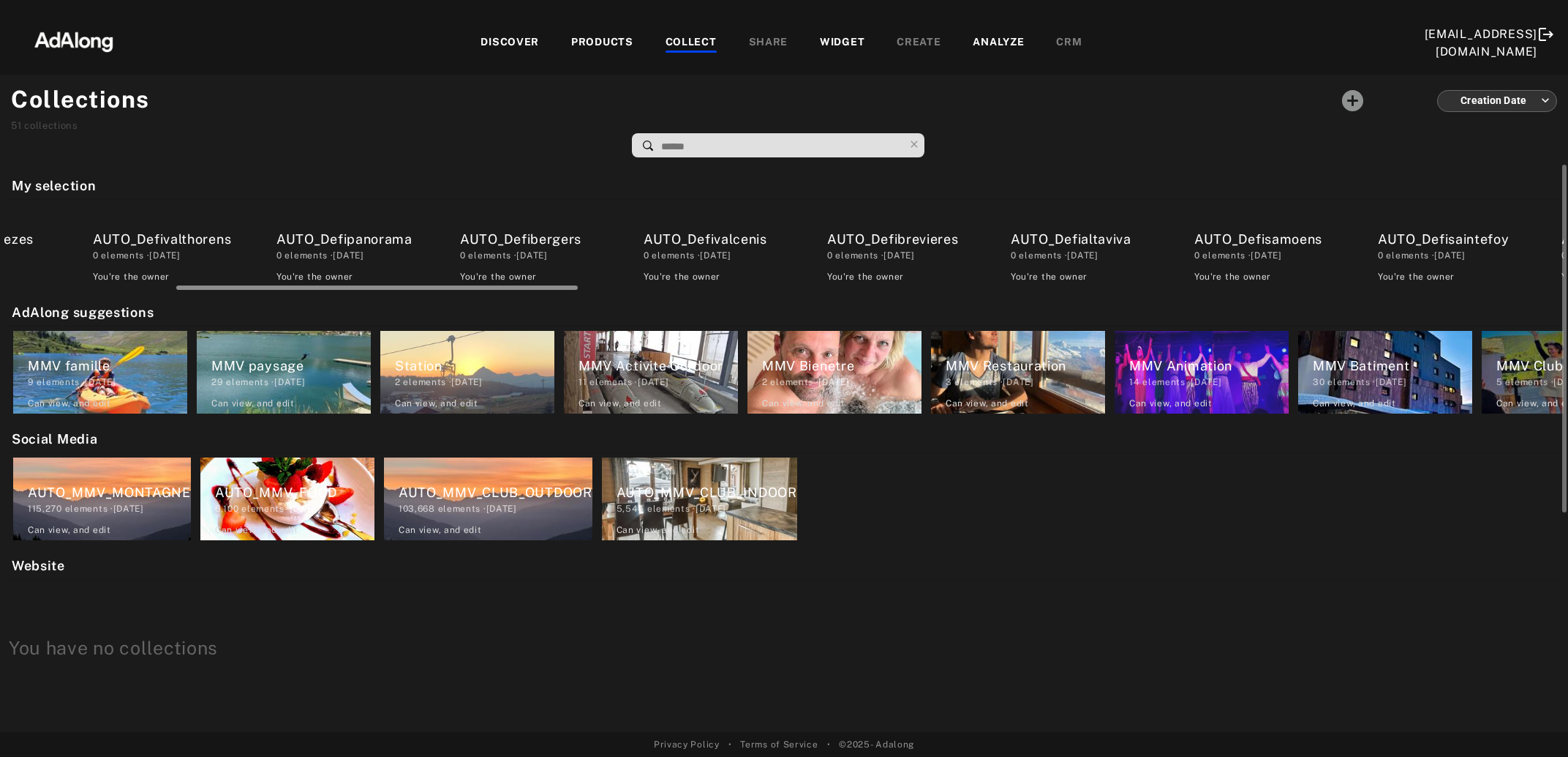
drag, startPoint x: 234, startPoint y: 286, endPoint x: 406, endPoint y: 282, distance: 172.0
click at [406, 282] on div at bounding box center [784, 285] width 1559 height 11
click at [1415, 249] on div "0 elements · 2025.08.20" at bounding box center [1457, 255] width 160 height 13
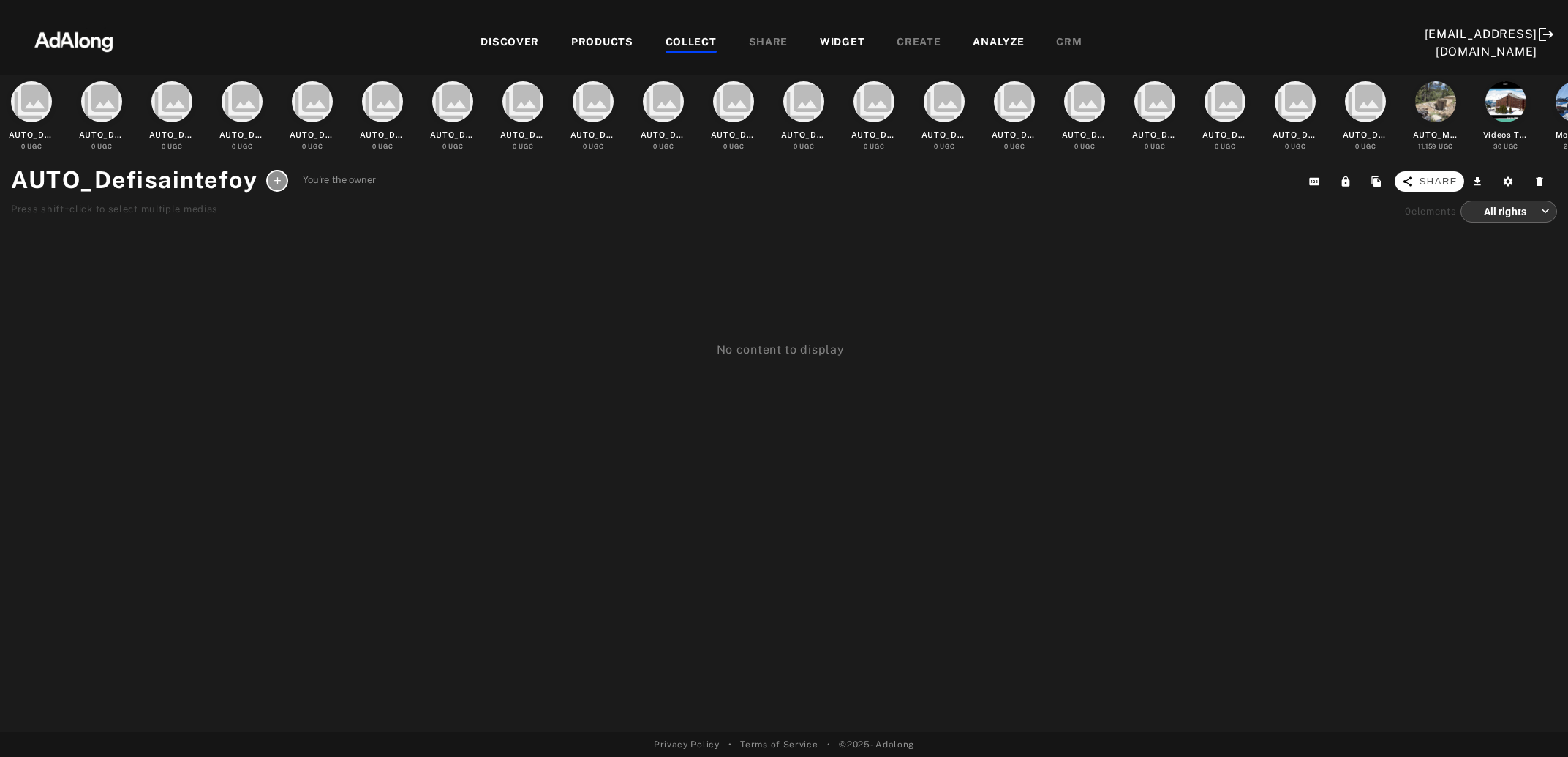
click at [1397, 183] on button "Share" at bounding box center [1429, 181] width 70 height 20
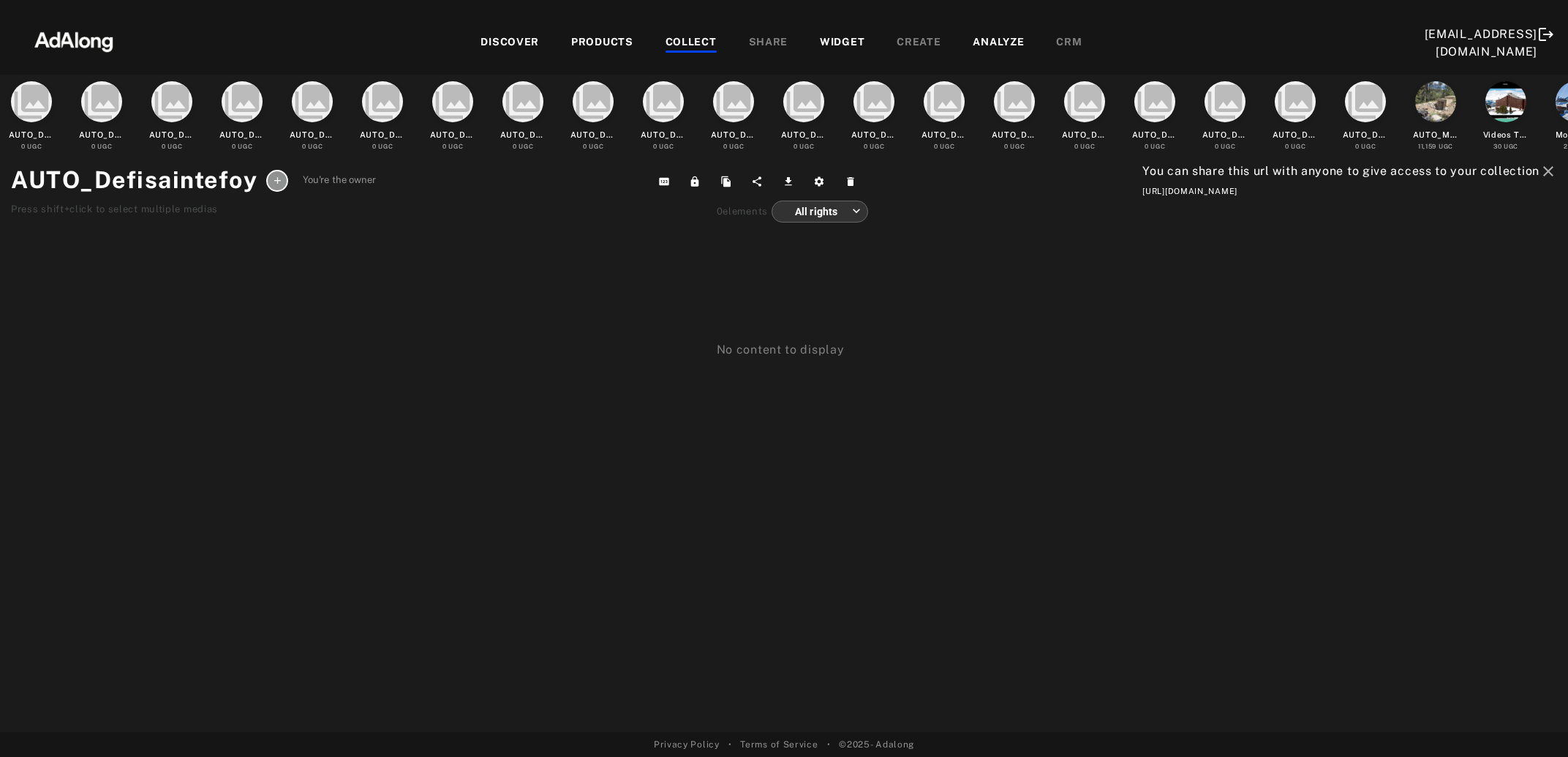
drag, startPoint x: 1563, startPoint y: 194, endPoint x: 1116, endPoint y: 194, distance: 447.0
click at [1116, 194] on div "collections AUTO_Defiserreche 0 UGC collections AUTO_Defi2domaines 0 UGC collec…" at bounding box center [784, 404] width 1568 height 658
click at [704, 42] on div "COLLECT" at bounding box center [691, 43] width 51 height 17
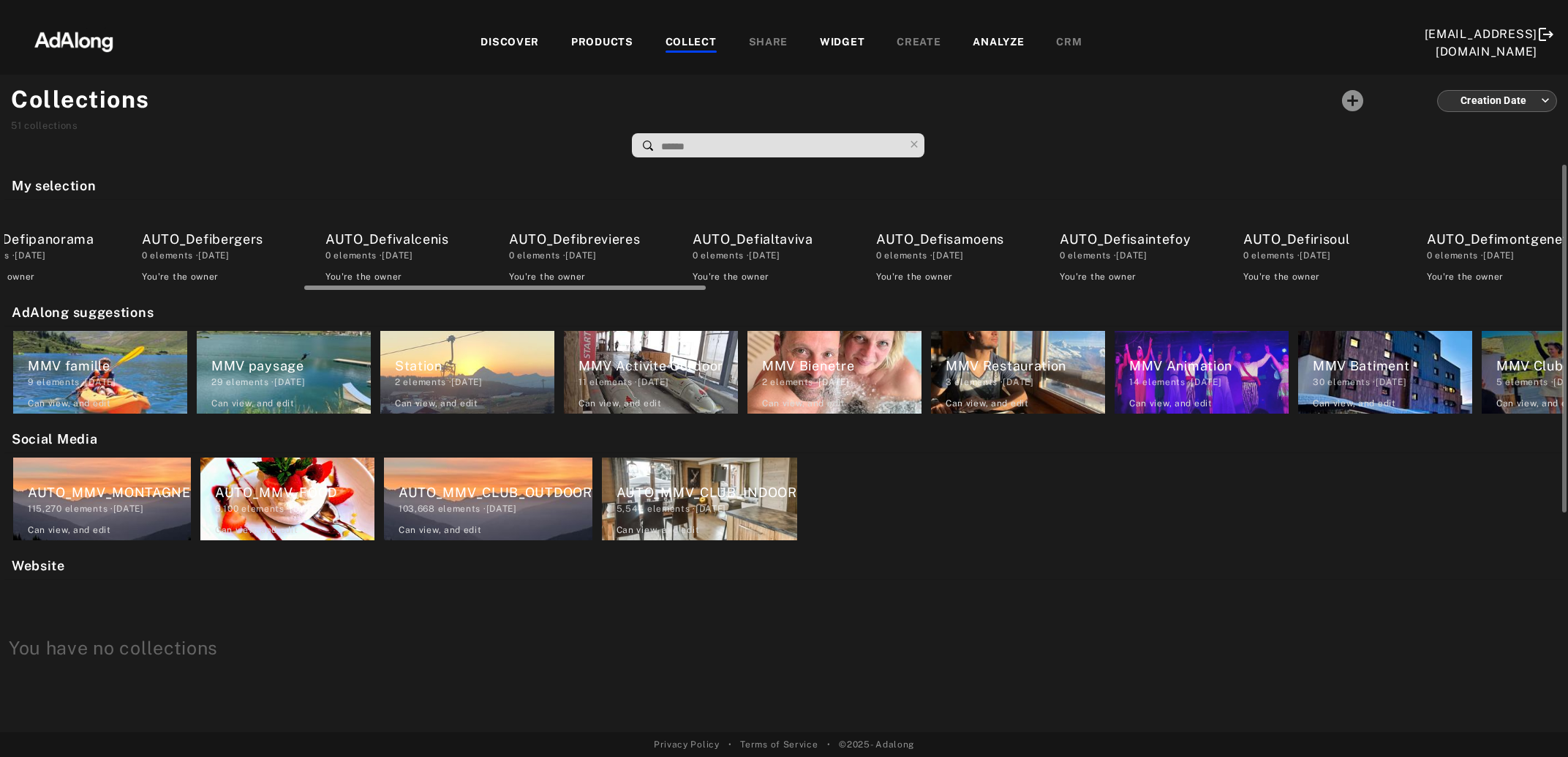
scroll to position [0, 1027]
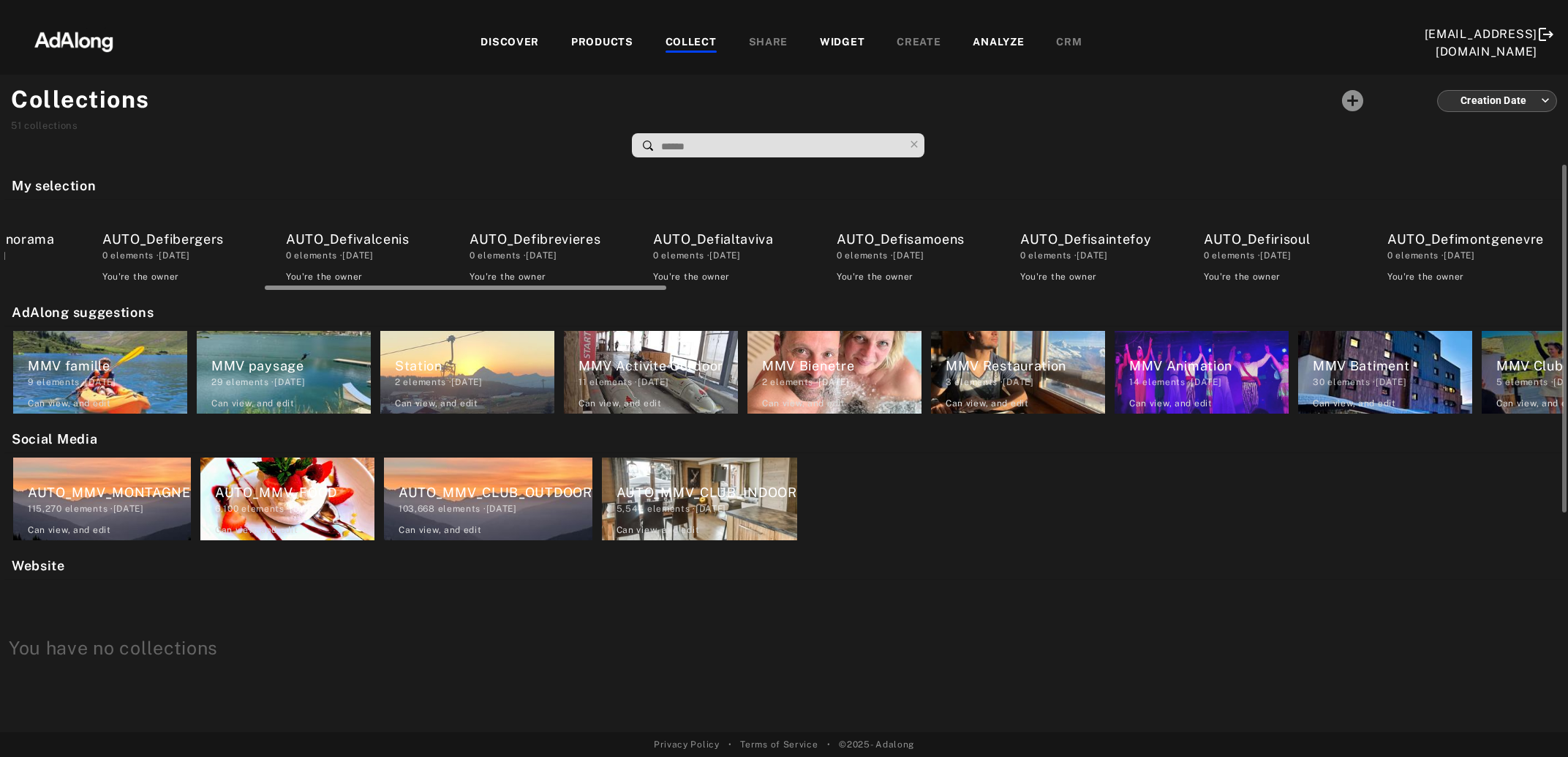
drag, startPoint x: 319, startPoint y: 289, endPoint x: 584, endPoint y: 288, distance: 265.0
click at [584, 288] on div at bounding box center [465, 287] width 402 height 4
click at [1291, 237] on div "AUTO_Defirisoul" at bounding box center [1283, 239] width 160 height 20
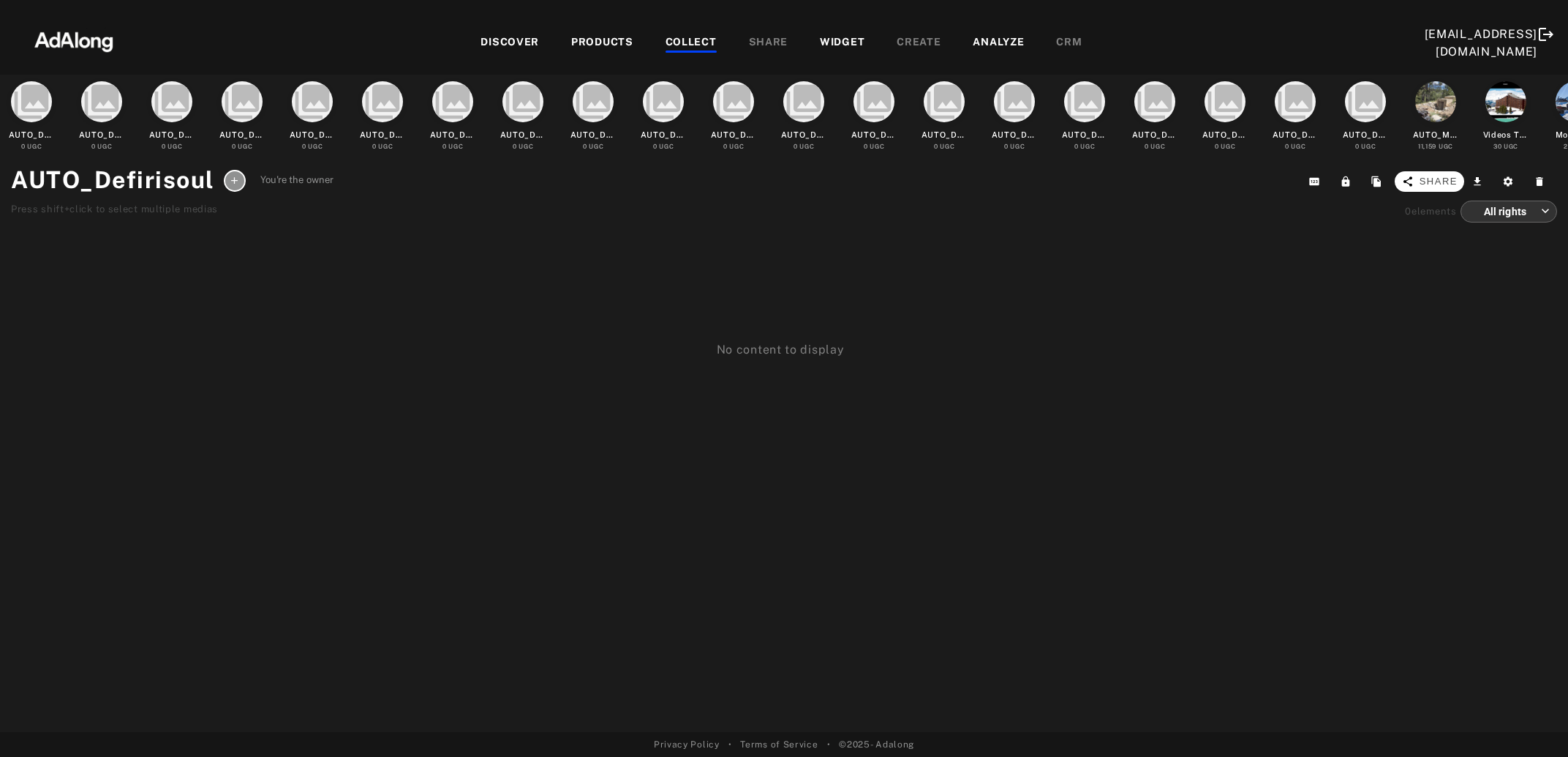
click at [1443, 181] on span "Share" at bounding box center [1439, 181] width 38 height 15
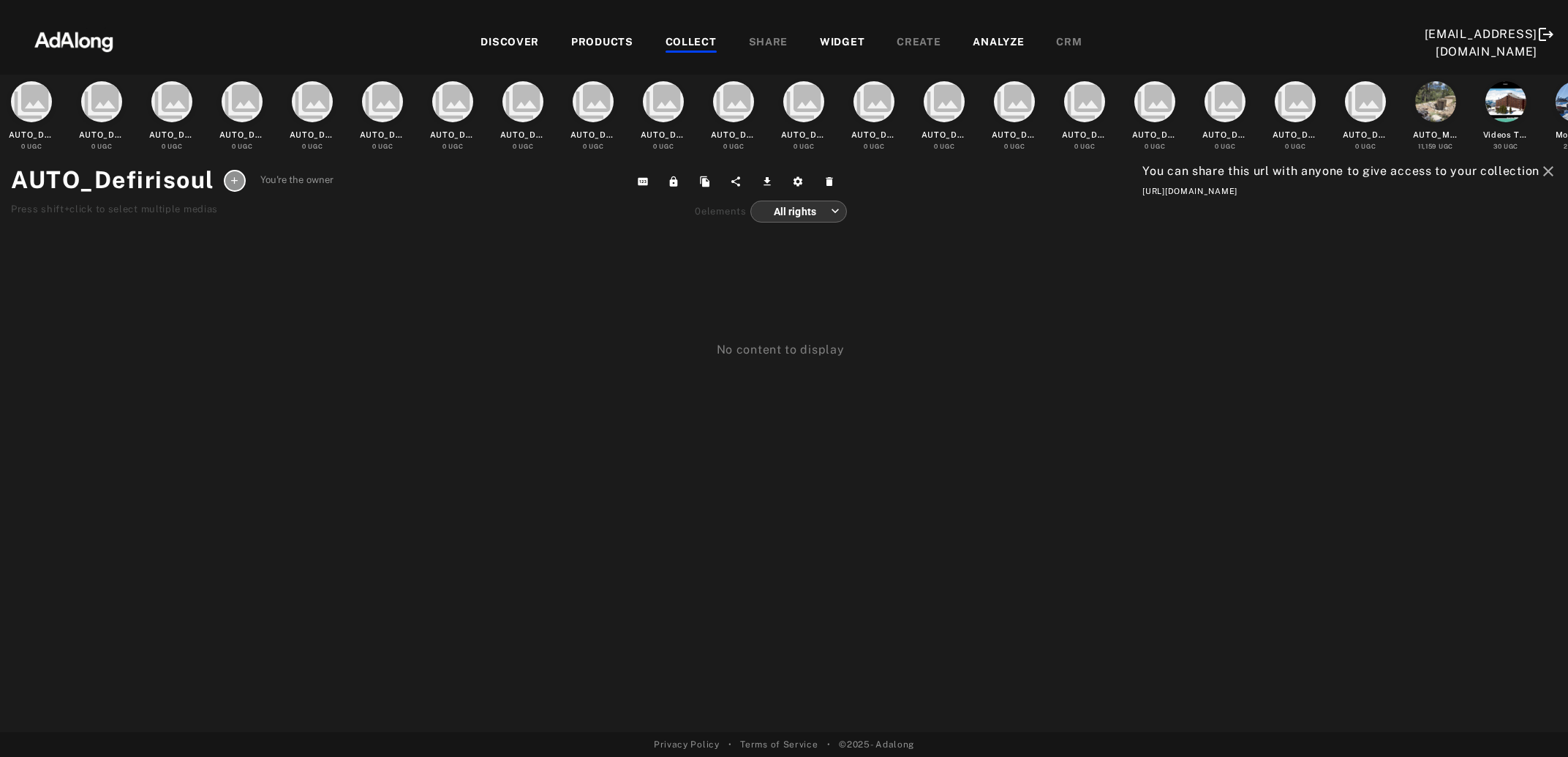
drag, startPoint x: 1567, startPoint y: 190, endPoint x: 1111, endPoint y: 194, distance: 456.0
click at [1111, 194] on div "collections AUTO_Defiserreche 0 UGC collections AUTO_Defi2domaines 0 UGC collec…" at bounding box center [784, 404] width 1568 height 658
click at [701, 38] on div "COLLECT" at bounding box center [691, 43] width 51 height 17
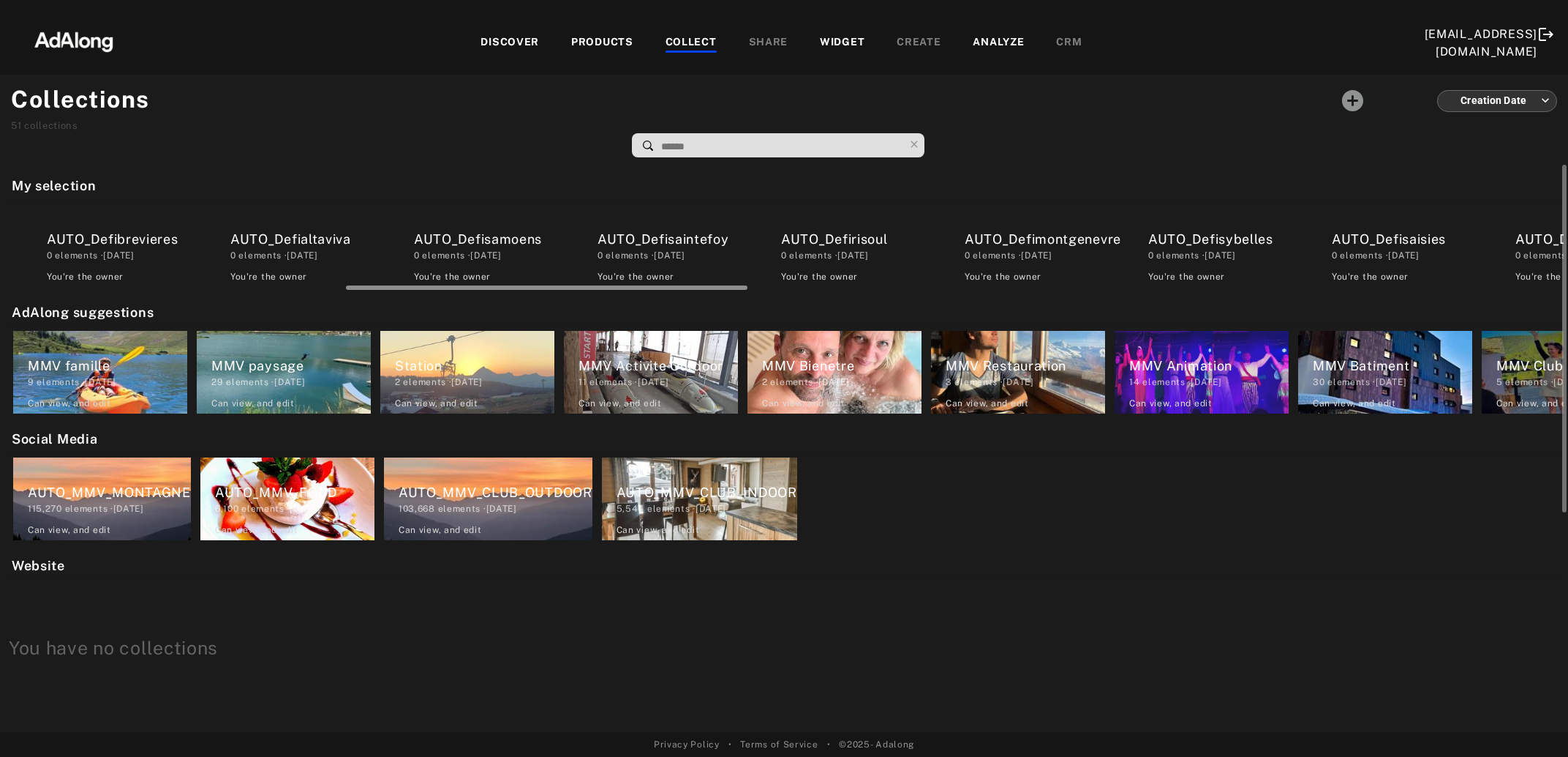
scroll to position [0, 1461]
drag, startPoint x: 275, startPoint y: 283, endPoint x: 628, endPoint y: 280, distance: 353.0
click at [621, 280] on div "AUTO_Defiserreche 0 elements · 2025.08.20 You're the owner delete AUTO_Defi2dom…" at bounding box center [784, 245] width 1559 height 92
click at [1039, 241] on div "AUTO_Defimontgenevre" at bounding box center [1033, 239] width 160 height 20
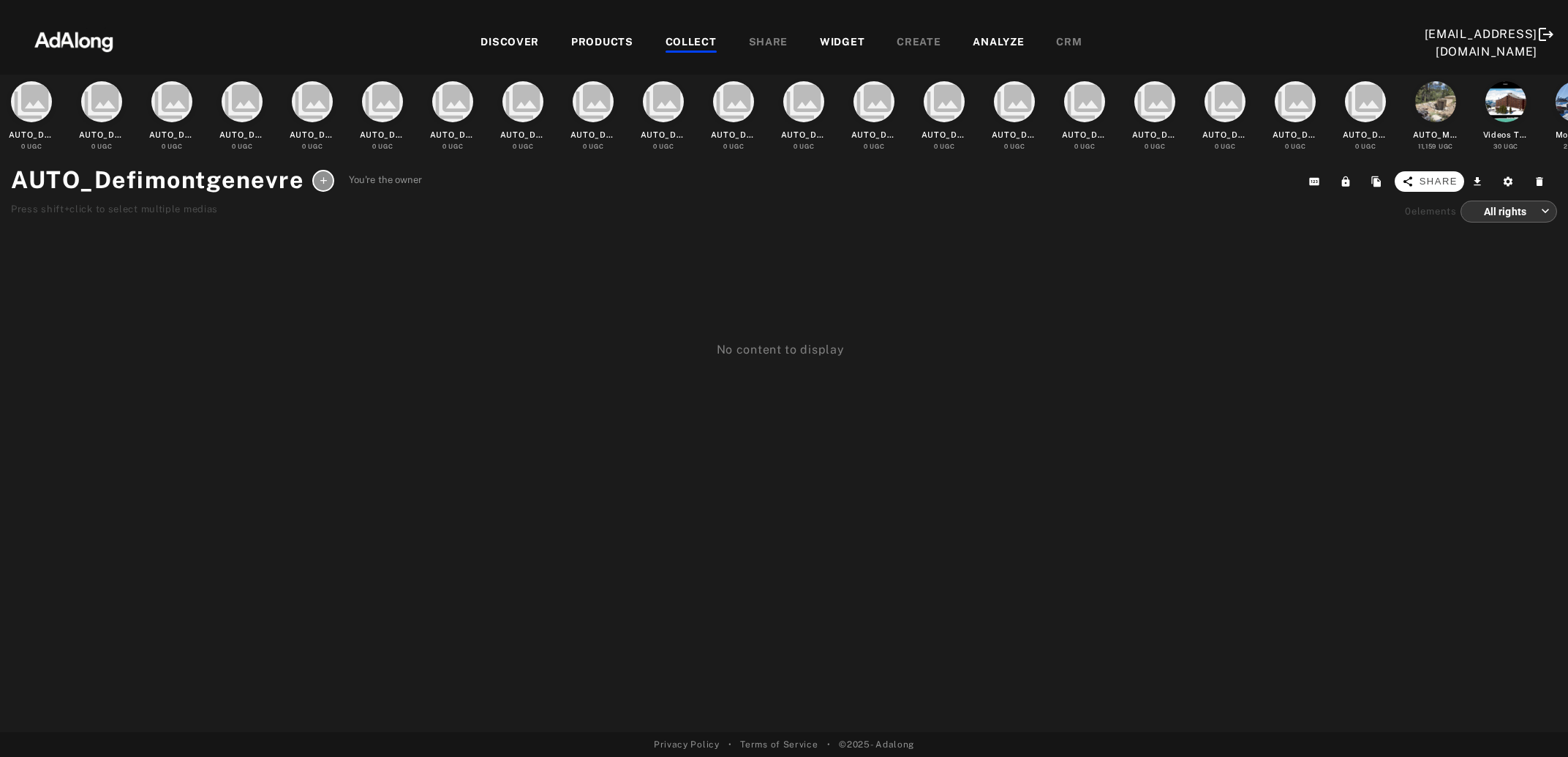
click at [1443, 182] on span "Share" at bounding box center [1439, 181] width 38 height 15
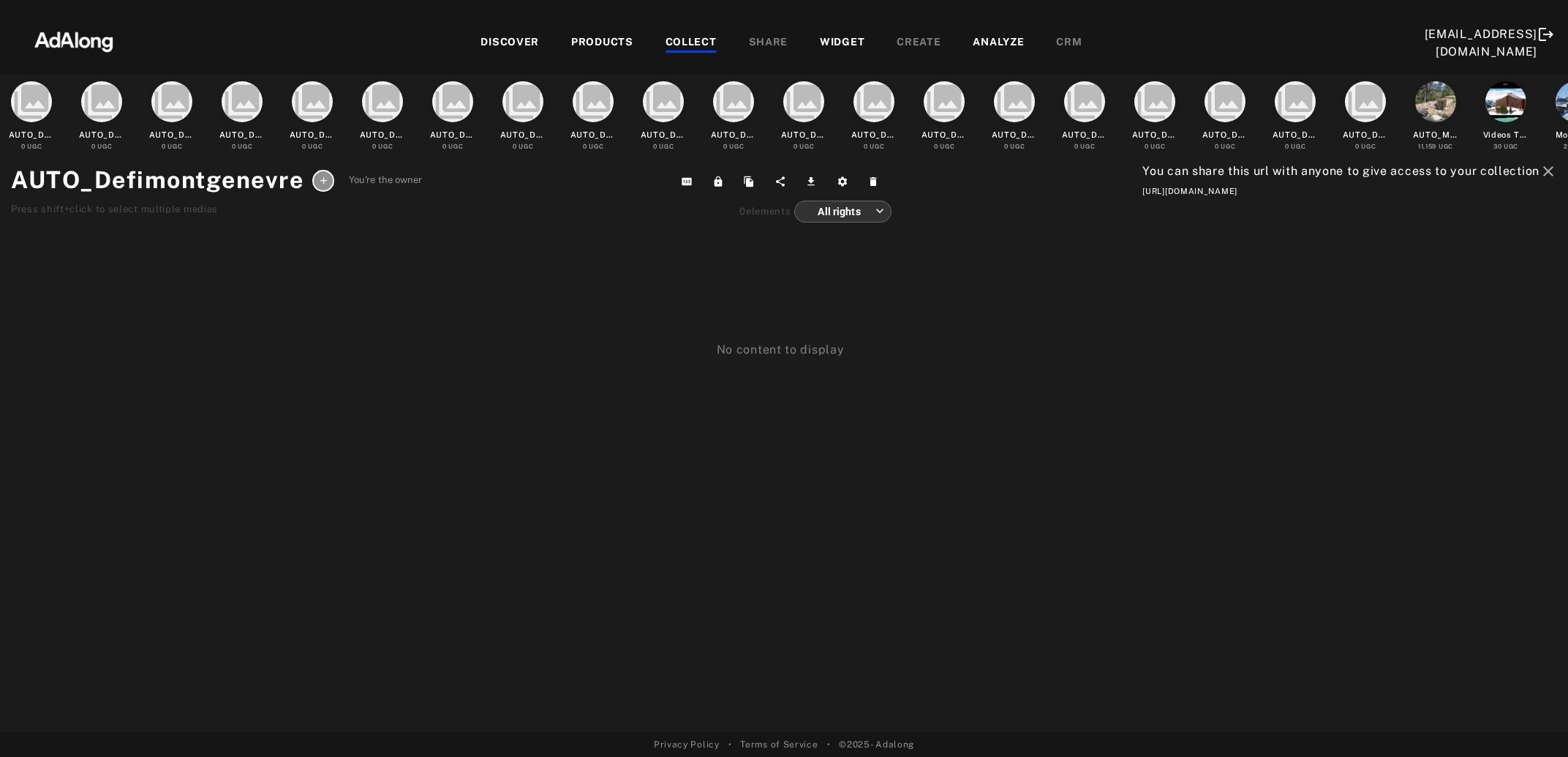
drag, startPoint x: 1567, startPoint y: 188, endPoint x: 1077, endPoint y: 197, distance: 490.1
click at [1077, 197] on div "collections AUTO_Defiserreche 0 UGC collections AUTO_Defi2domaines 0 UGC collec…" at bounding box center [784, 404] width 1568 height 658
click at [669, 44] on div "COLLECT" at bounding box center [691, 43] width 51 height 17
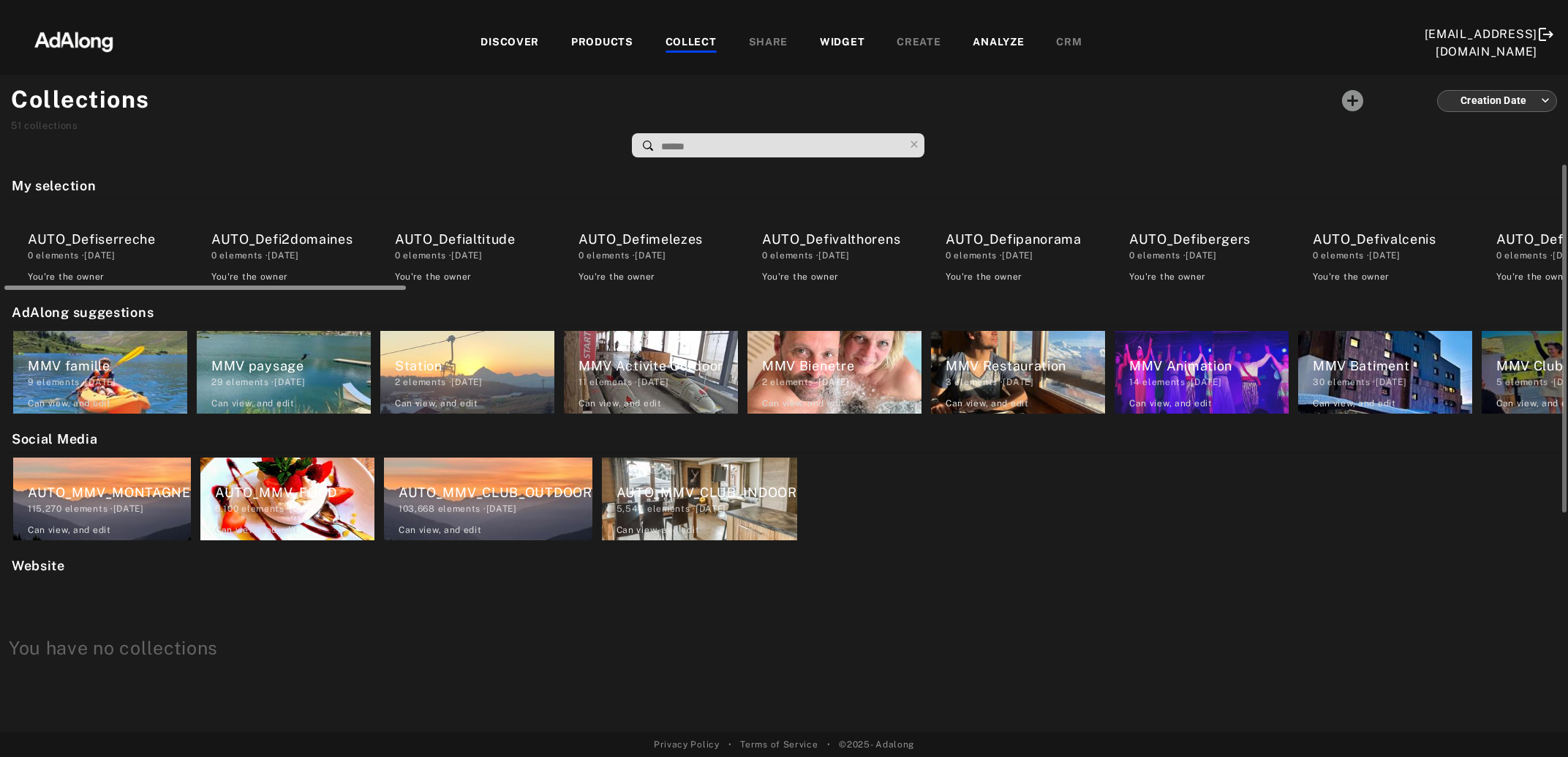
scroll to position [0, 1558]
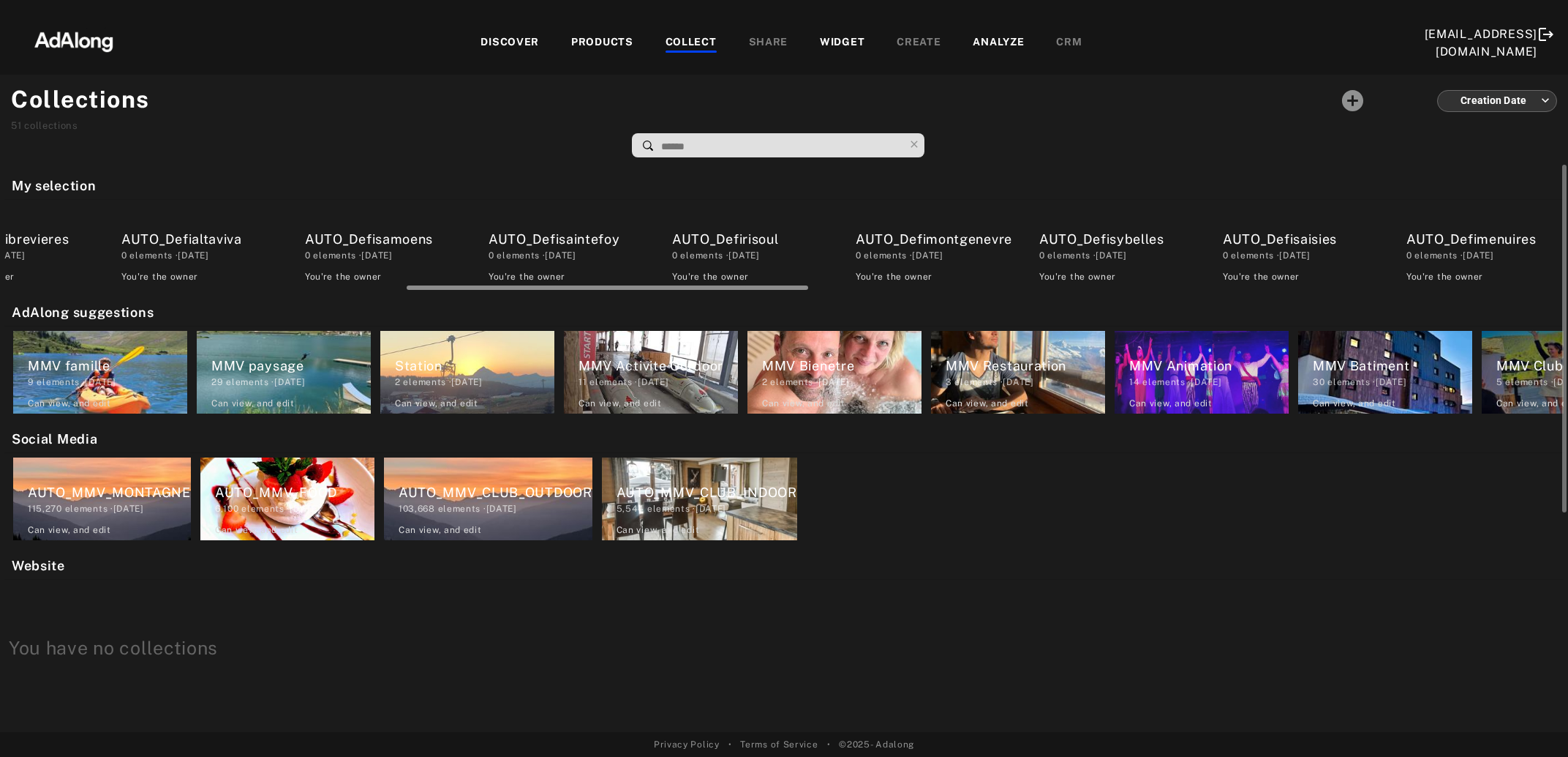
drag, startPoint x: 381, startPoint y: 284, endPoint x: 443, endPoint y: 286, distance: 62.0
click at [443, 286] on div at bounding box center [784, 285] width 1559 height 11
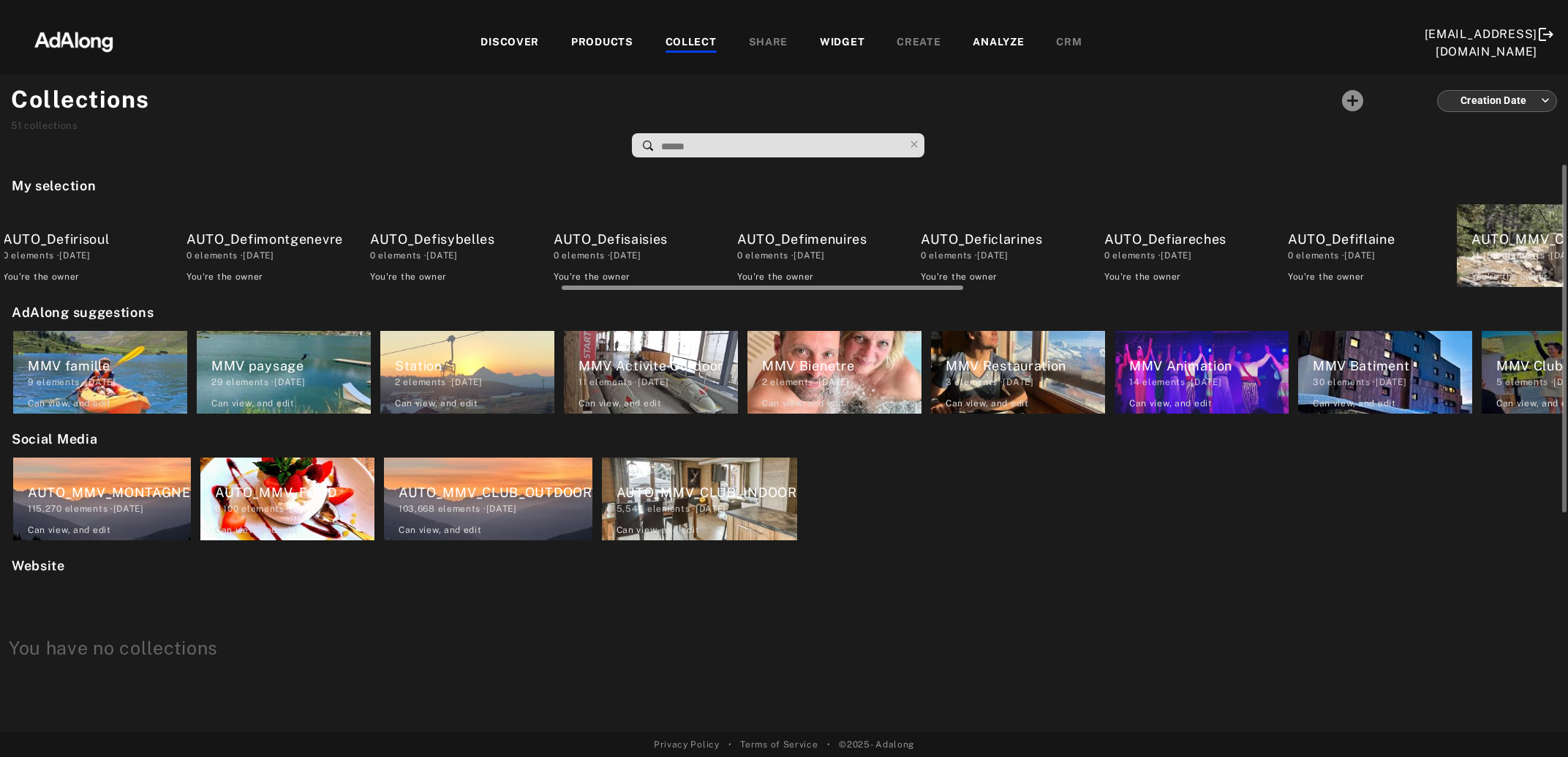
scroll to position [0, 2268]
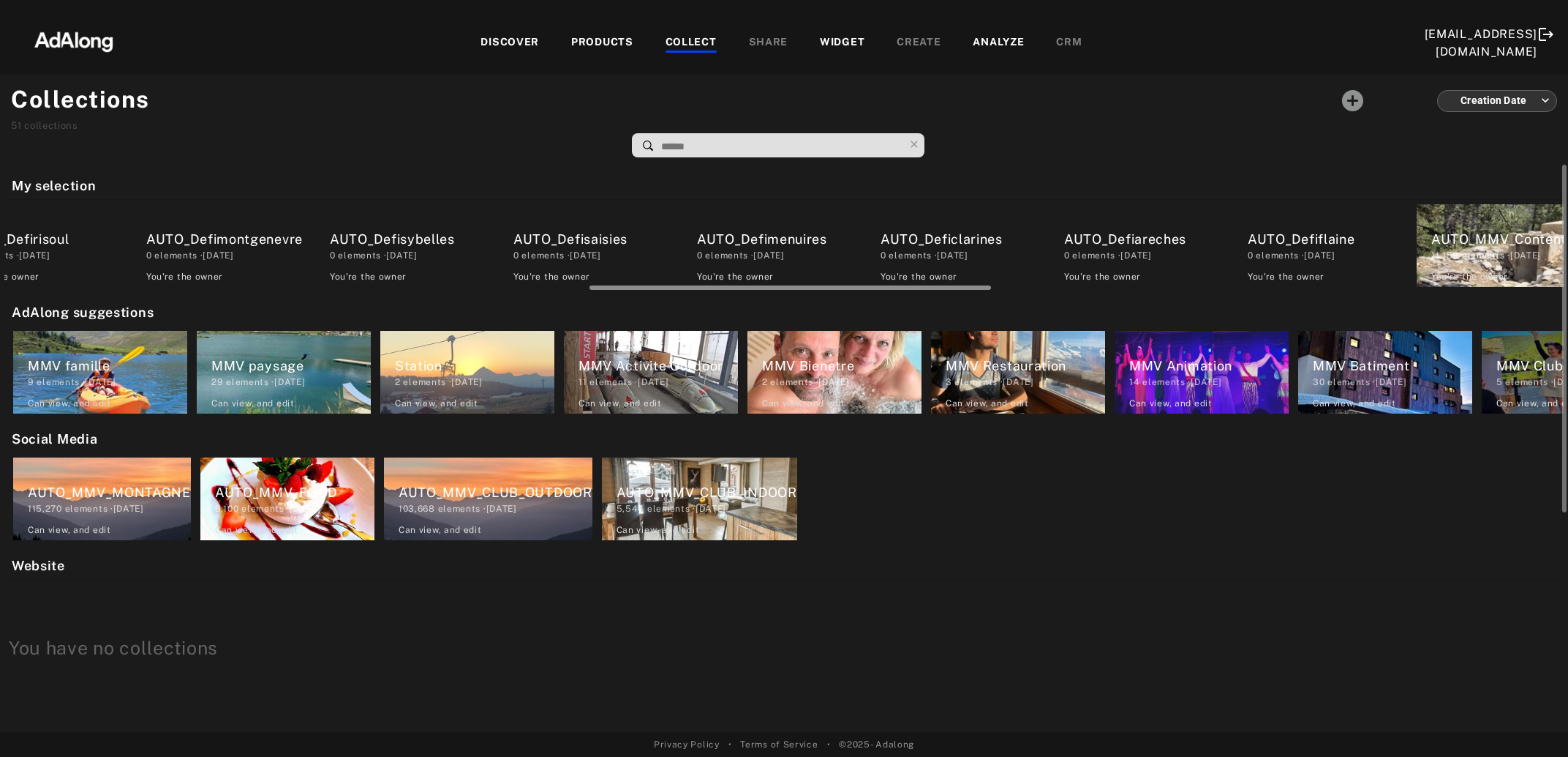
drag, startPoint x: 435, startPoint y: 286, endPoint x: 618, endPoint y: 297, distance: 183.3
click at [618, 297] on div "My selection AUTO_Defiserreche 0 elements · 2025.08.20 You're the owner delete …" at bounding box center [784, 448] width 1568 height 567
click at [362, 243] on div "AUTO_Defisybelles" at bounding box center [409, 239] width 160 height 20
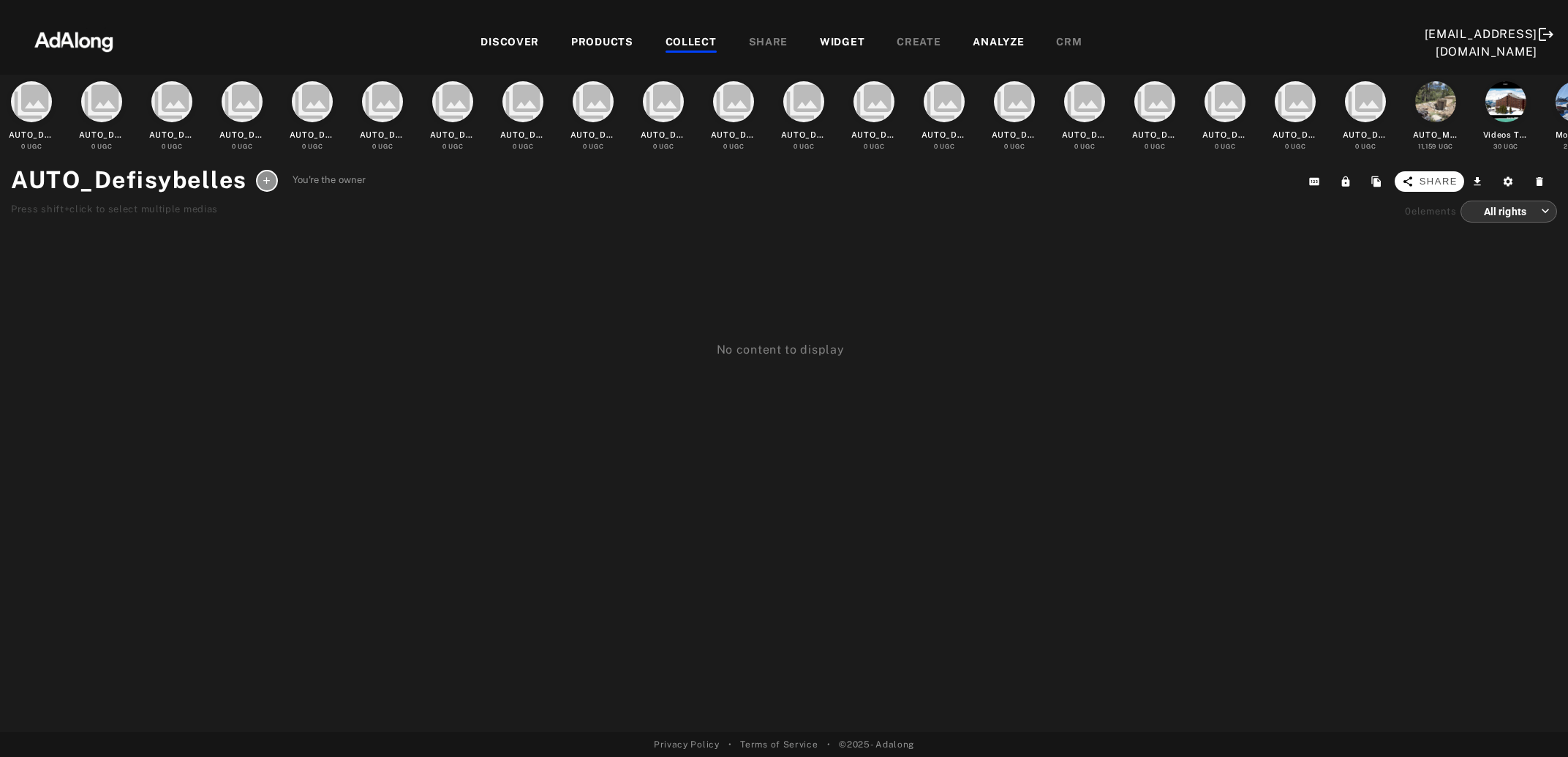
click at [1441, 178] on span "Share" at bounding box center [1439, 181] width 38 height 15
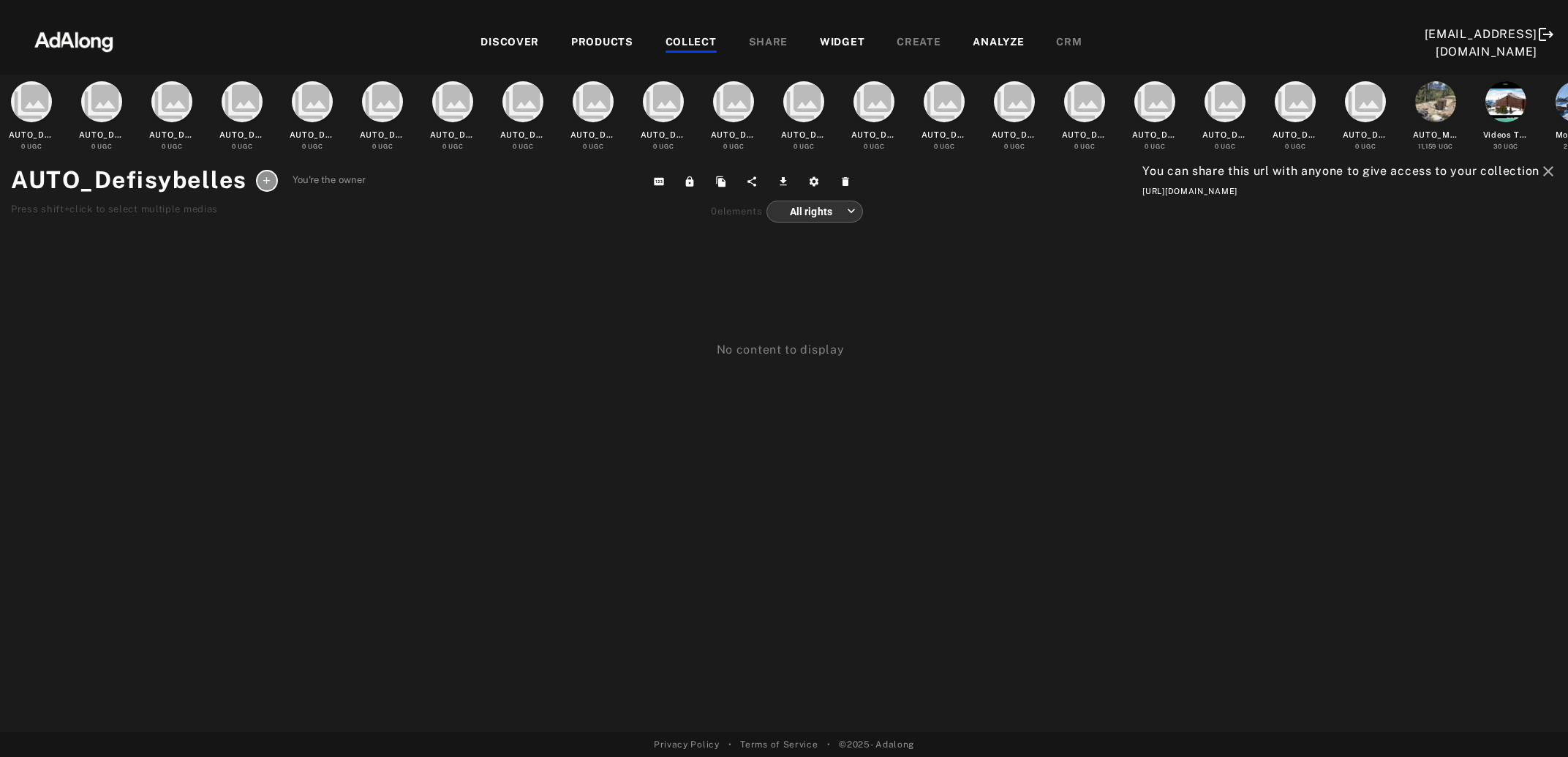
drag, startPoint x: 1566, startPoint y: 194, endPoint x: 1107, endPoint y: 204, distance: 459.1
click at [1107, 204] on div "collections AUTO_Defiserreche 0 UGC collections AUTO_Defi2domaines 0 UGC collec…" at bounding box center [784, 404] width 1568 height 658
click at [699, 43] on div "COLLECT" at bounding box center [691, 43] width 51 height 17
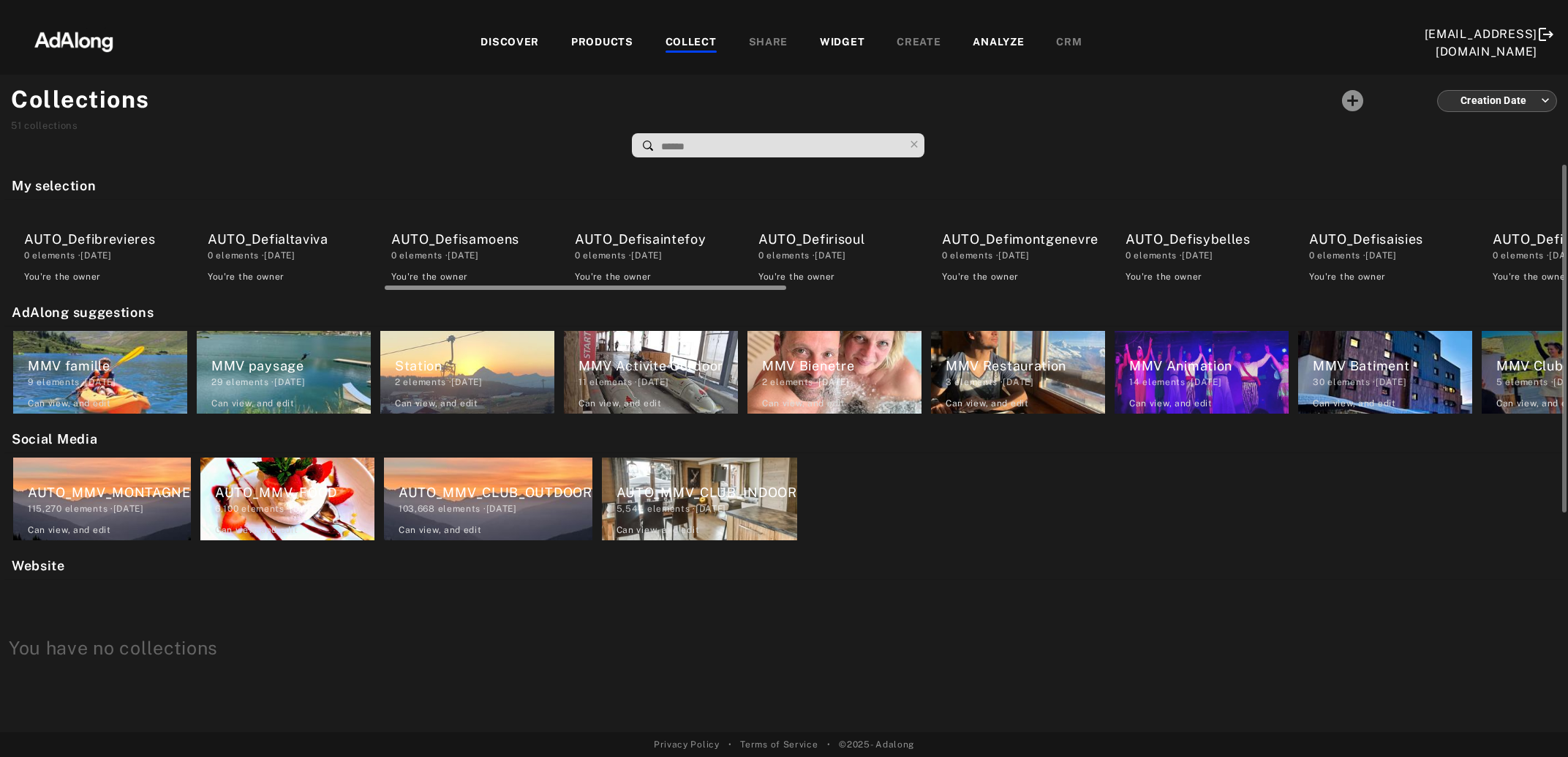
scroll to position [0, 1506]
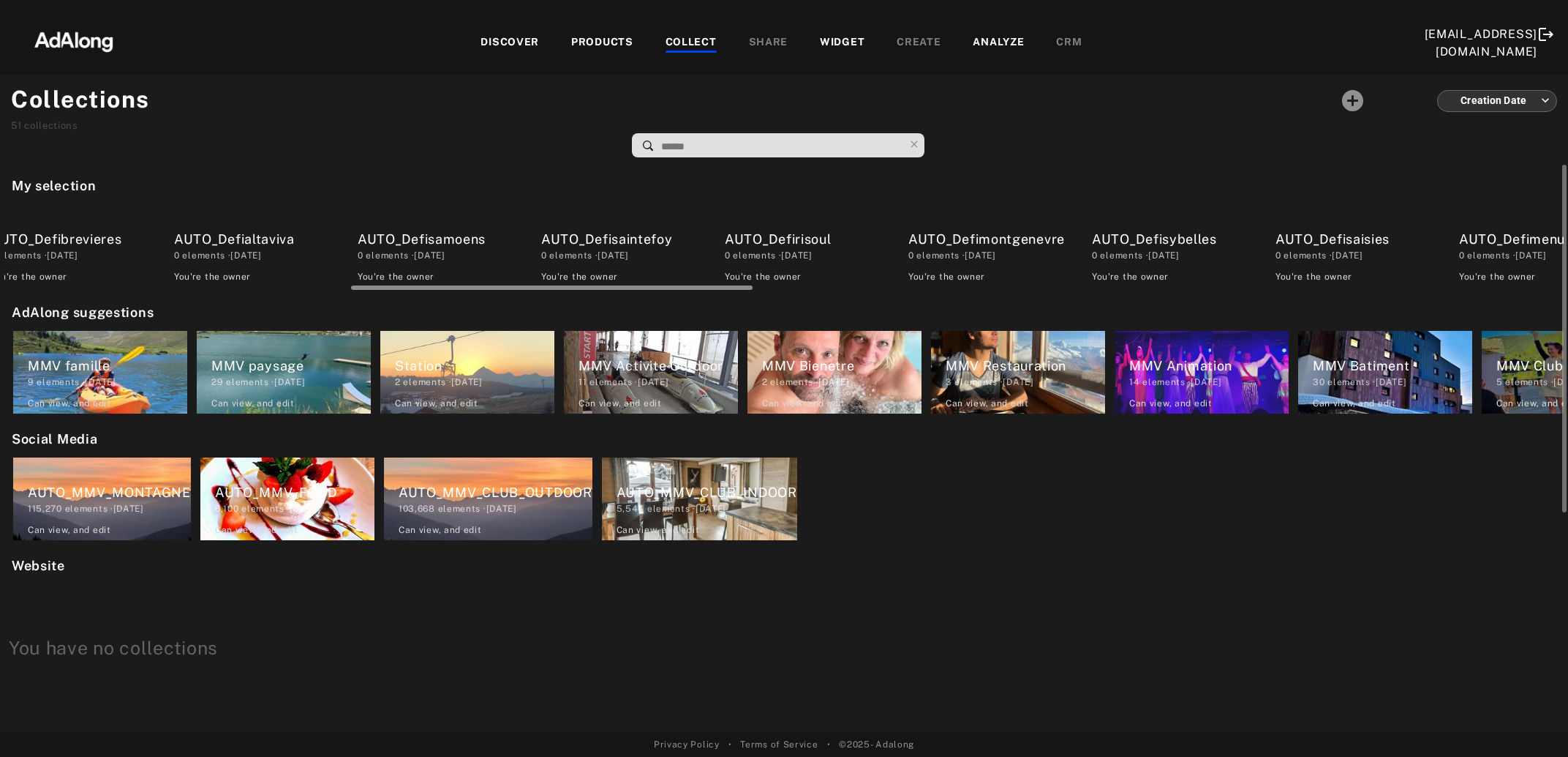
drag, startPoint x: 225, startPoint y: 287, endPoint x: 613, endPoint y: 299, distance: 388.2
click at [613, 299] on div "My selection AUTO_Defiserreche 0 elements · 2025.08.20 You're the owner delete …" at bounding box center [784, 448] width 1568 height 567
click at [1316, 239] on div "AUTO_Defisaisies" at bounding box center [1354, 239] width 160 height 20
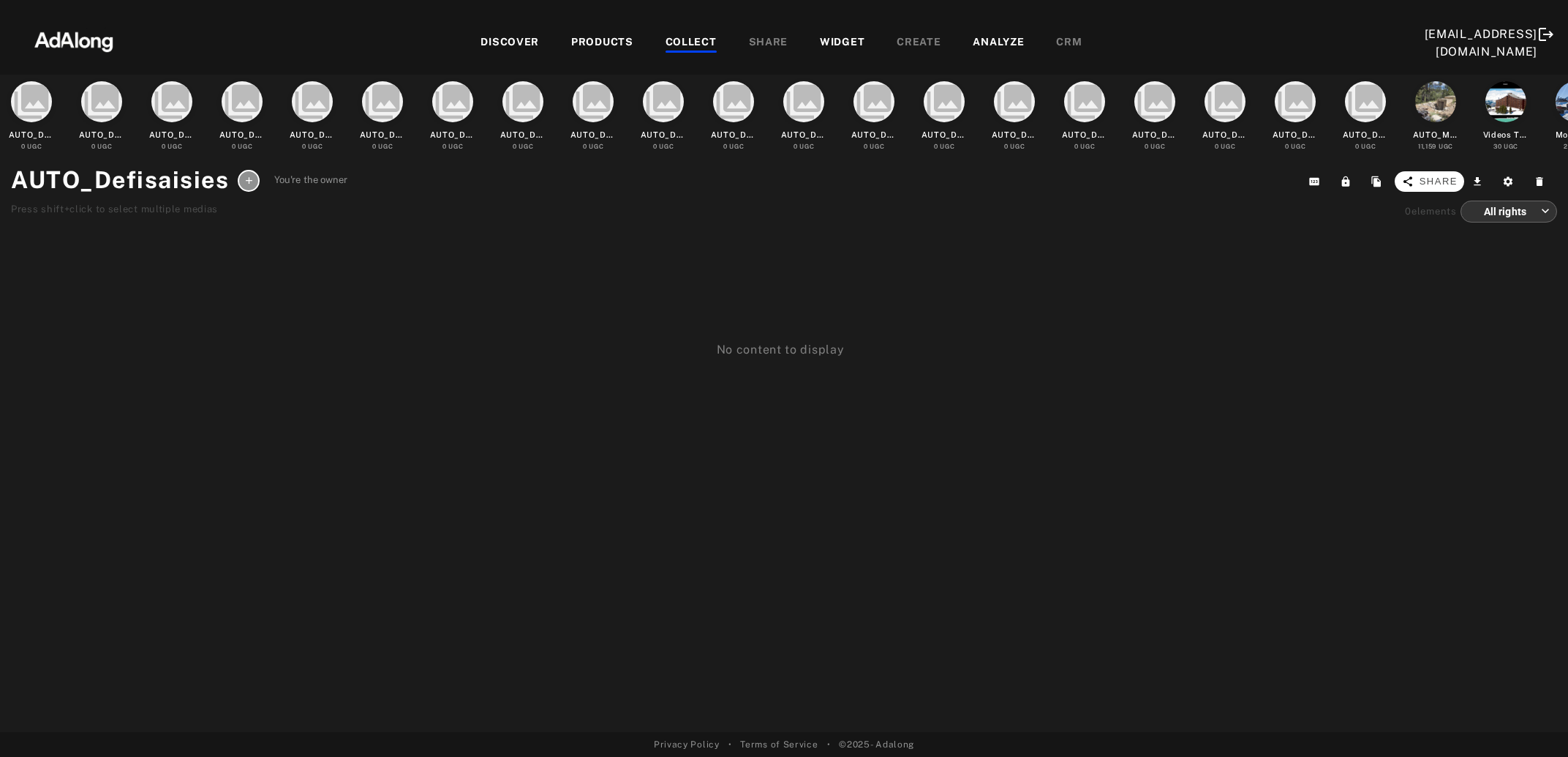
click at [1442, 184] on span "Share" at bounding box center [1439, 181] width 38 height 15
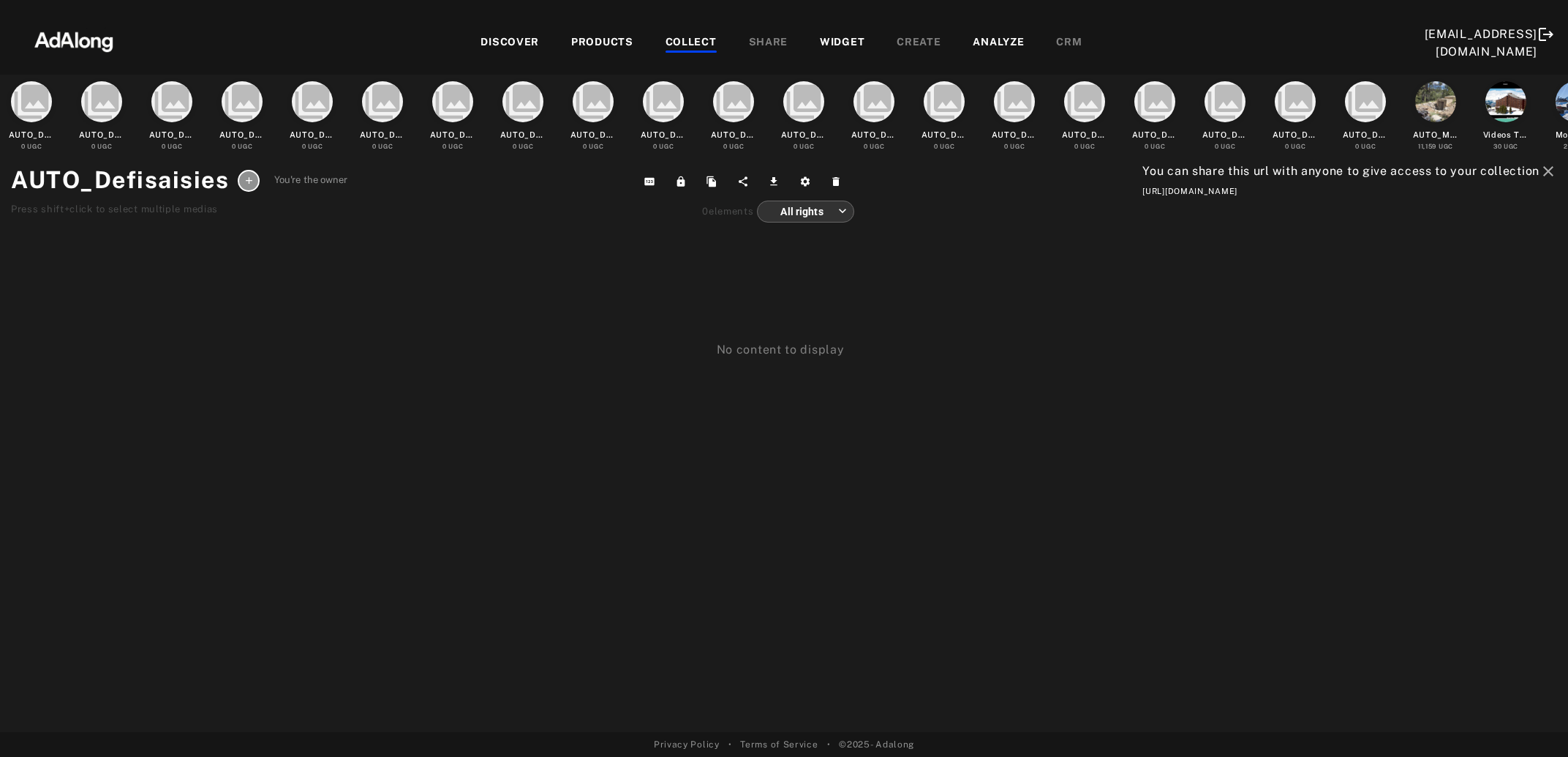
drag, startPoint x: 1562, startPoint y: 188, endPoint x: 1085, endPoint y: 202, distance: 477.2
click at [1085, 202] on div "collections AUTO_Defiserreche 0 UGC collections AUTO_Defi2domaines 0 UGC collec…" at bounding box center [784, 404] width 1568 height 658
click at [695, 38] on div "COLLECT" at bounding box center [691, 43] width 51 height 17
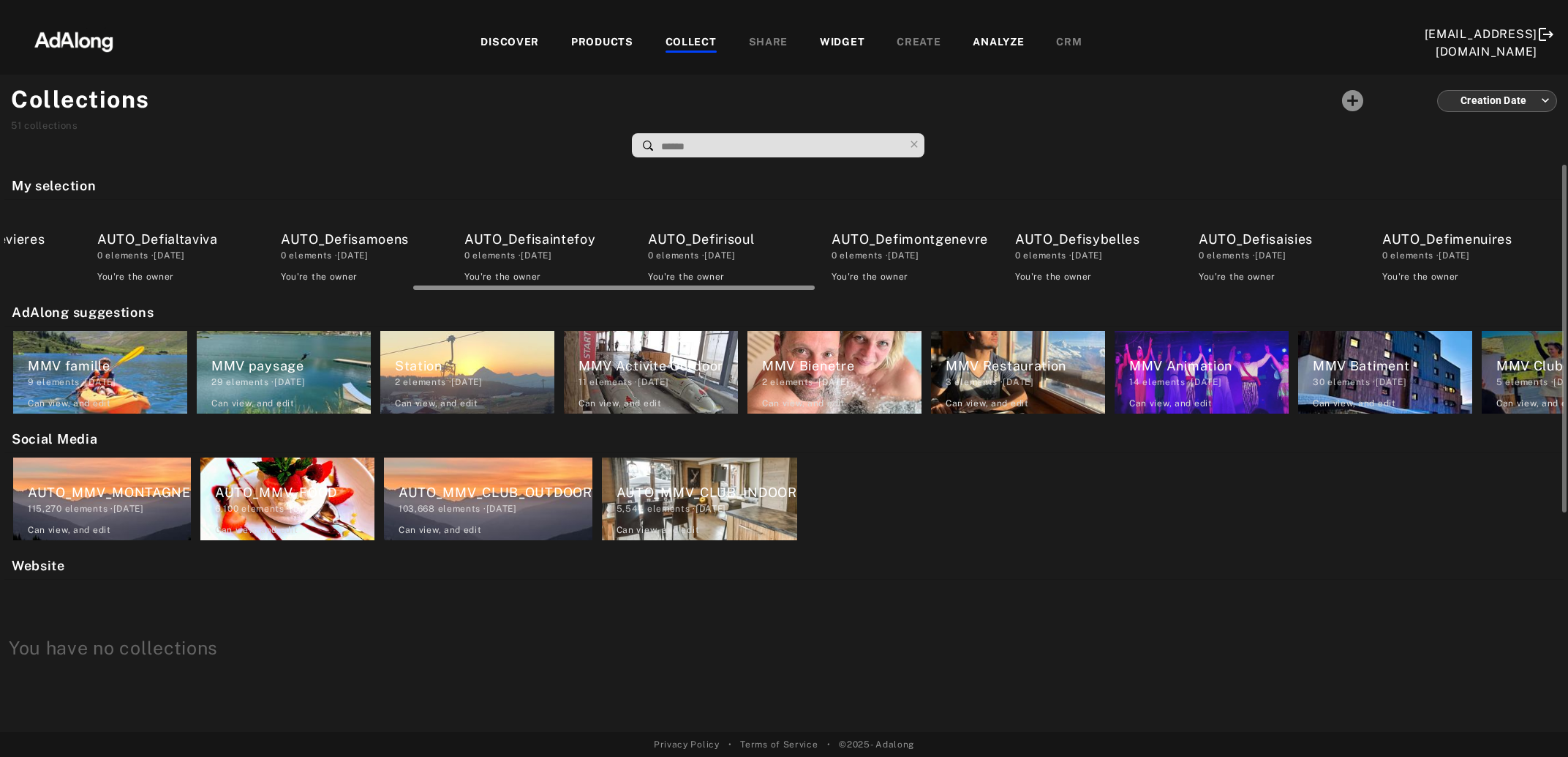
scroll to position [0, 1646]
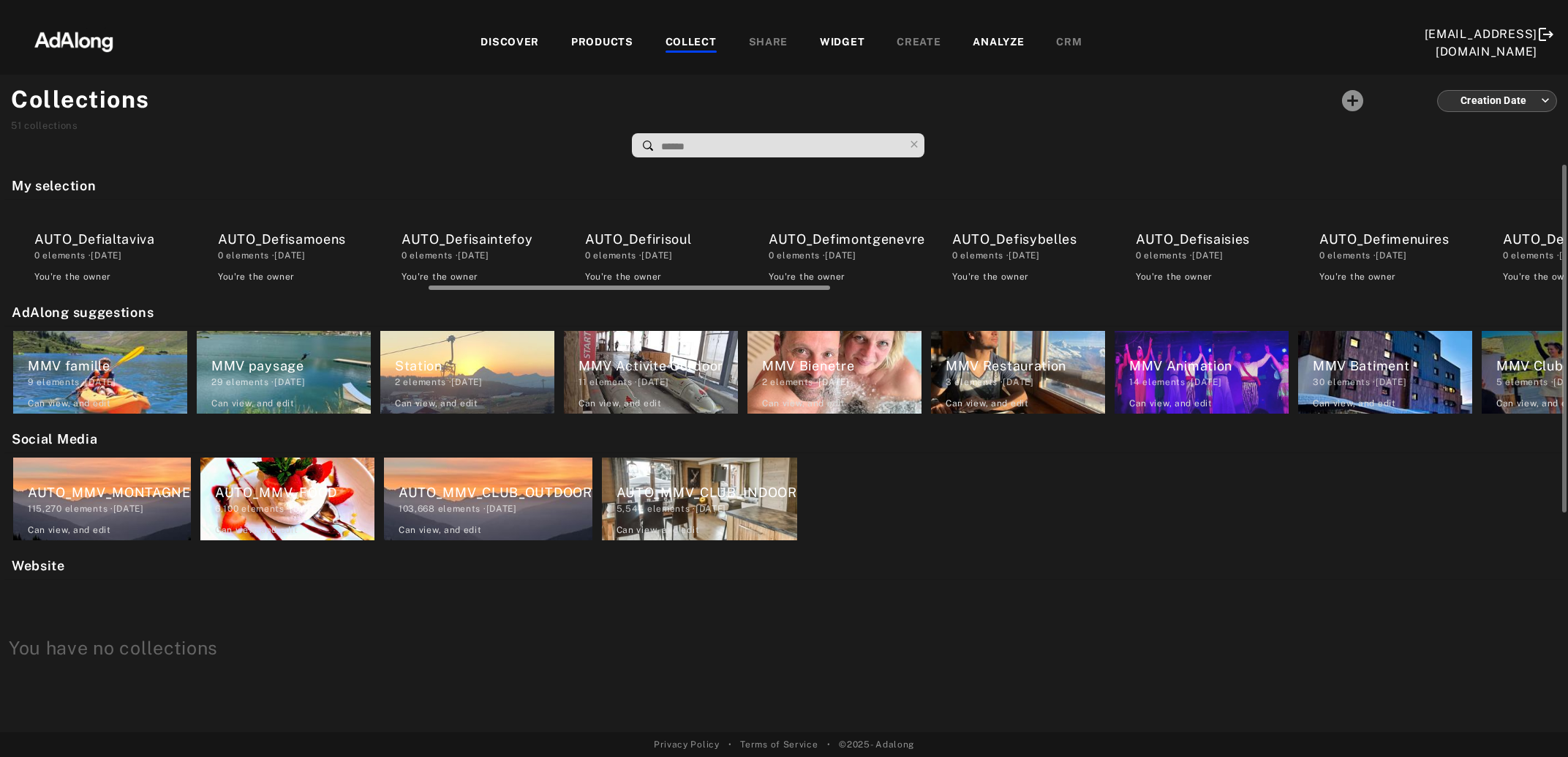
drag, startPoint x: 298, startPoint y: 285, endPoint x: 723, endPoint y: 297, distance: 425.2
click at [723, 297] on div "My selection AUTO_Defiserreche 0 elements · 2025.08.20 You're the owner delete …" at bounding box center [784, 448] width 1568 height 567
click at [1387, 246] on div "AUTO_Defimenuires" at bounding box center [1399, 239] width 160 height 20
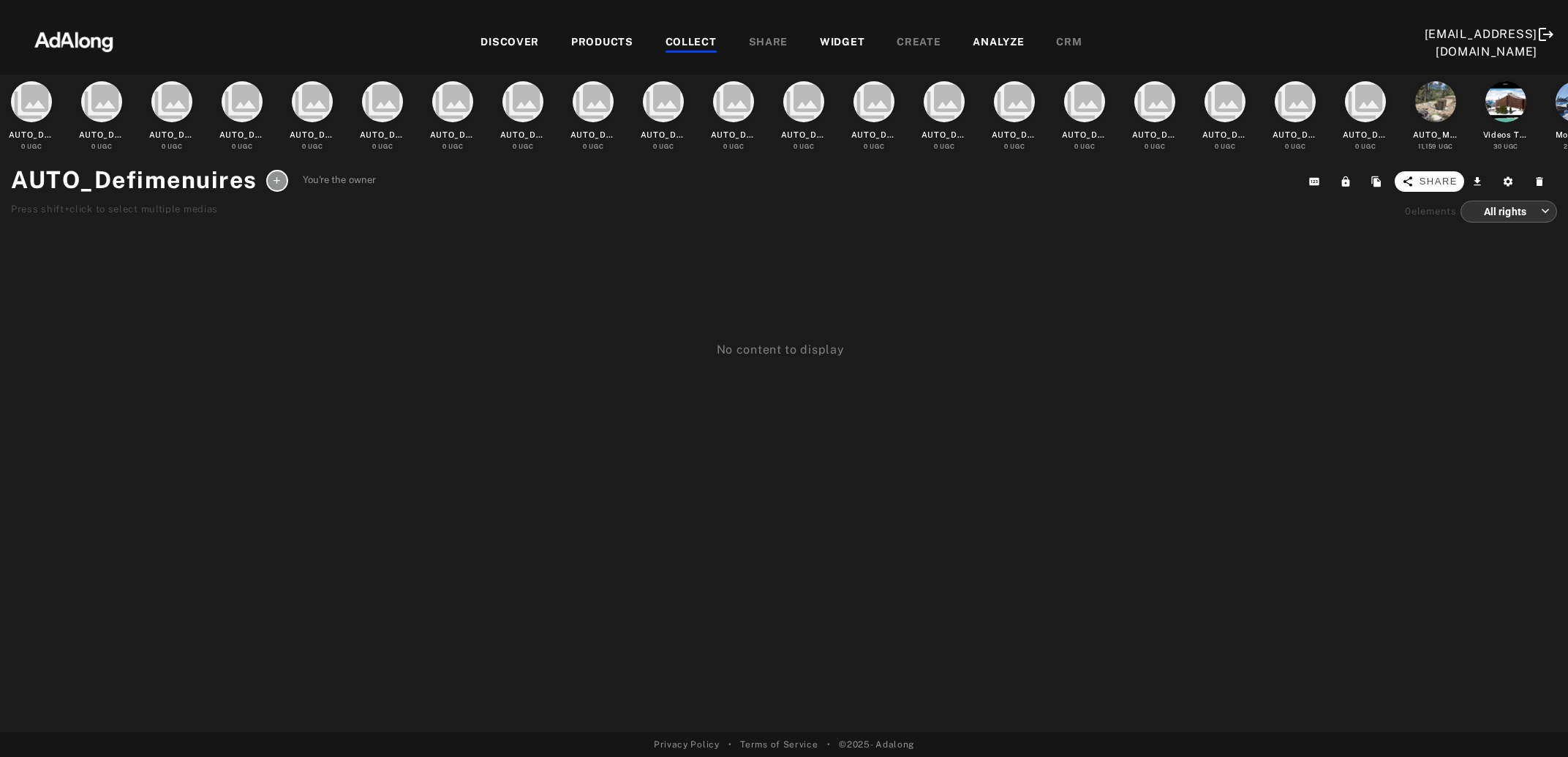
click at [1437, 176] on span "Share" at bounding box center [1439, 181] width 38 height 15
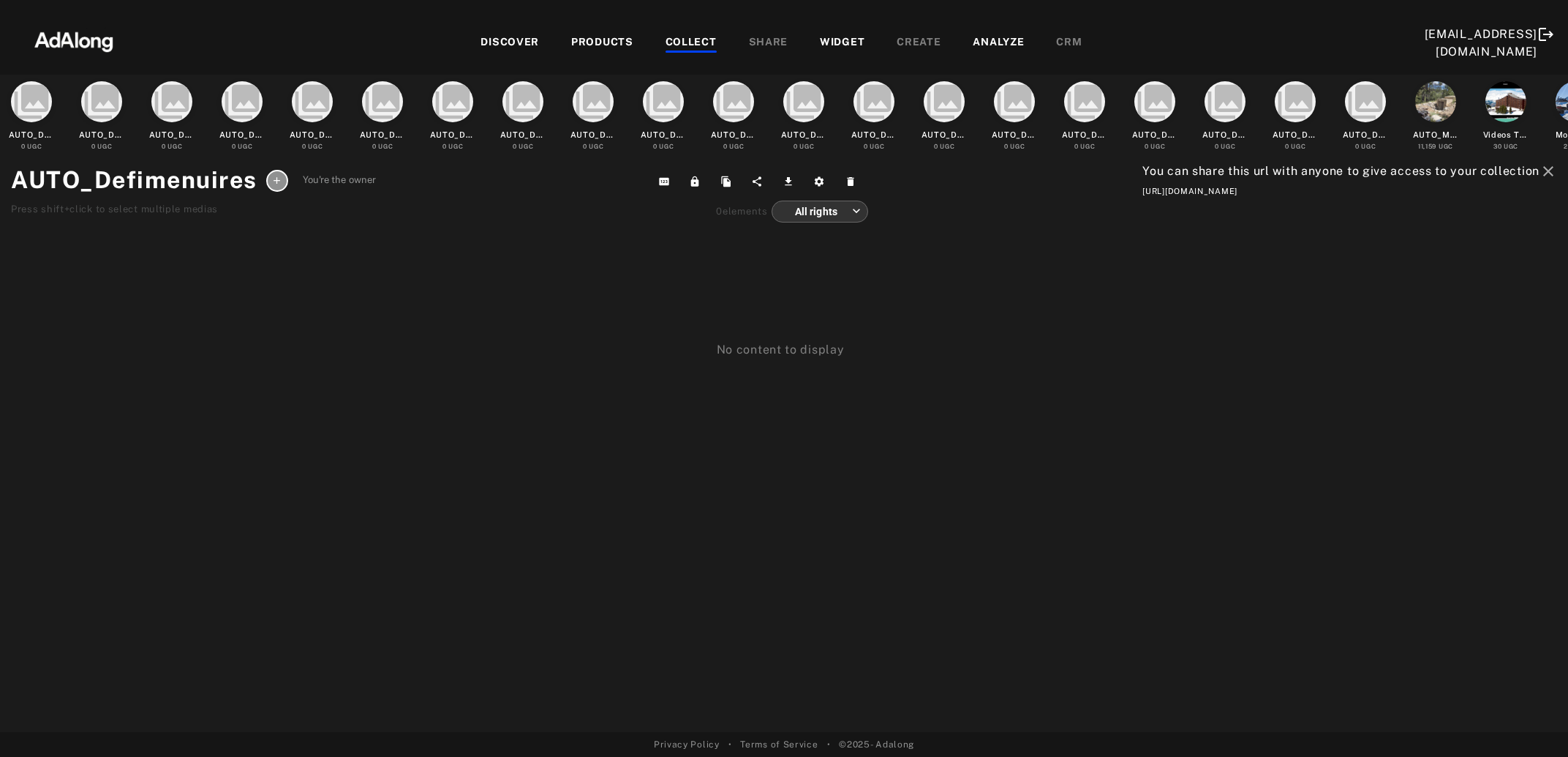
drag, startPoint x: 1567, startPoint y: 188, endPoint x: 1041, endPoint y: 197, distance: 526.1
click at [1041, 197] on div "collections AUTO_Defiserreche 0 UGC collections AUTO_Defi2domaines 0 UGC collec…" at bounding box center [784, 404] width 1568 height 658
click at [698, 39] on div "COLLECT" at bounding box center [691, 43] width 51 height 17
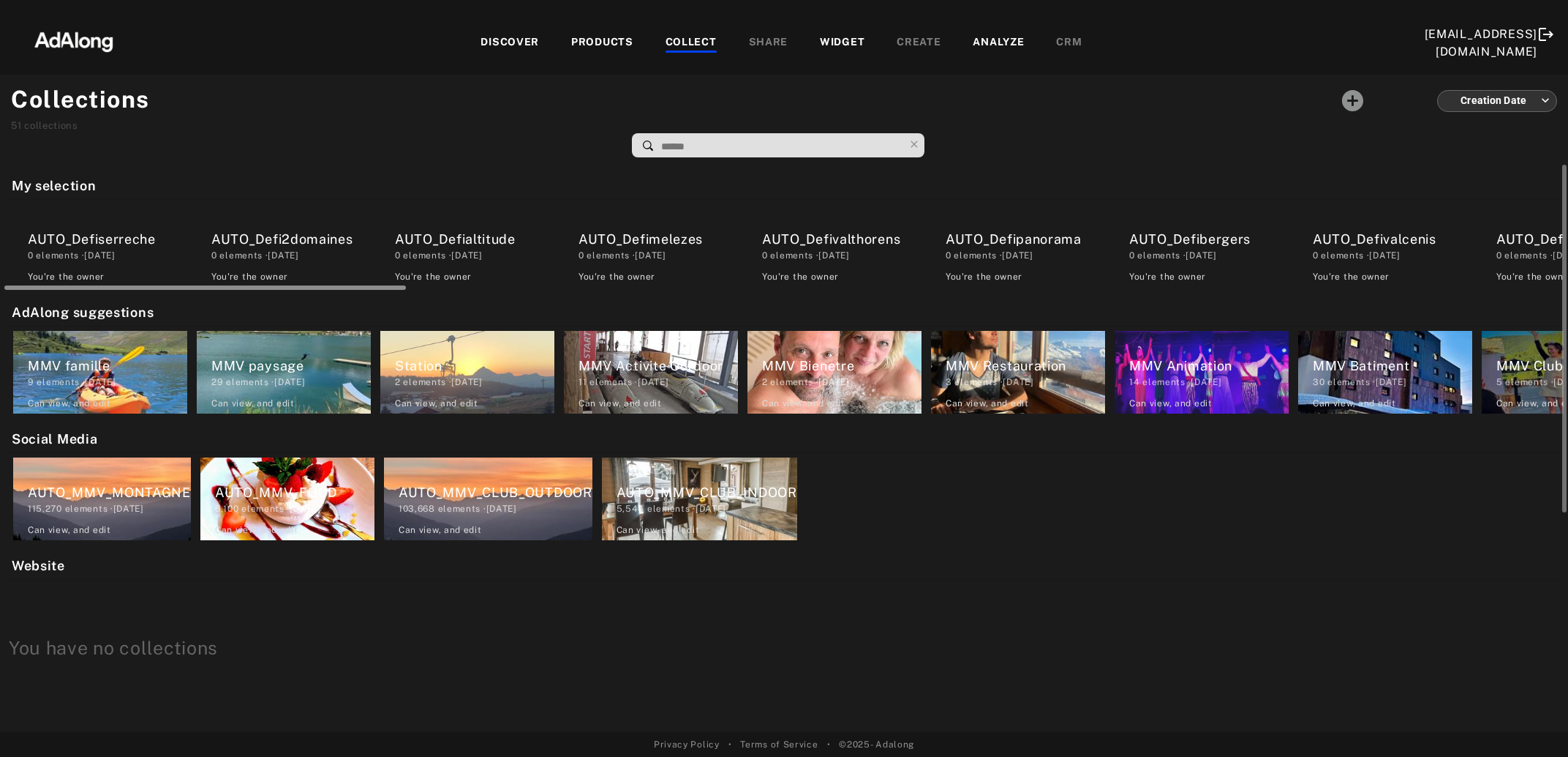
scroll to position [0, 1558]
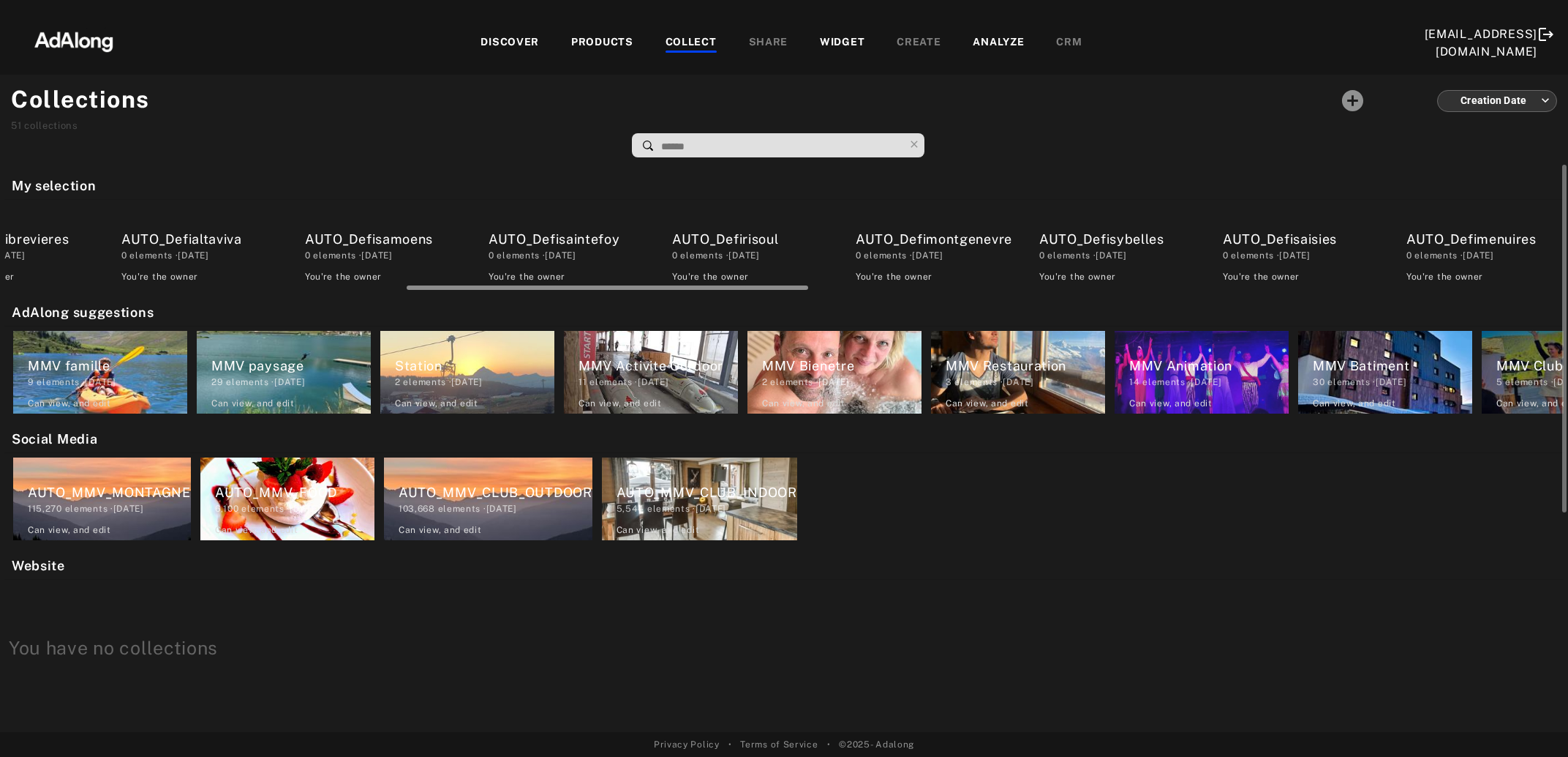
drag, startPoint x: 306, startPoint y: 284, endPoint x: 441, endPoint y: 286, distance: 135.0
click at [441, 286] on div at bounding box center [784, 285] width 1559 height 11
drag, startPoint x: 424, startPoint y: 289, endPoint x: 519, endPoint y: 289, distance: 95.0
click at [519, 289] on div at bounding box center [702, 287] width 402 height 4
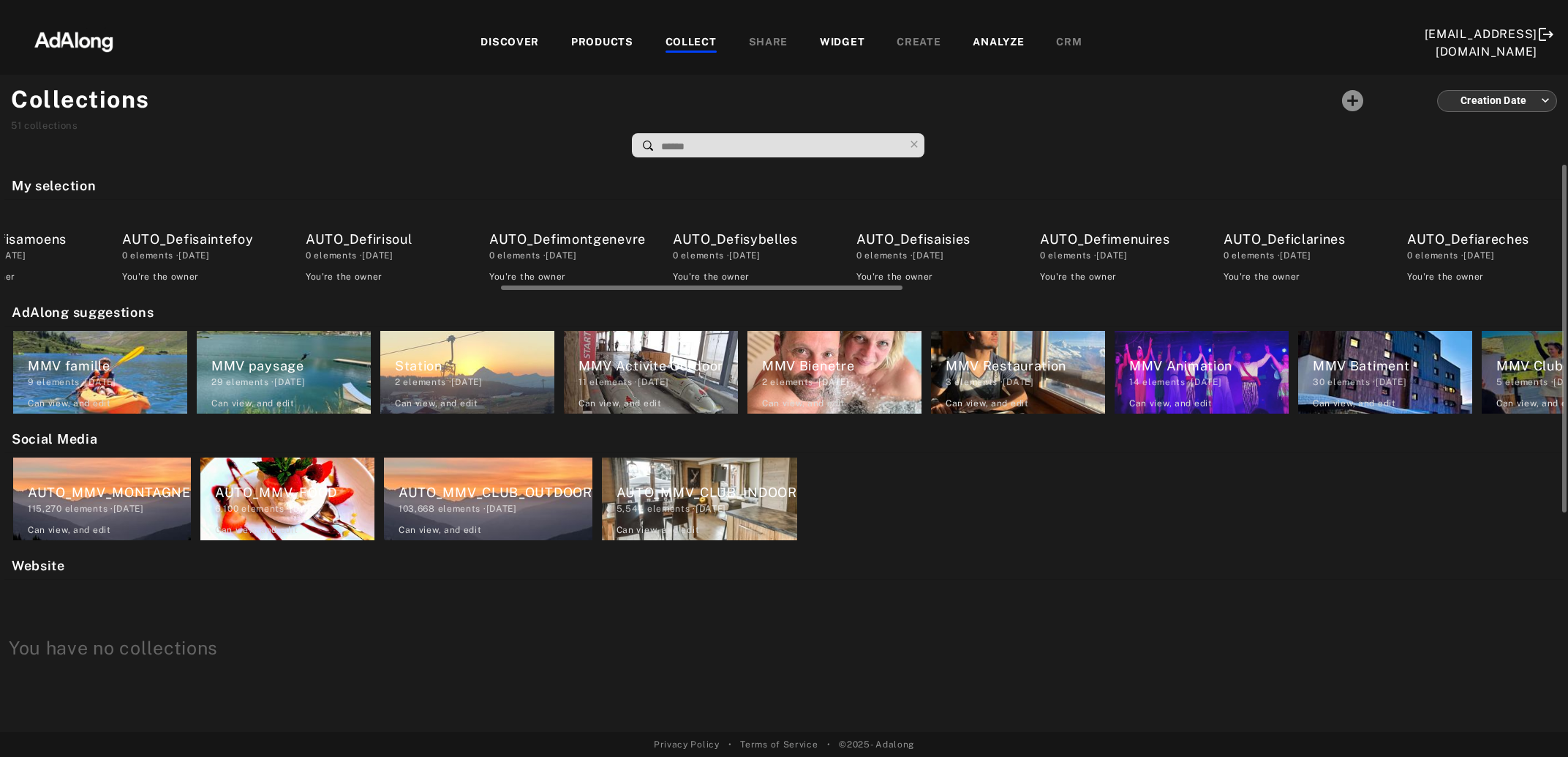
click at [1298, 233] on div "AUTO_Deficlarines" at bounding box center [1303, 239] width 160 height 20
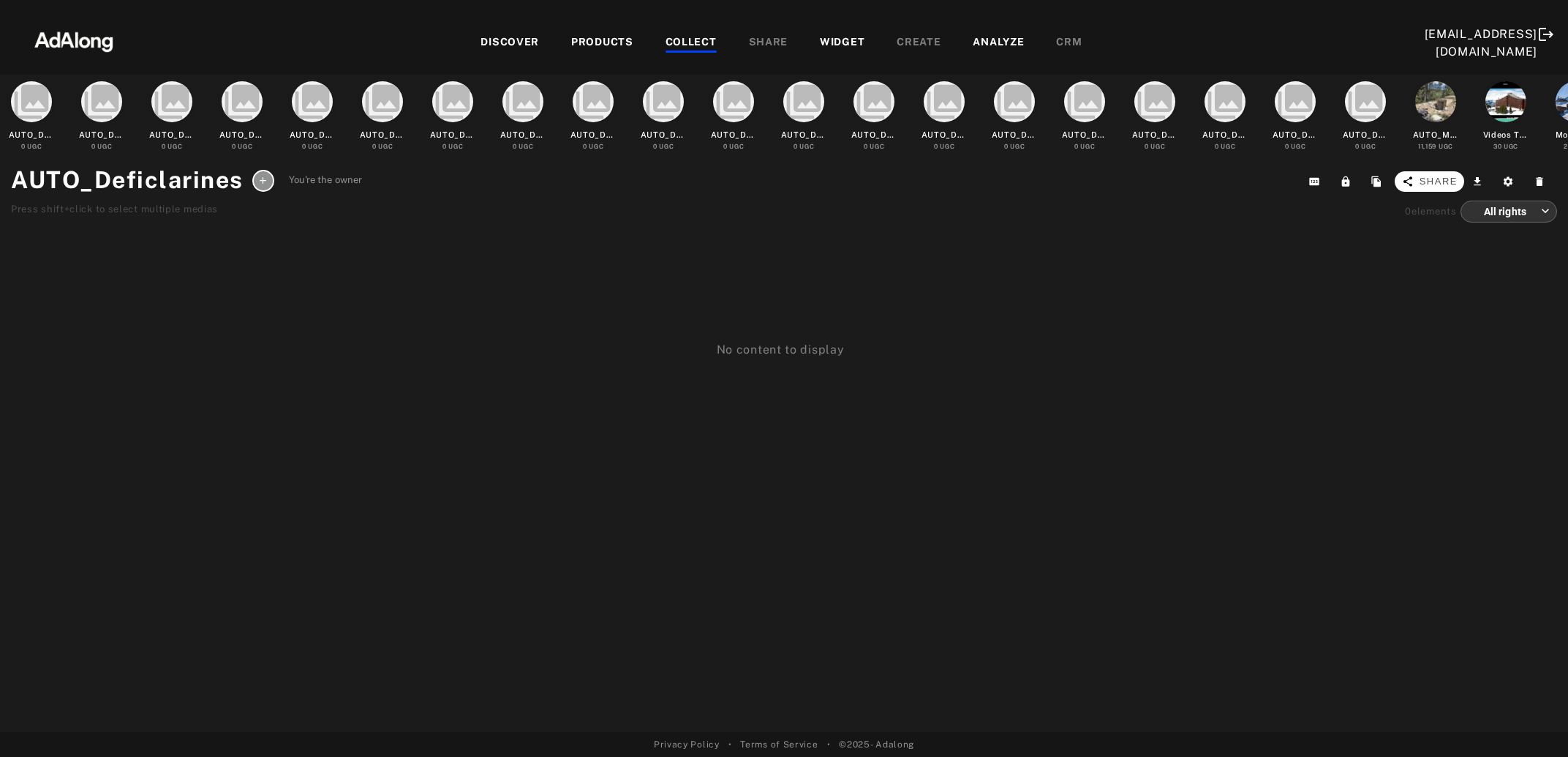
click at [1446, 181] on span "Share" at bounding box center [1439, 181] width 38 height 15
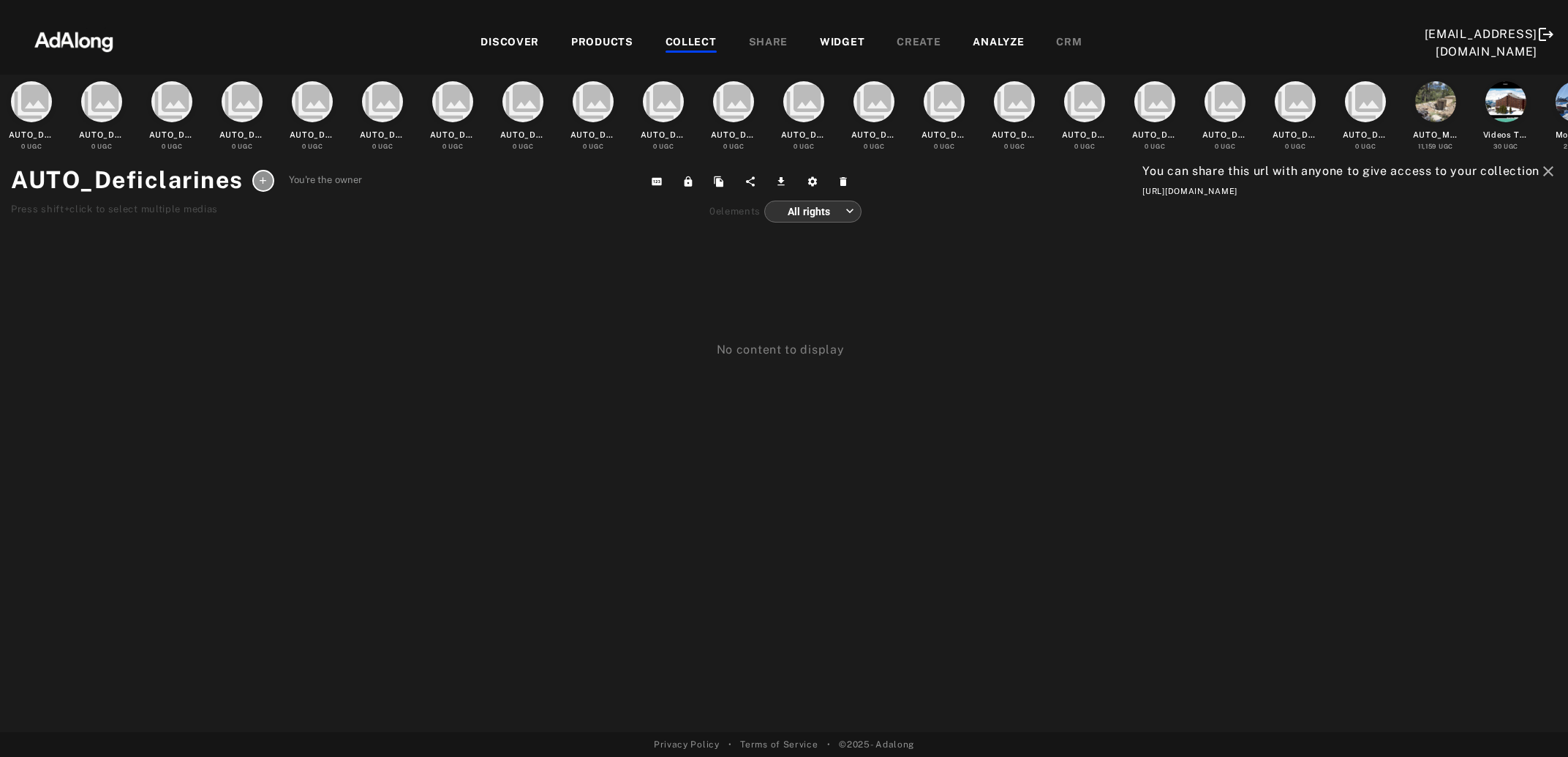
drag, startPoint x: 1562, startPoint y: 187, endPoint x: 1063, endPoint y: 216, distance: 499.8
click at [1063, 216] on div "collections AUTO_Defiserreche 0 UGC collections AUTO_Defi2domaines 0 UGC collec…" at bounding box center [784, 404] width 1568 height 658
click at [669, 44] on div "COLLECT" at bounding box center [691, 43] width 51 height 17
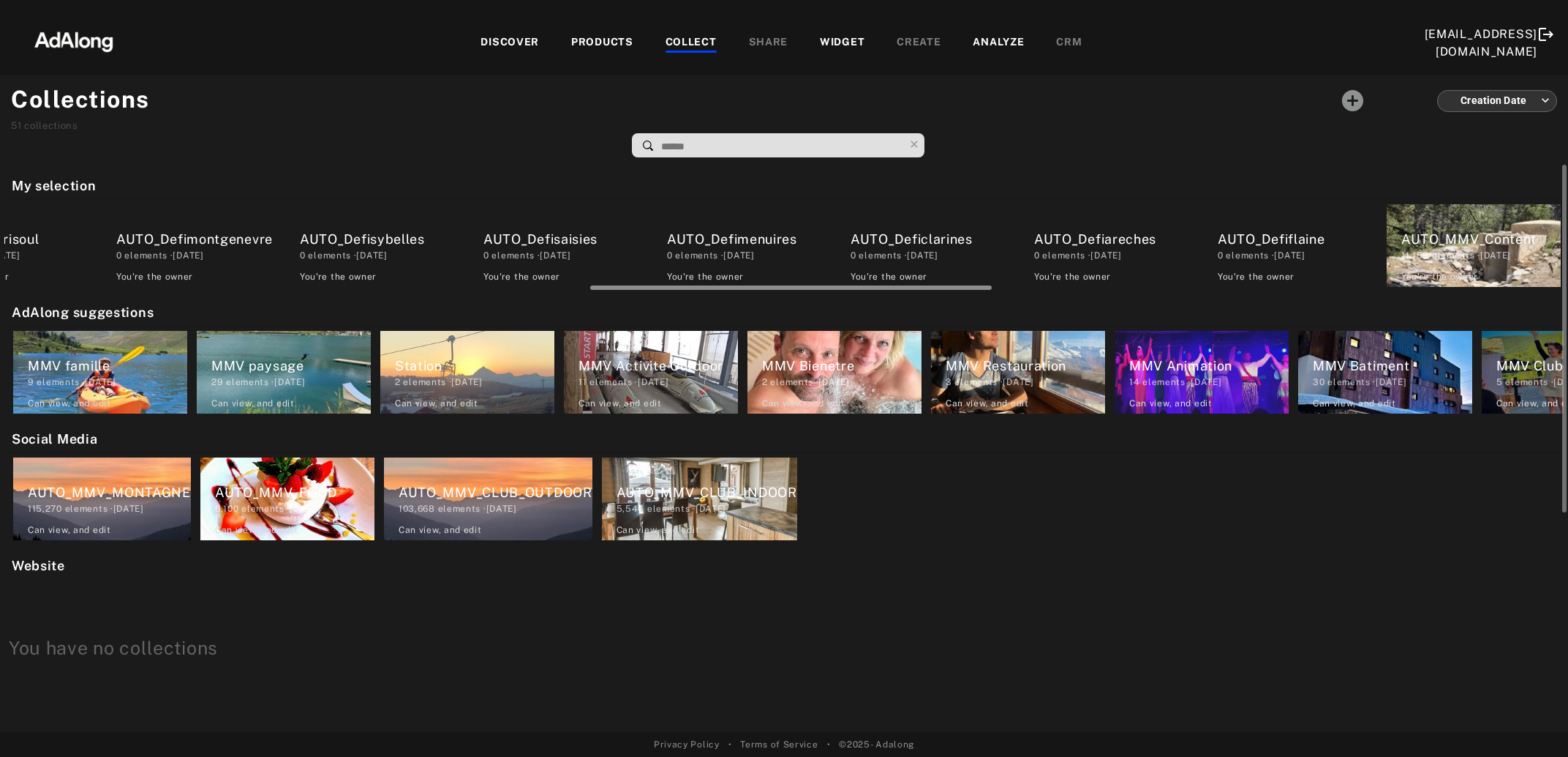
scroll to position [0, 2310]
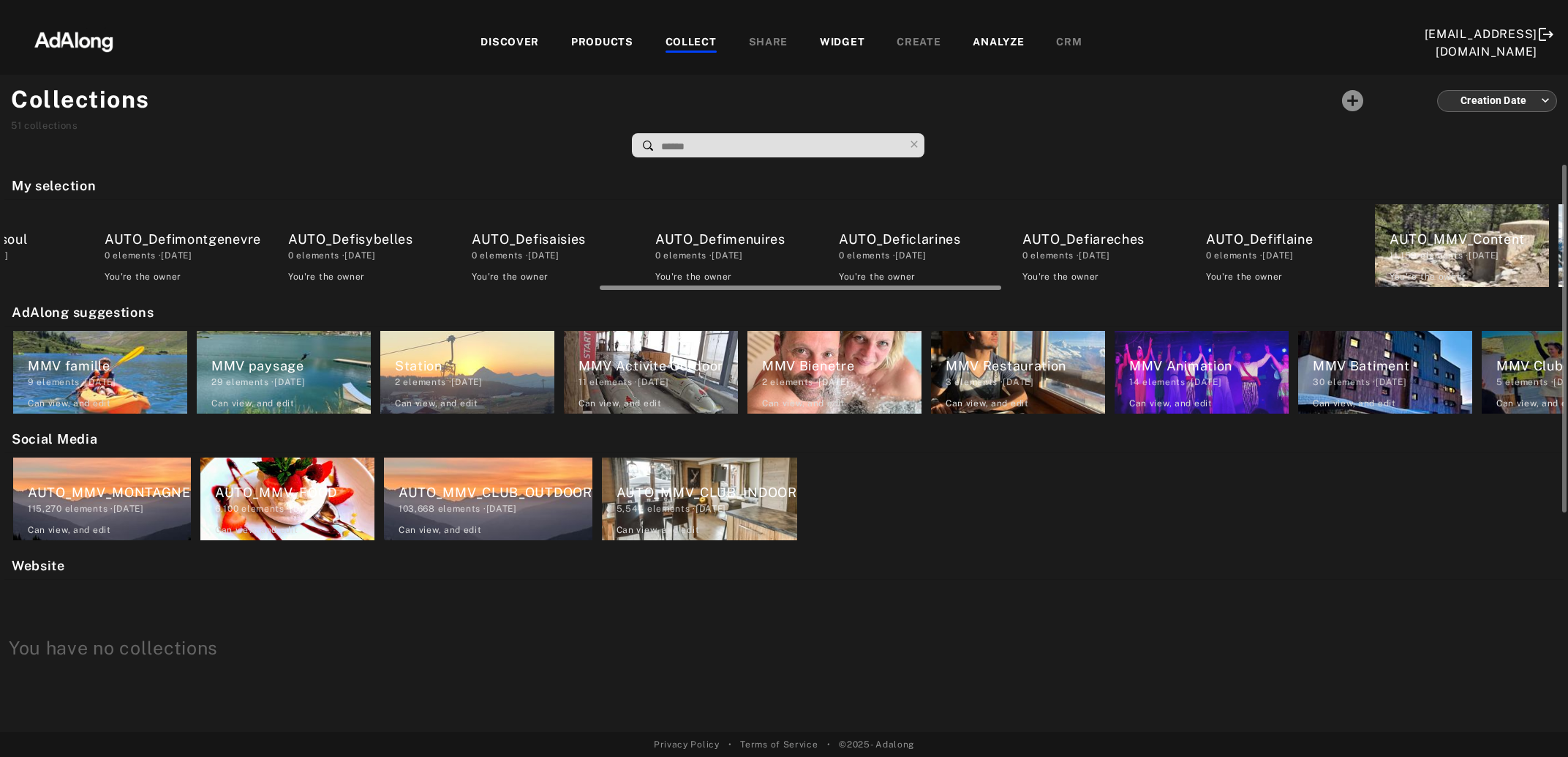
drag, startPoint x: 340, startPoint y: 286, endPoint x: 935, endPoint y: 292, distance: 595.0
click at [935, 292] on div "My selection AUTO_Defiserreche 0 elements · 2025.08.20 You're the owner delete …" at bounding box center [784, 448] width 1568 height 567
click at [1102, 243] on div "AUTO_Defiareches" at bounding box center [1102, 239] width 160 height 20
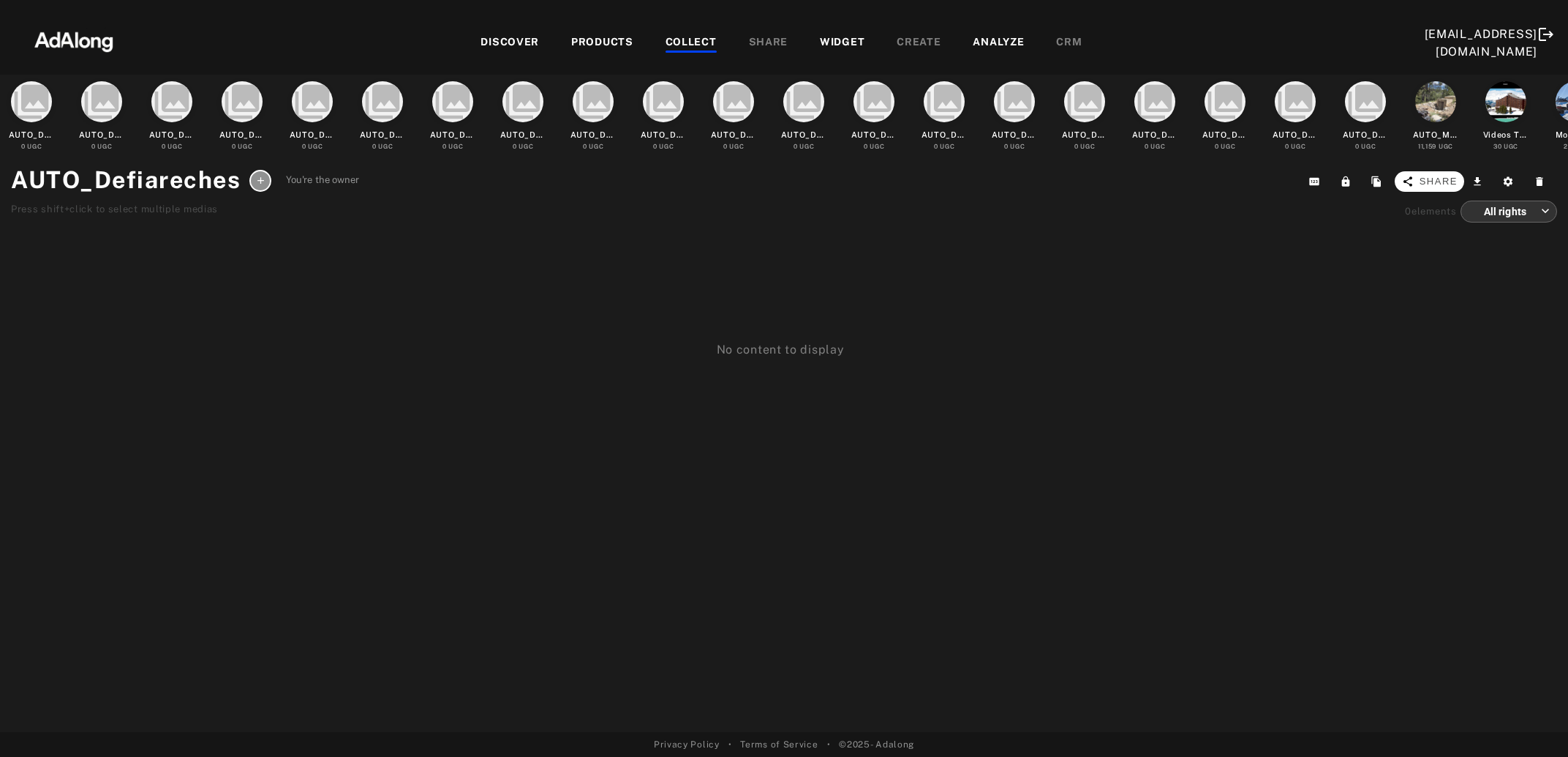
click at [1457, 181] on span "Share" at bounding box center [1439, 181] width 38 height 15
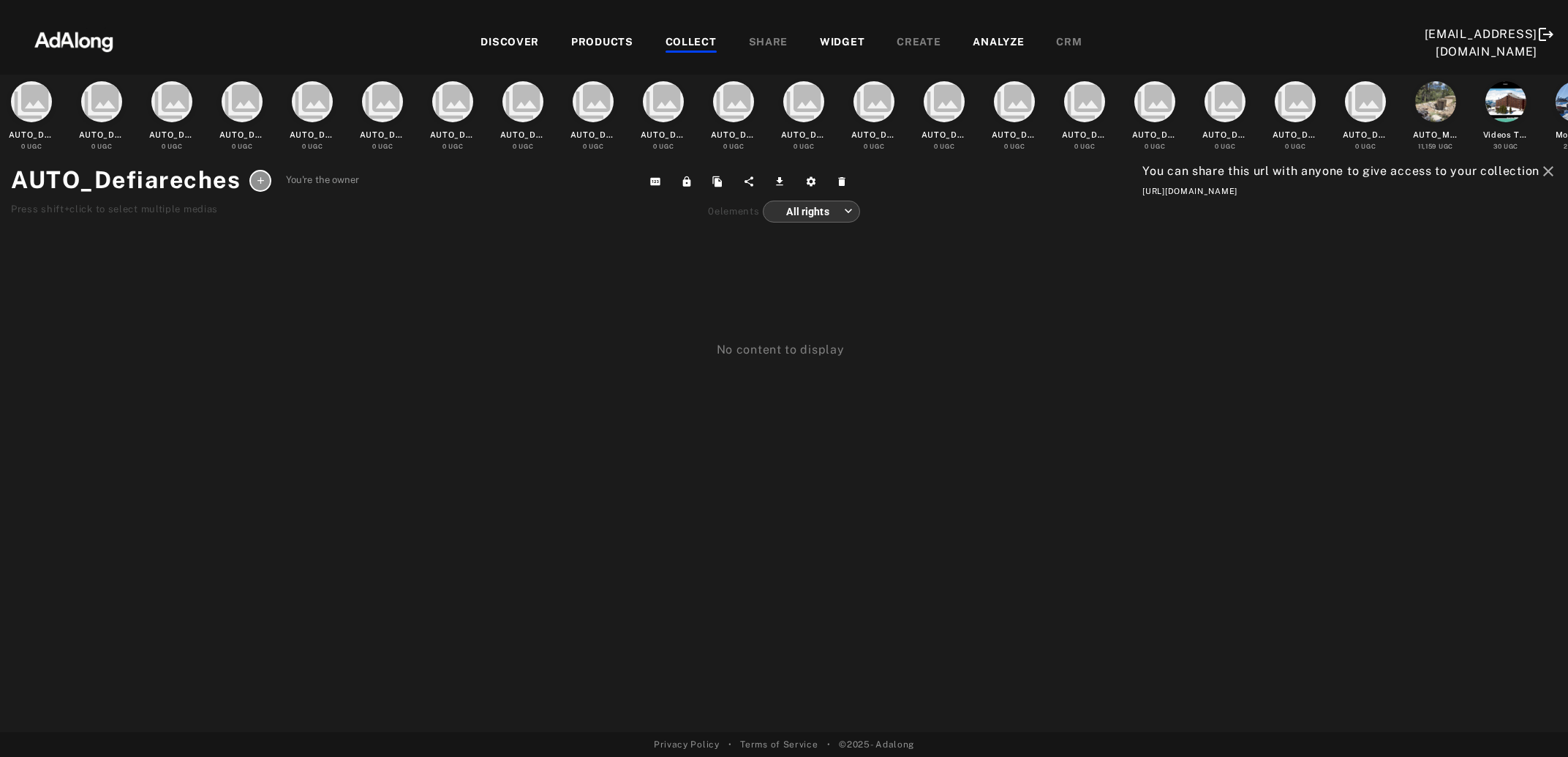
drag, startPoint x: 1560, startPoint y: 187, endPoint x: 1078, endPoint y: 199, distance: 482.1
click at [1078, 199] on div "collections AUTO_Defiserreche 0 UGC collections AUTO_Defi2domaines 0 UGC collec…" at bounding box center [784, 404] width 1568 height 658
click at [695, 42] on div "COLLECT" at bounding box center [691, 43] width 51 height 17
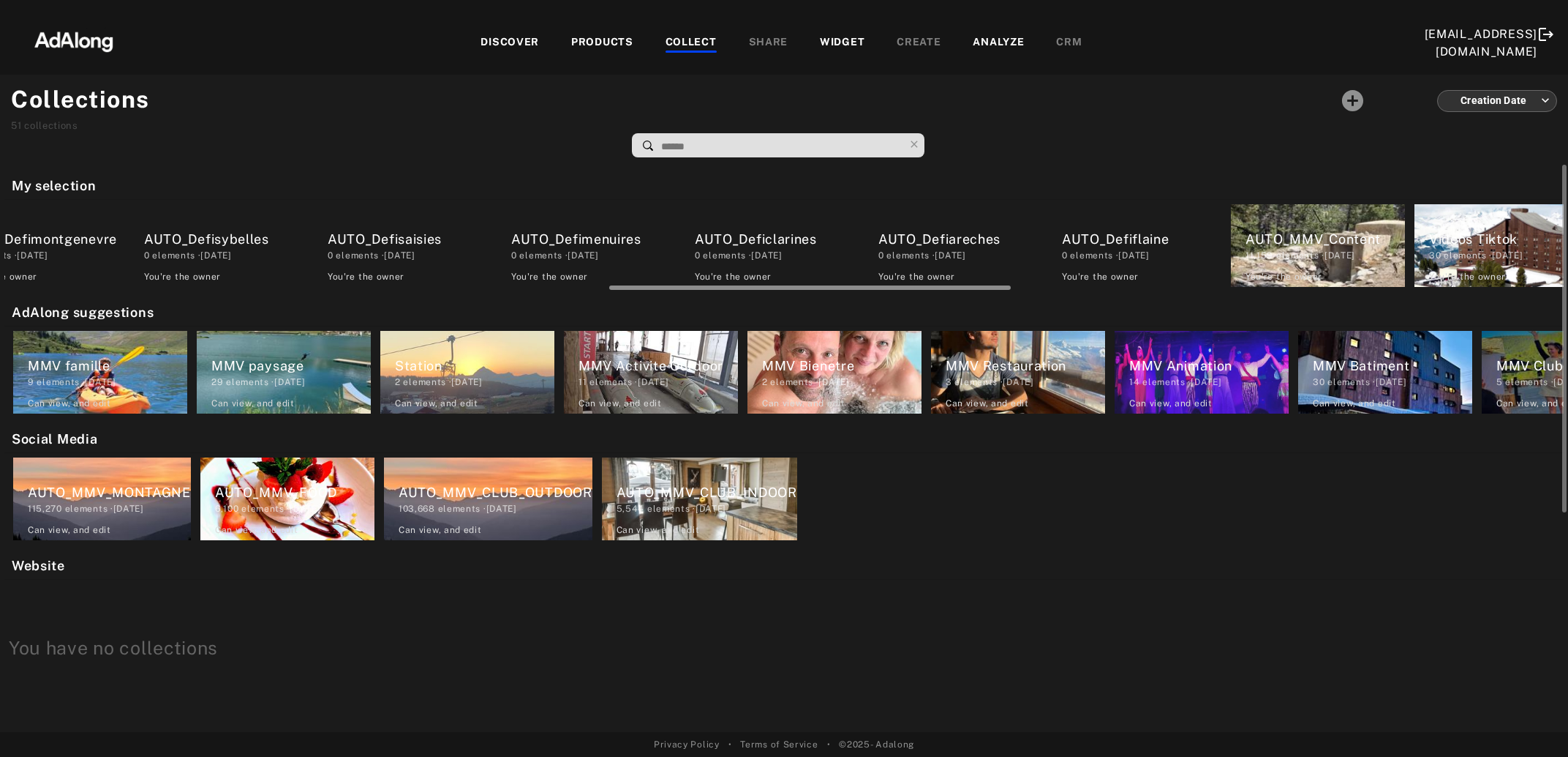
scroll to position [0, 2466]
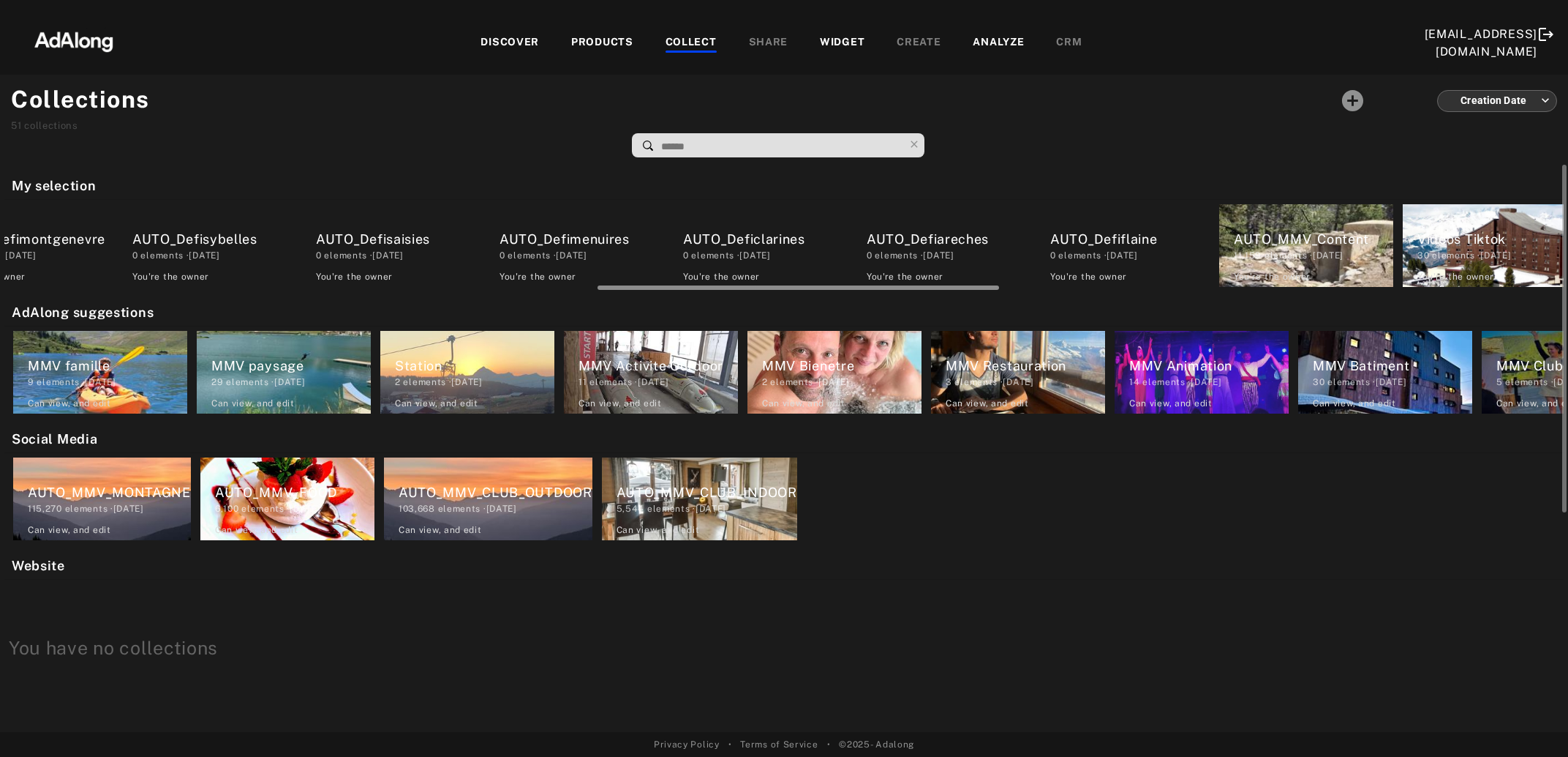
drag, startPoint x: 385, startPoint y: 287, endPoint x: 1021, endPoint y: 285, distance: 636.0
click at [999, 285] on div at bounding box center [798, 287] width 402 height 4
click at [1070, 244] on div "AUTO_Defiflaine" at bounding box center [1130, 239] width 160 height 20
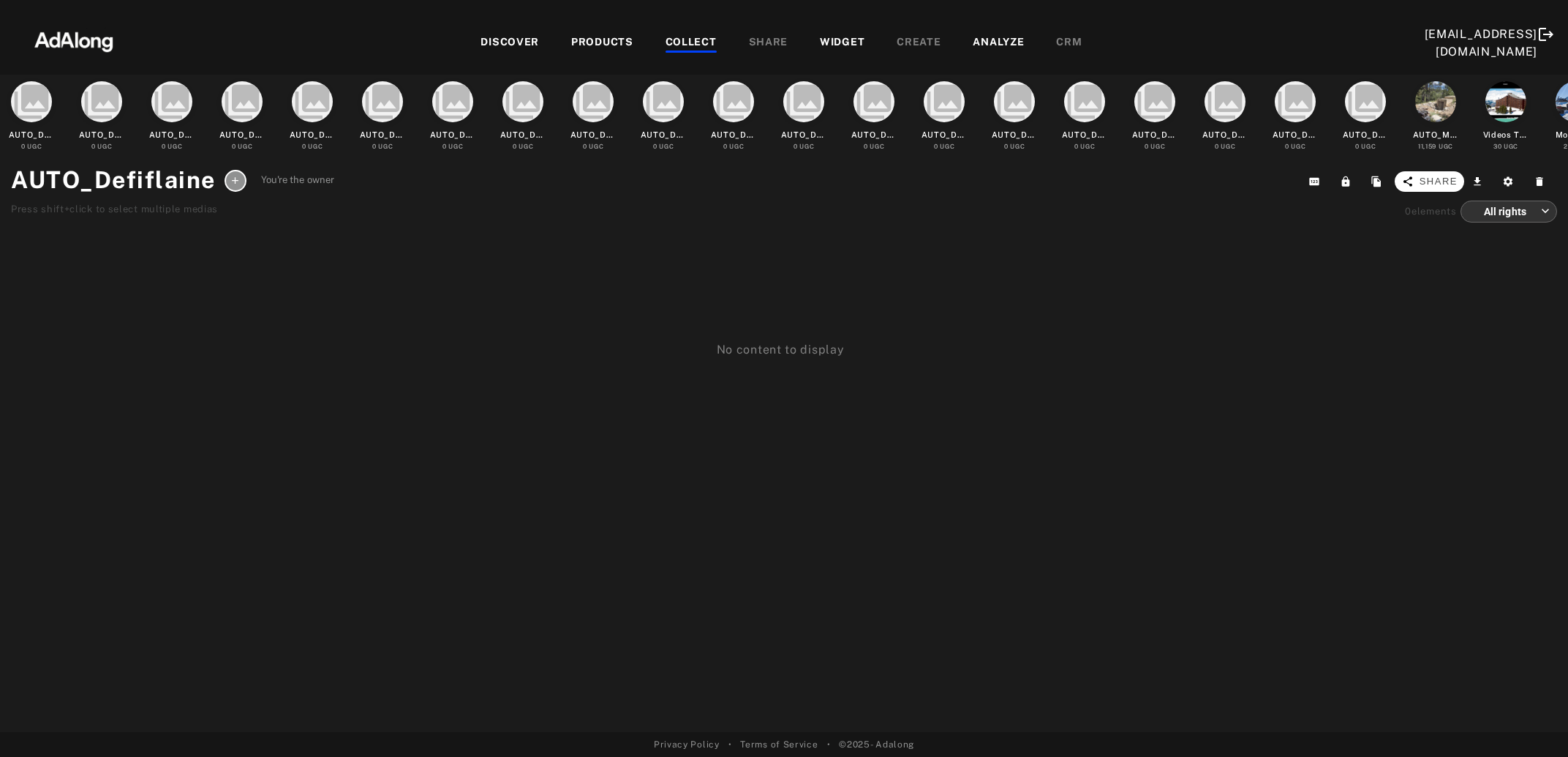
click at [1447, 187] on span "Share" at bounding box center [1439, 181] width 38 height 15
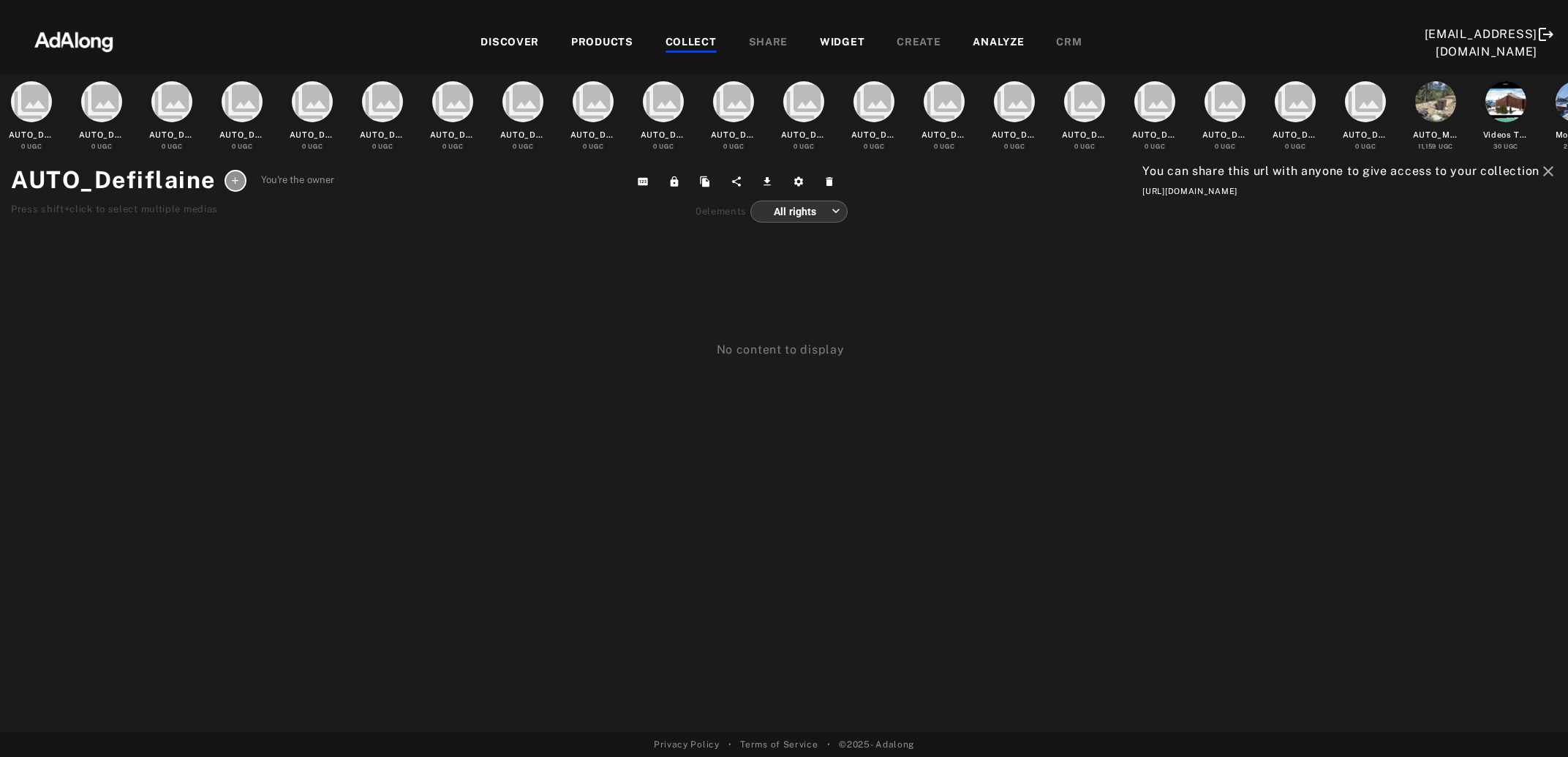
drag, startPoint x: 1567, startPoint y: 195, endPoint x: 1055, endPoint y: 194, distance: 512.0
click at [1055, 194] on div "collections AUTO_Defiserreche 0 UGC collections AUTO_Defi2domaines 0 UGC collec…" at bounding box center [784, 404] width 1568 height 658
click at [674, 42] on div "COLLECT" at bounding box center [691, 43] width 51 height 17
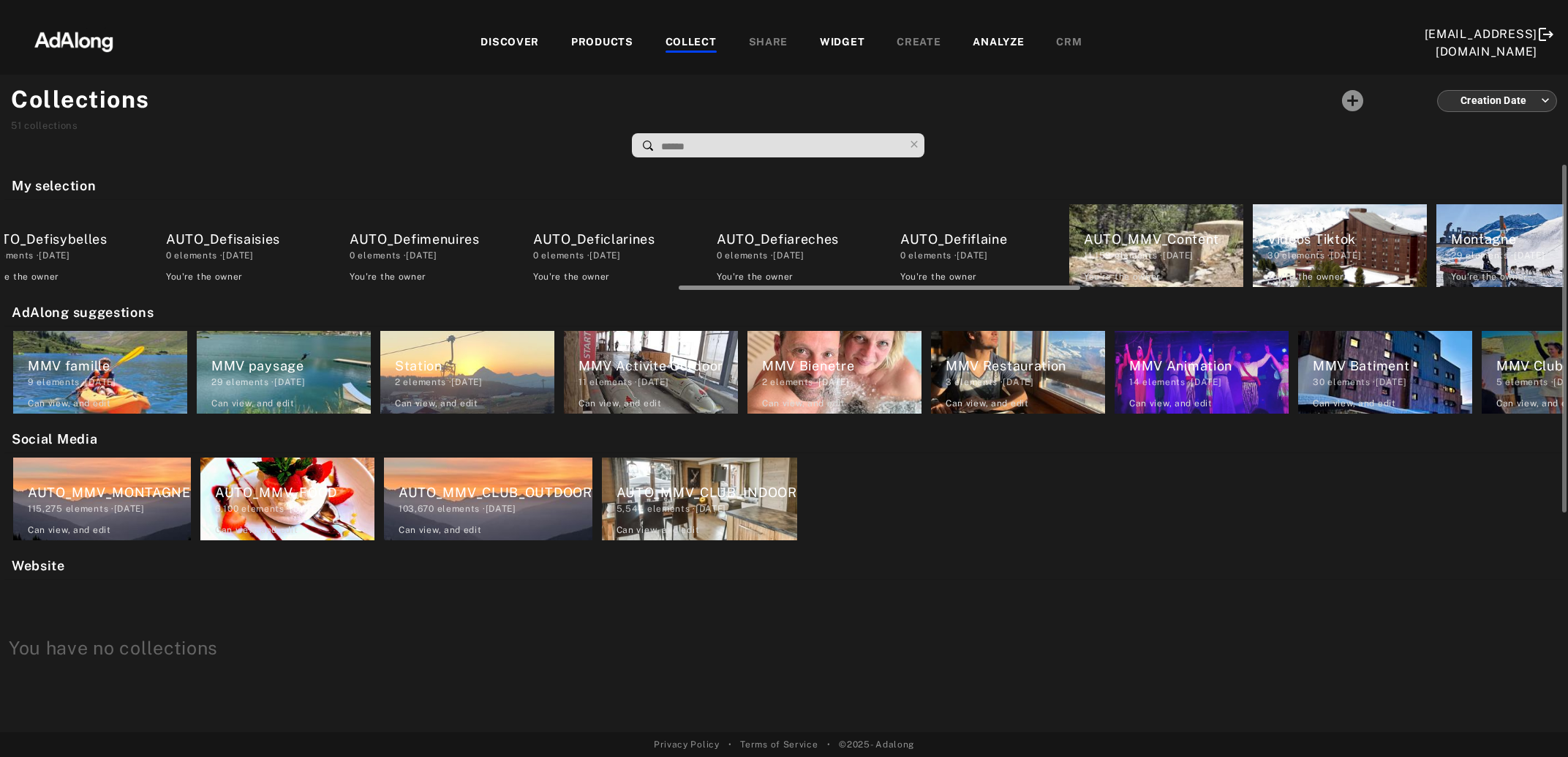
scroll to position [0, 2692]
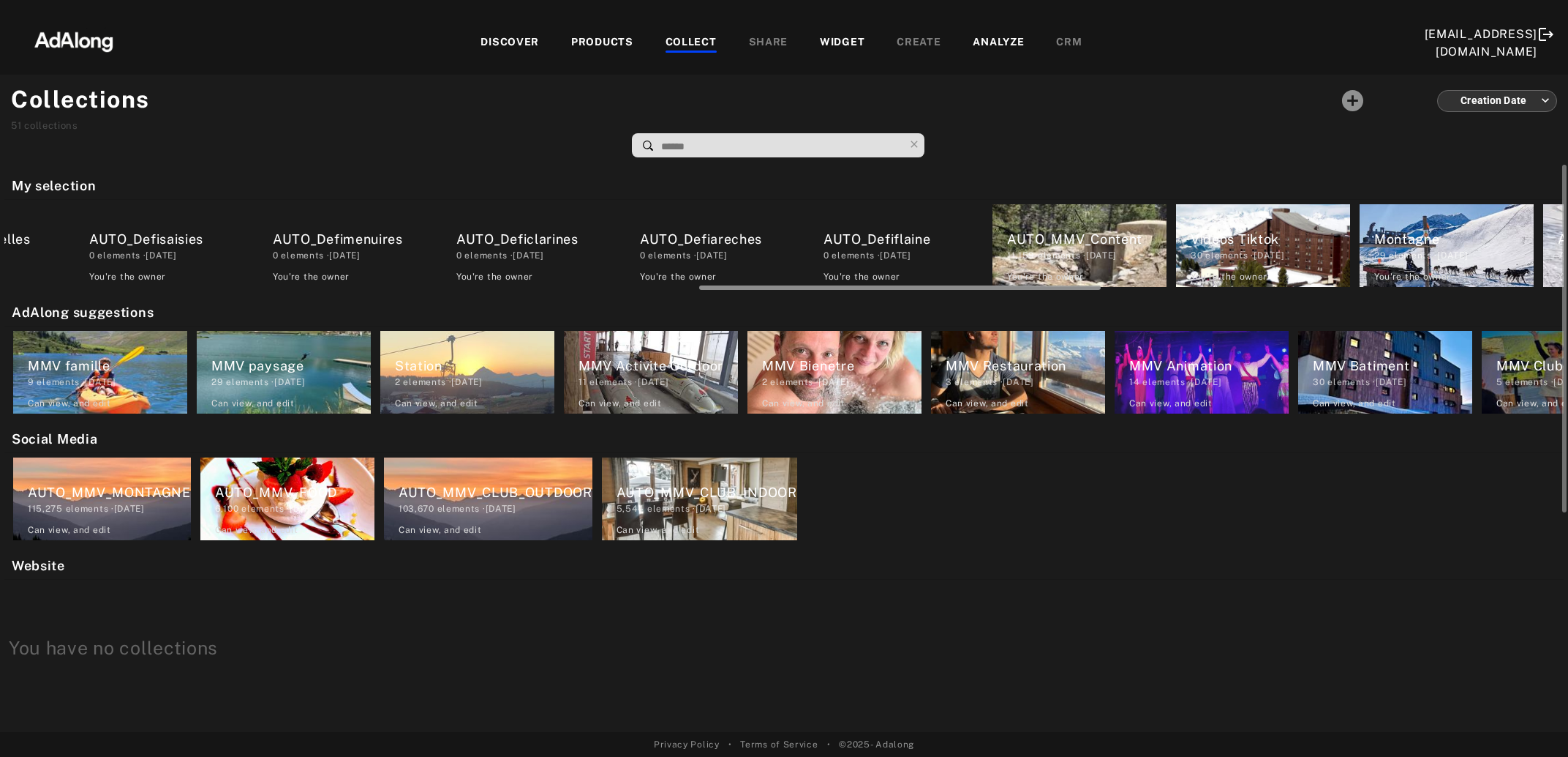
drag, startPoint x: 147, startPoint y: 286, endPoint x: 841, endPoint y: 286, distance: 694.0
click at [841, 286] on div at bounding box center [899, 287] width 402 height 4
click at [862, 252] on div "0 elements · 2025.08.20" at bounding box center [903, 255] width 160 height 13
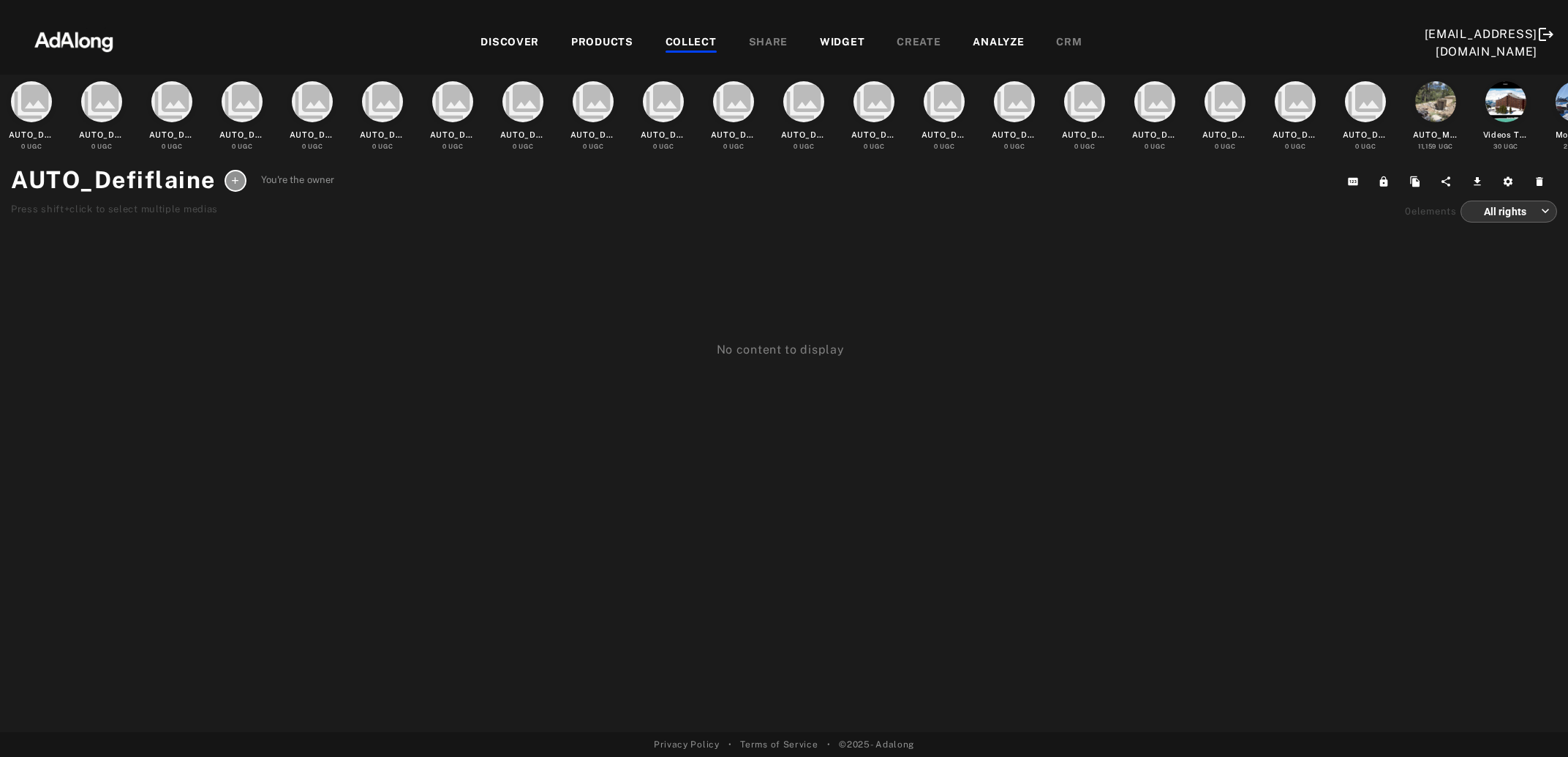
click at [698, 38] on div "COLLECT" at bounding box center [691, 43] width 51 height 17
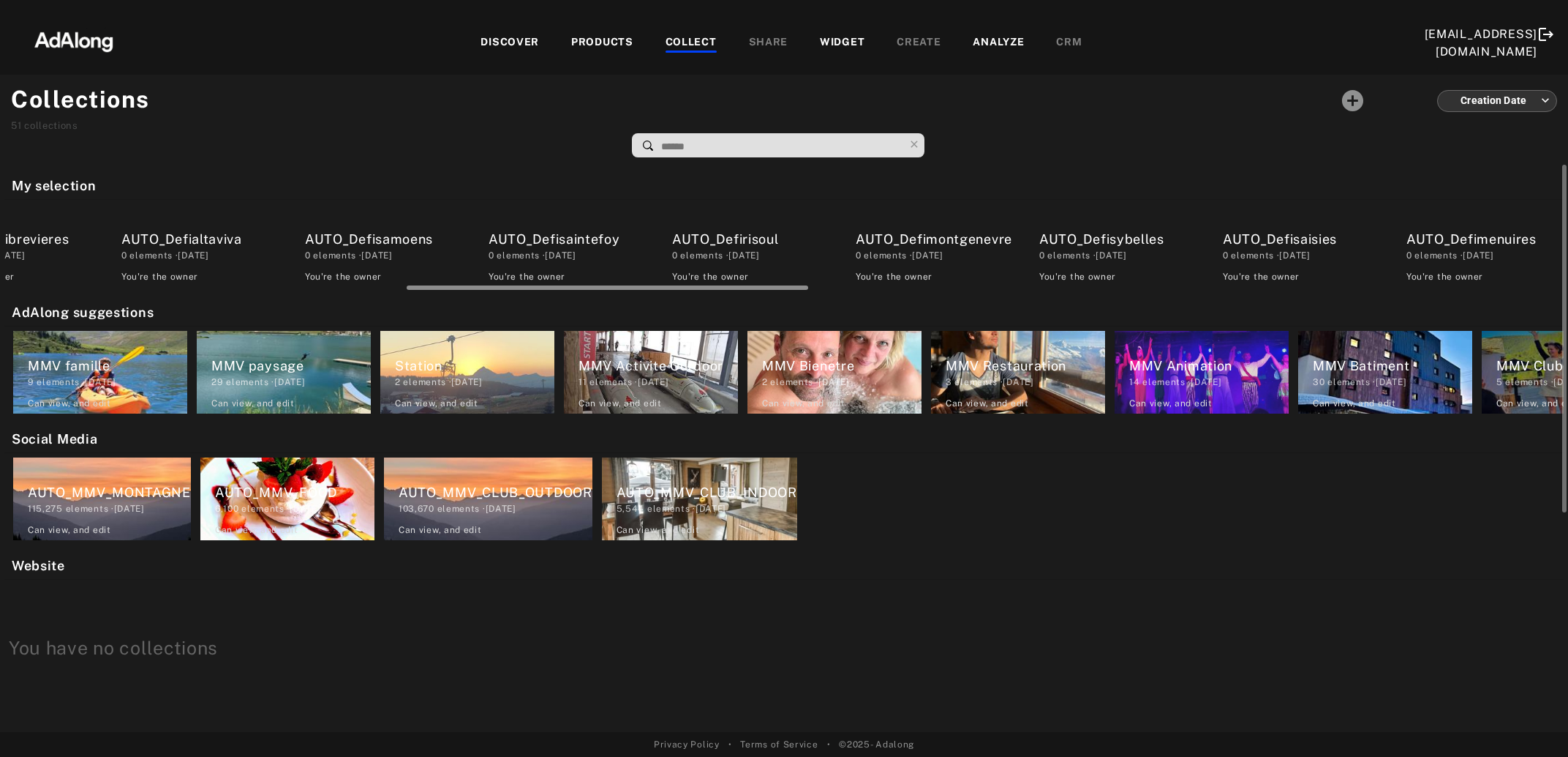
drag, startPoint x: 237, startPoint y: 284, endPoint x: 275, endPoint y: 285, distance: 38.0
click at [275, 285] on div at bounding box center [784, 285] width 1559 height 11
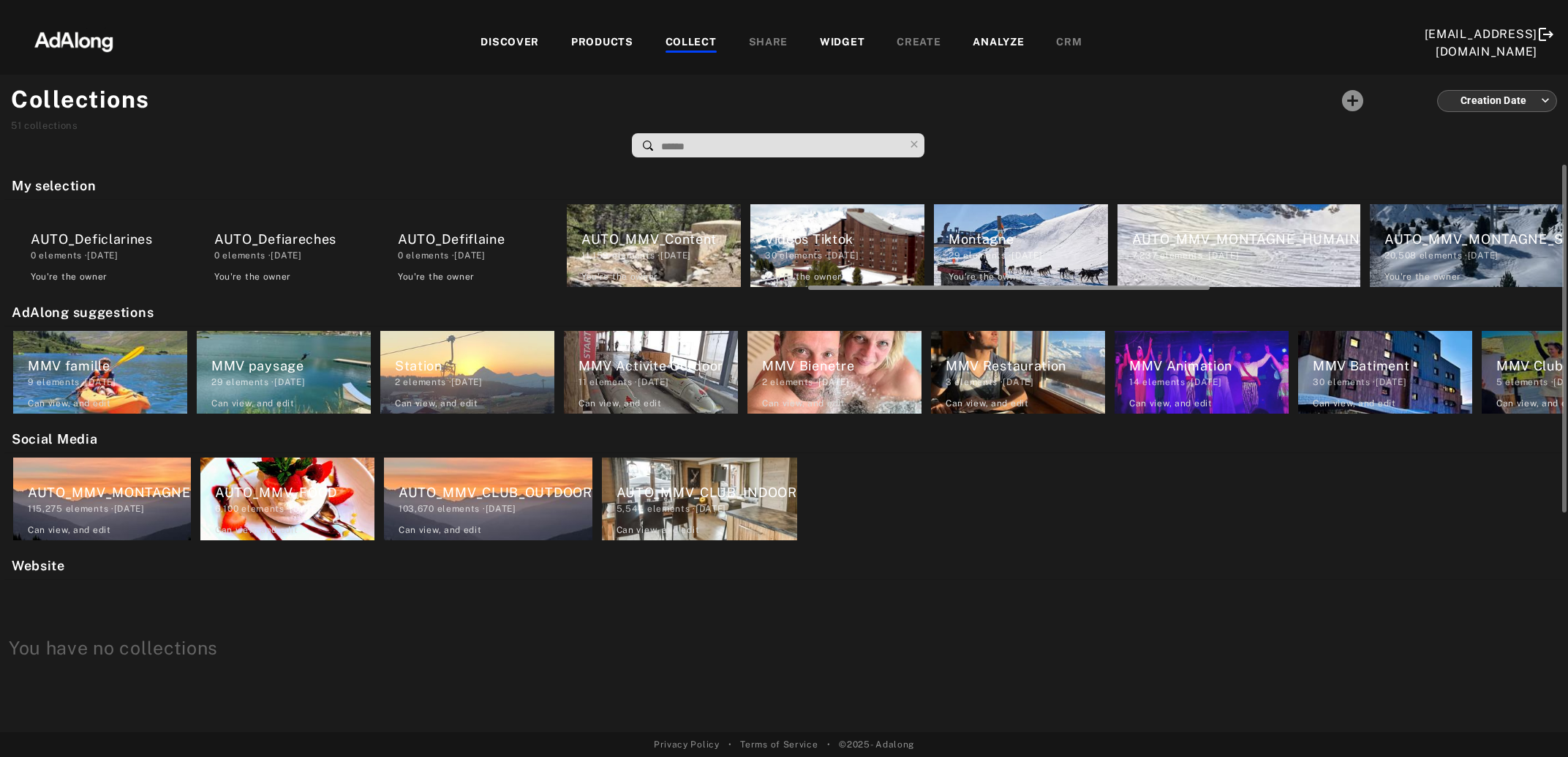
drag, startPoint x: 468, startPoint y: 282, endPoint x: 503, endPoint y: 281, distance: 35.0
click at [503, 281] on div at bounding box center [784, 285] width 1559 height 11
click at [261, 236] on div "AUTO_Defiareches" at bounding box center [294, 239] width 160 height 20
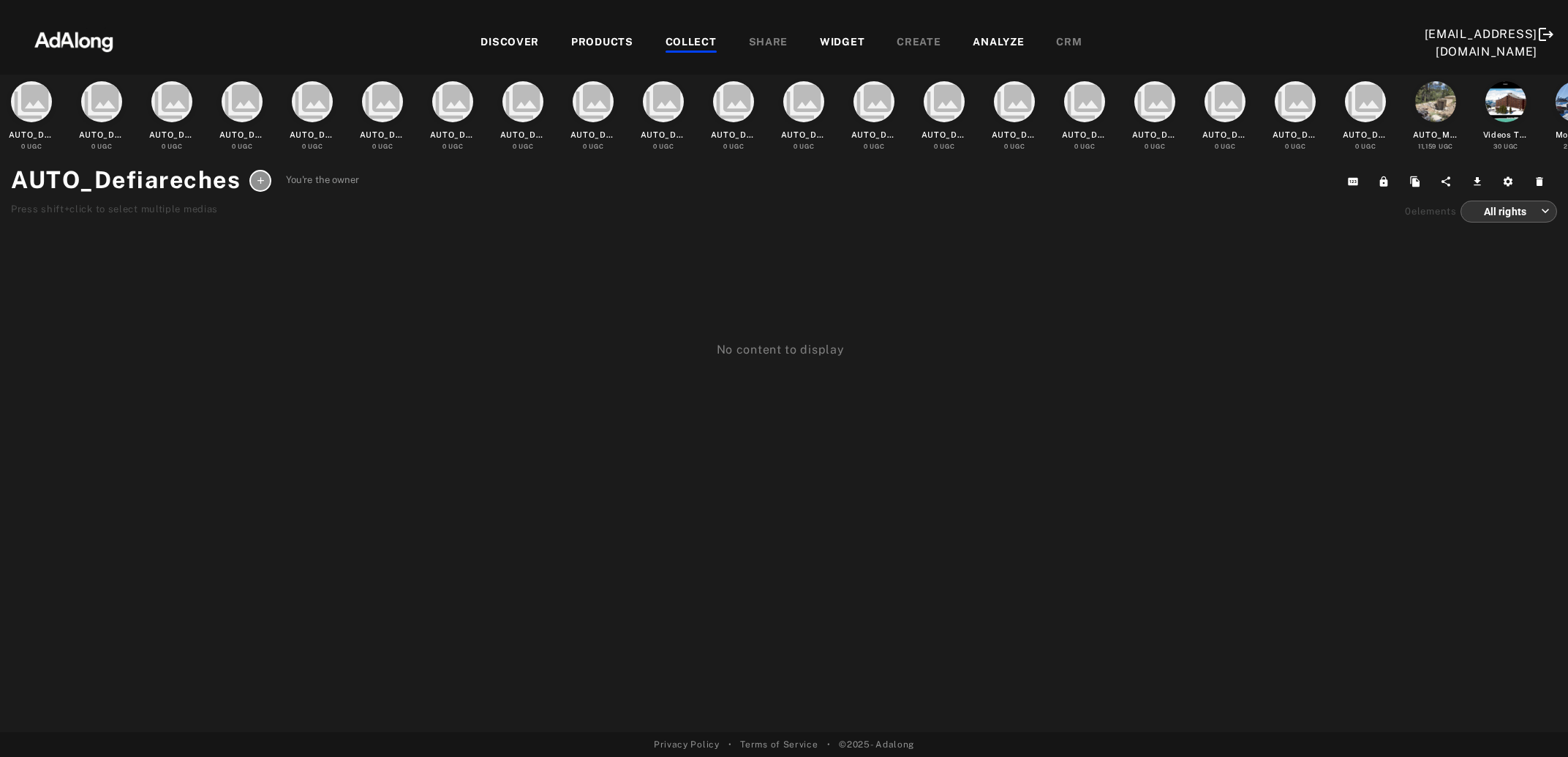
click at [706, 40] on div "COLLECT" at bounding box center [691, 43] width 51 height 17
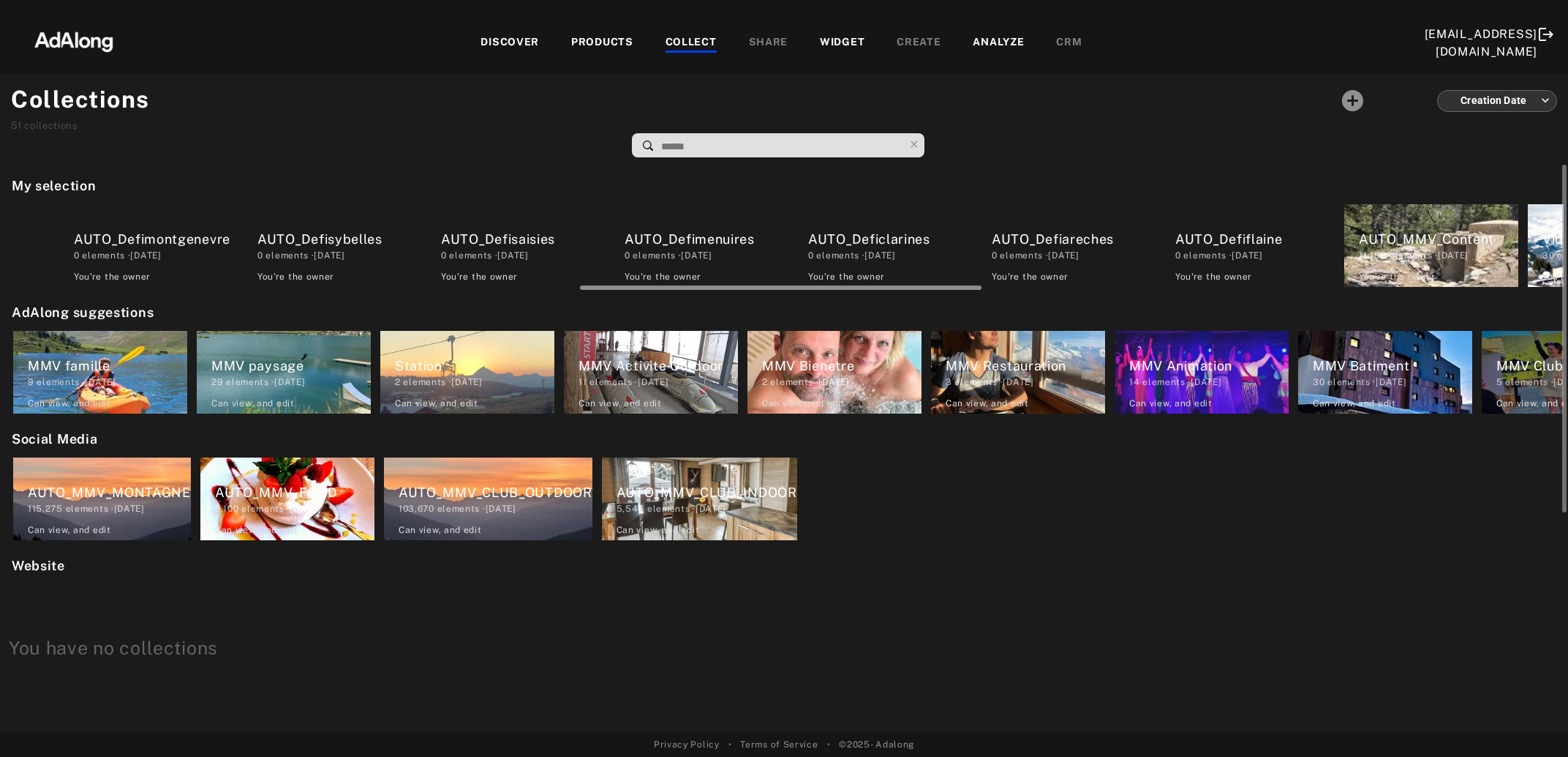
scroll to position [0, 2346]
drag, startPoint x: 272, startPoint y: 287, endPoint x: 877, endPoint y: 297, distance: 605.1
click at [877, 297] on div "My selection AUTO_Defiserreche 0 elements · 2025.08.20 You're the owner delete …" at bounding box center [784, 448] width 1568 height 567
click at [877, 232] on div "AUTO_Deficlarines" at bounding box center [882, 239] width 160 height 20
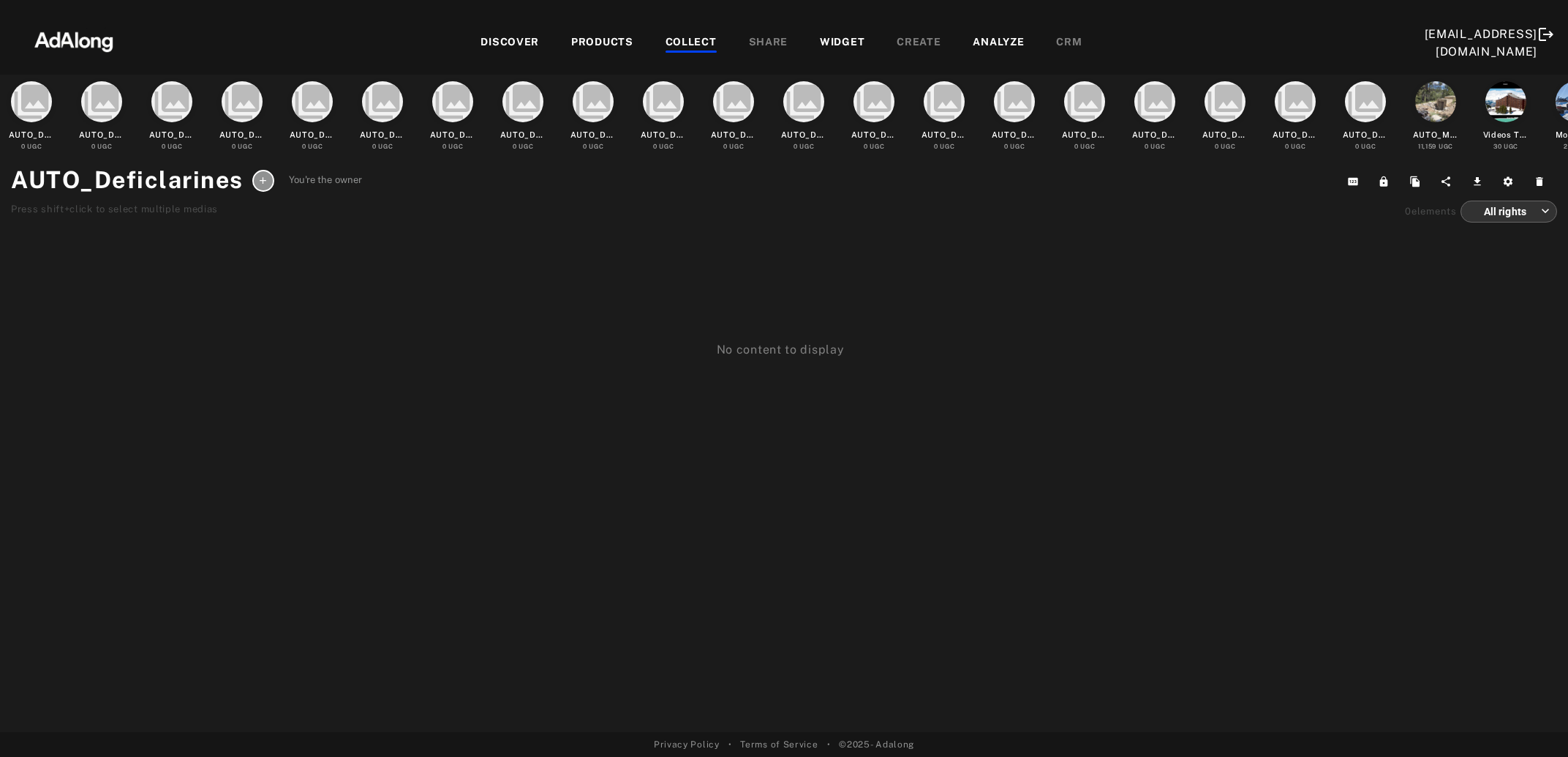
click at [687, 44] on div "COLLECT" at bounding box center [691, 43] width 51 height 17
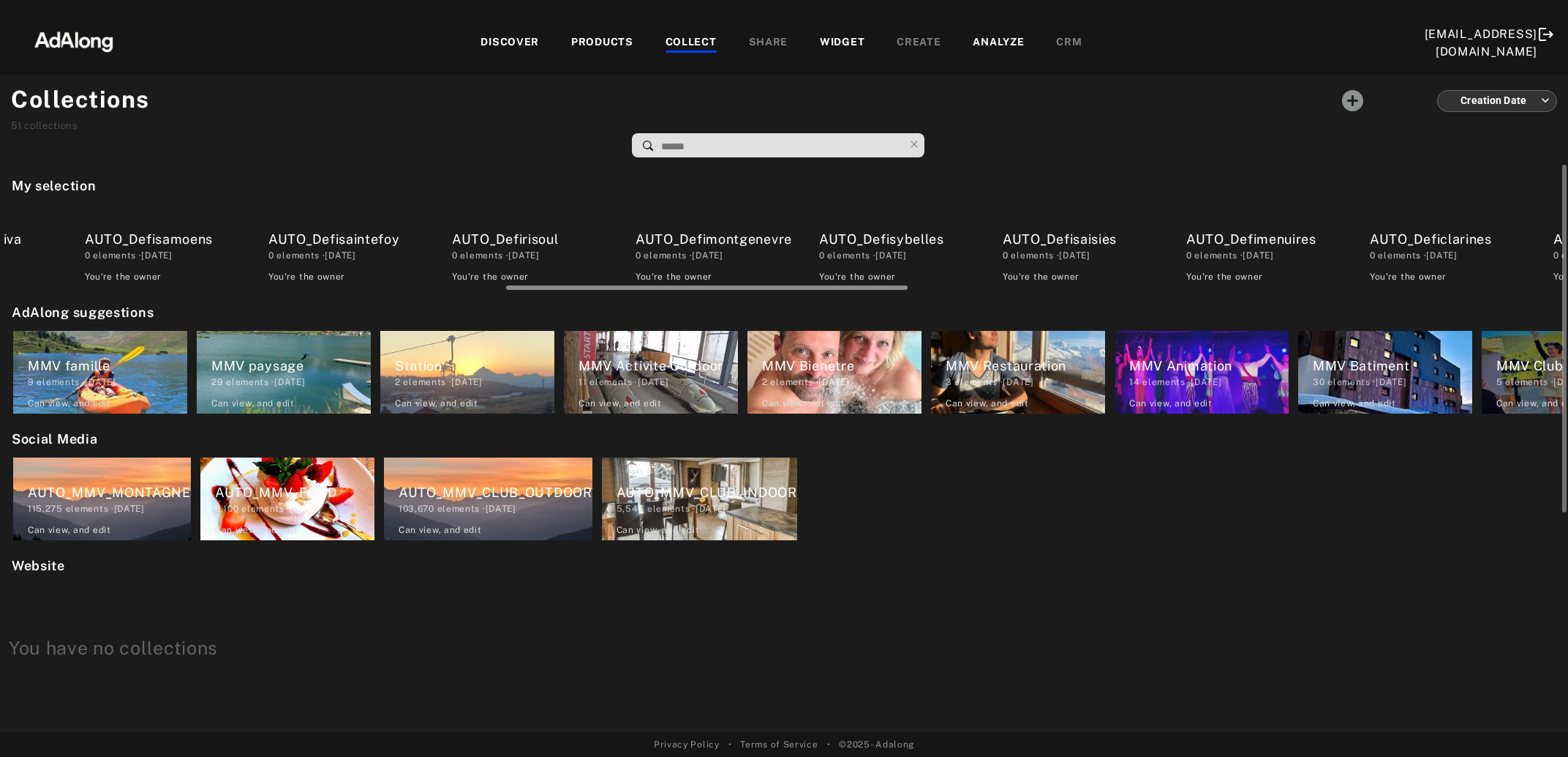
scroll to position [0, 1813]
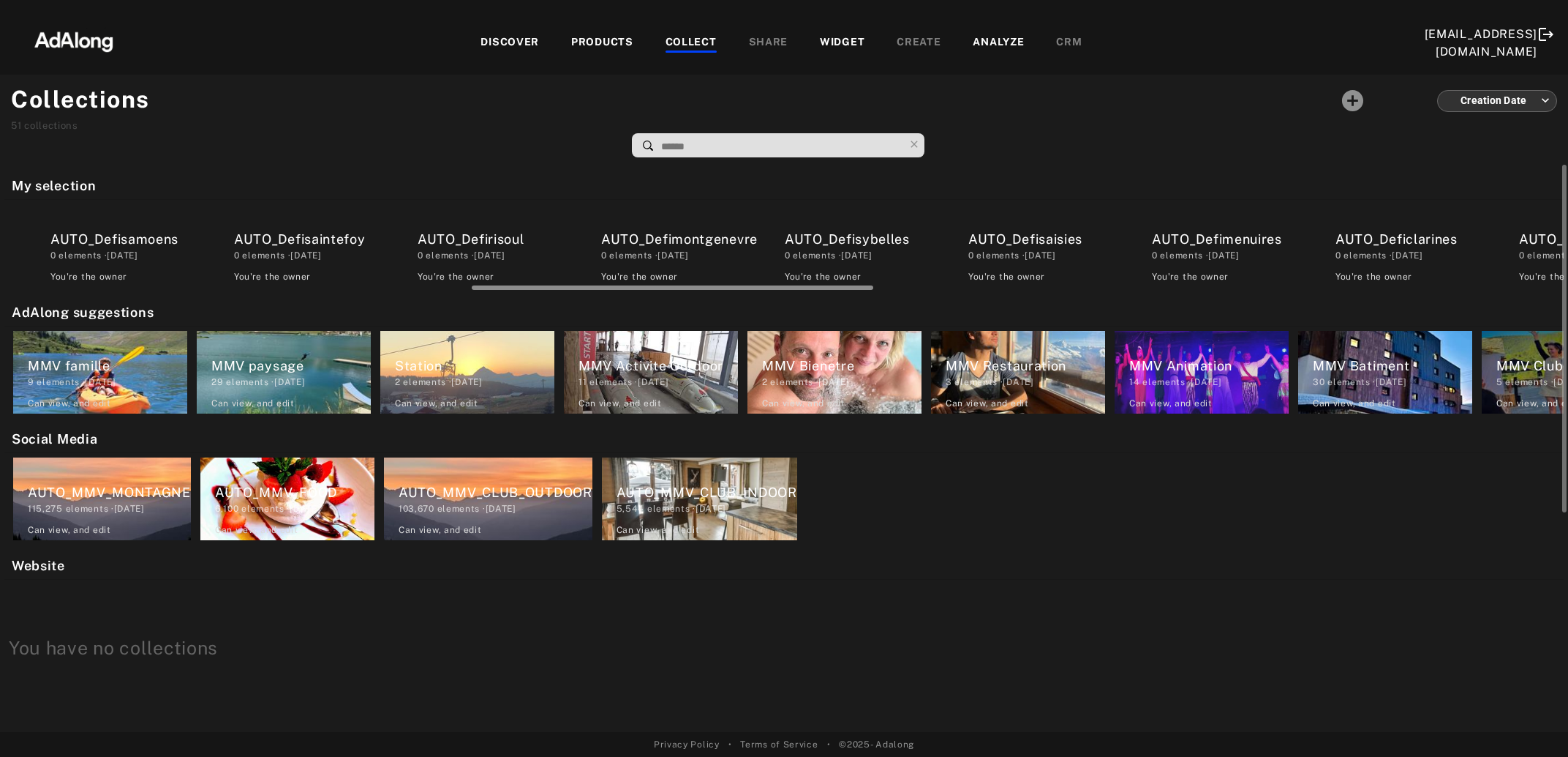
drag, startPoint x: 374, startPoint y: 287, endPoint x: 841, endPoint y: 278, distance: 467.1
click at [841, 278] on div "AUTO_Defiserreche 0 elements · 2025.08.20 You're the owner delete AUTO_Defi2dom…" at bounding box center [784, 245] width 1559 height 92
click at [1228, 239] on div "AUTO_Defimenuires" at bounding box center [1232, 239] width 160 height 20
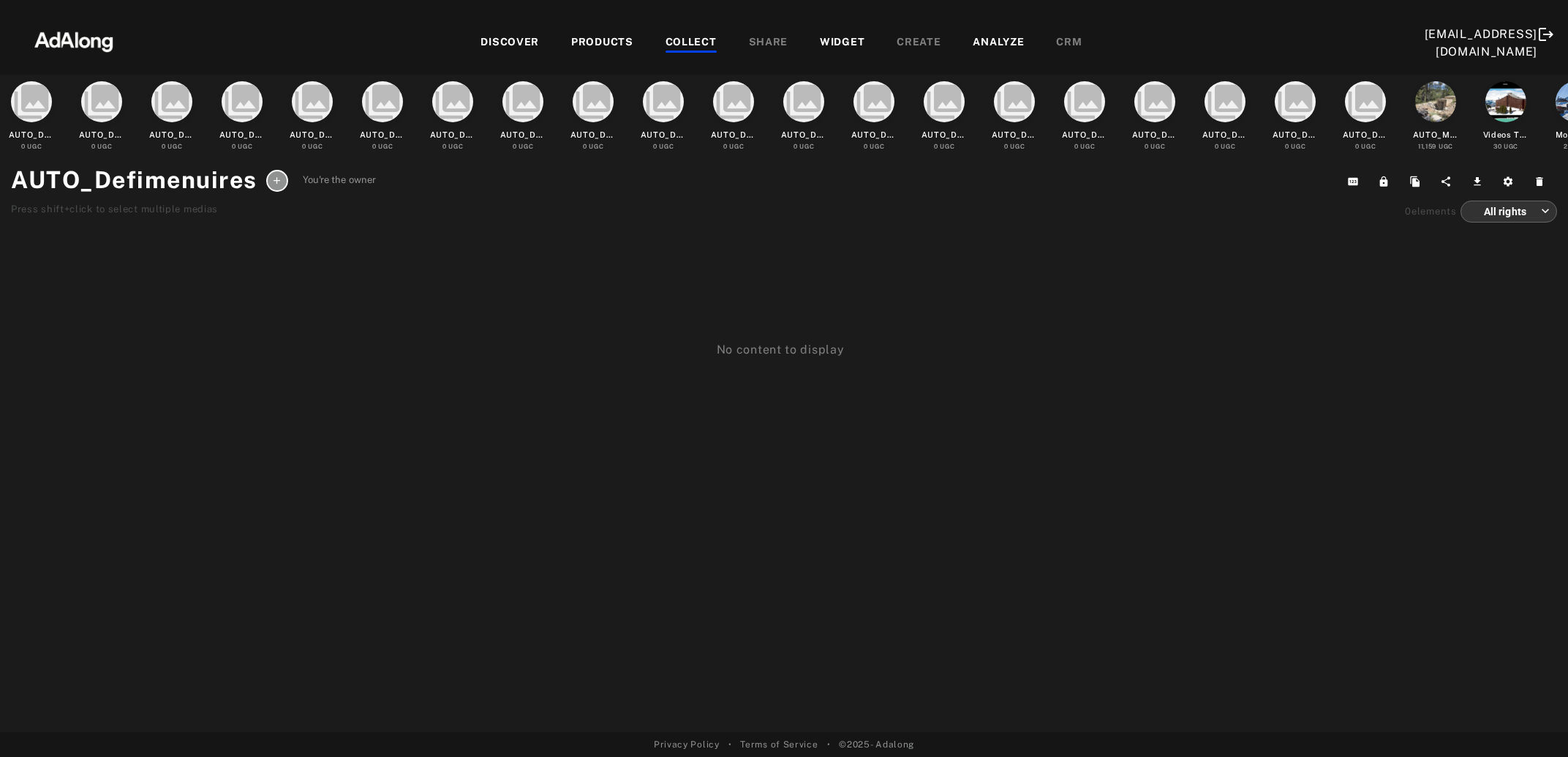
click at [695, 42] on div "COLLECT" at bounding box center [691, 43] width 51 height 17
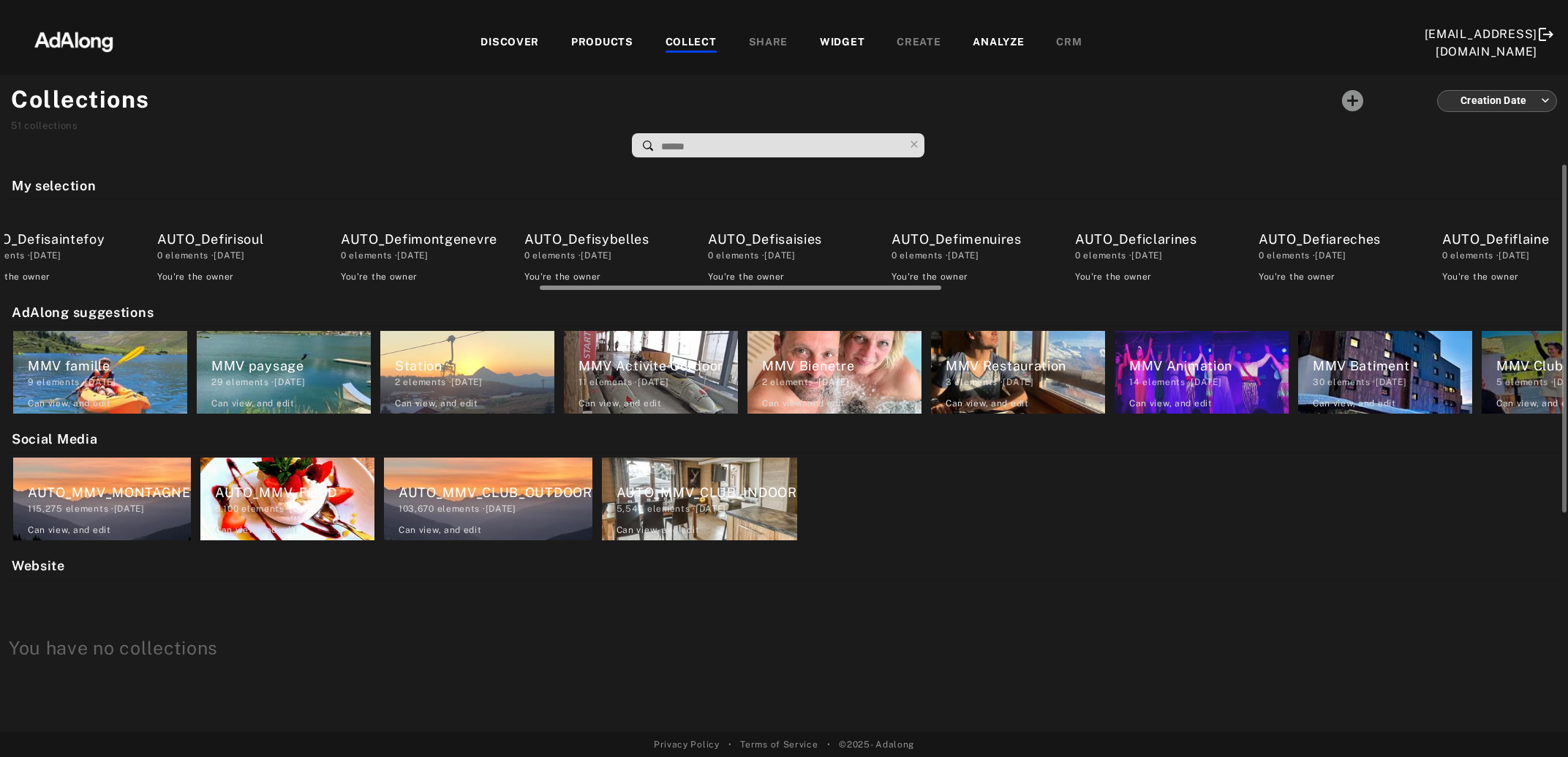
scroll to position [0, 2135]
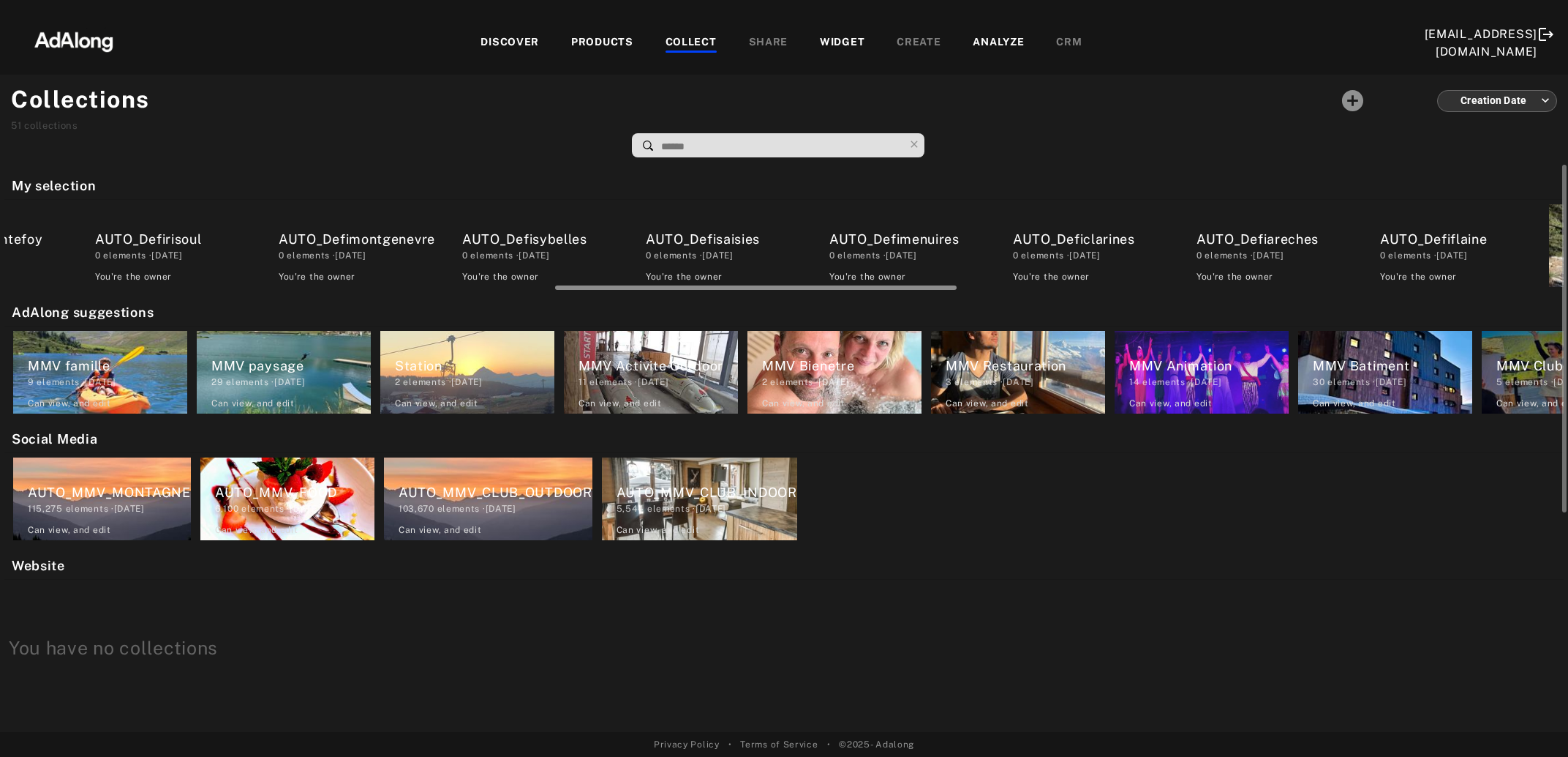
drag, startPoint x: 359, startPoint y: 286, endPoint x: 910, endPoint y: 289, distance: 551.0
click at [910, 289] on div at bounding box center [756, 287] width 402 height 4
click at [694, 247] on div "AUTO_Defisaisies" at bounding box center [725, 239] width 160 height 20
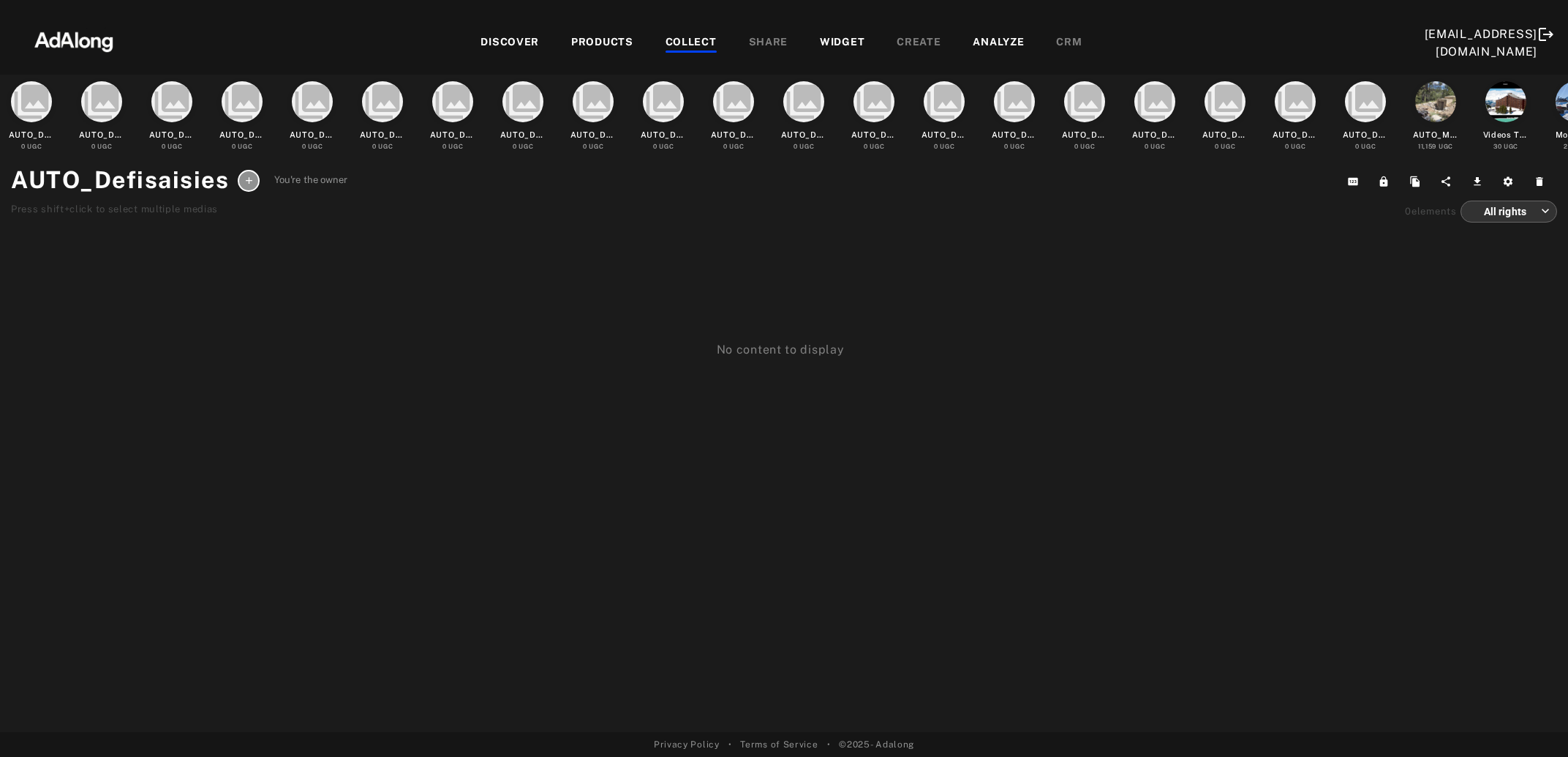
click at [694, 40] on div "COLLECT" at bounding box center [691, 43] width 51 height 17
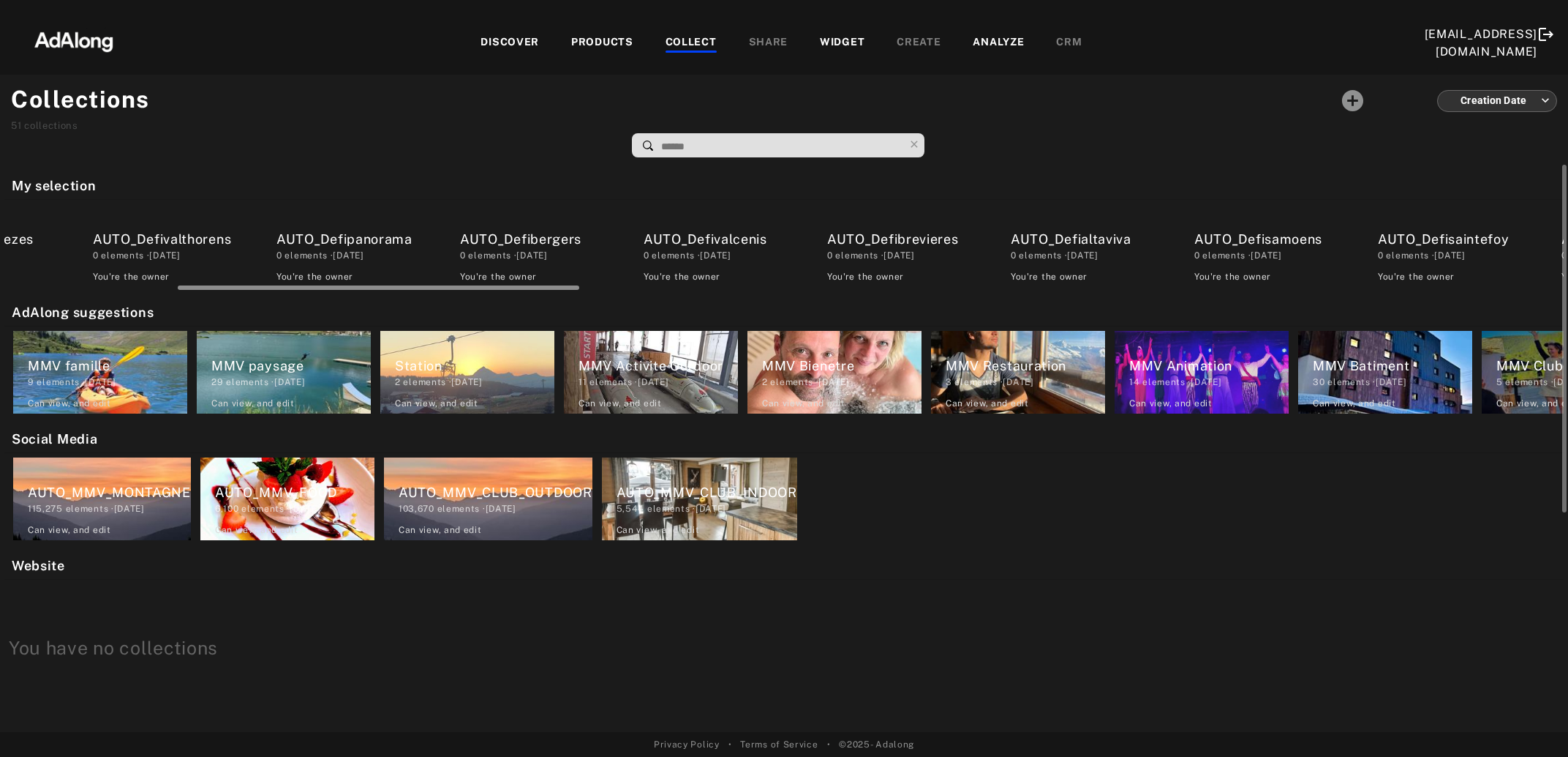
scroll to position [0, 737]
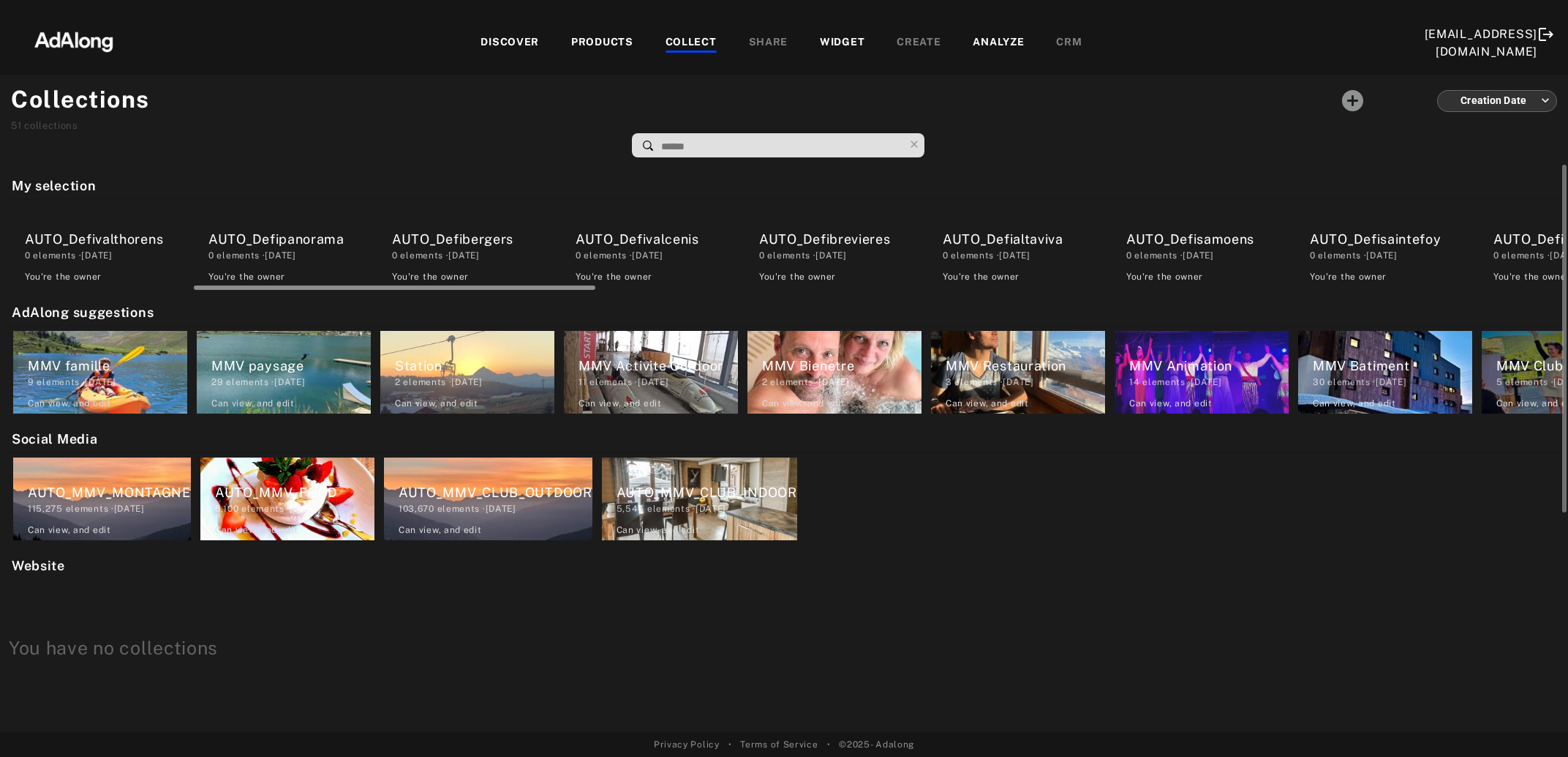
drag, startPoint x: 249, startPoint y: 285, endPoint x: 439, endPoint y: 286, distance: 190.0
click at [439, 286] on div at bounding box center [394, 287] width 402 height 4
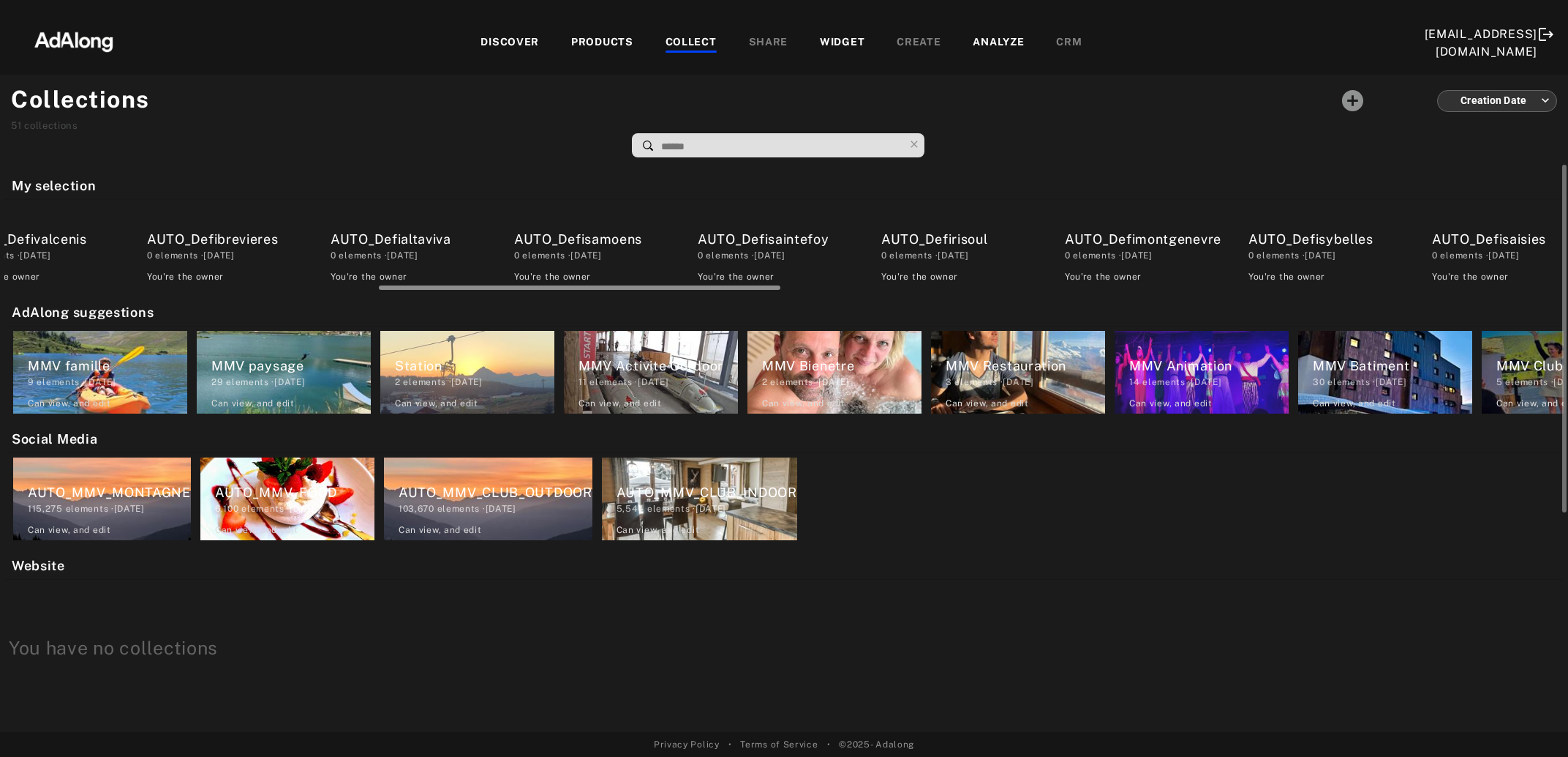
scroll to position [0, 1370]
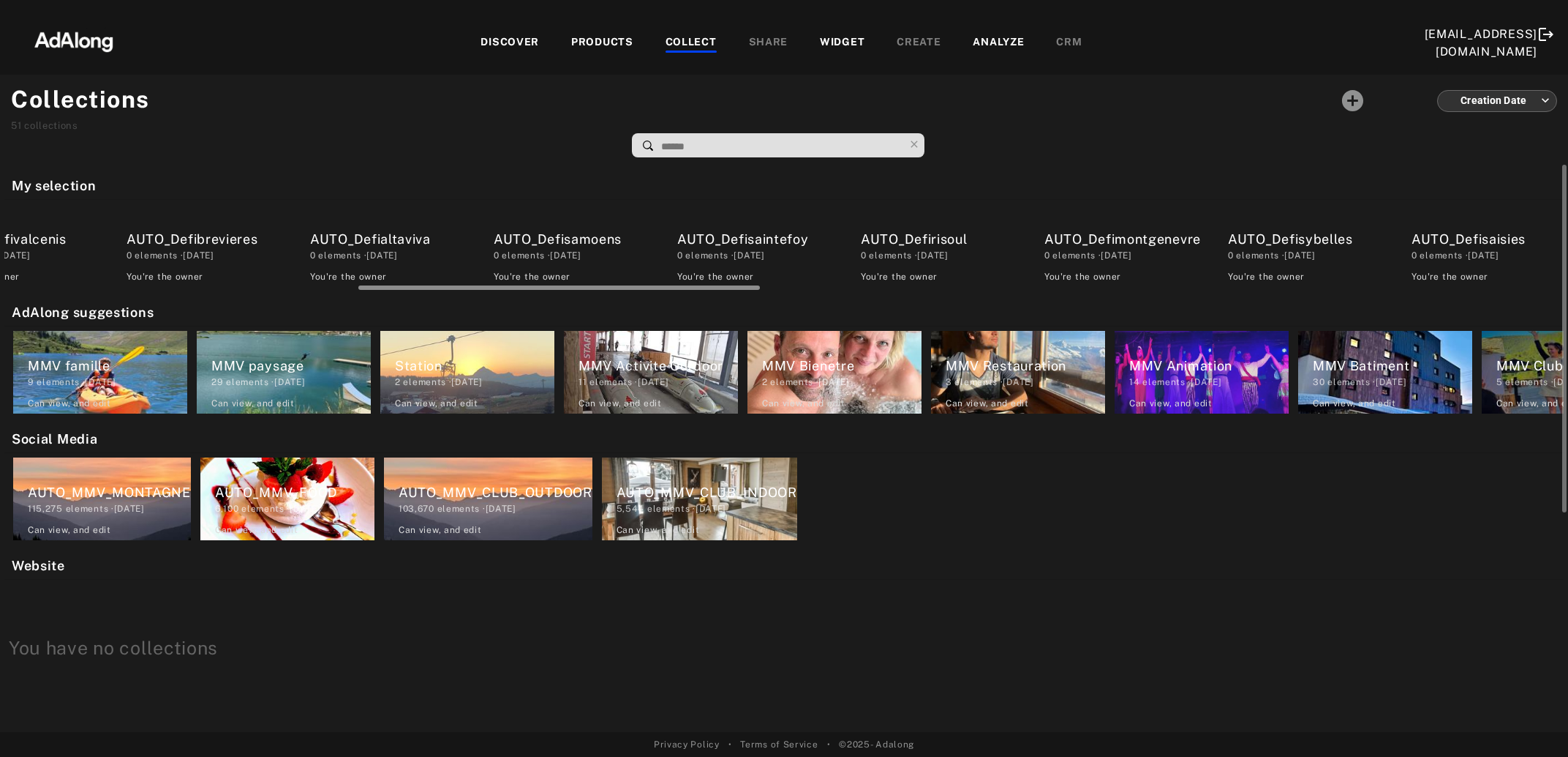
drag, startPoint x: 541, startPoint y: 286, endPoint x: 704, endPoint y: 284, distance: 163.0
click at [704, 284] on div at bounding box center [784, 285] width 1559 height 11
click at [1303, 239] on div "AUTO_Defisybelles" at bounding box center [1307, 239] width 160 height 20
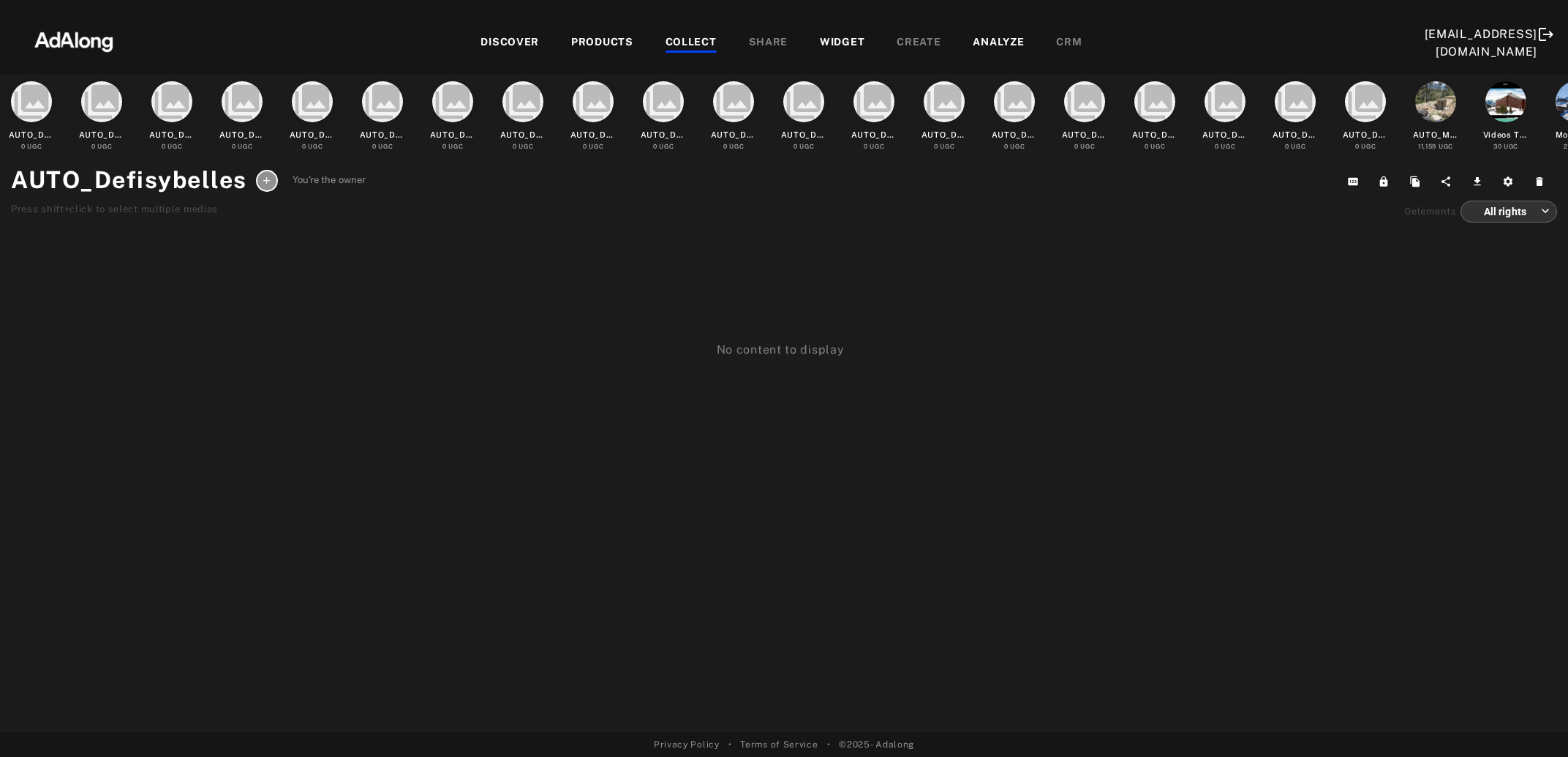
click at [695, 44] on div "COLLECT" at bounding box center [691, 43] width 51 height 17
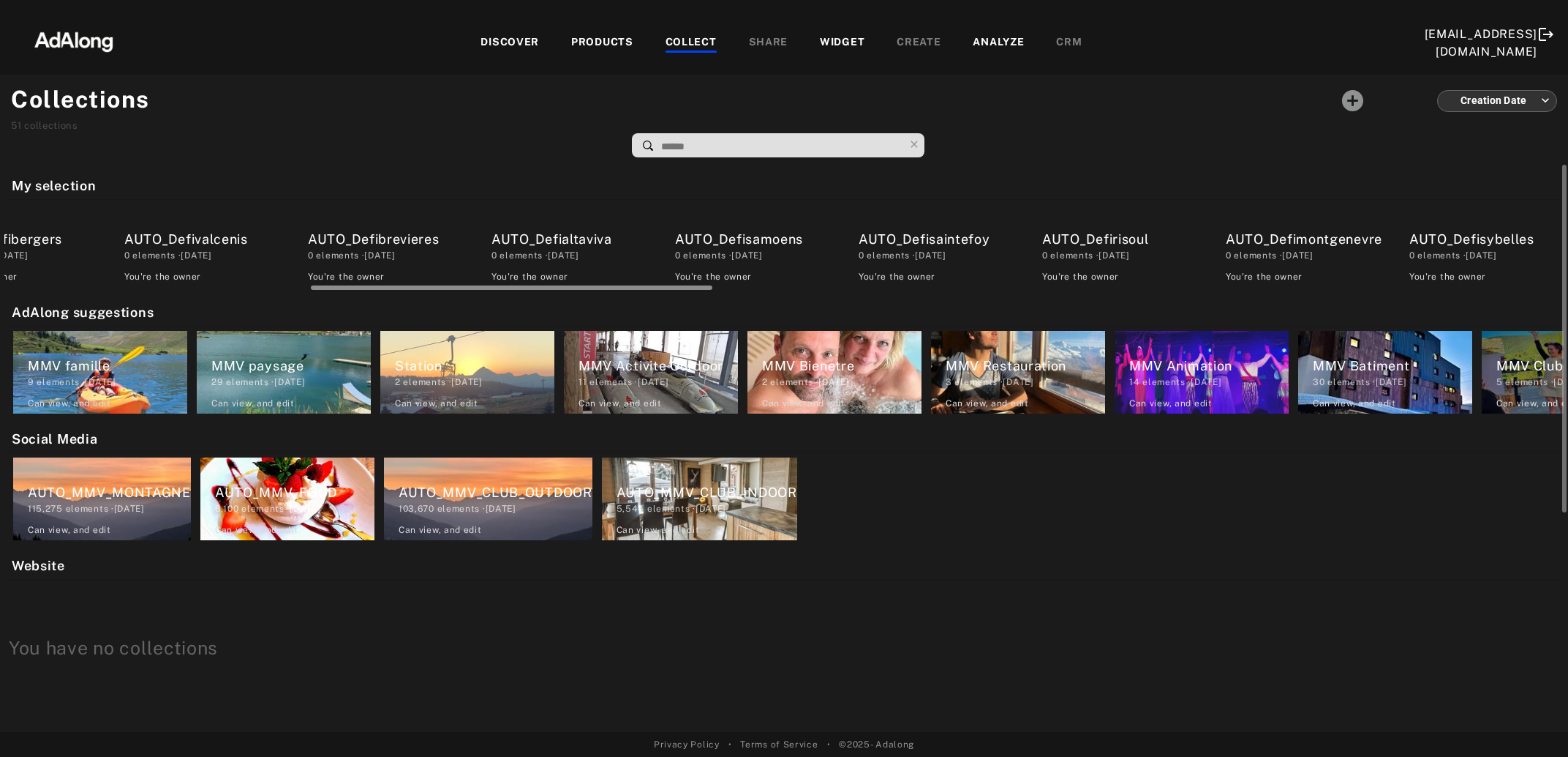
scroll to position [0, 1200]
drag, startPoint x: 346, startPoint y: 288, endPoint x: 655, endPoint y: 299, distance: 309.2
click at [655, 299] on div "My selection AUTO_Defiserreche 0 elements · 2025.08.20 You're the owner delete …" at bounding box center [784, 448] width 1568 height 567
click at [1286, 243] on div "AUTO_Defimontgenevre" at bounding box center [1293, 239] width 160 height 20
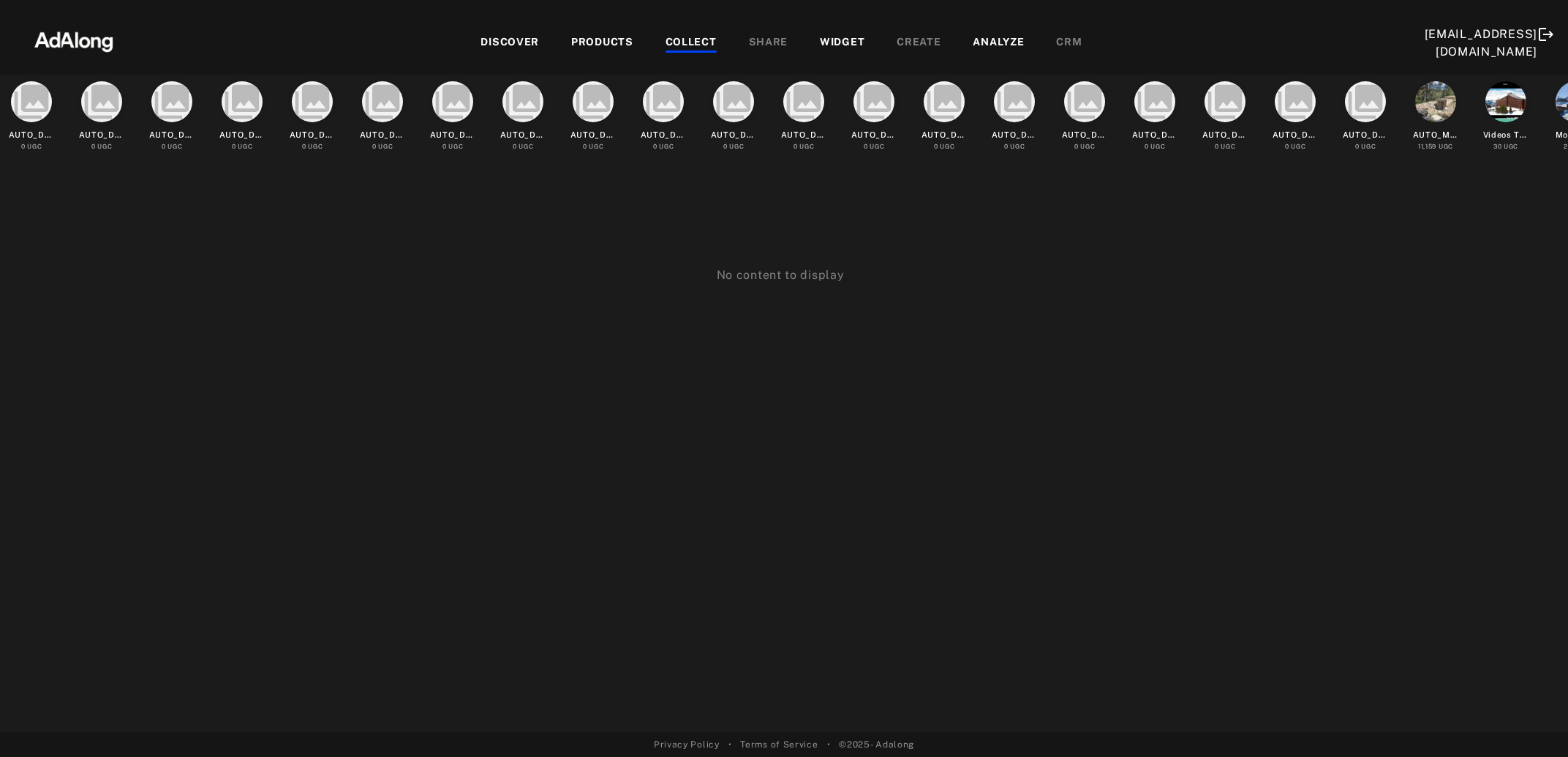
click at [678, 38] on div "COLLECT" at bounding box center [691, 43] width 51 height 17
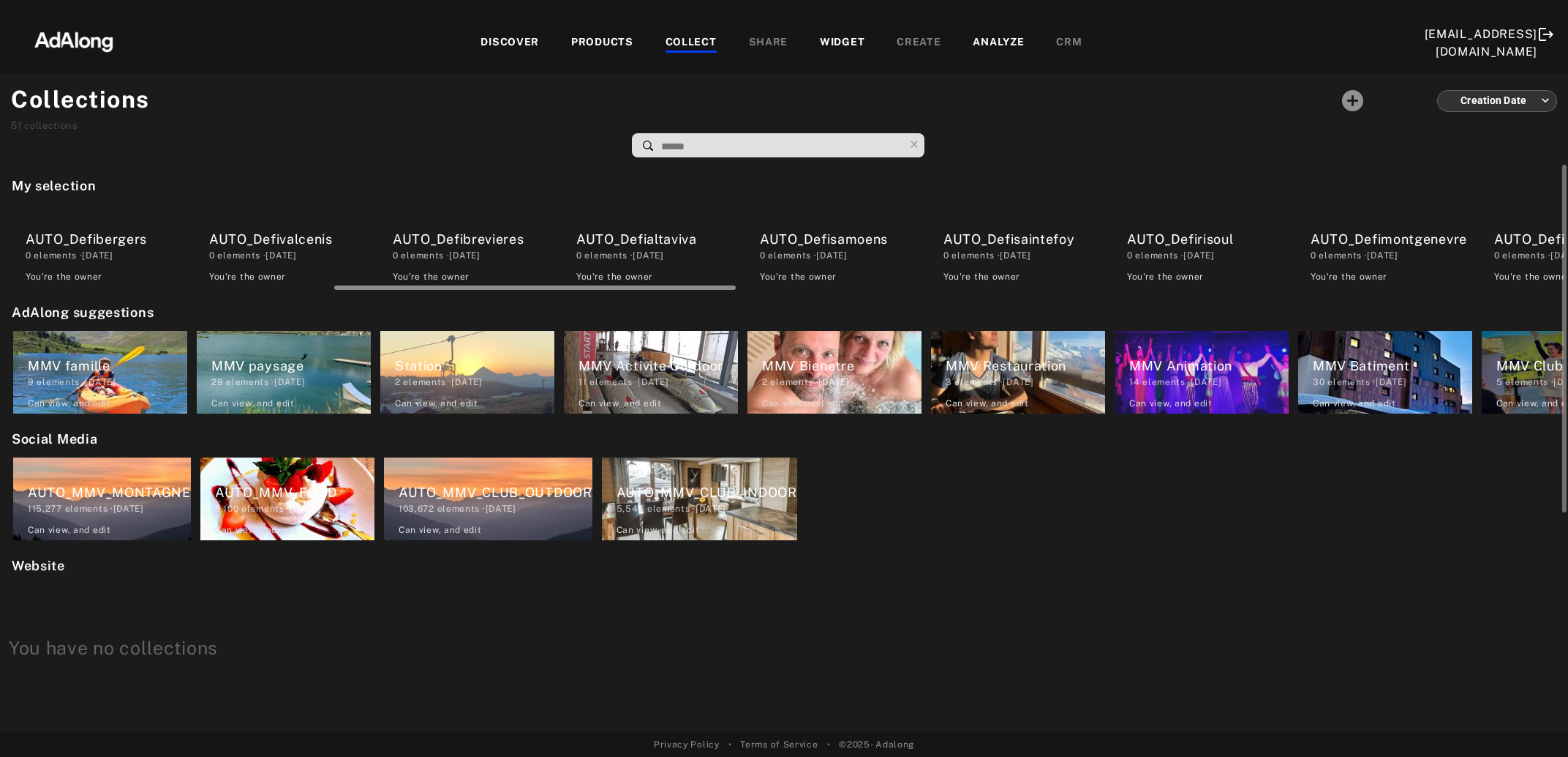
scroll to position [0, 1140]
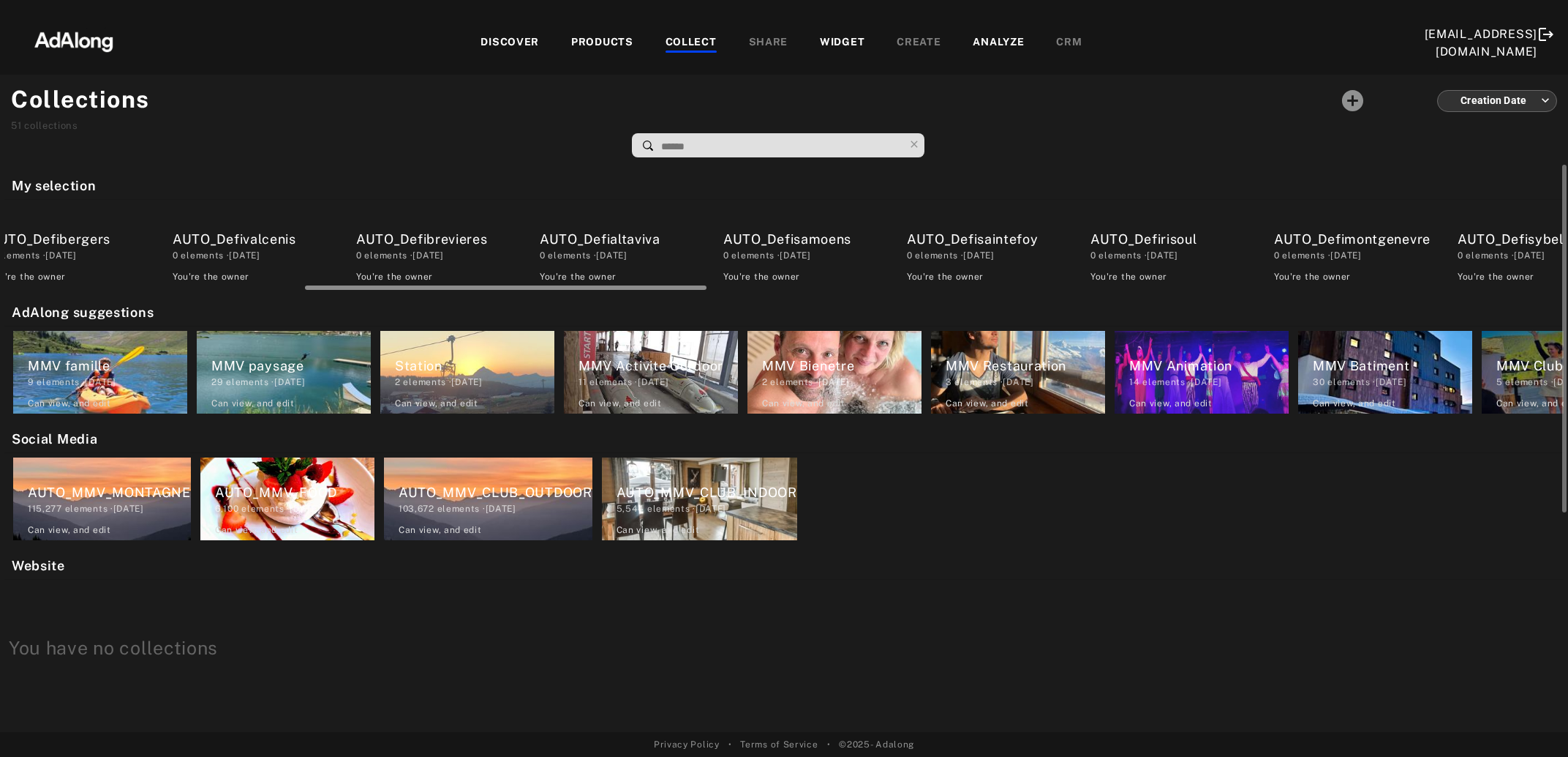
drag, startPoint x: 140, startPoint y: 287, endPoint x: 436, endPoint y: 283, distance: 296.0
click at [436, 283] on div at bounding box center [790, 285] width 1559 height 11
click at [1111, 242] on div "AUTO_Defirisoul" at bounding box center [1164, 239] width 160 height 20
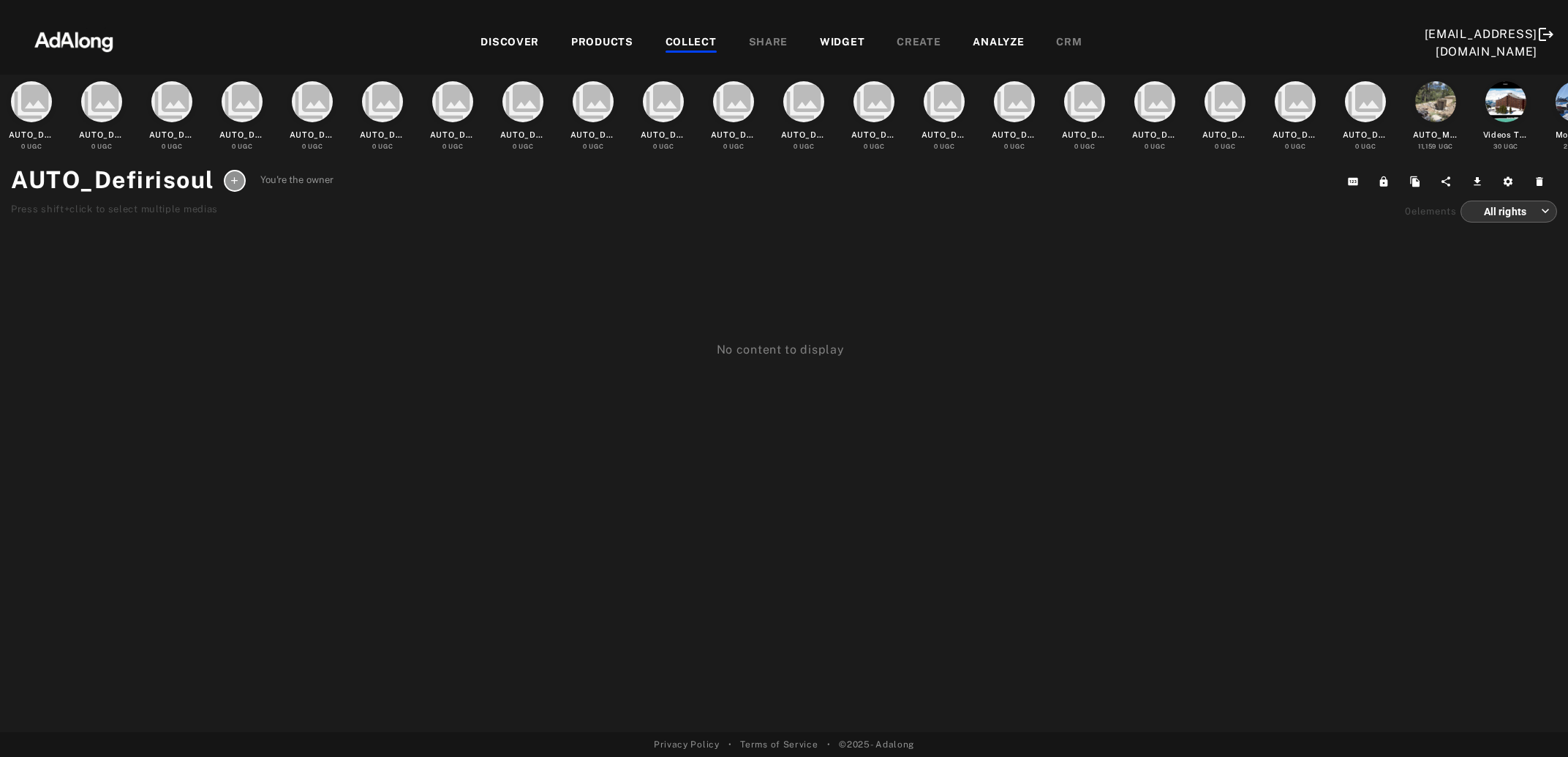
click at [701, 51] on div at bounding box center [691, 51] width 51 height 3
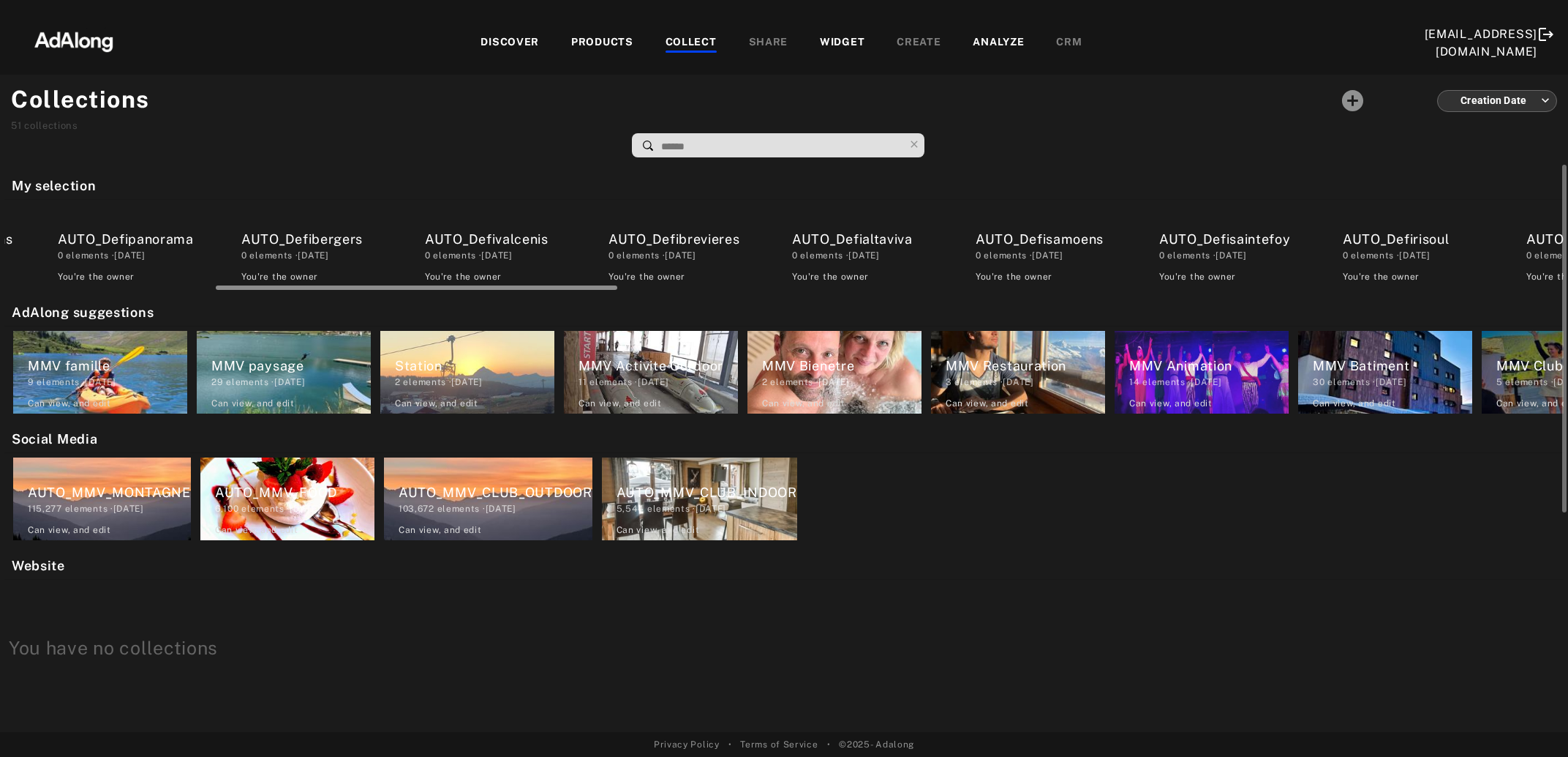
scroll to position [0, 899]
drag, startPoint x: 364, startPoint y: 288, endPoint x: 596, endPoint y: 289, distance: 232.0
click at [596, 289] on div at bounding box center [437, 287] width 402 height 4
click at [1220, 240] on div "AUTO_Defisaintefoy" at bounding box center [1227, 239] width 160 height 20
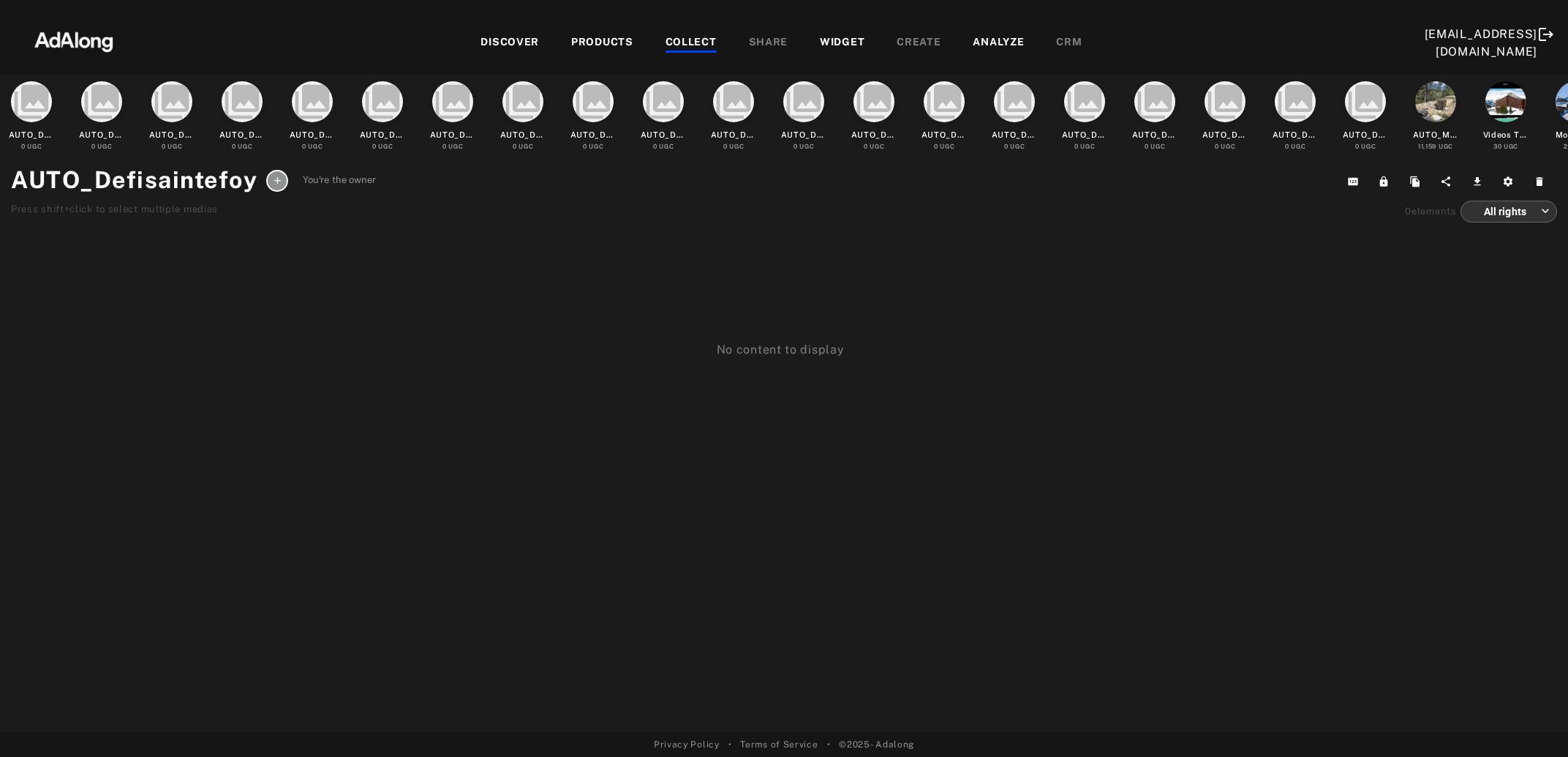
click at [678, 38] on div "COLLECT" at bounding box center [691, 43] width 51 height 17
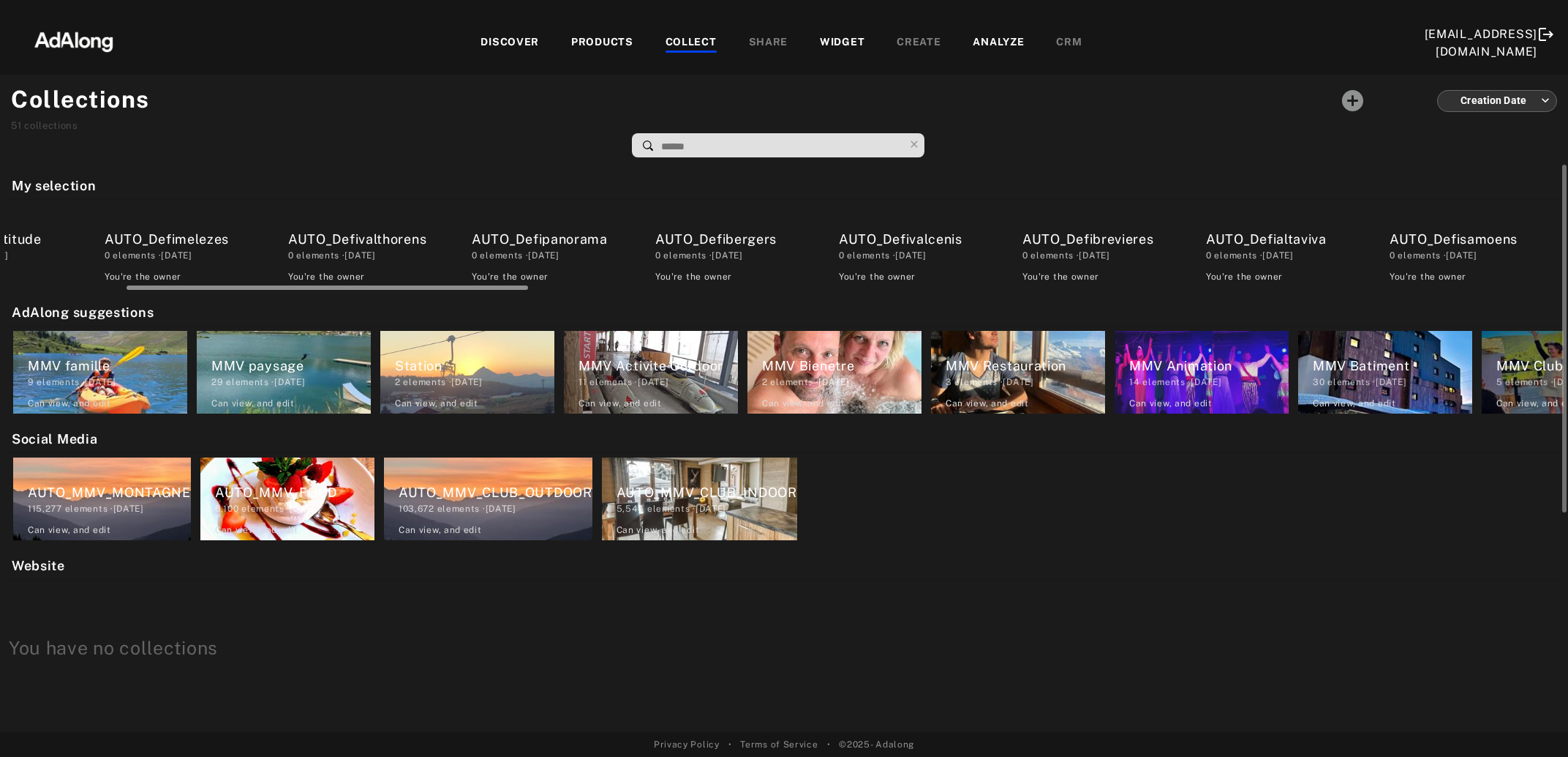
drag, startPoint x: 380, startPoint y: 286, endPoint x: 654, endPoint y: 299, distance: 274.3
click at [503, 299] on div "My selection AUTO_Defiserreche 0 elements · 2025.08.20 You're the owner delete …" at bounding box center [784, 448] width 1568 height 567
click at [1447, 238] on div "AUTO_Defisamoens" at bounding box center [1467, 239] width 160 height 20
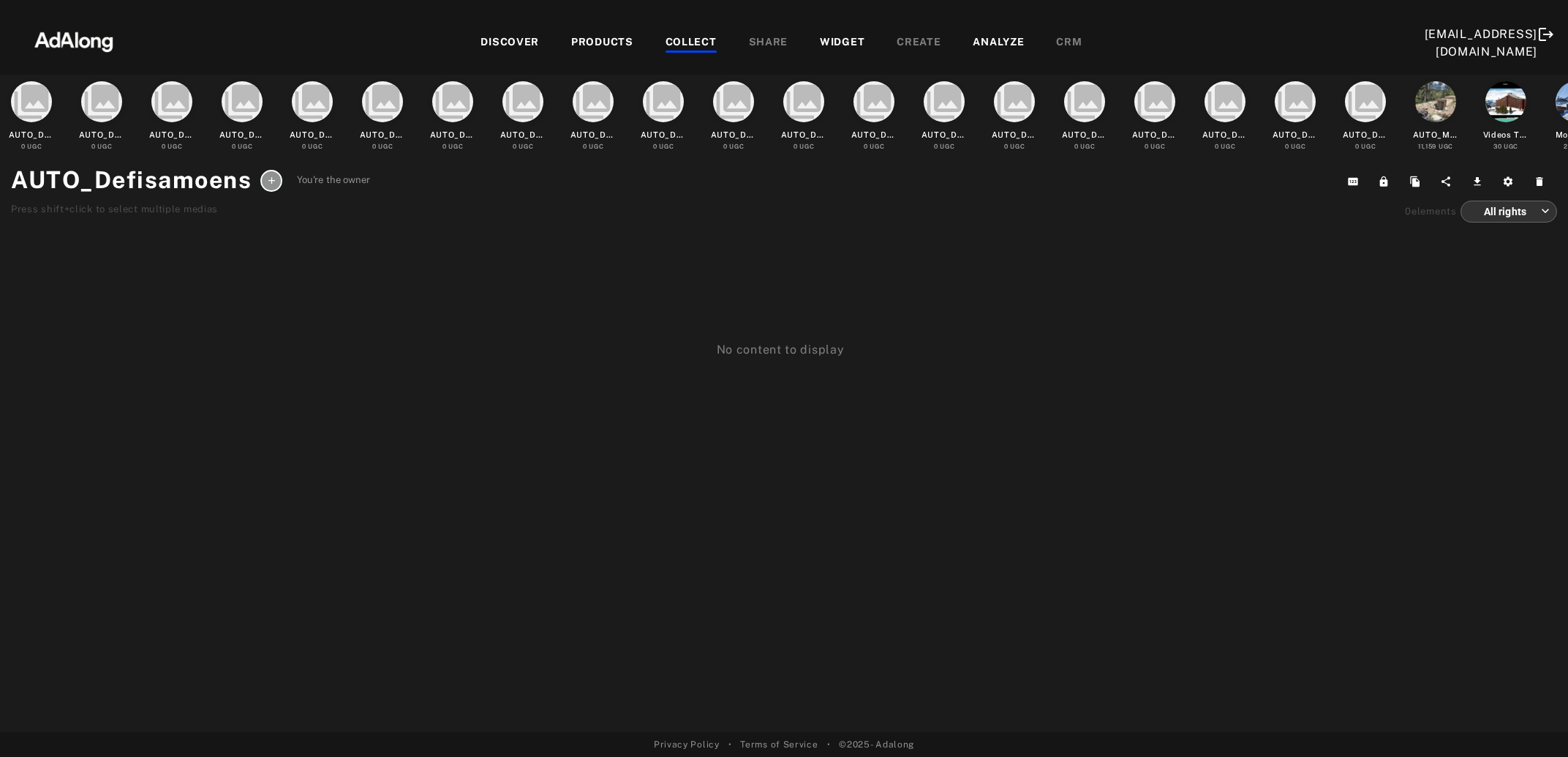
click at [693, 38] on div "COLLECT" at bounding box center [691, 43] width 51 height 17
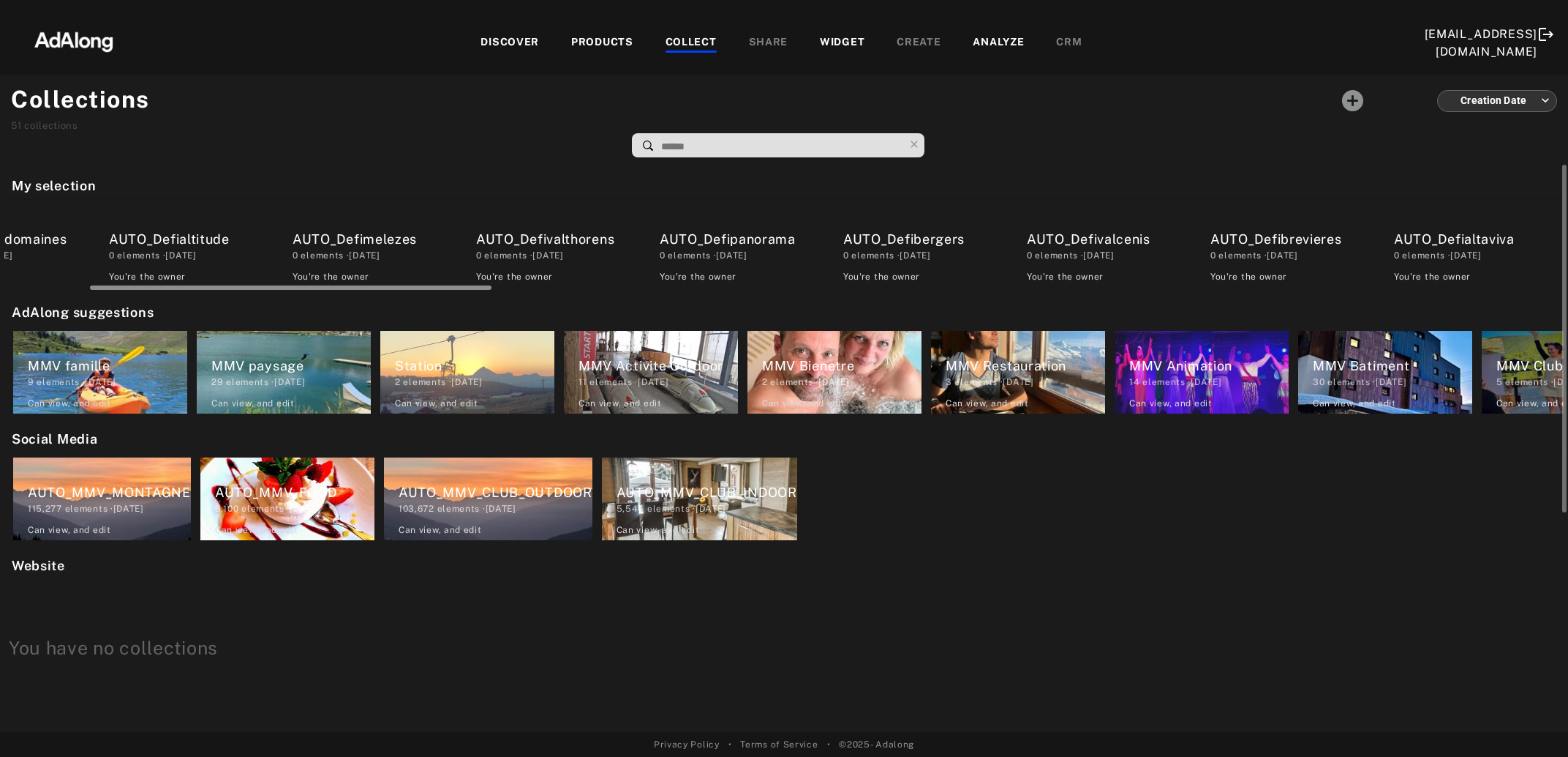
scroll to position [0, 295]
drag, startPoint x: 343, startPoint y: 287, endPoint x: 419, endPoint y: 288, distance: 76.0
click at [419, 288] on div at bounding box center [282, 287] width 402 height 4
click at [1507, 243] on div "AUTO_Defialtaviva" at bounding box center [1464, 239] width 160 height 20
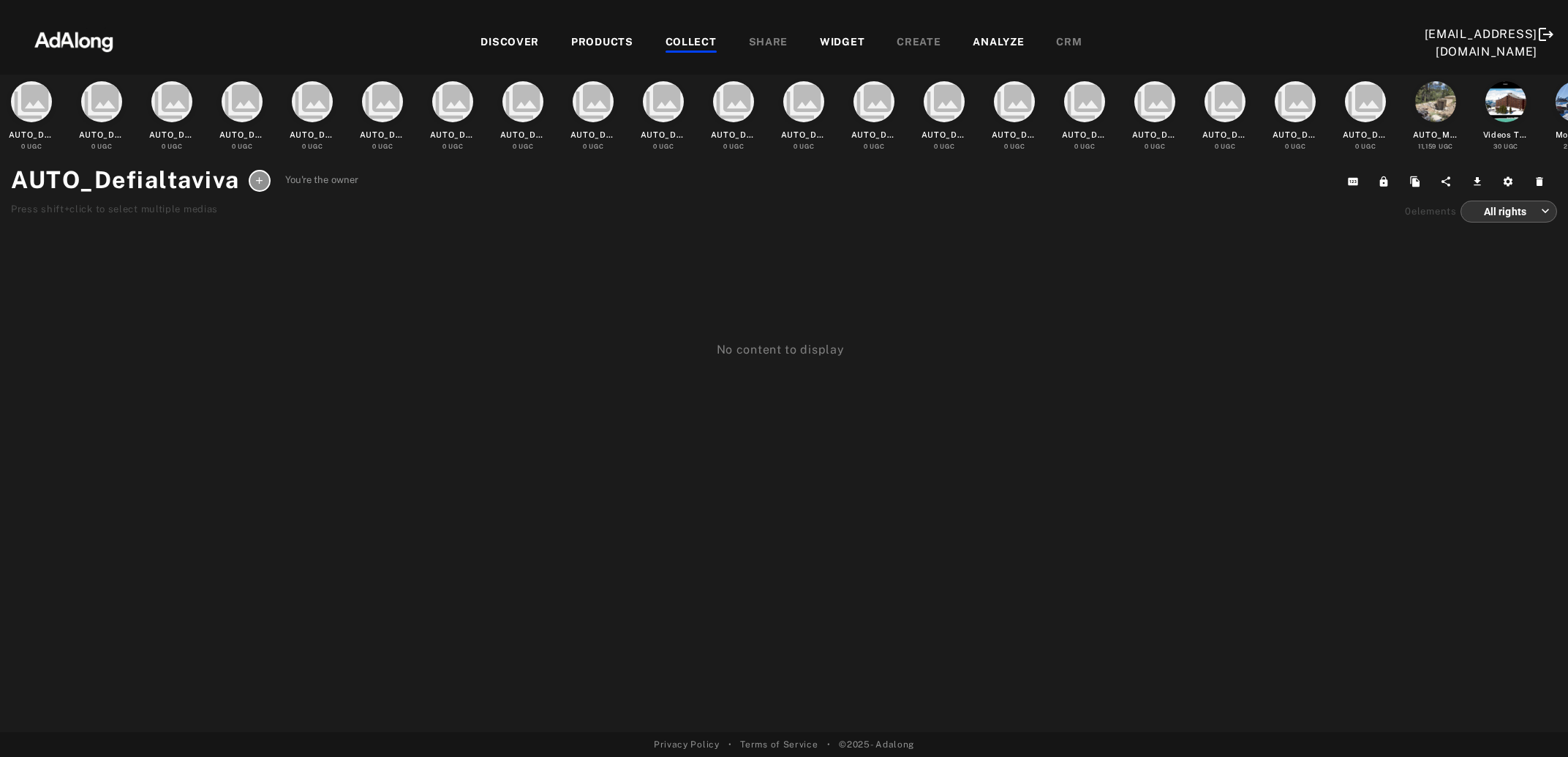
click at [701, 49] on div "COLLECT" at bounding box center [691, 43] width 51 height 17
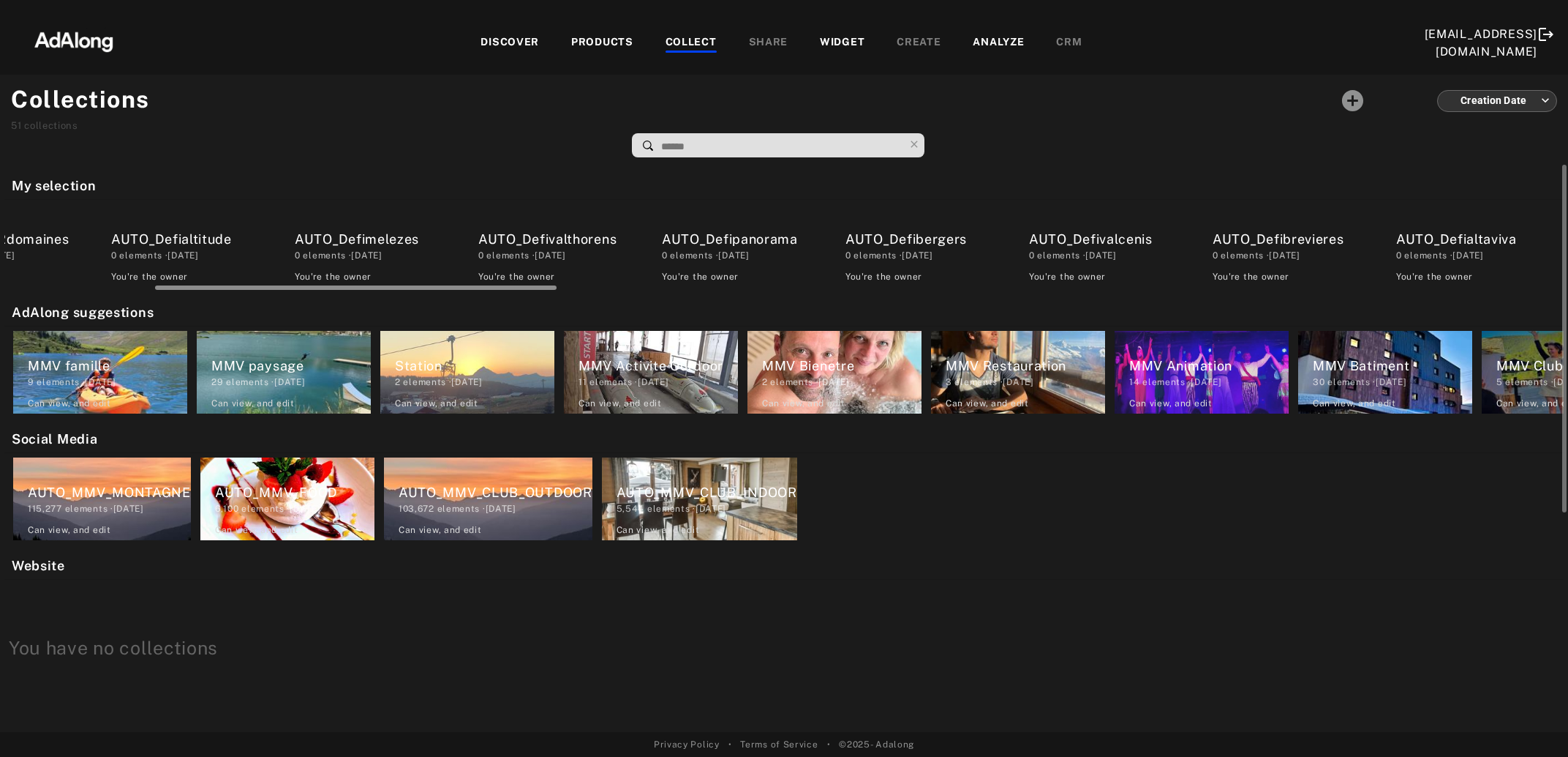
scroll to position [0, 345]
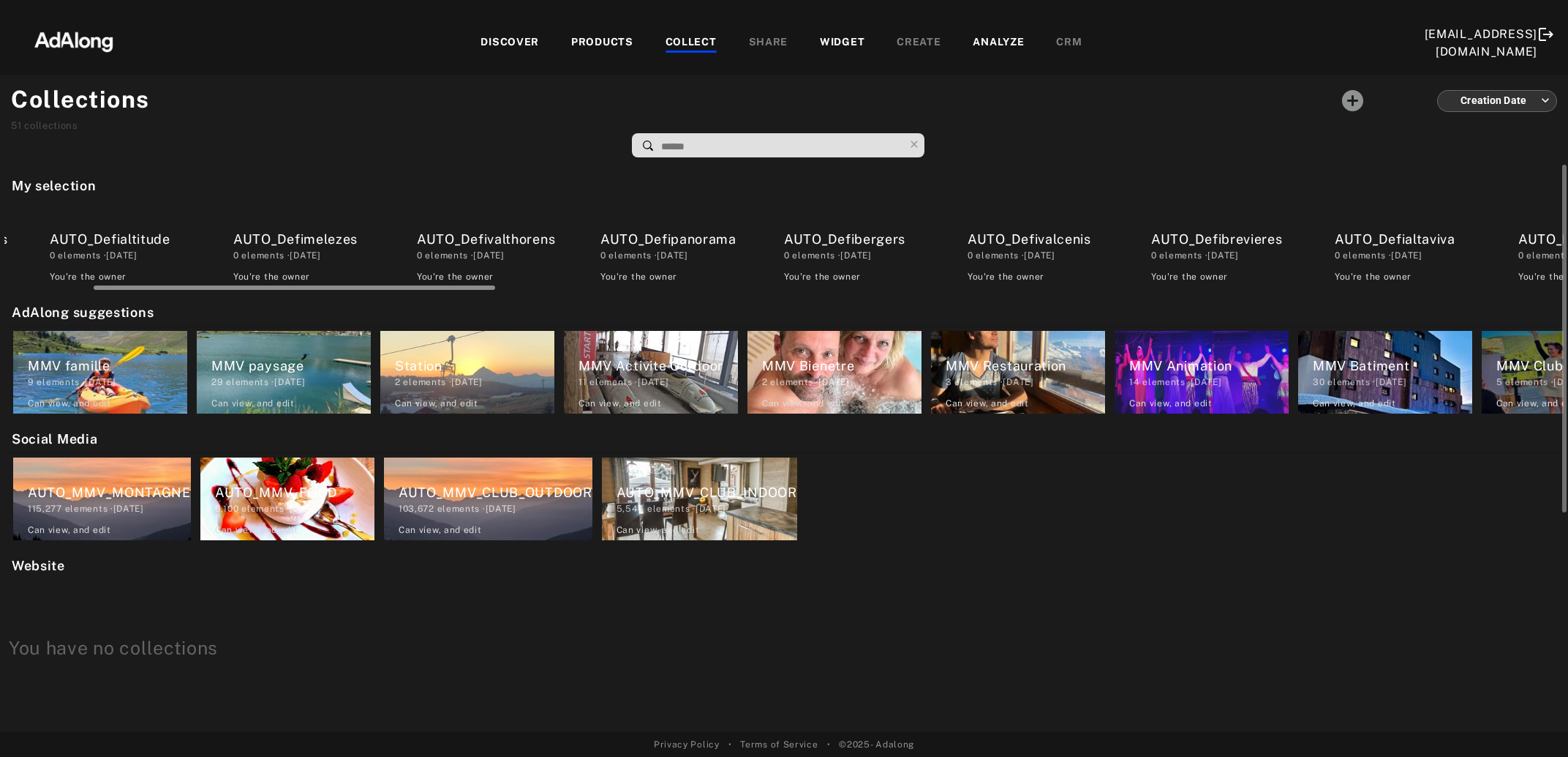
drag, startPoint x: 139, startPoint y: 286, endPoint x: 228, endPoint y: 283, distance: 89.1
click at [228, 283] on div at bounding box center [784, 285] width 1559 height 11
click at [1209, 231] on div "AUTO_Defibrevieres" at bounding box center [1231, 239] width 160 height 20
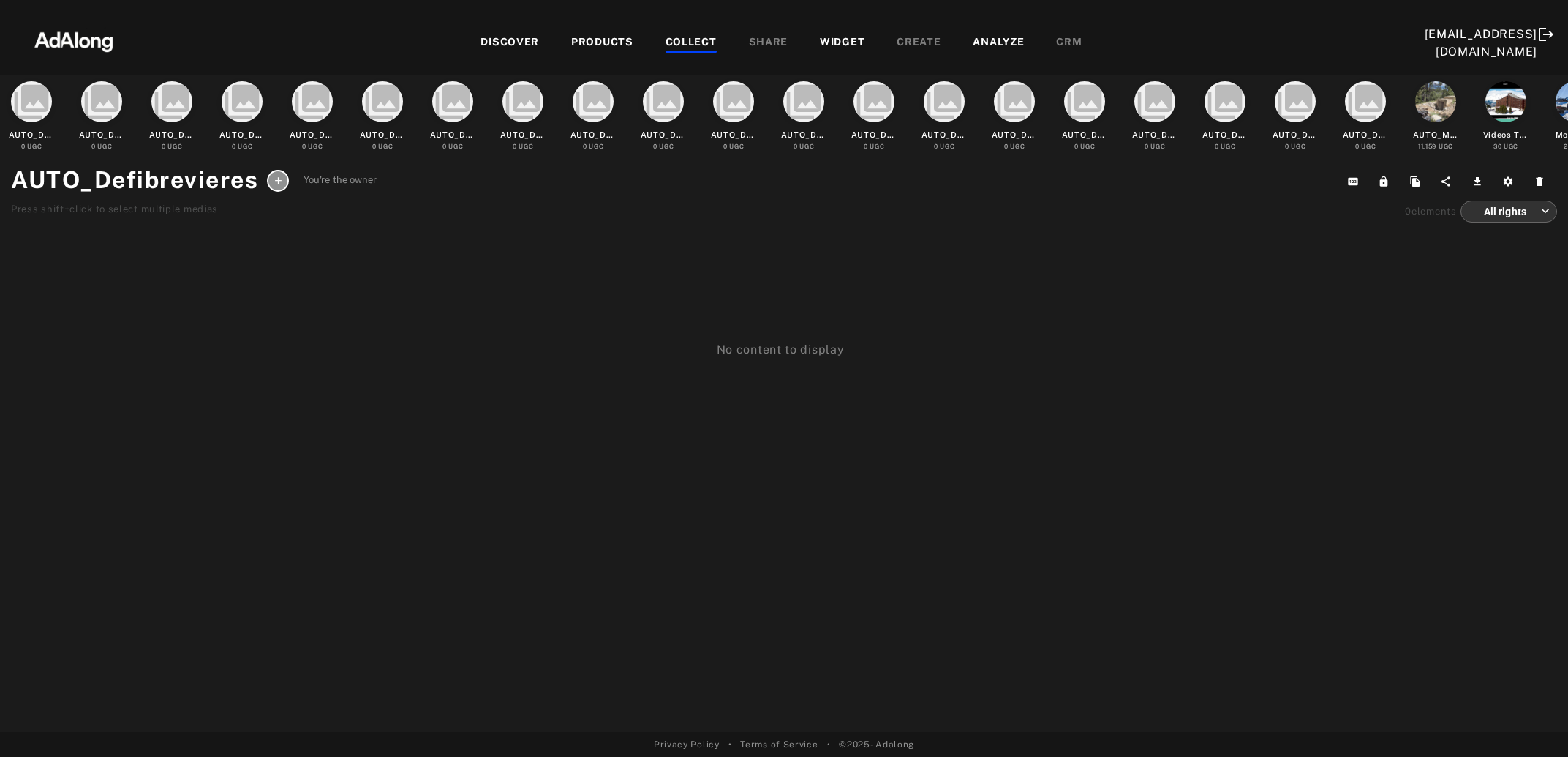
click at [685, 44] on div "COLLECT" at bounding box center [691, 43] width 51 height 17
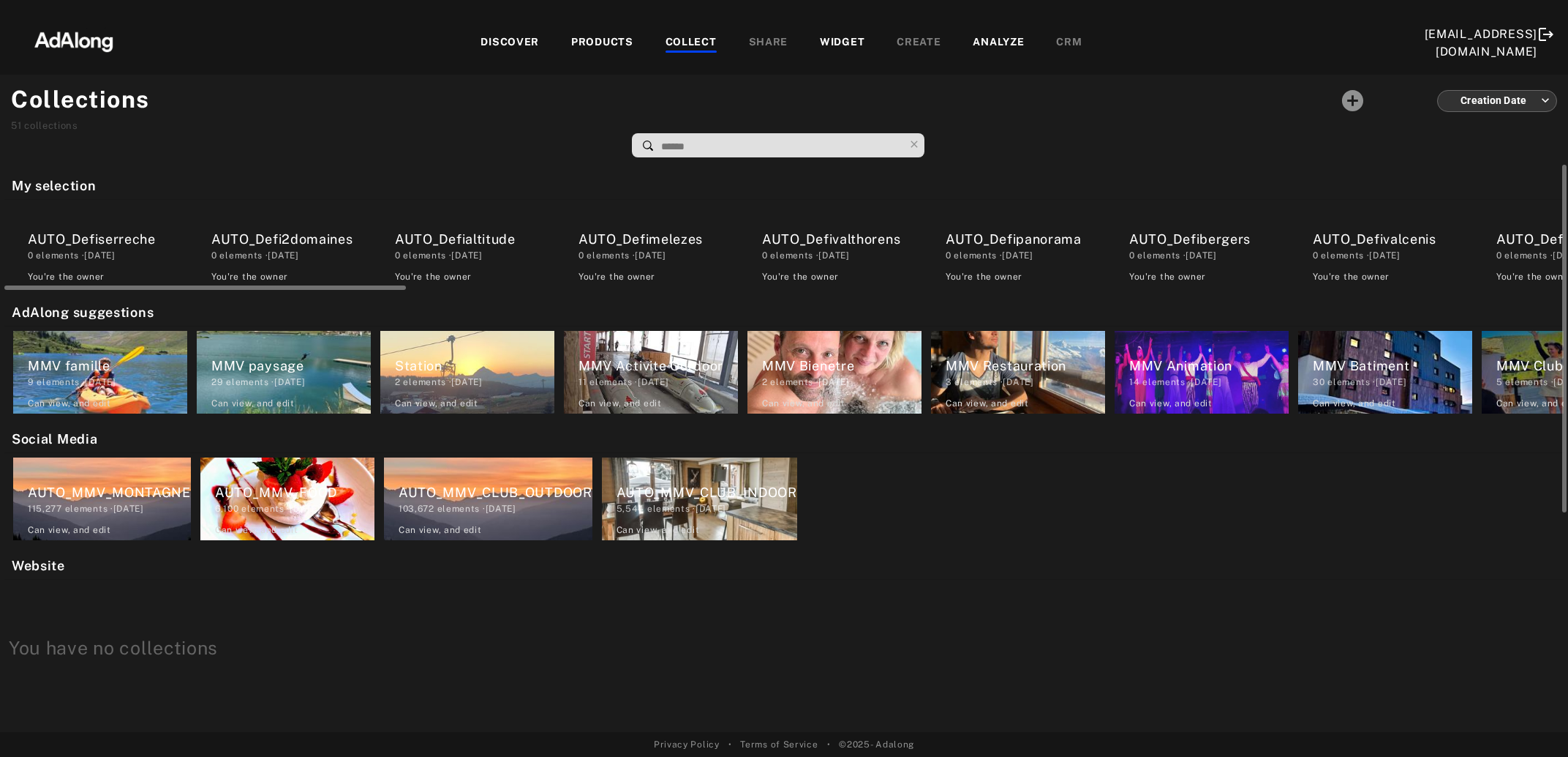
click at [1370, 239] on div "AUTO_Defivalcenis" at bounding box center [1392, 239] width 160 height 20
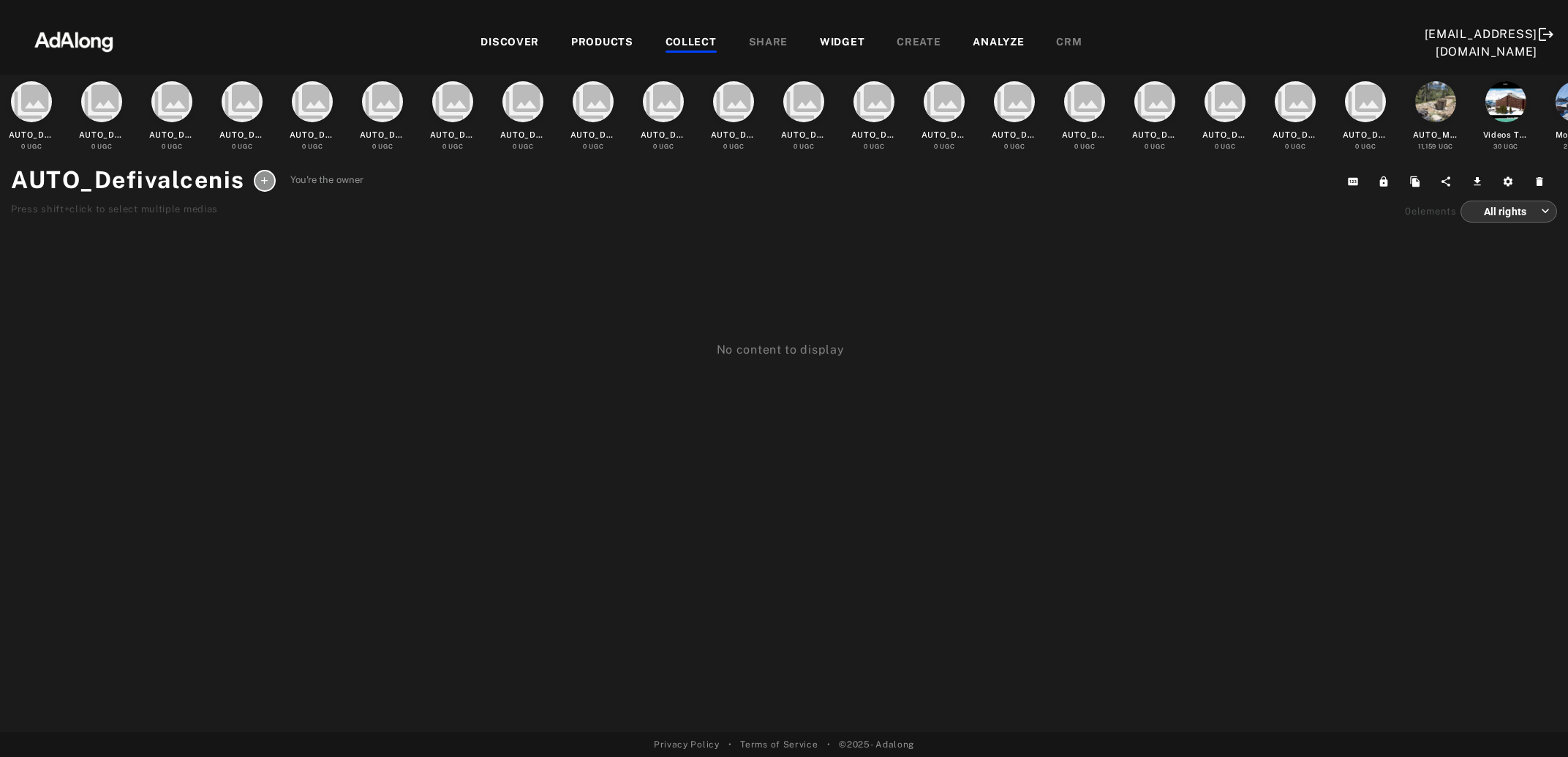
click at [699, 41] on div "COLLECT" at bounding box center [691, 43] width 51 height 17
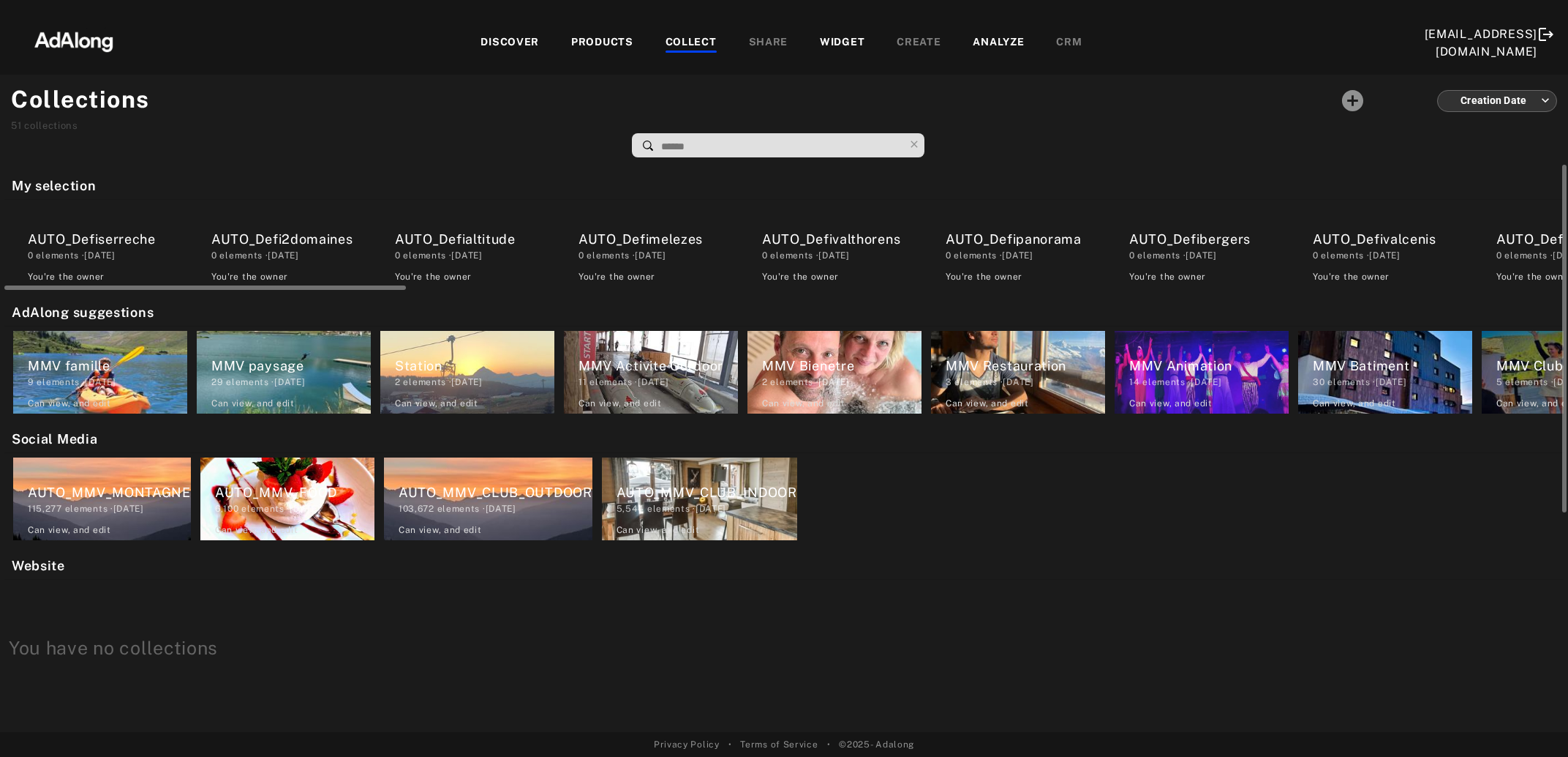
click at [1170, 238] on div "AUTO_Defibergers" at bounding box center [1209, 239] width 160 height 20
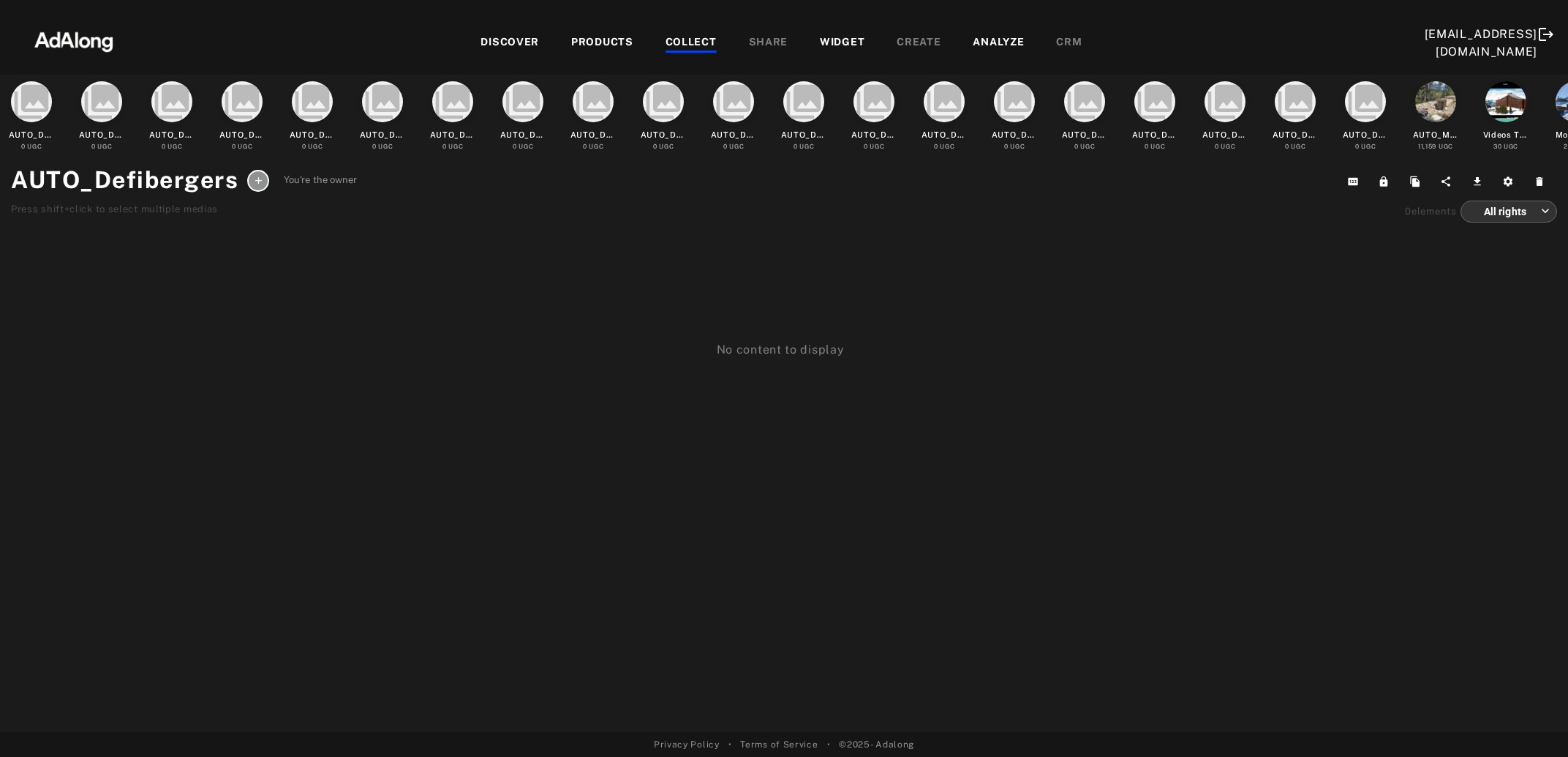
click at [685, 36] on div "COLLECT" at bounding box center [691, 43] width 51 height 17
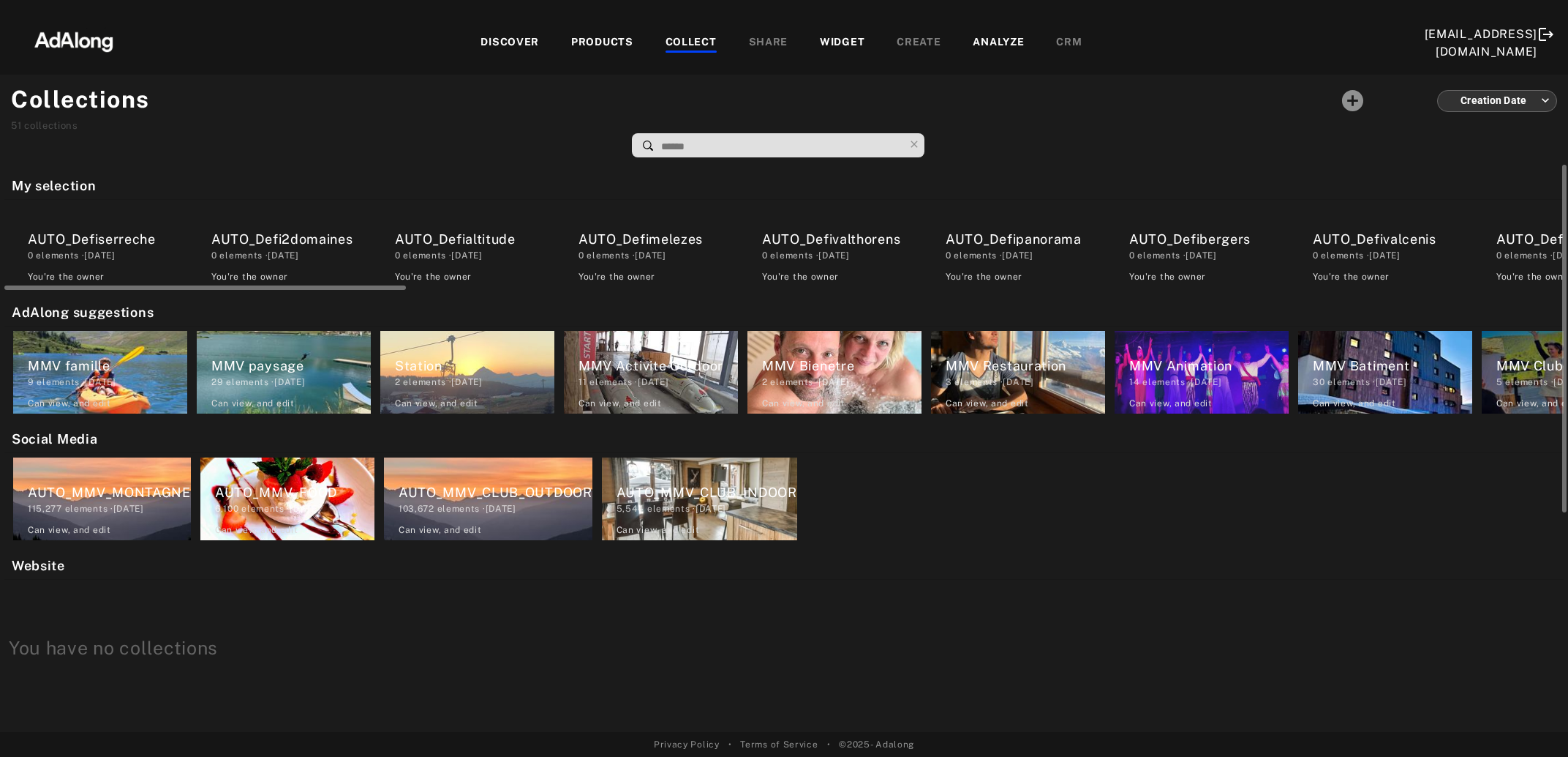
click at [1007, 249] on div "0 elements · 2025.08.20" at bounding box center [1025, 255] width 160 height 13
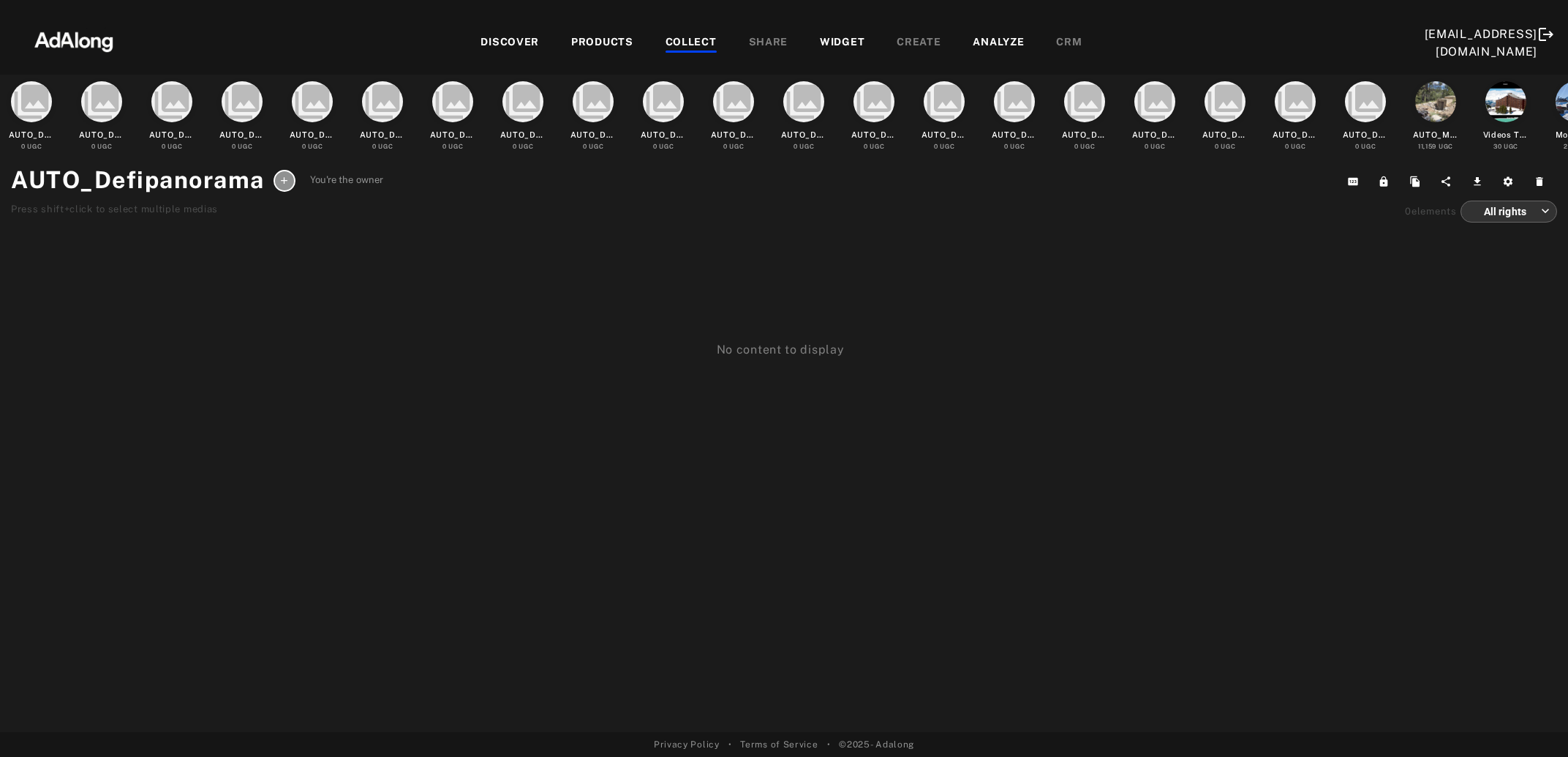
click at [687, 44] on div "COLLECT" at bounding box center [691, 43] width 51 height 17
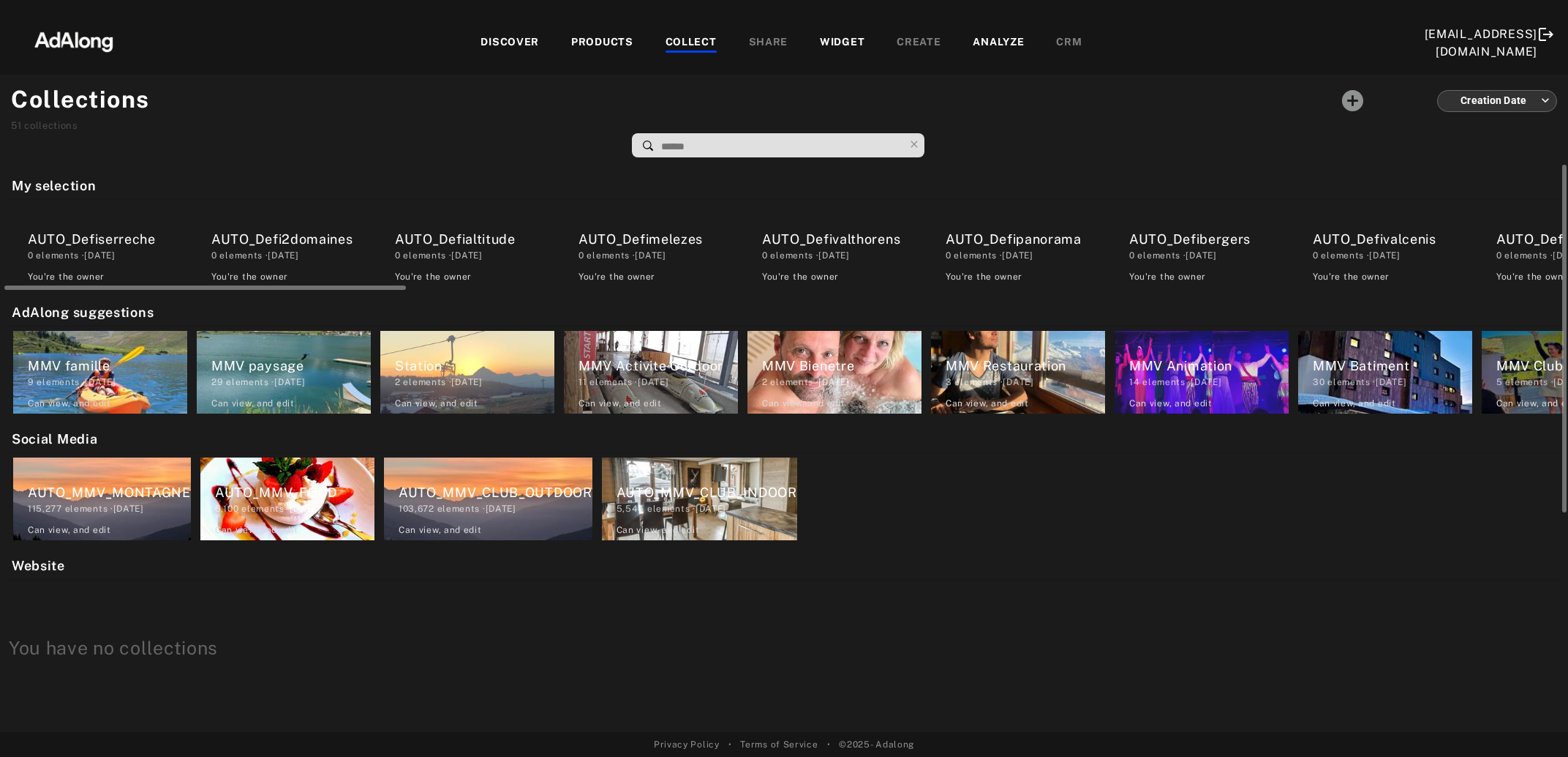
click at [812, 242] on div "AUTO_Defivalthorens" at bounding box center [841, 239] width 160 height 20
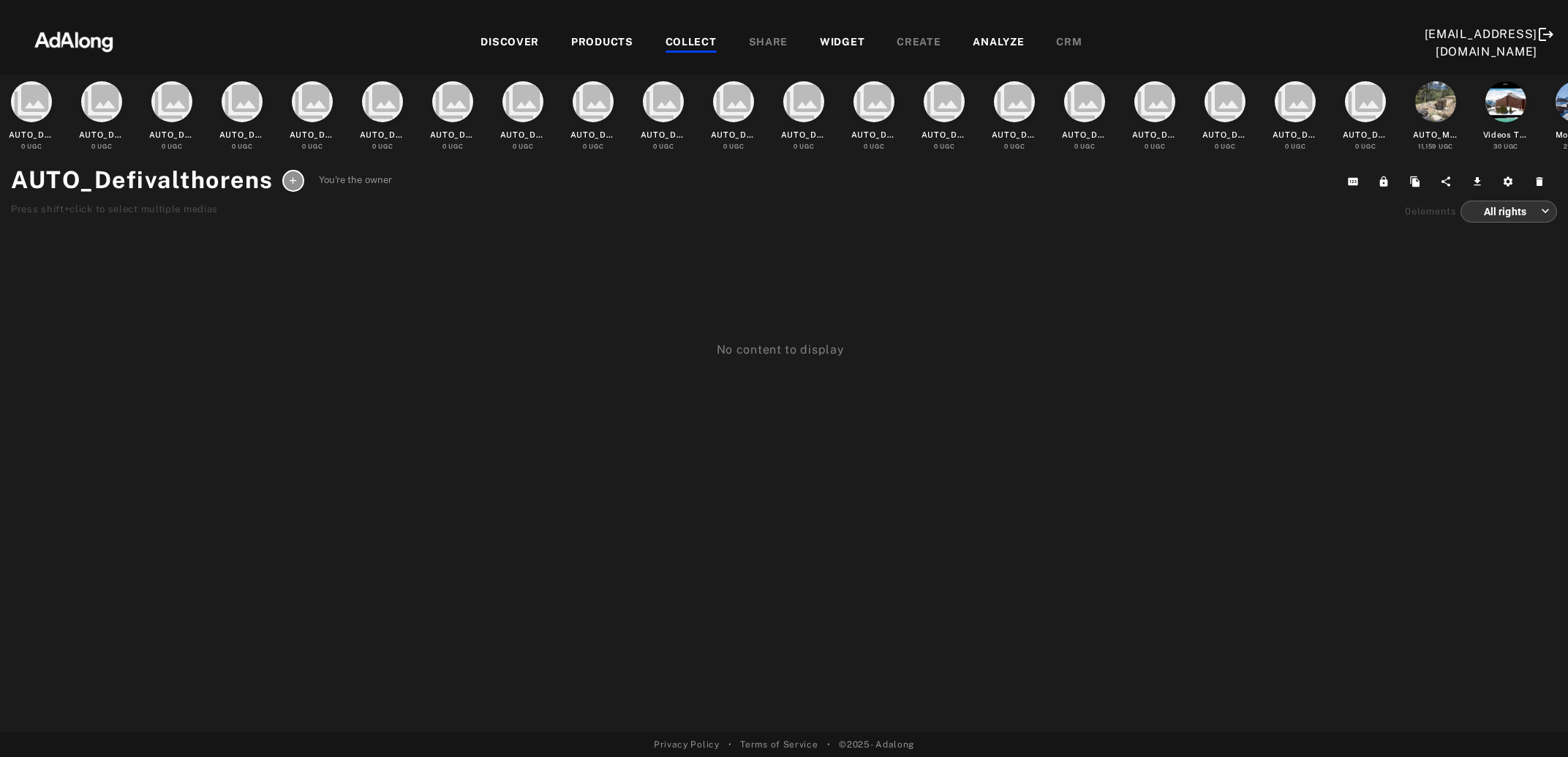
click at [680, 38] on div "COLLECT" at bounding box center [691, 43] width 51 height 17
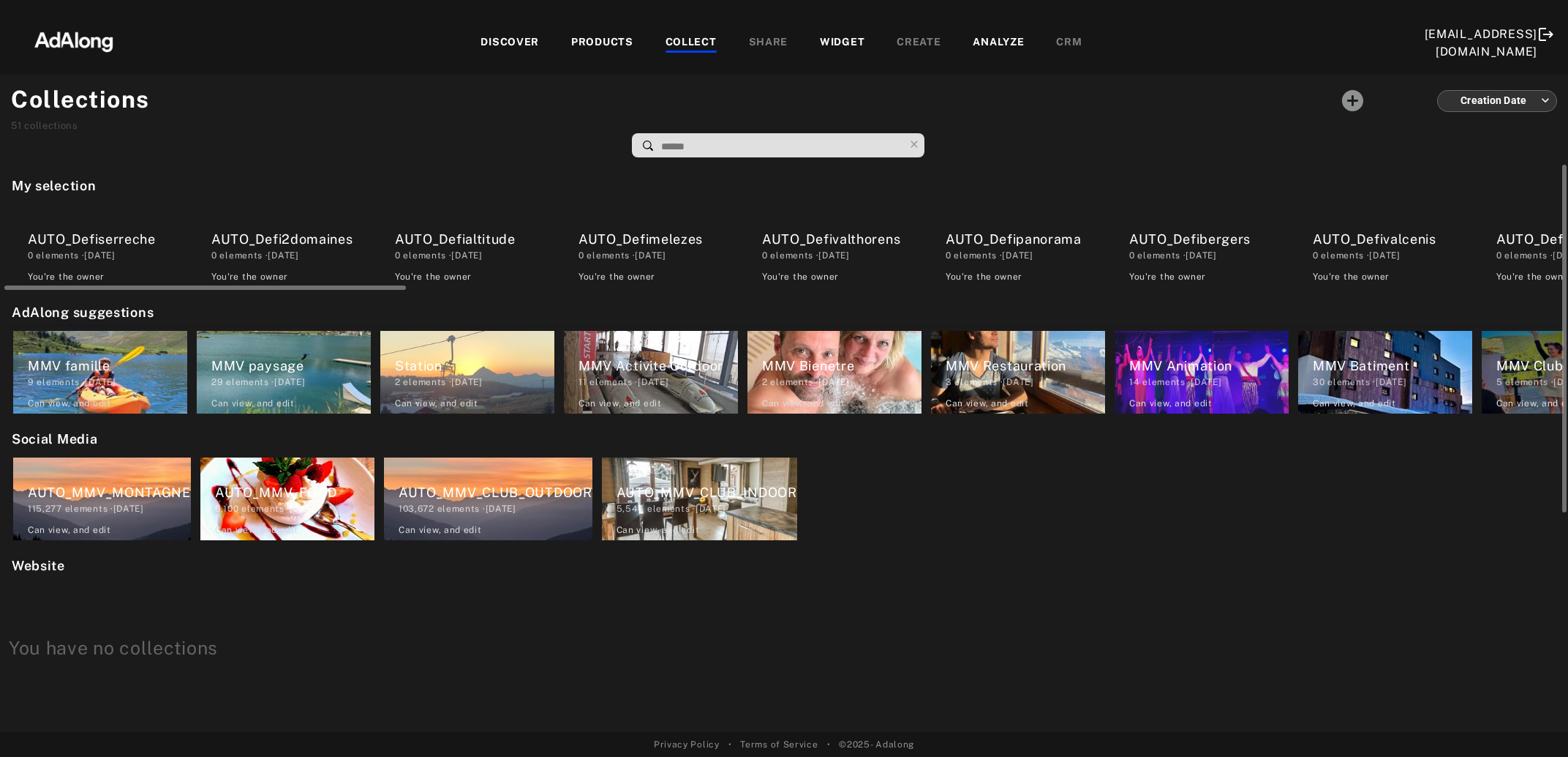
click at [655, 247] on div "AUTO_Defimelezes" at bounding box center [658, 239] width 160 height 20
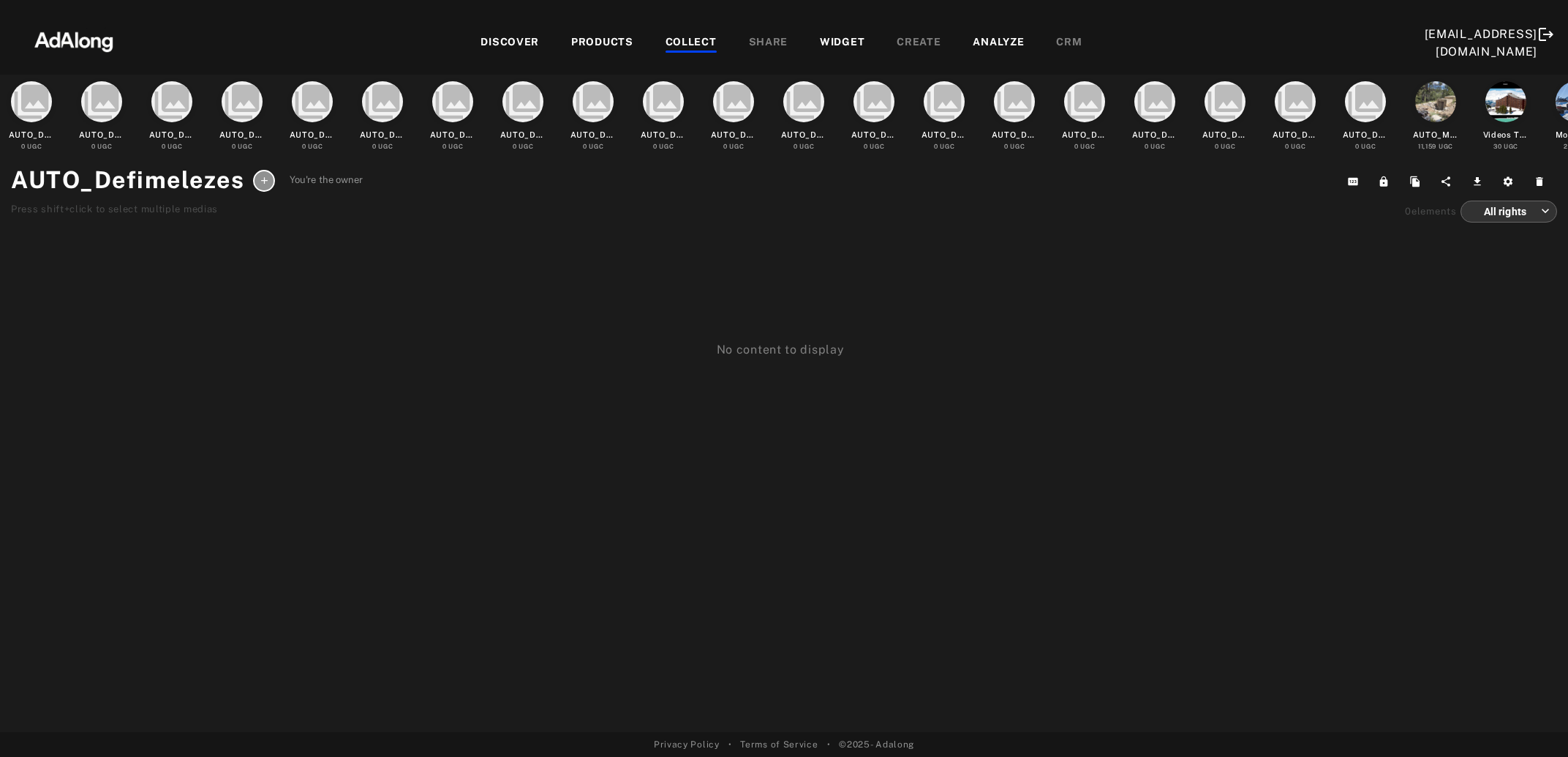
click at [703, 42] on div "COLLECT" at bounding box center [691, 43] width 51 height 17
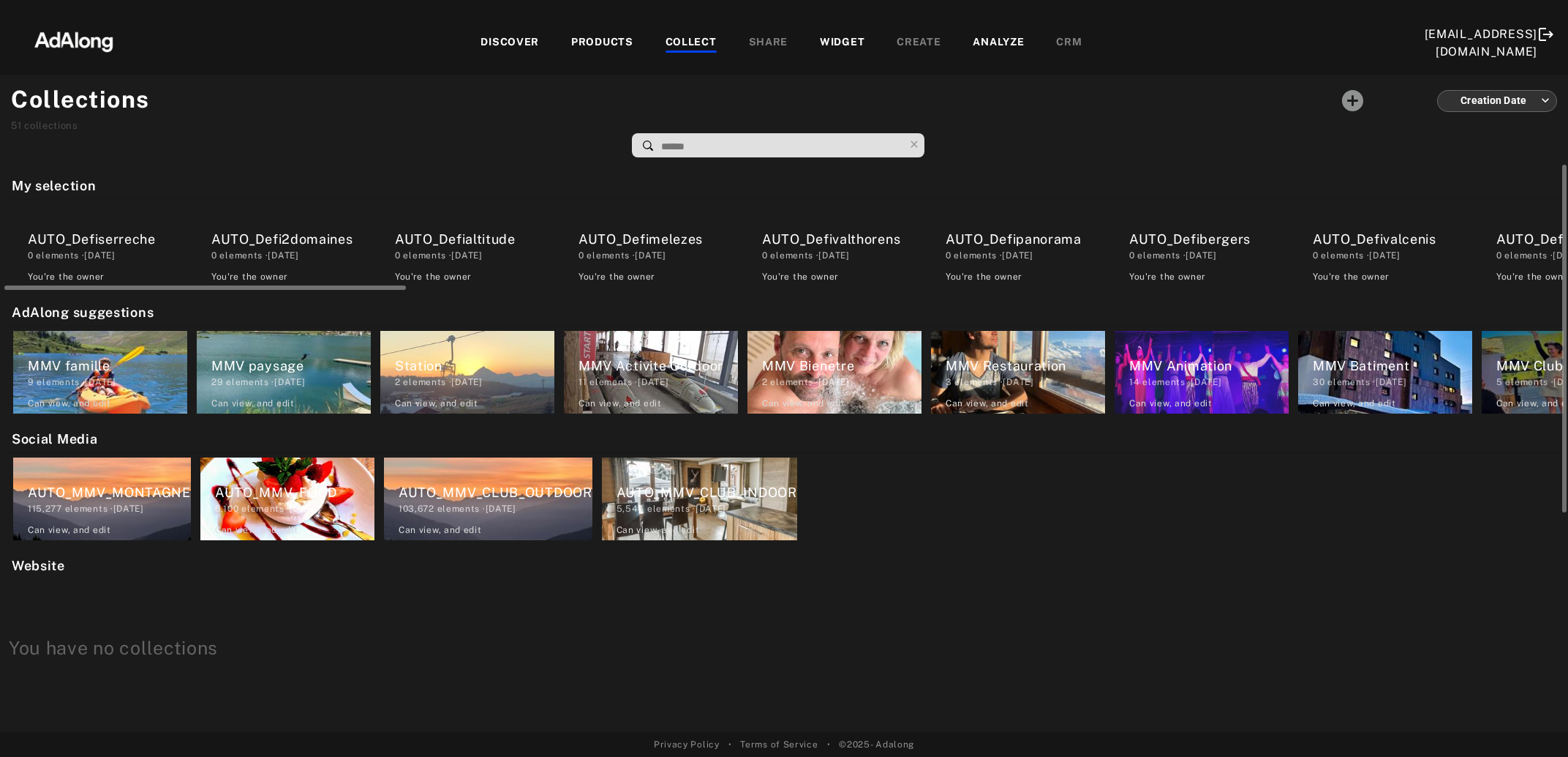
click at [479, 237] on div "AUTO_Defialtitude" at bounding box center [474, 239] width 160 height 20
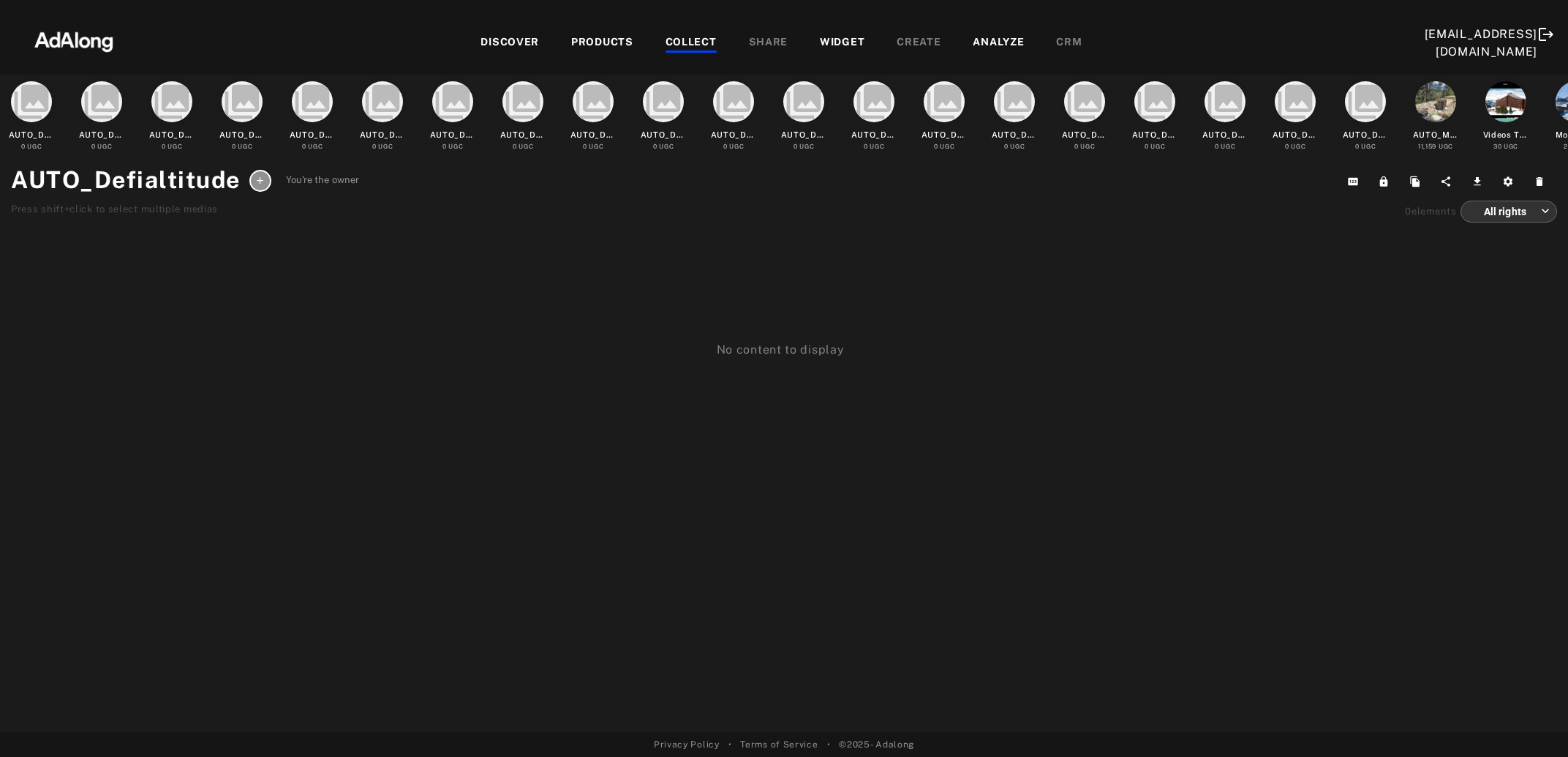
click at [683, 39] on div "COLLECT" at bounding box center [691, 43] width 51 height 17
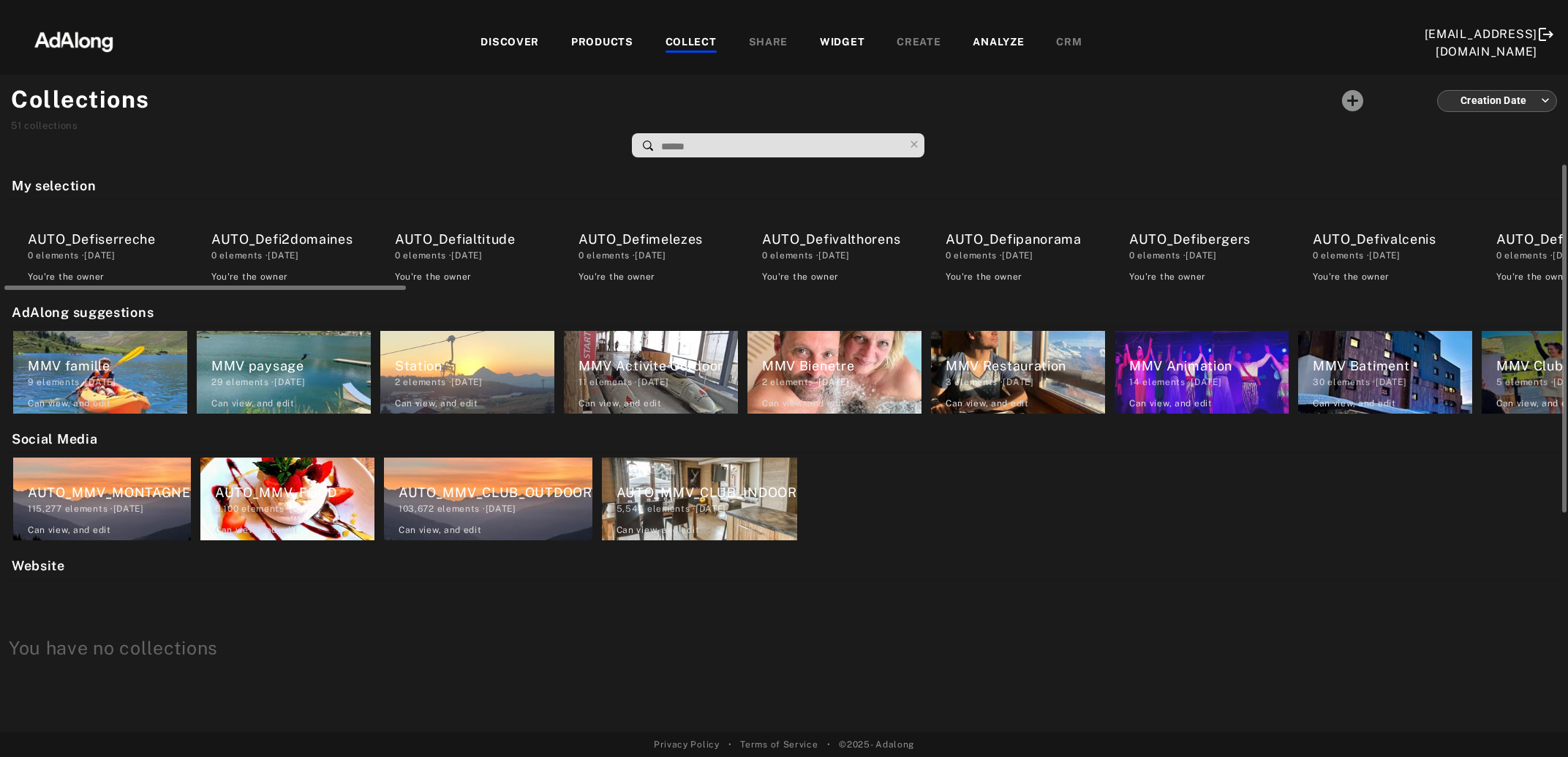
click at [321, 255] on div "0 elements · 2025.08.20" at bounding box center [291, 255] width 160 height 13
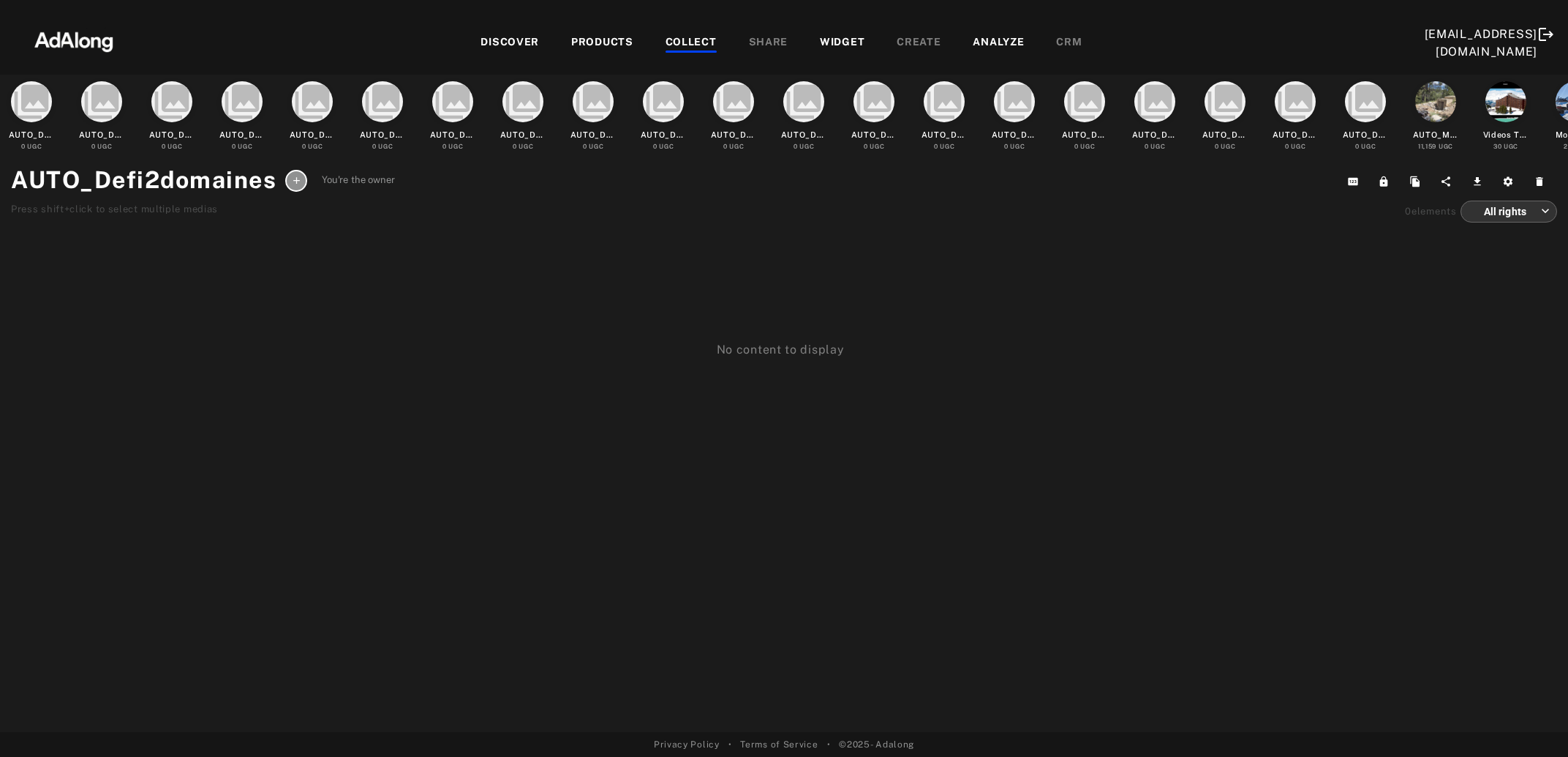
click at [709, 39] on div "COLLECT" at bounding box center [691, 43] width 51 height 17
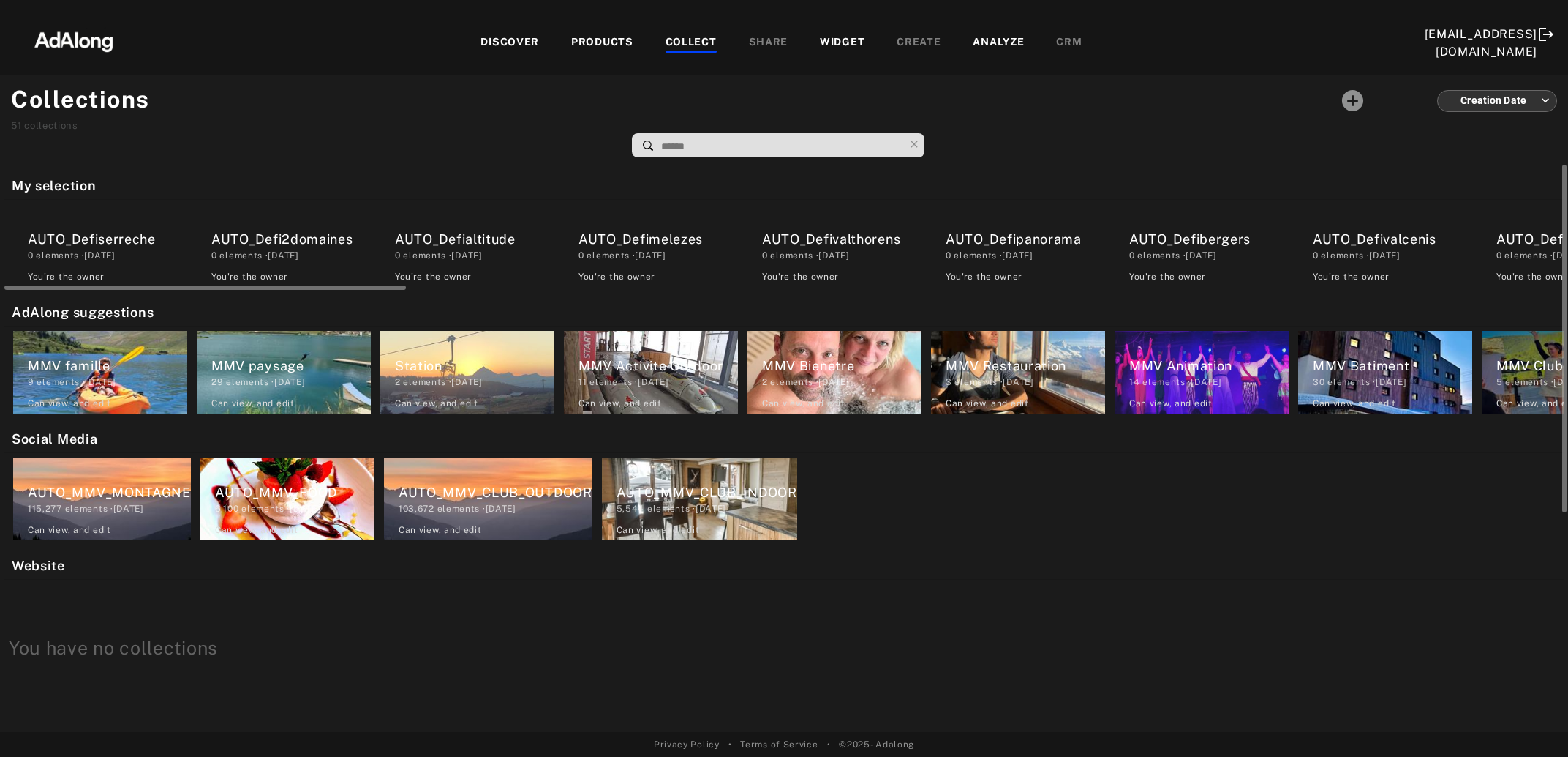
click at [107, 257] on div "0 elements · 2025.08.20" at bounding box center [107, 255] width 160 height 13
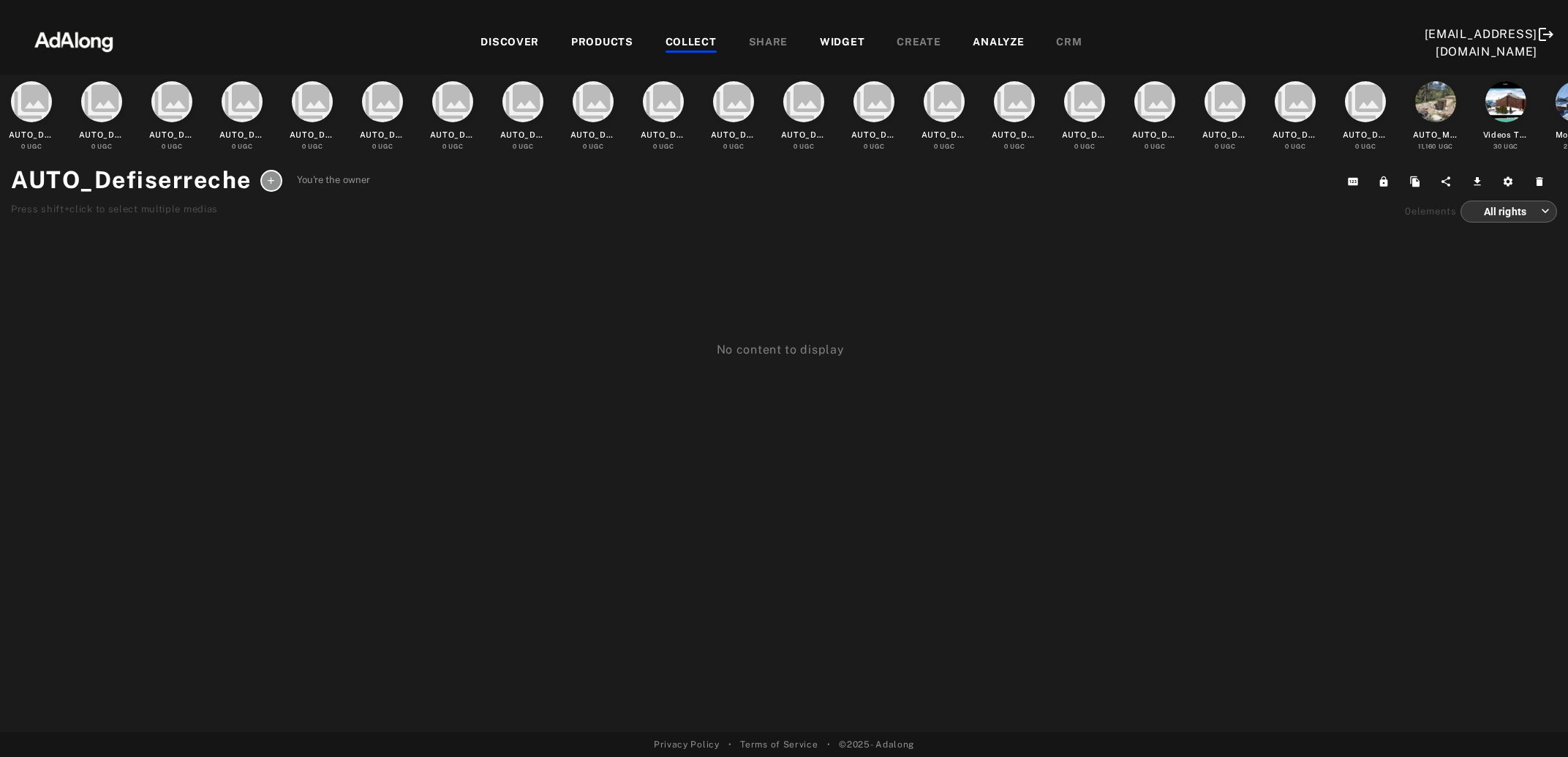
click at [689, 41] on div "COLLECT" at bounding box center [691, 43] width 51 height 17
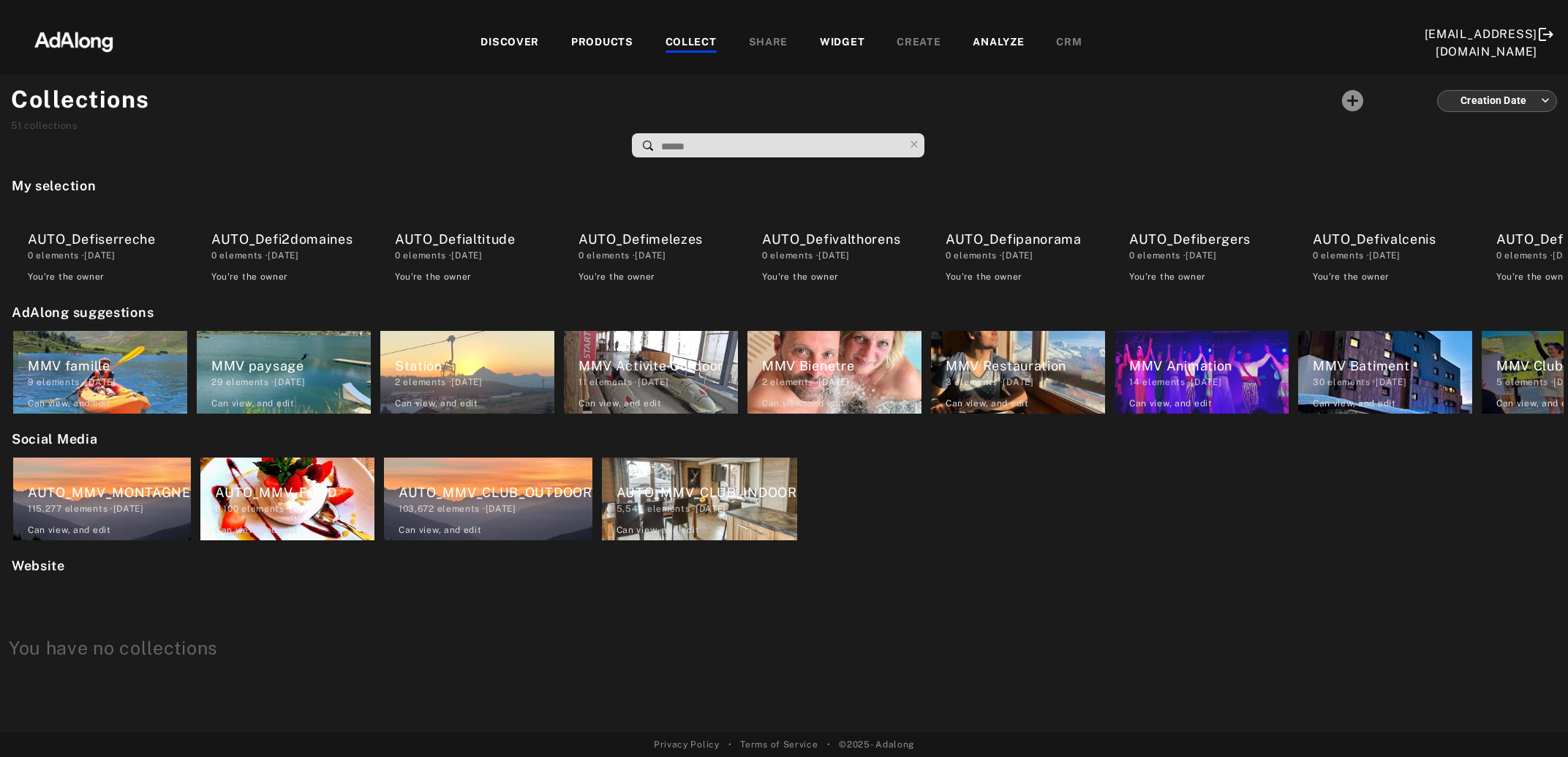
click at [501, 40] on div "DISCOVER" at bounding box center [509, 43] width 58 height 17
